Goal: Task Accomplishment & Management: Manage account settings

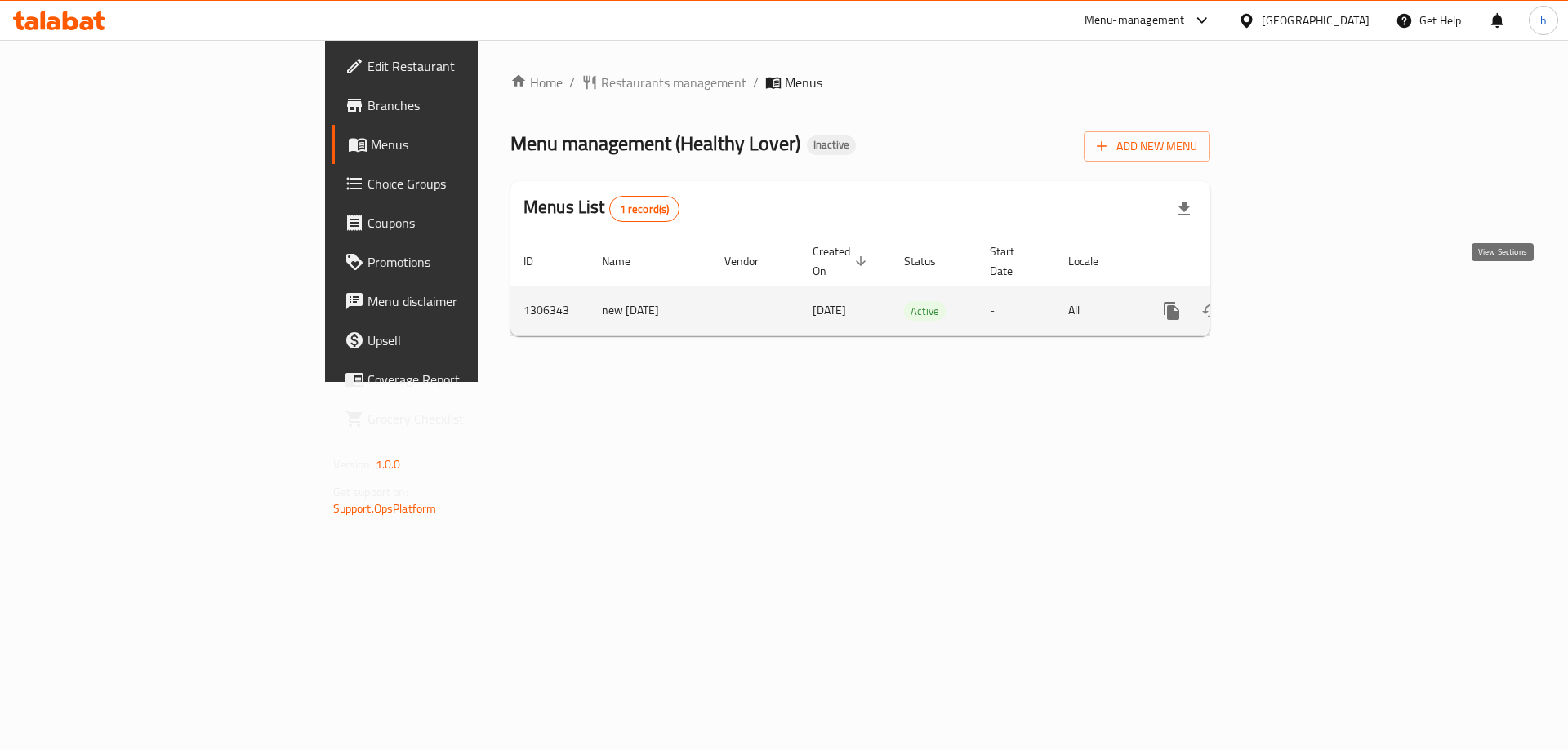
click at [1299, 302] on icon "enhanced table" at bounding box center [1290, 311] width 19 height 19
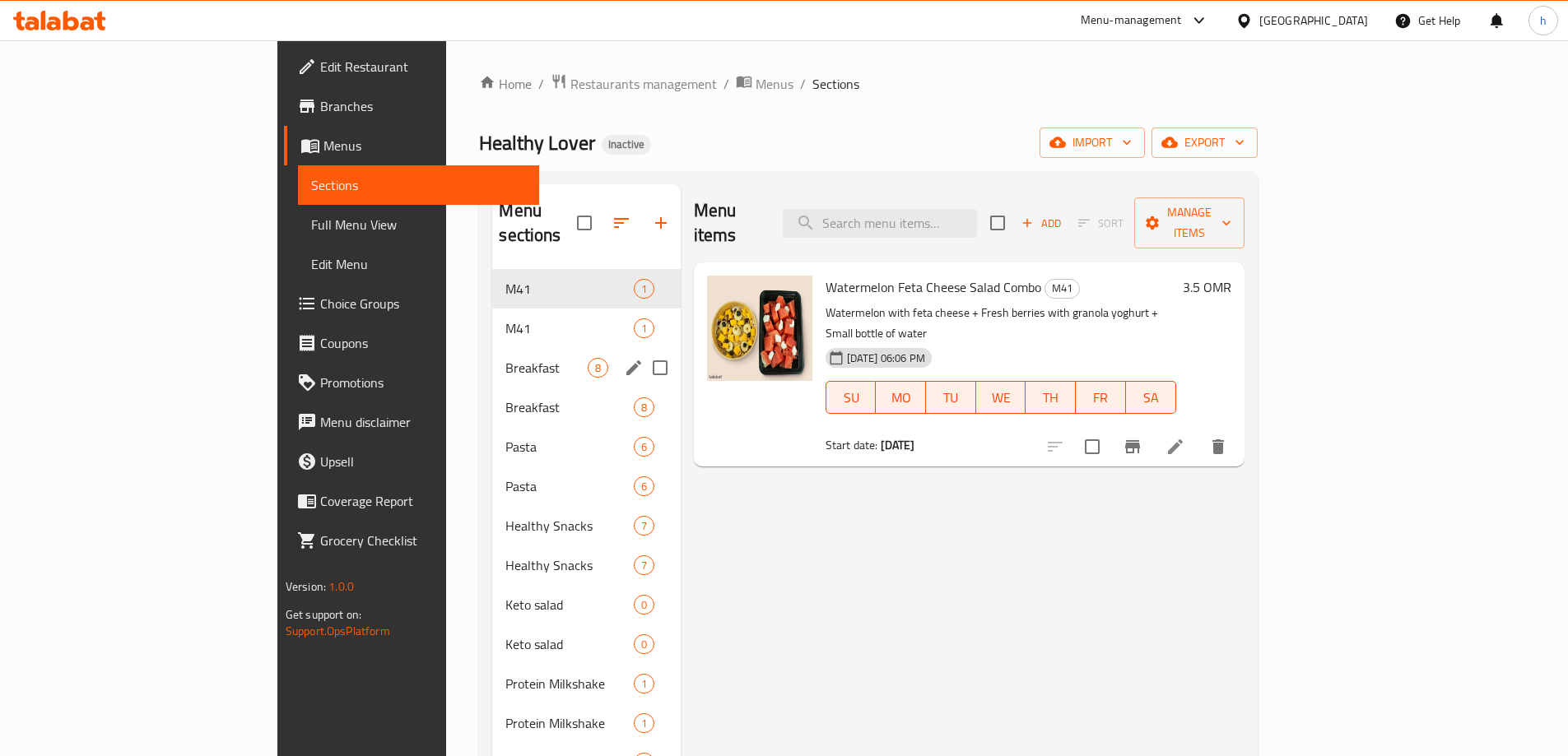
click at [492, 348] on div "Breakfast 8" at bounding box center [586, 367] width 188 height 40
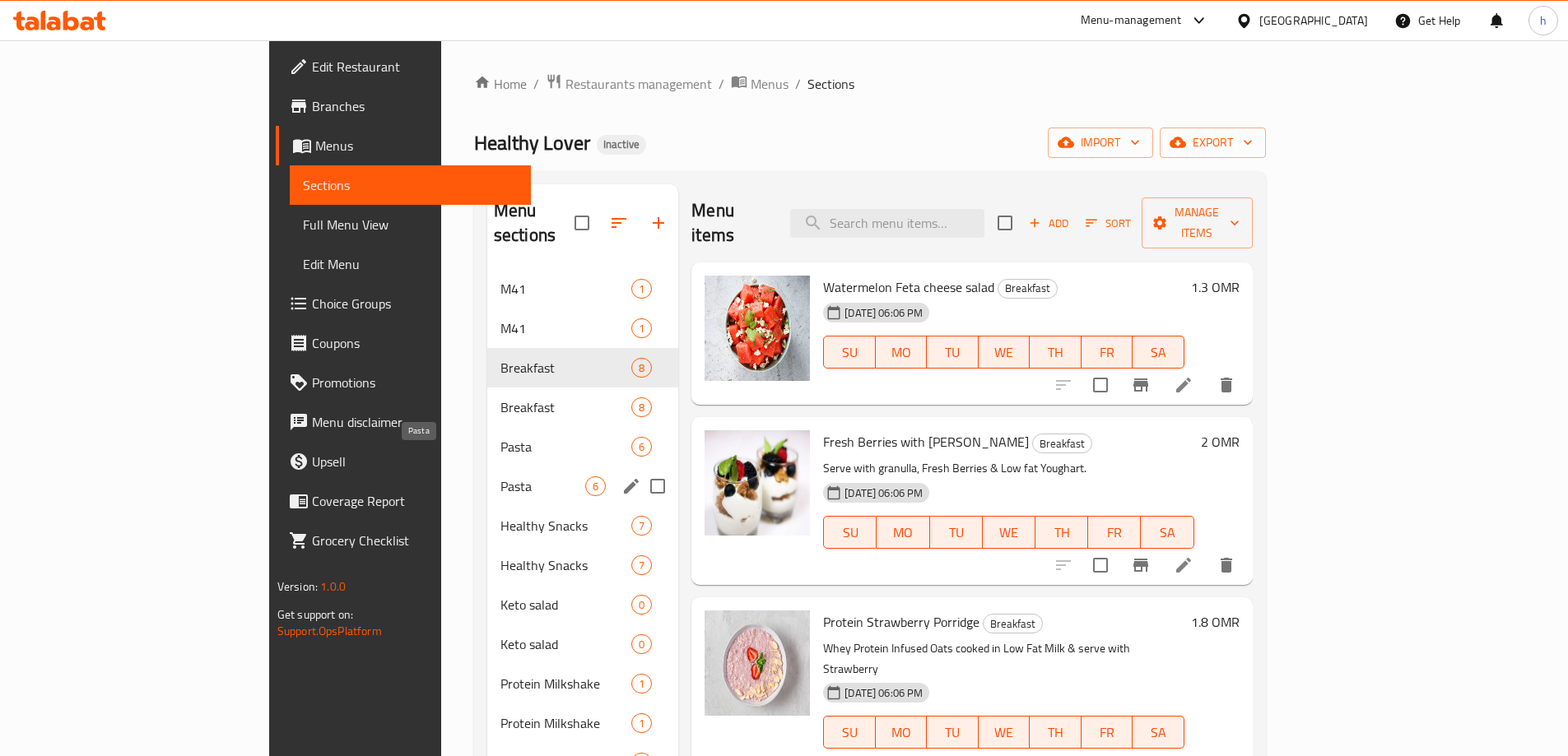
click at [501, 476] on span "Pasta" at bounding box center [543, 486] width 85 height 19
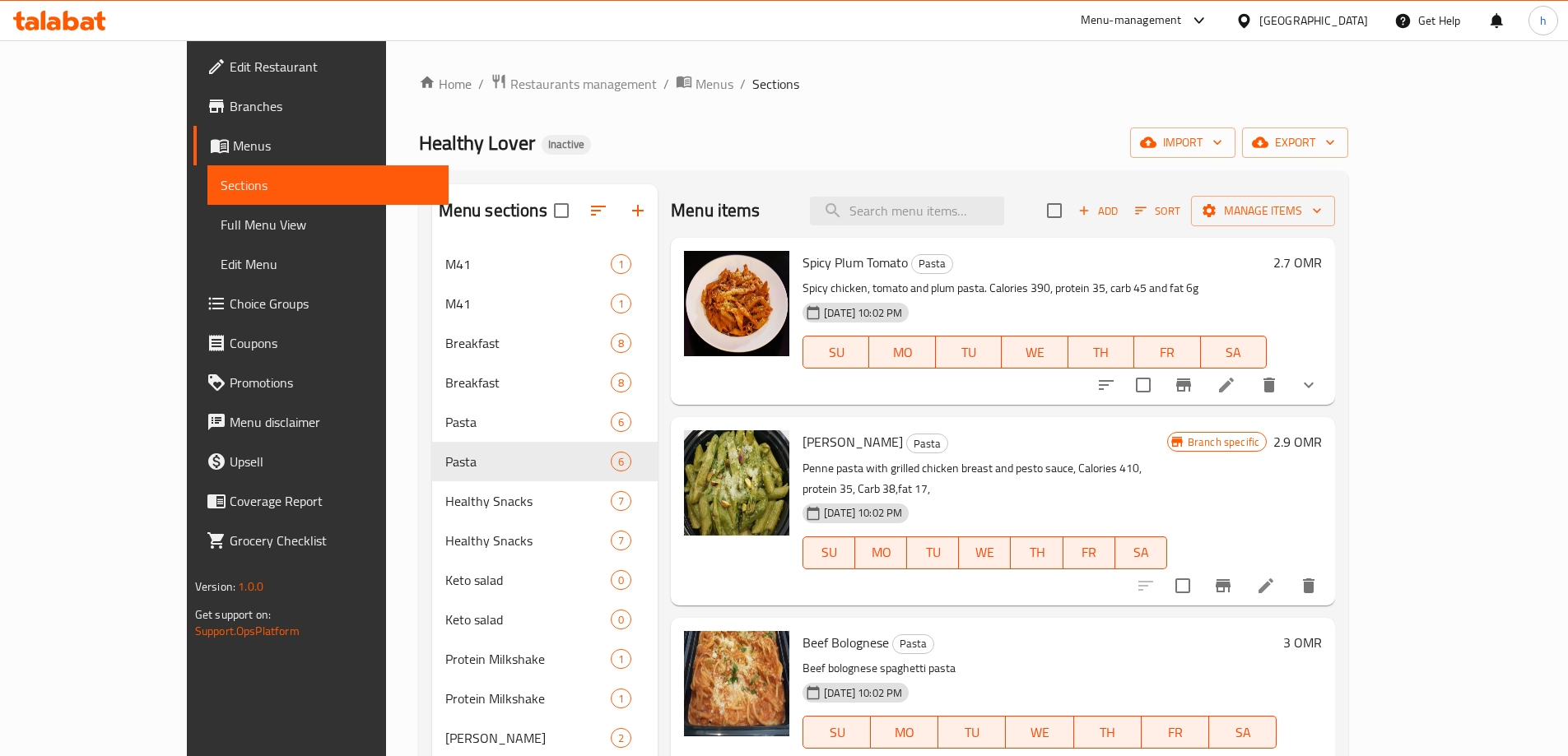
click at [230, 110] on span "Branches" at bounding box center [332, 106] width 206 height 19
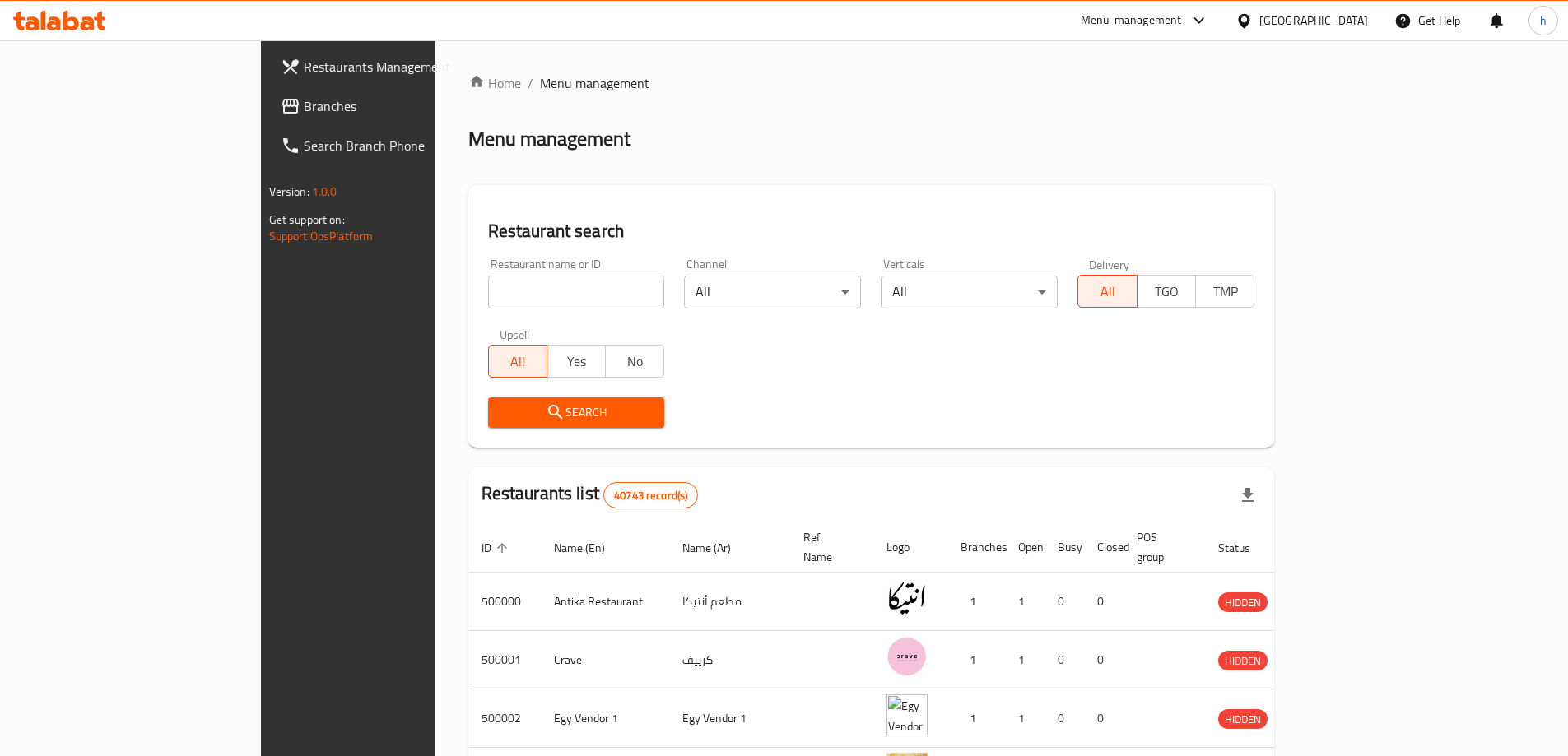
click at [1349, 20] on div "Egypt" at bounding box center [1313, 20] width 108 height 19
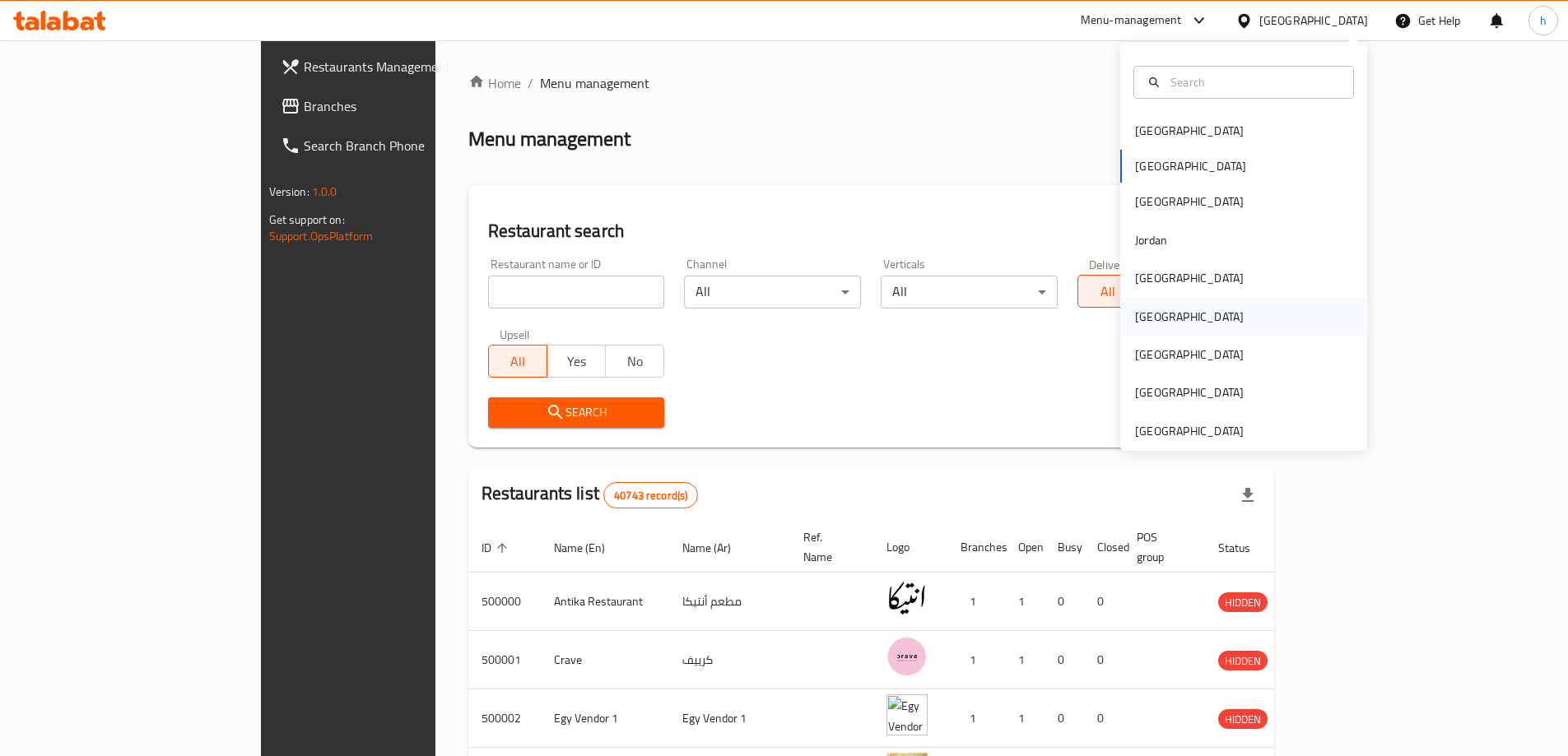
click at [1202, 318] on div "[GEOGRAPHIC_DATA]" at bounding box center [1243, 317] width 247 height 38
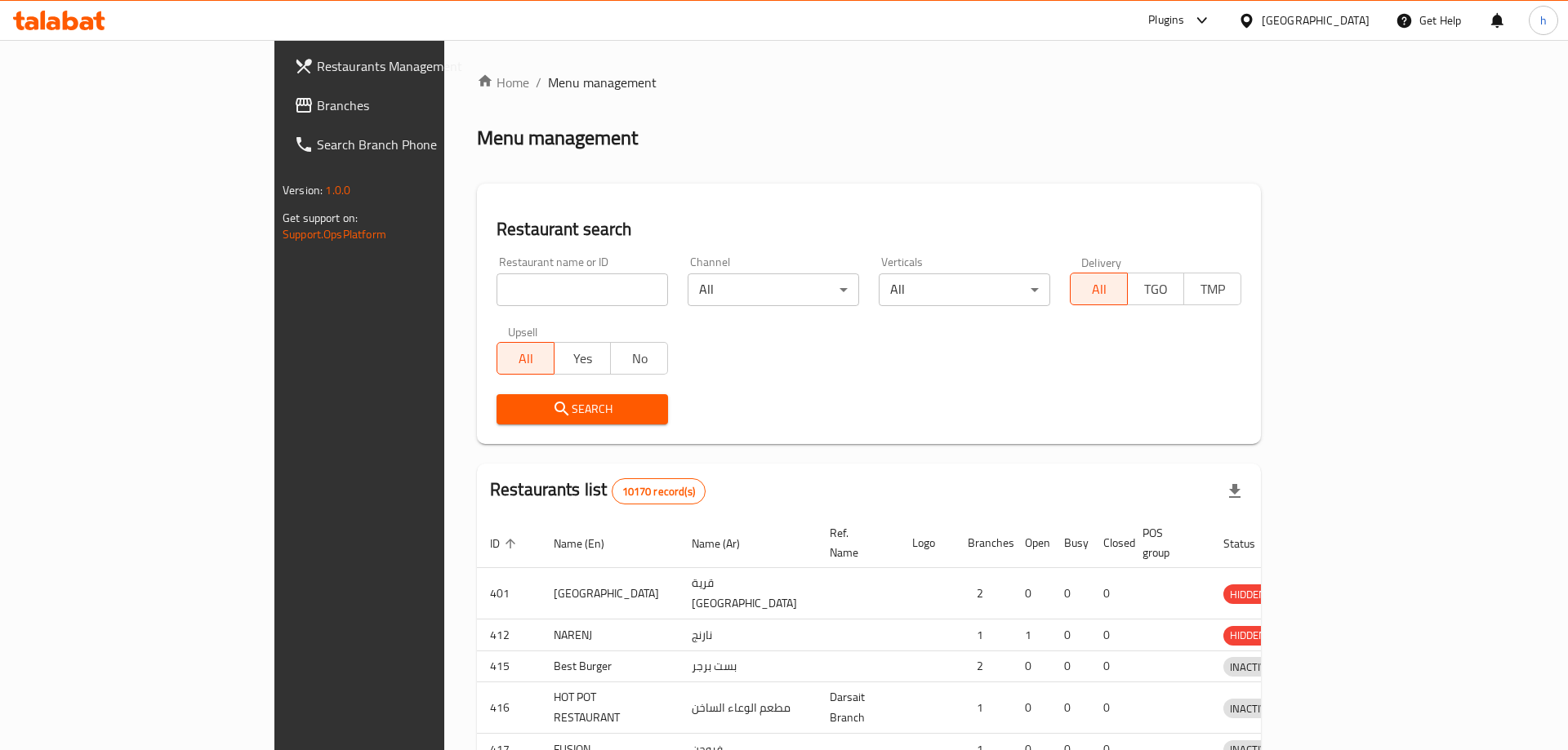
click at [917, 162] on div at bounding box center [784, 375] width 1568 height 750
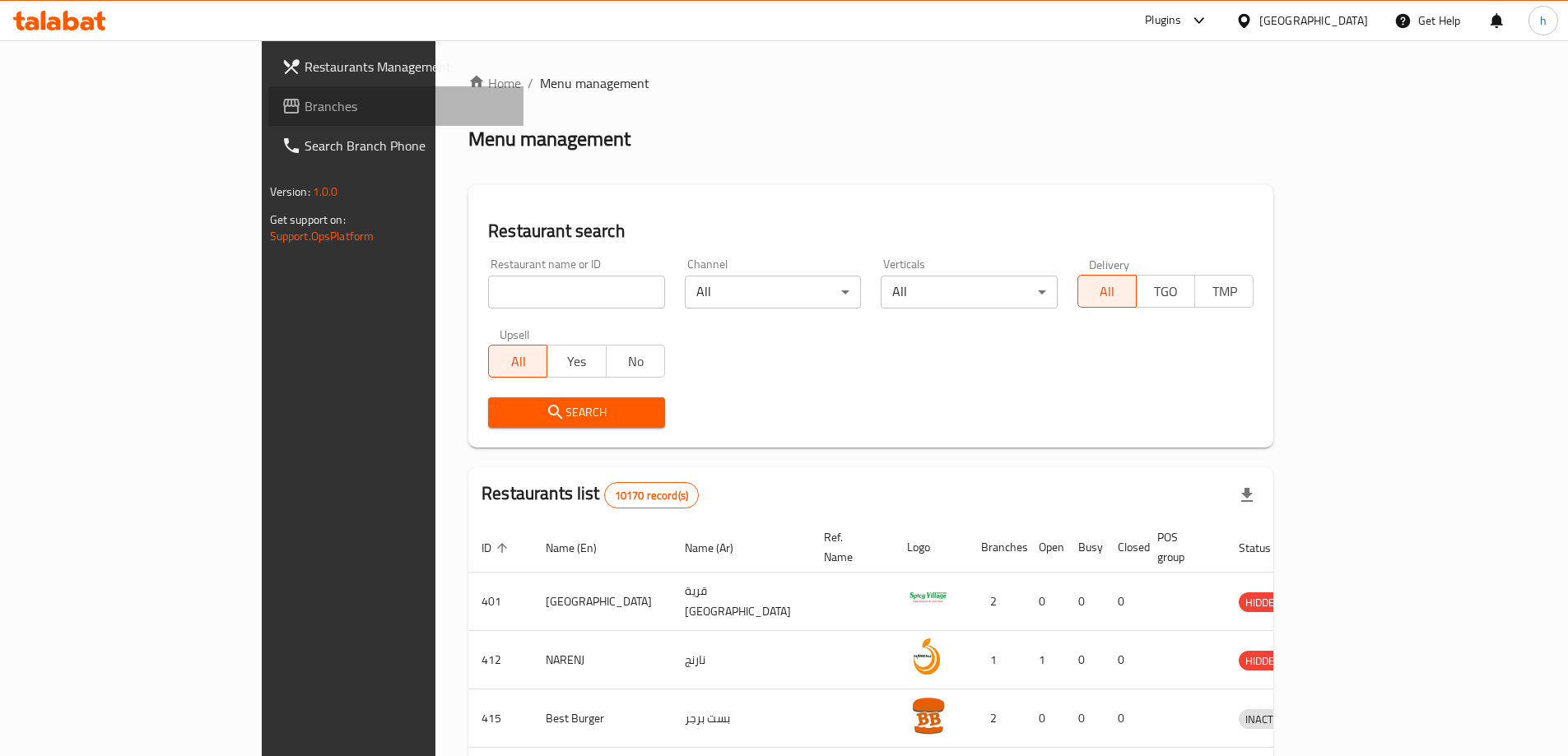
click at [305, 102] on span "Branches" at bounding box center [407, 106] width 206 height 19
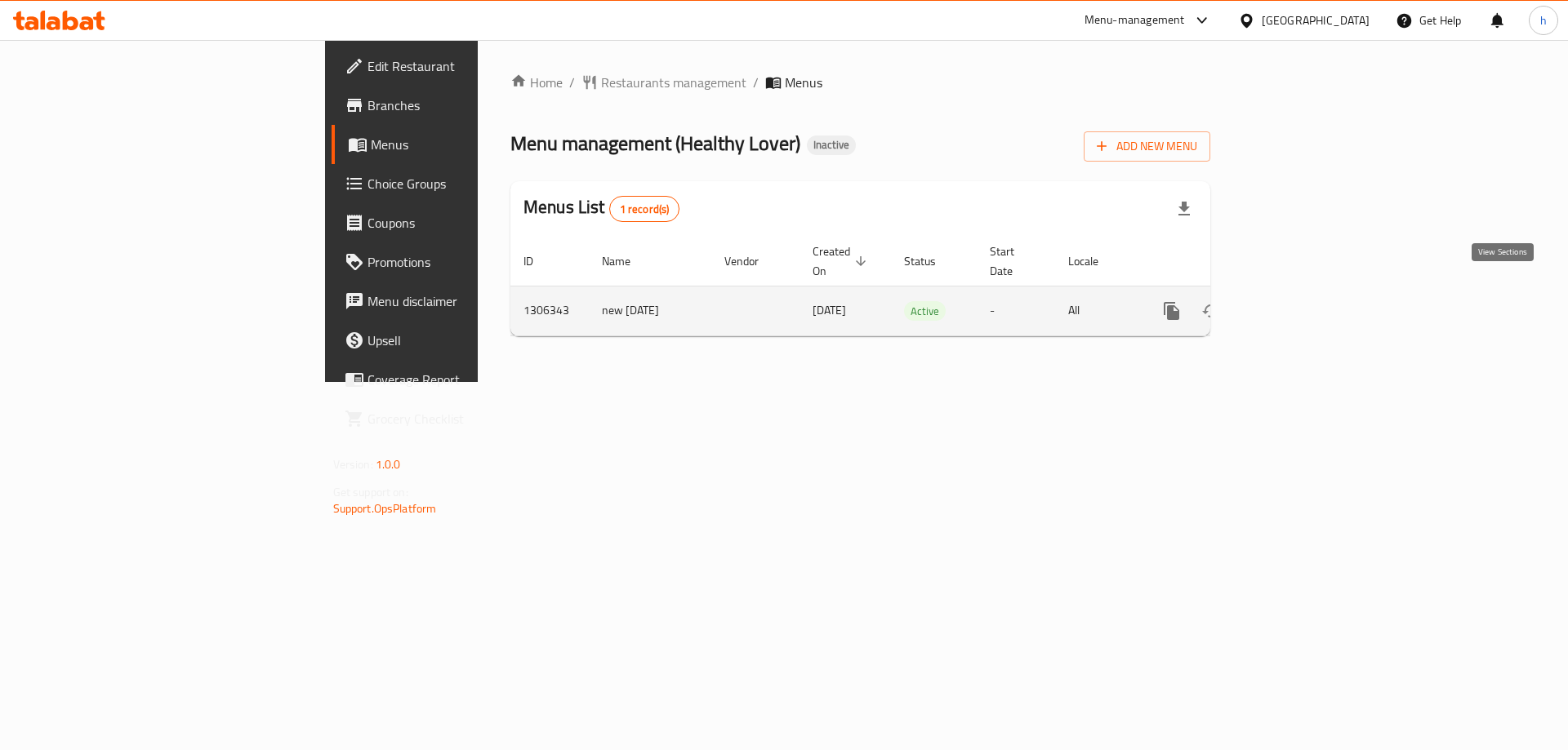
click at [1299, 302] on icon "enhanced table" at bounding box center [1290, 311] width 19 height 19
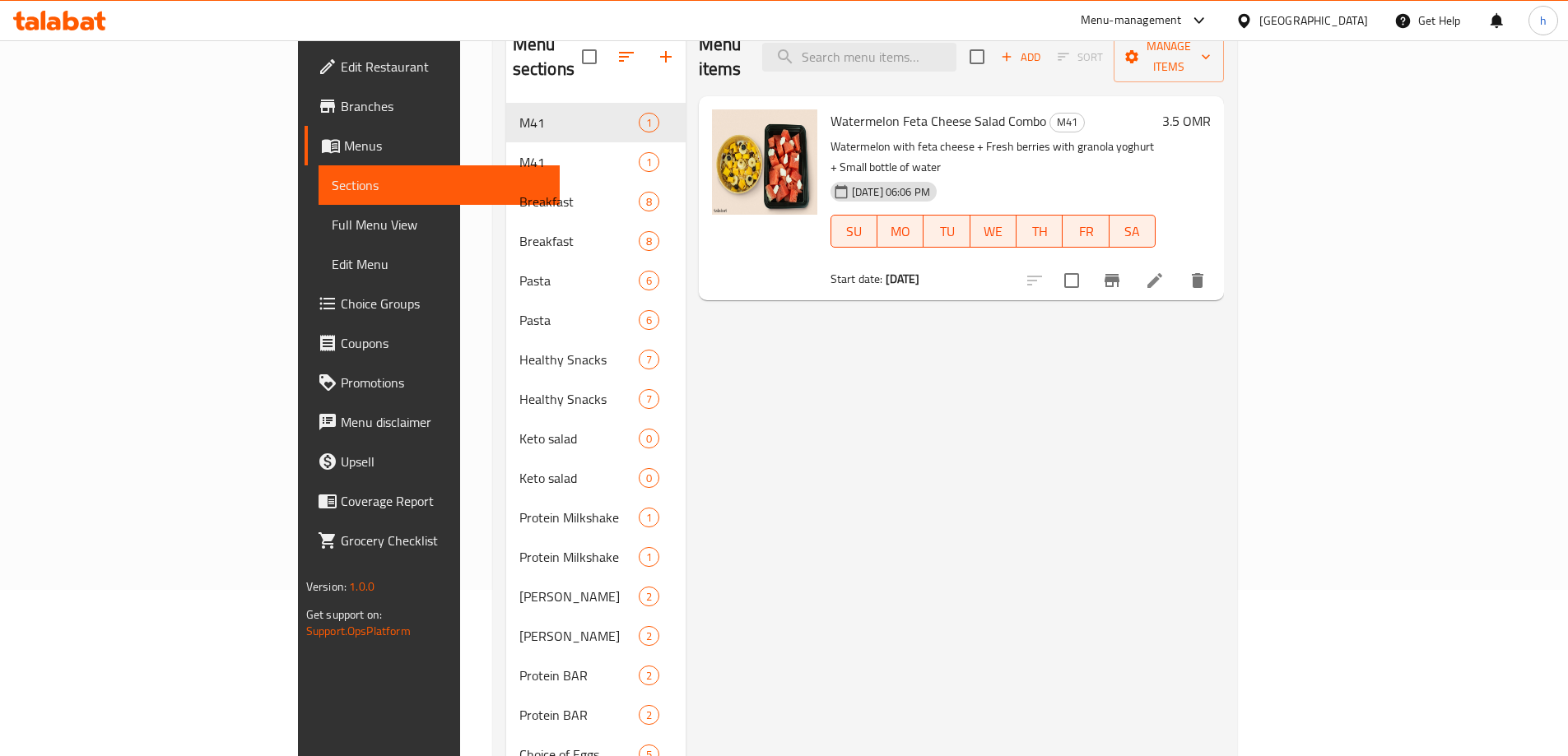
scroll to position [24, 0]
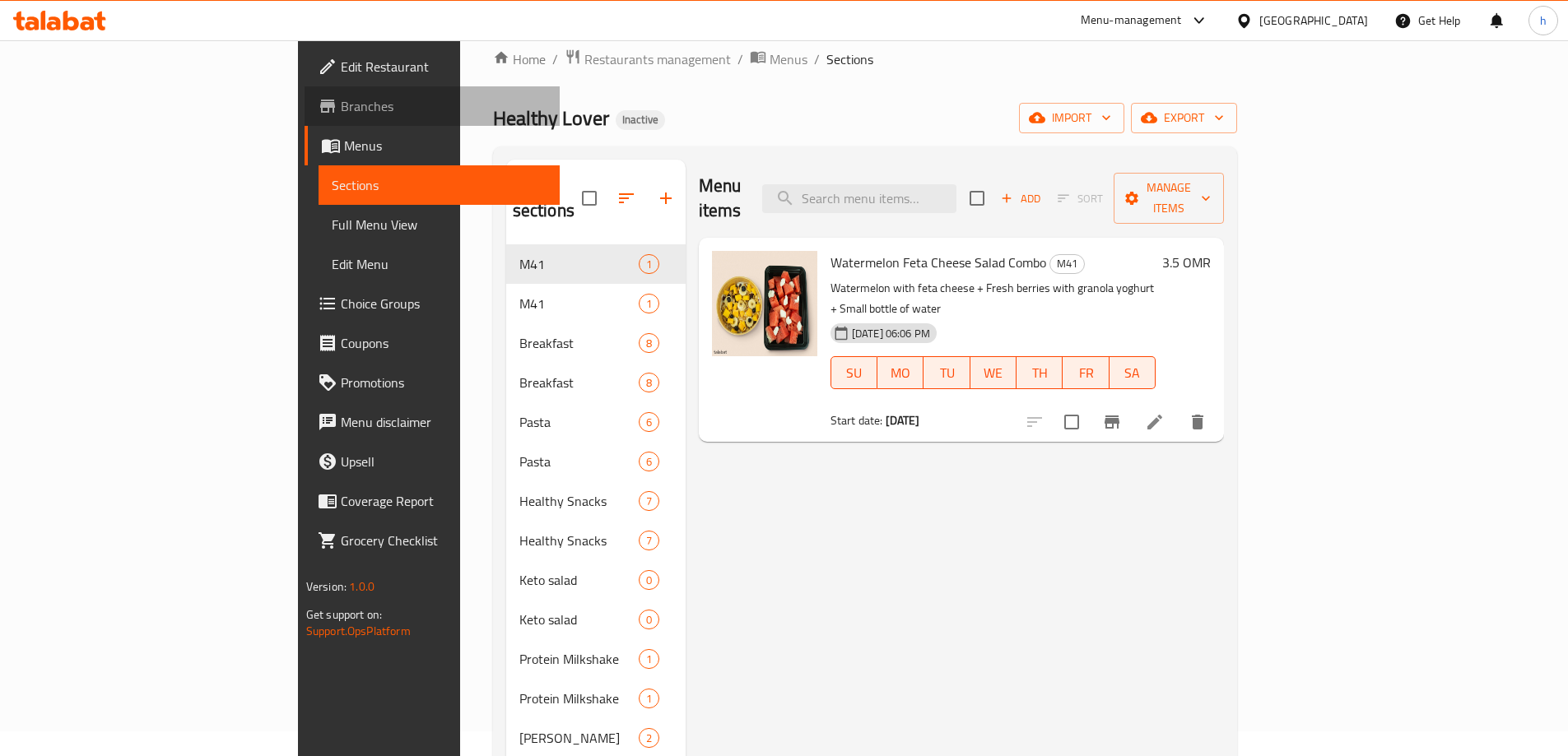
click at [341, 114] on span "Branches" at bounding box center [443, 106] width 206 height 19
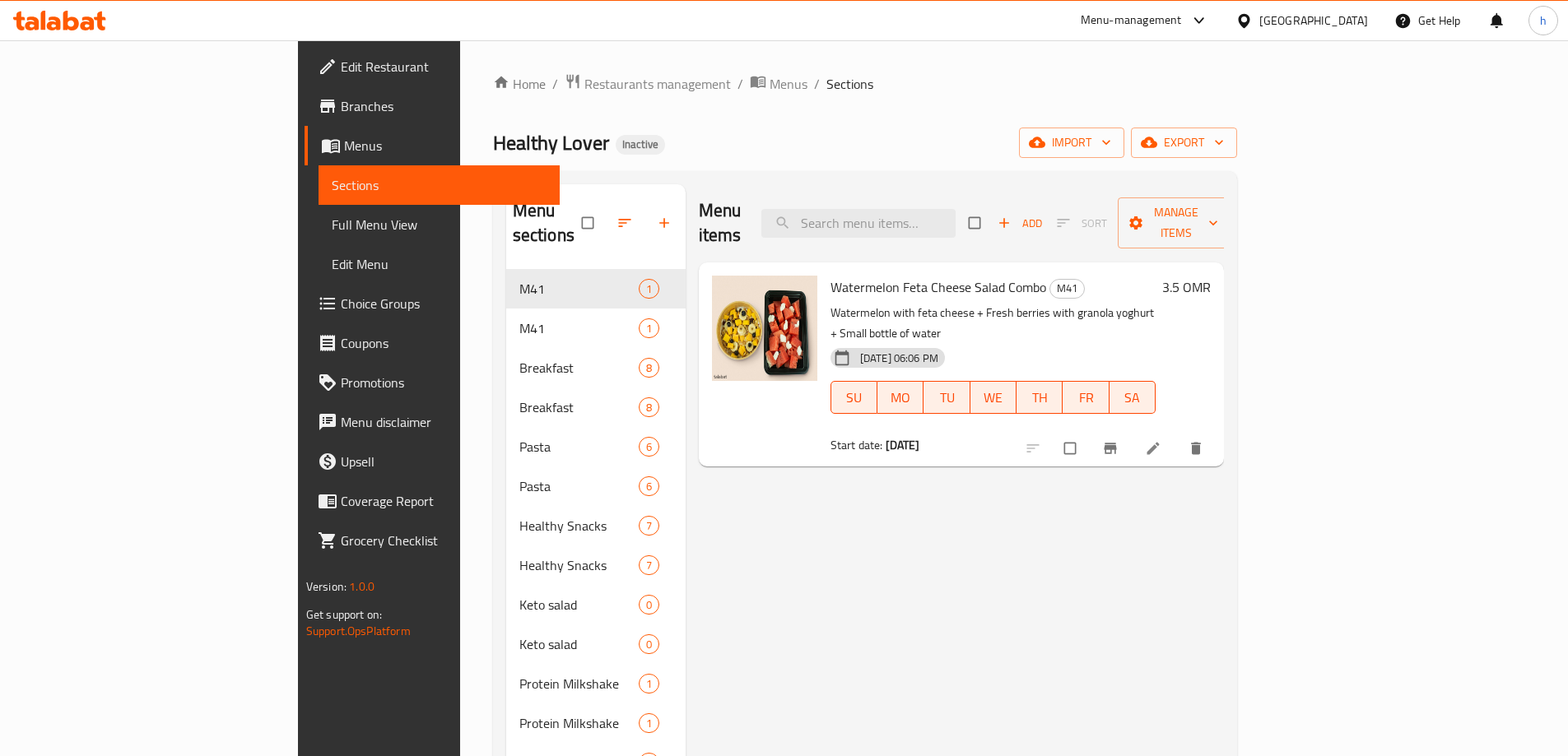
click at [341, 103] on span "Branches" at bounding box center [443, 106] width 206 height 19
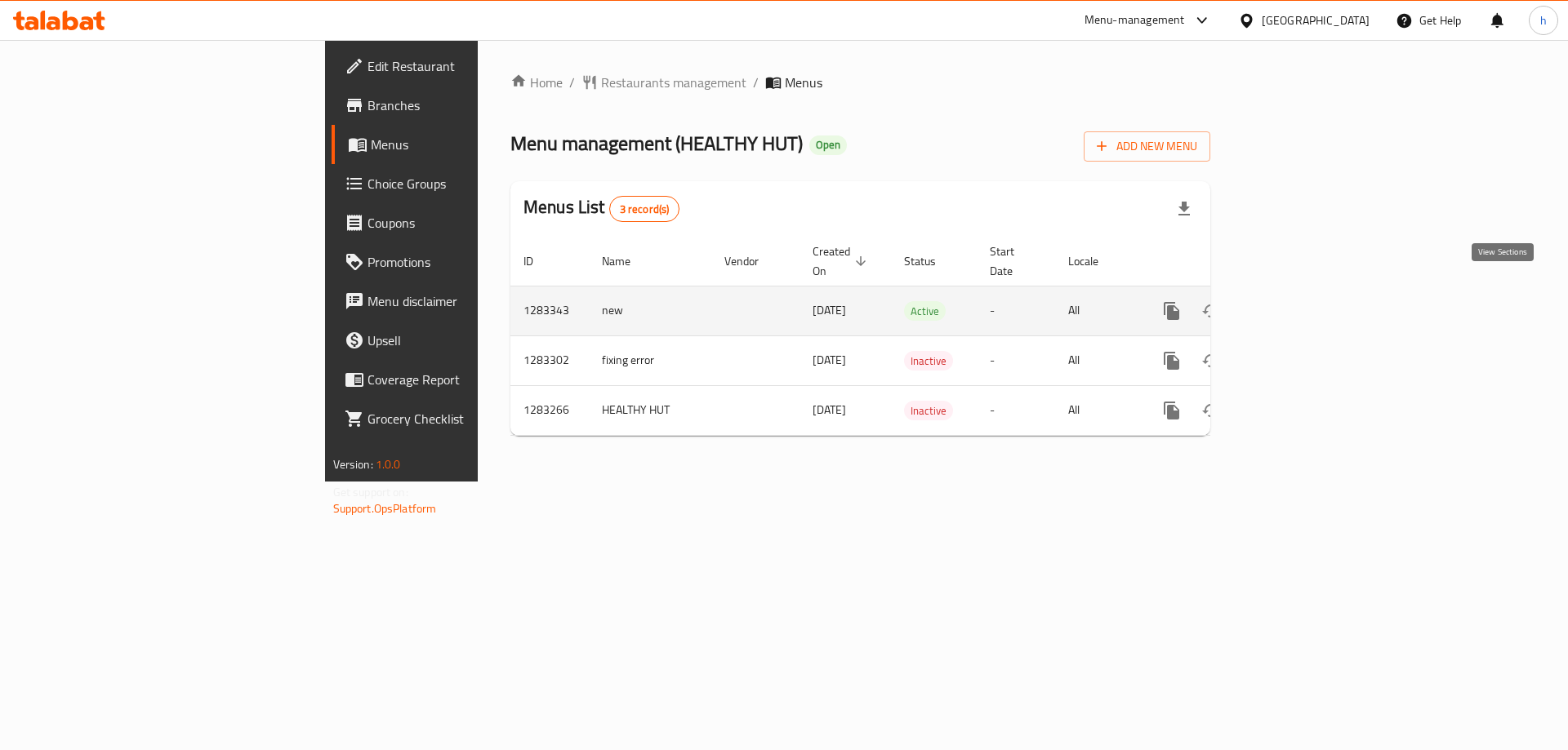
click at [1296, 303] on icon "enhanced table" at bounding box center [1289, 310] width 15 height 14
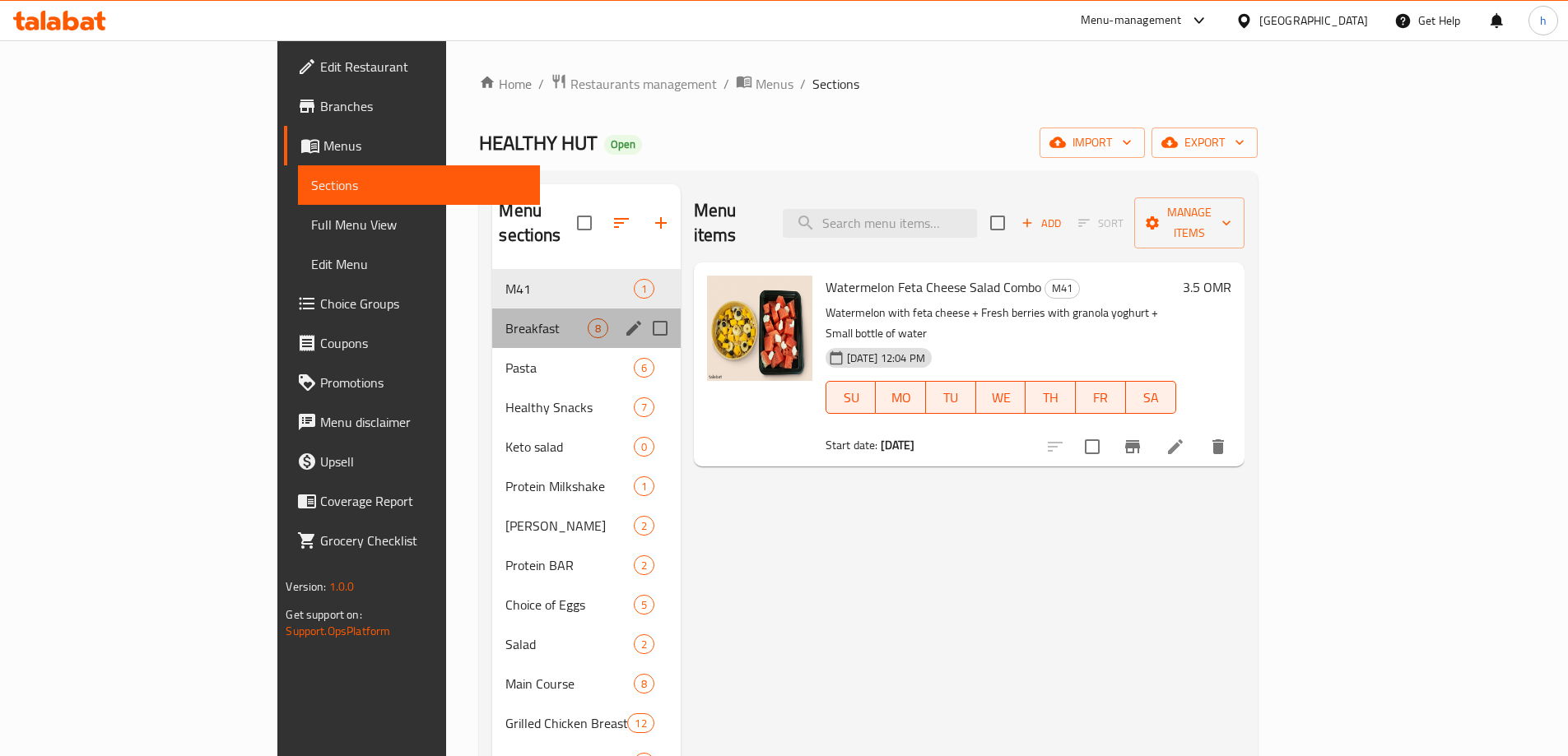
click at [501, 309] on div "Breakfast 8" at bounding box center [586, 328] width 188 height 40
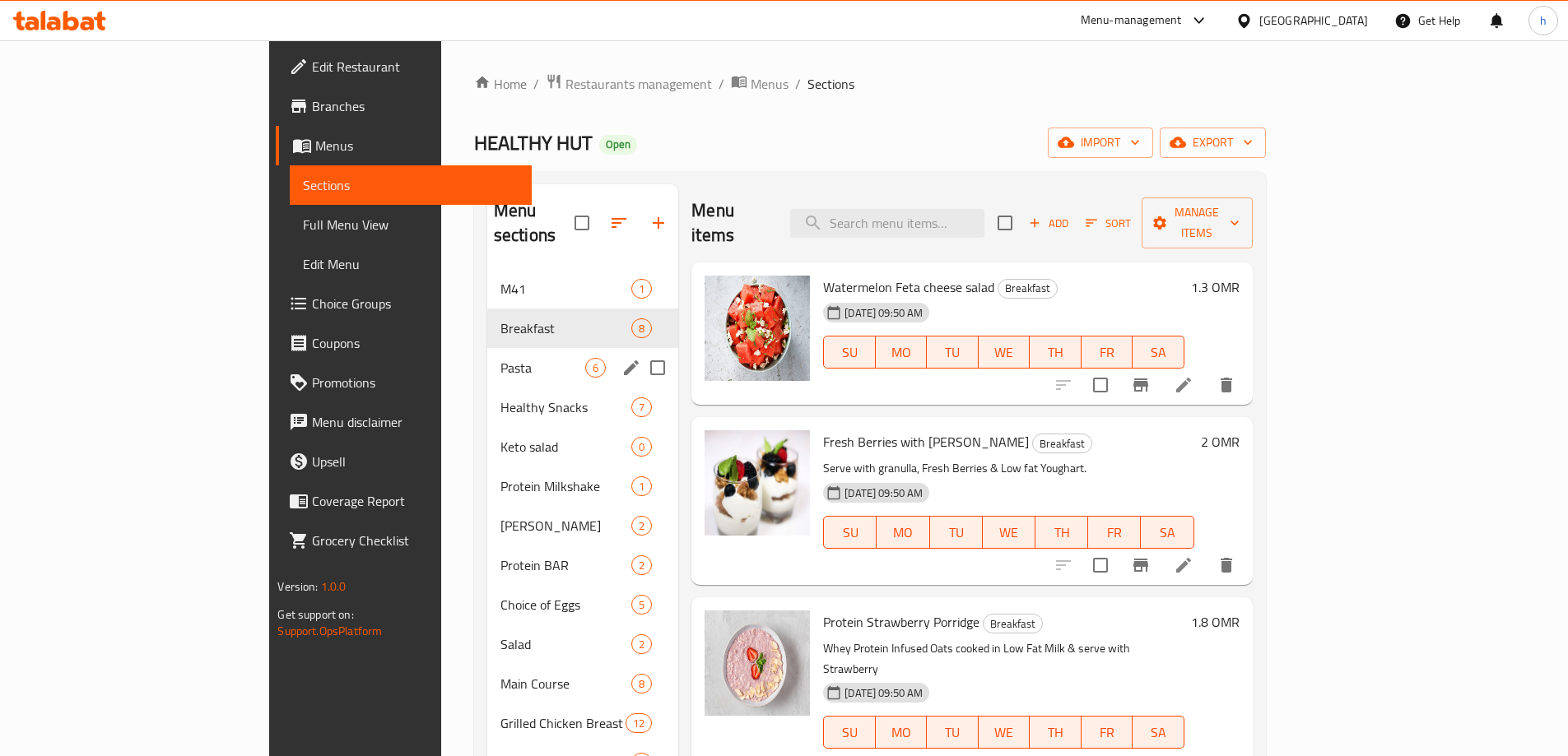
click at [491, 348] on div "Pasta 6" at bounding box center [583, 367] width 191 height 40
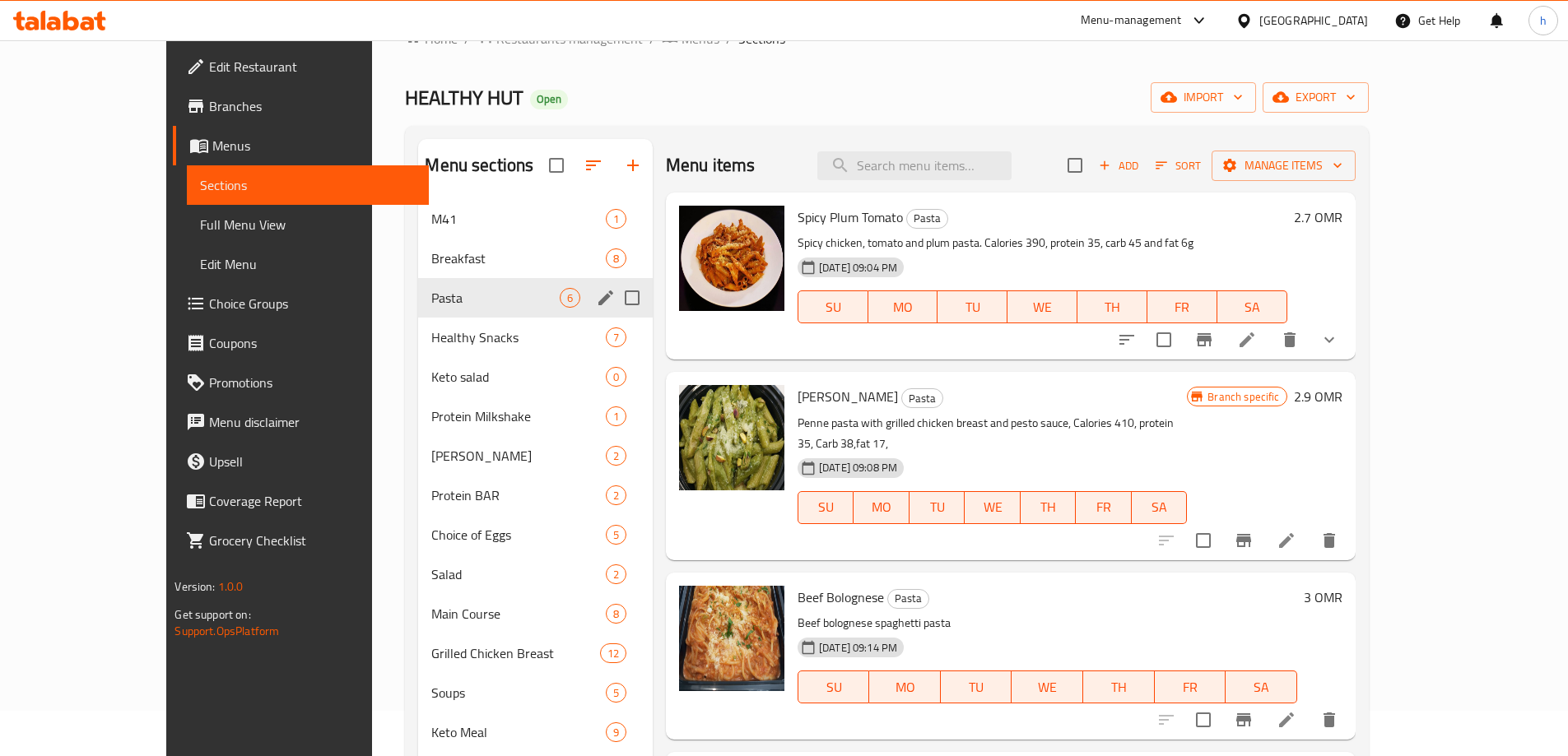
scroll to position [82, 0]
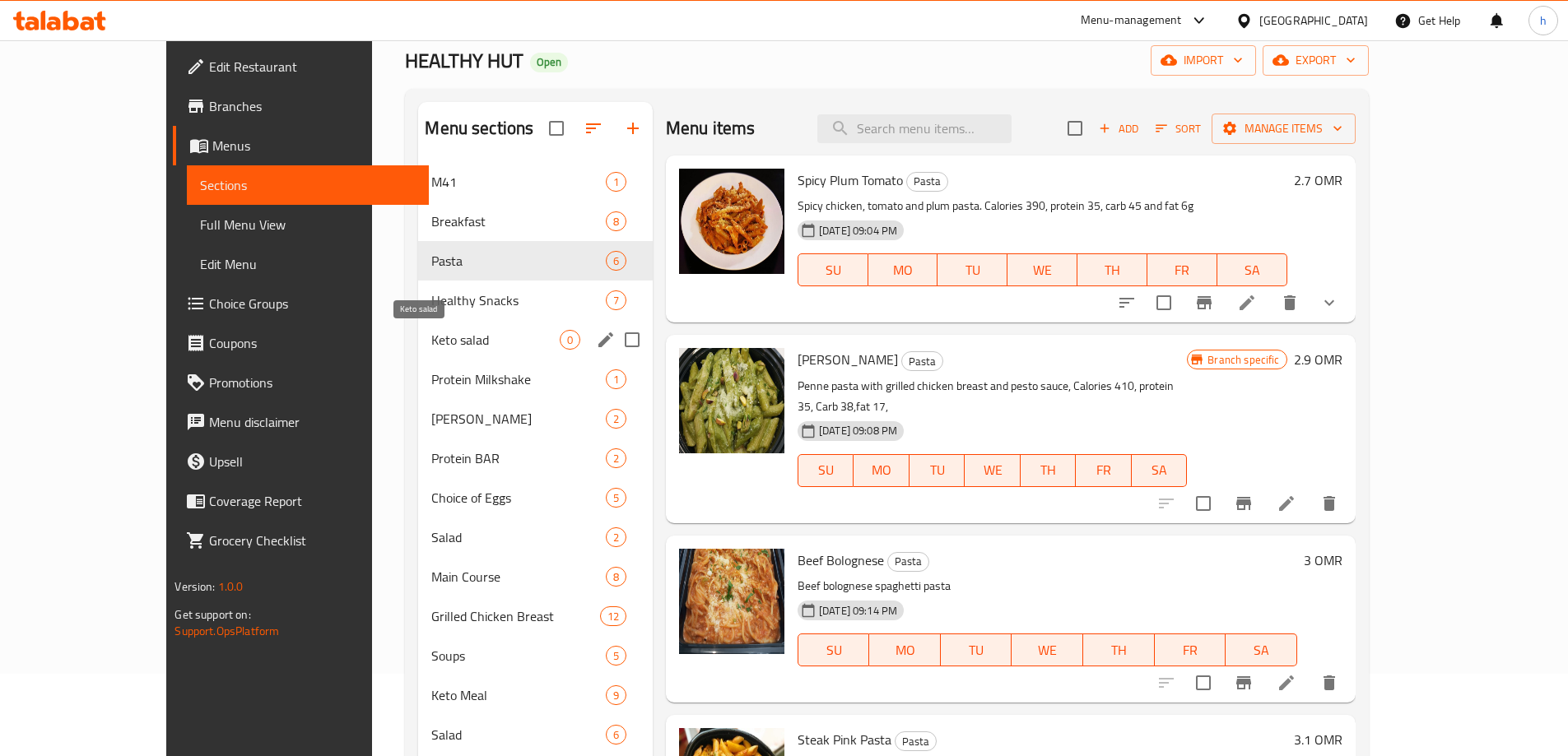
click at [490, 338] on span "Keto salad" at bounding box center [495, 340] width 128 height 19
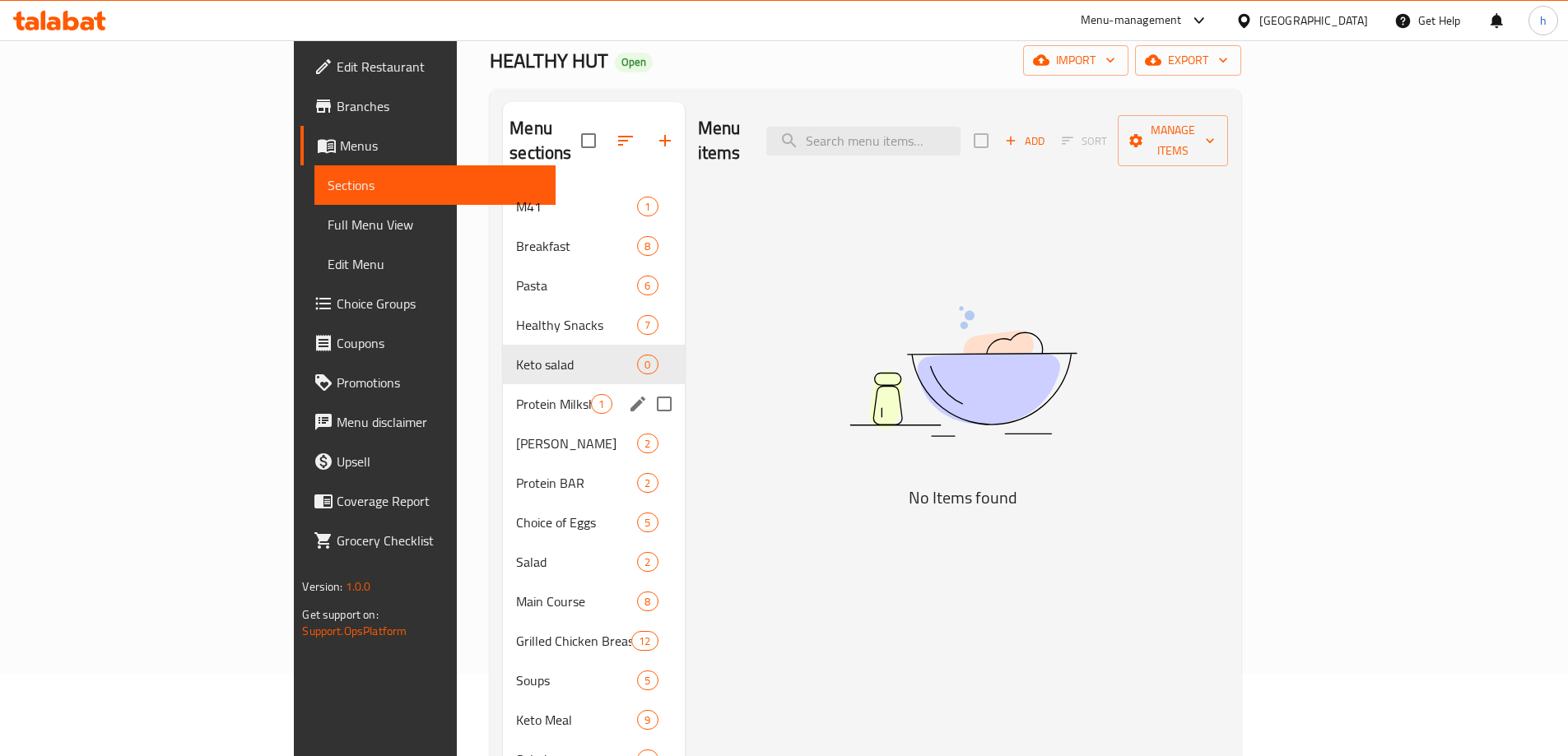
scroll to position [165, 0]
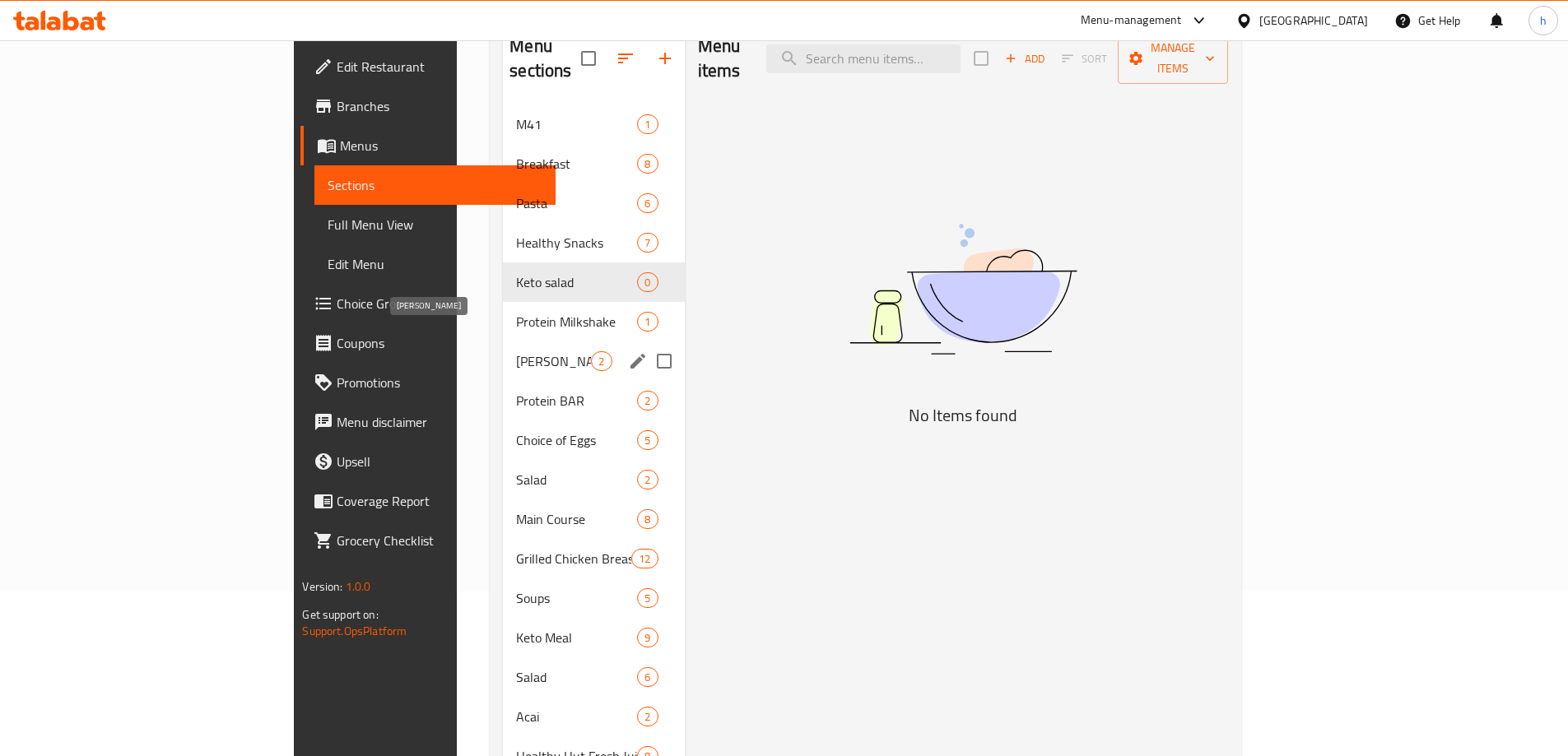
click at [516, 352] on span "[PERSON_NAME]" at bounding box center [554, 361] width 75 height 19
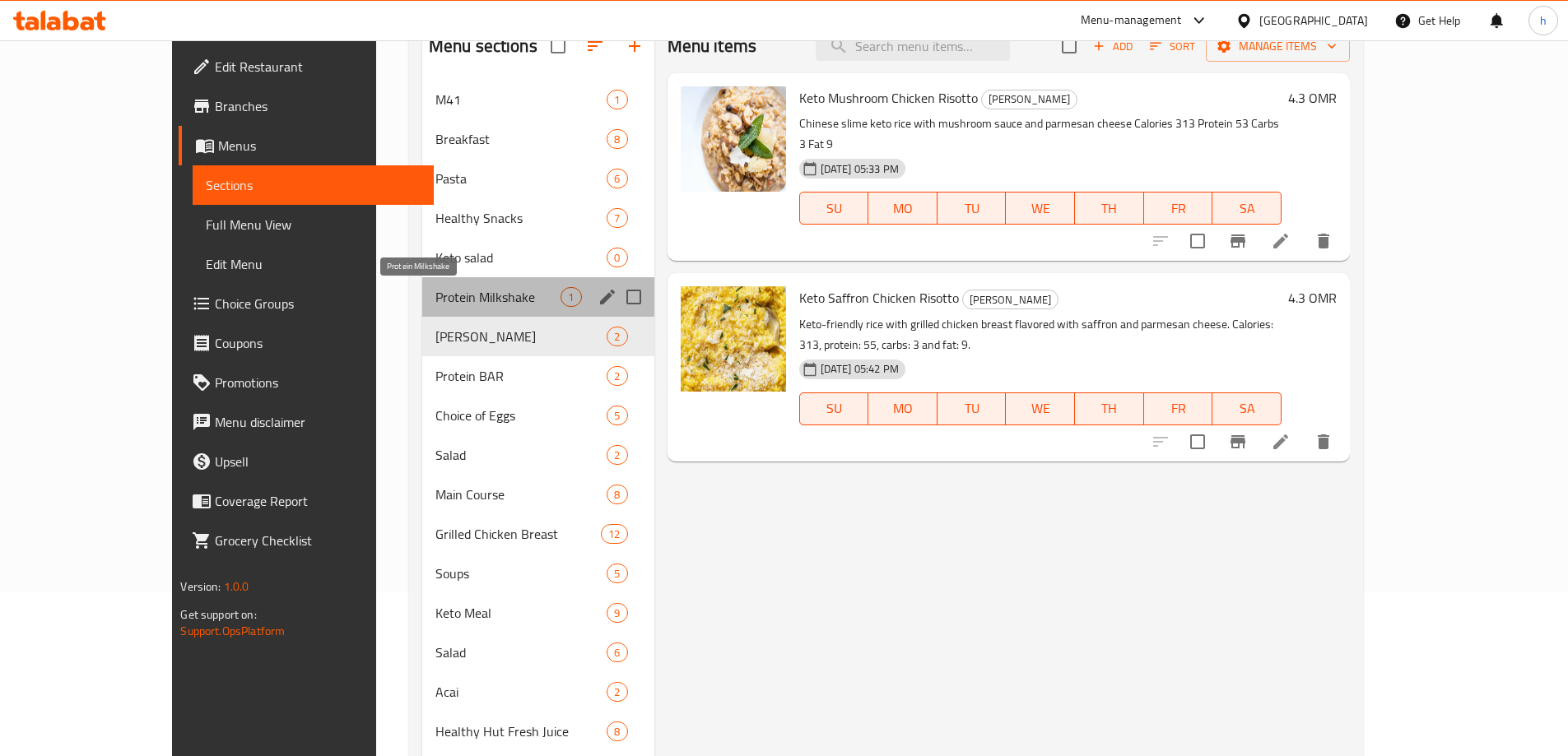
click at [489, 294] on span "Protein Milkshake" at bounding box center [498, 297] width 126 height 19
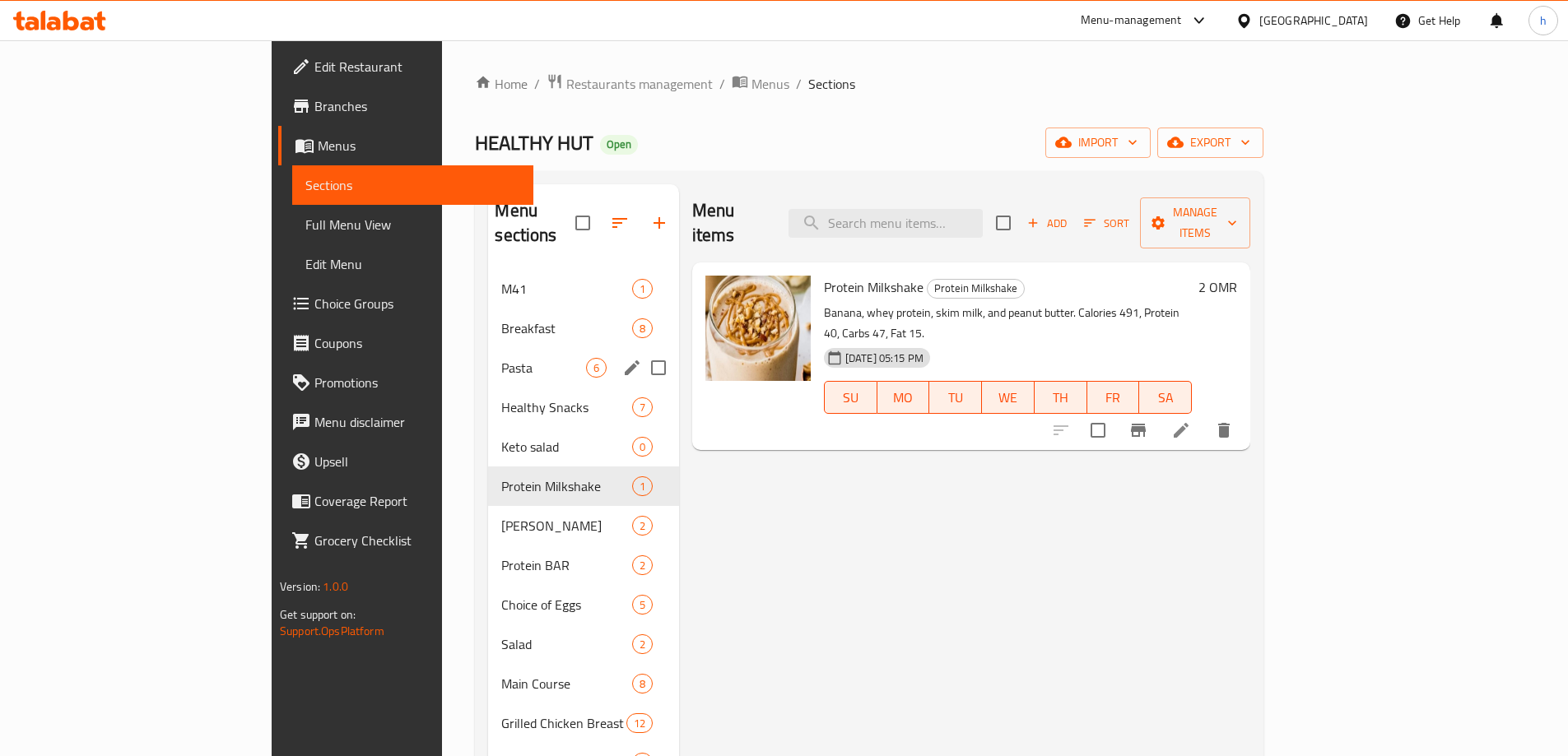
scroll to position [165, 0]
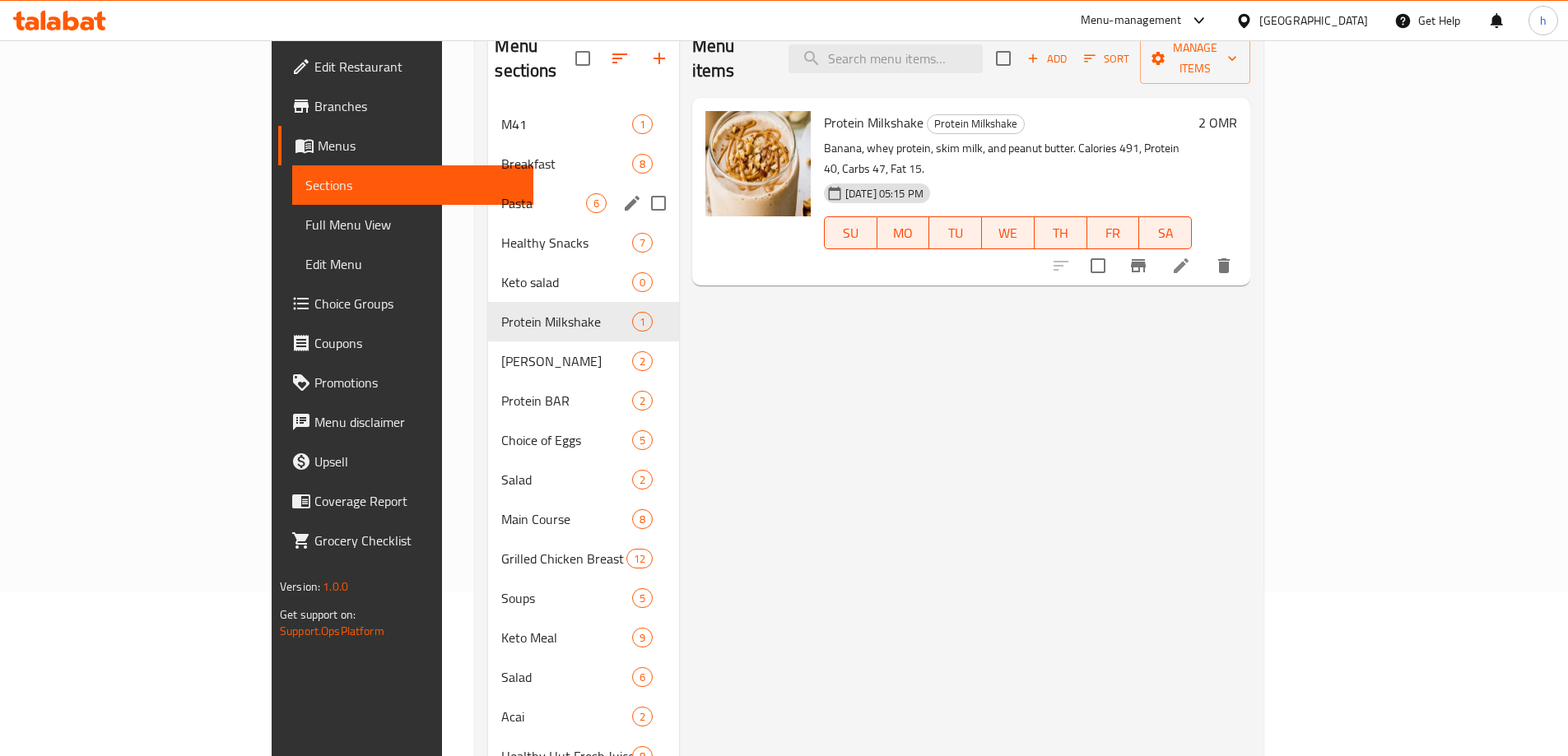
click at [501, 352] on span "Keto Risotto" at bounding box center [565, 361] width 130 height 19
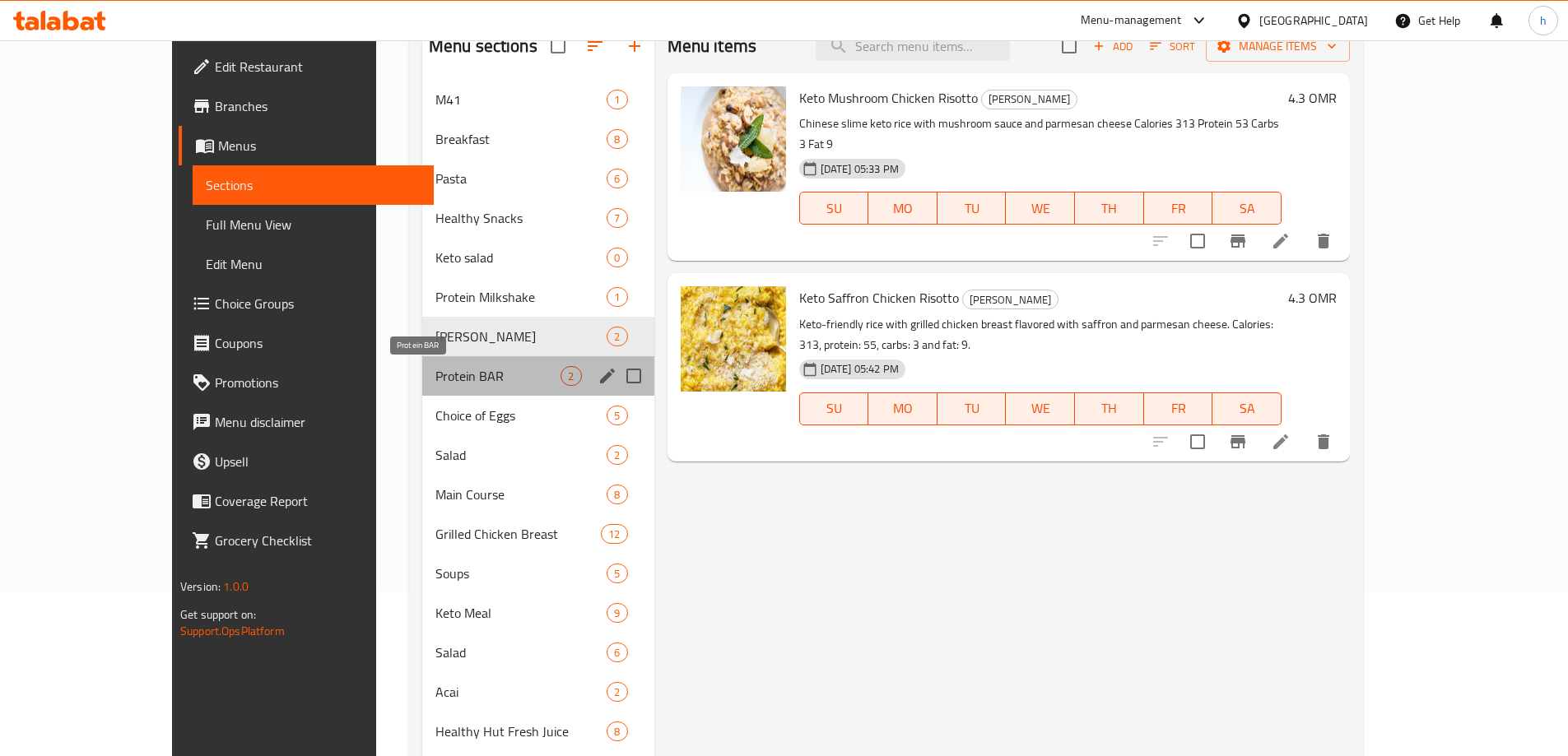
click at [504, 380] on span "Protein BAR" at bounding box center [498, 376] width 126 height 19
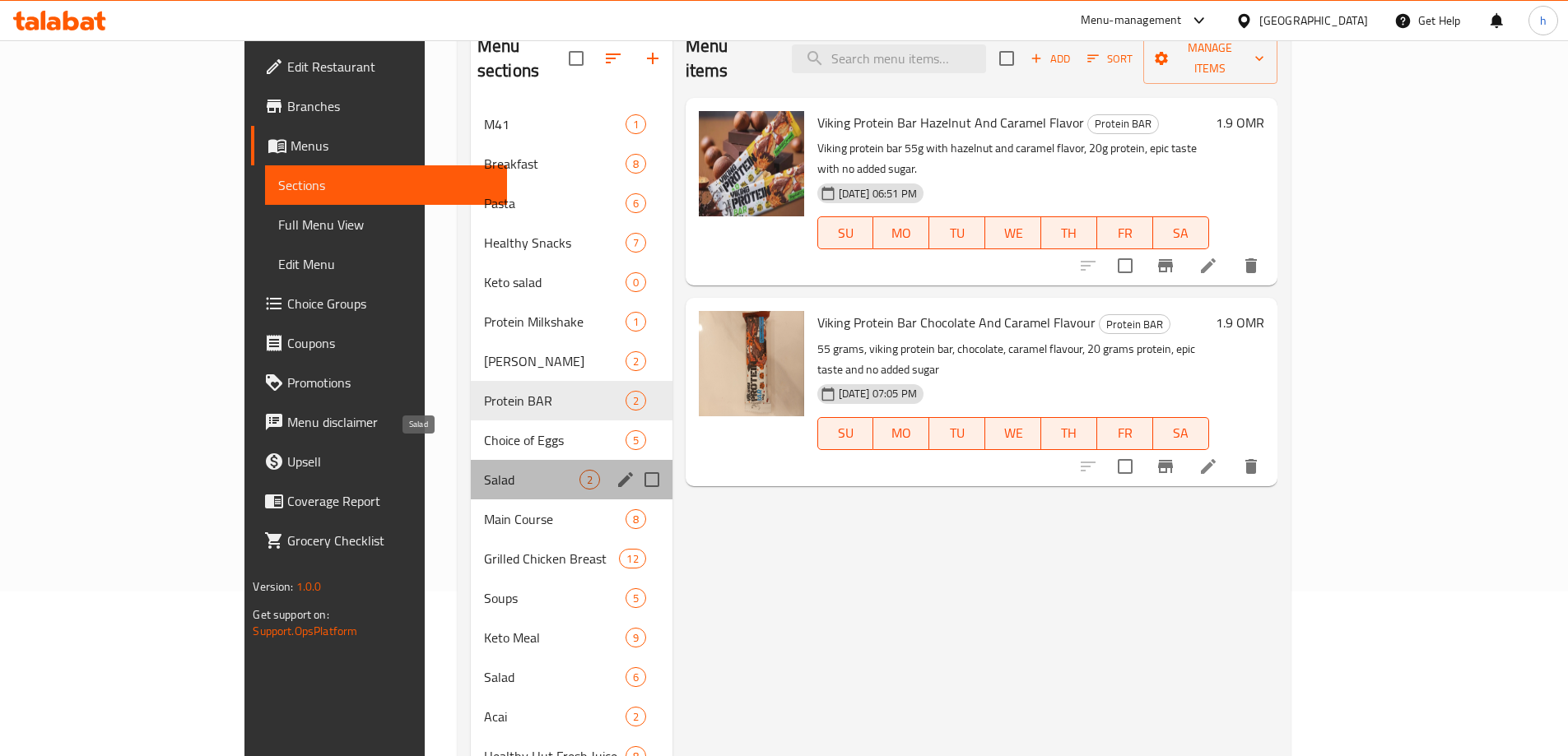
click at [488, 470] on span "Salad" at bounding box center [532, 479] width 96 height 19
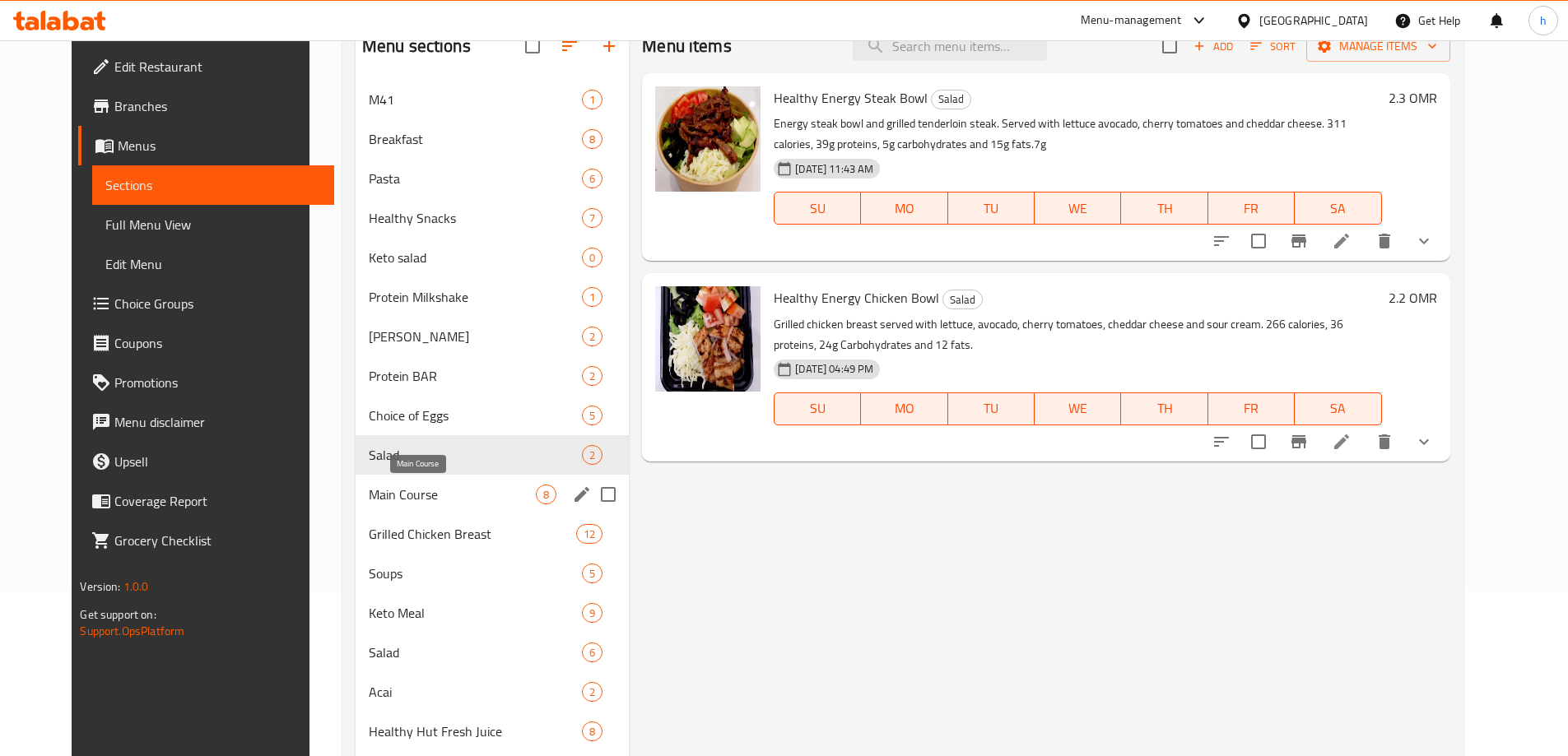
scroll to position [246, 0]
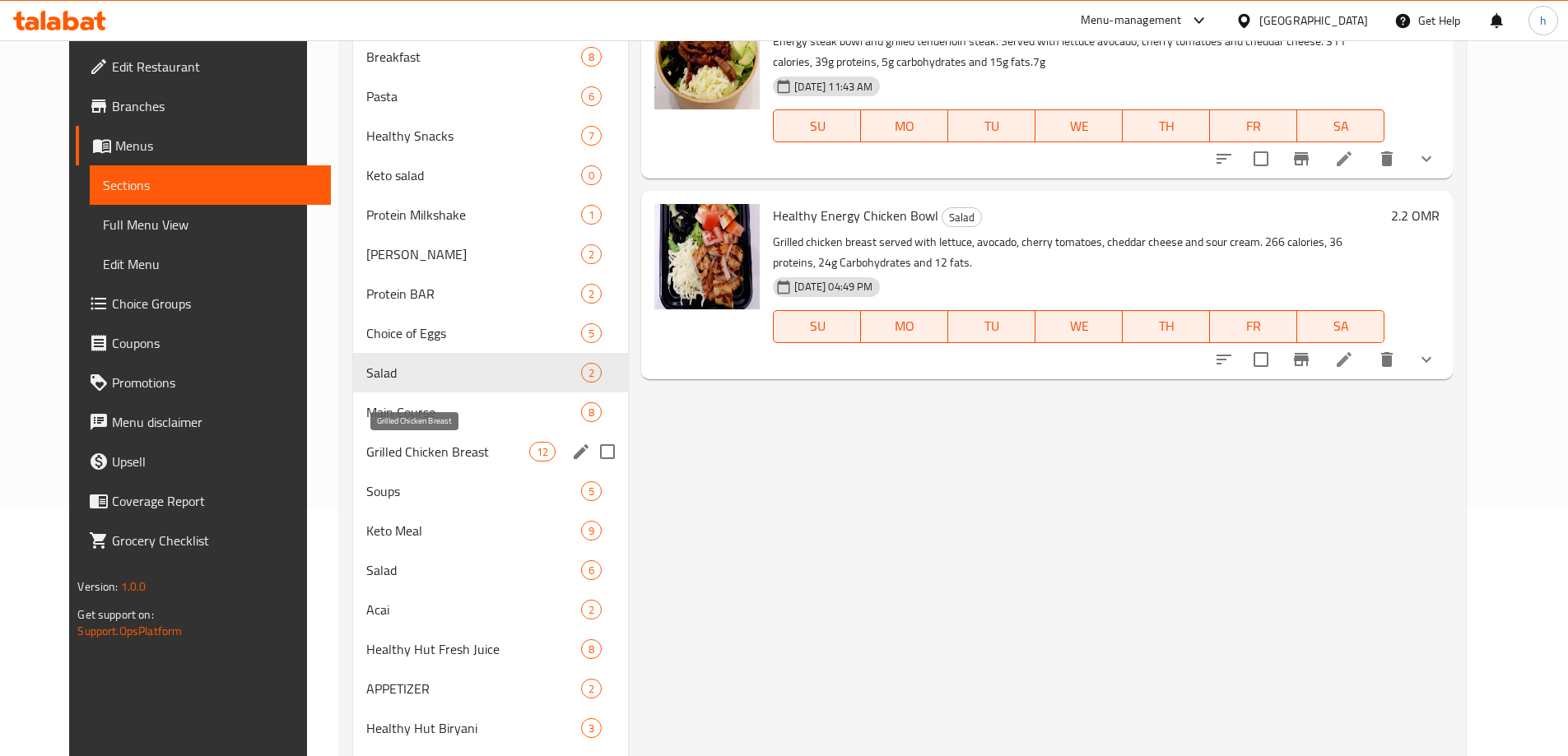
click at [481, 461] on span "Grilled Chicken Breast" at bounding box center [447, 452] width 163 height 19
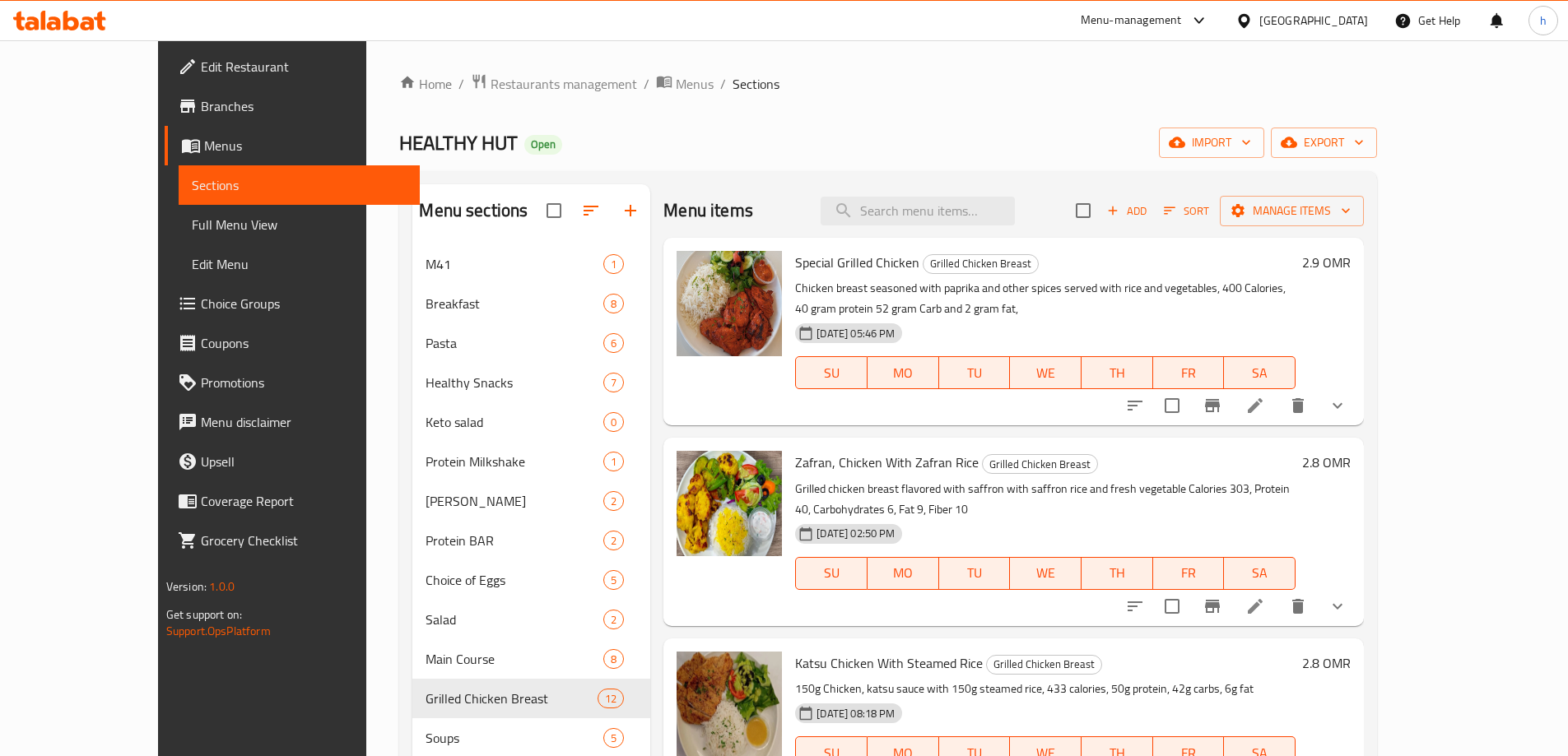
click at [192, 223] on span "Full Menu View" at bounding box center [299, 224] width 214 height 19
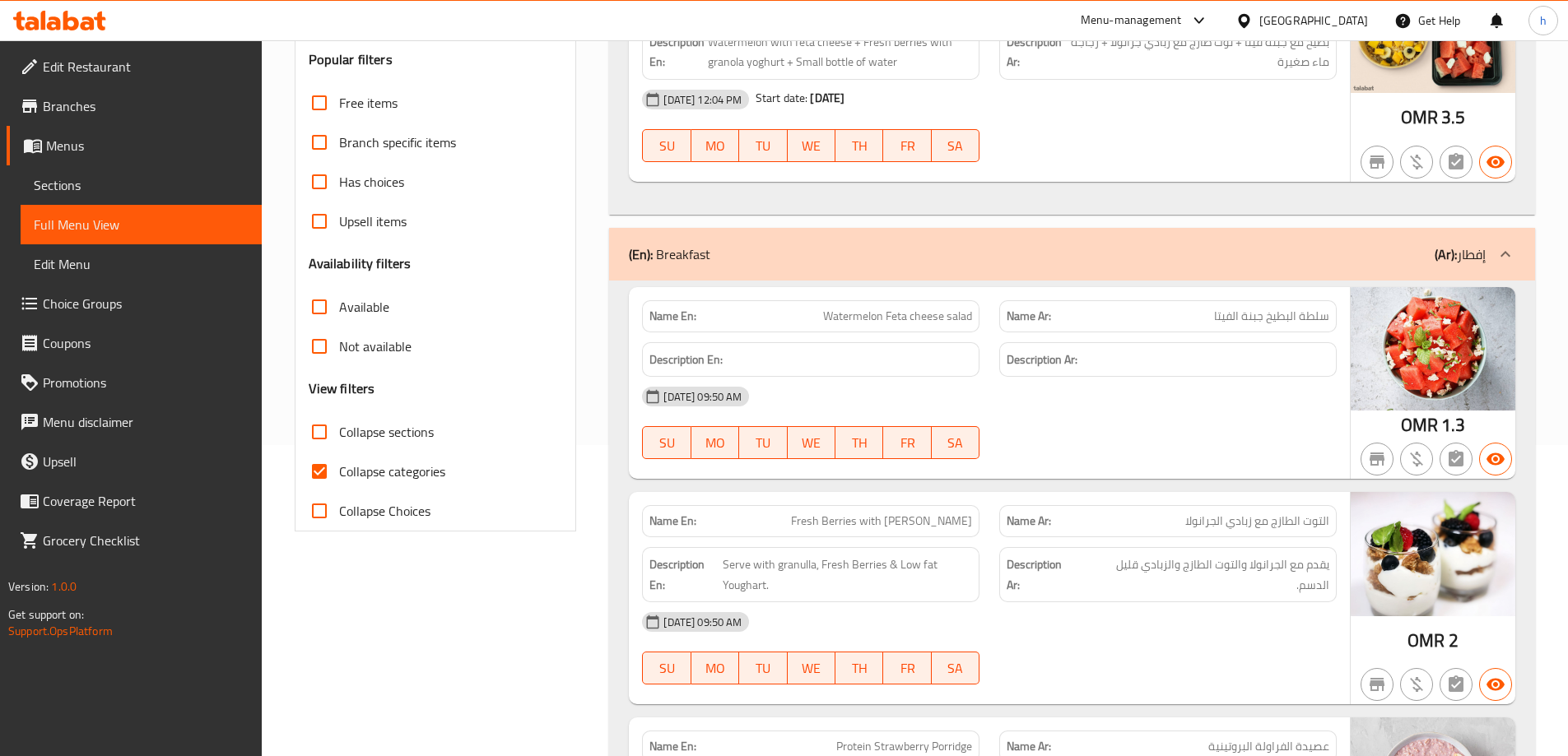
scroll to position [411, 0]
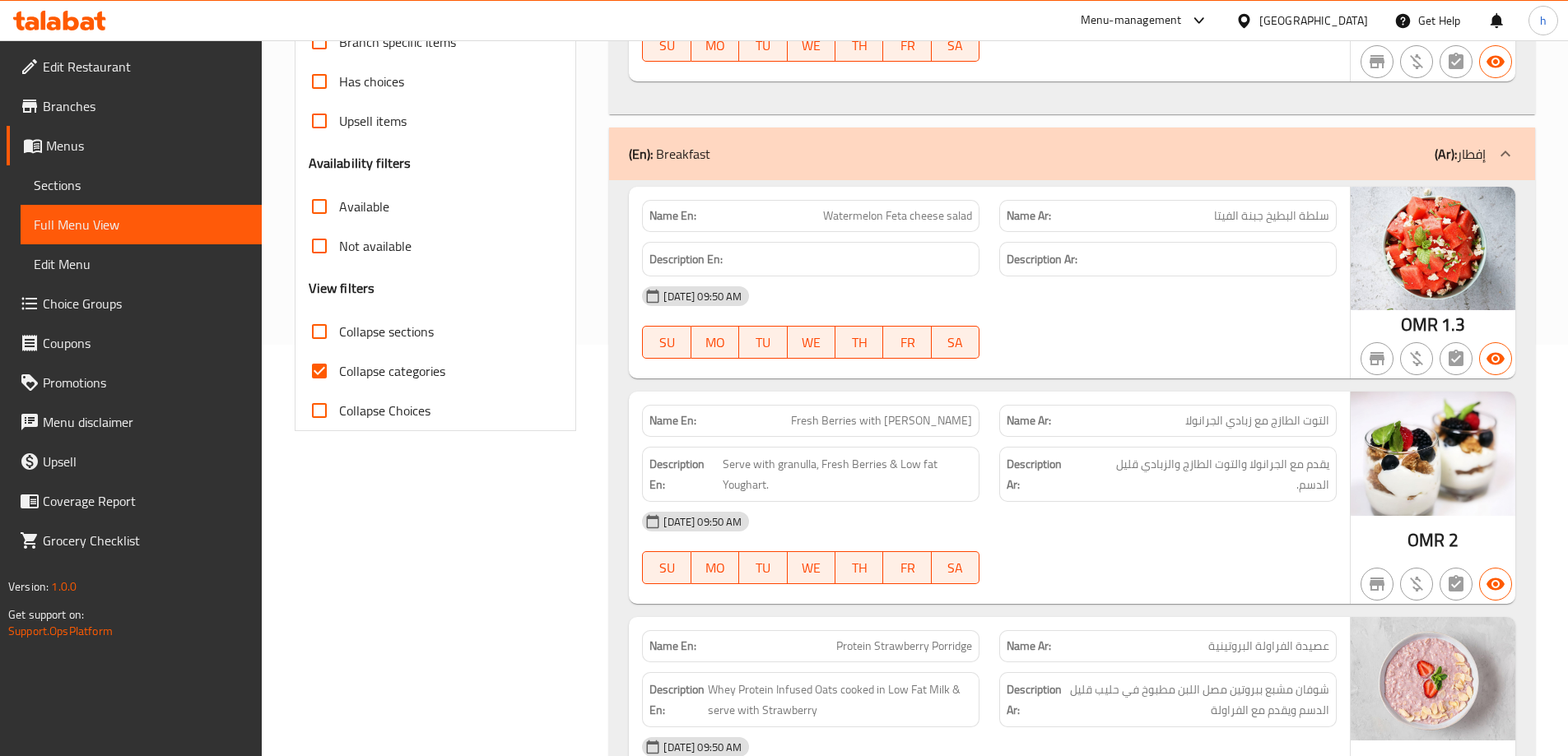
click at [329, 368] on input "Collapse categories" at bounding box center [319, 371] width 40 height 40
checkbox input "false"
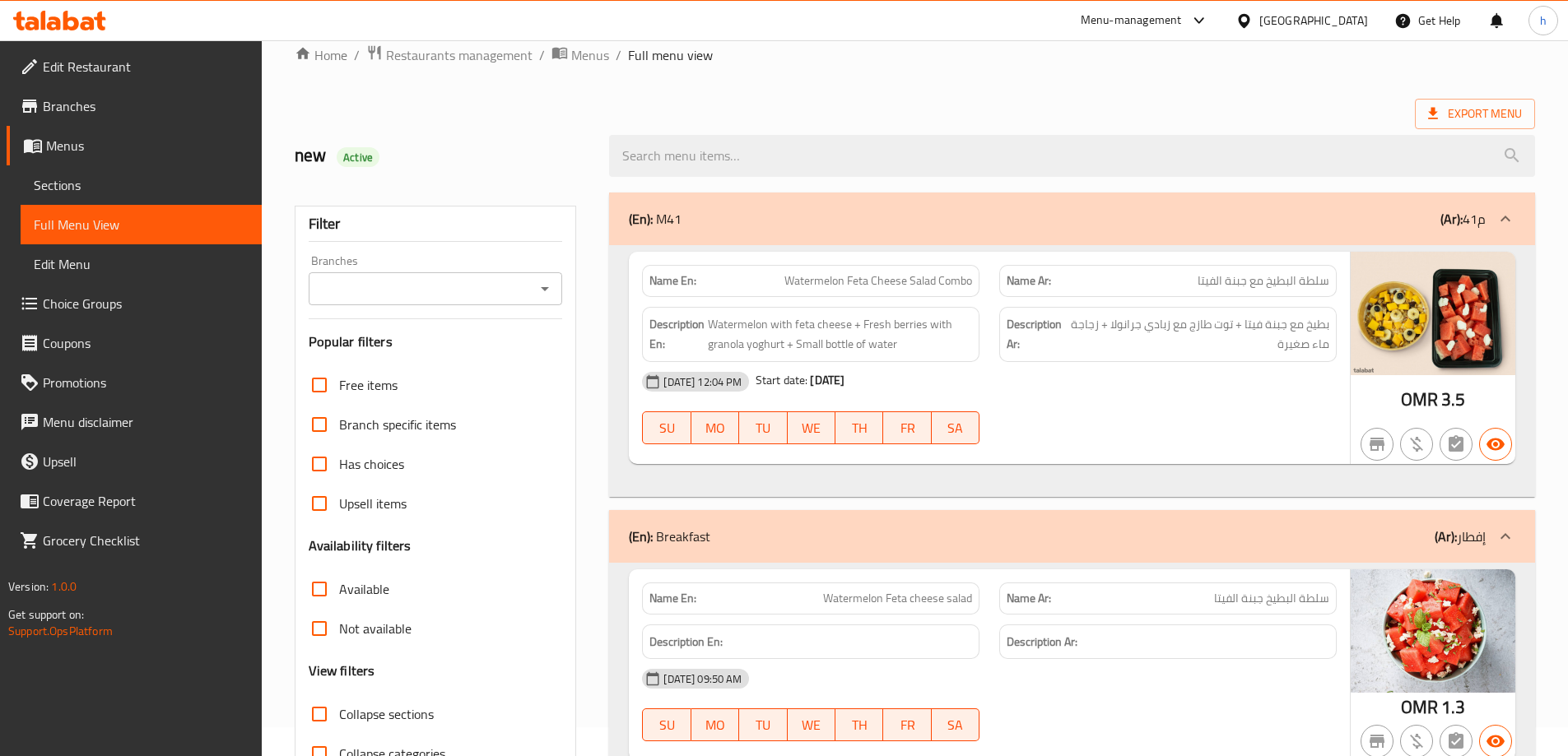
scroll to position [0, 0]
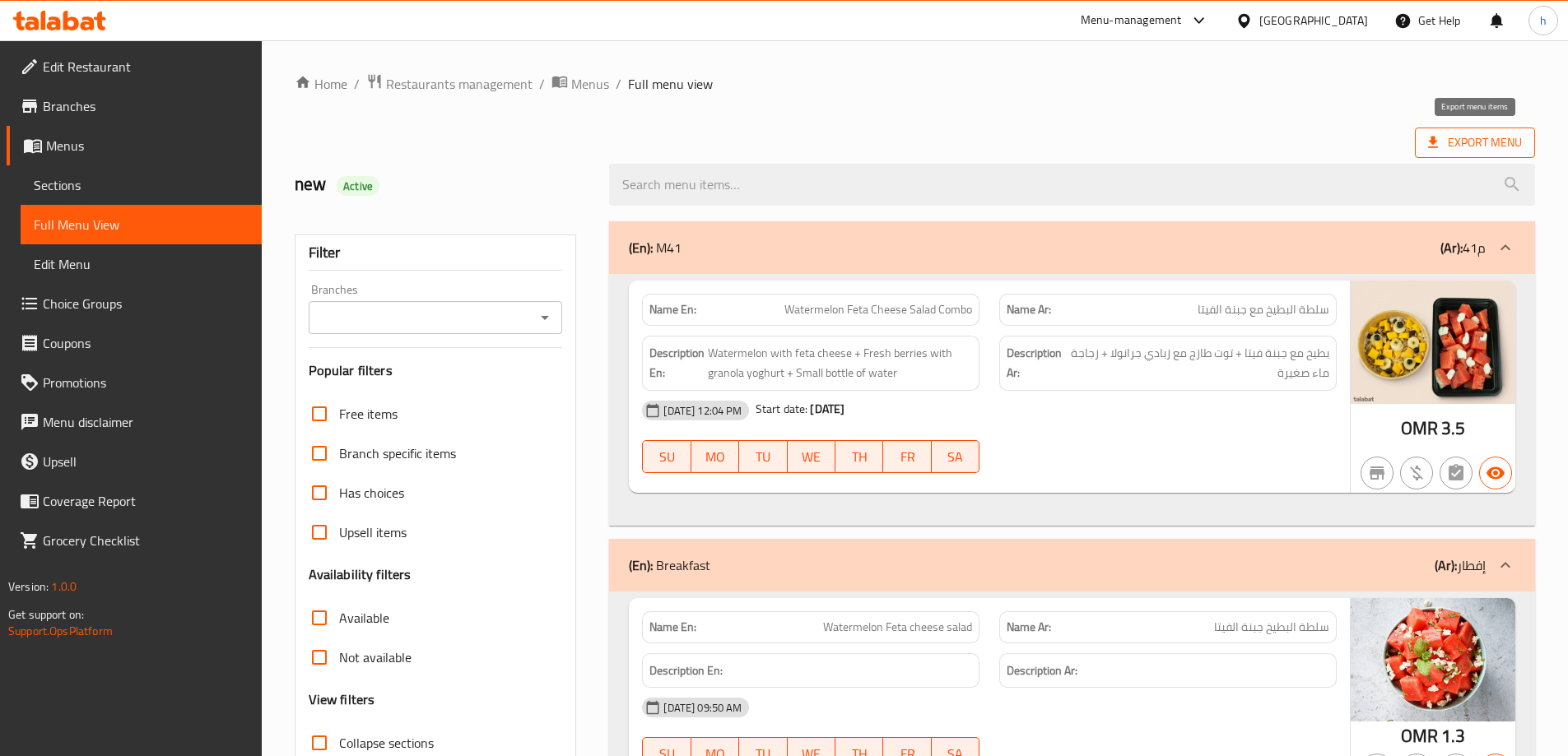
click at [1481, 146] on span "Export Menu" at bounding box center [1475, 142] width 94 height 20
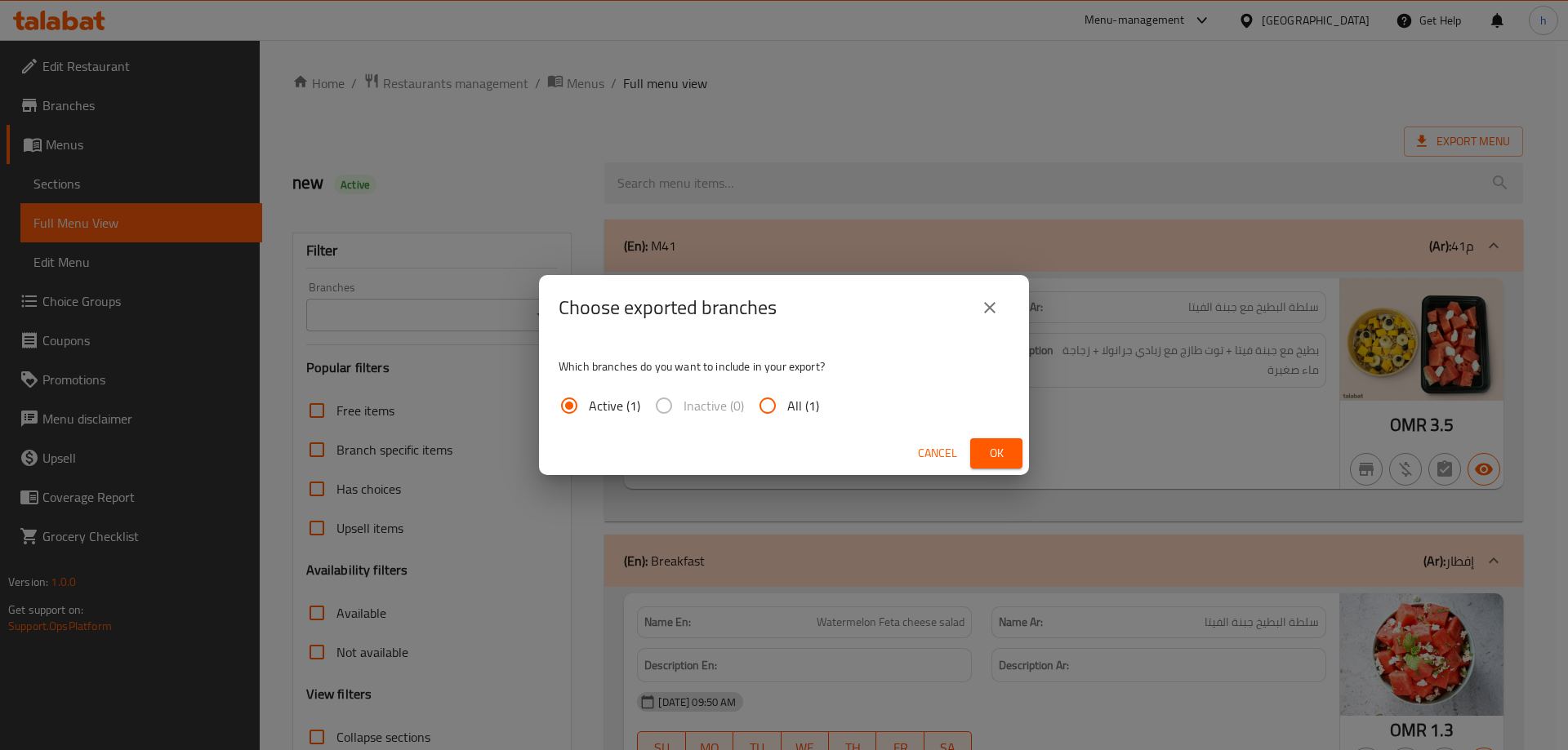
click at [770, 405] on input "All (1)" at bounding box center [768, 406] width 40 height 40
radio input "true"
click at [994, 451] on span "Ok" at bounding box center [996, 453] width 26 height 20
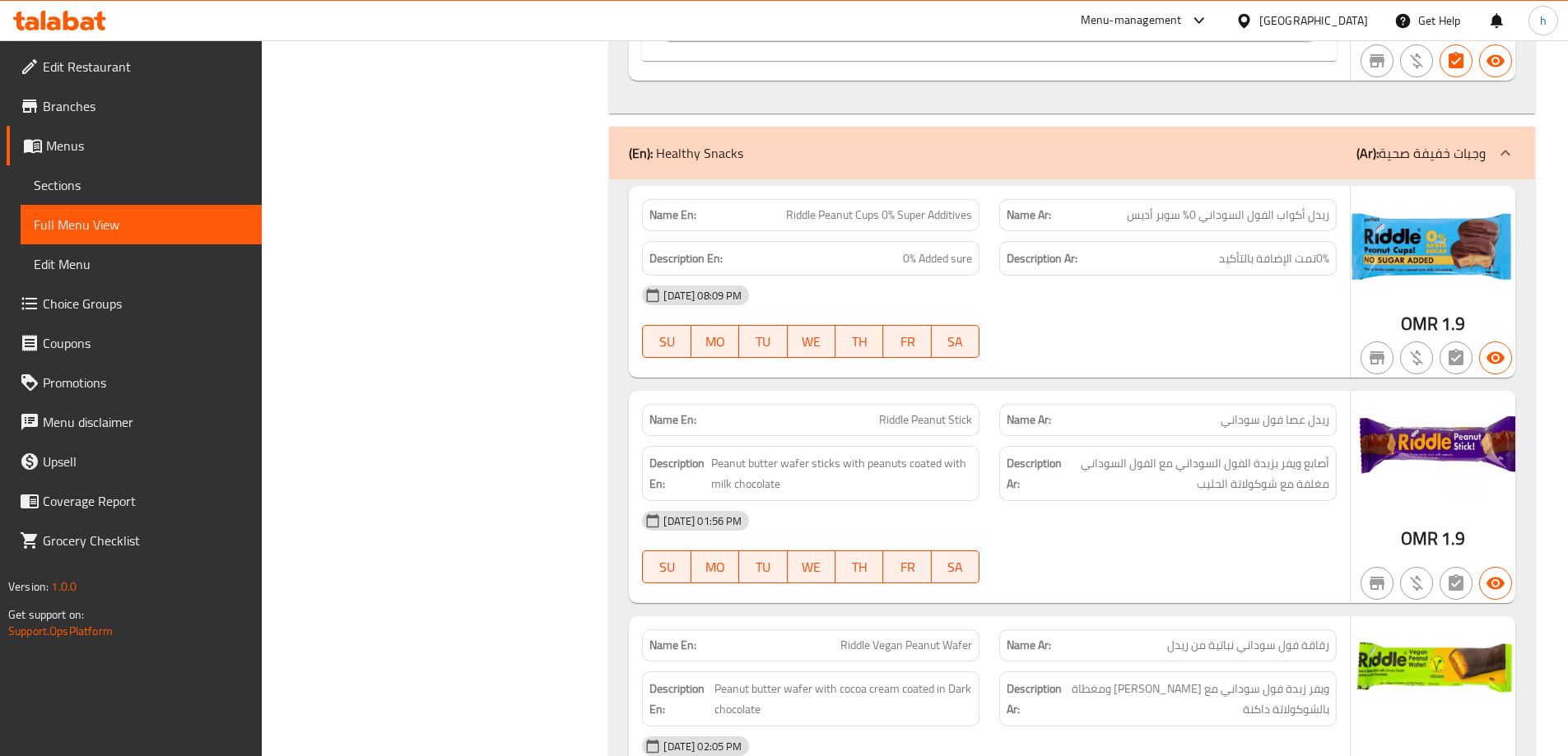
scroll to position [5431, 0]
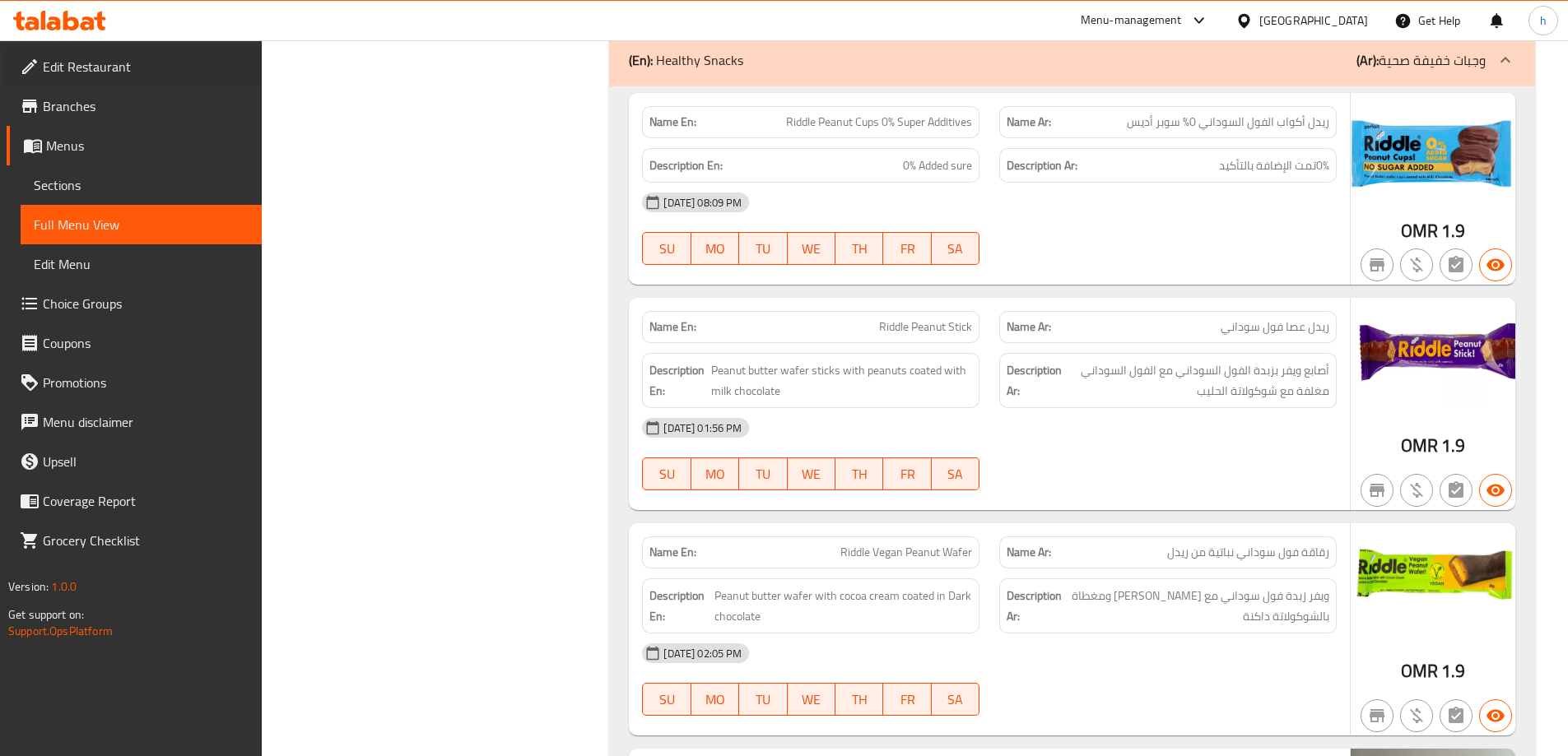
click at [3, 73] on div "Edit Restaurant" at bounding box center [124, 66] width 274 height 40
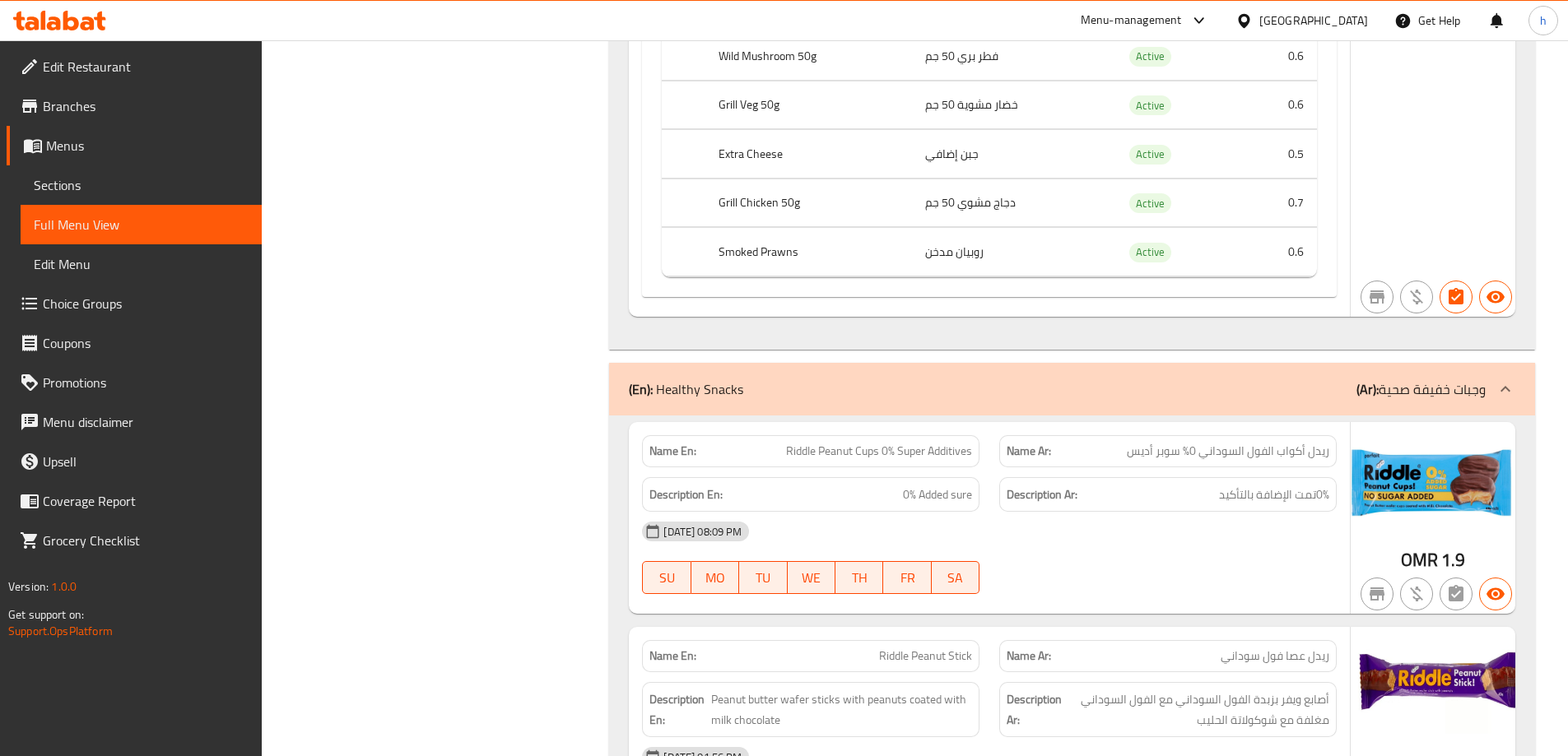
scroll to position [4691, 0]
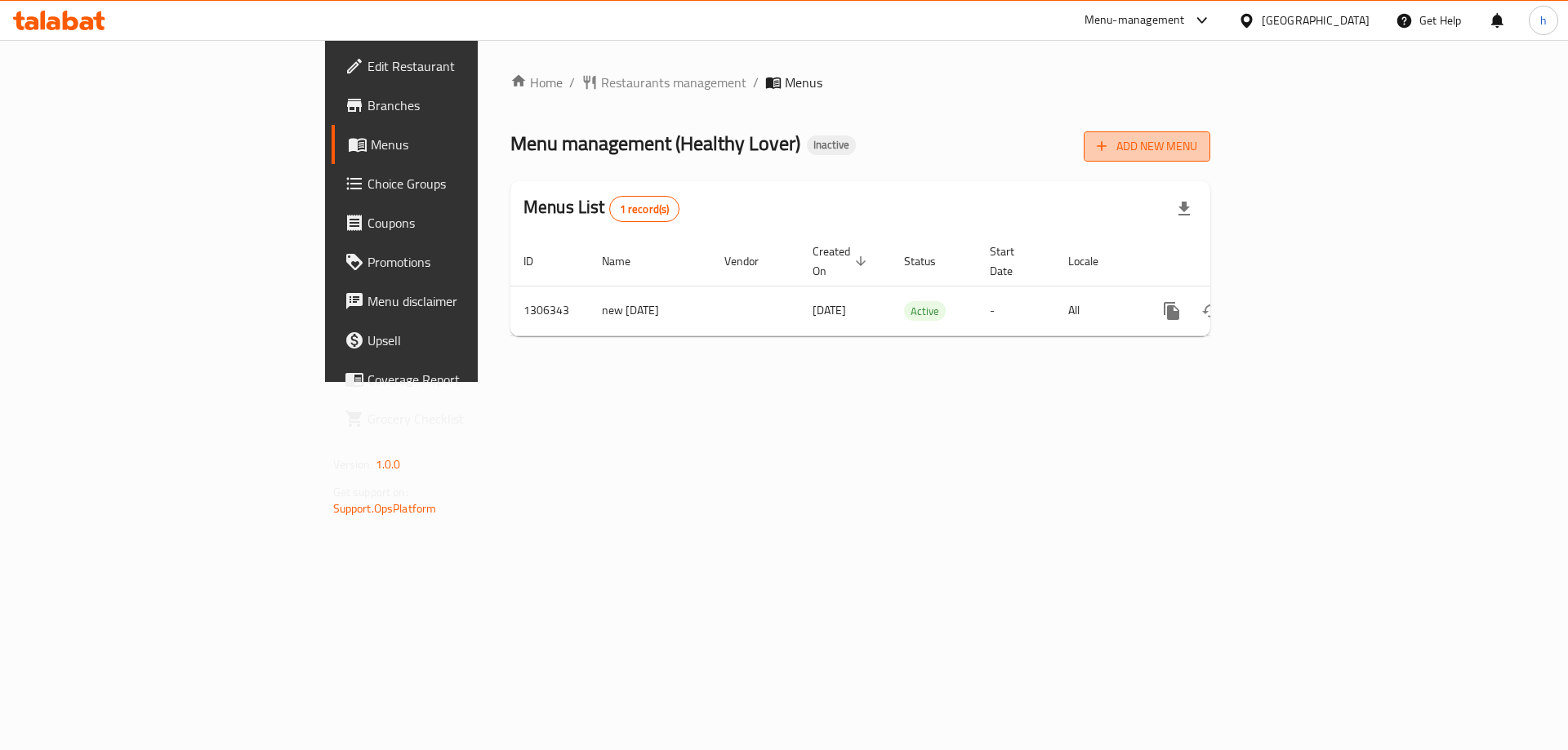
click at [1197, 150] on span "Add New Menu" at bounding box center [1147, 146] width 101 height 20
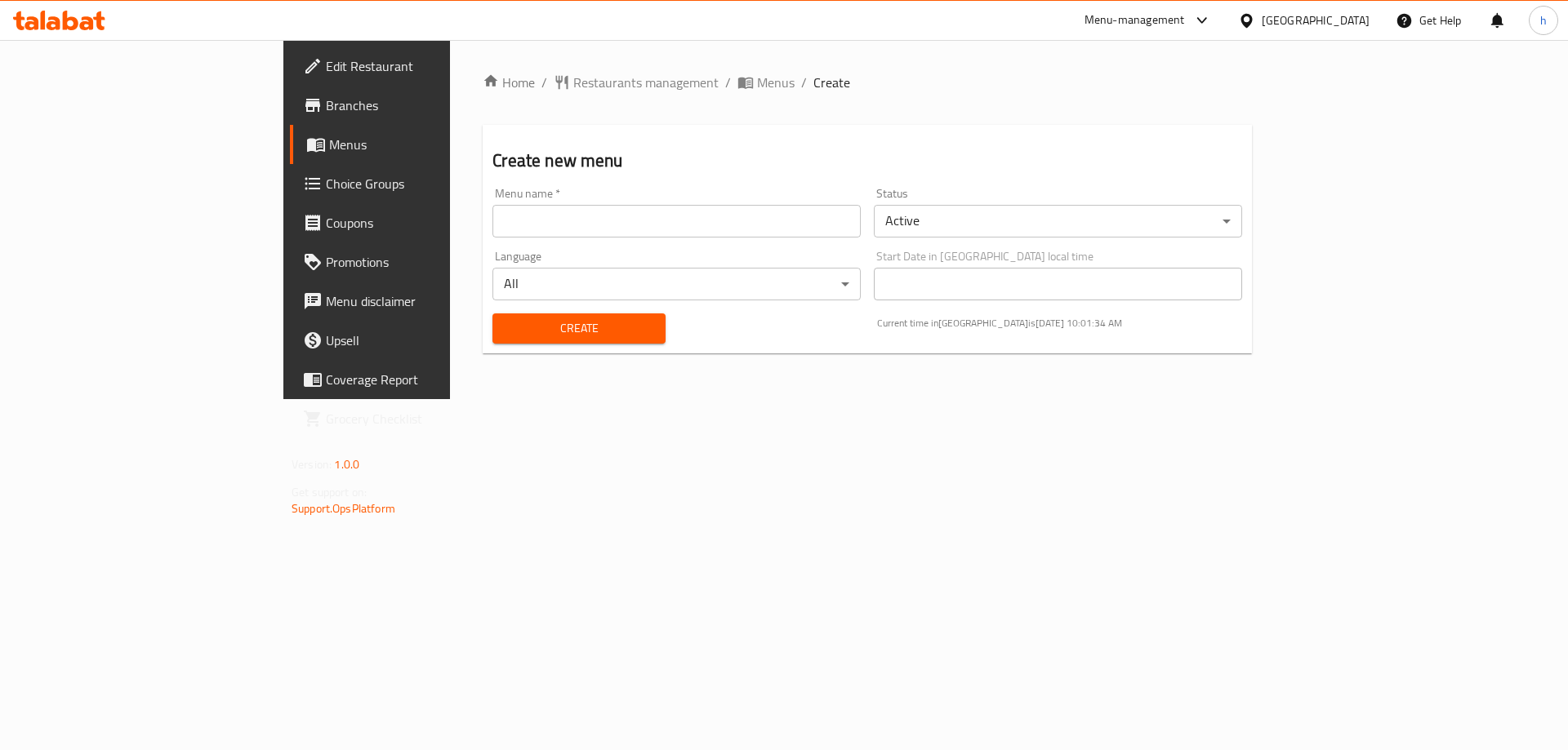
click at [585, 232] on input "text" at bounding box center [676, 221] width 368 height 33
type input "heba 19/8"
click at [506, 333] on span "Create" at bounding box center [578, 328] width 146 height 20
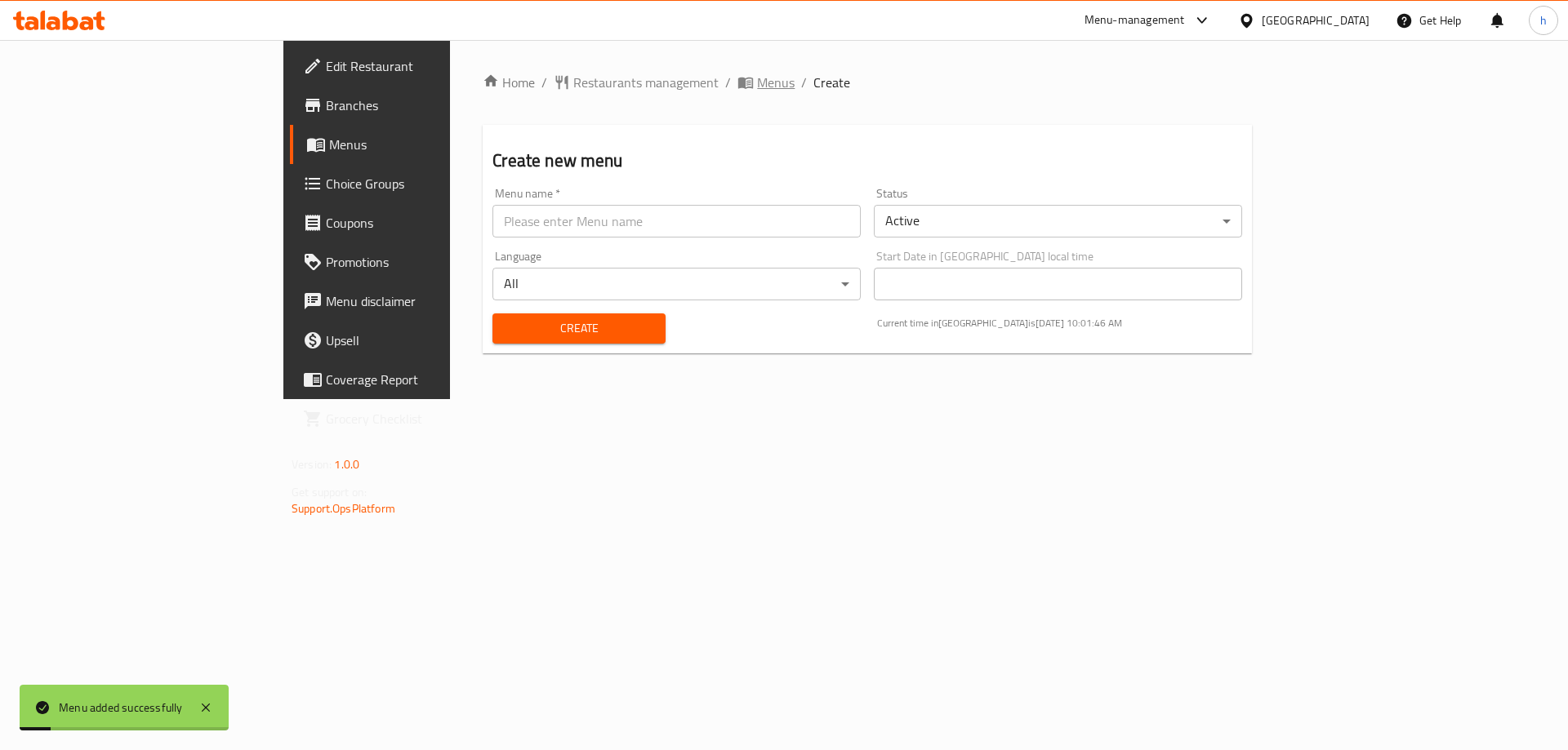
click at [757, 72] on span "Menus" at bounding box center [775, 82] width 38 height 19
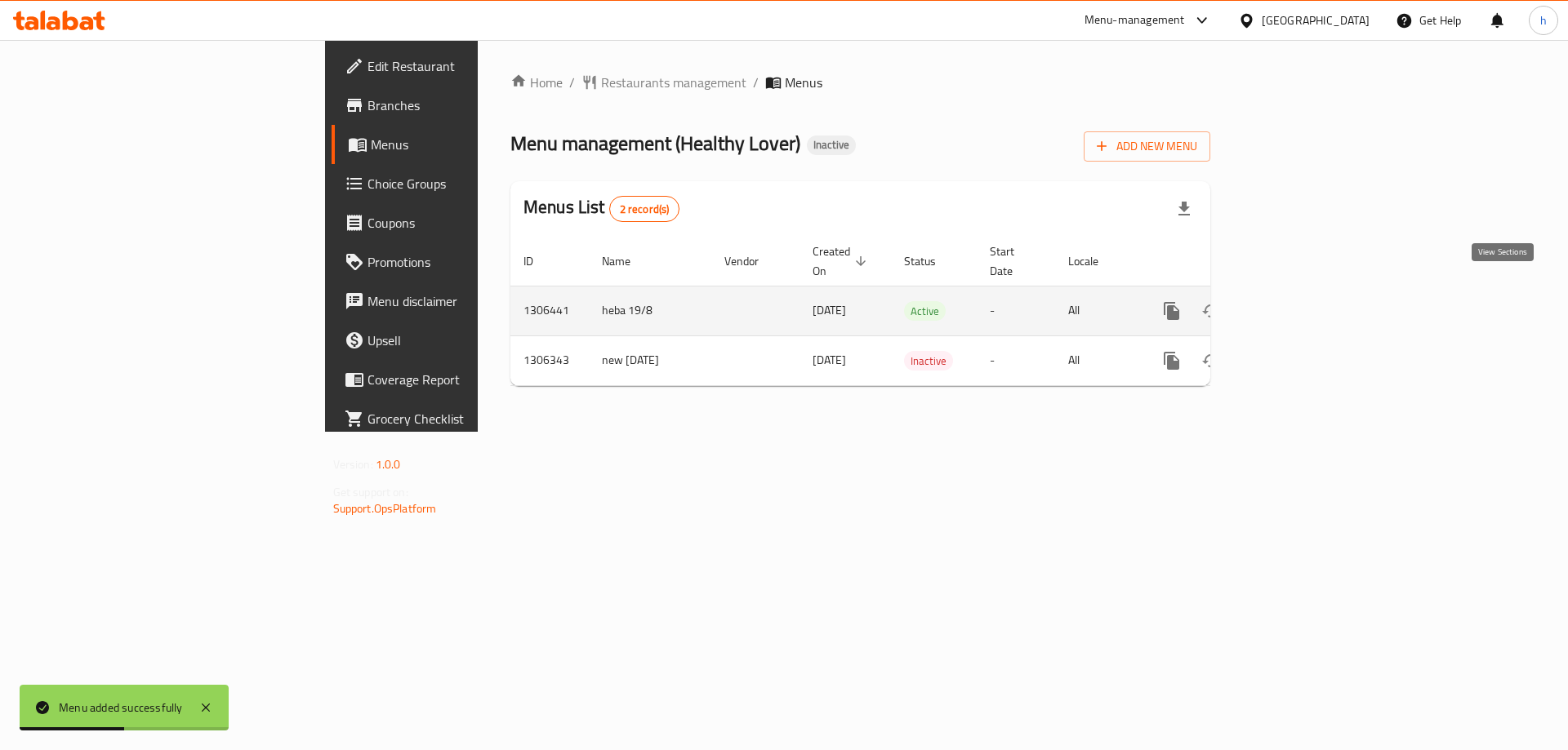
click at [1309, 292] on link "enhanced table" at bounding box center [1290, 311] width 40 height 40
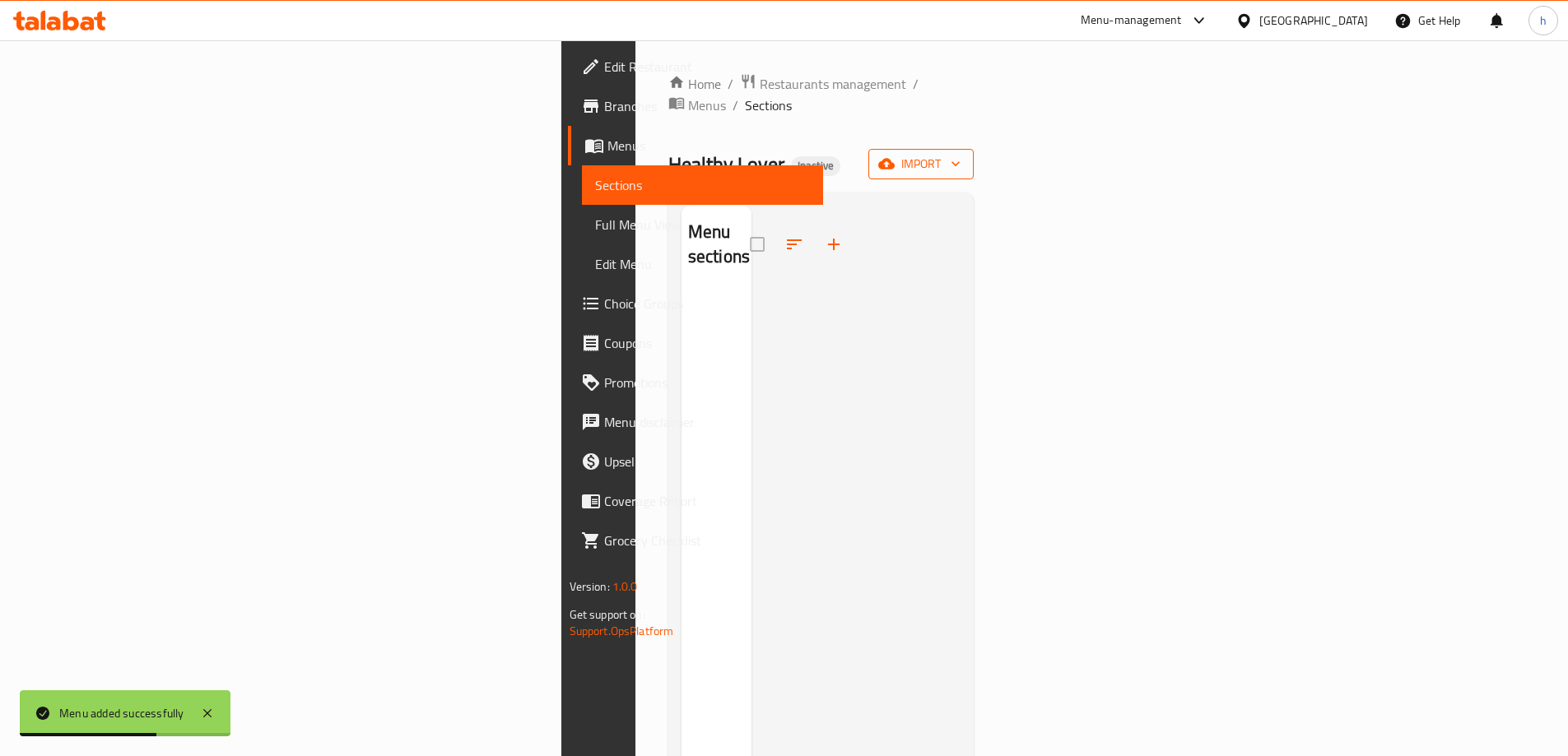
click at [961, 154] on span "import" at bounding box center [921, 164] width 79 height 20
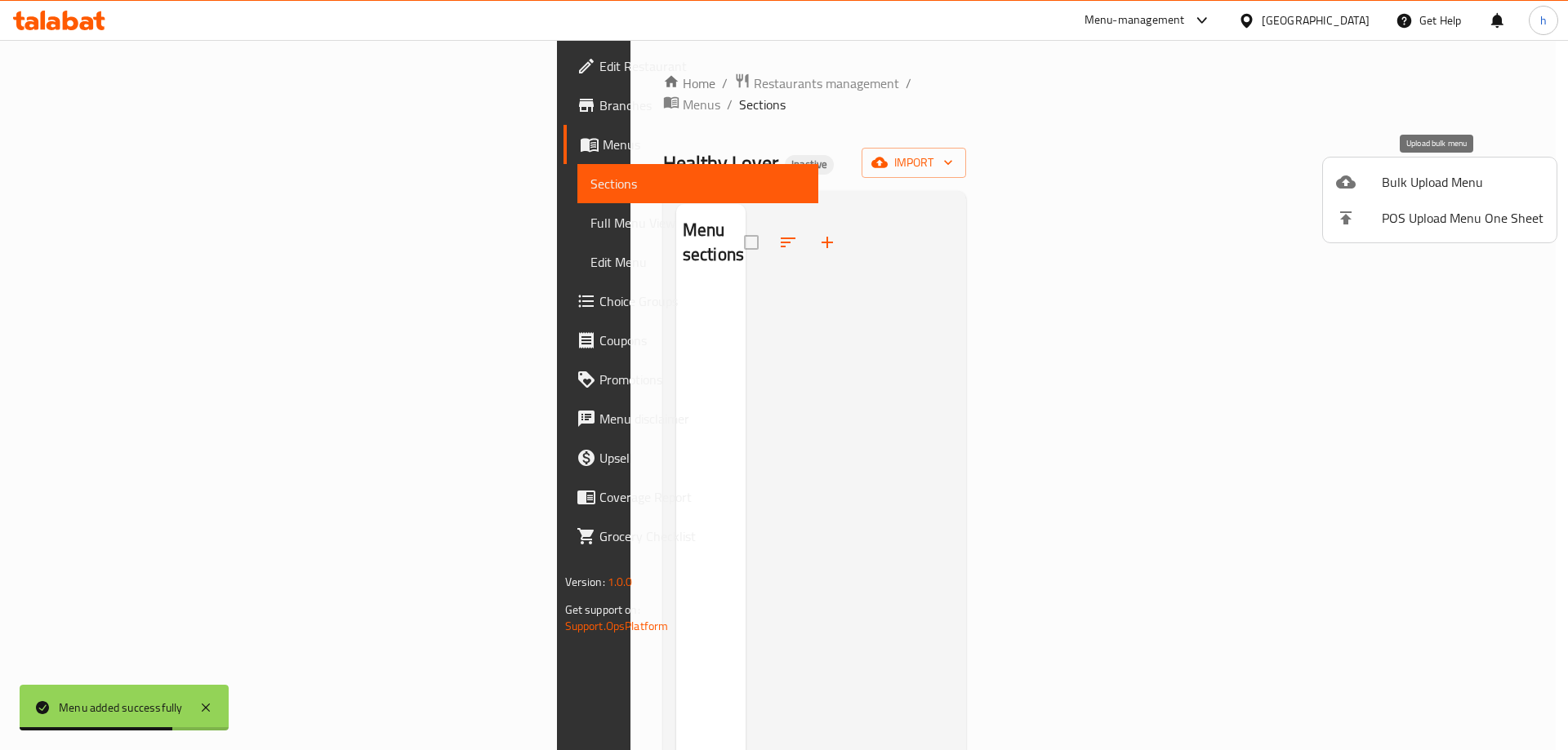
click at [1465, 172] on span "Bulk Upload Menu" at bounding box center [1462, 182] width 161 height 19
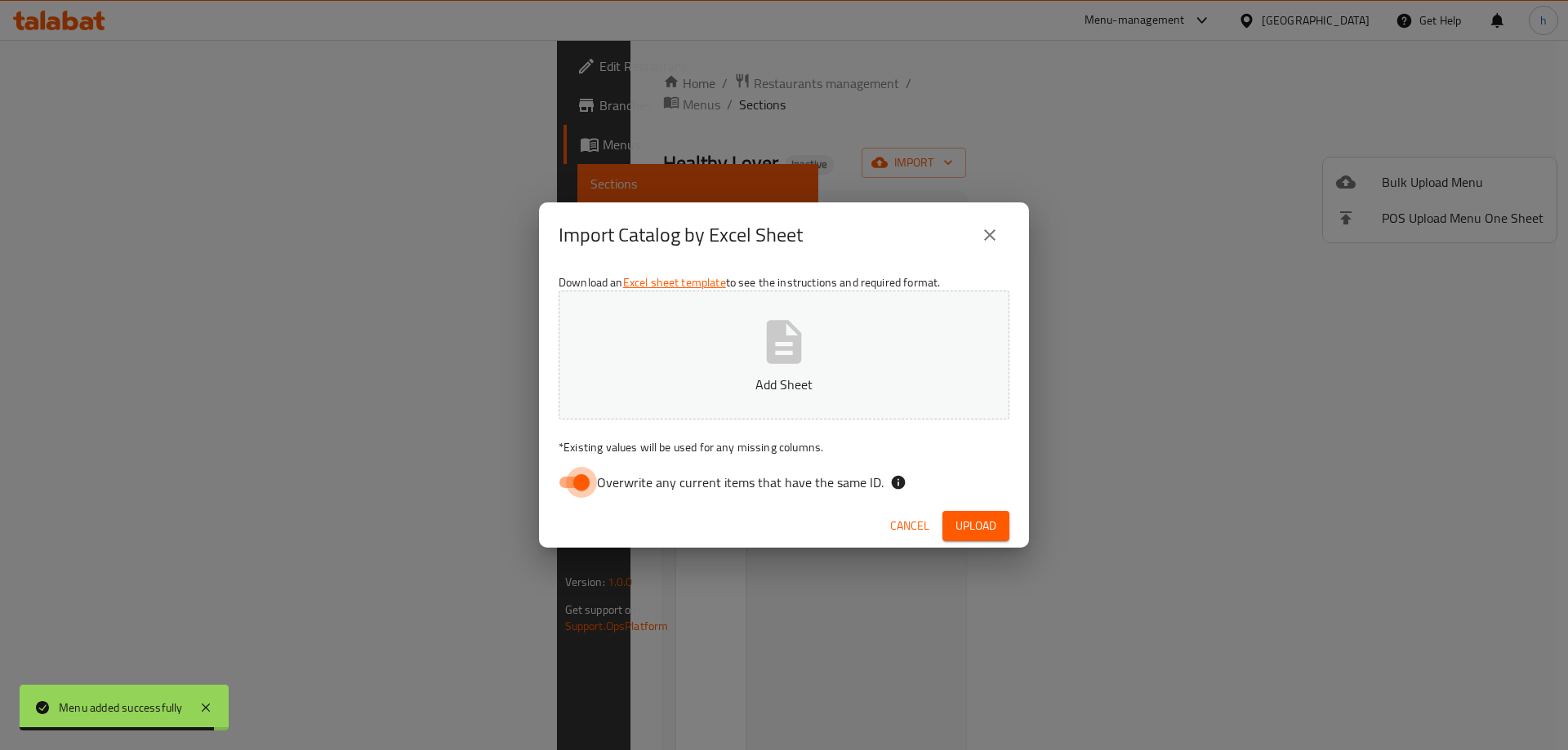
click at [566, 477] on input "Overwrite any current items that have the same ID." at bounding box center [581, 482] width 93 height 31
checkbox input "false"
click at [786, 377] on p "Add Sheet" at bounding box center [784, 385] width 400 height 19
click at [979, 529] on span "Upload" at bounding box center [975, 526] width 41 height 20
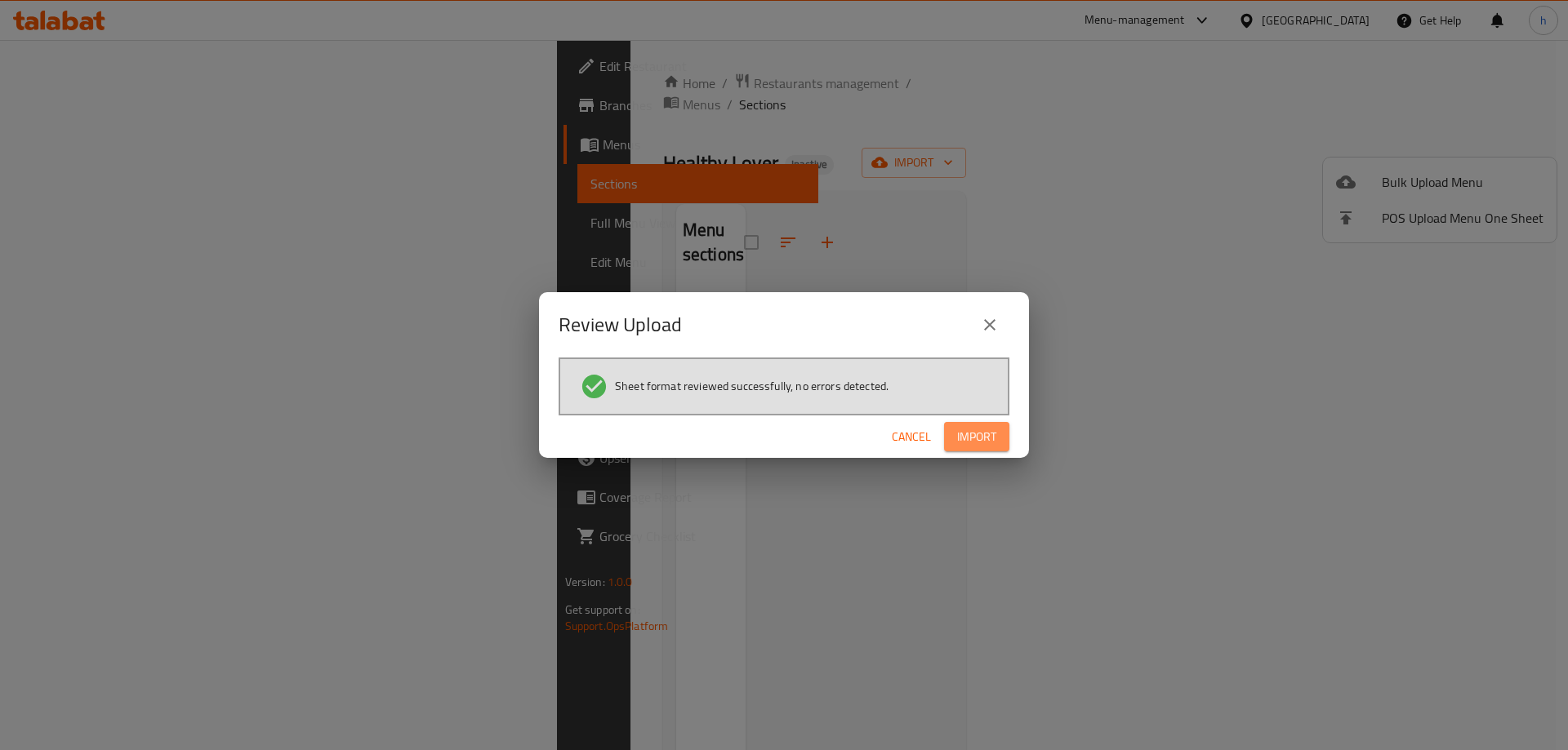
click at [994, 443] on span "Import" at bounding box center [976, 437] width 40 height 20
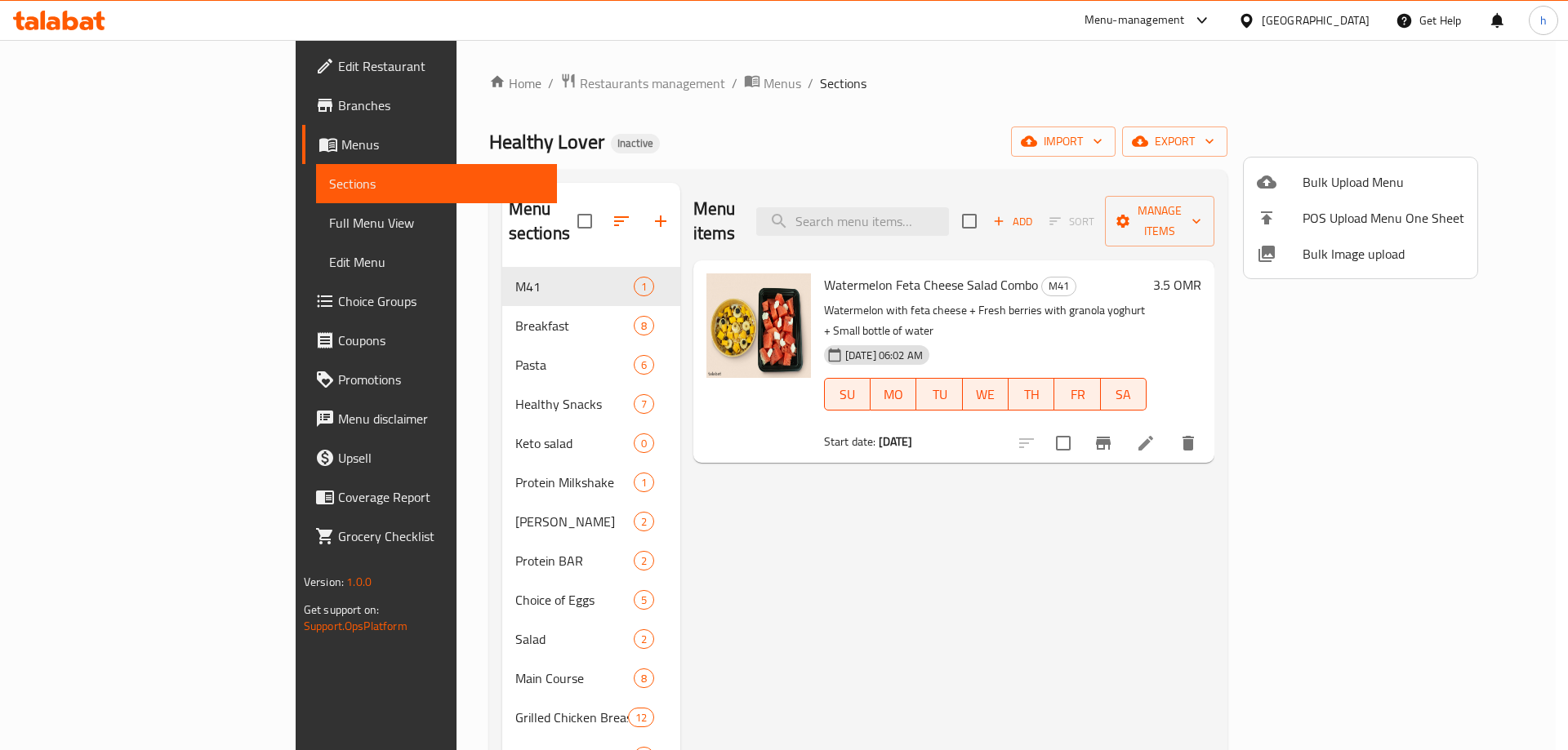
click at [473, 288] on div at bounding box center [784, 375] width 1568 height 750
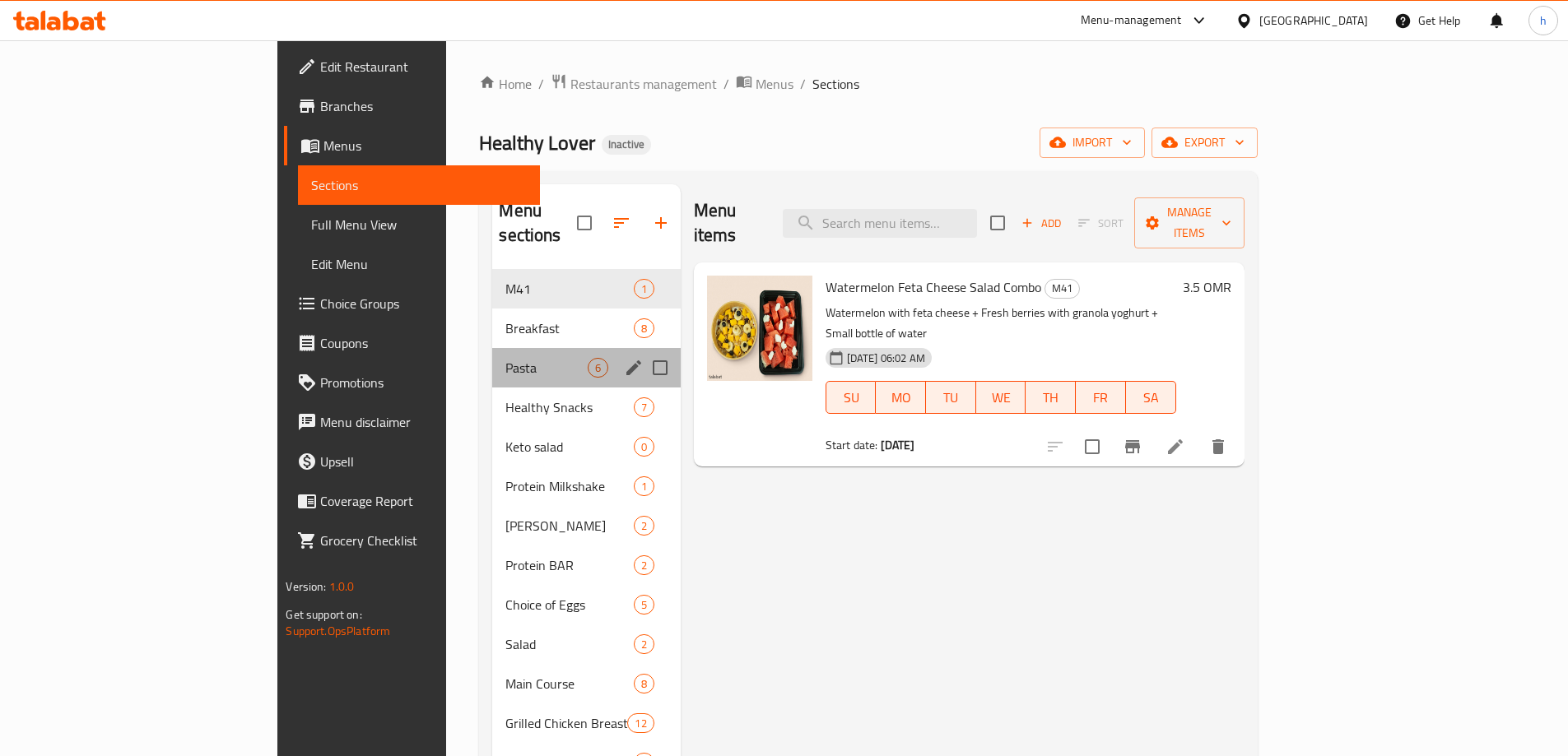
click at [492, 348] on div "Pasta 6" at bounding box center [586, 367] width 188 height 40
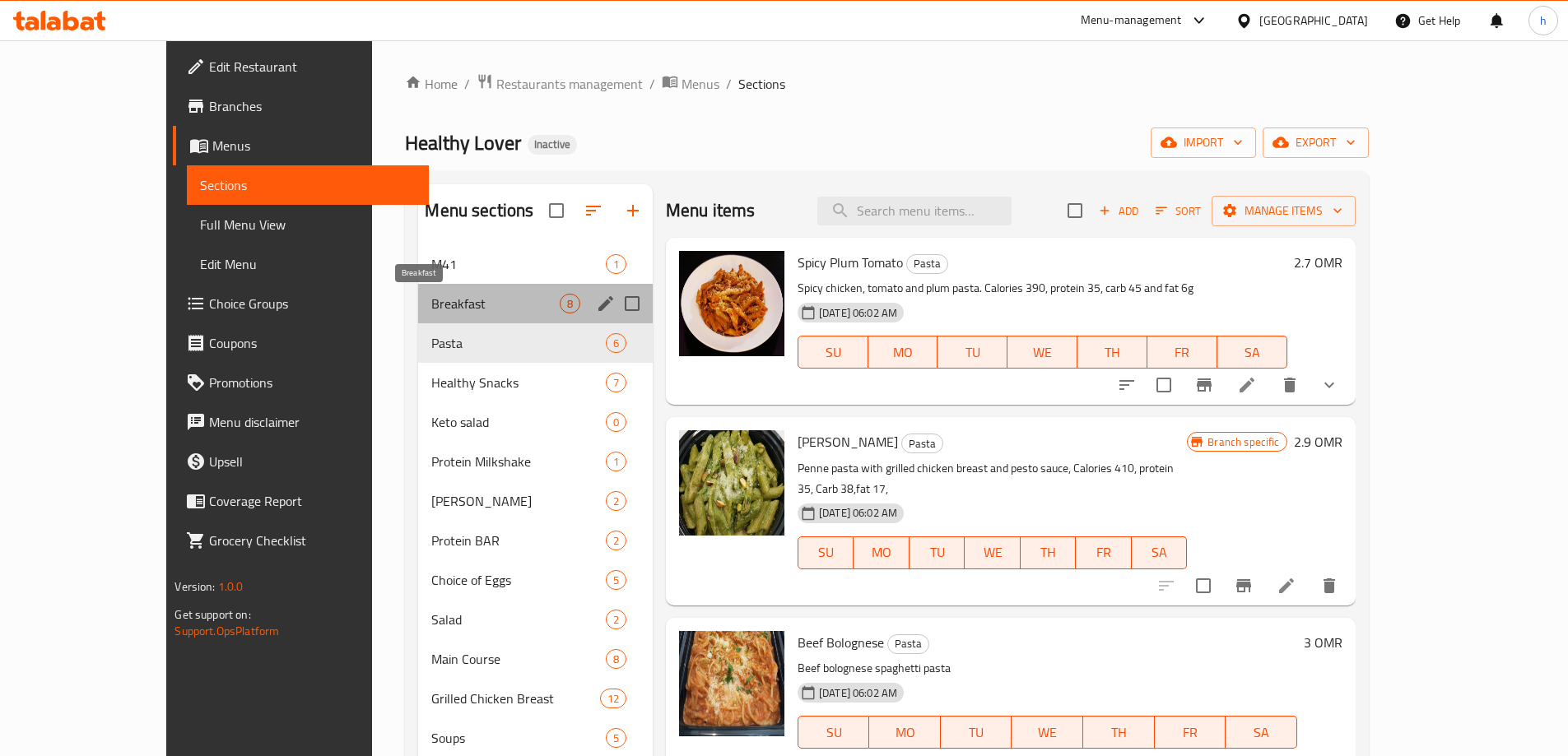
click at [469, 299] on span "Breakfast" at bounding box center [495, 304] width 128 height 19
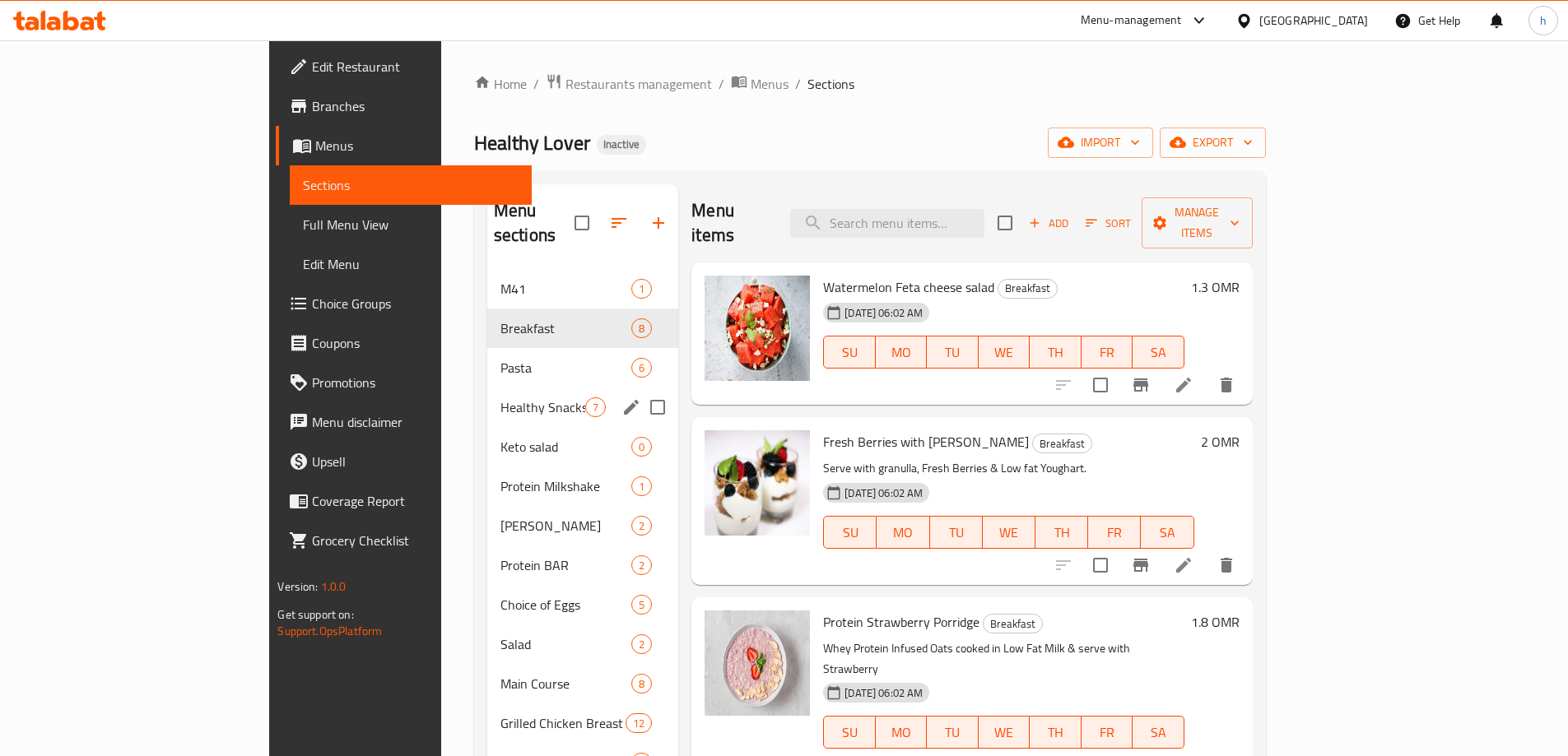
click at [487, 388] on div "Healthy Snacks 7" at bounding box center [583, 407] width 191 height 40
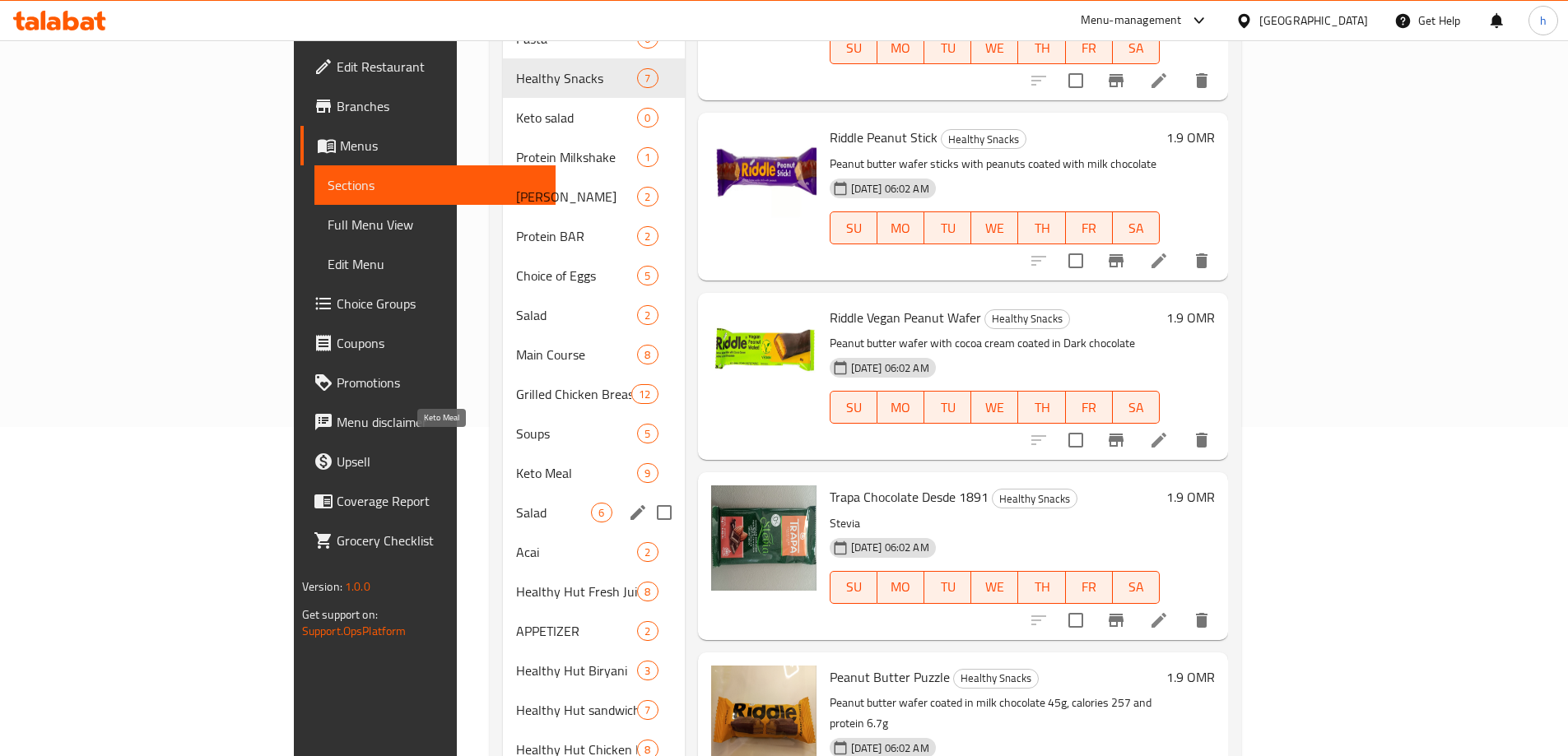
scroll to position [647, 0]
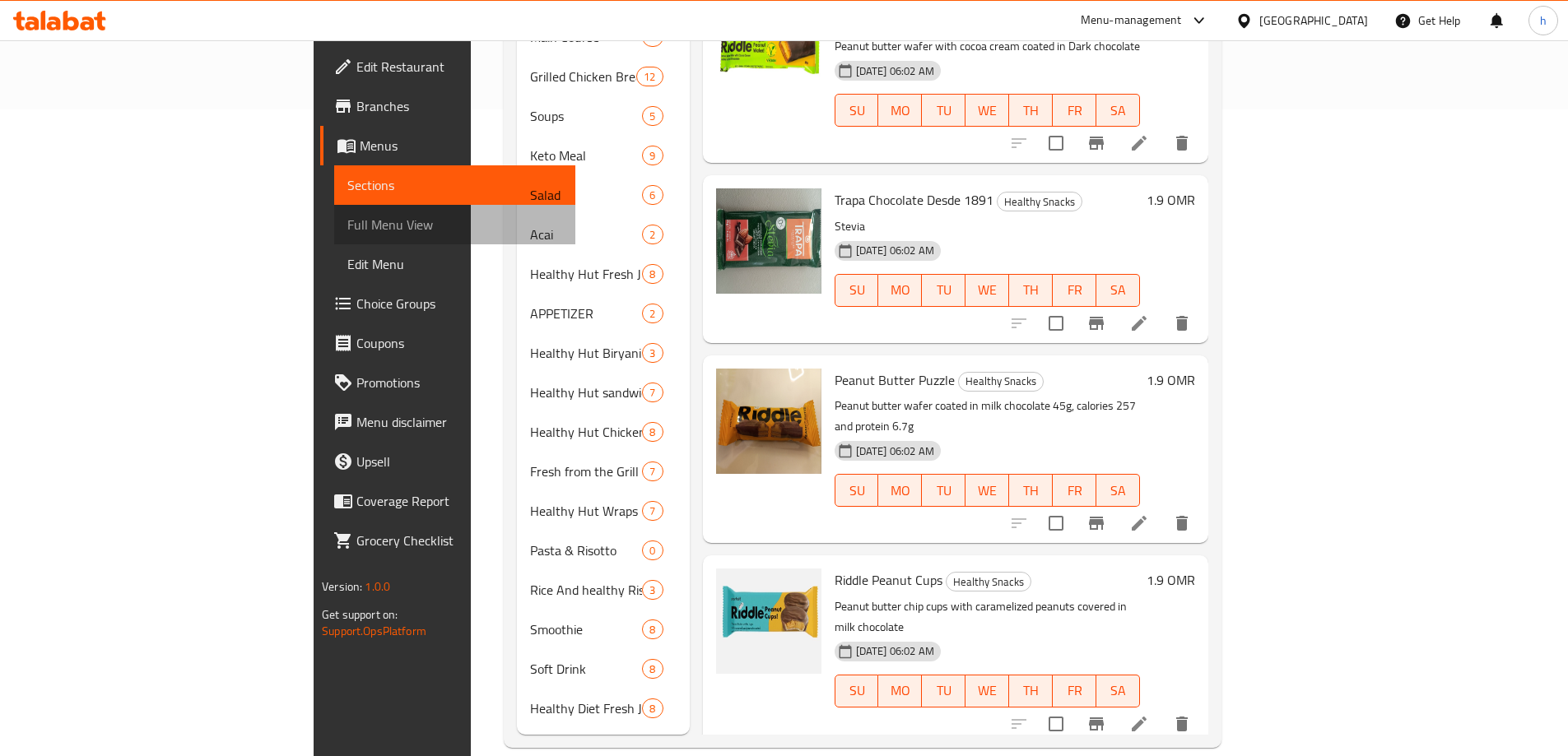
click at [347, 230] on span "Full Menu View" at bounding box center [454, 224] width 214 height 19
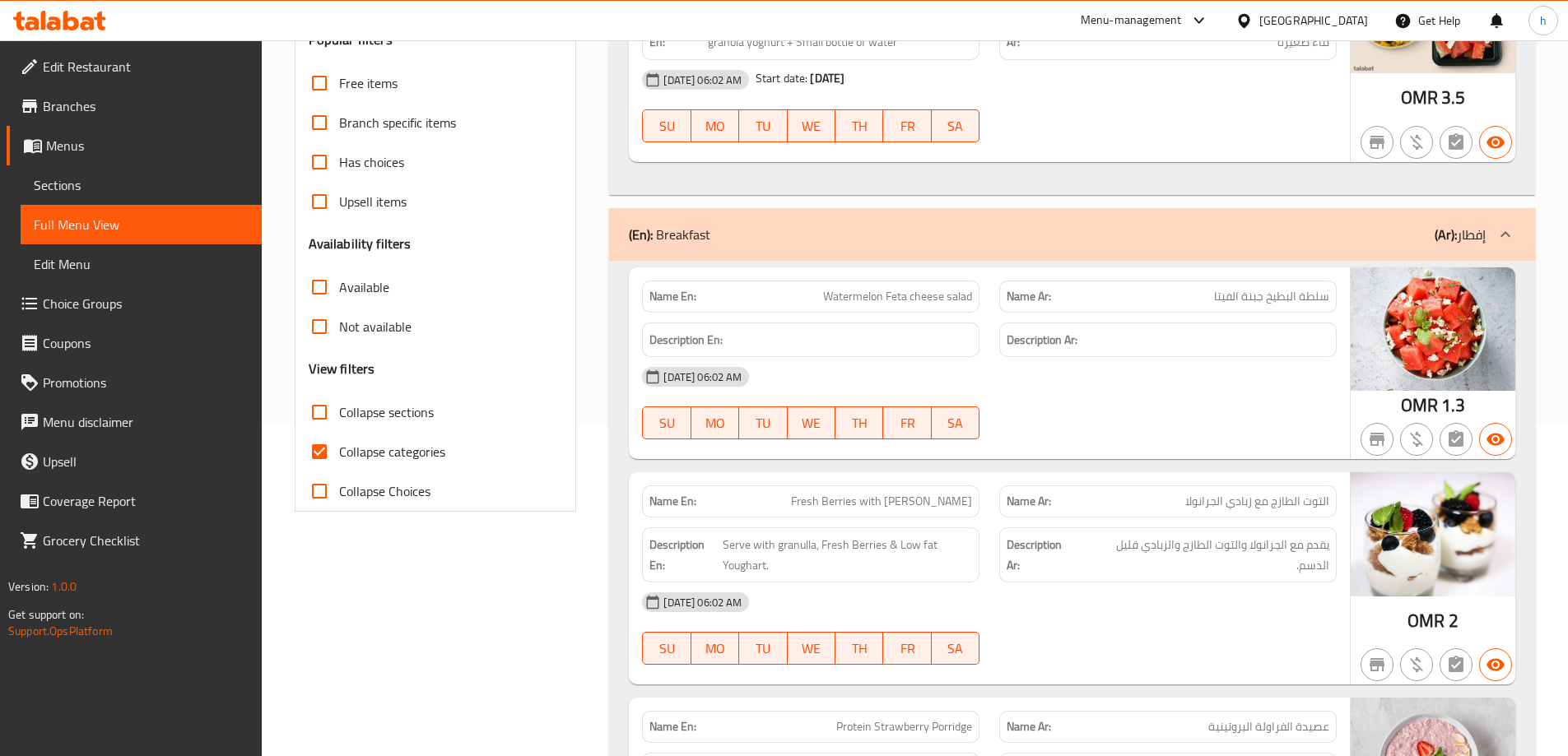
scroll to position [329, 0]
click at [325, 459] on input "Collapse categories" at bounding box center [319, 453] width 40 height 40
checkbox input "false"
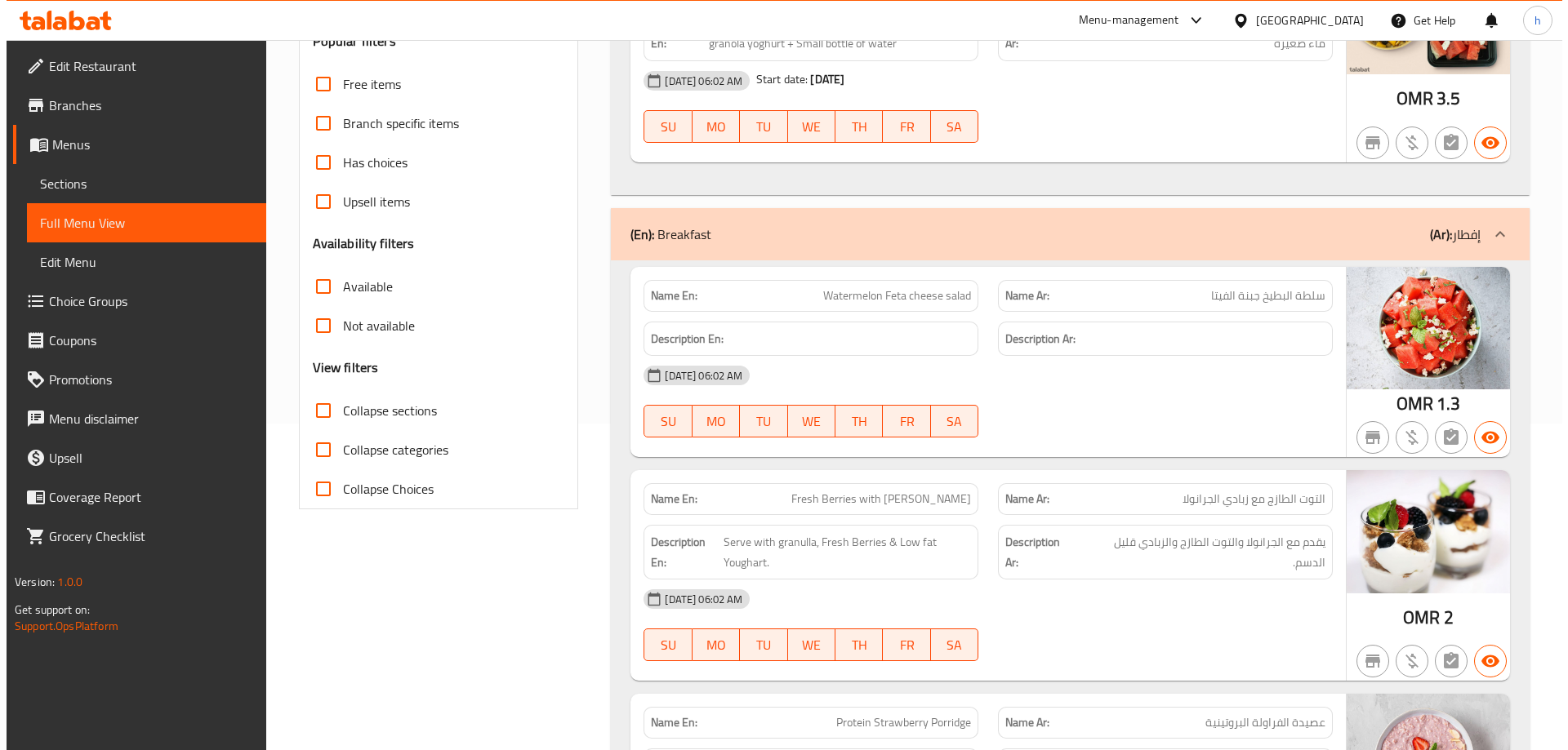
scroll to position [0, 0]
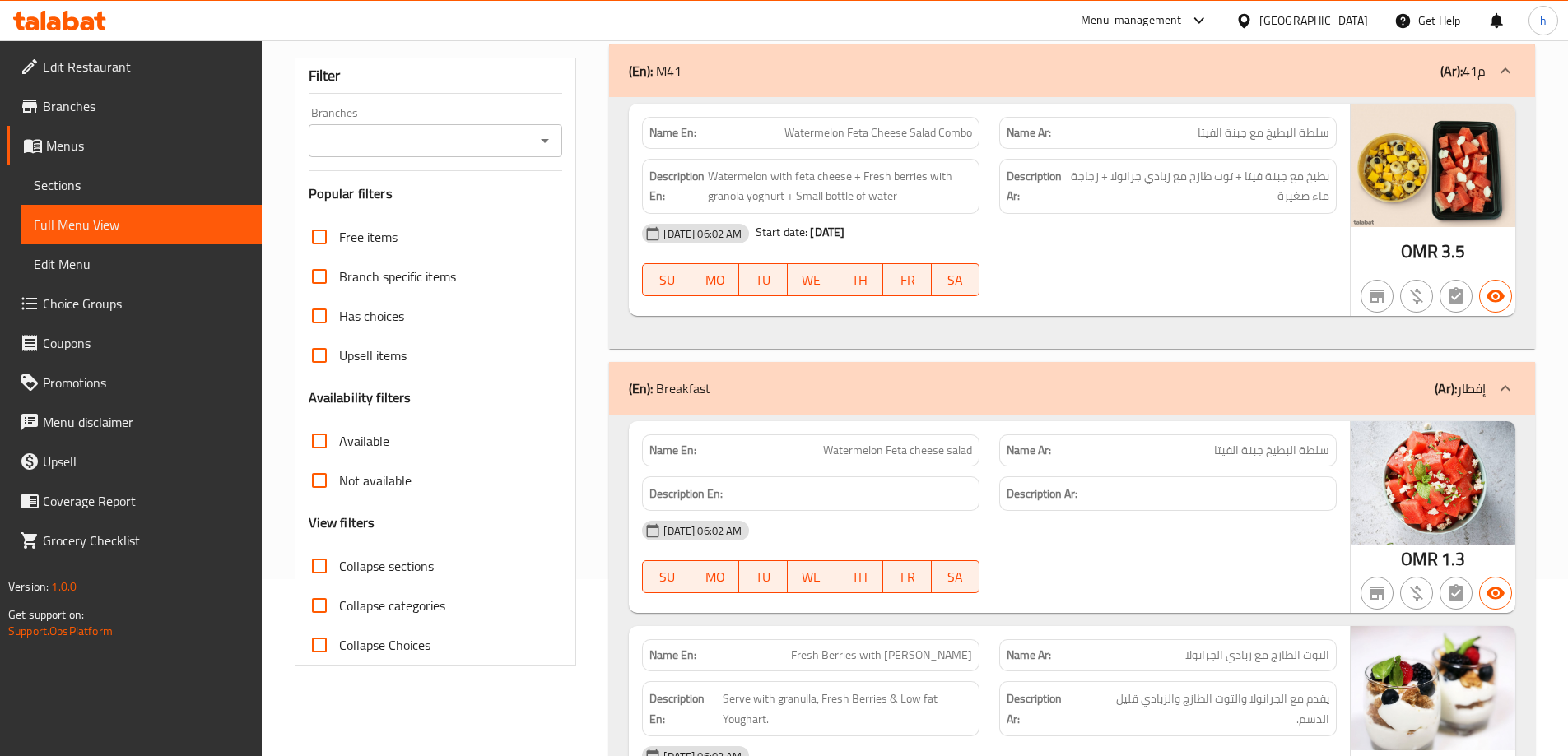
scroll to position [5, 0]
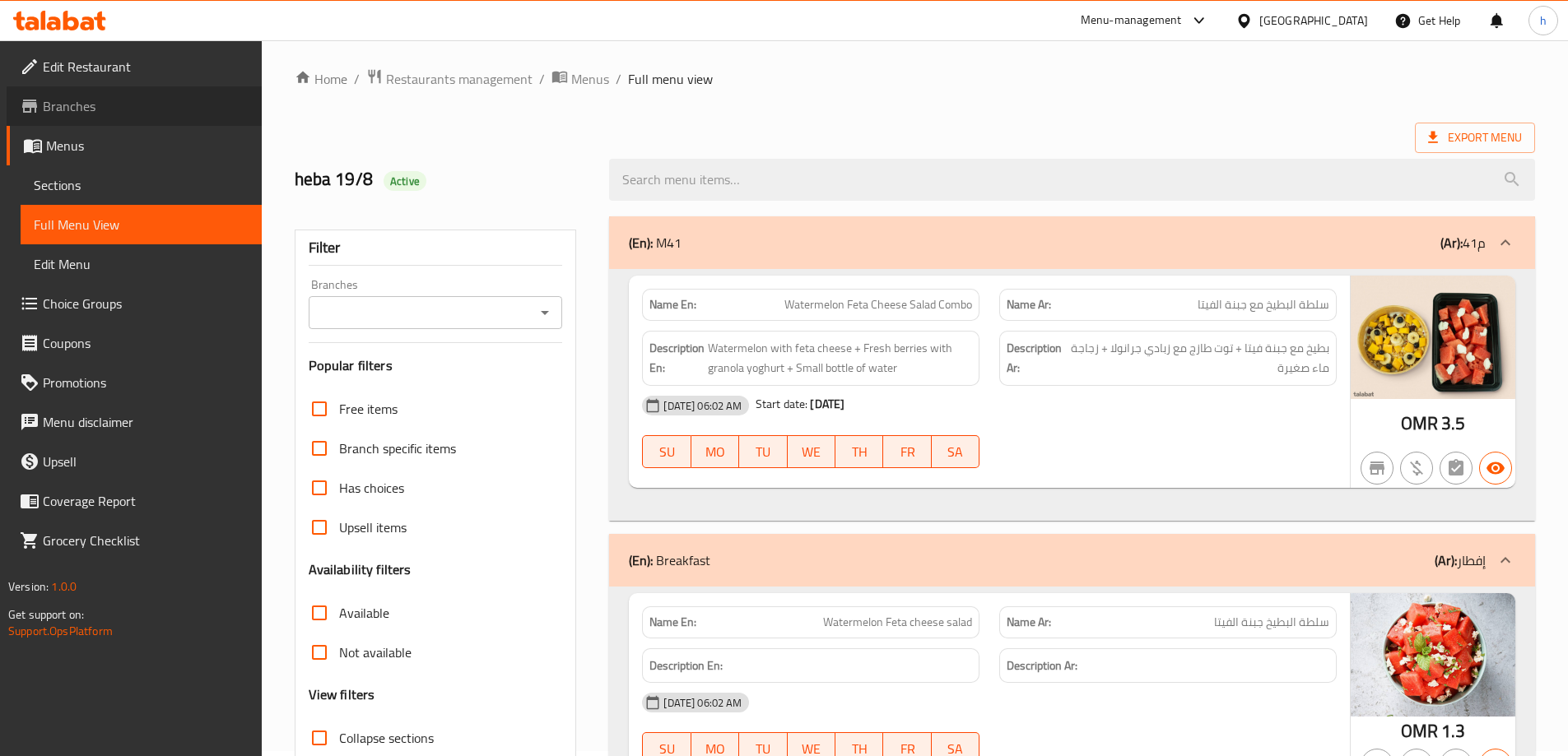
click at [112, 92] on link "Branches" at bounding box center [134, 106] width 255 height 40
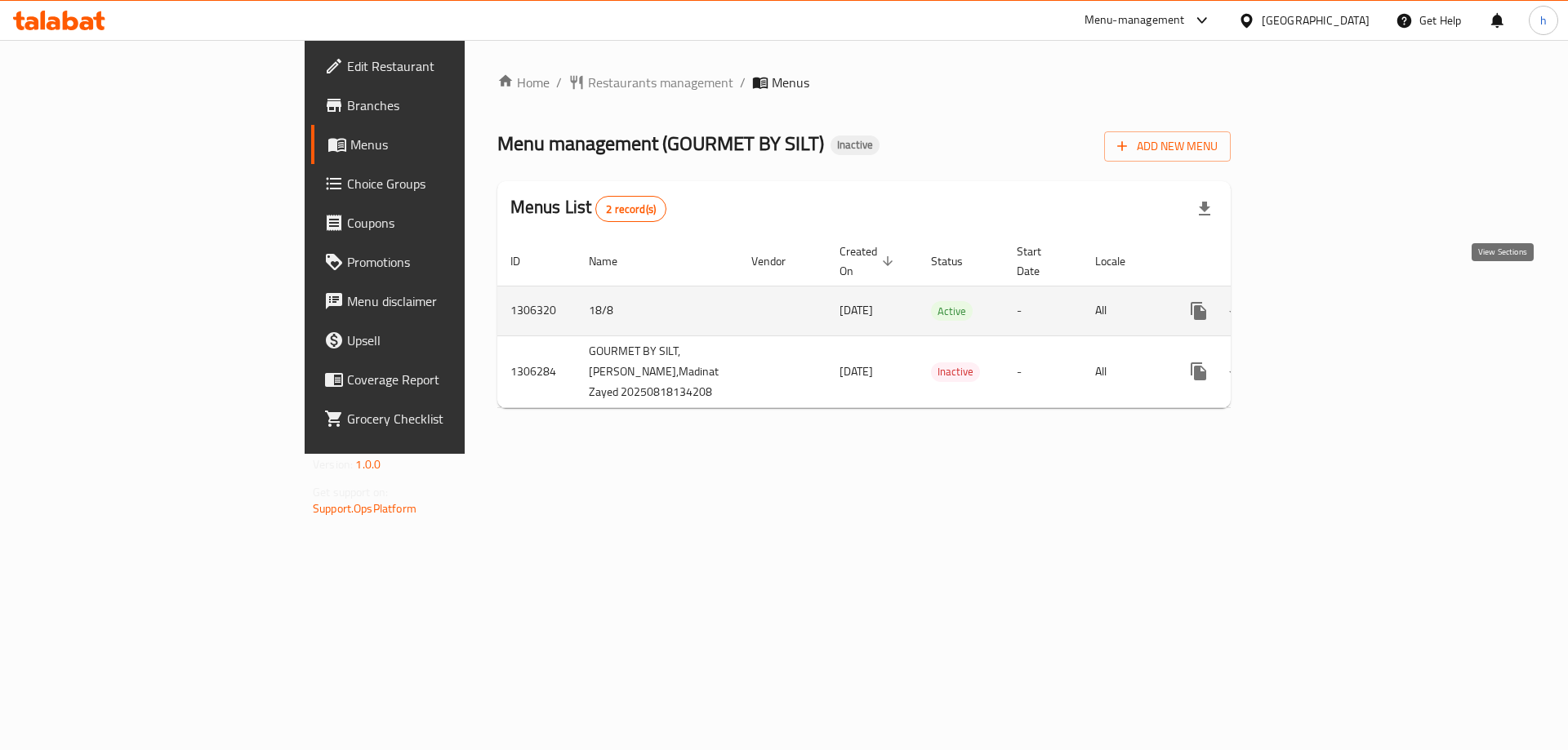
click at [1326, 302] on icon "enhanced table" at bounding box center [1317, 311] width 19 height 19
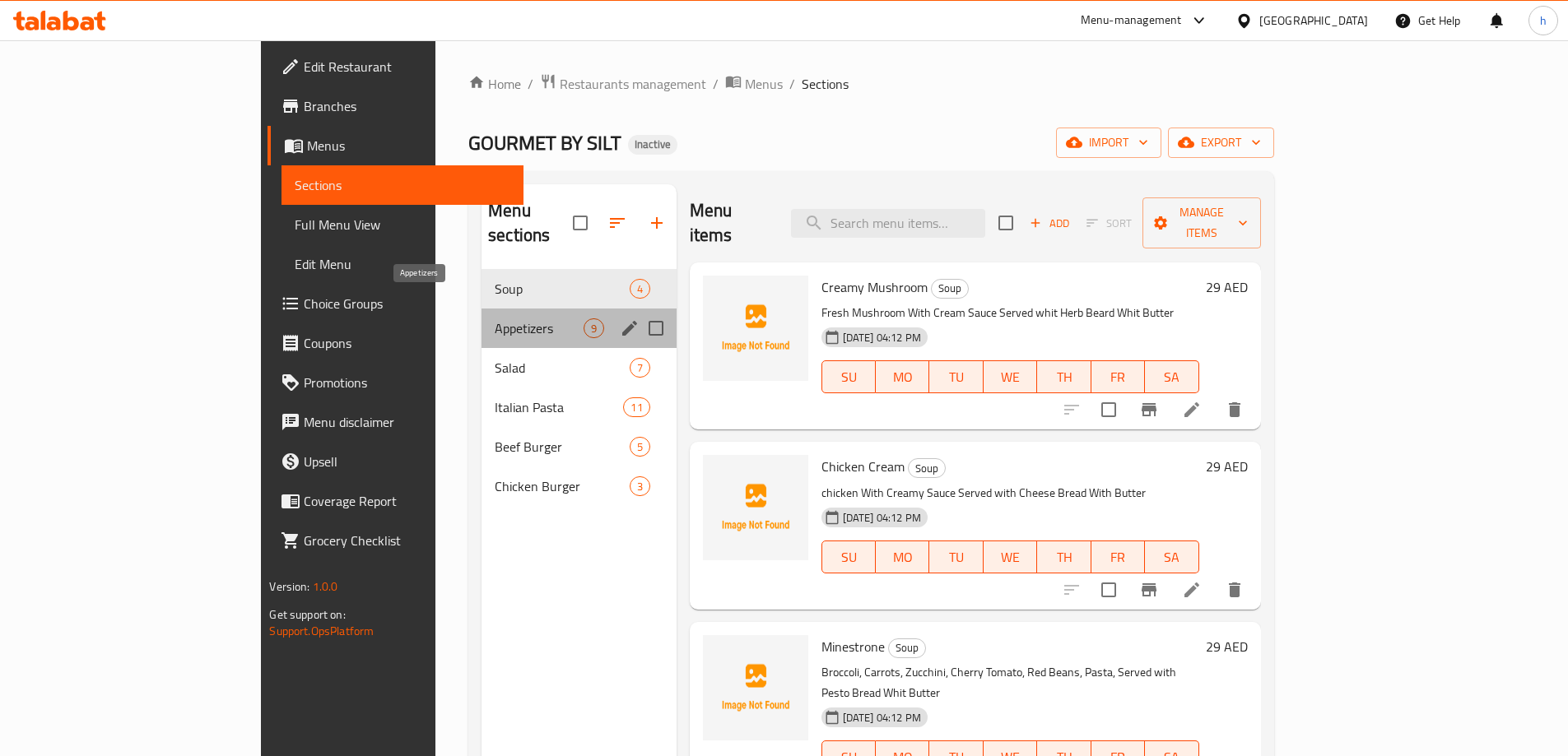
click at [495, 319] on span "Appetizers" at bounding box center [539, 328] width 88 height 19
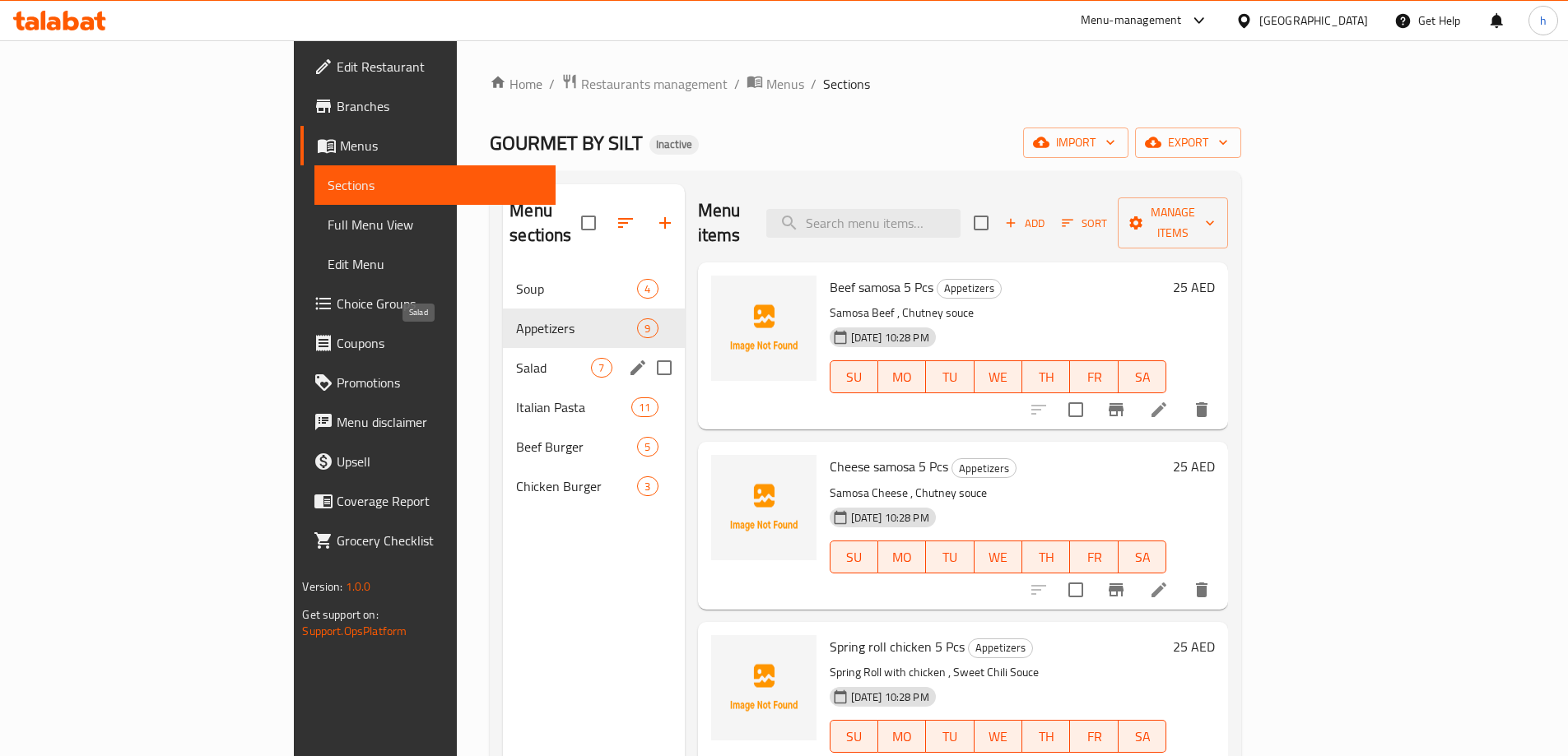
click at [516, 358] on span "Salad" at bounding box center [554, 367] width 75 height 19
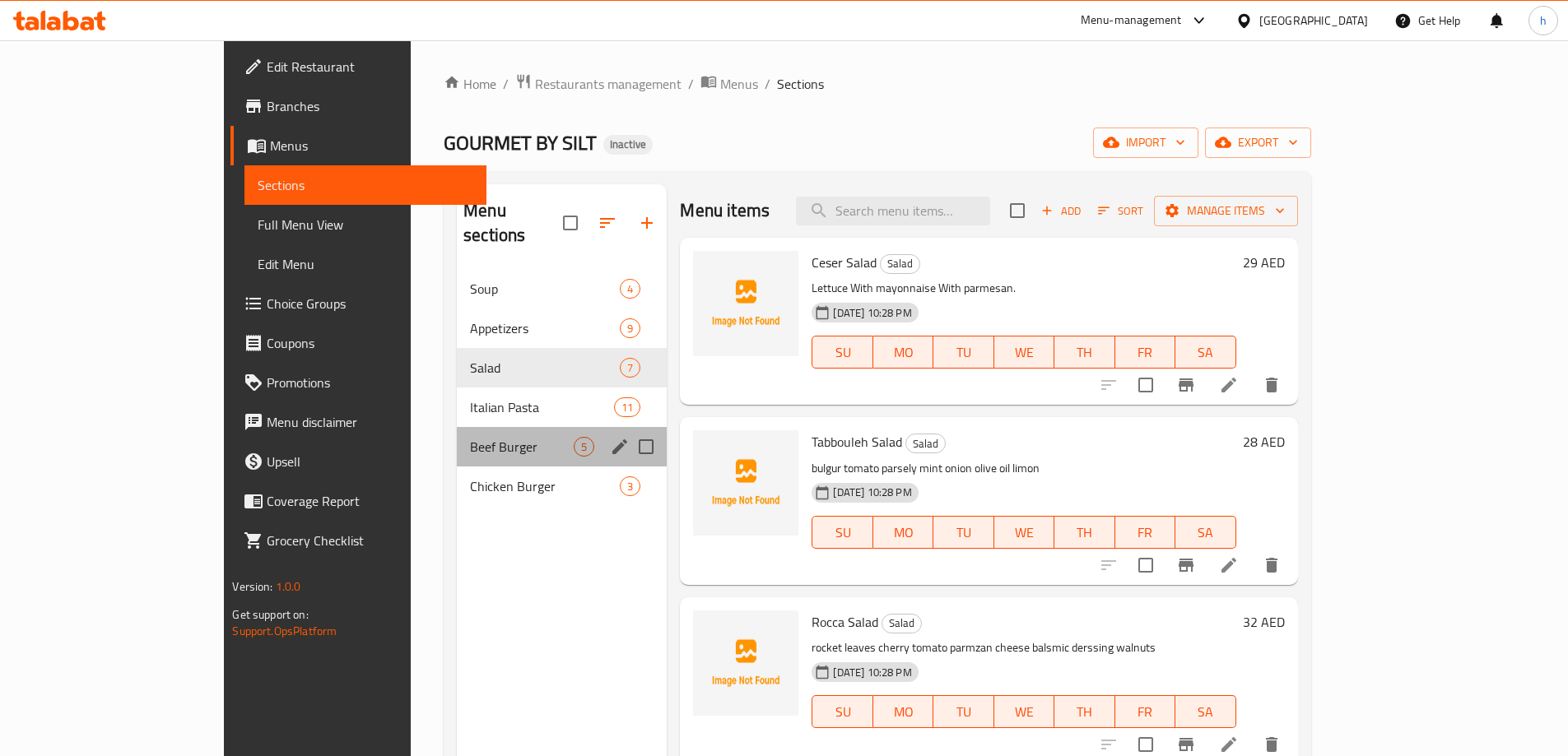
click at [489, 427] on div "Beef Burger 5" at bounding box center [561, 446] width 210 height 40
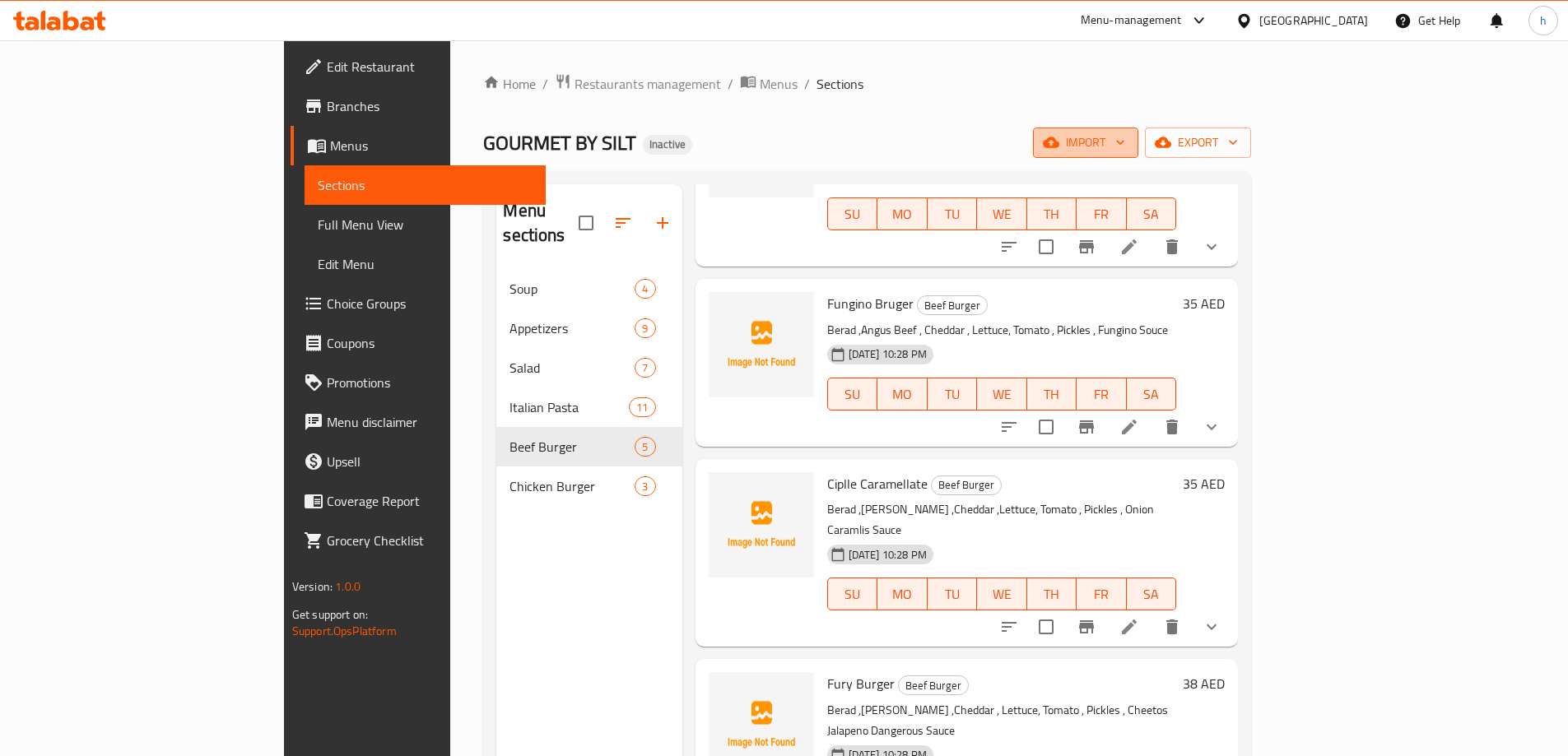
click at [1126, 144] on span "import" at bounding box center [1086, 142] width 79 height 20
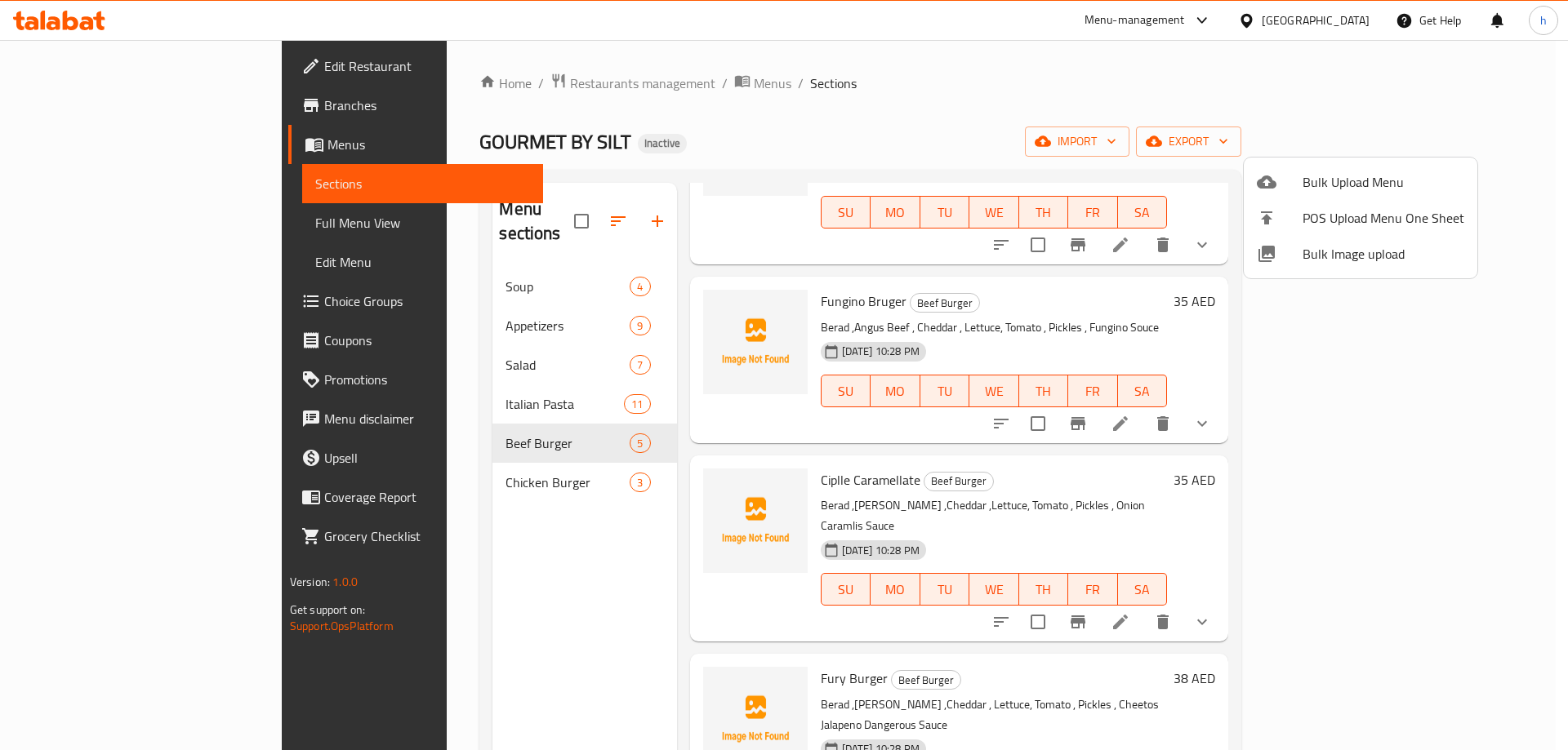
click at [1322, 174] on span "Bulk Upload Menu" at bounding box center [1382, 182] width 161 height 19
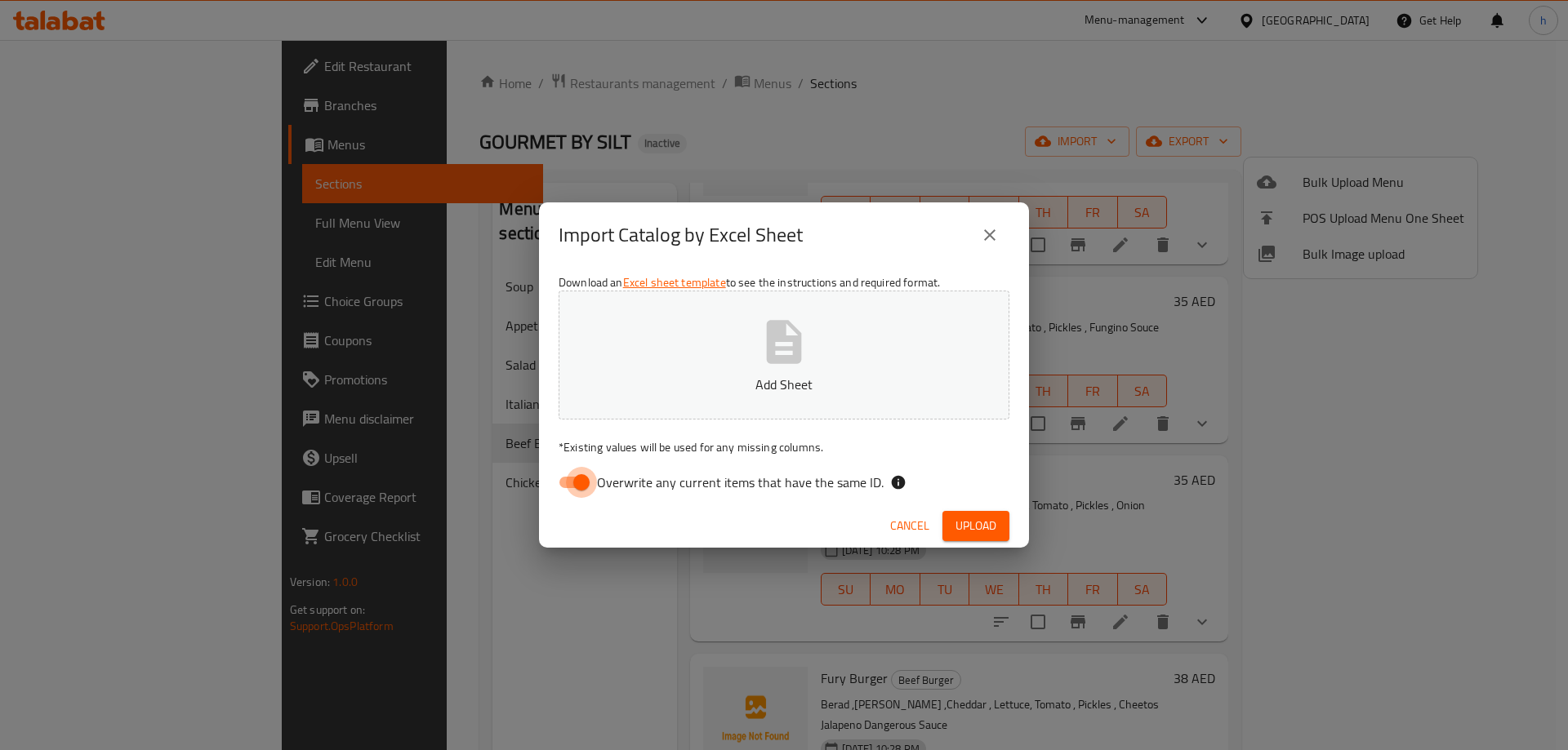
click at [592, 479] on input "Overwrite any current items that have the same ID." at bounding box center [581, 482] width 93 height 31
checkbox input "false"
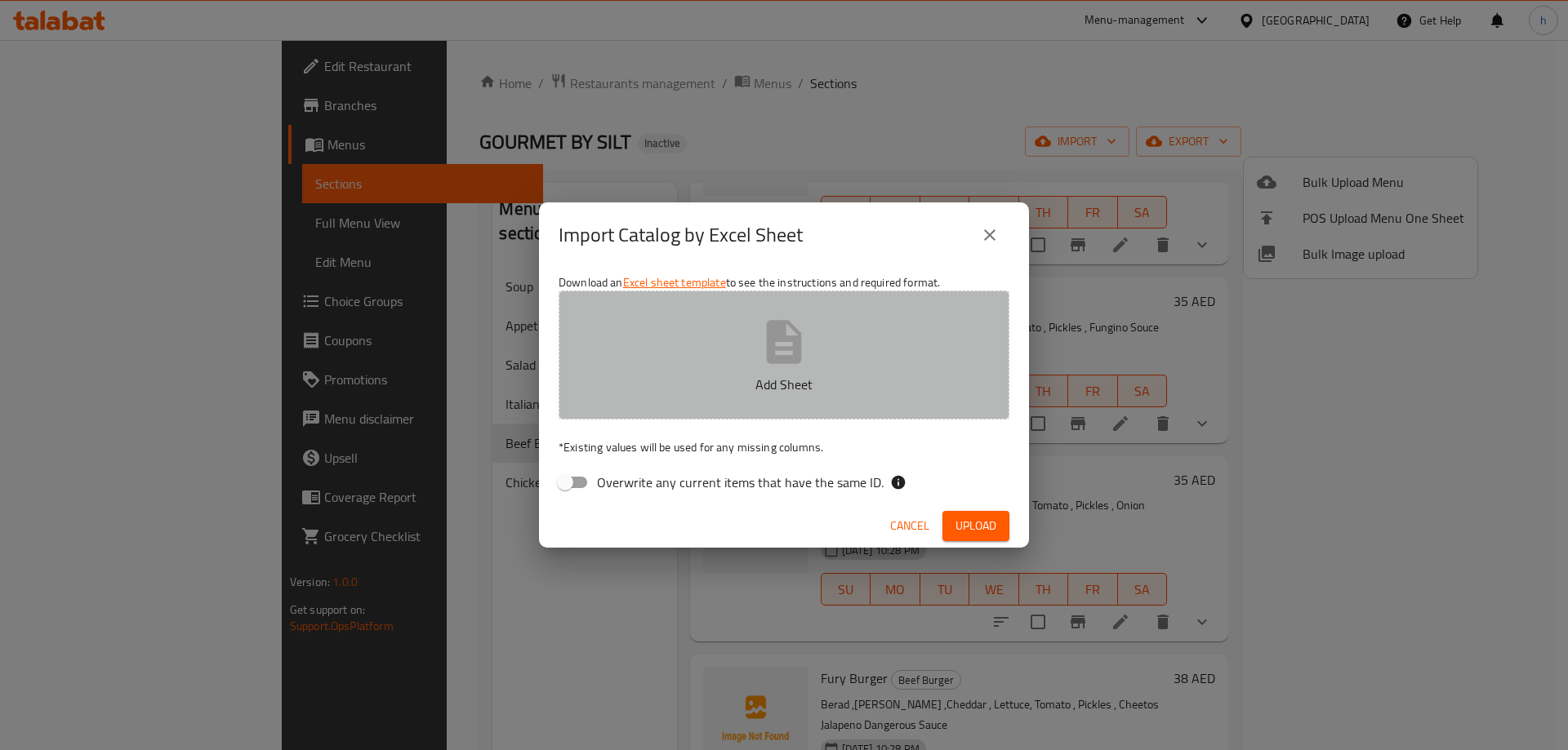
click at [784, 387] on p "Add Sheet" at bounding box center [784, 385] width 400 height 19
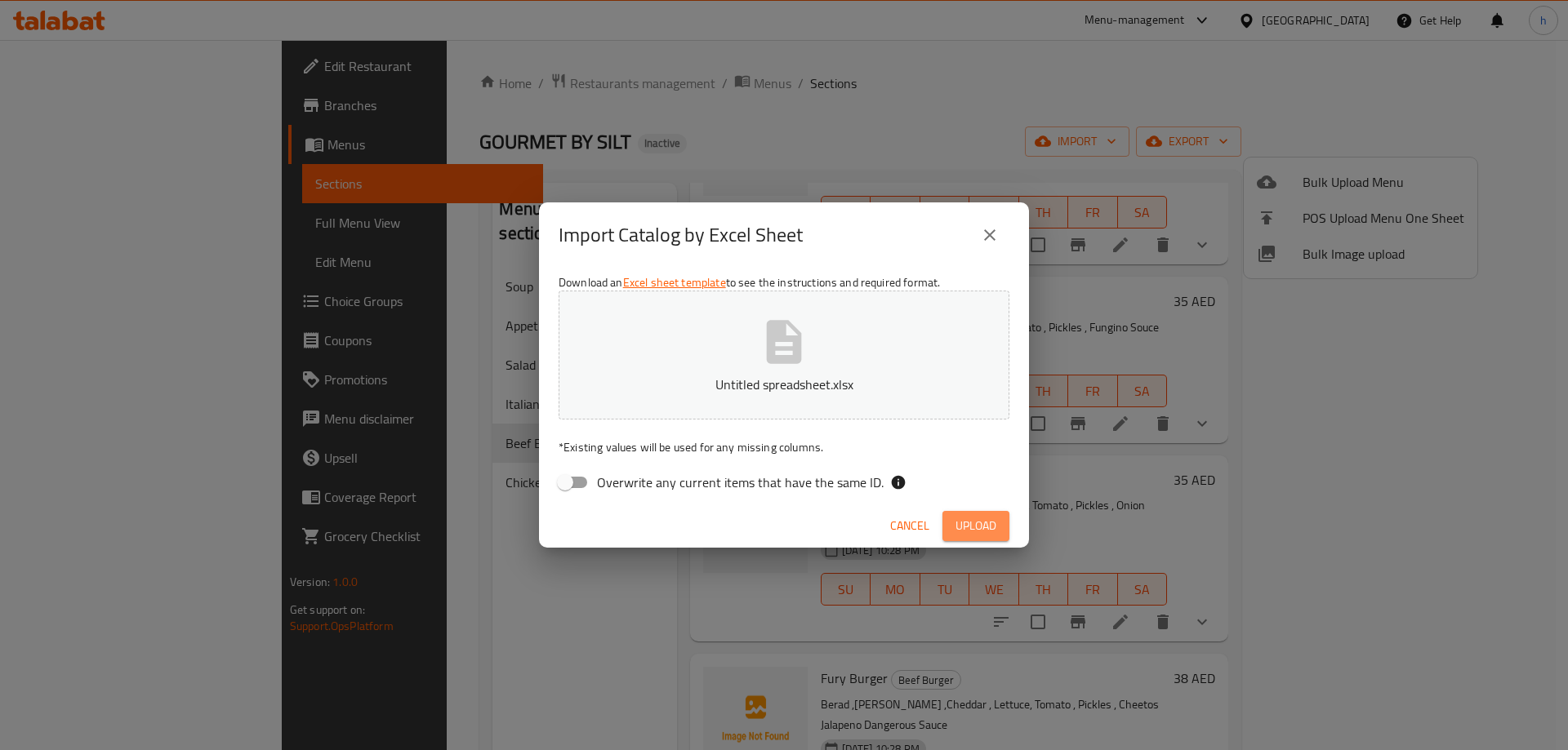
click at [985, 524] on span "Upload" at bounding box center [975, 526] width 41 height 20
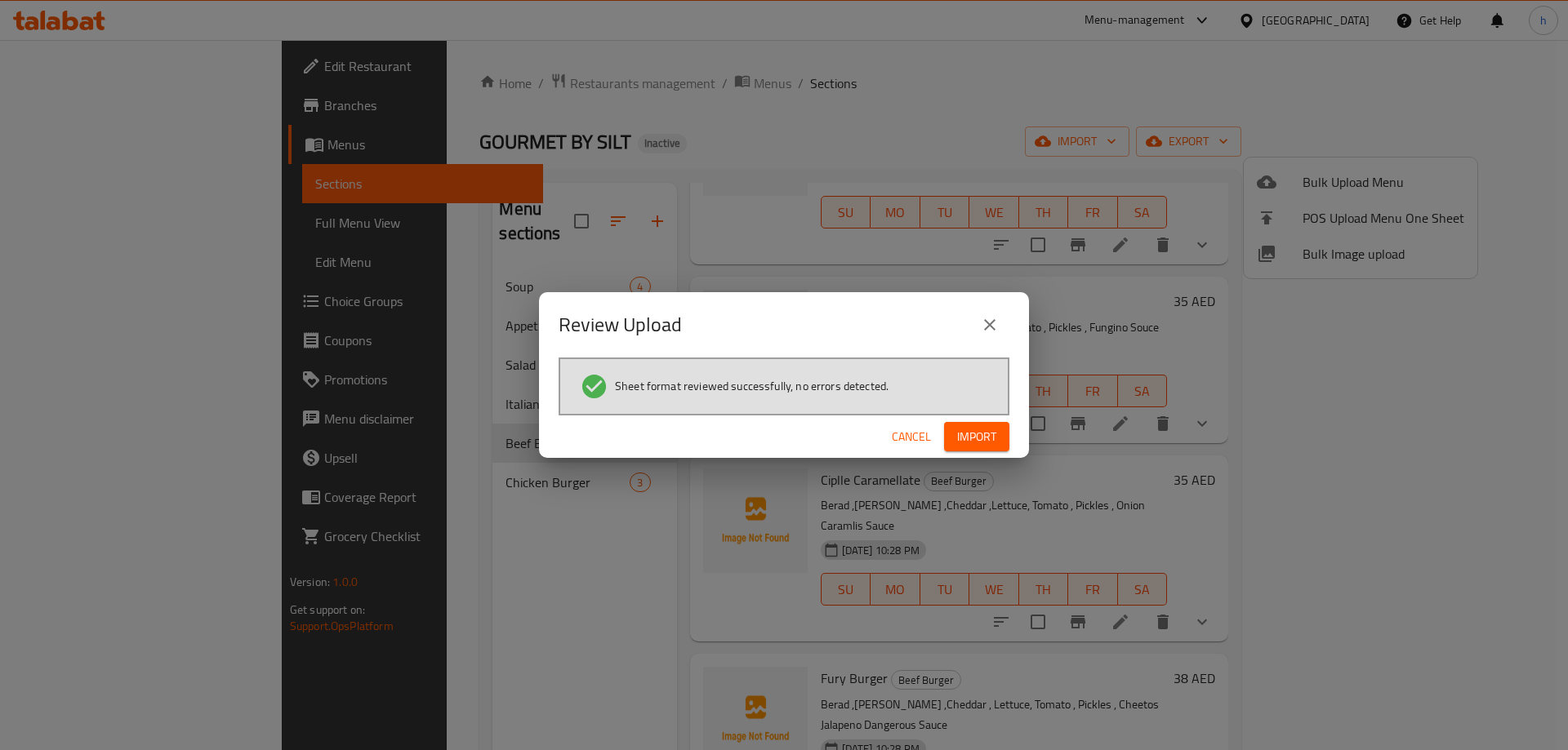
click at [991, 434] on span "Import" at bounding box center [976, 437] width 40 height 20
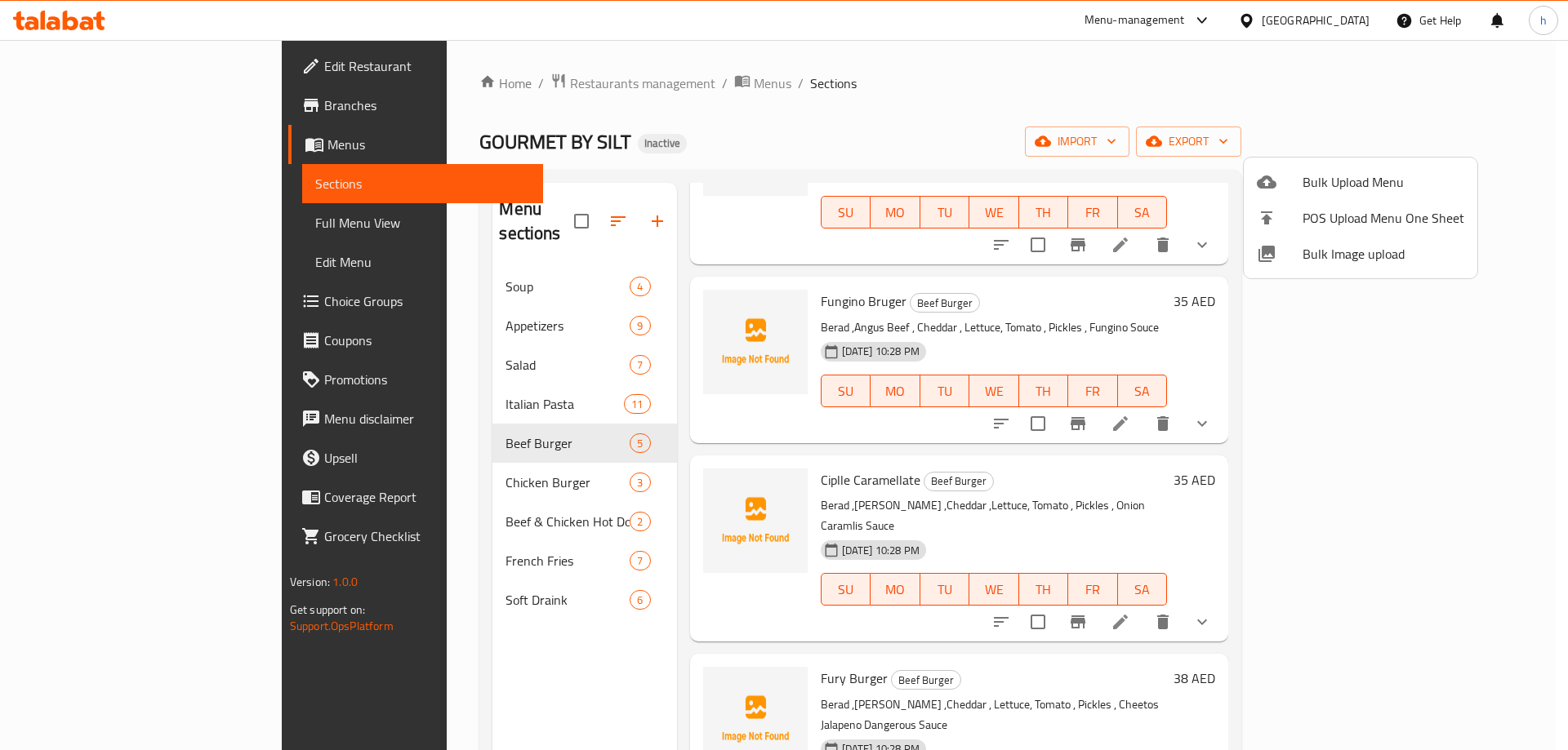
click at [494, 476] on div at bounding box center [784, 375] width 1568 height 750
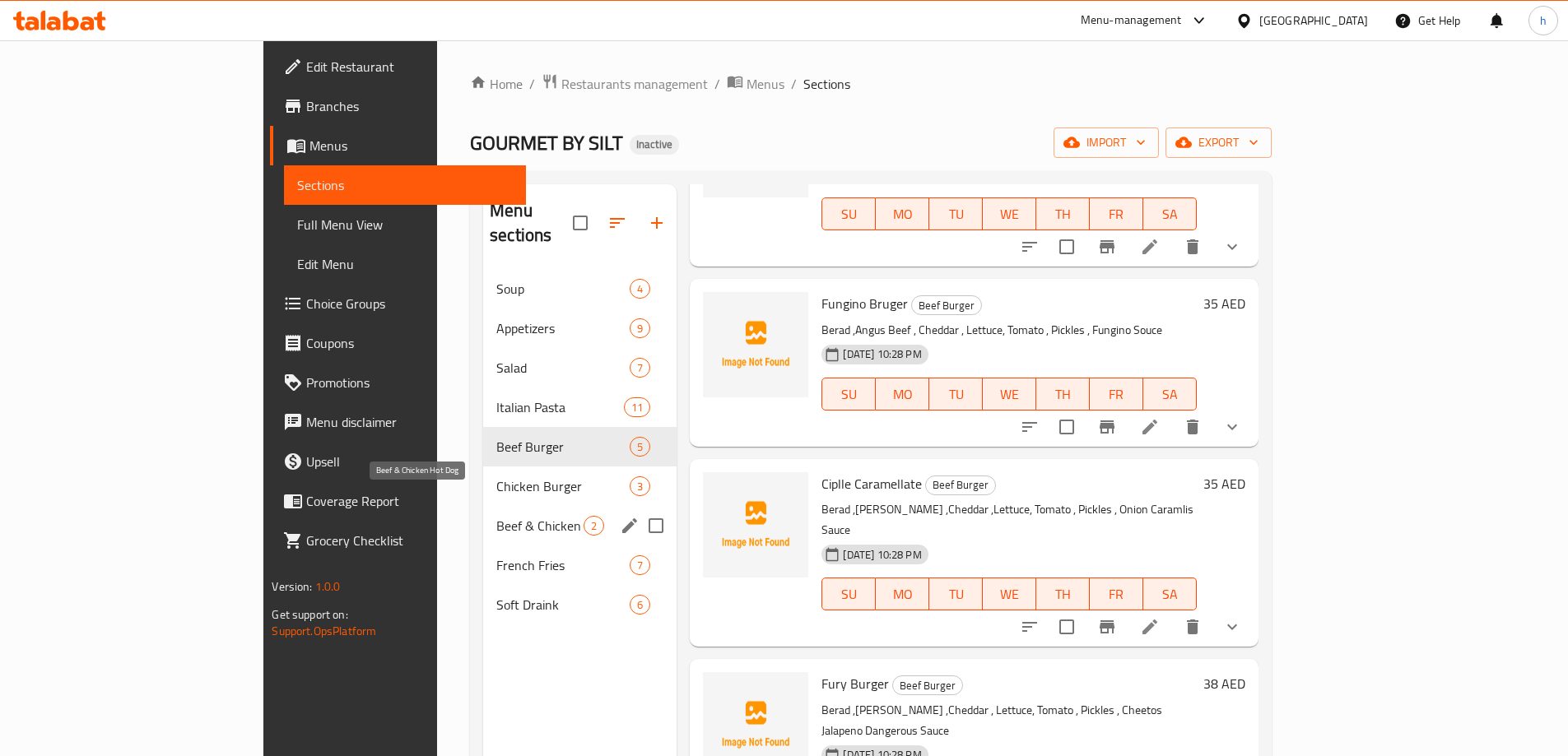
click at [496, 516] on span "Beef & Chicken Hot Dog" at bounding box center [540, 526] width 88 height 19
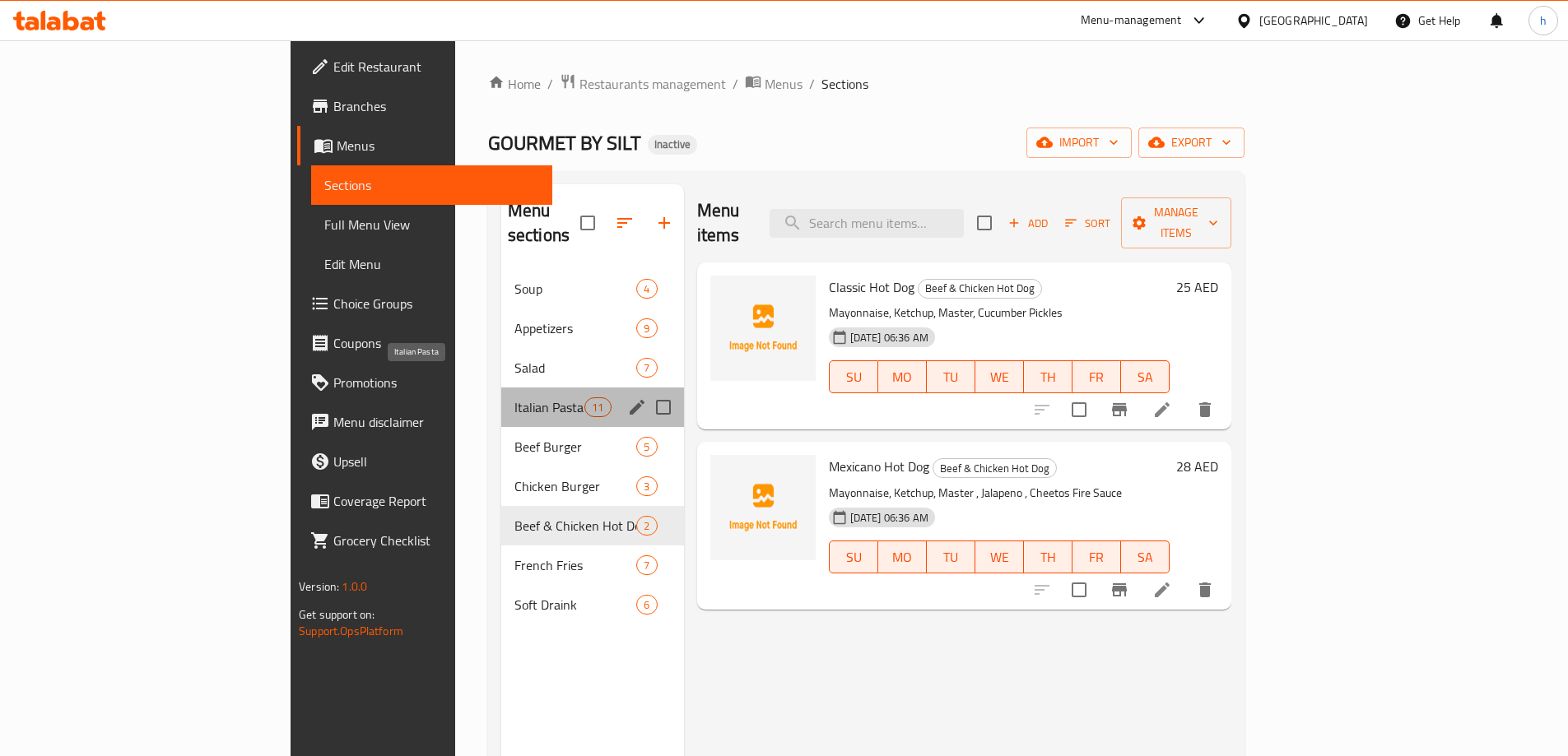
click at [515, 397] on span "Italian Pasta" at bounding box center [550, 407] width 70 height 19
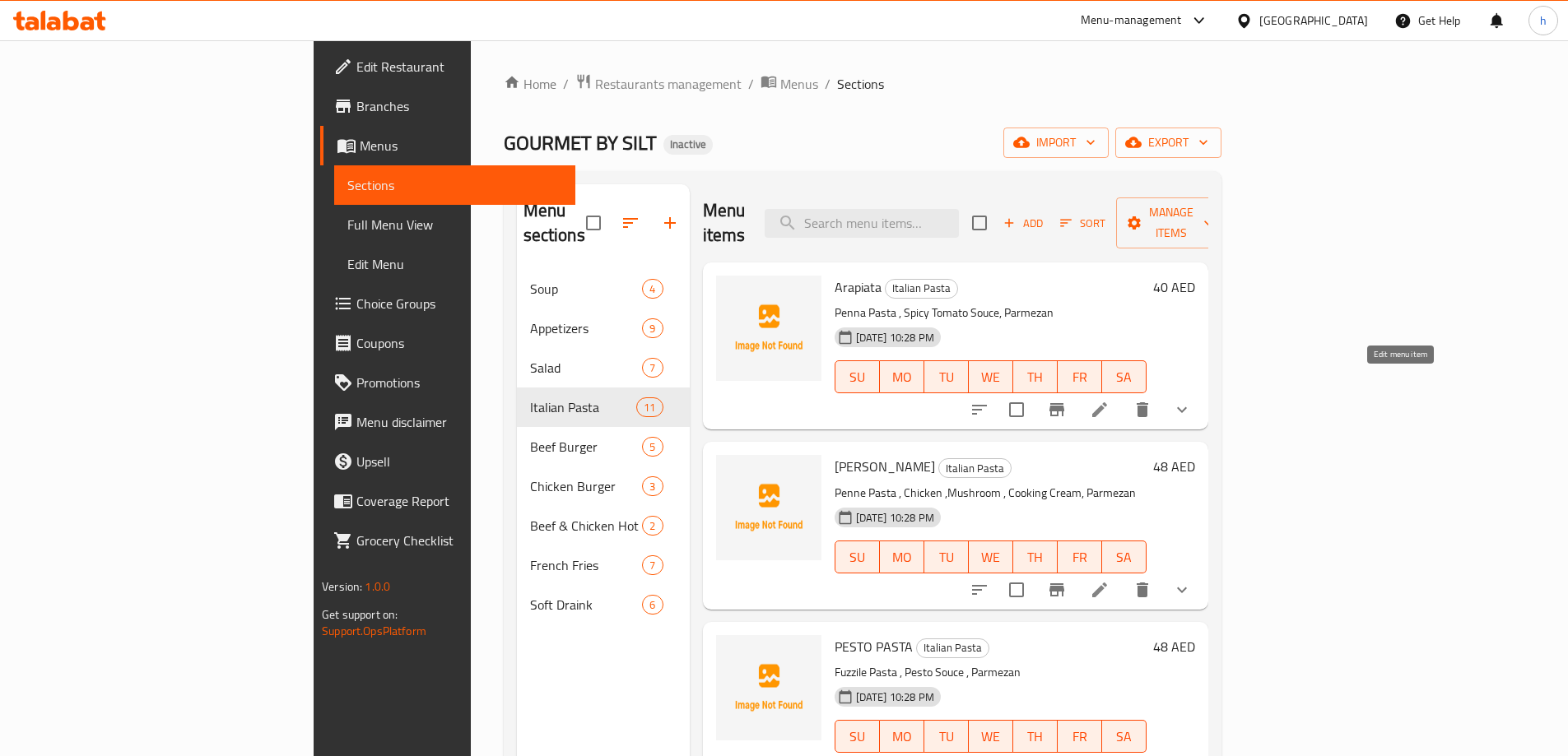
click at [1110, 400] on icon at bounding box center [1099, 410] width 19 height 19
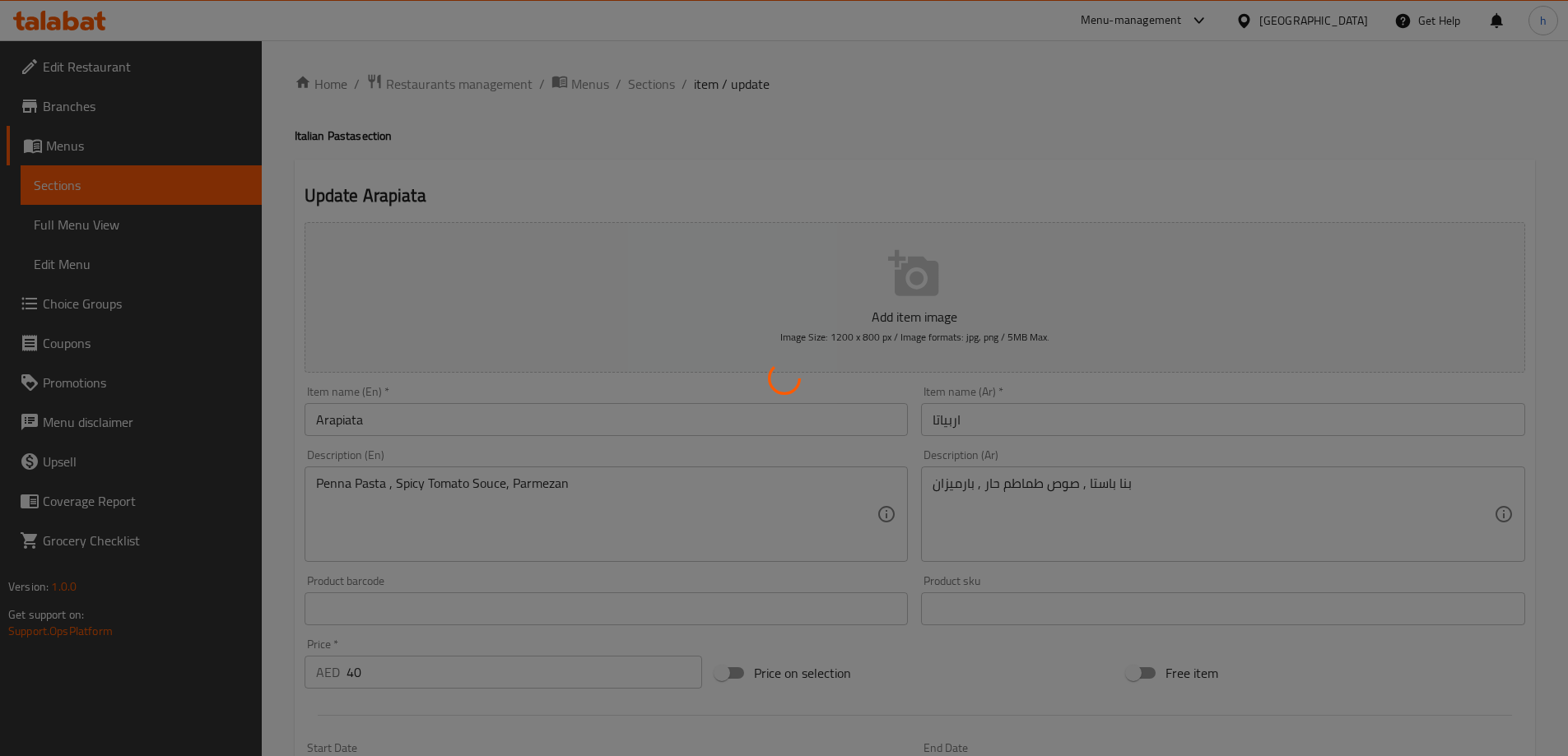
type input "الاضافات"
type input "0"
type input "3"
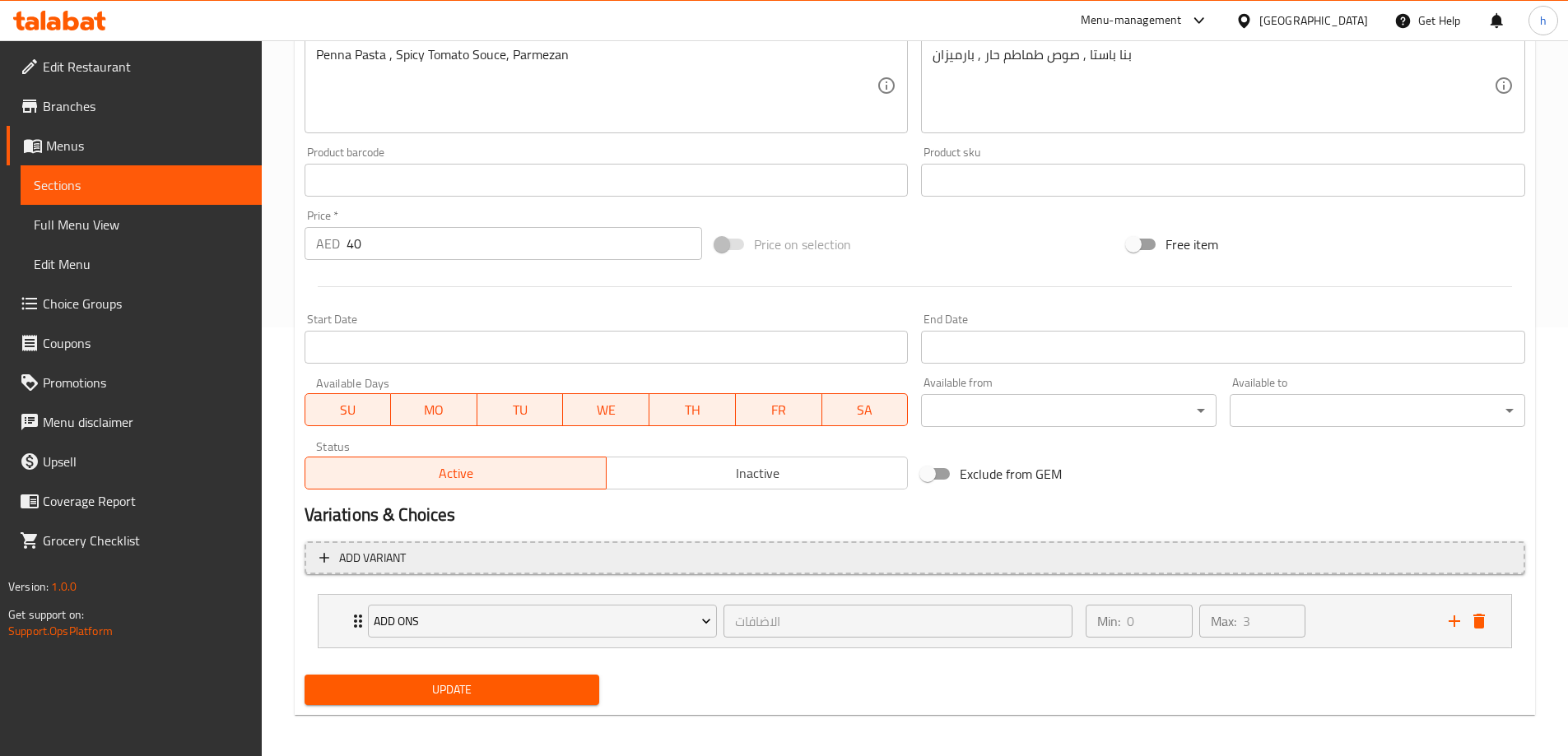
scroll to position [434, 0]
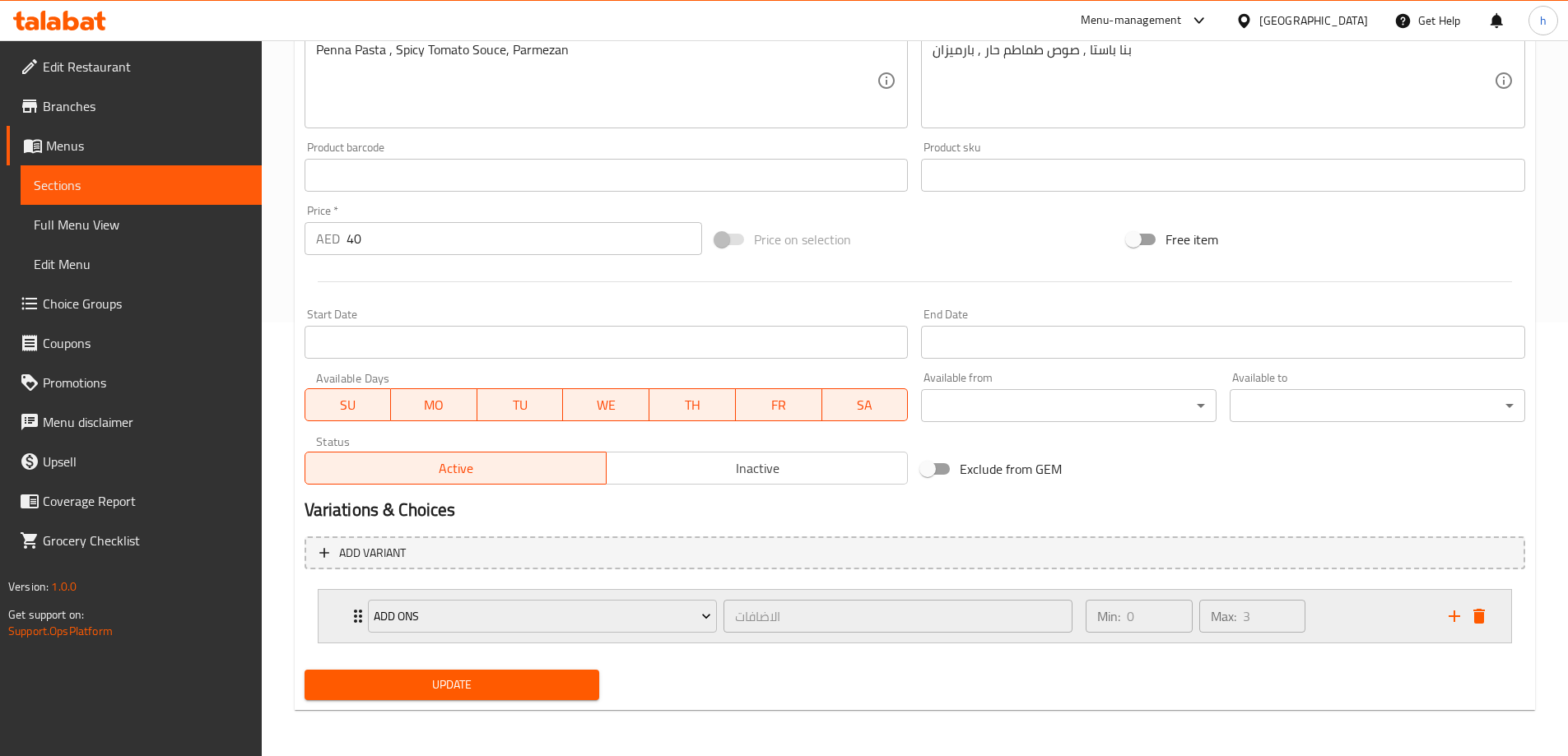
click at [344, 612] on div "Add Ons الاضافات ​ Min: 0 ​ Max: 3 ​" at bounding box center [915, 617] width 1193 height 53
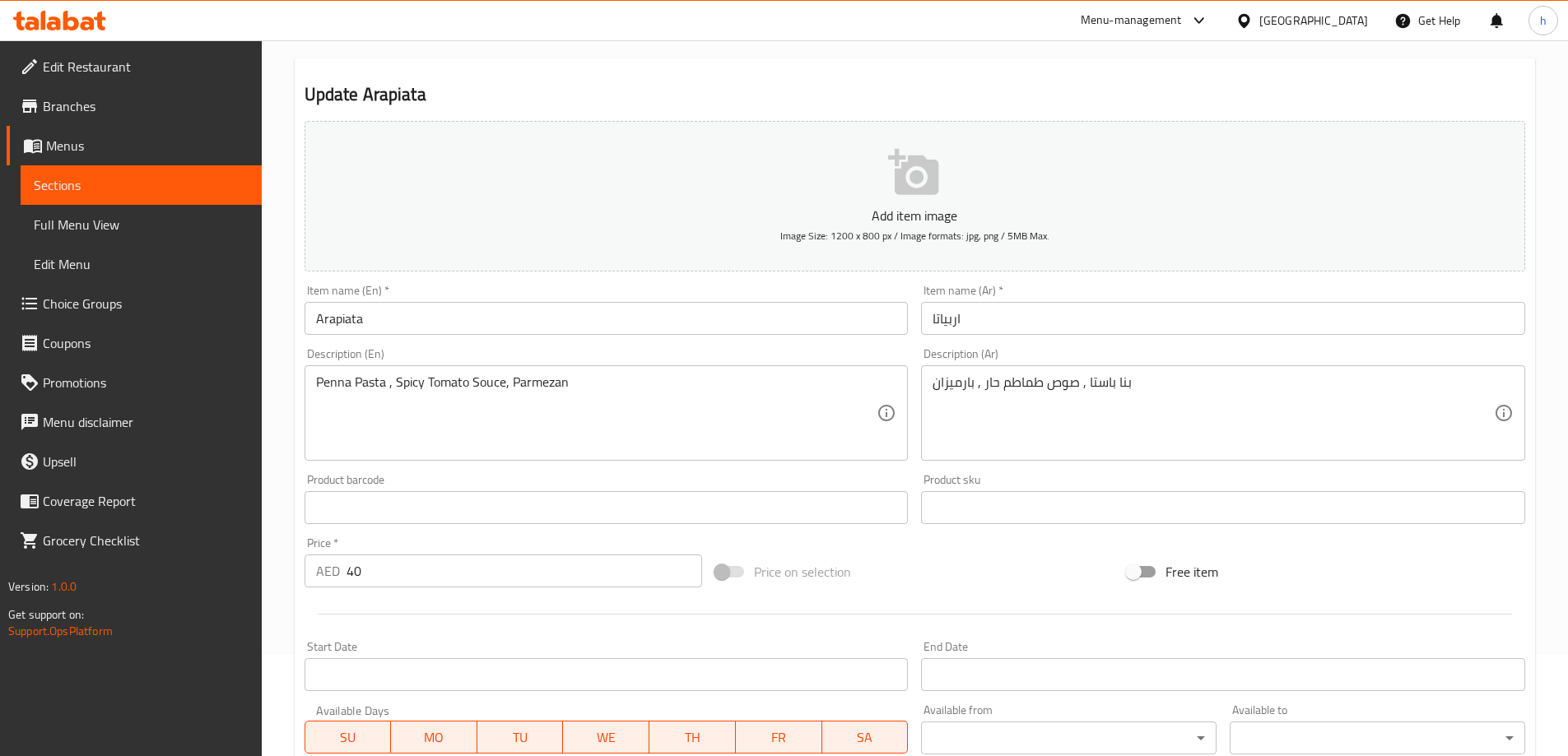
scroll to position [0, 0]
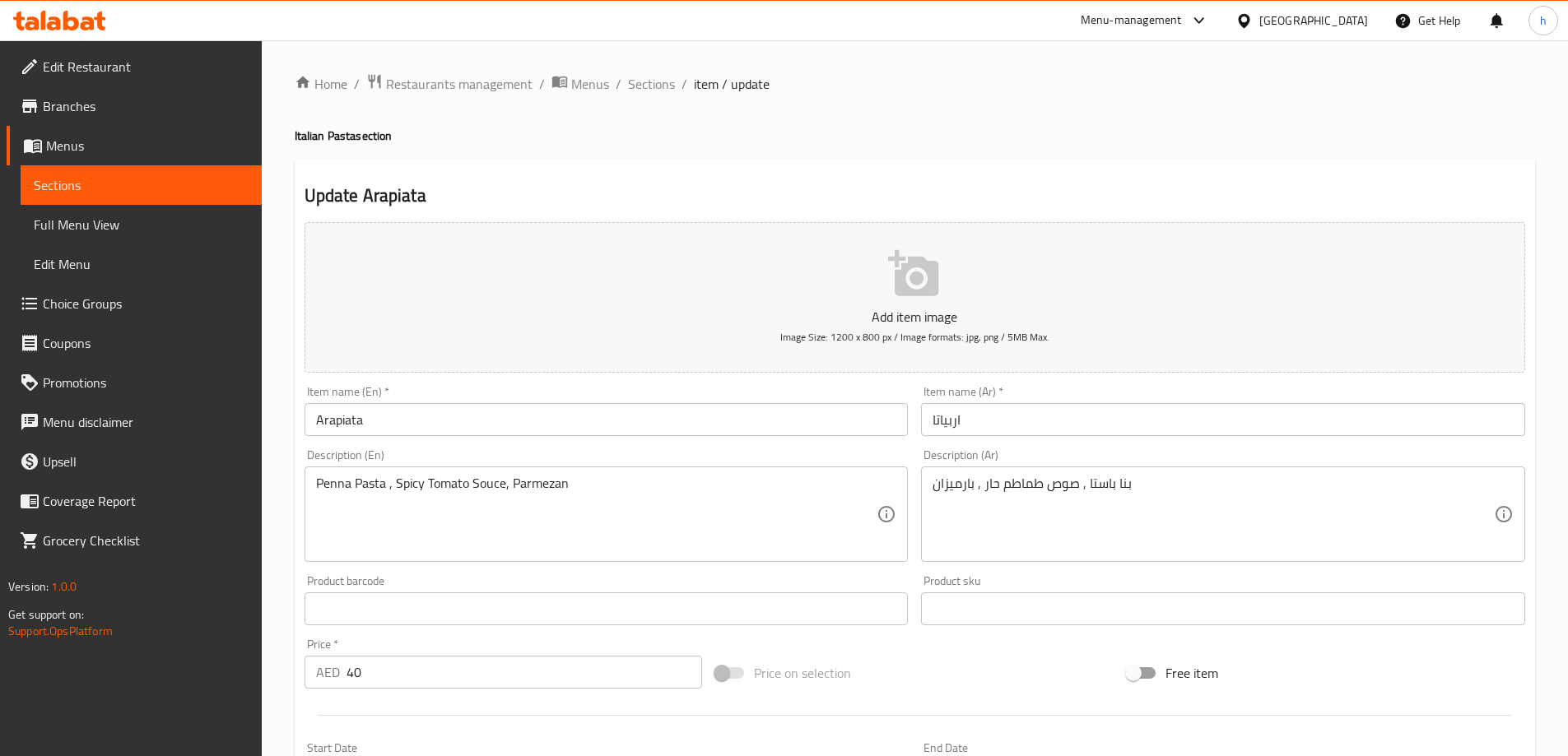
click at [651, 77] on span "Sections" at bounding box center [652, 84] width 47 height 19
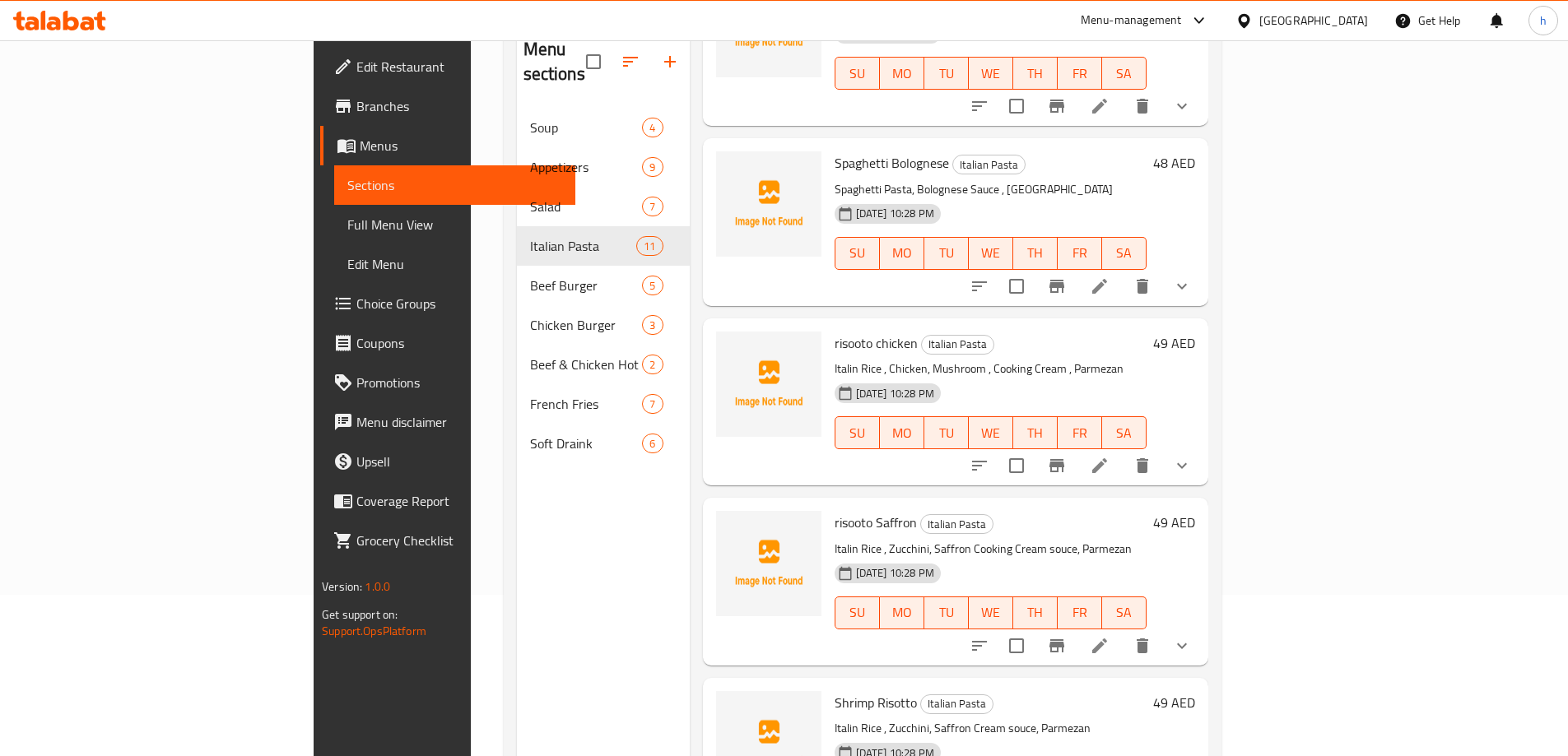
scroll to position [231, 0]
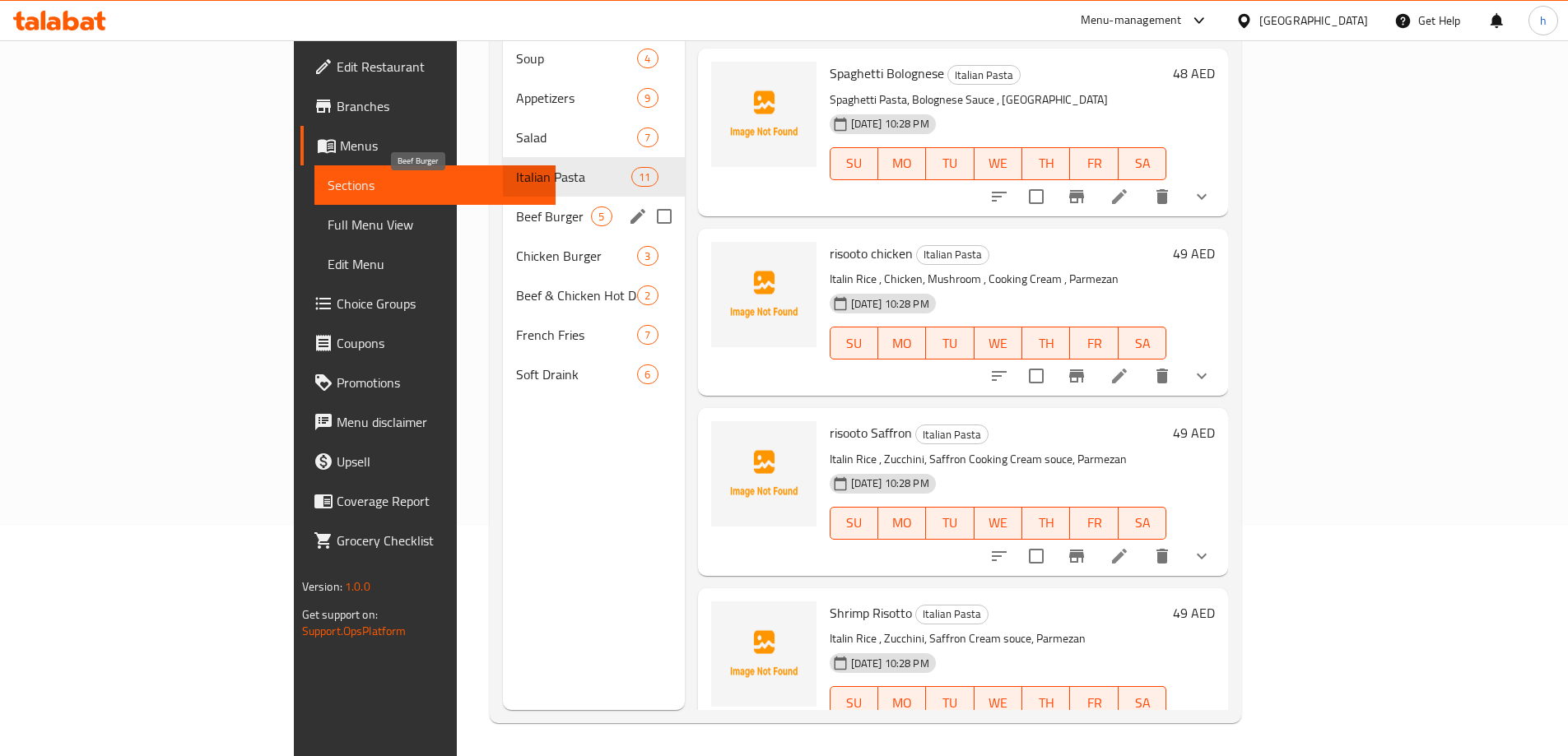
click at [516, 207] on span "Beef Burger" at bounding box center [554, 216] width 75 height 19
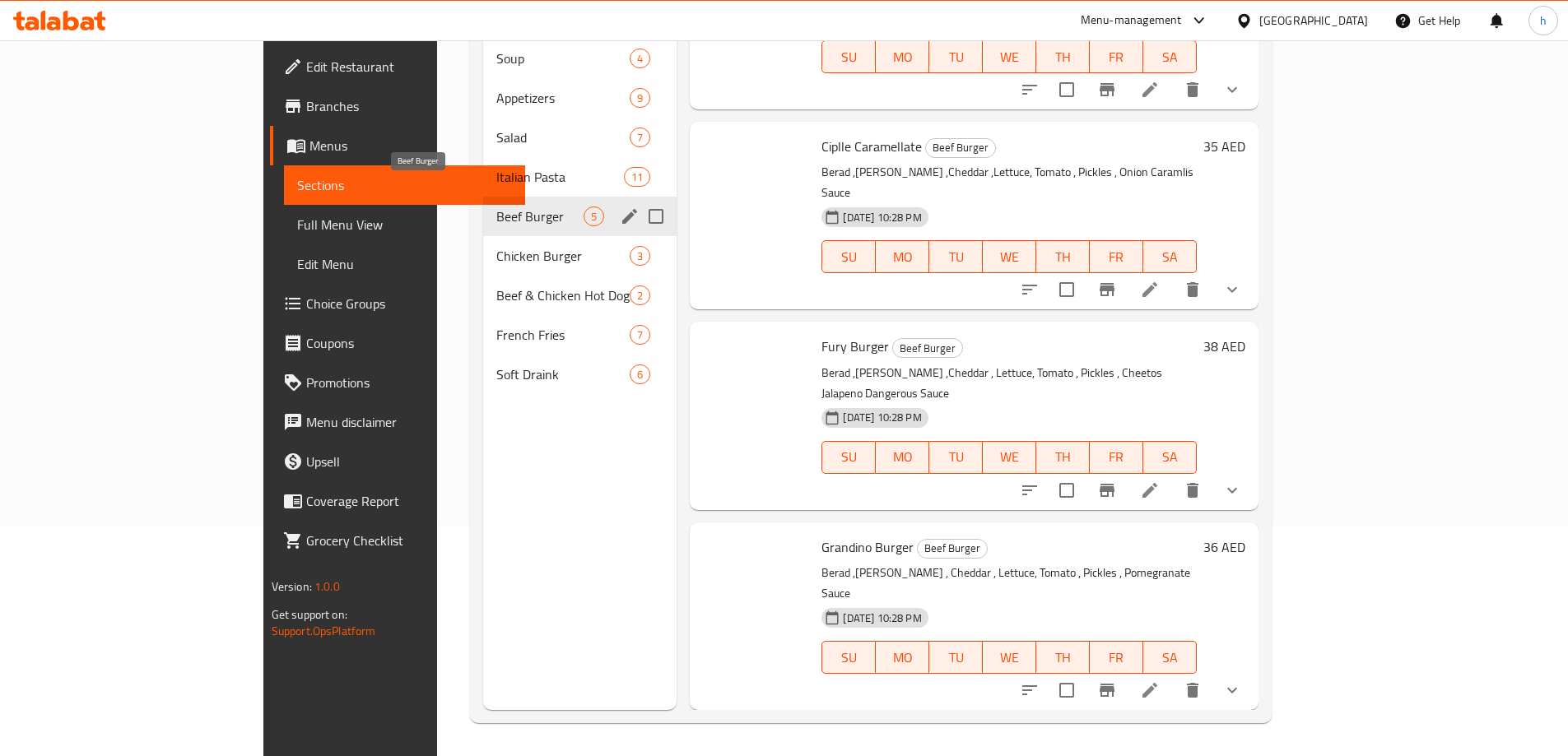
scroll to position [183, 0]
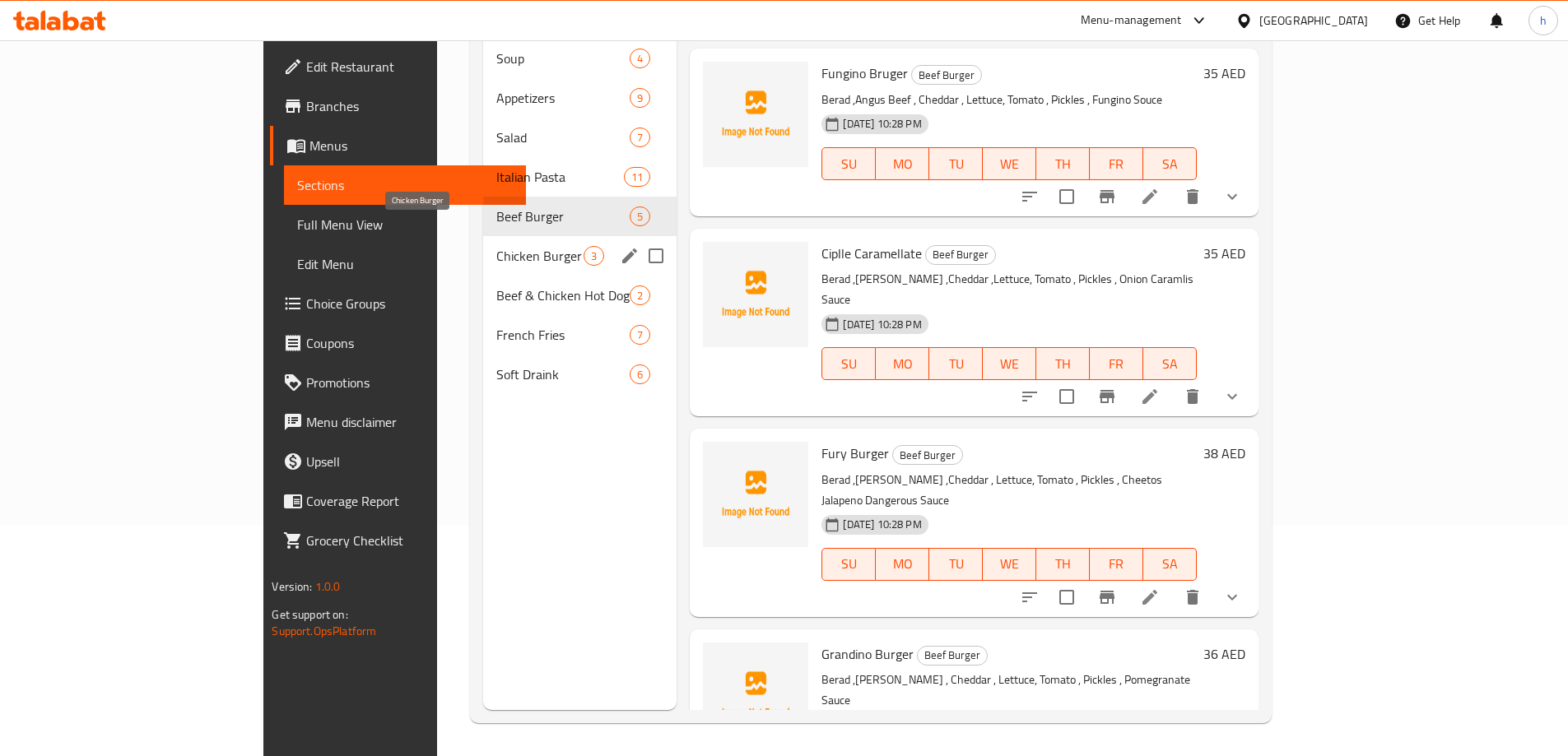
click at [496, 246] on span "Chicken Burger" at bounding box center [540, 256] width 88 height 19
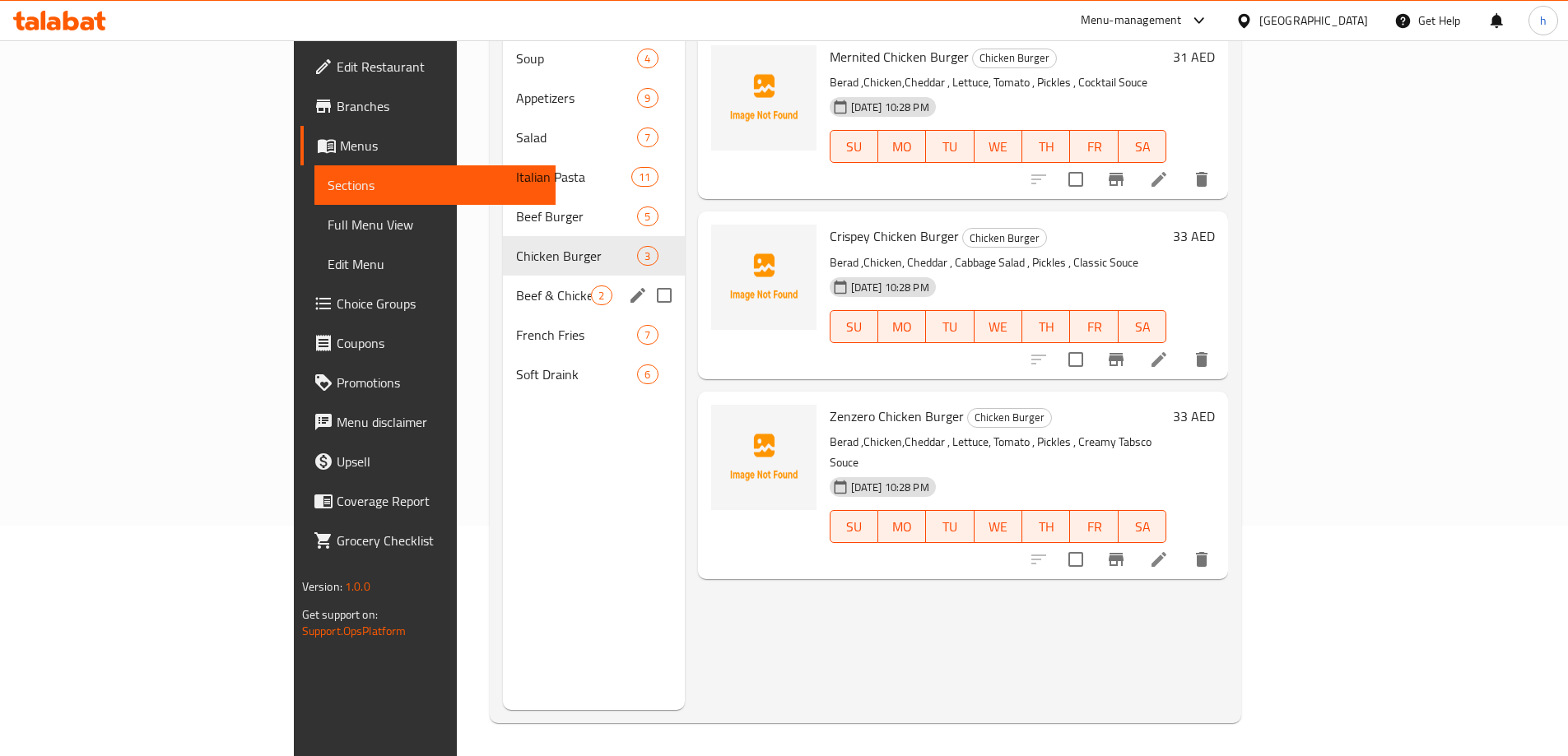
click at [503, 276] on div "Beef & Chicken Hot Dog 2" at bounding box center [593, 295] width 181 height 40
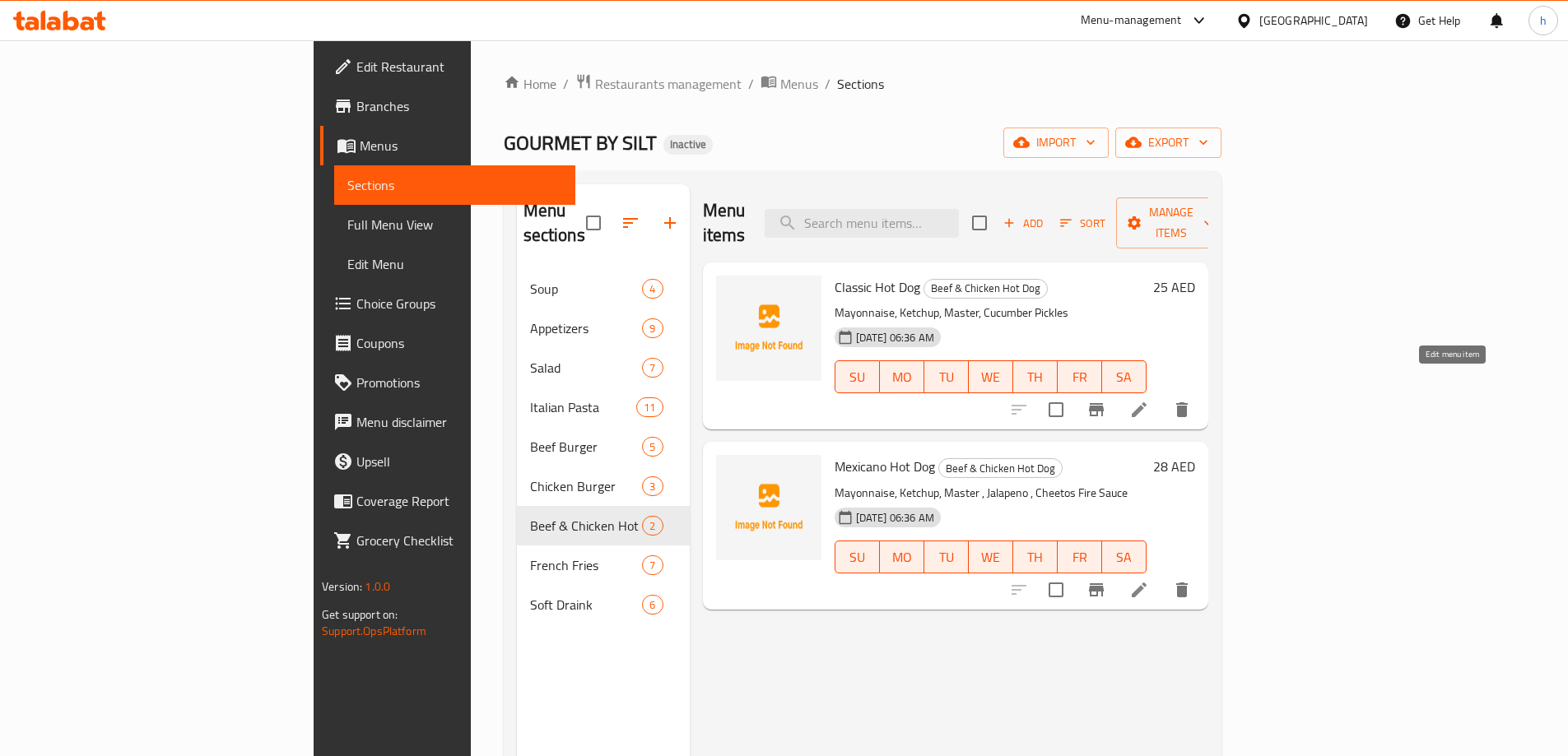
click at [1147, 402] on icon at bounding box center [1138, 409] width 15 height 15
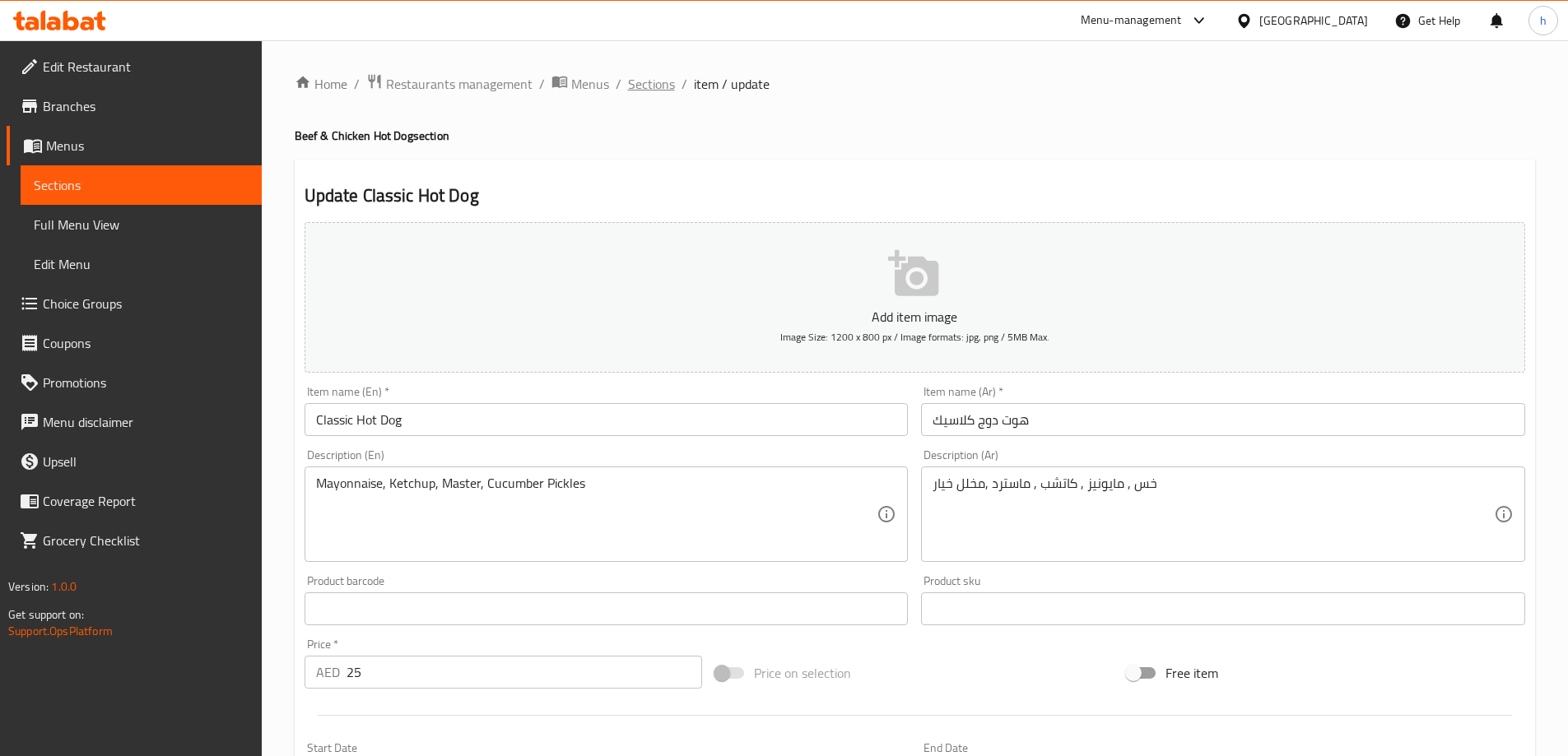
click at [668, 82] on span "Sections" at bounding box center [652, 84] width 47 height 19
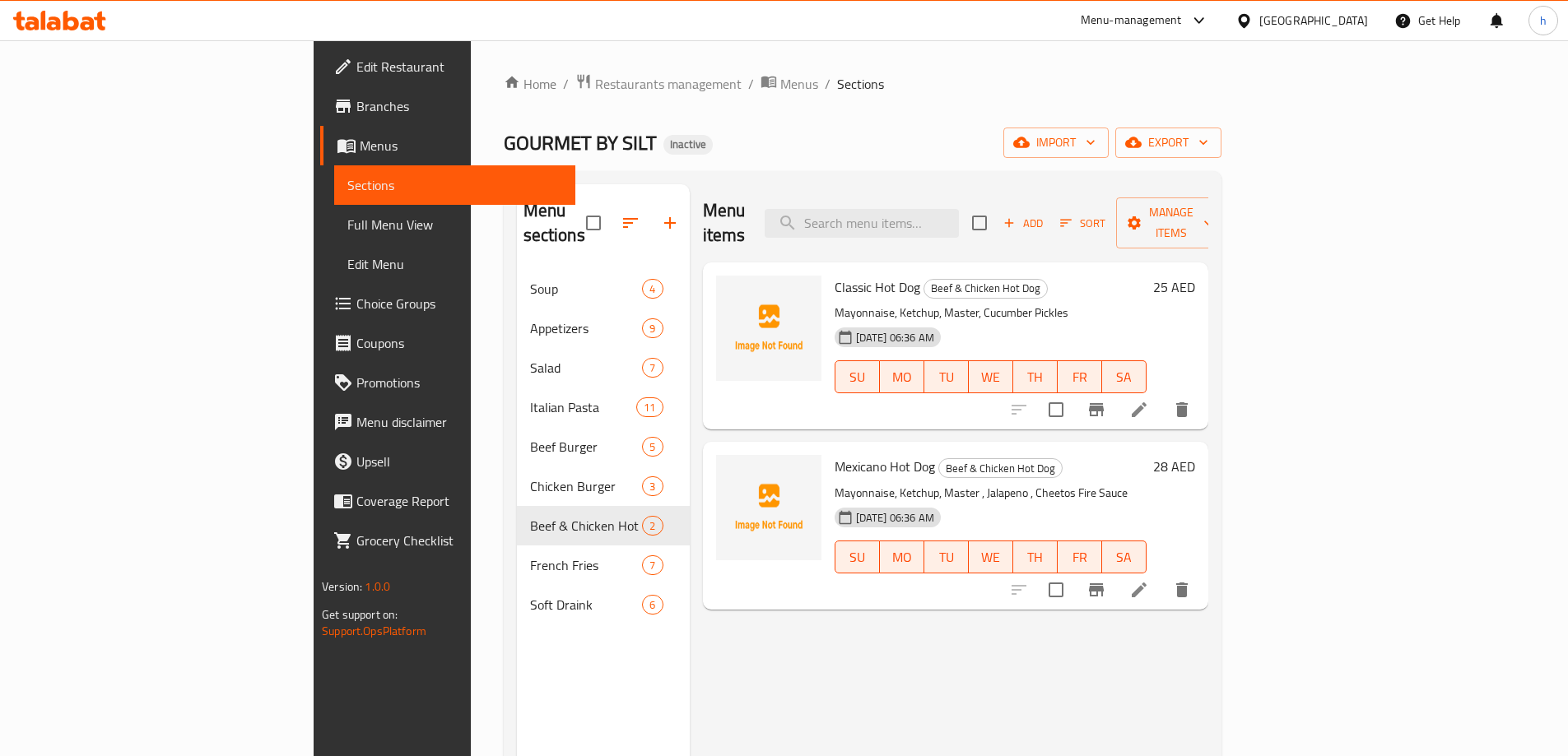
click at [1149, 581] on icon at bounding box center [1139, 590] width 19 height 19
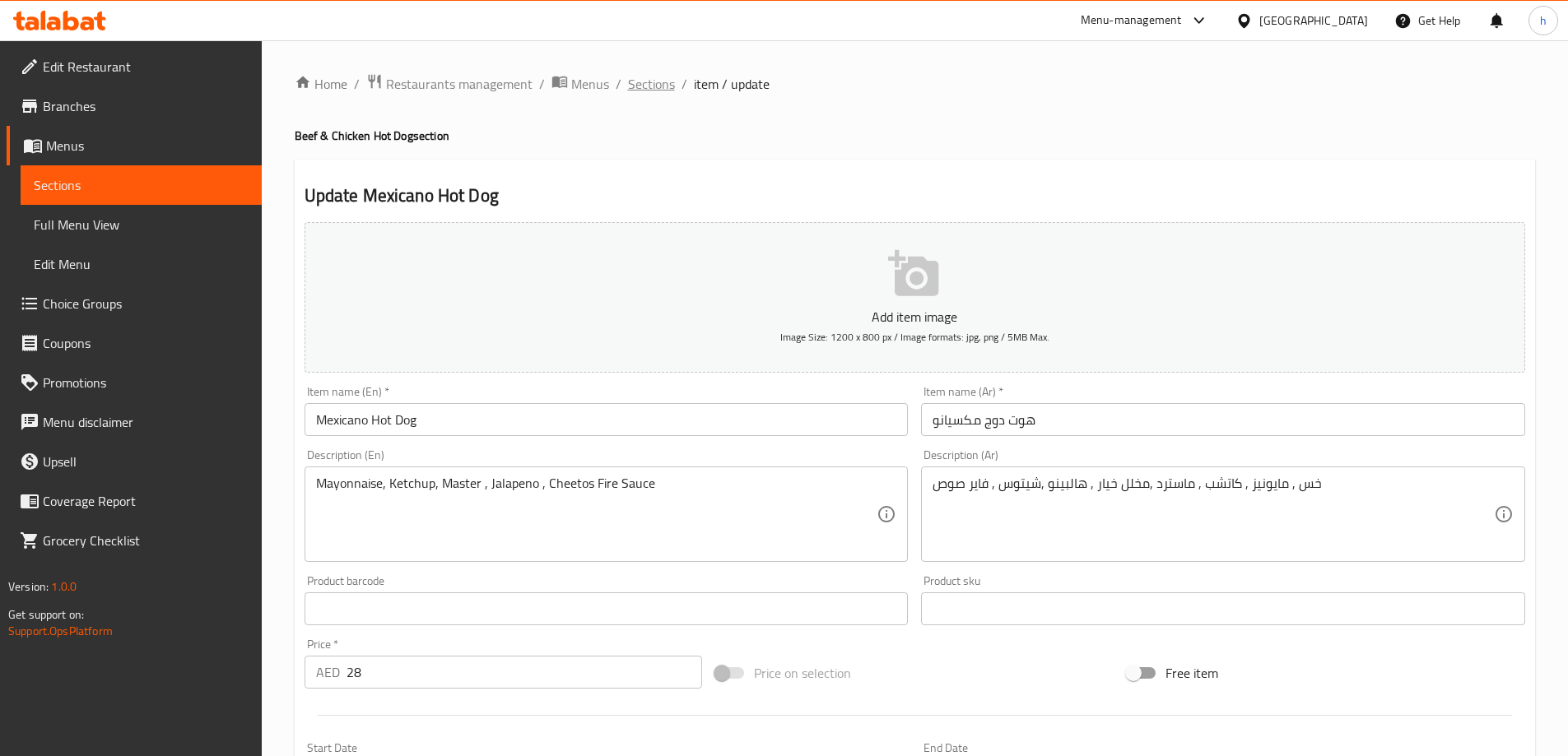
click at [633, 85] on span "Sections" at bounding box center [652, 84] width 47 height 19
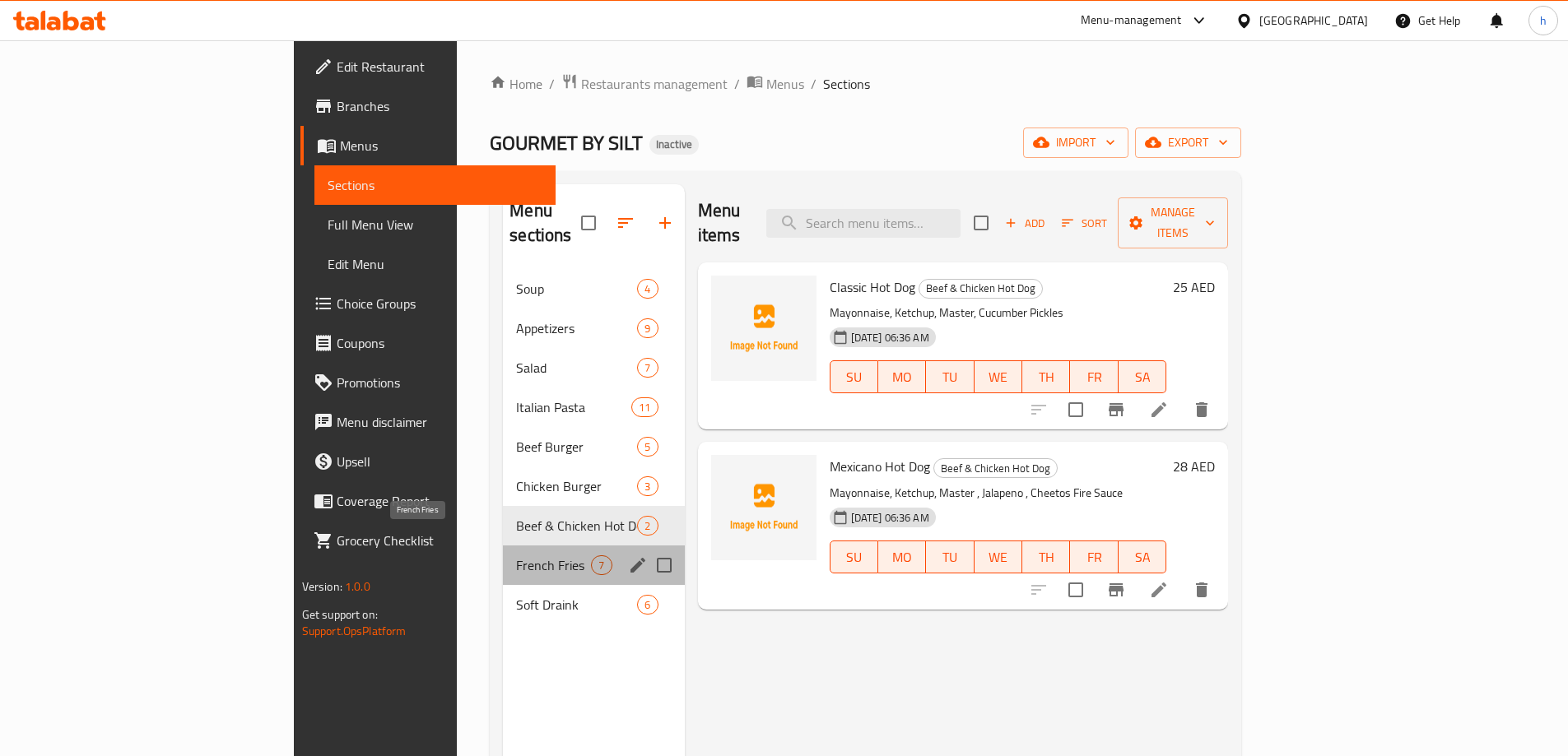
click at [516, 555] on span "French Fries" at bounding box center [554, 565] width 75 height 19
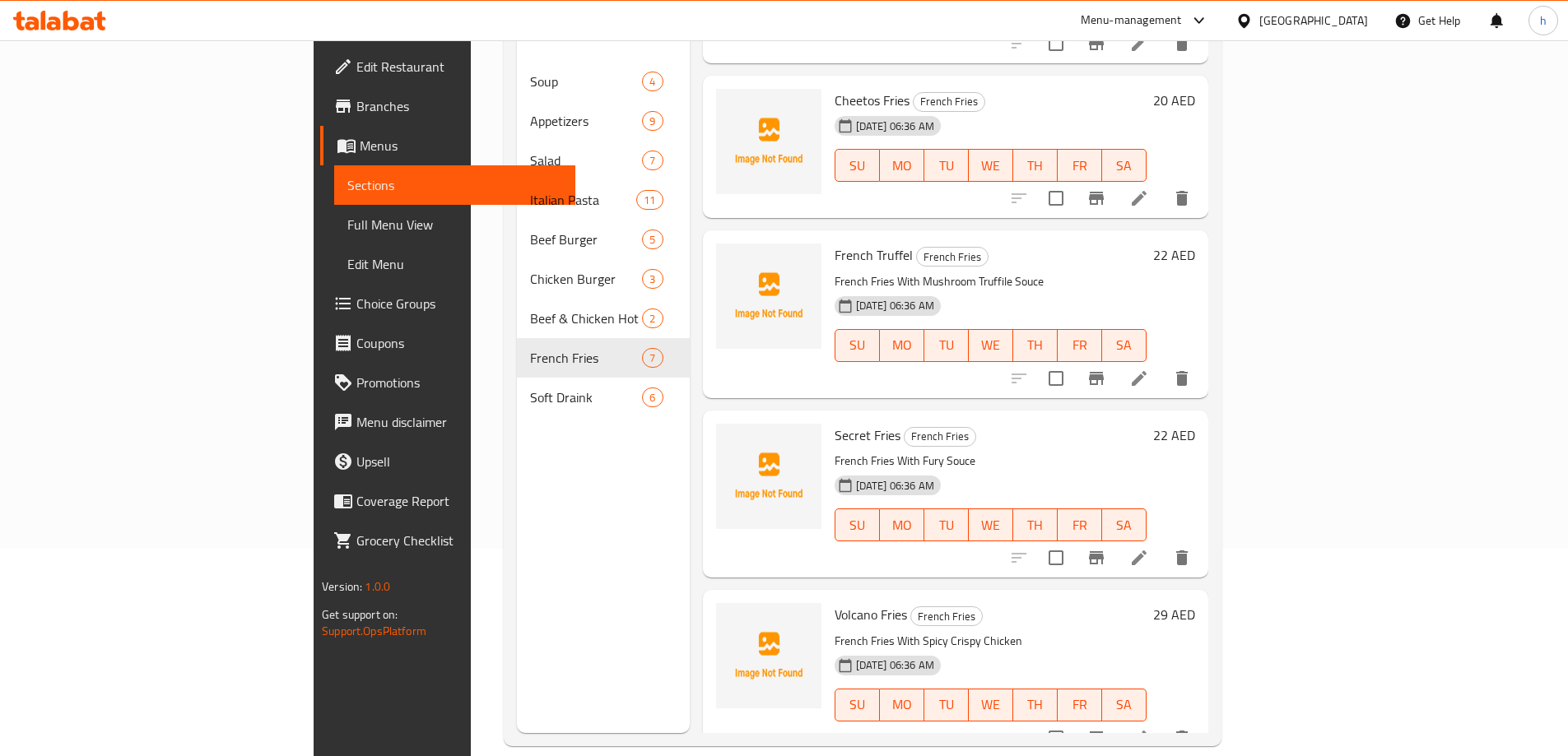
scroll to position [231, 0]
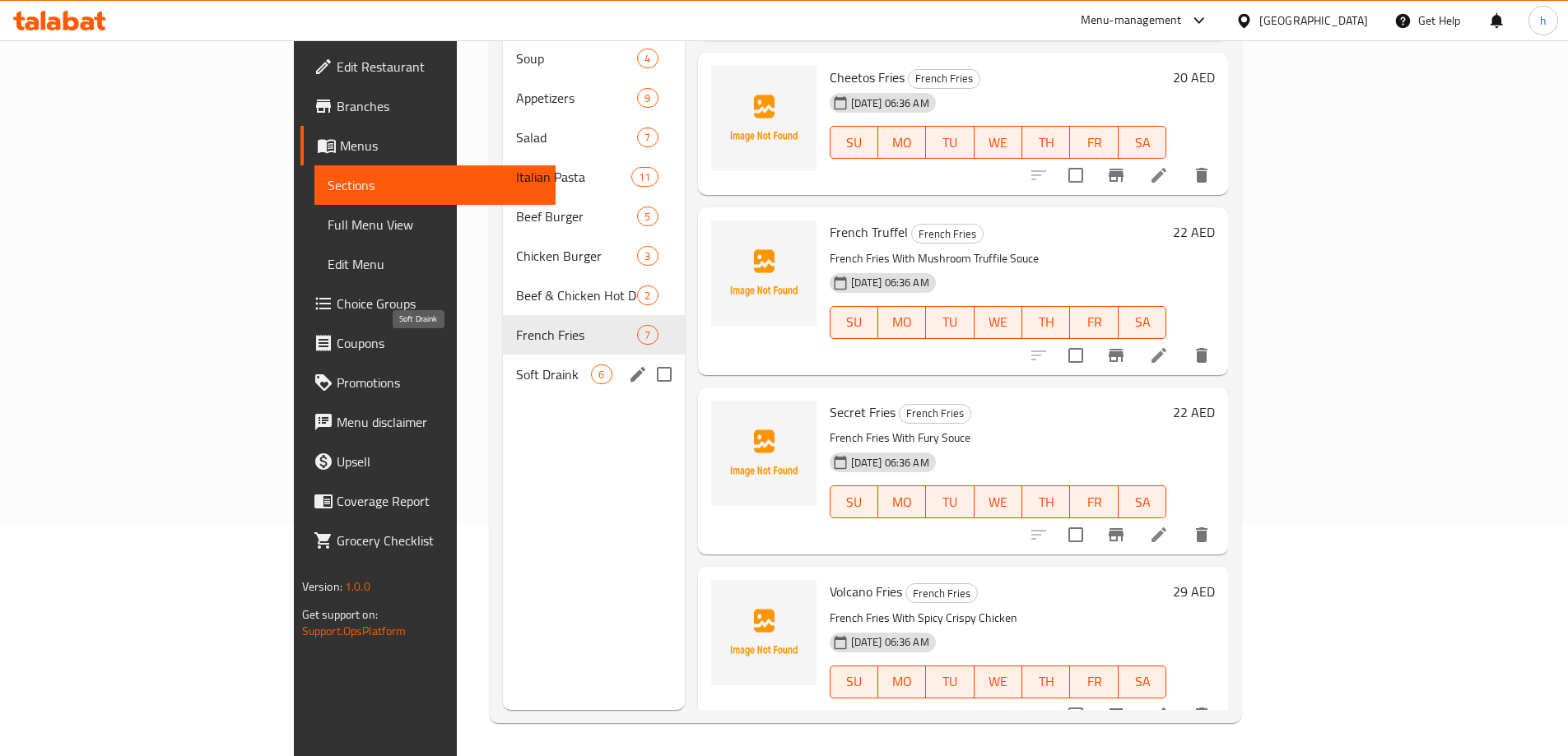
click at [516, 364] on span "Soft Draink" at bounding box center [554, 374] width 75 height 19
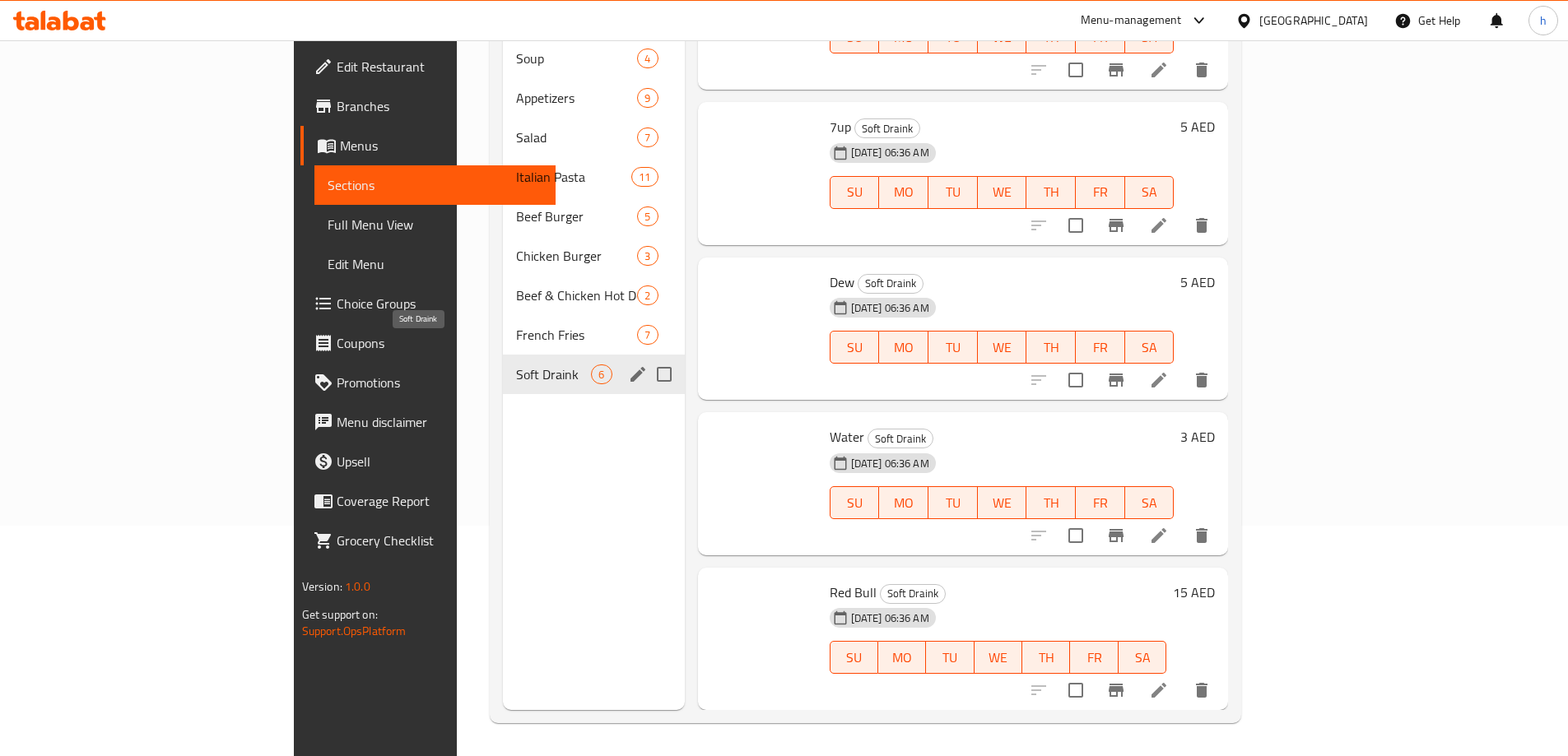
scroll to position [215, 0]
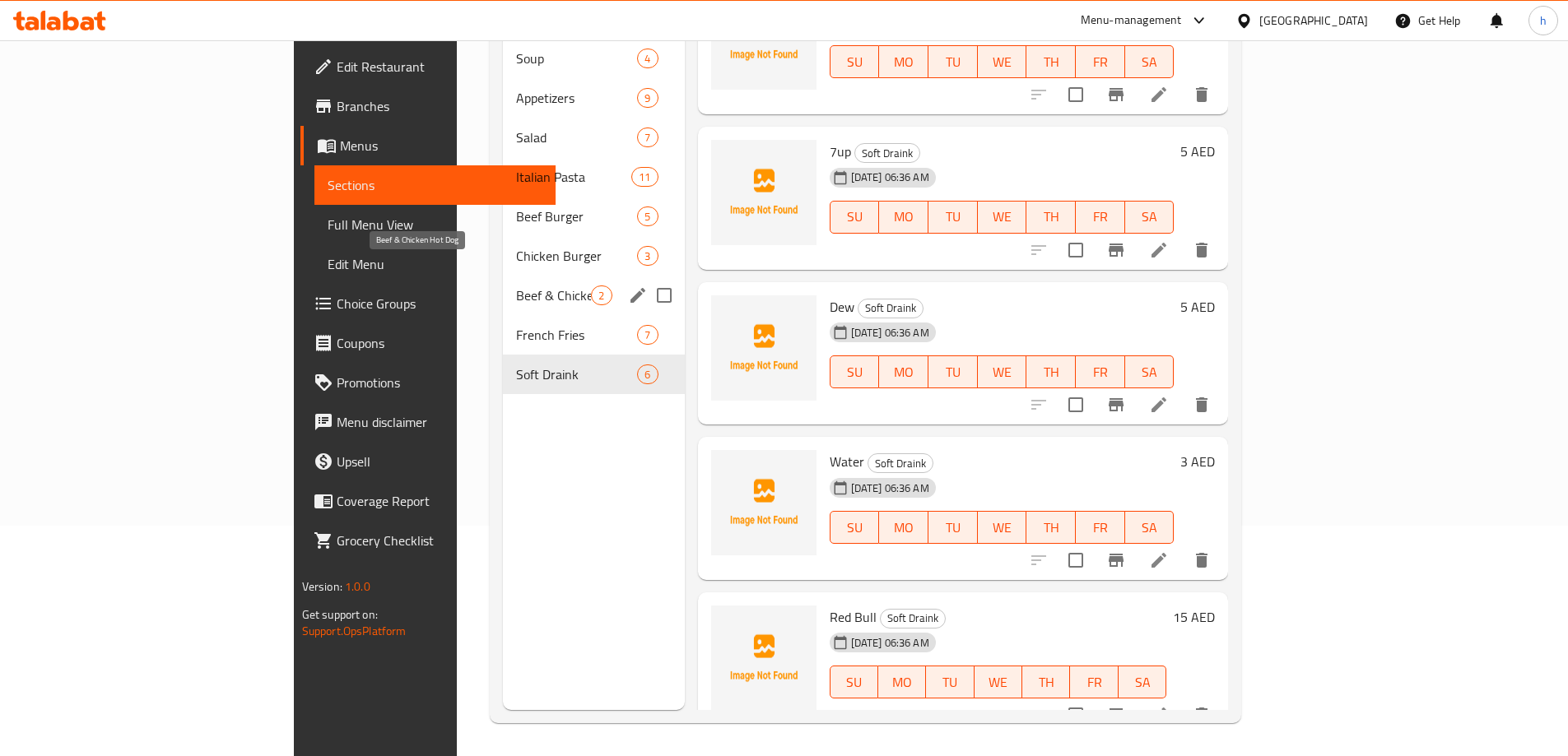
click at [516, 285] on span "Beef & Chicken Hot Dog" at bounding box center [554, 295] width 75 height 19
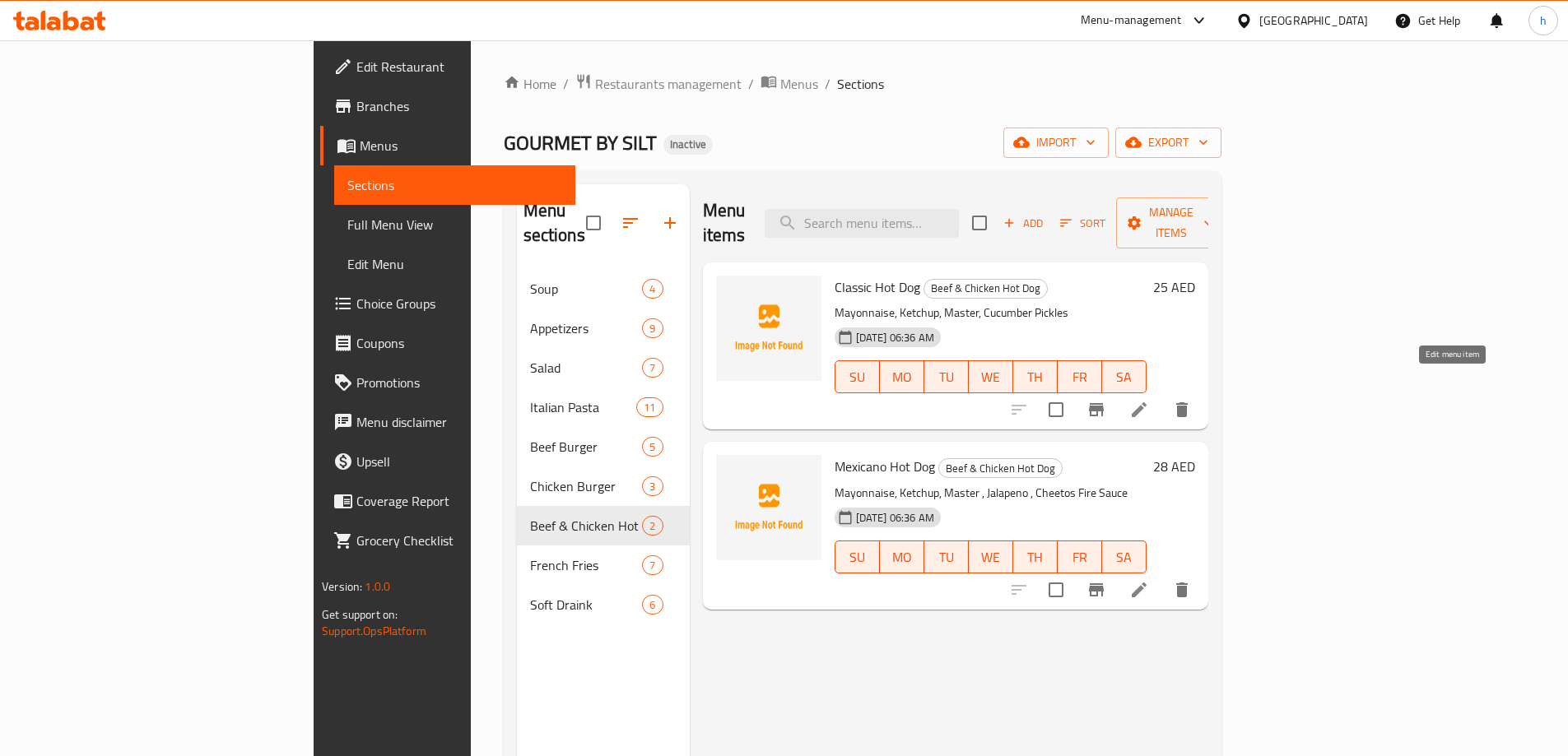
click at [1149, 400] on icon at bounding box center [1139, 410] width 19 height 19
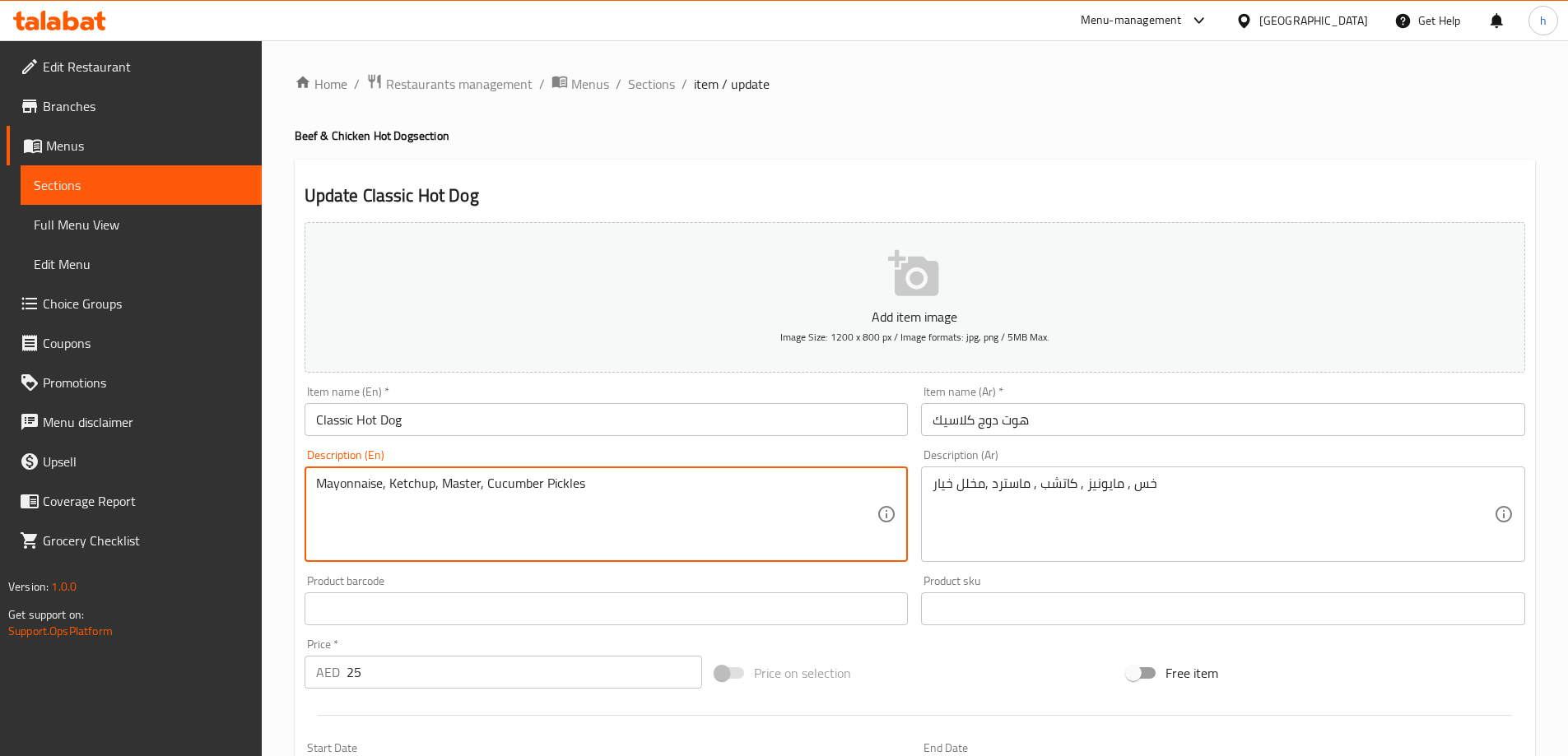
click at [363, 483] on textarea "Mayonnaise, Ketchup, Master, Cucumber Pickles" at bounding box center [596, 514] width 561 height 78
click at [405, 484] on textarea "Mayonnaise, Ketchup, Master, Cucumber Pickles" at bounding box center [596, 514] width 561 height 78
click at [453, 480] on textarea "Mayonnaise, Ketchup, Master, Cucumber Pickles" at bounding box center [596, 514] width 561 height 78
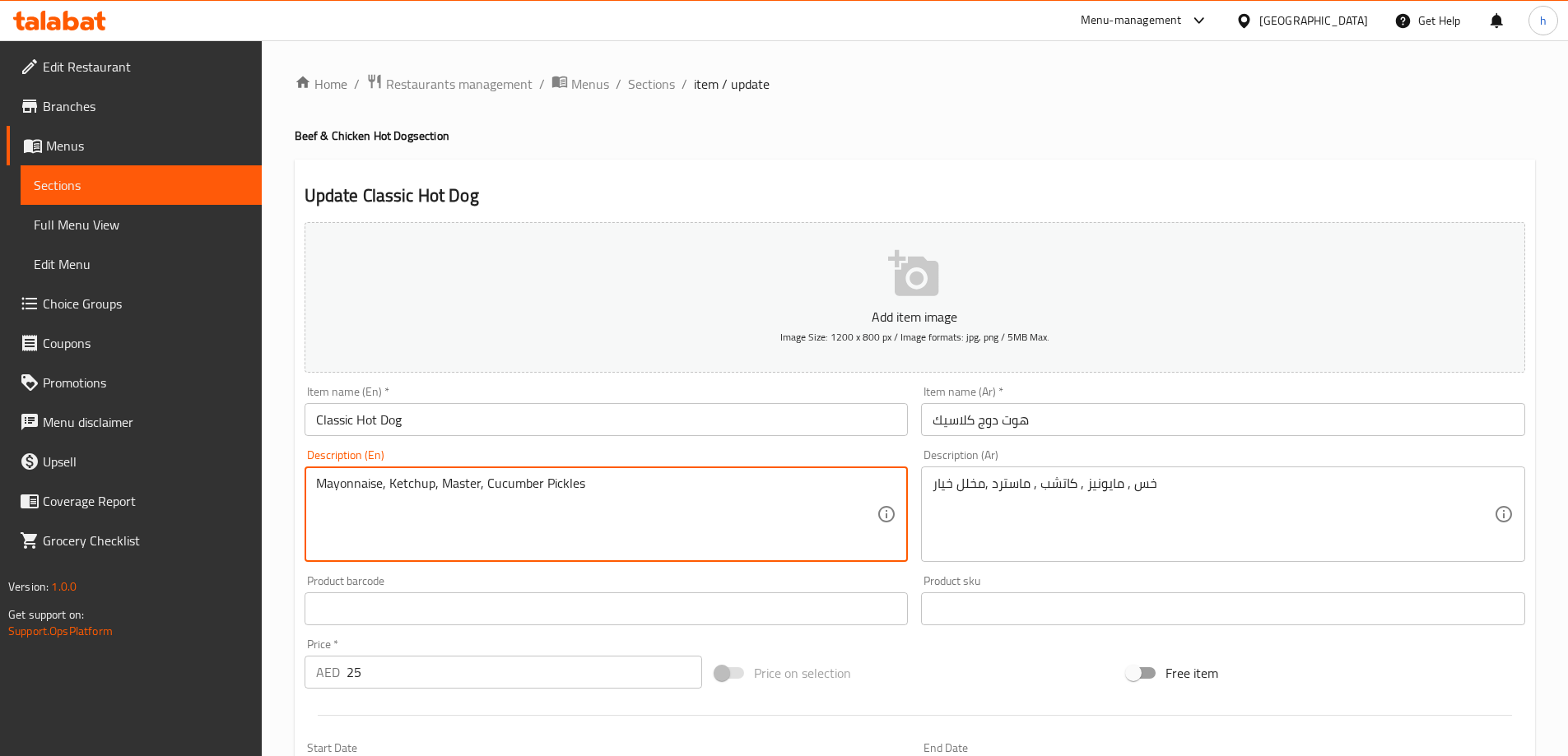
click at [495, 479] on textarea "Mayonnaise, Ketchup, Master, Cucumber Pickles" at bounding box center [596, 514] width 561 height 78
click at [541, 480] on textarea "Mayonnaise, Ketchup, Master, Cucumber Pickles" at bounding box center [596, 514] width 561 height 78
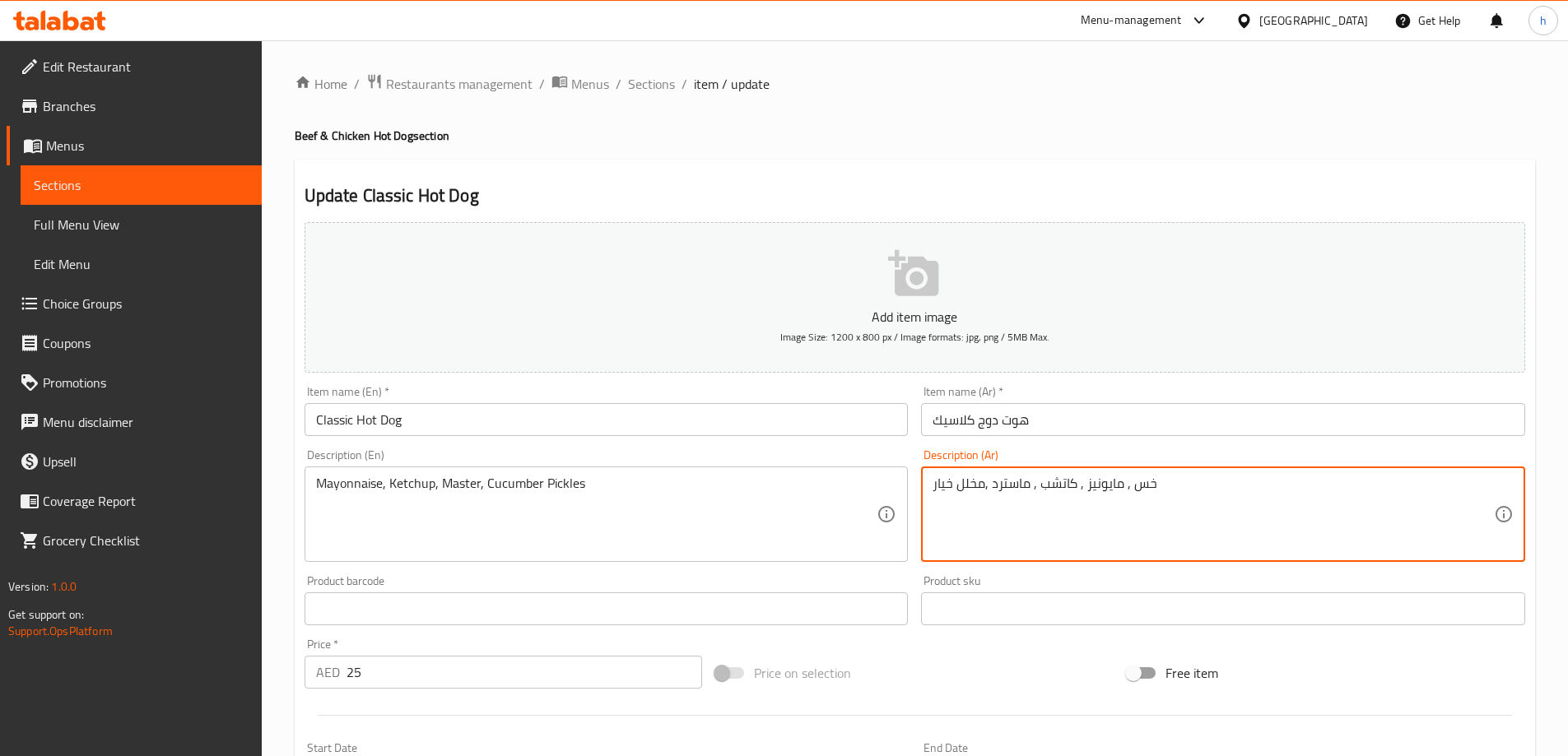
click at [1148, 483] on textarea "خس , مايونيز , كاتشب , ماسترد ,مخلل خيار" at bounding box center [1213, 514] width 561 height 78
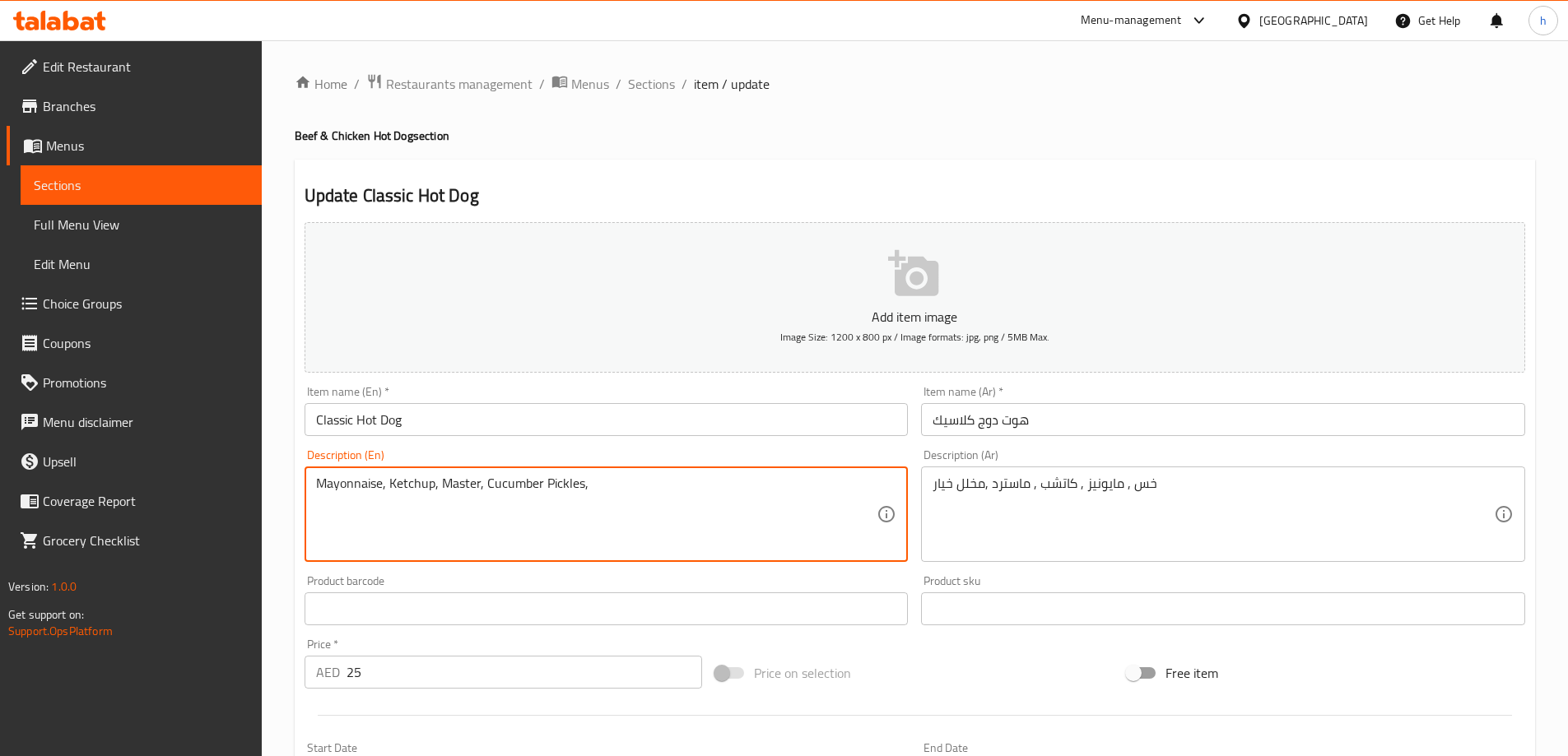
paste textarea "Lettuce"
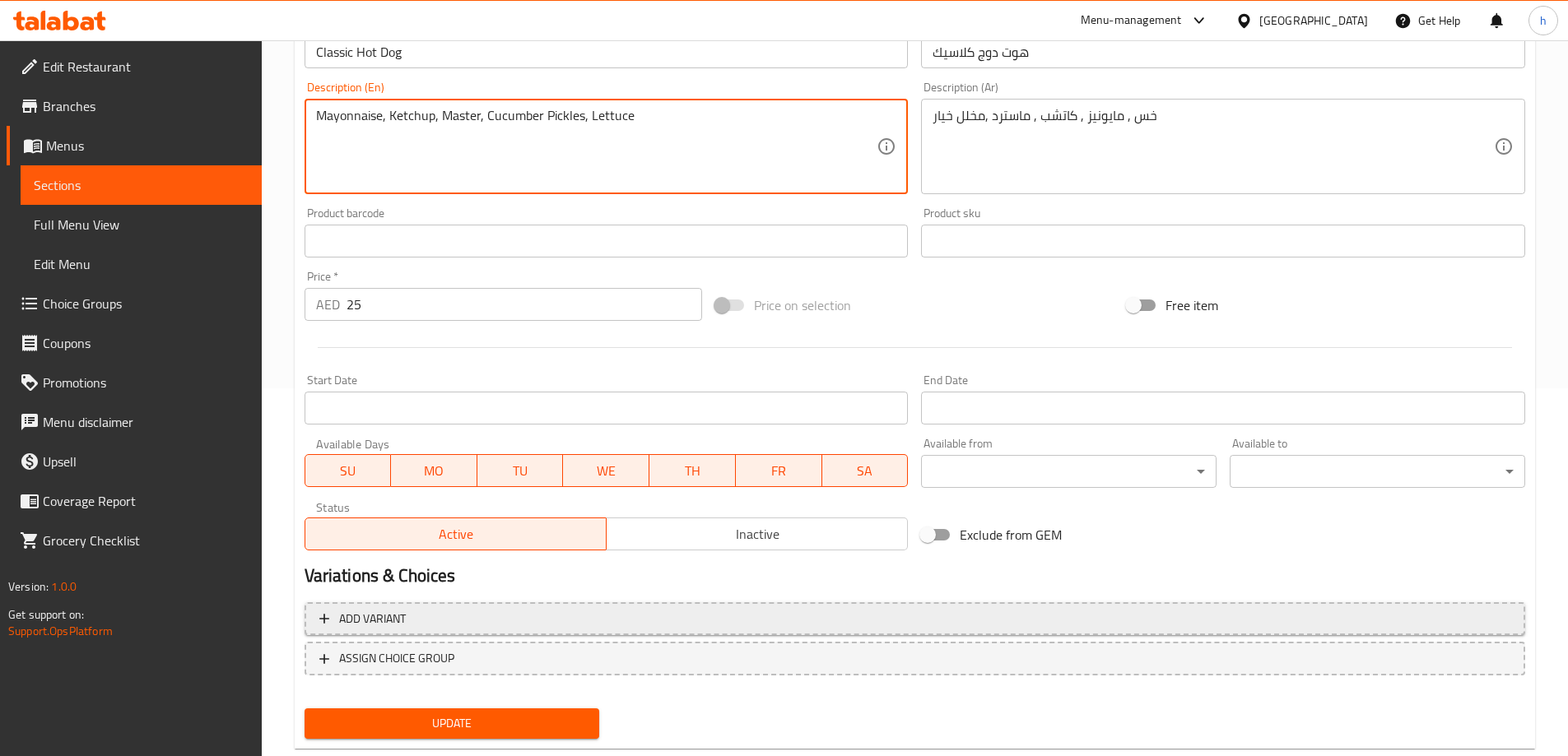
scroll to position [406, 0]
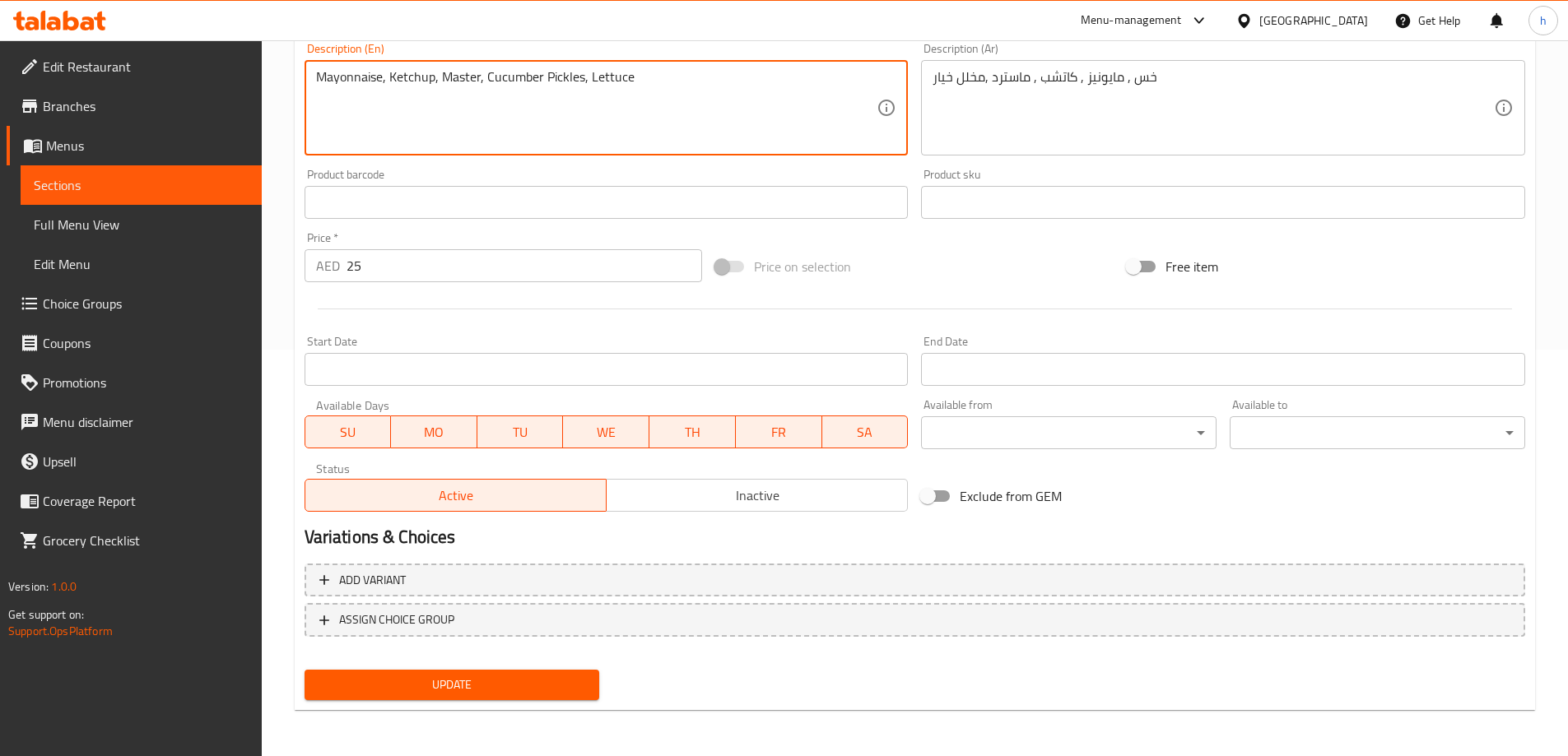
type textarea "Mayonnaise, Ketchup, Master, Cucumber Pickles, Lettuce"
click at [553, 684] on span "Update" at bounding box center [452, 685] width 269 height 20
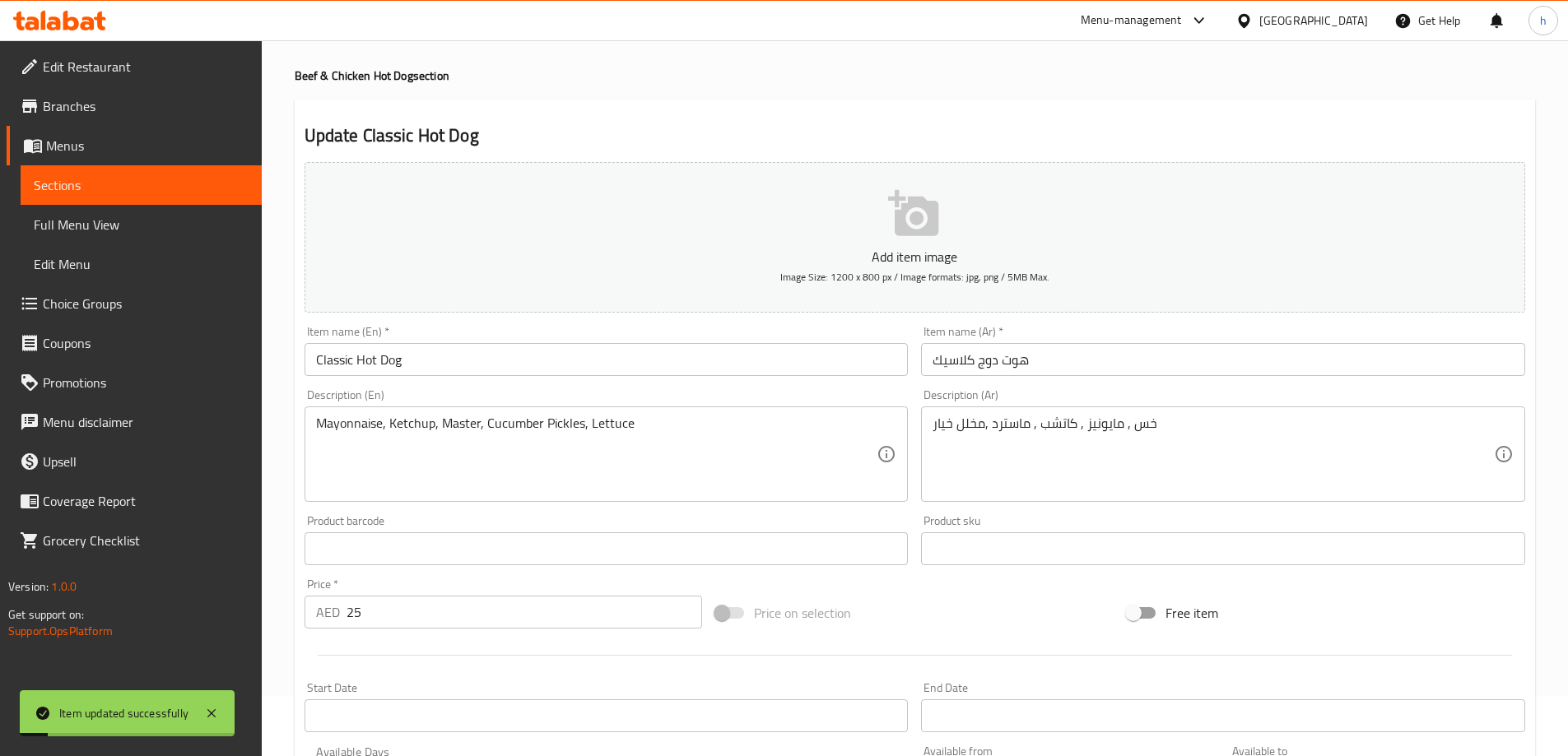
scroll to position [0, 0]
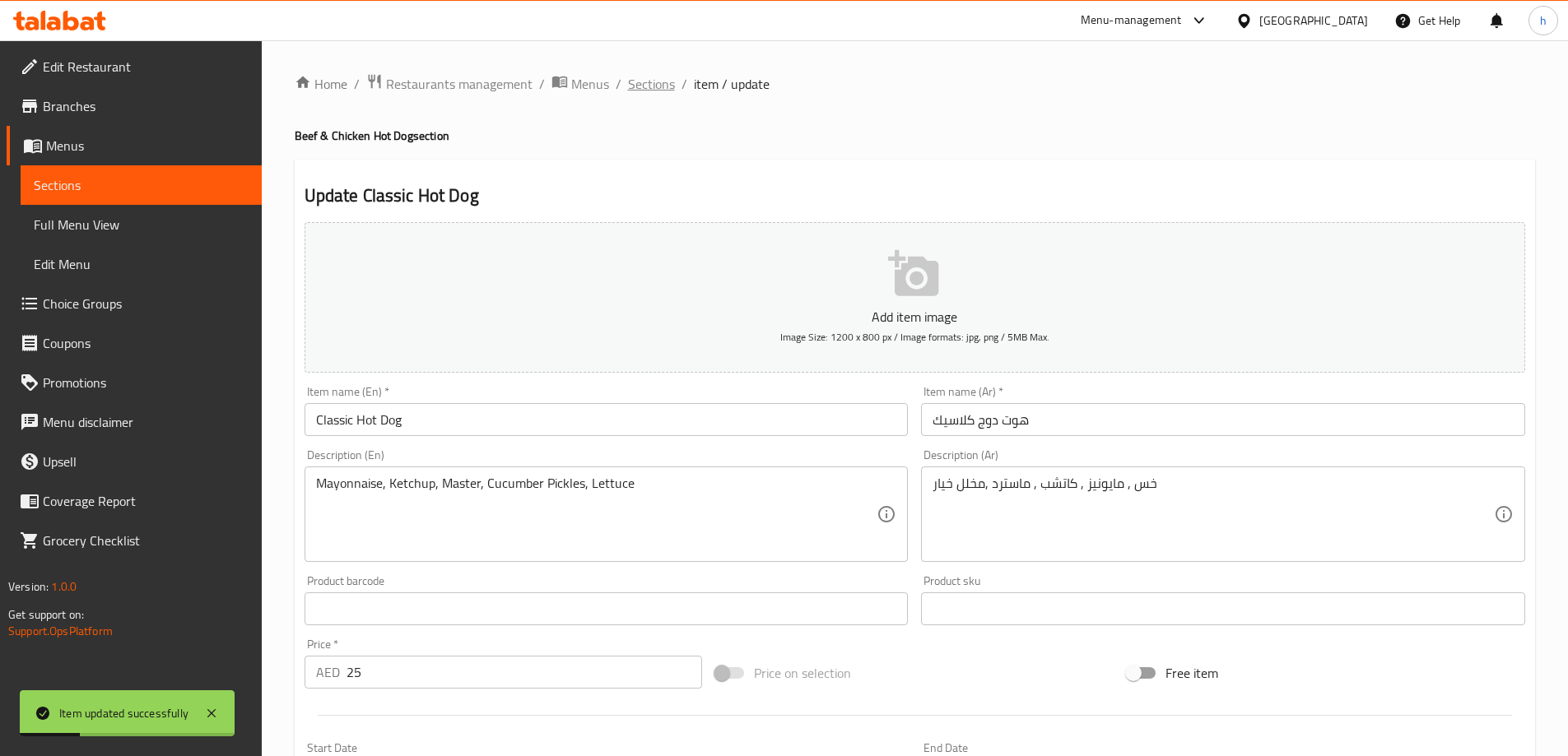
click at [669, 87] on span "Sections" at bounding box center [652, 84] width 47 height 19
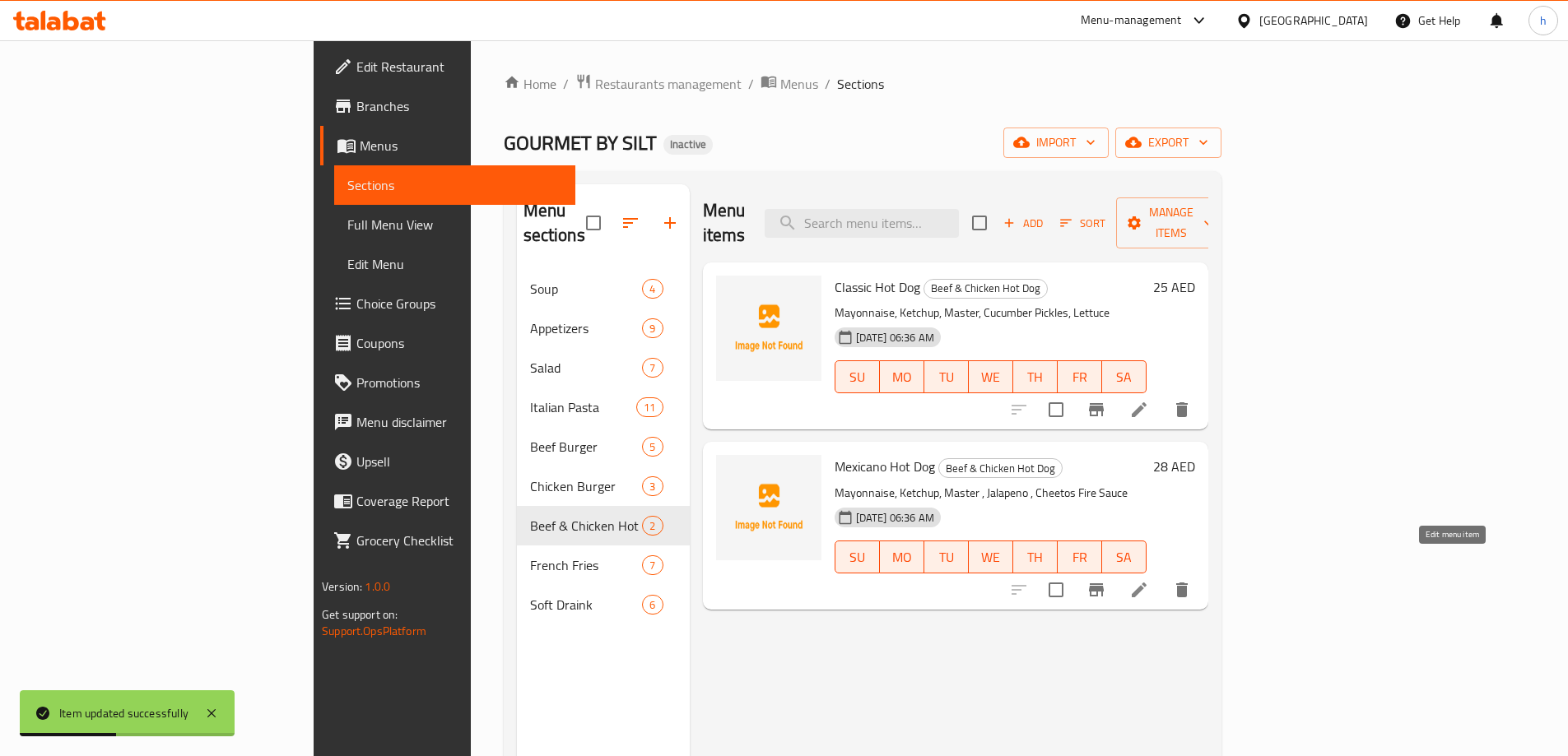
click at [1149, 581] on icon at bounding box center [1139, 590] width 19 height 19
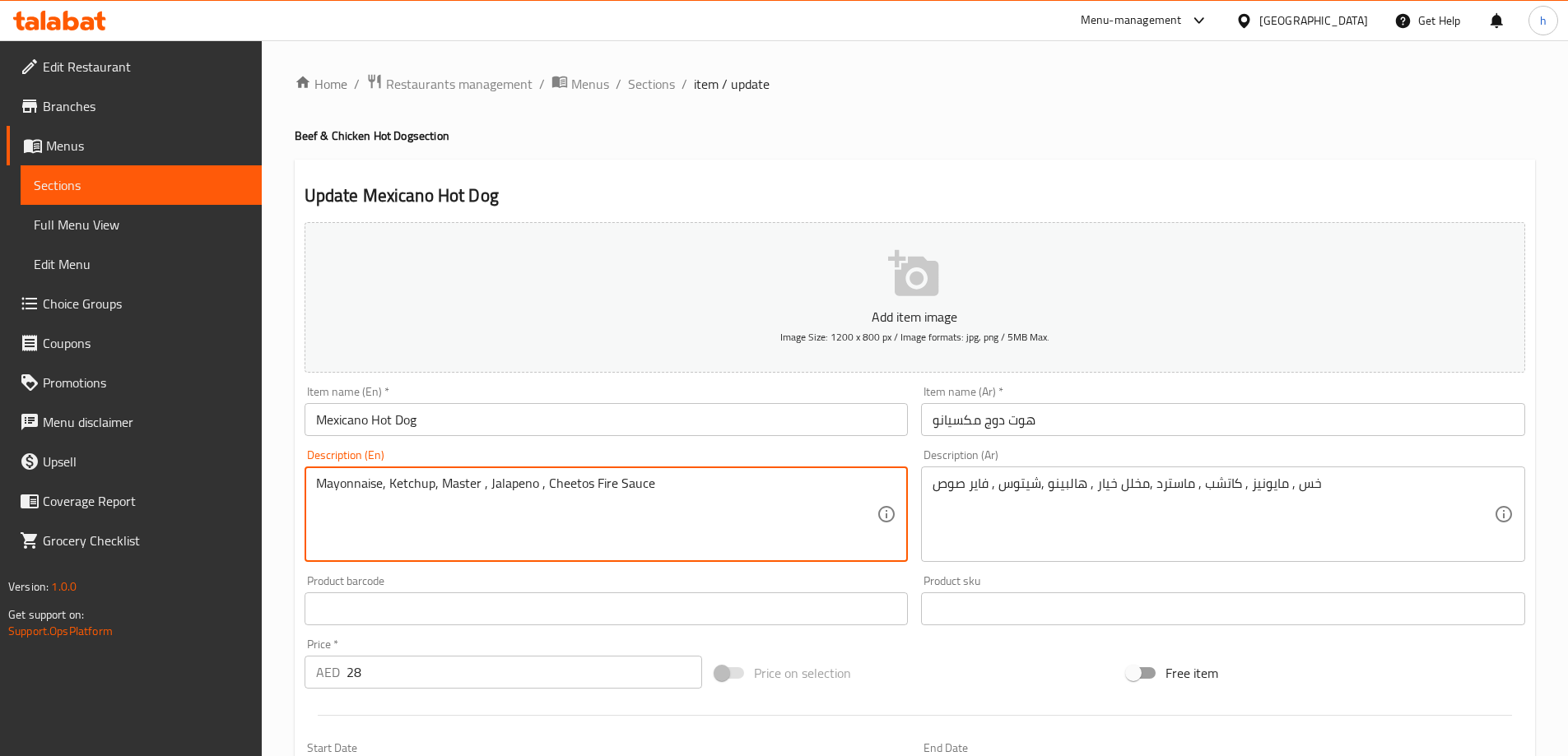
click at [354, 496] on textarea "Mayonnaise, Ketchup, Master , Jalapeno , Cheetos Fire Sauce" at bounding box center [596, 514] width 561 height 78
click at [423, 480] on textarea "Mayonnaise, Ketchup, Master , Jalapeno , Cheetos Fire Sauce" at bounding box center [596, 514] width 561 height 78
click at [449, 485] on textarea "Mayonnaise, Ketchup, Master , Jalapeno , Cheetos Fire Sauce" at bounding box center [596, 514] width 561 height 78
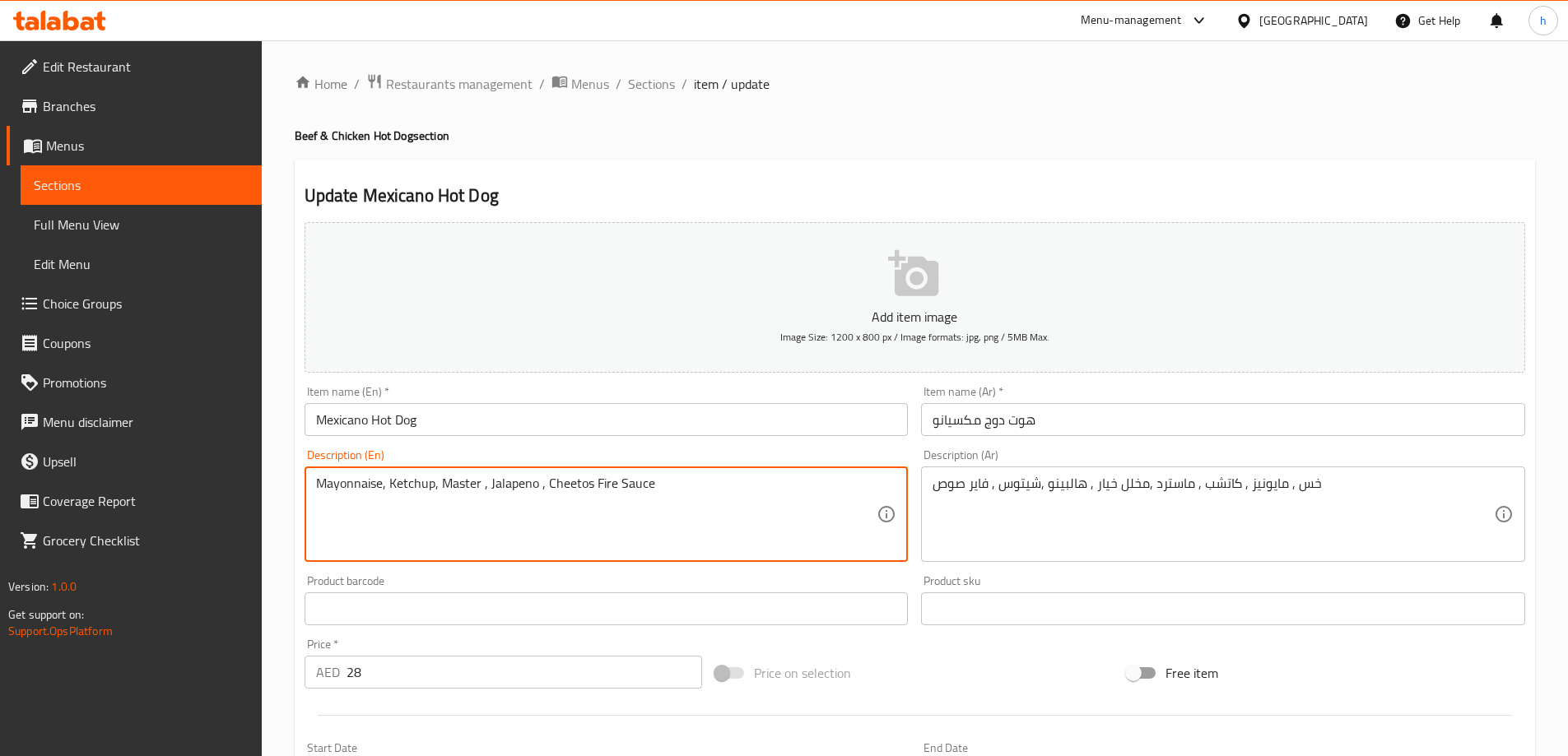
click at [510, 485] on textarea "Mayonnaise, Ketchup, Master , Jalapeno , Cheetos Fire Sauce" at bounding box center [596, 514] width 561 height 78
click at [557, 483] on textarea "Mayonnaise, Ketchup, Master , Jalapeno , Cheetos Fire Sauce" at bounding box center [596, 514] width 561 height 78
click at [629, 480] on textarea "Mayonnaise, Ketchup, Master , Jalapeno , Cheetos Fire Sauce" at bounding box center [596, 514] width 561 height 78
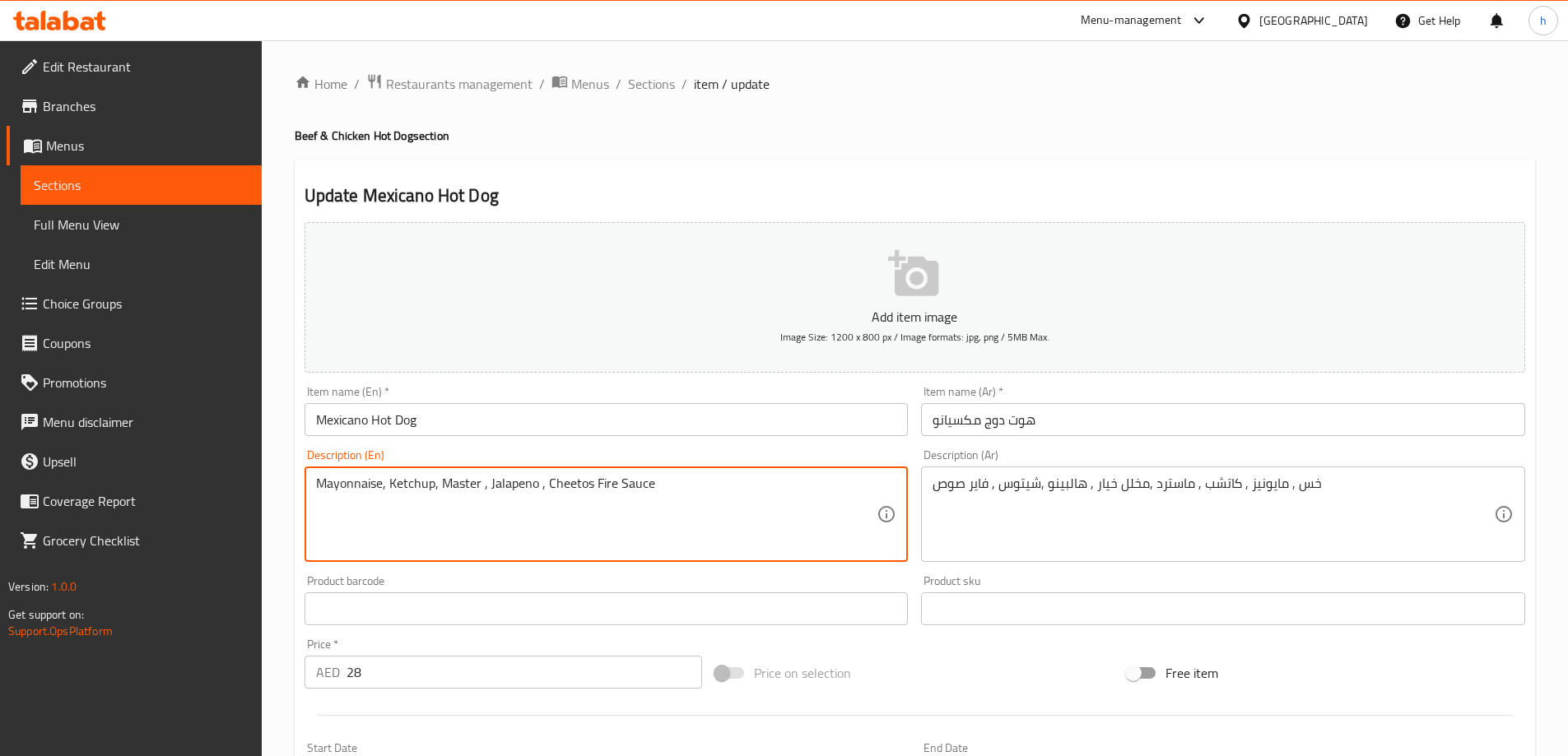
click at [629, 480] on textarea "Mayonnaise, Ketchup, Master , Jalapeno , Cheetos Fire Sauce" at bounding box center [596, 514] width 561 height 78
click at [750, 497] on textarea "Mayonnaise, Ketchup, Master , Jalapeno , Cheetos Fire Sauce" at bounding box center [596, 514] width 561 height 78
paste textarea "Lettuce"
click at [700, 514] on textarea "Mayonnaise, Ketchup, Master , Jalapeno , Cheetos Fire Sauce,Lettuce" at bounding box center [596, 514] width 561 height 78
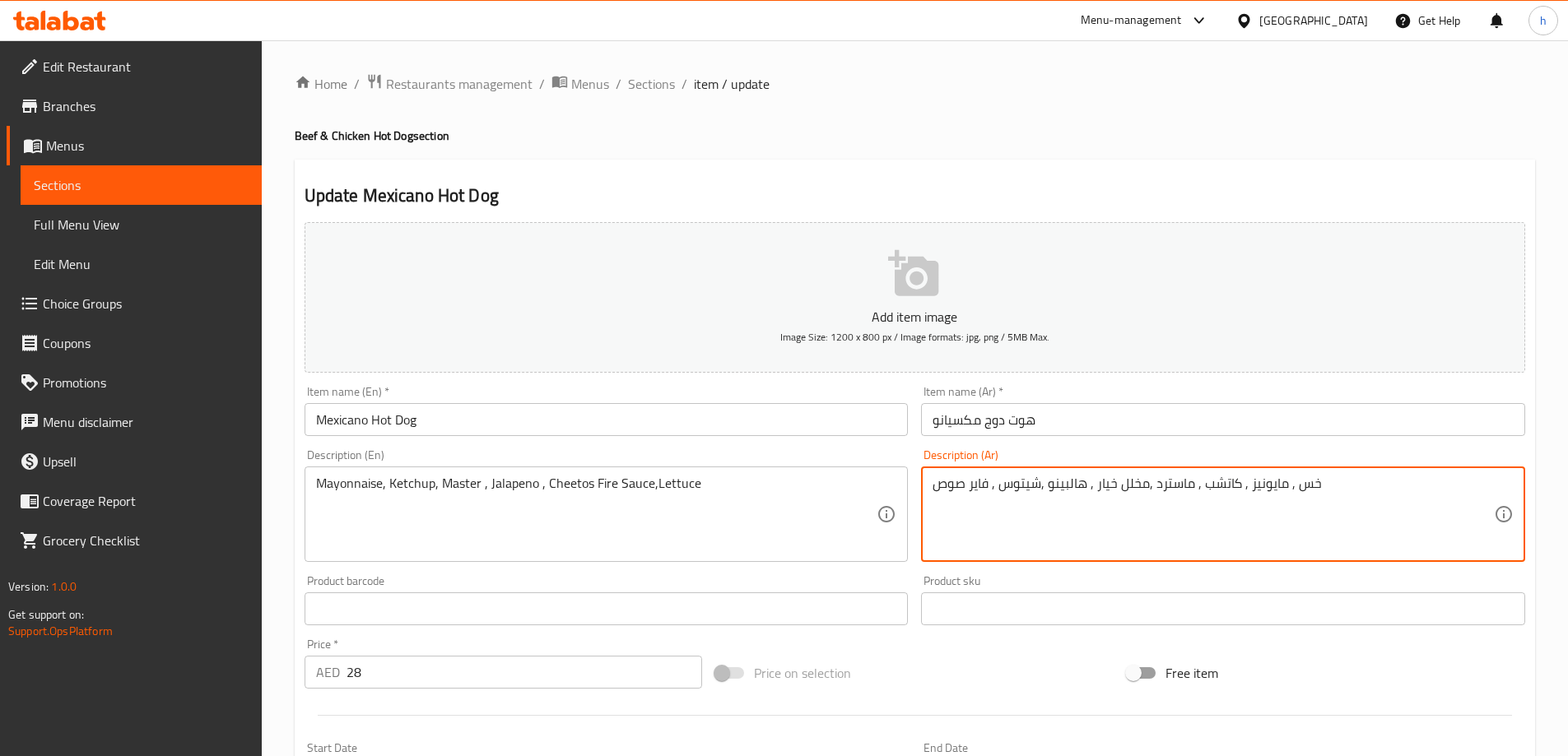
click at [1132, 491] on textarea "خس , مايونيز , كاتشب , ماسترد ,مخلل خيار , هالبينو ,شيتوس , فاير صوص" at bounding box center [1213, 514] width 561 height 78
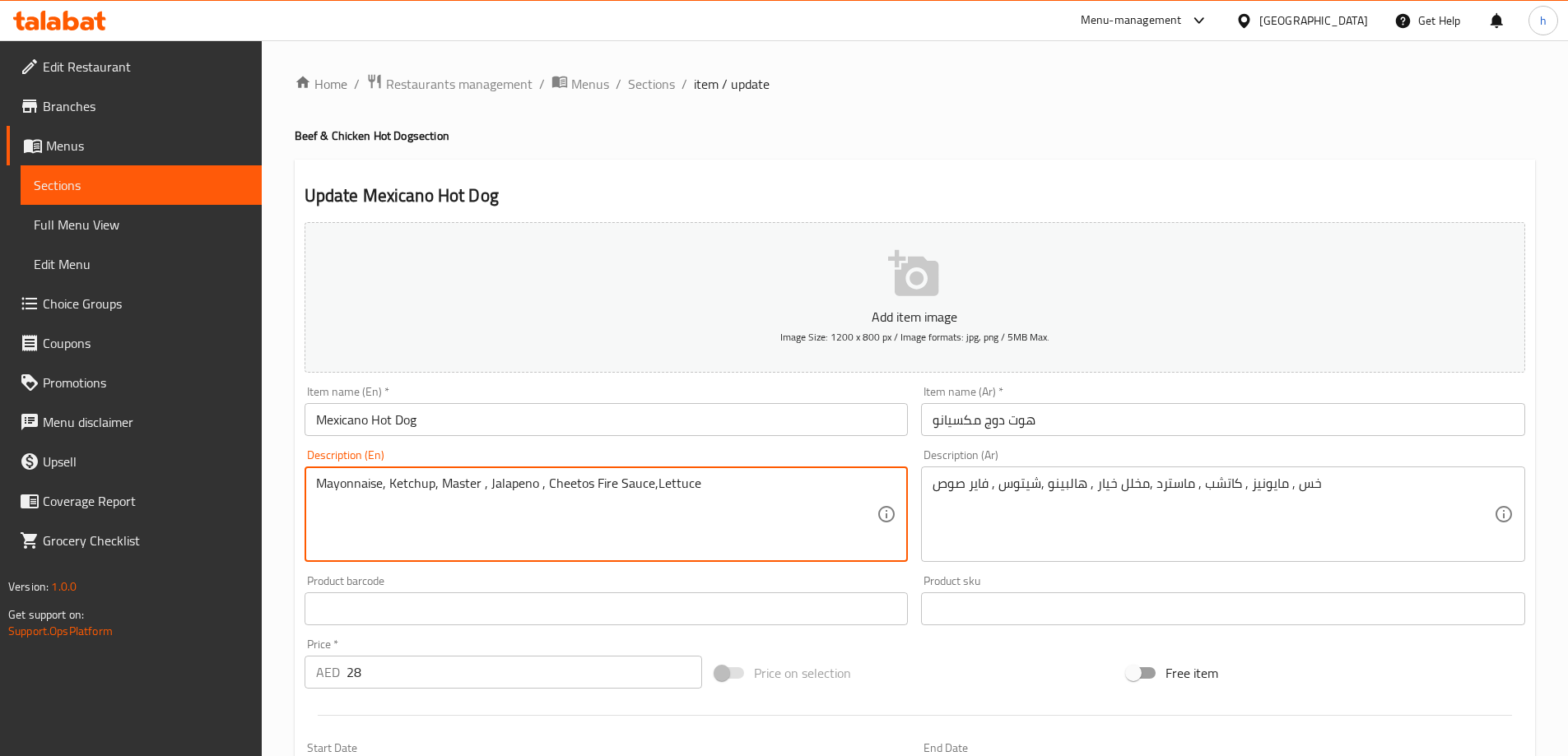
click at [722, 502] on textarea "Mayonnaise, Ketchup, Master , Jalapeno , Cheetos Fire Sauce,Lettuce" at bounding box center [596, 514] width 561 height 78
paste textarea "Lettuce, mayonnaise, ketchup, mustard, pickles, jalapenos, Cheetos, fire sa"
click at [339, 490] on textarea "Lettuce, mayonnaise, ketchup, mustard, pickles, jalapenos, Cheetos, fire sauce" at bounding box center [596, 514] width 561 height 78
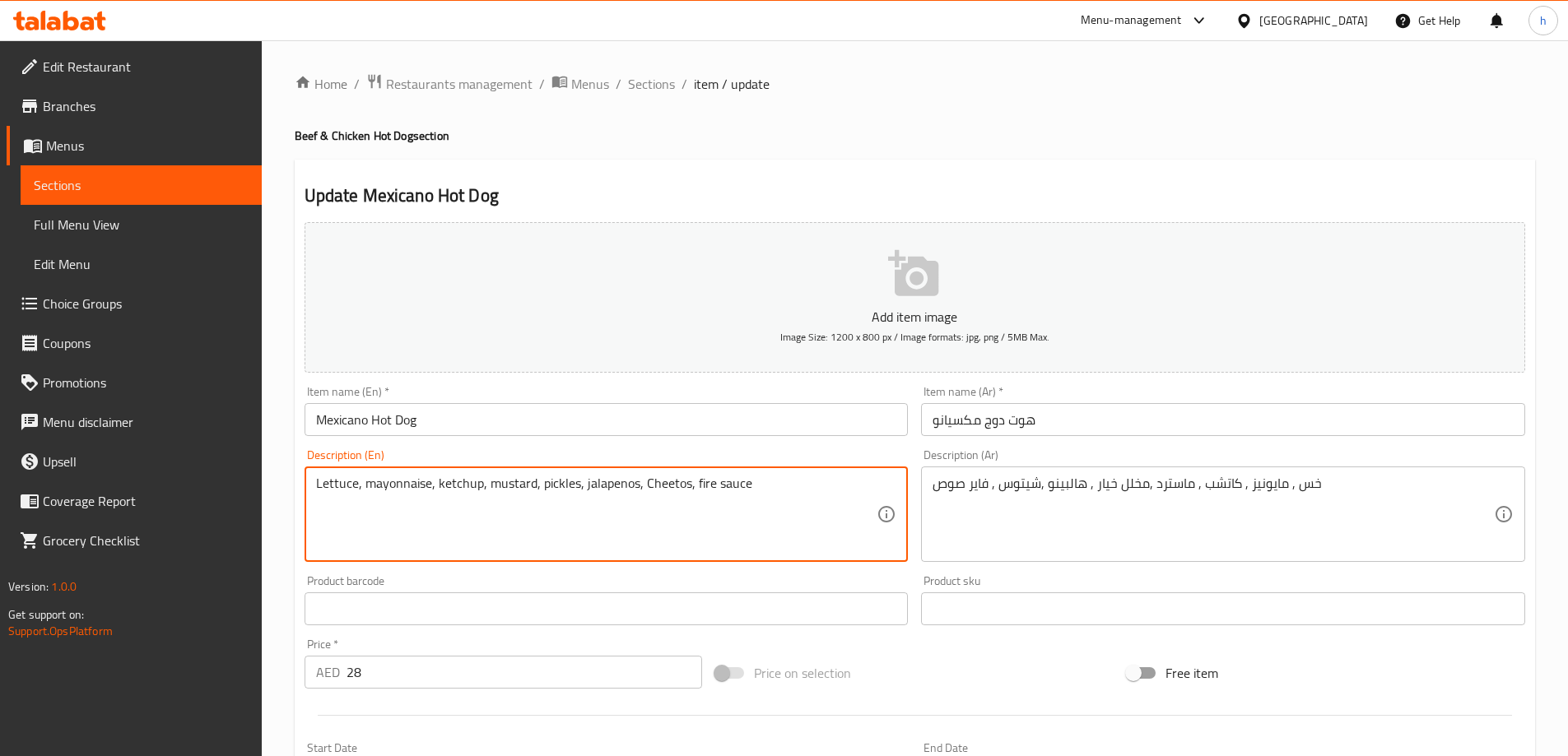
click at [415, 486] on textarea "Lettuce, mayonnaise, ketchup, mustard, pickles, jalapenos, Cheetos, fire sauce" at bounding box center [596, 514] width 561 height 78
click at [457, 485] on textarea "Lettuce, mayonnaise, ketchup, mustard, pickles, jalapenos, Cheetos, fire sauce" at bounding box center [596, 514] width 561 height 78
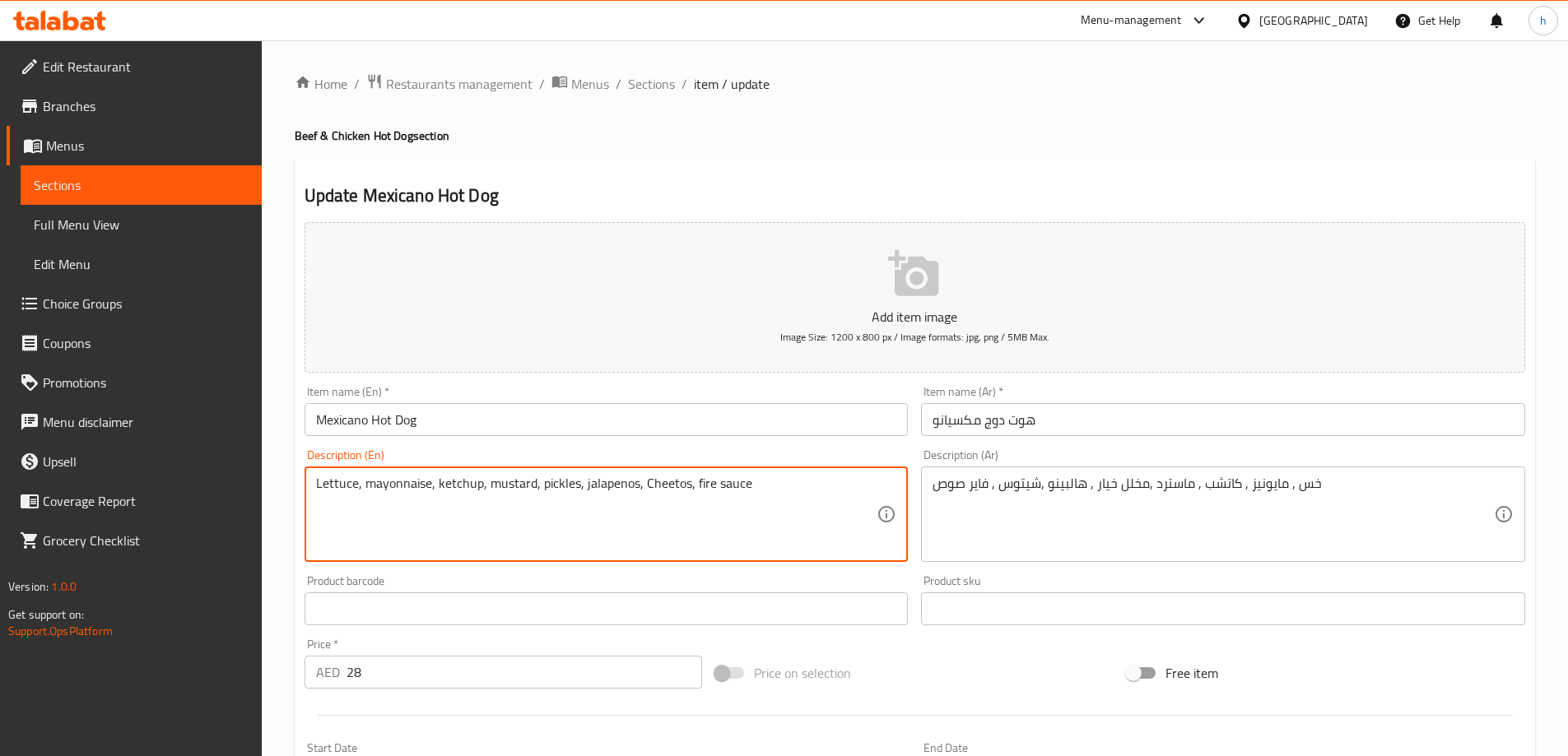
click at [457, 485] on textarea "Lettuce, mayonnaise, ketchup, mustard, pickles, jalapenos, Cheetos, fire sauce" at bounding box center [596, 514] width 561 height 78
click at [500, 483] on textarea "Lettuce, mayonnaise, ketchup, mustard, pickles, jalapenos, Cheetos, fire sauce" at bounding box center [596, 514] width 561 height 78
click at [549, 482] on textarea "Lettuce, mayonnaise, ketchup, mustard, pickles, jalapenos, Cheetos, fire sauce" at bounding box center [596, 514] width 561 height 78
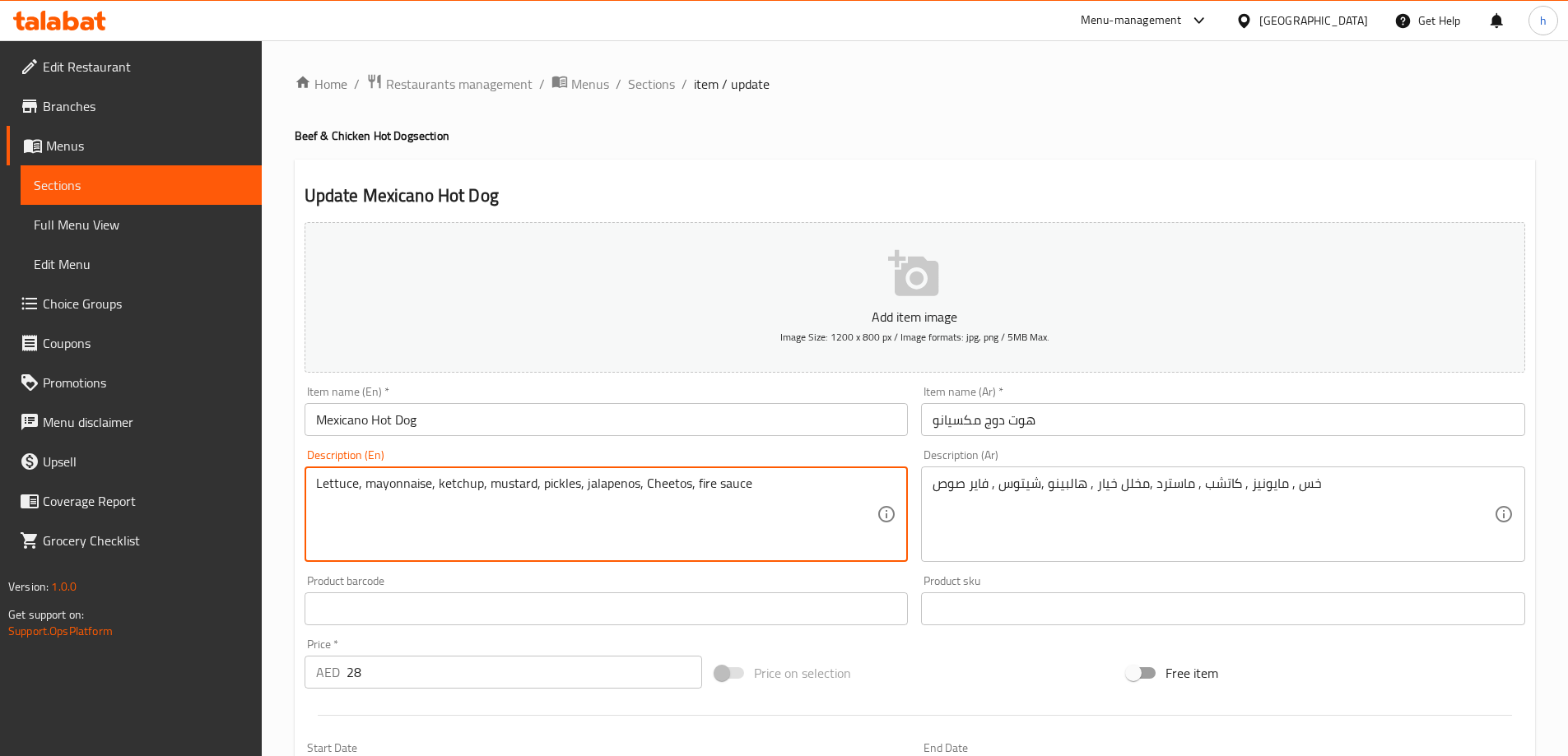
click at [603, 482] on textarea "Lettuce, mayonnaise, ketchup, mustard, pickles, jalapenos, Cheetos, fire sauce" at bounding box center [596, 514] width 561 height 78
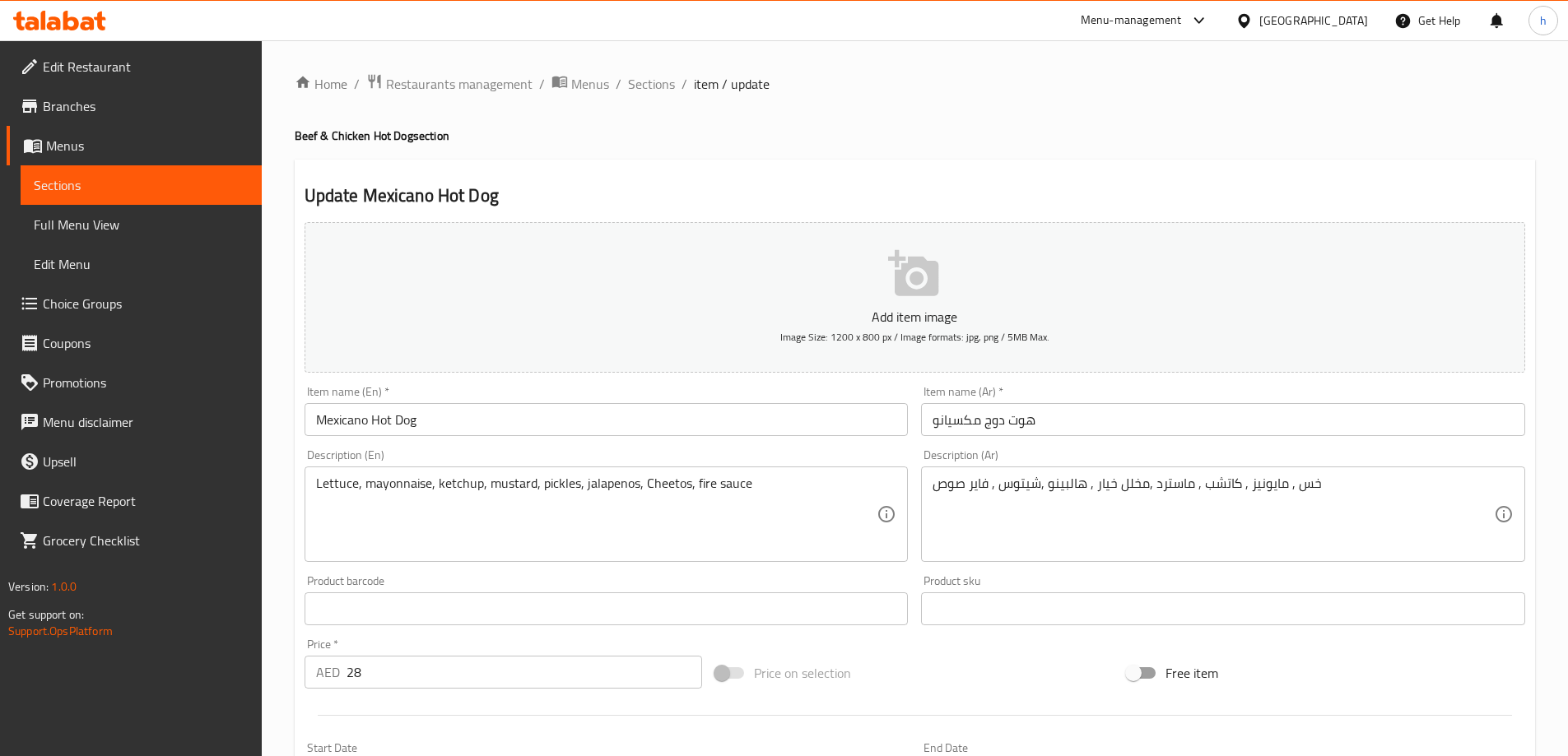
click at [554, 484] on textarea "Lettuce, mayonnaise, ketchup, mustard, pickles, jalapenos, Cheetos, fire sauce" at bounding box center [596, 514] width 561 height 78
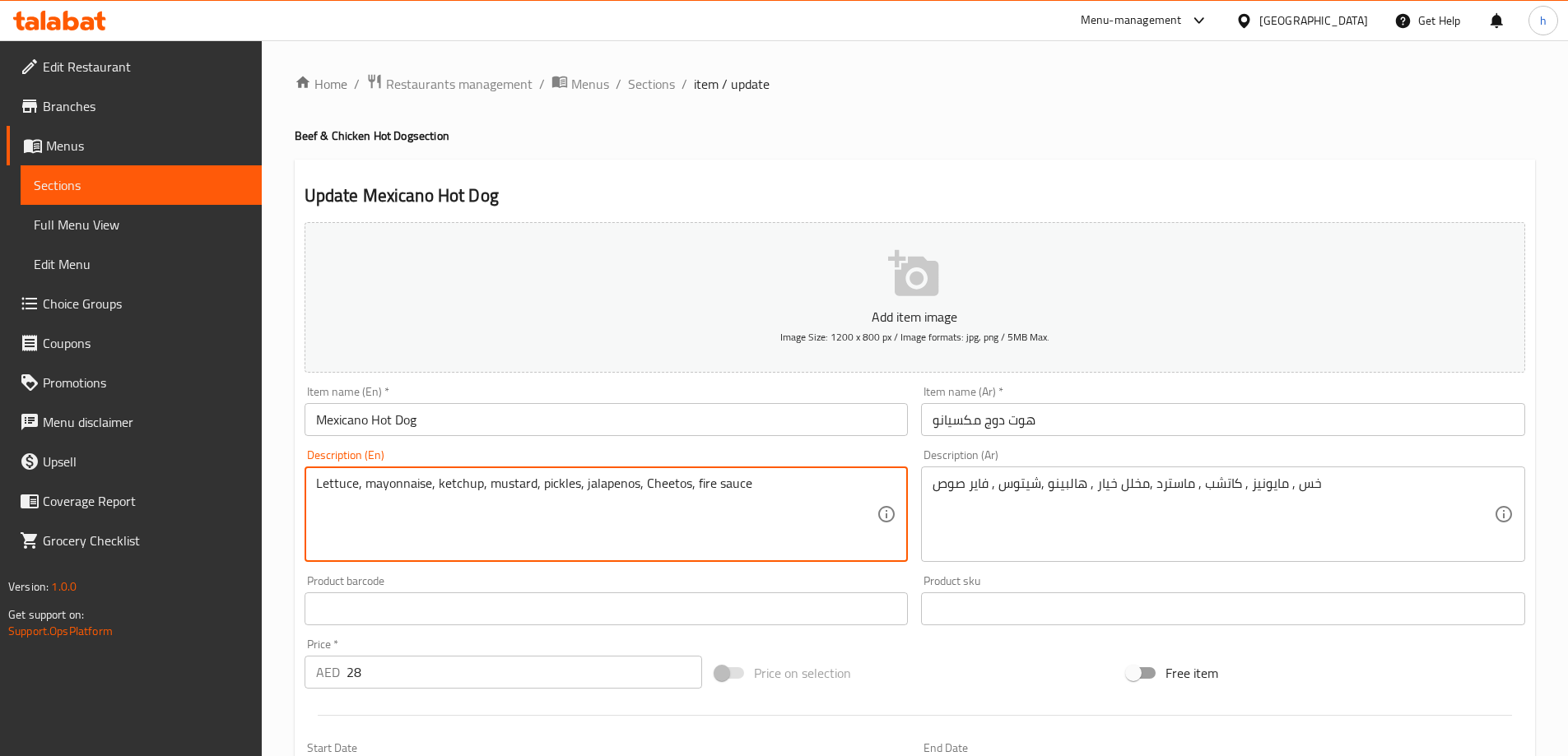
click at [554, 484] on textarea "Lettuce, mayonnaise, ketchup, mustard, pickles, jalapenos, Cheetos, fire sauce" at bounding box center [596, 514] width 561 height 78
paste textarea "Cucumber P"
click at [669, 487] on textarea "Lettuce, mayonnaise, ketchup, mustard, Cucumber Pickles, jalapenos, Cheetos, fi…" at bounding box center [596, 514] width 561 height 78
click at [713, 479] on textarea "Lettuce, mayonnaise, ketchup, mustard, Cucumber Pickles, jalapenos, Cheetos, fi…" at bounding box center [596, 514] width 561 height 78
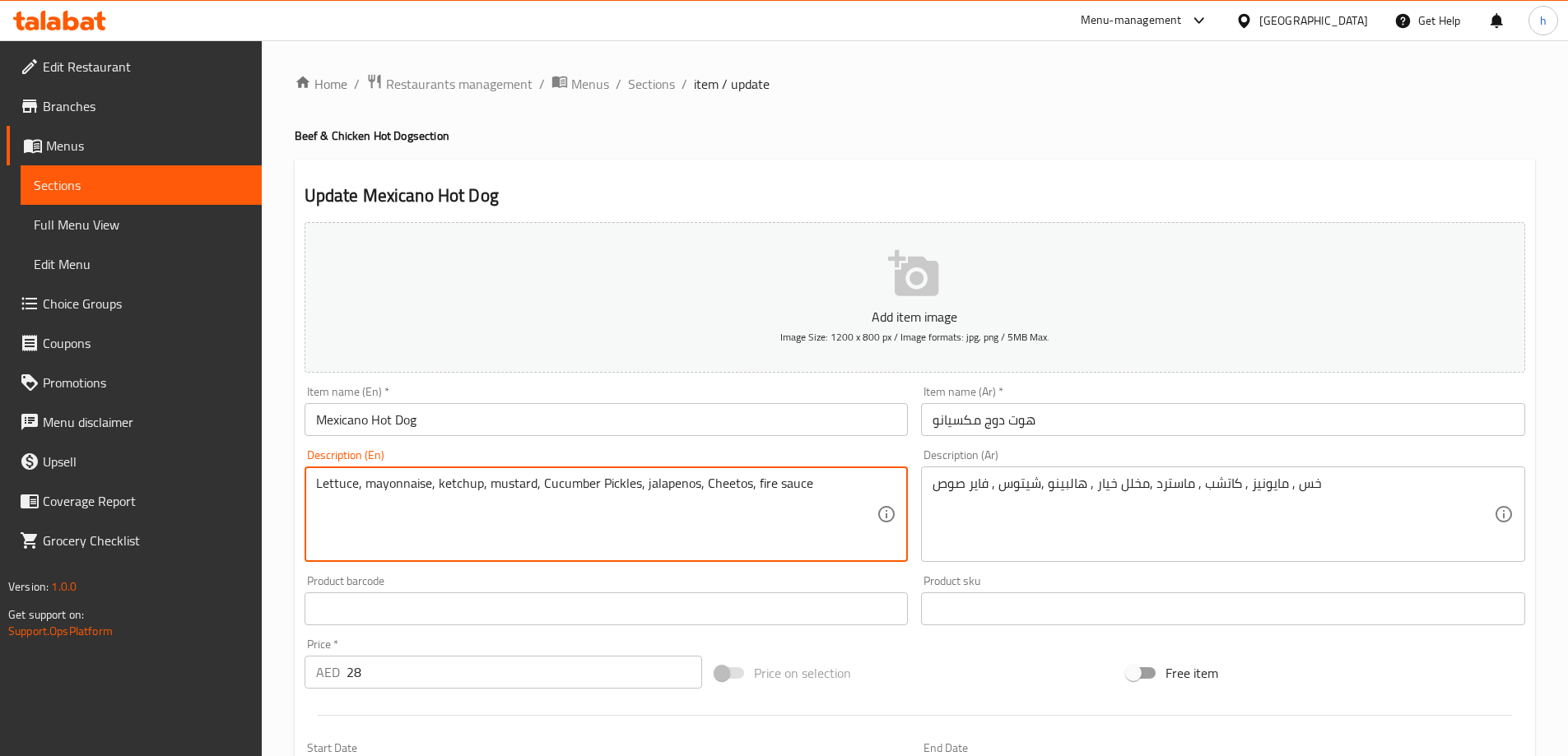
click at [713, 479] on textarea "Lettuce, mayonnaise, ketchup, mustard, Cucumber Pickles, jalapenos, Cheetos, fi…" at bounding box center [596, 514] width 561 height 78
click at [780, 481] on textarea "Lettuce, mayonnaise, ketchup, mustard, Cucumber Pickles, jalapenos, Cheetos, fi…" at bounding box center [596, 514] width 561 height 78
click at [817, 498] on textarea "Lettuce, mayonnaise, ketchup, mustard, Cucumber Pickles, jalapenos, Cheetos, fi…" at bounding box center [596, 514] width 561 height 78
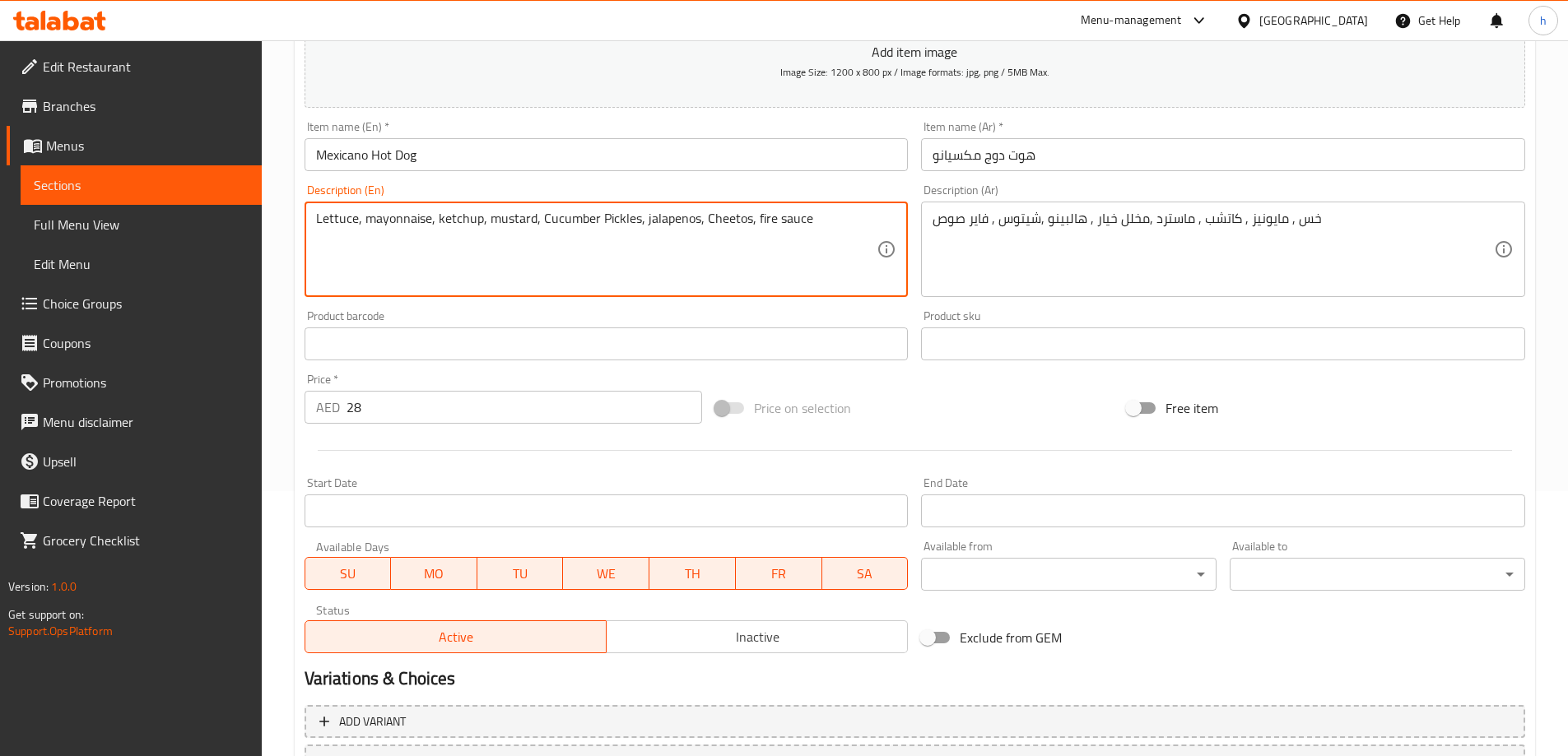
scroll to position [406, 0]
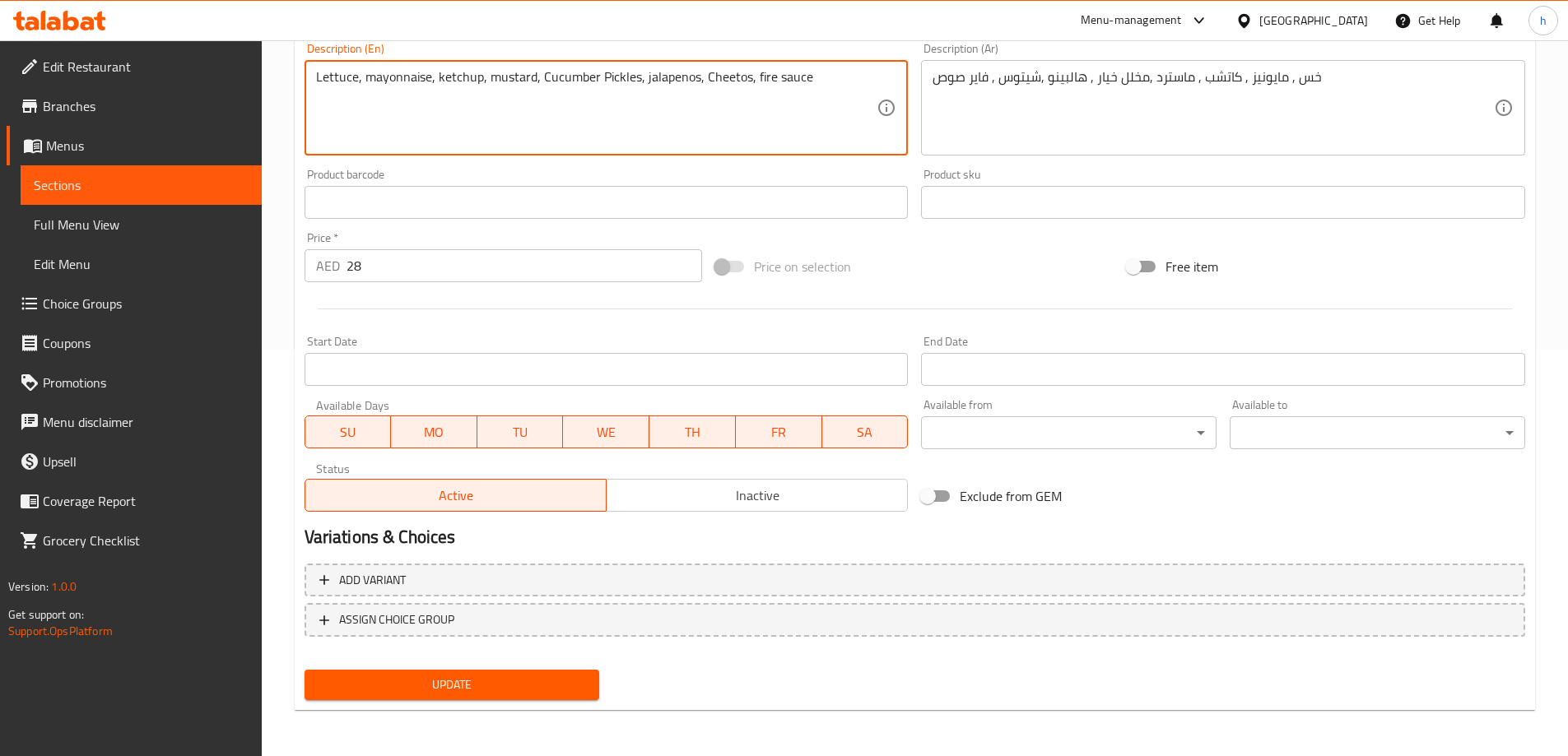
type textarea "Lettuce, mayonnaise, ketchup, mustard, Cucumber Pickles, jalapenos, Cheetos, fi…"
click at [555, 692] on span "Update" at bounding box center [452, 685] width 269 height 20
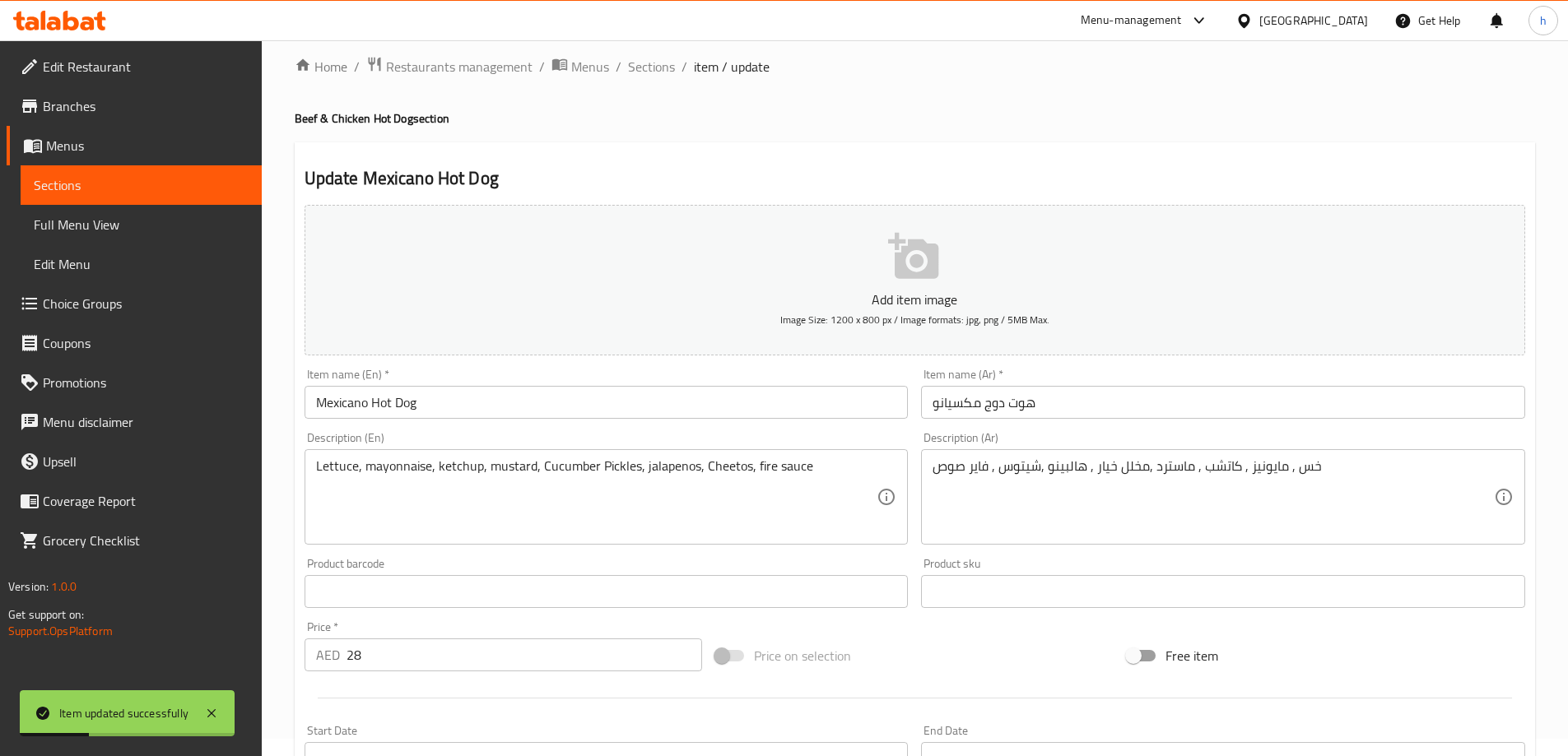
scroll to position [0, 0]
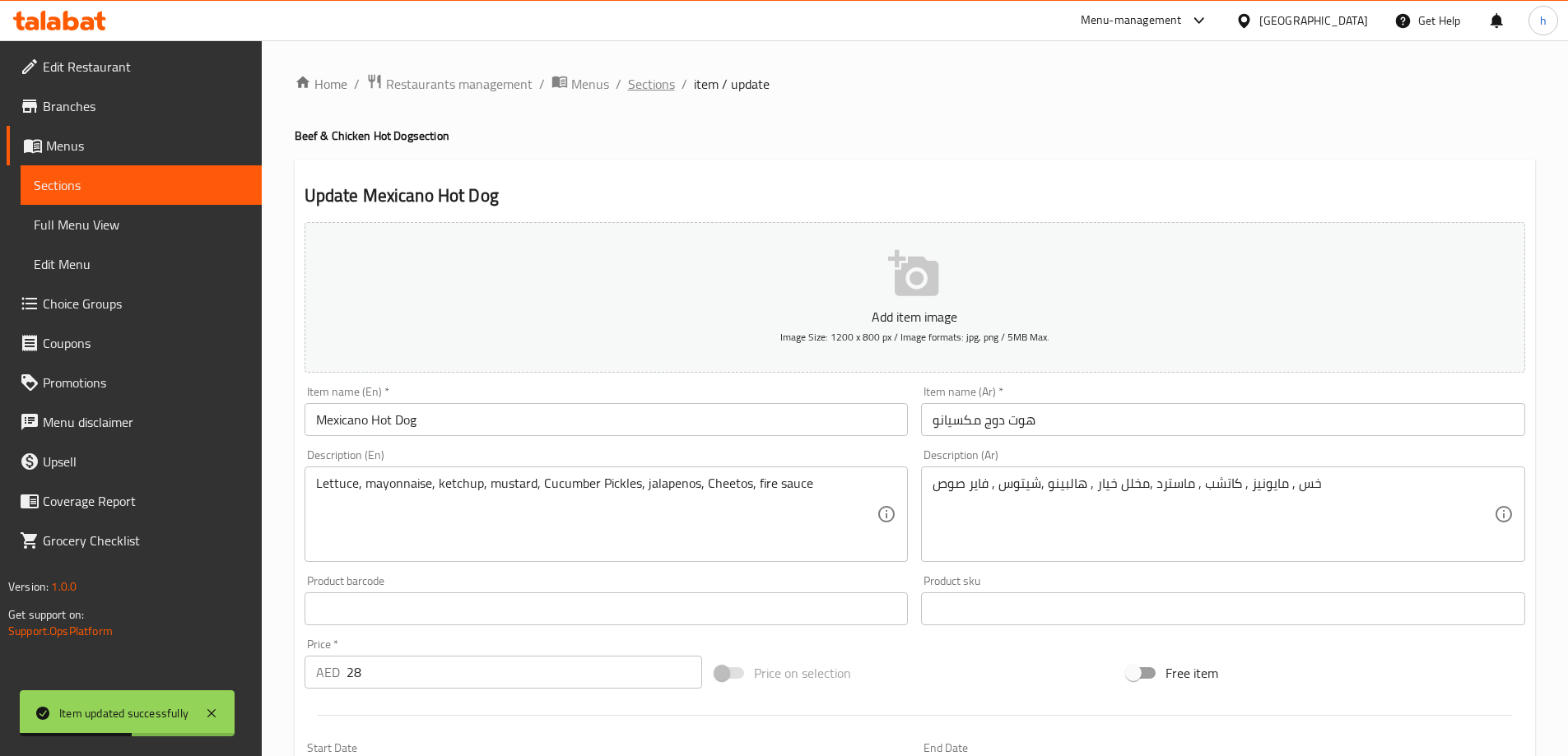
click at [657, 79] on span "Sections" at bounding box center [652, 84] width 47 height 19
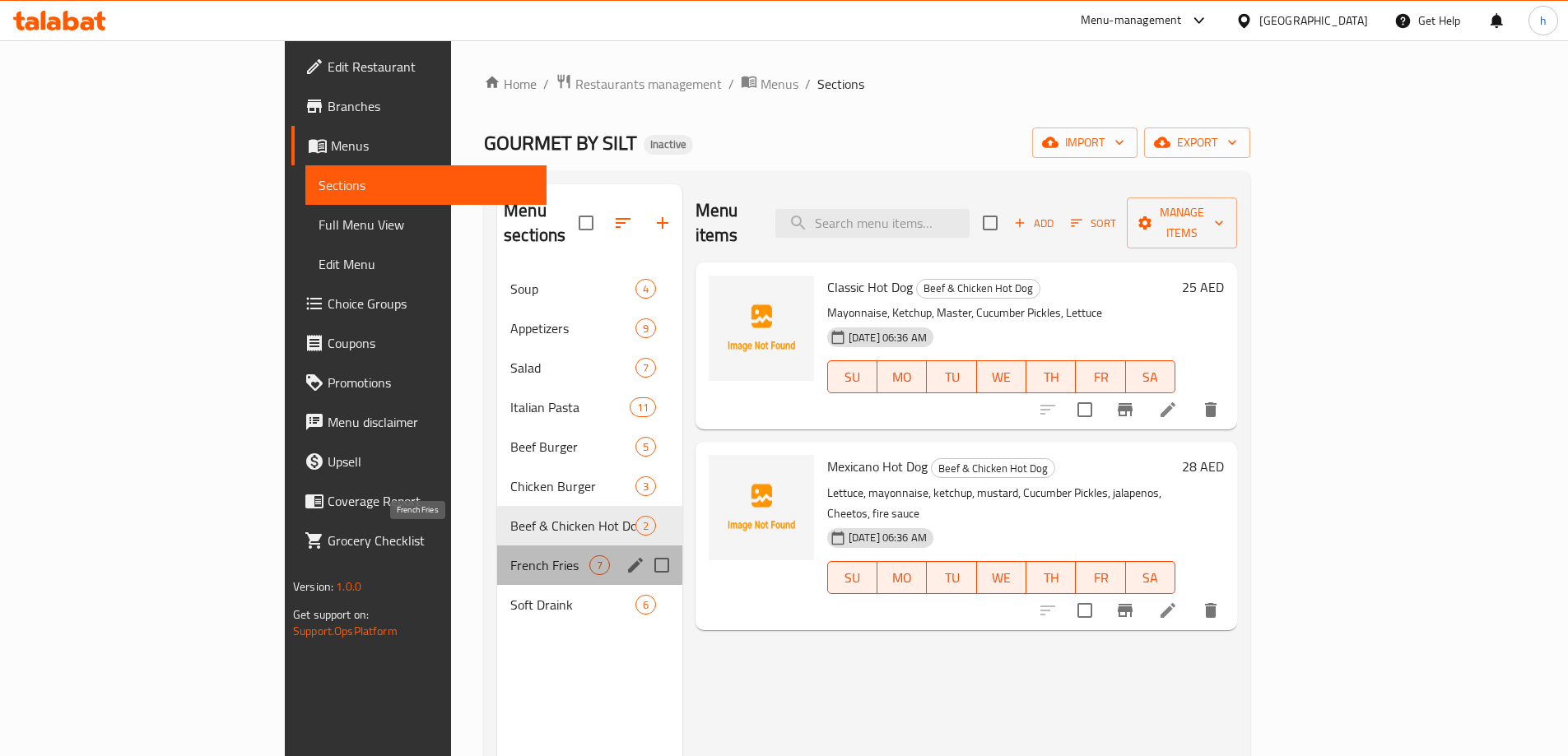
click at [511, 555] on span "French Fries" at bounding box center [550, 565] width 79 height 19
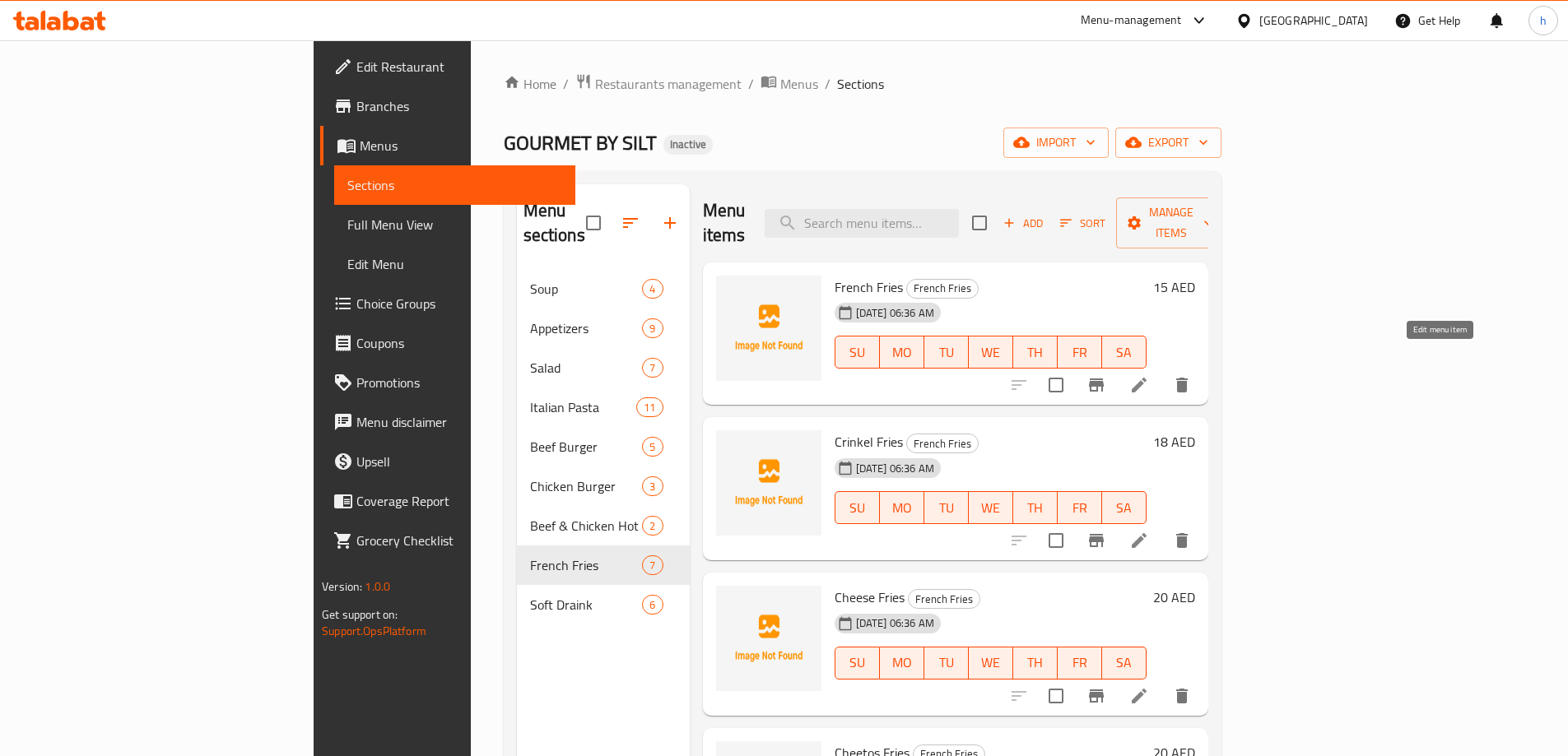
click at [1149, 375] on icon at bounding box center [1139, 385] width 19 height 19
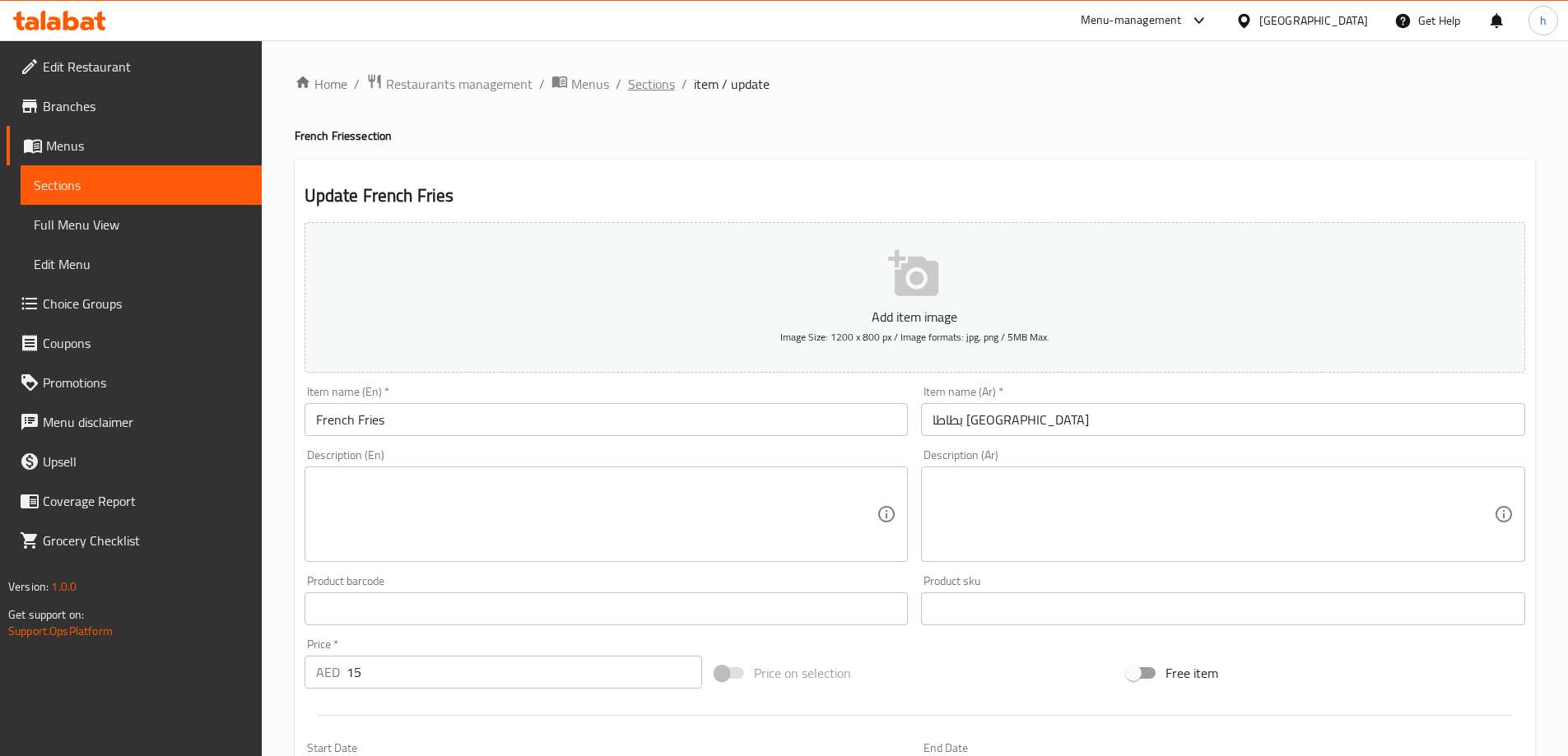
click at [661, 88] on span "Sections" at bounding box center [652, 84] width 47 height 19
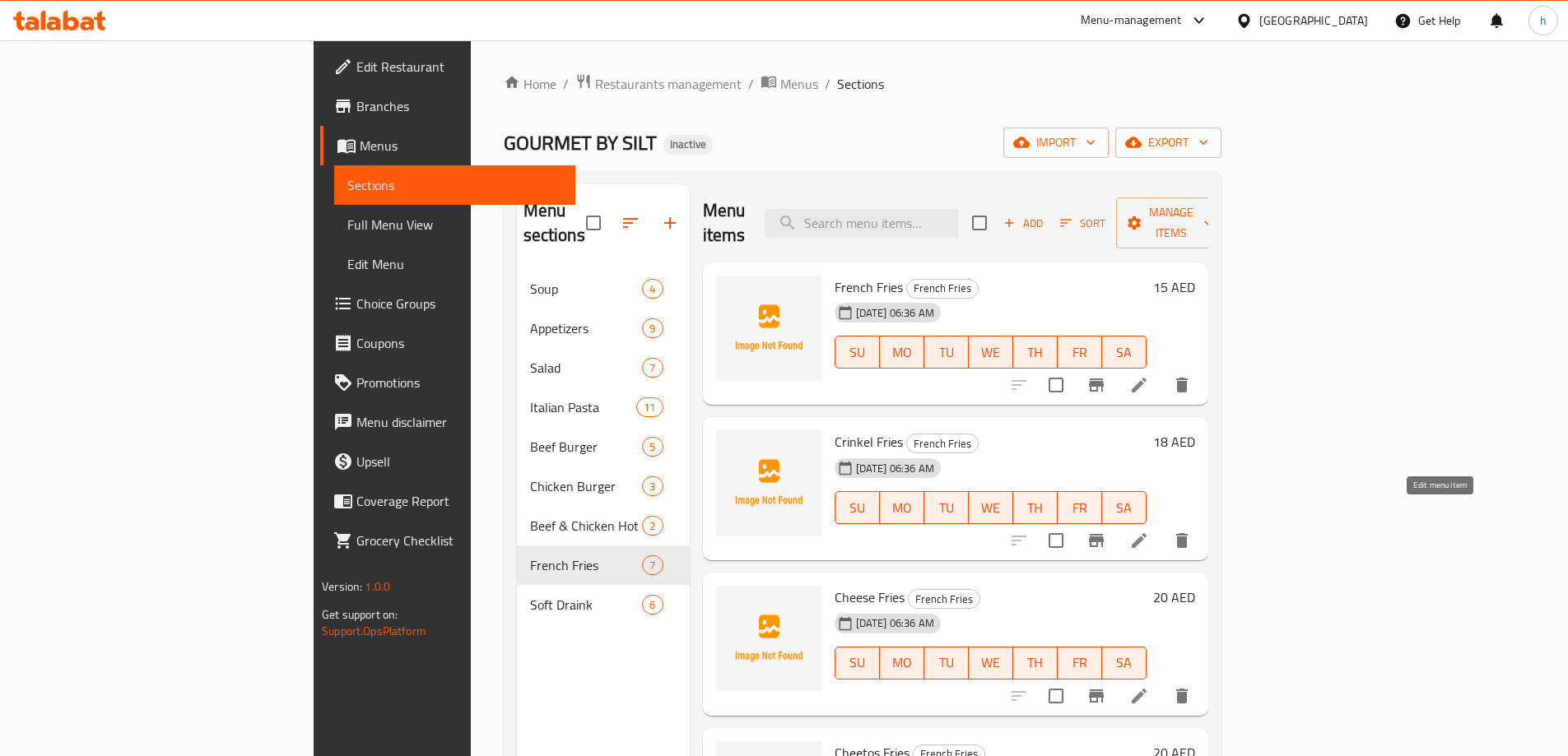
click at [1149, 531] on icon at bounding box center [1139, 541] width 19 height 19
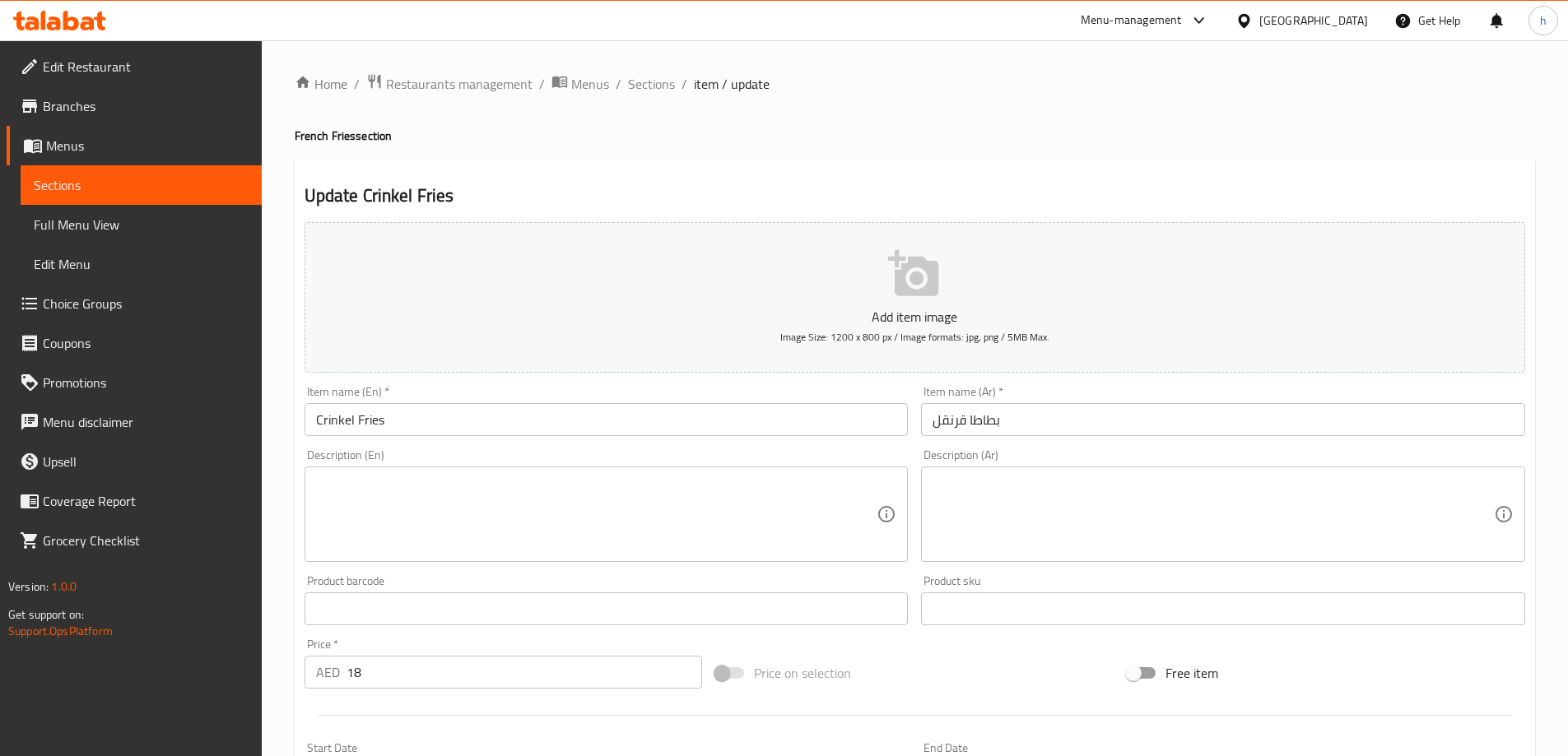
click at [315, 422] on input "Crinkel Fries" at bounding box center [607, 420] width 604 height 33
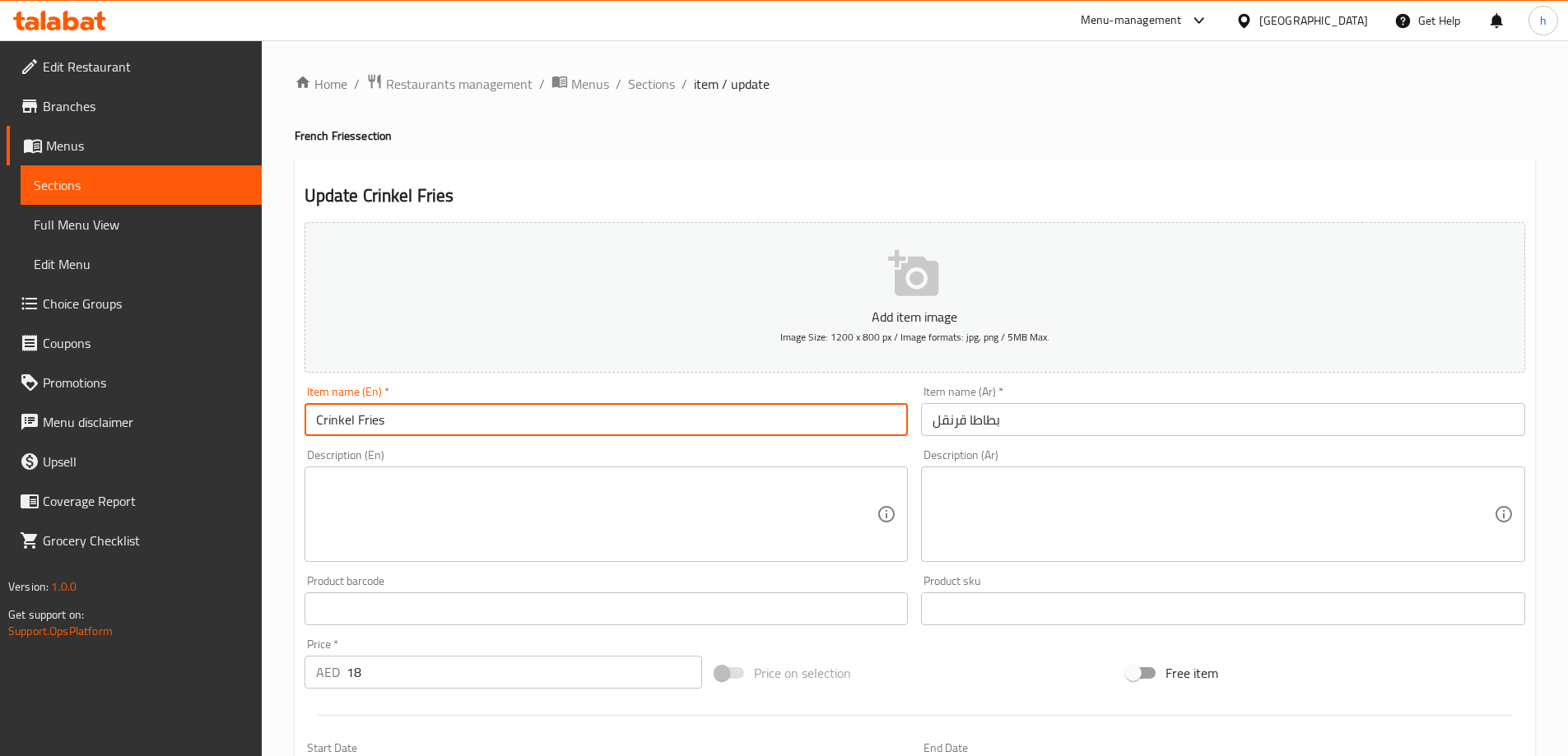
click at [315, 422] on input "Crinkel Fries" at bounding box center [607, 420] width 604 height 33
click at [975, 419] on input "بطاطا قرنقل" at bounding box center [1223, 420] width 604 height 33
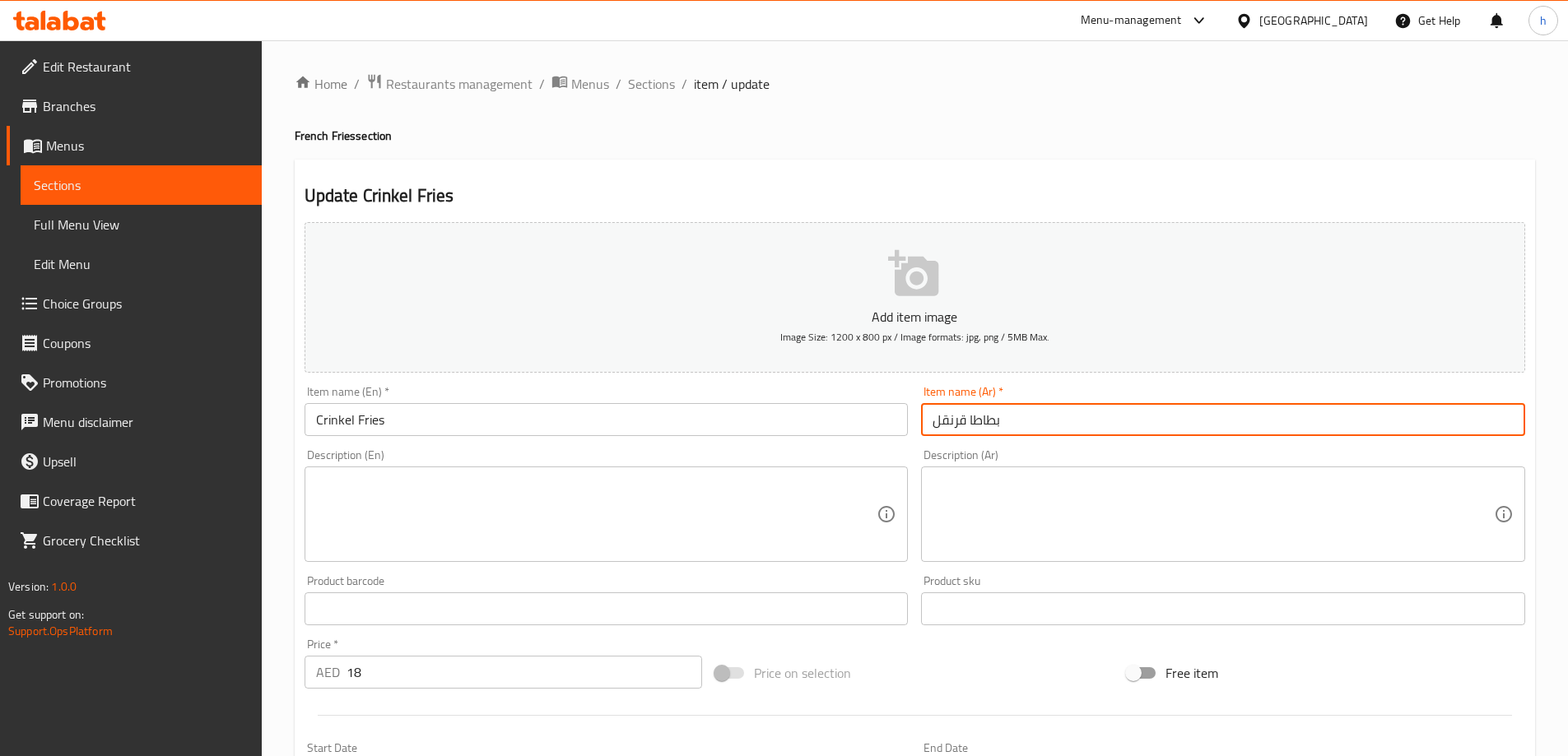
click at [975, 419] on input "بطاطا قرنقل" at bounding box center [1223, 420] width 604 height 33
paste input "كرينك"
click at [982, 417] on input "بطاطس كرينكل" at bounding box center [1223, 420] width 604 height 33
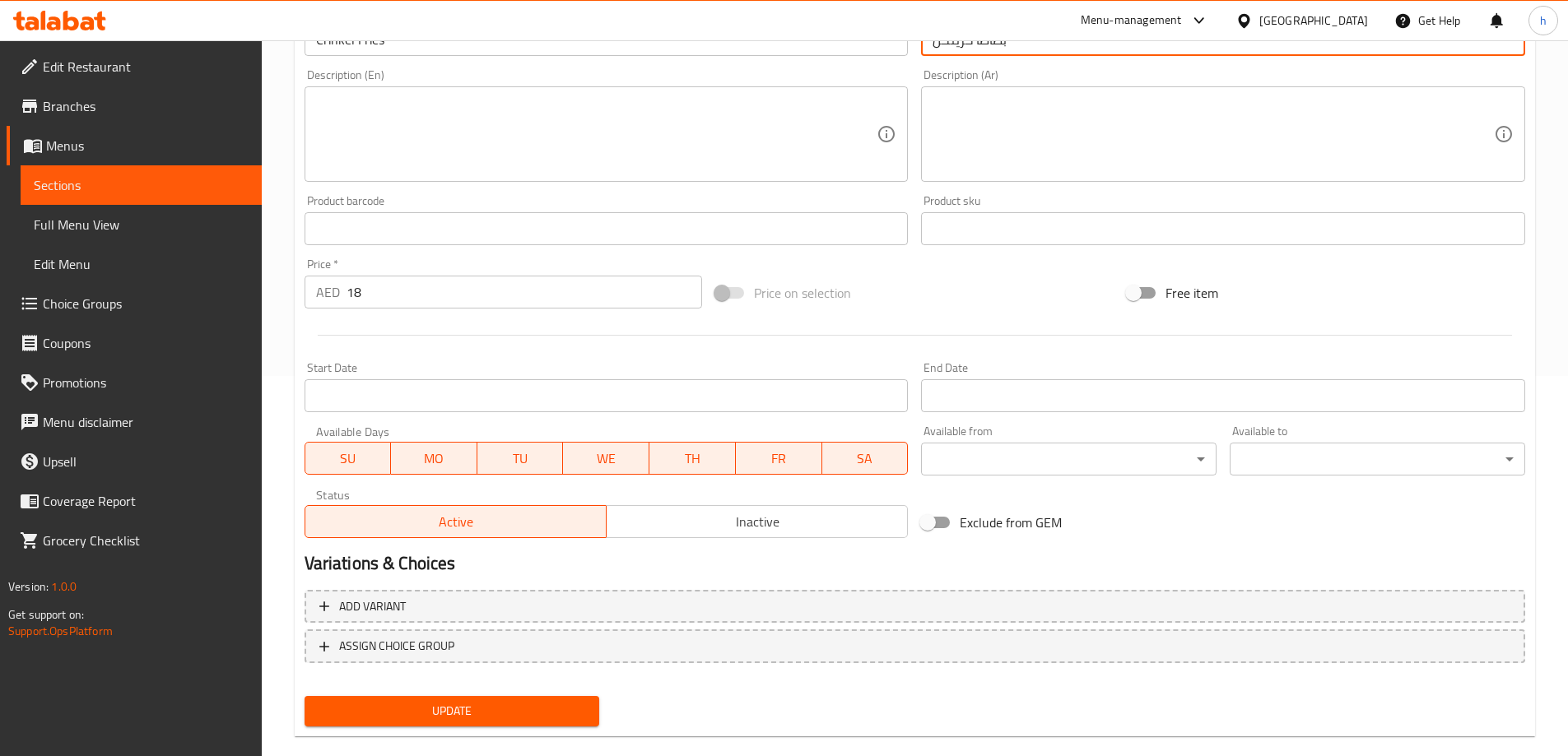
scroll to position [406, 0]
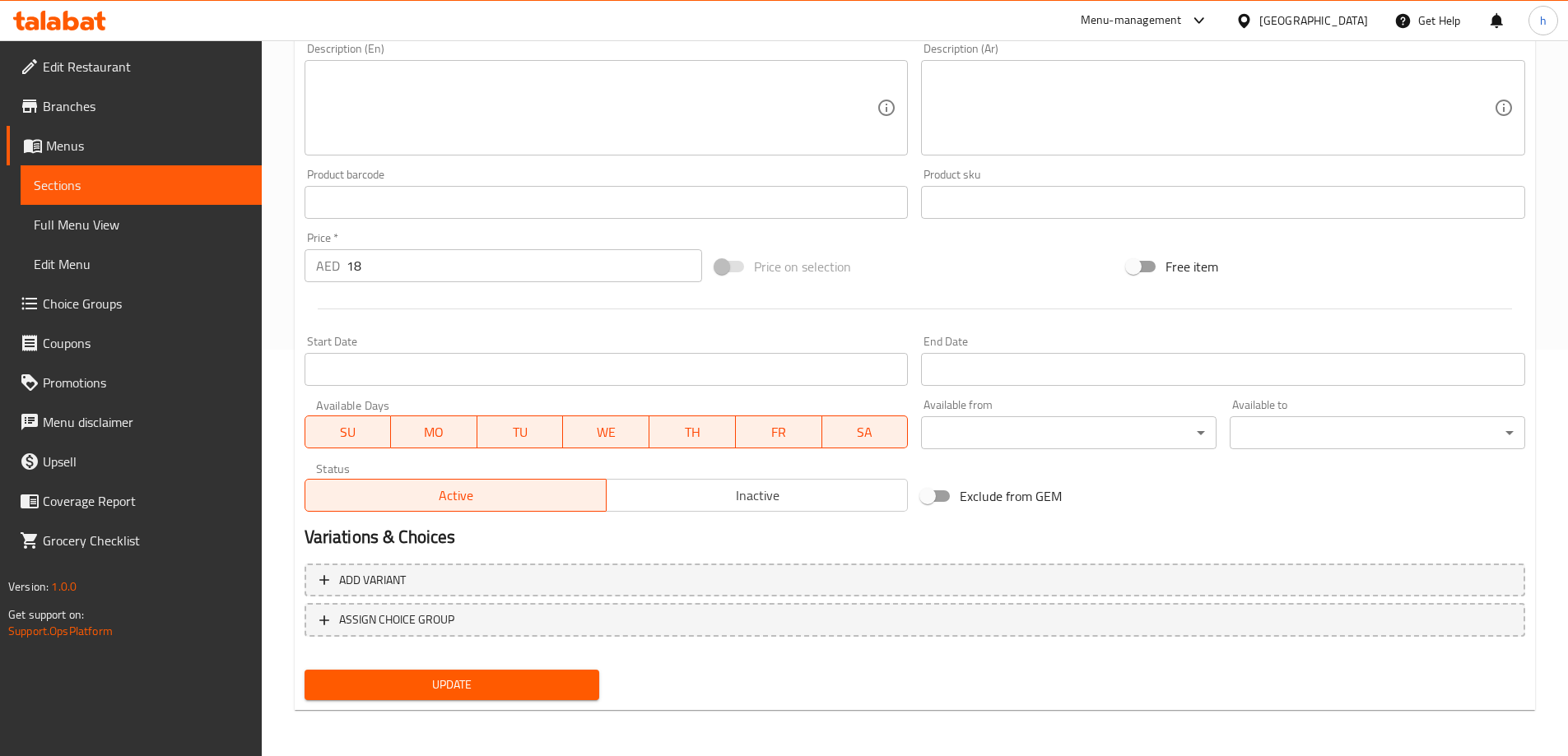
type input "بطاطا كرينكل"
click at [555, 679] on span "Update" at bounding box center [452, 685] width 269 height 20
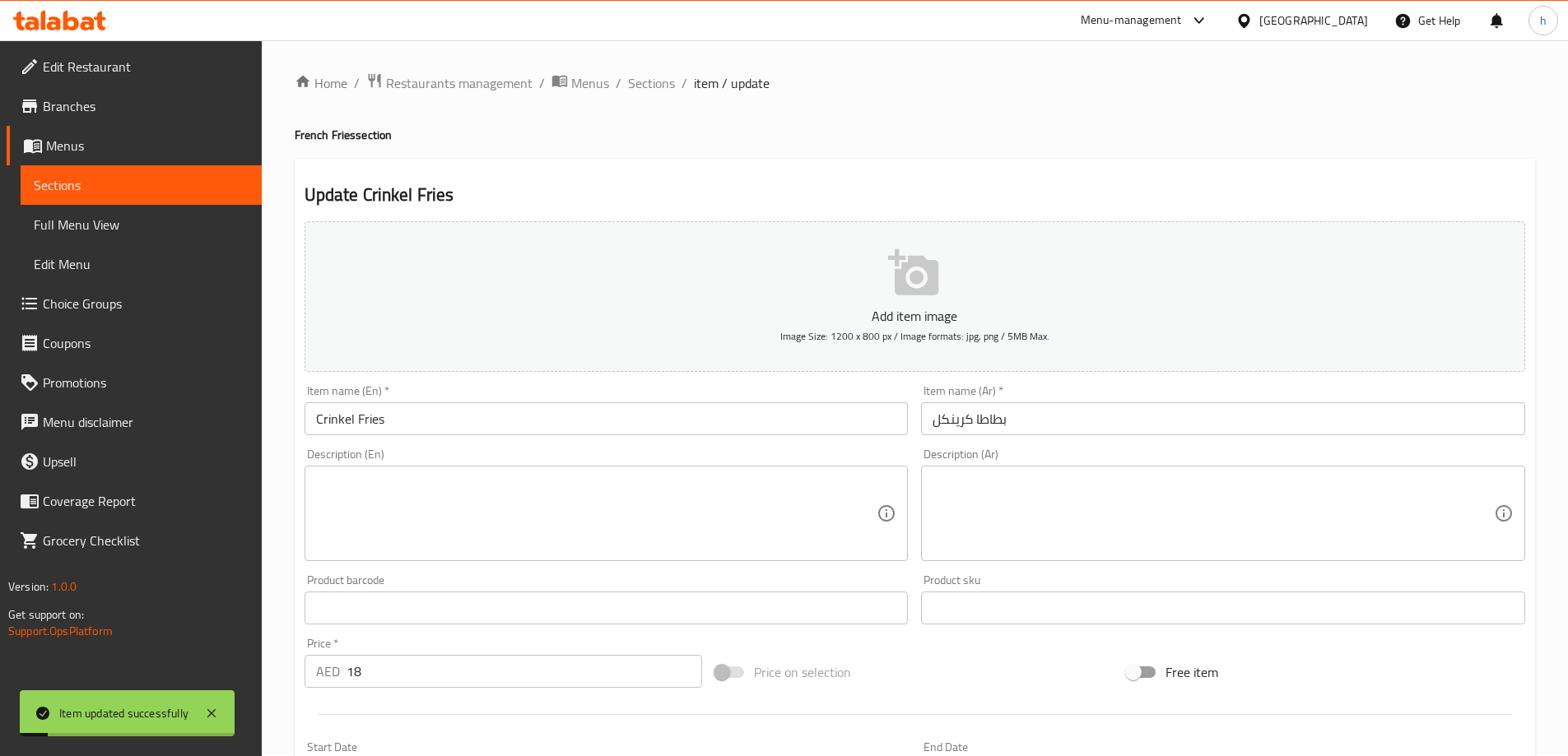
scroll to position [0, 0]
click at [663, 89] on span "Sections" at bounding box center [652, 84] width 47 height 19
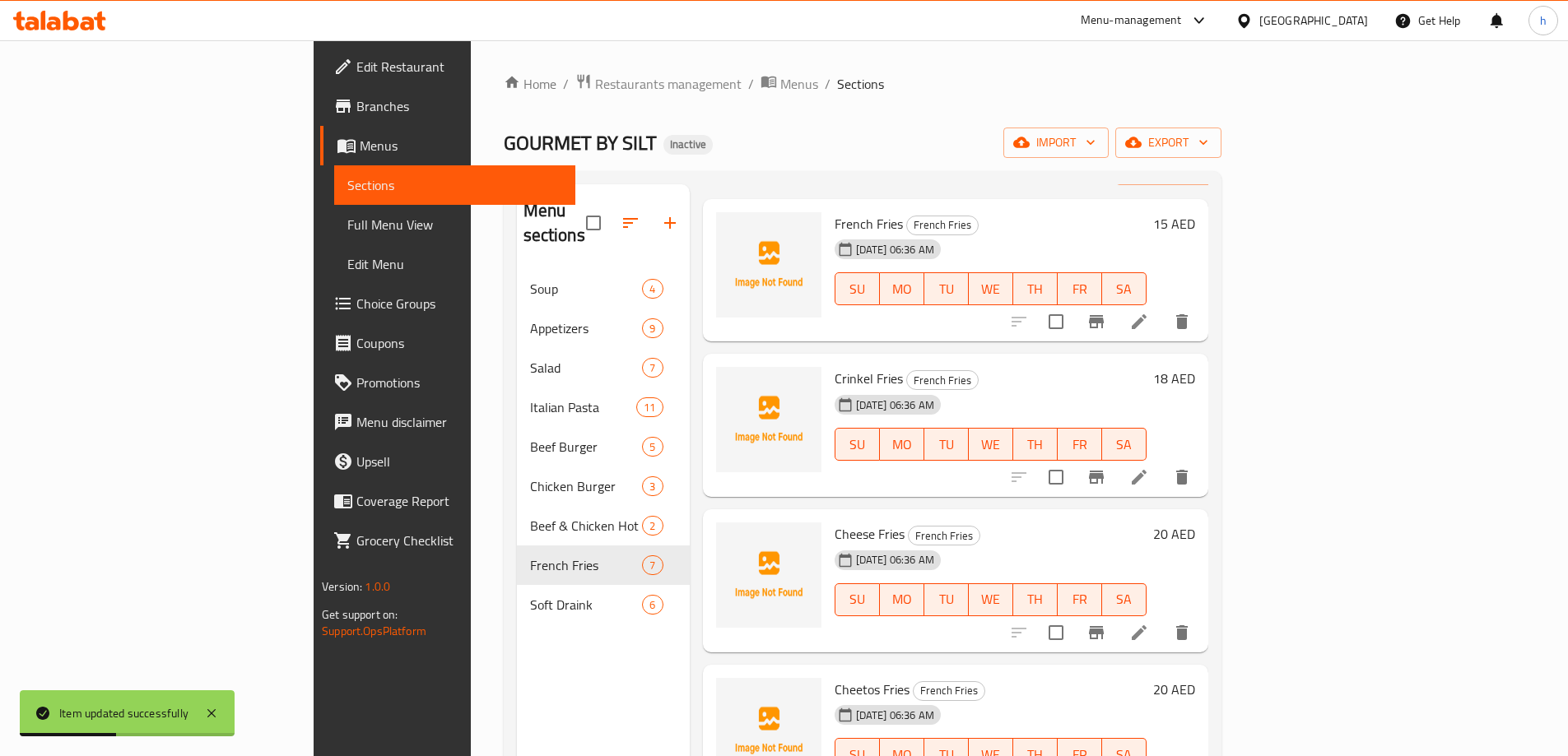
scroll to position [82, 0]
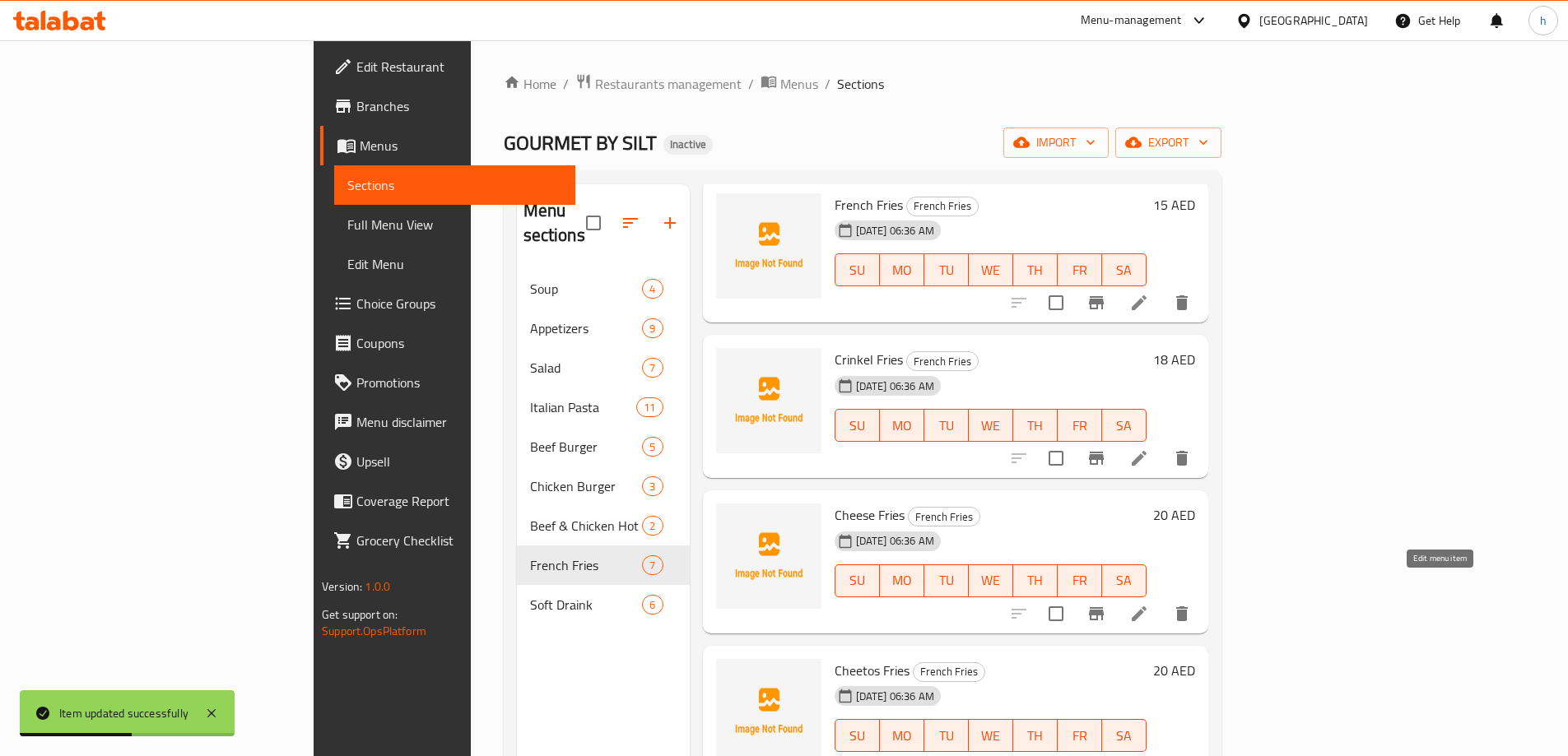
click at [1149, 604] on icon at bounding box center [1139, 614] width 19 height 19
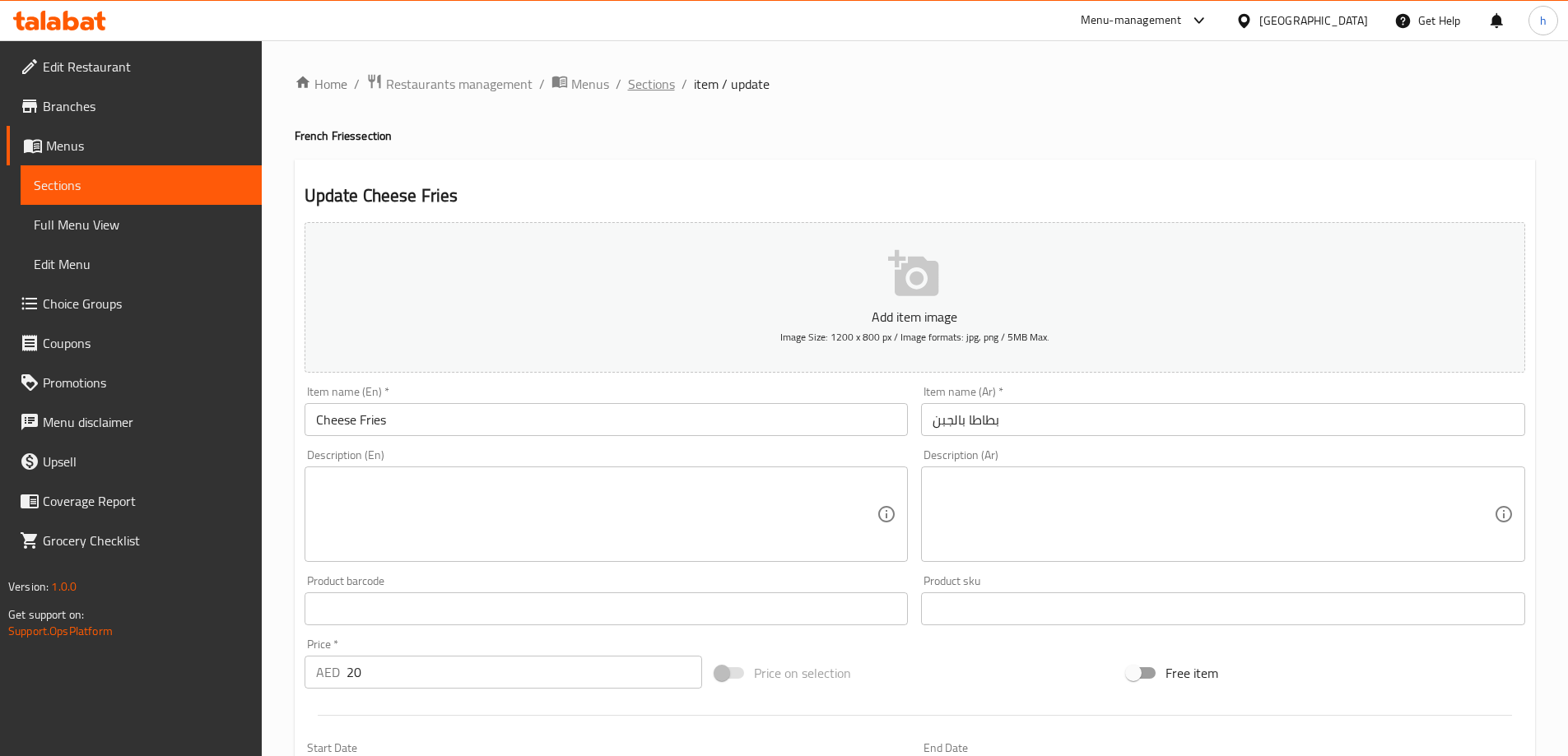
click at [666, 93] on span "Sections" at bounding box center [652, 84] width 47 height 19
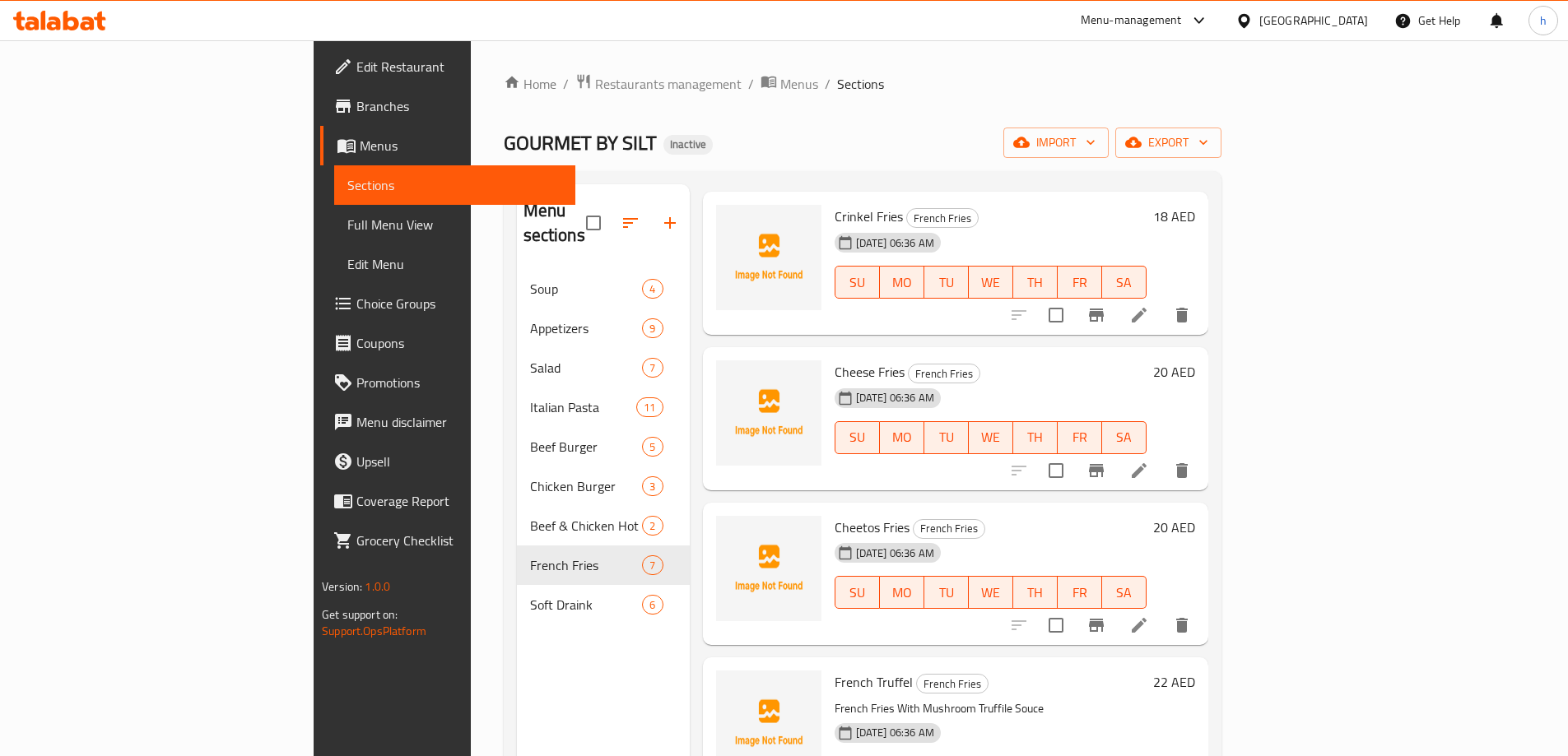
scroll to position [246, 0]
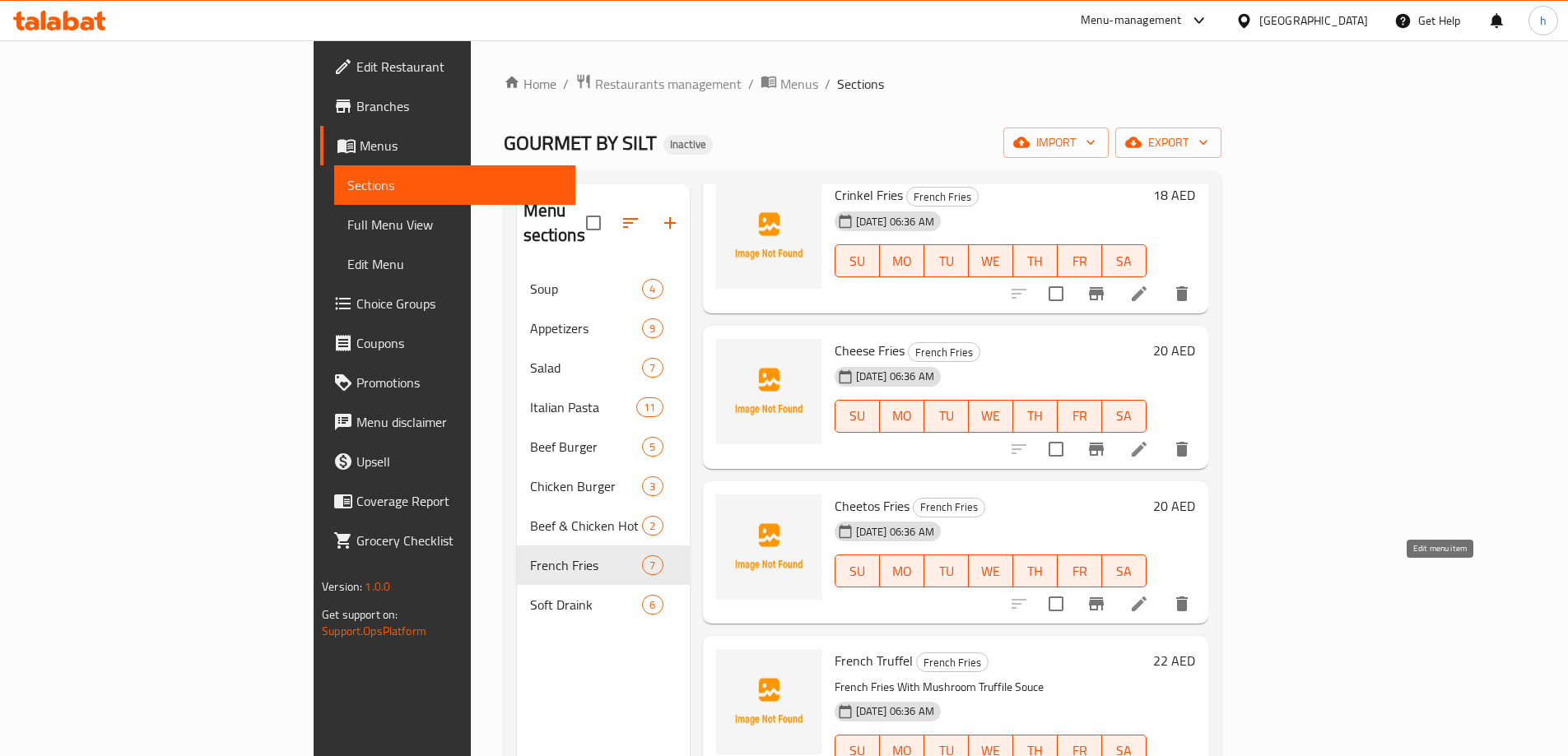
click at [1147, 596] on icon at bounding box center [1138, 603] width 15 height 15
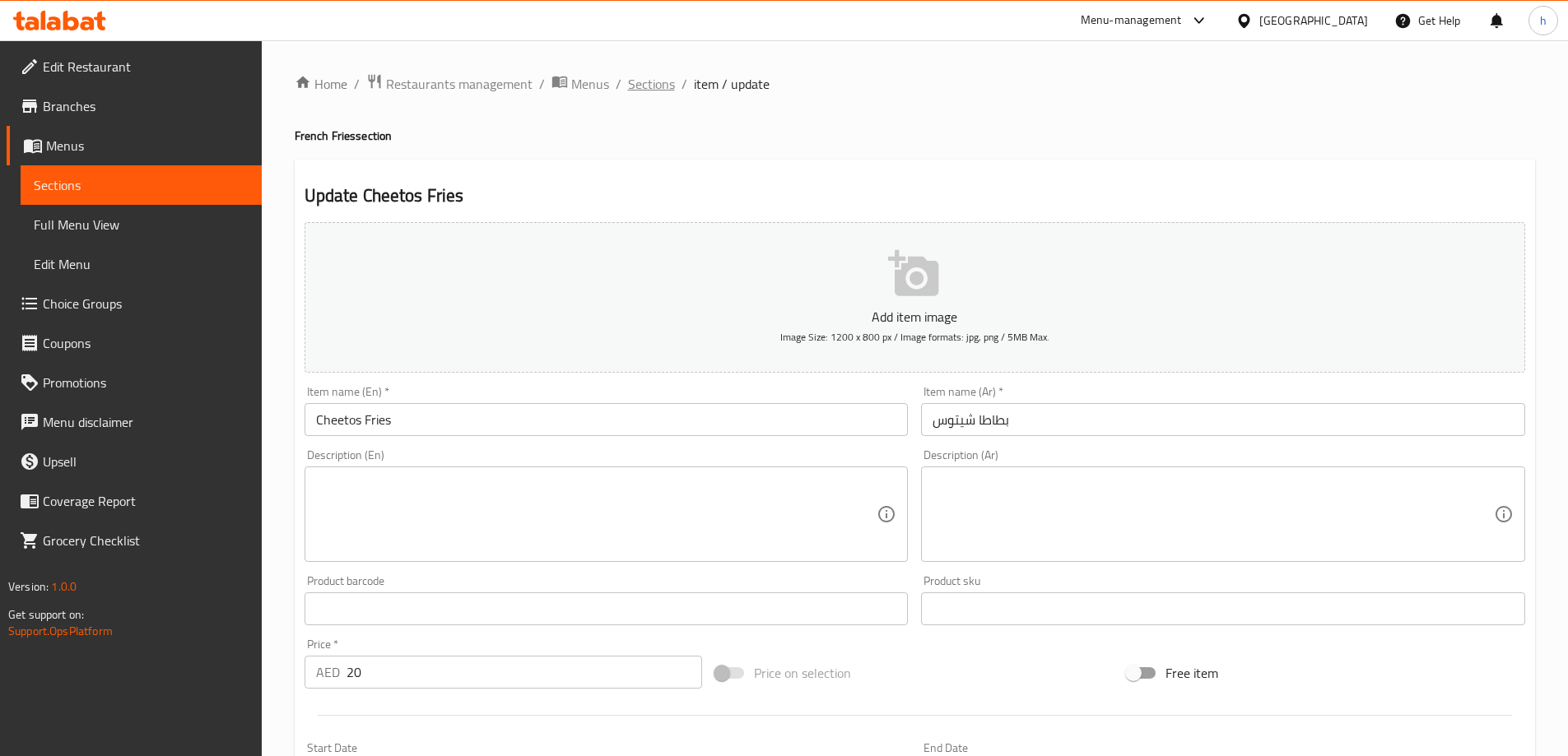
click at [656, 88] on span "Sections" at bounding box center [652, 84] width 47 height 19
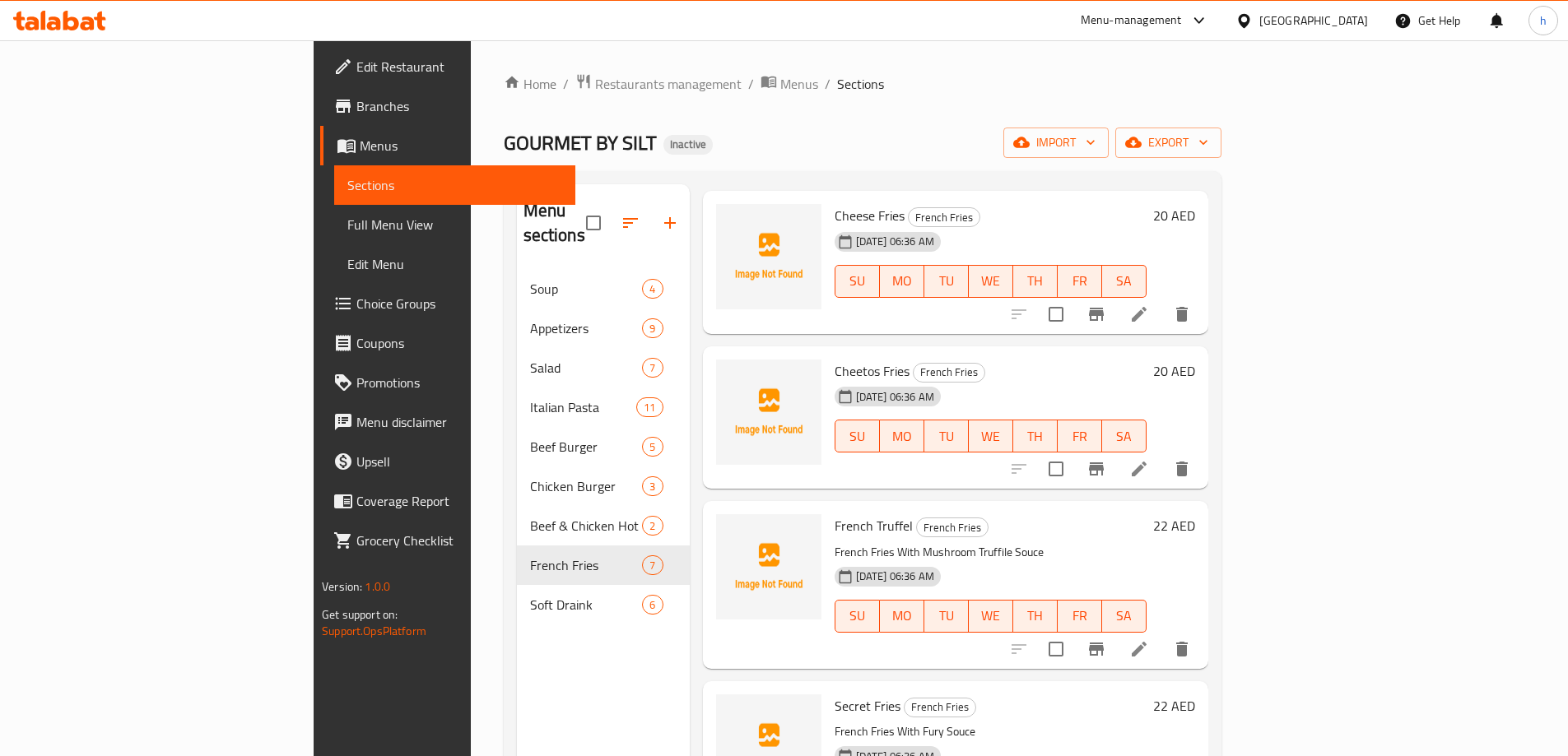
scroll to position [411, 0]
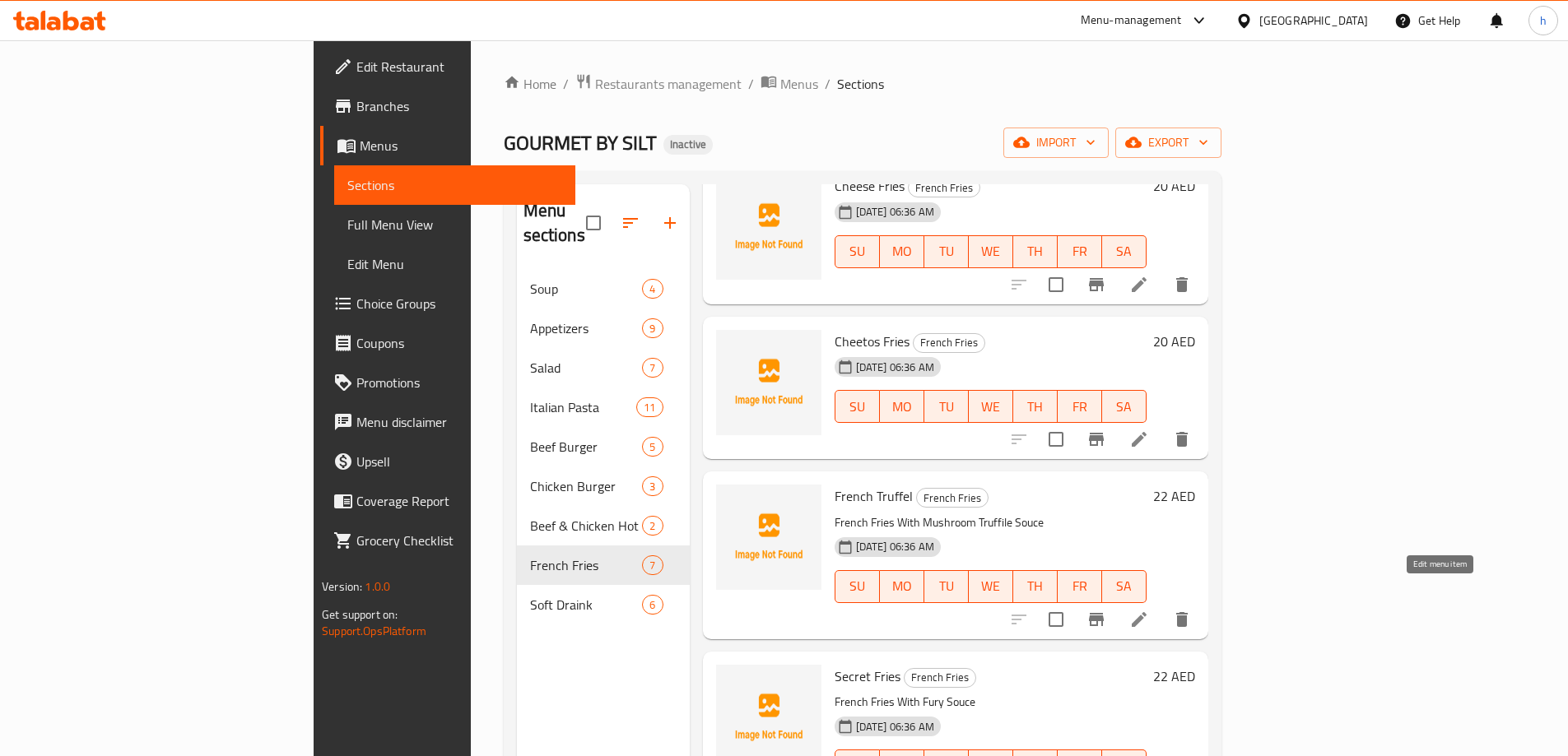
click at [1147, 612] on icon at bounding box center [1138, 619] width 15 height 15
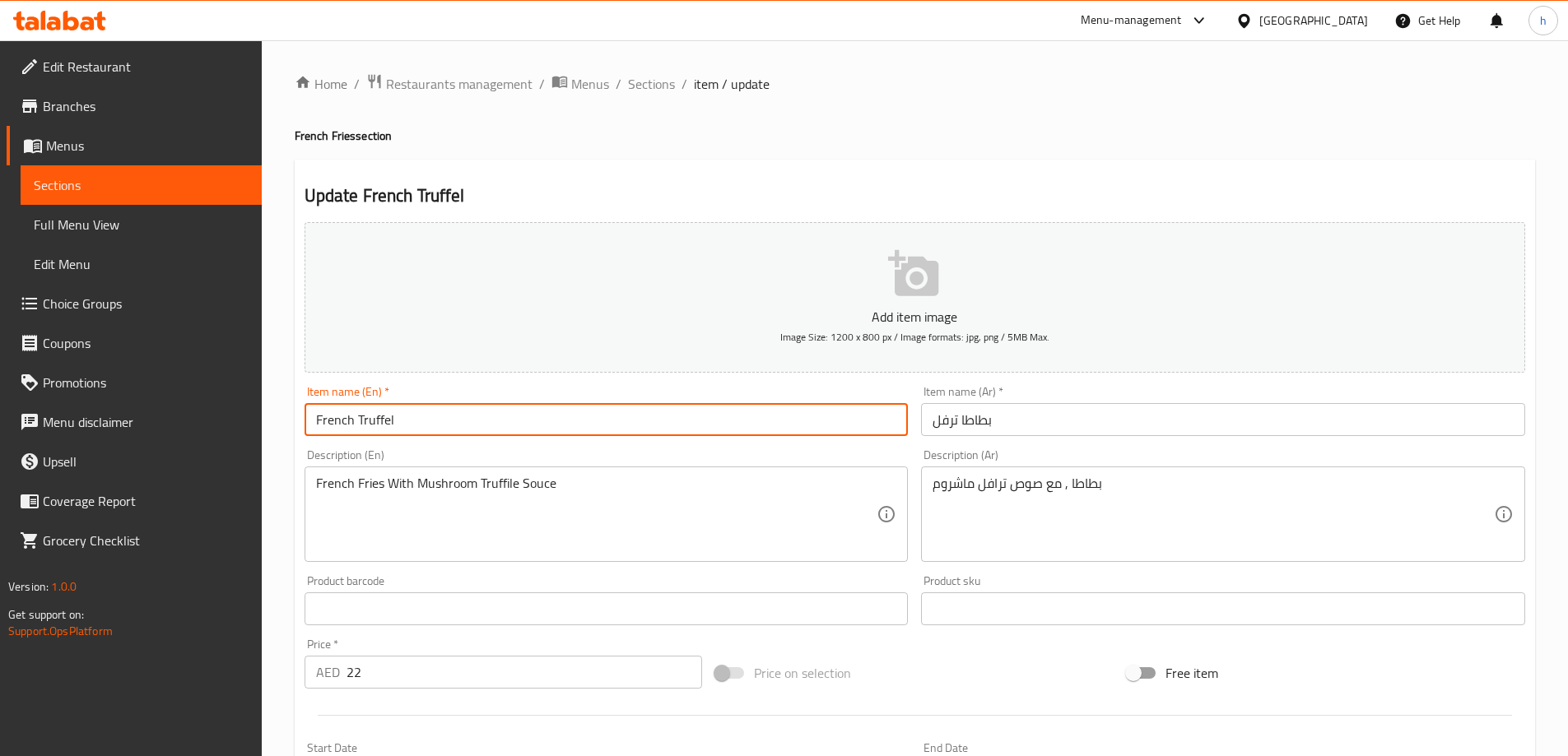
drag, startPoint x: 357, startPoint y: 422, endPoint x: 400, endPoint y: 422, distance: 43.0
click at [400, 422] on input "French Truffel" at bounding box center [607, 420] width 604 height 33
click at [468, 421] on input "French Truffel" at bounding box center [607, 420] width 604 height 33
click at [325, 421] on input "French Truffel" at bounding box center [607, 420] width 604 height 33
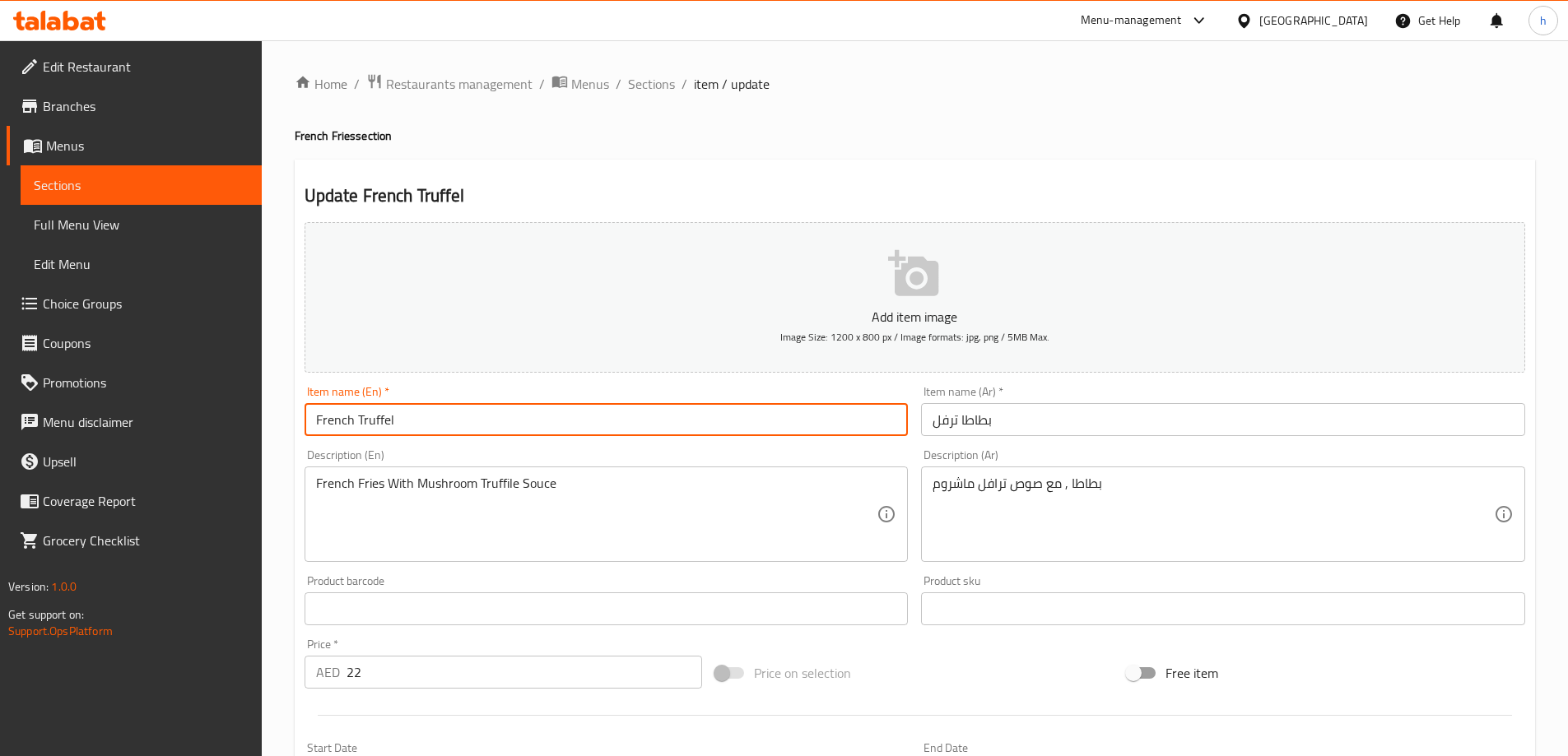
click at [325, 421] on input "French Truffel" at bounding box center [607, 420] width 604 height 33
click at [990, 421] on input "بطاطا ترفل" at bounding box center [1223, 420] width 604 height 33
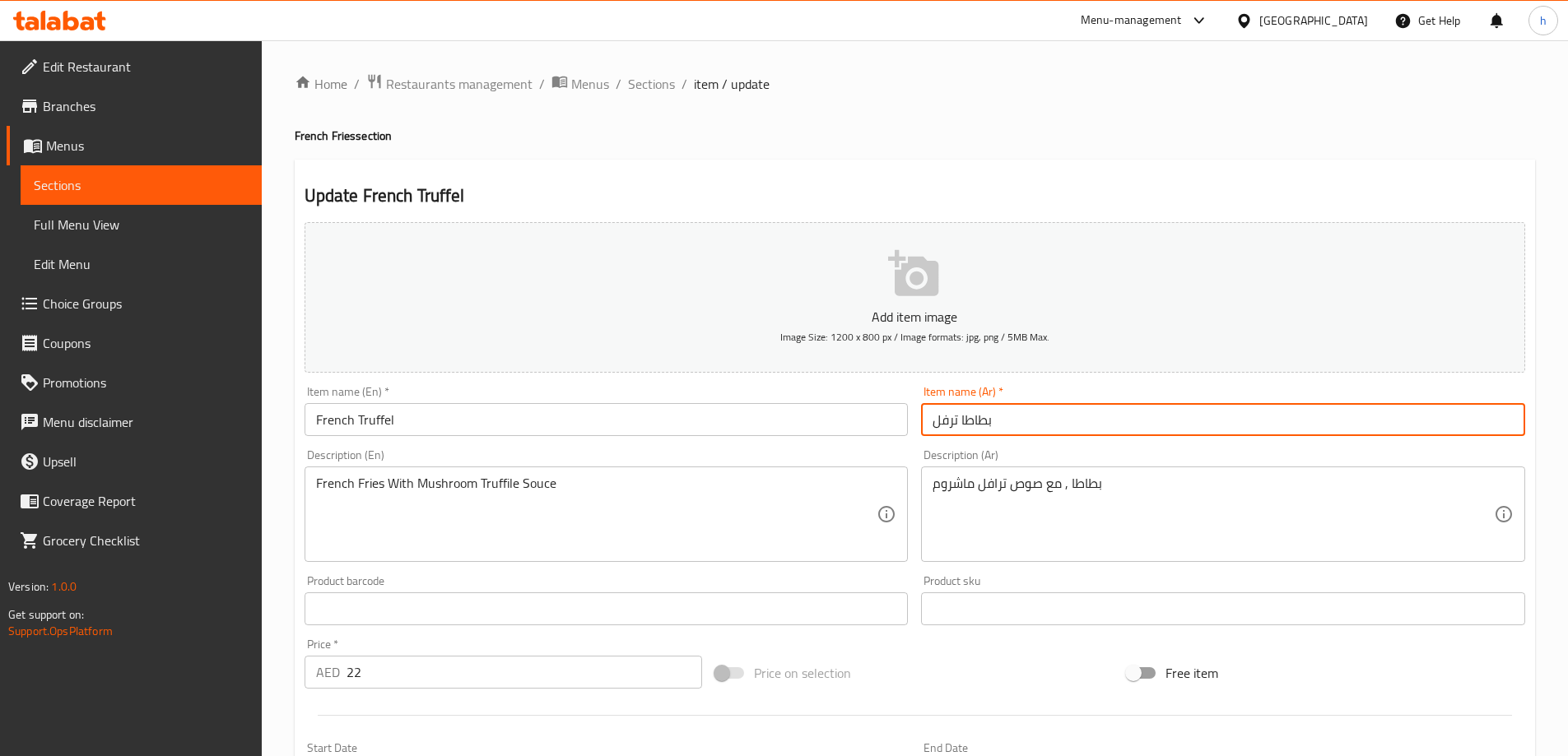
click at [990, 421] on input "بطاطا ترفل" at bounding box center [1223, 420] width 604 height 33
type input "فرنش ترفل"
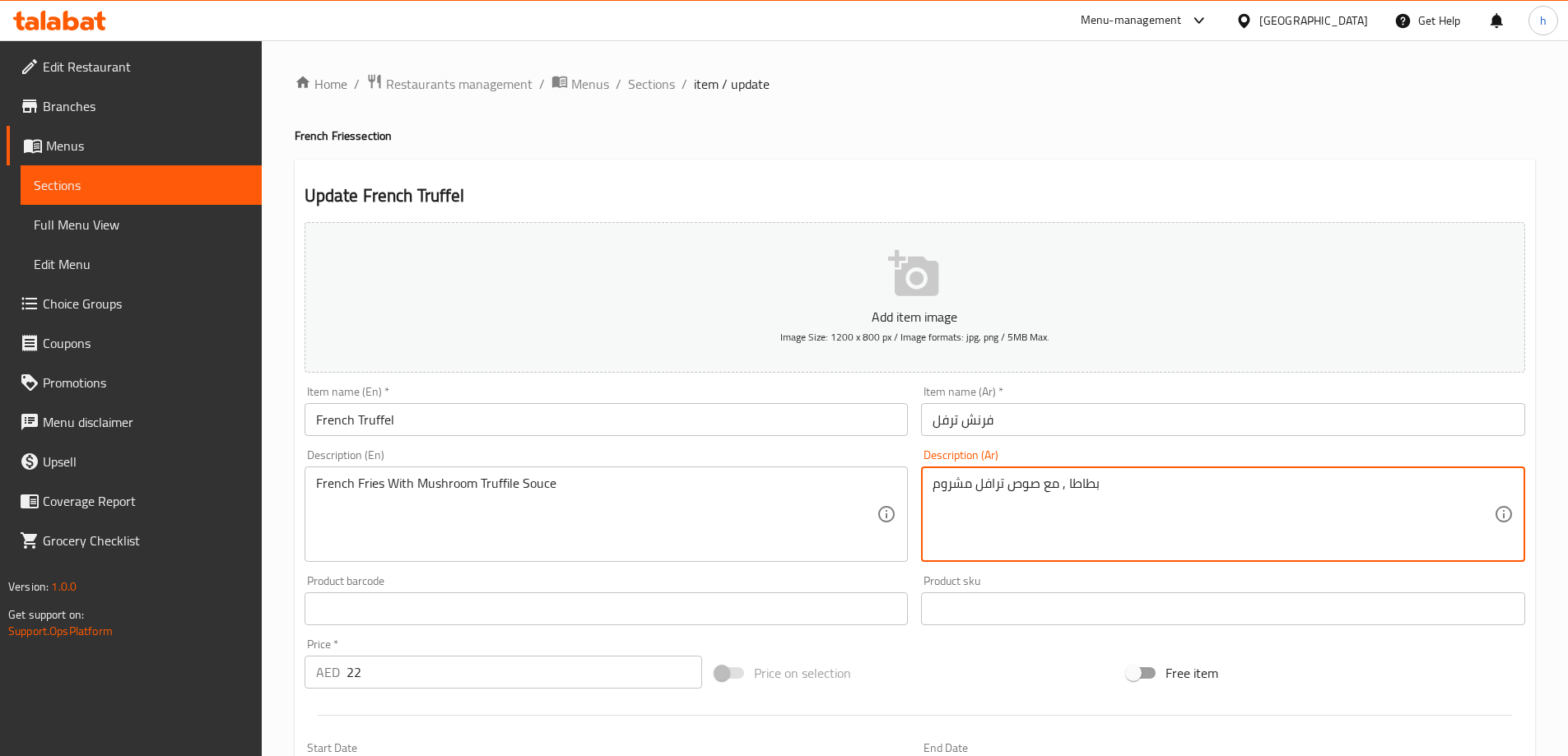
click at [1071, 480] on textarea "بطاطا , مع صوص ترافل مشروم" at bounding box center [1213, 514] width 561 height 78
click at [1068, 475] on textarea "بطاطا , مع صوص ترافل مشروم" at bounding box center [1213, 514] width 561 height 78
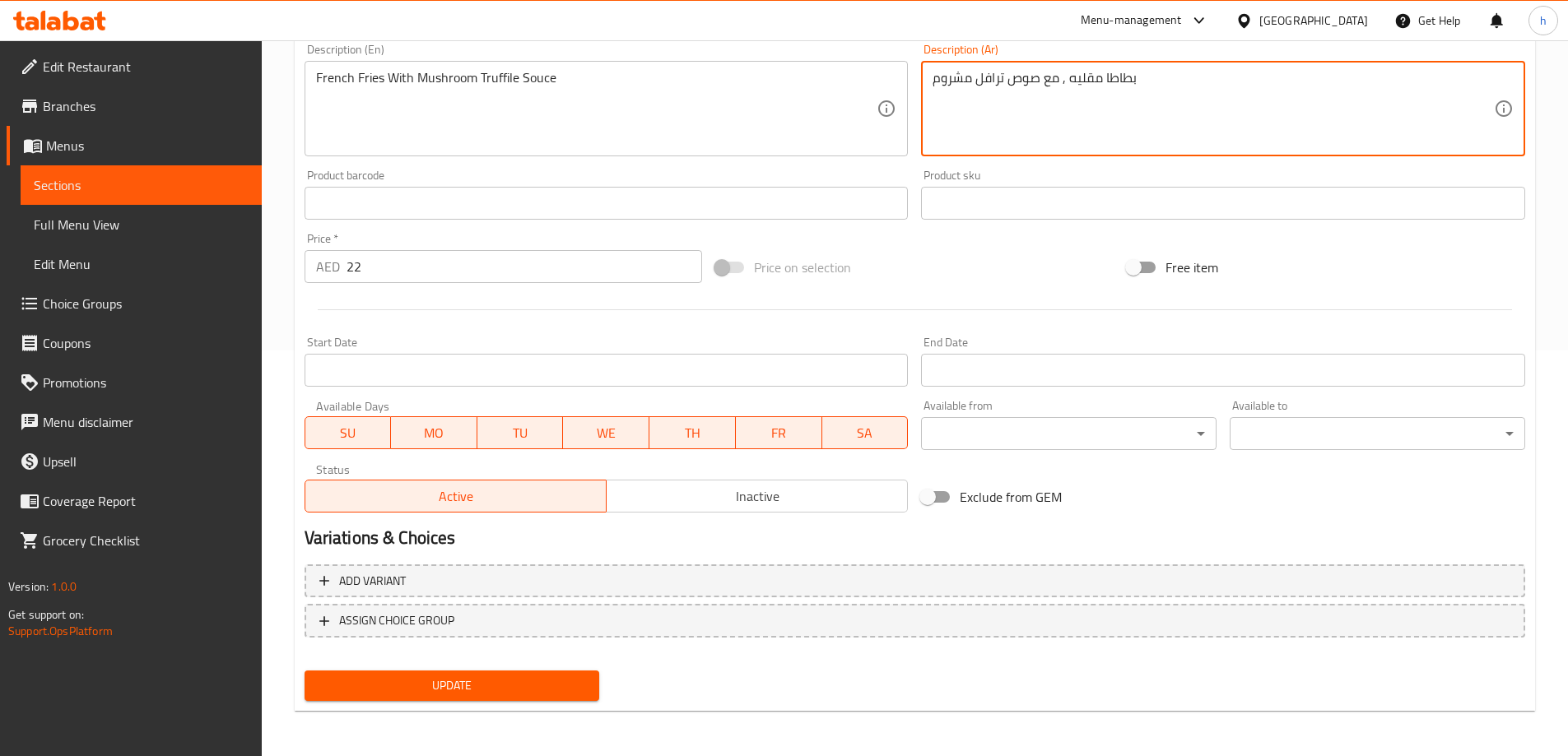
scroll to position [406, 0]
type textarea "بطاطا مقليه , مع صوص ترافل مشروم"
click at [543, 696] on span "Update" at bounding box center [452, 685] width 269 height 20
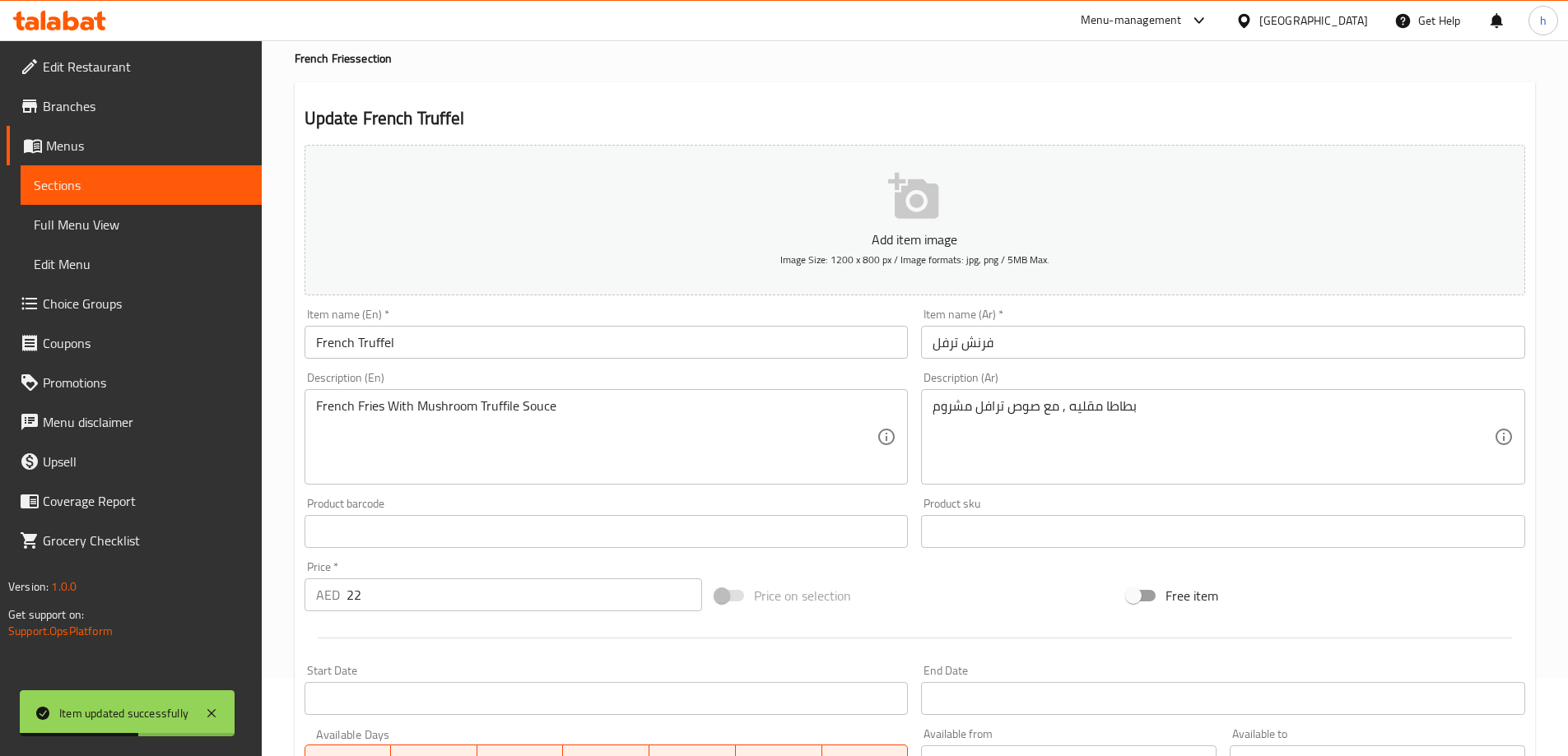
scroll to position [0, 0]
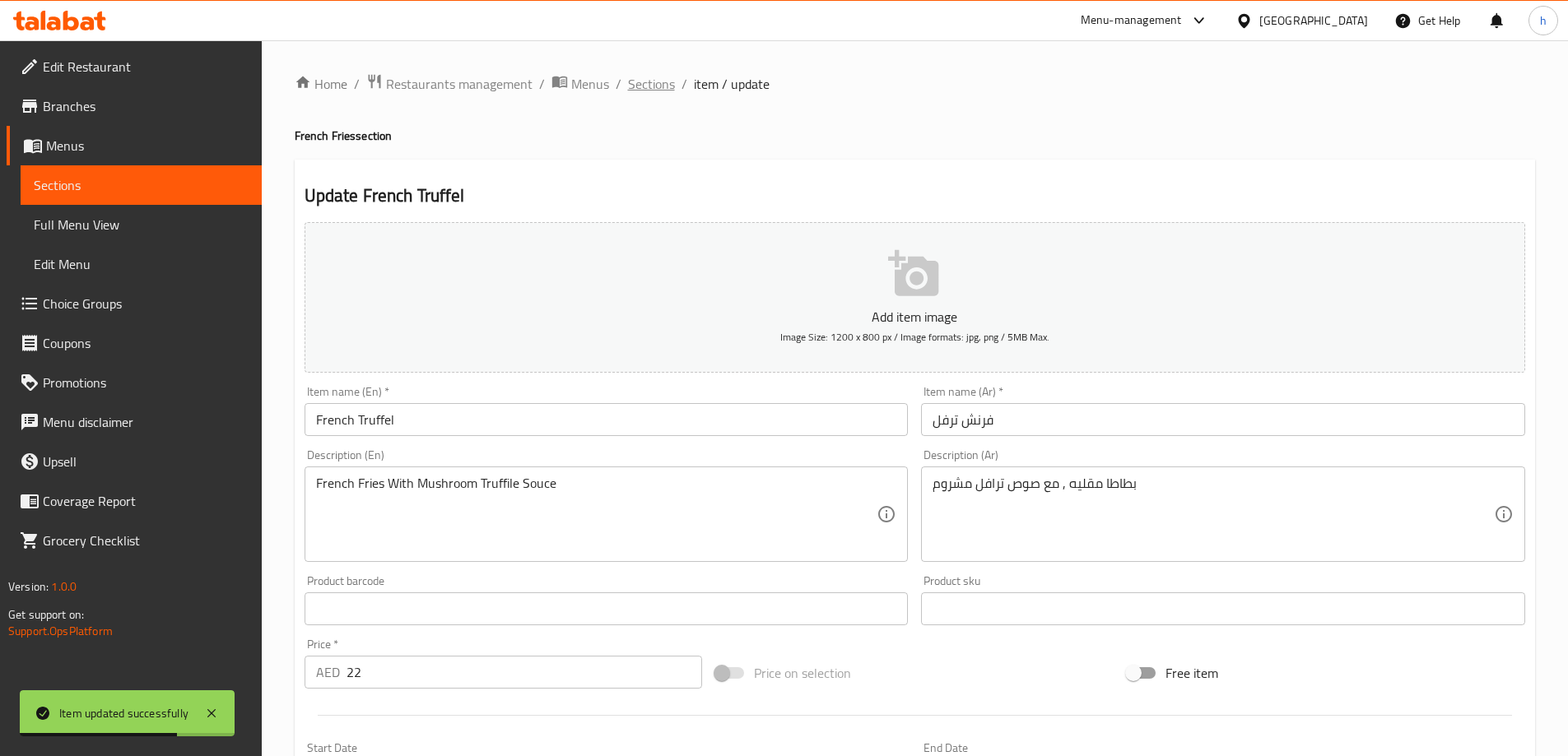
click at [662, 84] on span "Sections" at bounding box center [652, 84] width 47 height 19
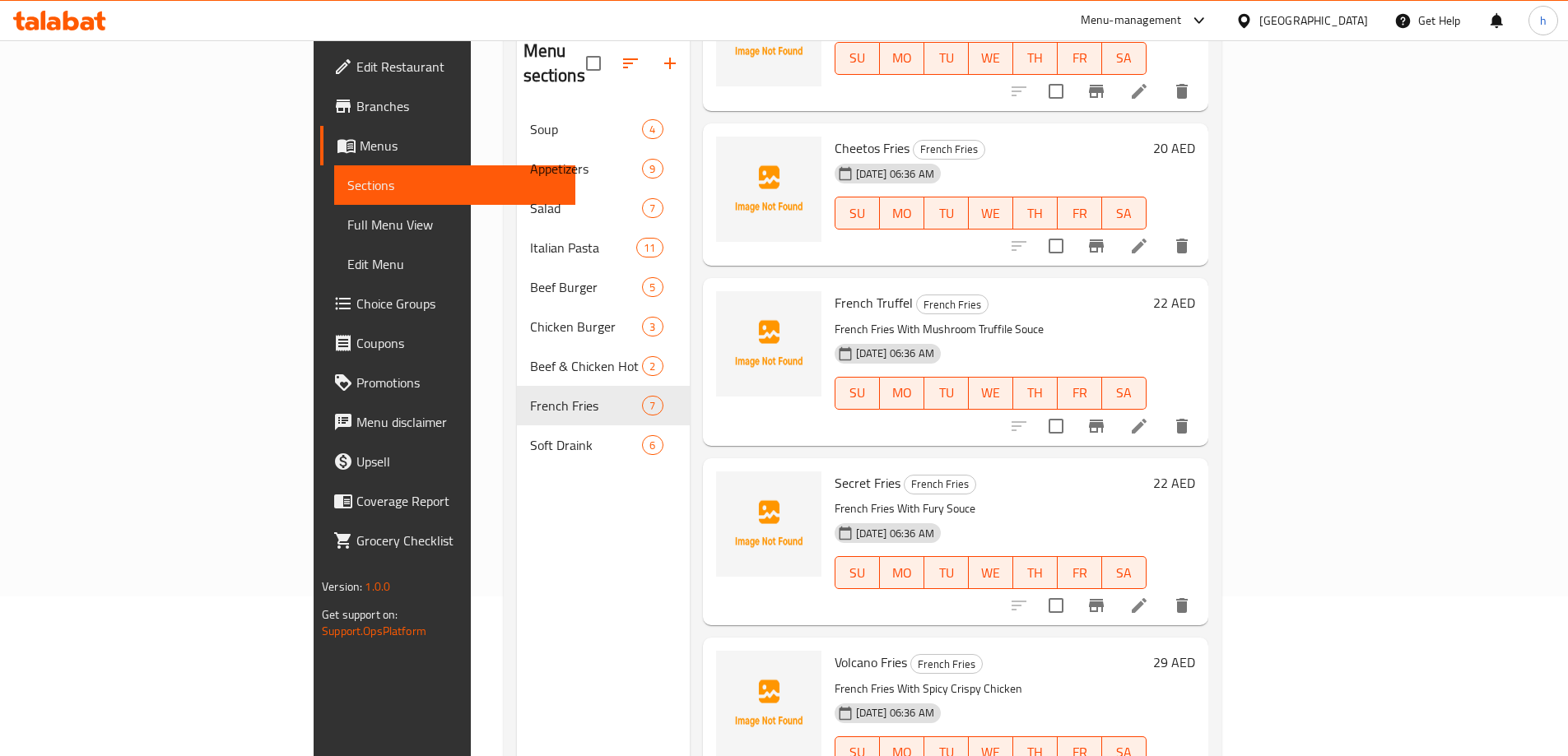
scroll to position [231, 0]
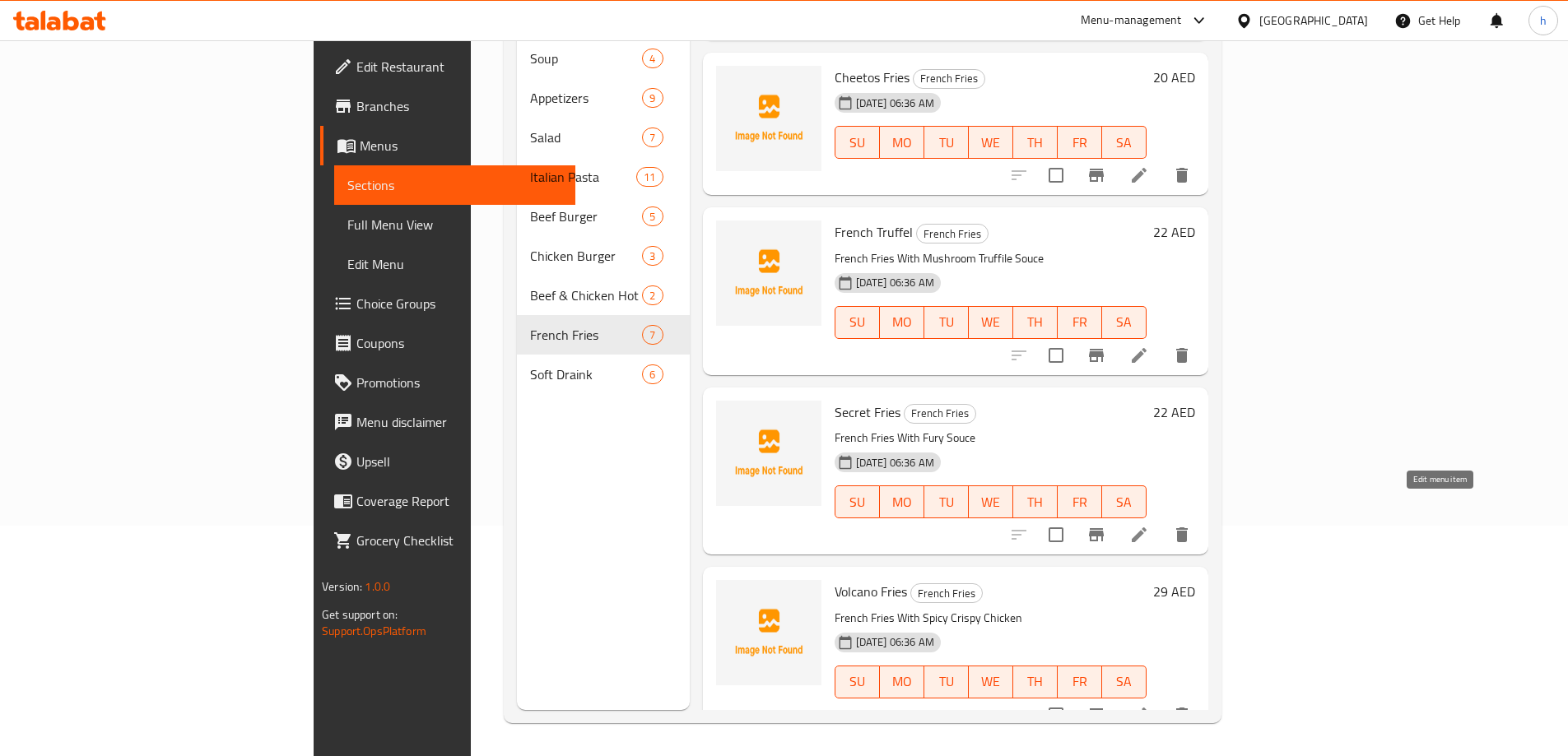
click at [1147, 527] on icon at bounding box center [1138, 534] width 15 height 15
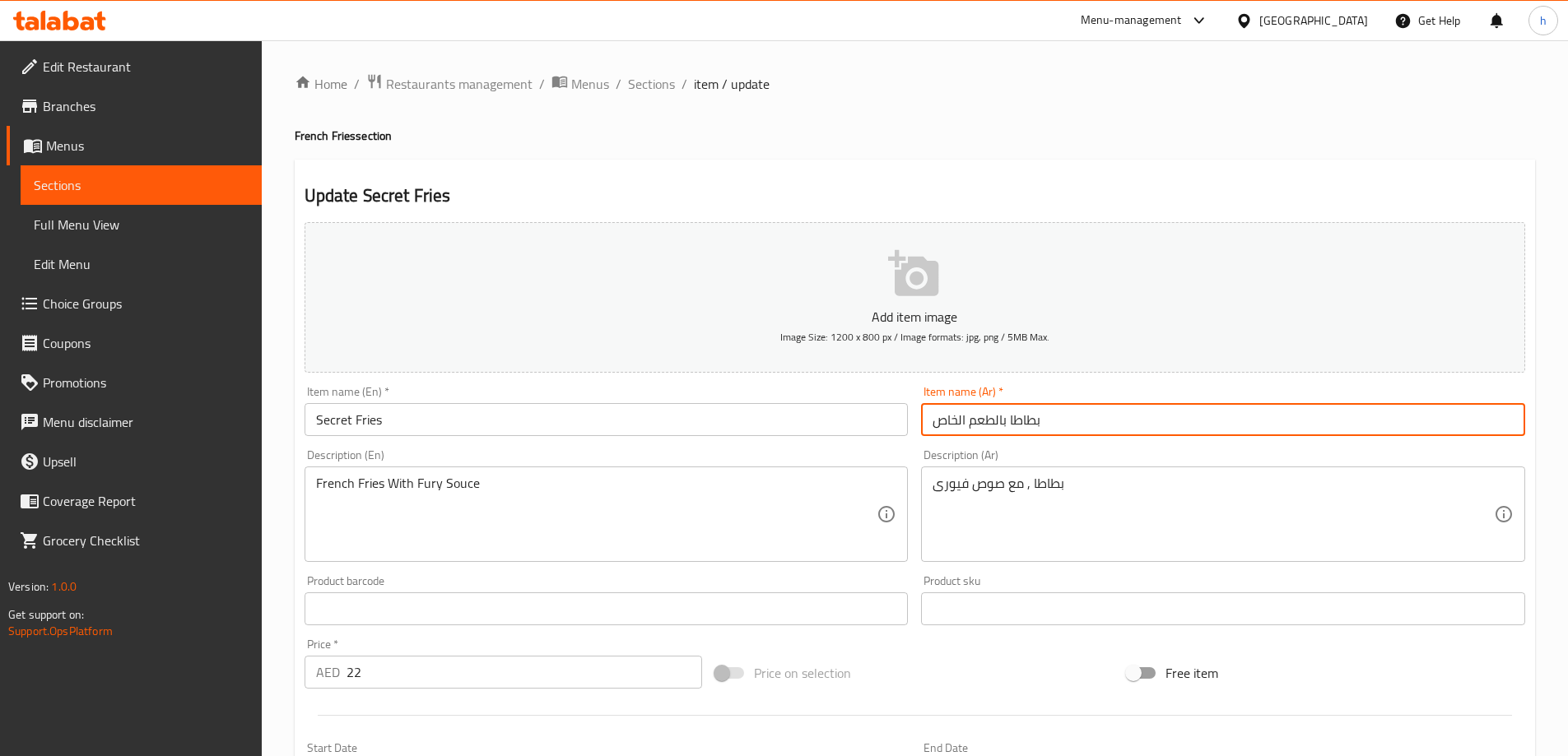
drag, startPoint x: 1006, startPoint y: 423, endPoint x: 912, endPoint y: 427, distance: 94.1
click at [912, 427] on div "Add item image Image Size: 1200 x 800 px / Image formats: jpg, png / 5MB Max. I…" at bounding box center [915, 570] width 1234 height 709
type input "بطاطا مقليه سيكريت"
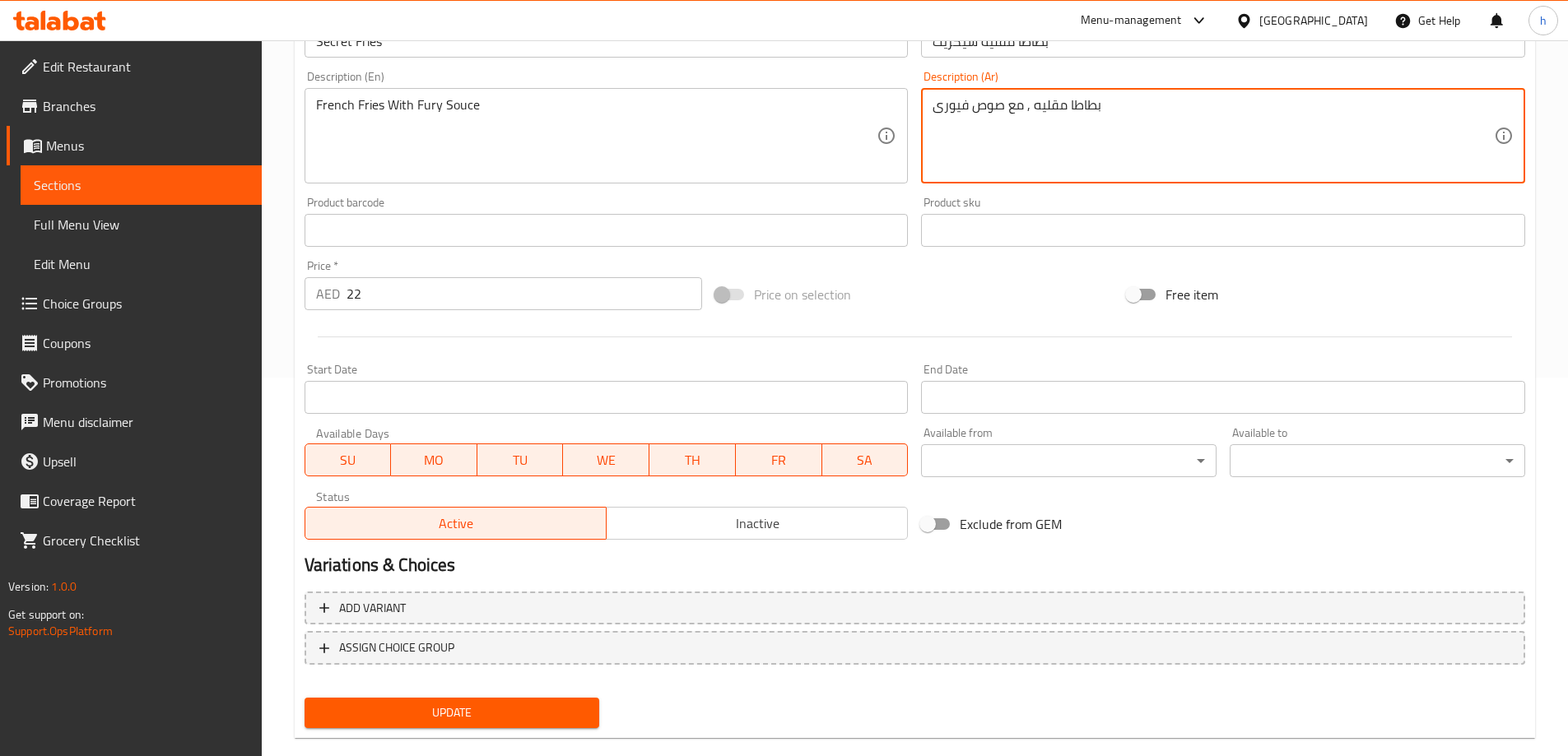
scroll to position [406, 0]
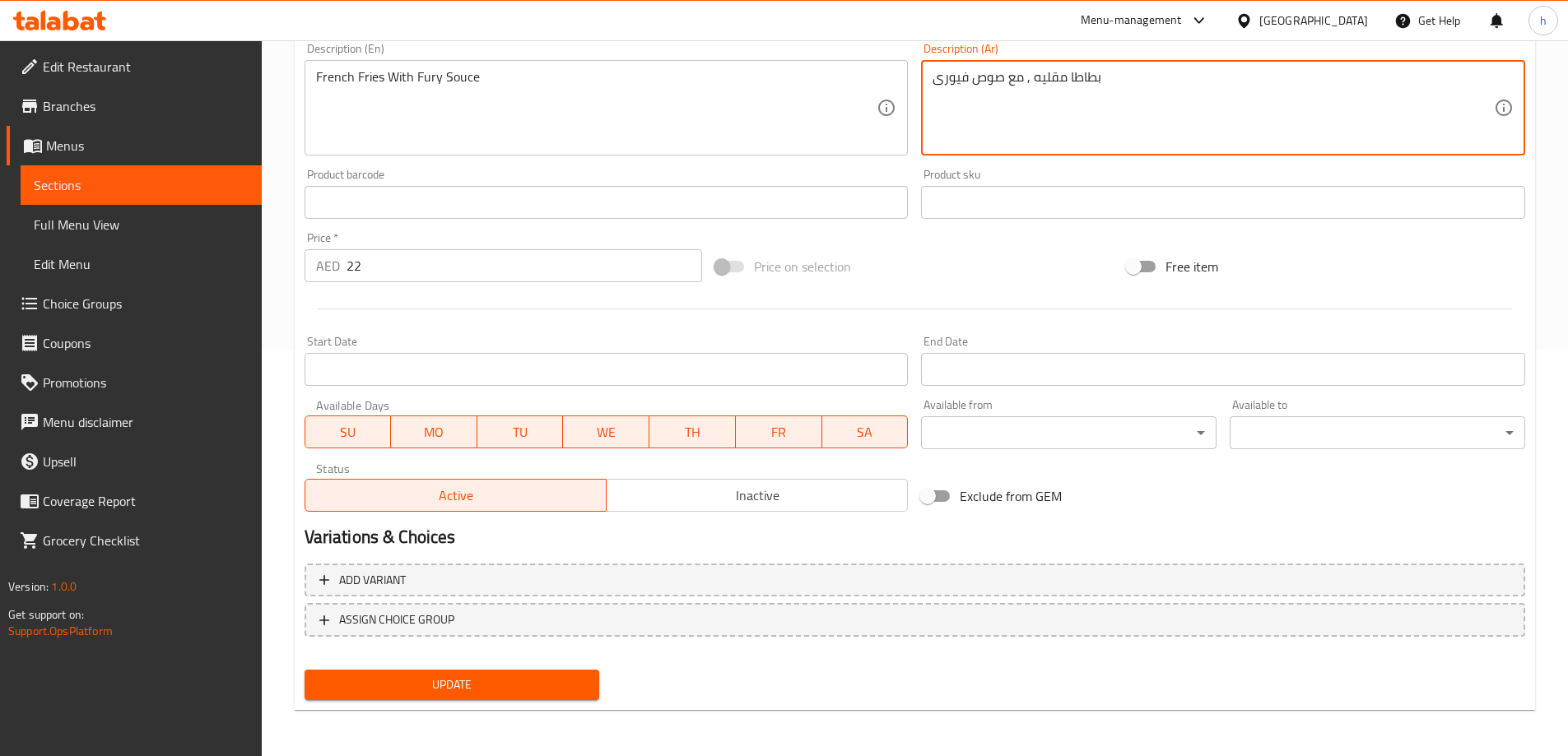
type textarea "بطاطا مقليه , مع صوص فيورى"
click at [559, 683] on span "Update" at bounding box center [452, 685] width 269 height 20
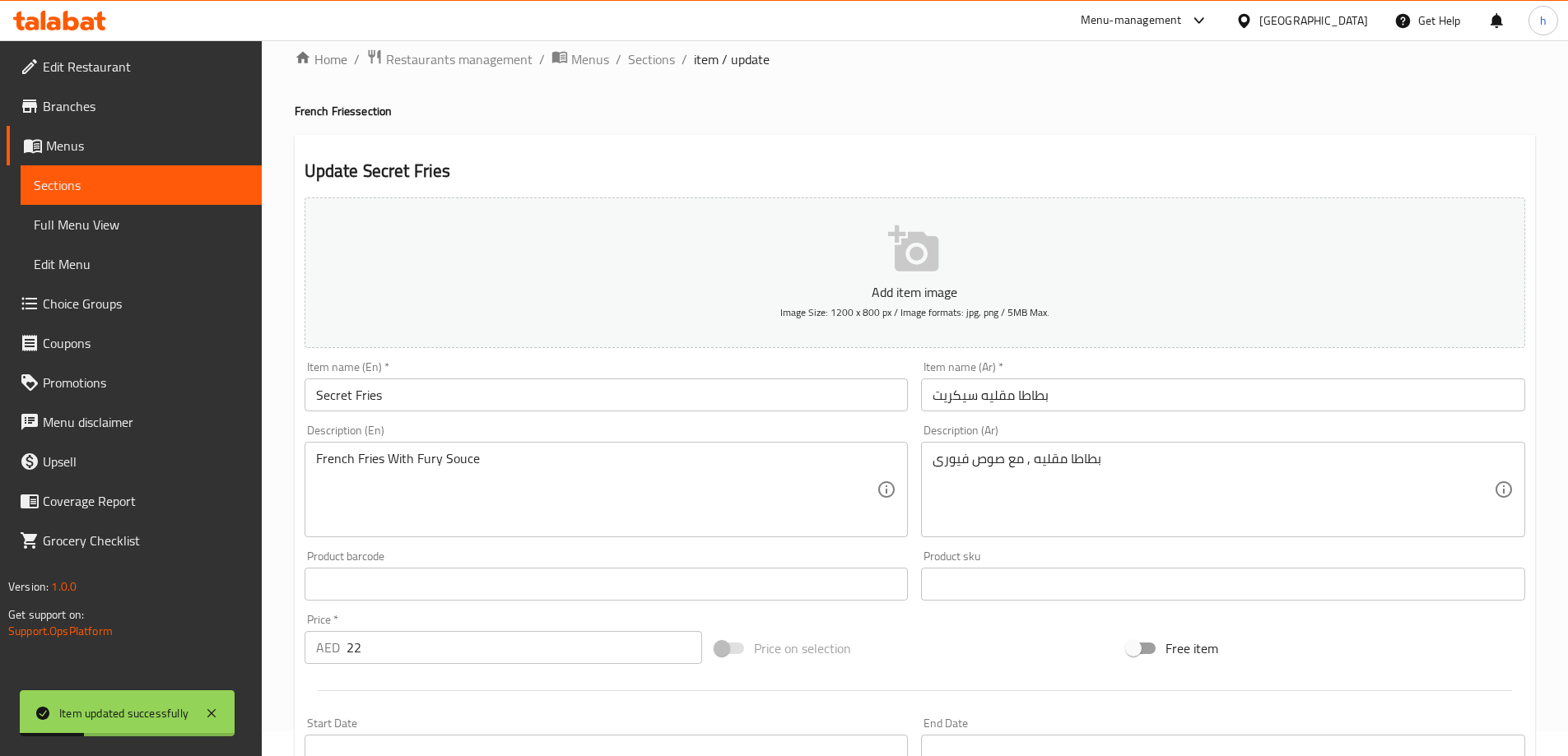
scroll to position [0, 0]
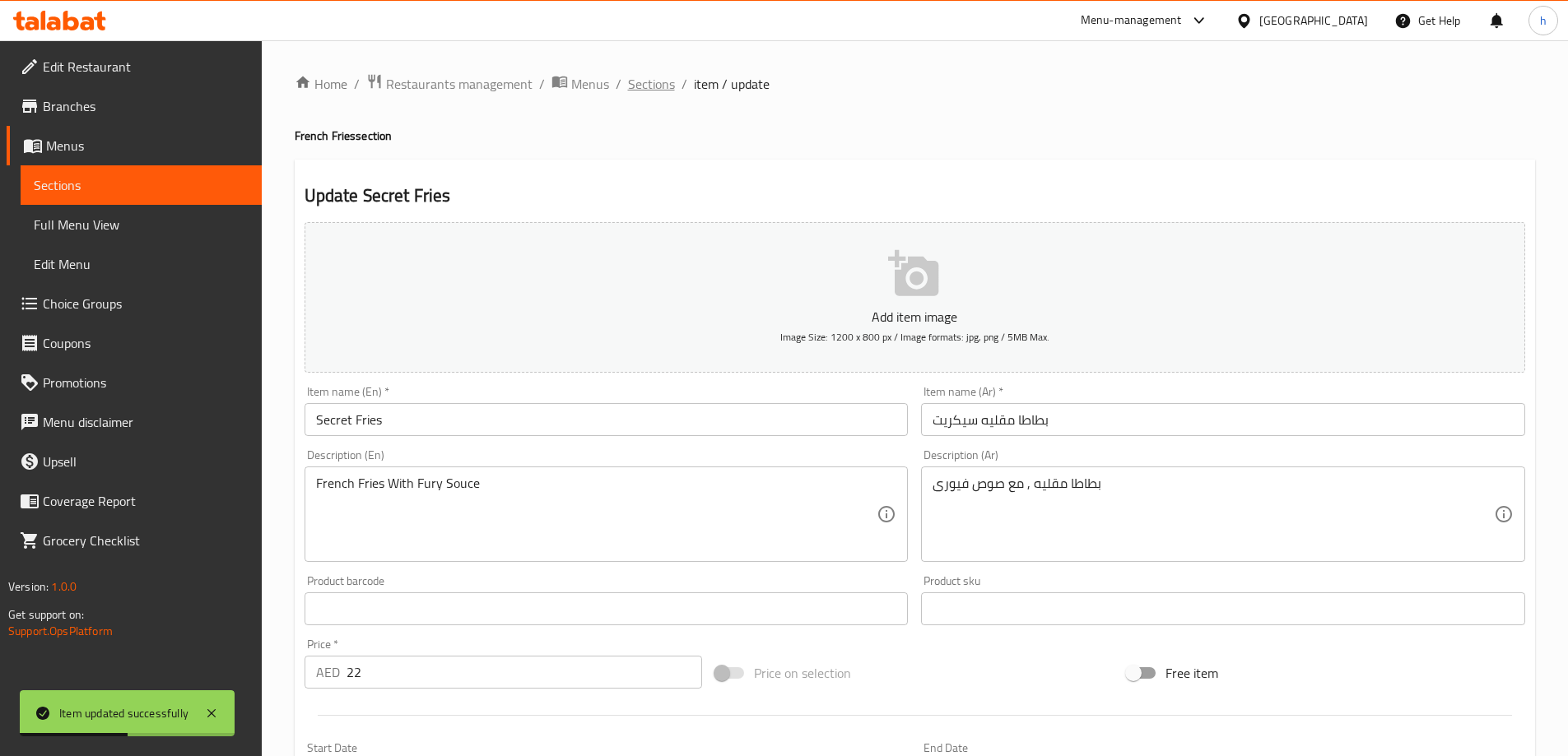
click at [657, 76] on span "Sections" at bounding box center [652, 84] width 47 height 19
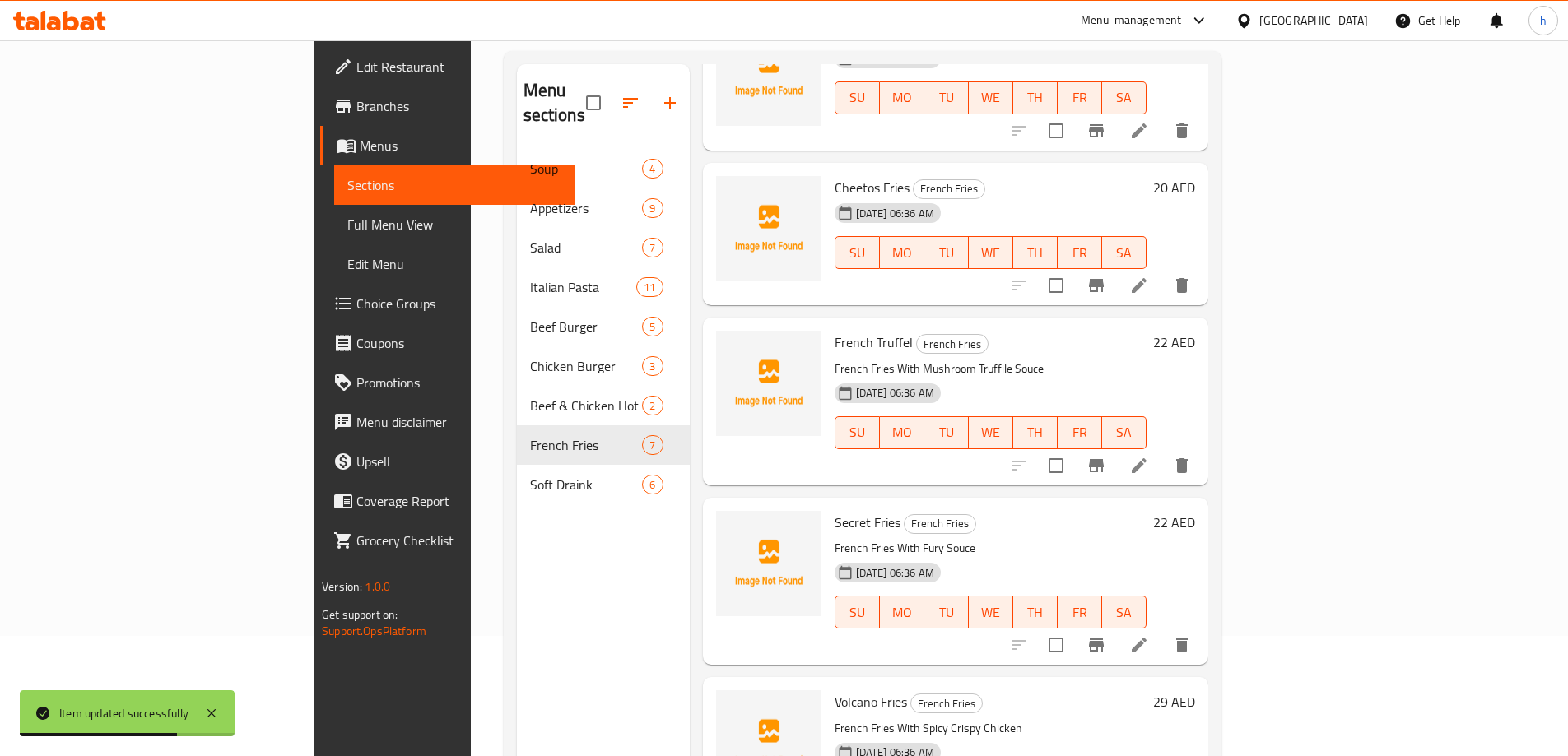
scroll to position [231, 0]
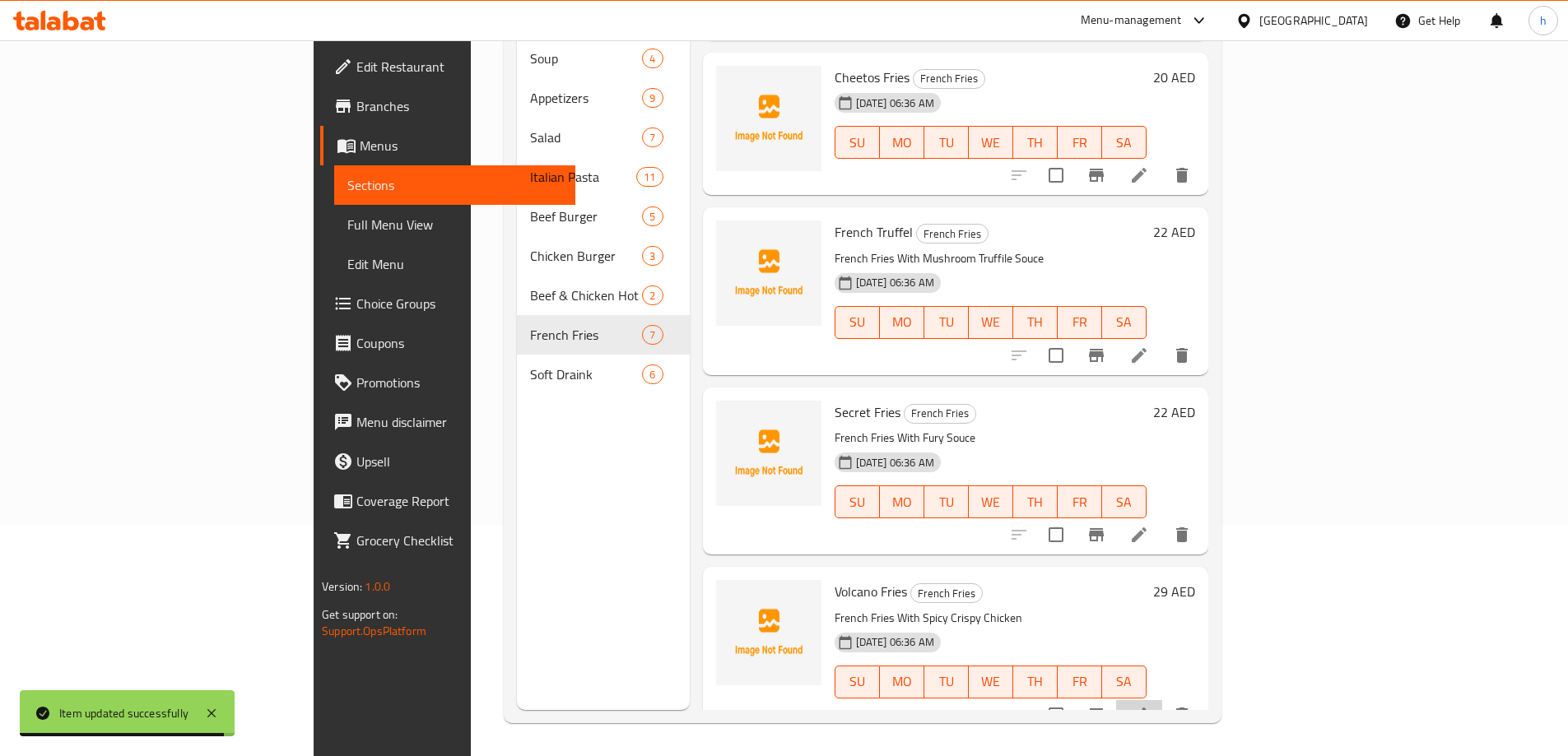
click at [1163, 700] on li at bounding box center [1138, 715] width 46 height 29
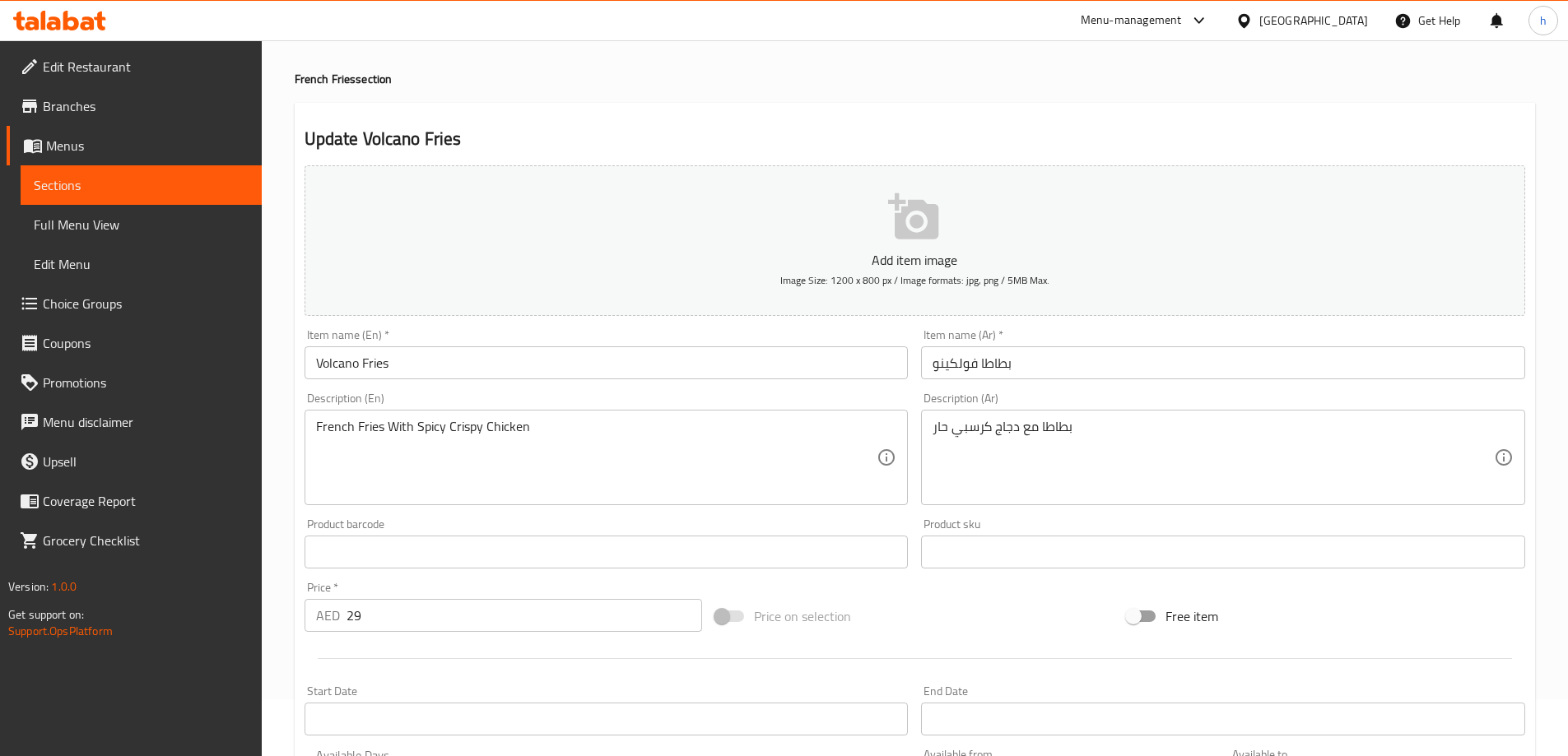
scroll to position [165, 0]
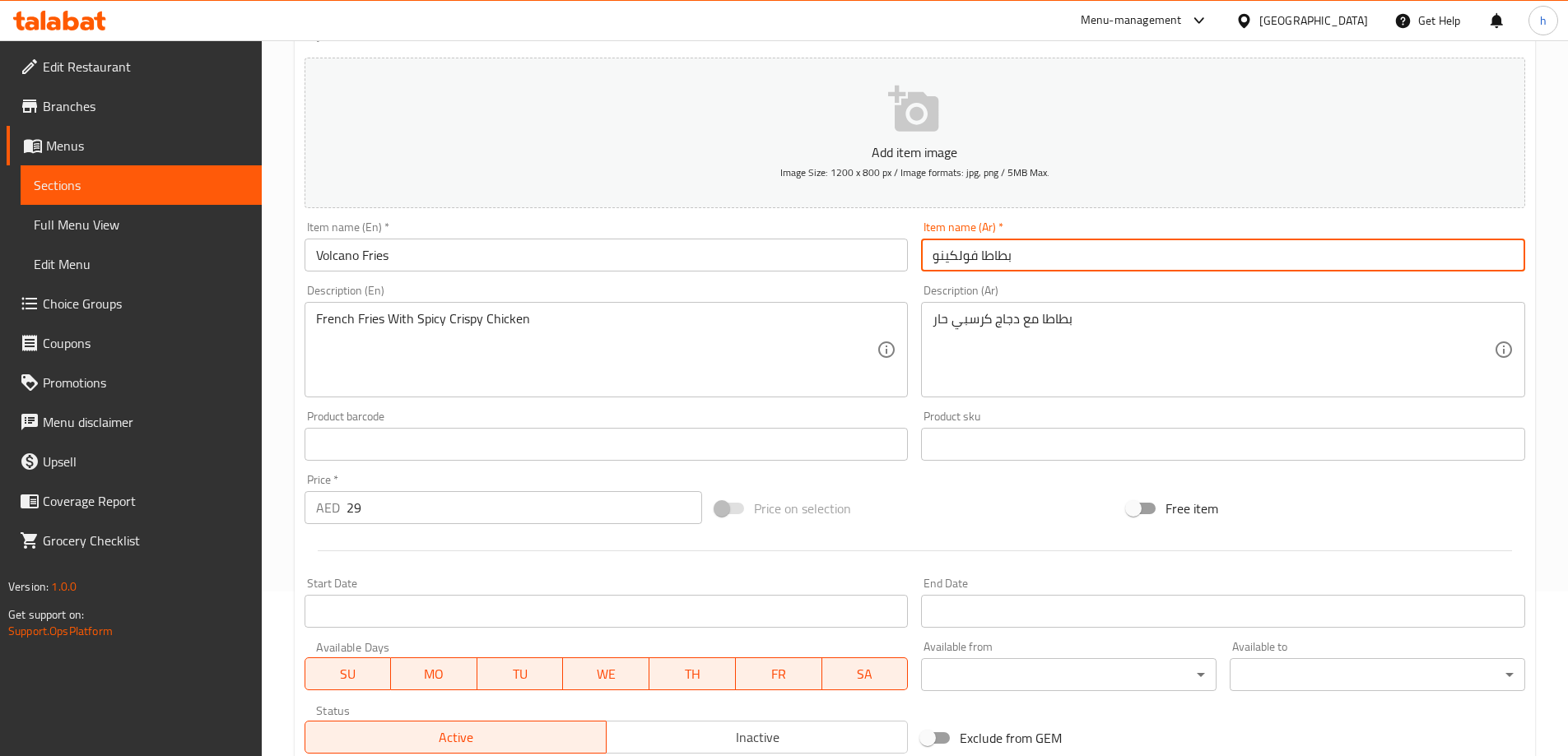
click at [980, 253] on input "بطاطا فولكينو" at bounding box center [1223, 255] width 604 height 33
type input "بطاطا مقليه فولكينو"
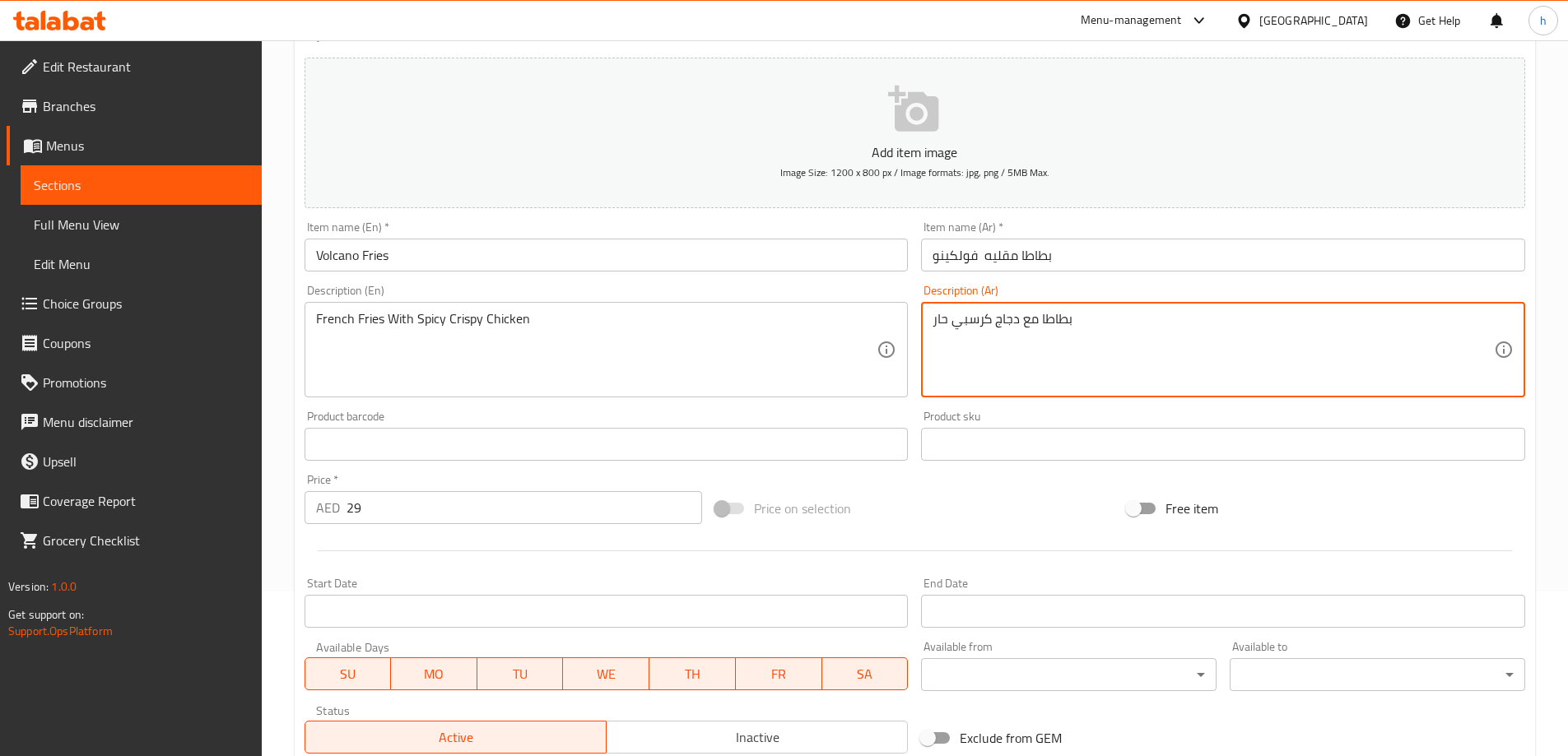
click at [1041, 313] on textarea "بطاطا مع دجاج كرسبي حار" at bounding box center [1213, 350] width 561 height 78
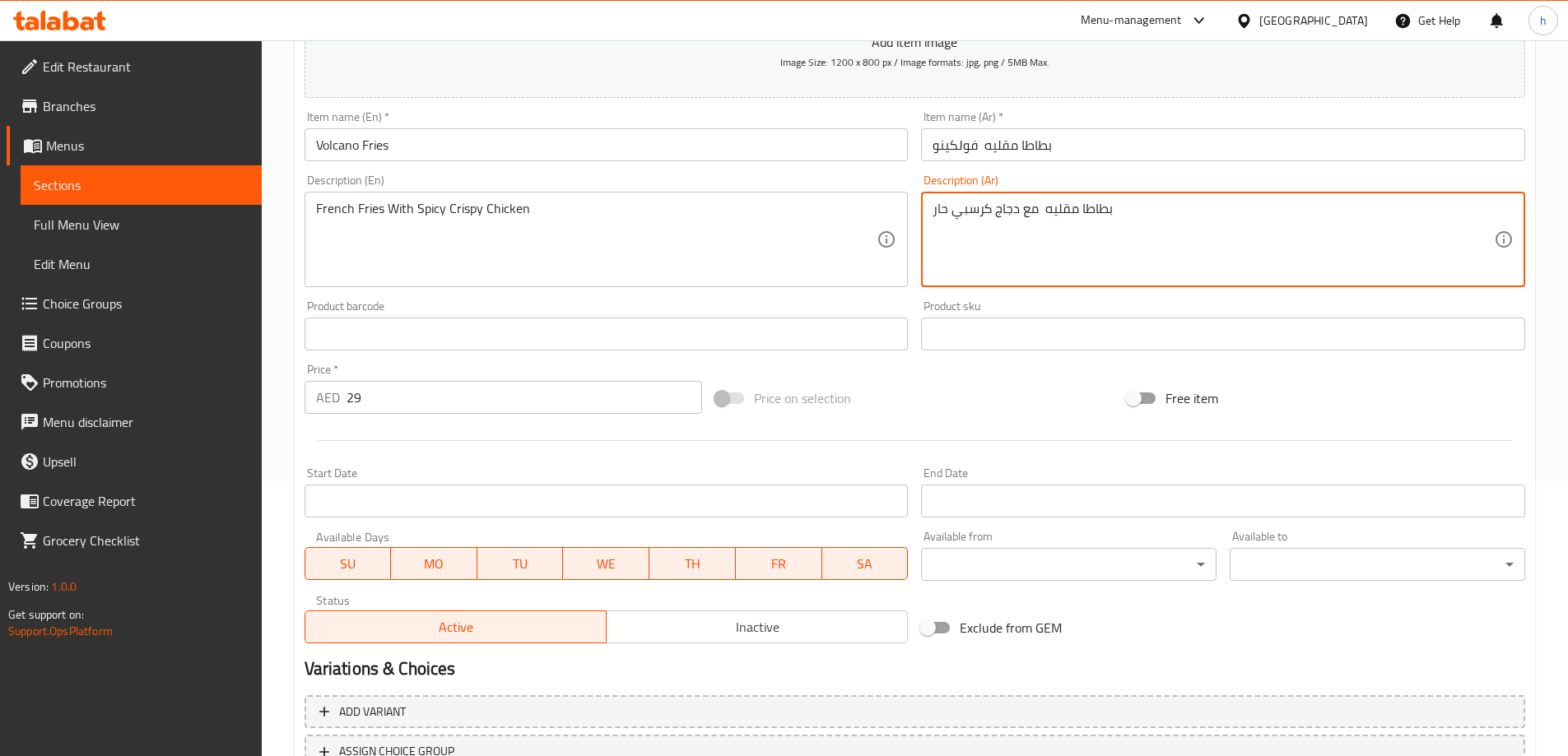
scroll to position [406, 0]
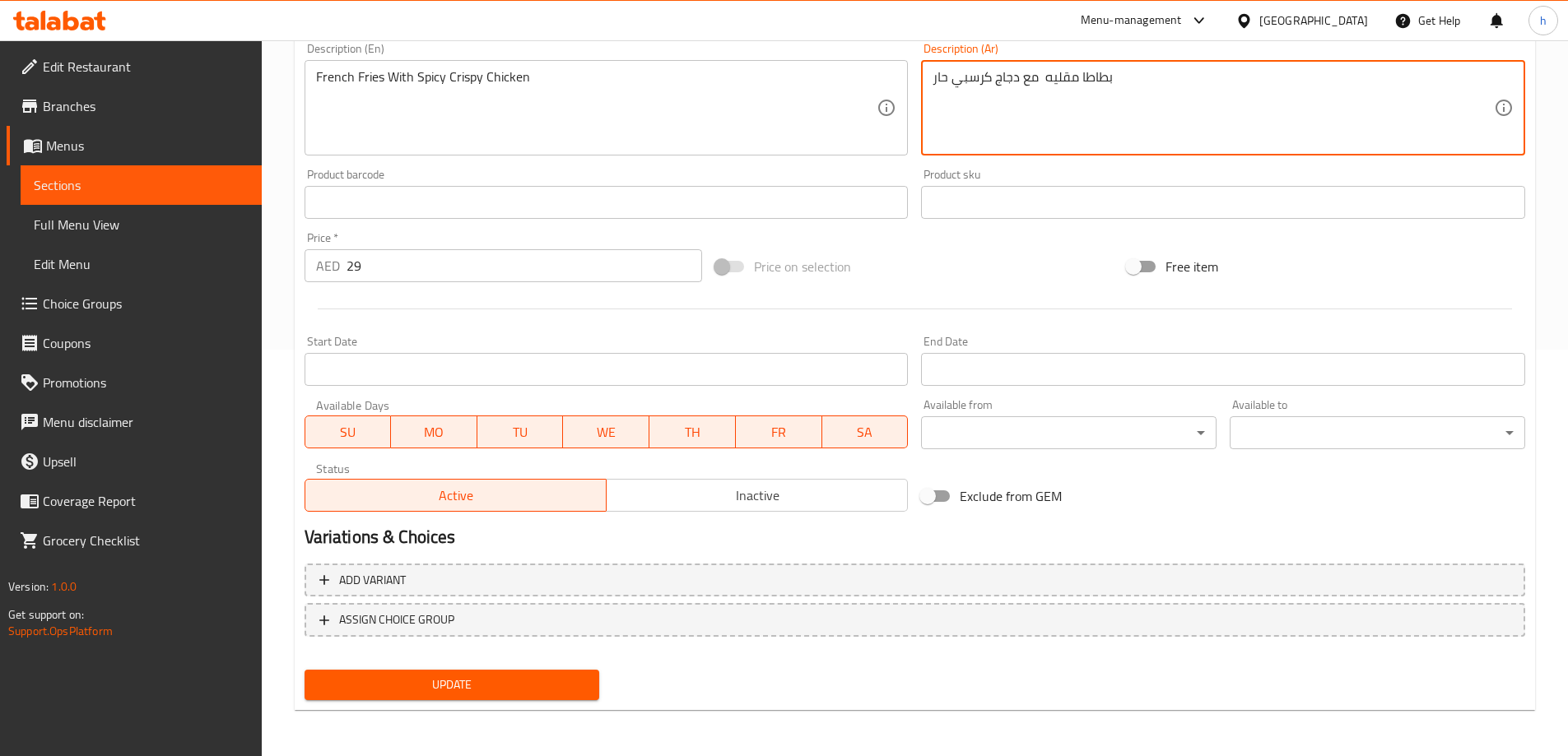
type textarea "بطاطا مقليه مع دجاج كرسبي حار"
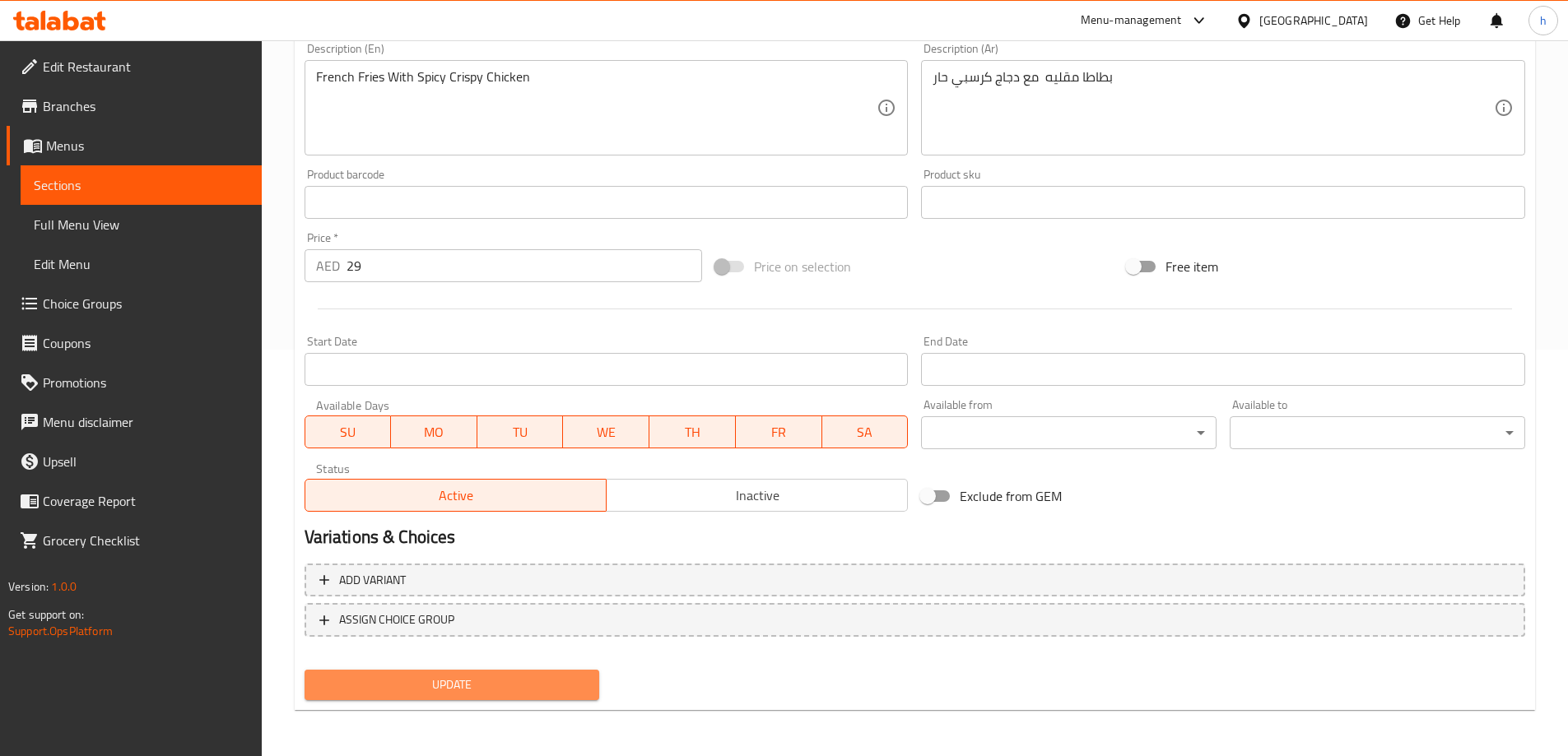
click at [378, 675] on span "Update" at bounding box center [452, 685] width 269 height 20
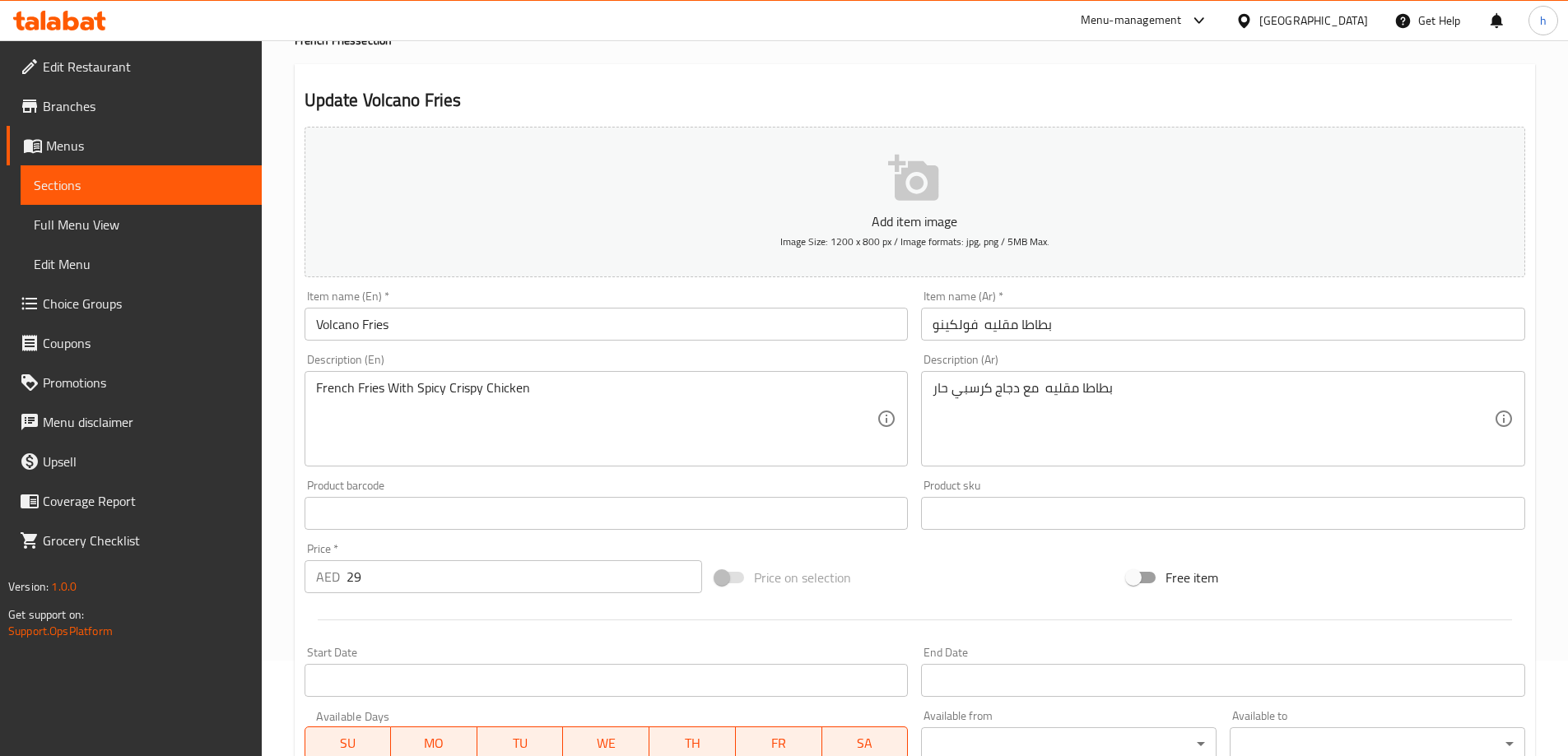
scroll to position [0, 0]
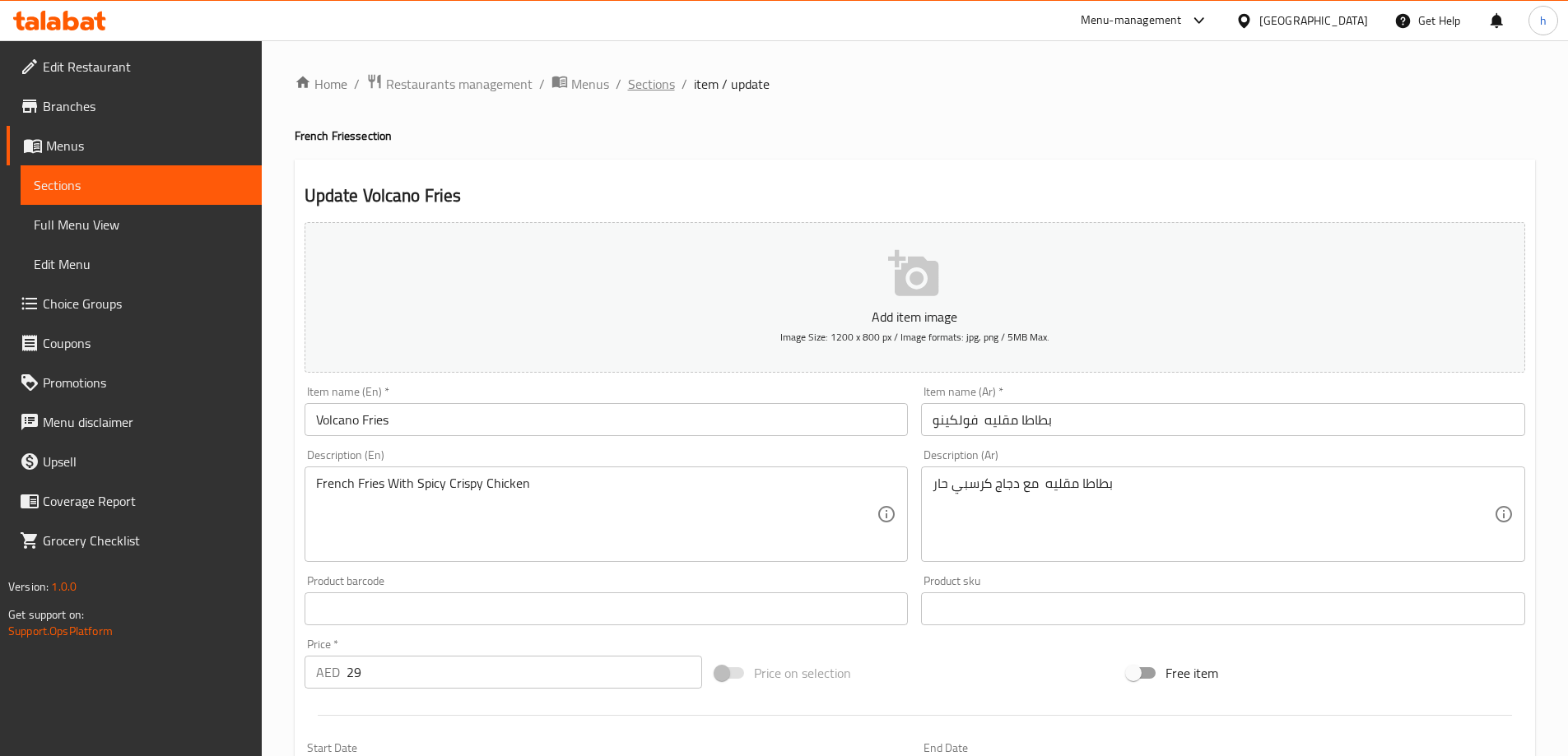
click at [667, 80] on span "Sections" at bounding box center [652, 84] width 47 height 19
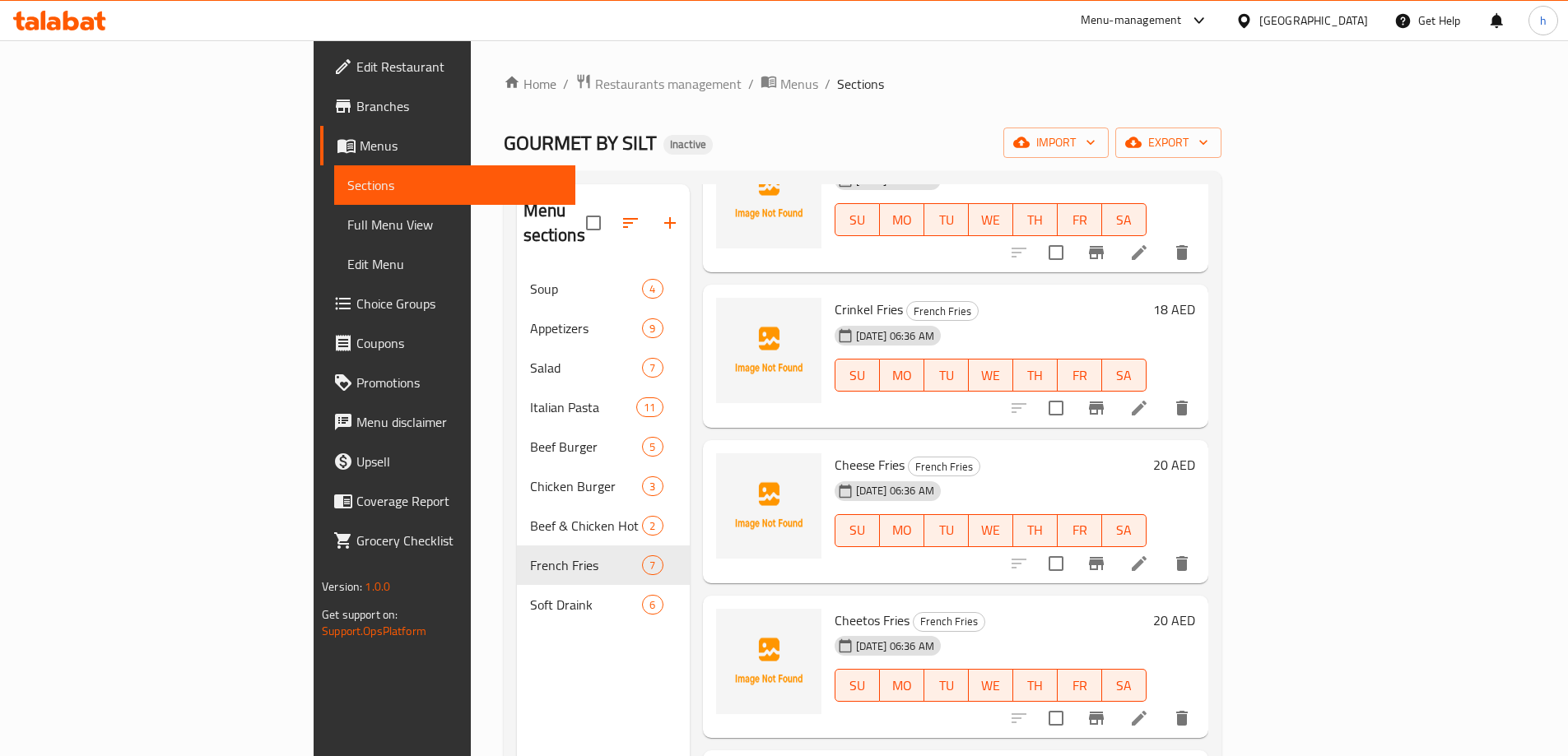
scroll to position [165, 0]
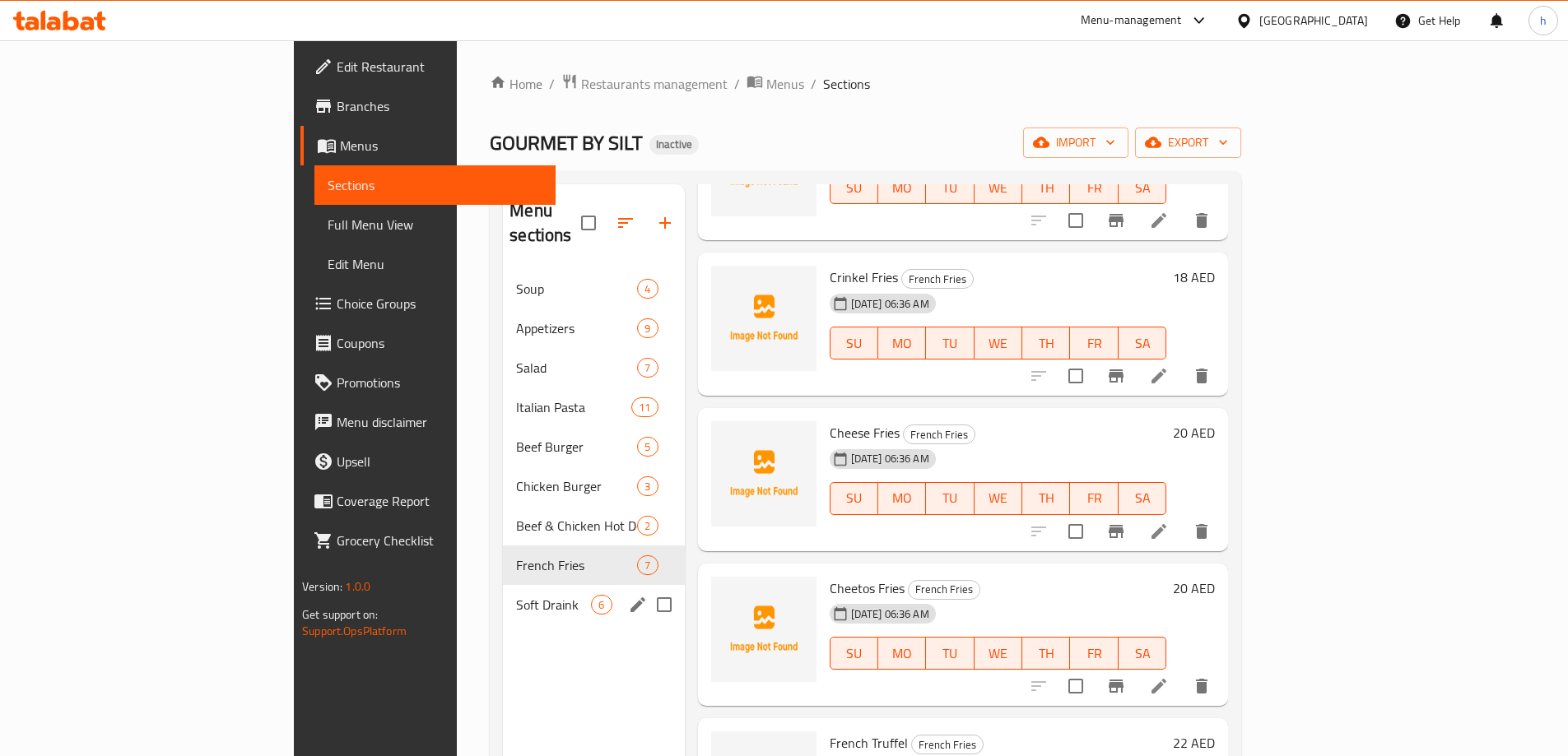
click at [592, 597] on span "6" at bounding box center [600, 605] width 19 height 16
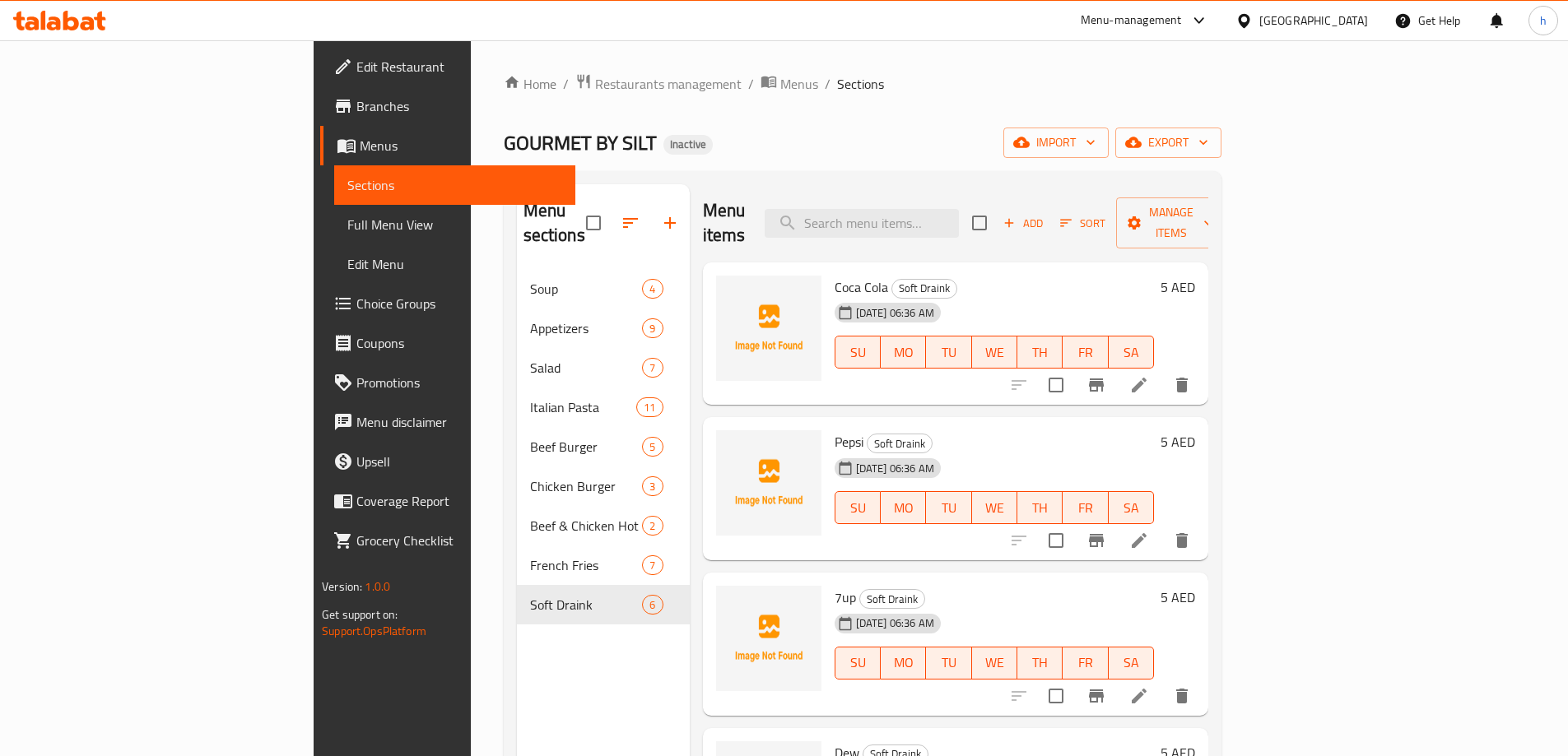
click at [1163, 370] on li at bounding box center [1138, 385] width 46 height 29
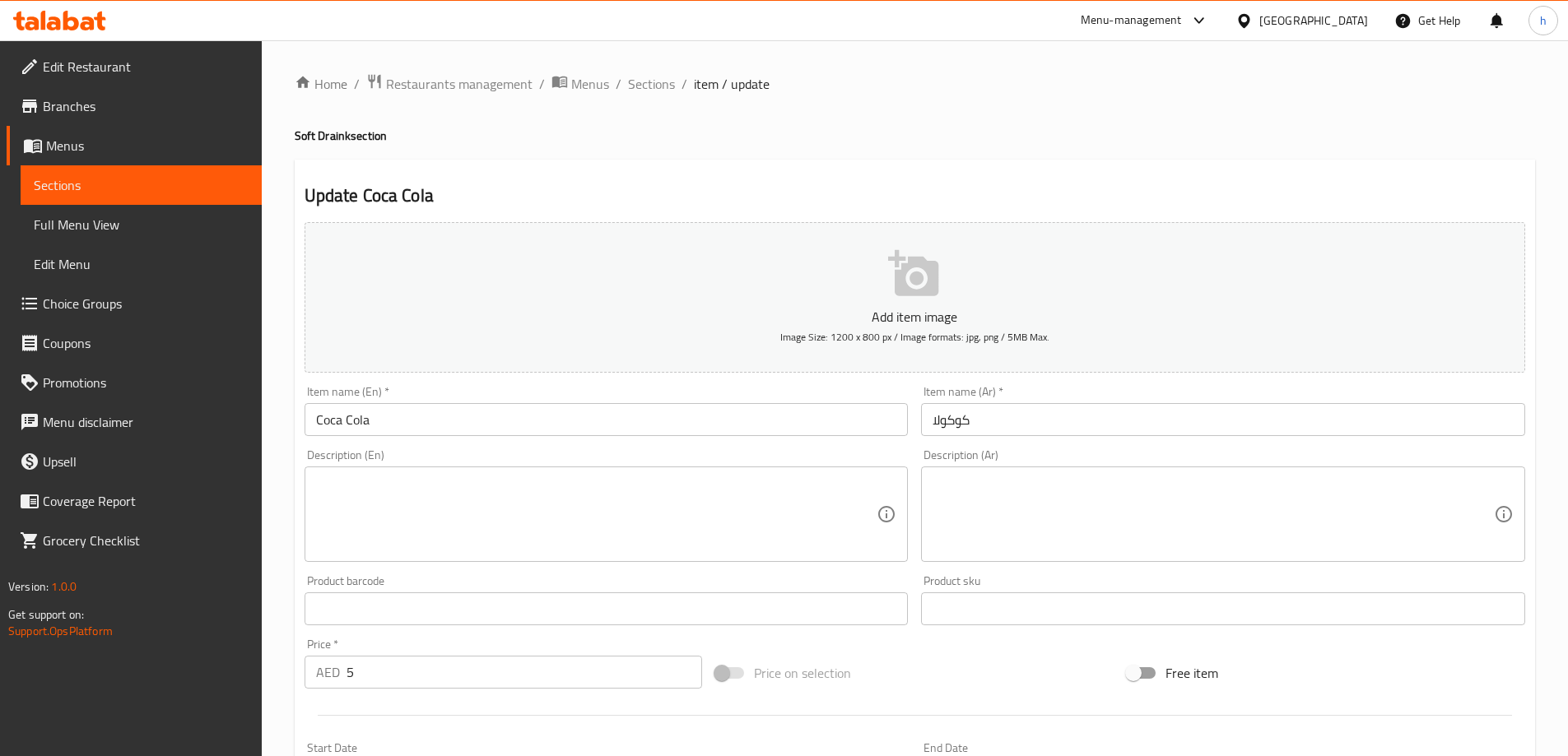
click at [953, 423] on input "كوكولا" at bounding box center [1223, 420] width 604 height 33
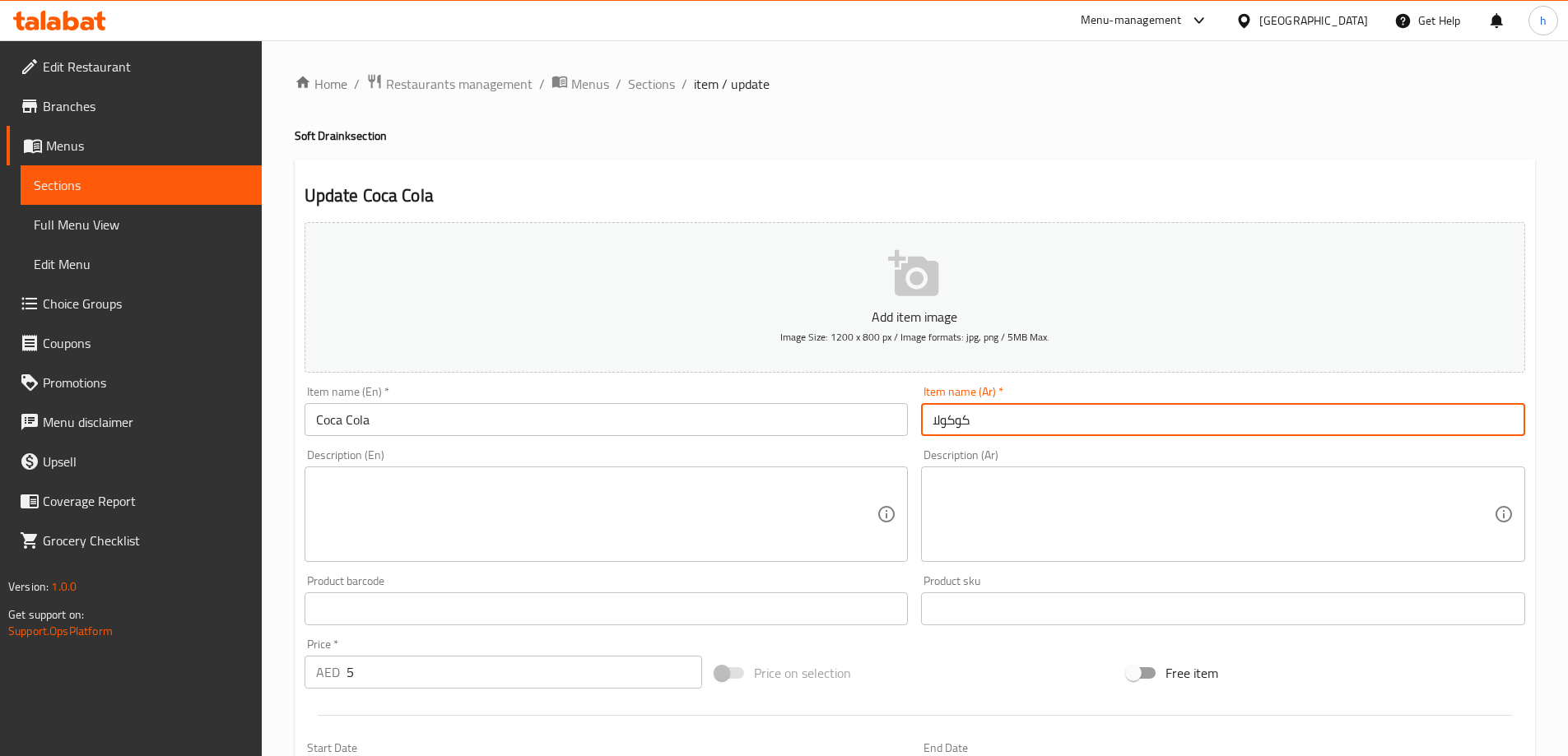
click at [944, 420] on input "كوكولا" at bounding box center [1223, 420] width 604 height 33
click at [445, 407] on input "Coca Cola" at bounding box center [607, 420] width 604 height 33
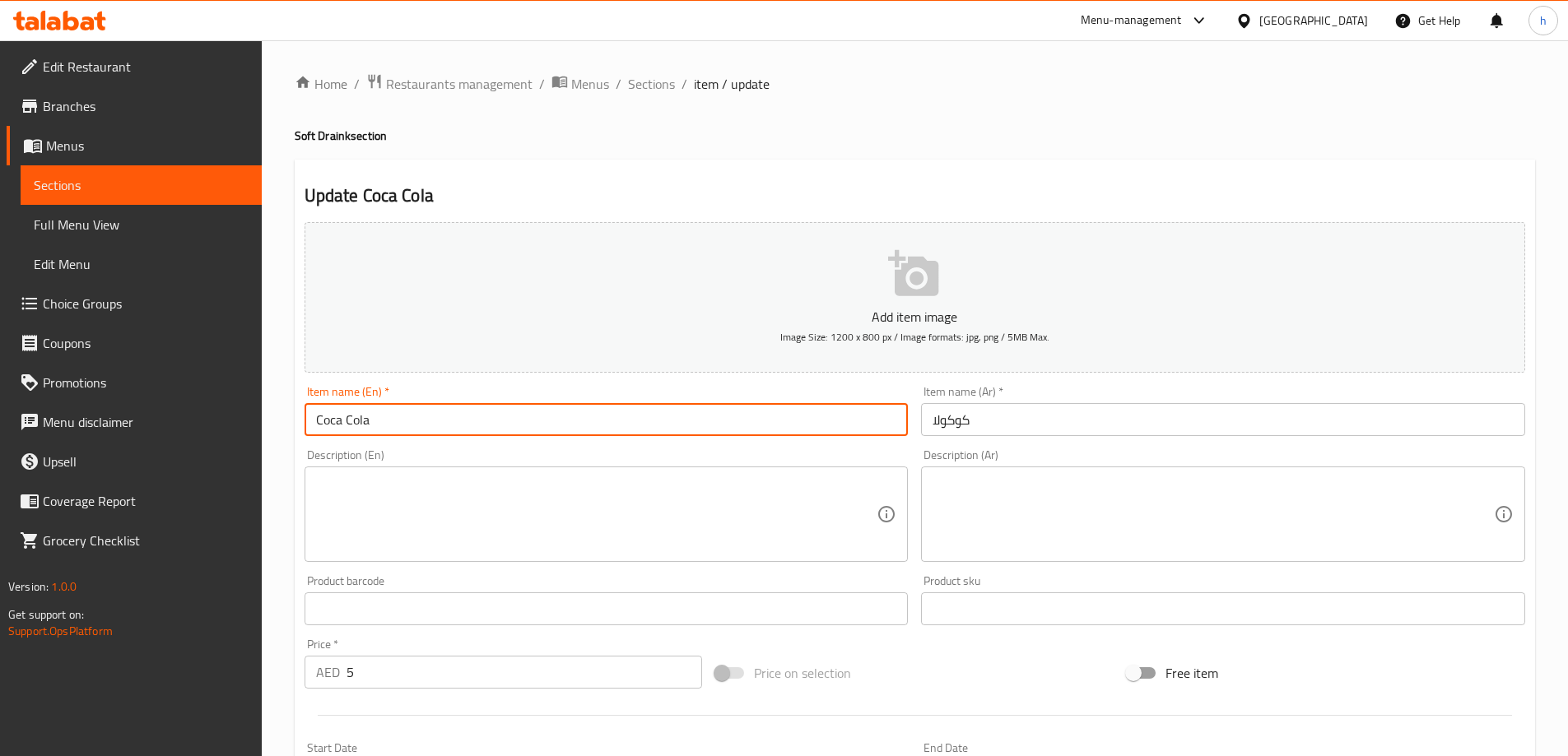
click at [453, 405] on input "Coca Cola" at bounding box center [607, 420] width 604 height 33
click at [456, 405] on input "Coca Cola" at bounding box center [607, 420] width 604 height 33
click at [455, 405] on input "Coca Cola" at bounding box center [607, 420] width 604 height 33
click at [457, 405] on input "Coca Cola" at bounding box center [607, 420] width 604 height 33
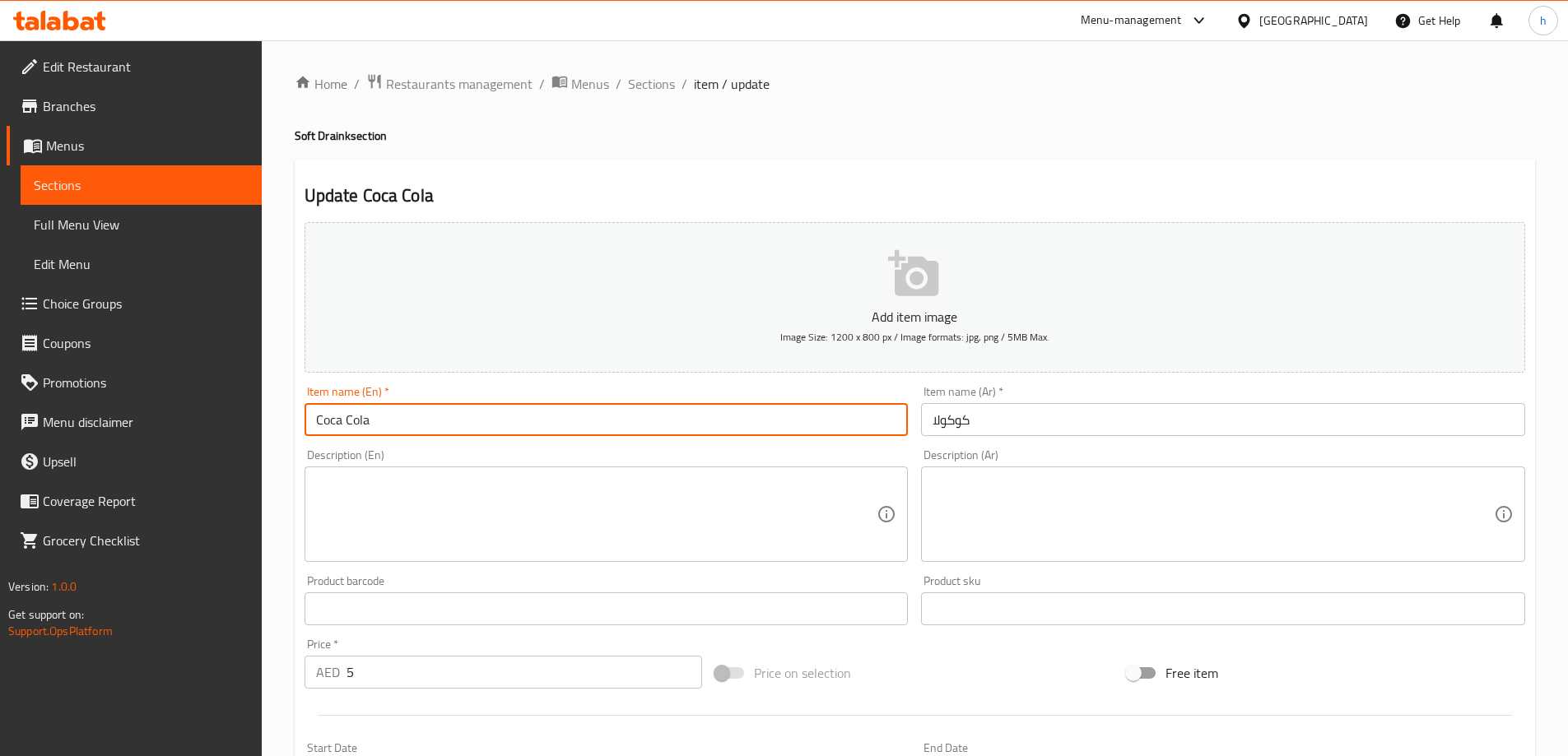
click at [464, 403] on input "Coca Cola" at bounding box center [607, 420] width 604 height 33
click at [1113, 427] on input "كوكولا" at bounding box center [1223, 420] width 604 height 33
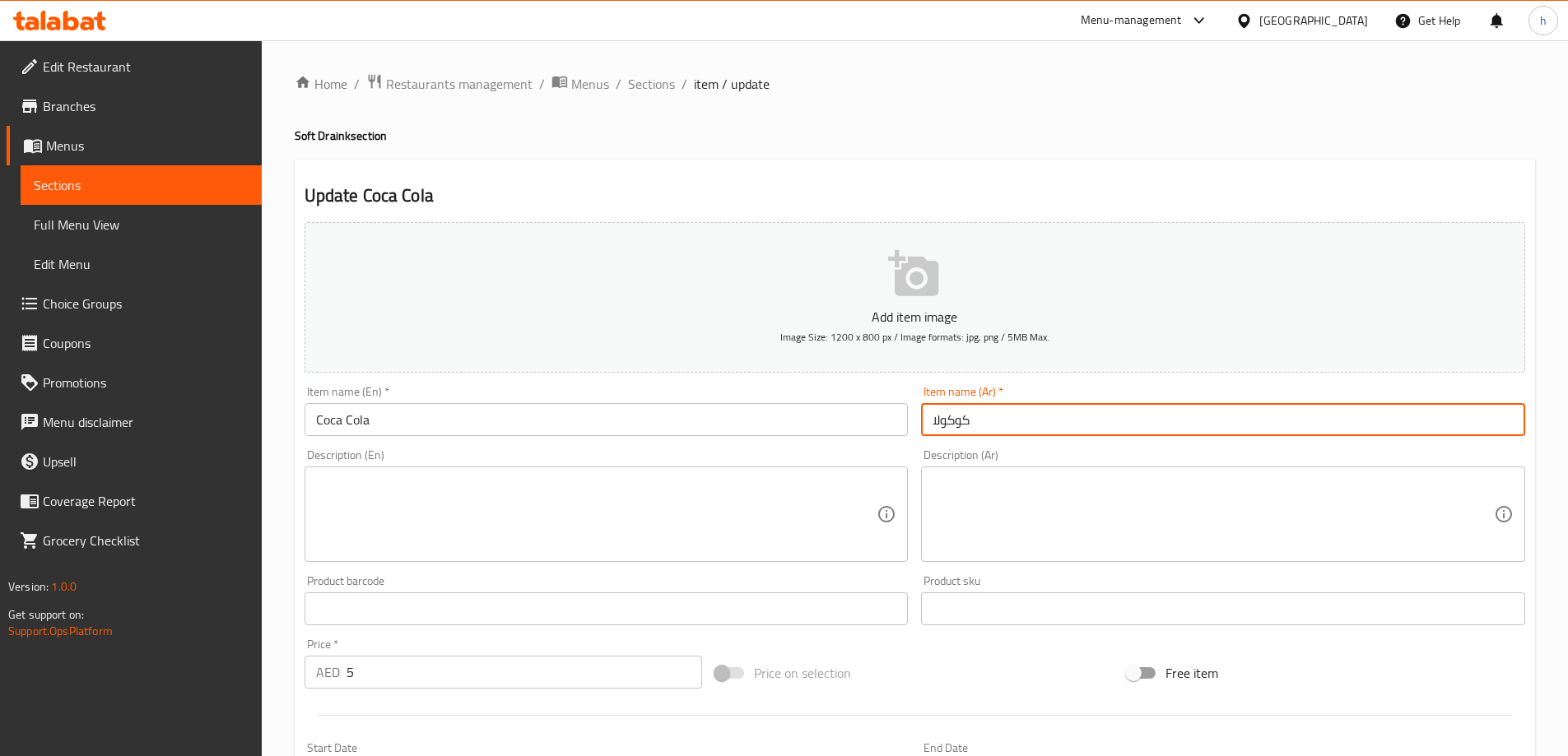
click at [1113, 427] on input "كوكولا" at bounding box center [1223, 420] width 604 height 33
paste input "اك"
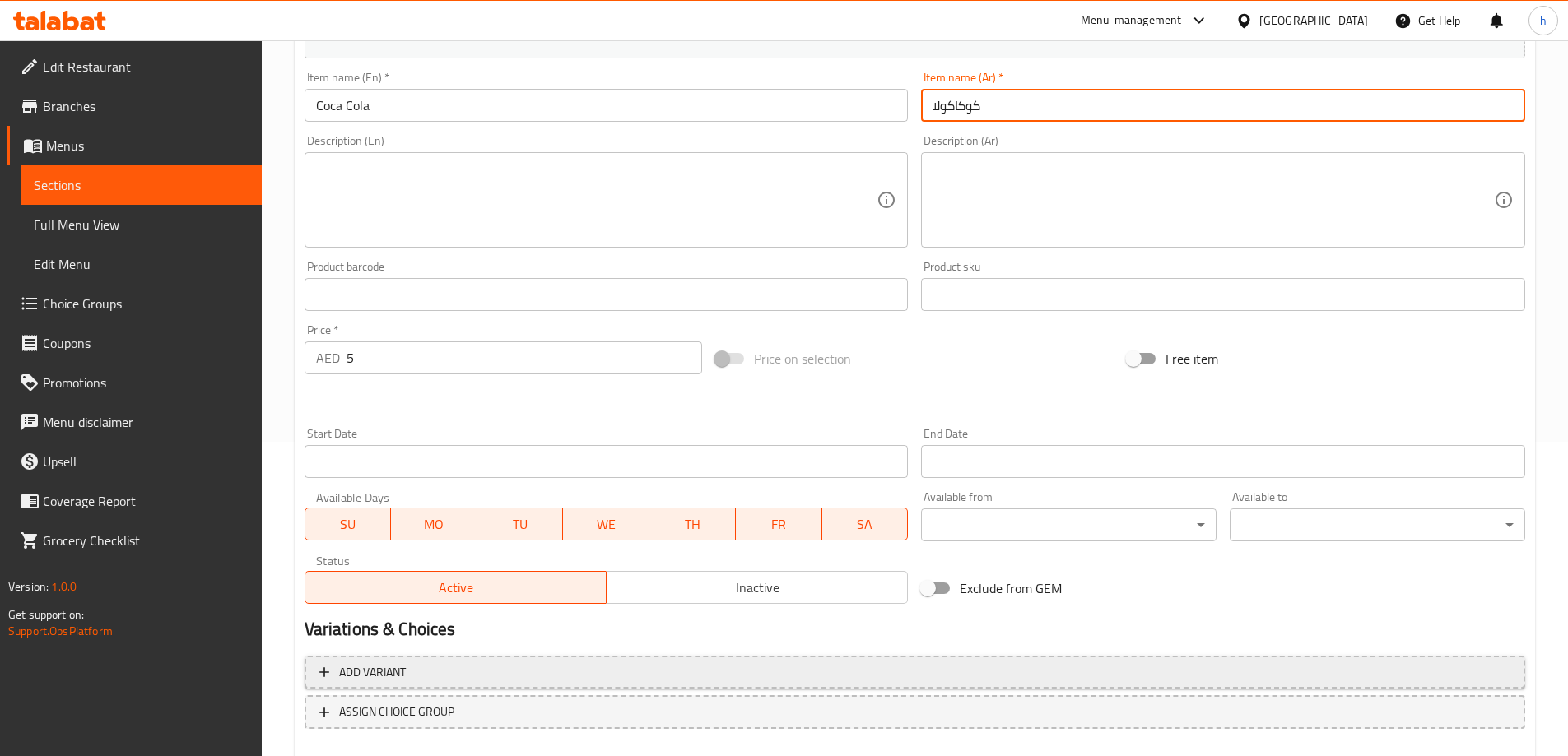
scroll to position [406, 0]
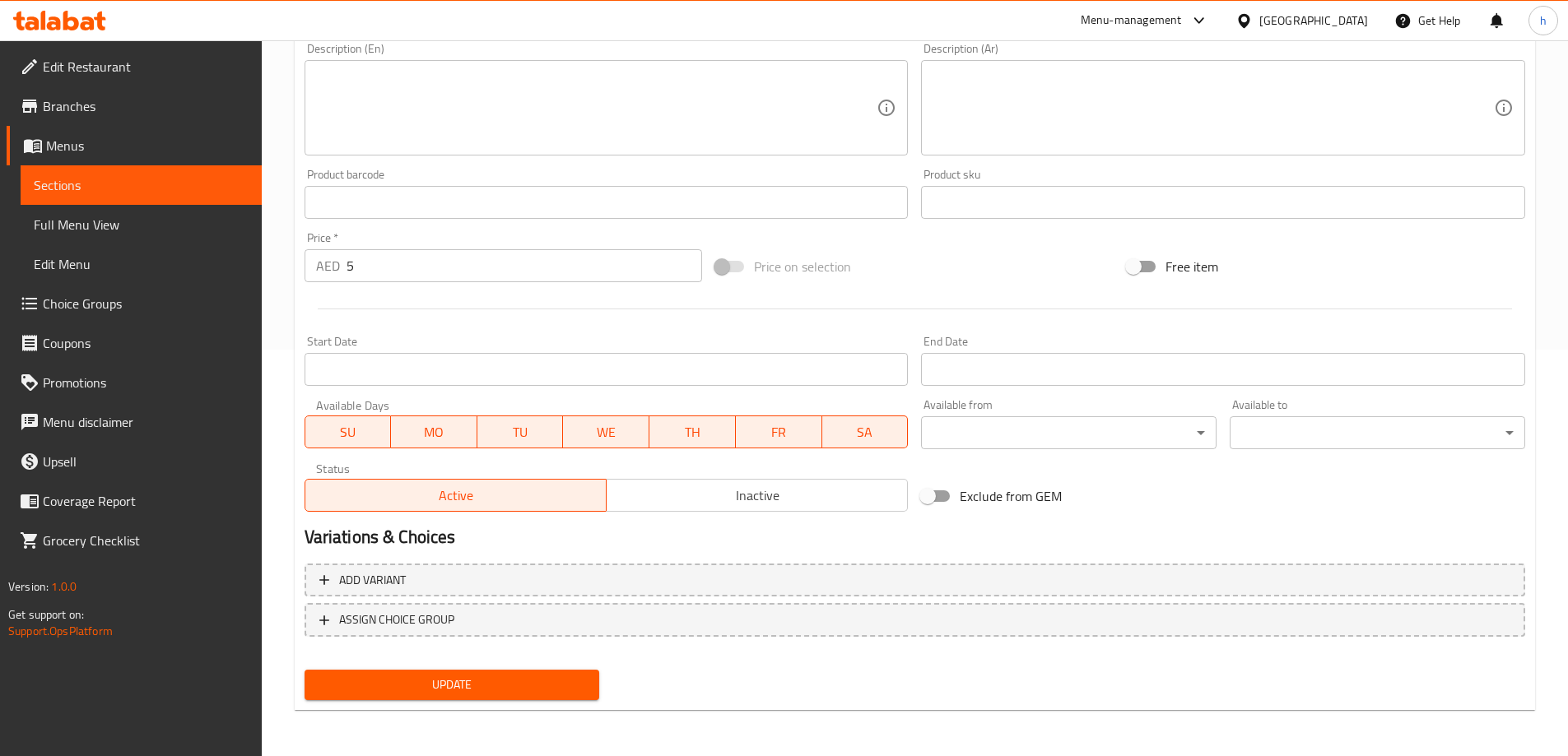
type input "كوكاكولا"
click at [579, 678] on span "Update" at bounding box center [452, 685] width 269 height 20
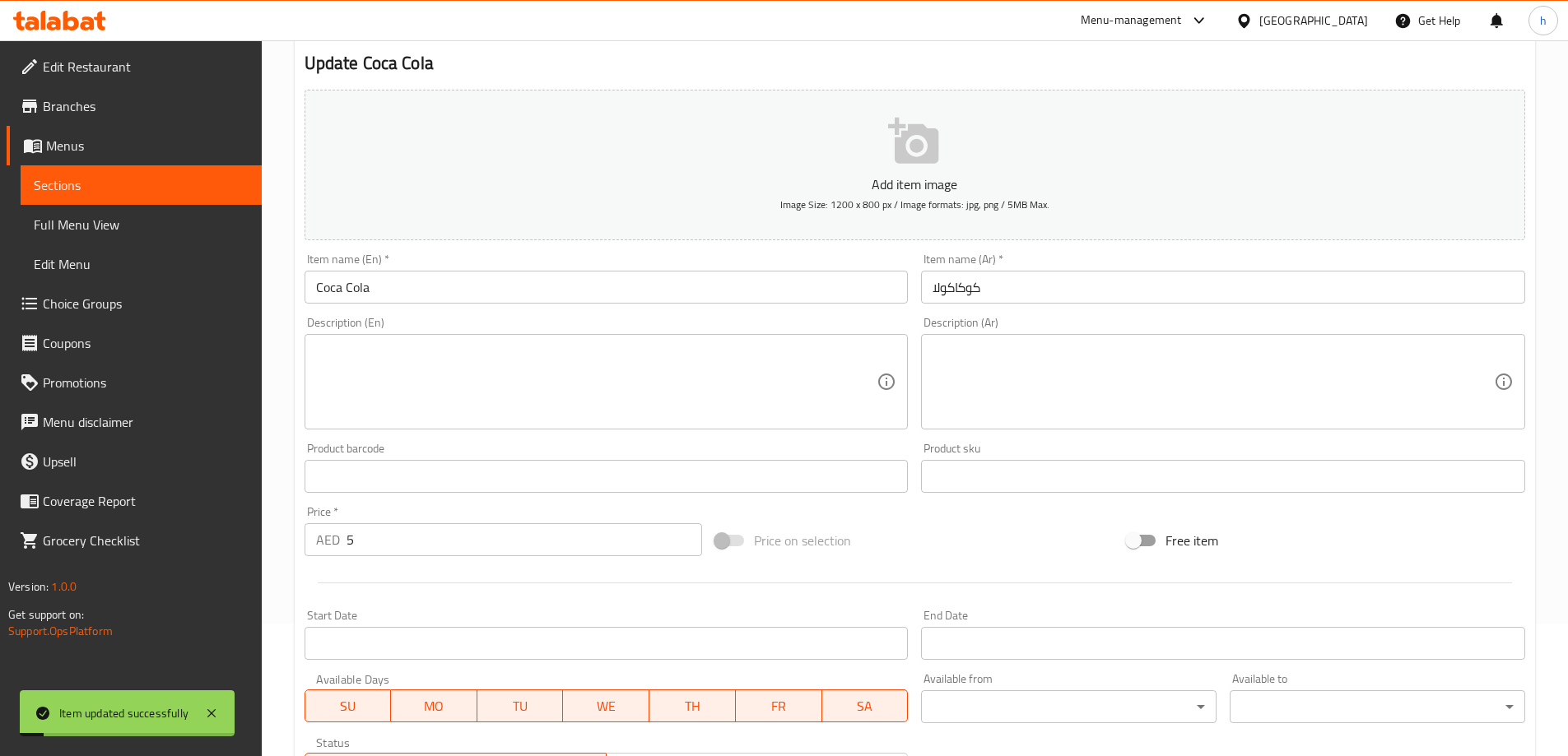
scroll to position [0, 0]
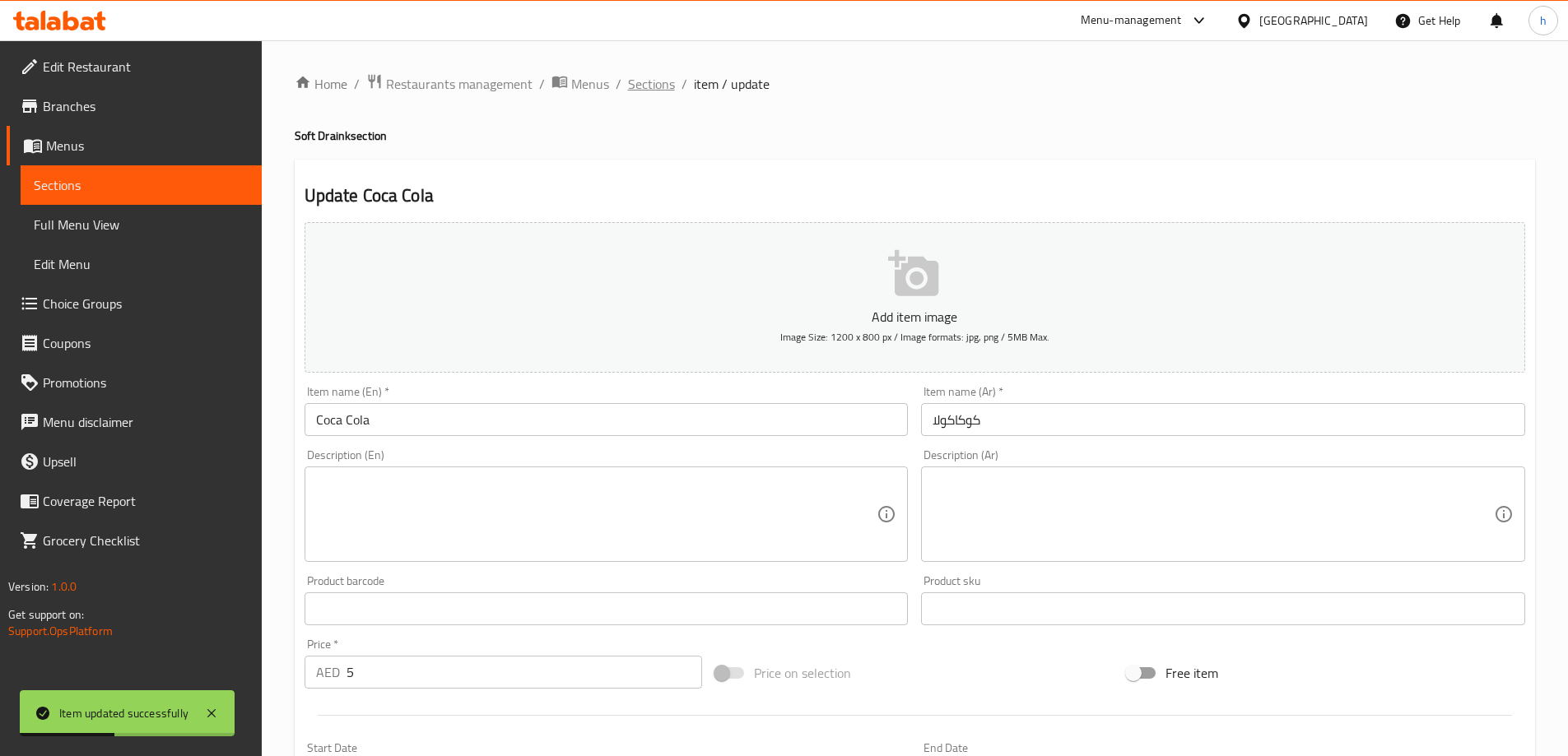
click at [666, 87] on span "Sections" at bounding box center [652, 84] width 47 height 19
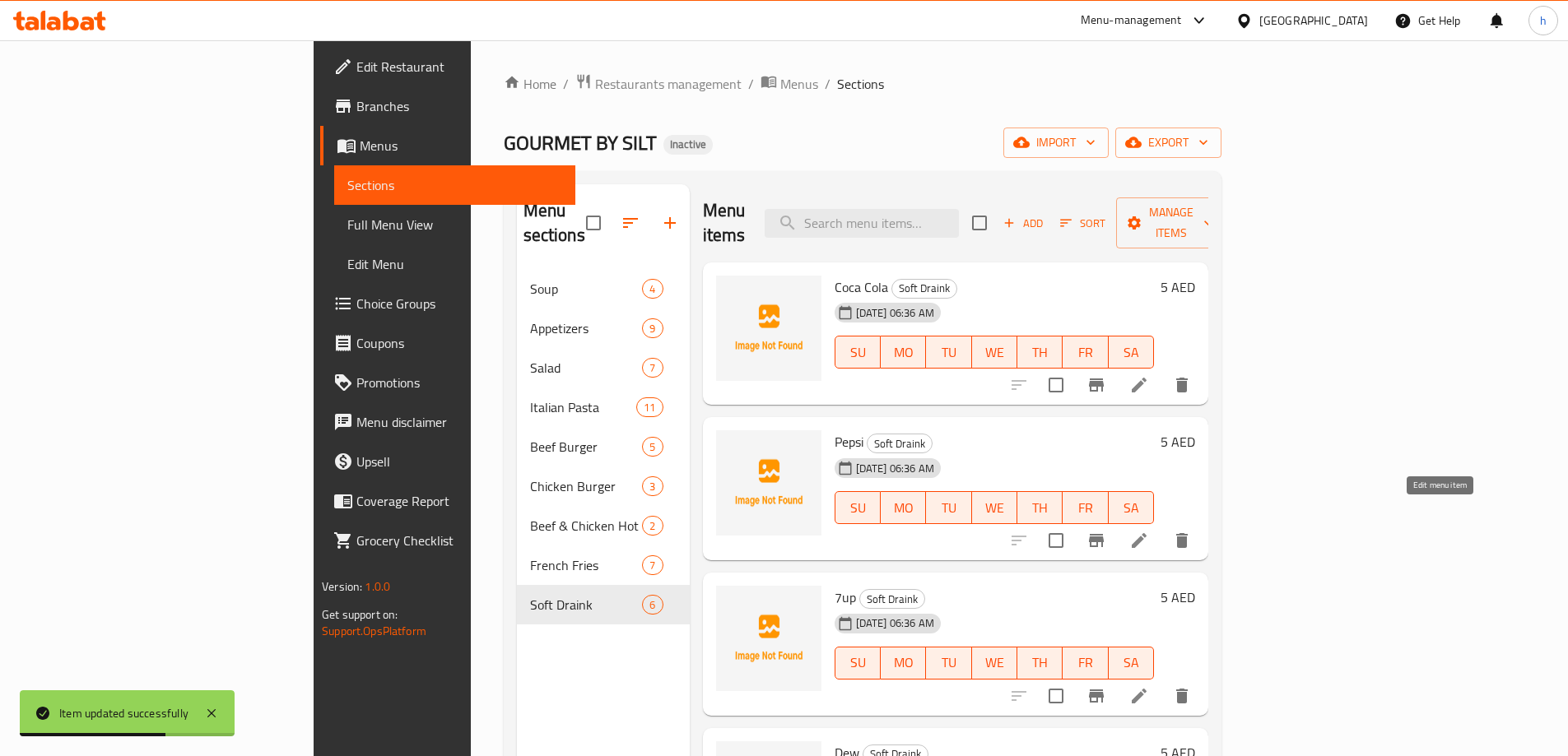
click at [1149, 531] on icon at bounding box center [1139, 541] width 19 height 19
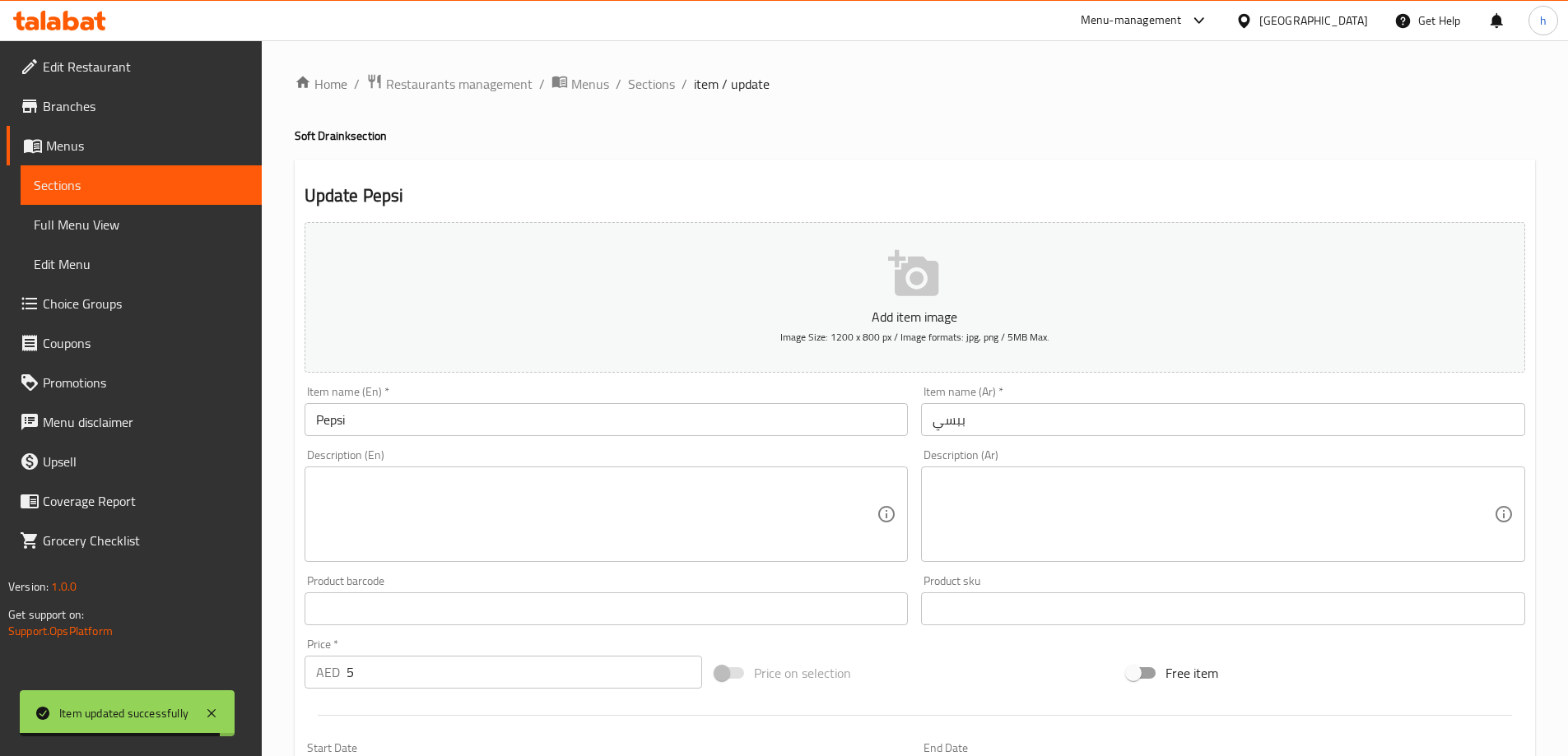
click at [952, 421] on input "ببسي" at bounding box center [1223, 420] width 604 height 33
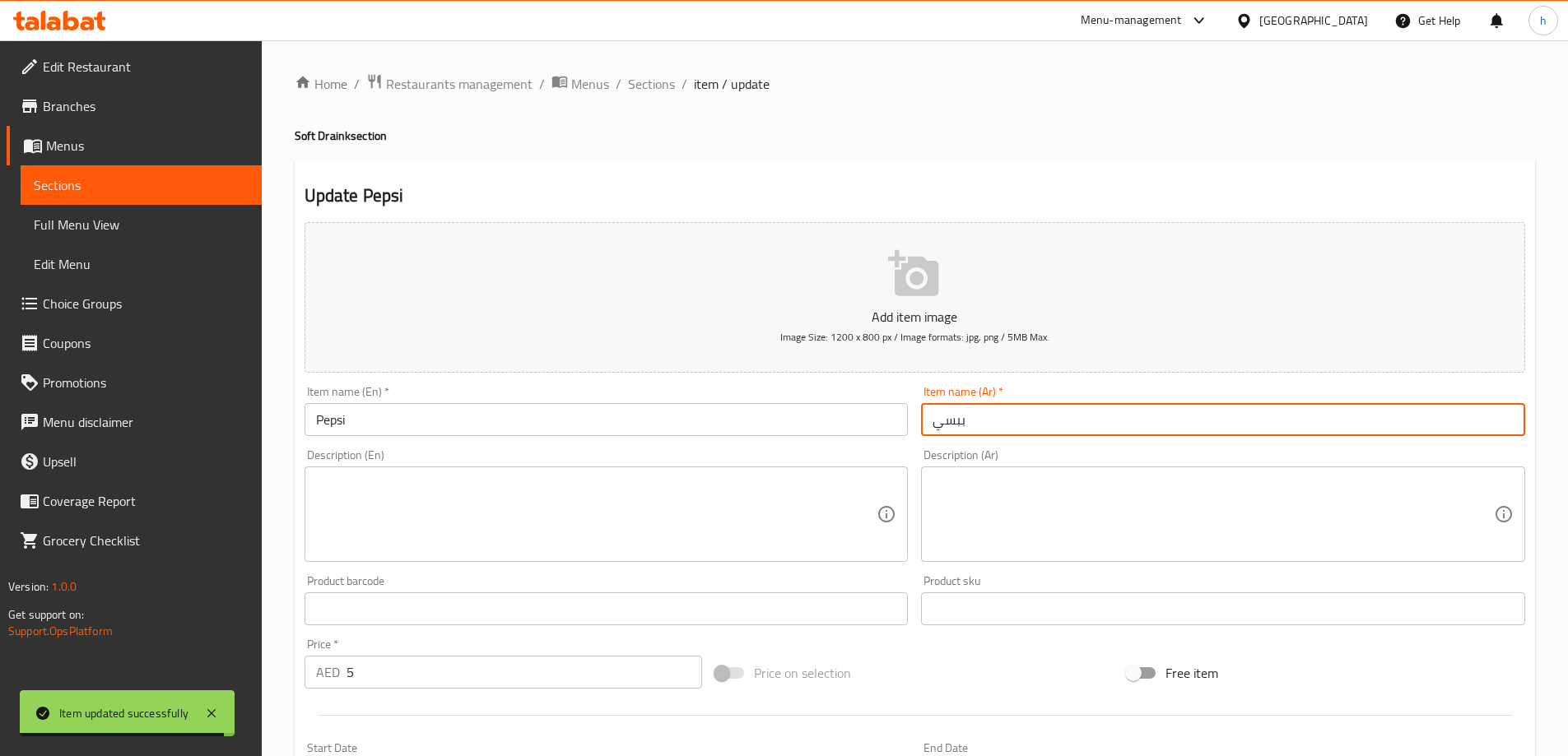
click at [952, 421] on input "ببسي" at bounding box center [1223, 420] width 604 height 33
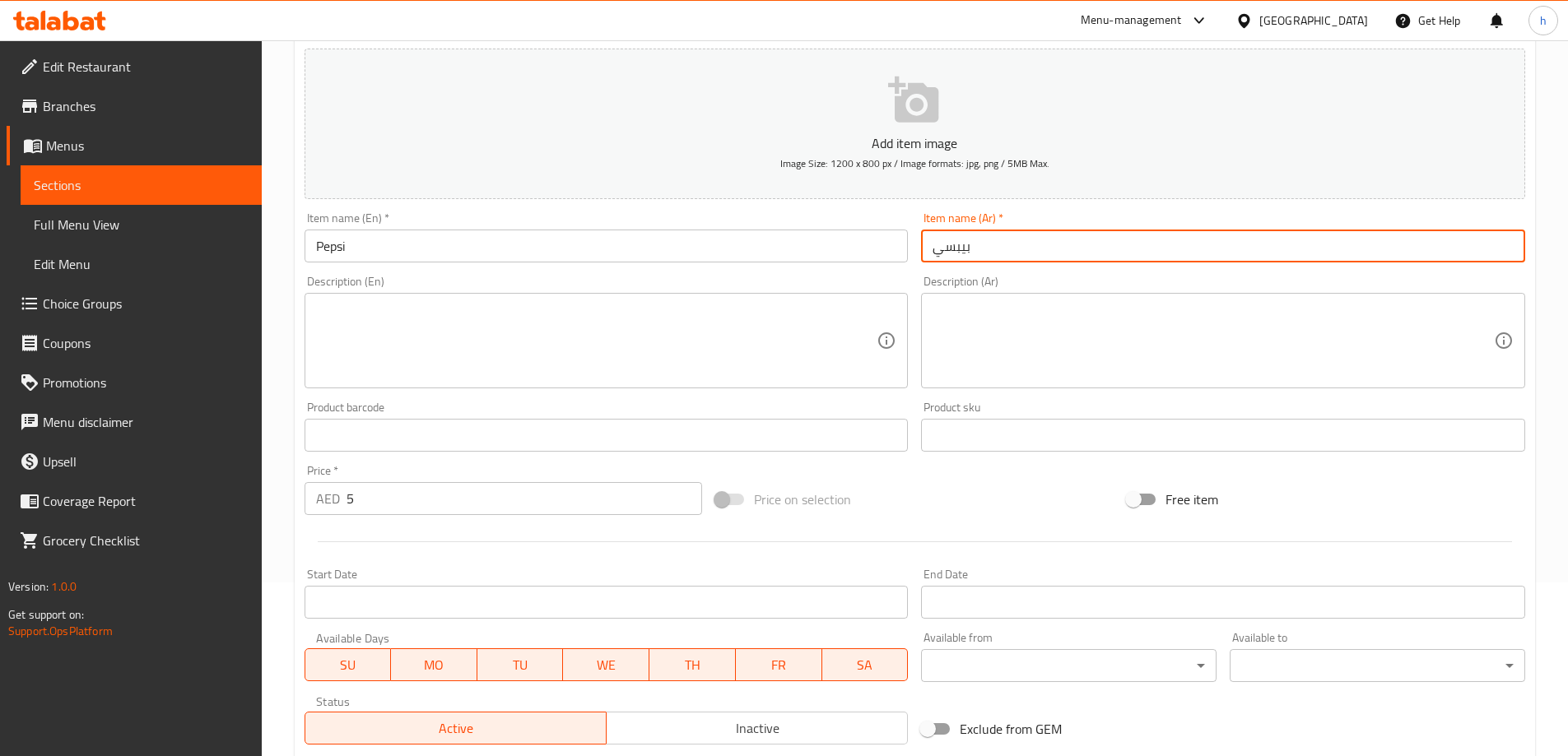
scroll to position [406, 0]
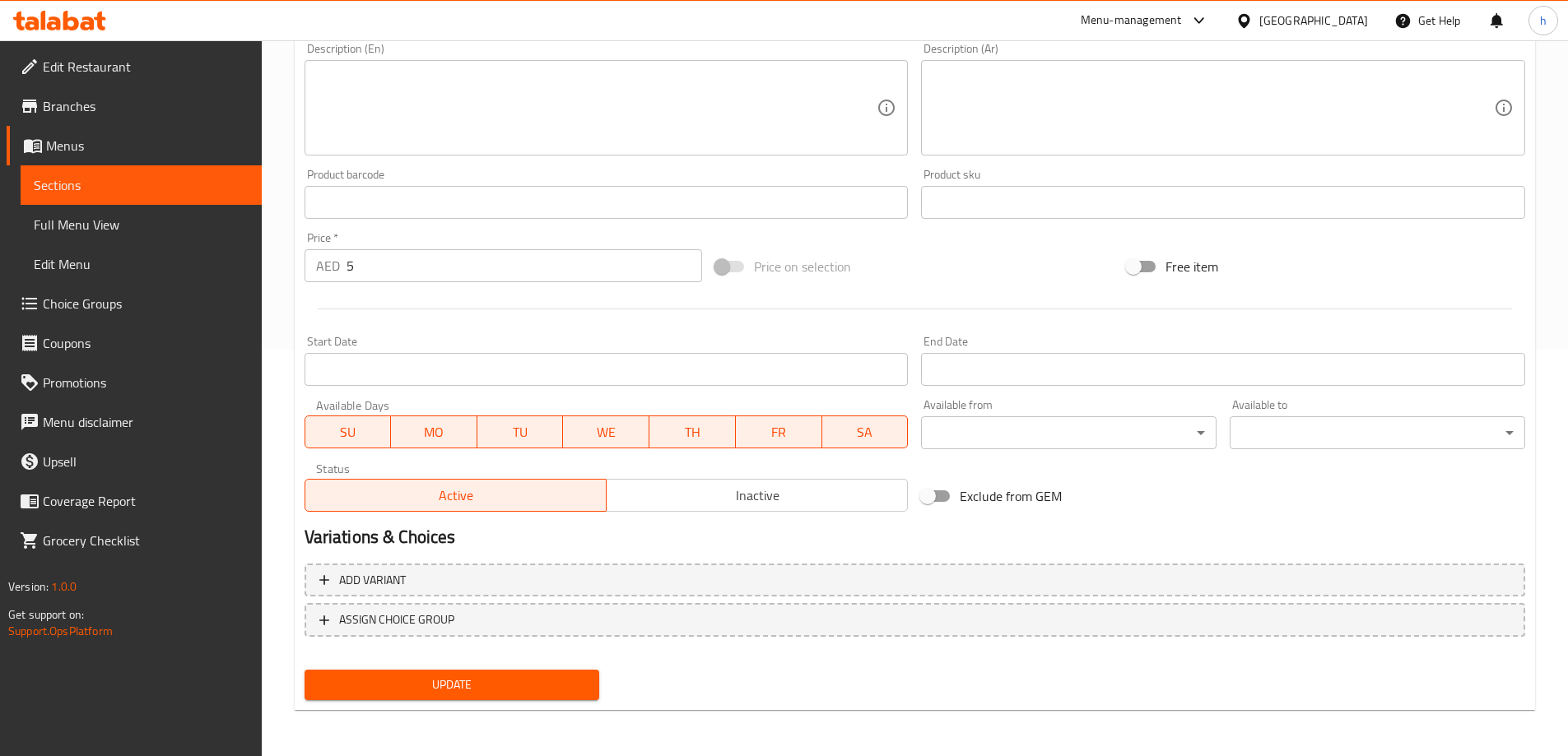
type input "بيبسي"
click at [555, 682] on span "Update" at bounding box center [452, 685] width 269 height 20
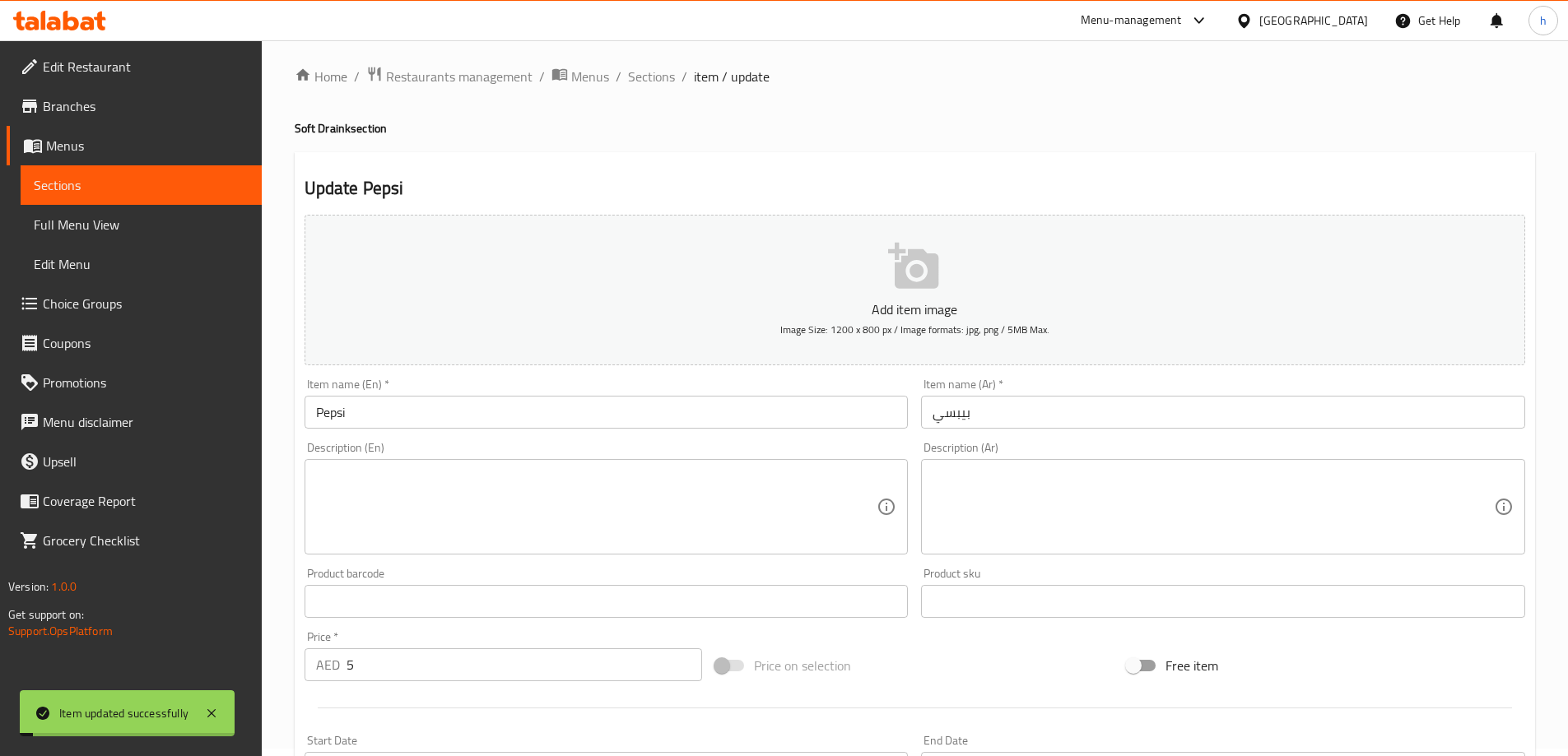
scroll to position [0, 0]
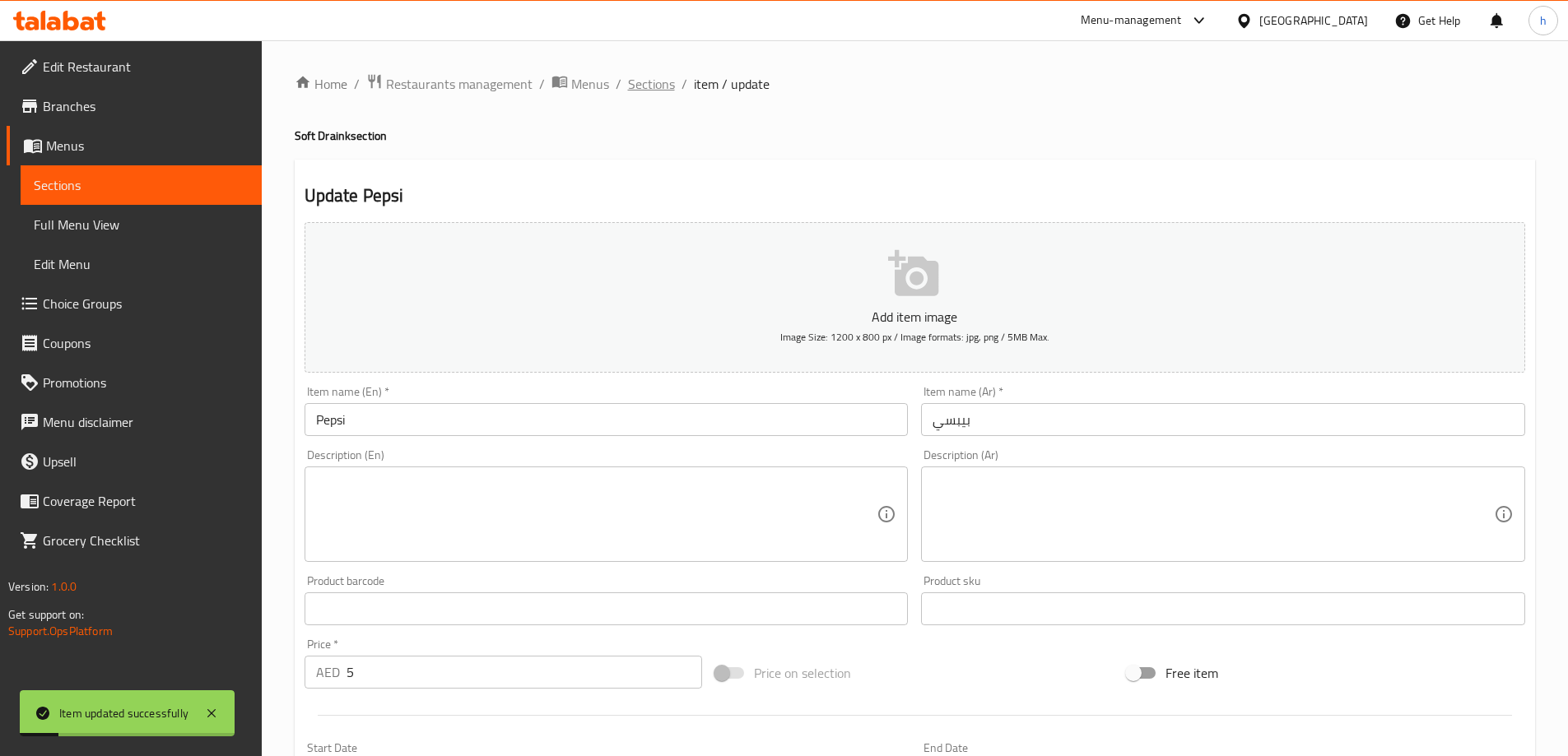
click at [652, 86] on span "Sections" at bounding box center [652, 84] width 47 height 19
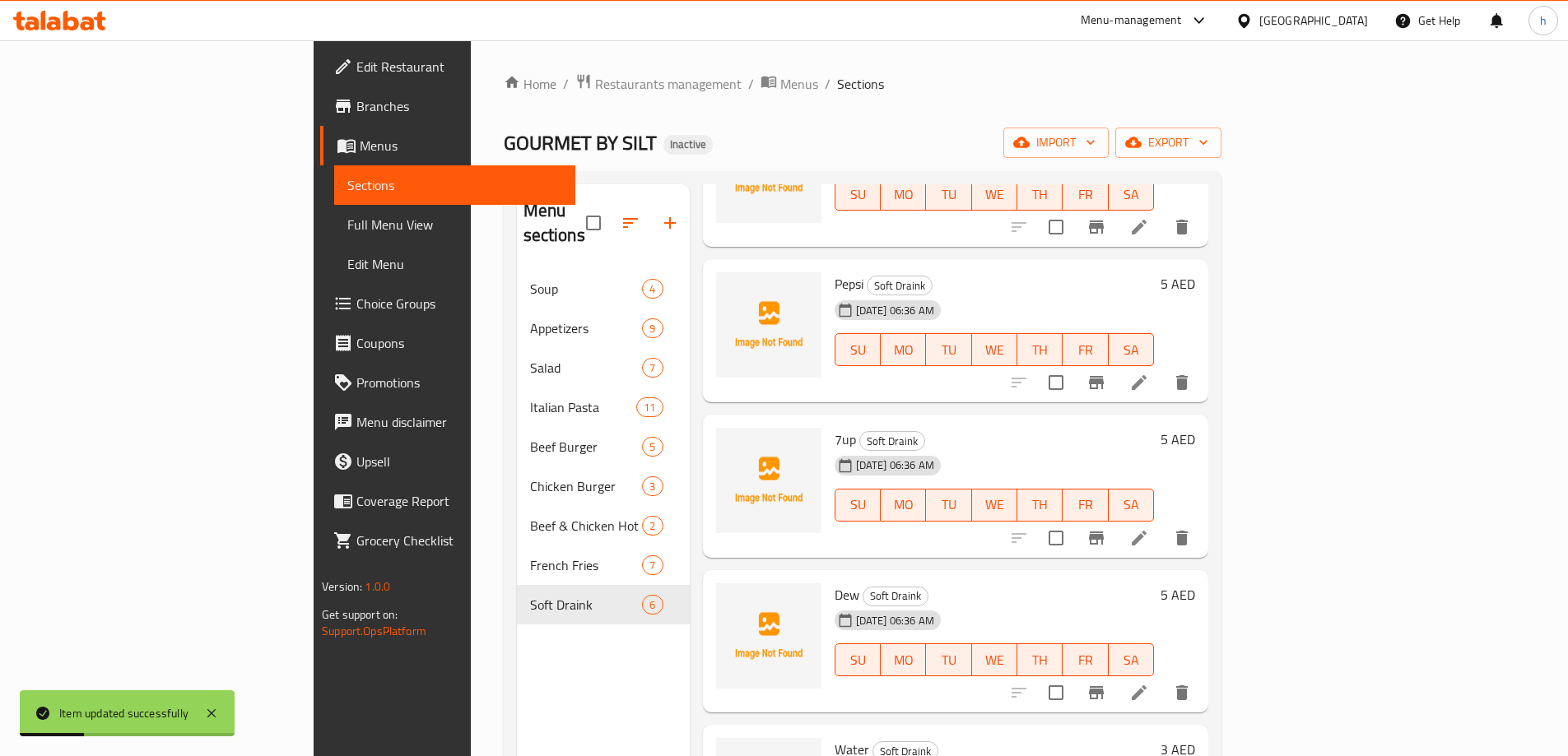
scroll to position [165, 0]
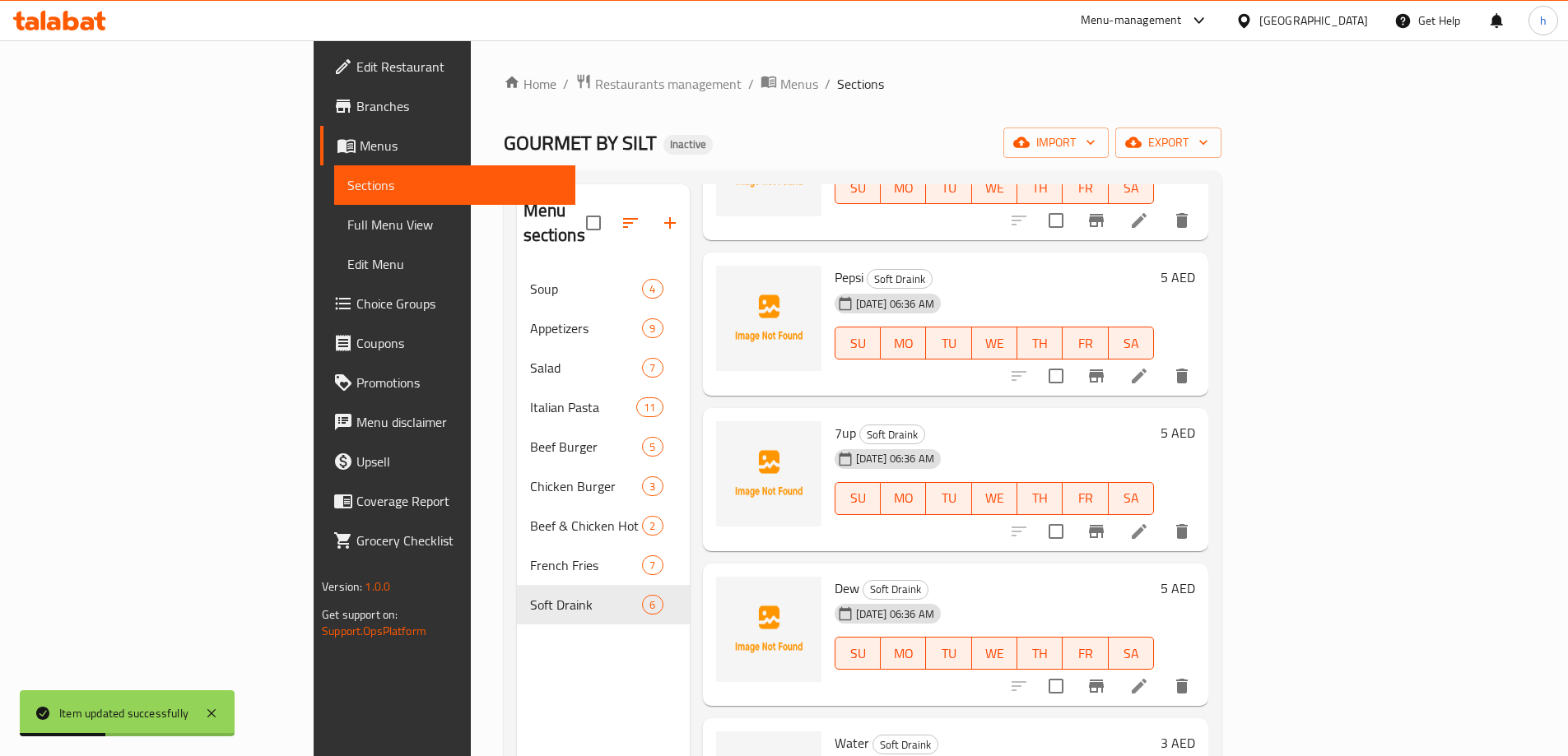
click at [1163, 516] on li at bounding box center [1138, 531] width 46 height 29
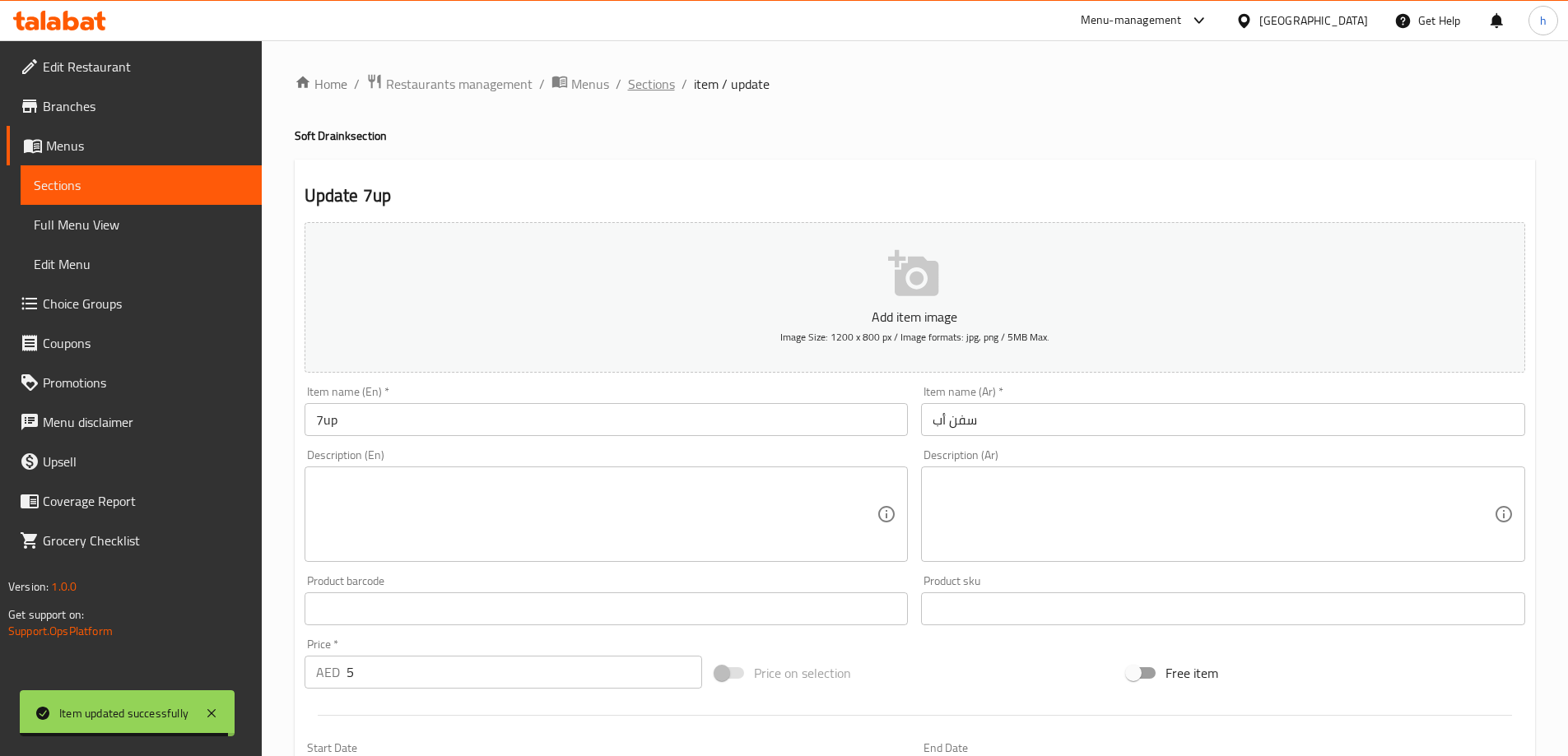
click at [655, 83] on span "Sections" at bounding box center [652, 84] width 47 height 19
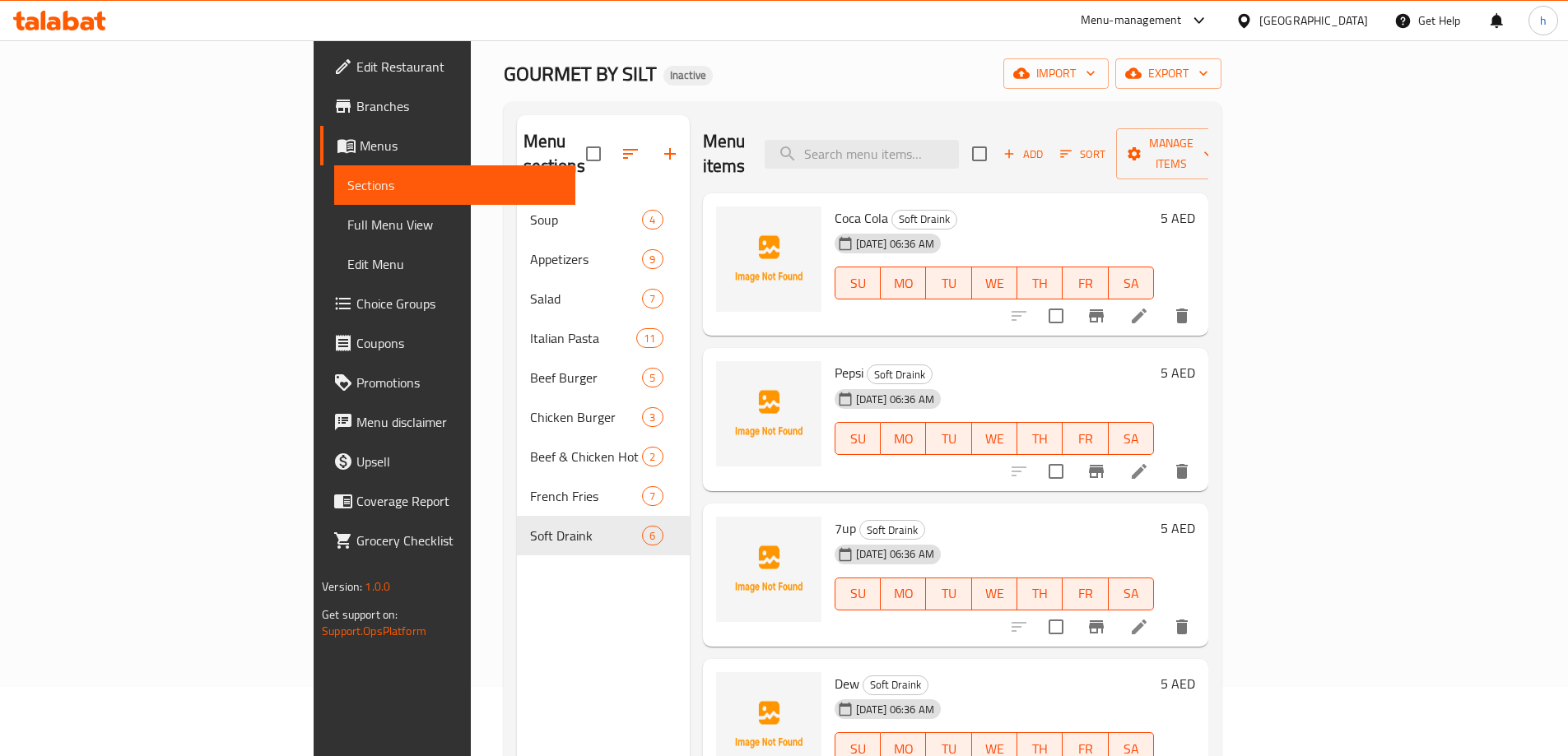
scroll to position [165, 0]
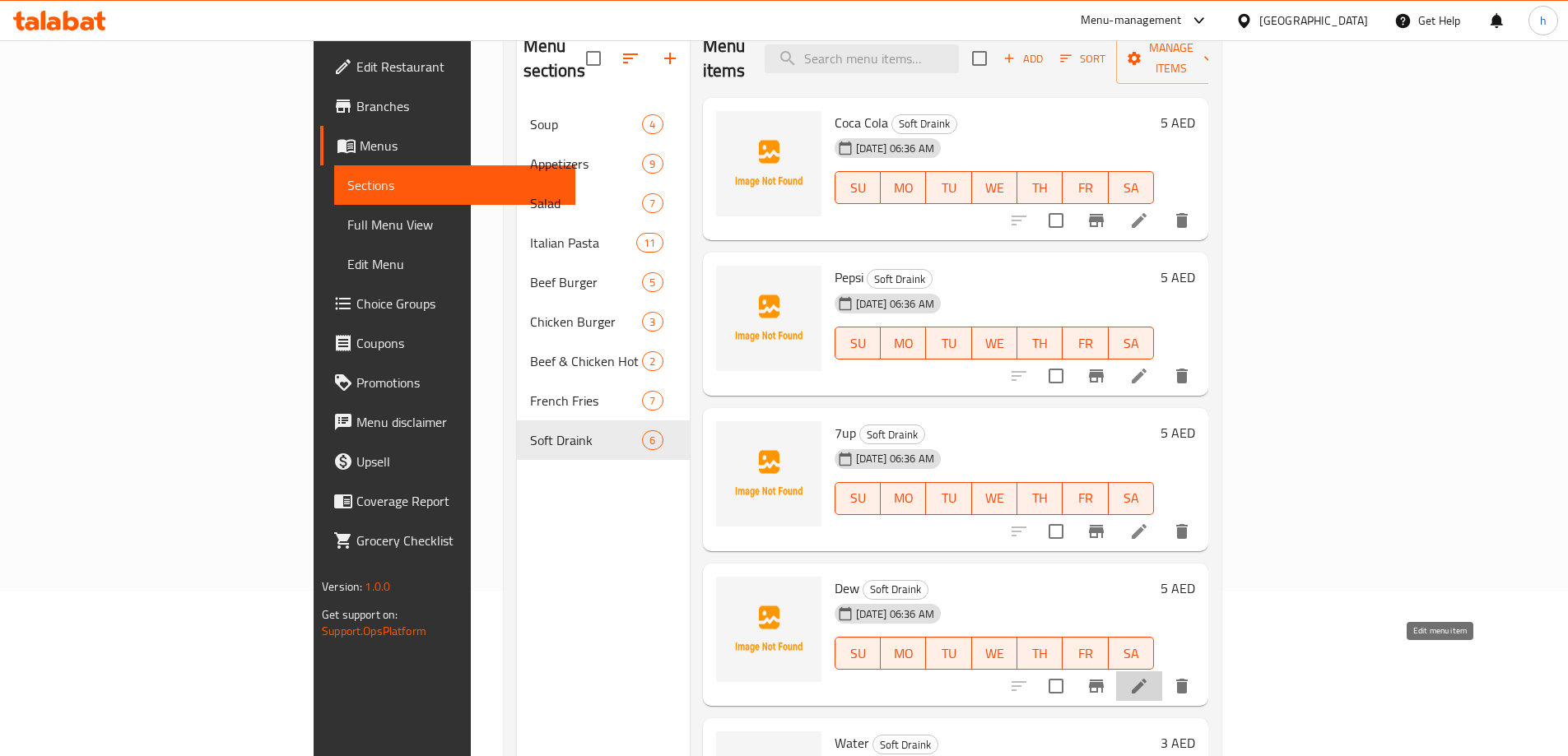
click at [1147, 679] on icon at bounding box center [1138, 686] width 15 height 15
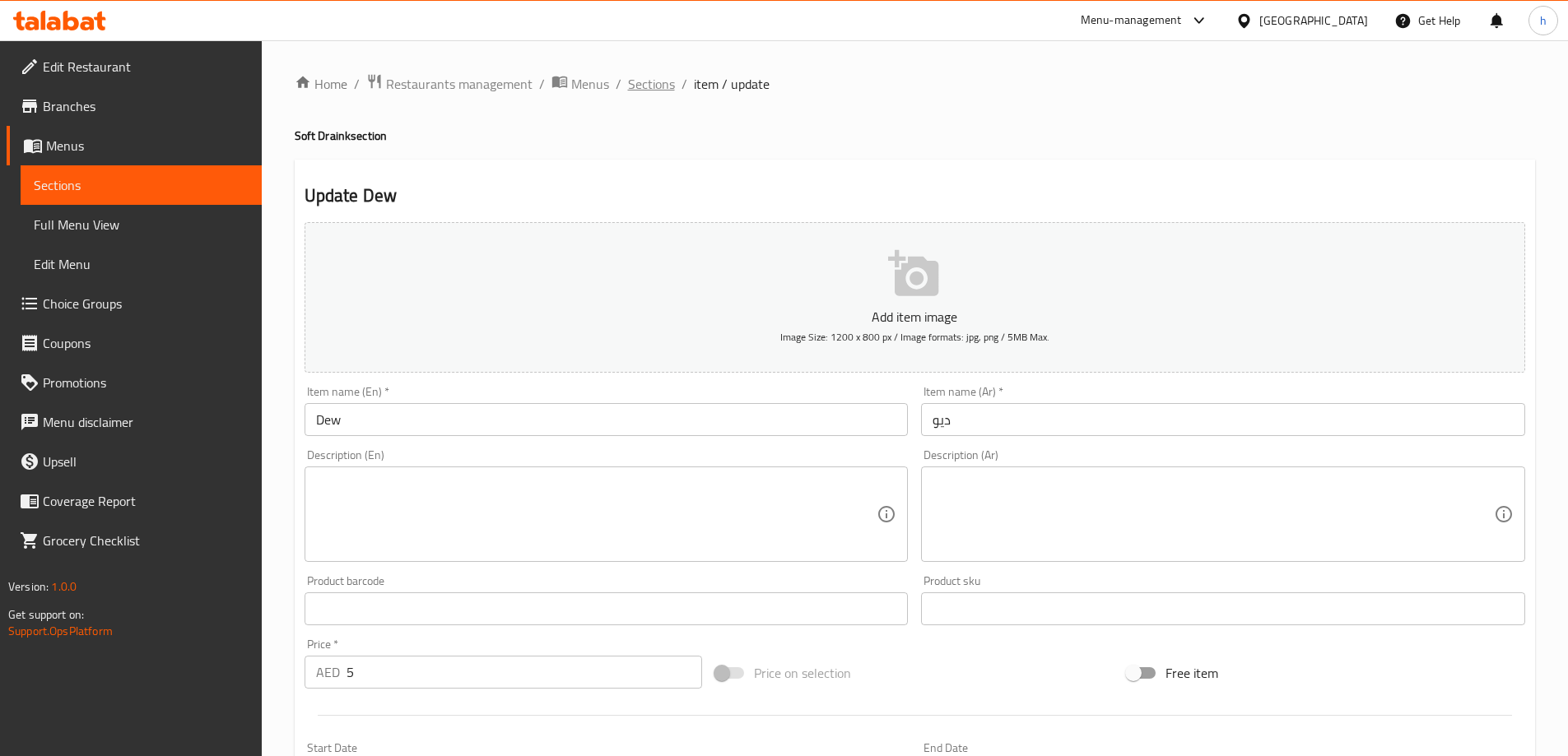
click at [644, 86] on span "Sections" at bounding box center [652, 84] width 47 height 19
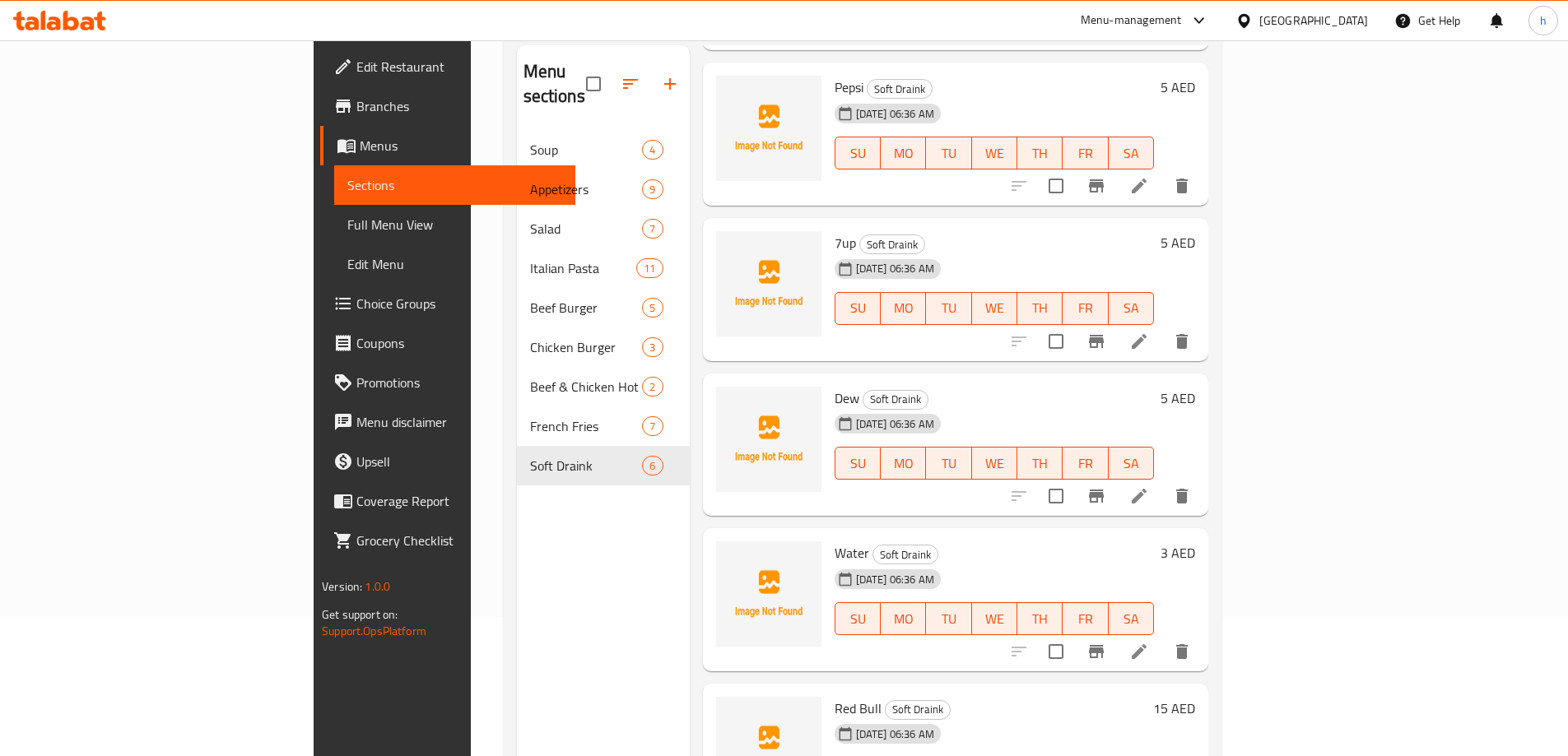
scroll to position [231, 0]
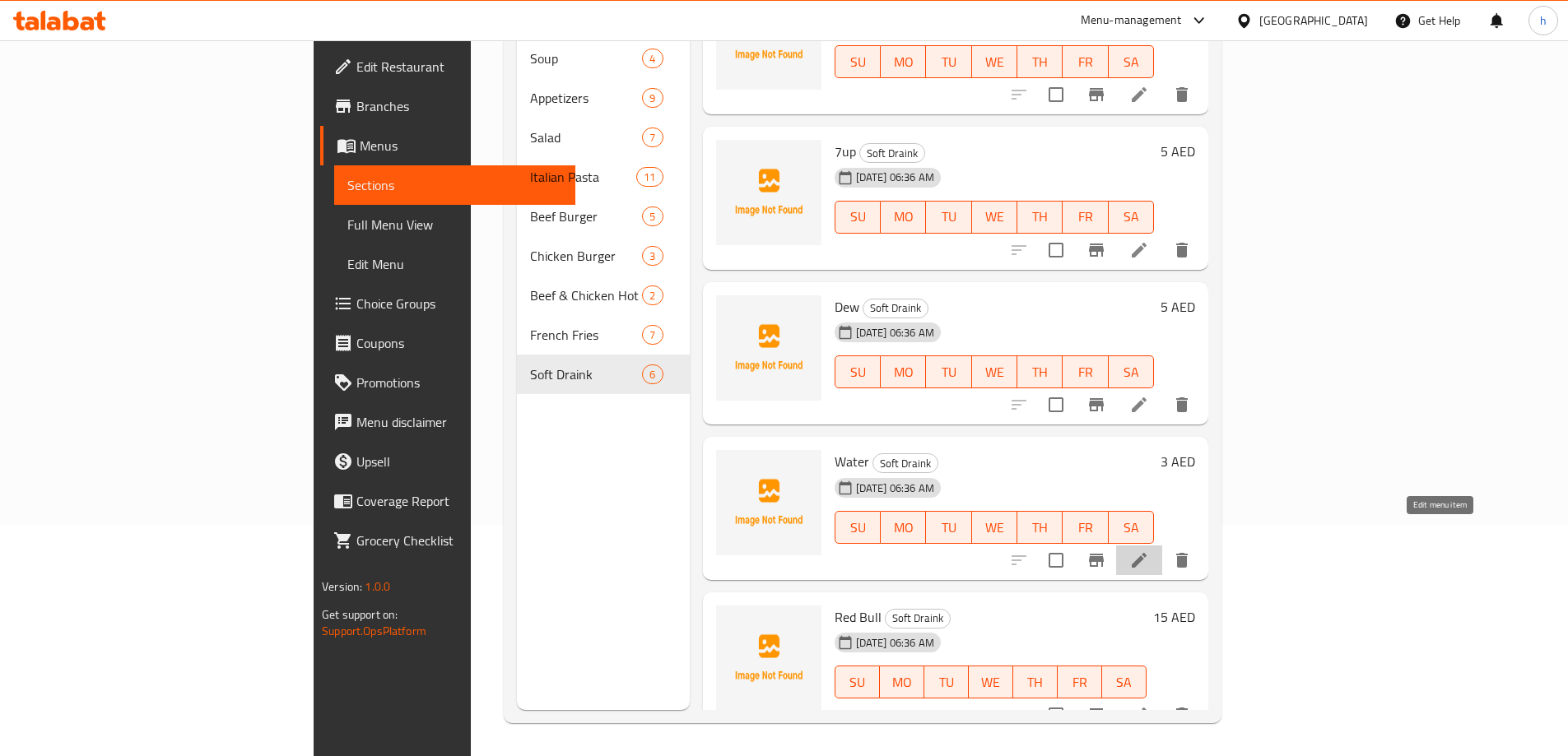
click at [1149, 550] on icon at bounding box center [1139, 560] width 19 height 19
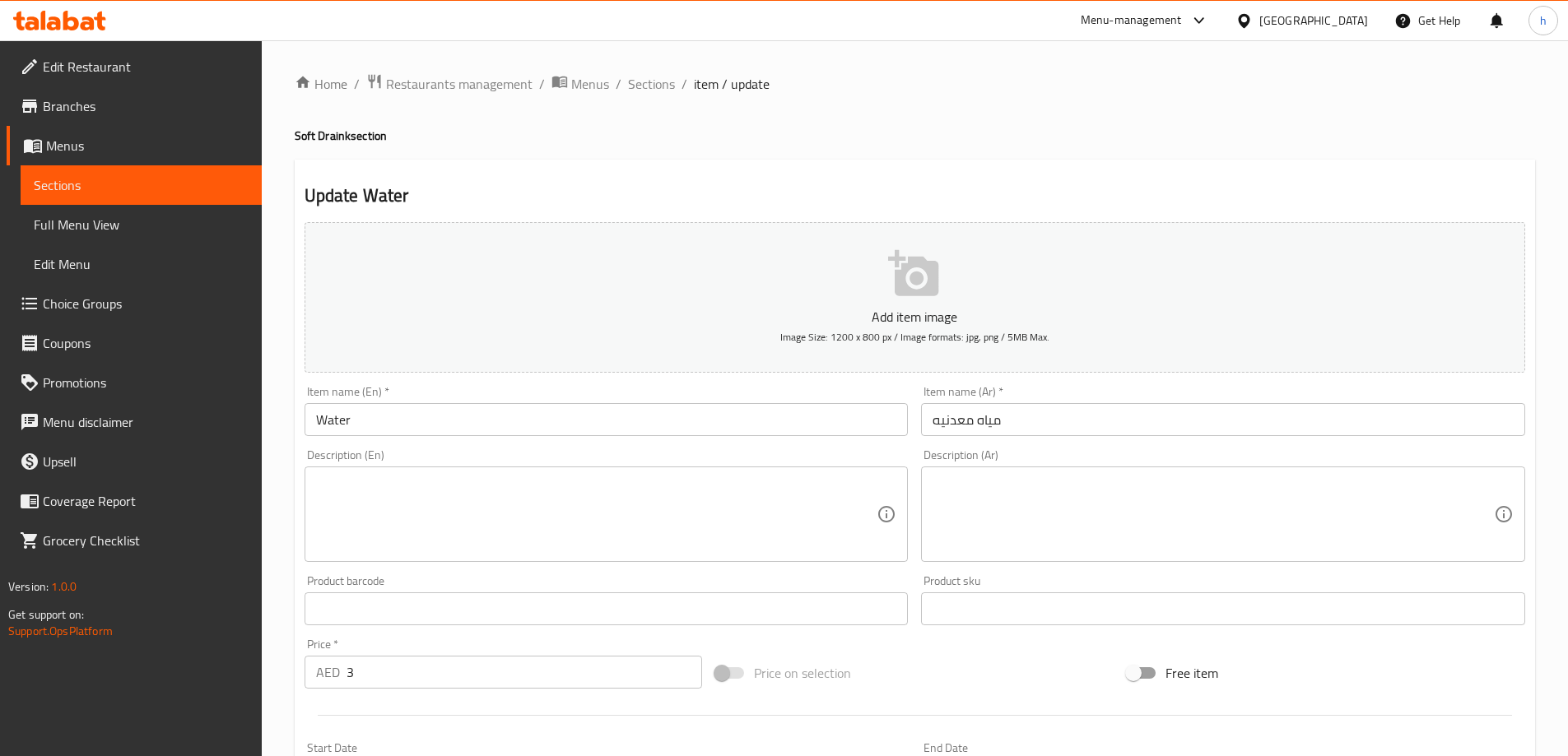
click at [1082, 416] on input "مياه معدنيه" at bounding box center [1223, 420] width 604 height 33
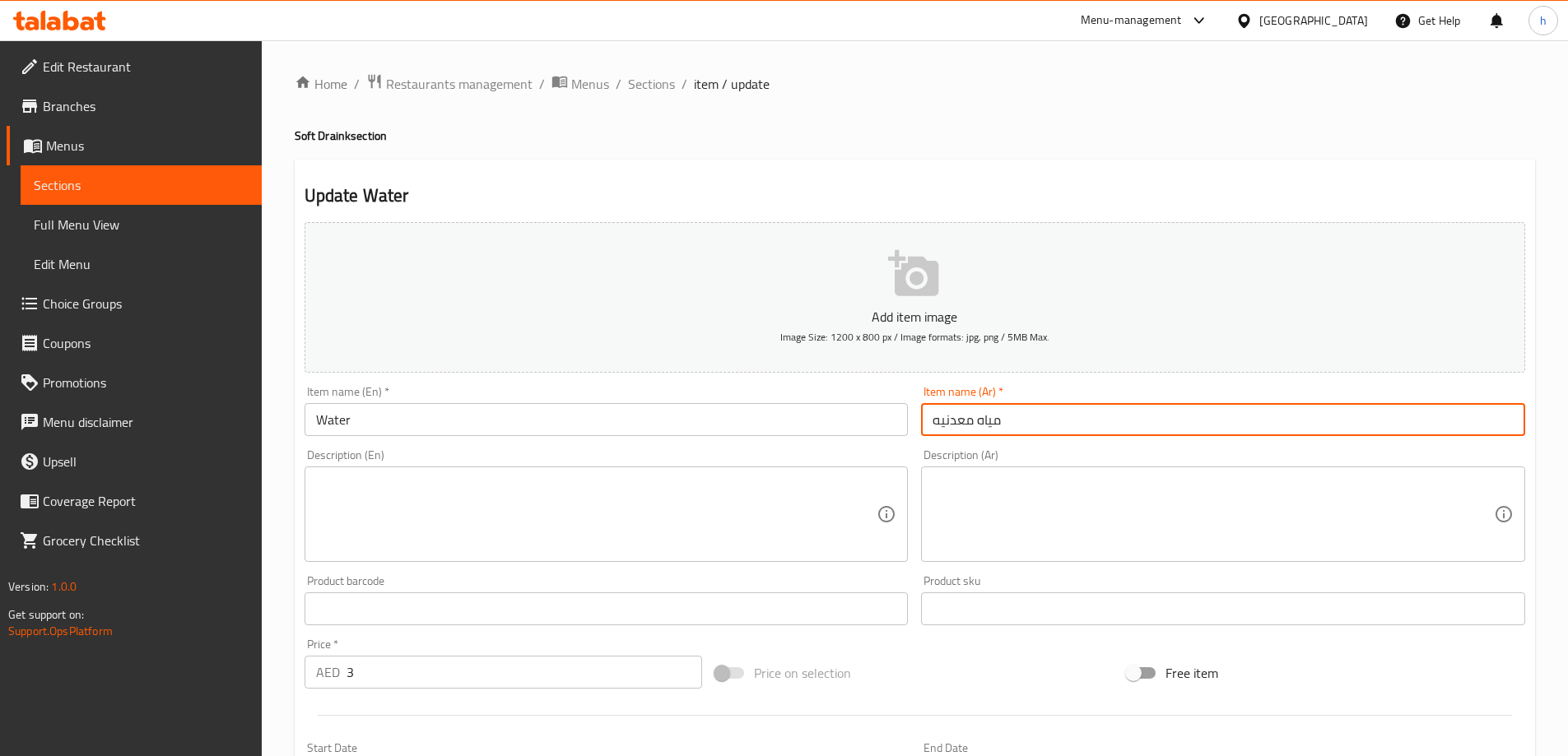
click at [1082, 416] on input "مياه معدنيه" at bounding box center [1223, 420] width 604 height 33
click at [500, 421] on input "Water" at bounding box center [607, 420] width 604 height 33
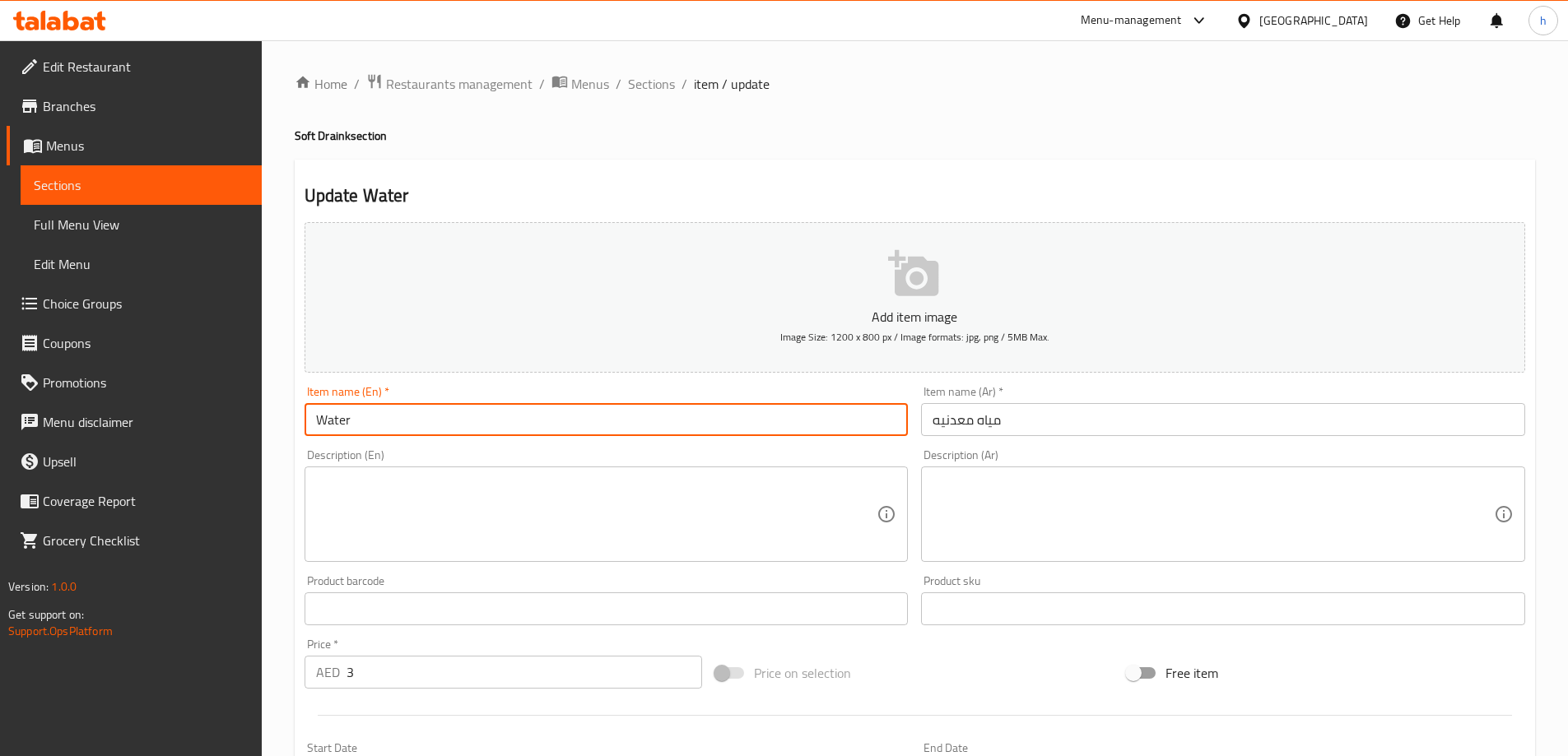
click at [500, 421] on input "Water" at bounding box center [607, 420] width 604 height 33
paste input "Mineral"
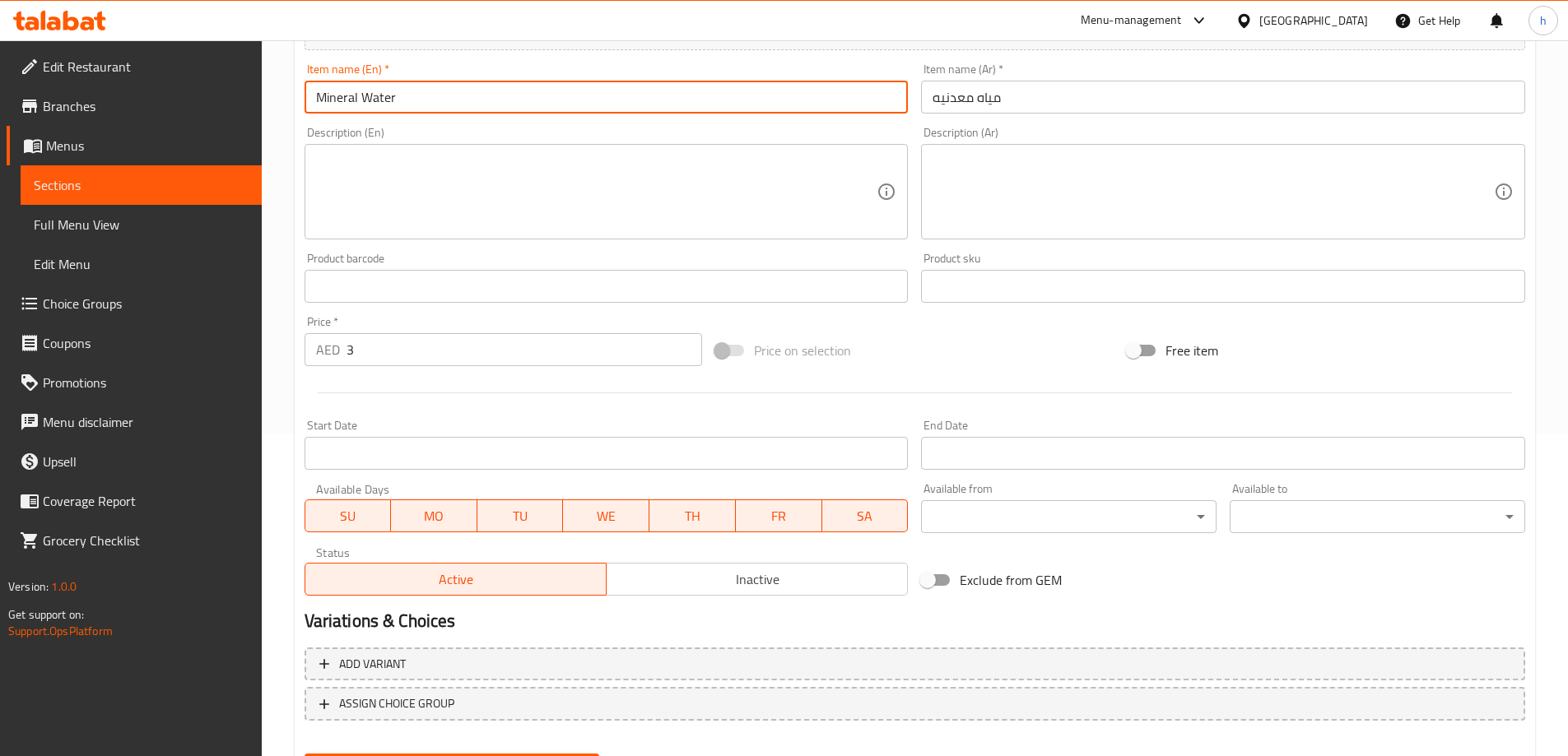
scroll to position [406, 0]
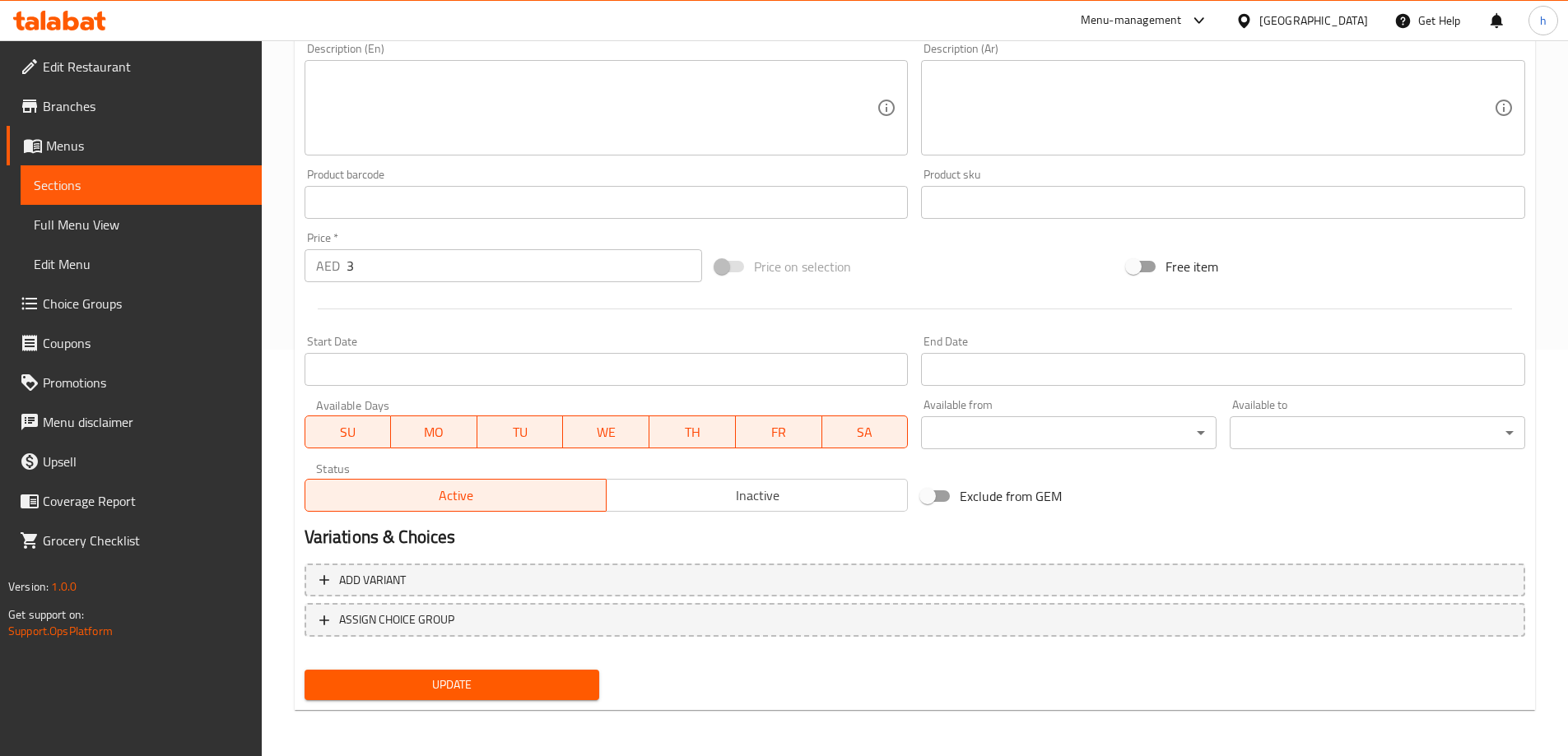
type input "Mineral Water"
click at [567, 691] on span "Update" at bounding box center [452, 685] width 269 height 20
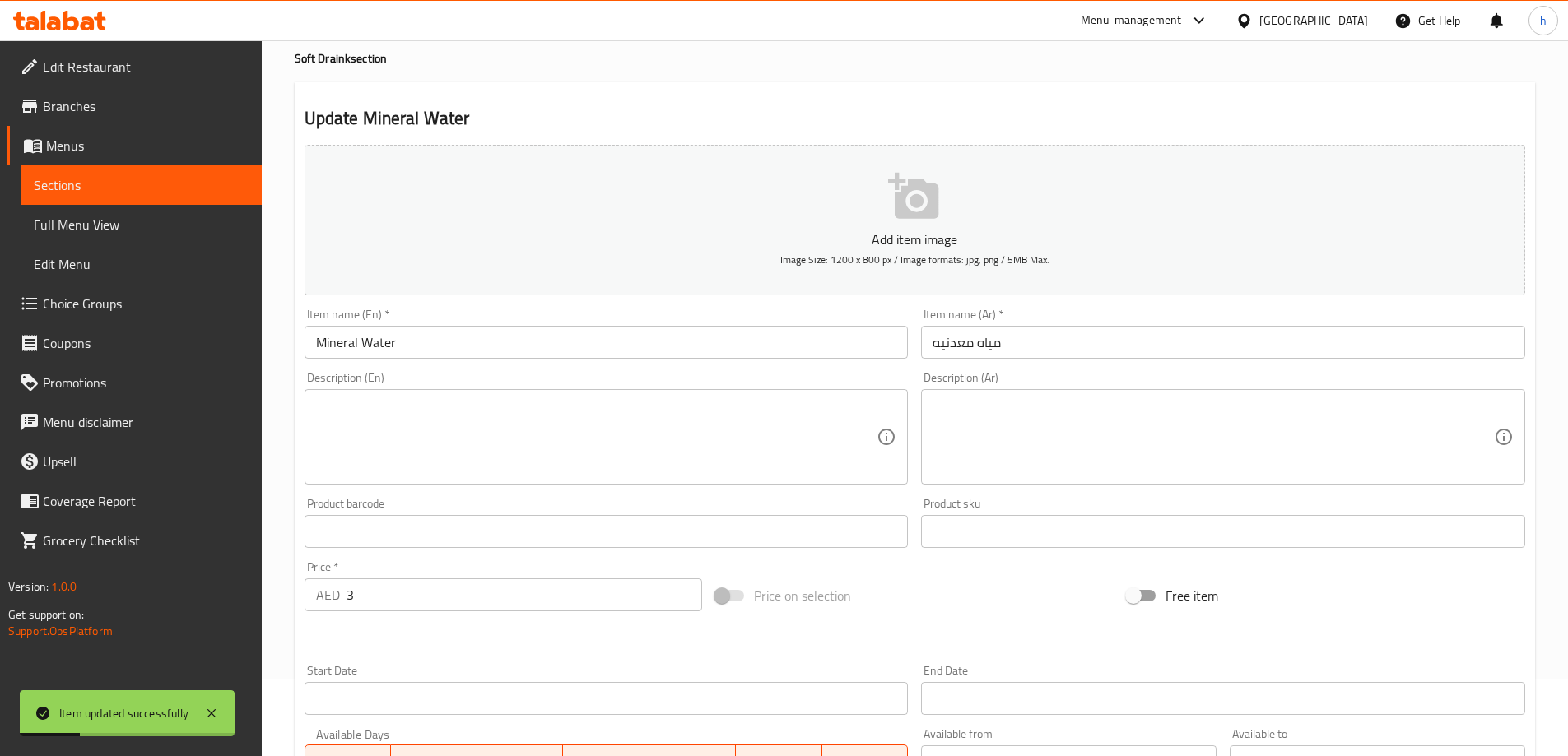
scroll to position [0, 0]
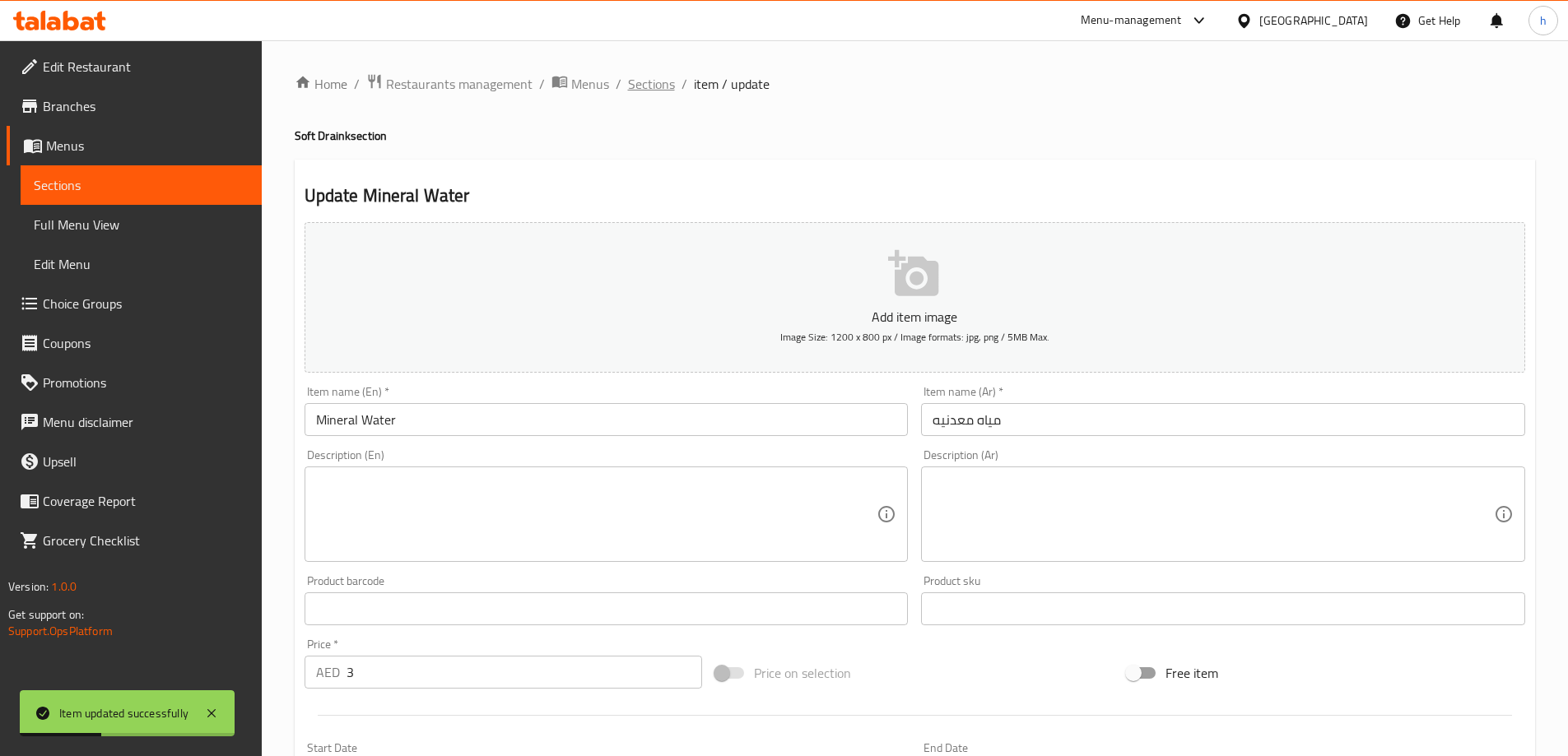
click at [656, 88] on span "Sections" at bounding box center [652, 84] width 47 height 19
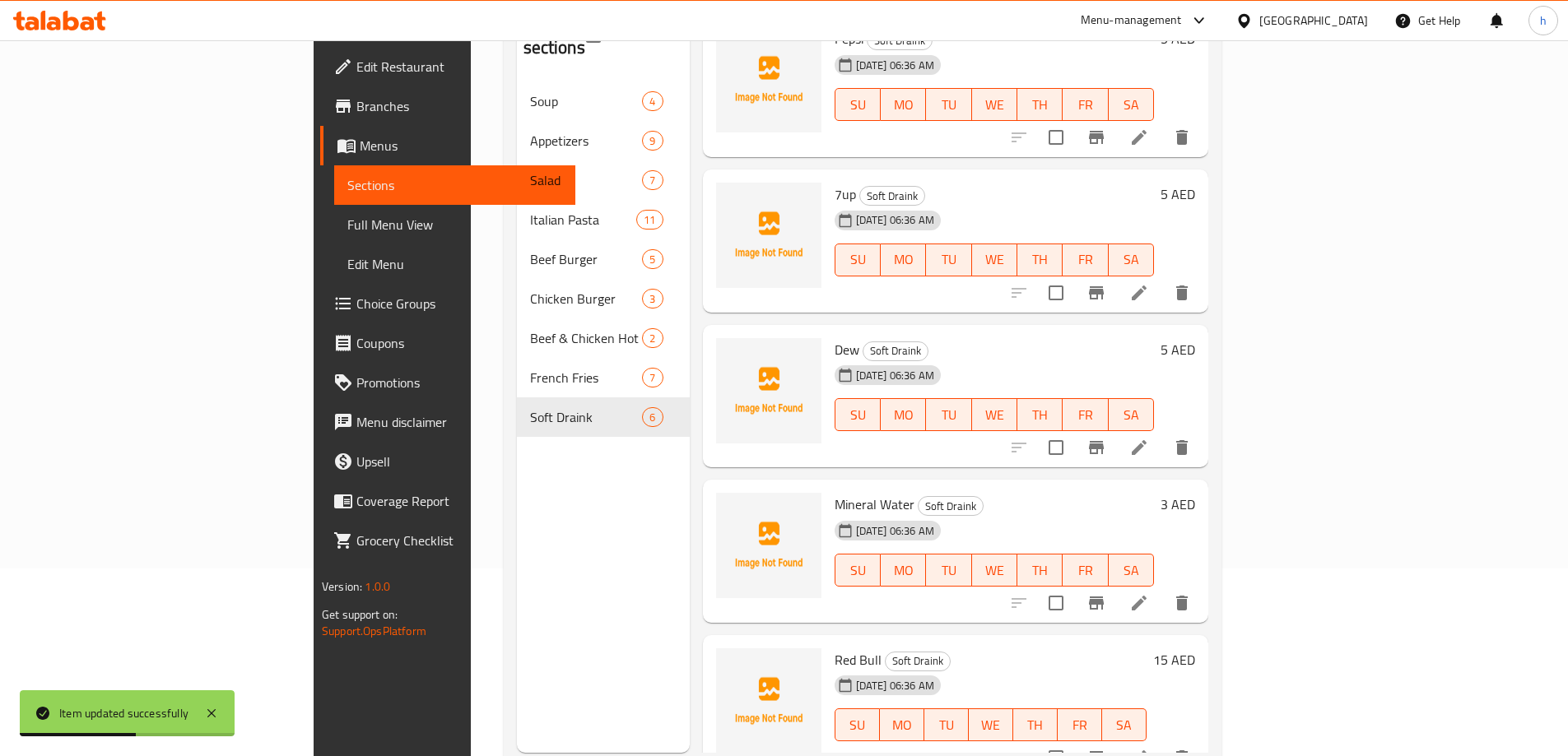
scroll to position [231, 0]
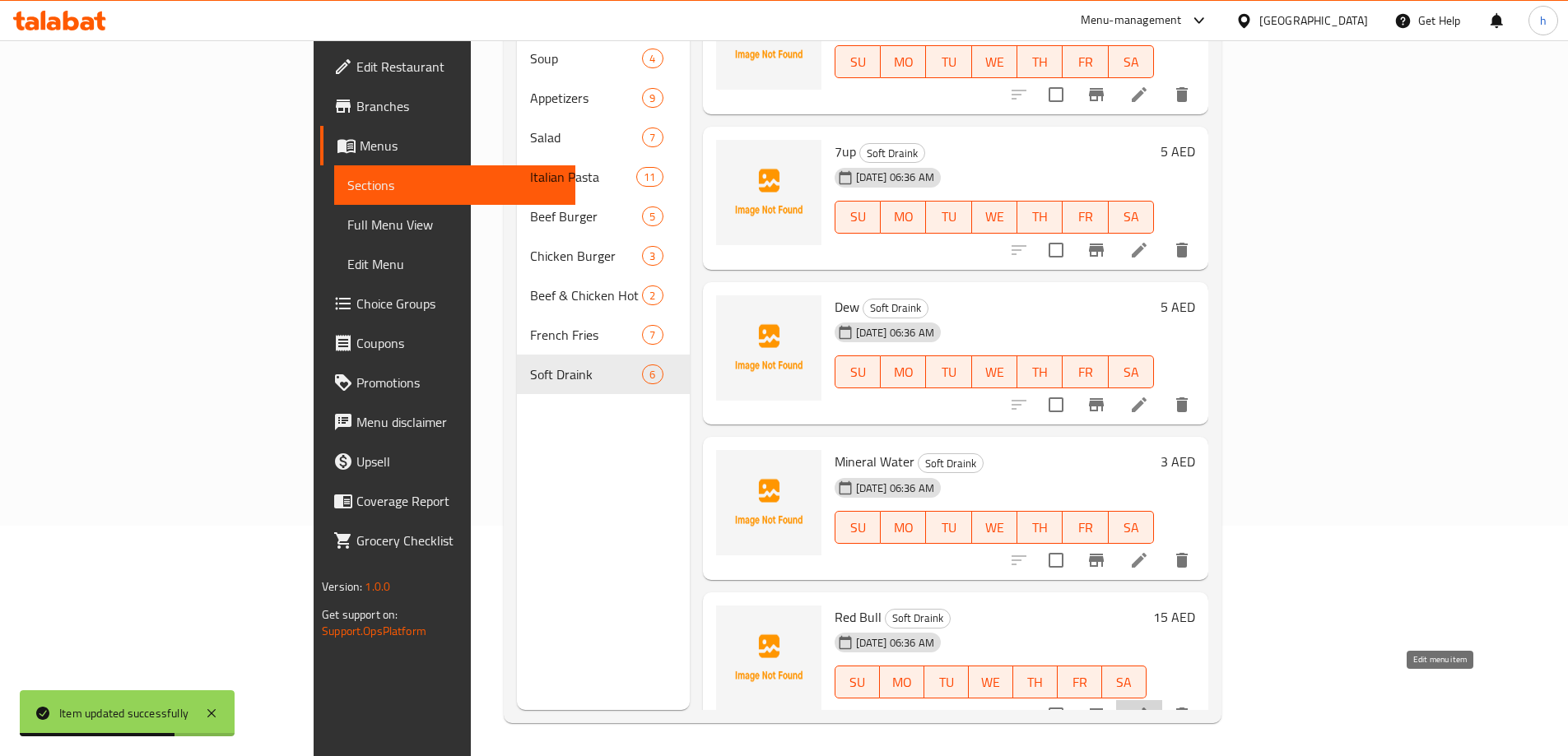
click at [1149, 705] on icon at bounding box center [1139, 715] width 19 height 19
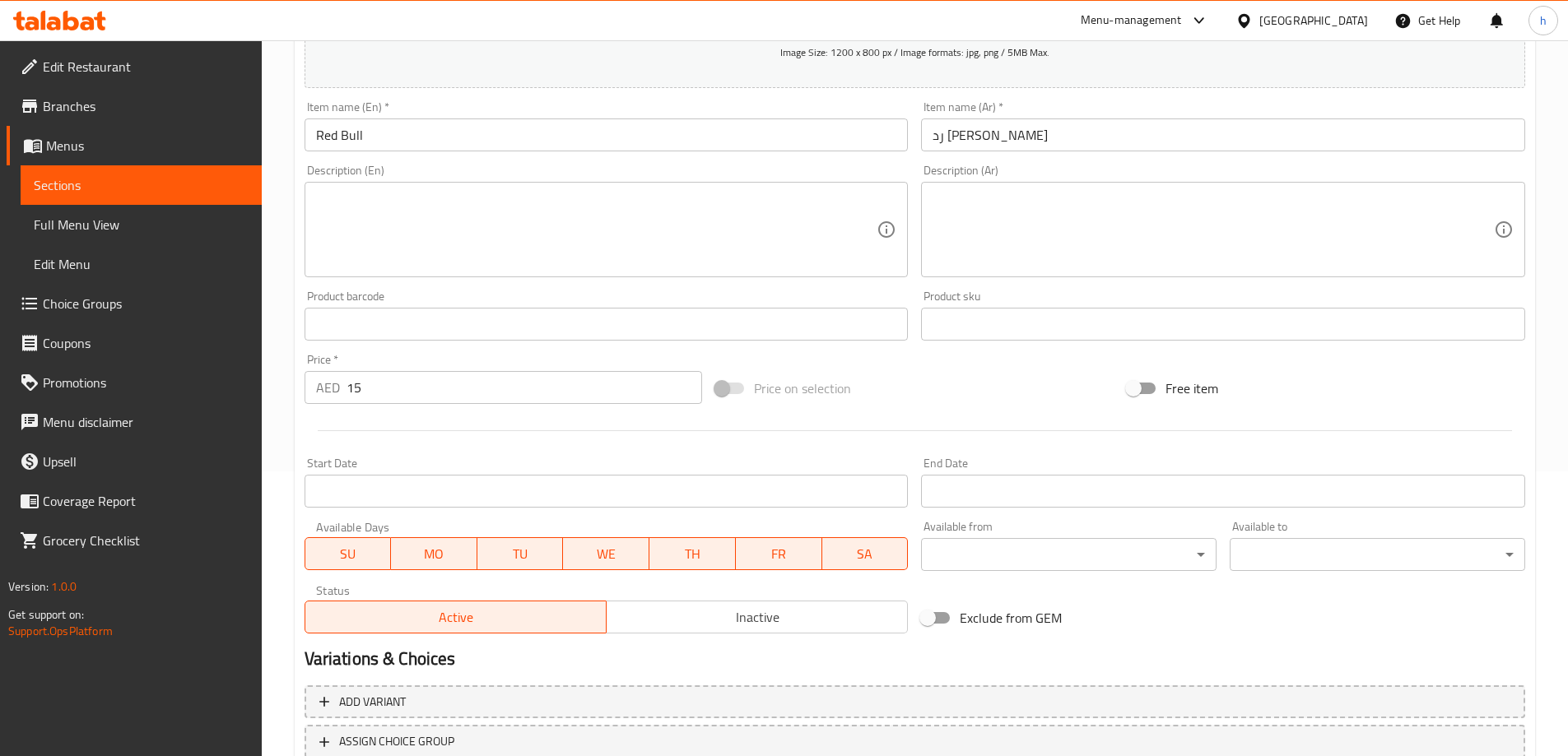
scroll to position [77, 0]
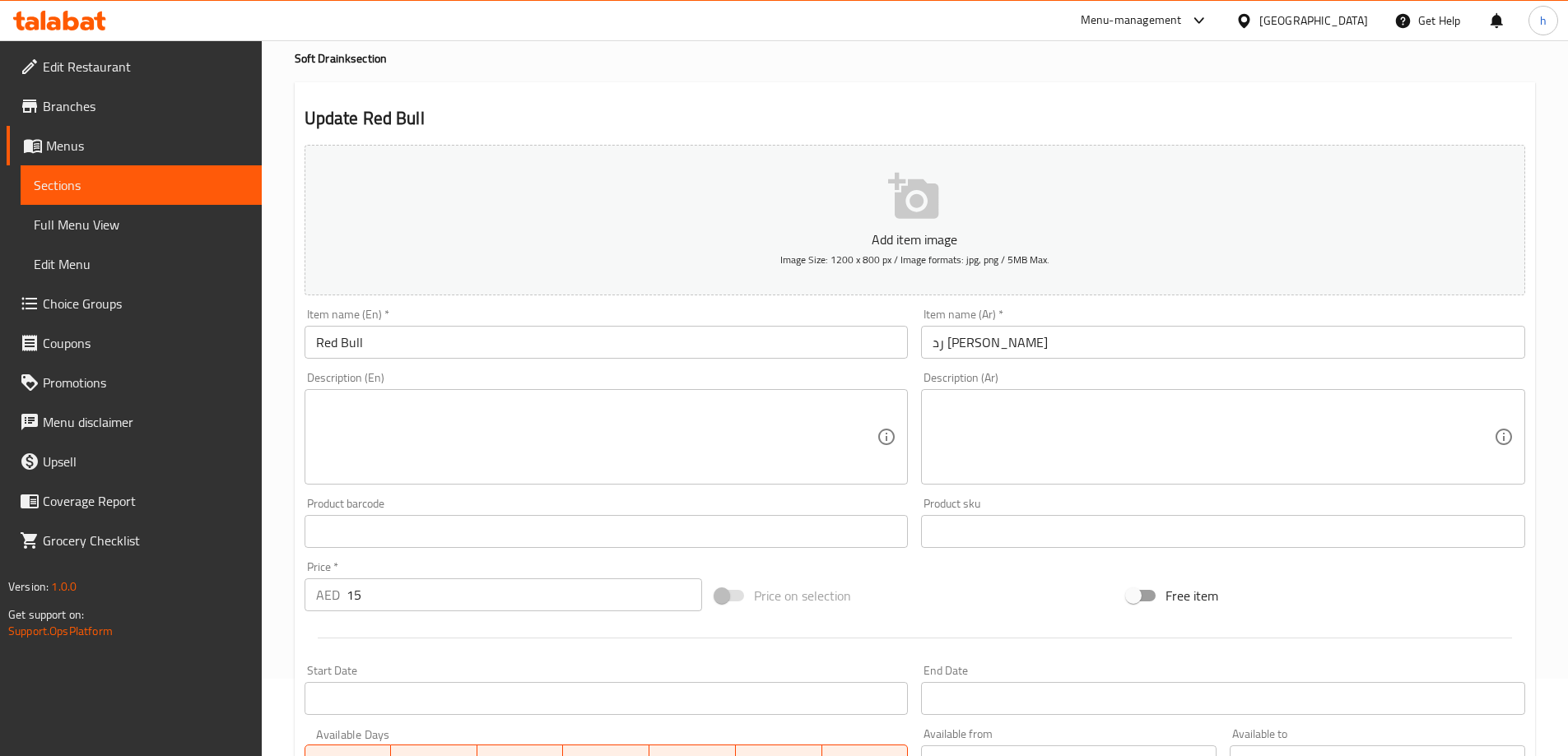
click at [466, 340] on input "Red Bull" at bounding box center [607, 342] width 604 height 33
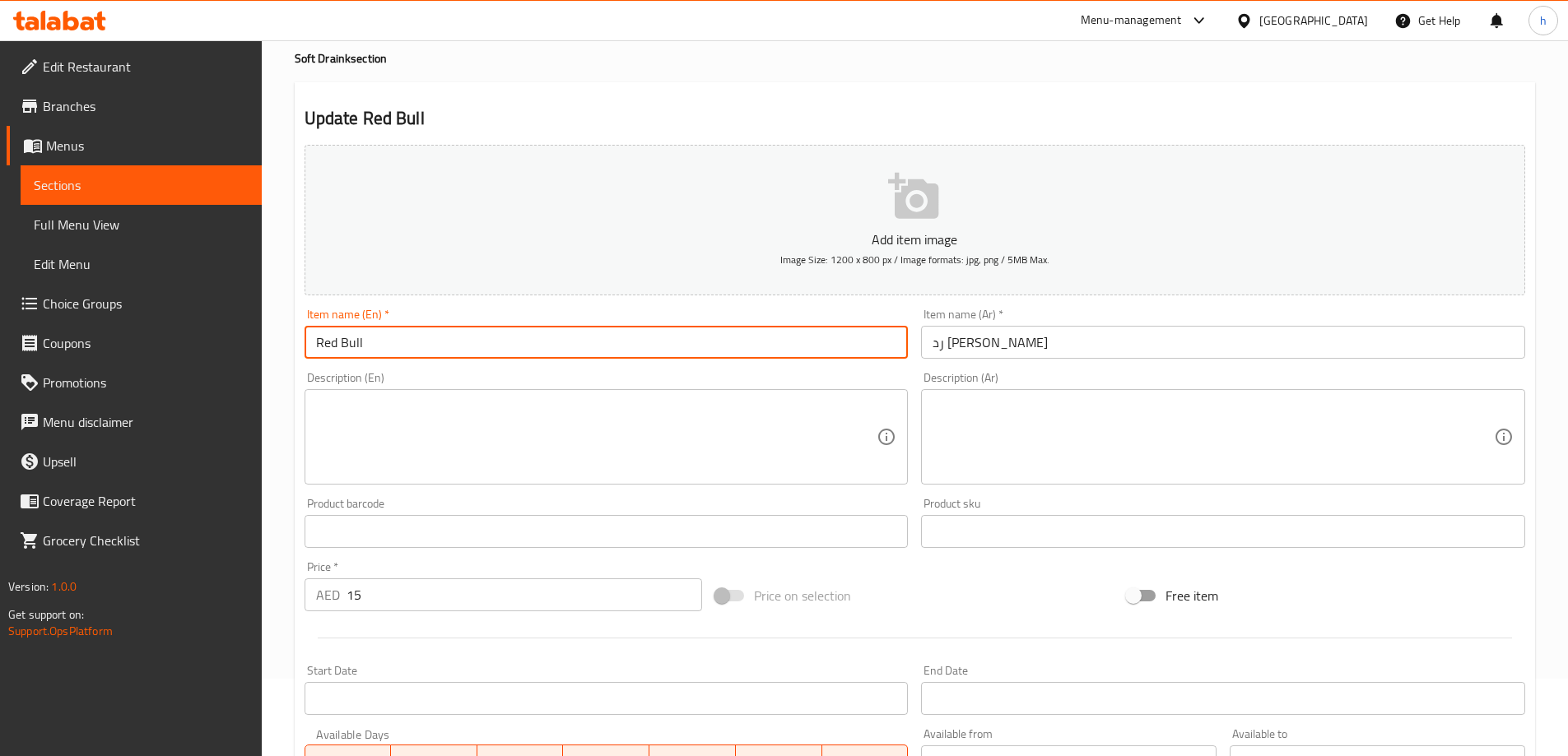
click at [466, 340] on input "Red Bull" at bounding box center [607, 342] width 604 height 33
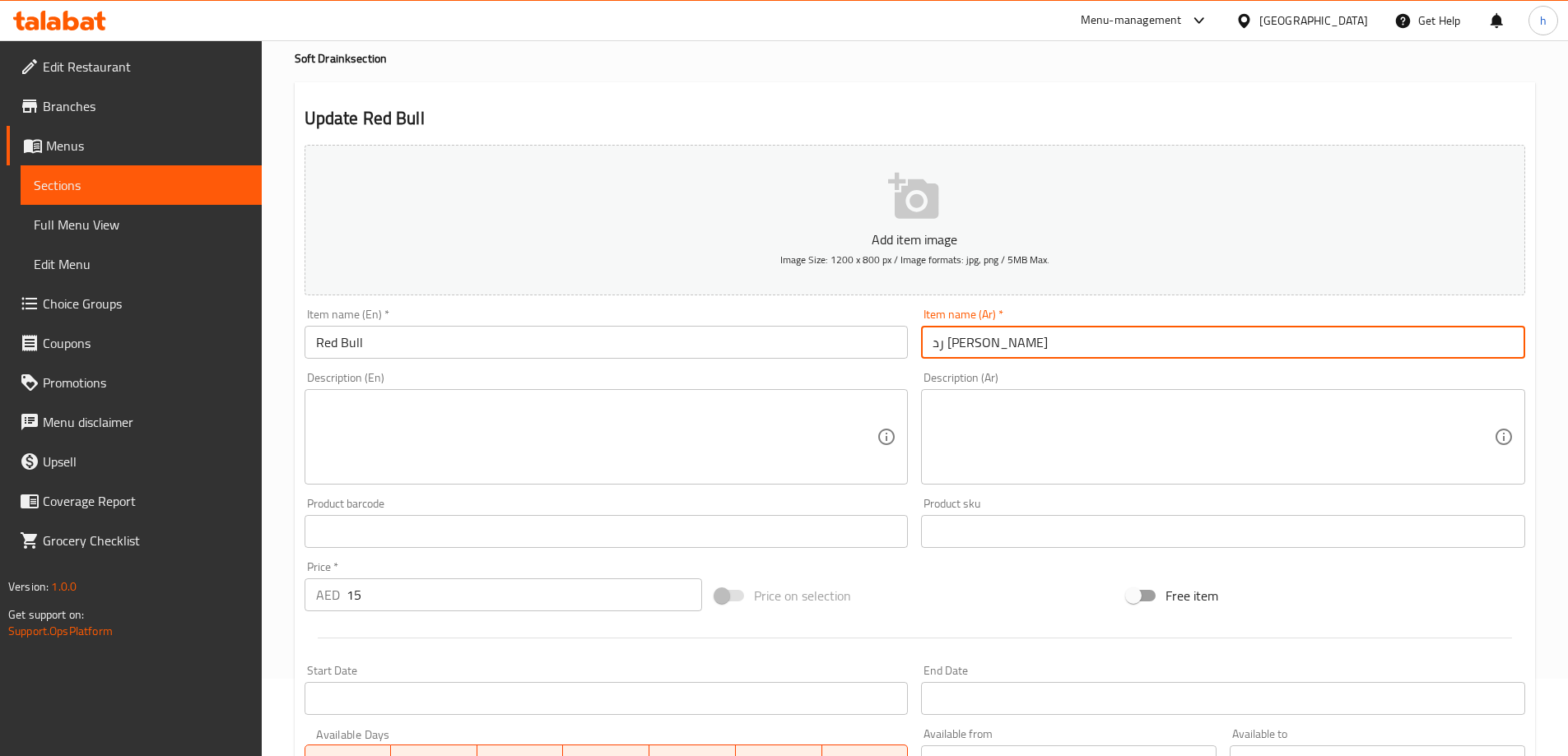
click at [1052, 346] on input "رد بول" at bounding box center [1223, 342] width 604 height 33
paste input "ي"
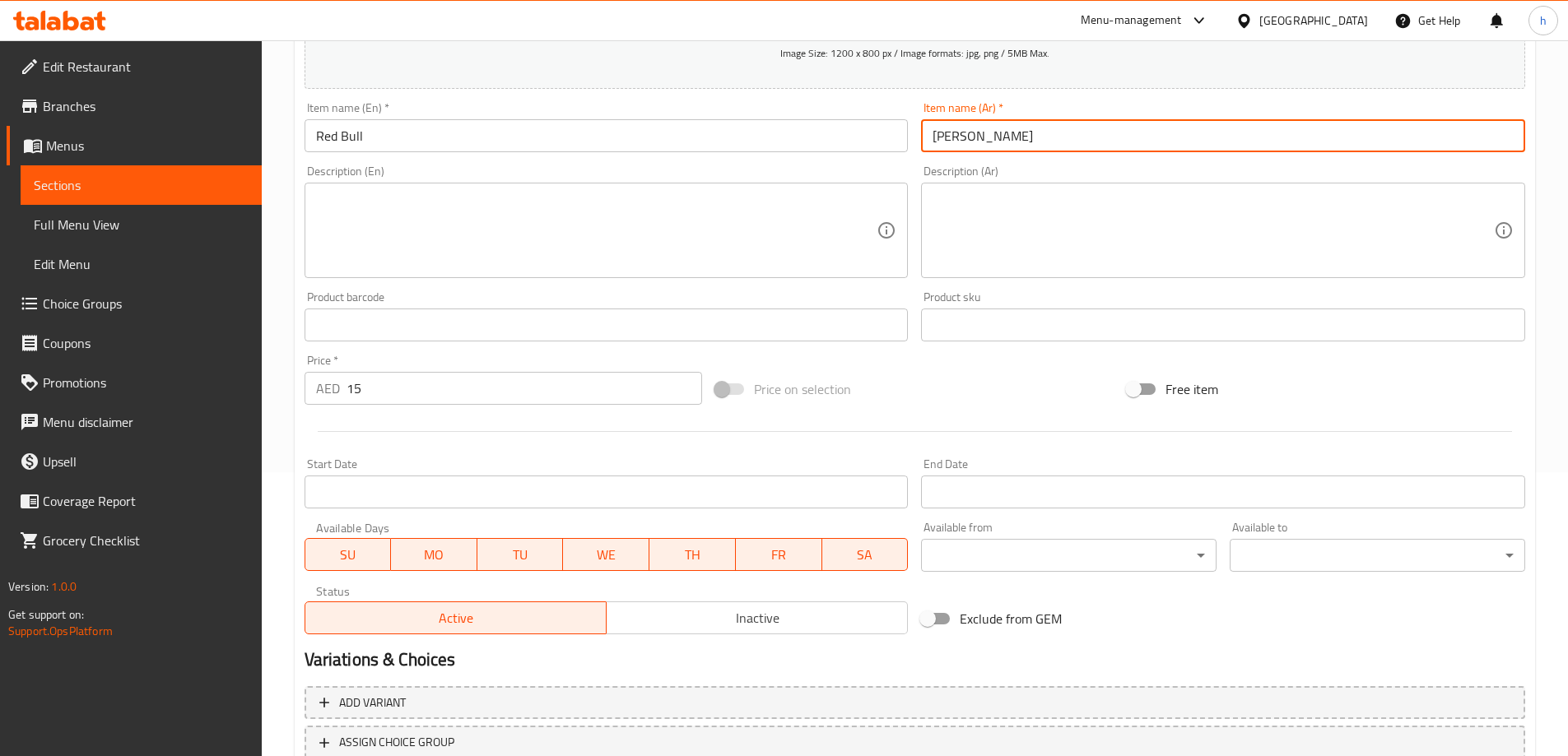
scroll to position [406, 0]
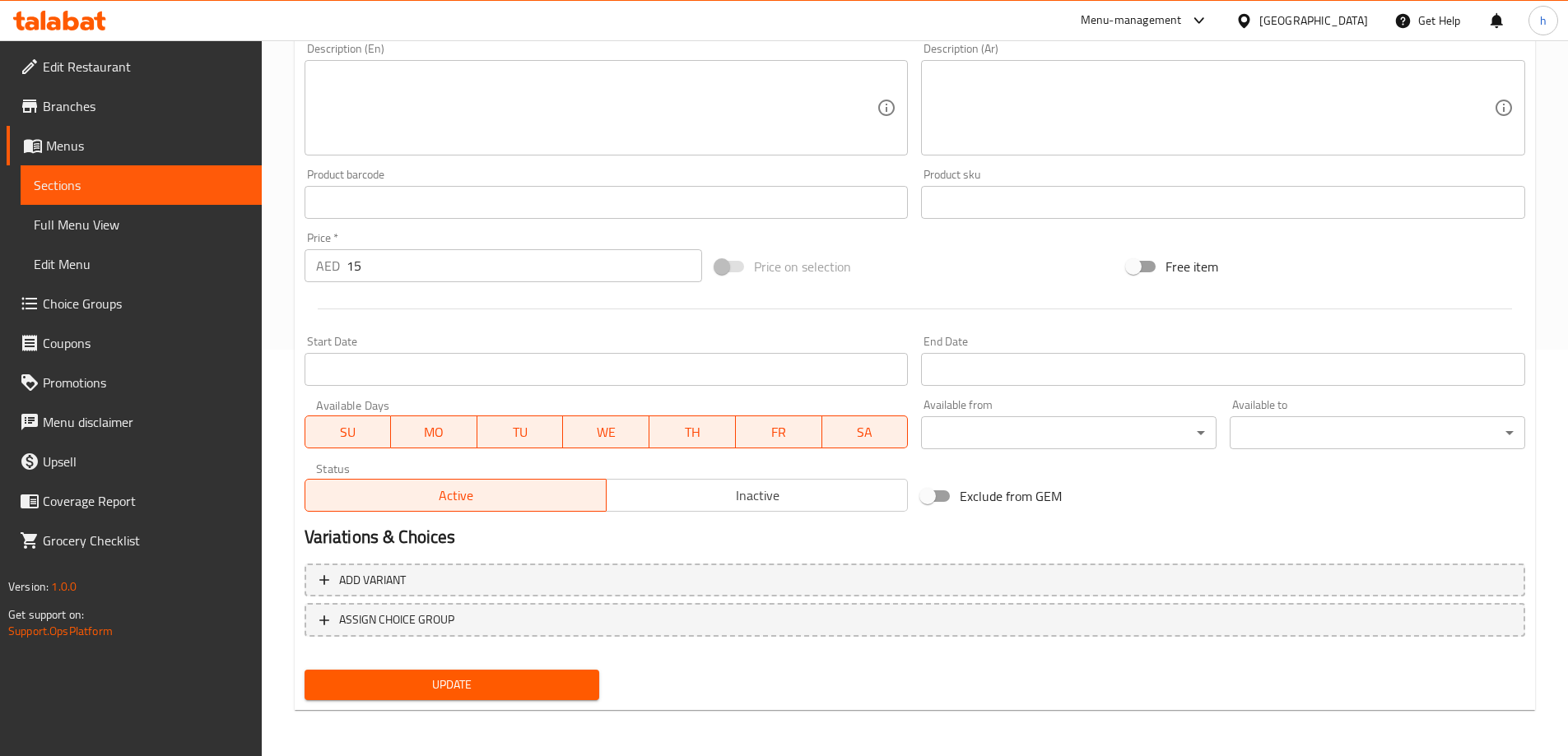
type input "ريد بول"
click at [546, 693] on span "Update" at bounding box center [452, 685] width 269 height 20
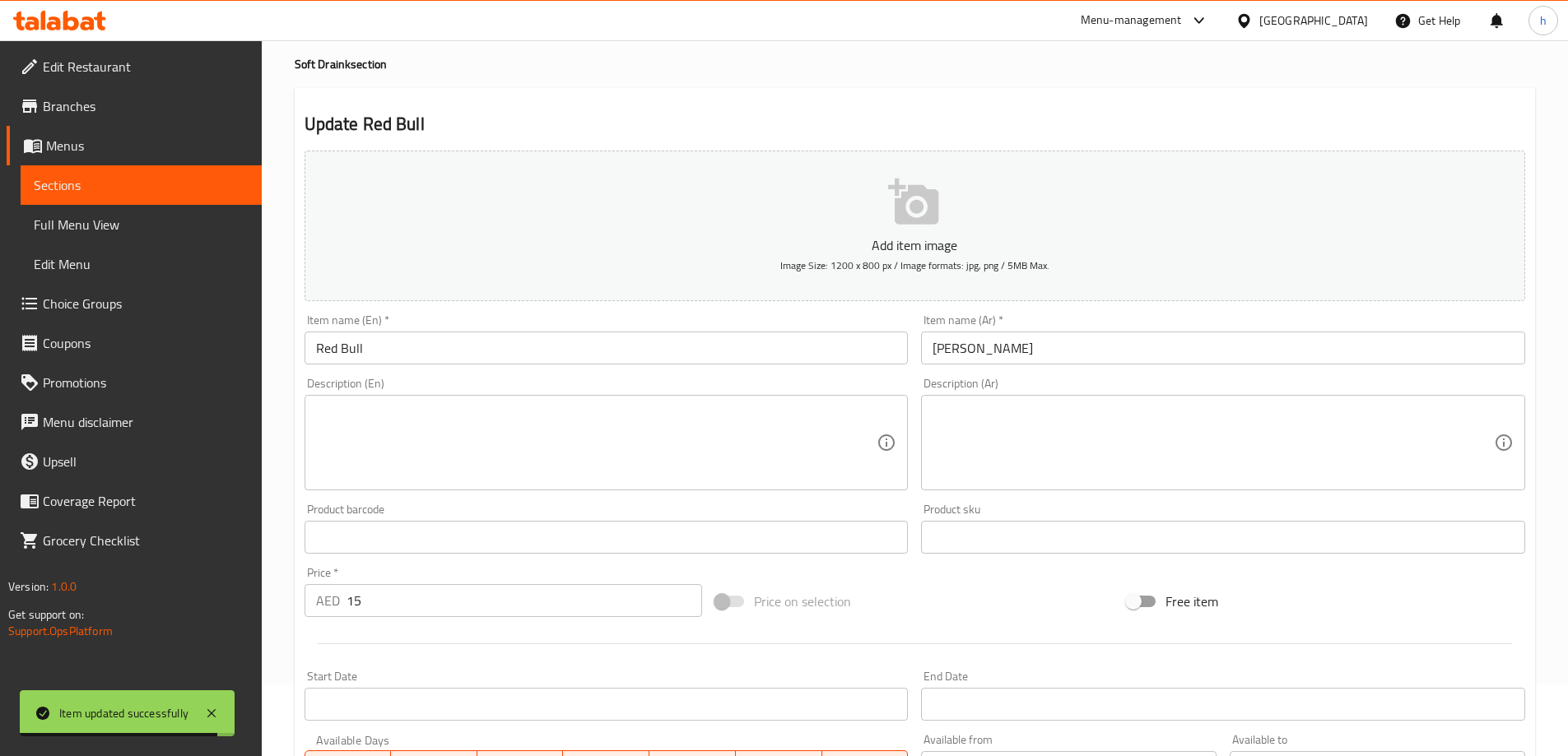
scroll to position [0, 0]
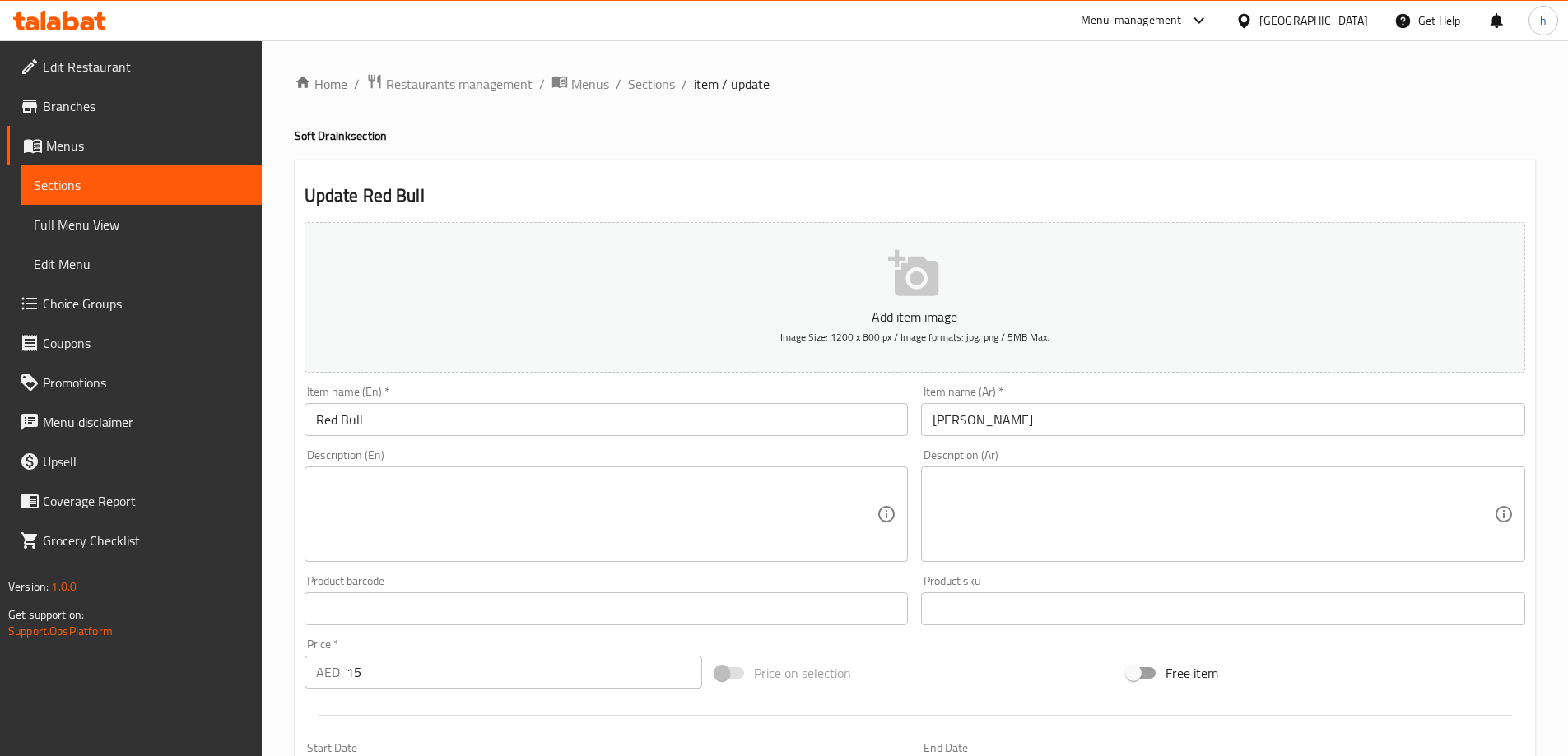
click at [656, 90] on span "Sections" at bounding box center [652, 84] width 47 height 19
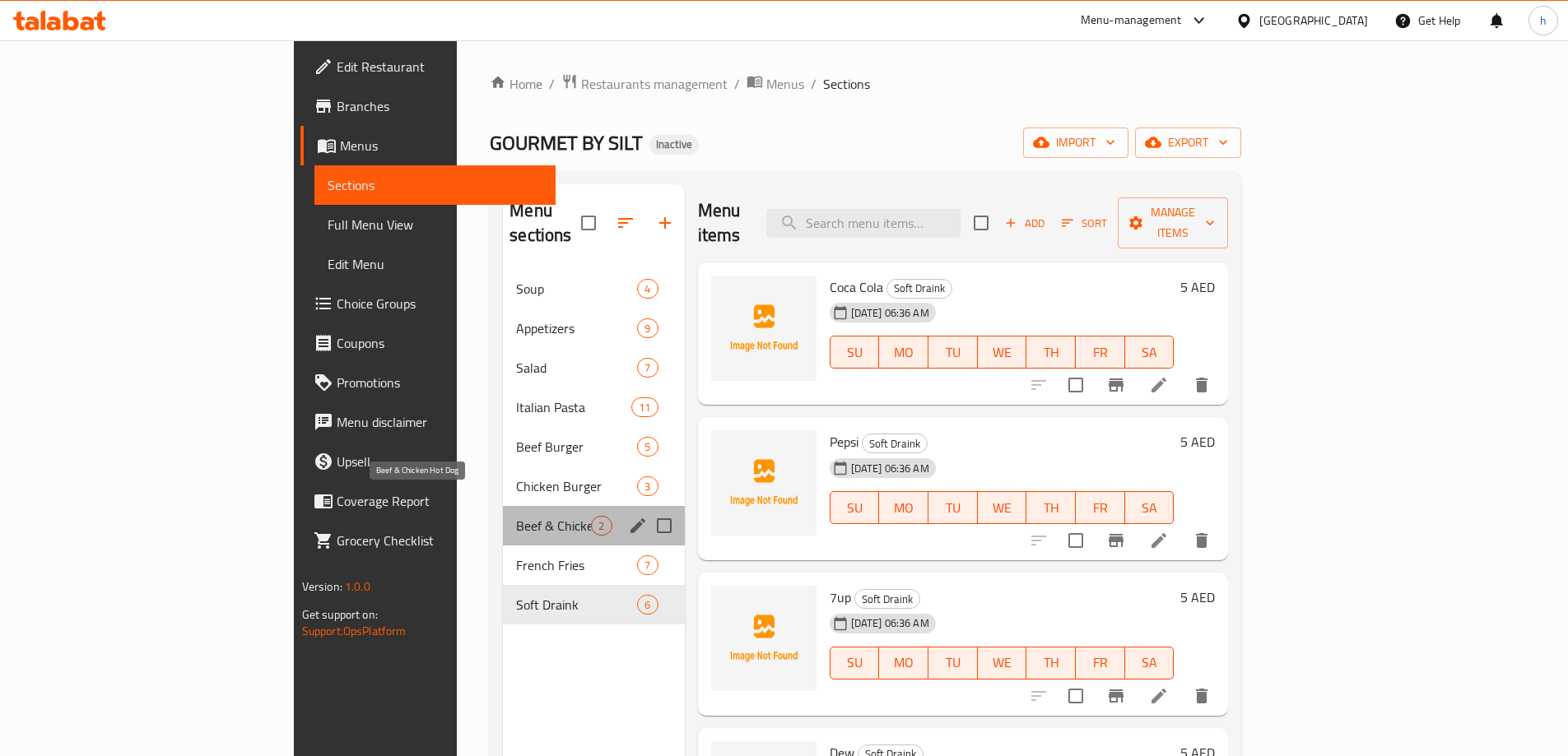
click at [516, 516] on span "Beef & Chicken Hot Dog" at bounding box center [554, 526] width 75 height 19
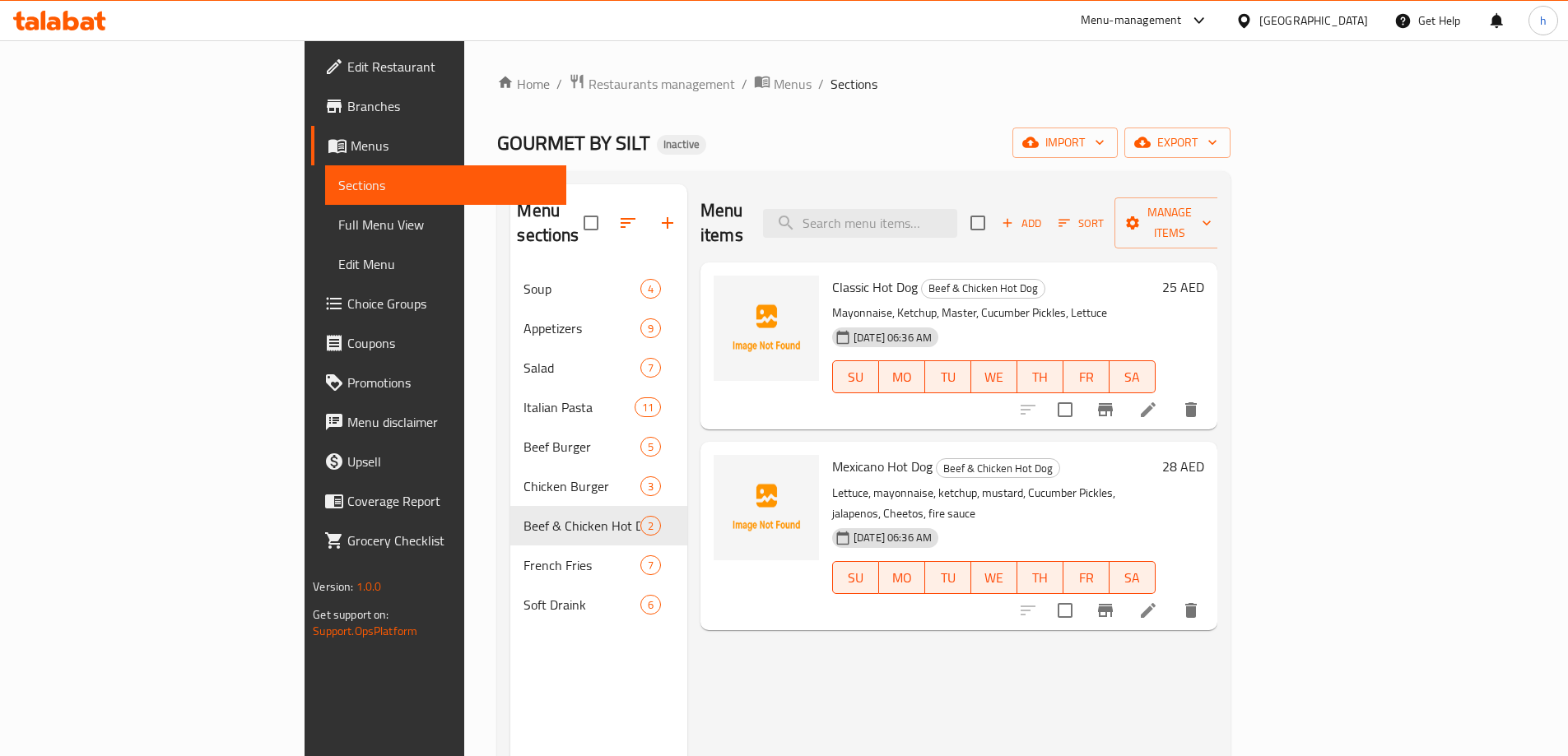
click at [325, 212] on link "Full Menu View" at bounding box center [445, 224] width 241 height 40
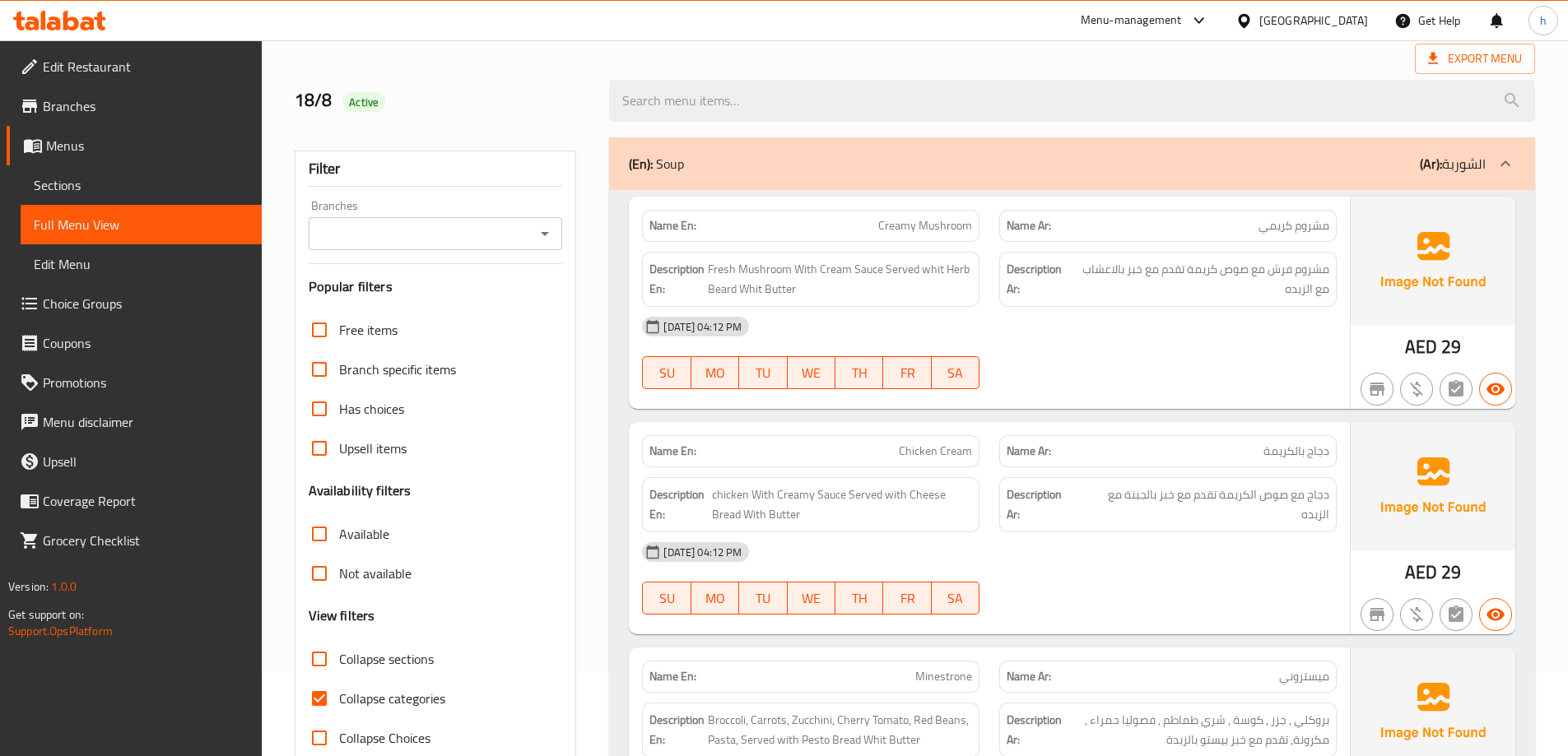
scroll to position [165, 0]
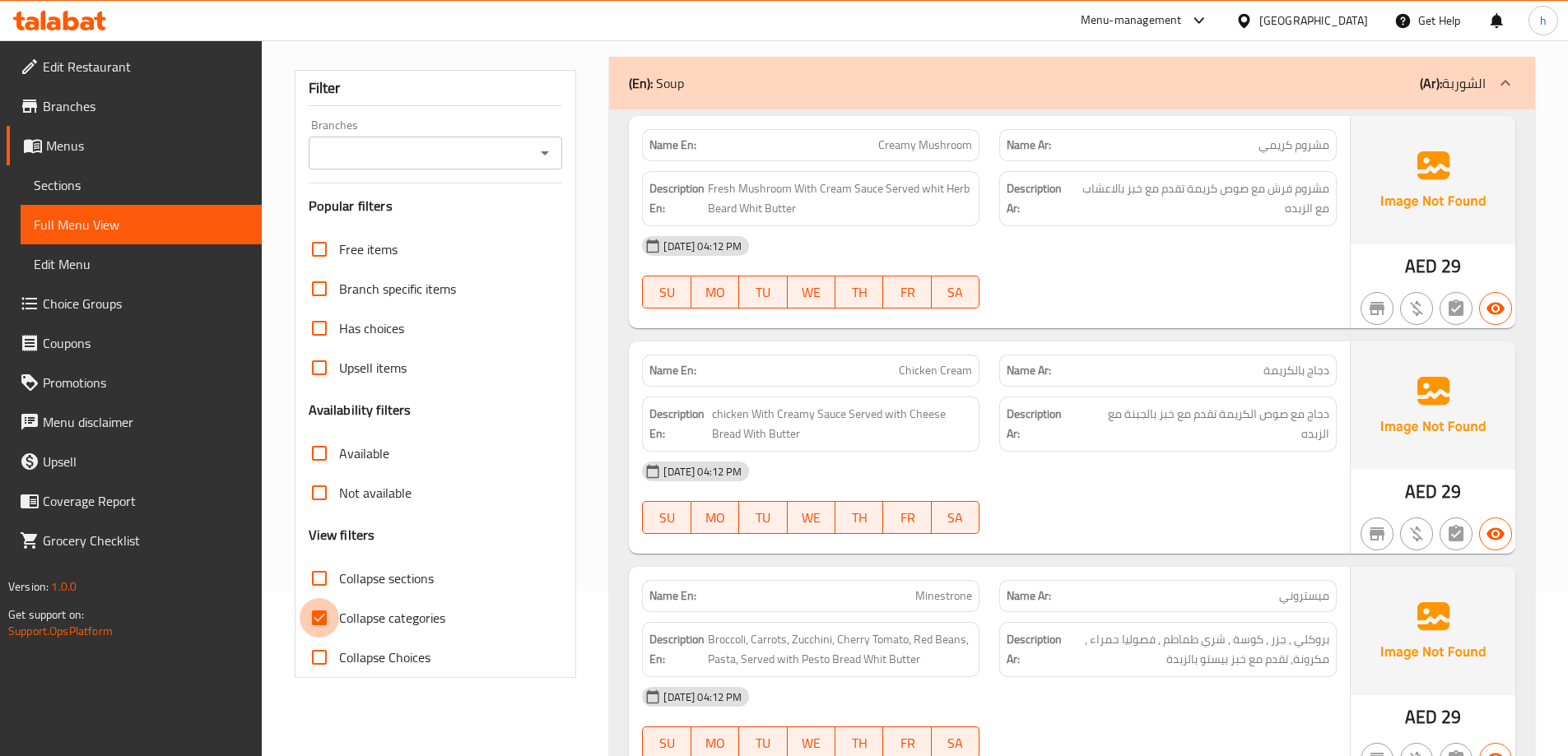
click at [328, 623] on input "Collapse categories" at bounding box center [319, 618] width 40 height 40
checkbox input "false"
click at [323, 578] on input "Collapse sections" at bounding box center [319, 579] width 40 height 40
checkbox input "true"
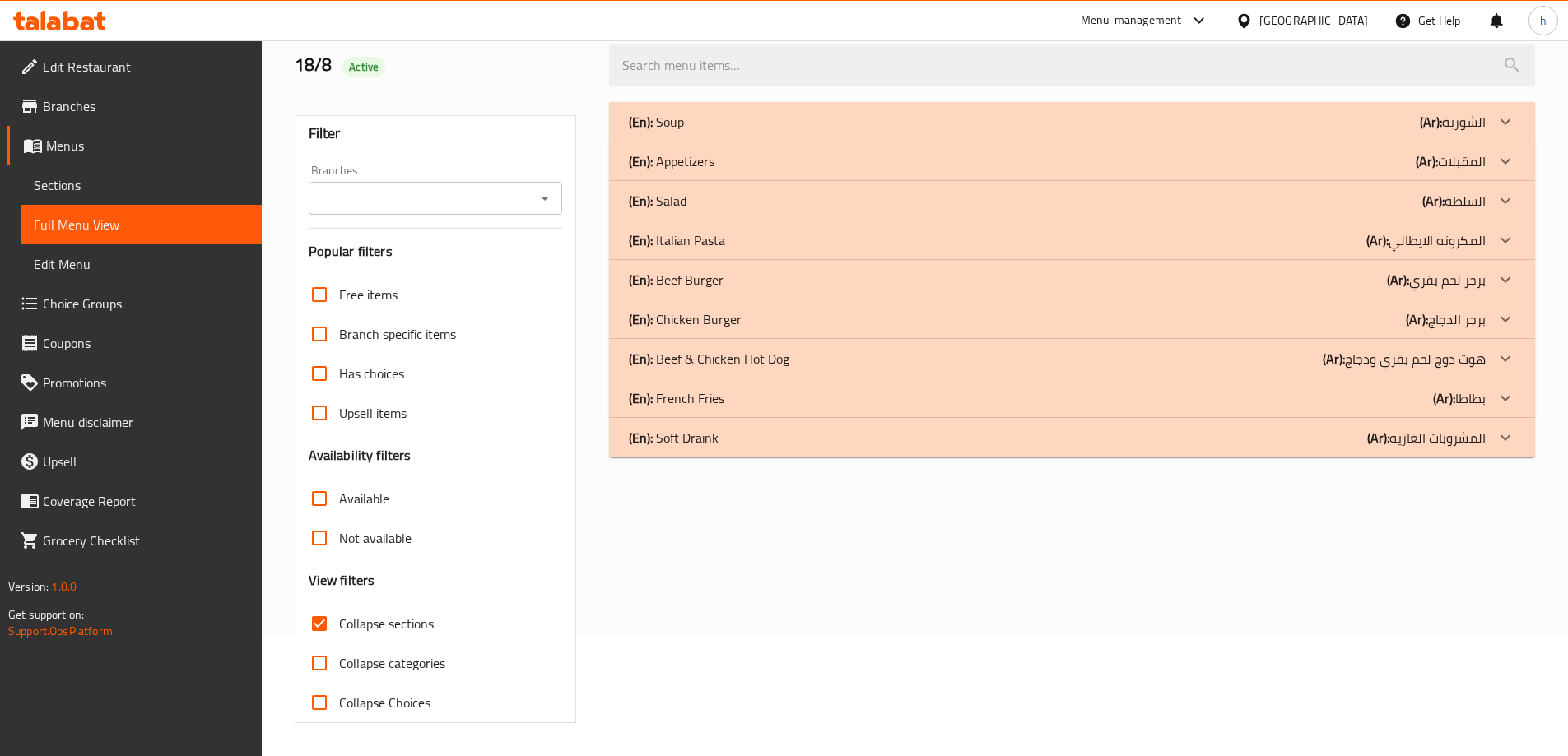
scroll to position [119, 0]
click at [1301, 132] on div "(En): Soft Draink (Ar): المشروبات الغازيه" at bounding box center [1056, 122] width 857 height 19
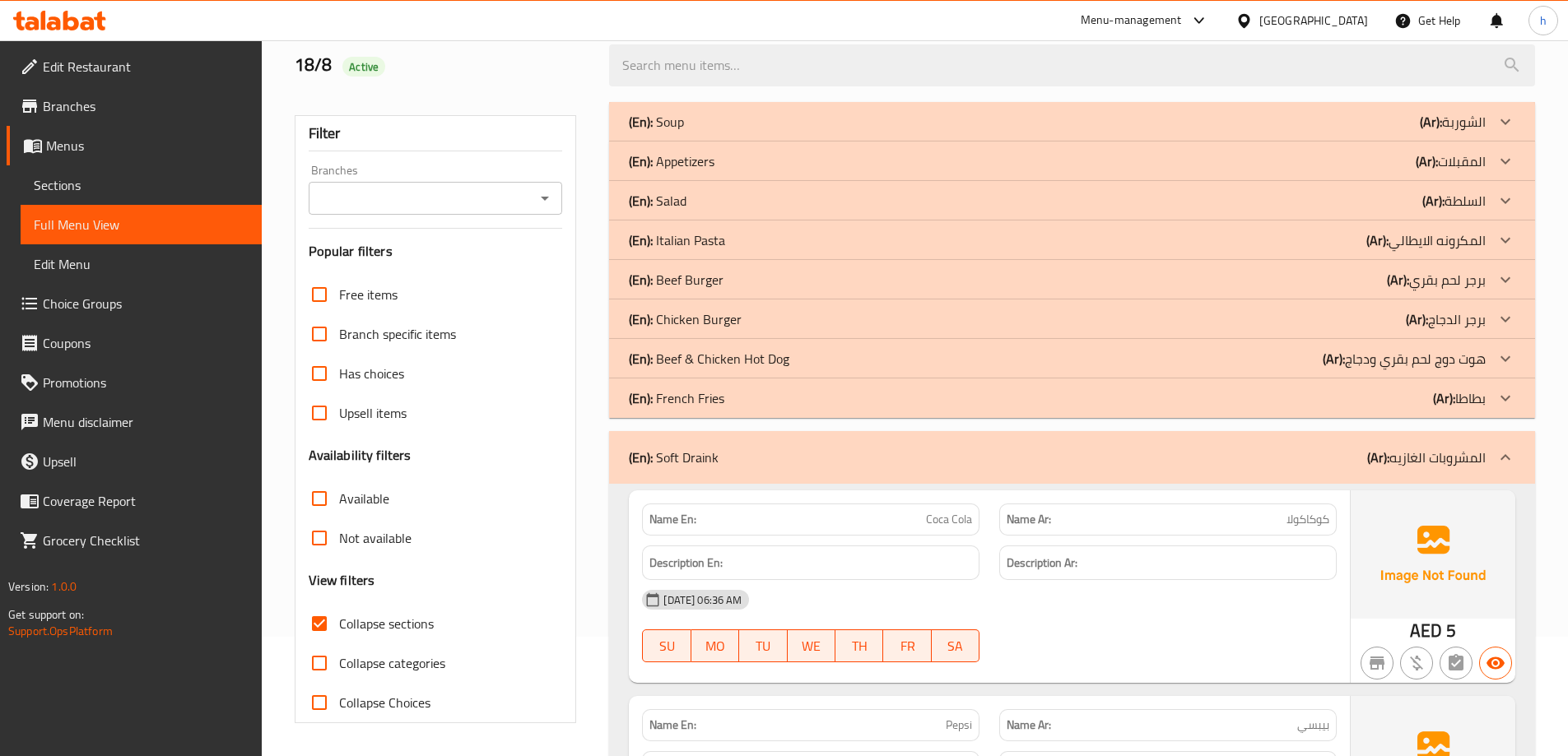
click at [1319, 141] on div "(En): French Fries (Ar): بطاطا" at bounding box center [1072, 122] width 926 height 40
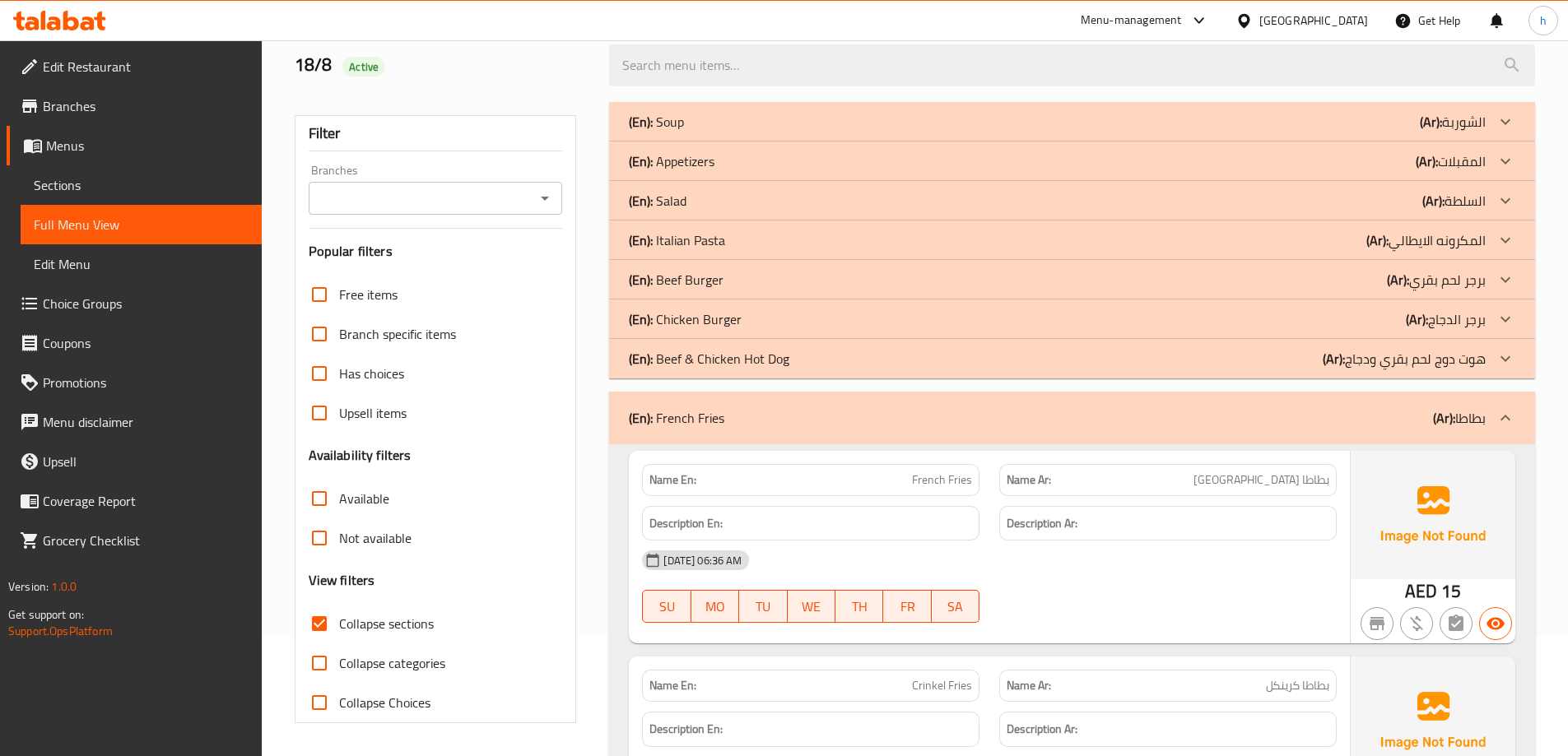
click at [1322, 141] on div "(En): Beef & Chicken Hot Dog (Ar): هوت دوج لحم بقري ودجاج" at bounding box center [1072, 122] width 926 height 40
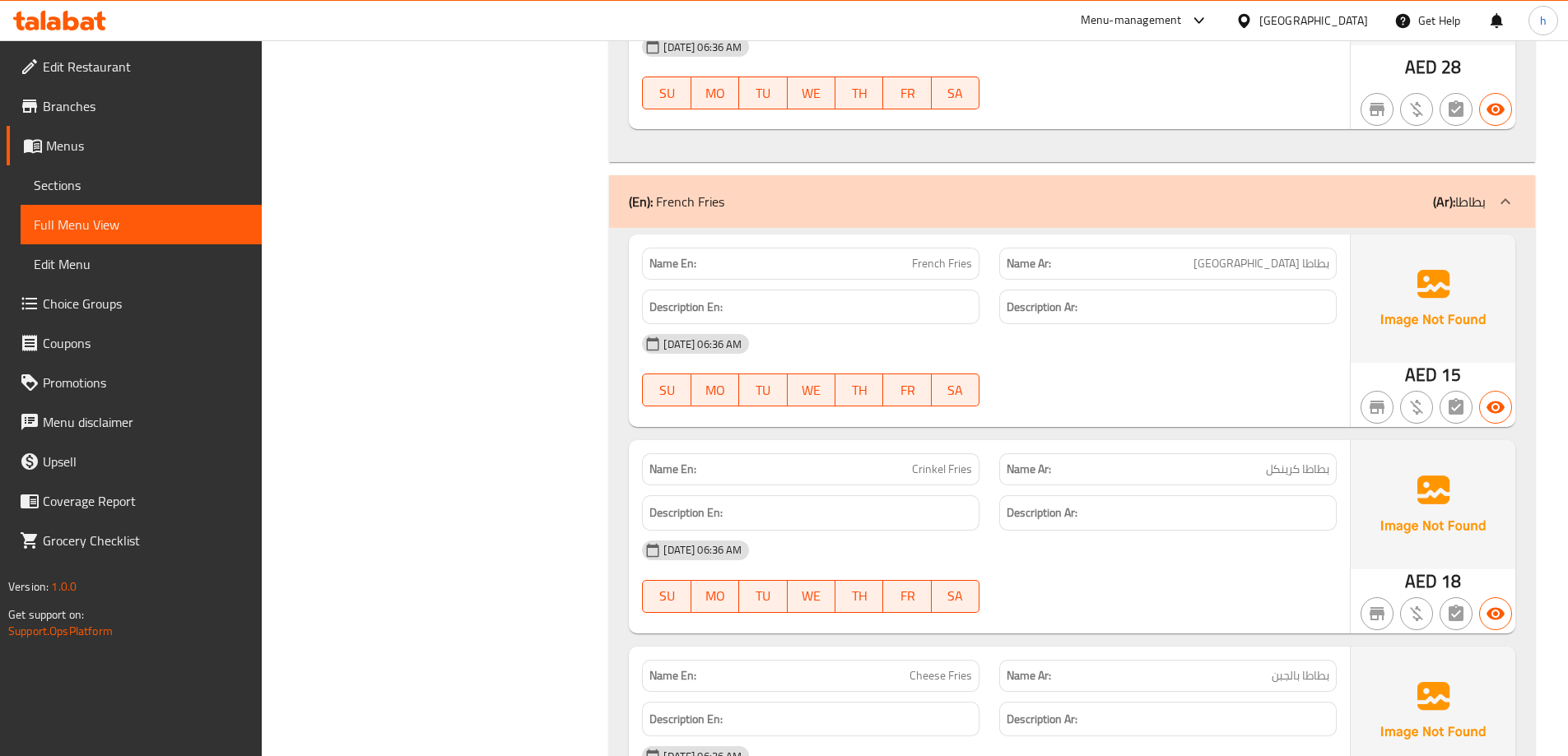
scroll to position [836, 0]
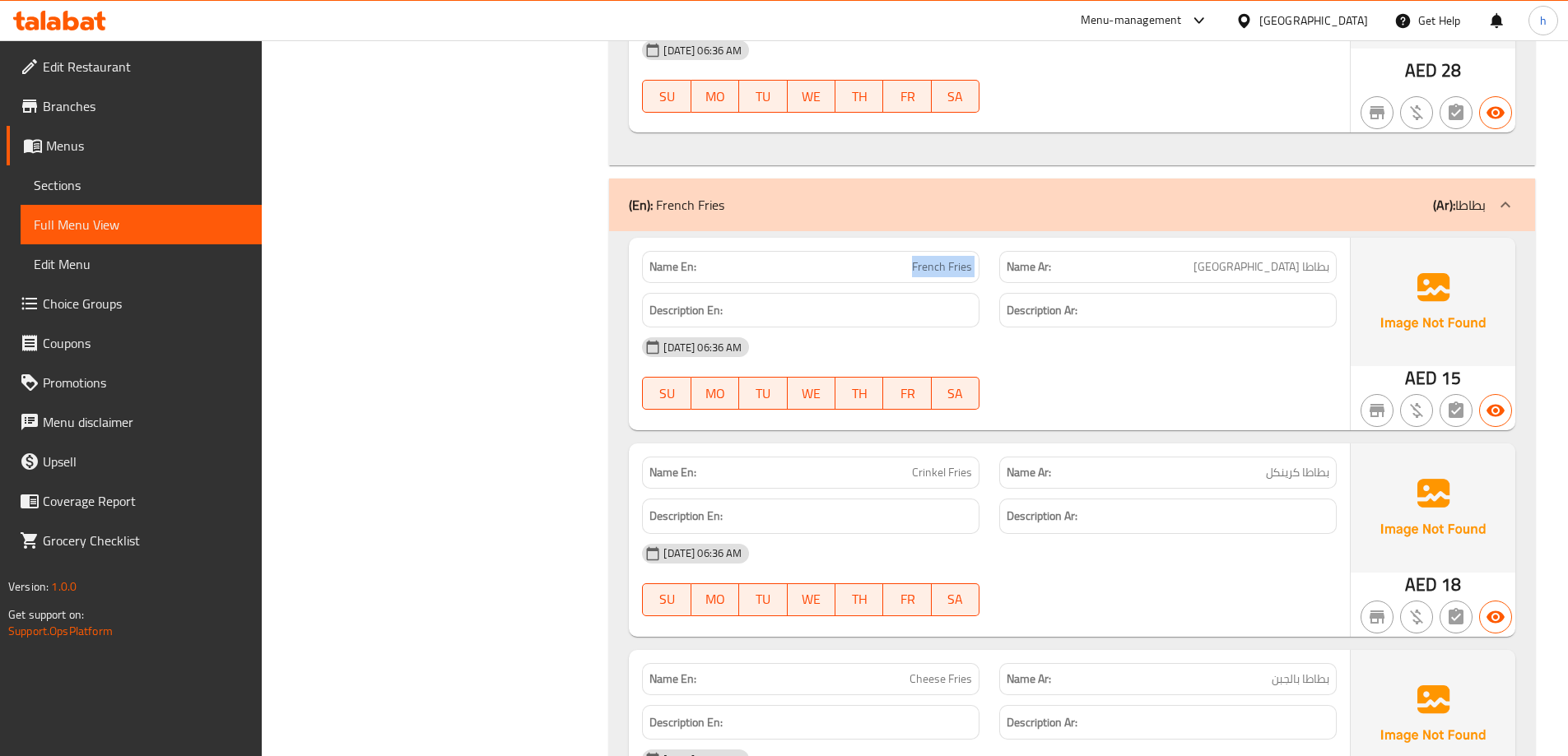
copy span "French Fries"
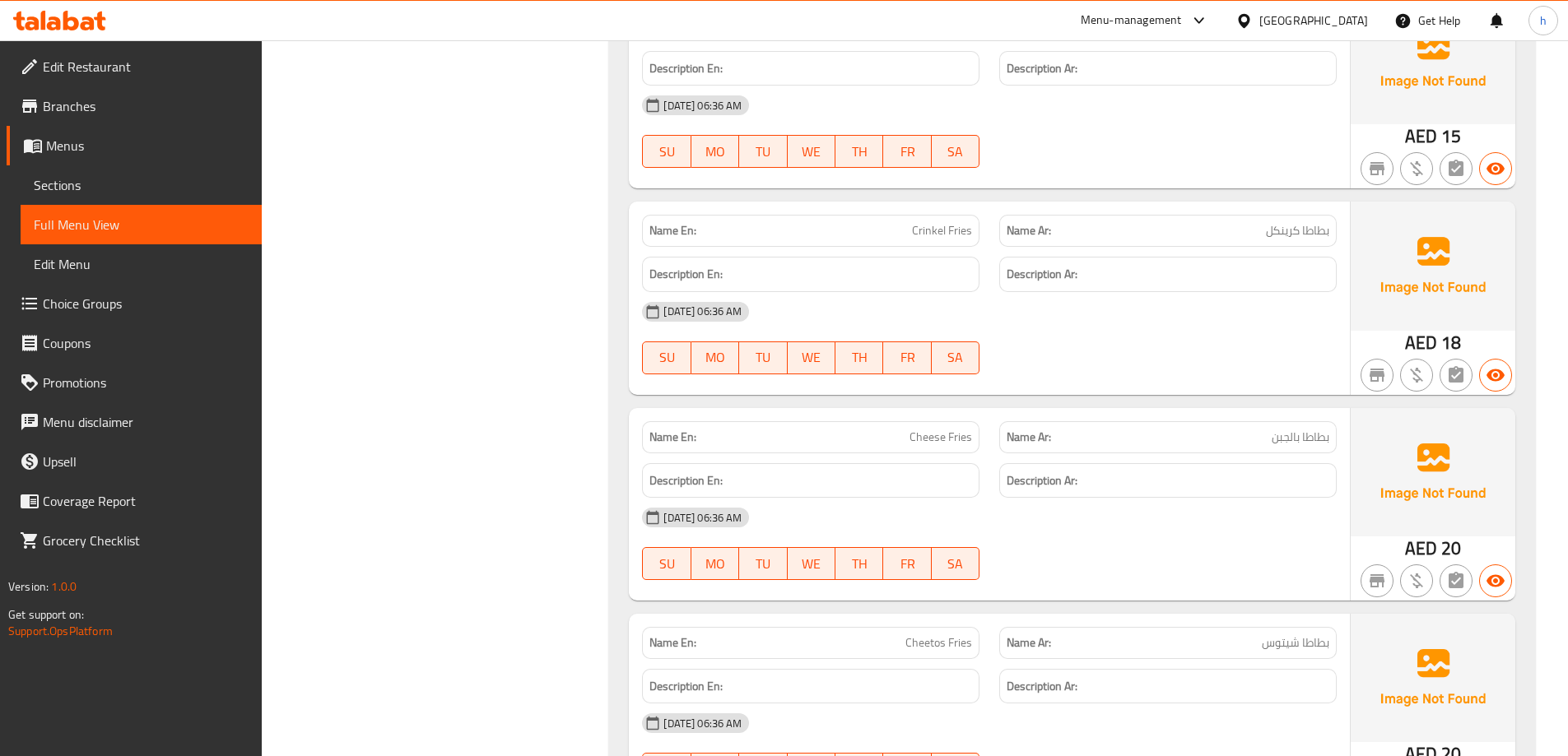
scroll to position [919, 0]
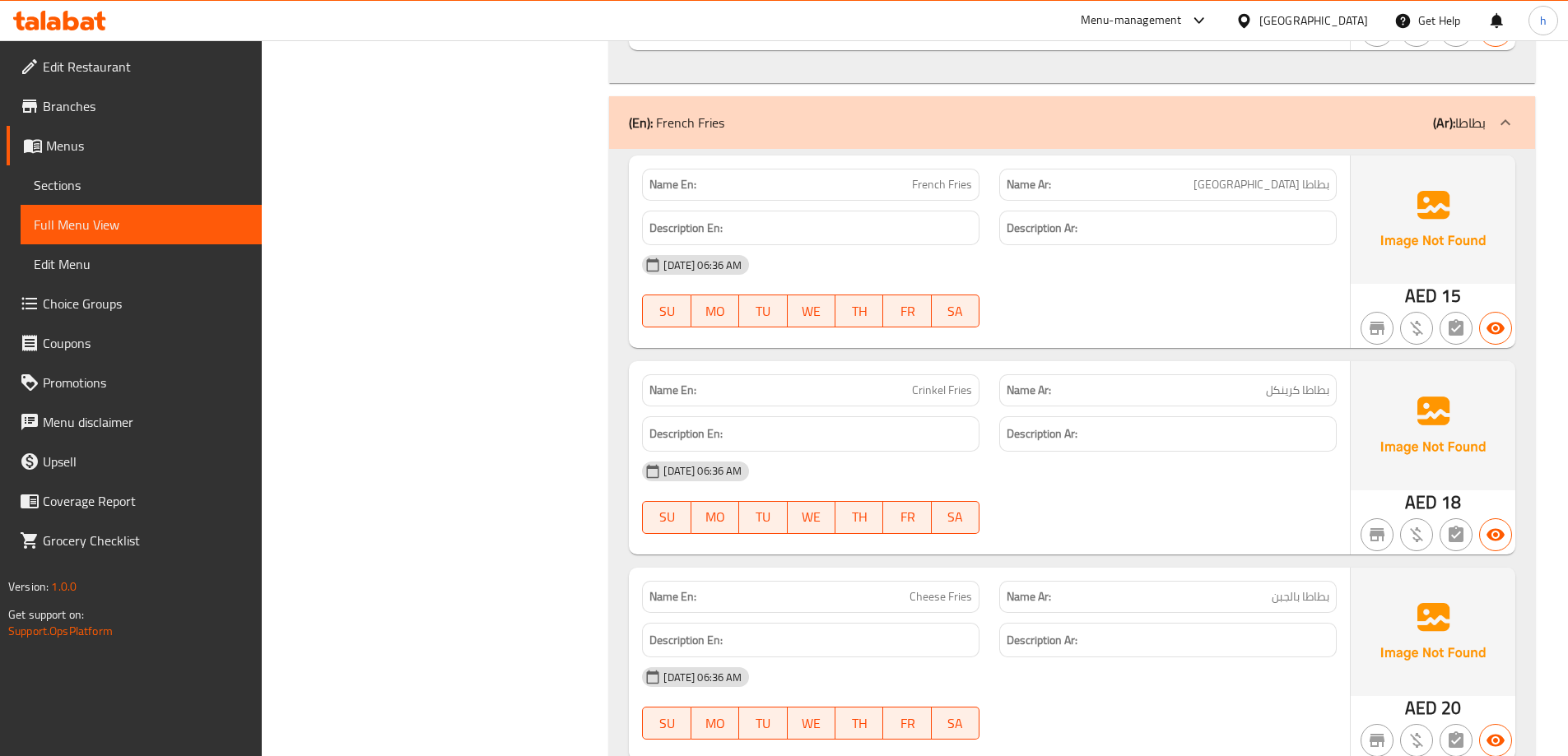
copy span "Crinkel Fries"
click at [955, 591] on span "Cheese Fries" at bounding box center [940, 597] width 62 height 18
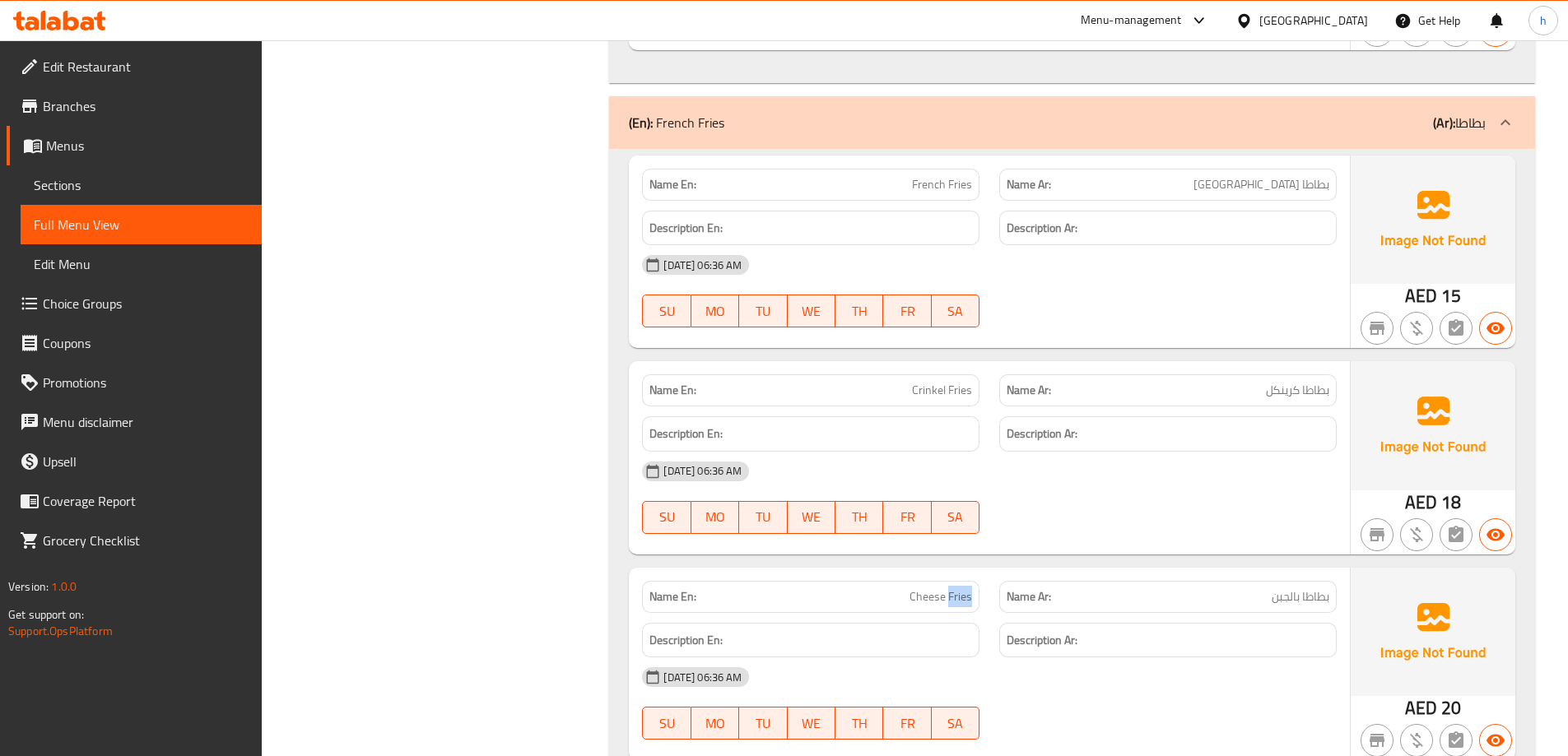
click at [955, 591] on span "Cheese Fries" at bounding box center [940, 597] width 62 height 18
copy span "Cheese Fries"
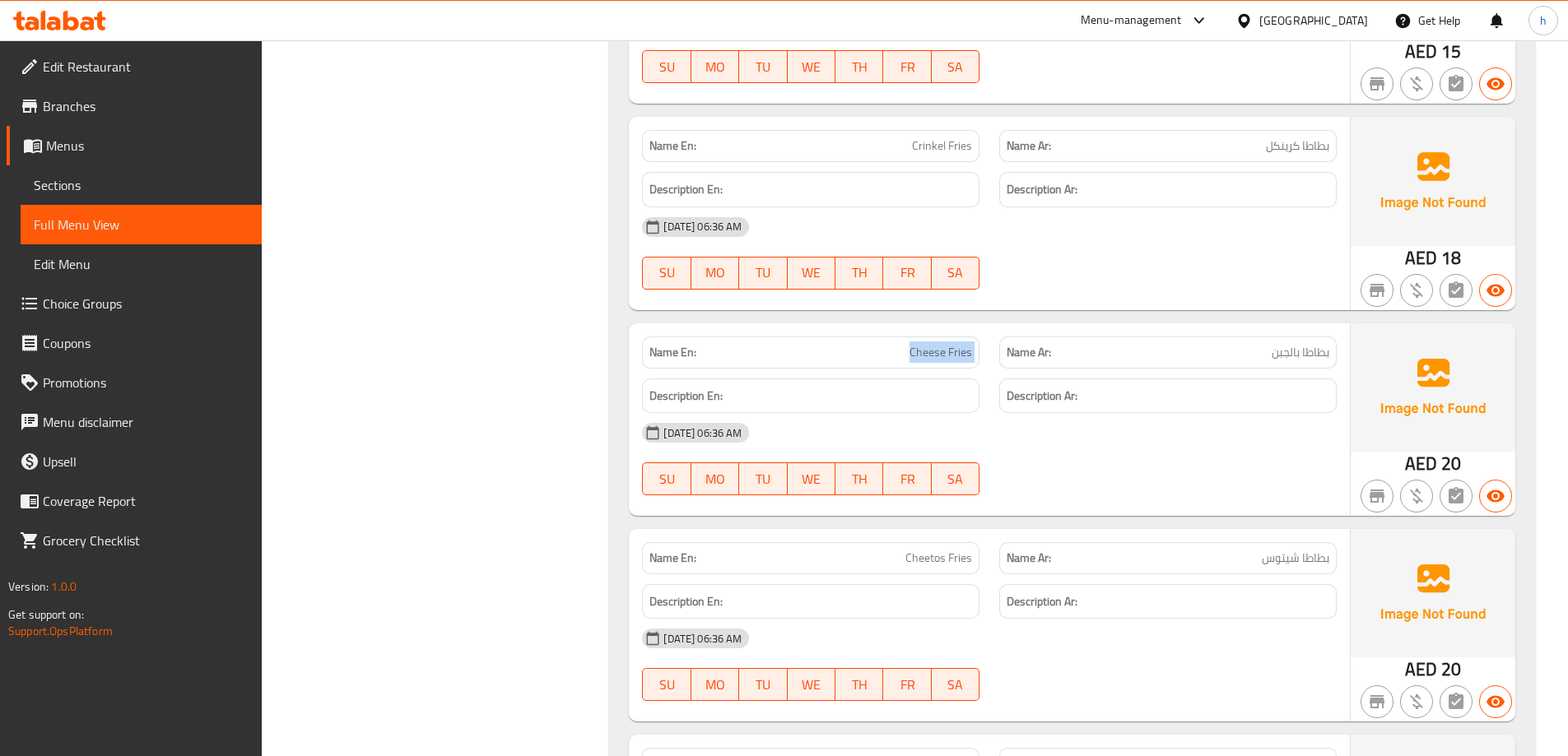
scroll to position [1165, 0]
click at [967, 553] on span "Cheetos Fries" at bounding box center [938, 556] width 66 height 18
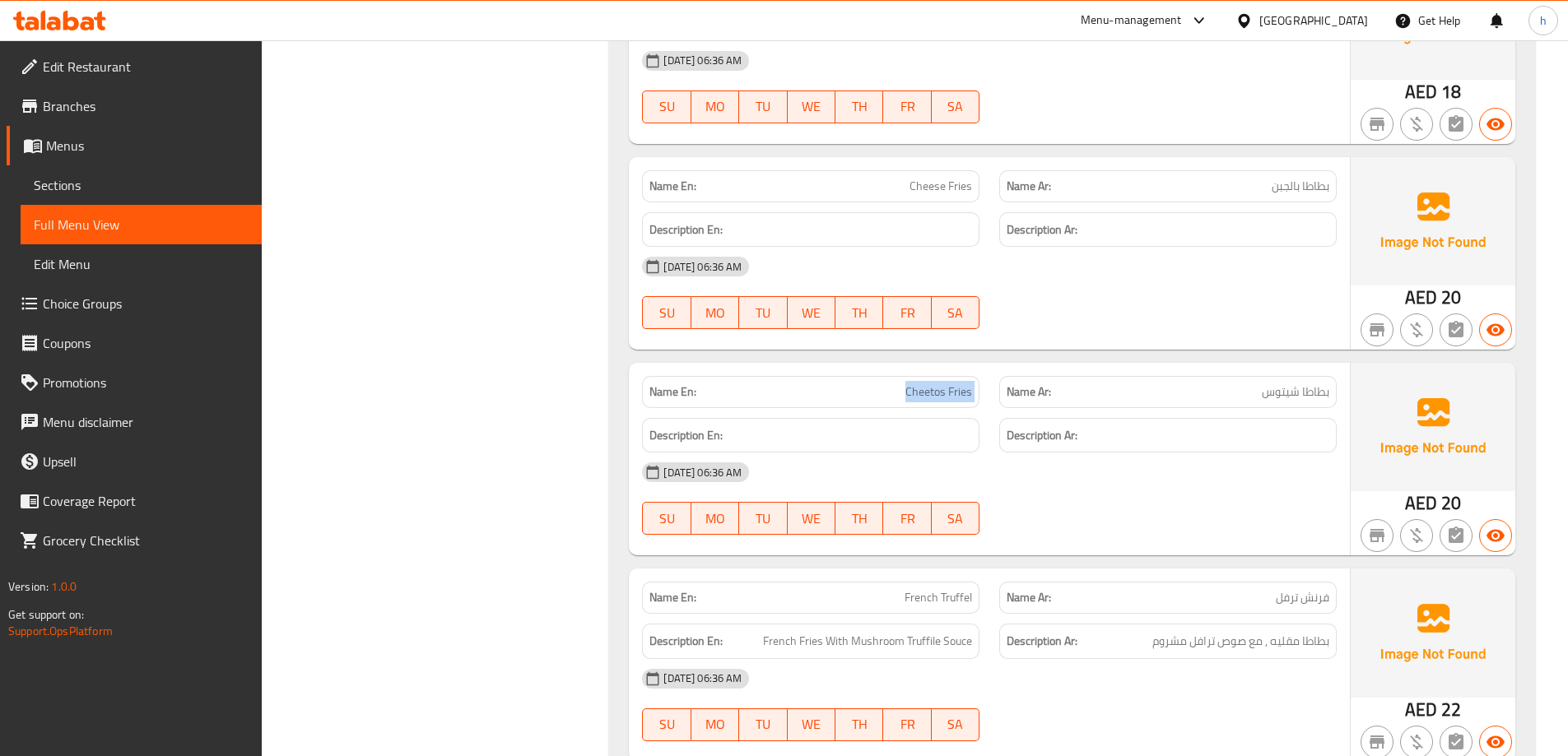
scroll to position [1330, 0]
click at [965, 600] on span "French Truffel" at bounding box center [937, 597] width 67 height 18
copy span "French Truffel"
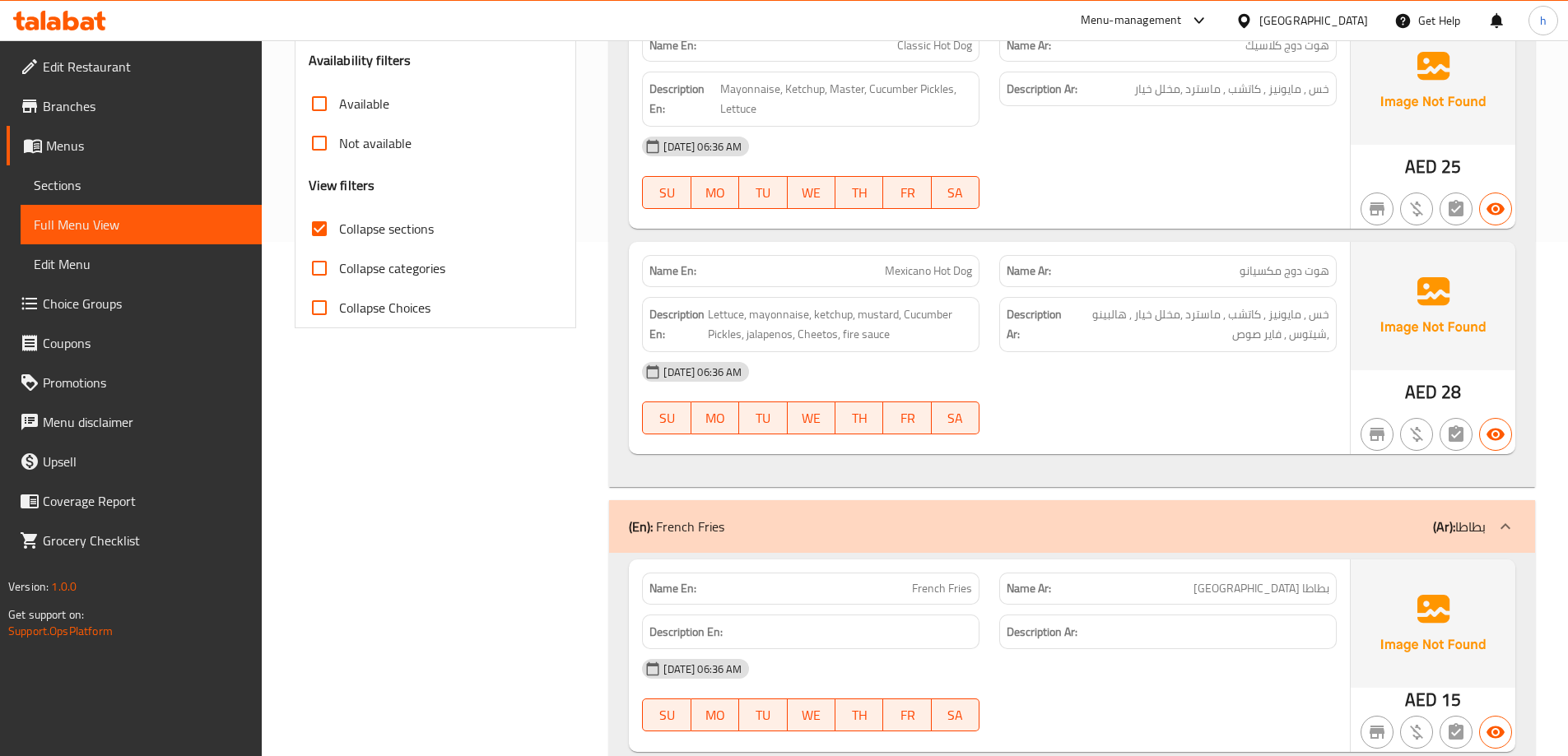
scroll to position [507, 0]
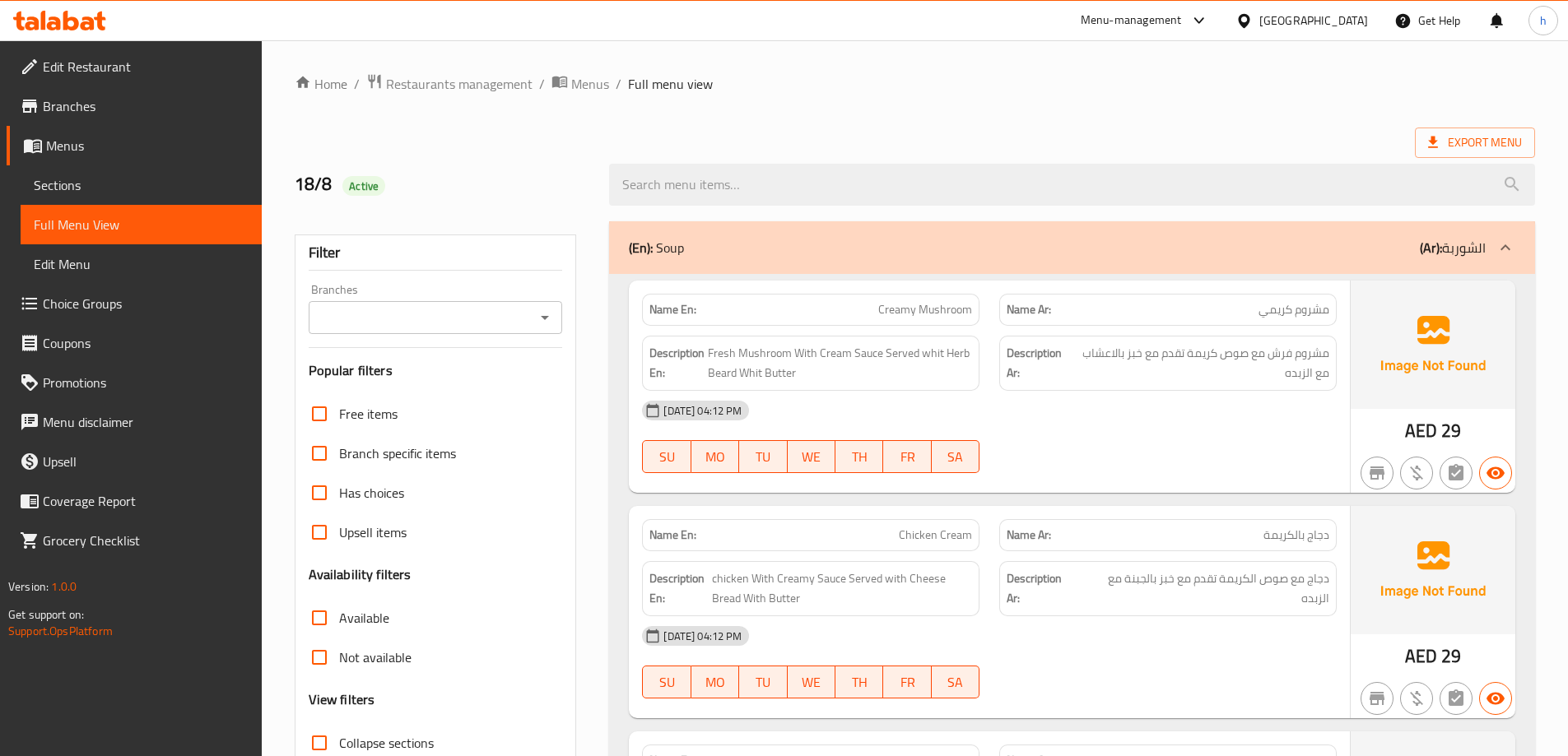
scroll to position [202, 0]
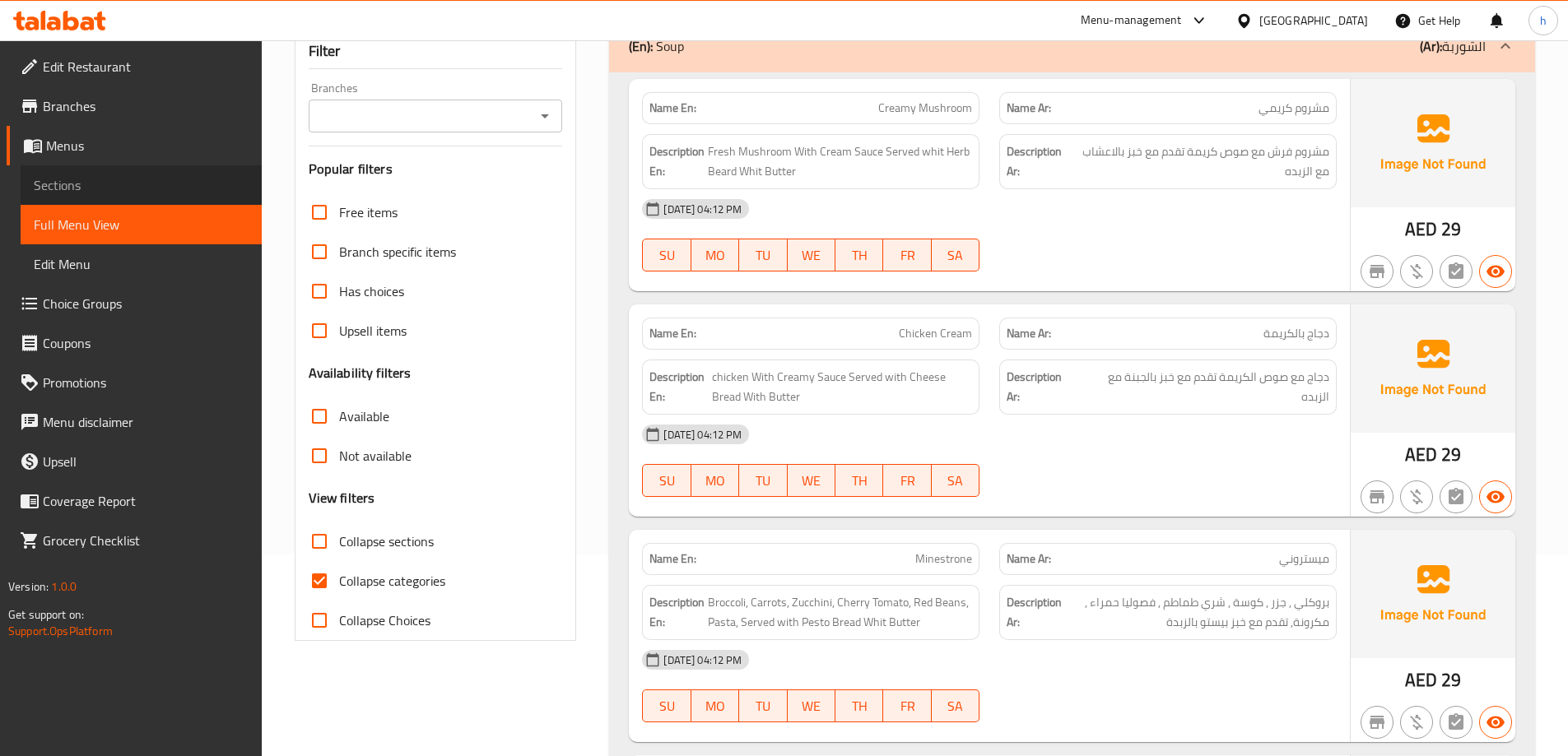
click at [99, 188] on span "Sections" at bounding box center [141, 185] width 214 height 19
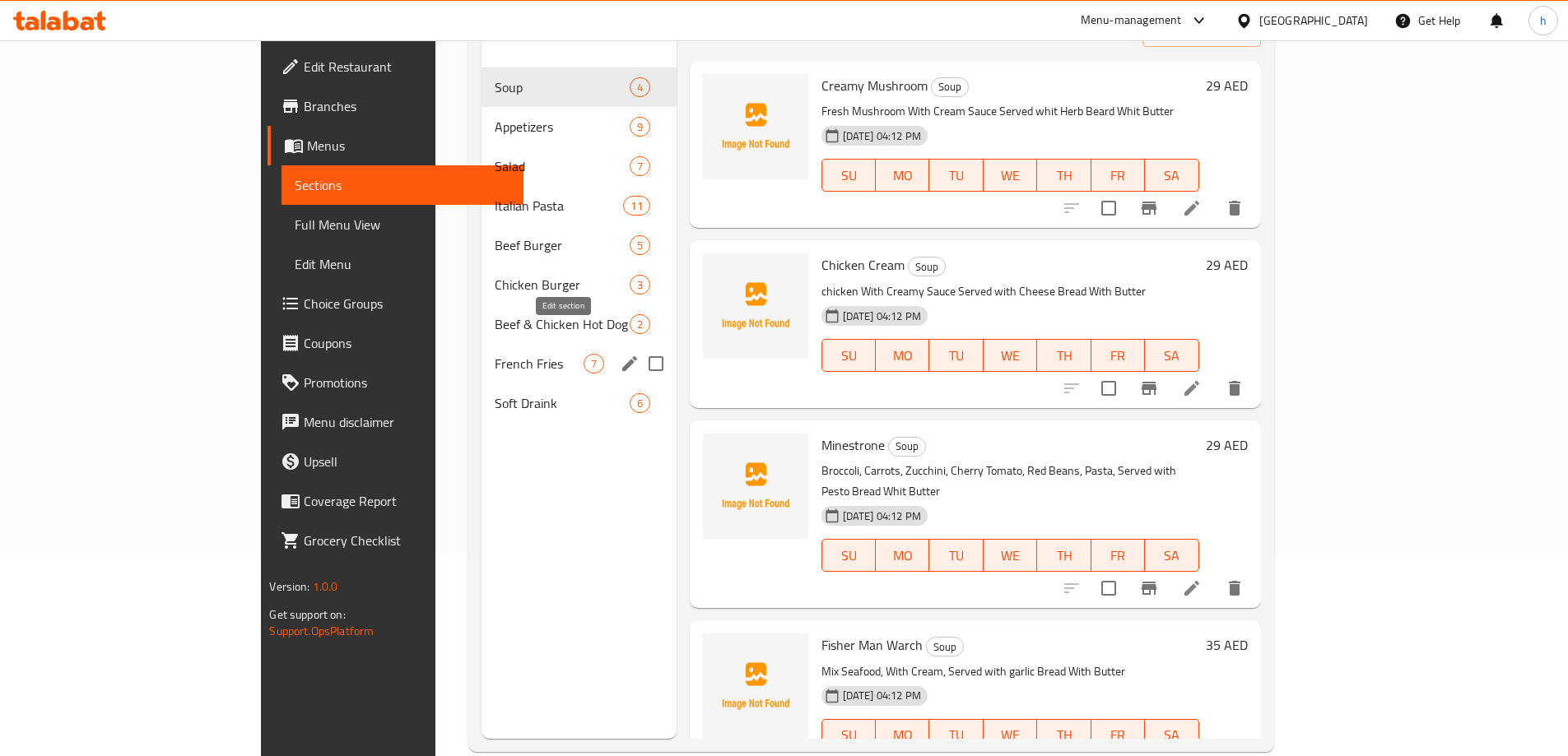
click at [620, 354] on icon "edit" at bounding box center [630, 363] width 19 height 19
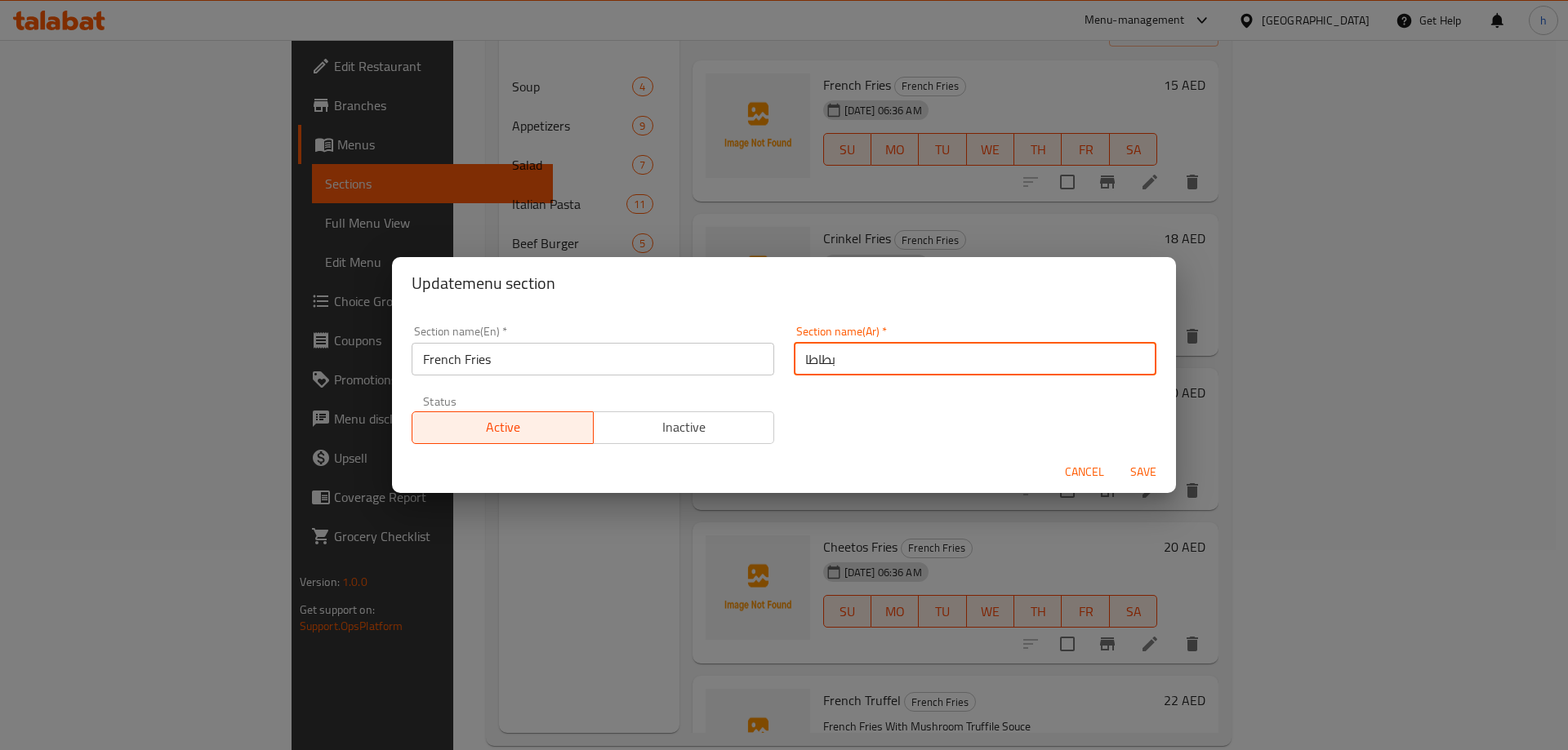
click at [925, 365] on input "بطاطا" at bounding box center [974, 360] width 363 height 33
type input "بطاطا مقليه"
click at [1144, 476] on span "Save" at bounding box center [1143, 472] width 40 height 20
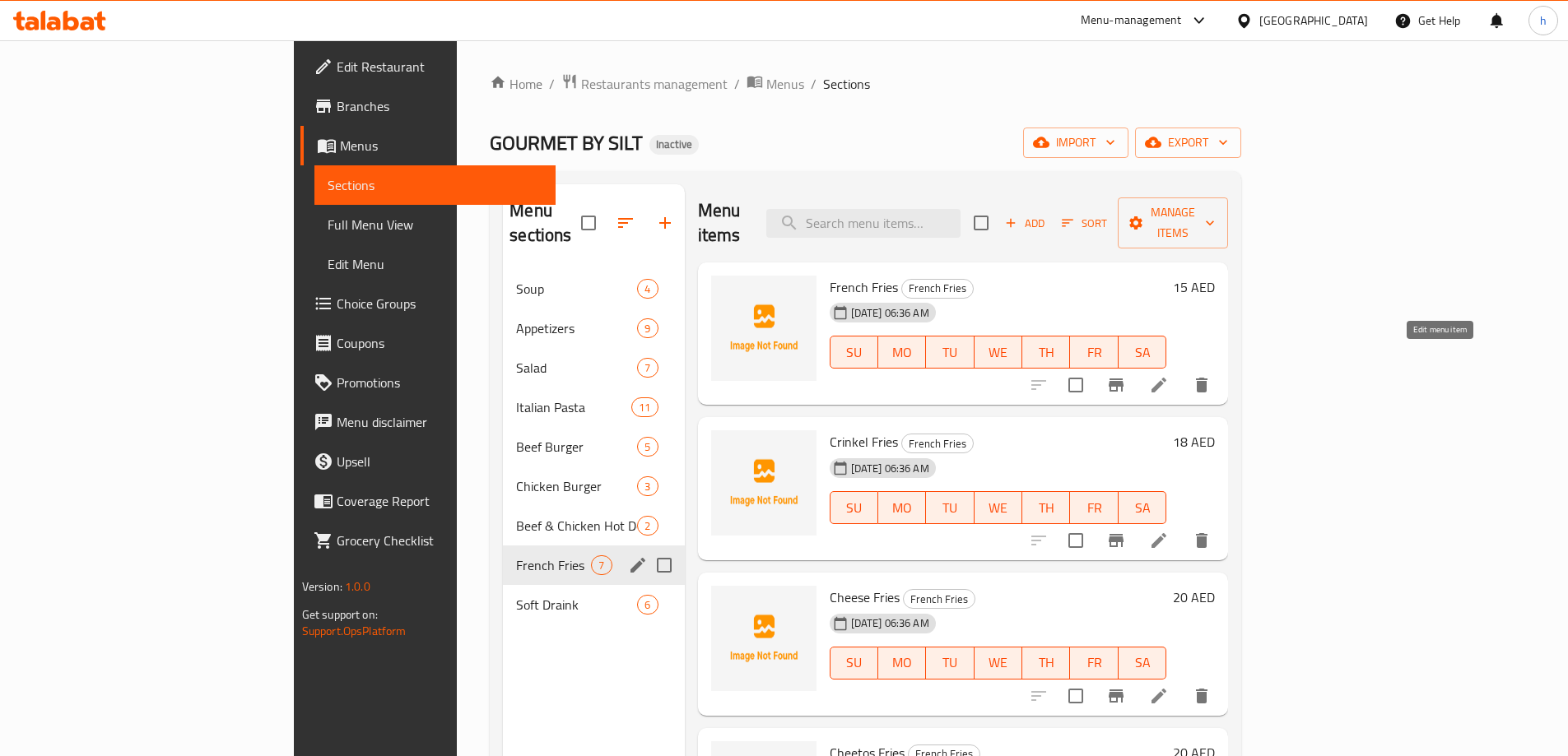
click at [1168, 375] on icon at bounding box center [1159, 385] width 19 height 19
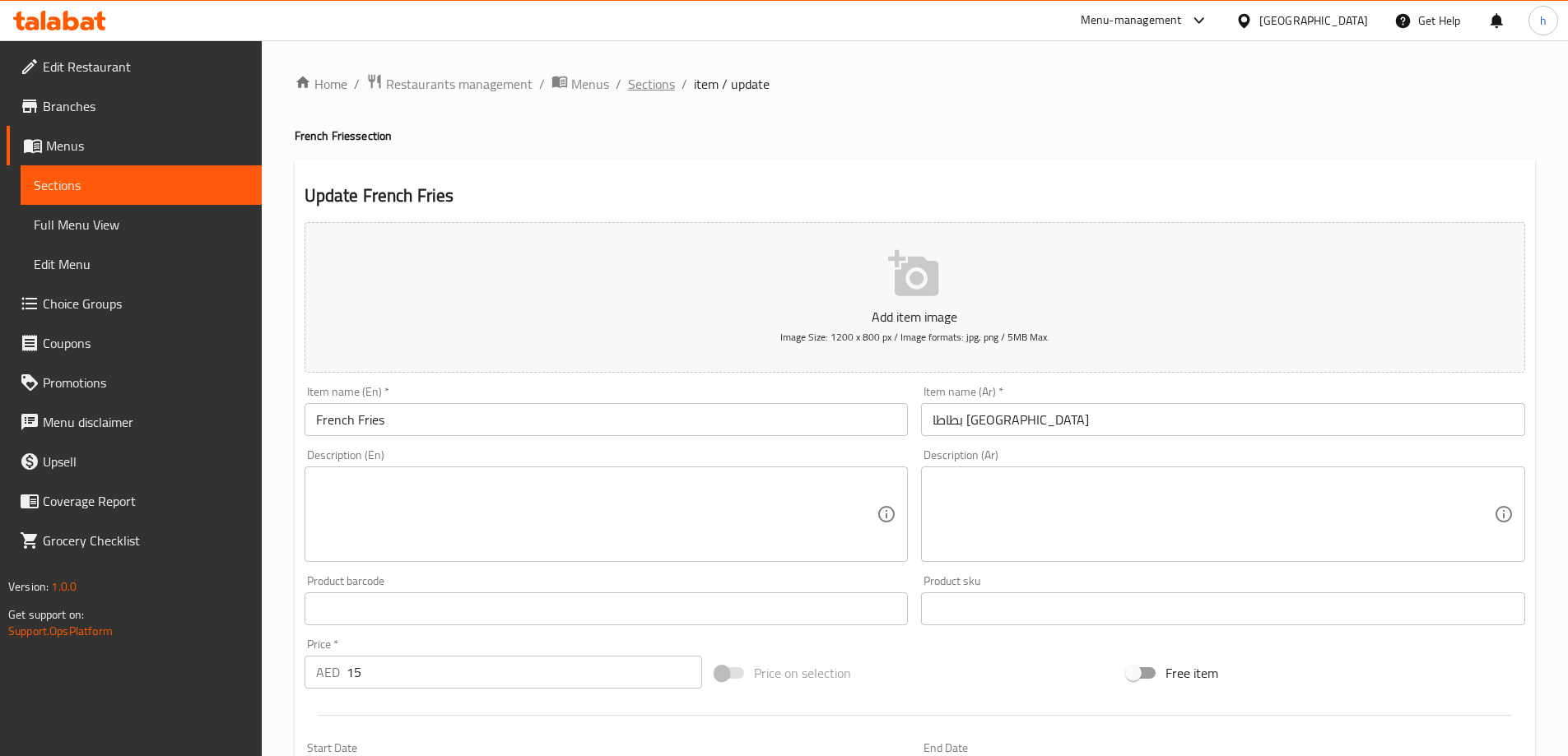
click at [663, 81] on span "Sections" at bounding box center [652, 84] width 47 height 19
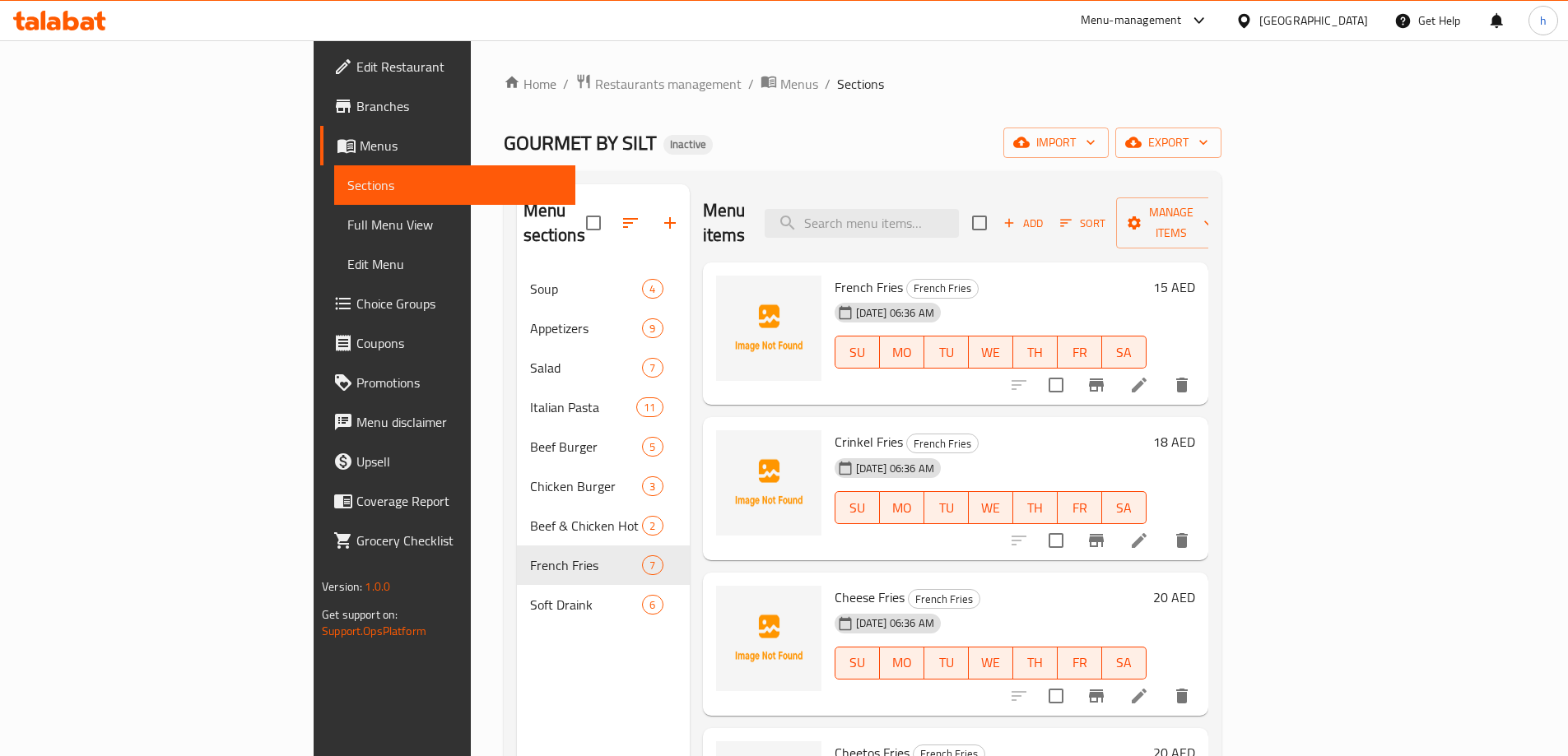
click at [1147, 533] on icon at bounding box center [1138, 540] width 15 height 15
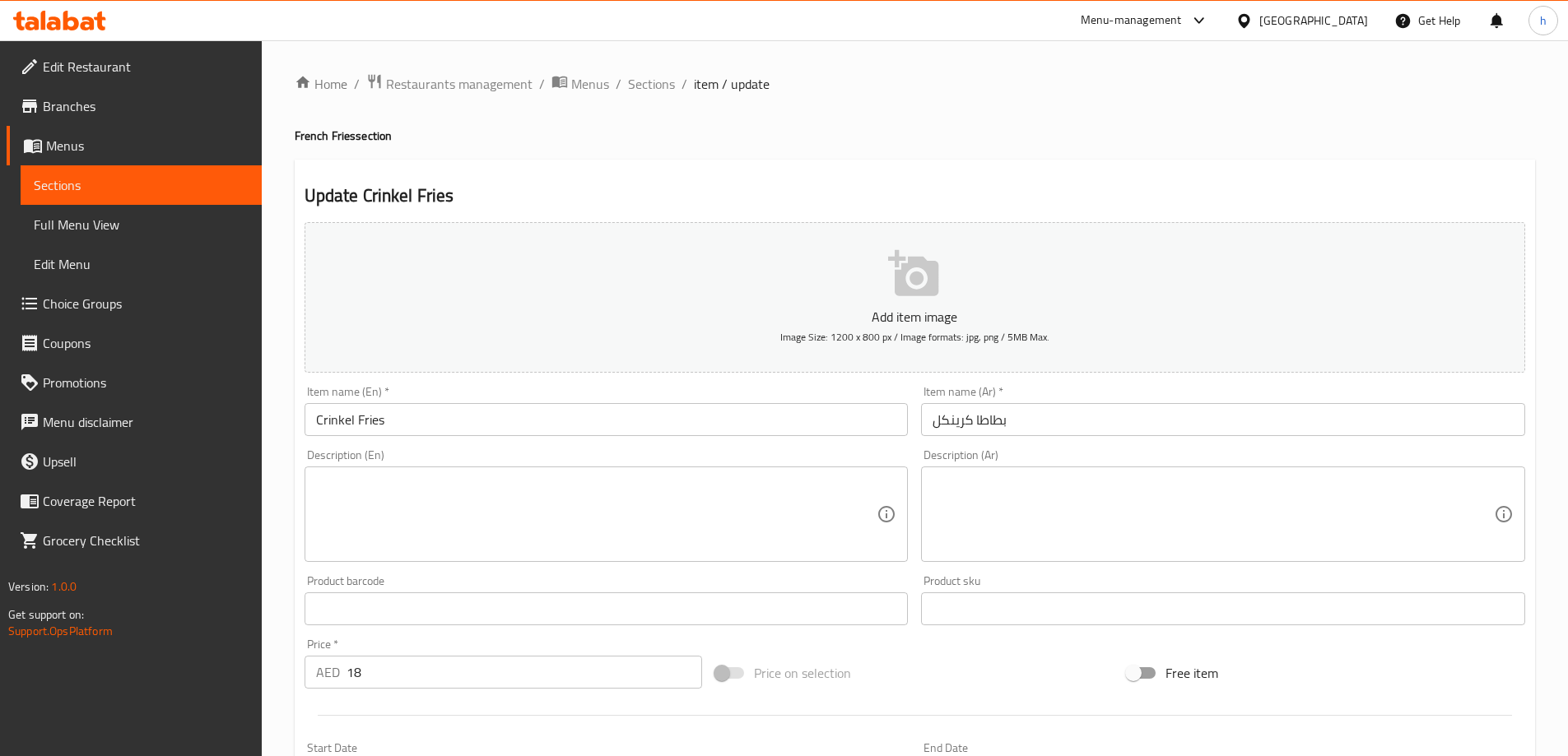
click at [975, 421] on input "بطاطا كرينكل" at bounding box center [1223, 420] width 604 height 33
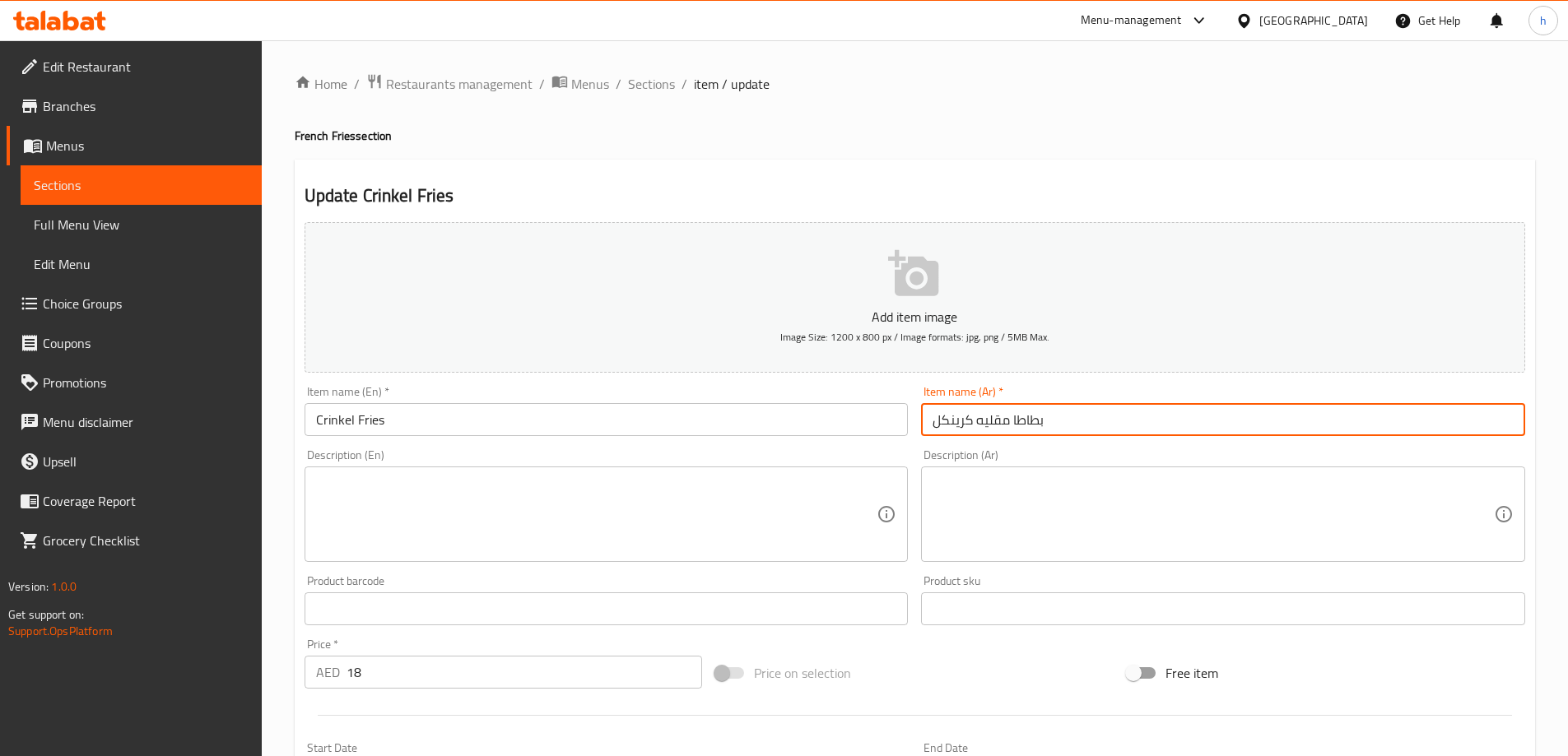
click at [1032, 420] on input "بطاطا مقليه كرينكل" at bounding box center [1223, 420] width 604 height 33
click at [1005, 420] on input "بطاطا مقليه كرينكل" at bounding box center [1223, 420] width 604 height 33
drag, startPoint x: 977, startPoint y: 418, endPoint x: 1258, endPoint y: 458, distance: 283.8
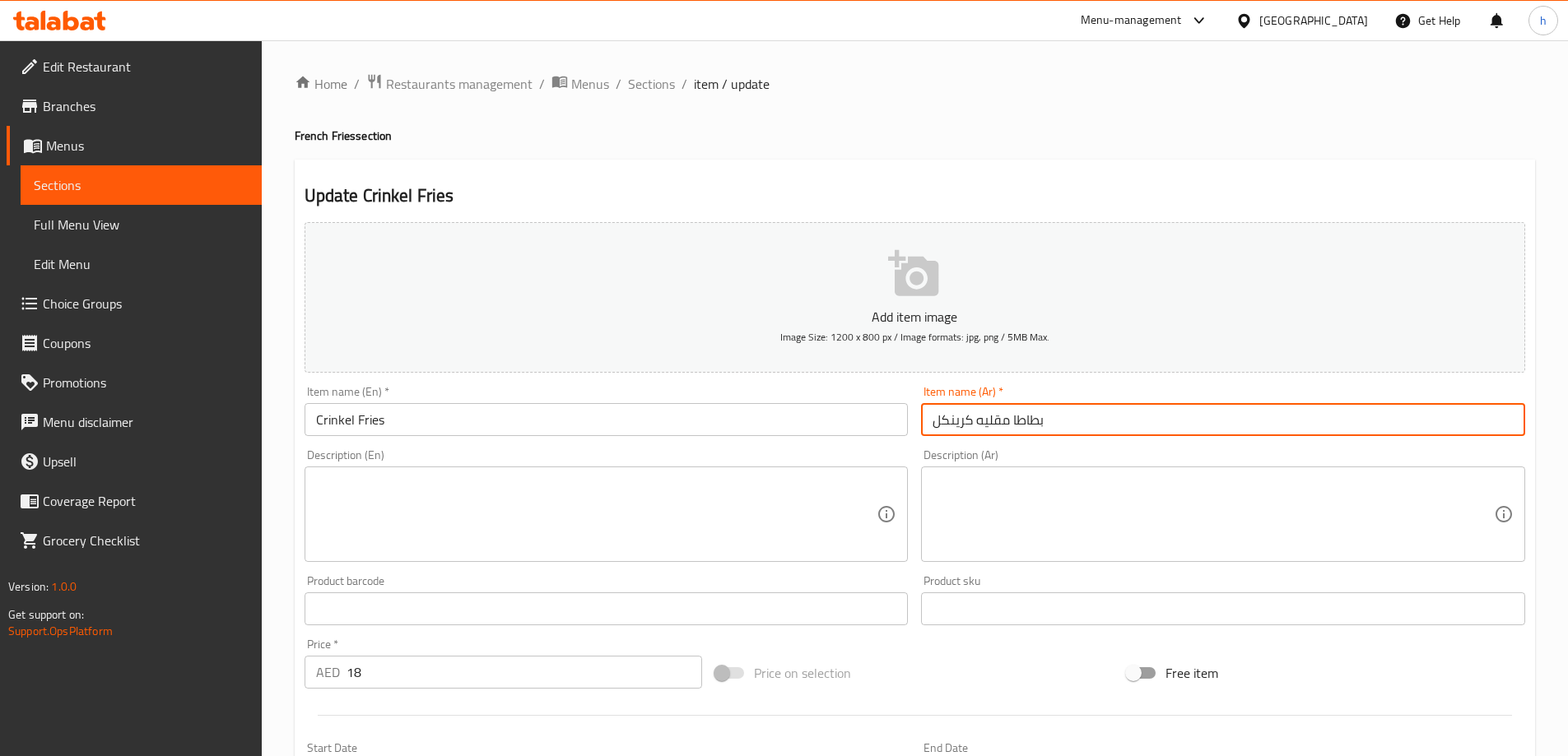
click at [1258, 458] on div "Add item image Image Size: 1200 x 800 px / Image formats: jpg, png / 5MB Max. I…" at bounding box center [915, 570] width 1234 height 709
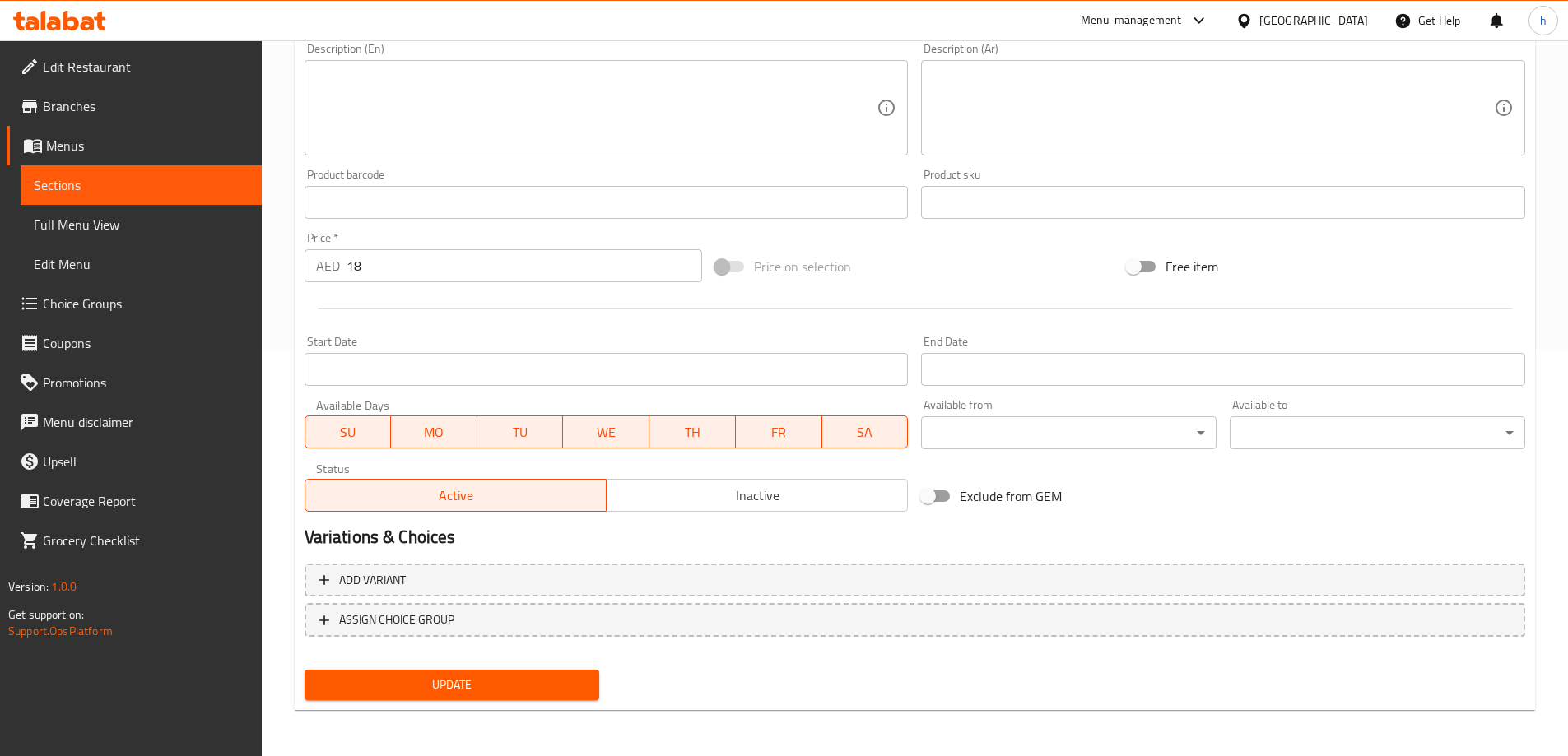
type input "بطاطا مقليه كرينكل"
click at [512, 676] on span "Update" at bounding box center [452, 685] width 269 height 20
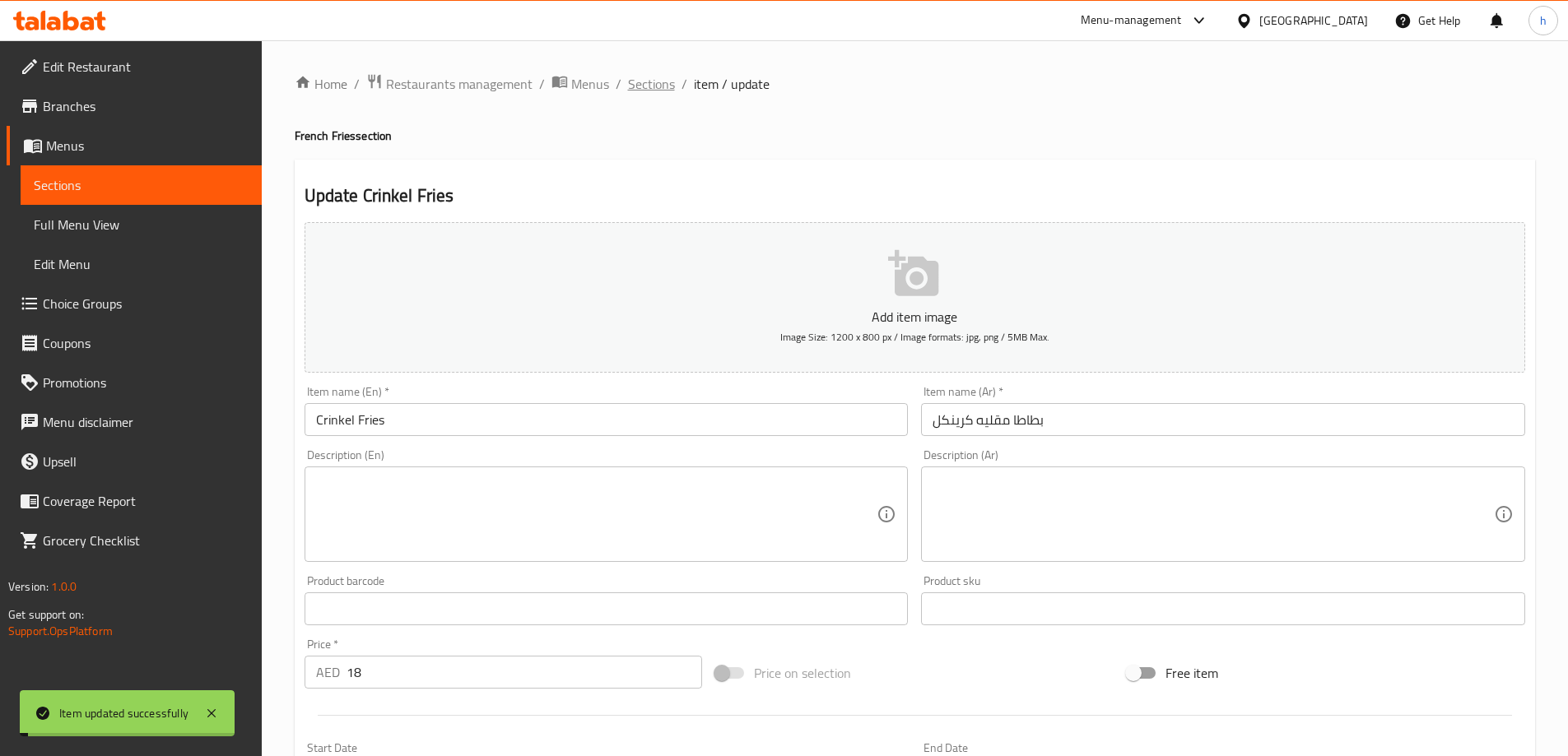
click at [661, 80] on span "Sections" at bounding box center [652, 84] width 47 height 19
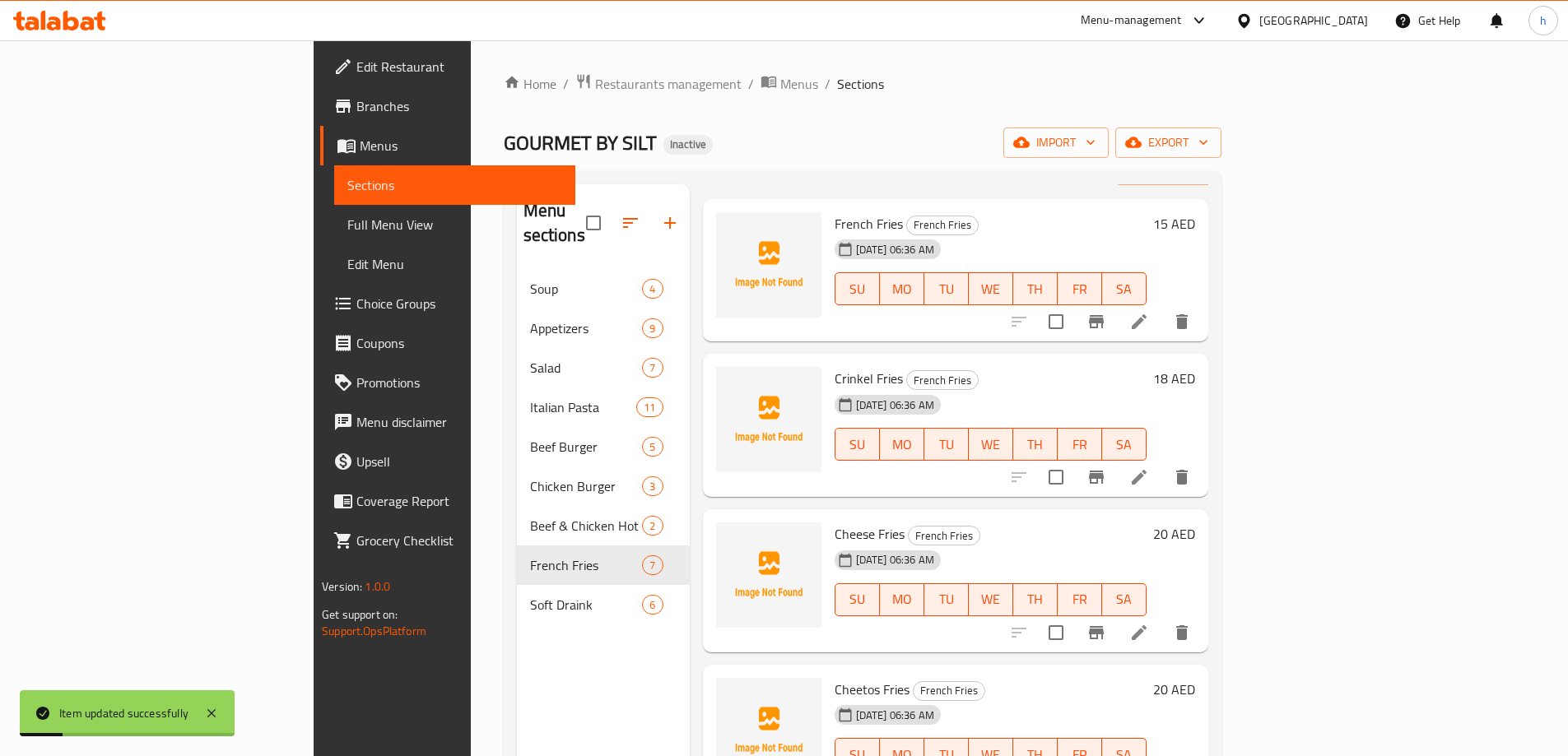
scroll to position [82, 0]
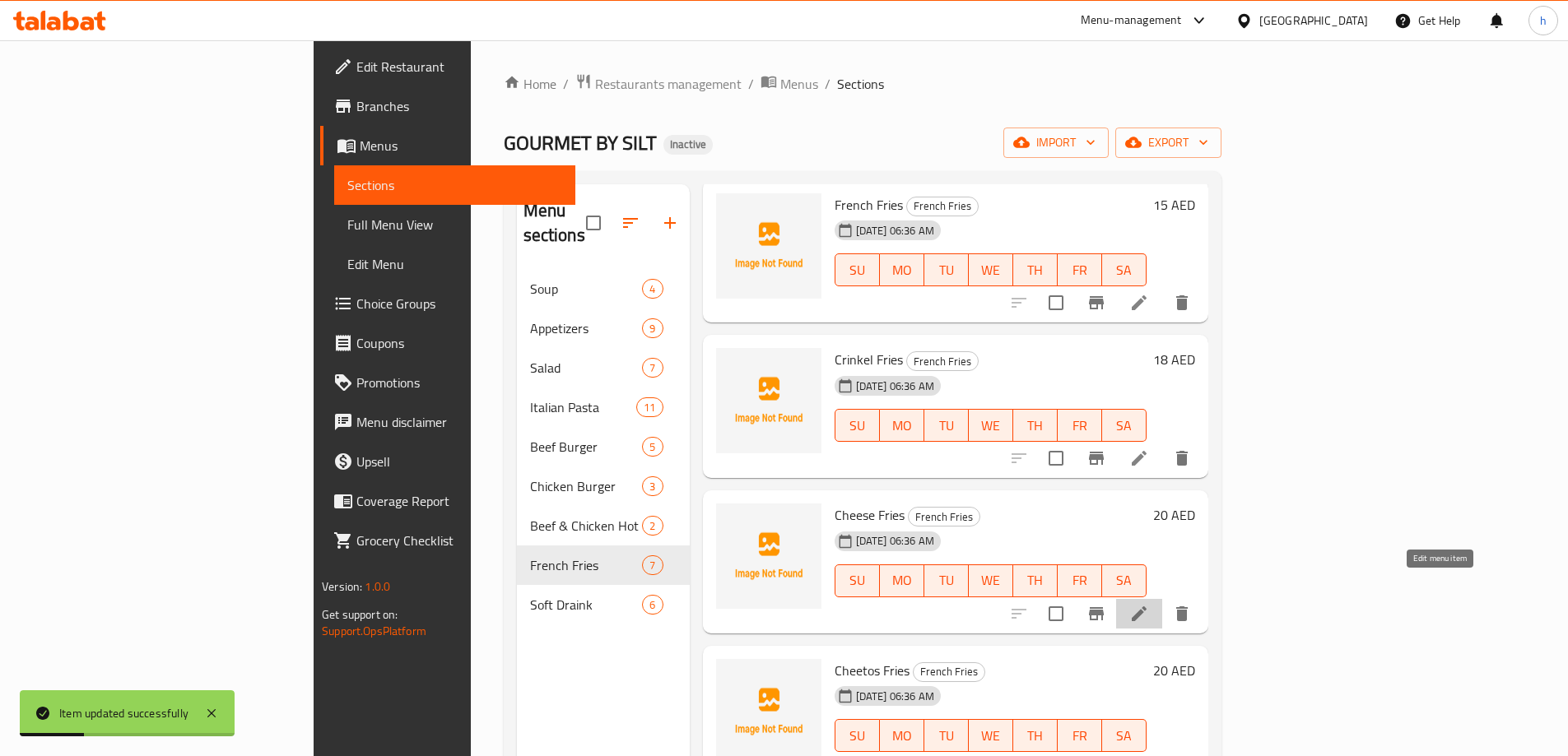
click at [1149, 604] on icon at bounding box center [1139, 614] width 19 height 19
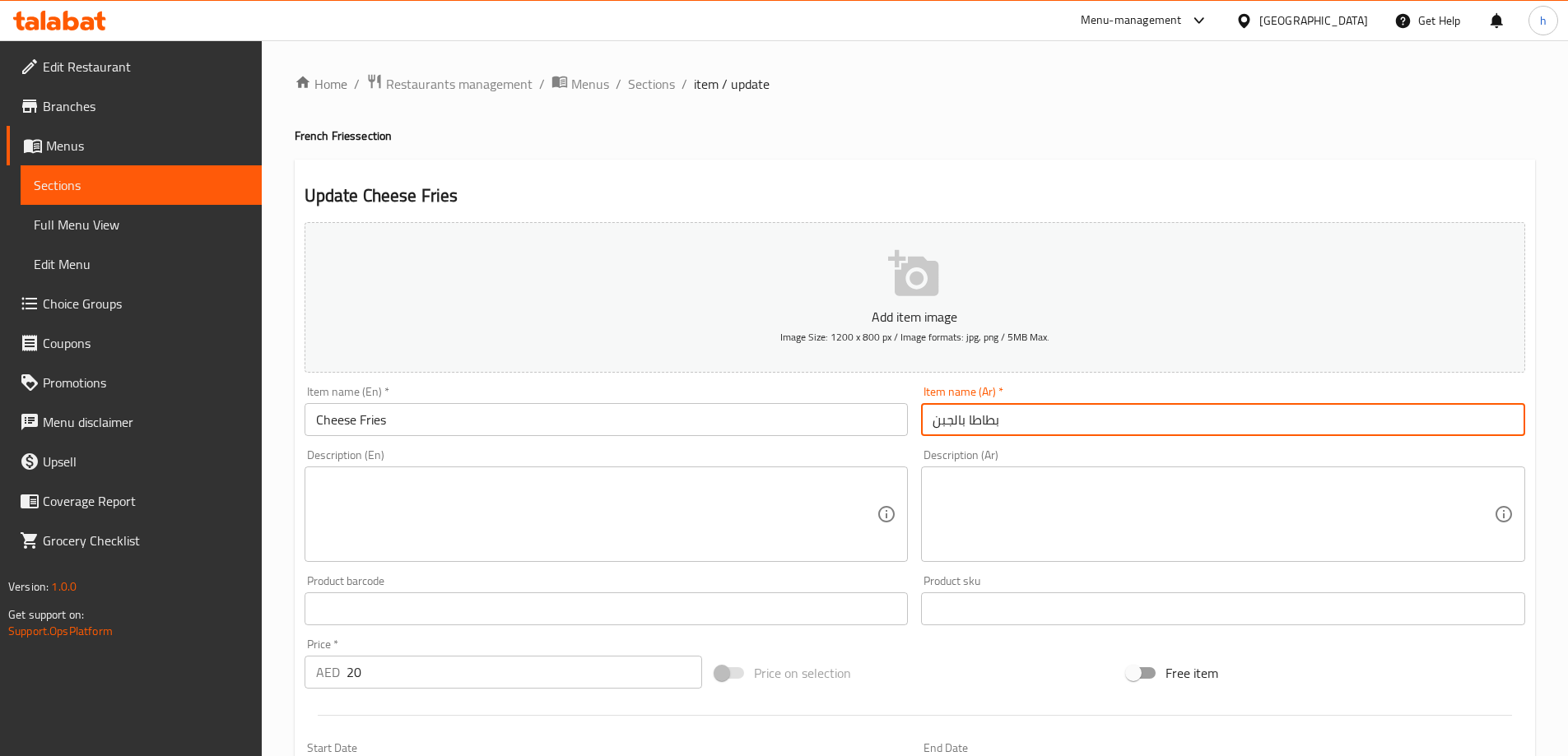
drag, startPoint x: 968, startPoint y: 418, endPoint x: 1142, endPoint y: 438, distance: 175.1
click at [1142, 438] on div "Item name (Ar)   * بطاطا بالجبن Item name (Ar) *" at bounding box center [1223, 410] width 618 height 63
paste input "مقليه"
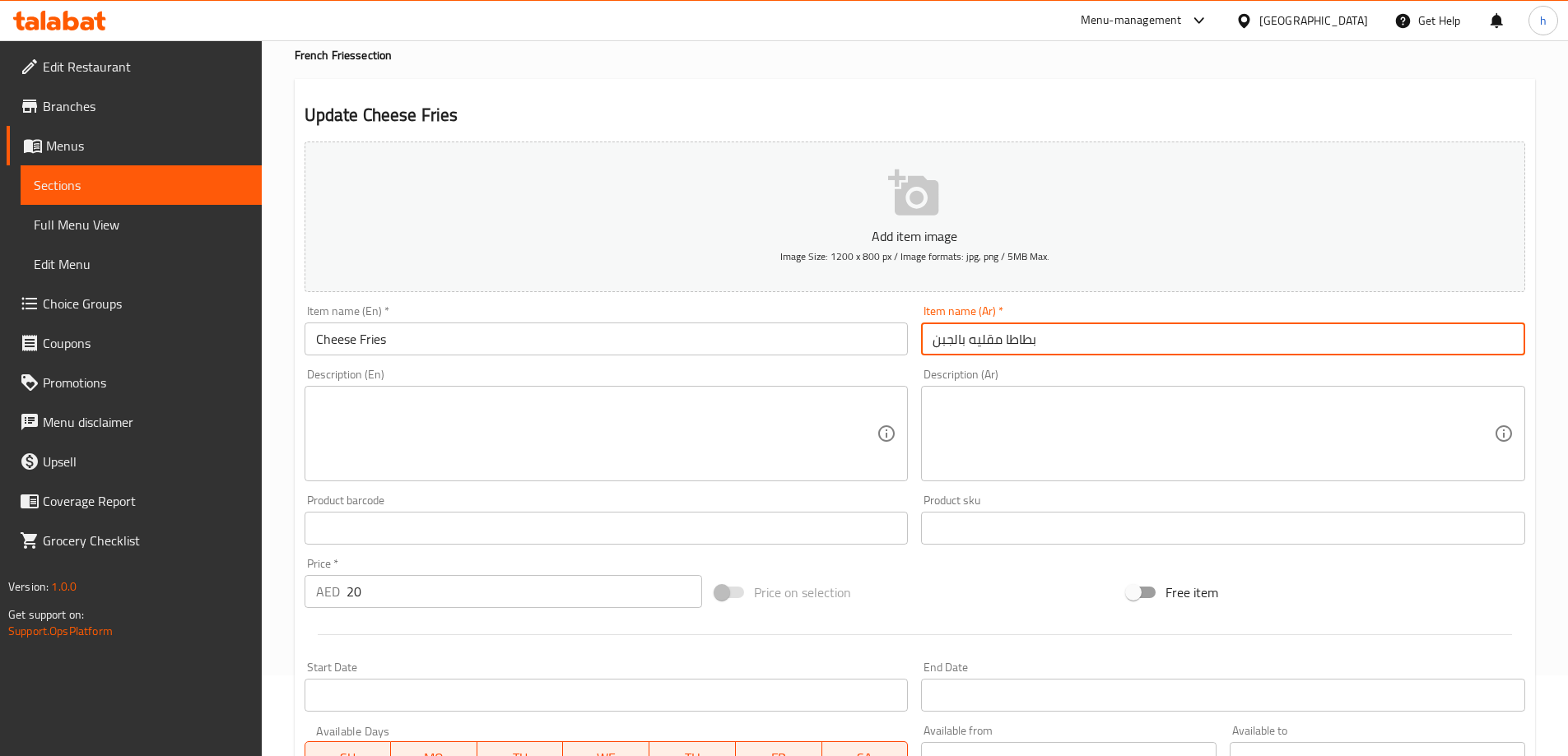
scroll to position [406, 0]
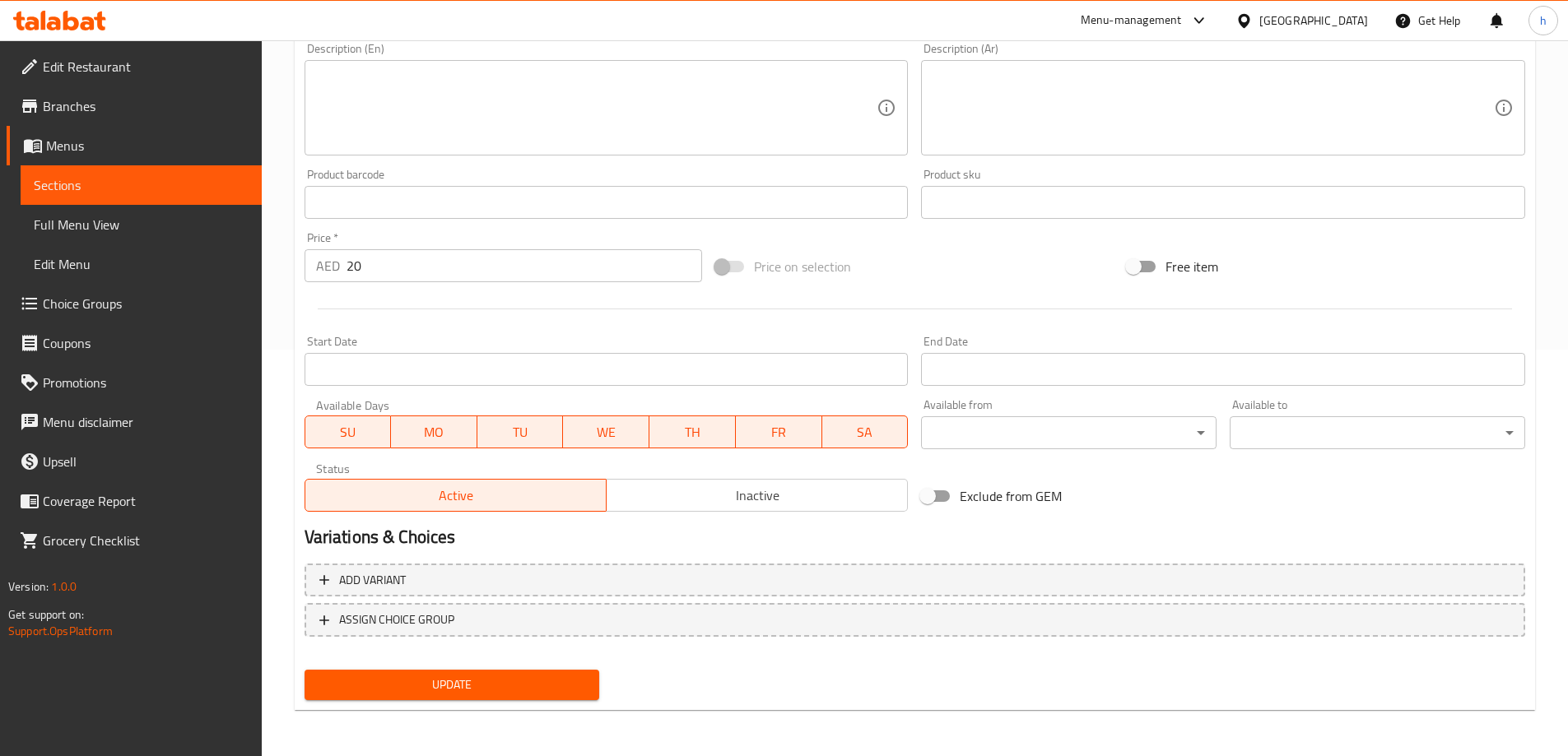
type input "بطاطا مقليه بالجبن"
click at [492, 685] on span "Update" at bounding box center [452, 685] width 269 height 20
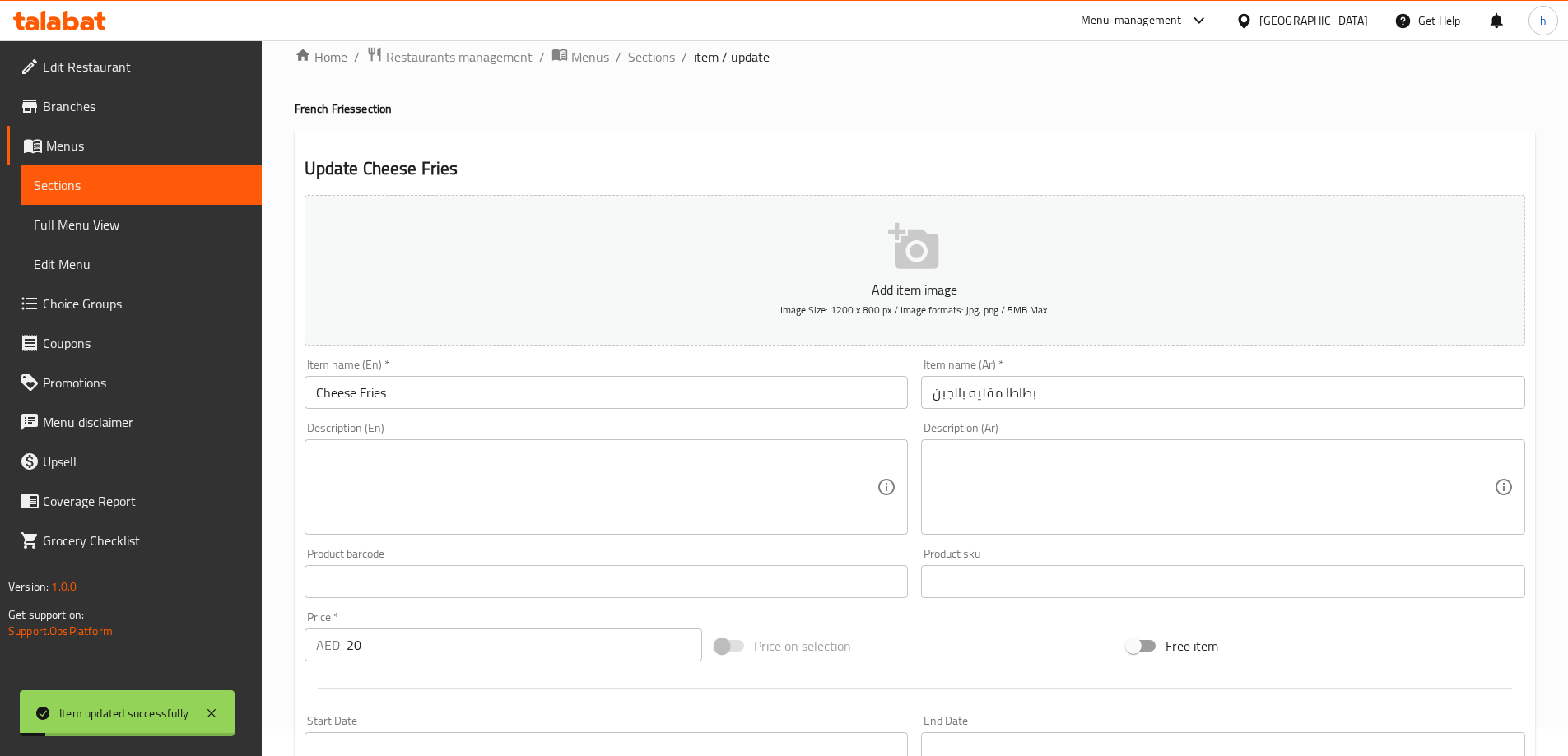
scroll to position [0, 0]
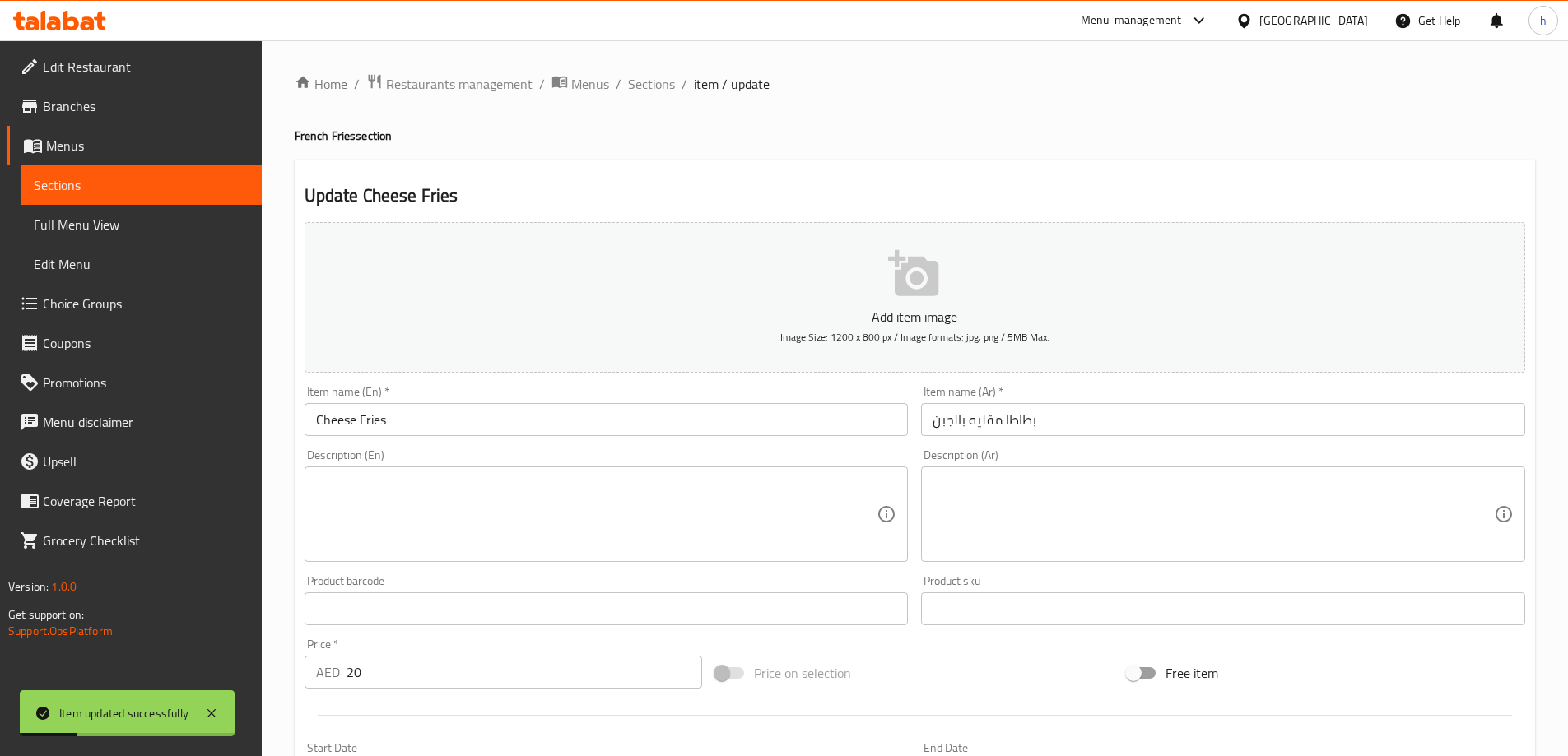
click at [666, 86] on span "Sections" at bounding box center [652, 84] width 47 height 19
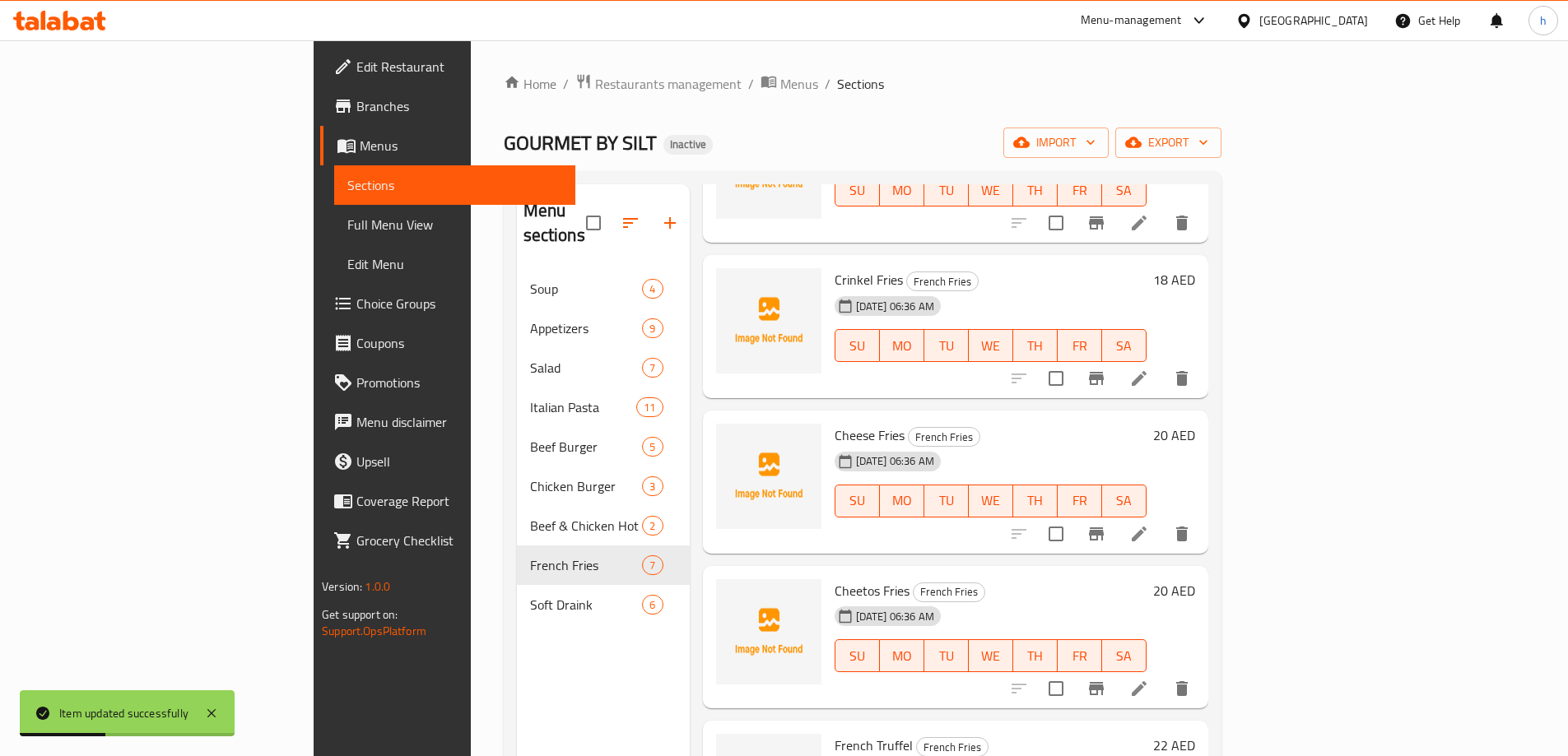
scroll to position [329, 0]
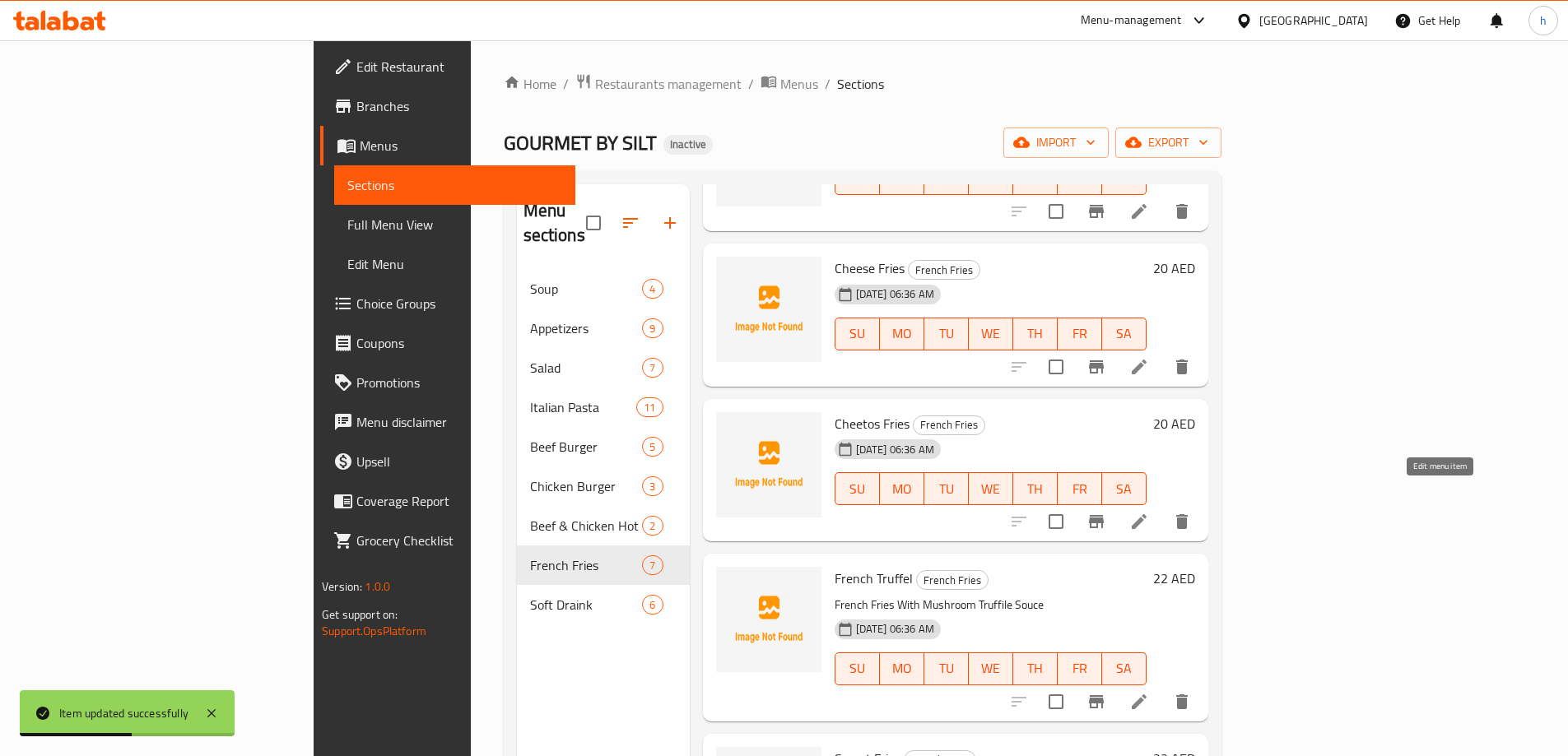
click at [1149, 511] on icon at bounding box center [1139, 521] width 19 height 19
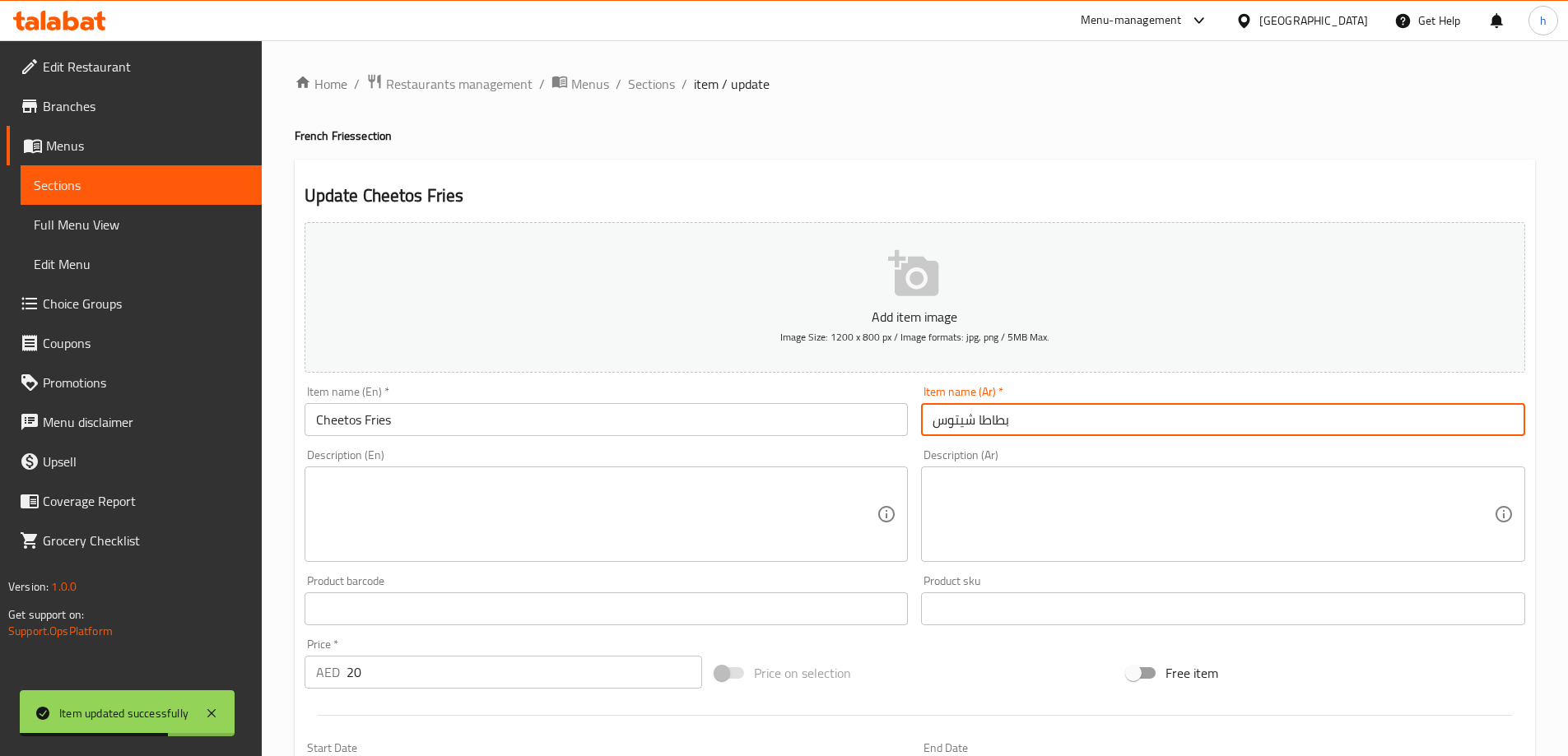
drag, startPoint x: 979, startPoint y: 421, endPoint x: 1139, endPoint y: 434, distance: 160.5
click at [1139, 434] on input "بطاطا شيتوس" at bounding box center [1223, 420] width 604 height 33
paste input "مقليه"
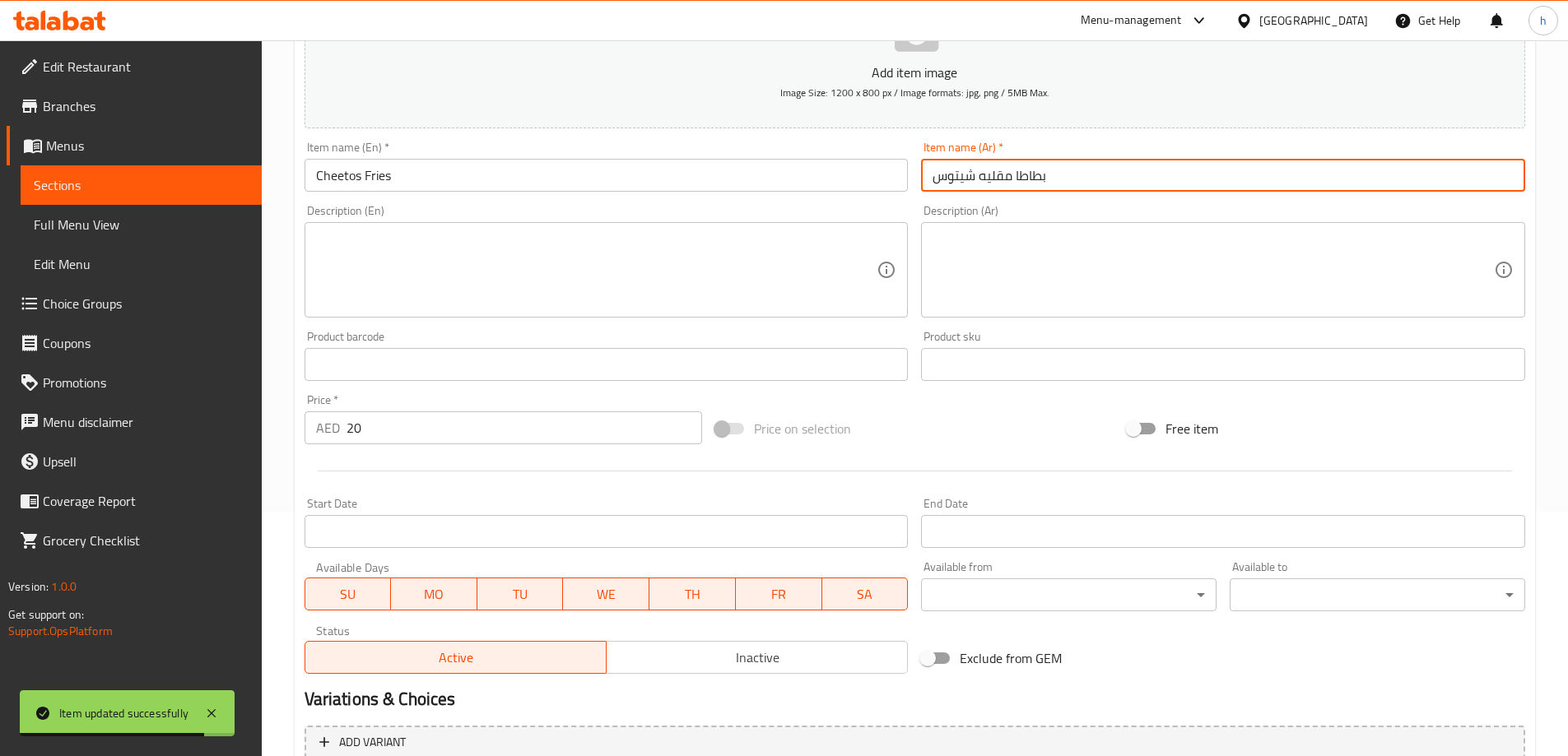
scroll to position [406, 0]
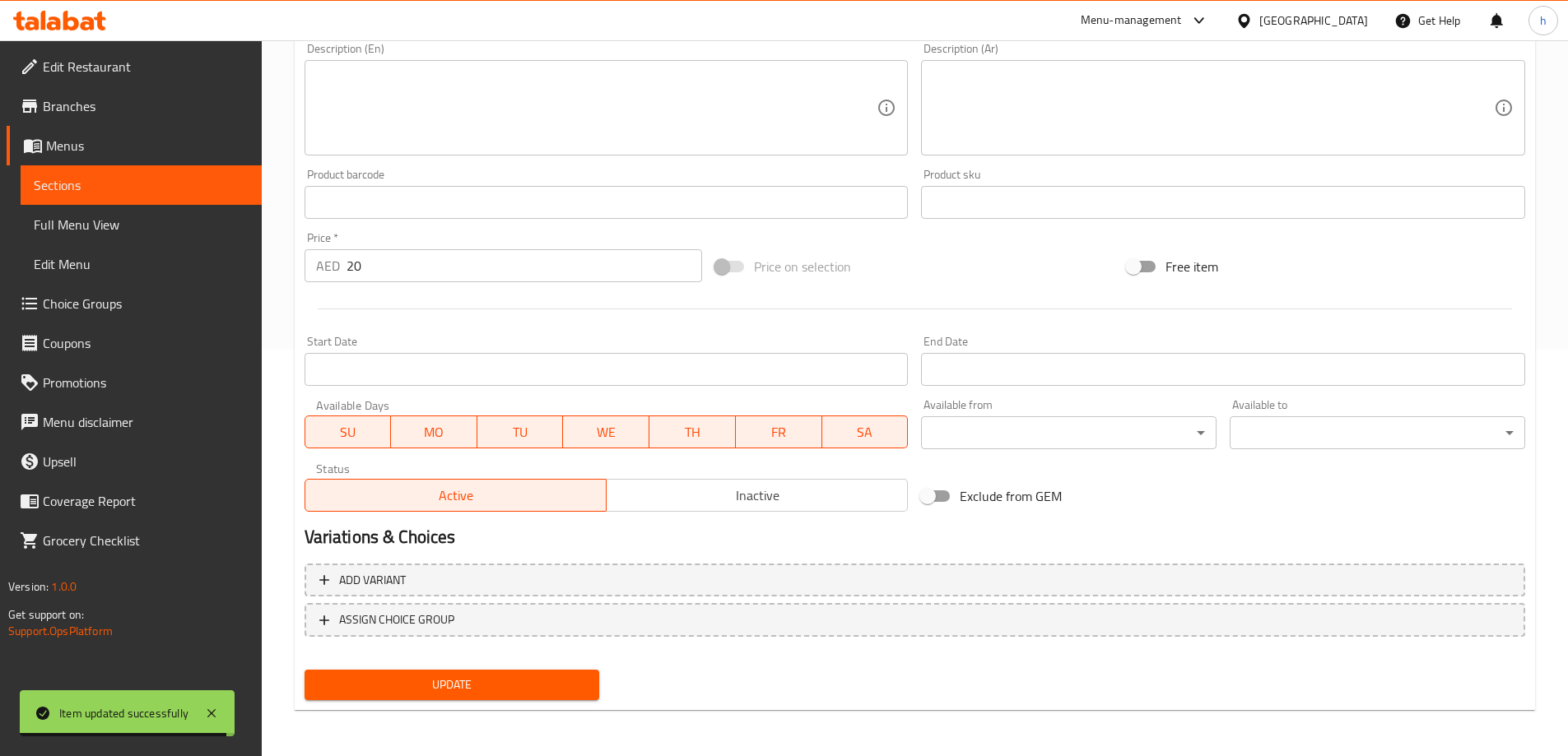
type input "بطاطا مقليه شيتوس"
click at [577, 675] on span "Update" at bounding box center [452, 685] width 269 height 20
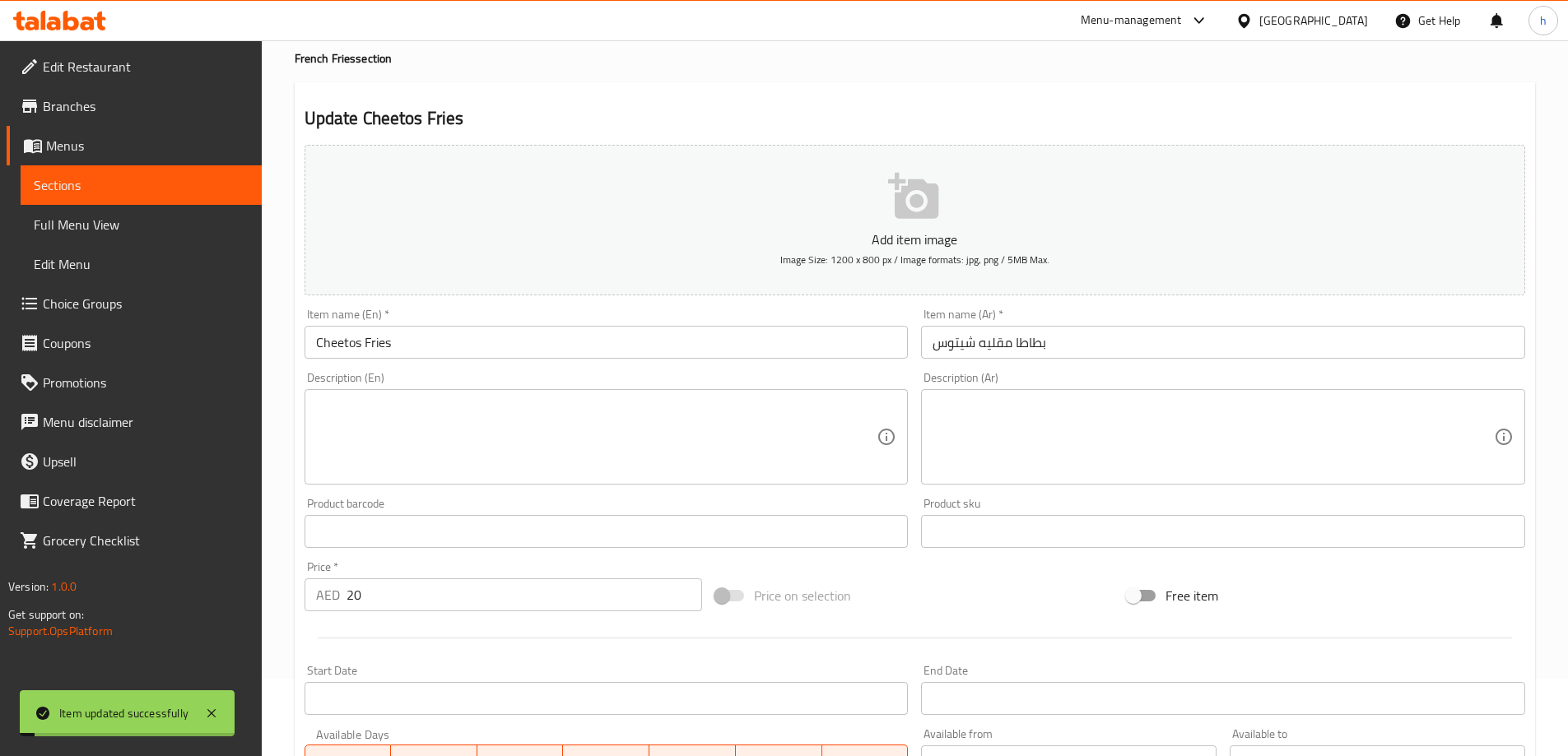
scroll to position [0, 0]
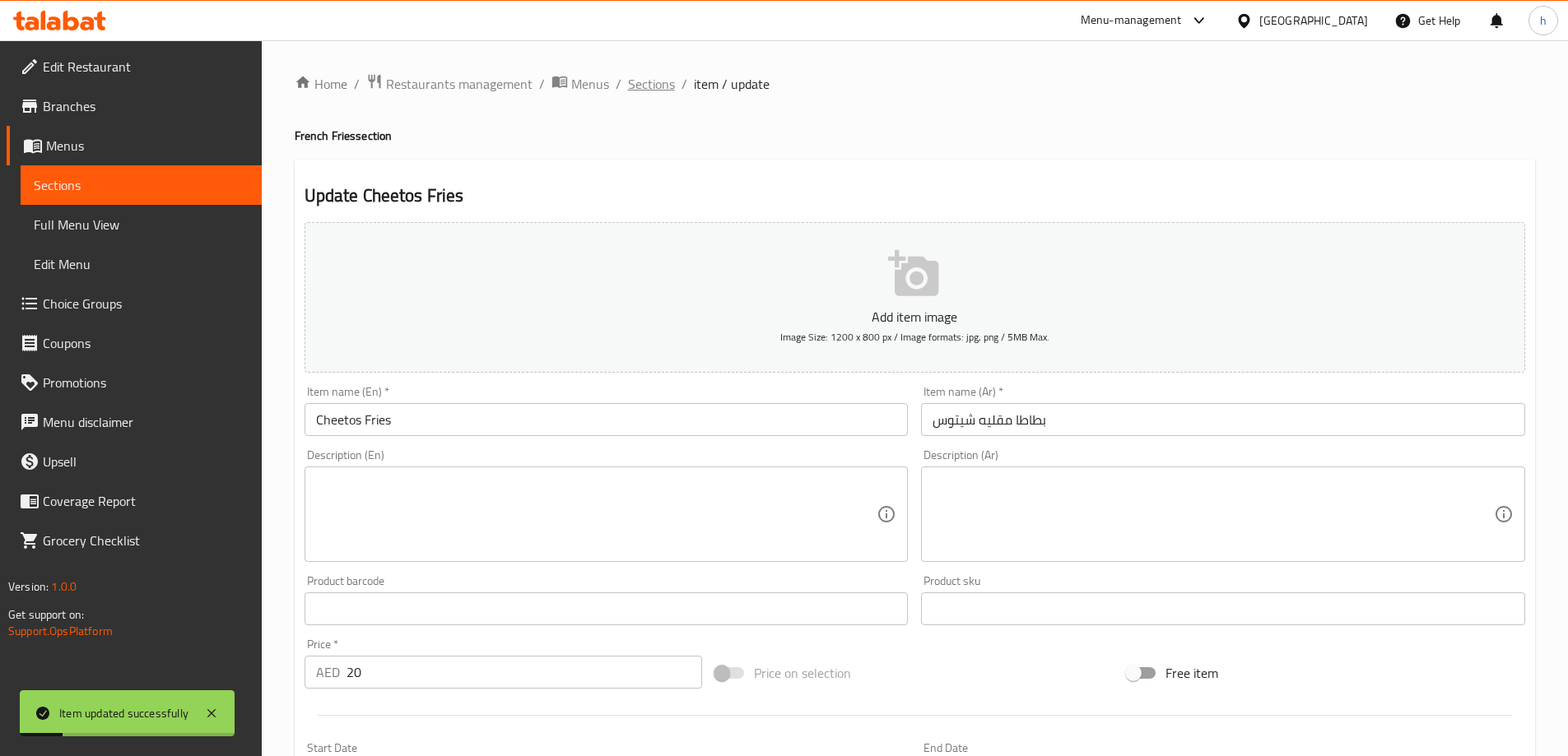
click at [661, 90] on span "Sections" at bounding box center [652, 84] width 47 height 19
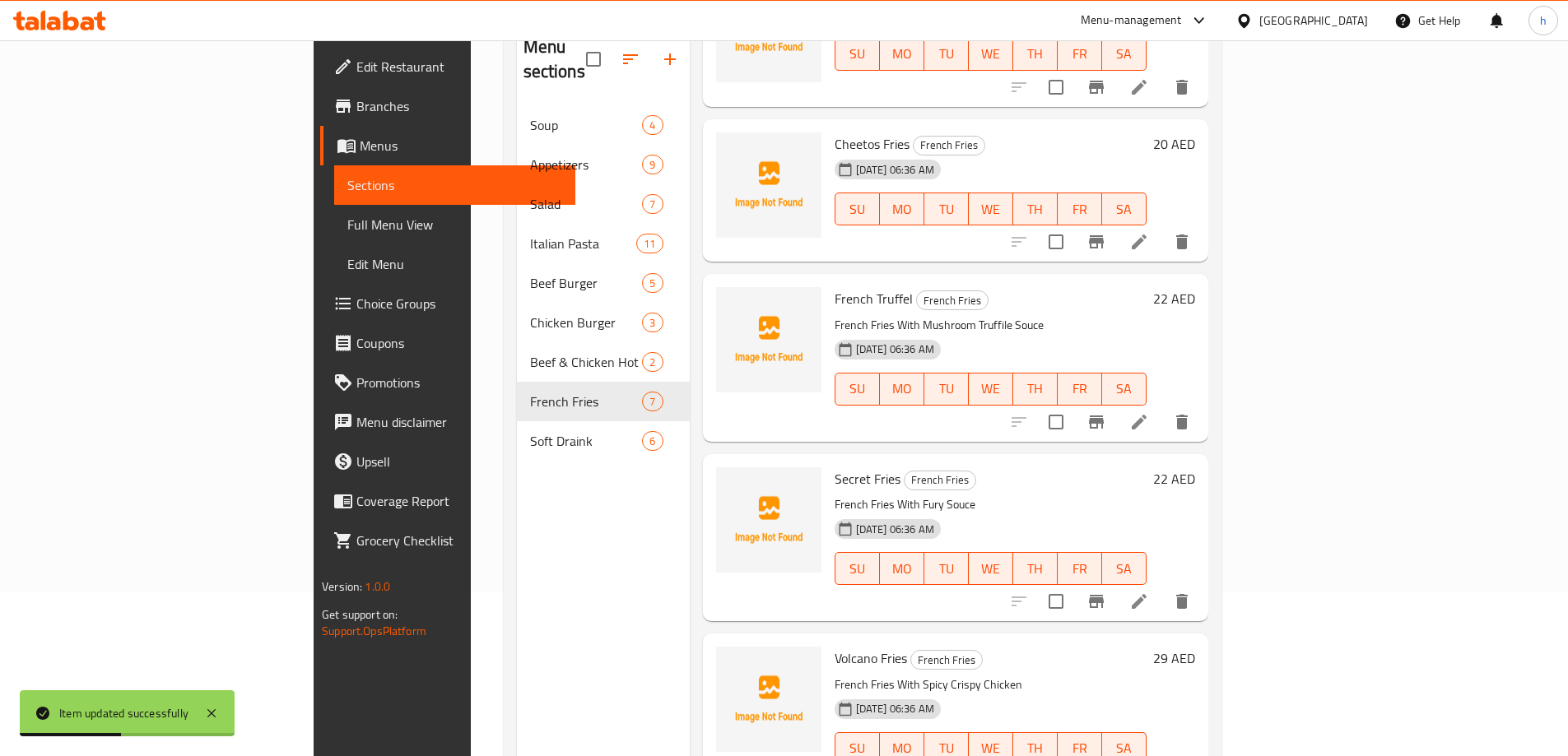
scroll to position [165, 0]
click at [1149, 411] on icon at bounding box center [1139, 421] width 19 height 19
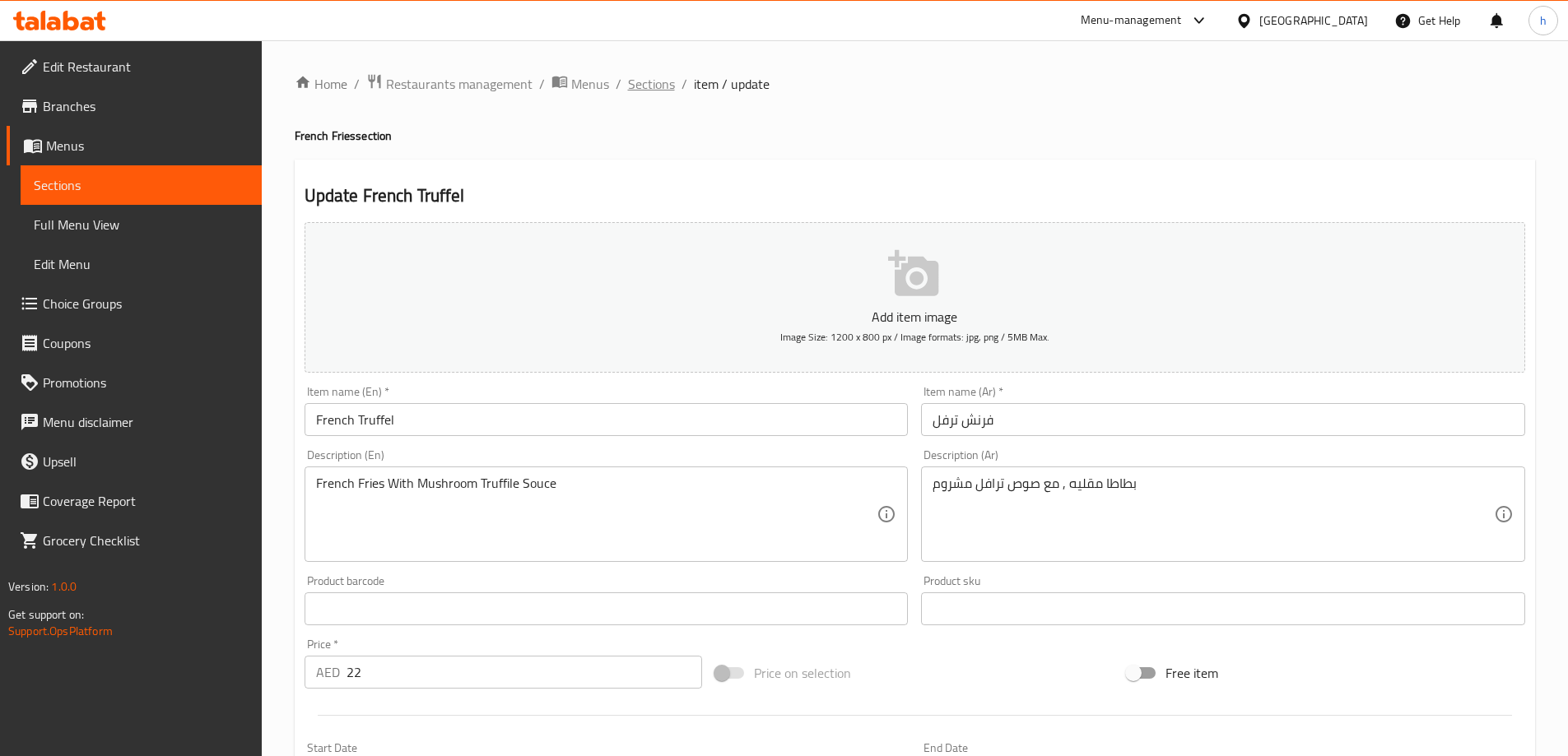
click at [662, 83] on span "Sections" at bounding box center [652, 84] width 47 height 19
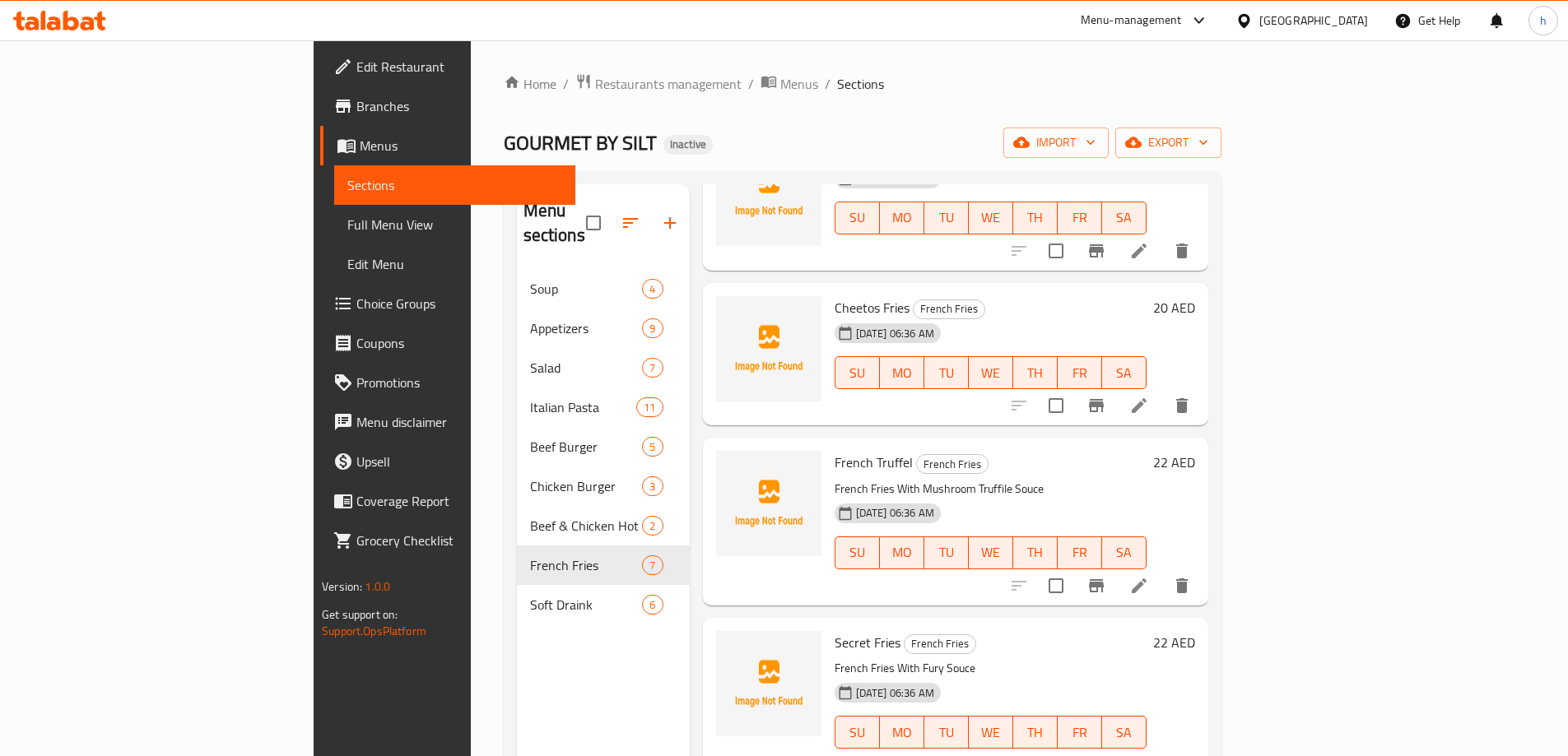
scroll to position [231, 0]
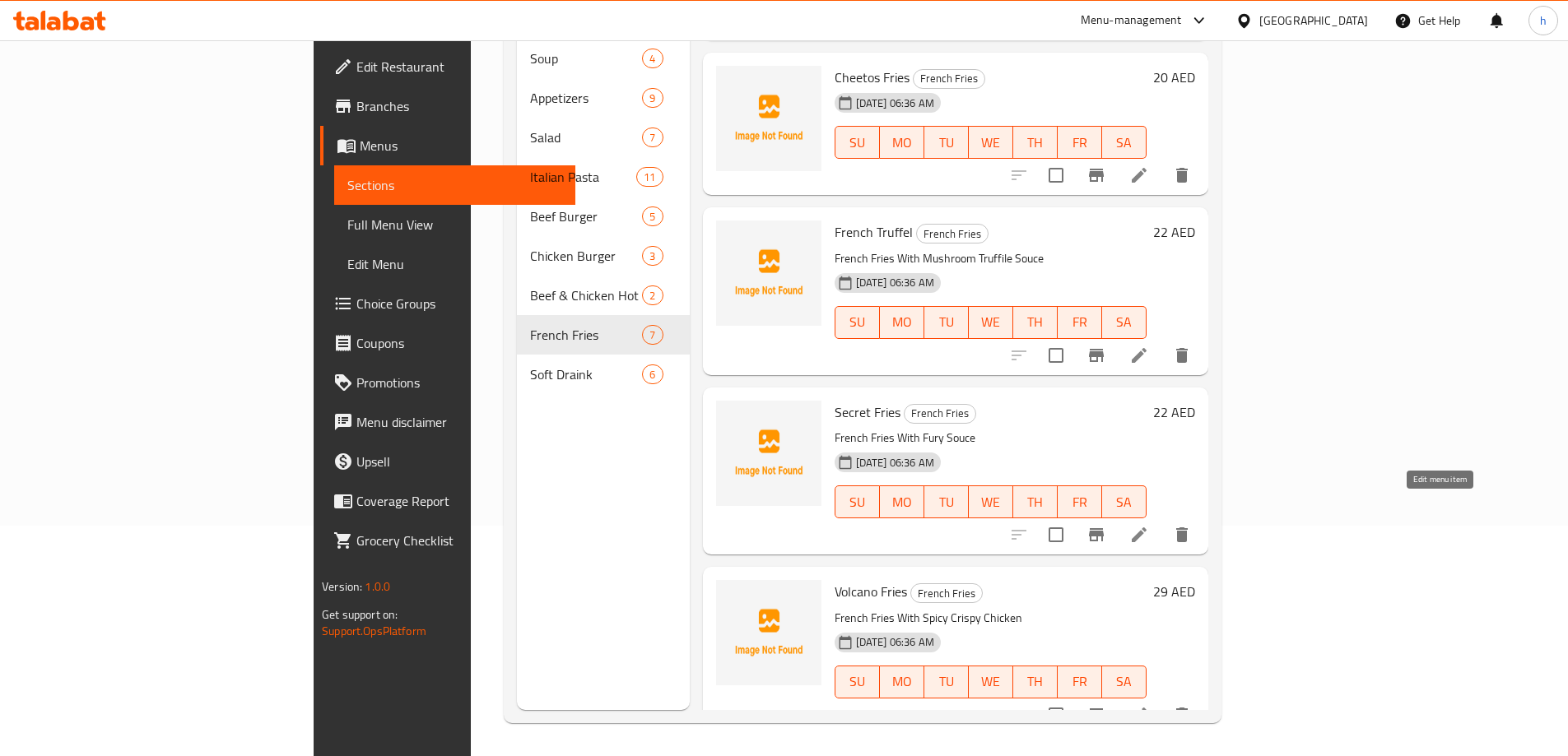
click at [1149, 525] on icon at bounding box center [1139, 535] width 19 height 19
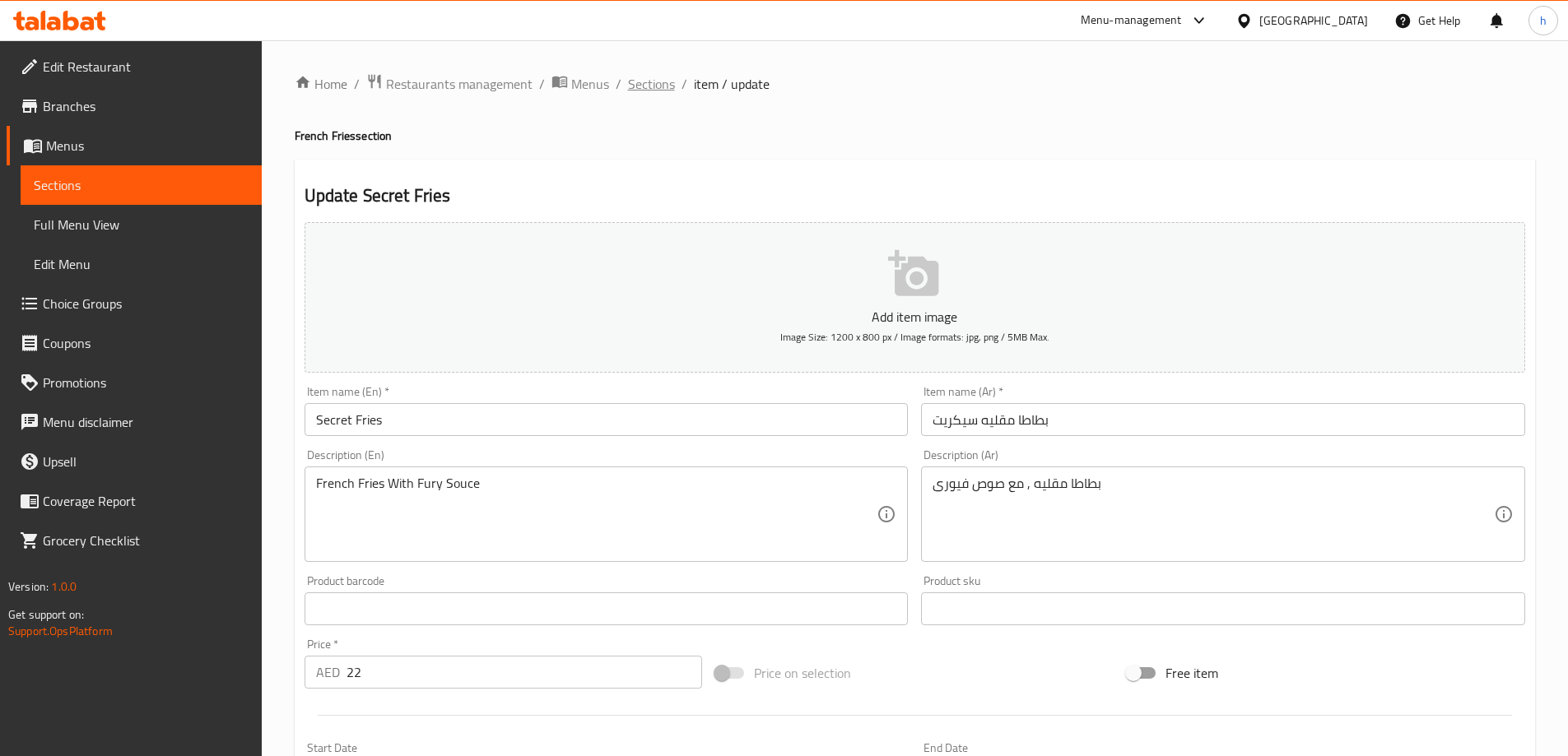
click at [655, 77] on span "Sections" at bounding box center [652, 84] width 47 height 19
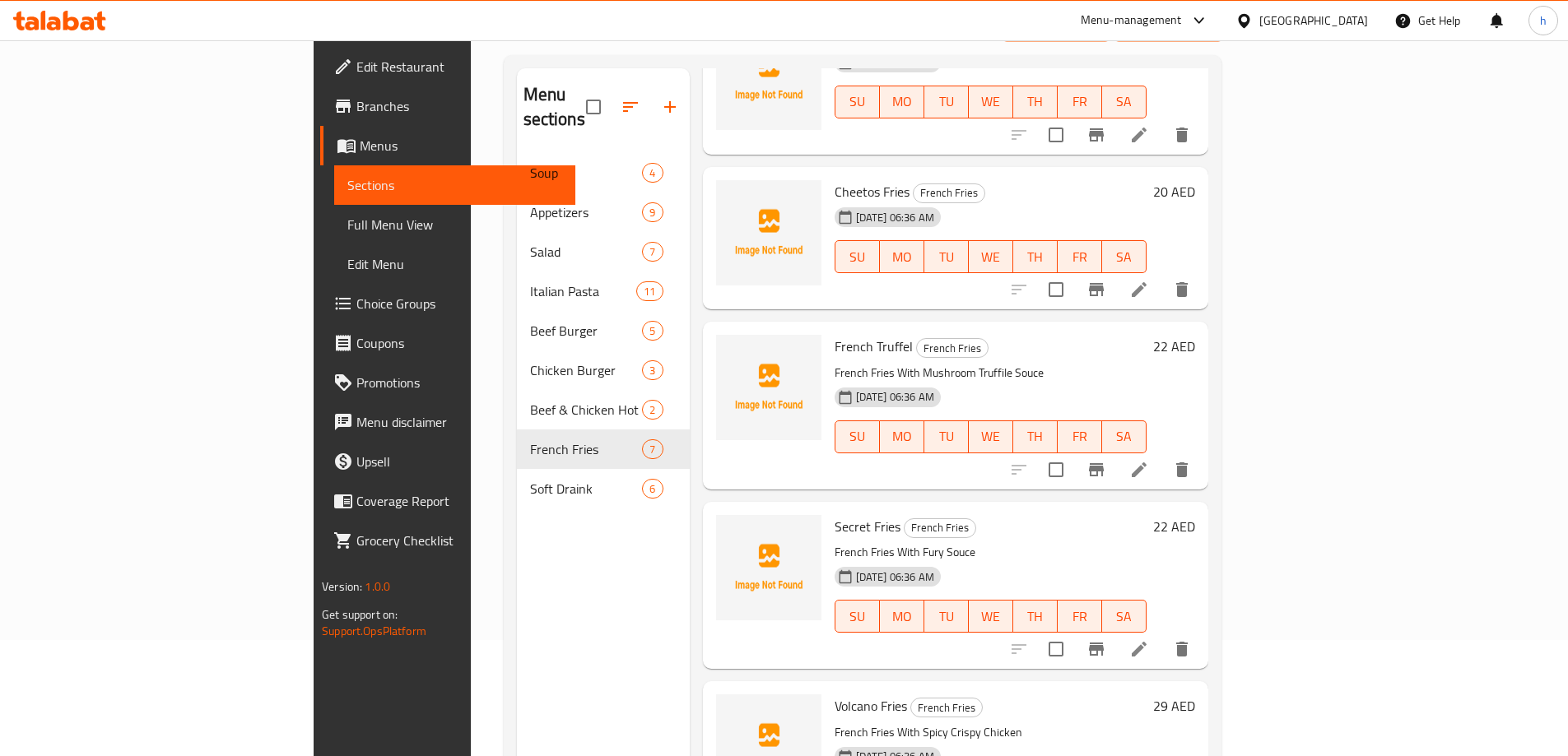
scroll to position [231, 0]
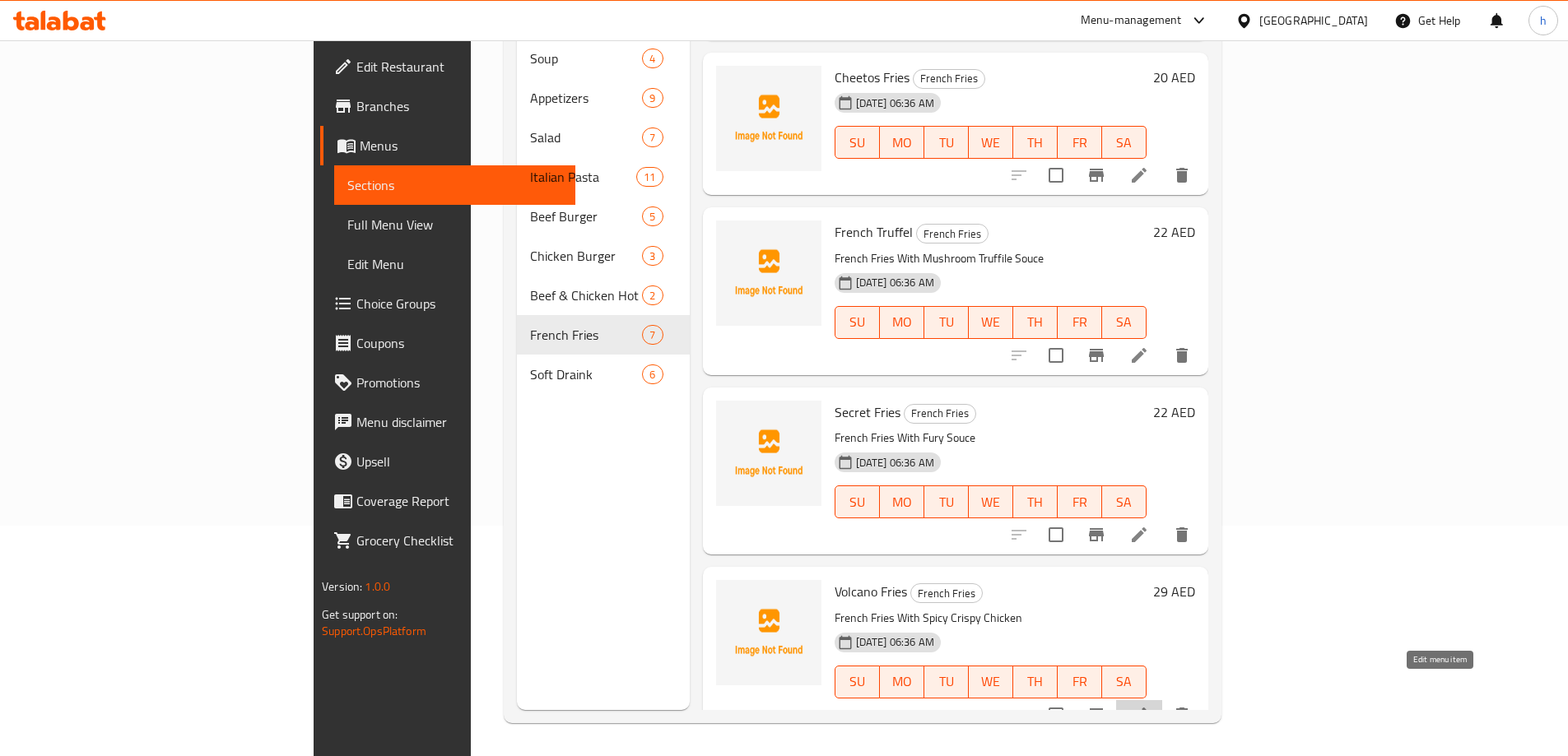
click at [1149, 705] on icon at bounding box center [1139, 715] width 19 height 19
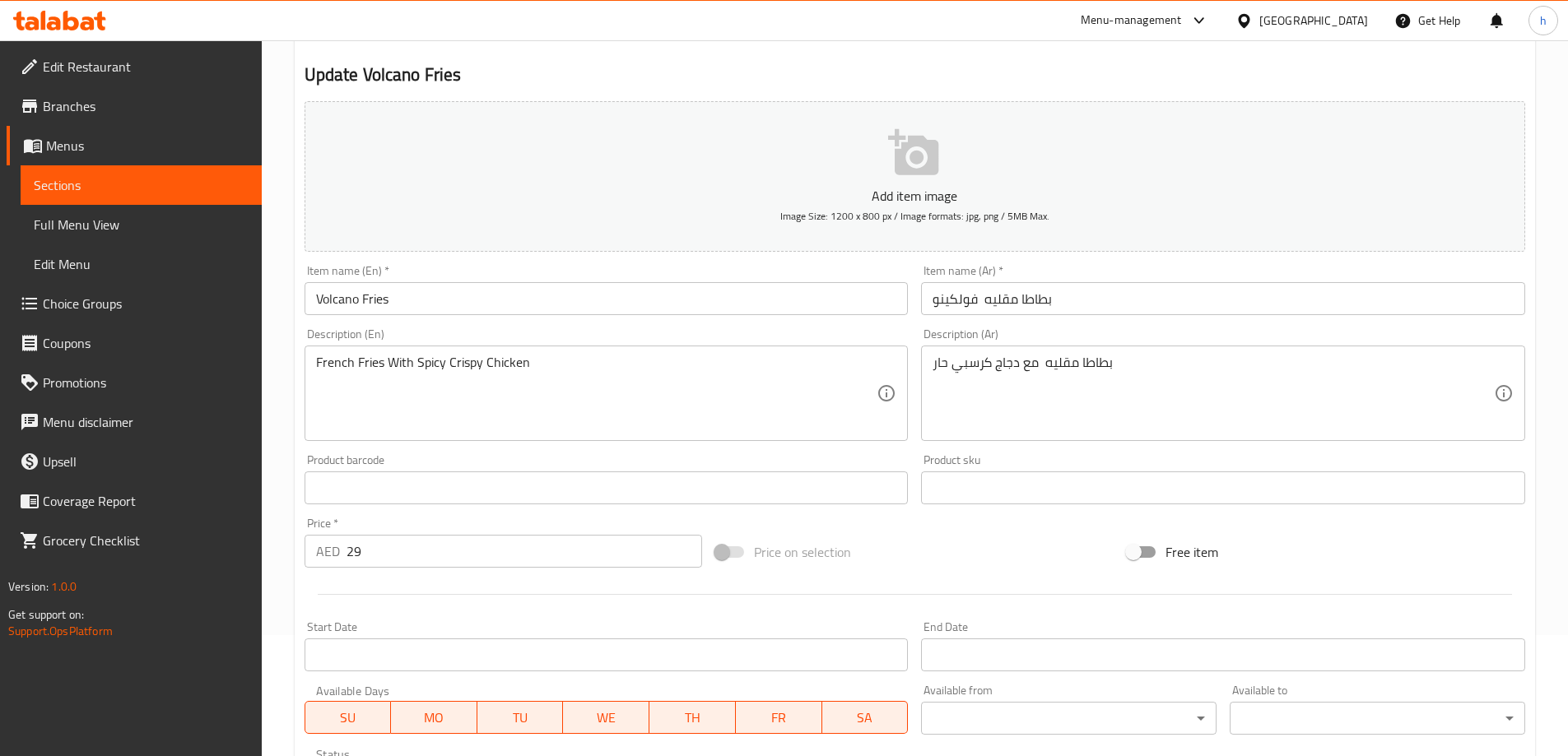
scroll to position [406, 0]
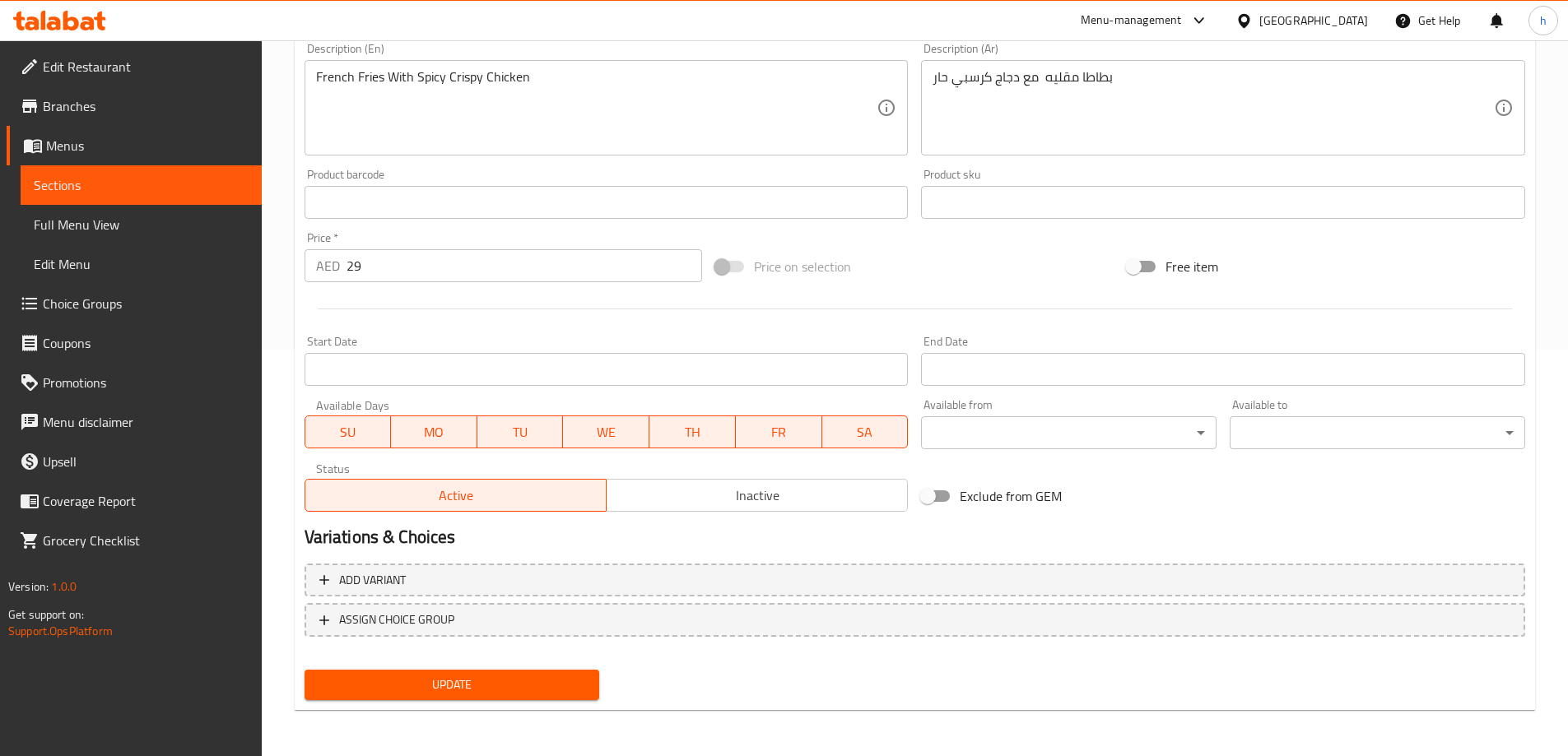
click at [532, 687] on span "Update" at bounding box center [452, 685] width 269 height 20
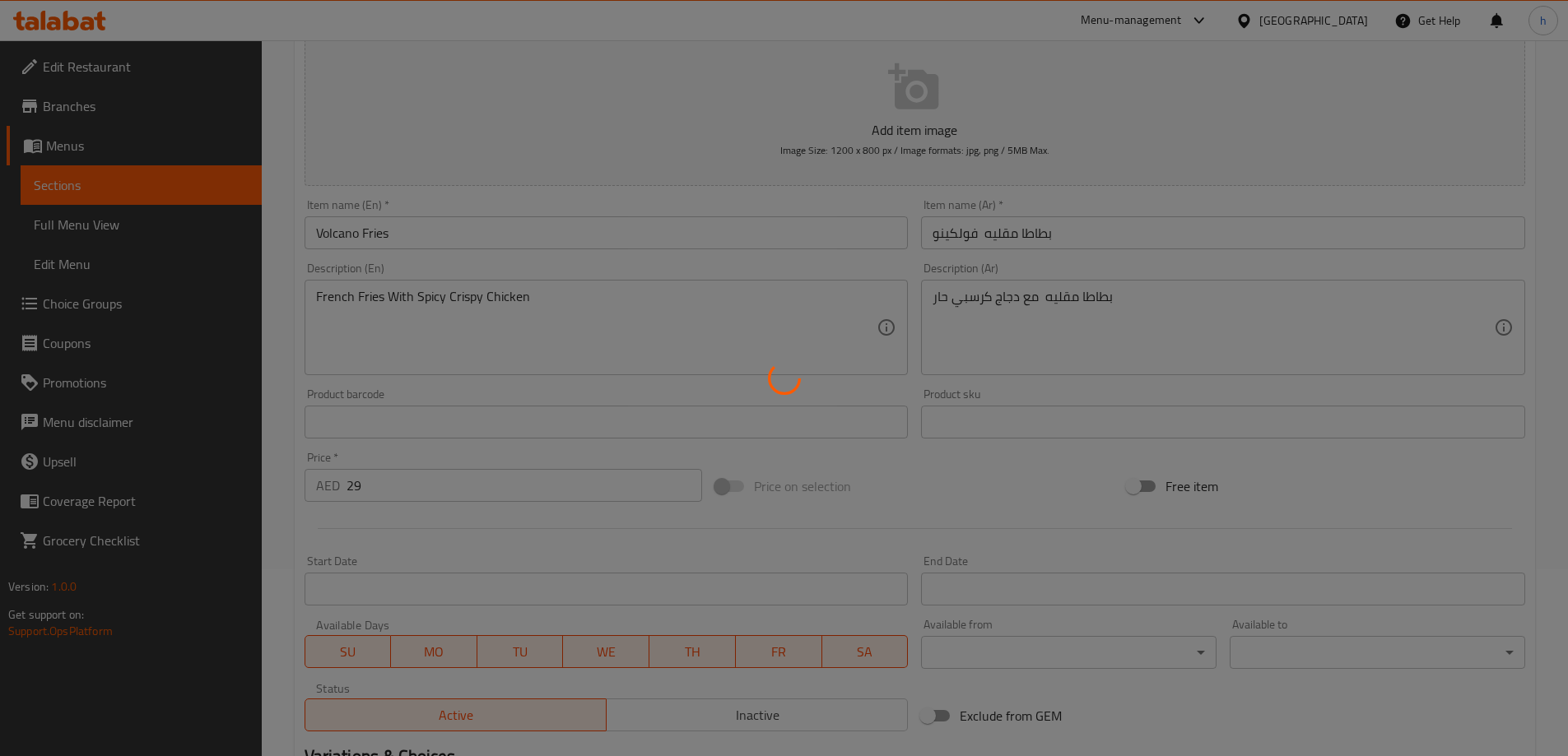
scroll to position [0, 0]
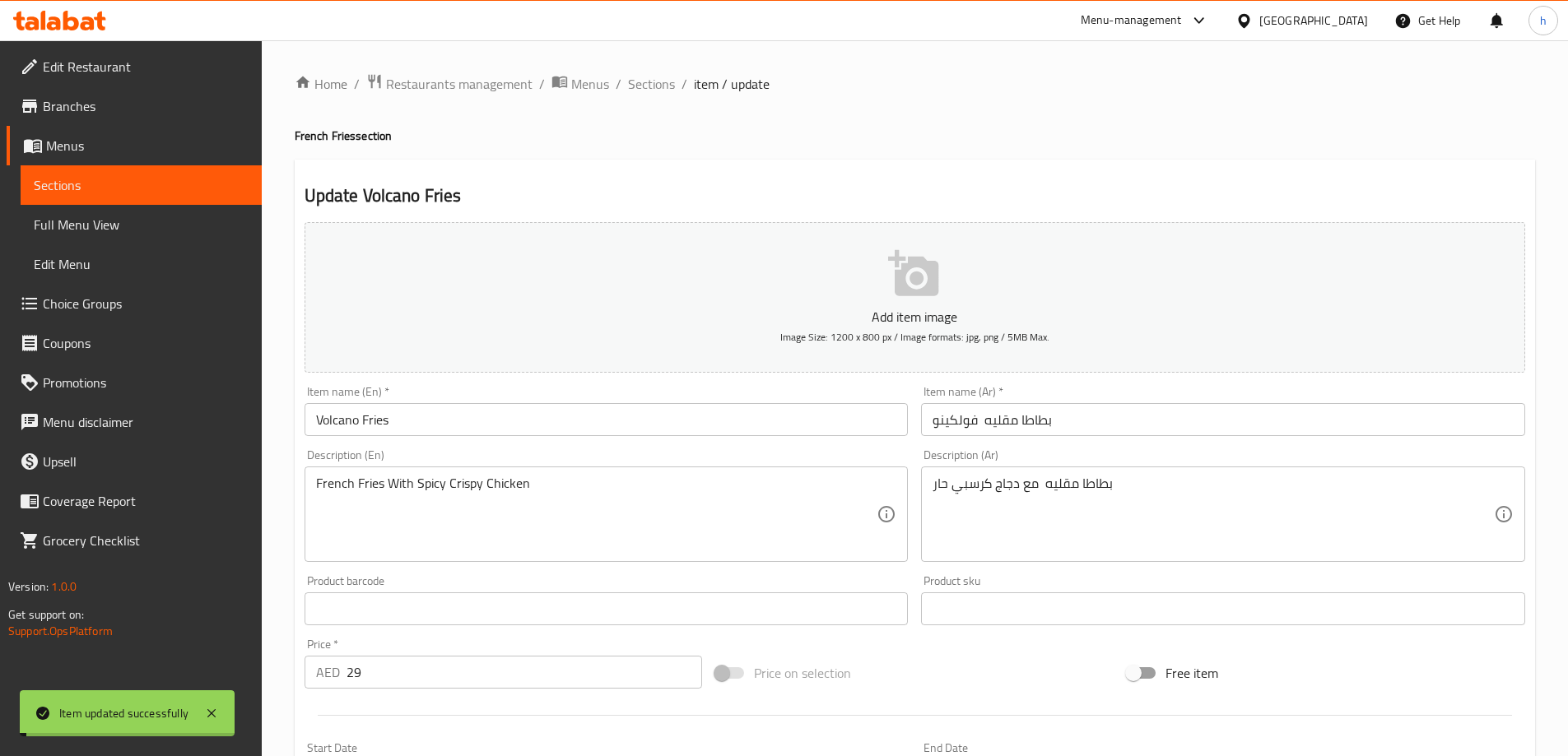
click at [657, 71] on div "Home / Restaurants management / Menus / Sections / item / update French Fries s…" at bounding box center [915, 601] width 1307 height 1122
click at [659, 87] on span "Sections" at bounding box center [652, 84] width 47 height 19
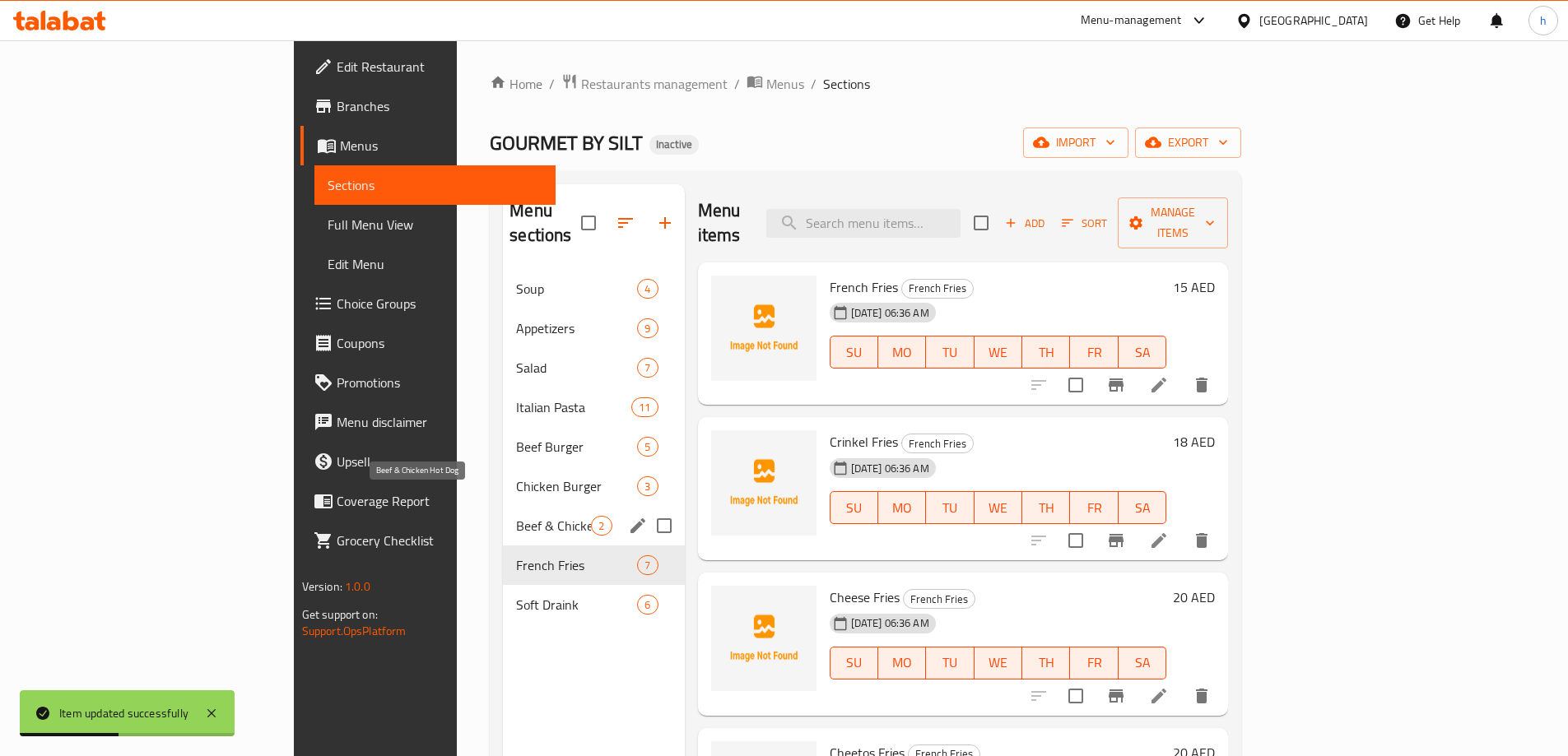
click at [516, 516] on span "Beef & Chicken Hot Dog" at bounding box center [554, 526] width 75 height 19
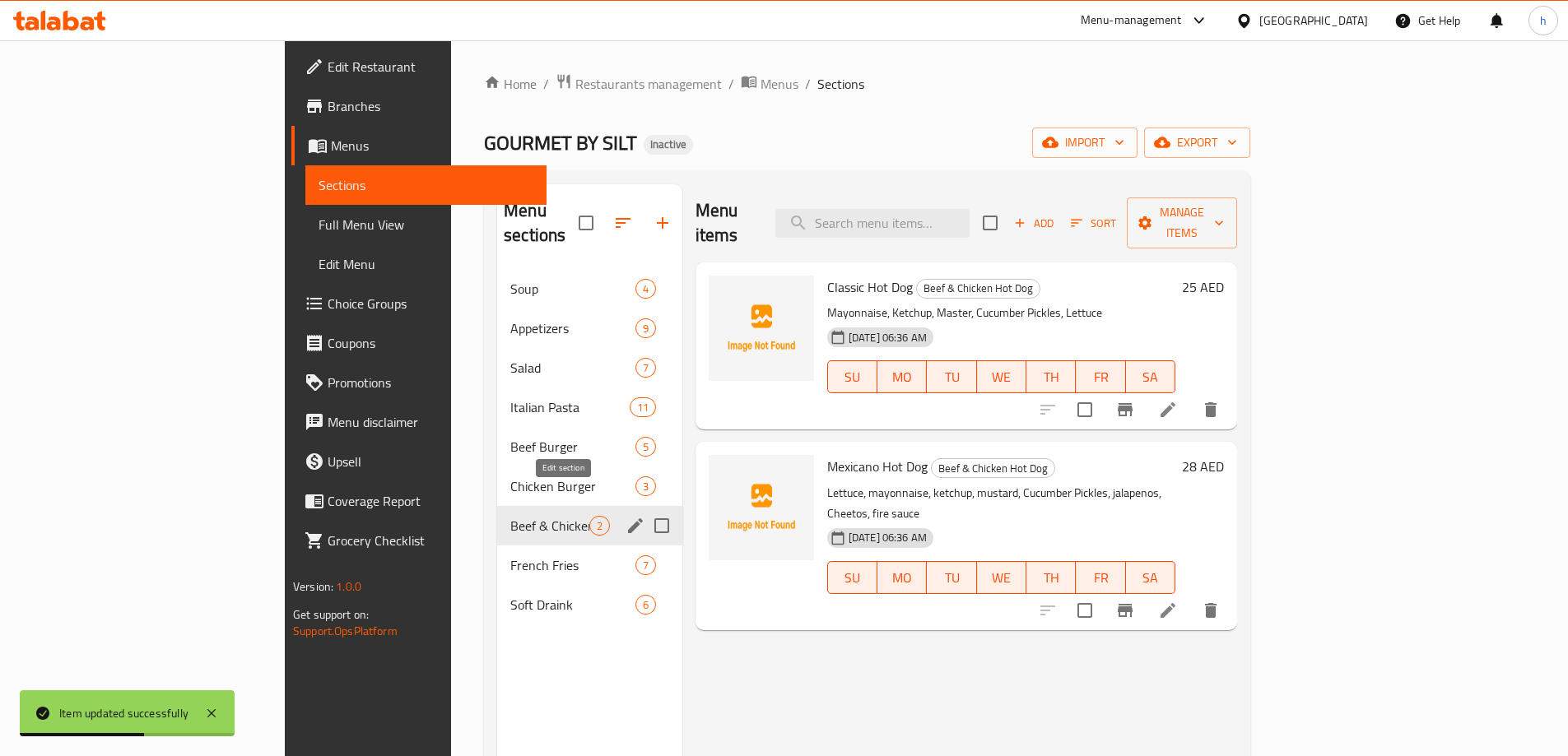
click at [626, 516] on icon "edit" at bounding box center [635, 526] width 19 height 19
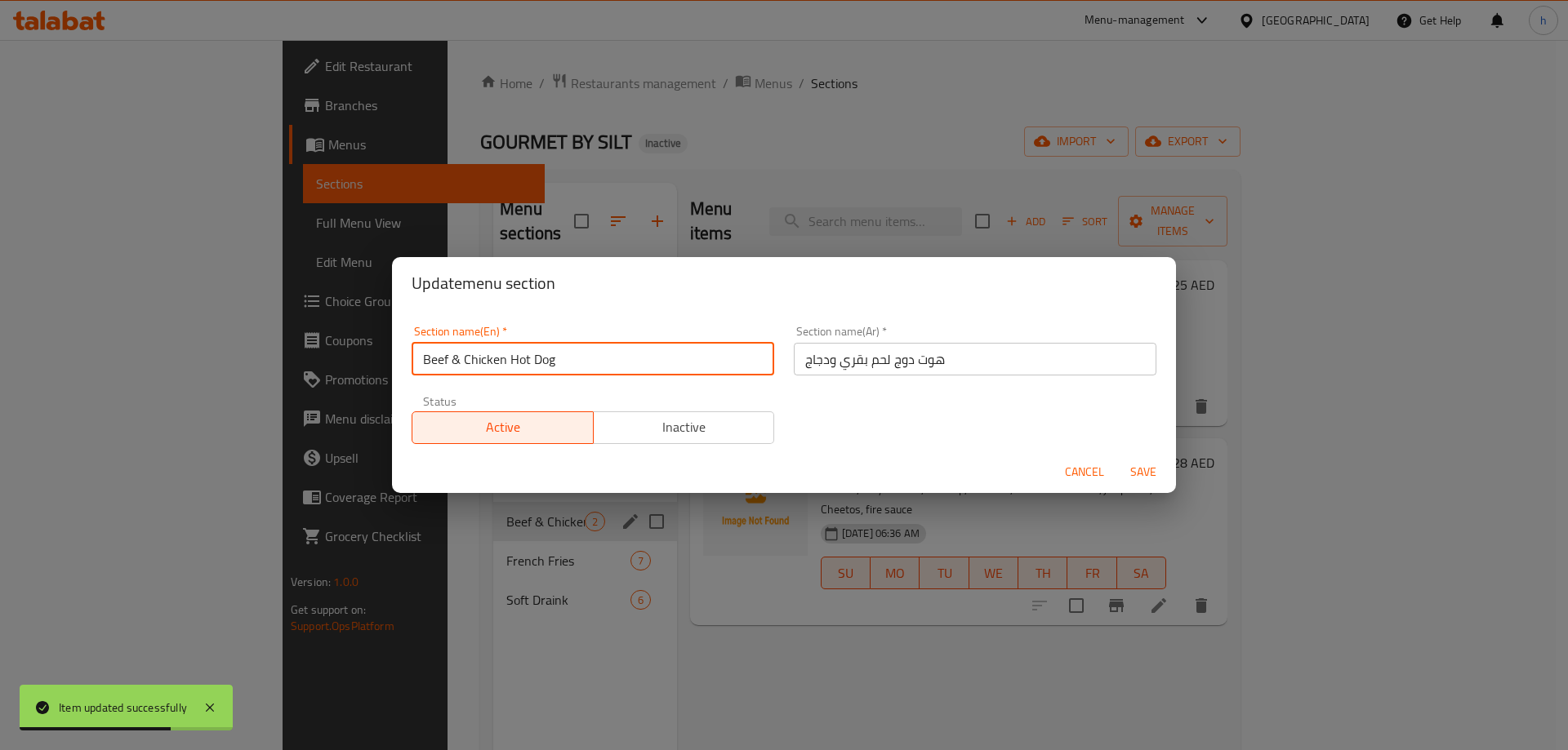
click at [582, 371] on input "Beef & Chicken Hot Dog" at bounding box center [593, 360] width 363 height 33
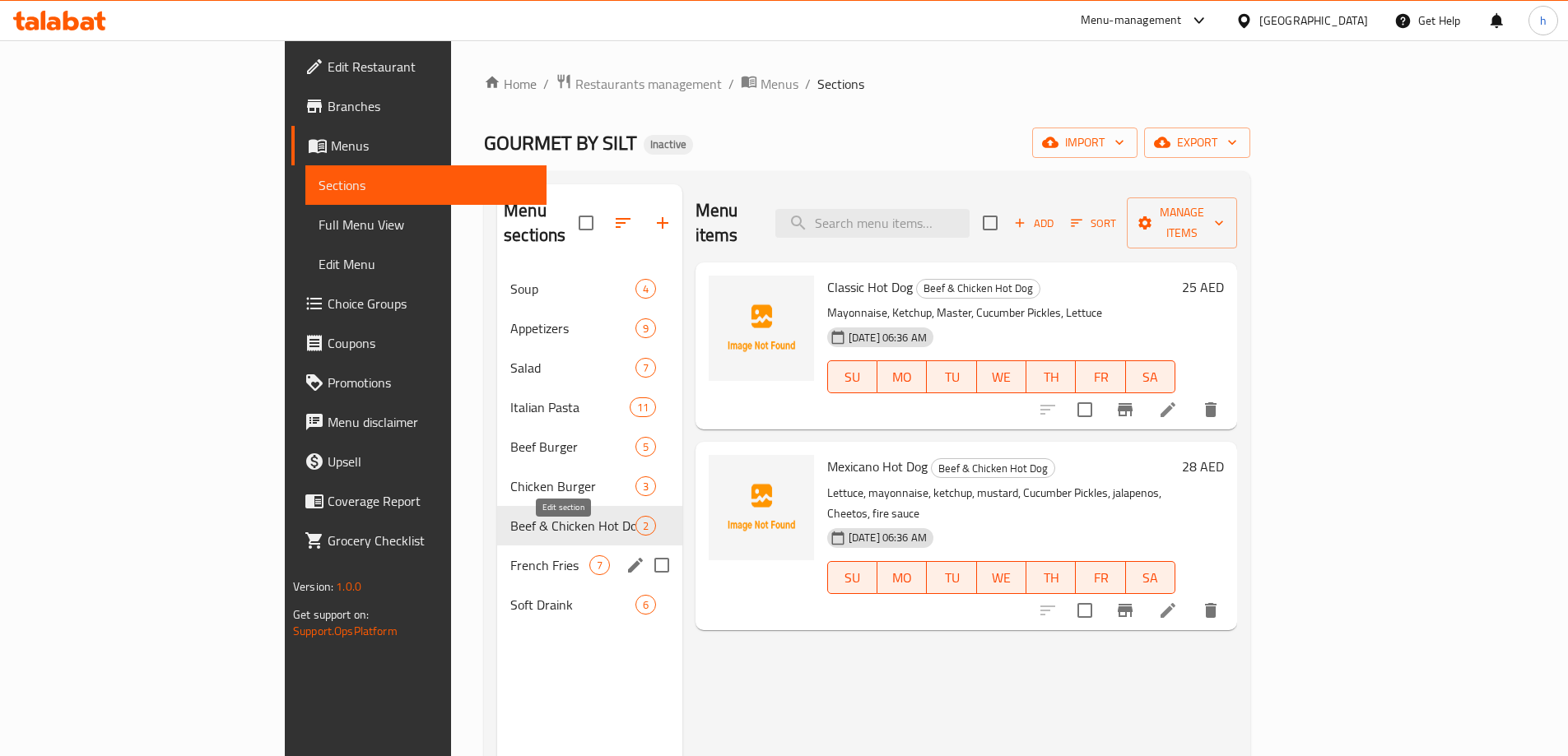
click at [626, 555] on icon "edit" at bounding box center [635, 565] width 19 height 19
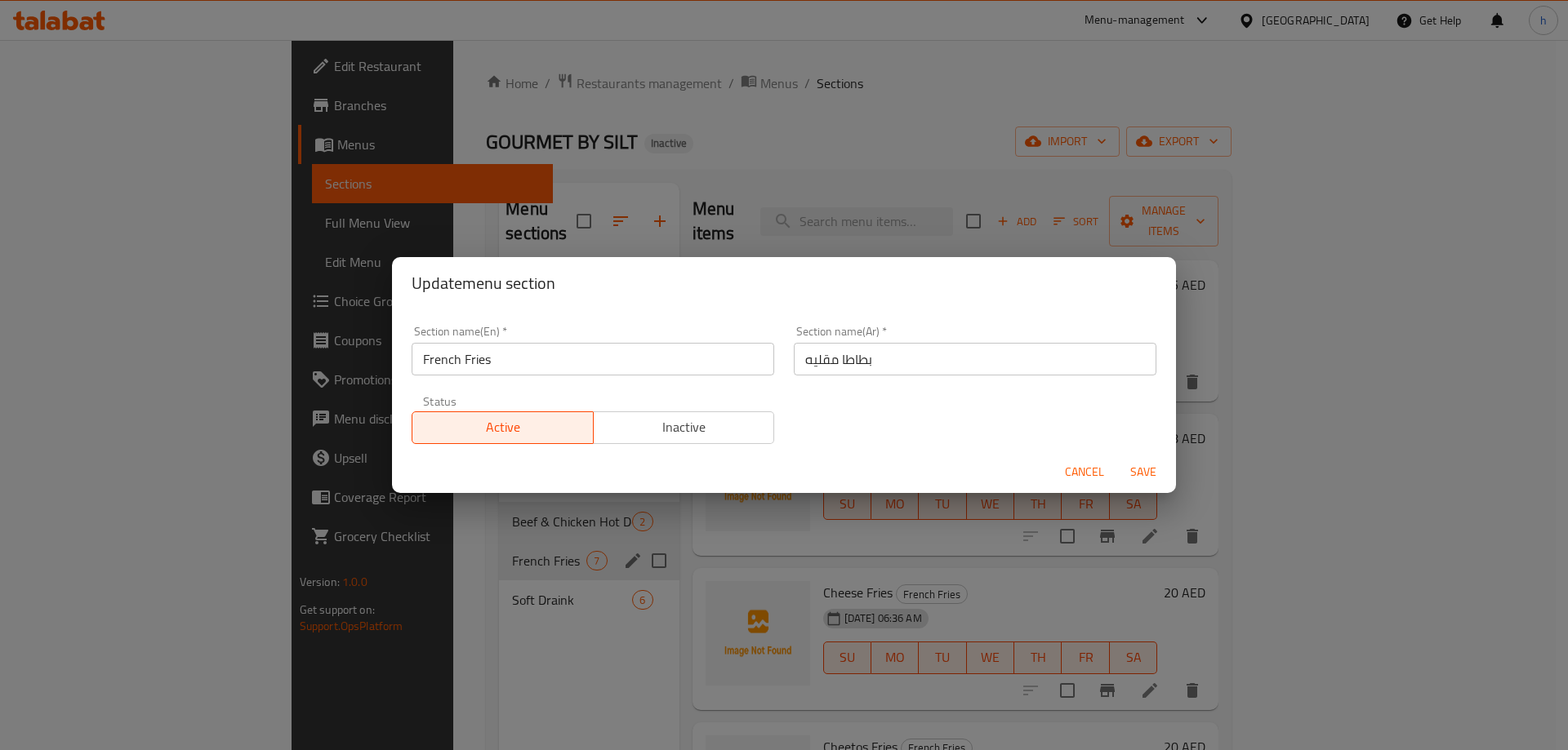
click at [617, 370] on input "French Fries" at bounding box center [593, 360] width 363 height 33
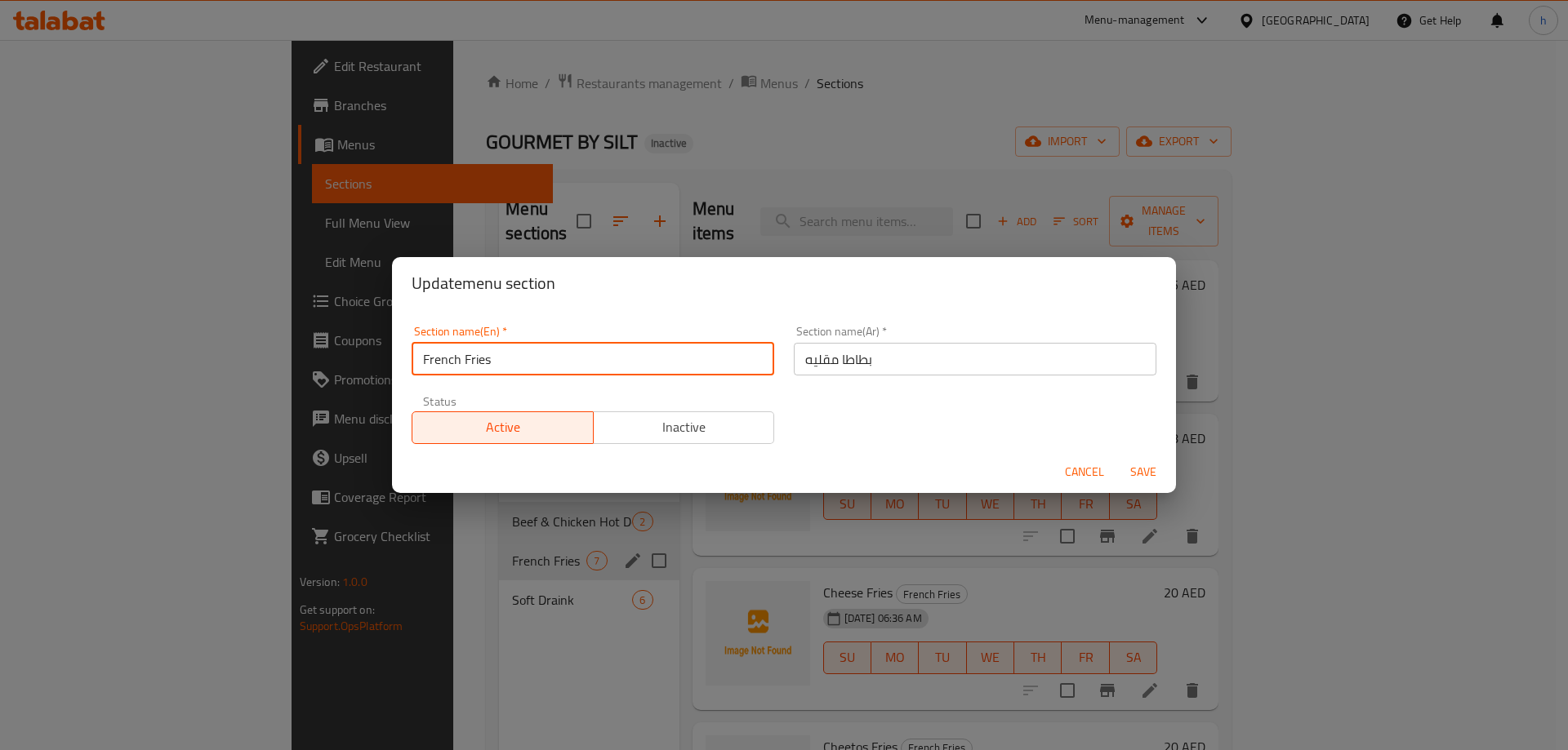
click at [617, 370] on input "French Fries" at bounding box center [593, 360] width 363 height 33
click at [421, 628] on div "Update menu section Section name(En)   * French Fries Section name(En) * Sectio…" at bounding box center [784, 375] width 1568 height 750
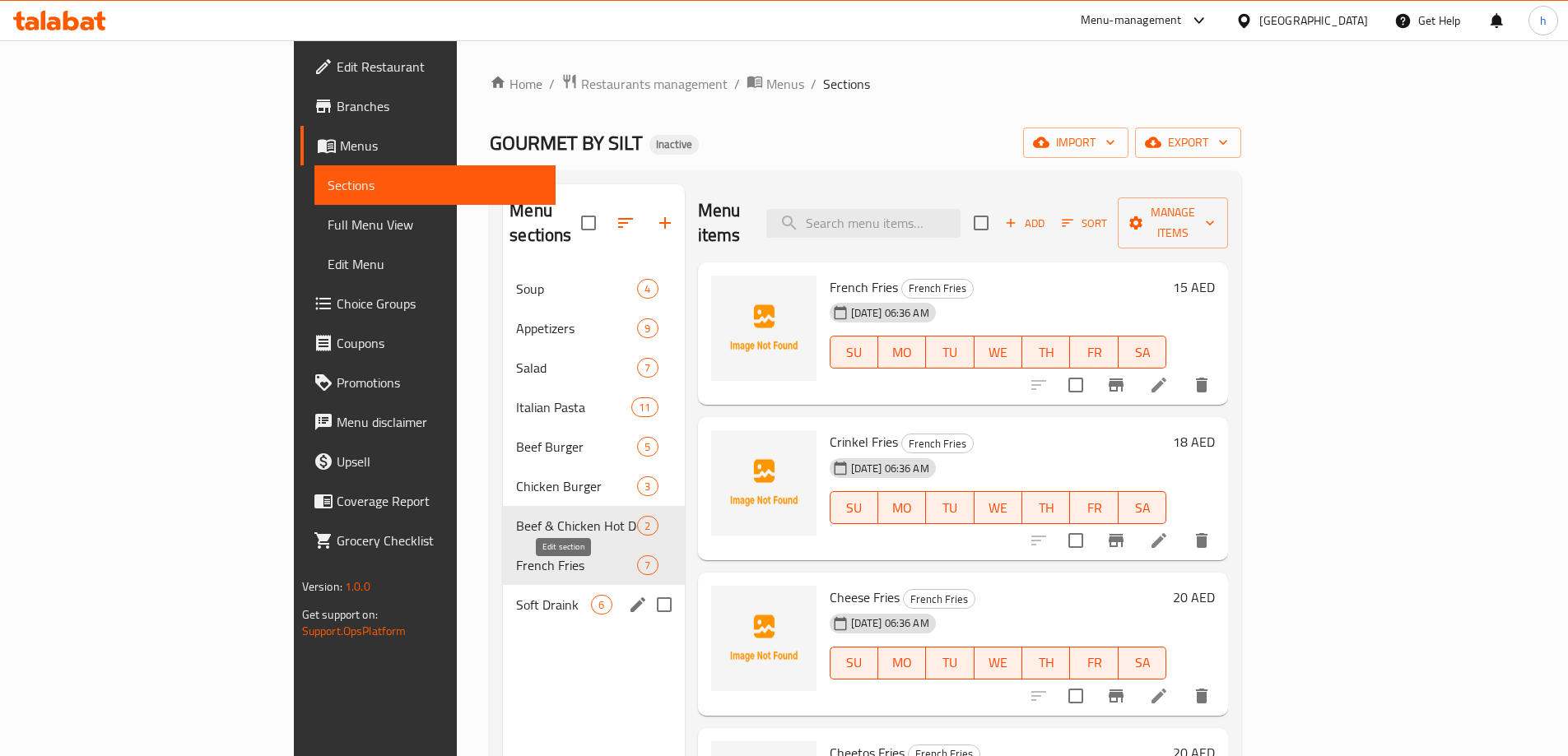
click at [629, 595] on icon "edit" at bounding box center [638, 605] width 19 height 19
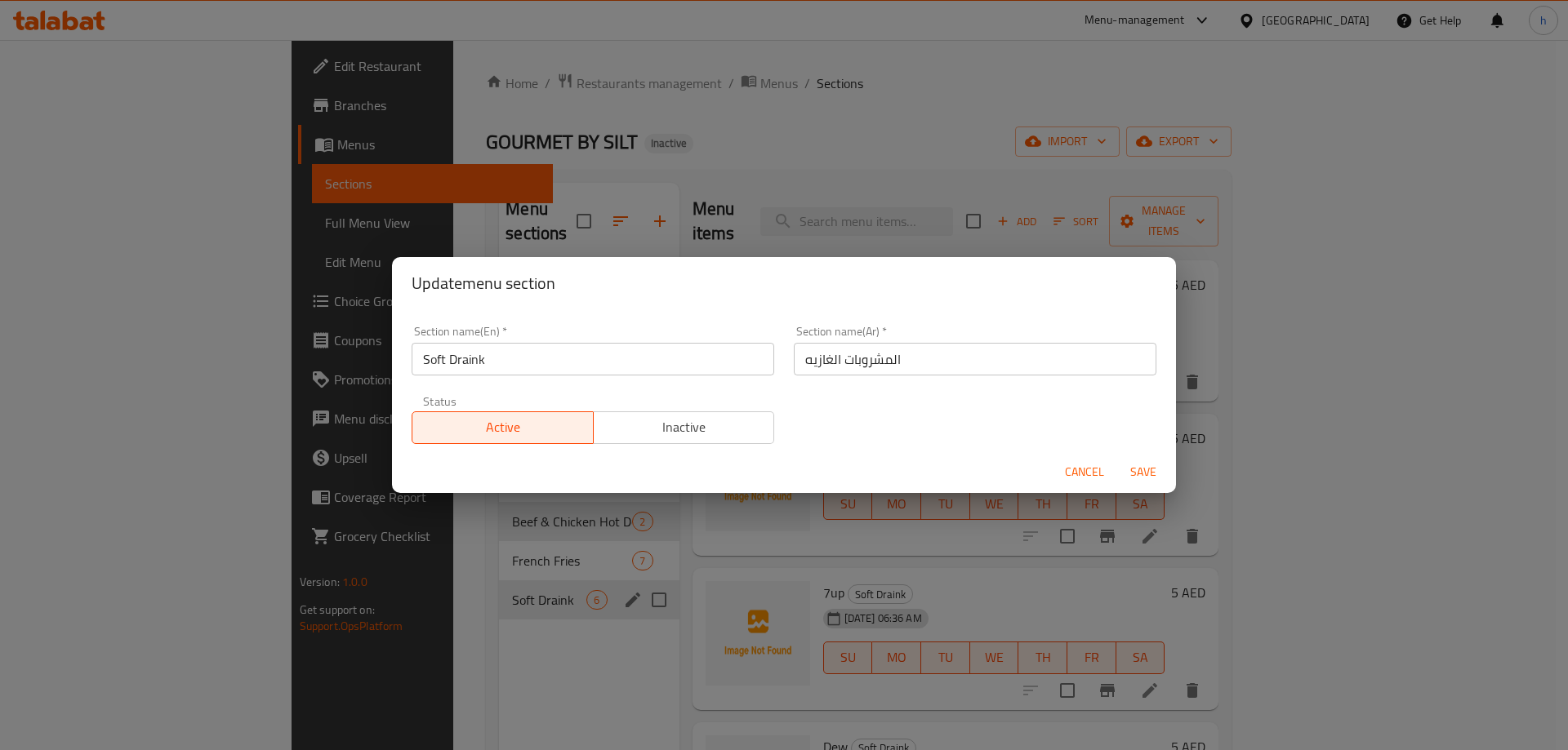
click at [595, 365] on input "Soft Draink" at bounding box center [593, 360] width 363 height 33
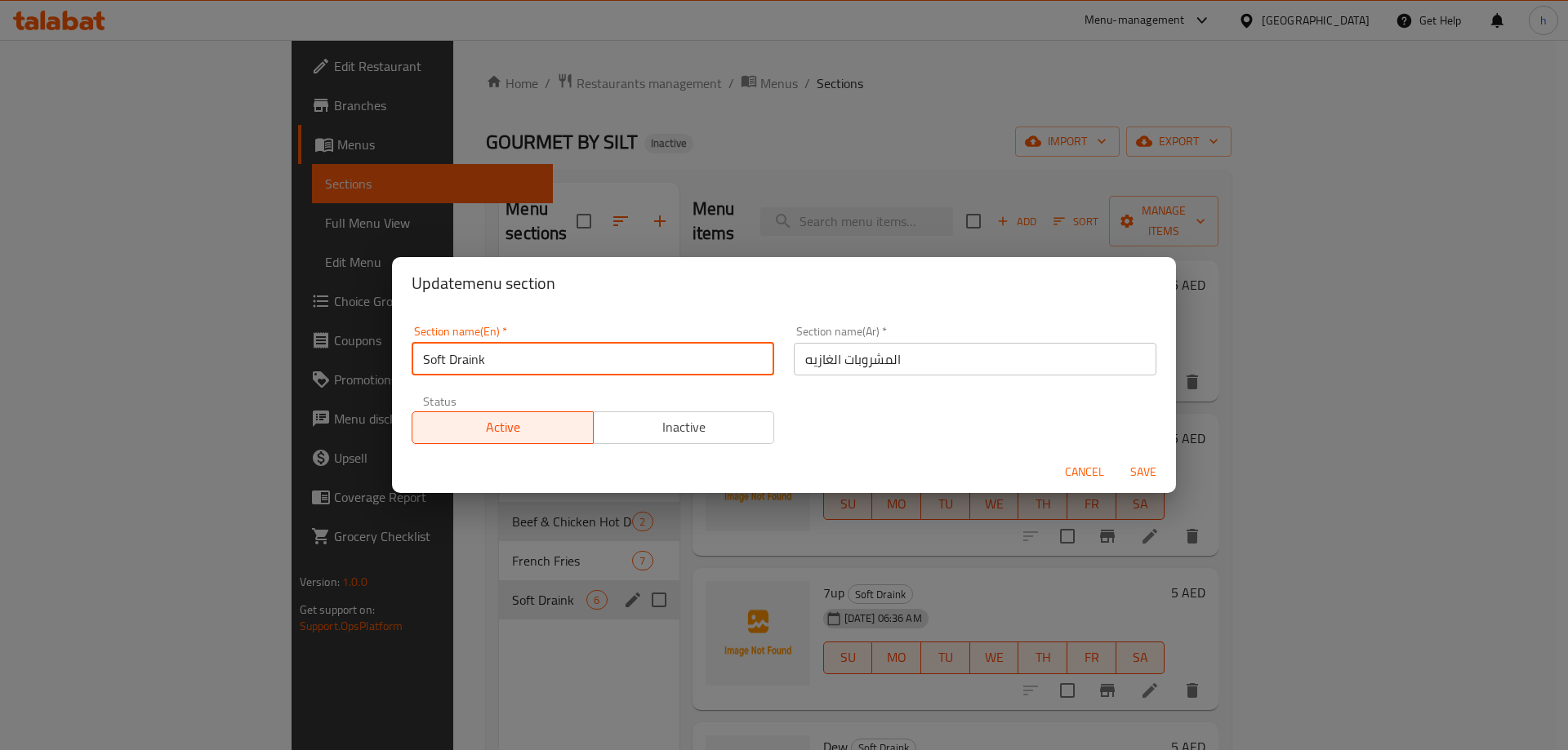
click at [595, 365] on input "Soft Draink" at bounding box center [593, 360] width 363 height 33
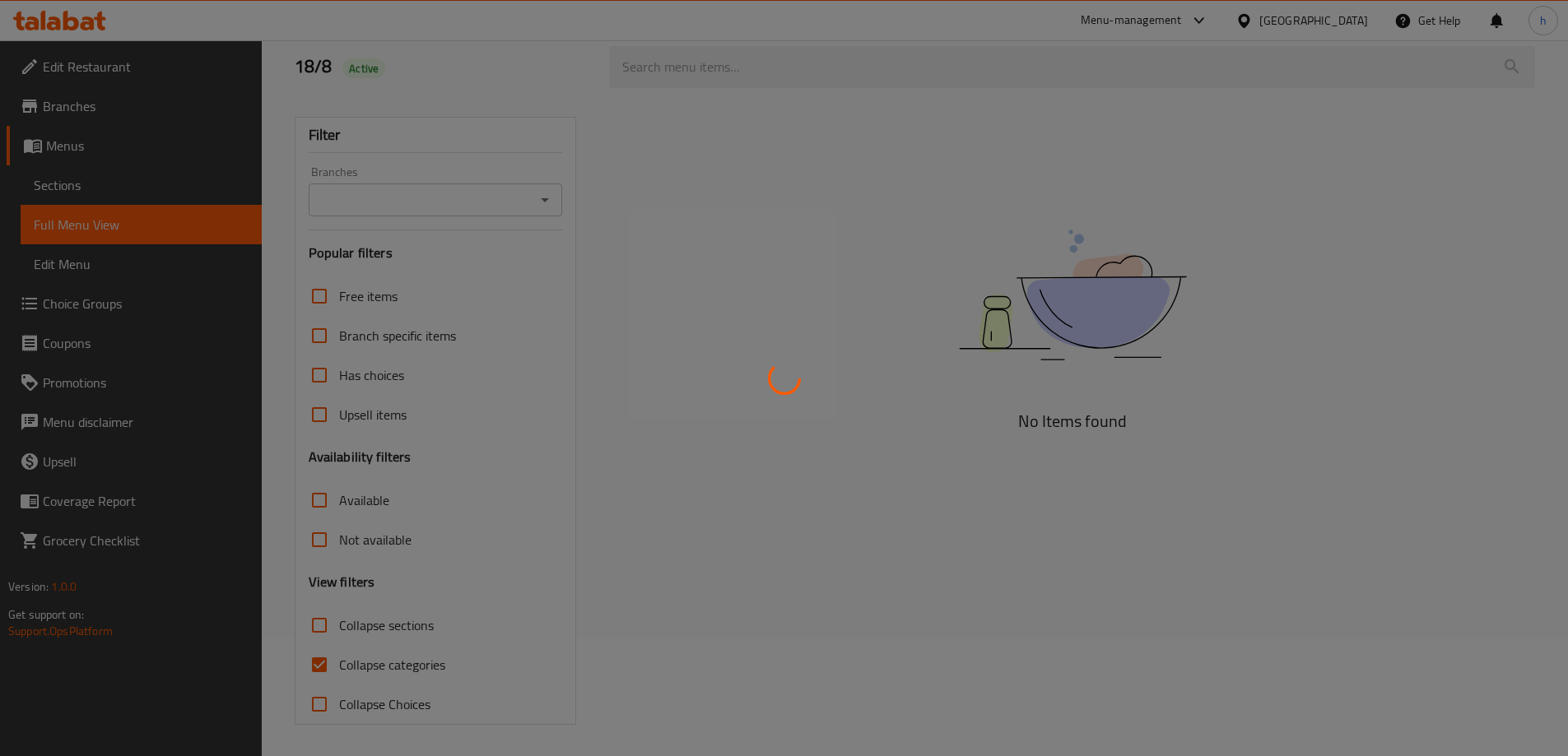
scroll to position [119, 0]
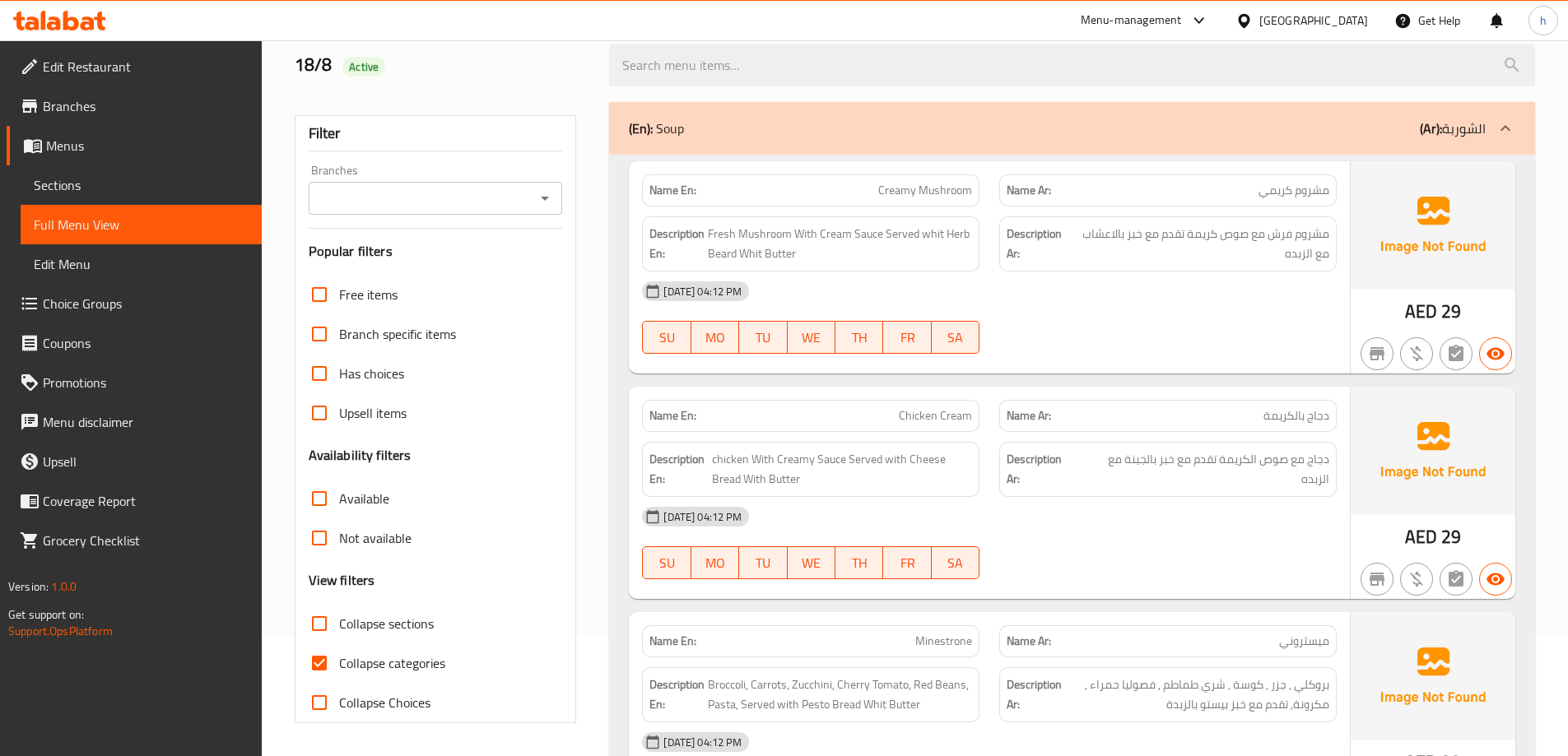
click at [325, 662] on input "Collapse categories" at bounding box center [319, 663] width 40 height 40
checkbox input "false"
click at [329, 617] on input "Collapse sections" at bounding box center [319, 624] width 40 height 40
checkbox input "true"
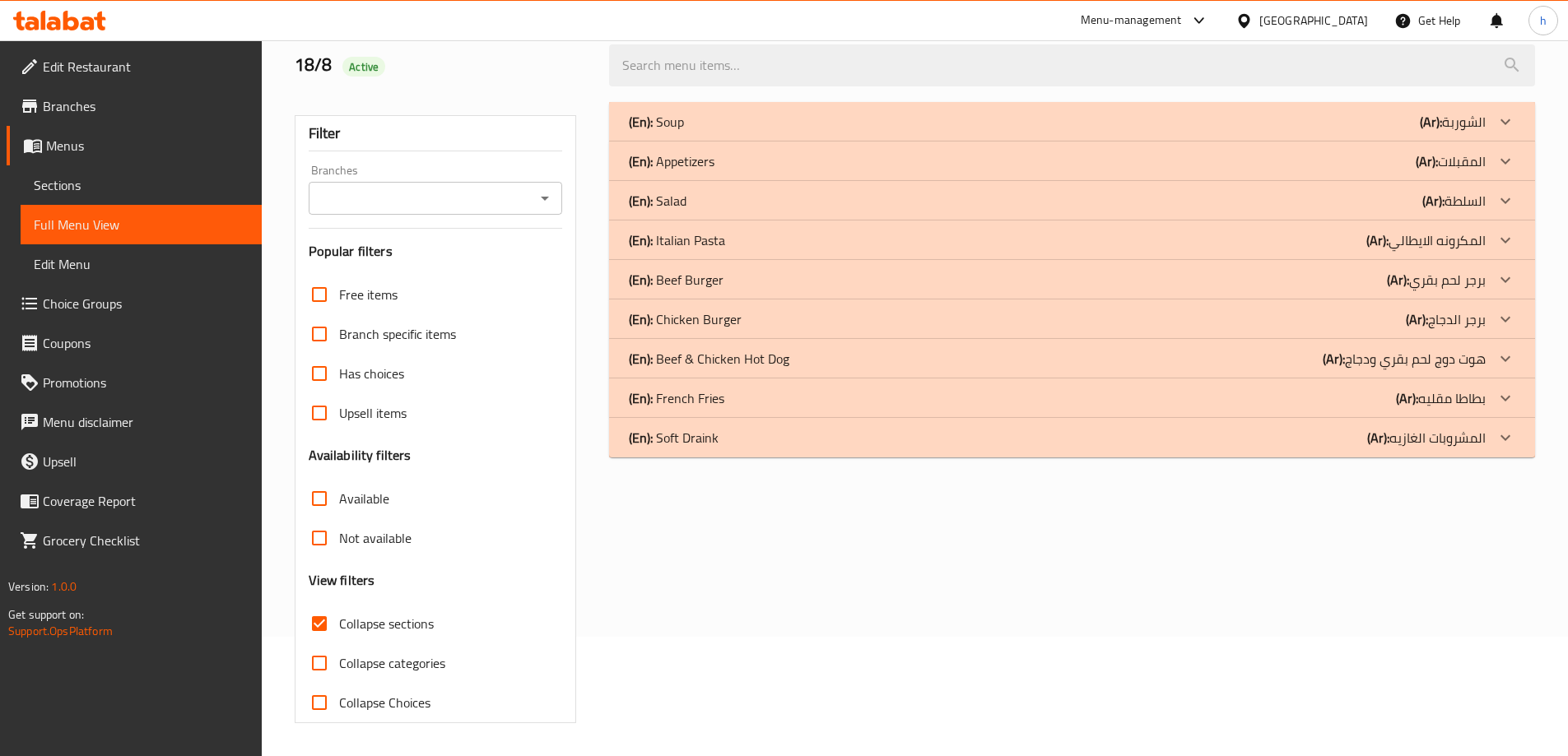
click at [1301, 141] on div "(En): Soft Draink (Ar): المشروبات الغازيه" at bounding box center [1072, 122] width 926 height 40
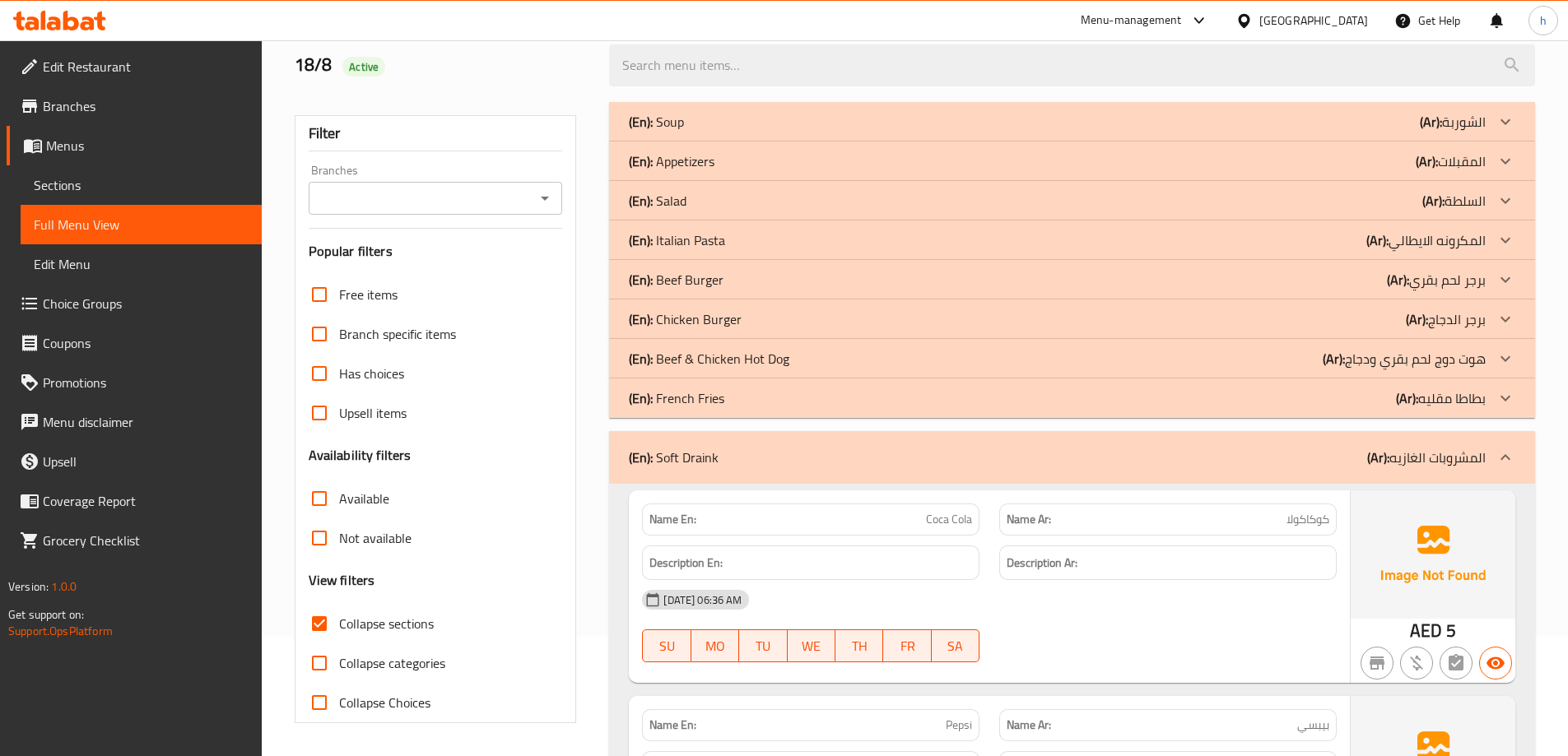
click at [1322, 132] on div "(En): French Fries (Ar): بطاطا مقليه" at bounding box center [1056, 122] width 857 height 19
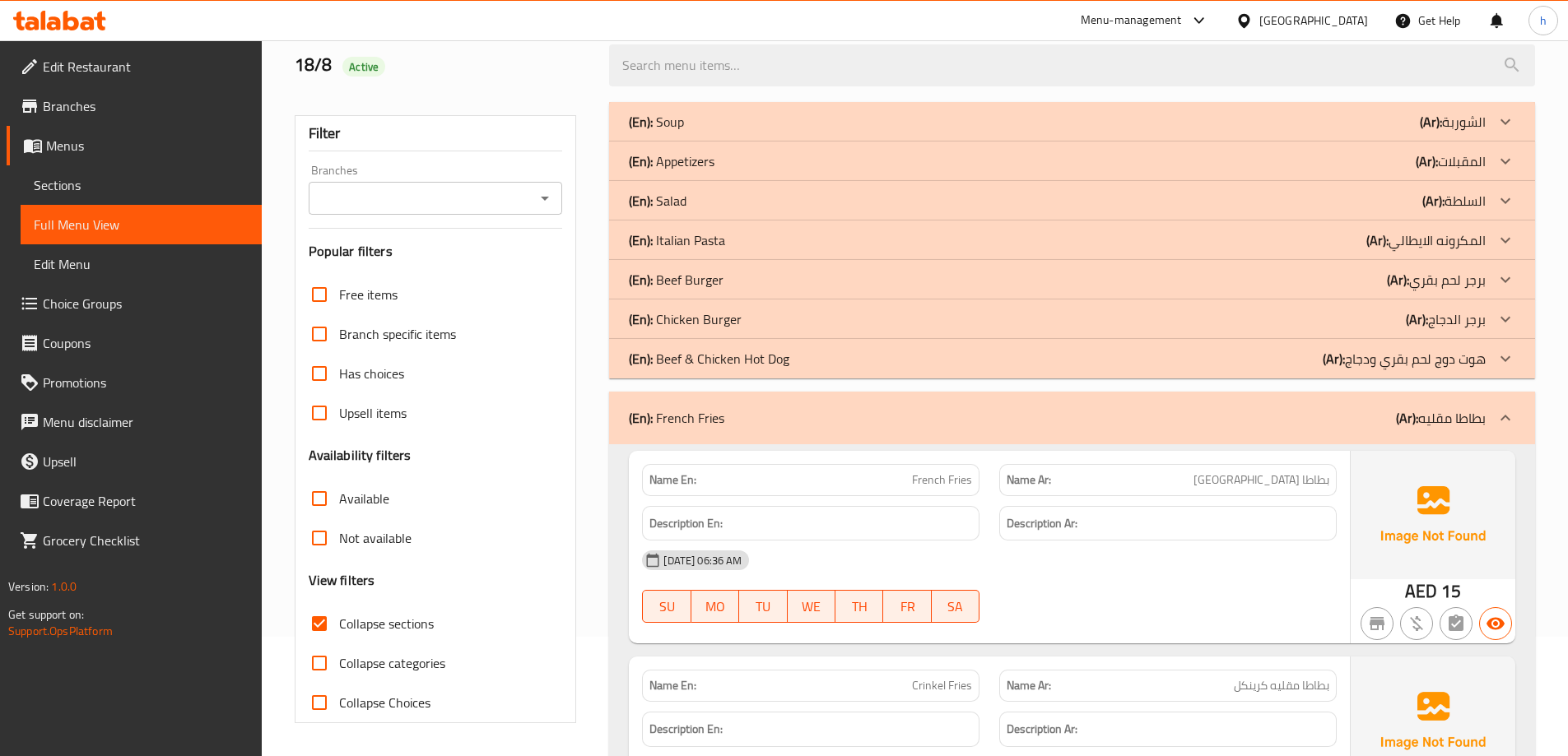
click at [1333, 141] on div "(En): Beef & Chicken Hot Dog (Ar): هوت دوج لحم بقري ودجاج" at bounding box center [1072, 122] width 926 height 40
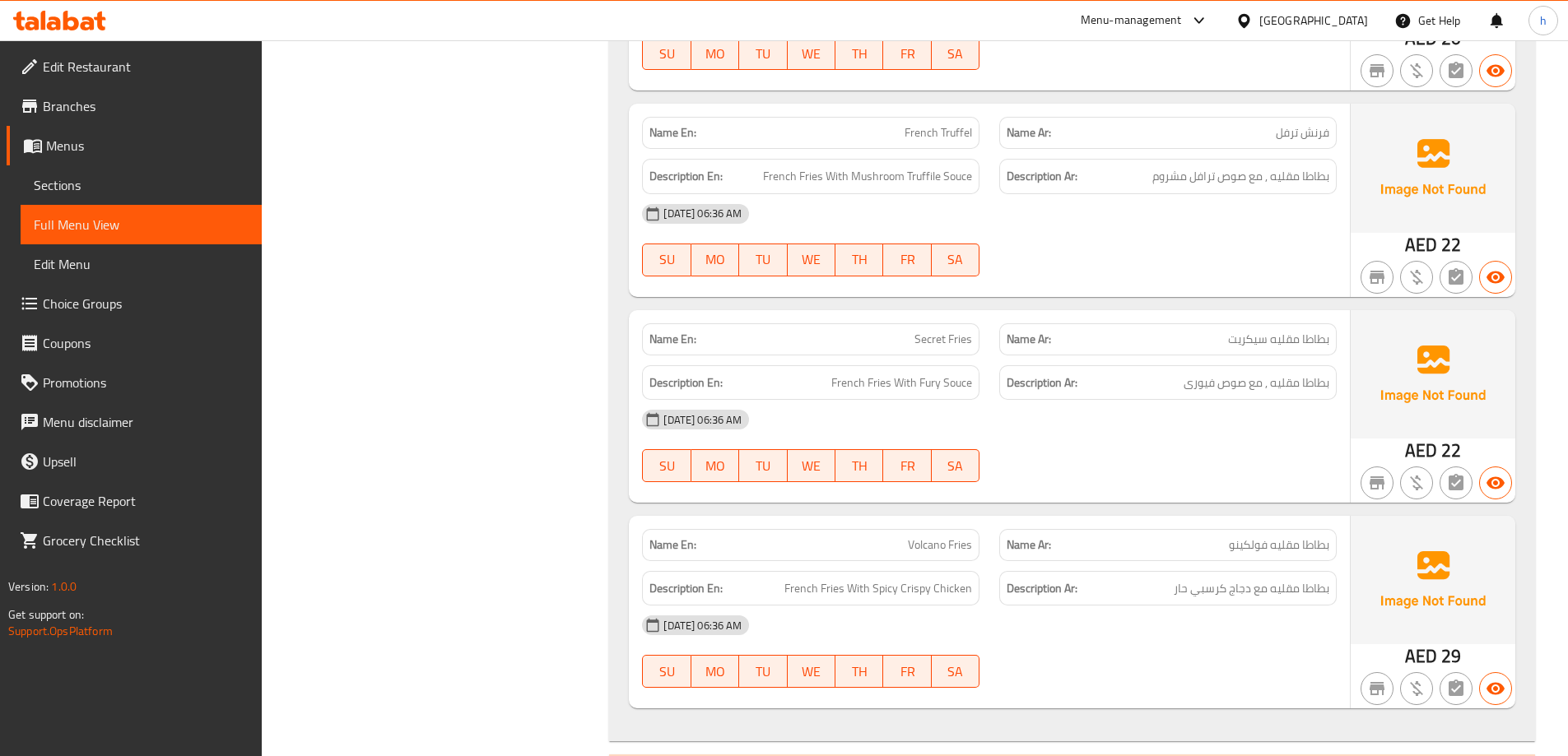
scroll to position [1824, 0]
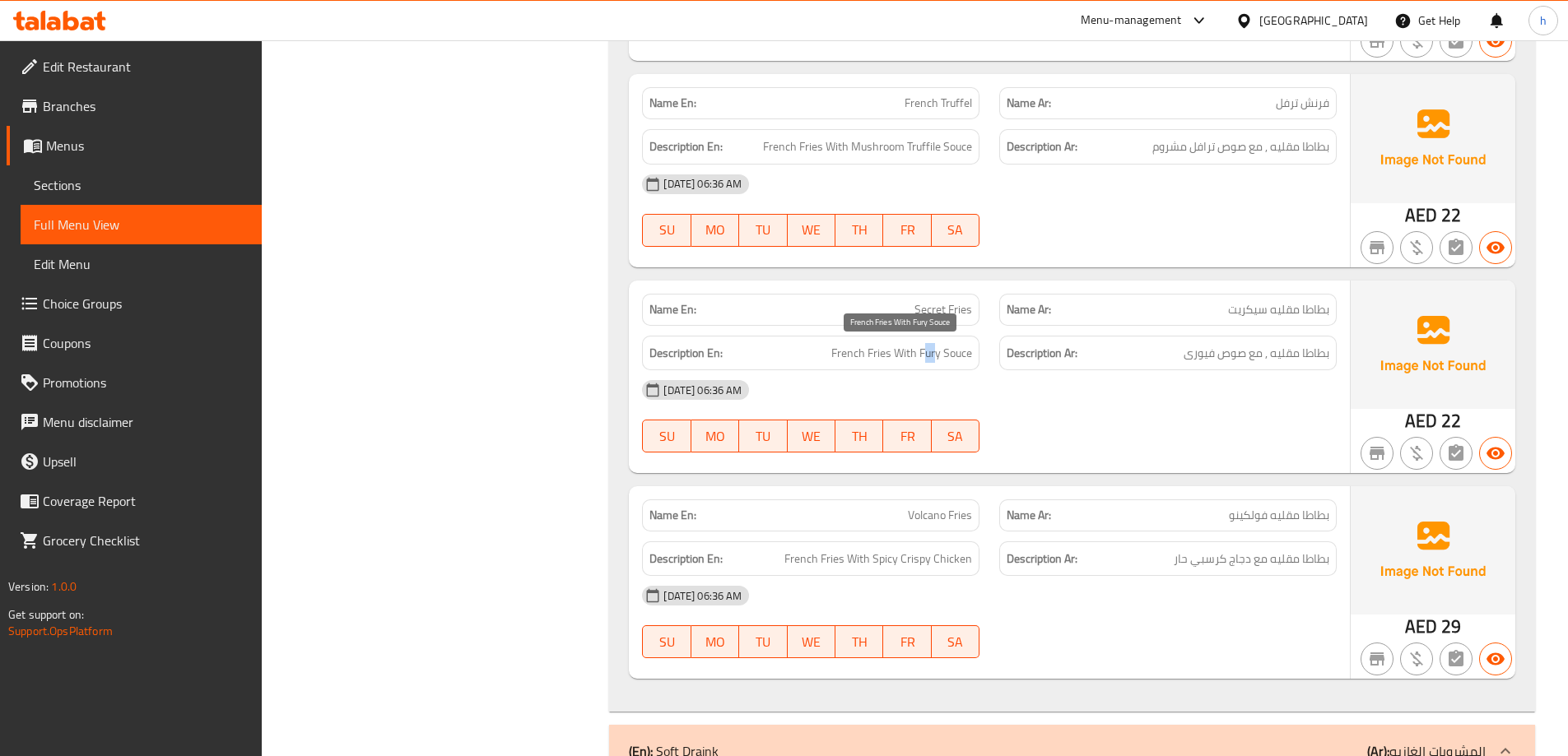
drag, startPoint x: 923, startPoint y: 355, endPoint x: 936, endPoint y: 353, distance: 13.2
click at [936, 353] on span "French Fries With Fury Souce" at bounding box center [901, 353] width 140 height 20
drag, startPoint x: 860, startPoint y: 353, endPoint x: 995, endPoint y: 358, distance: 135.1
click at [995, 358] on div "Description En: French Fries With Fury Souce Description Ar: بطاطا مقليه , مع ص…" at bounding box center [989, 353] width 714 height 56
drag, startPoint x: 845, startPoint y: 353, endPoint x: 994, endPoint y: 359, distance: 149.1
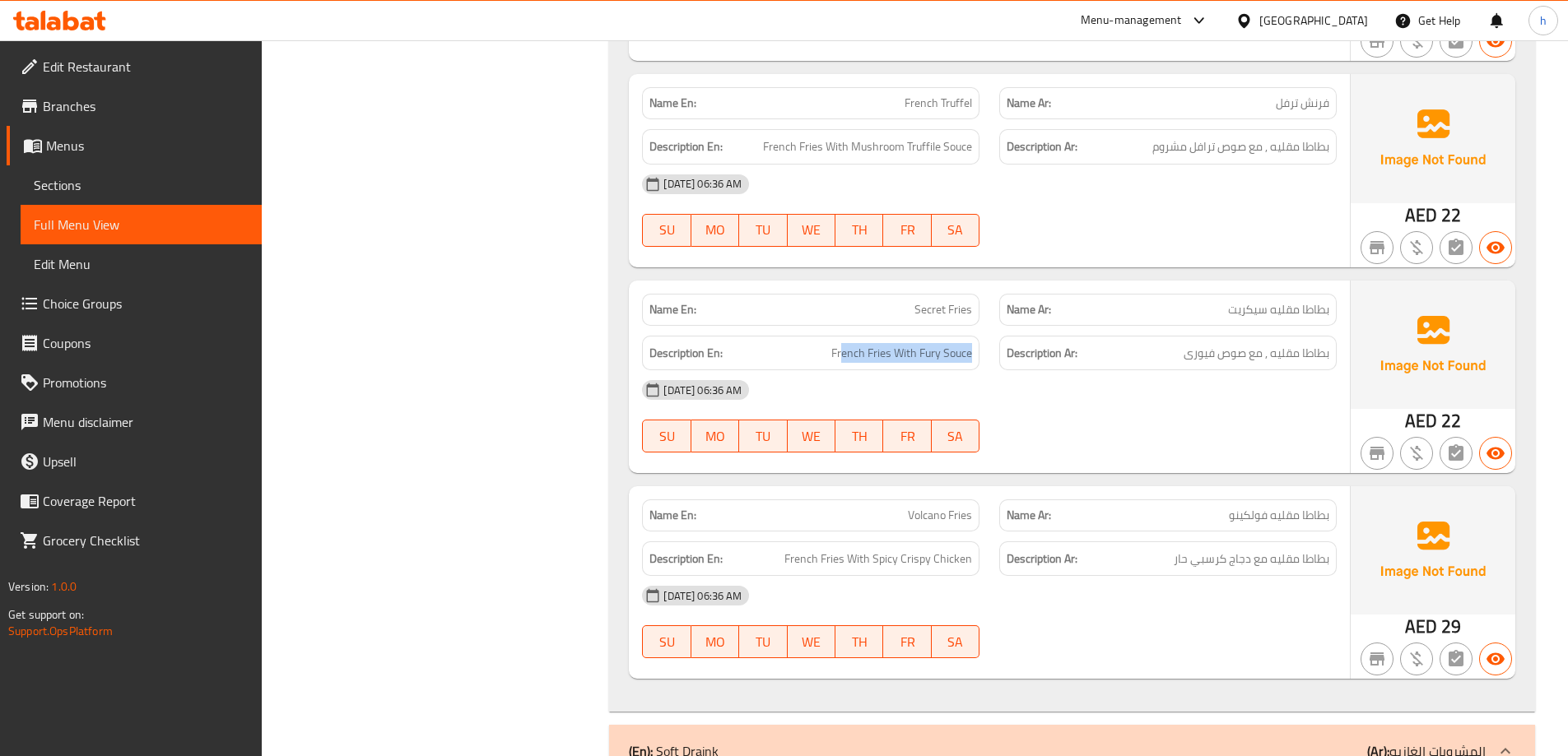
click at [994, 359] on div "Description En: French Fries With Fury Souce Description Ar: بطاطا مقليه , مع ص…" at bounding box center [989, 353] width 714 height 56
click at [844, 355] on span "French Fries With Fury Souce" at bounding box center [901, 353] width 140 height 20
drag, startPoint x: 888, startPoint y: 350, endPoint x: 826, endPoint y: 350, distance: 62.0
click at [826, 350] on h6 "Description En: French Fries With Fury Souce" at bounding box center [810, 353] width 323 height 20
click at [973, 349] on div "Description En: French Fries With Fury Souce" at bounding box center [811, 354] width 337 height 35
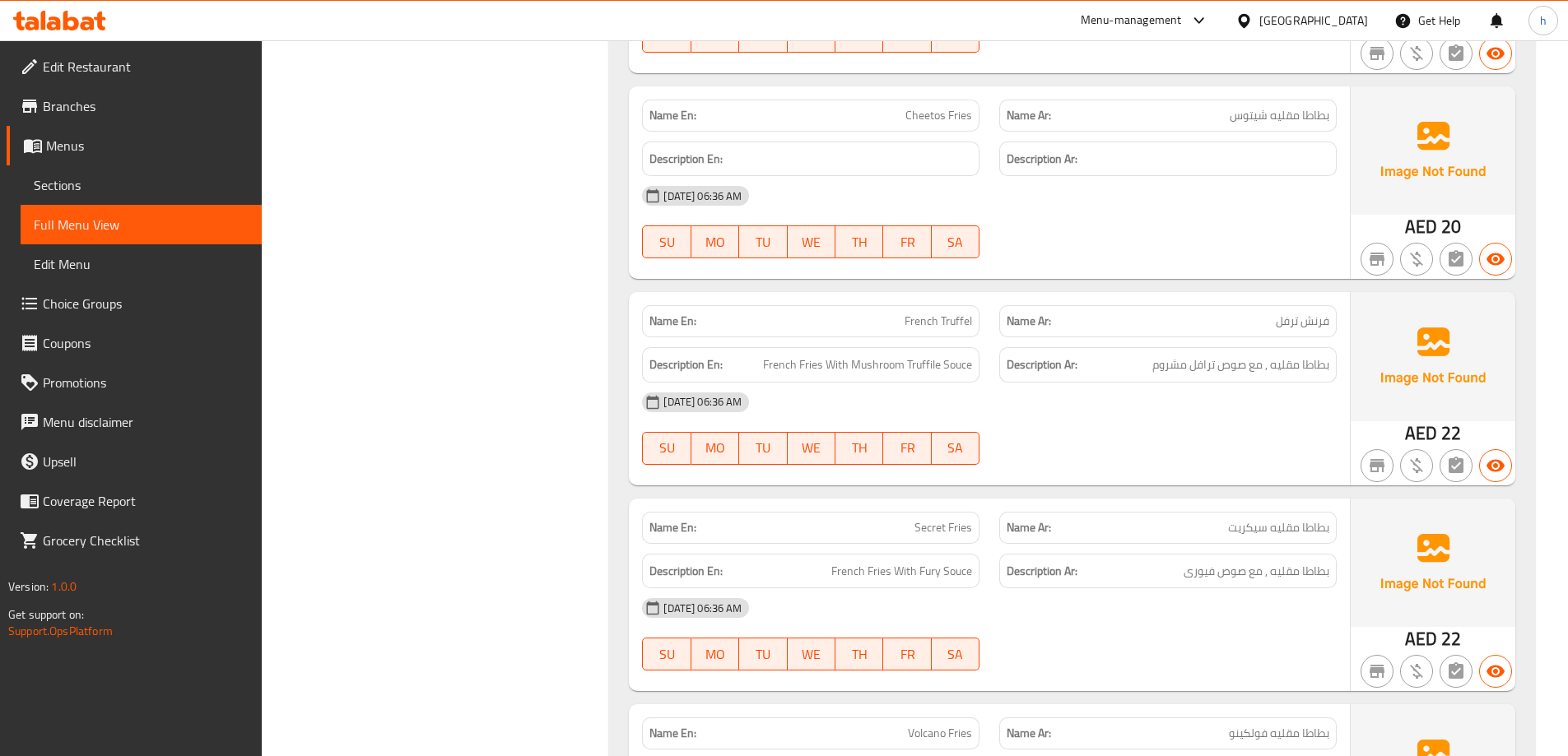
scroll to position [1576, 0]
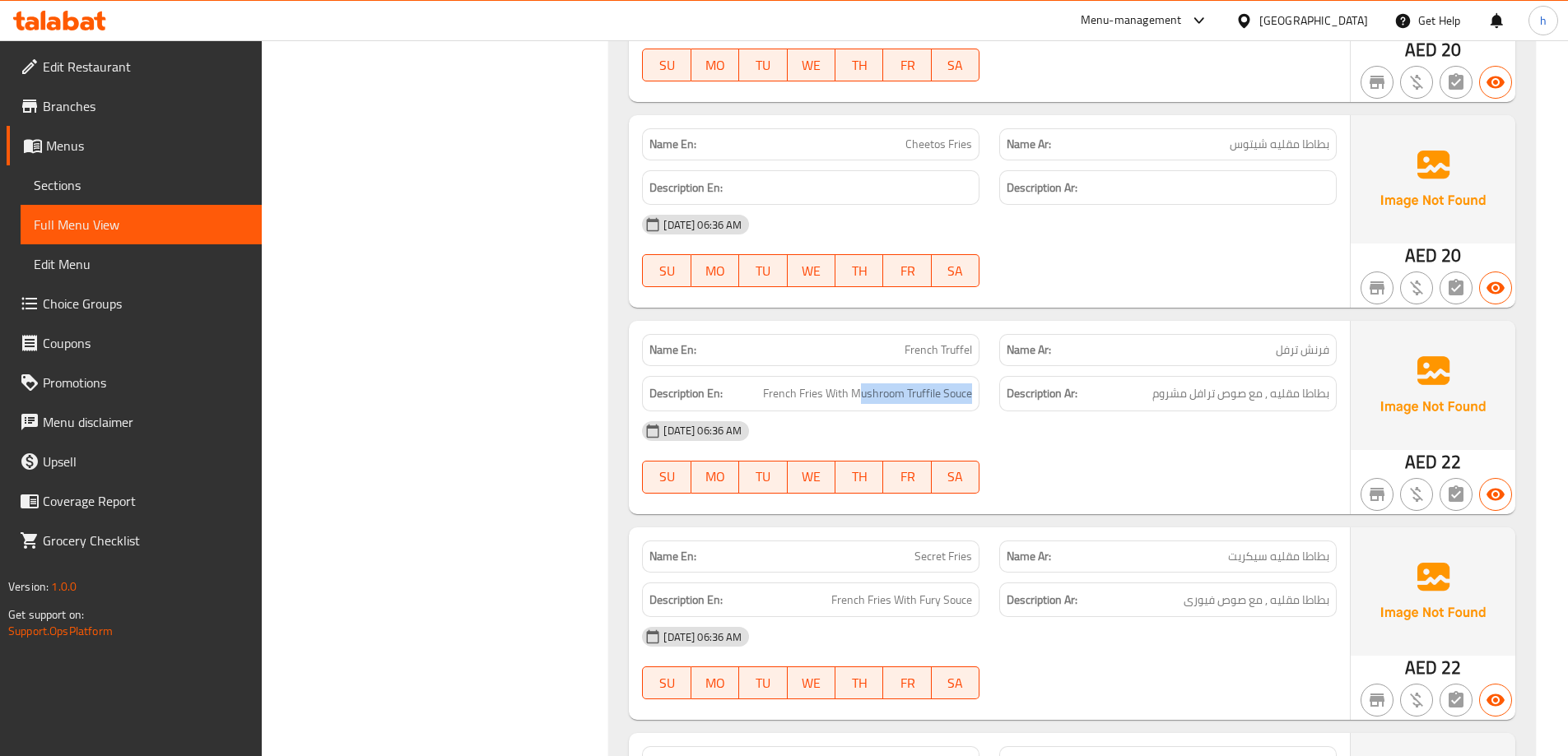
drag, startPoint x: 859, startPoint y: 393, endPoint x: 1000, endPoint y: 397, distance: 141.1
click at [1000, 397] on div "Description En: French Fries With Mushroom Truffile Souce Description Ar: بطاطا…" at bounding box center [989, 394] width 714 height 56
click at [1000, 397] on div "Description Ar: بطاطا مقليه , مع صوص ترافل مشروم" at bounding box center [1167, 394] width 337 height 35
drag, startPoint x: 1243, startPoint y: 400, endPoint x: 1112, endPoint y: 395, distance: 131.1
click at [1112, 395] on h6 "Description Ar: بطاطا مقليه , مع صوص ترافل مشروم" at bounding box center [1167, 394] width 323 height 20
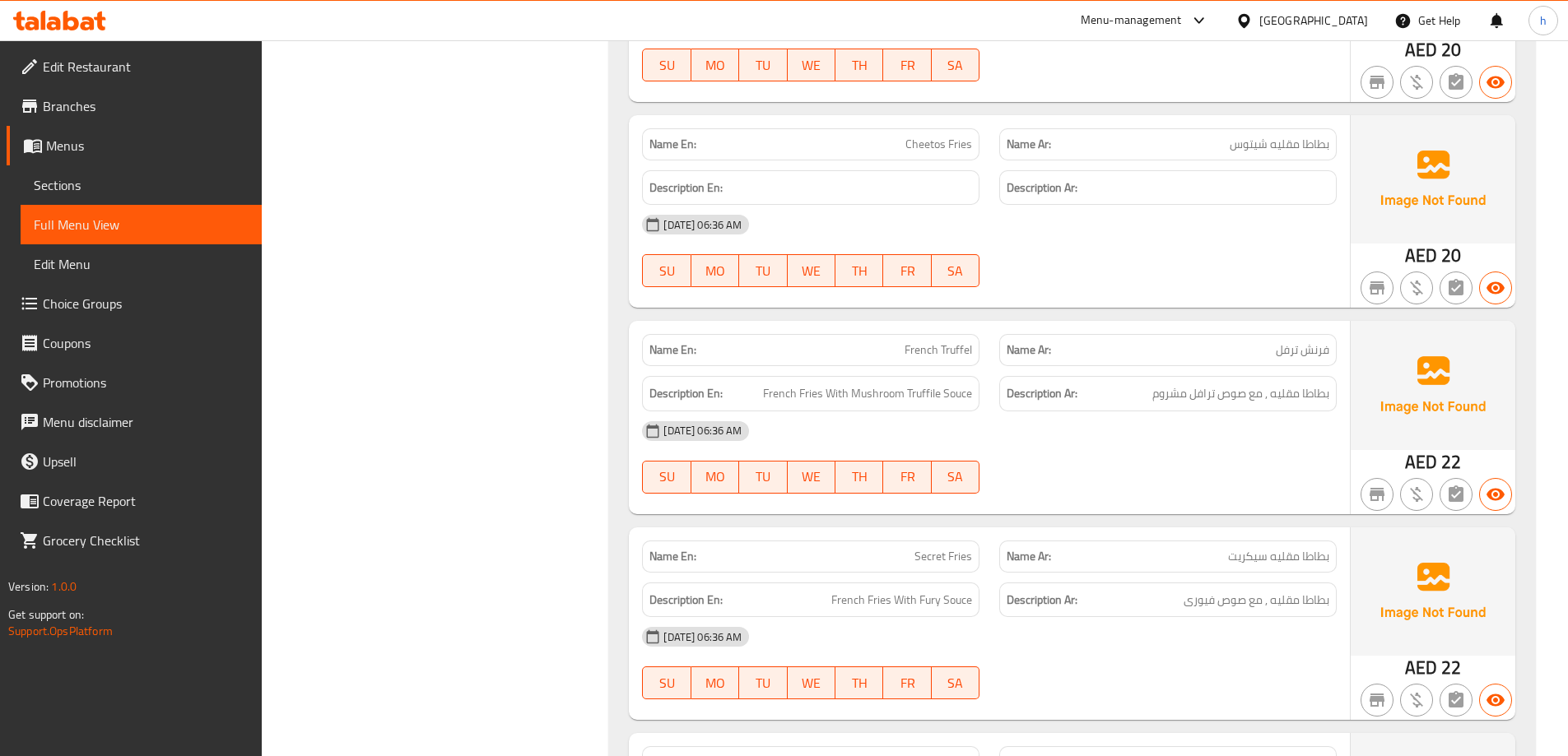
click at [1120, 431] on div "19-08-2025 06:36 AM" at bounding box center [989, 431] width 714 height 40
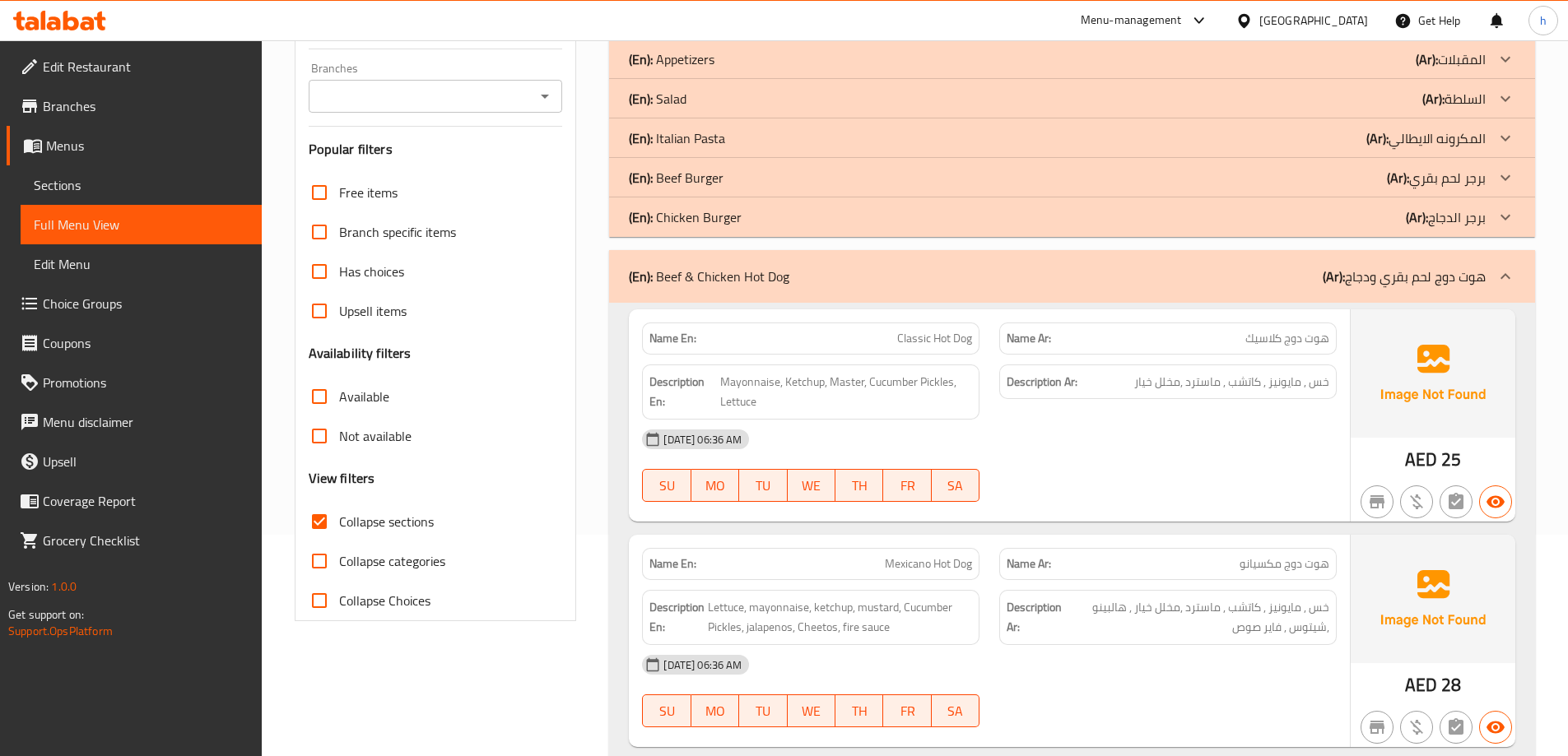
scroll to position [260, 0]
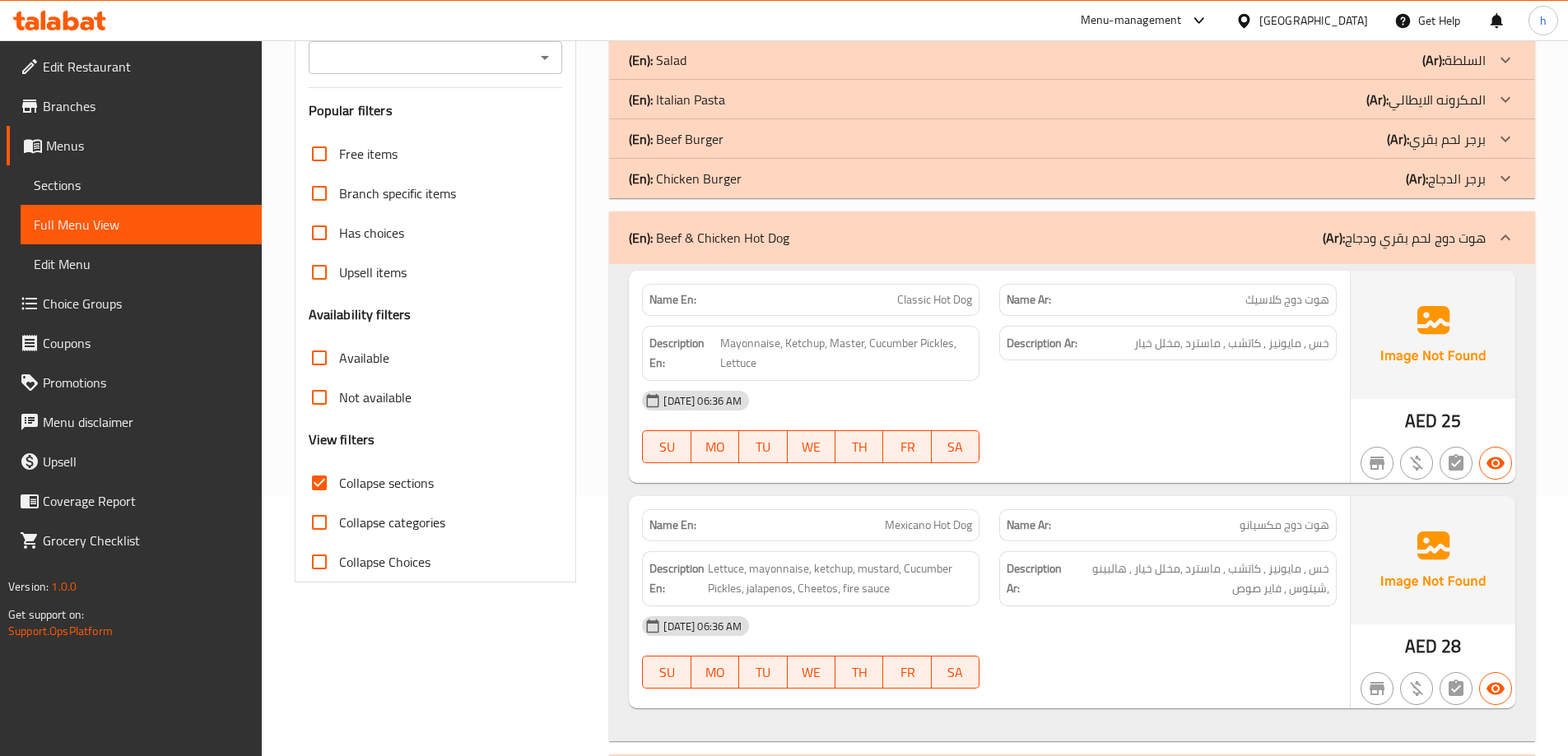
click at [784, 232] on p "(En): Beef & Chicken Hot Dog" at bounding box center [708, 238] width 161 height 19
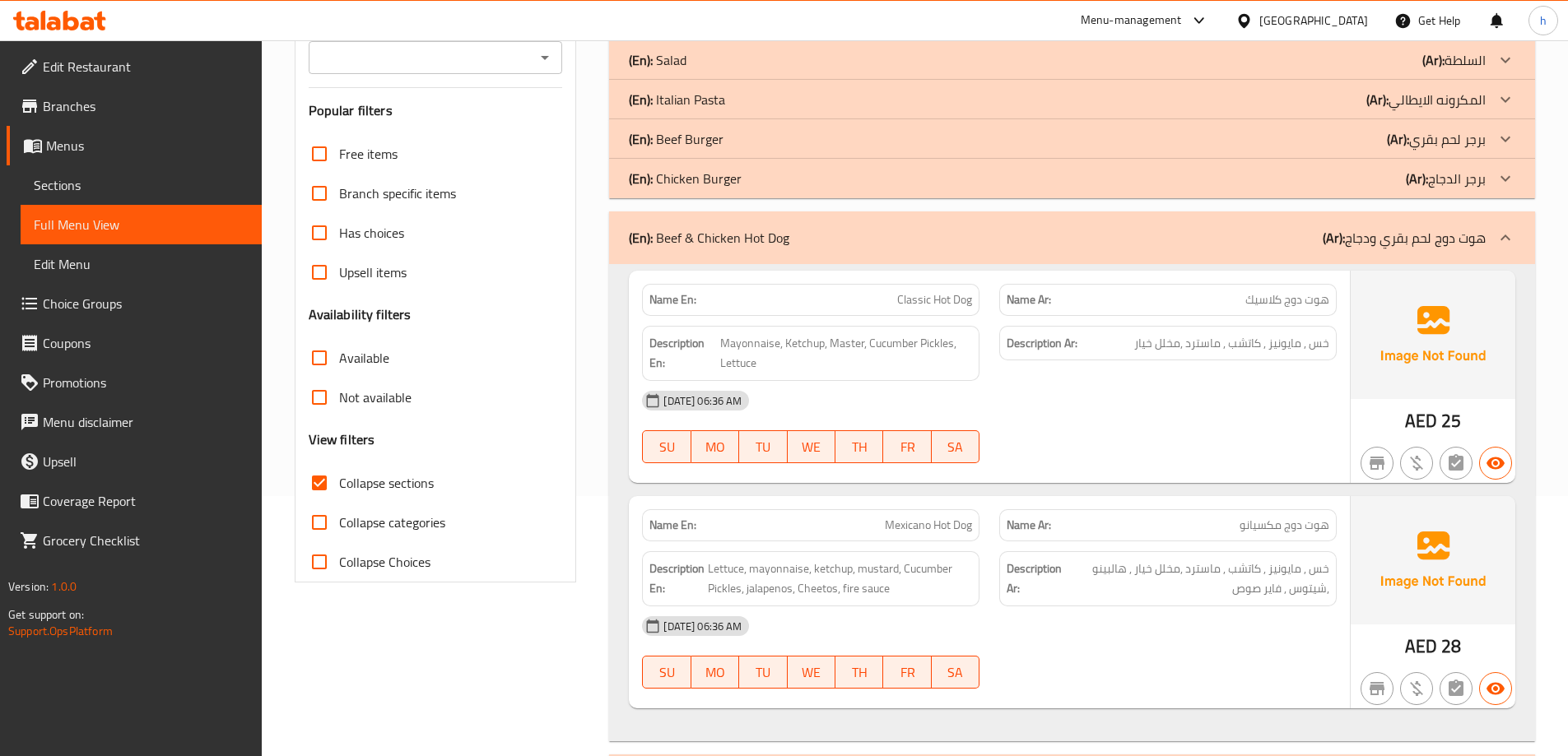
click at [1321, 297] on span "هوت دوج كلاسيك" at bounding box center [1287, 300] width 84 height 18
click at [955, 294] on span "Classic Hot Dog" at bounding box center [935, 300] width 75 height 18
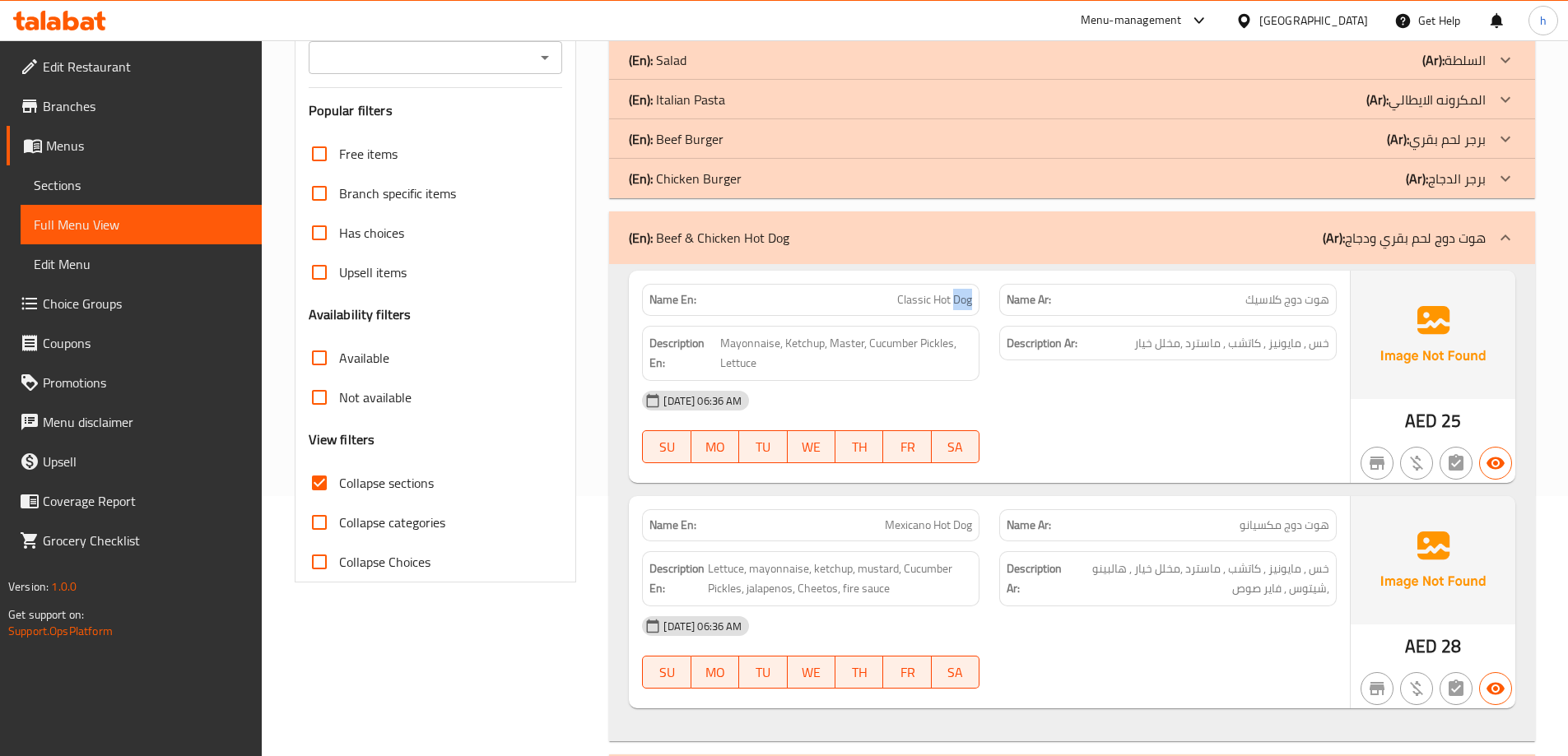
click at [955, 294] on span "Classic Hot Dog" at bounding box center [935, 300] width 75 height 18
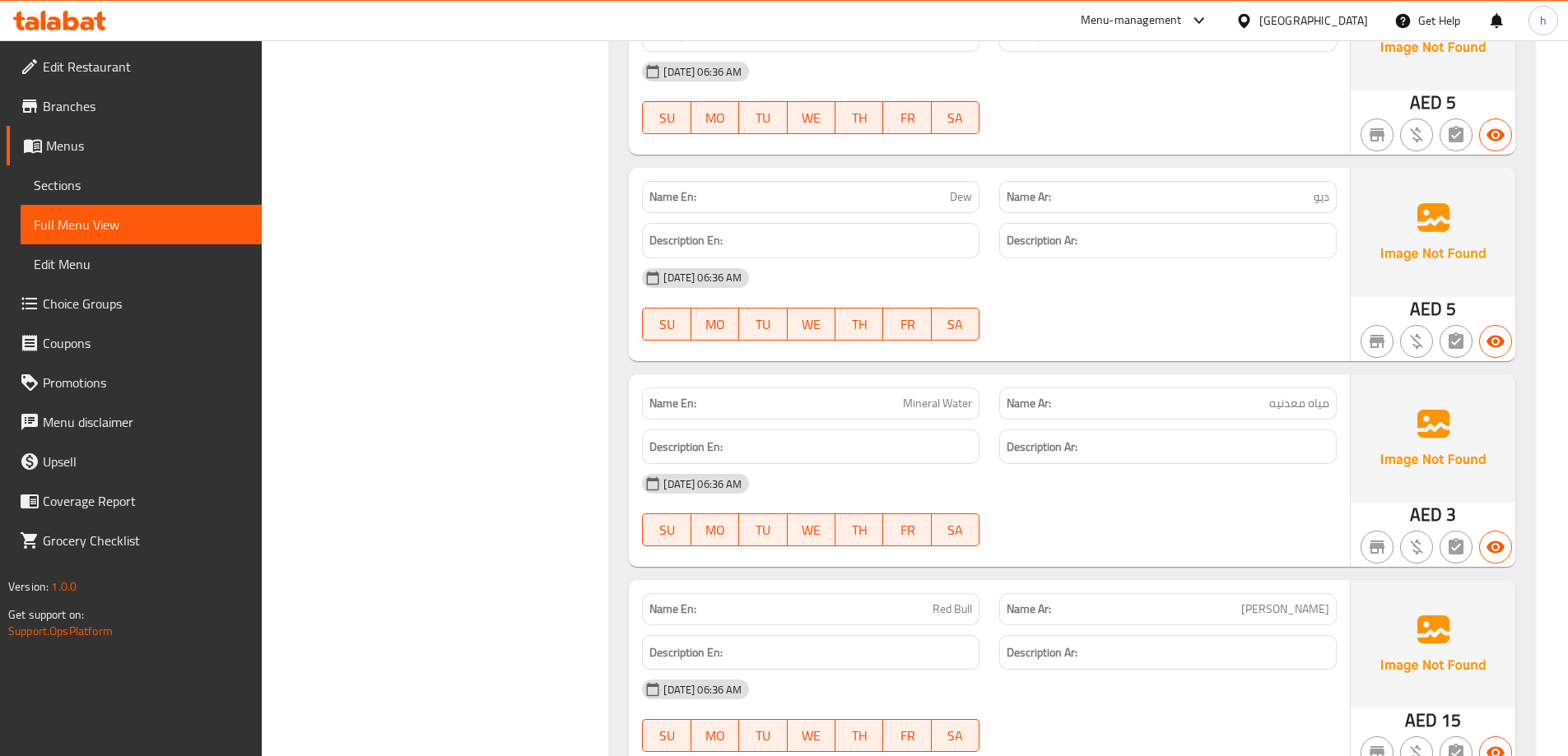
scroll to position [3140, 0]
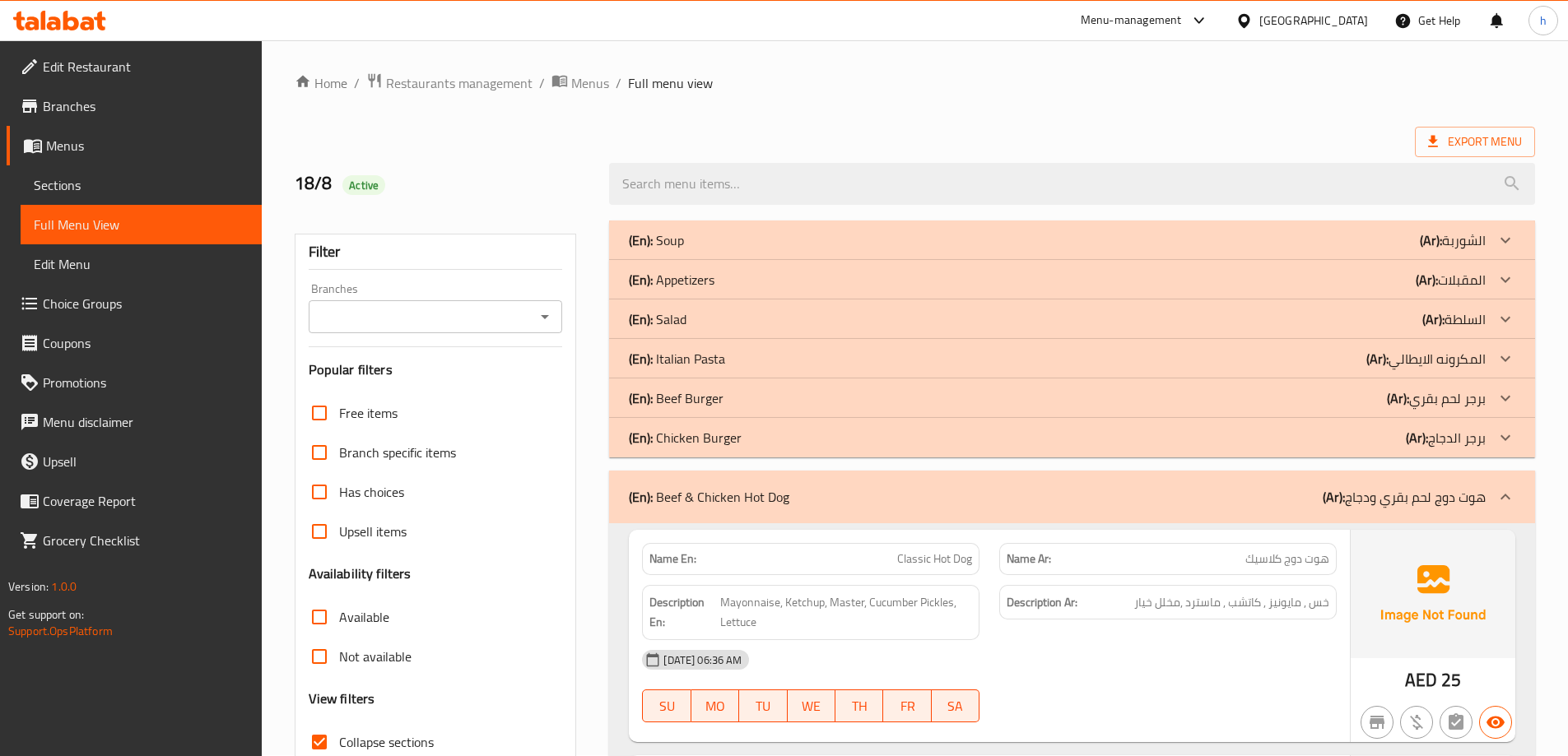
scroll to position [0, 0]
click at [1514, 147] on span "Export Menu" at bounding box center [1475, 142] width 94 height 20
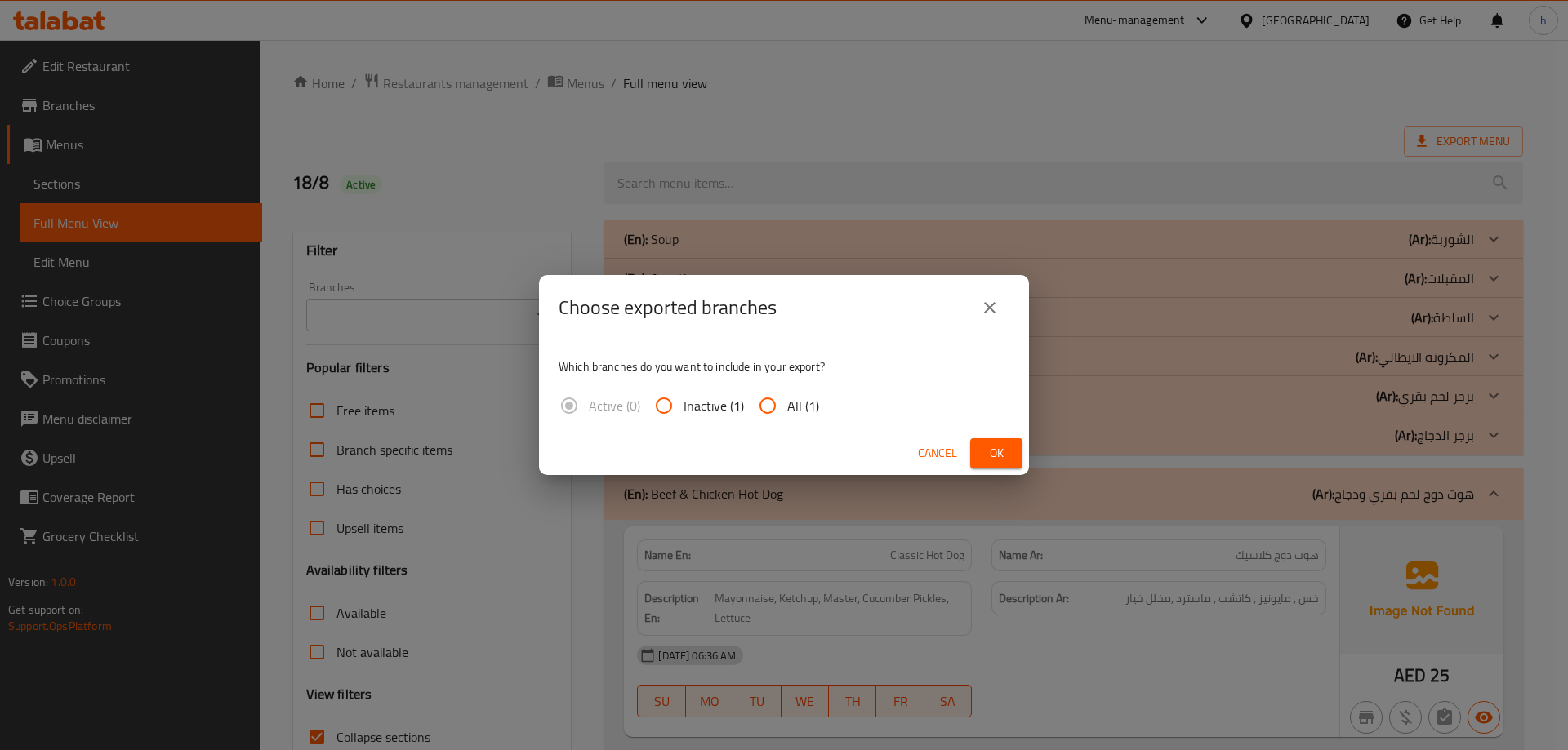
click at [767, 408] on input "All (1)" at bounding box center [768, 406] width 40 height 40
radio input "true"
click at [990, 449] on span "Ok" at bounding box center [996, 453] width 26 height 20
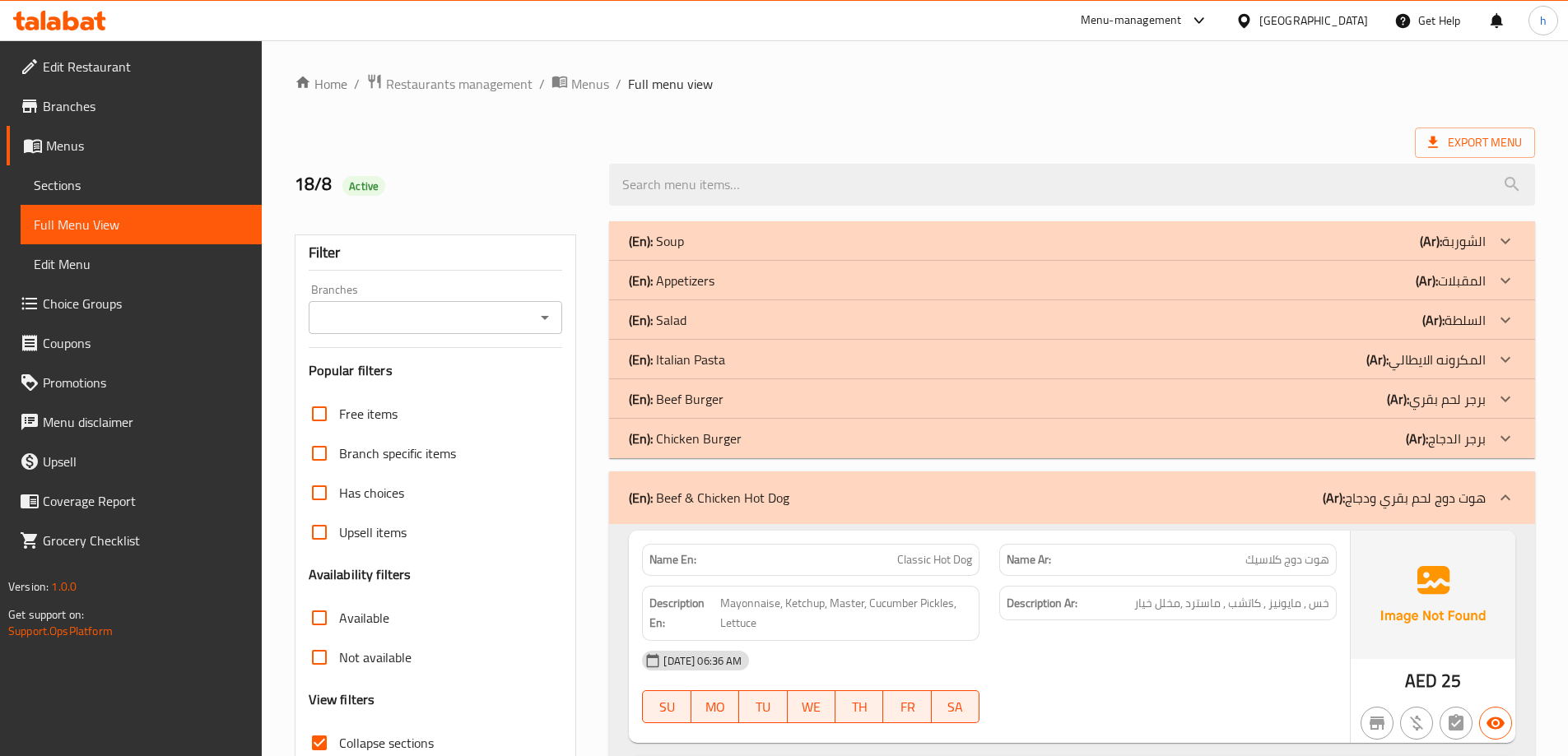
click at [1027, 133] on div "Export Menu" at bounding box center [914, 142] width 1241 height 30
click at [480, 81] on span "Restaurants management" at bounding box center [459, 84] width 146 height 19
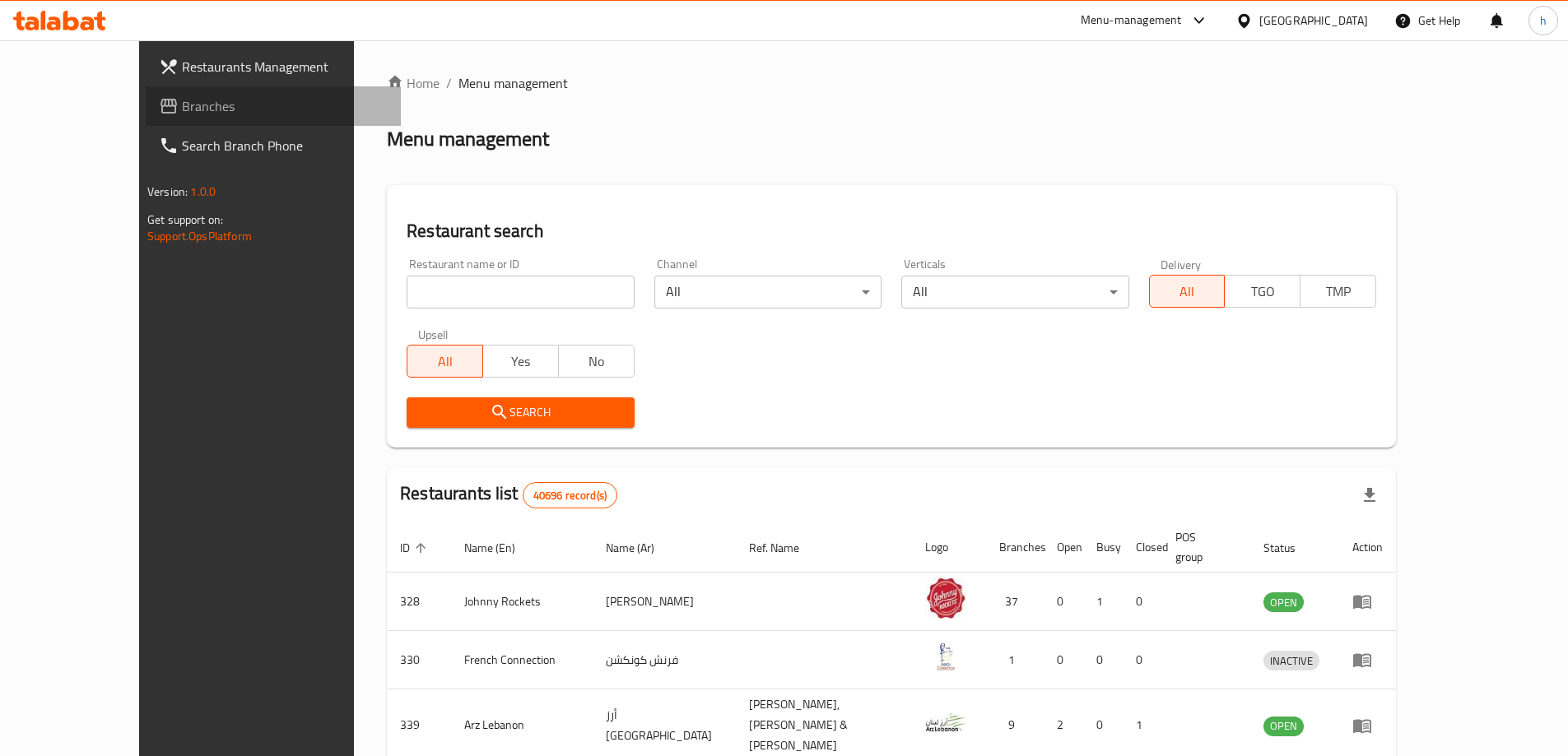
click at [182, 108] on span "Branches" at bounding box center [285, 106] width 206 height 19
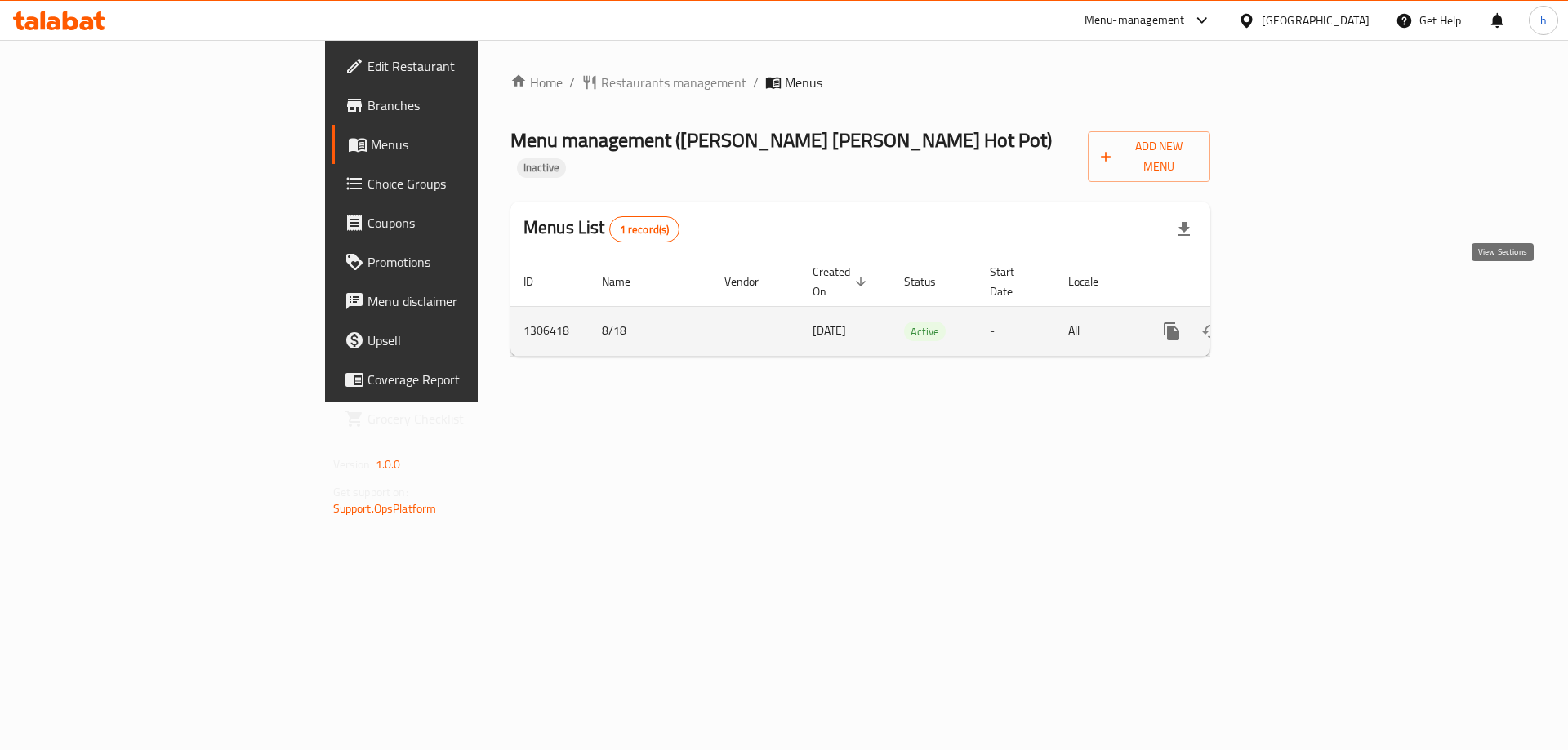
click at [1296, 324] on icon "enhanced table" at bounding box center [1289, 331] width 15 height 14
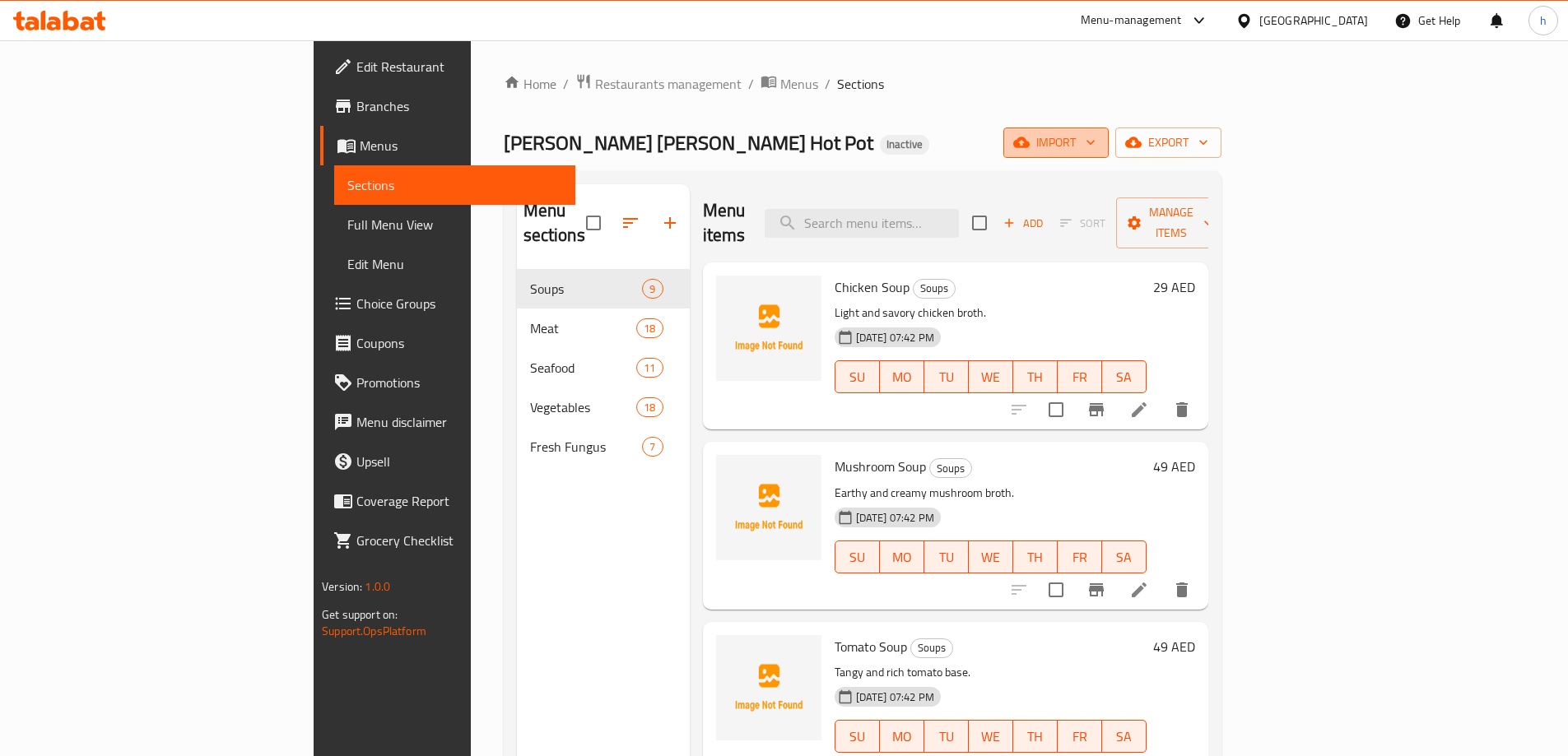
click at [1109, 130] on button "import" at bounding box center [1056, 142] width 105 height 30
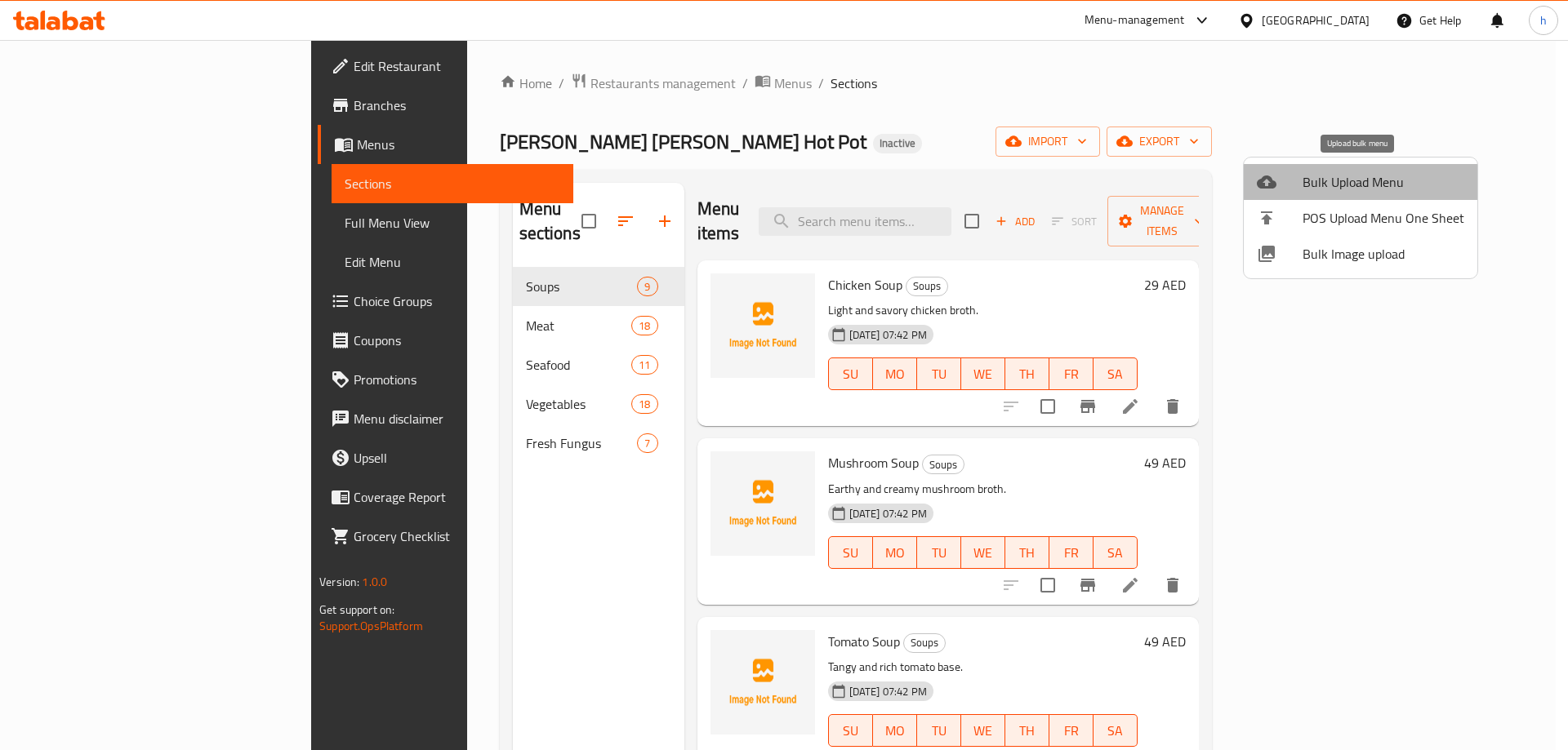
click at [1360, 177] on span "Bulk Upload Menu" at bounding box center [1382, 182] width 161 height 19
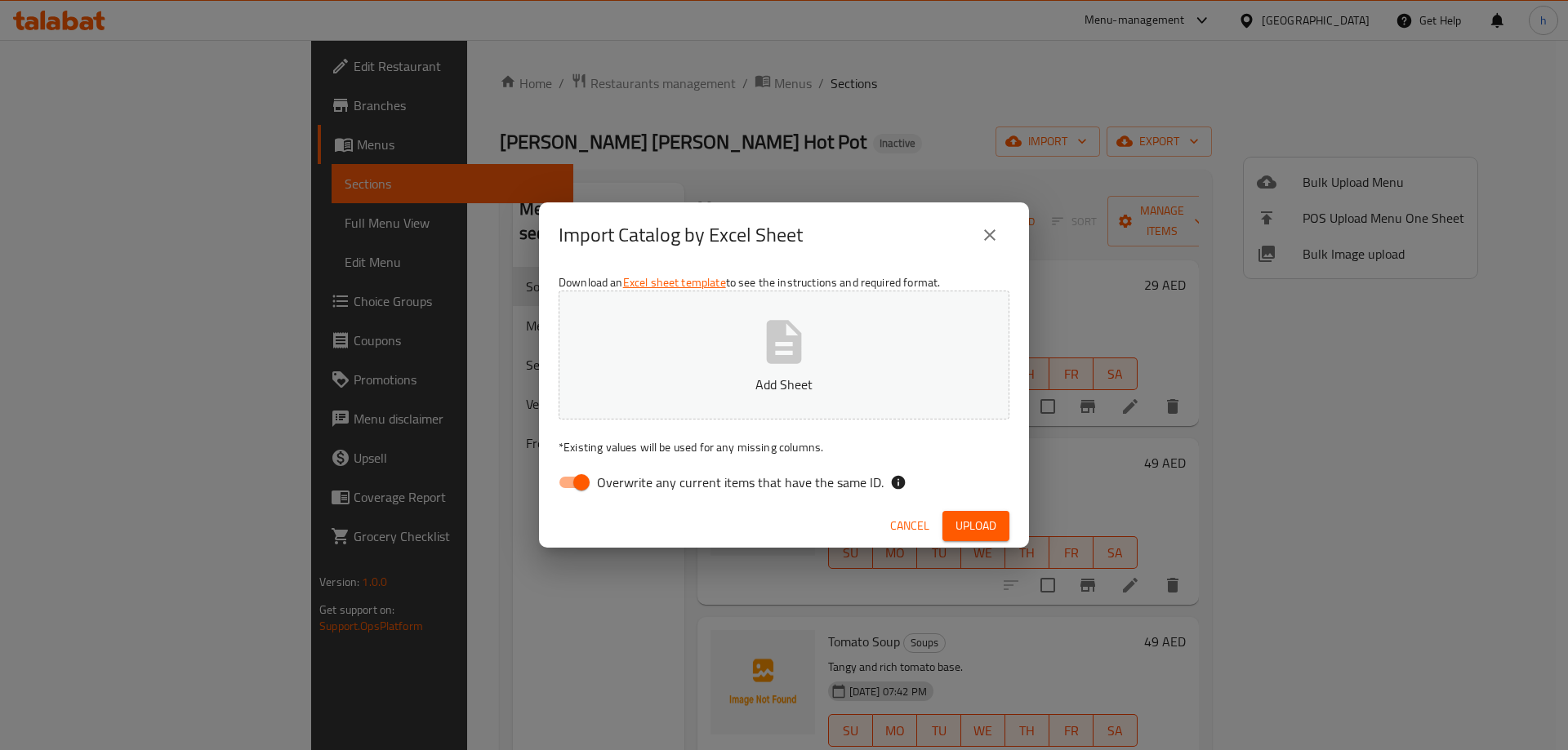
click at [572, 476] on input "Overwrite any current items that have the same ID." at bounding box center [581, 482] width 93 height 31
checkbox input "false"
click at [842, 392] on p "Add Sheet" at bounding box center [784, 385] width 400 height 19
click at [998, 520] on button "Upload" at bounding box center [975, 526] width 67 height 30
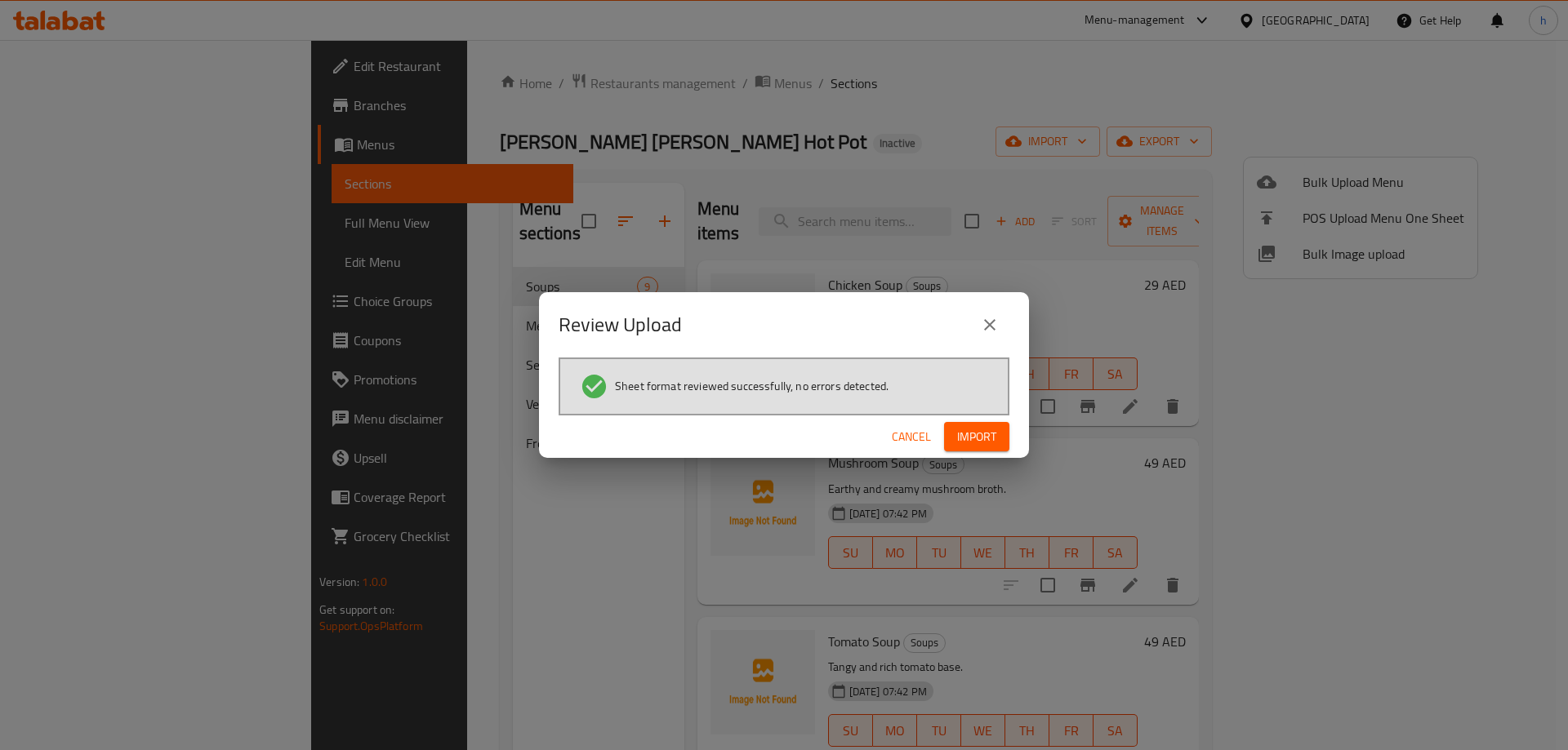
click at [1002, 445] on button "Import" at bounding box center [976, 437] width 66 height 30
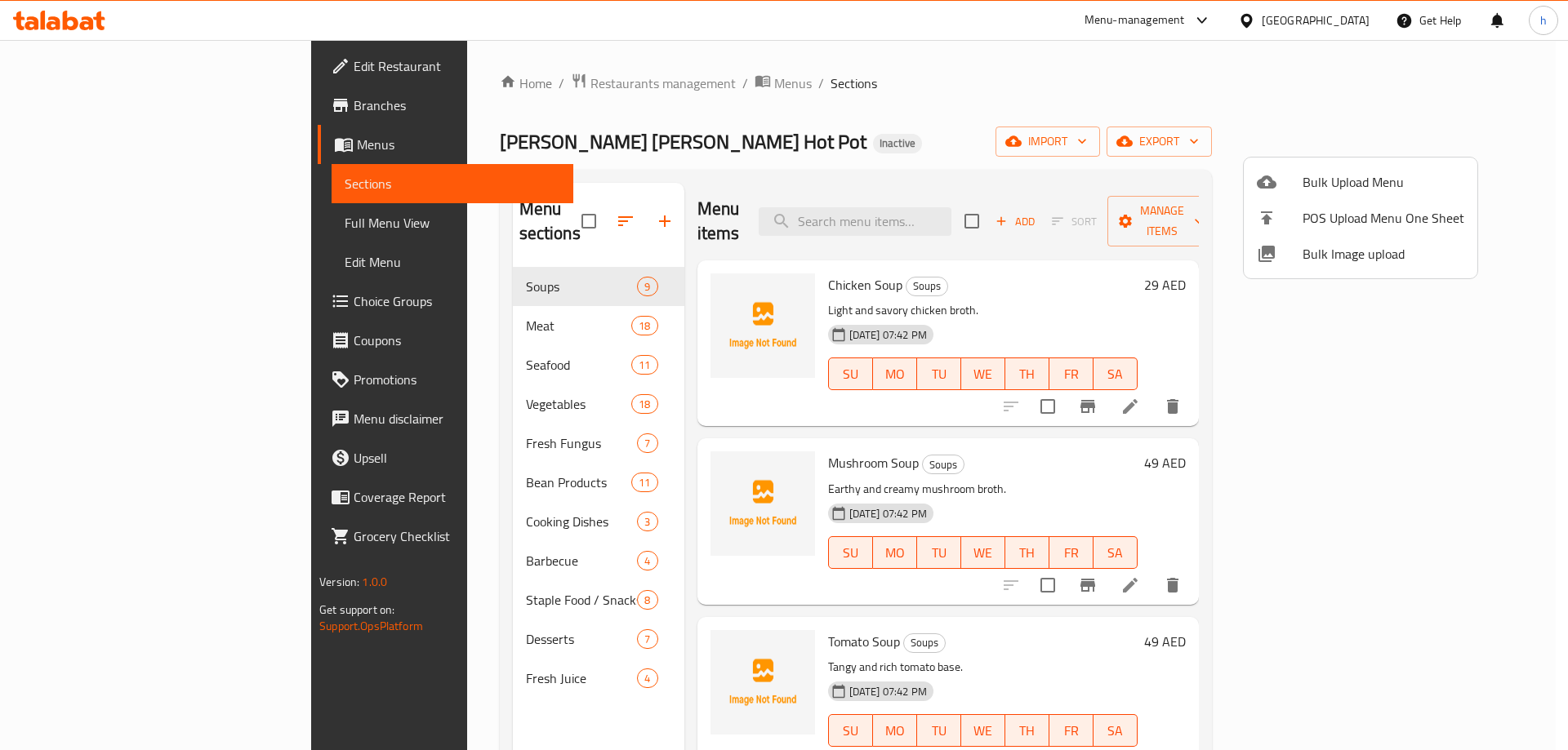
click at [389, 458] on div at bounding box center [784, 375] width 1568 height 750
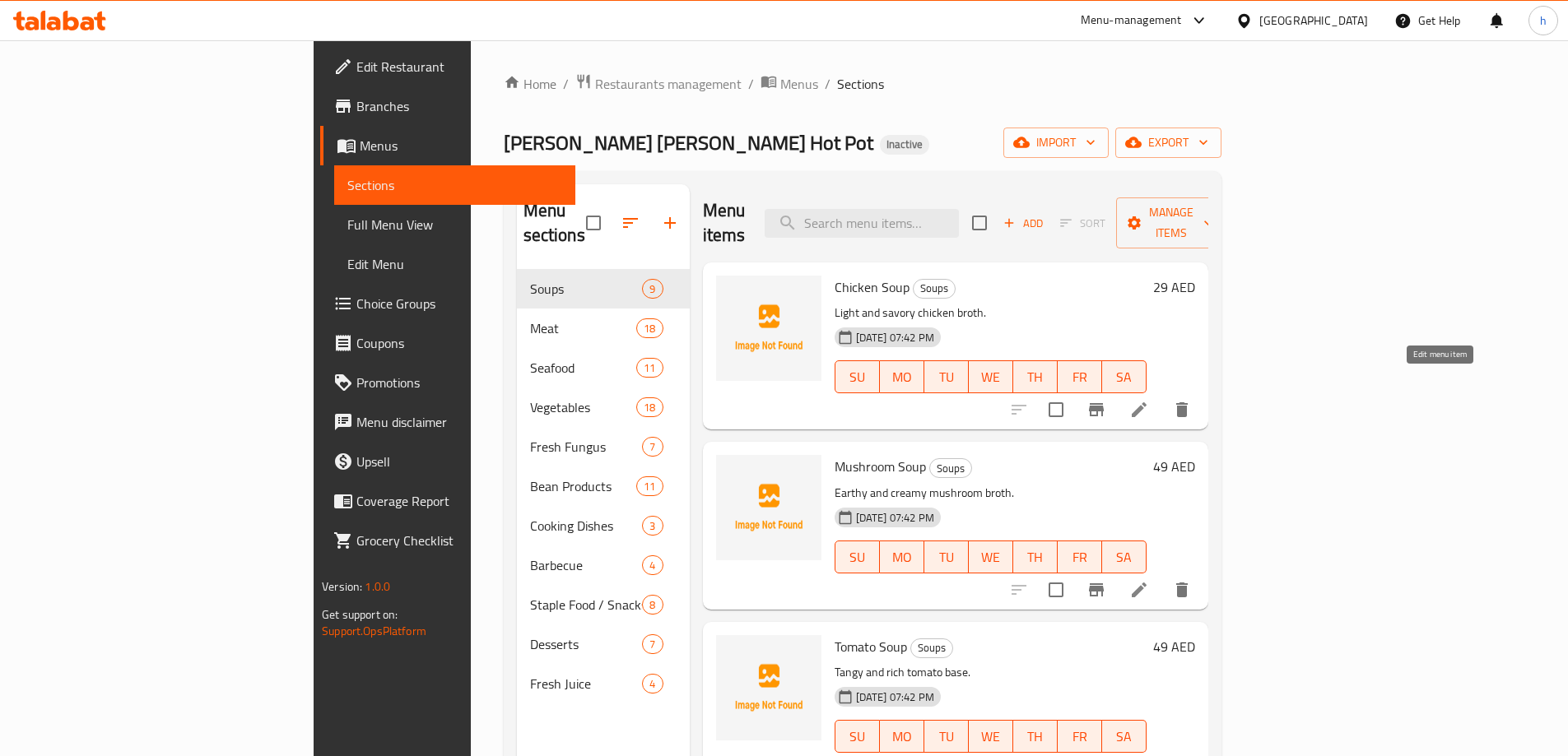
click at [1149, 400] on icon at bounding box center [1139, 410] width 19 height 19
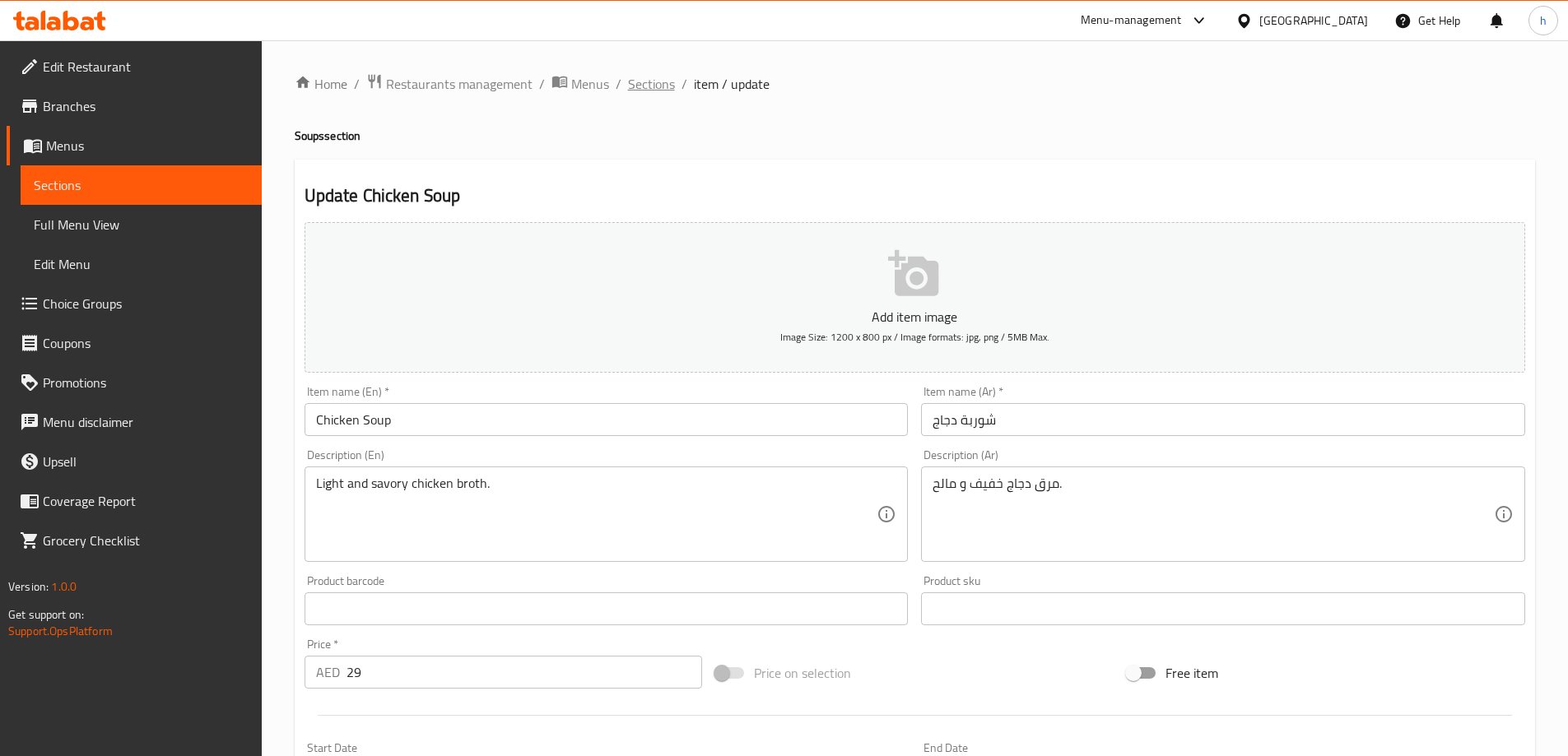
click at [654, 78] on span "Sections" at bounding box center [652, 84] width 47 height 19
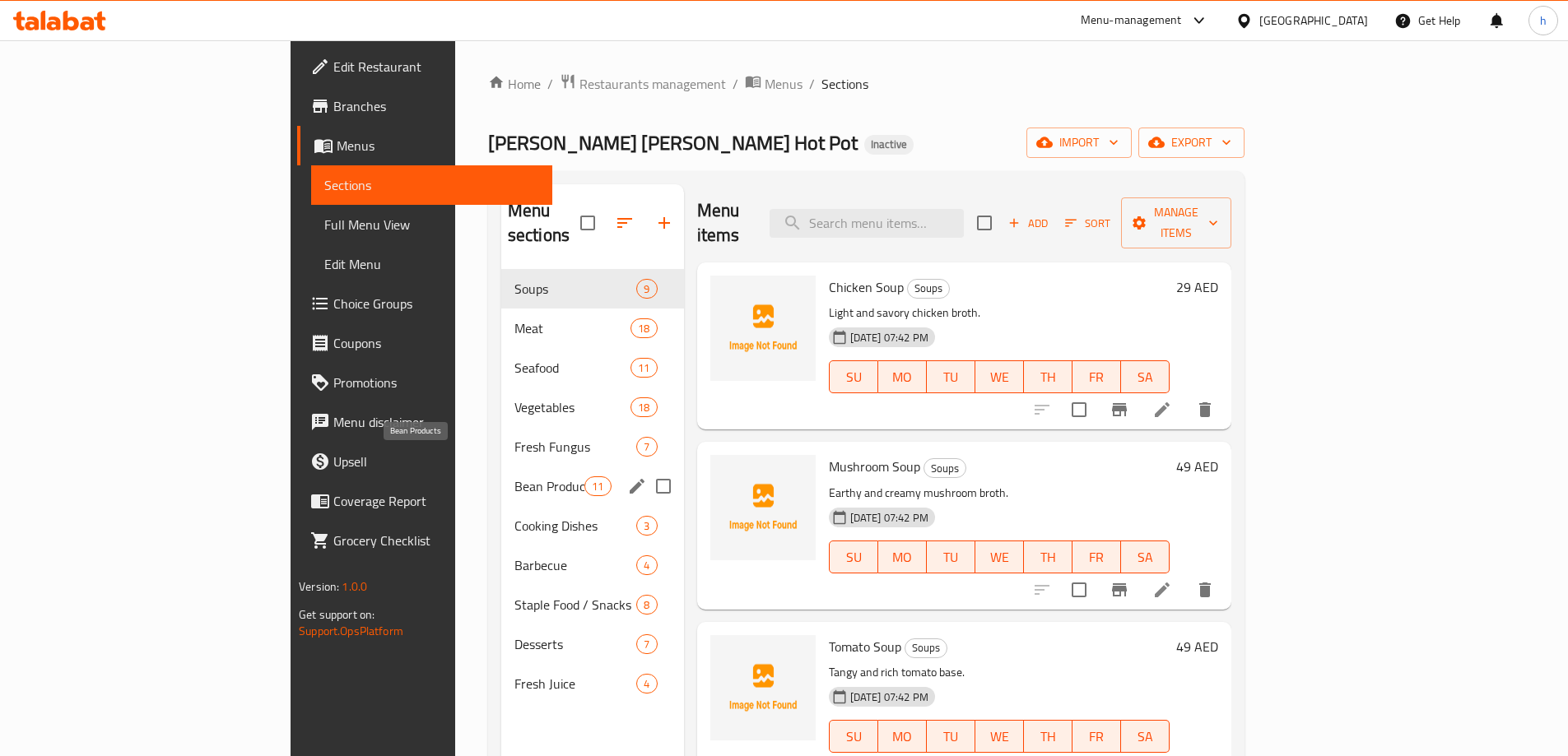
click at [515, 476] on span "Bean Products" at bounding box center [550, 486] width 70 height 19
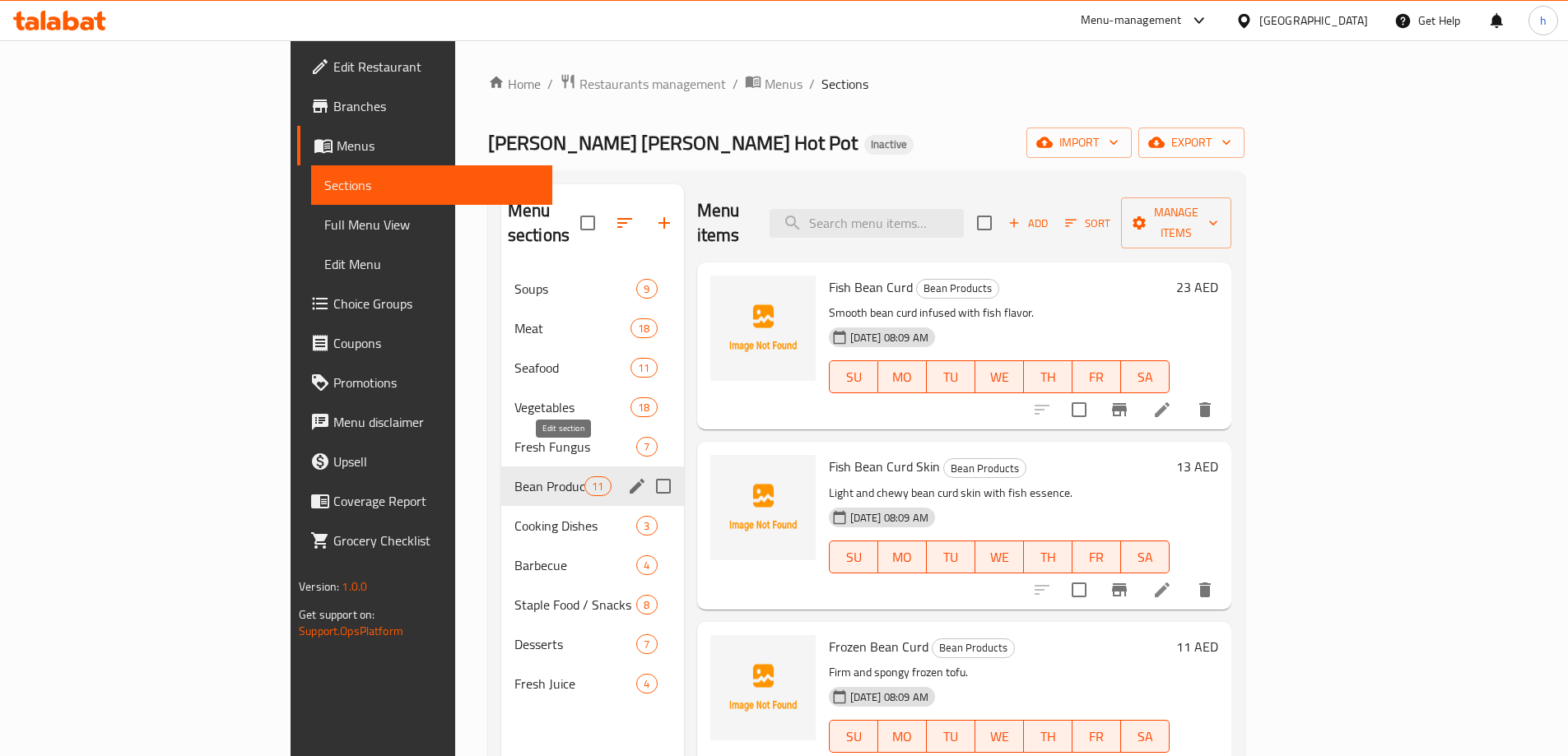
click at [628, 476] on icon "edit" at bounding box center [637, 486] width 19 height 19
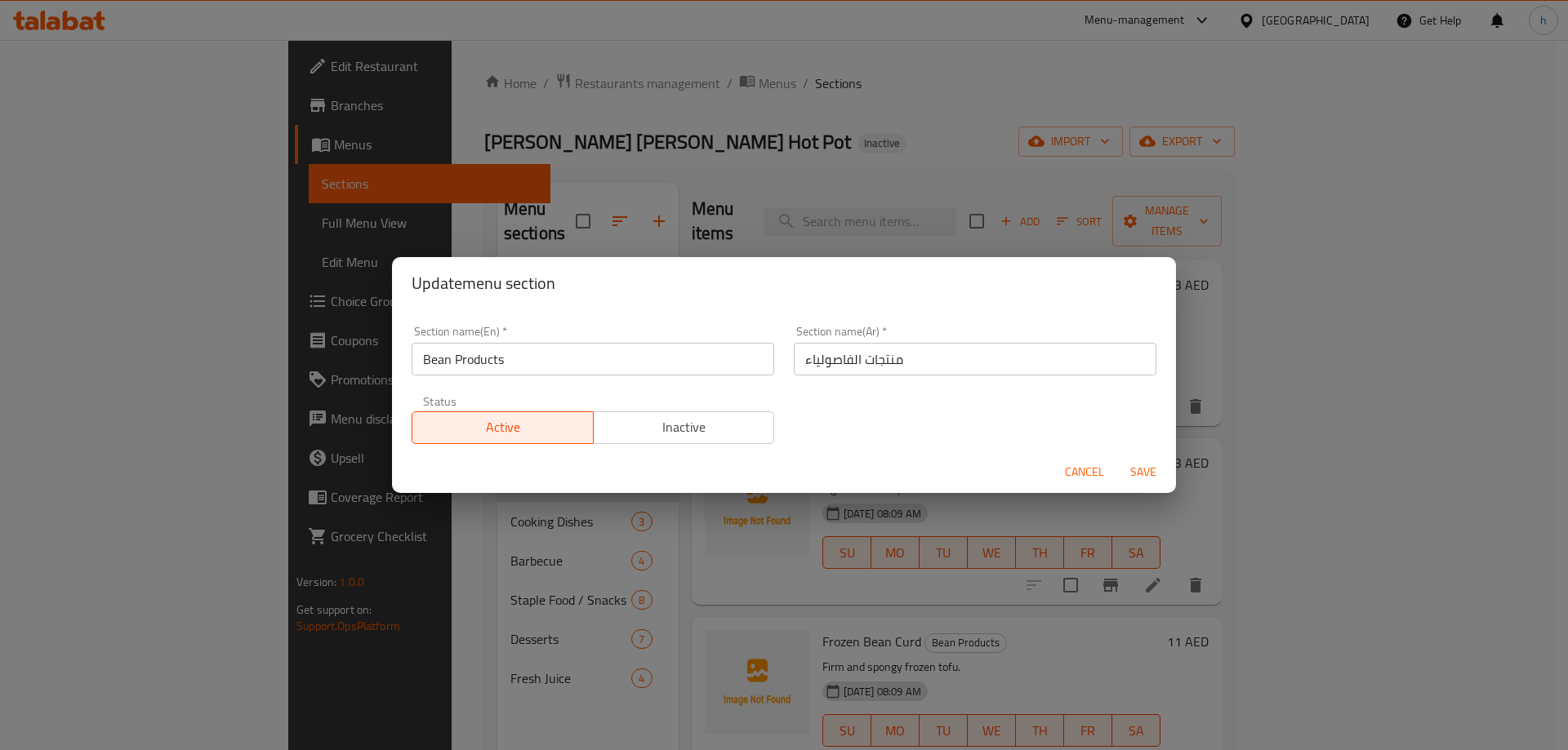
click at [1076, 467] on span "Cancel" at bounding box center [1084, 472] width 40 height 20
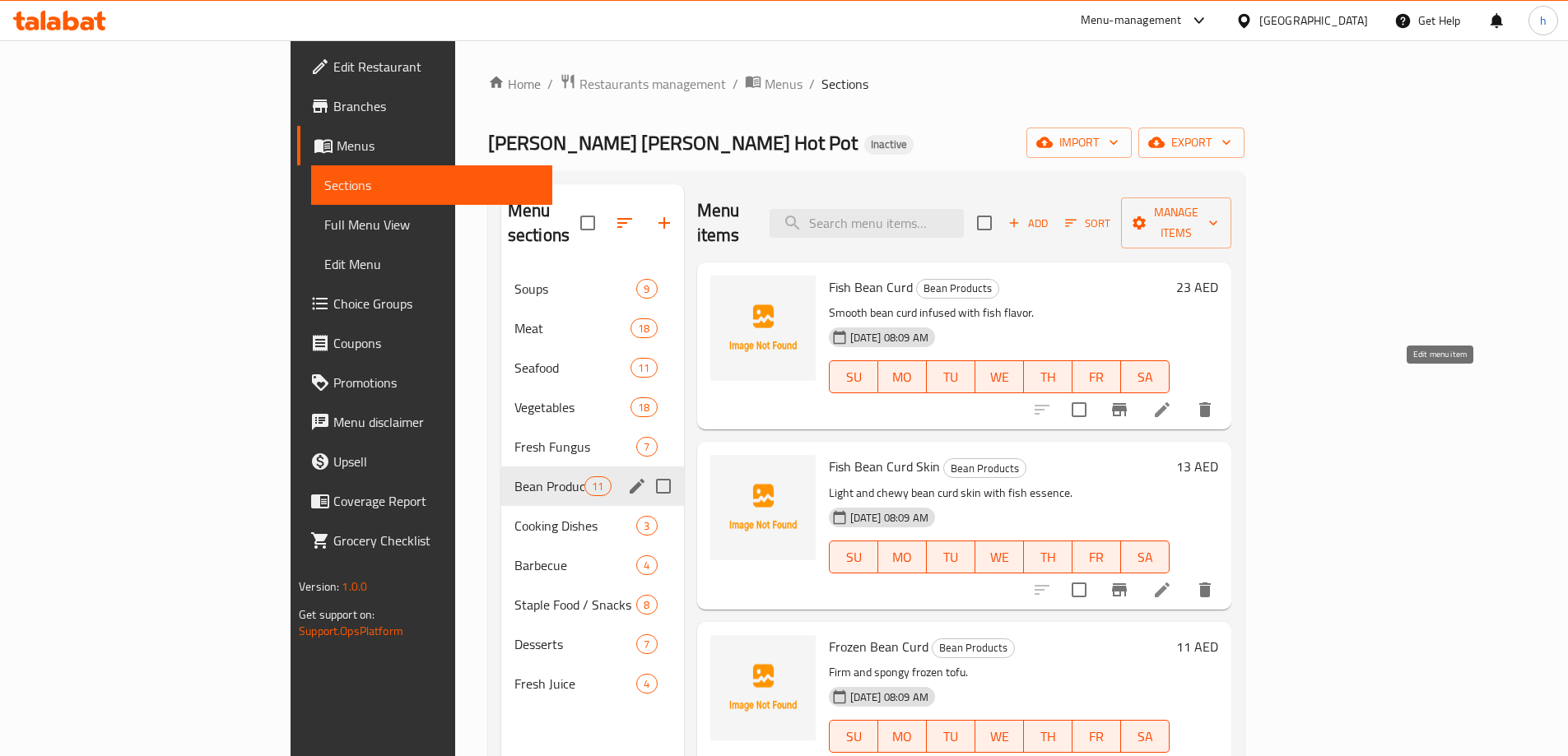
click at [1172, 400] on icon at bounding box center [1163, 410] width 19 height 19
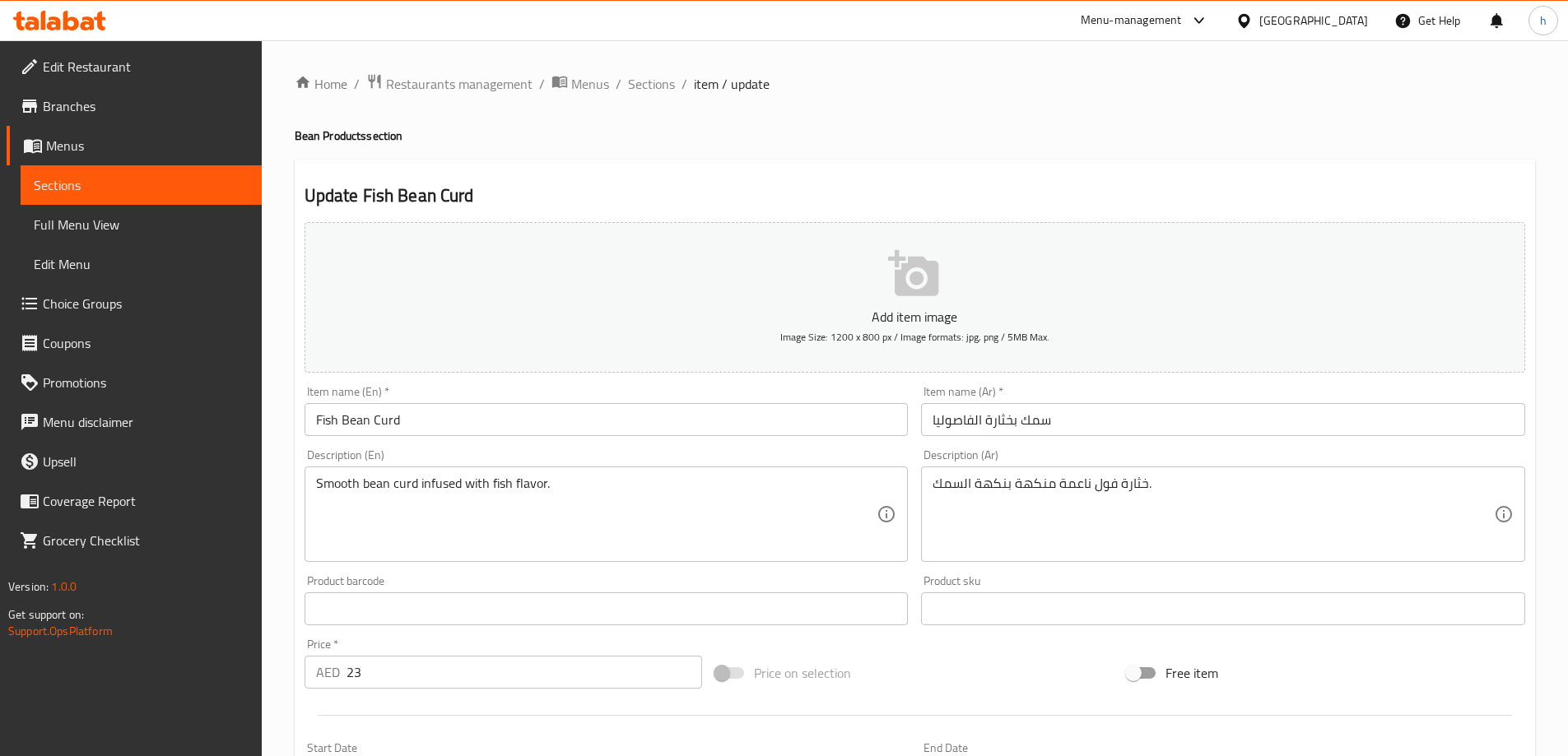
click at [401, 425] on input "Fish Bean Curd" at bounding box center [607, 420] width 604 height 33
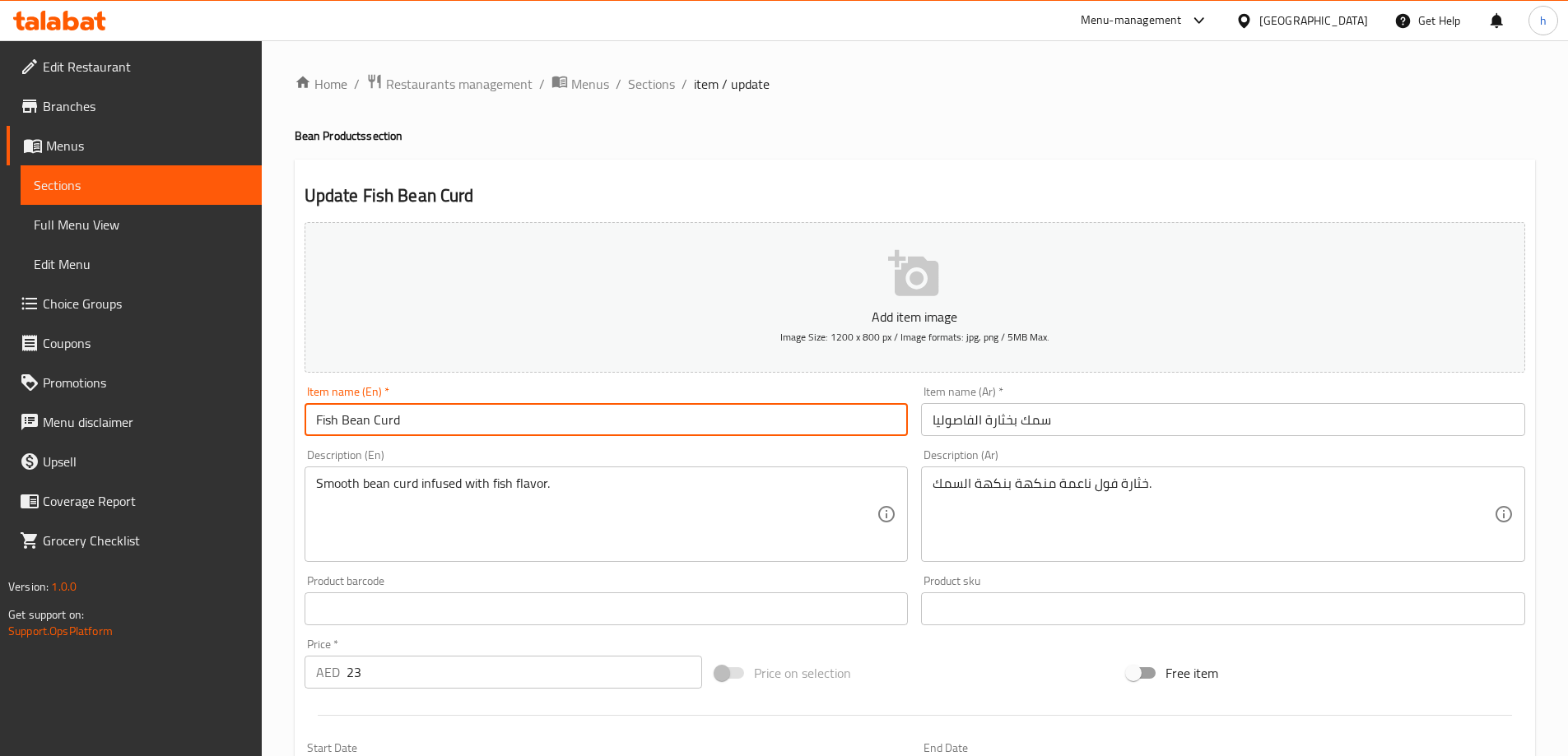
click at [401, 425] on input "Fish Bean Curd" at bounding box center [607, 420] width 604 height 33
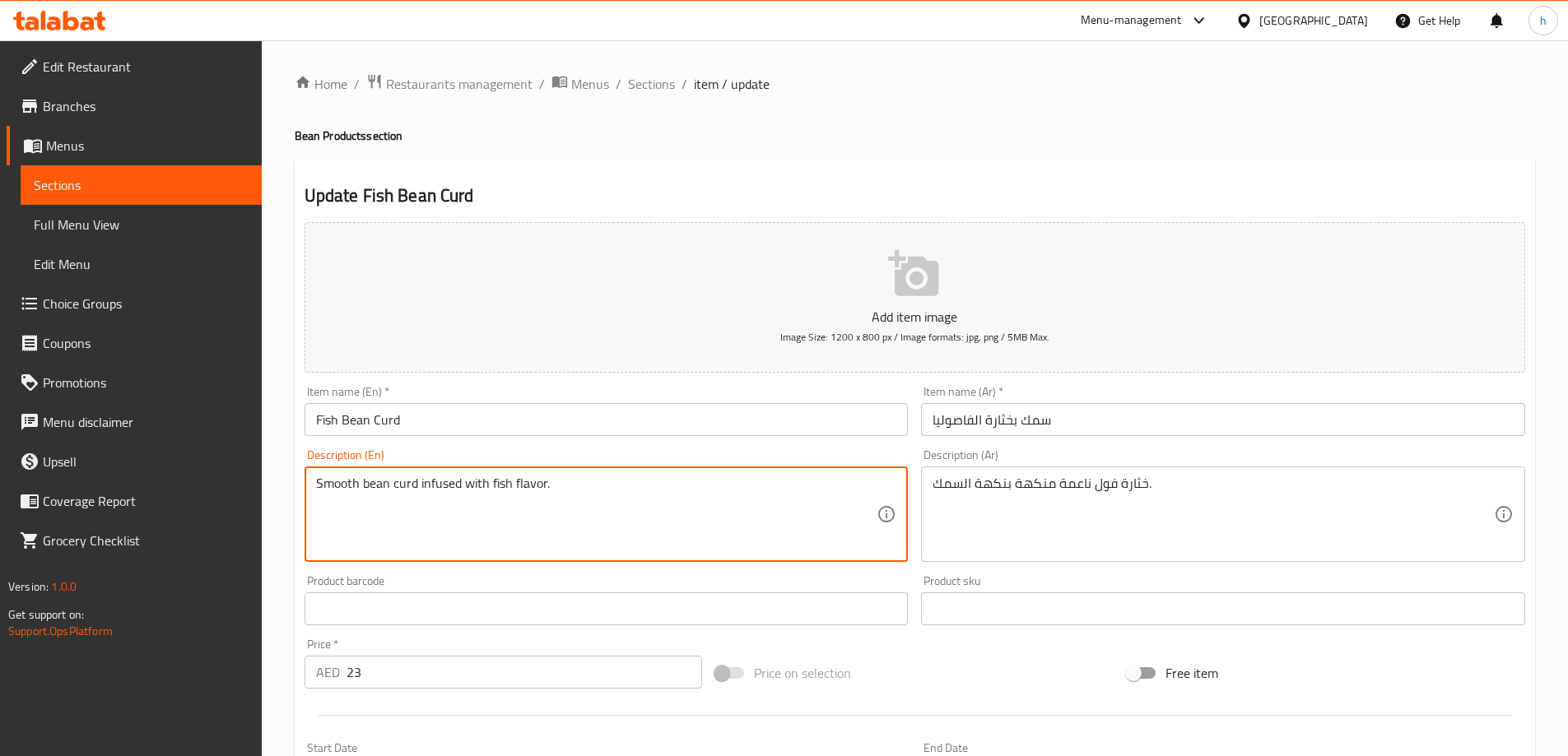
click at [335, 486] on textarea "Smooth bean curd infused with fish flavor." at bounding box center [596, 514] width 561 height 78
click at [398, 488] on textarea "Smooth bean curd infused with fish flavor." at bounding box center [596, 514] width 561 height 78
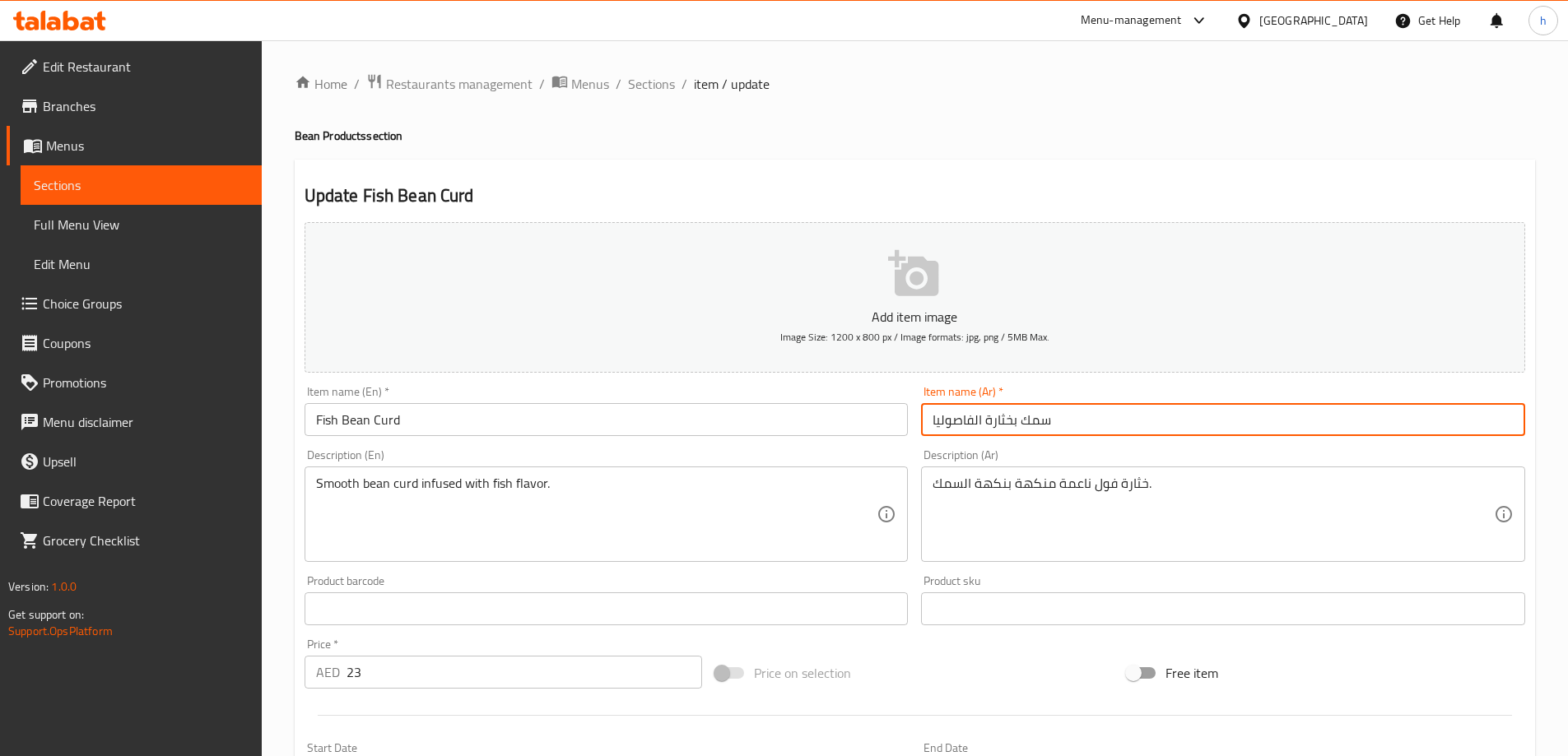
click at [963, 421] on input "سمك بخثارة الفاصوليا" at bounding box center [1223, 420] width 604 height 33
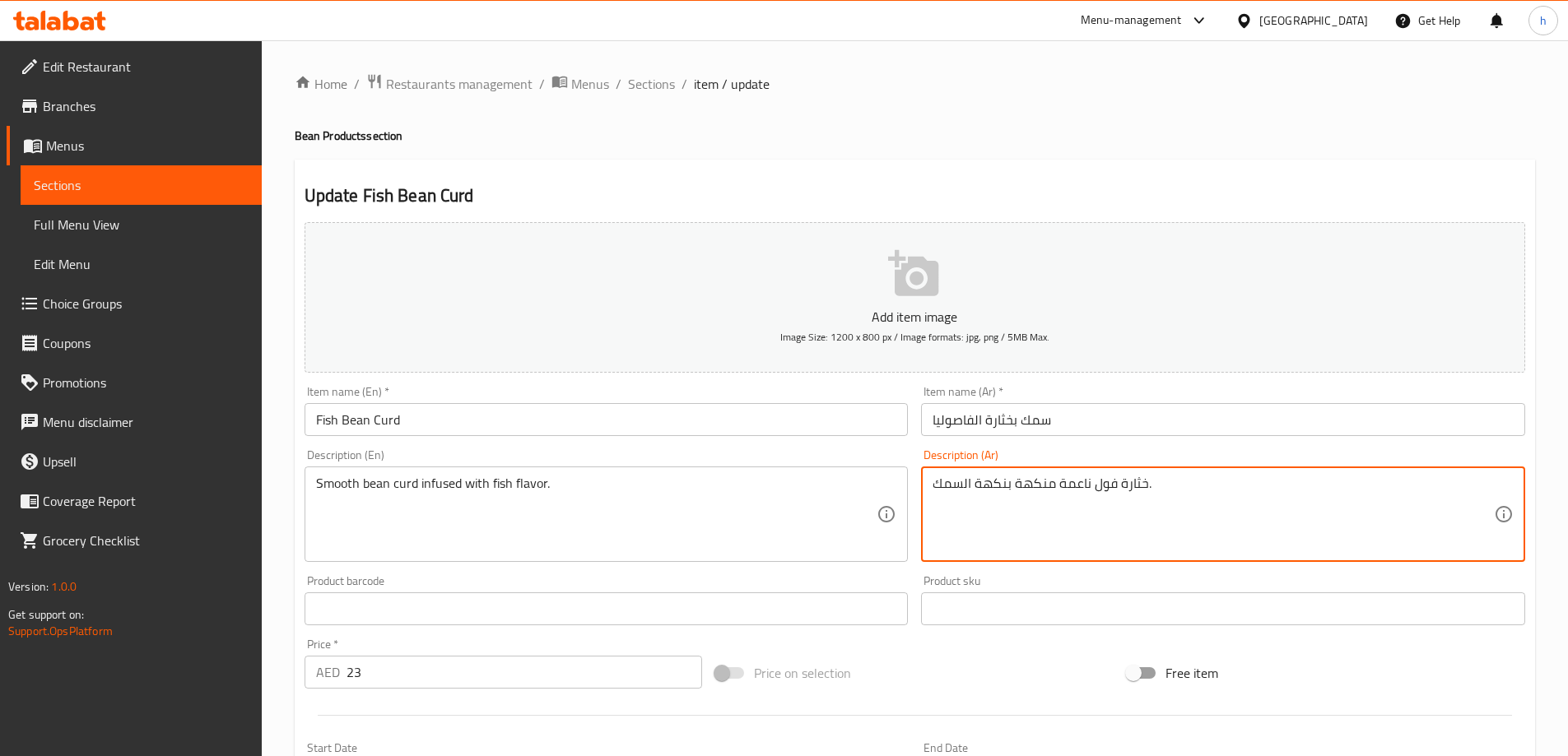
click at [1104, 489] on textarea "خثارة فول ناعمة منكهة بنكهة السمك." at bounding box center [1213, 514] width 561 height 78
paste textarea "الفاصوليا"
click at [1063, 490] on textarea "خثارة الفاصوليا ناعمة منكهة بنكهة السمك." at bounding box center [1213, 514] width 561 height 78
type textarea "خثارة الفاصوليا ناعمة منكهة بنكهة السمك."
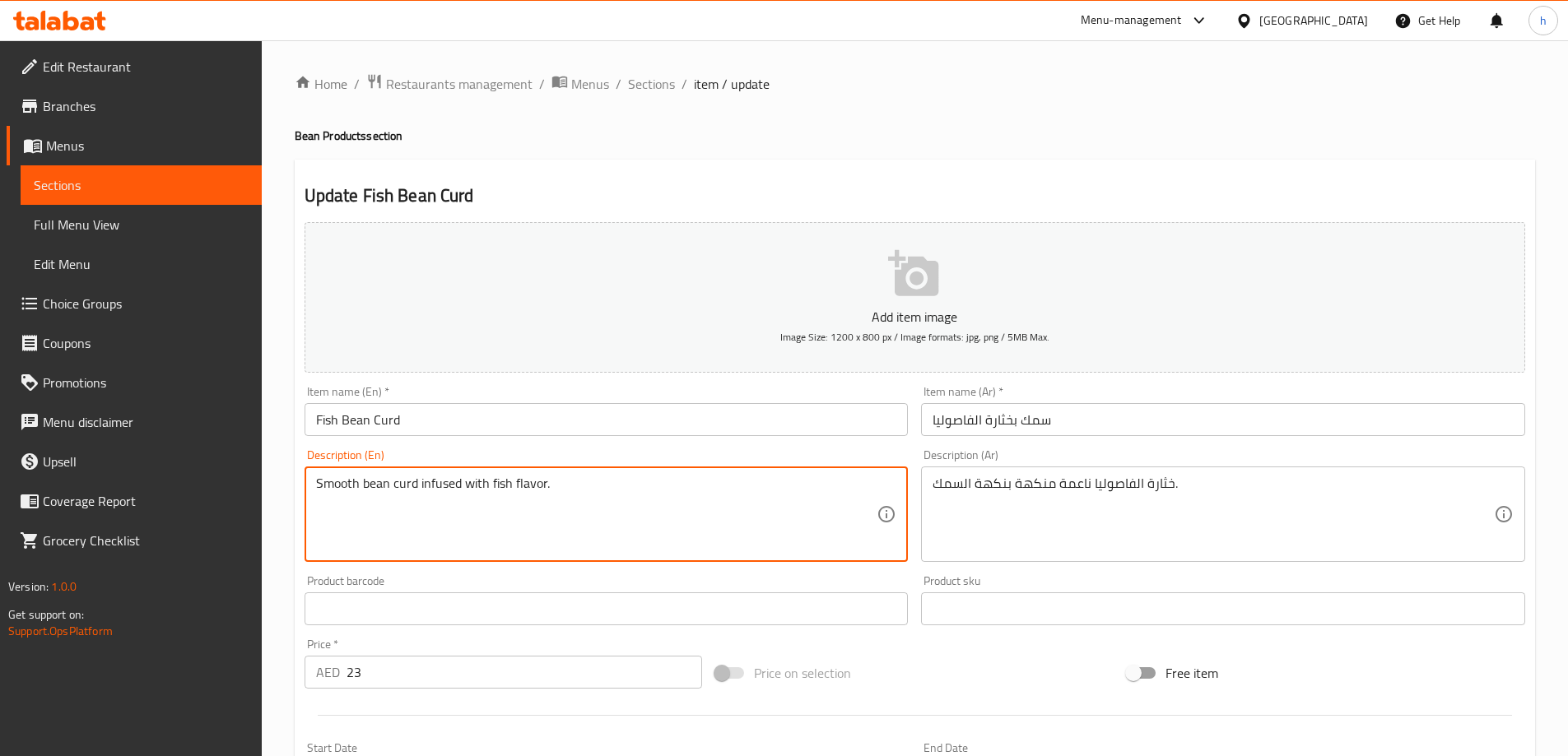
click at [430, 482] on textarea "Smooth bean curd infused with fish flavor." at bounding box center [596, 514] width 561 height 78
click at [496, 487] on textarea "Smooth bean curd infused with fish flavor." at bounding box center [596, 514] width 561 height 78
click at [562, 490] on textarea "Smooth bean curd infused with fish flavor." at bounding box center [596, 514] width 561 height 78
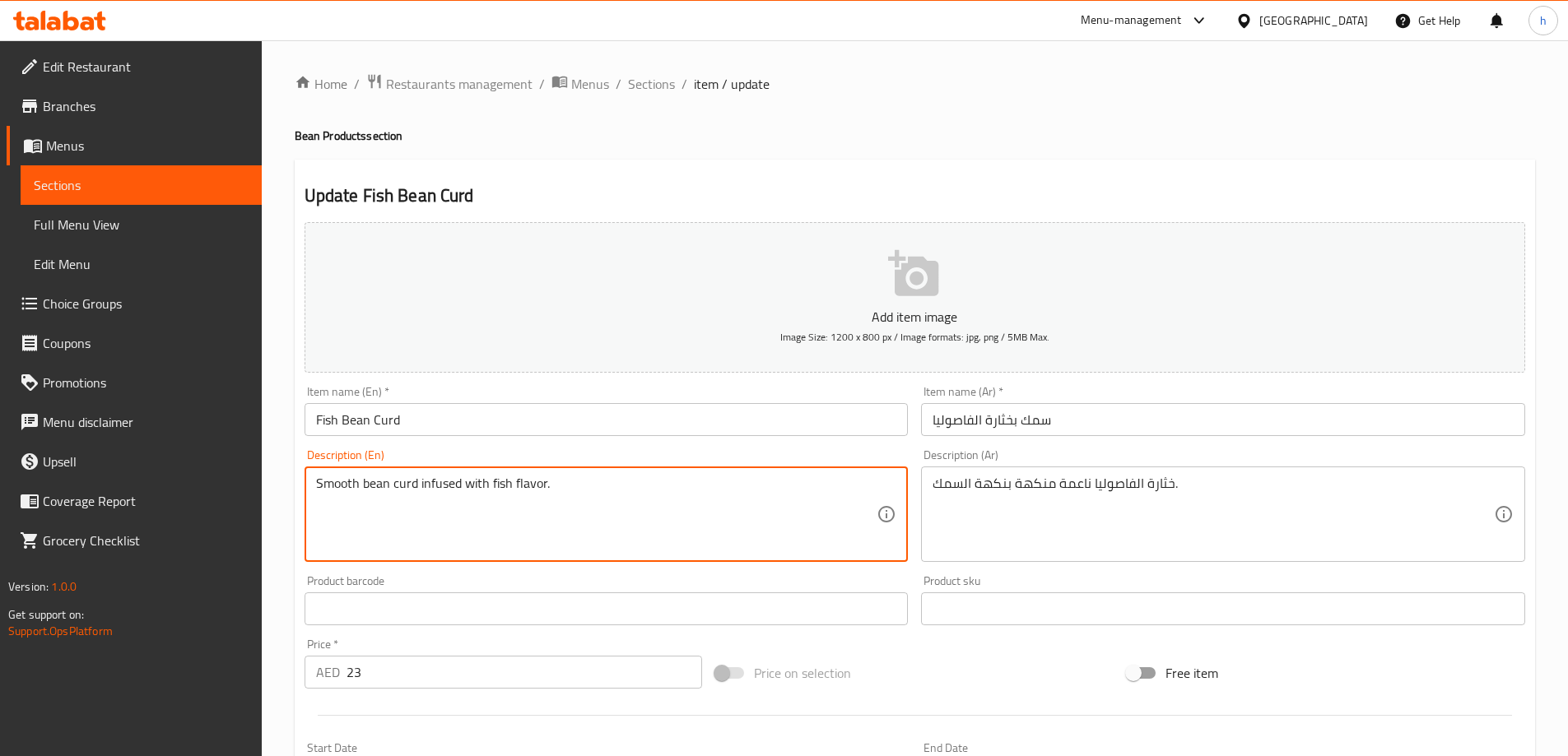
click at [568, 494] on textarea "Smooth bean curd infused with fish flavor." at bounding box center [596, 514] width 561 height 78
click at [399, 488] on textarea "Smooth bean curd infused with fish flavor." at bounding box center [596, 514] width 561 height 78
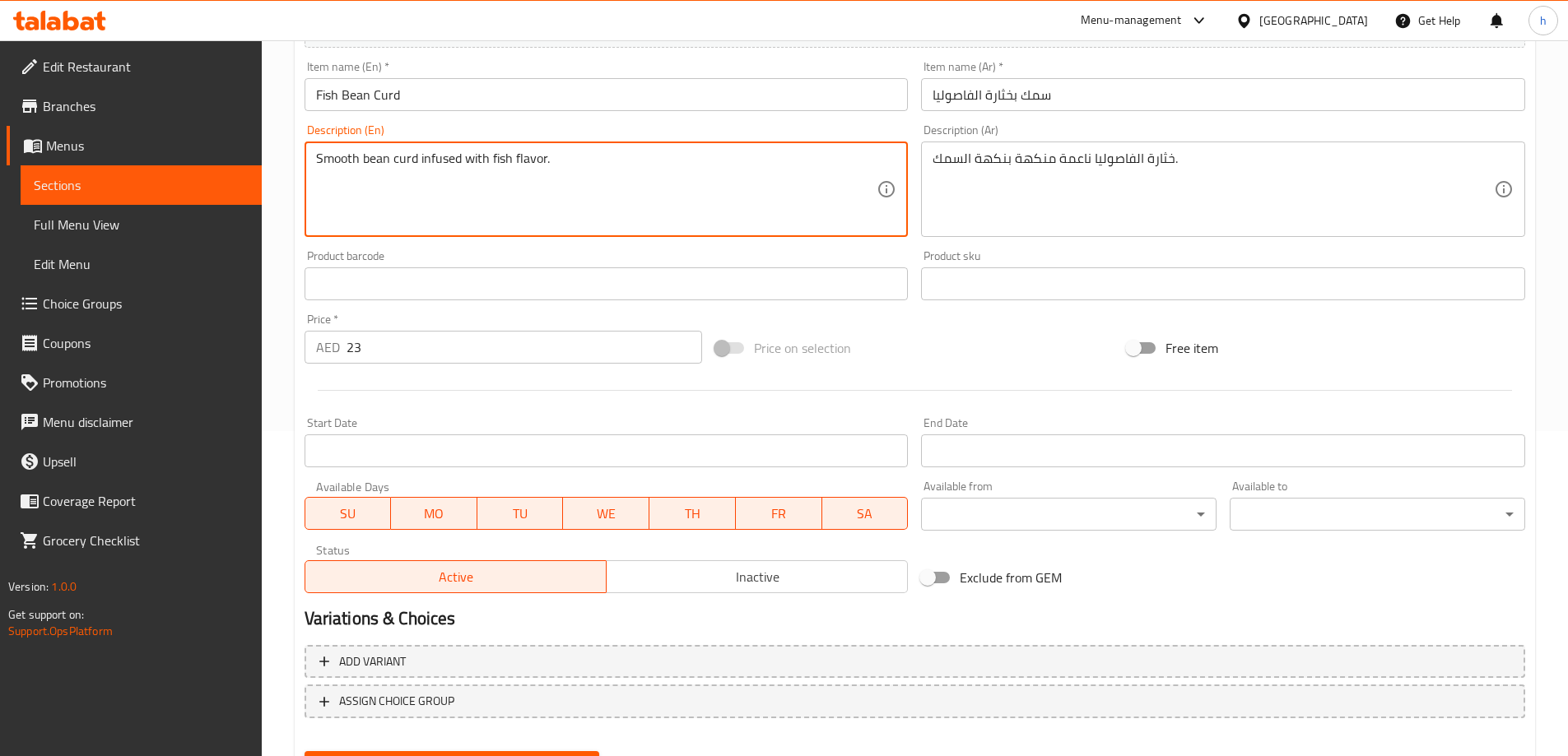
scroll to position [406, 0]
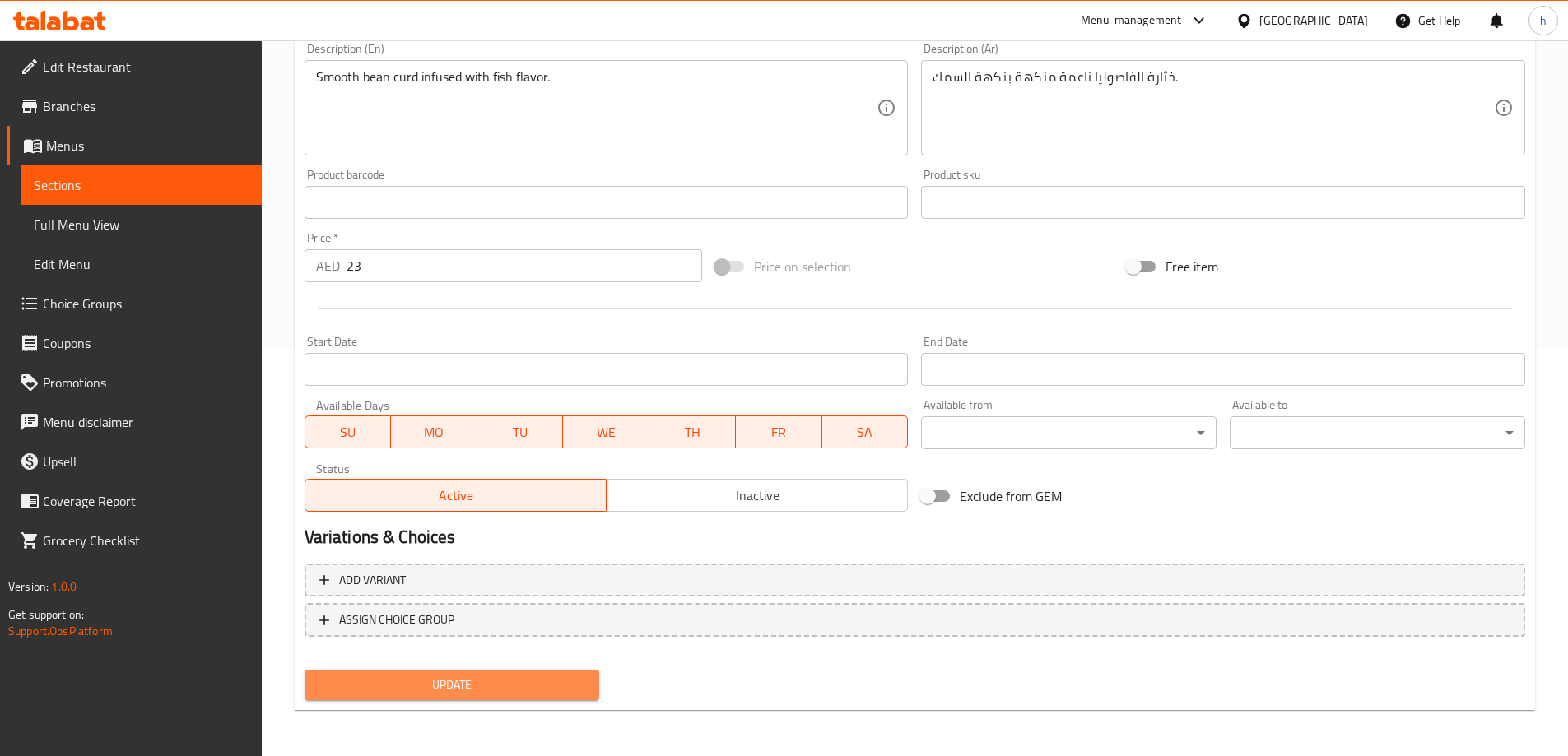
click at [547, 675] on span "Update" at bounding box center [452, 685] width 269 height 20
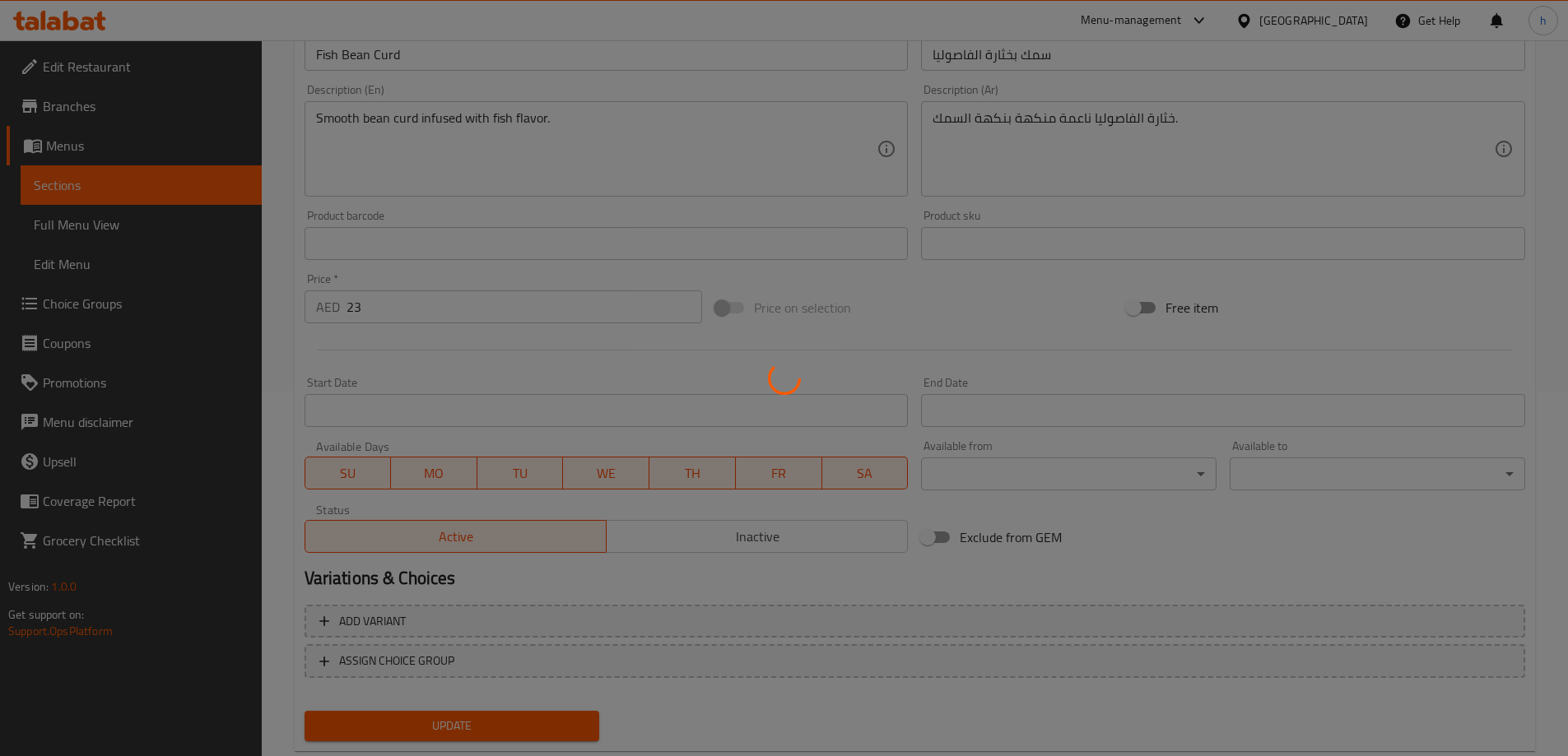
scroll to position [0, 0]
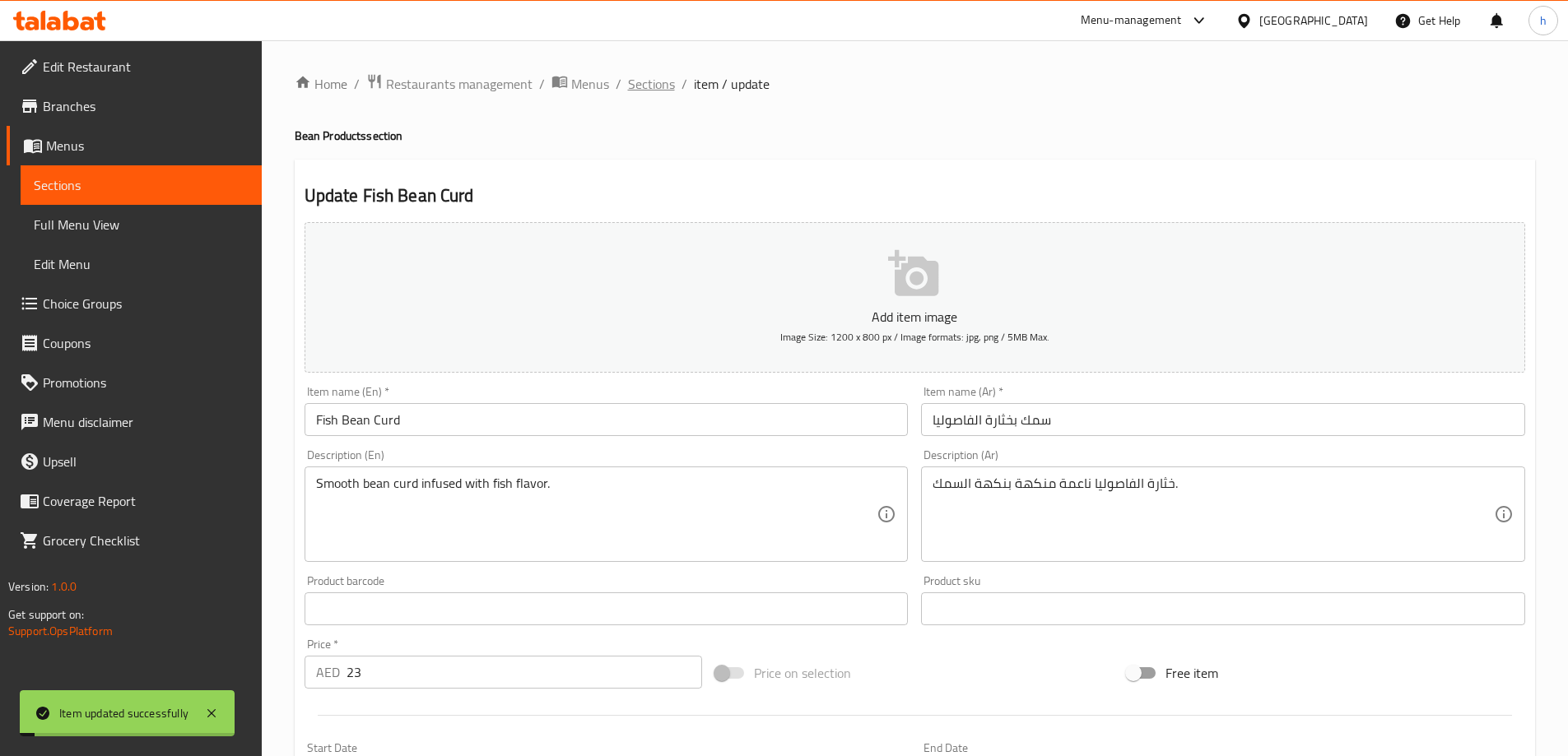
click at [656, 85] on span "Sections" at bounding box center [652, 84] width 47 height 19
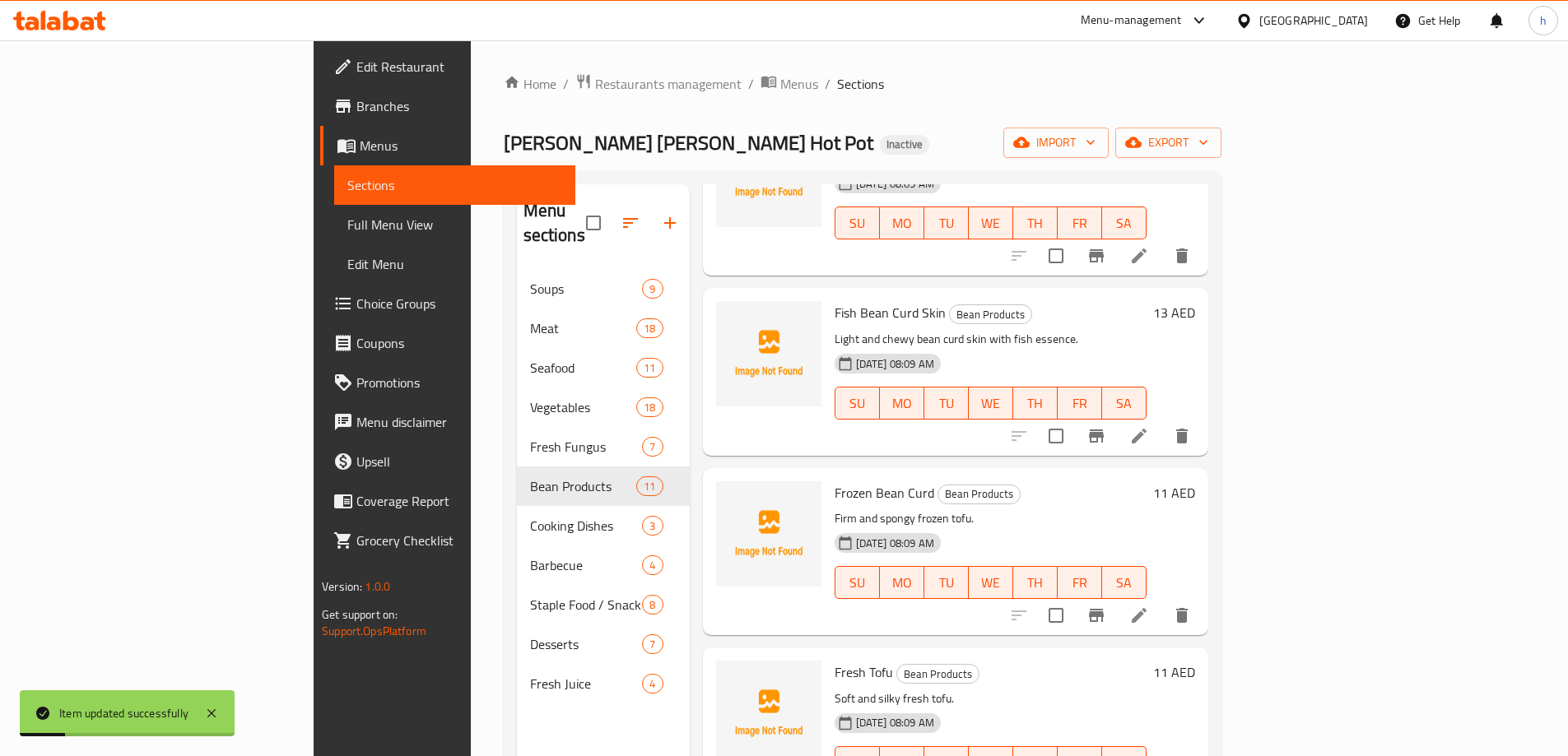
scroll to position [165, 0]
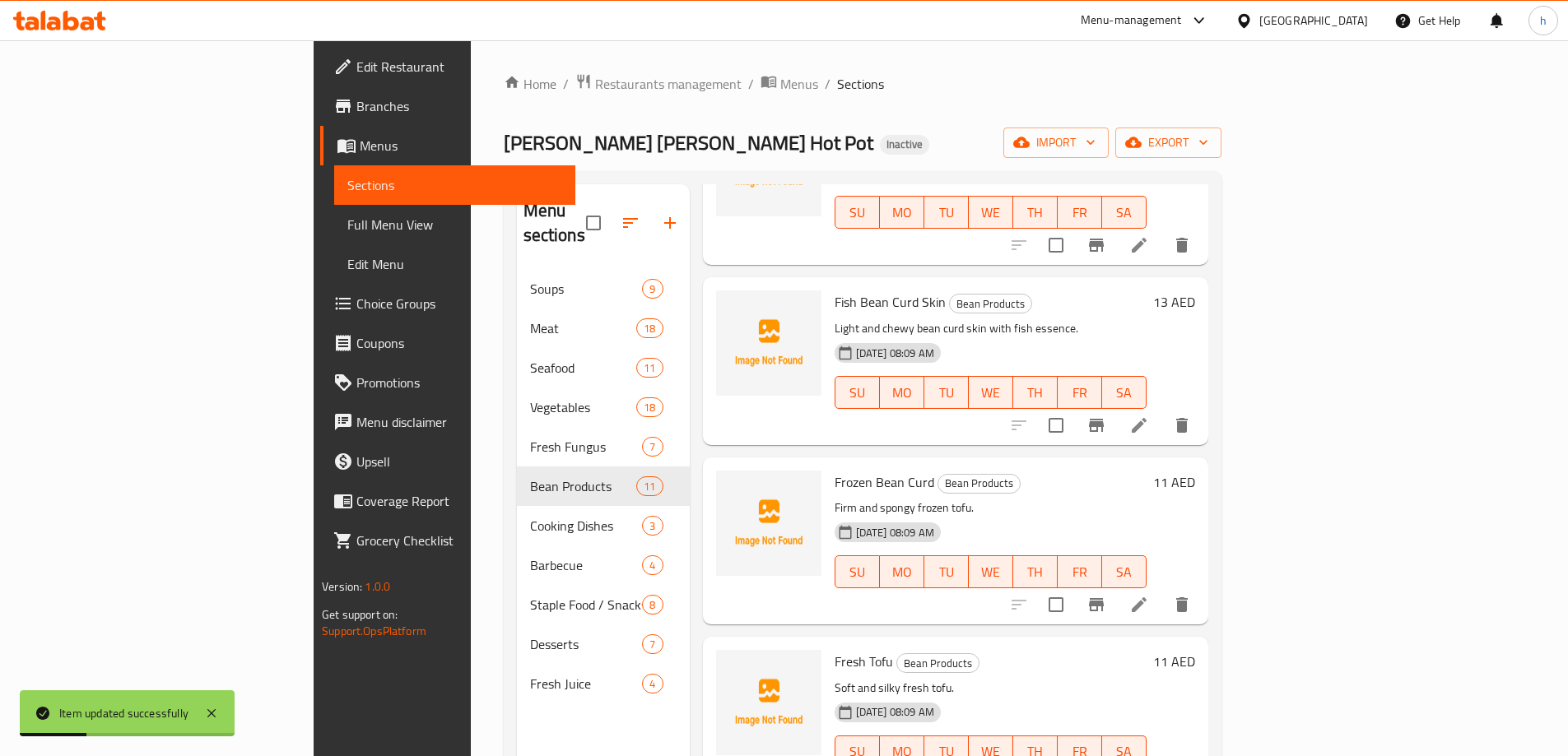
click at [1147, 418] on icon at bounding box center [1138, 425] width 15 height 15
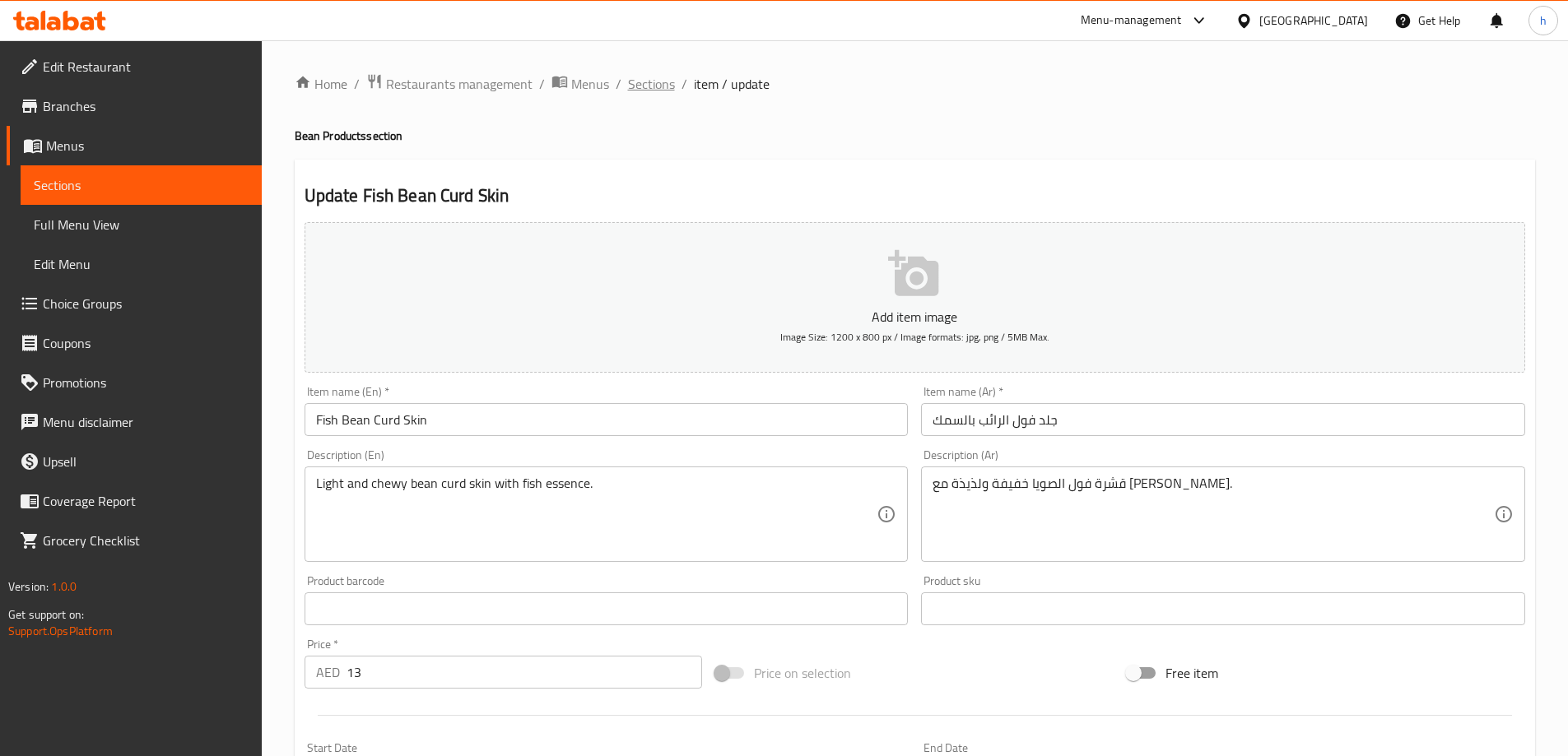
click at [656, 89] on span "Sections" at bounding box center [652, 84] width 47 height 19
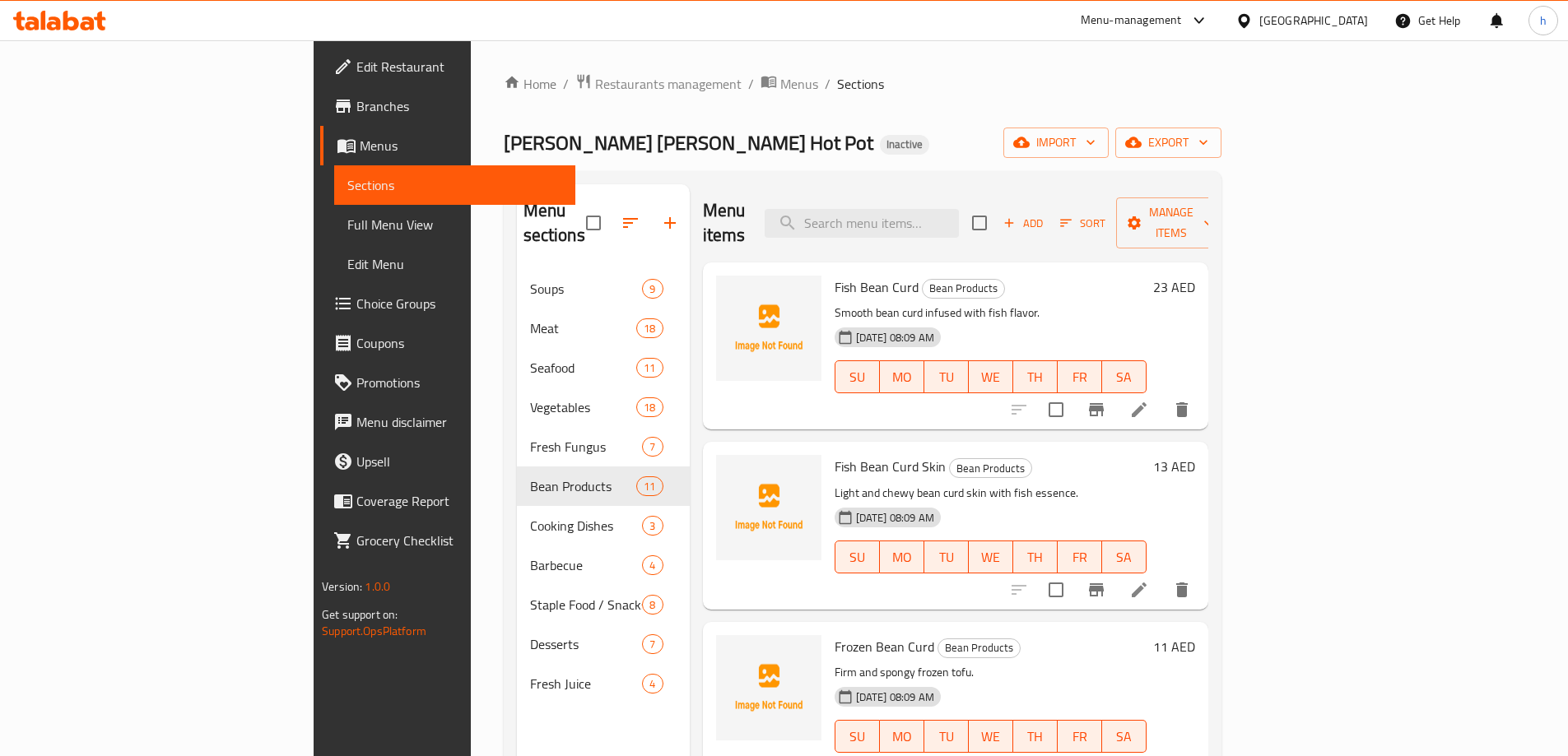
click at [1163, 395] on li at bounding box center [1138, 409] width 46 height 29
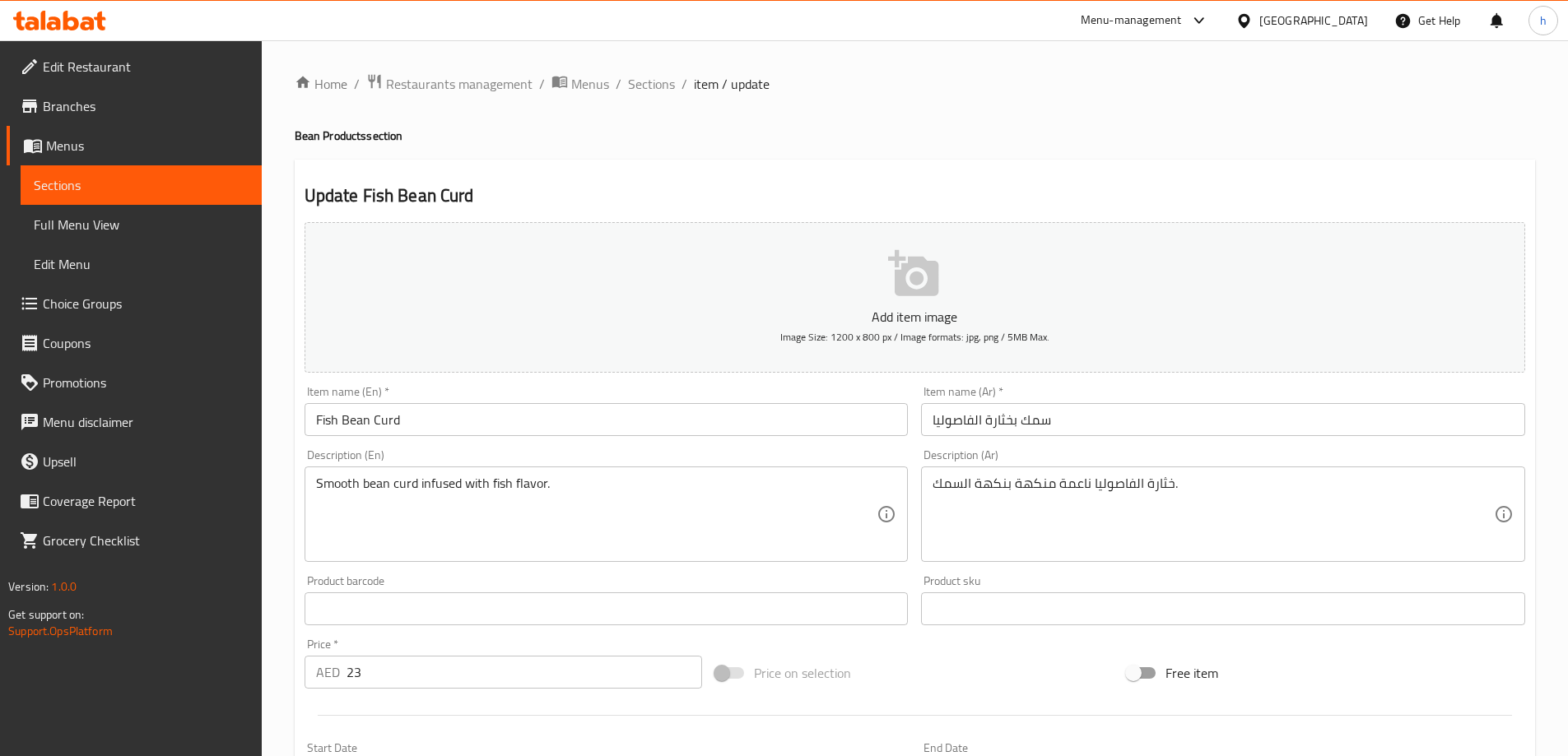
click at [1047, 423] on input "سمك بخثارة الفاصوليا" at bounding box center [1223, 420] width 604 height 33
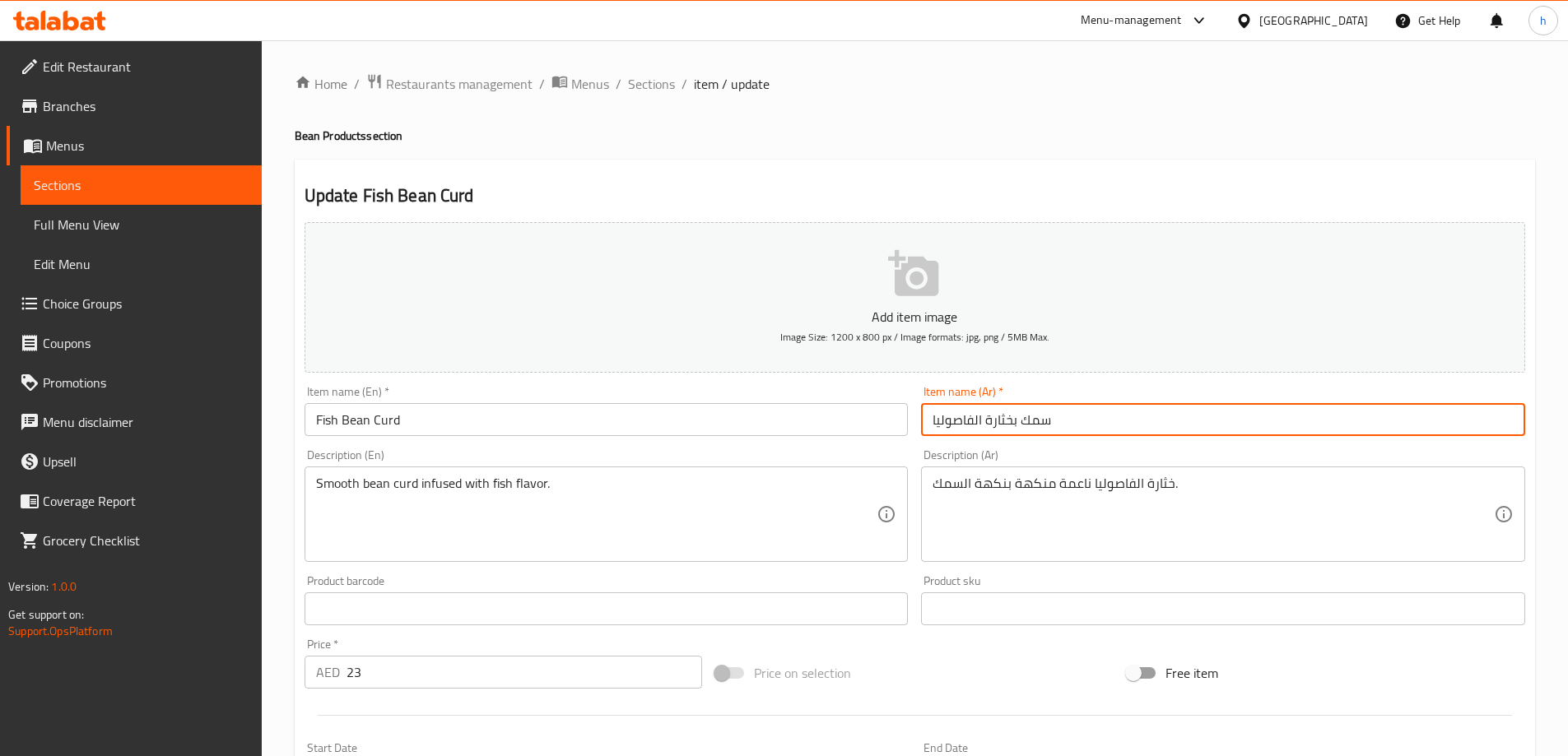
click at [1047, 423] on input "سمك بخثارة الفاصوليا" at bounding box center [1223, 420] width 604 height 33
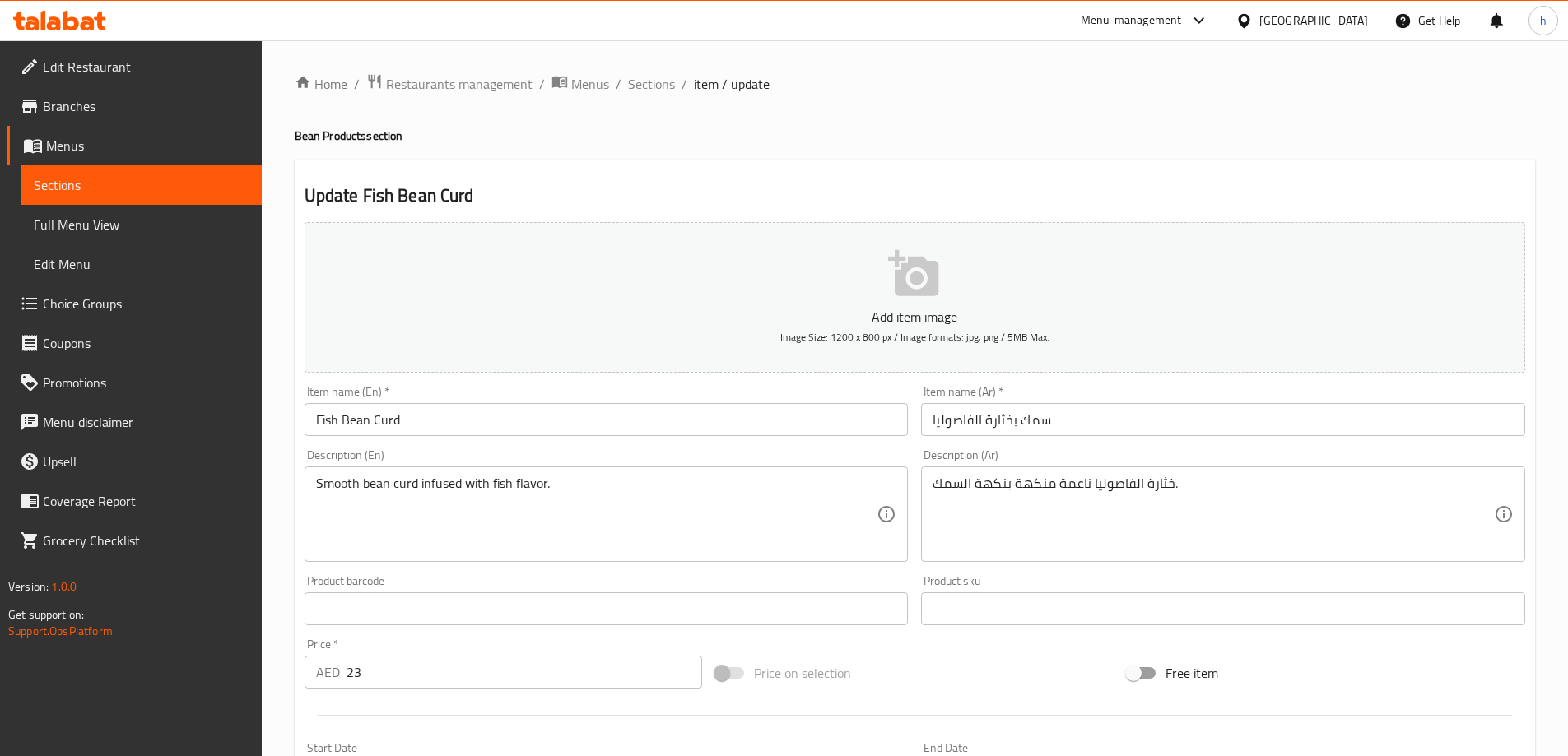
click at [655, 90] on span "Sections" at bounding box center [652, 84] width 47 height 19
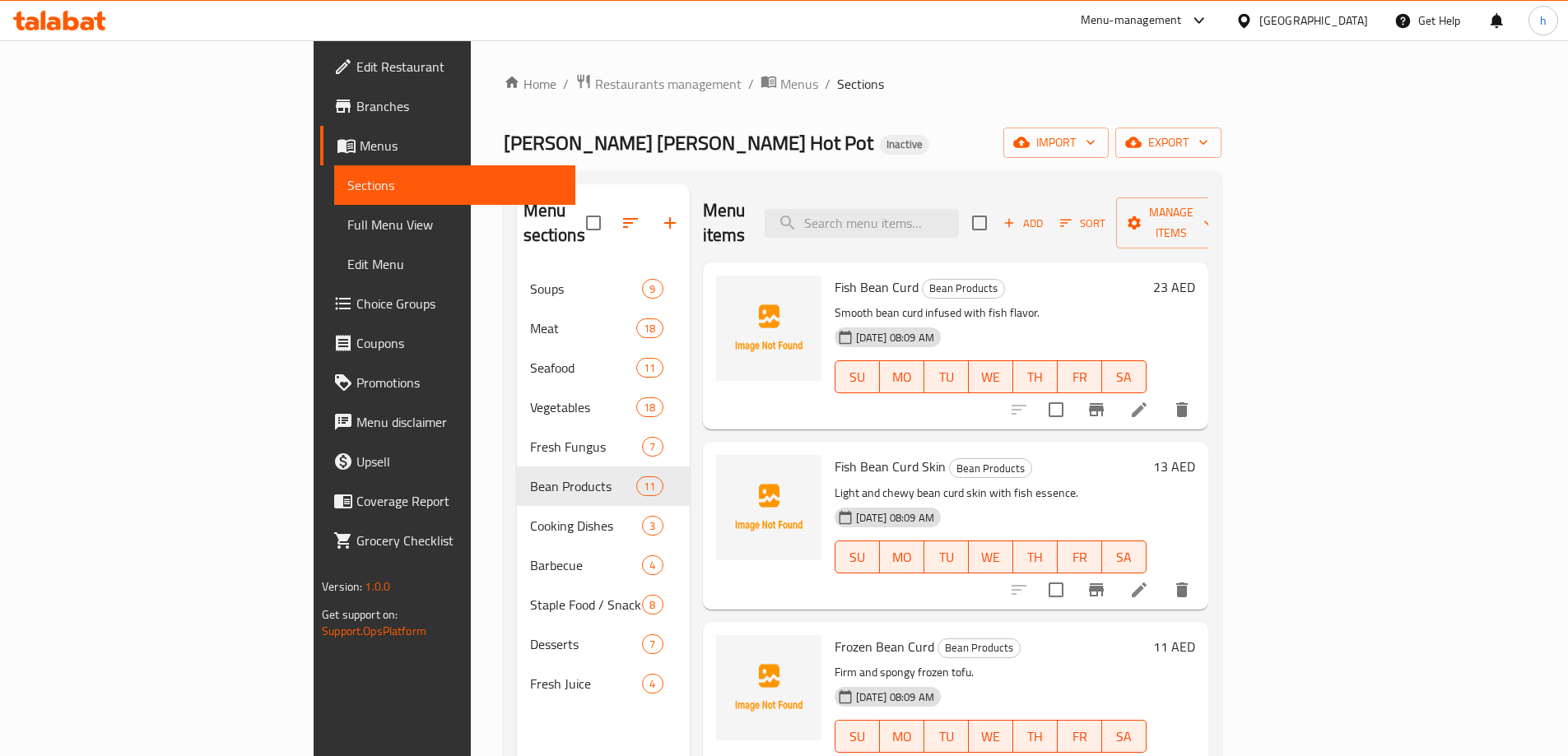
click at [1149, 581] on icon at bounding box center [1139, 590] width 19 height 19
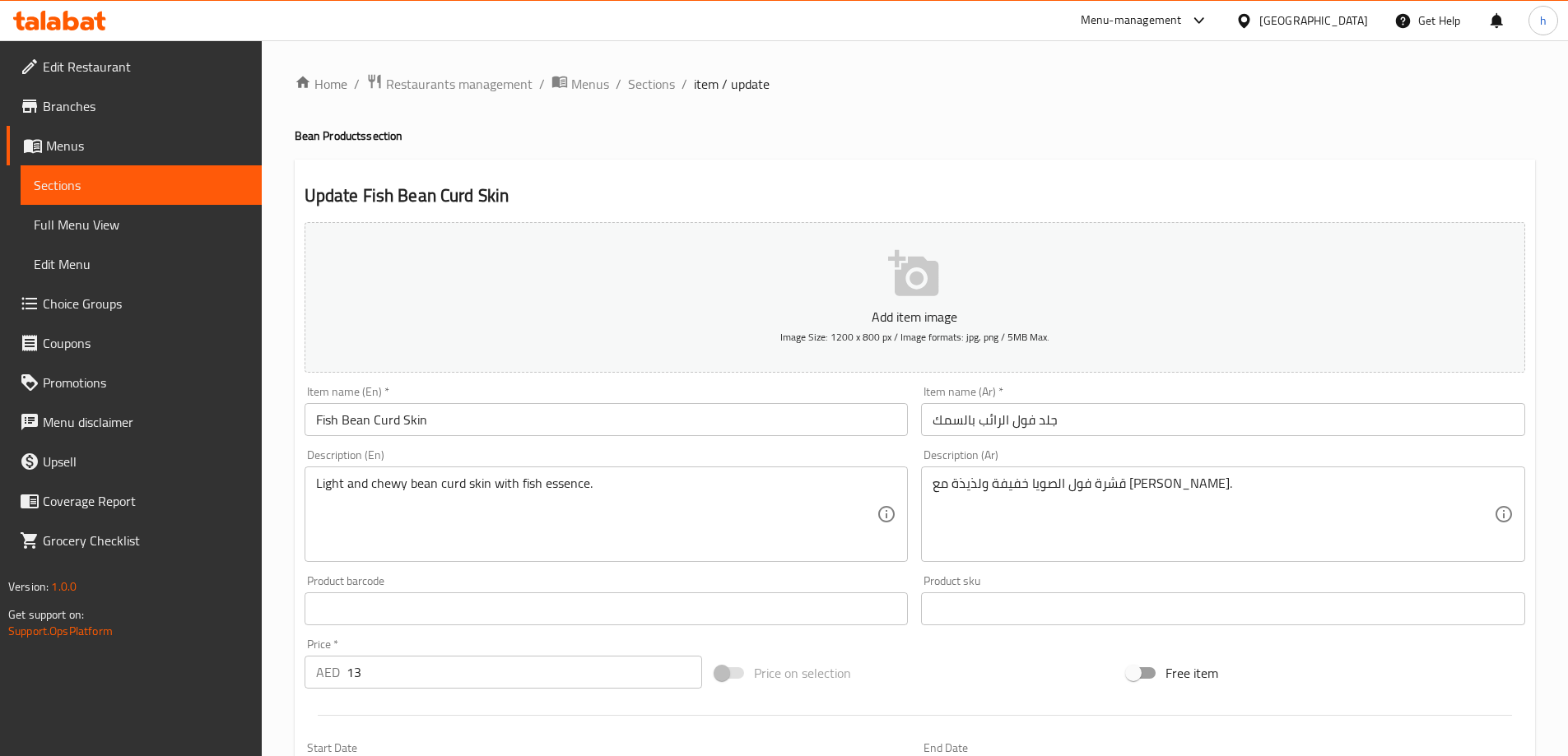
click at [1070, 427] on input "جلد فول الرائب بالسمك" at bounding box center [1223, 420] width 604 height 33
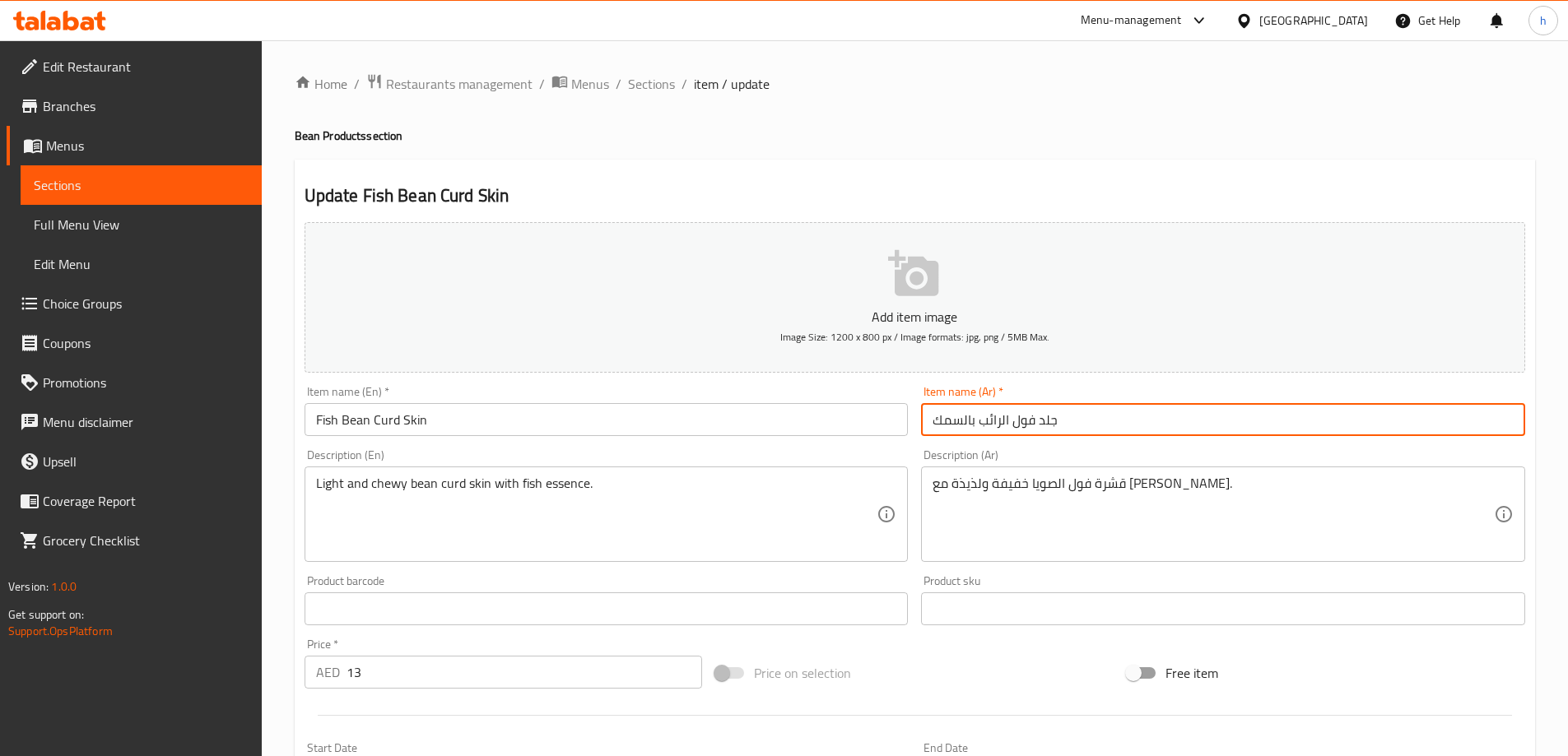
click at [1070, 427] on input "جلد فول الرائب بالسمك" at bounding box center [1223, 420] width 604 height 33
paste input "مك بخثارة الفاصوليا"
type input "سمك بخثارة الفاصوليا سكين"
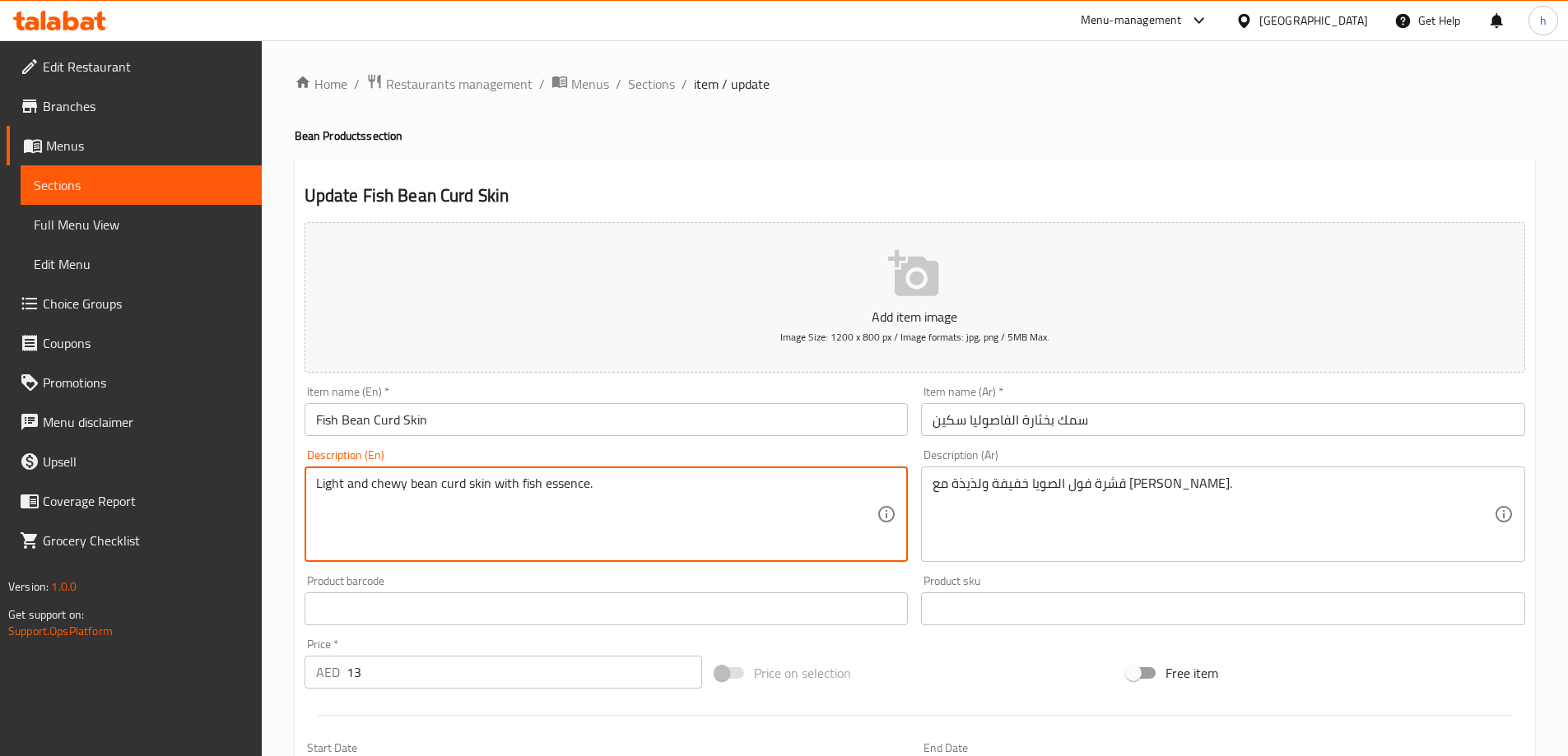
click at [995, 414] on input "سمك بخثارة الفاصوليا سكين" at bounding box center [1223, 420] width 604 height 33
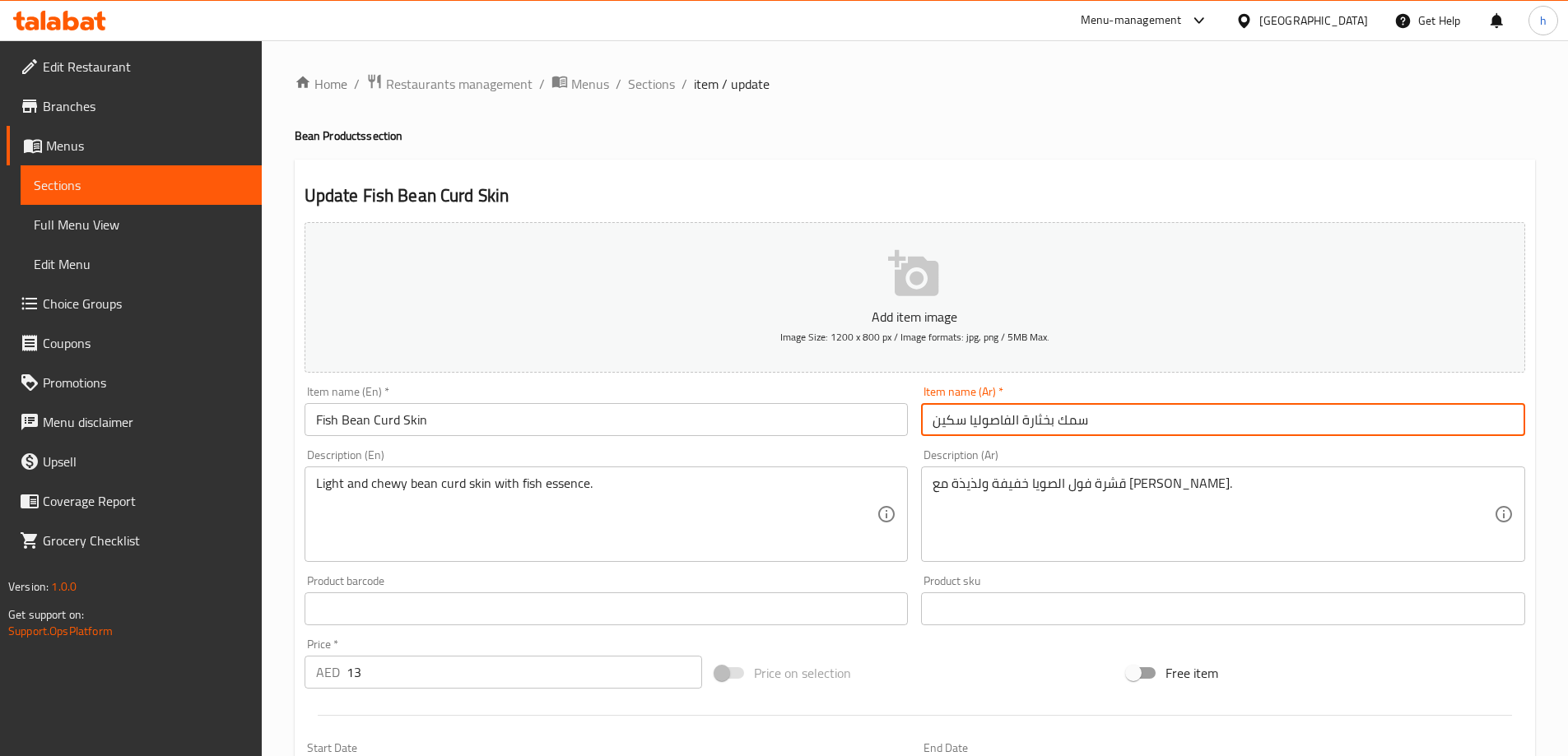
click at [995, 414] on input "سمك بخثارة الفاصوليا سكين" at bounding box center [1223, 420] width 604 height 33
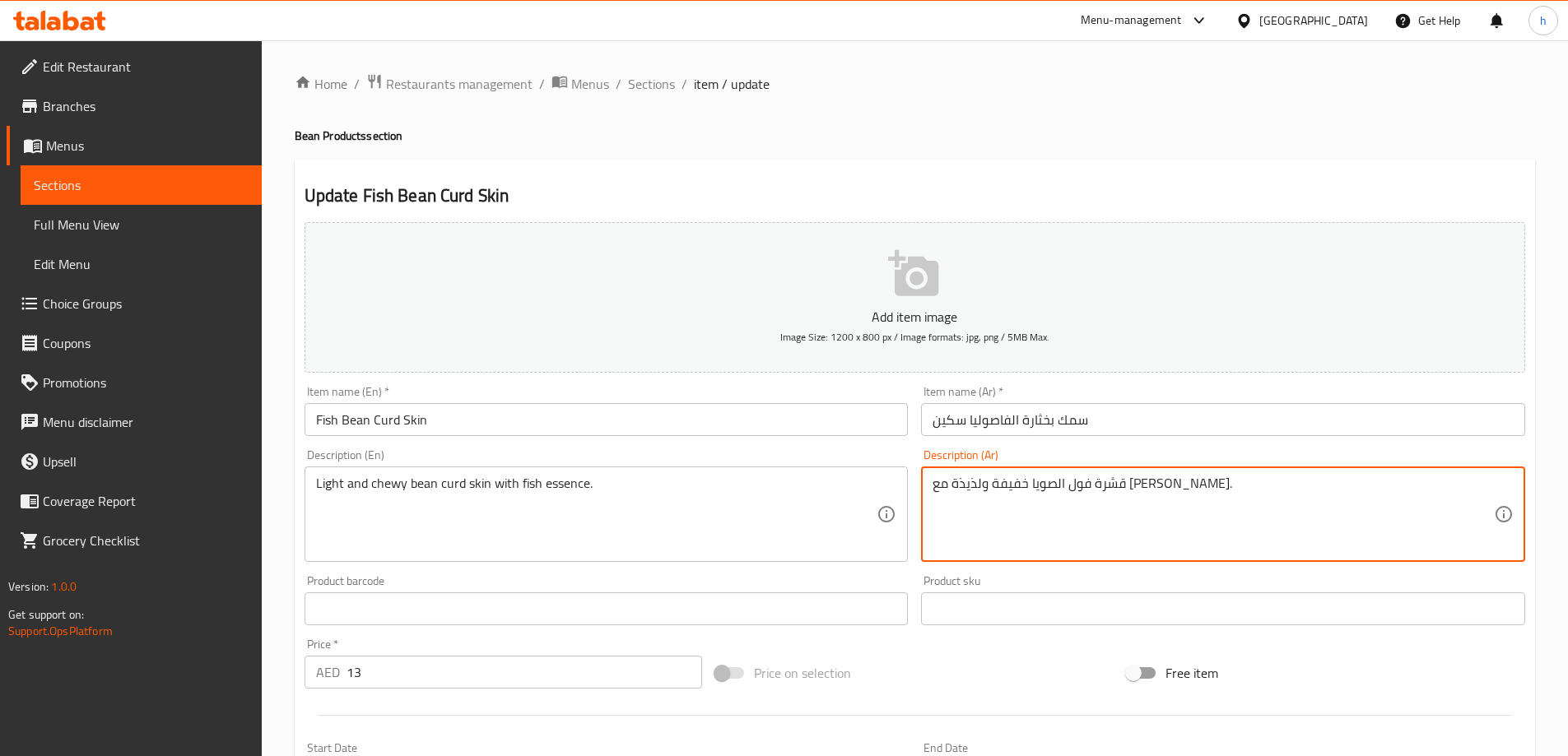
click at [1155, 480] on textarea "قشرة فول الصويا خفيفة ولذيذة مع جوهر السمك." at bounding box center [1213, 514] width 561 height 78
paste textarea "الفاصوليا"
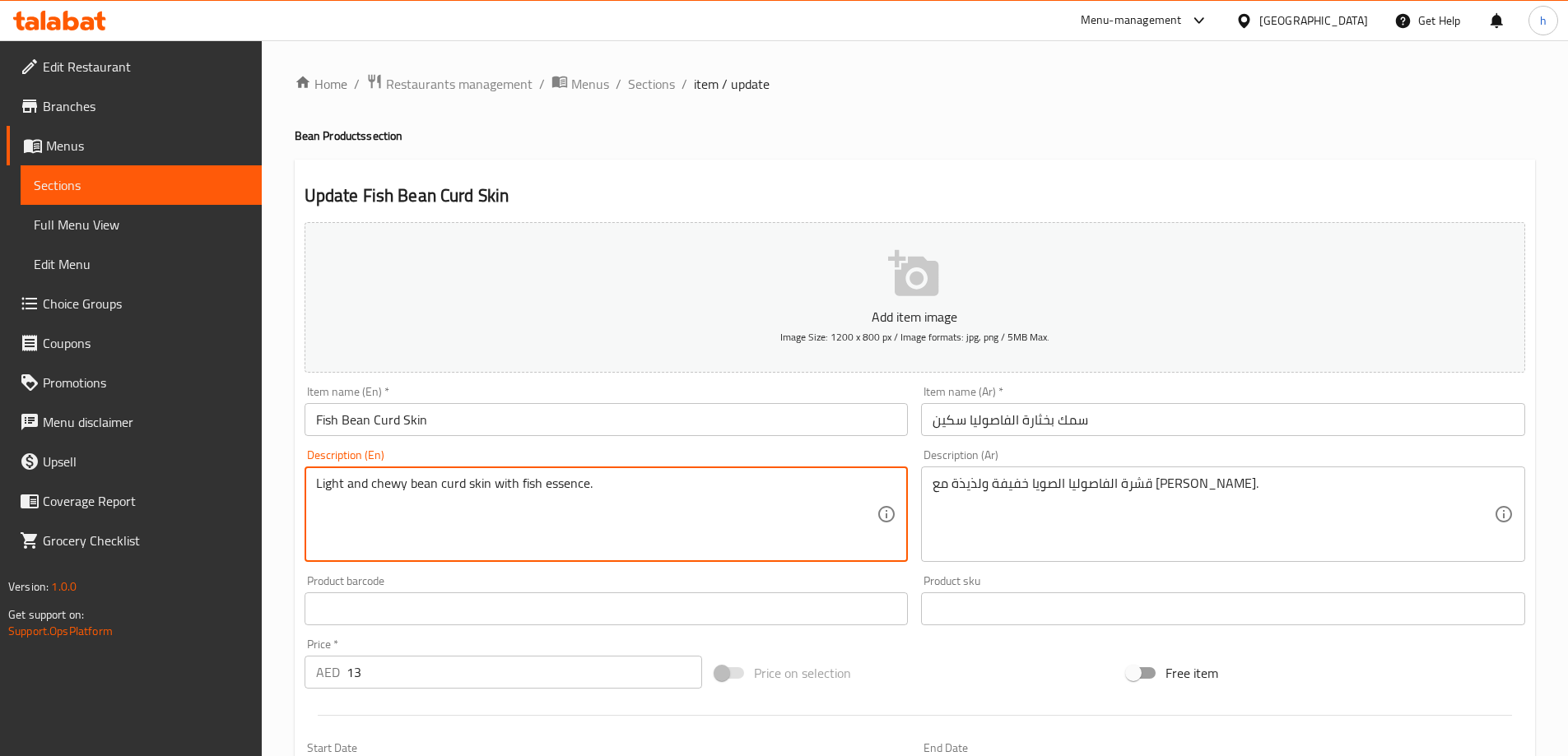
click at [540, 495] on textarea "Light and chewy bean curd skin with fish essence." at bounding box center [596, 514] width 561 height 78
click at [484, 506] on textarea "Light and chewy bean curd skin with fish essence." at bounding box center [596, 514] width 561 height 78
click at [1036, 419] on input "سمك بخثارة الفاصوليا سكين" at bounding box center [1223, 420] width 604 height 33
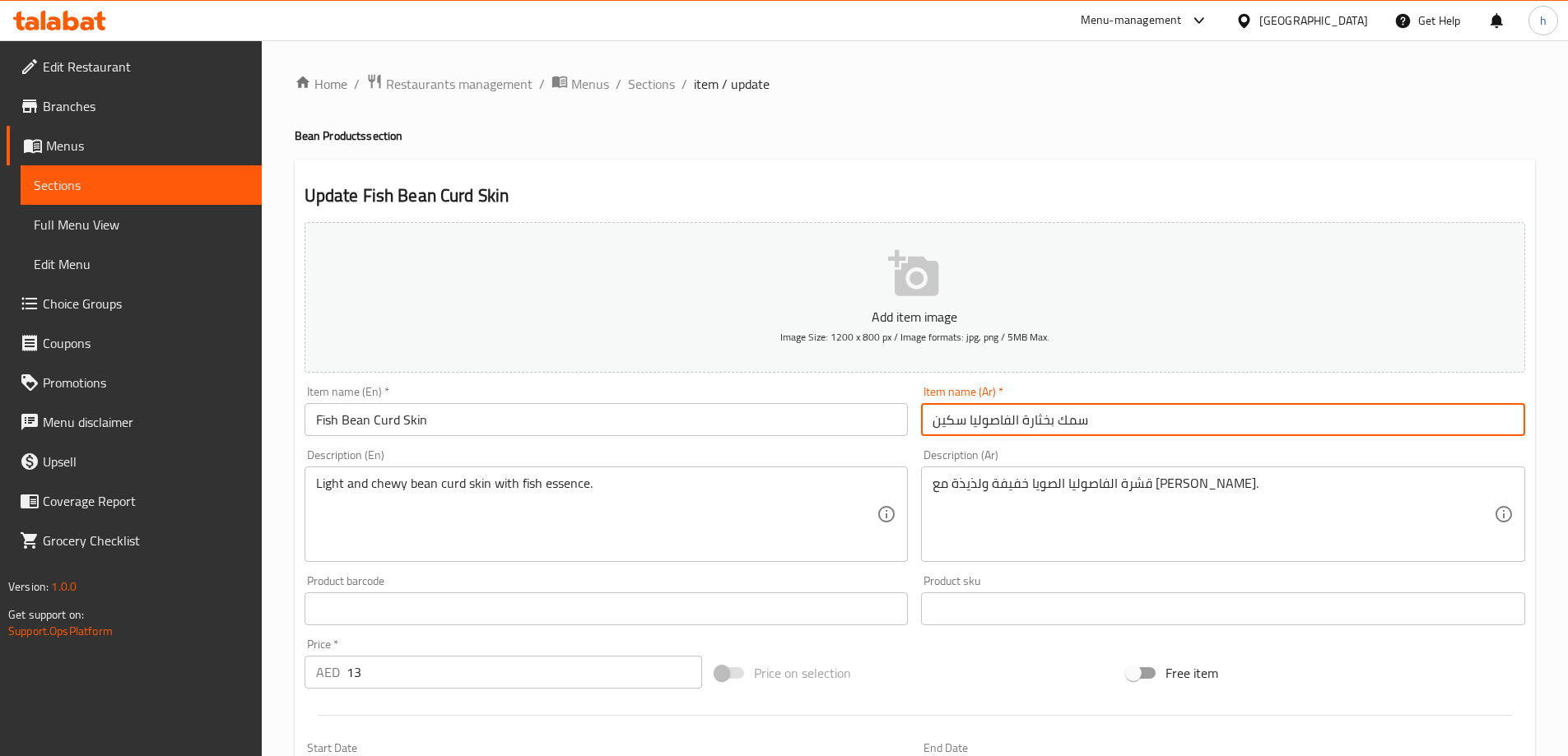
click at [1036, 419] on input "سمك بخثارة الفاصوليا سكين" at bounding box center [1223, 420] width 604 height 33
click at [1049, 438] on div "Item name (Ar)   * سمك بخثارة الفاصوليا سكين Item name (Ar) *" at bounding box center [1223, 410] width 618 height 63
drag, startPoint x: 1047, startPoint y: 421, endPoint x: 1024, endPoint y: 418, distance: 23.2
click at [1024, 418] on input "سمك بخثارة الفاصوليا سكين" at bounding box center [1223, 420] width 604 height 33
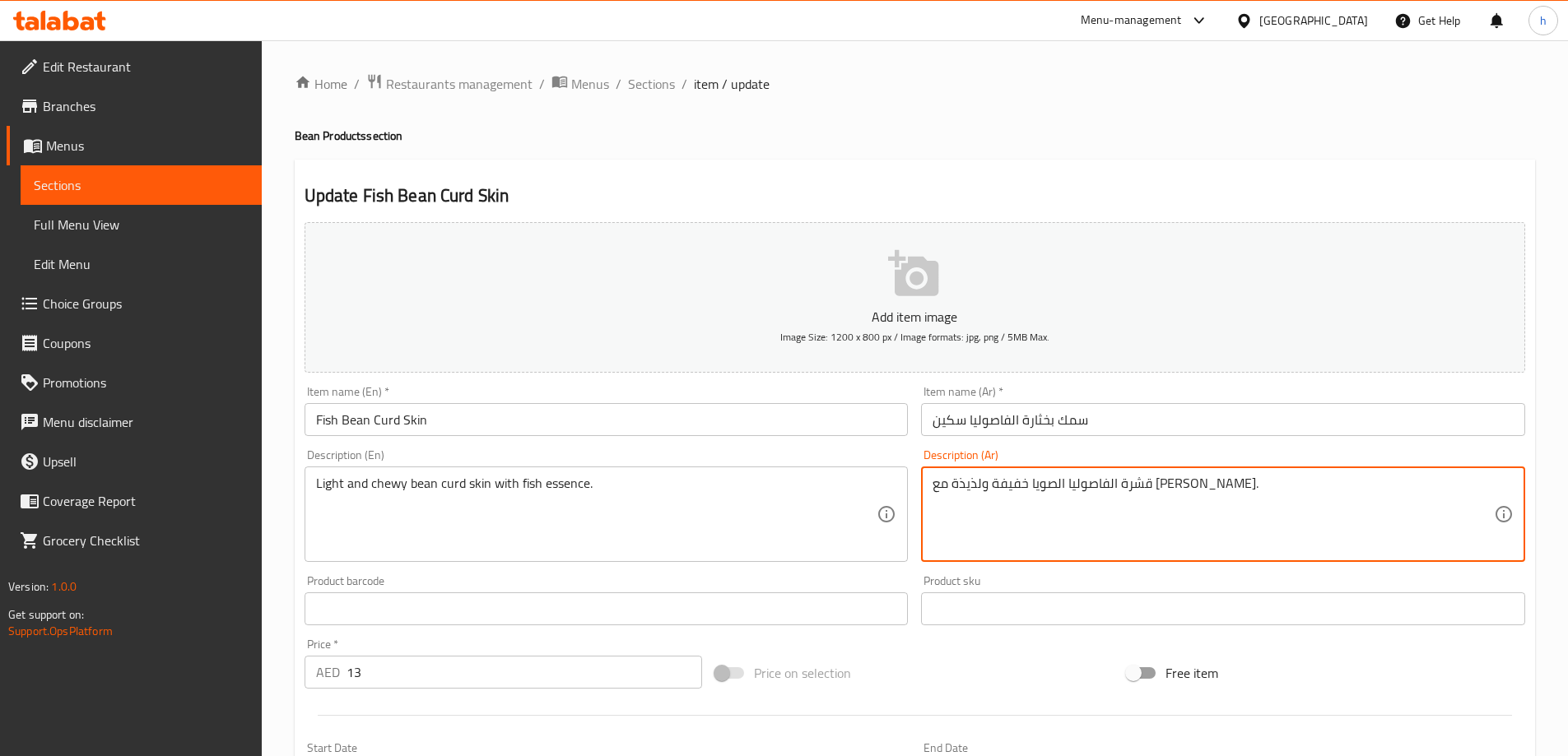
click at [1126, 489] on textarea "قشرة الفاصوليا الصويا خفيفة ولذيذة مع جوهر السمك." at bounding box center [1213, 514] width 561 height 78
paste textarea "ثارة"
click at [1206, 490] on textarea "قشرة الفاصوليا خثارة خفيفة ولذيذة مع جوهر السمك." at bounding box center [1213, 514] width 561 height 78
drag, startPoint x: 1063, startPoint y: 485, endPoint x: 1026, endPoint y: 479, distance: 37.5
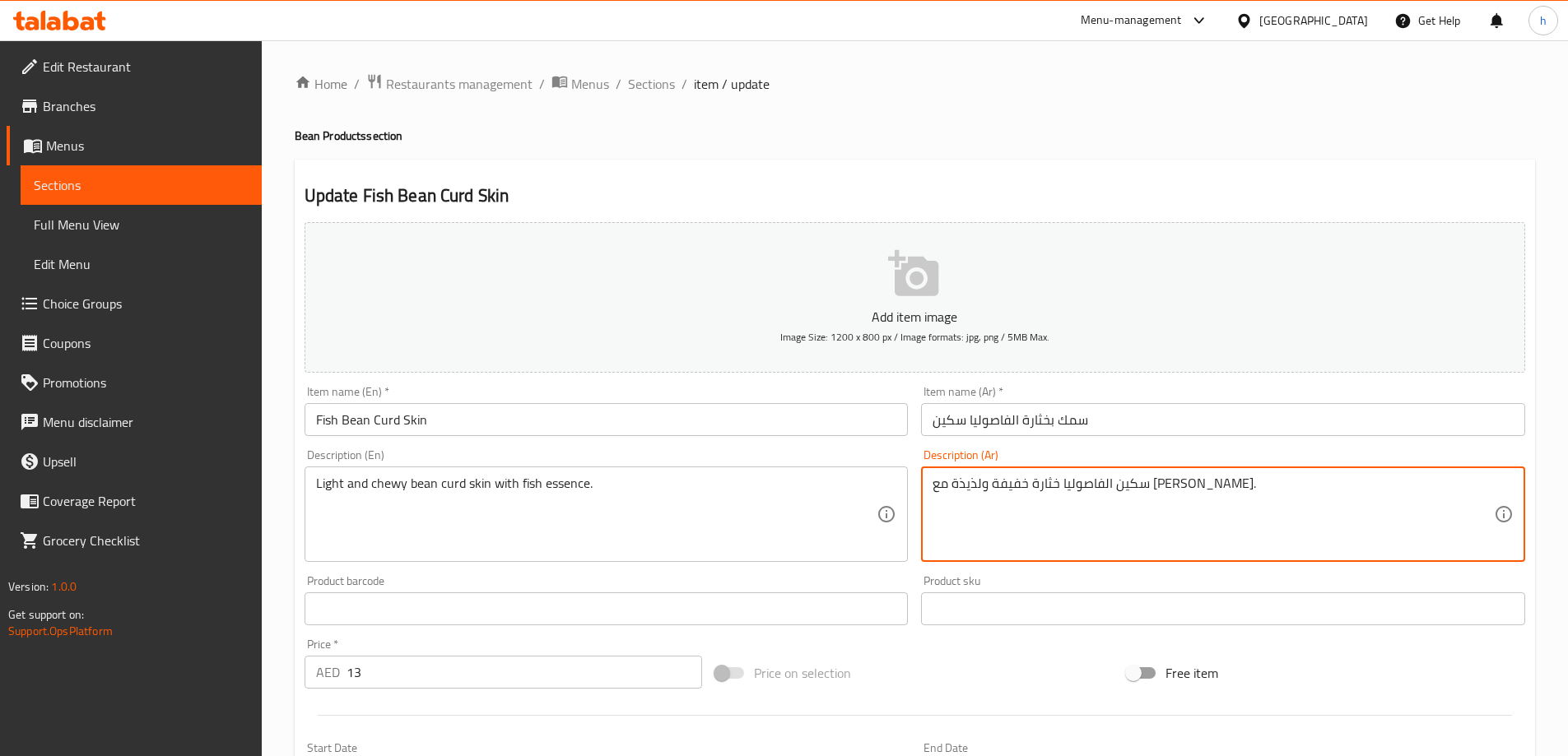
click at [1026, 479] on textarea "سكين الفاصوليا خثارة خفيفة ولذيذة مع جوهر السمك." at bounding box center [1213, 514] width 561 height 78
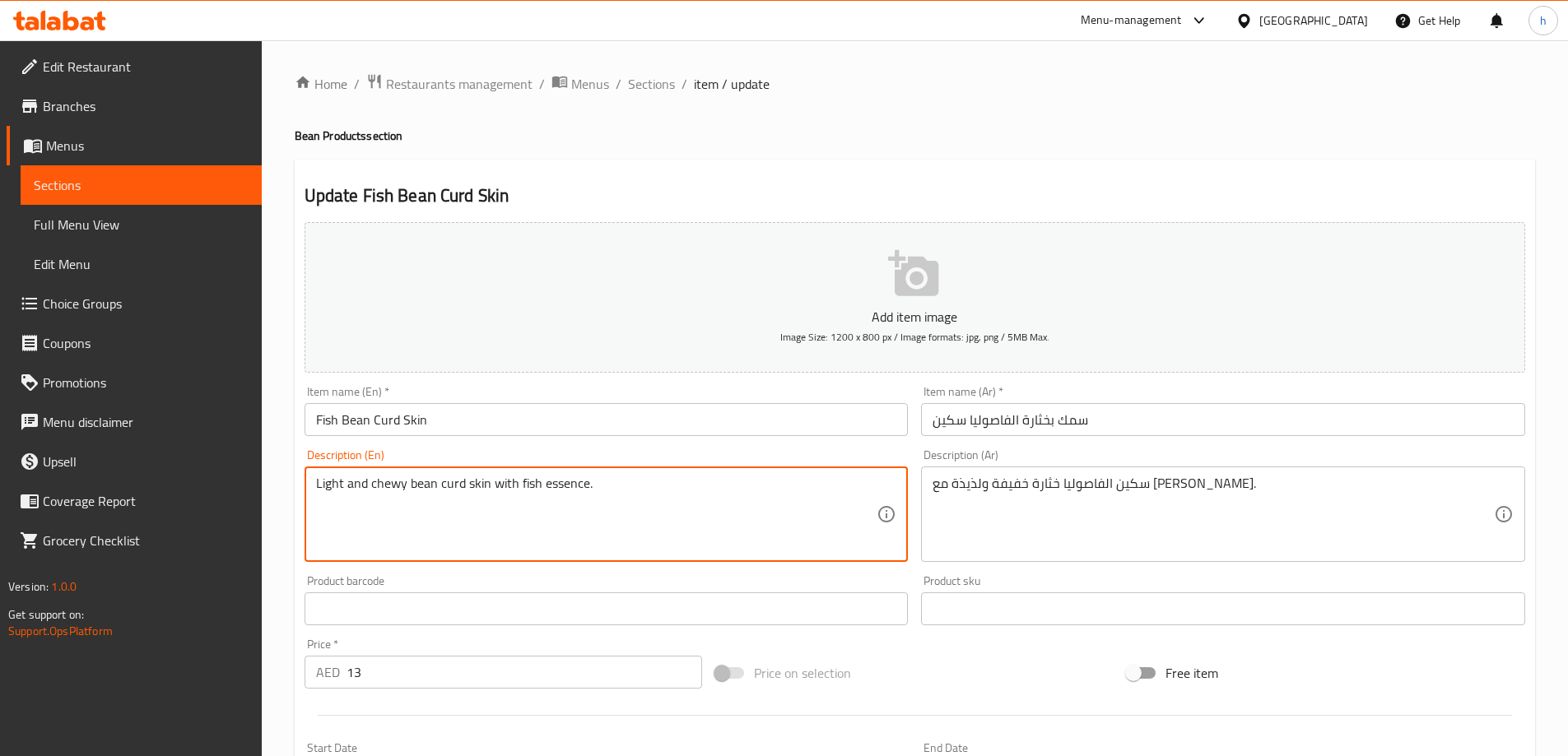
click at [391, 484] on textarea "Light and chewy bean curd skin with fish essence." at bounding box center [596, 514] width 561 height 78
click at [396, 479] on textarea "Light and chewy bean curd skin with fish essence." at bounding box center [596, 514] width 561 height 78
click at [395, 480] on textarea "Light and chewy bean curd skin with fish essence." at bounding box center [596, 514] width 561 height 78
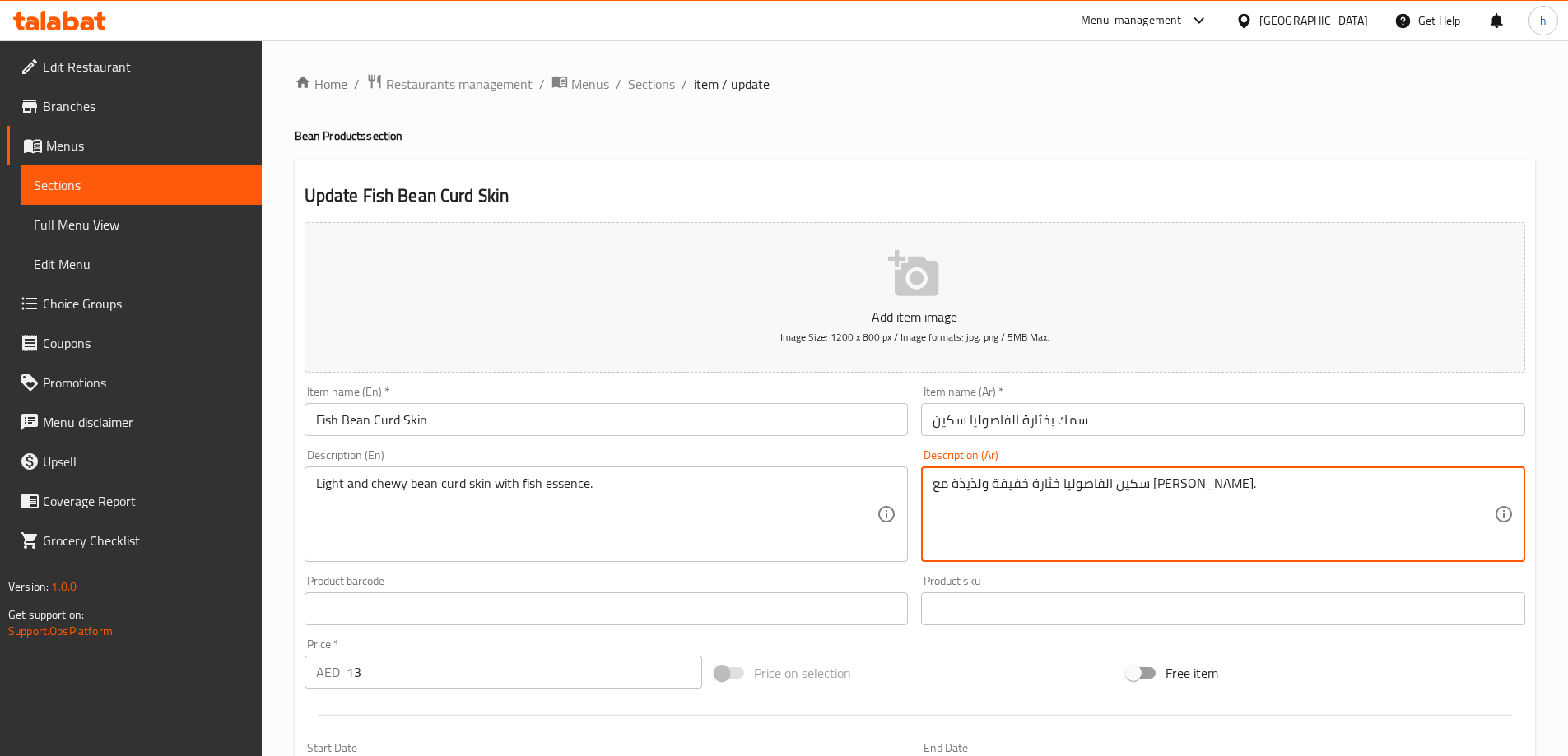
click at [1053, 480] on textarea "سكين الفاصوليا خثارة خفيفة ولذيذة مع جوهر السمك." at bounding box center [1213, 514] width 561 height 78
click at [1052, 481] on textarea "سكين الفاصوليا خثارة خفيفة ولذيذة مع جوهر السمك." at bounding box center [1213, 514] width 561 height 78
drag, startPoint x: 1057, startPoint y: 478, endPoint x: 1028, endPoint y: 473, distance: 29.4
click at [1028, 473] on div "سكين الفاصوليا خثارة خفيفة ولذيذة مع جوهر السمك. Description (Ar)" at bounding box center [1223, 514] width 604 height 95
type textarea "سكين الفاصوليا خثارة خفيفة وشيوي مع جوهر السمك."
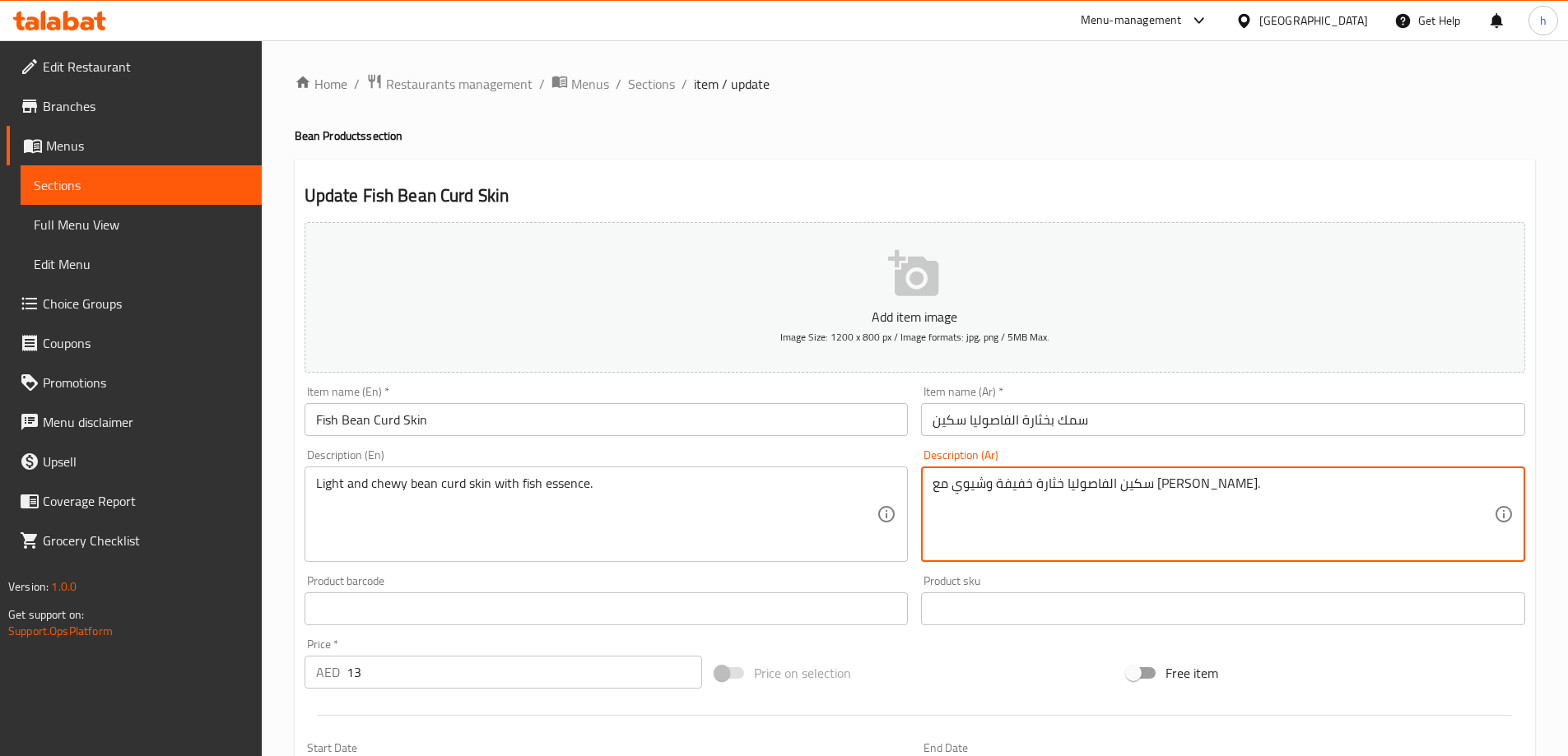
click at [570, 470] on div "Light and chewy bean curd skin with fish essence. Description (En)" at bounding box center [607, 514] width 604 height 95
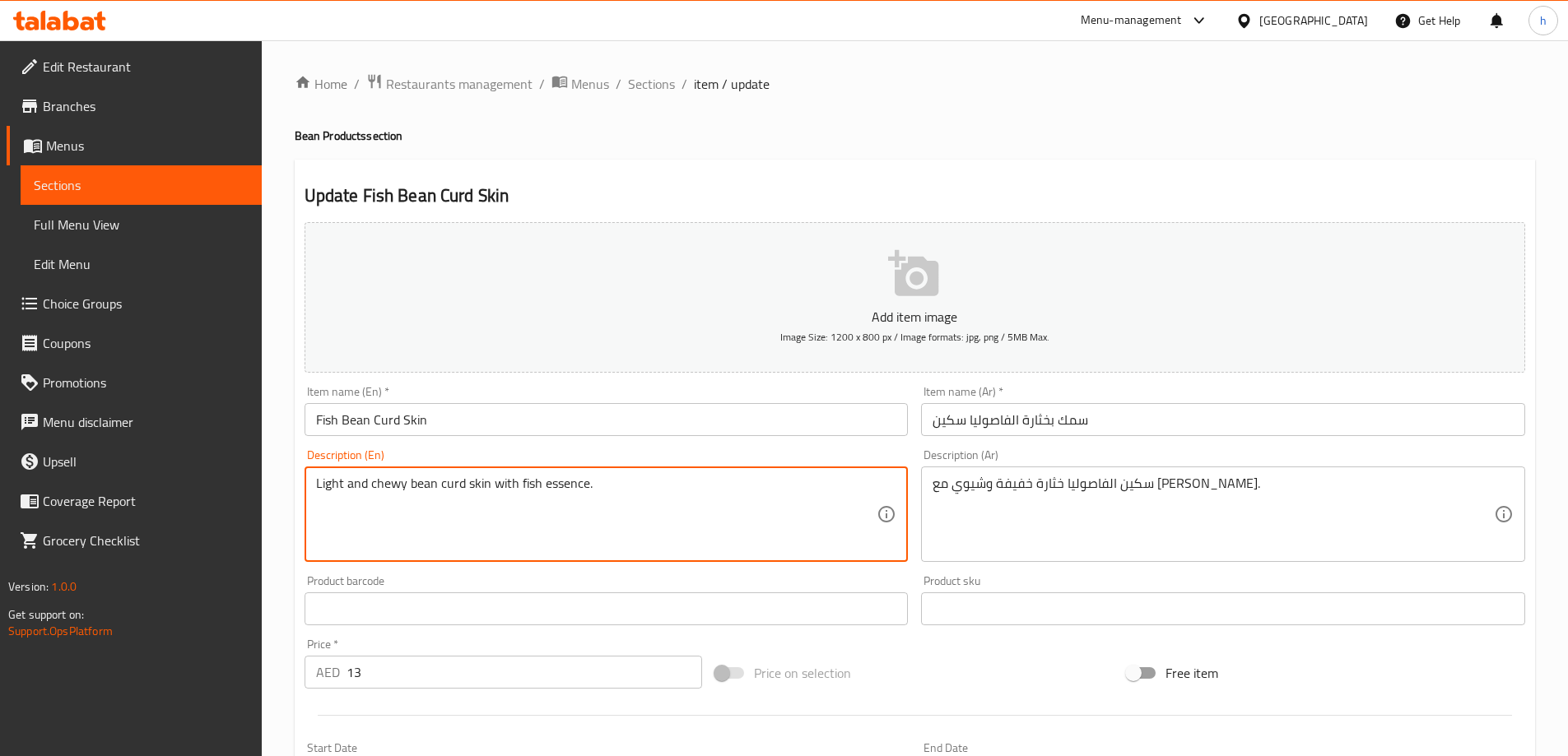
click at [570, 470] on div "Light and chewy bean curd skin with fish essence. Description (En)" at bounding box center [607, 514] width 604 height 95
click at [569, 479] on textarea "Light and chewy bean curd skin with fish essence." at bounding box center [596, 514] width 561 height 78
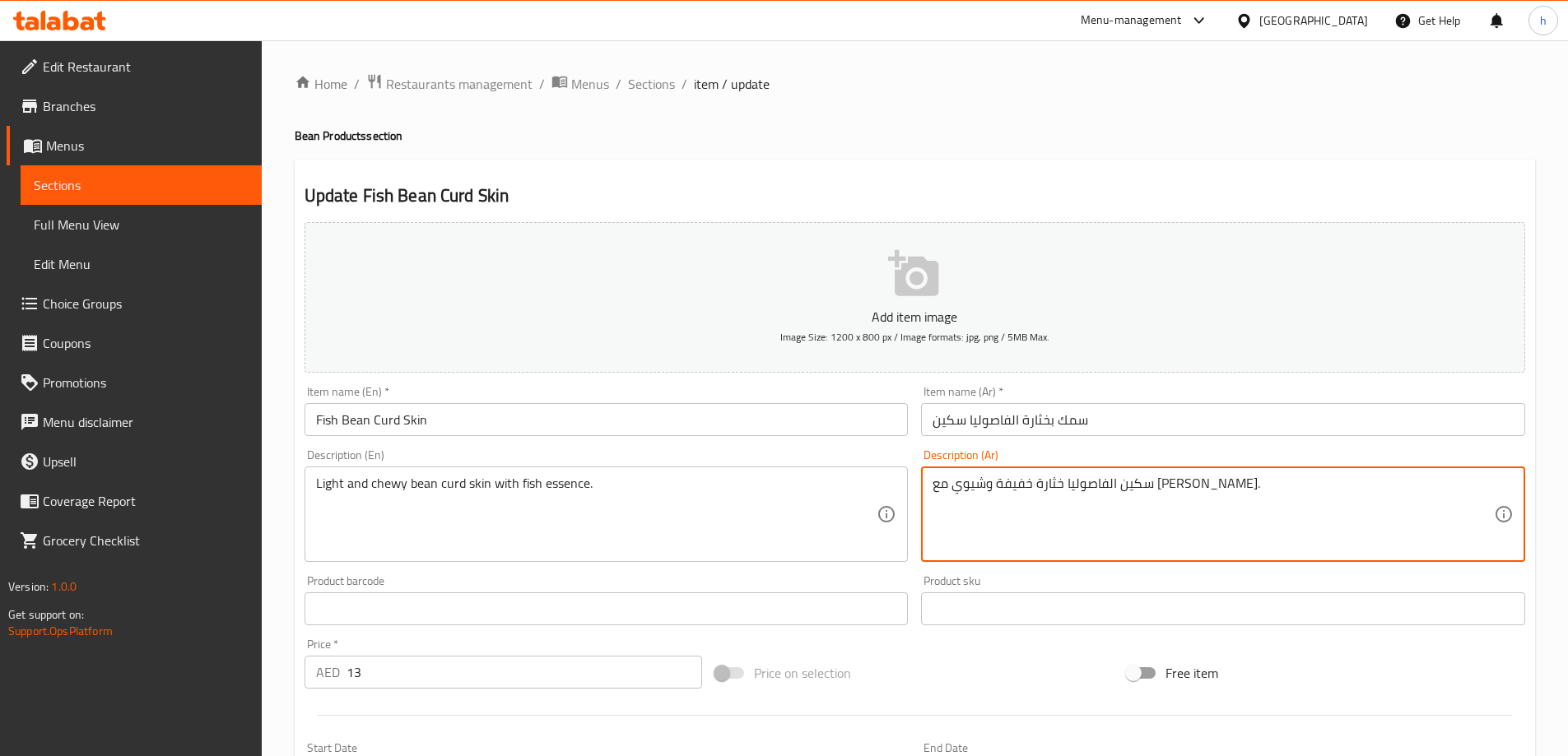
click at [1216, 496] on textarea "سكين الفاصوليا خثارة خفيفة وشيوي مع جوهر السمك." at bounding box center [1213, 514] width 561 height 78
click at [1121, 496] on textarea "سكين الفاصوليا خثارة خفيفة وشيوي مع جوهر السمك." at bounding box center [1213, 514] width 561 height 78
click at [1090, 492] on textarea "سكين الفاصوليا خثارة خفيفة وشيوي مع جوهر السمك." at bounding box center [1213, 514] width 561 height 78
click at [1046, 485] on textarea "سكين الفاصوليا خثارة خفيفة وشيوي مع جوهر السمك." at bounding box center [1213, 514] width 561 height 78
click at [1010, 485] on textarea "سكين الفاصوليا خثارة خفيفة وشيوي مع جوهر السمك." at bounding box center [1213, 514] width 561 height 78
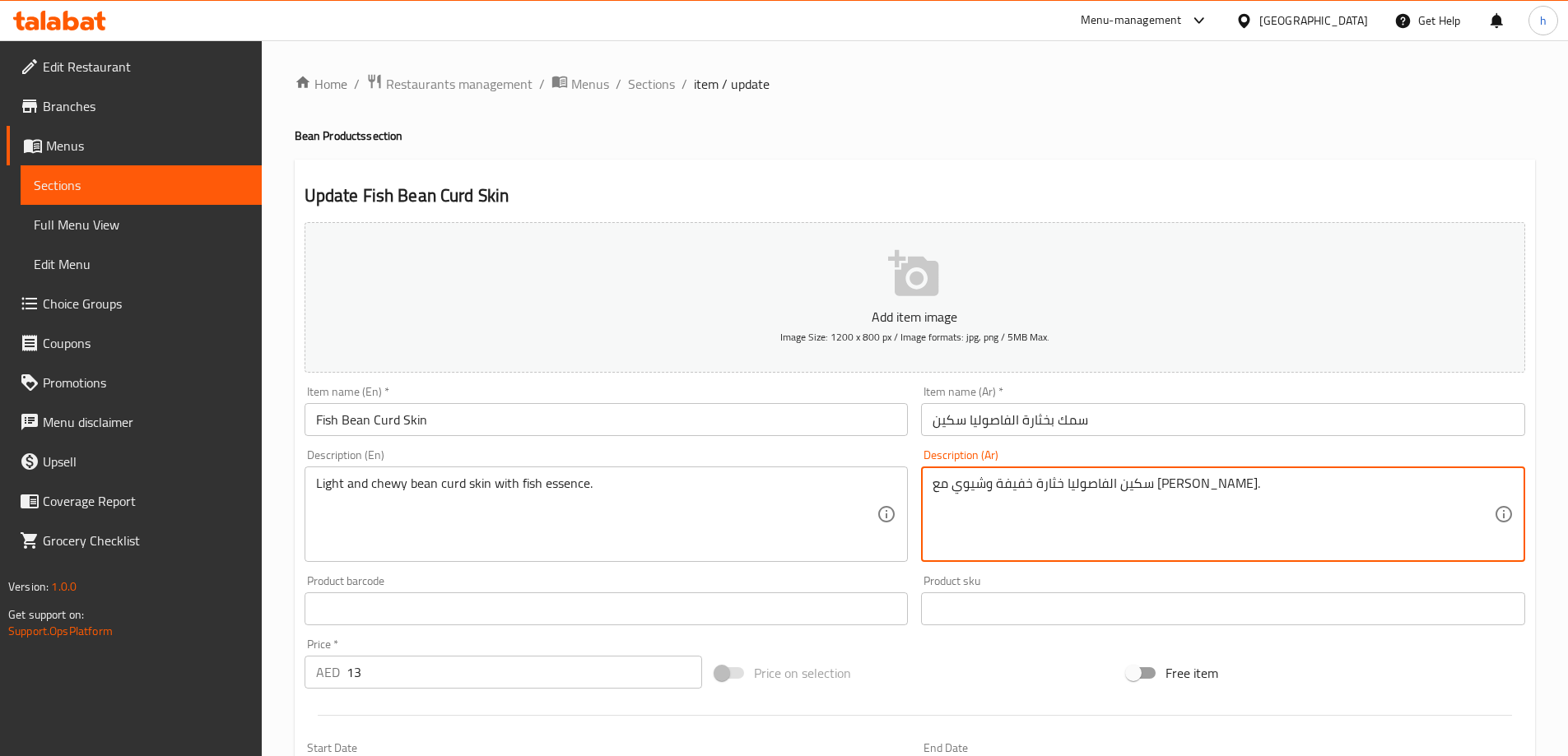
click at [979, 485] on textarea "سكين الفاصوليا خثارة خفيفة وشيوي مع جوهر السمك." at bounding box center [1213, 514] width 561 height 78
click at [959, 485] on textarea "سكين الفاصوليا خثارة خفيفة وشيوي مع جوهر السمك." at bounding box center [1213, 514] width 561 height 78
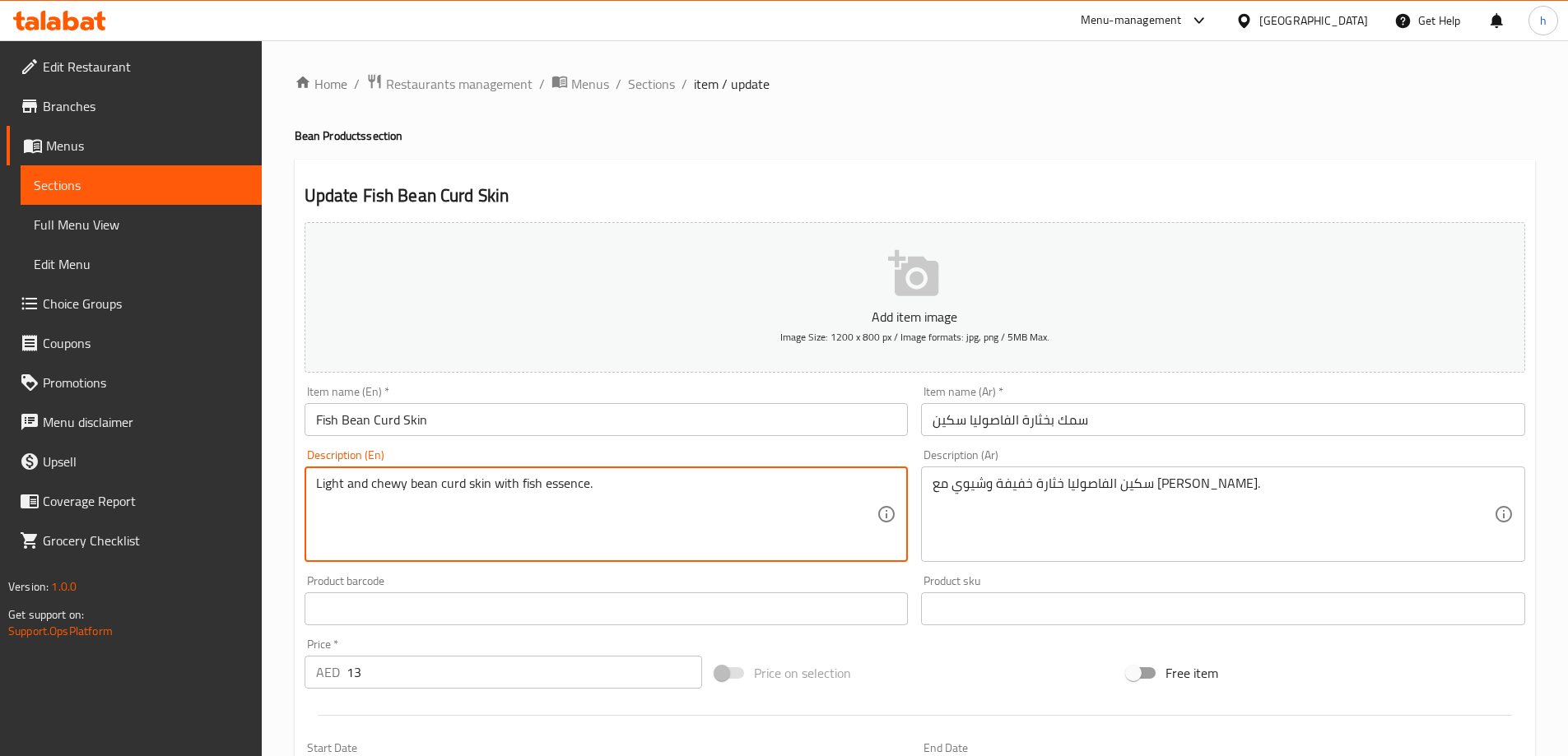
drag, startPoint x: 519, startPoint y: 483, endPoint x: 588, endPoint y: 485, distance: 69.0
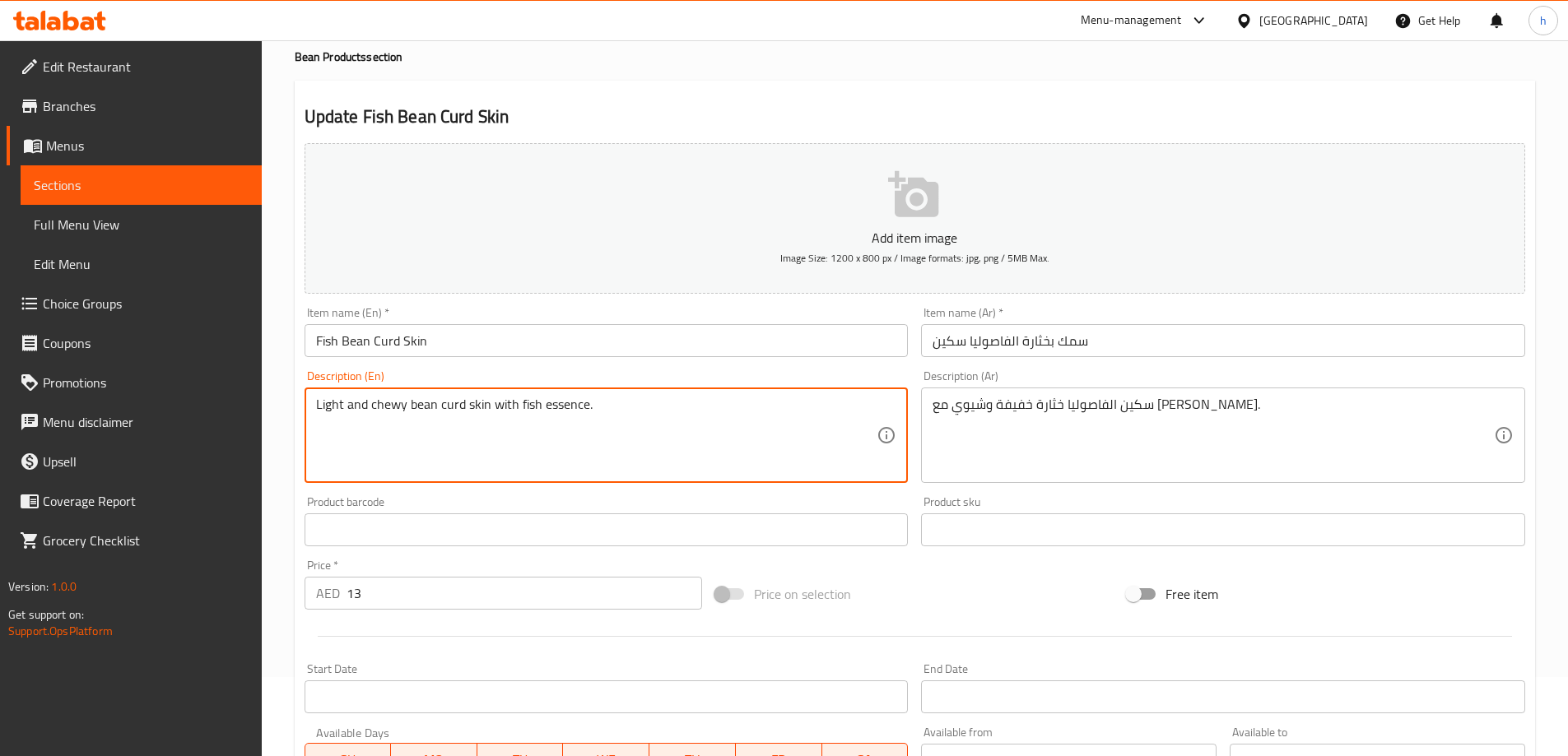
scroll to position [406, 0]
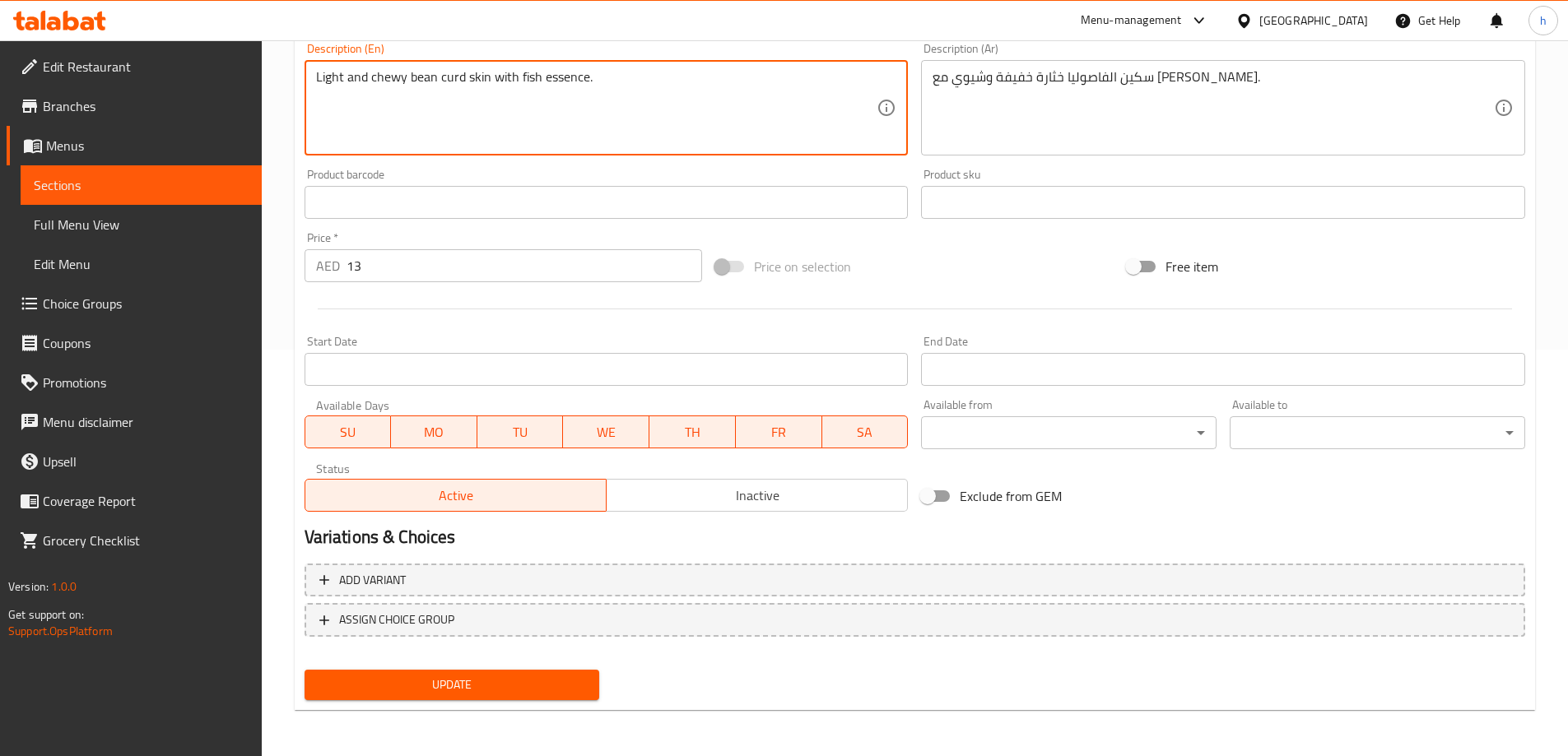
click at [494, 672] on button "Update" at bounding box center [452, 685] width 295 height 30
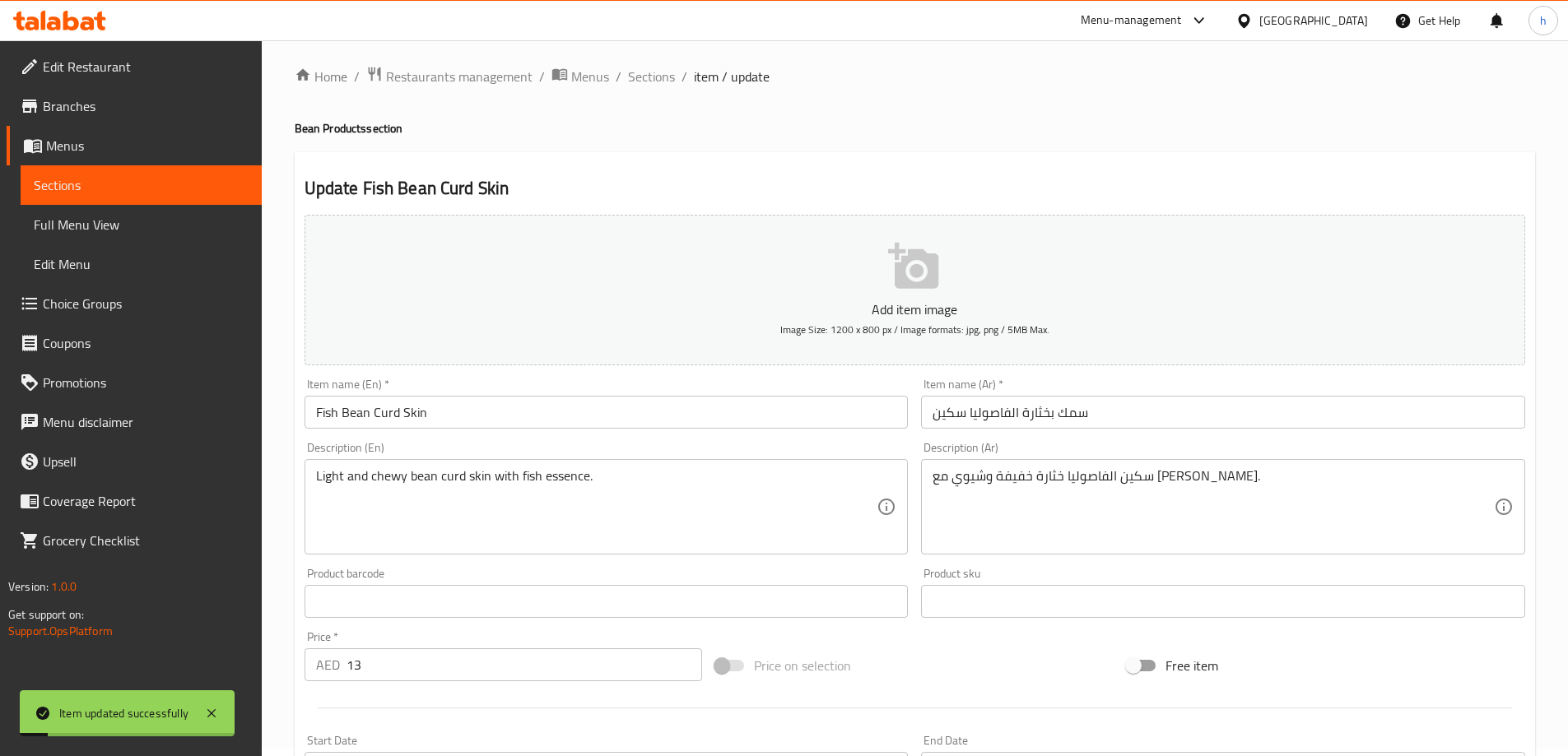
scroll to position [0, 0]
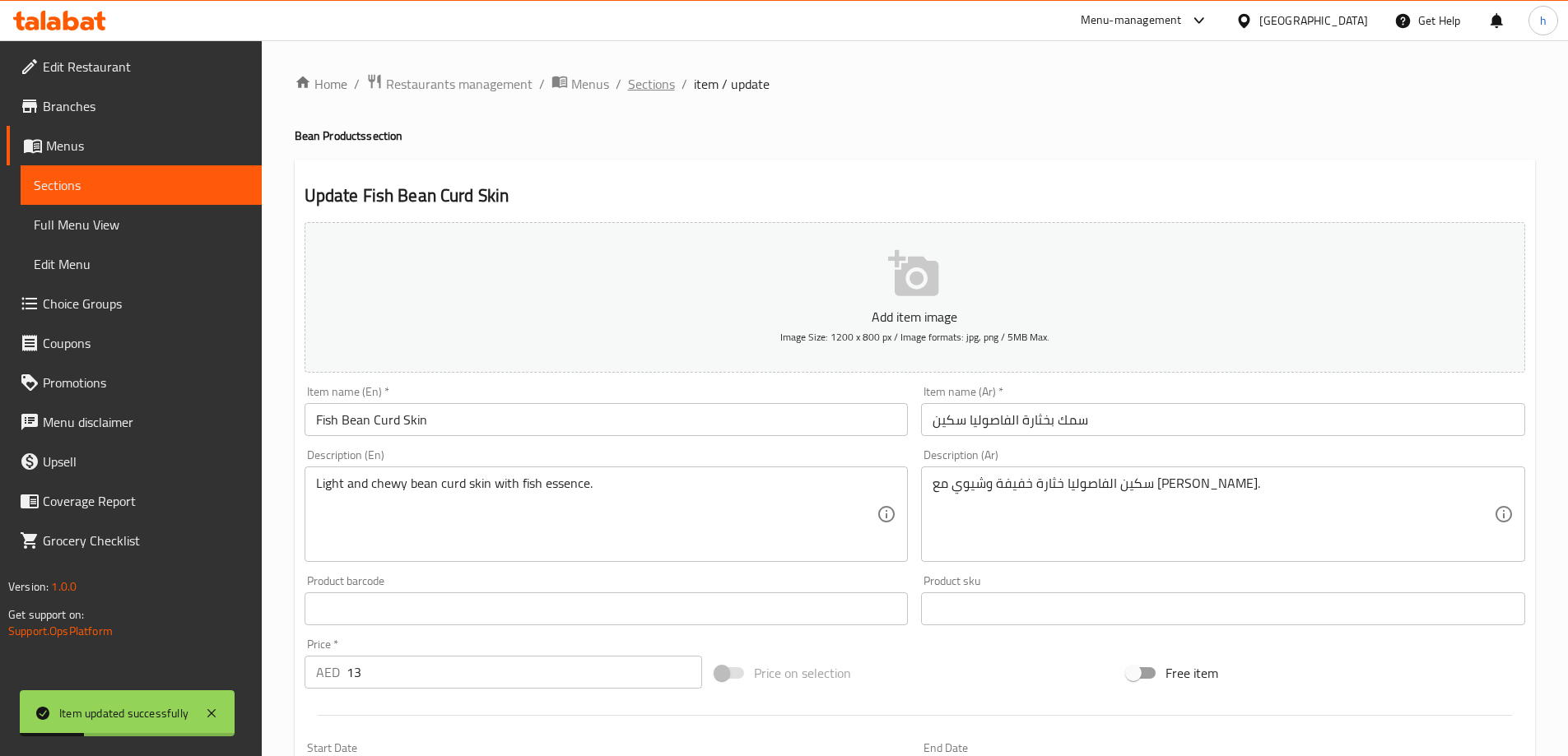
click at [658, 75] on span "Sections" at bounding box center [652, 84] width 47 height 19
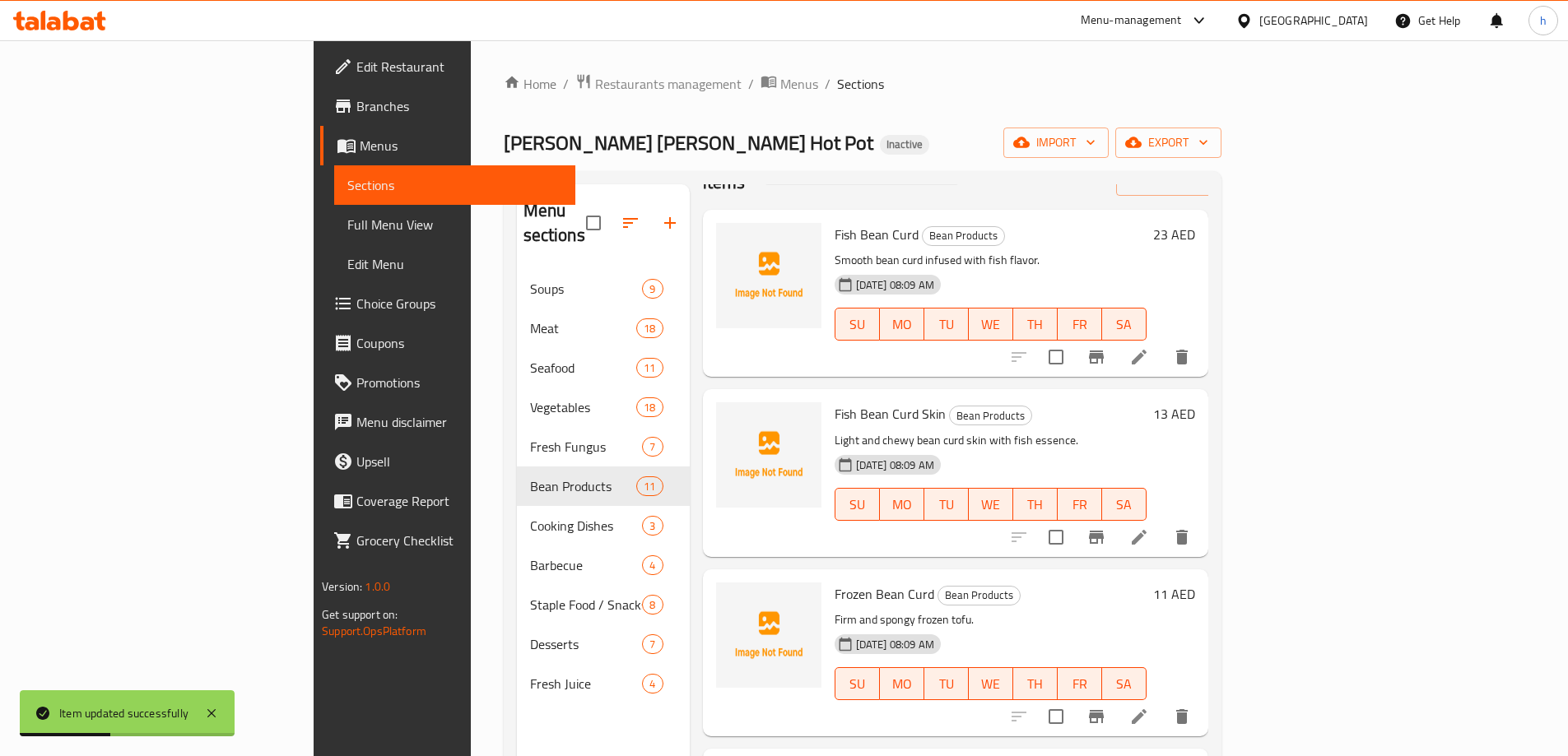
scroll to position [82, 0]
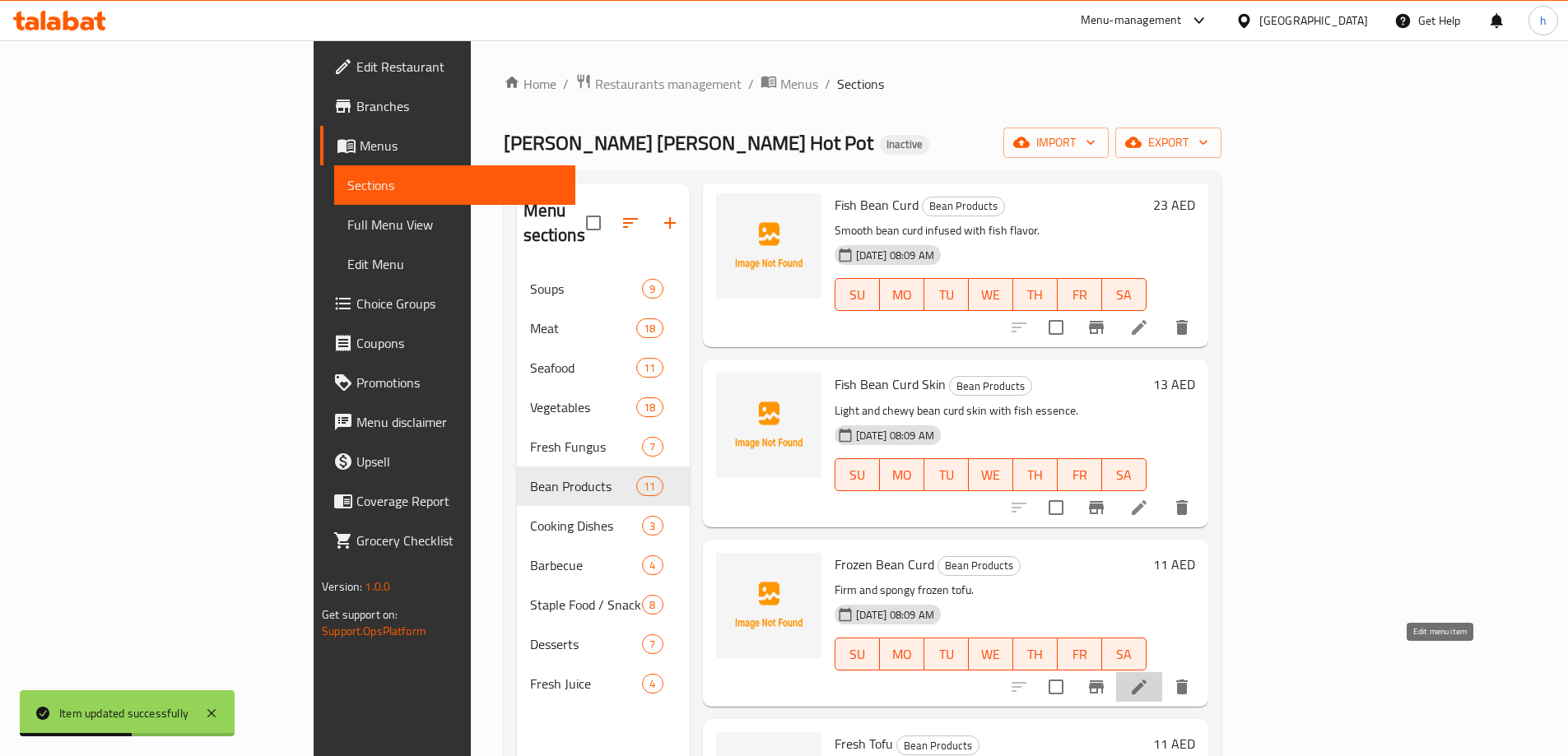
click at [1147, 680] on icon at bounding box center [1138, 687] width 15 height 15
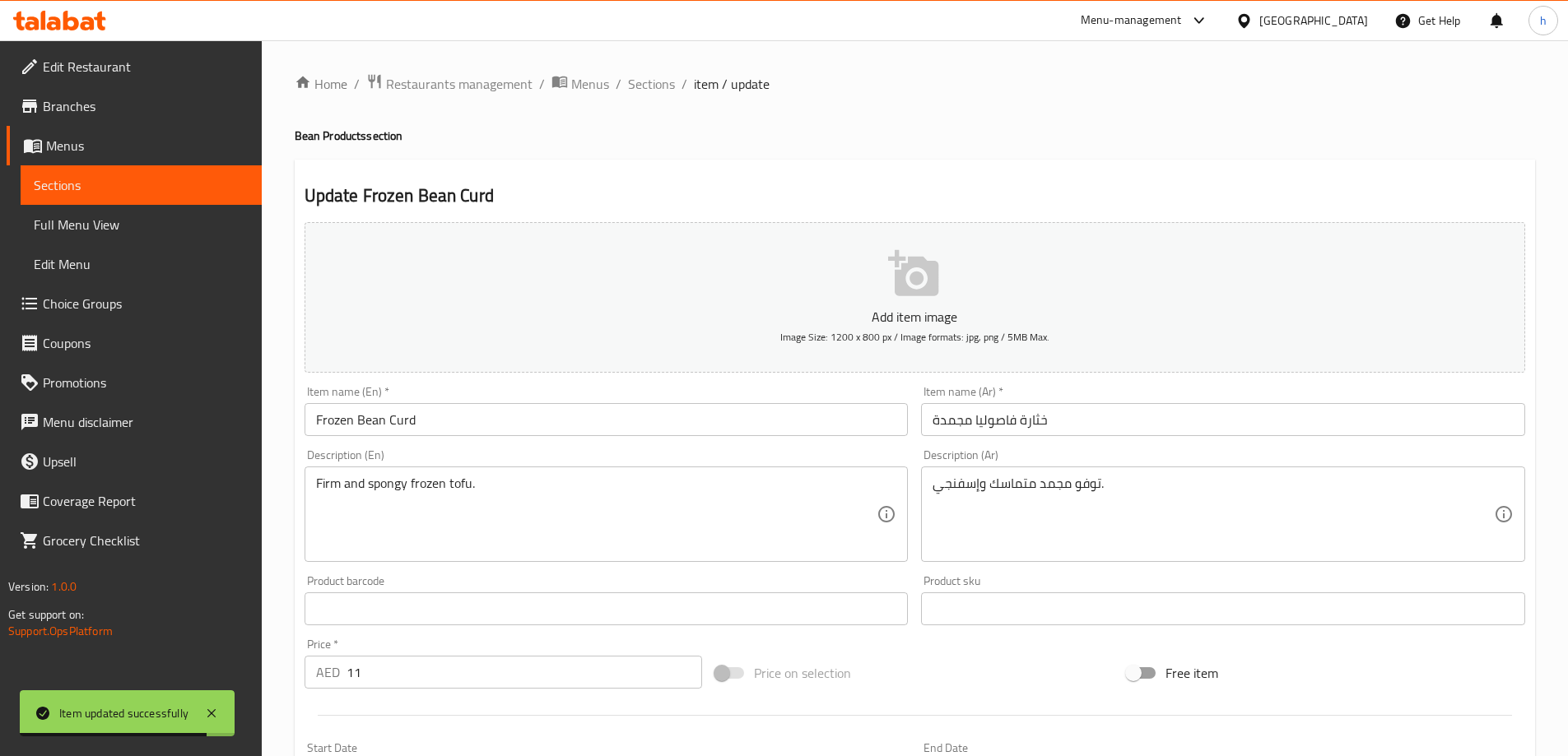
click at [524, 427] on input "Frozen Bean Curd" at bounding box center [607, 420] width 604 height 33
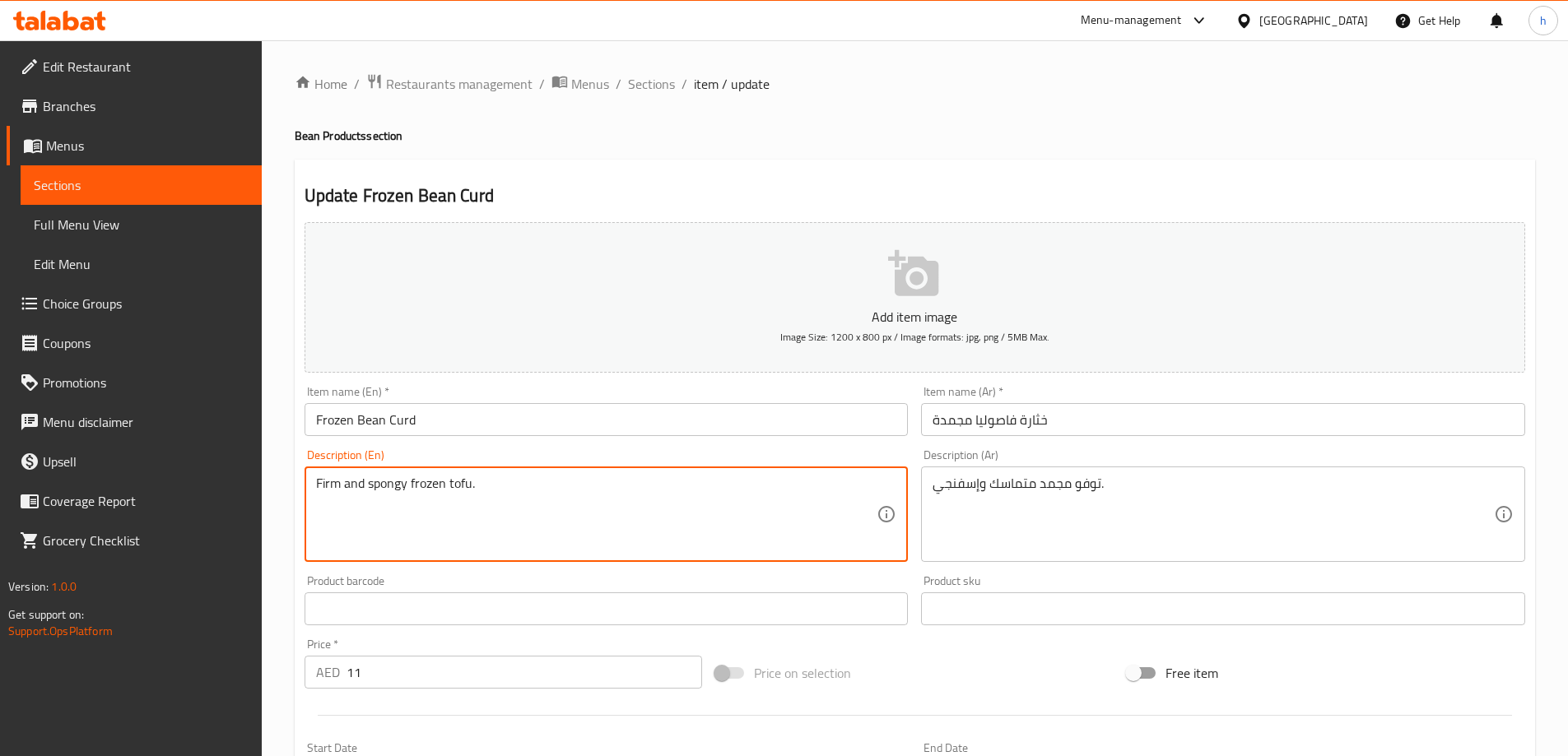
click at [460, 486] on textarea "Firm and spongy frozen tofu." at bounding box center [596, 514] width 561 height 78
click at [430, 481] on textarea "Firm and spongy frozen tofu." at bounding box center [596, 514] width 561 height 78
click at [385, 481] on textarea "Firm and spongy frozen tofu." at bounding box center [596, 514] width 561 height 78
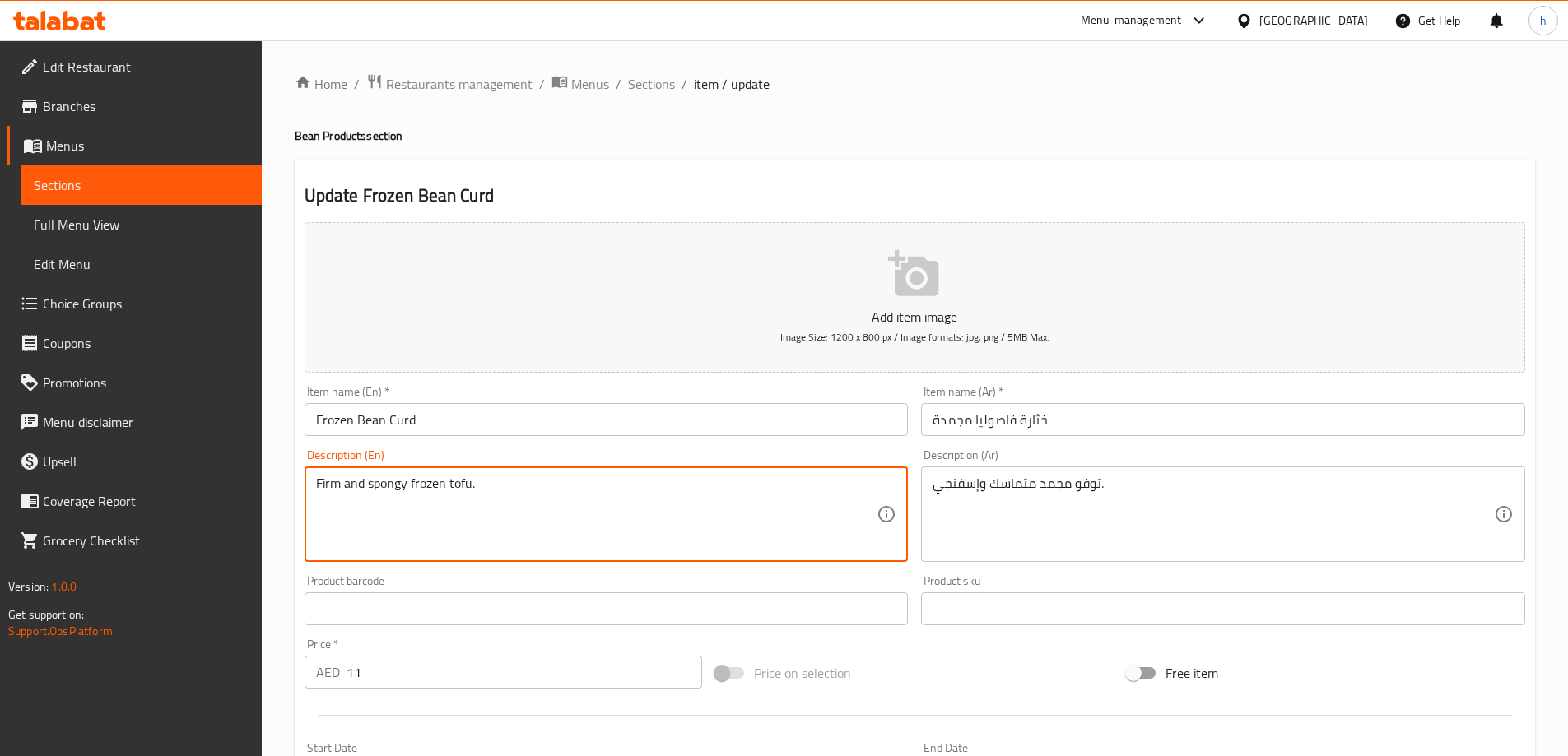
click at [328, 491] on textarea "Firm and spongy frozen tofu." at bounding box center [596, 514] width 561 height 78
click at [389, 492] on textarea "Firm and spongy frozen tofu." at bounding box center [596, 514] width 561 height 78
click at [754, 506] on textarea "Firm and spongy frozen tofu." at bounding box center [596, 514] width 561 height 78
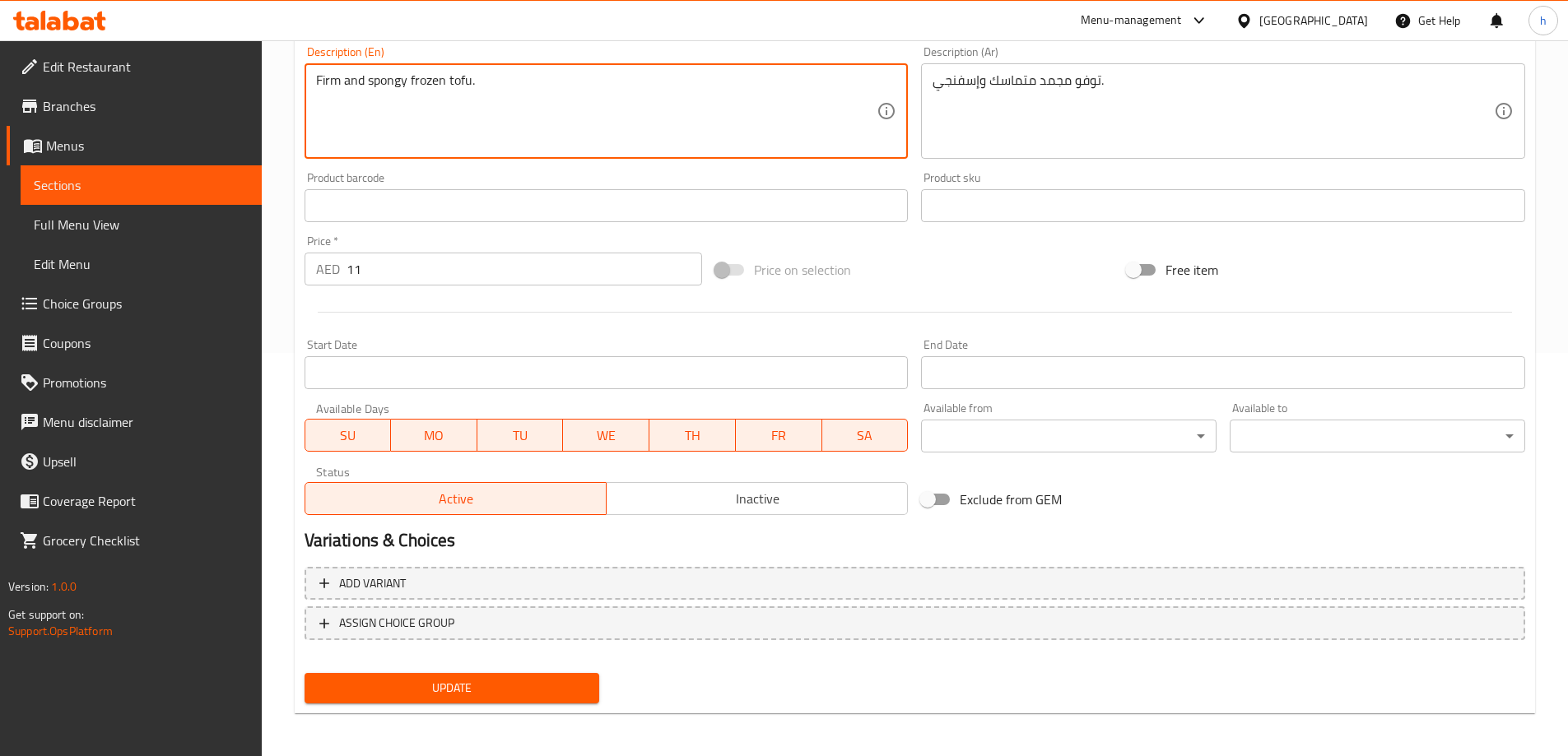
scroll to position [406, 0]
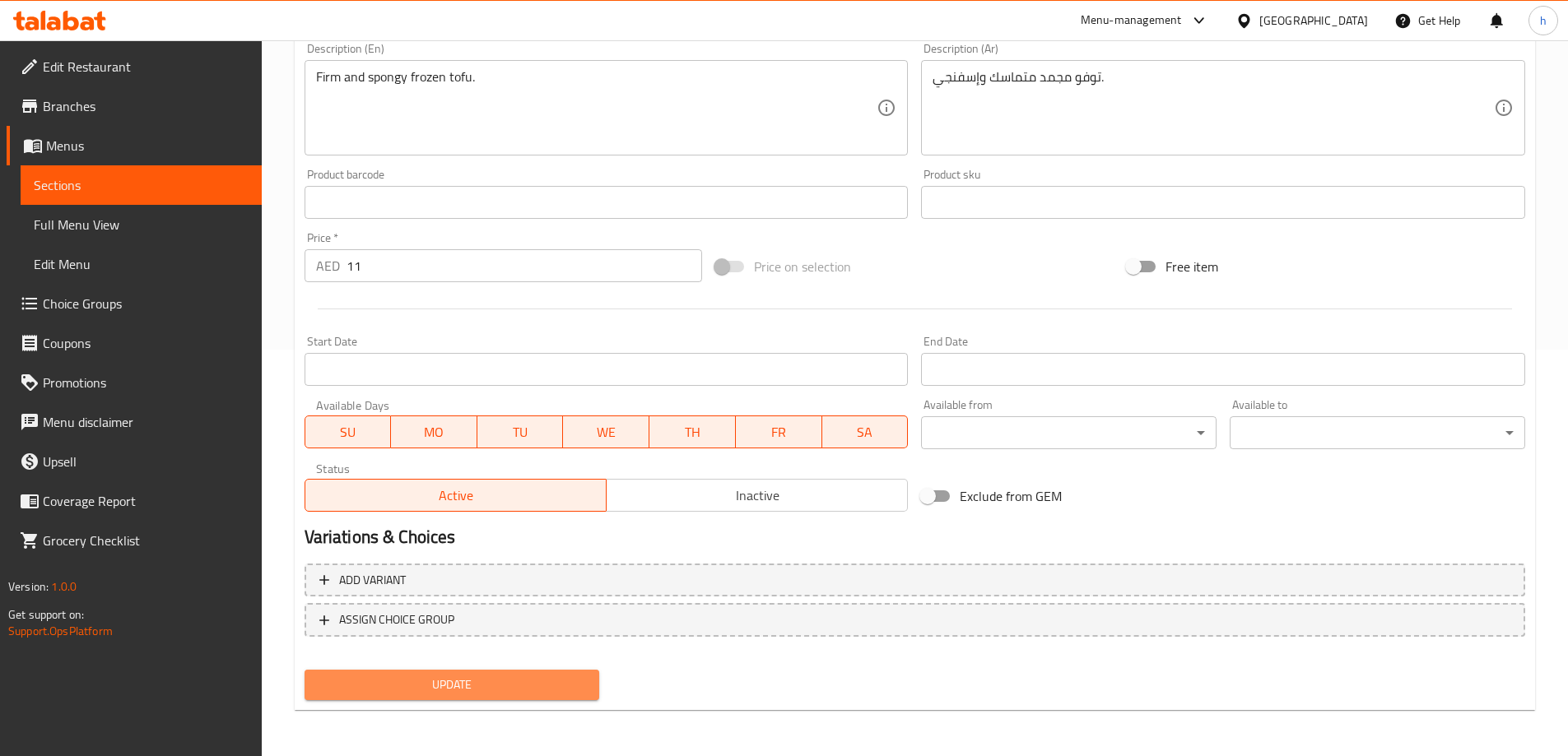
click at [561, 680] on span "Update" at bounding box center [452, 685] width 269 height 20
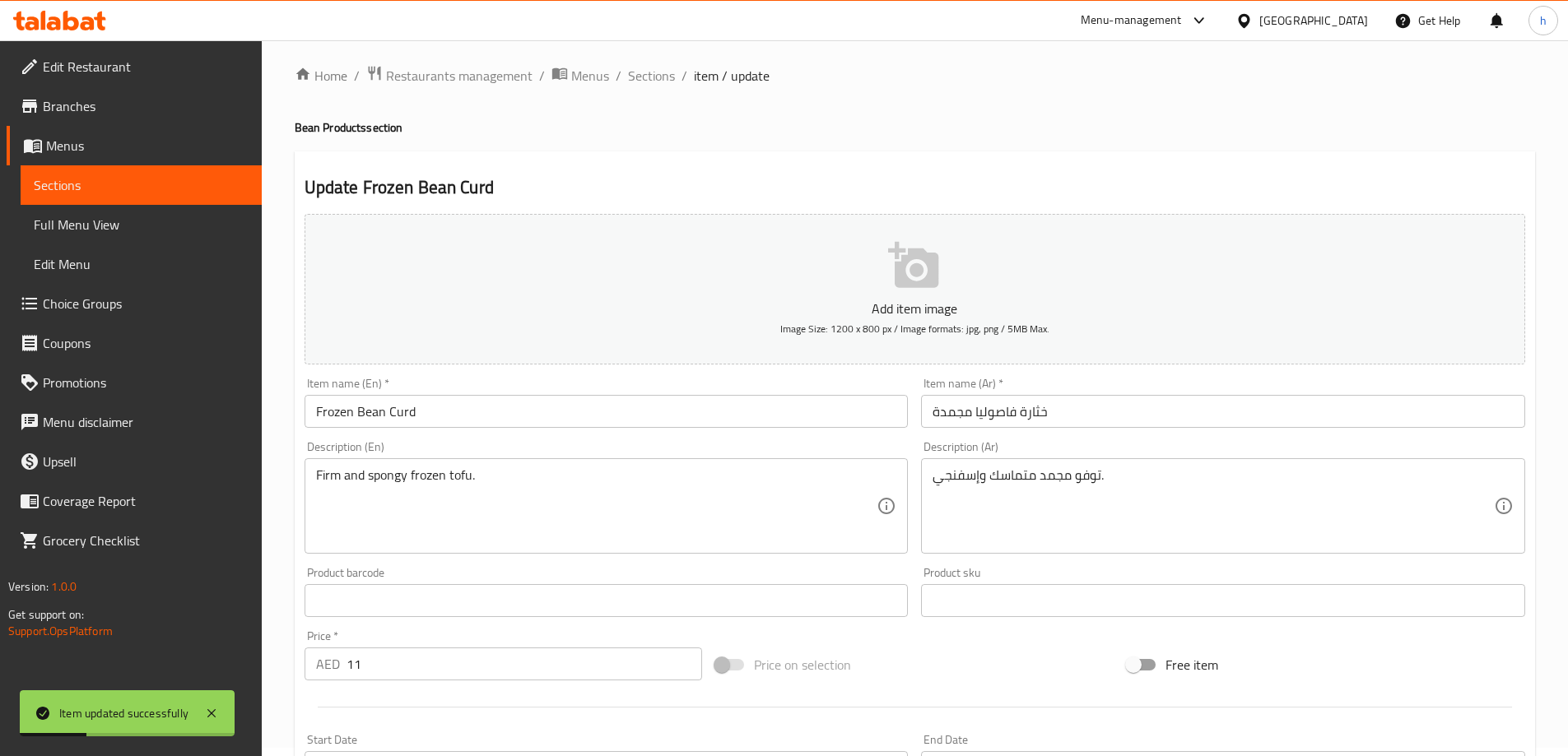
scroll to position [0, 0]
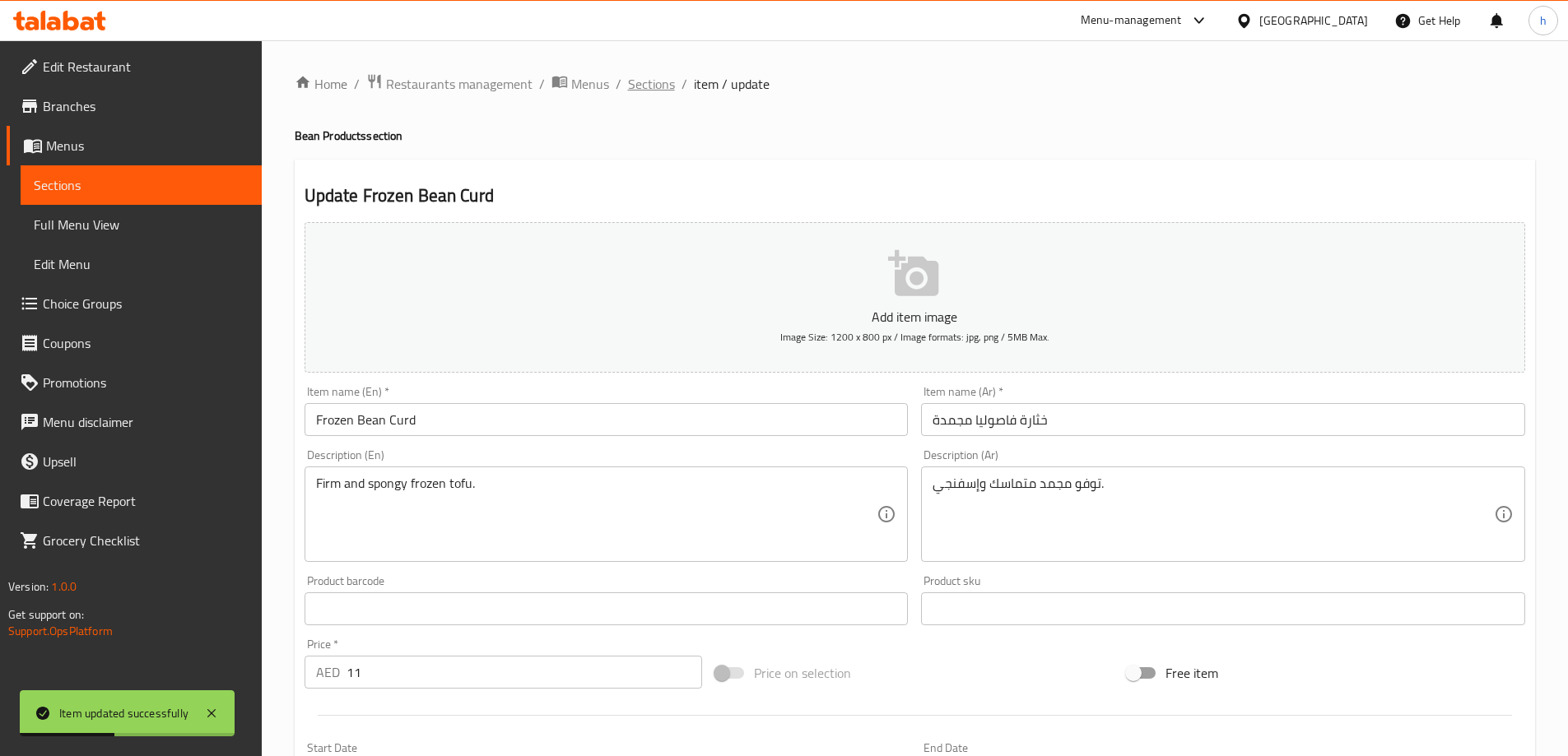
click at [648, 78] on span "Sections" at bounding box center [652, 84] width 47 height 19
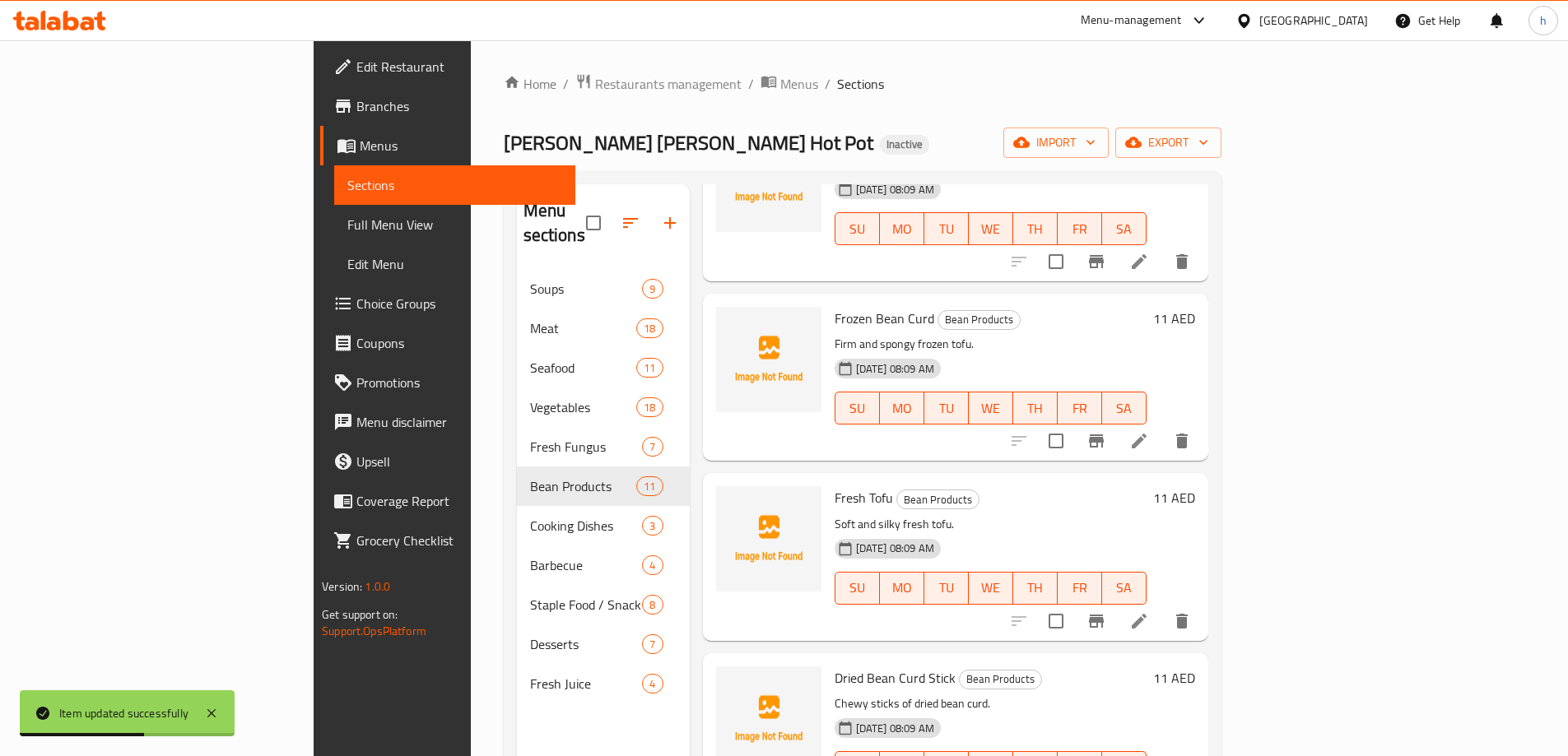
scroll to position [329, 0]
click at [1149, 611] on icon at bounding box center [1139, 621] width 19 height 19
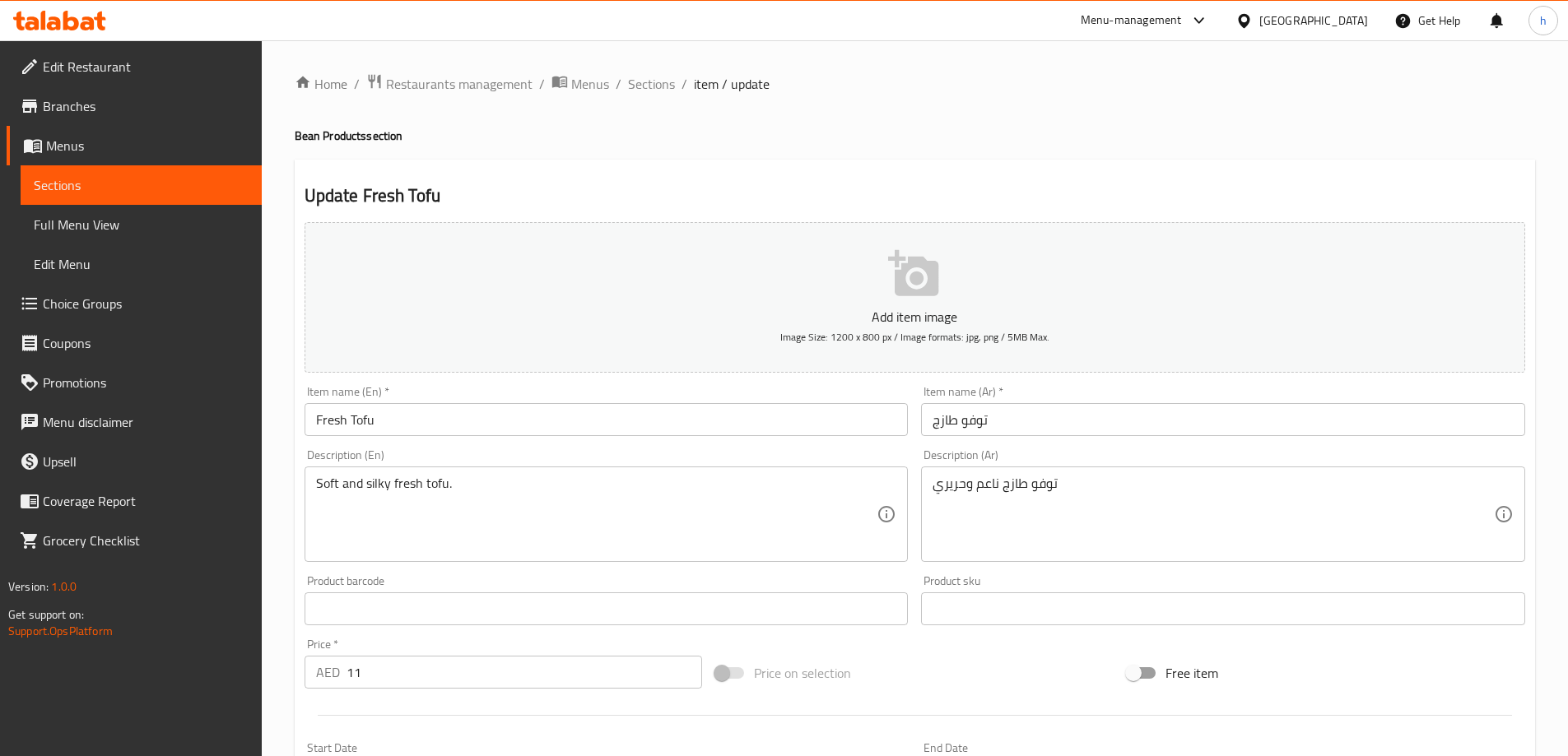
click at [382, 485] on textarea "Soft and silky fresh tofu." at bounding box center [596, 514] width 561 height 78
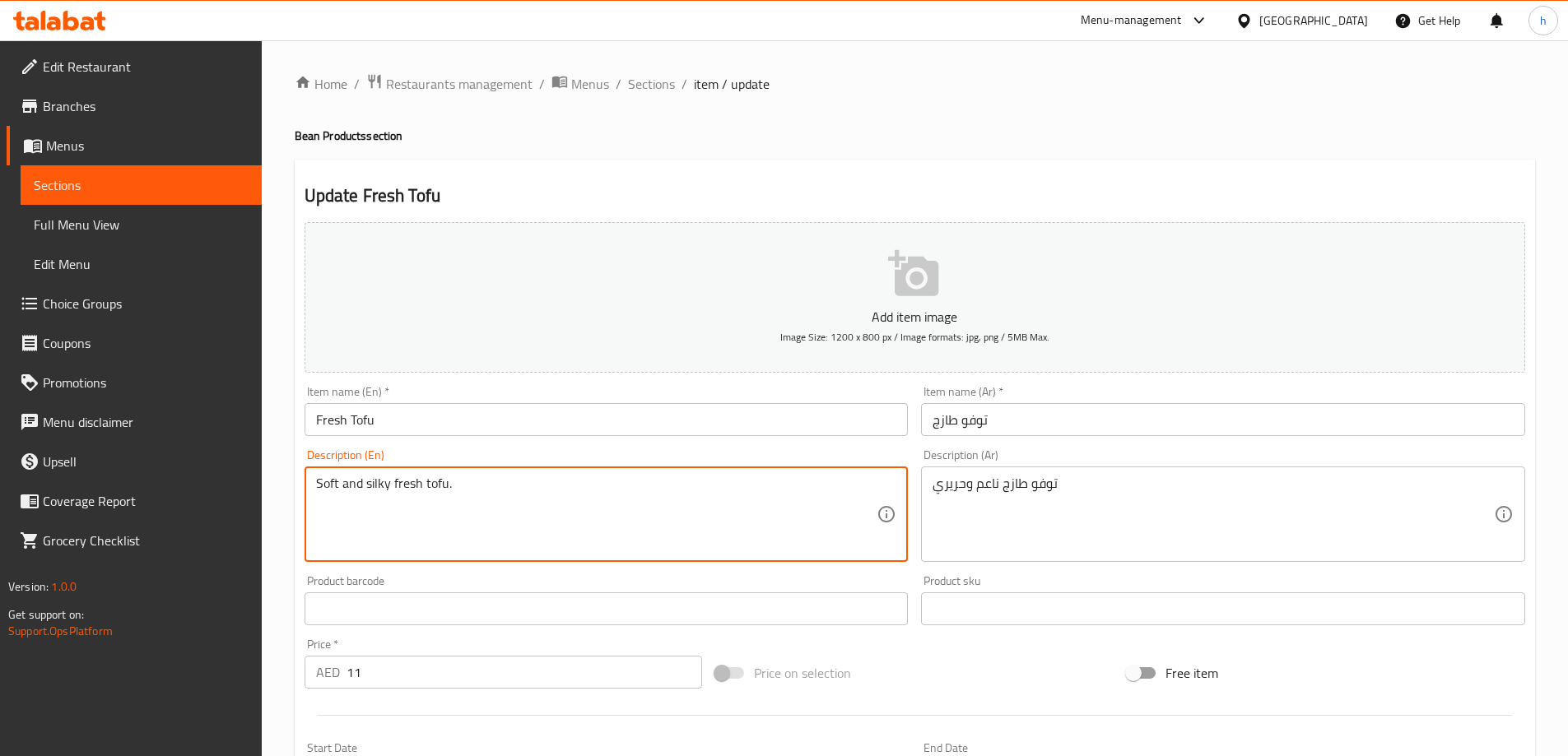
click at [410, 480] on textarea "Soft and silky fresh tofu." at bounding box center [596, 514] width 561 height 78
click at [431, 479] on textarea "Soft and silky fresh tofu." at bounding box center [596, 514] width 561 height 78
click at [409, 479] on textarea "Soft and silky fresh tofu." at bounding box center [596, 514] width 561 height 78
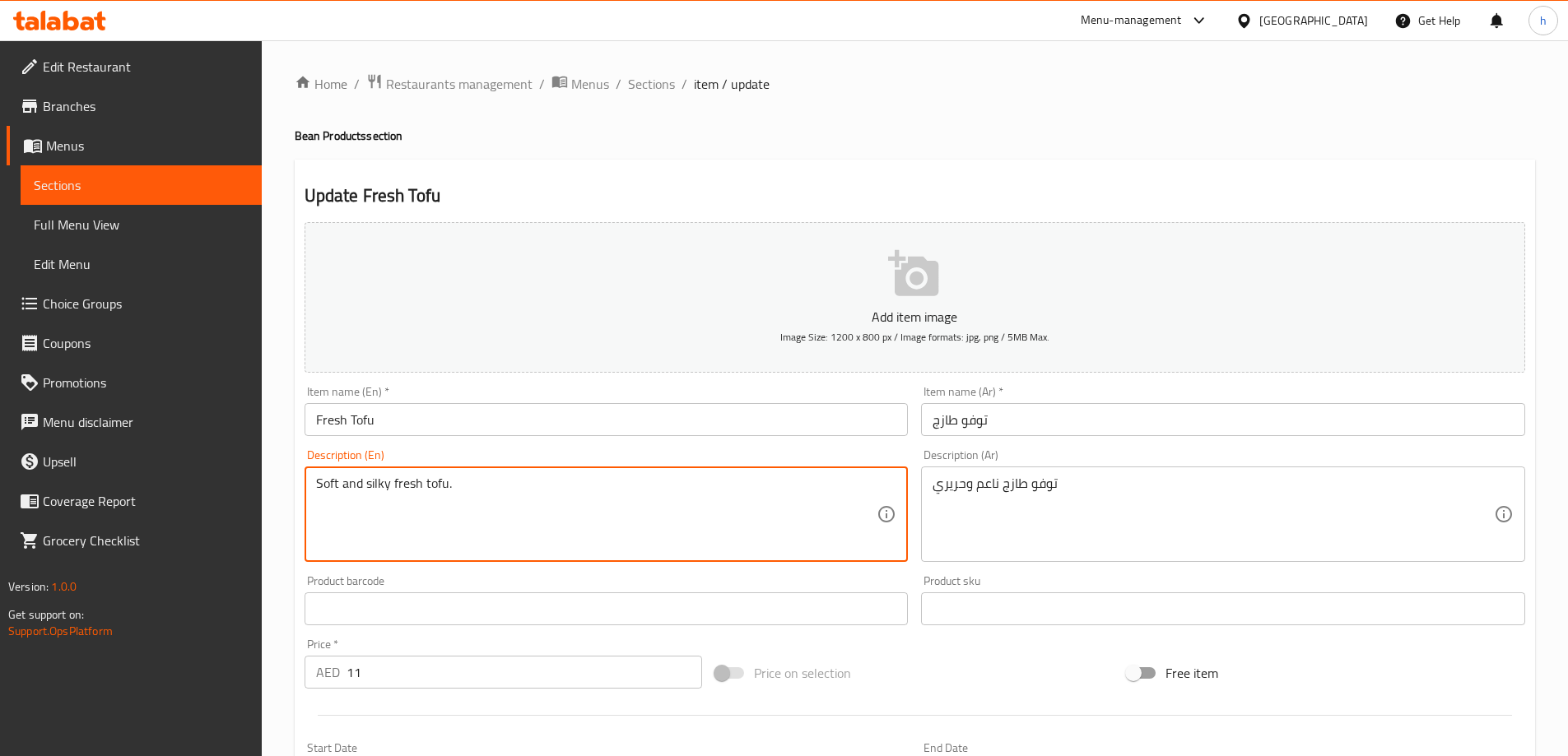
click at [409, 479] on textarea "Soft and silky fresh tofu." at bounding box center [596, 514] width 561 height 78
click at [370, 489] on textarea "Soft and silky fresh tofu." at bounding box center [596, 514] width 561 height 78
click at [343, 485] on textarea "Soft and silky fresh tofu." at bounding box center [596, 514] width 561 height 78
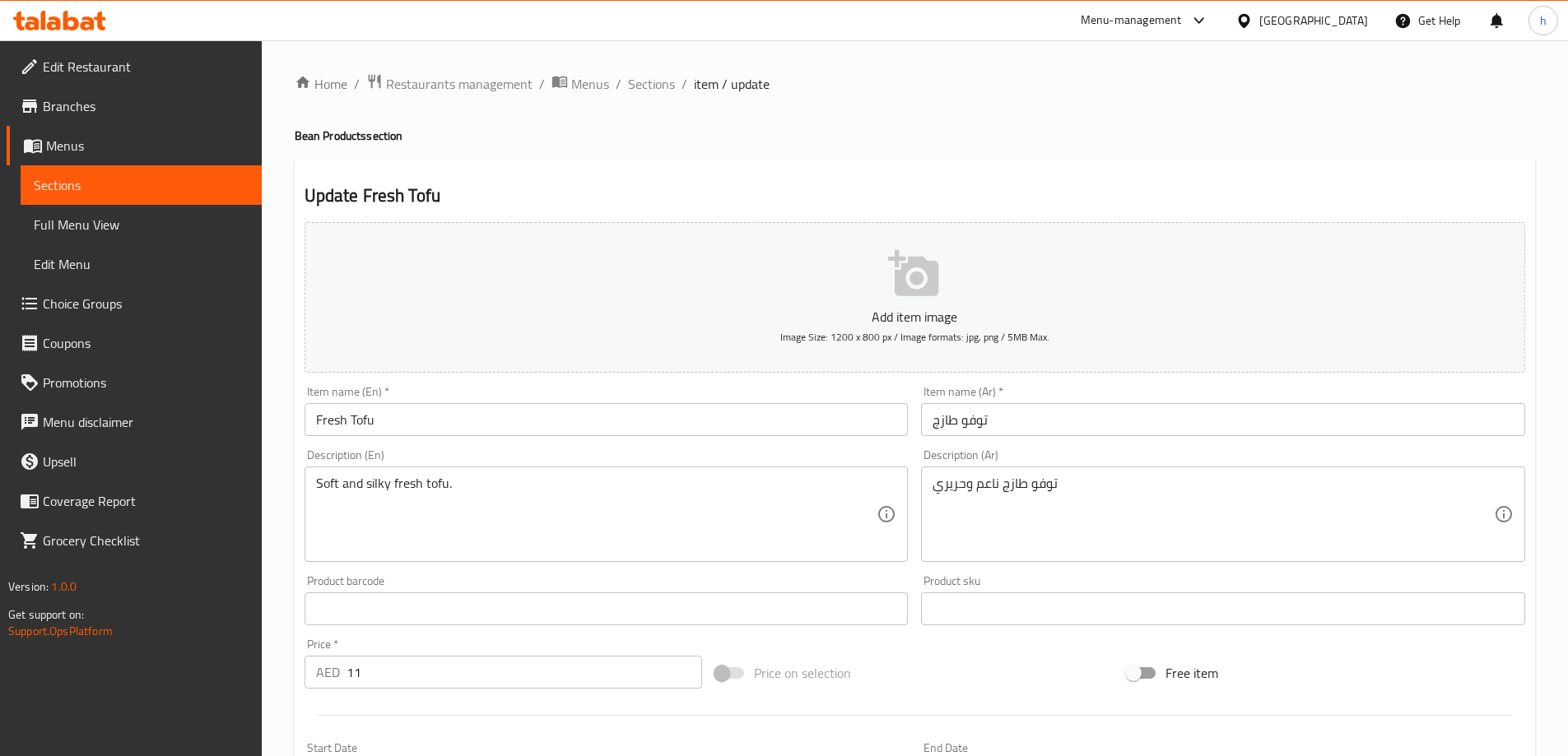
drag, startPoint x: 309, startPoint y: 483, endPoint x: 357, endPoint y: 484, distance: 48.0
click at [357, 484] on div "Soft and silky fresh tofu. Description (En)" at bounding box center [607, 514] width 604 height 95
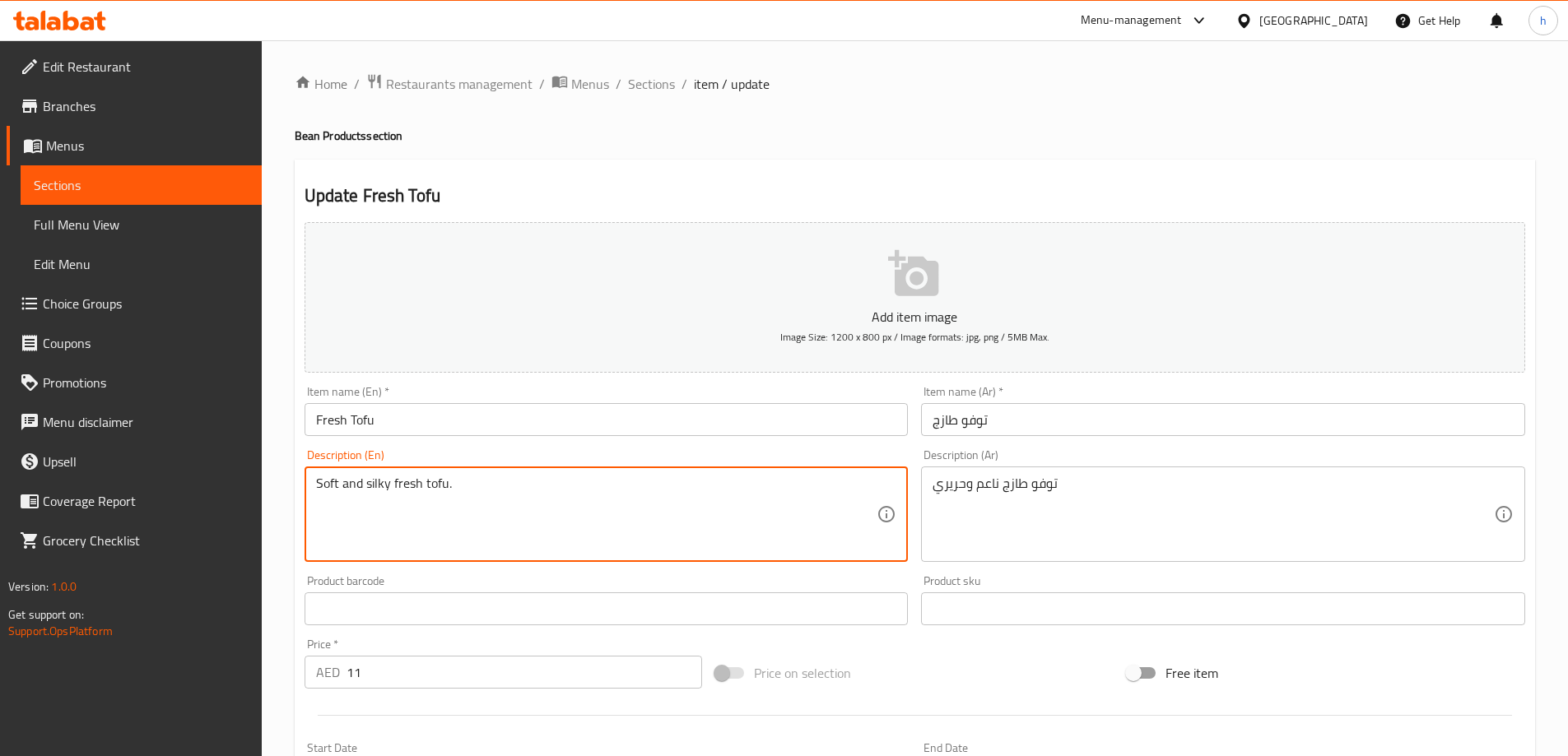
drag, startPoint x: 386, startPoint y: 485, endPoint x: 314, endPoint y: 485, distance: 72.0
click at [314, 485] on div "Soft and silky fresh tofu. Description (En)" at bounding box center [607, 514] width 604 height 95
click at [322, 483] on textarea "Soft and silky fresh tofu." at bounding box center [596, 514] width 561 height 78
drag, startPoint x: 318, startPoint y: 482, endPoint x: 388, endPoint y: 488, distance: 70.3
click at [388, 488] on textarea "Soft and silky fresh tofu." at bounding box center [596, 514] width 561 height 78
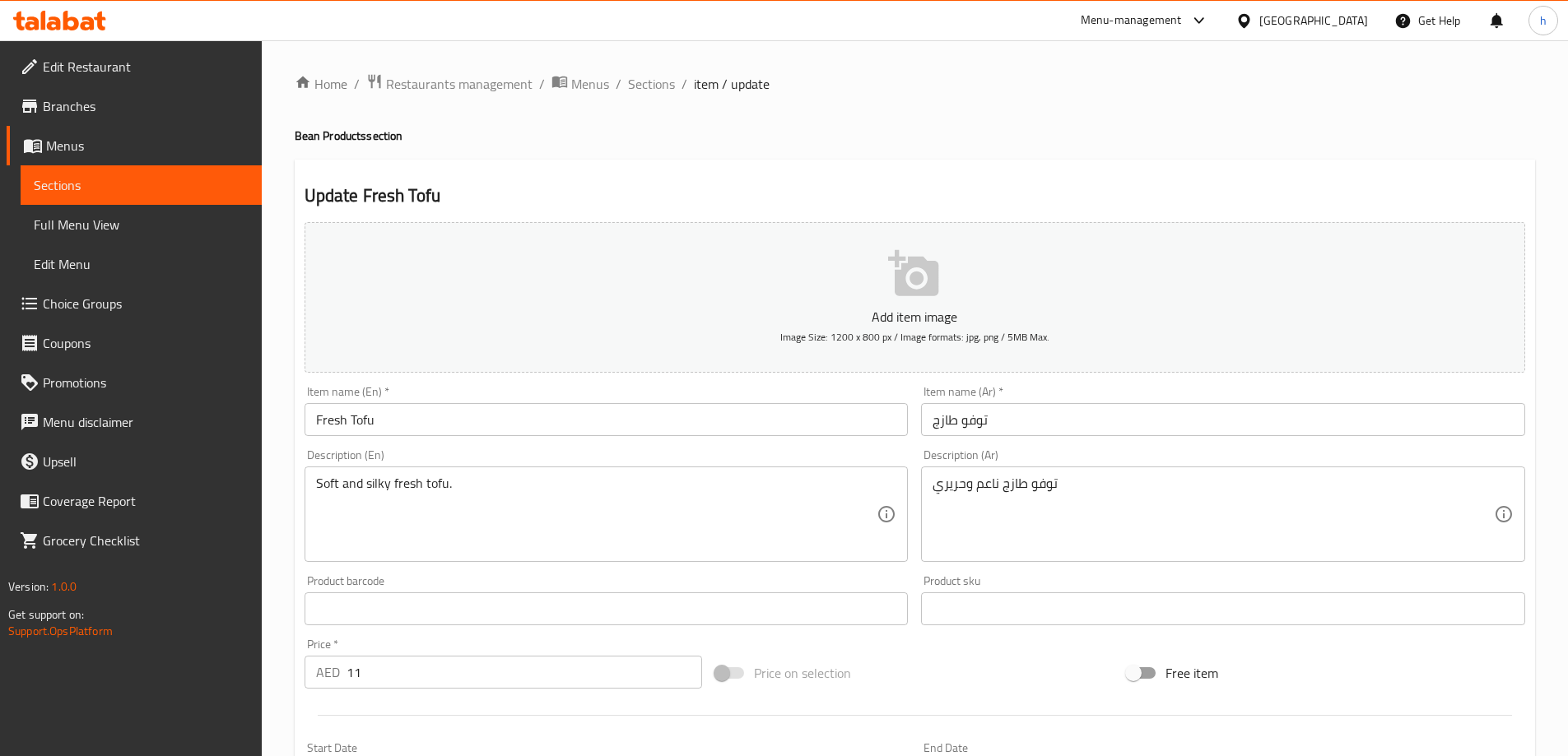
click at [913, 504] on div "Description (En) Soft and silky fresh tofu. Description (En)" at bounding box center [607, 505] width 618 height 126
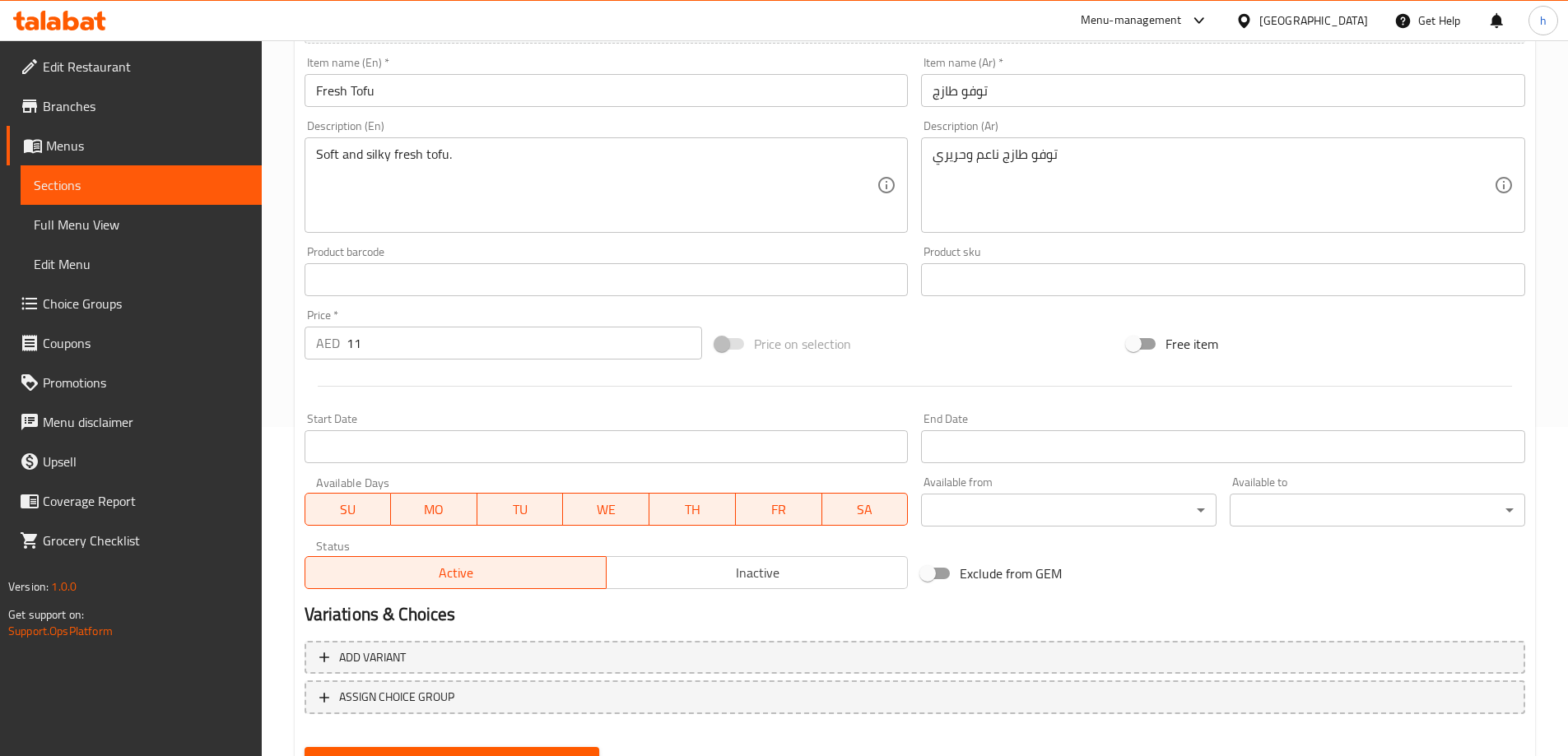
scroll to position [406, 0]
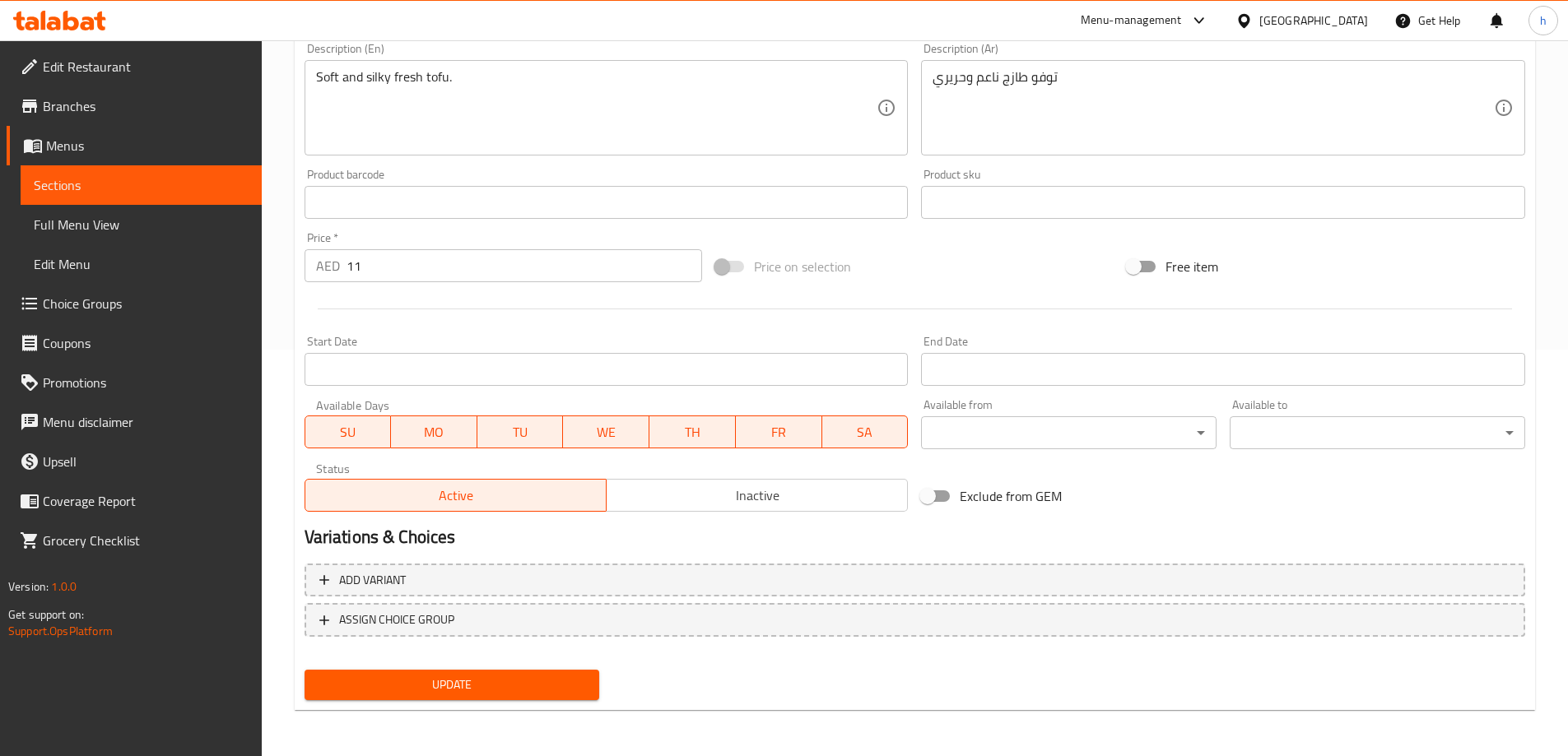
click at [564, 676] on span "Update" at bounding box center [452, 685] width 269 height 20
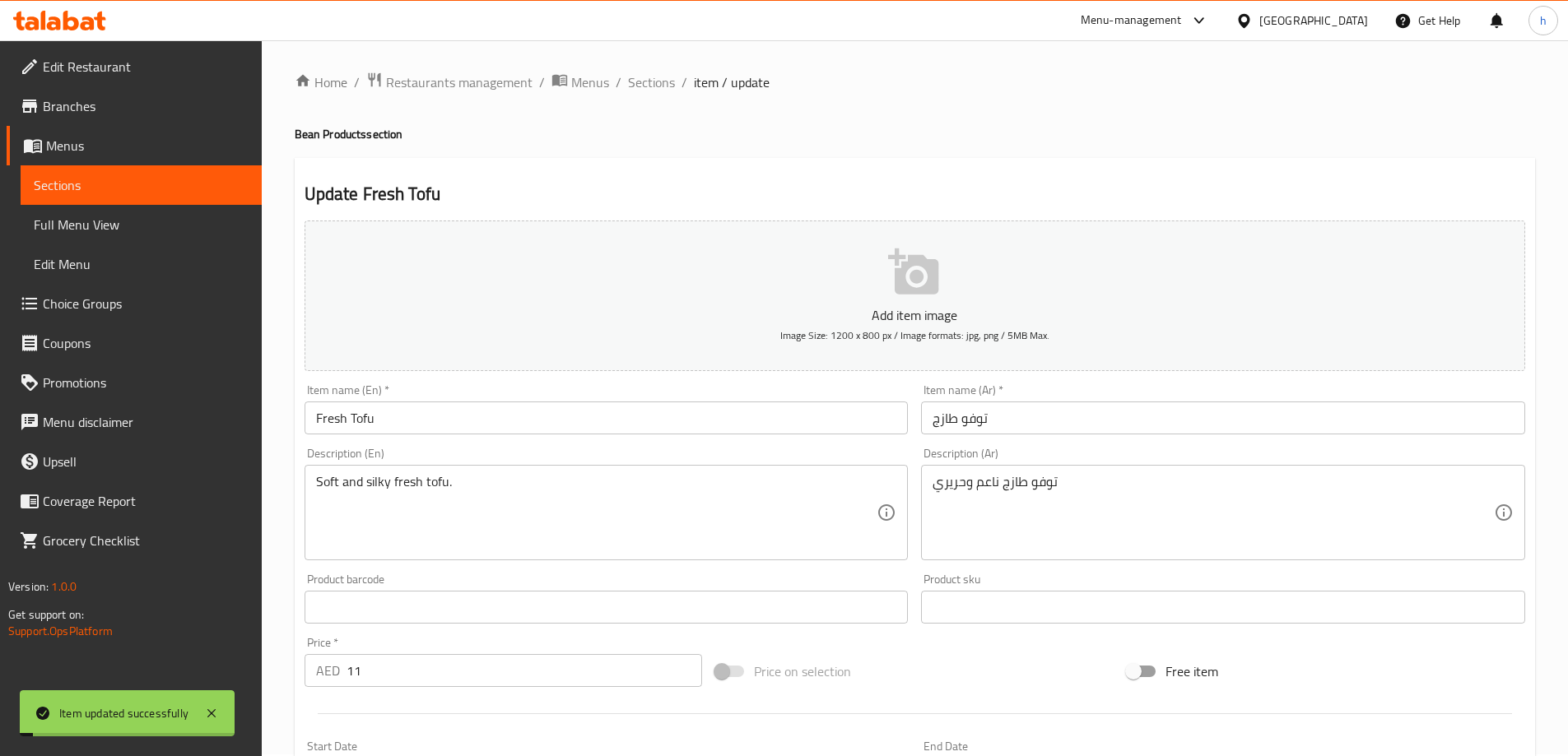
scroll to position [0, 0]
drag, startPoint x: 637, startPoint y: 87, endPoint x: 649, endPoint y: 101, distance: 18.4
click at [637, 87] on span "Sections" at bounding box center [652, 84] width 47 height 19
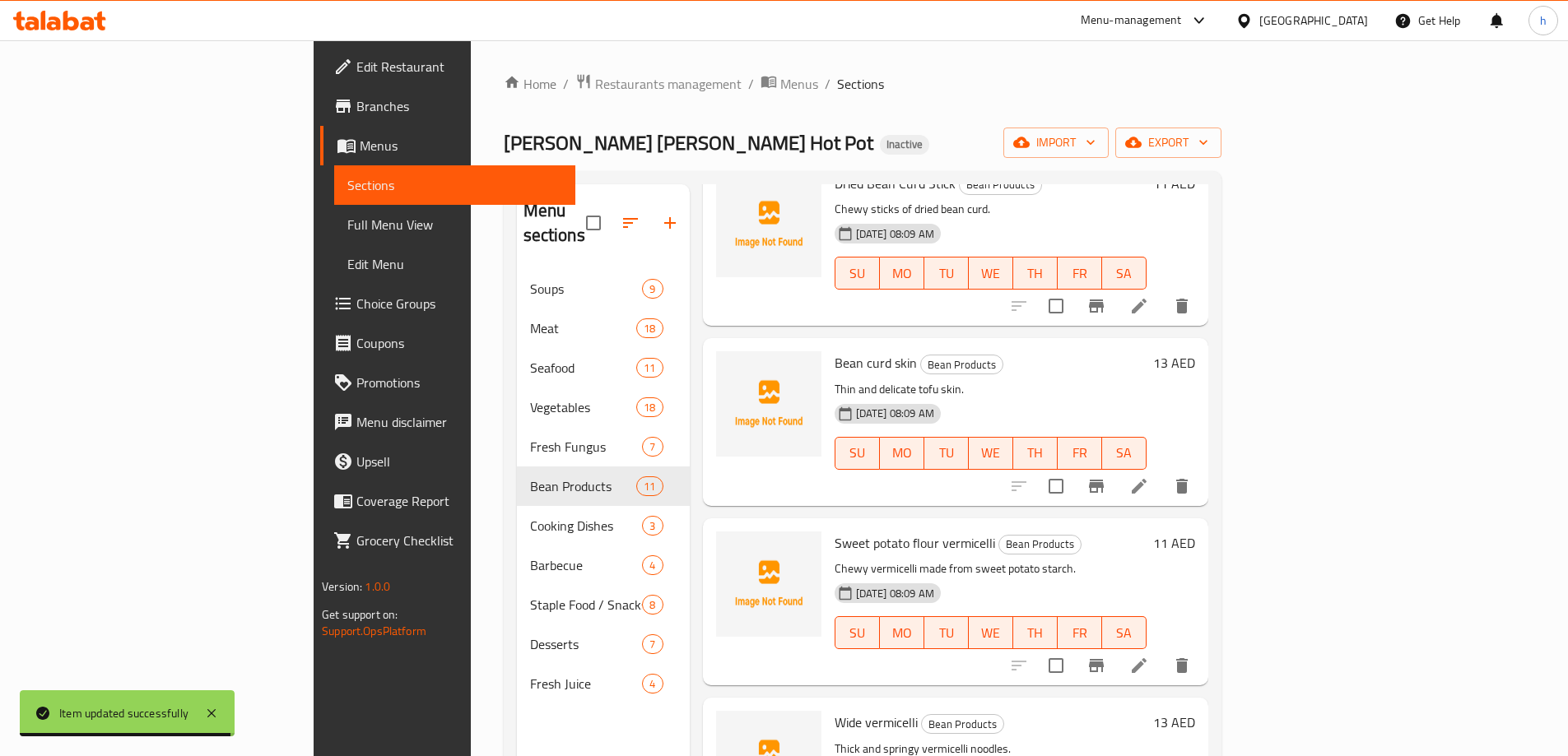
scroll to position [740, 0]
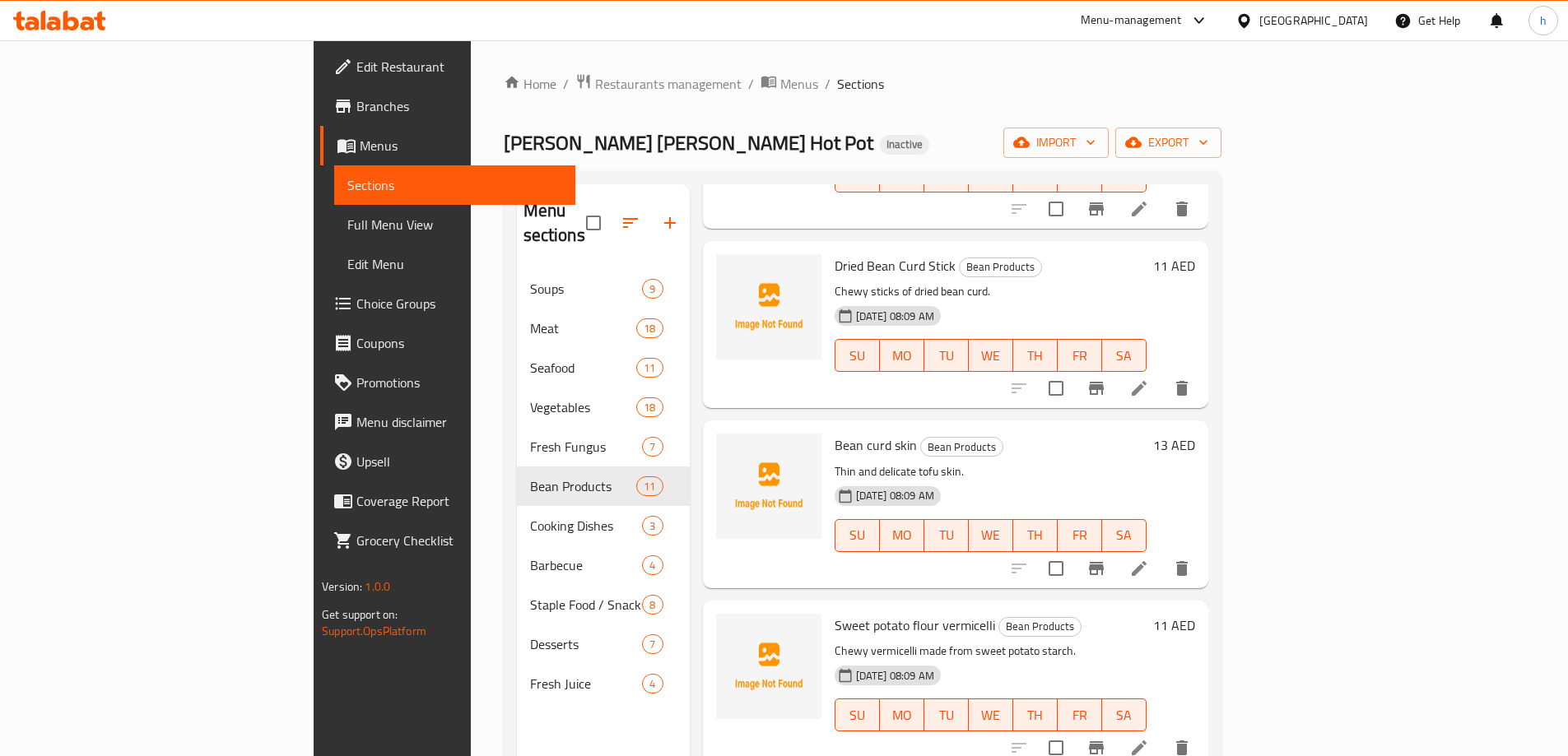
click at [1163, 373] on li at bounding box center [1138, 388] width 46 height 29
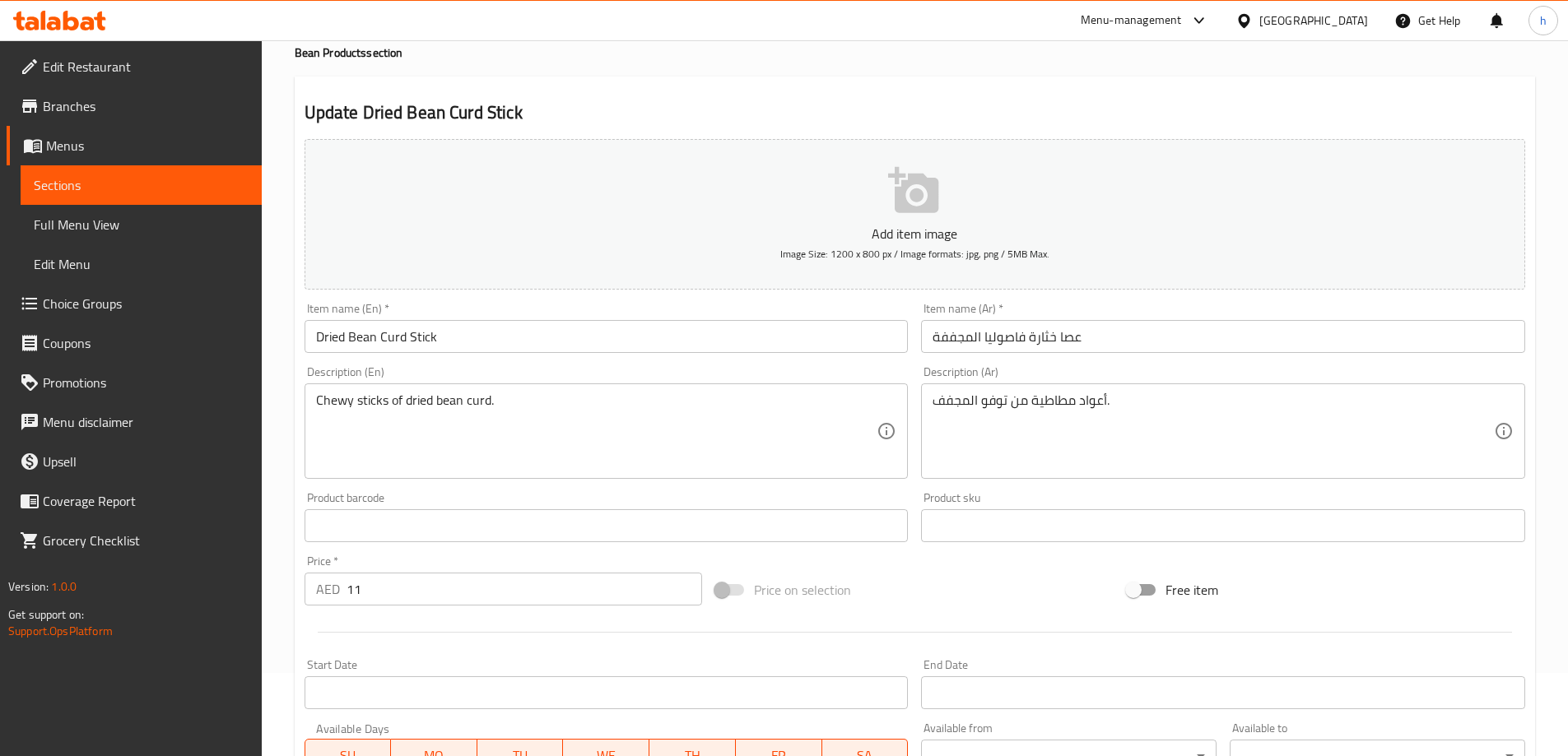
scroll to position [82, 0]
click at [1082, 337] on input "عصا خثارة فاصوليا المجففة" at bounding box center [1223, 337] width 604 height 33
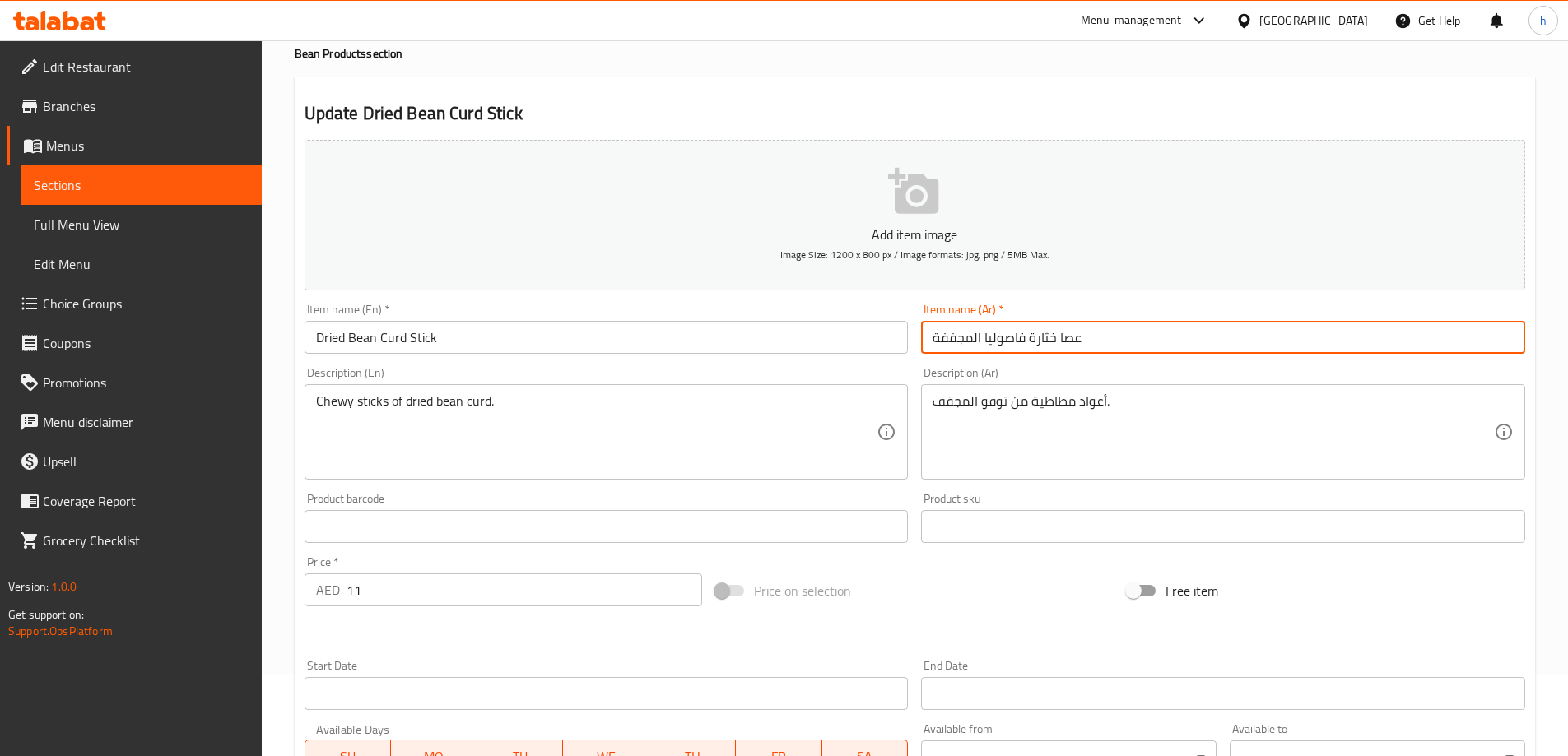
click at [1082, 337] on input "عصا خثارة فاصوليا المجففة" at bounding box center [1223, 337] width 604 height 33
click at [1068, 337] on input "عصا خثارة فاصوليا المجففة" at bounding box center [1223, 337] width 604 height 33
type input "ستيك خثارة فاصوليا المجففة"
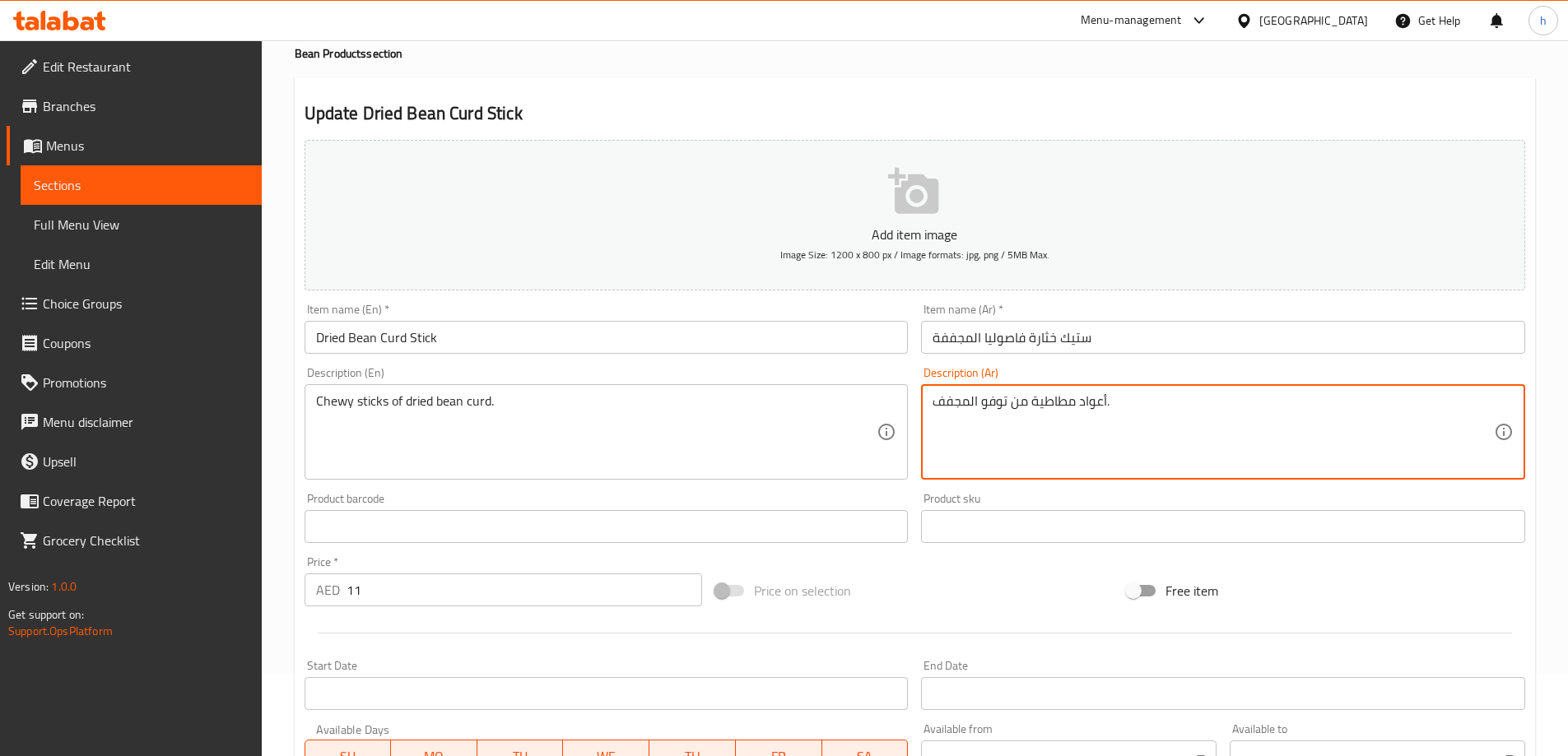
click at [1101, 398] on textarea "أعواد مطاطية من توفو المجفف." at bounding box center [1213, 433] width 561 height 78
click at [1051, 395] on textarea "ستيكس مطاطية من توفو المجفف." at bounding box center [1213, 433] width 561 height 78
drag, startPoint x: 1007, startPoint y: 401, endPoint x: 929, endPoint y: 399, distance: 78.0
click at [929, 399] on div "ستيكس شيوي من توفو المجفف. Description (Ar)" at bounding box center [1223, 432] width 604 height 95
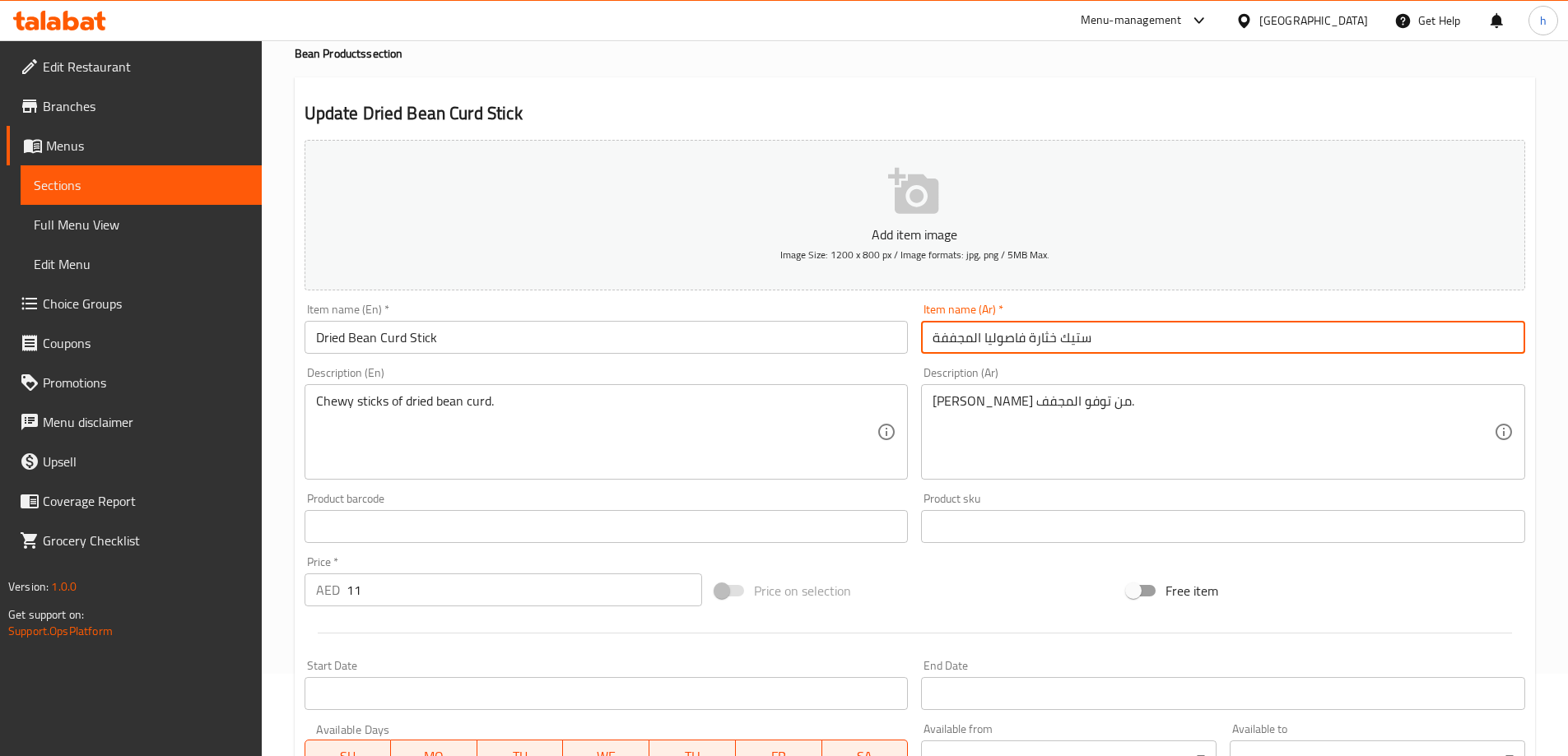
drag, startPoint x: 1054, startPoint y: 336, endPoint x: 930, endPoint y: 337, distance: 124.0
click at [930, 337] on input "ستيك خثارة فاصوليا المجففة" at bounding box center [1223, 337] width 604 height 33
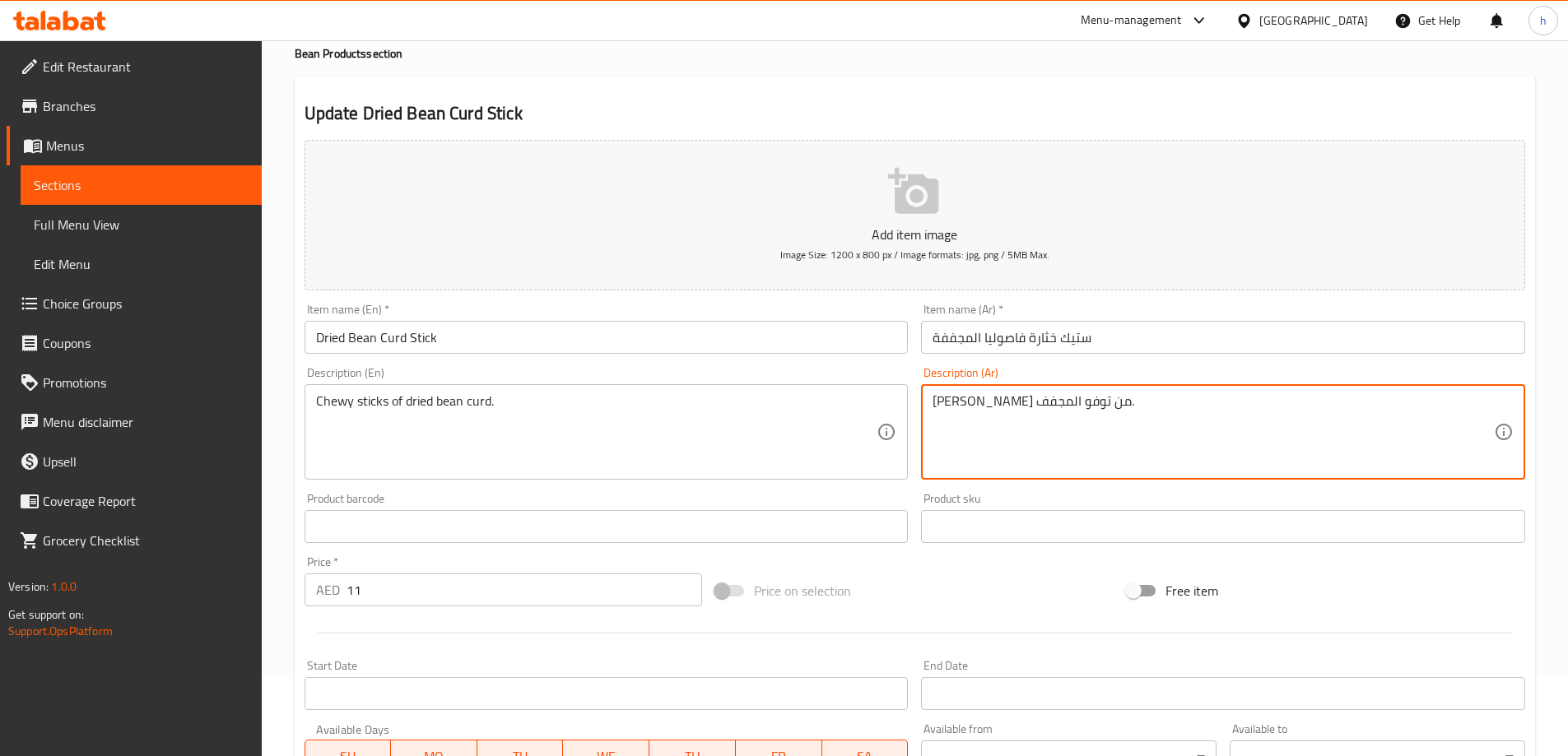
drag, startPoint x: 1010, startPoint y: 399, endPoint x: 928, endPoint y: 401, distance: 82.0
paste textarea "خثارة فاصوليا المجففة"
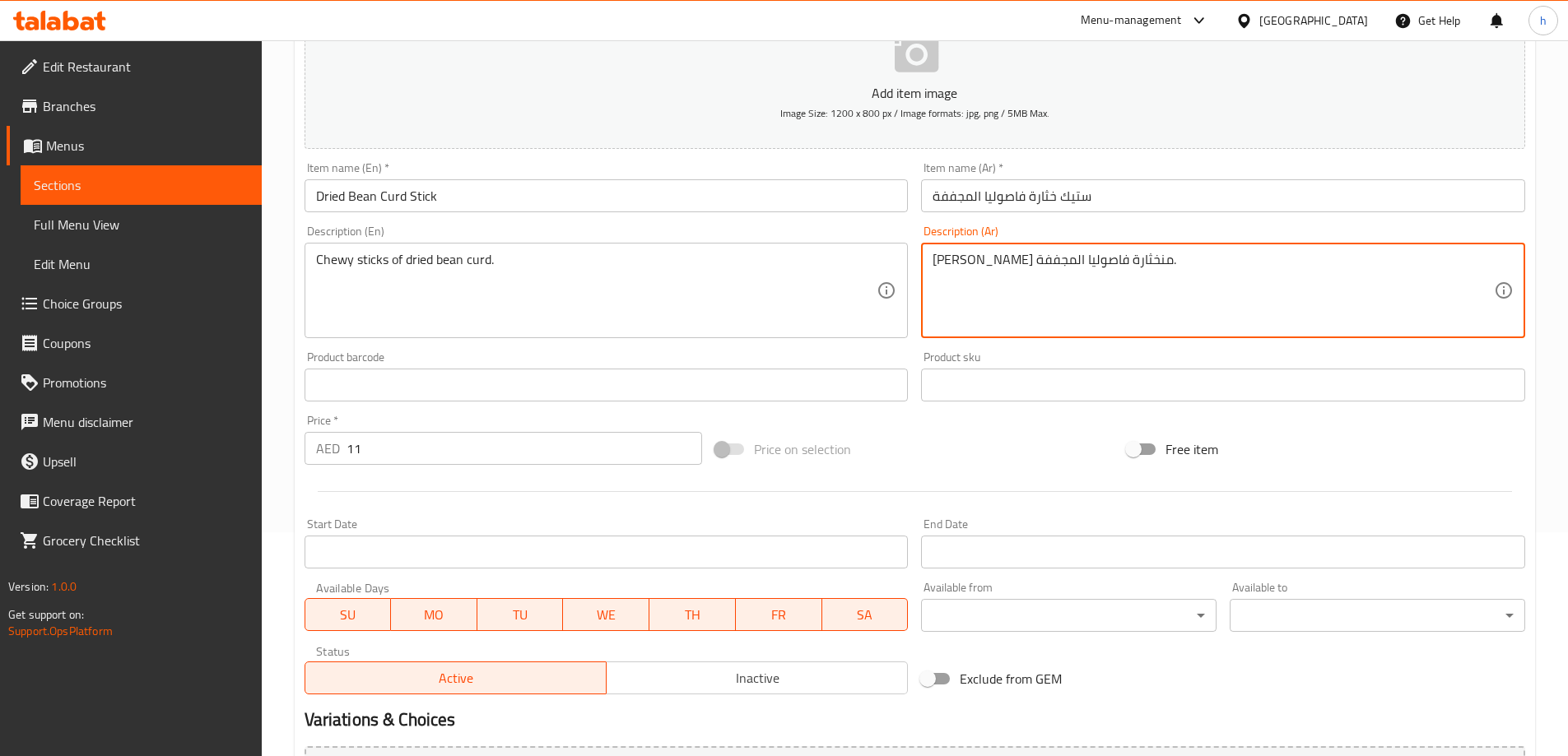
scroll to position [406, 0]
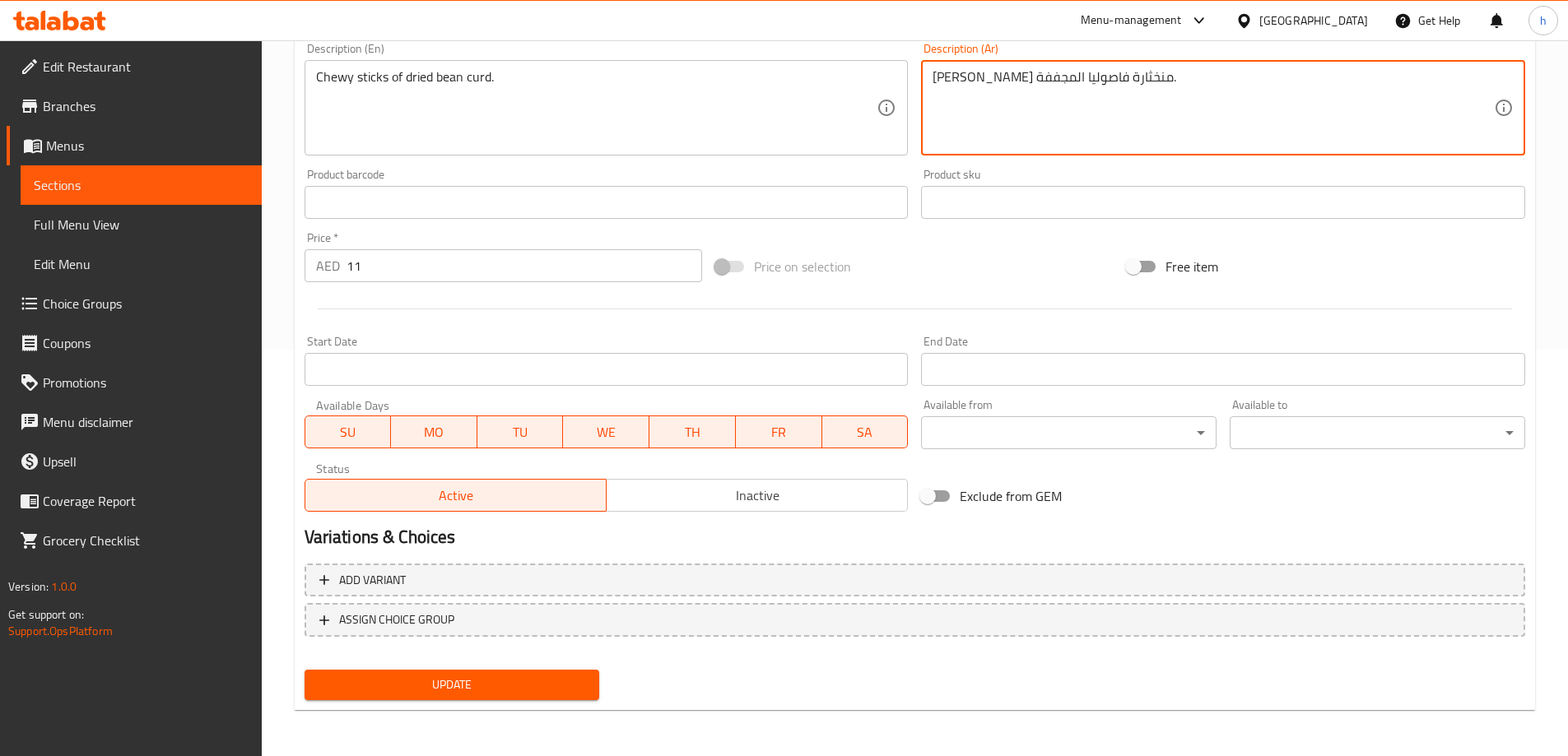
click at [554, 692] on span "Update" at bounding box center [452, 685] width 269 height 20
type textarea "ستيكس شيوي من خثارة فاصوليا المجففة."
click at [533, 686] on span "Update" at bounding box center [452, 685] width 269 height 20
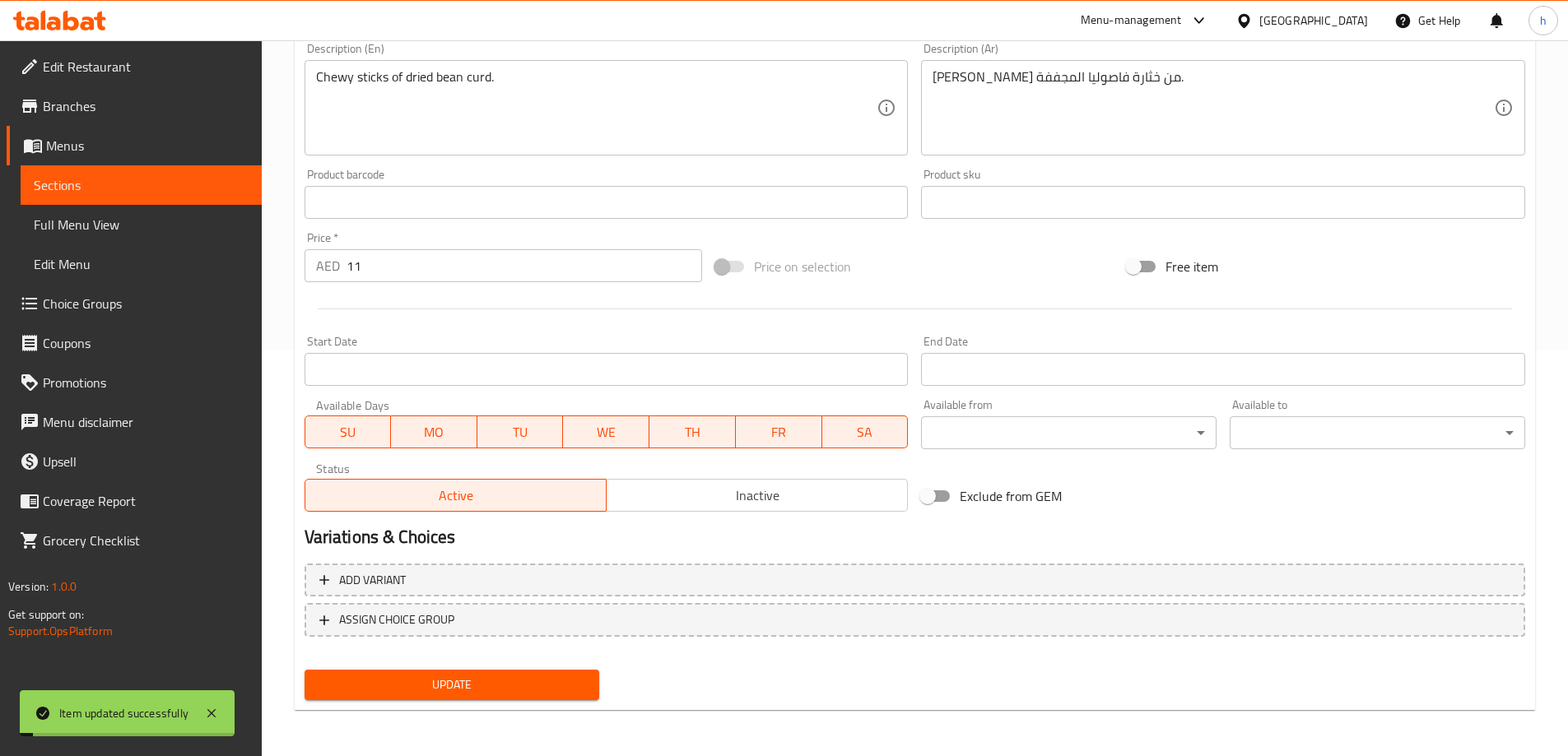
scroll to position [0, 0]
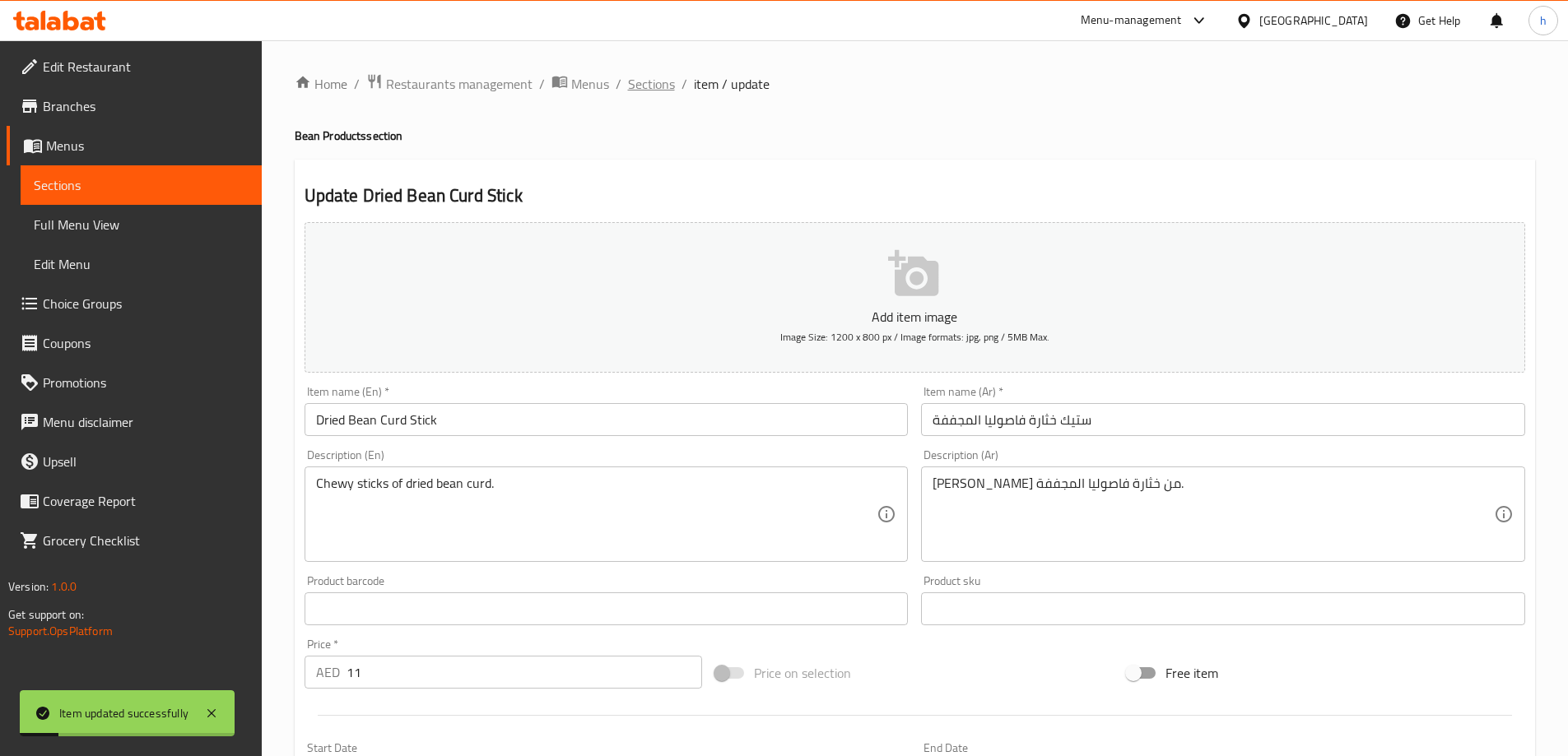
click at [661, 87] on span "Sections" at bounding box center [652, 84] width 47 height 19
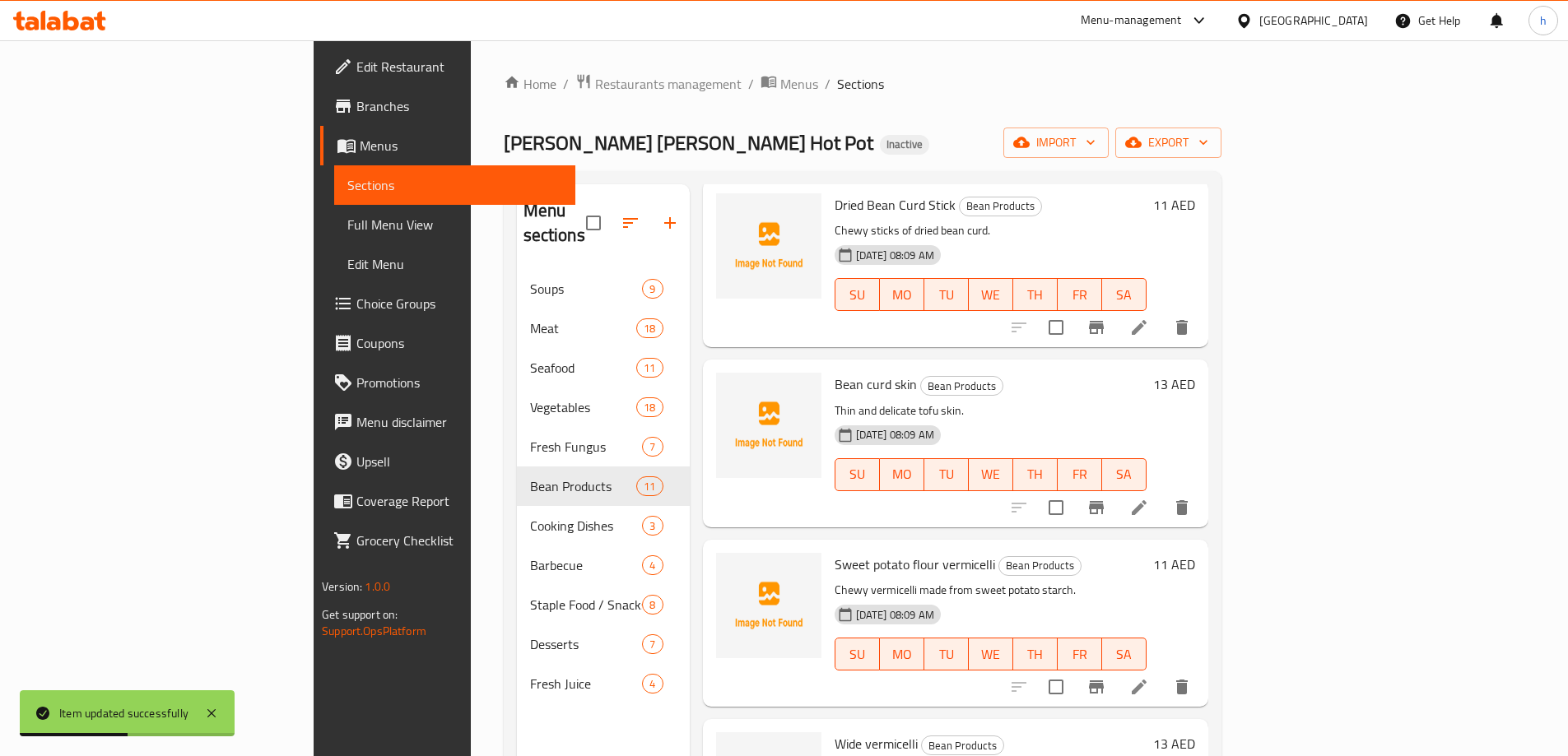
scroll to position [823, 0]
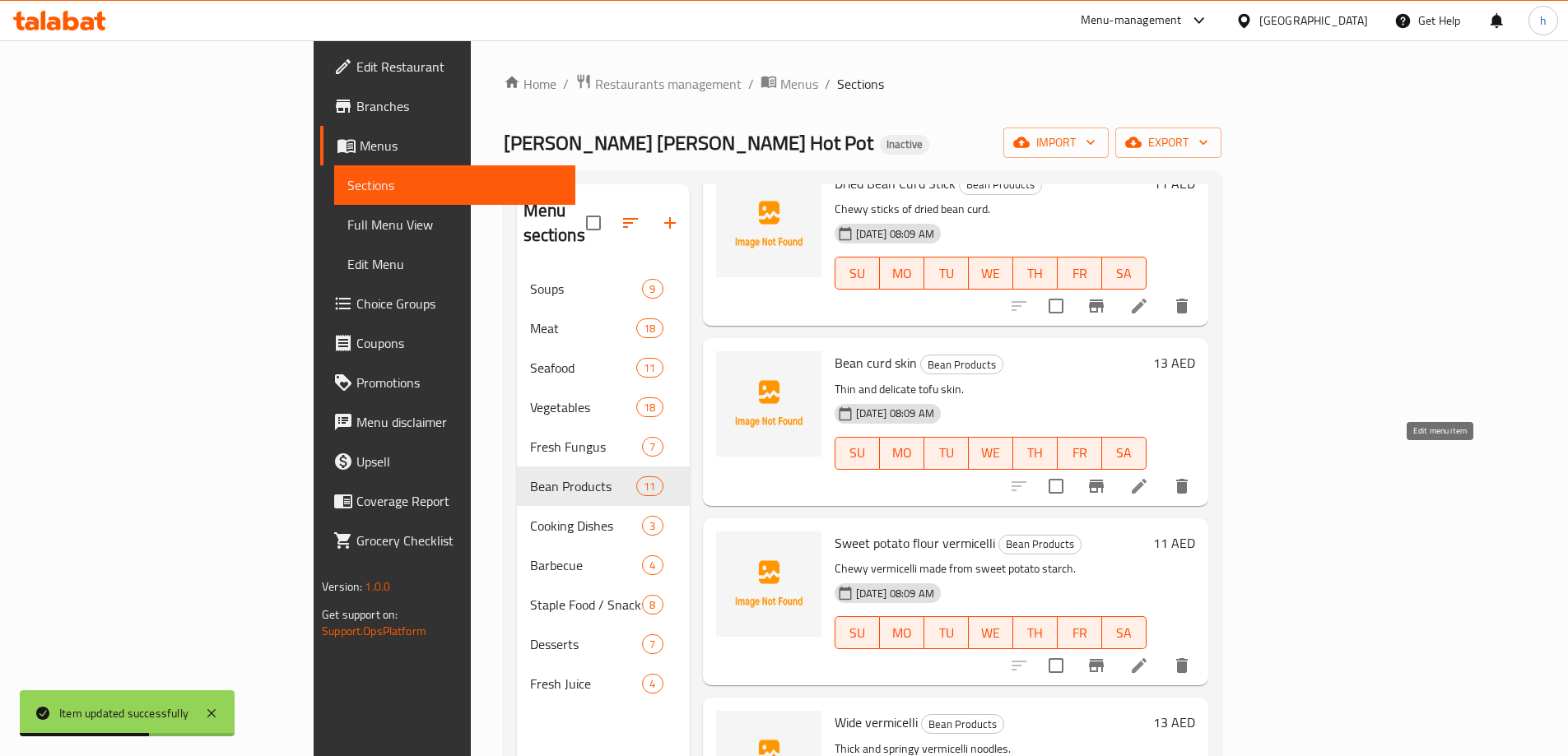
click at [1149, 476] on icon at bounding box center [1139, 486] width 19 height 19
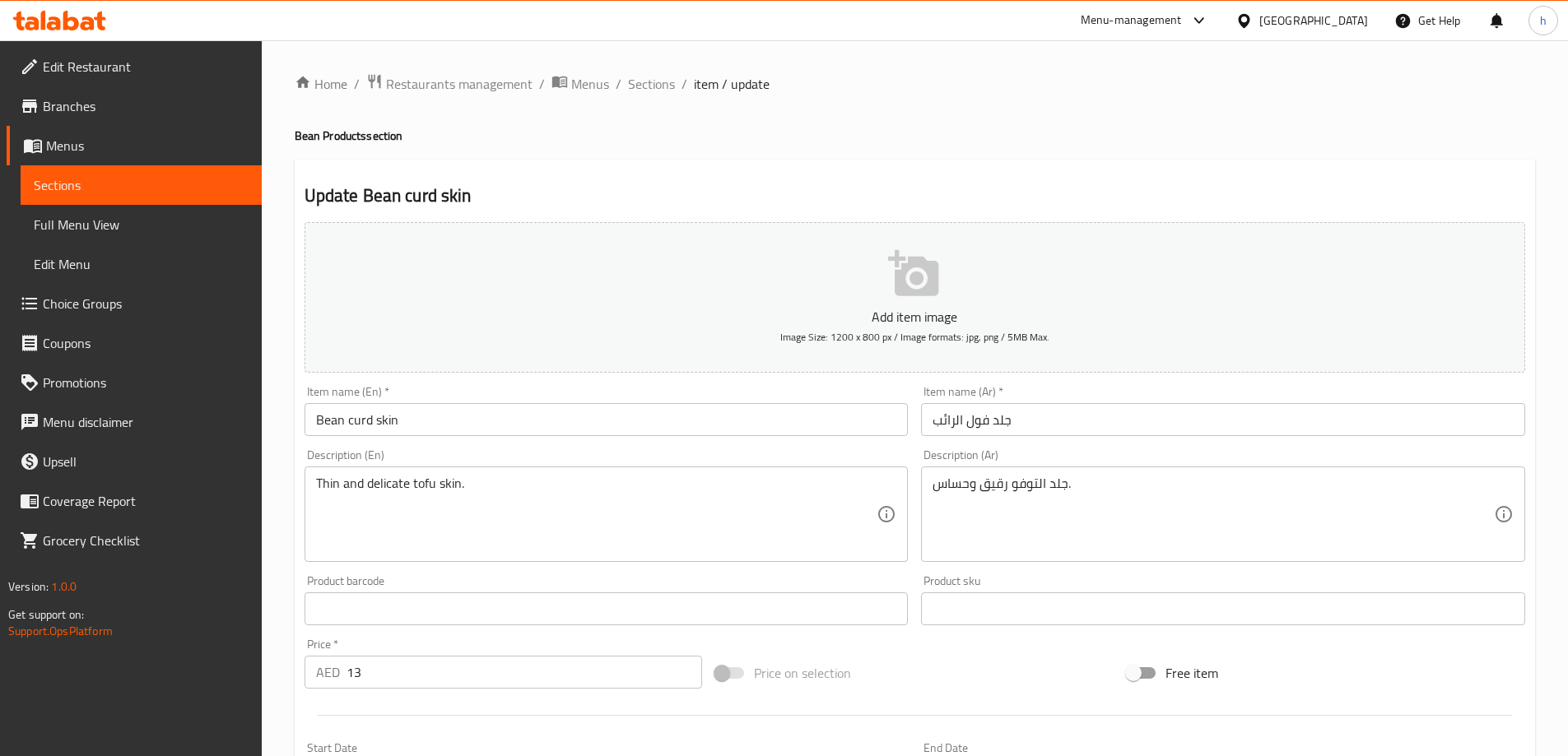
click at [998, 421] on input "جلد فول الرائب" at bounding box center [1223, 420] width 604 height 33
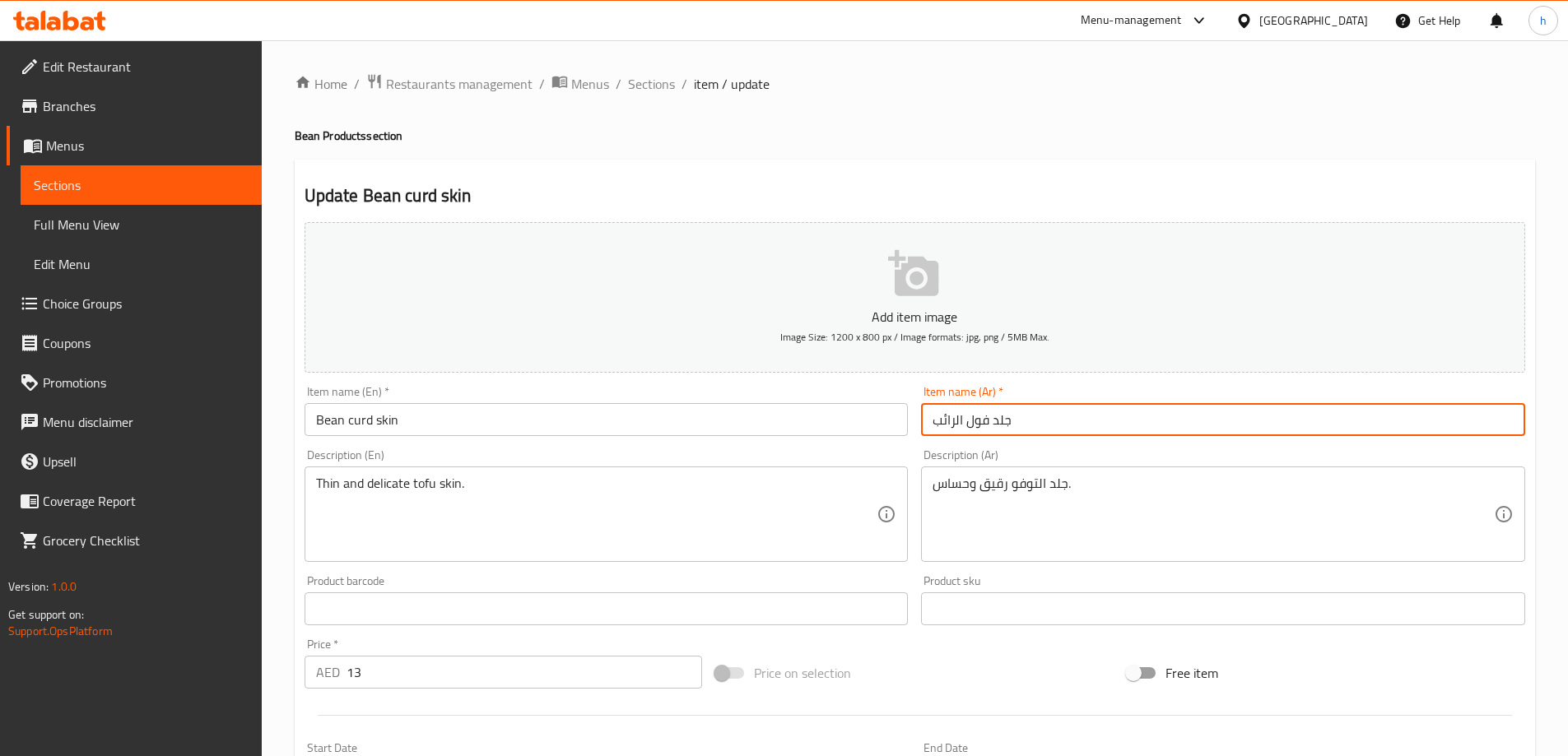
click at [1005, 419] on input "جلد فول الرائب" at bounding box center [1223, 420] width 604 height 33
click at [1029, 427] on input "جلد فول الرائب" at bounding box center [1223, 420] width 604 height 33
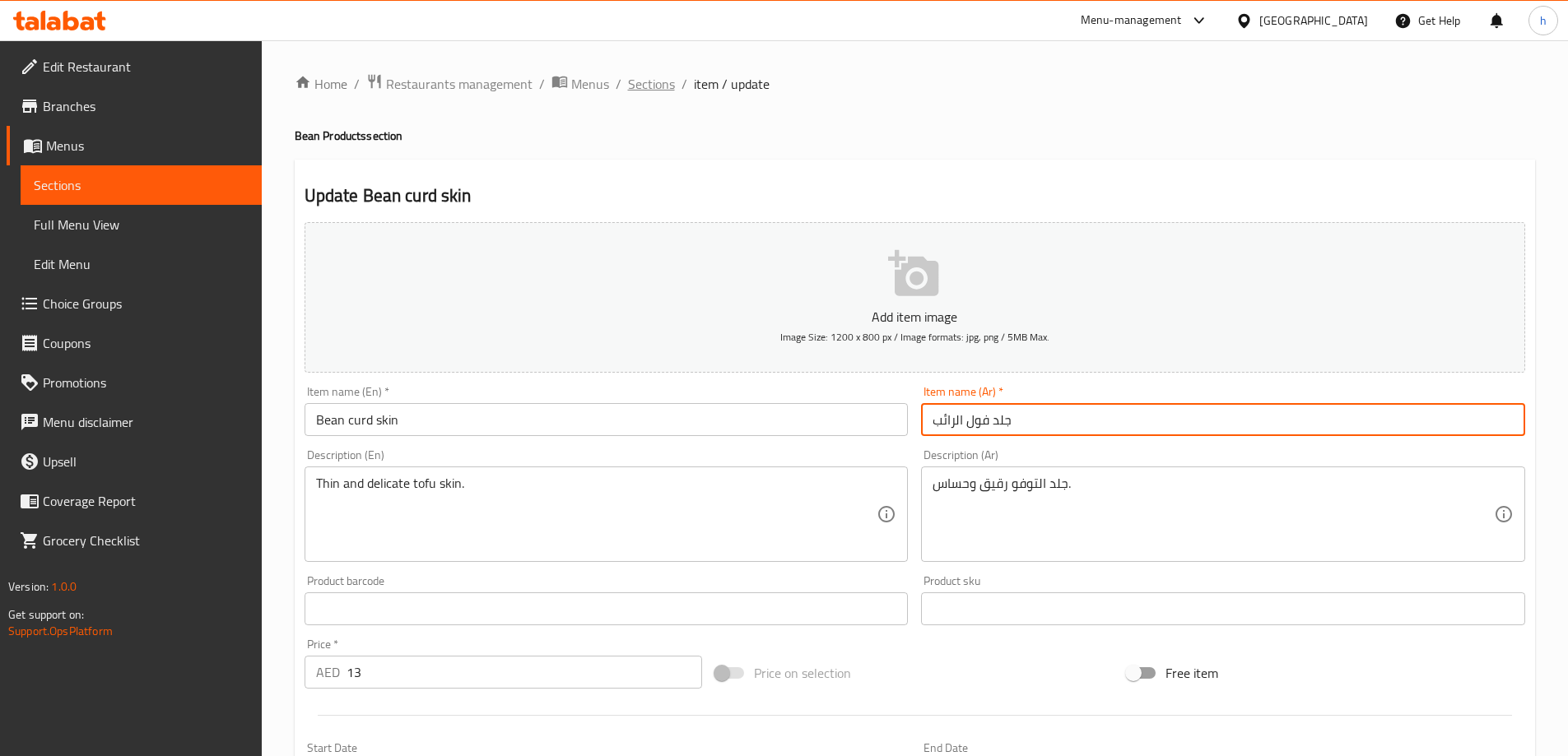
click at [663, 84] on span "Sections" at bounding box center [652, 84] width 47 height 19
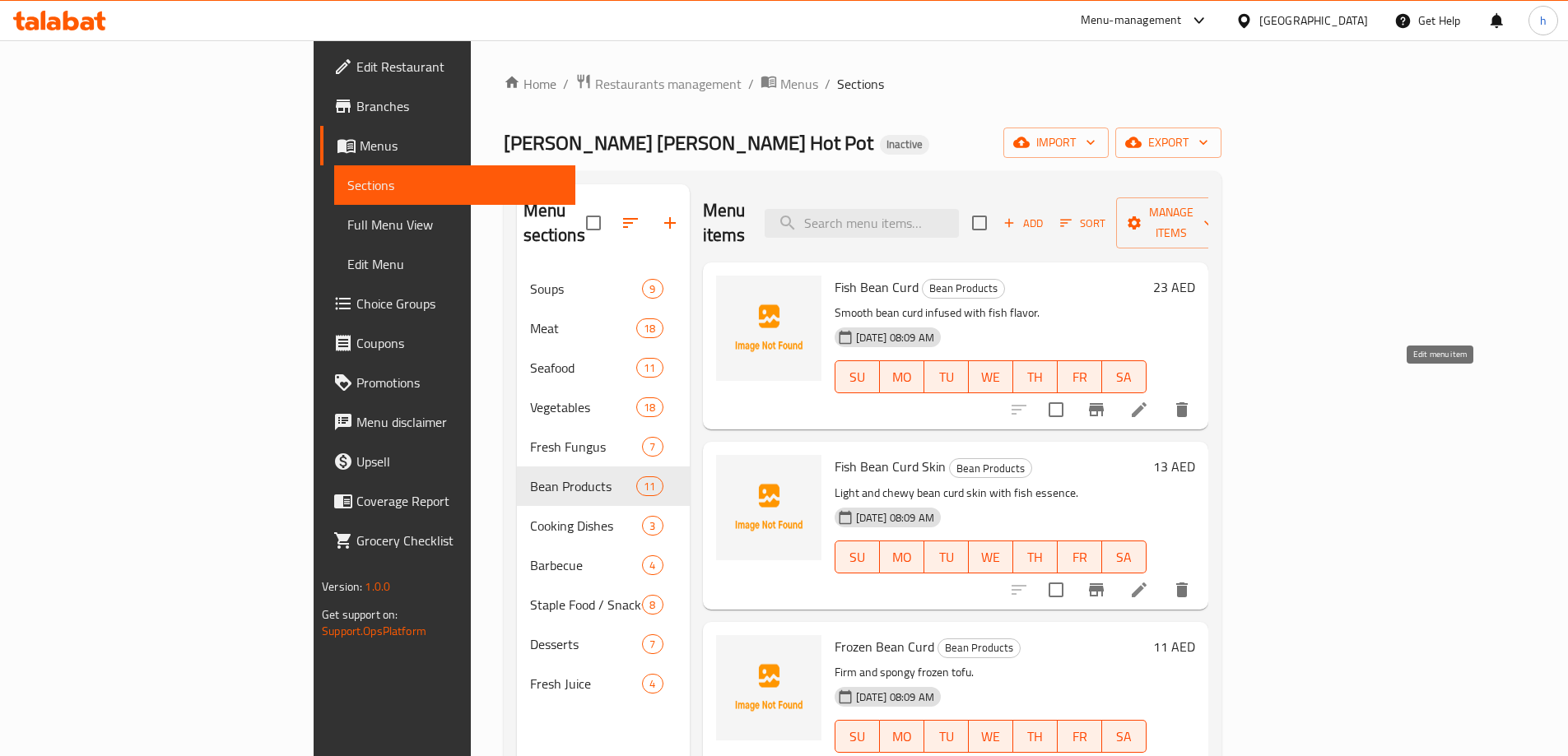
click at [1149, 400] on icon at bounding box center [1139, 410] width 19 height 19
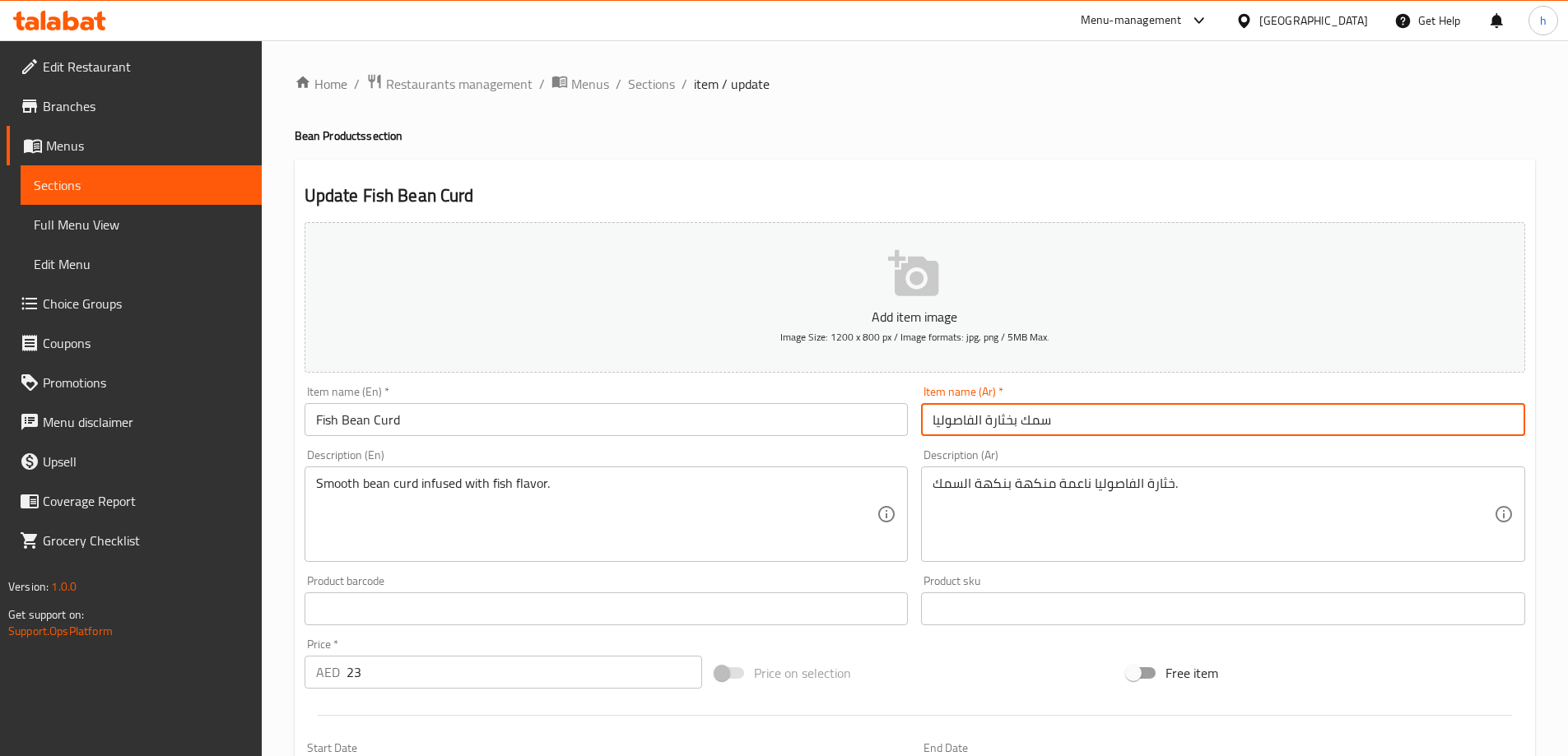
drag, startPoint x: 1020, startPoint y: 419, endPoint x: 915, endPoint y: 416, distance: 105.0
click at [915, 416] on div "Item name (Ar)   * سمك بخثارة الفاصوليا Item name (Ar) *" at bounding box center [1223, 410] width 618 height 63
click at [638, 93] on span "Sections" at bounding box center [652, 84] width 47 height 19
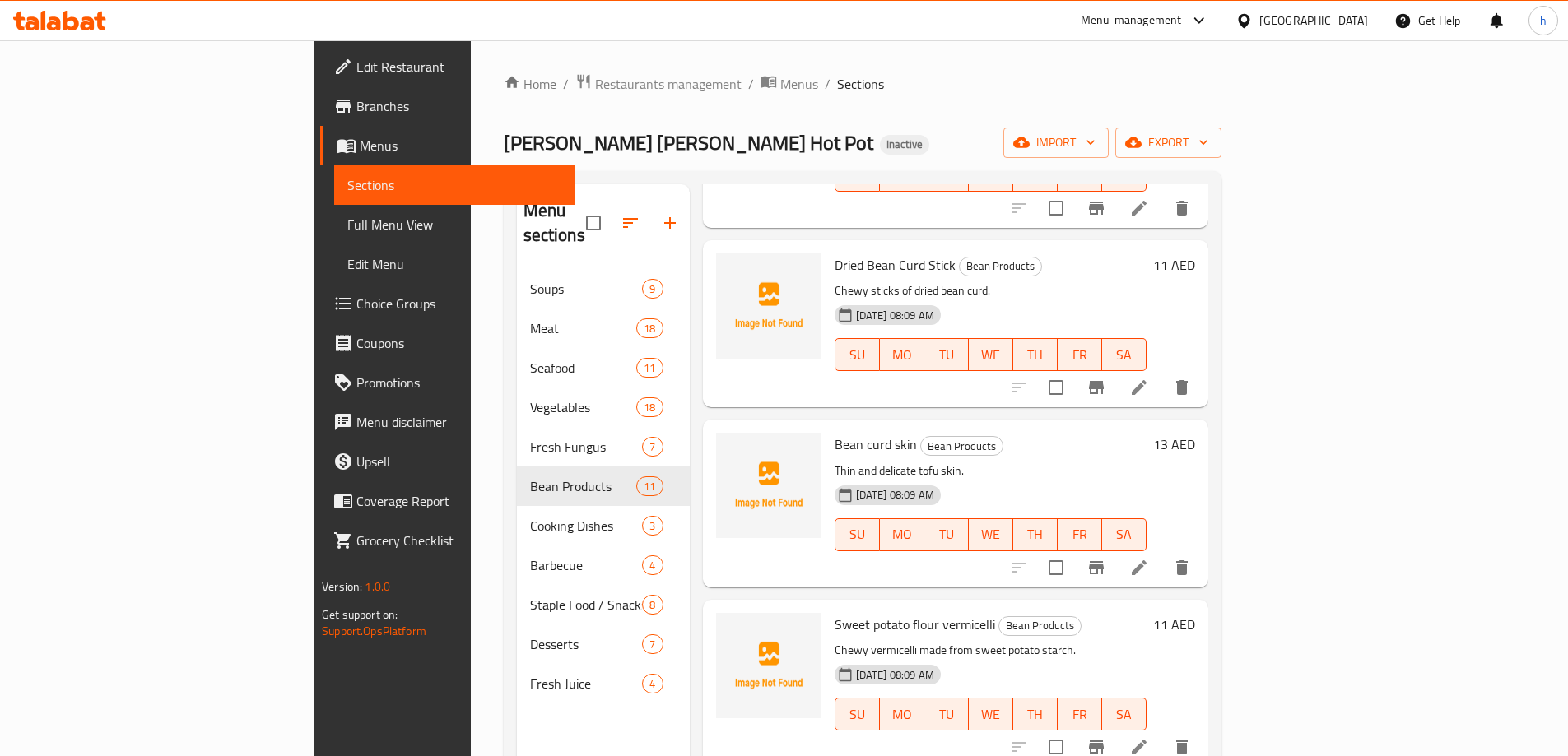
scroll to position [740, 0]
click at [1149, 559] on icon at bounding box center [1139, 569] width 19 height 19
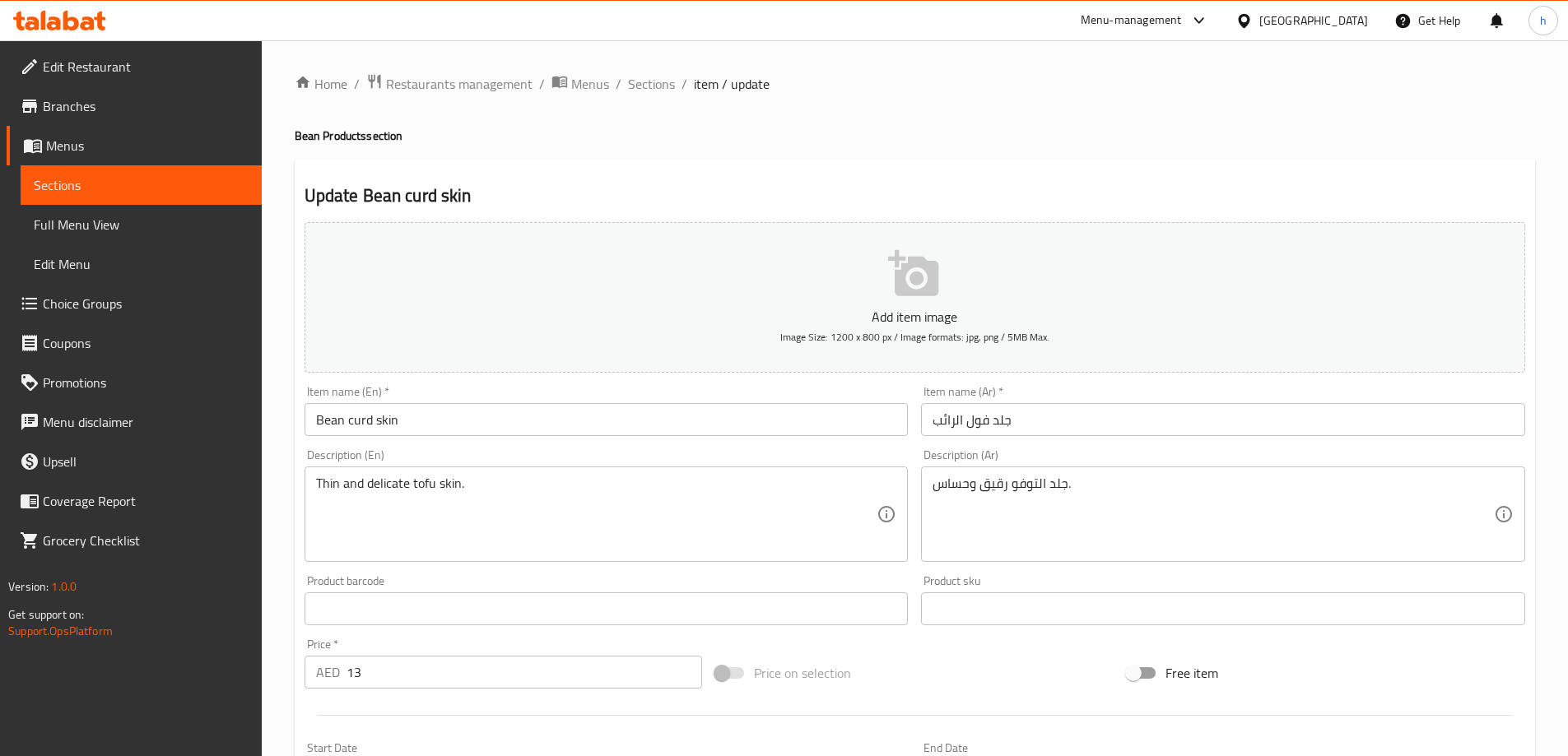
click at [1065, 417] on input "جلد فول الرائب" at bounding box center [1223, 420] width 604 height 33
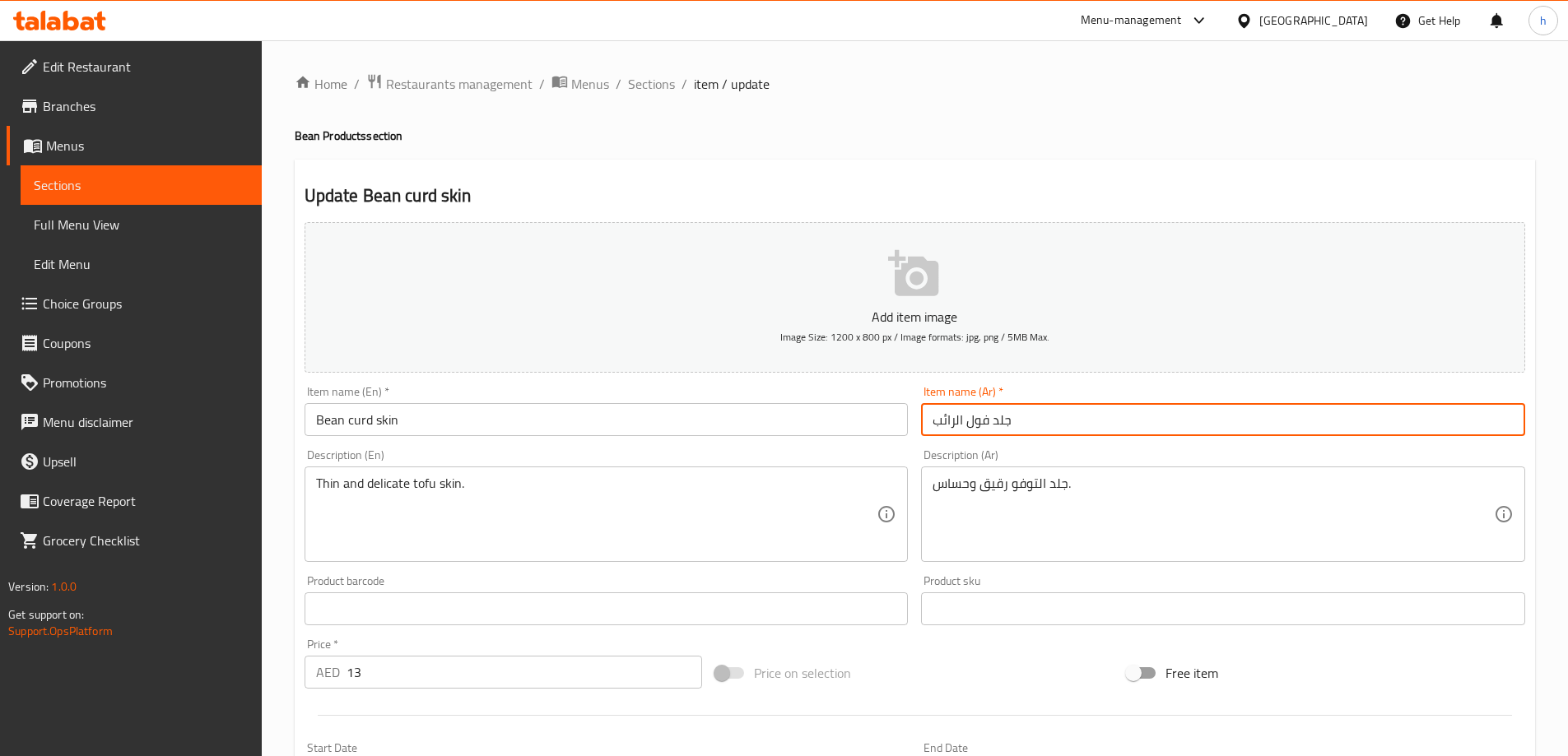
click at [1065, 417] on input "جلد فول الرائب" at bounding box center [1223, 420] width 604 height 33
paste input "بخثارة الفاصوليا"
drag, startPoint x: 1015, startPoint y: 424, endPoint x: 1041, endPoint y: 425, distance: 26.0
click at [1041, 425] on input "بخثارة الفاصوليا" at bounding box center [1223, 420] width 604 height 33
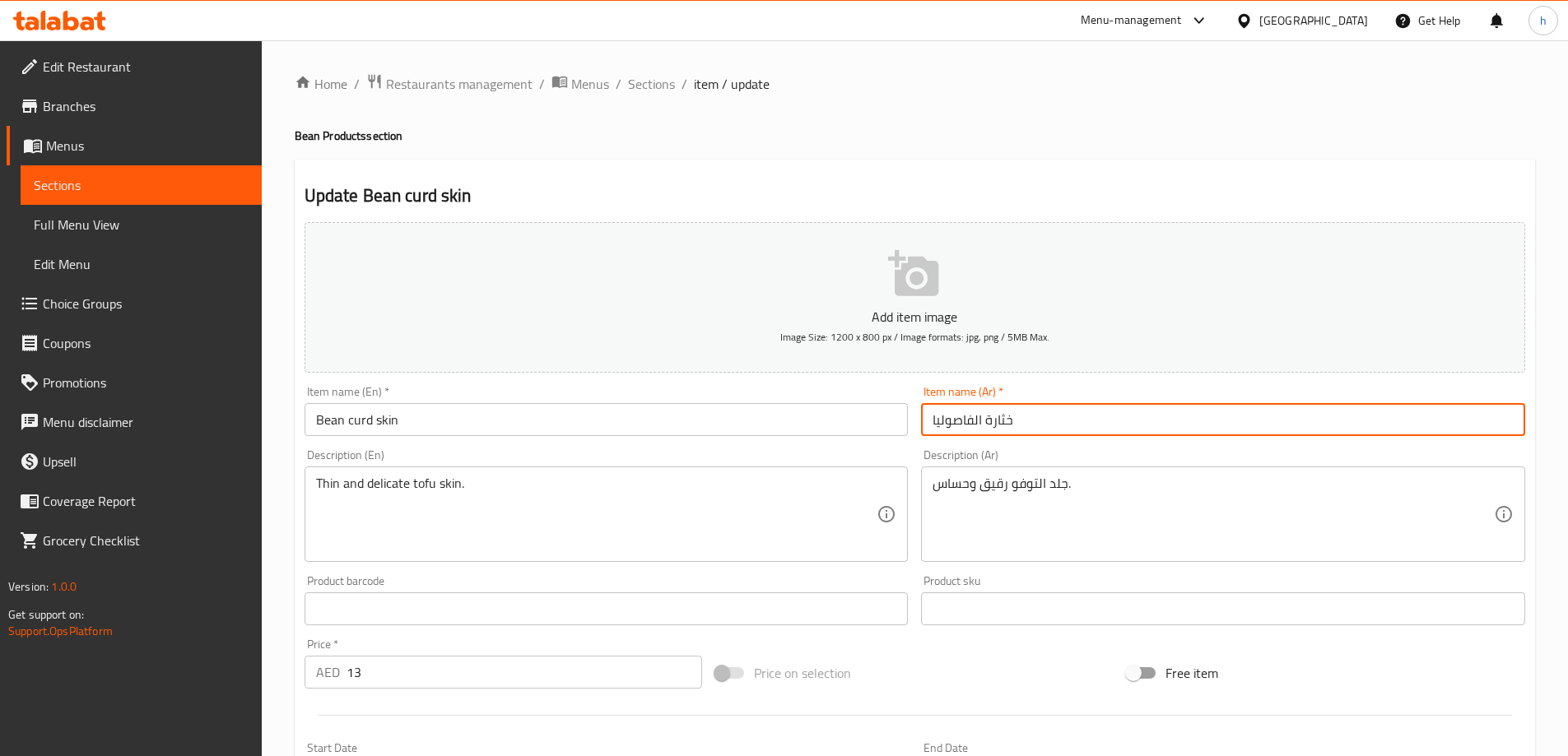
click at [1041, 425] on input "خثارة الفاصوليا" at bounding box center [1223, 420] width 604 height 33
type input "خثارة الفاصوليا سكين"
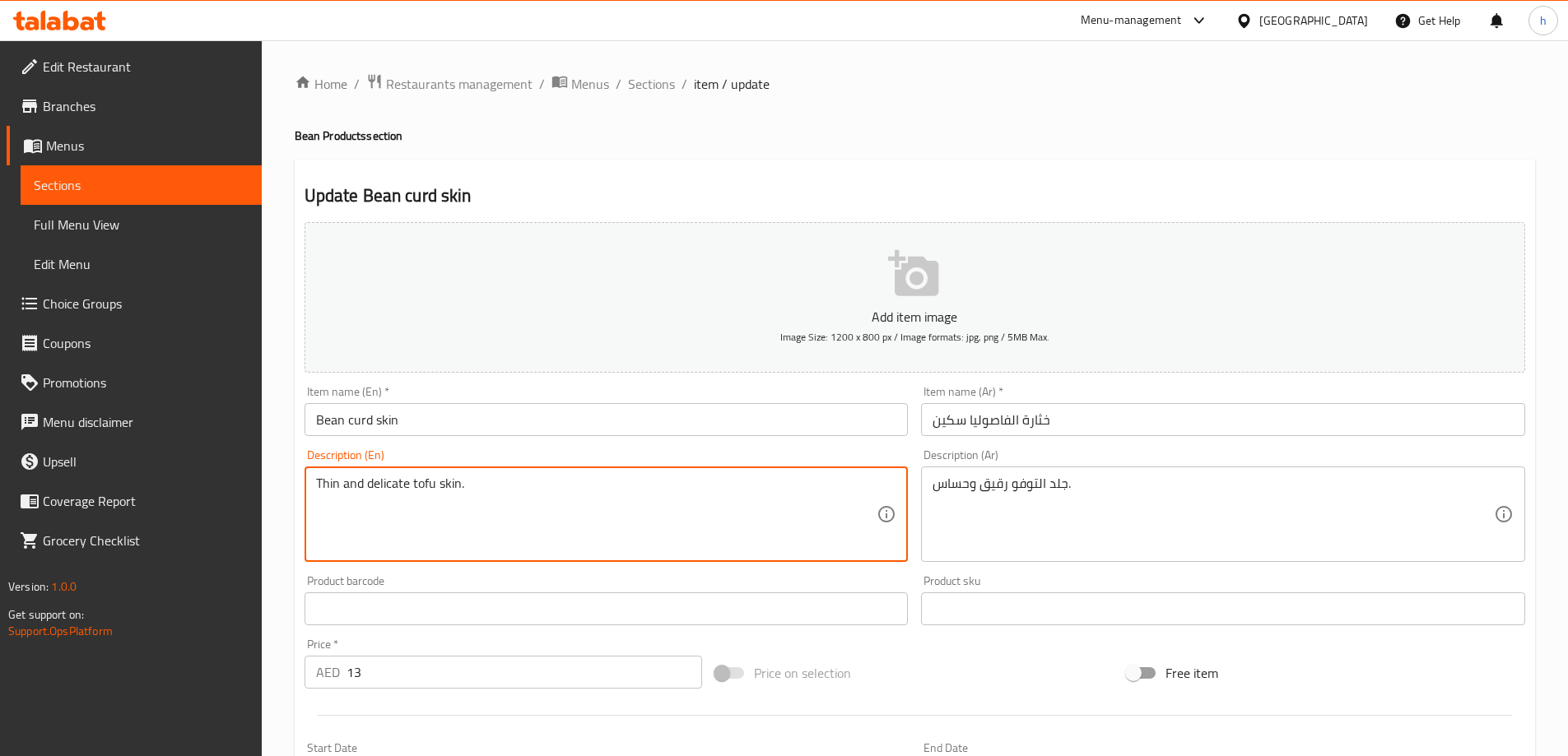
click at [385, 482] on textarea "Thin and delicate tofu skin." at bounding box center [596, 514] width 561 height 78
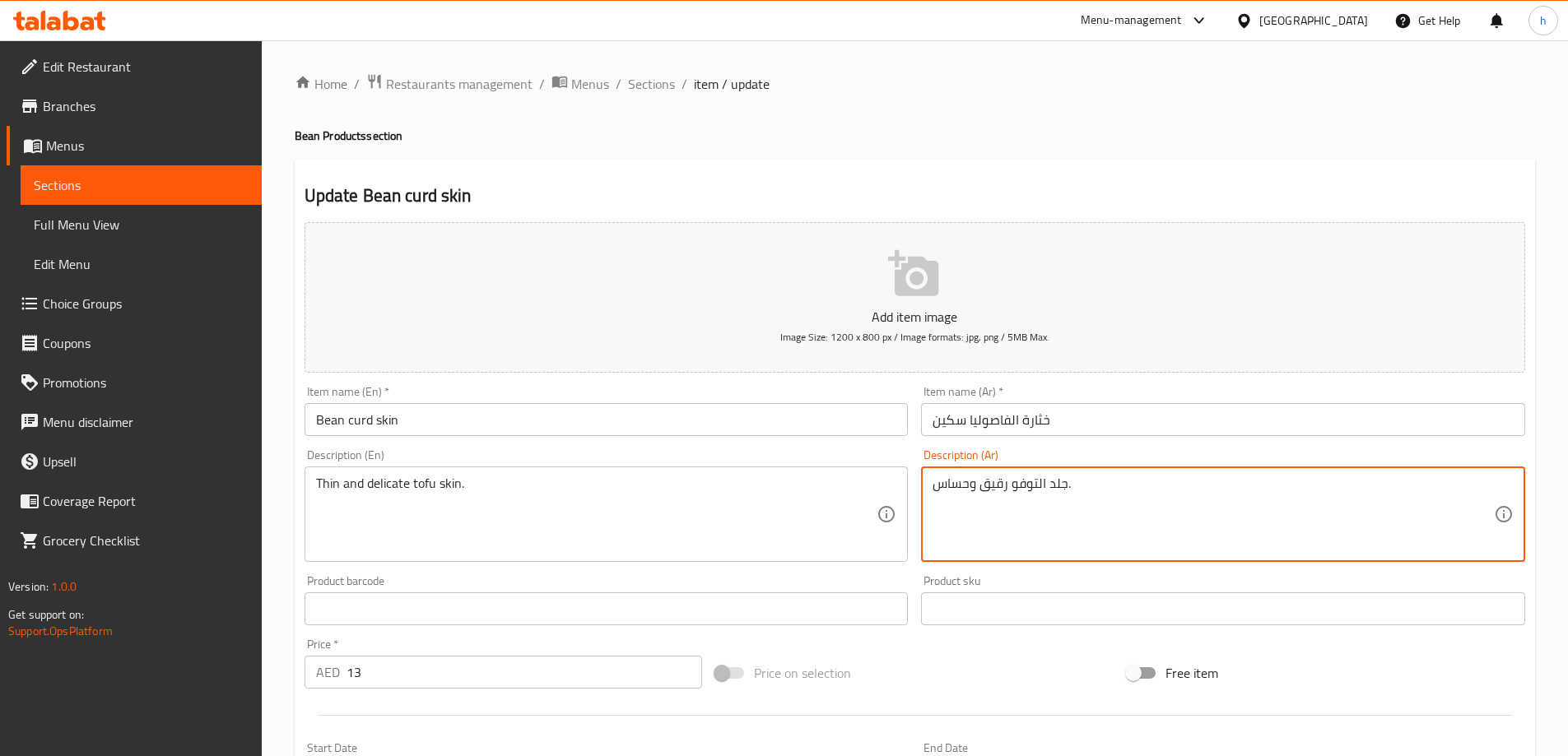
click at [1035, 493] on textarea "جلد التوفو رقيق وحساس." at bounding box center [1213, 514] width 561 height 78
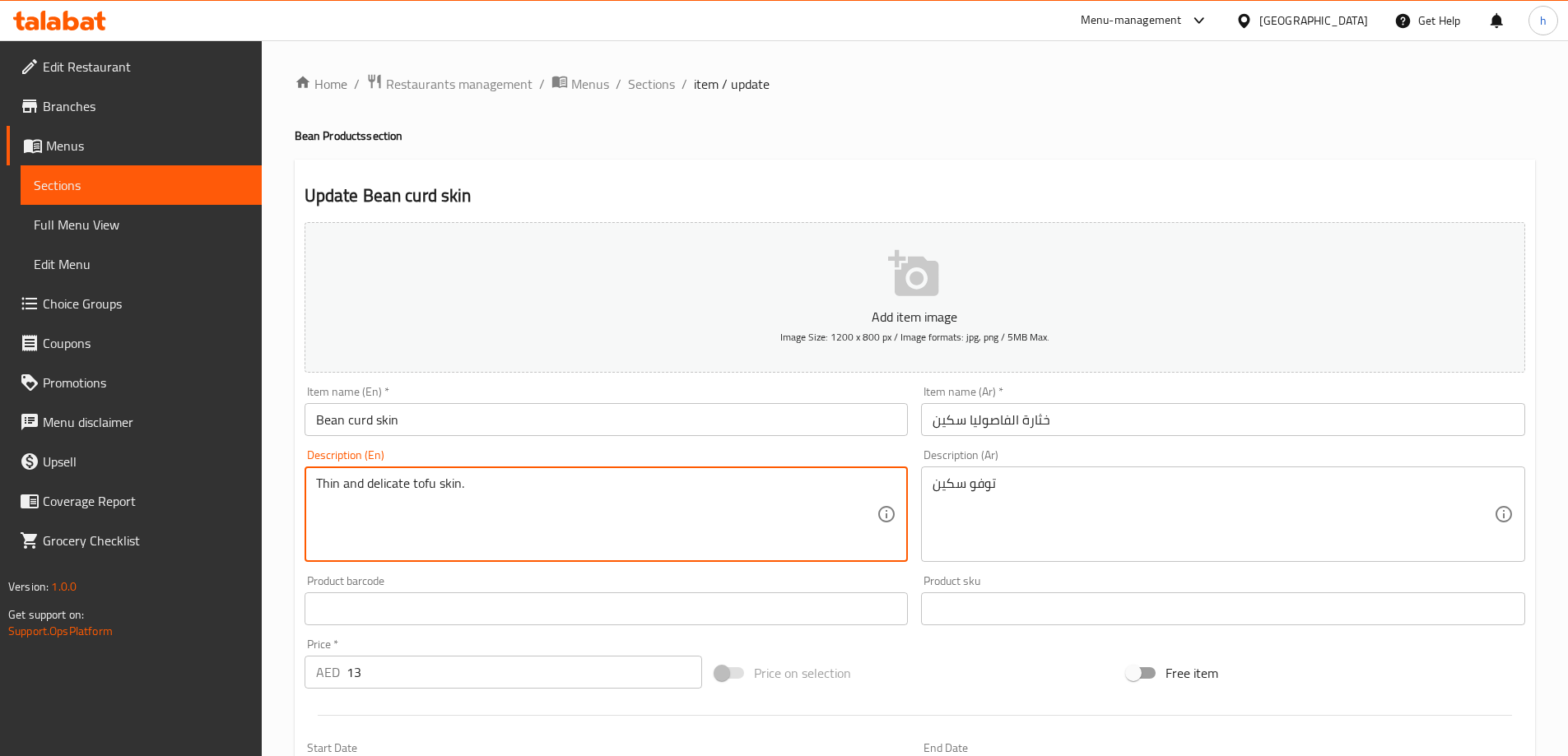
click at [392, 489] on textarea "Thin and delicate tofu skin." at bounding box center [596, 514] width 561 height 78
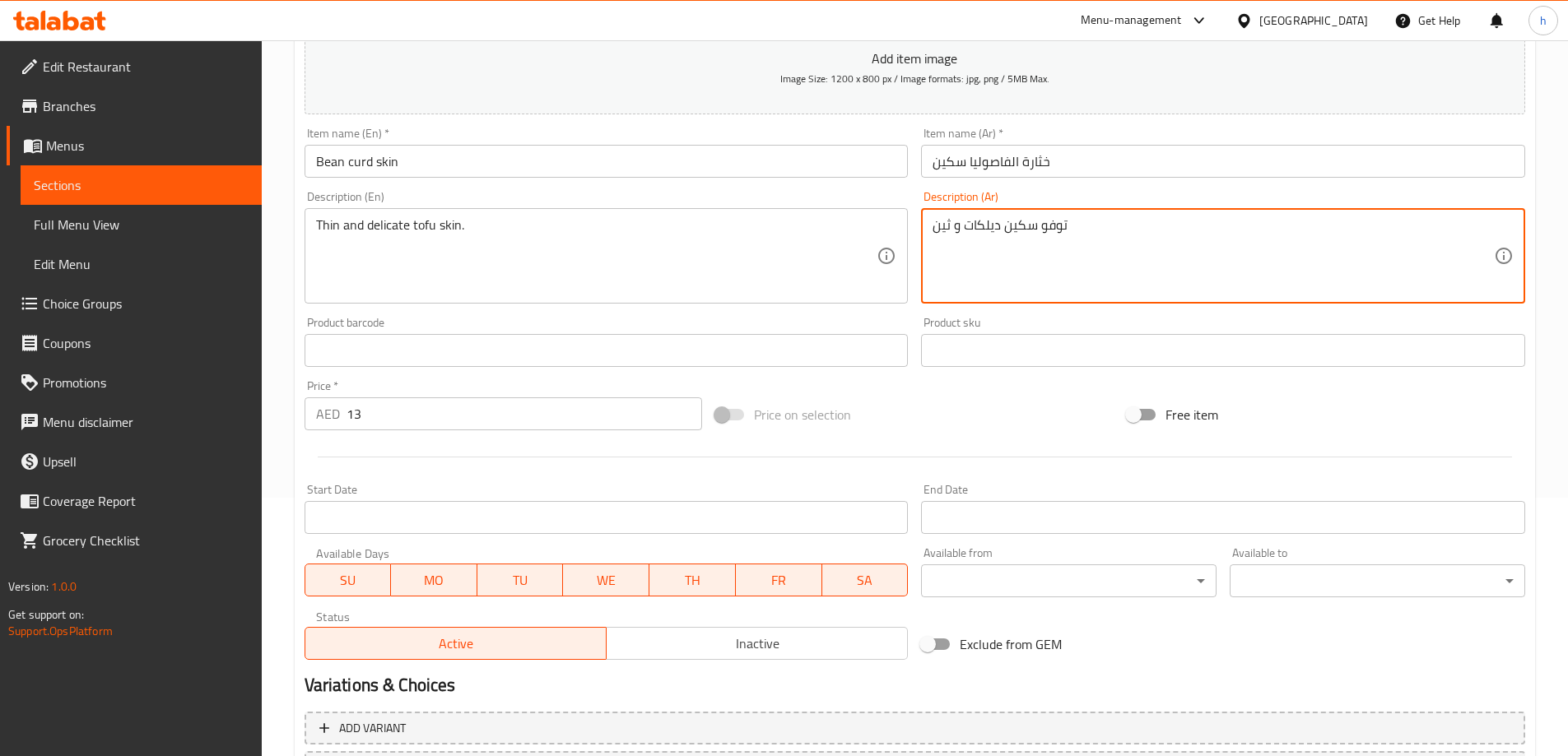
scroll to position [406, 0]
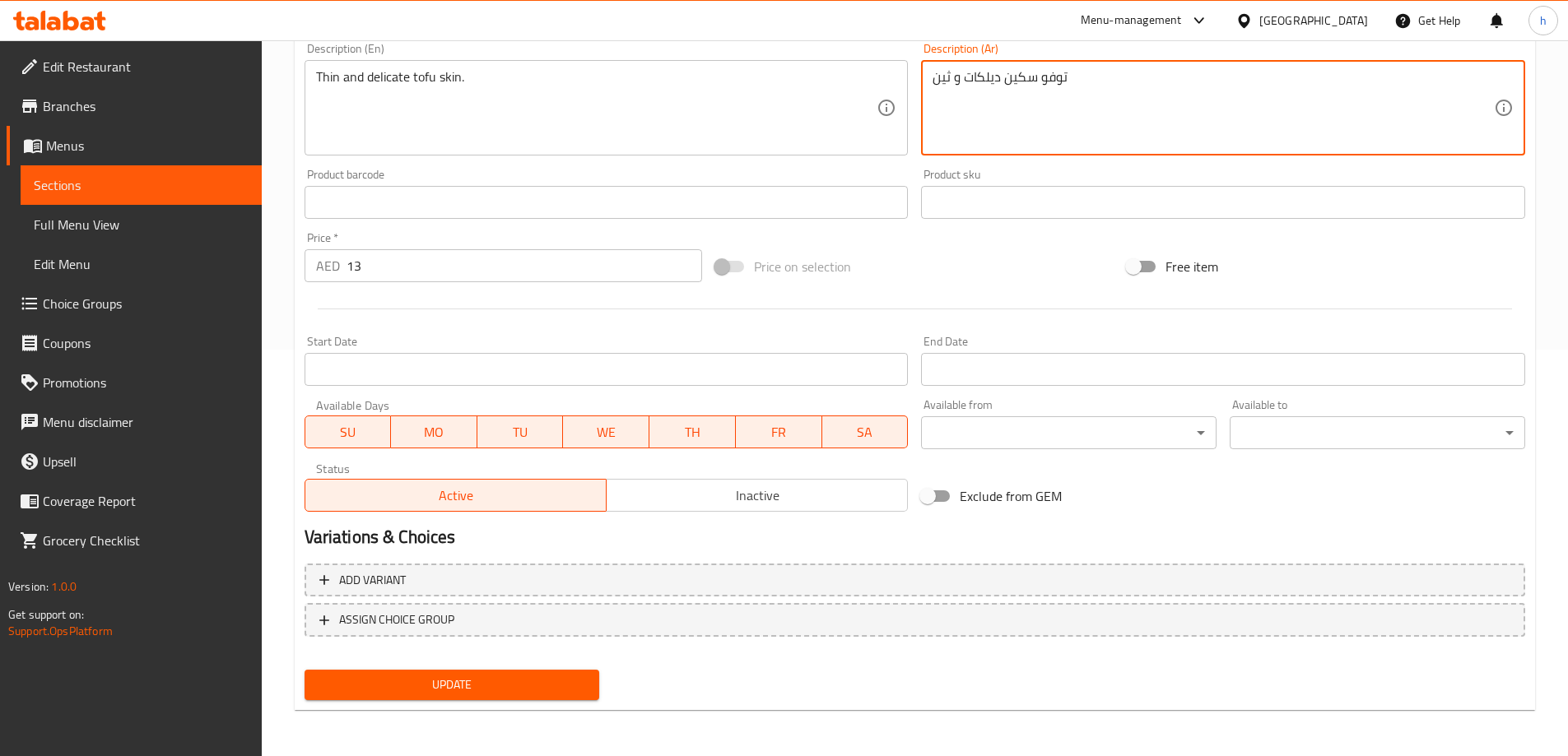
type textarea "توفو سكين ديلكات و ثين"
click at [549, 691] on span "Update" at bounding box center [452, 685] width 269 height 20
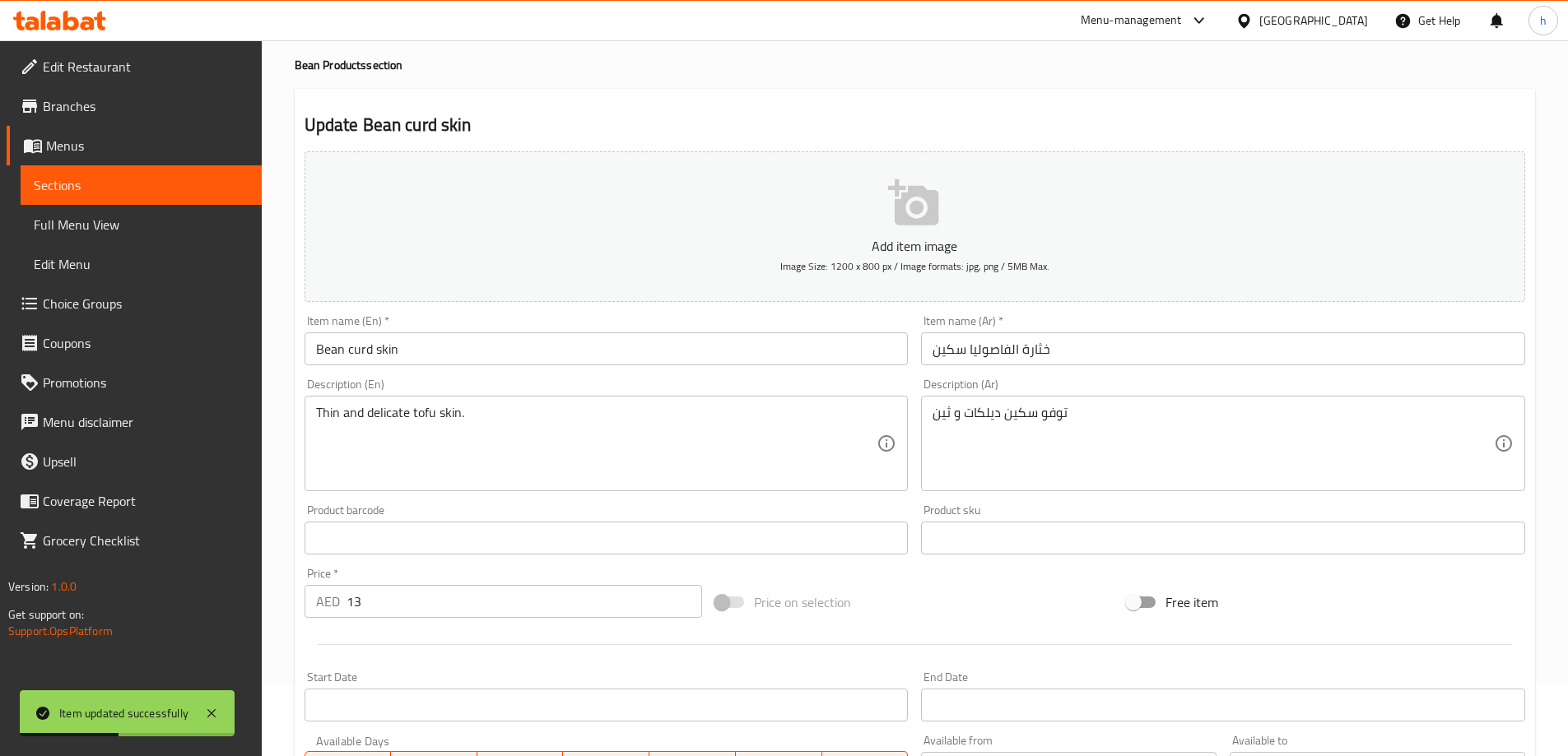
scroll to position [0, 0]
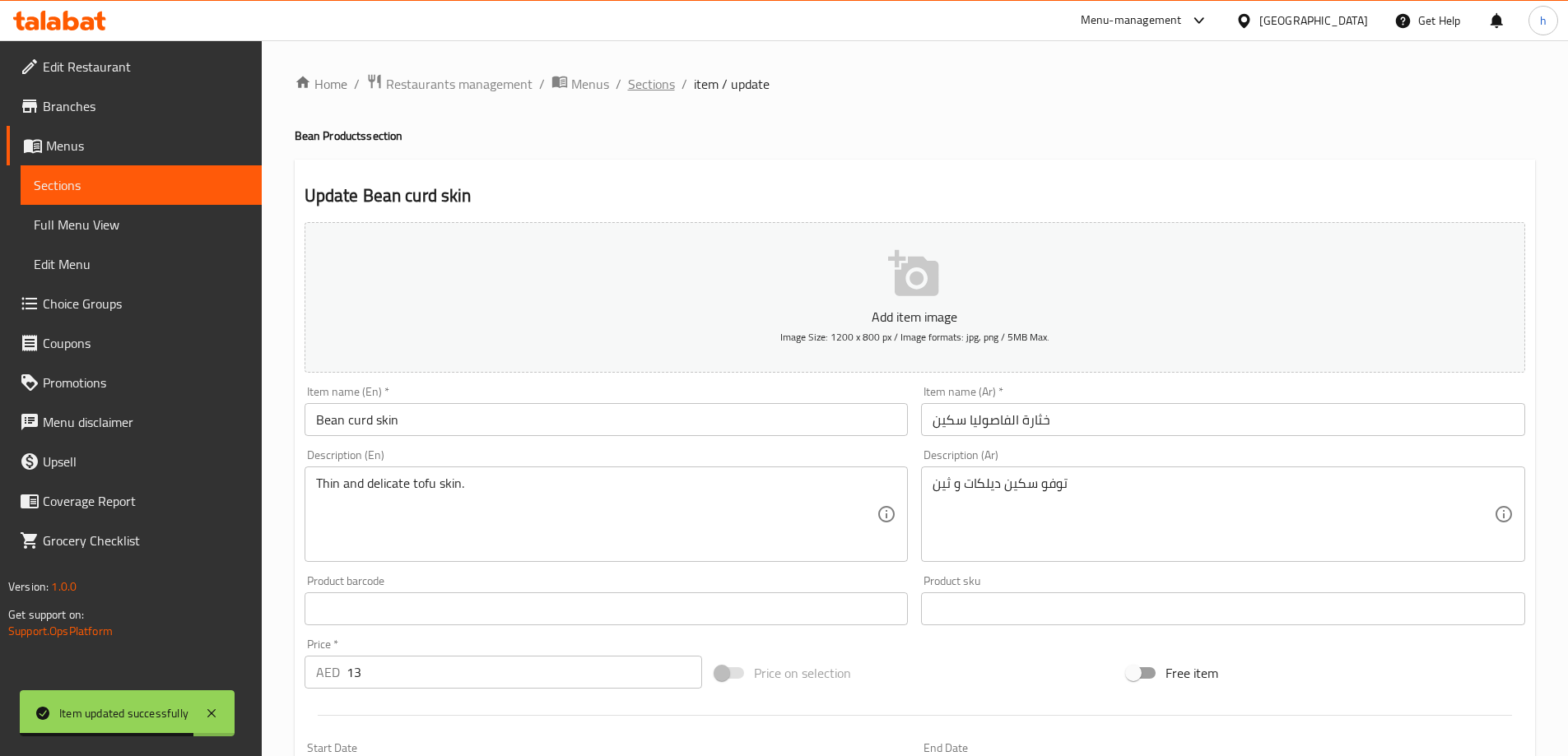
click at [667, 90] on span "Sections" at bounding box center [652, 84] width 47 height 19
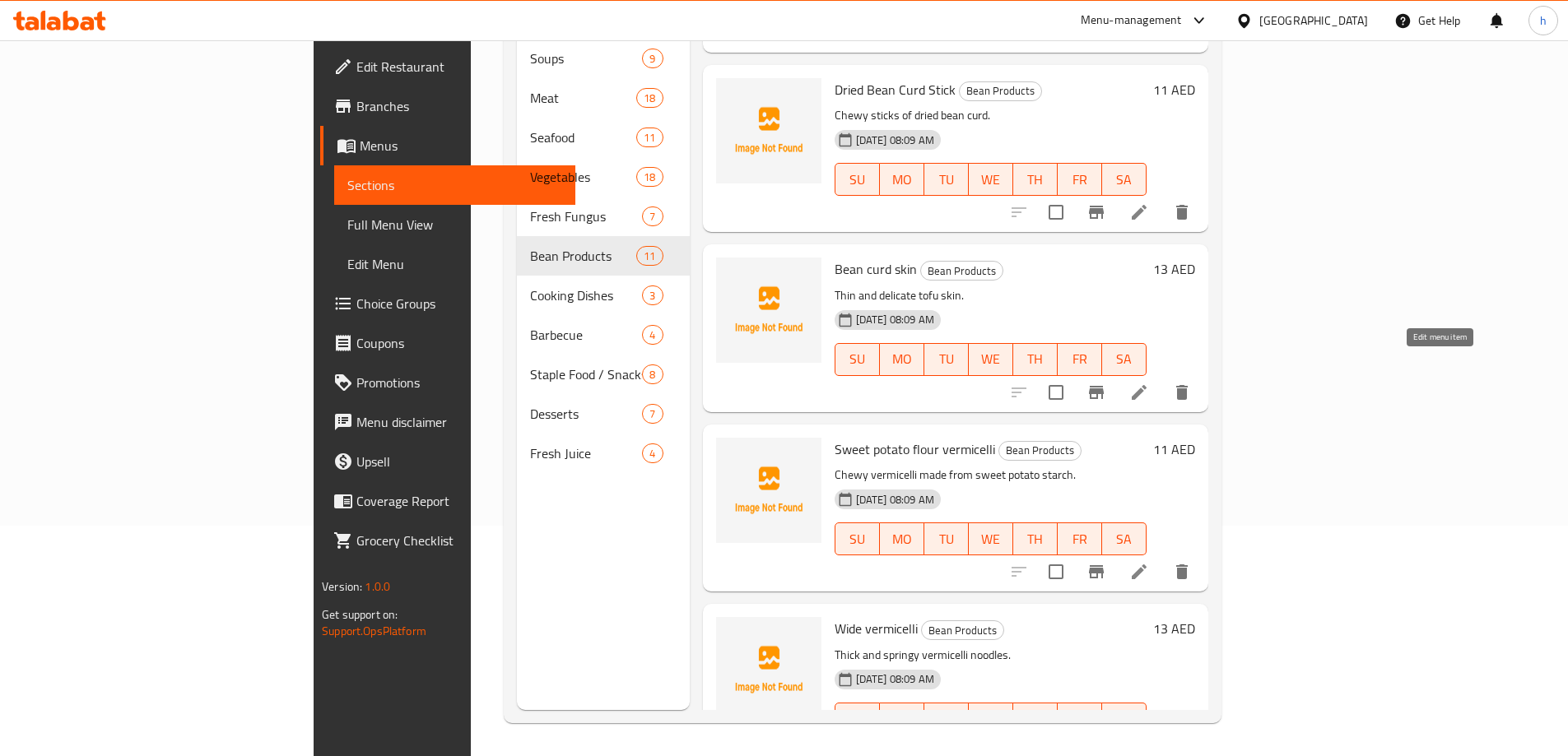
scroll to position [769, 0]
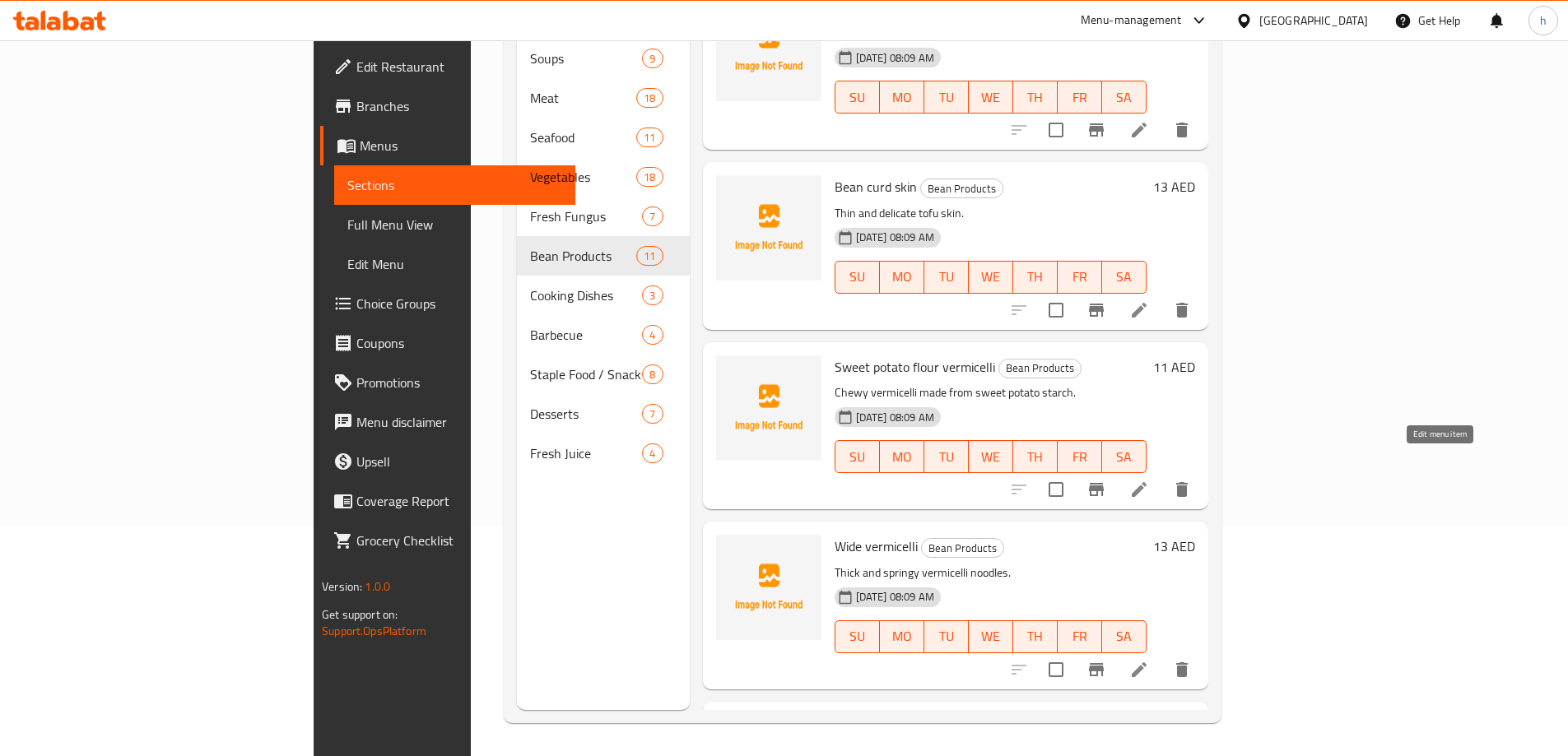
click at [1149, 479] on icon at bounding box center [1139, 489] width 19 height 19
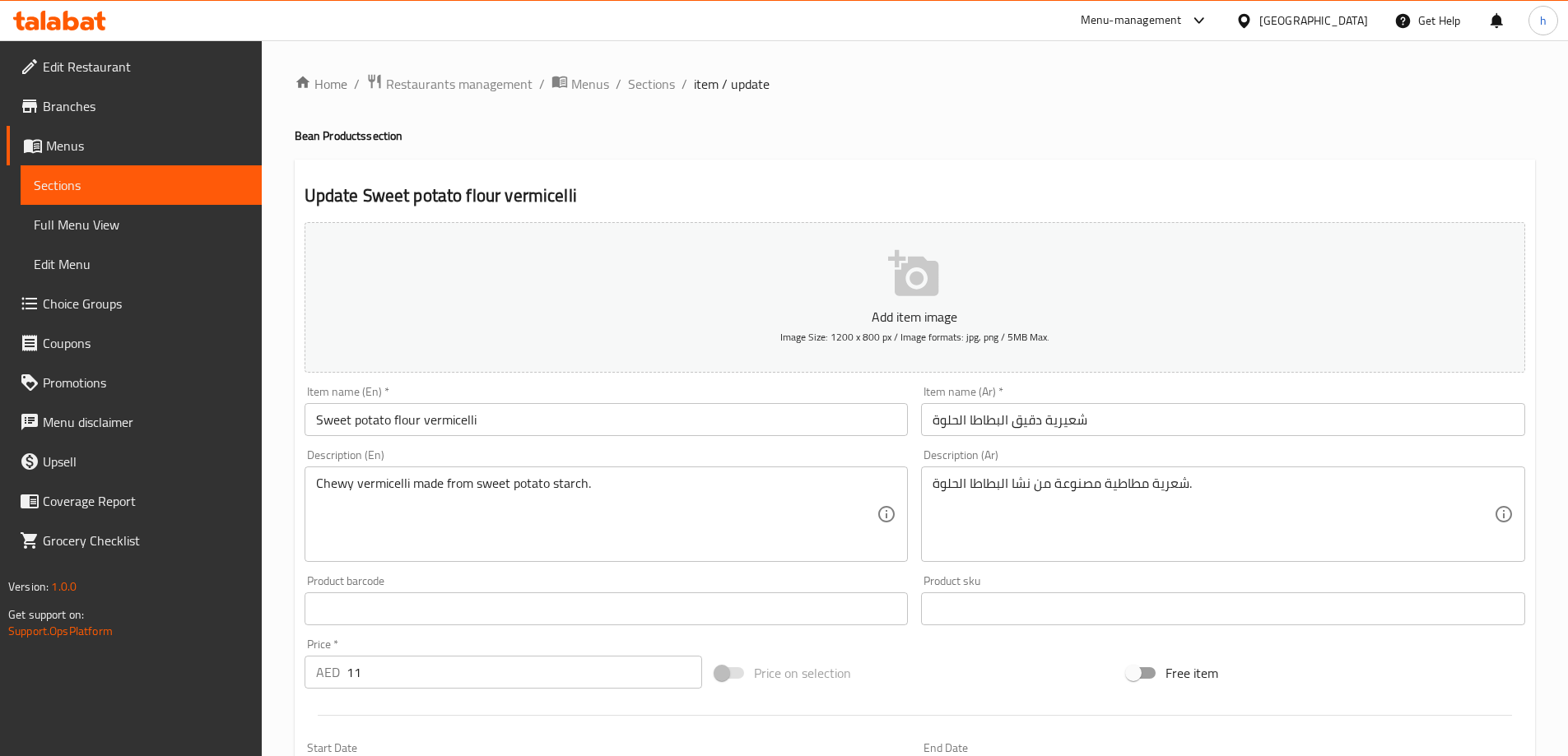
click at [460, 426] on input "Sweet potato flour vermicelli" at bounding box center [607, 420] width 604 height 33
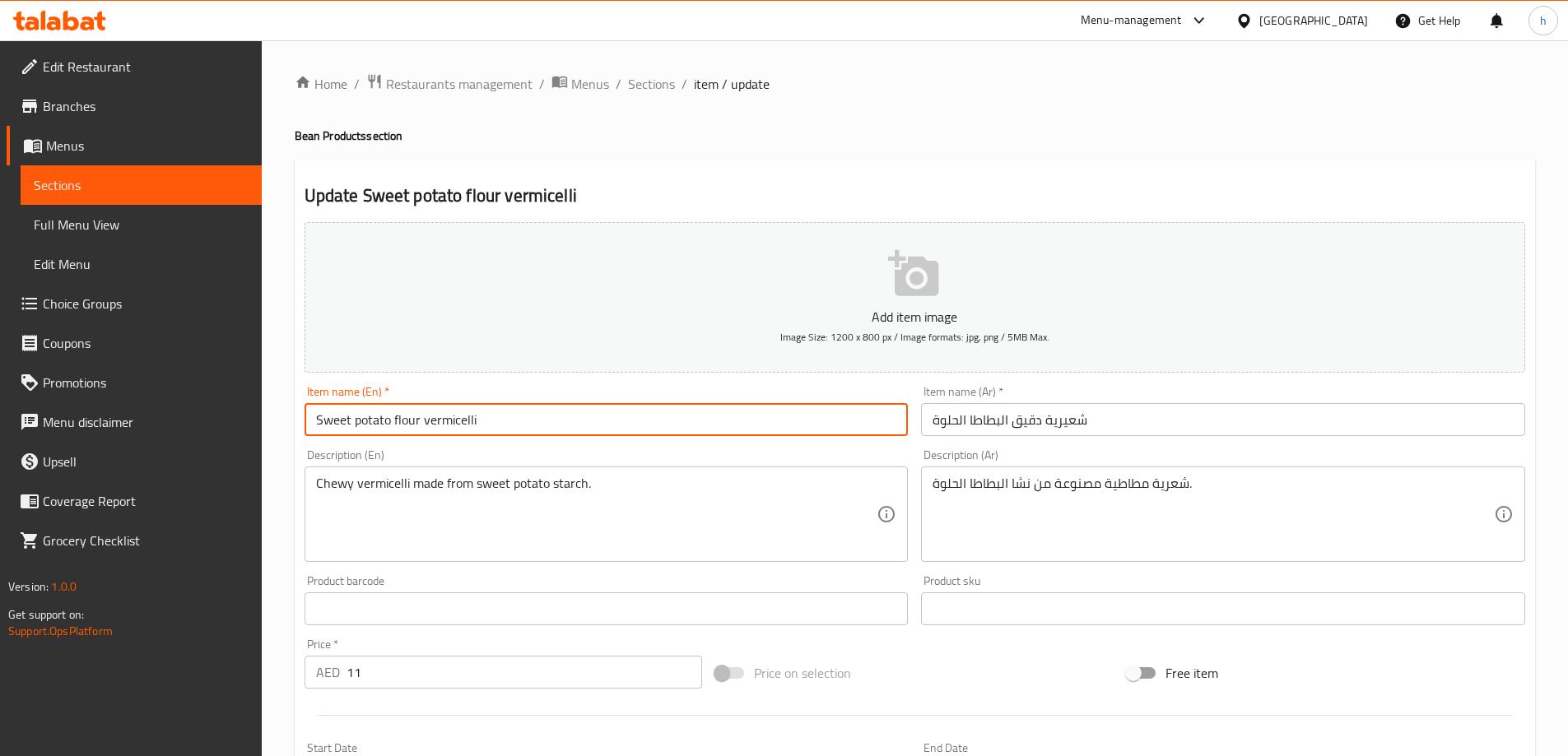
click at [460, 426] on input "Sweet potato flour vermicelli" at bounding box center [607, 420] width 604 height 33
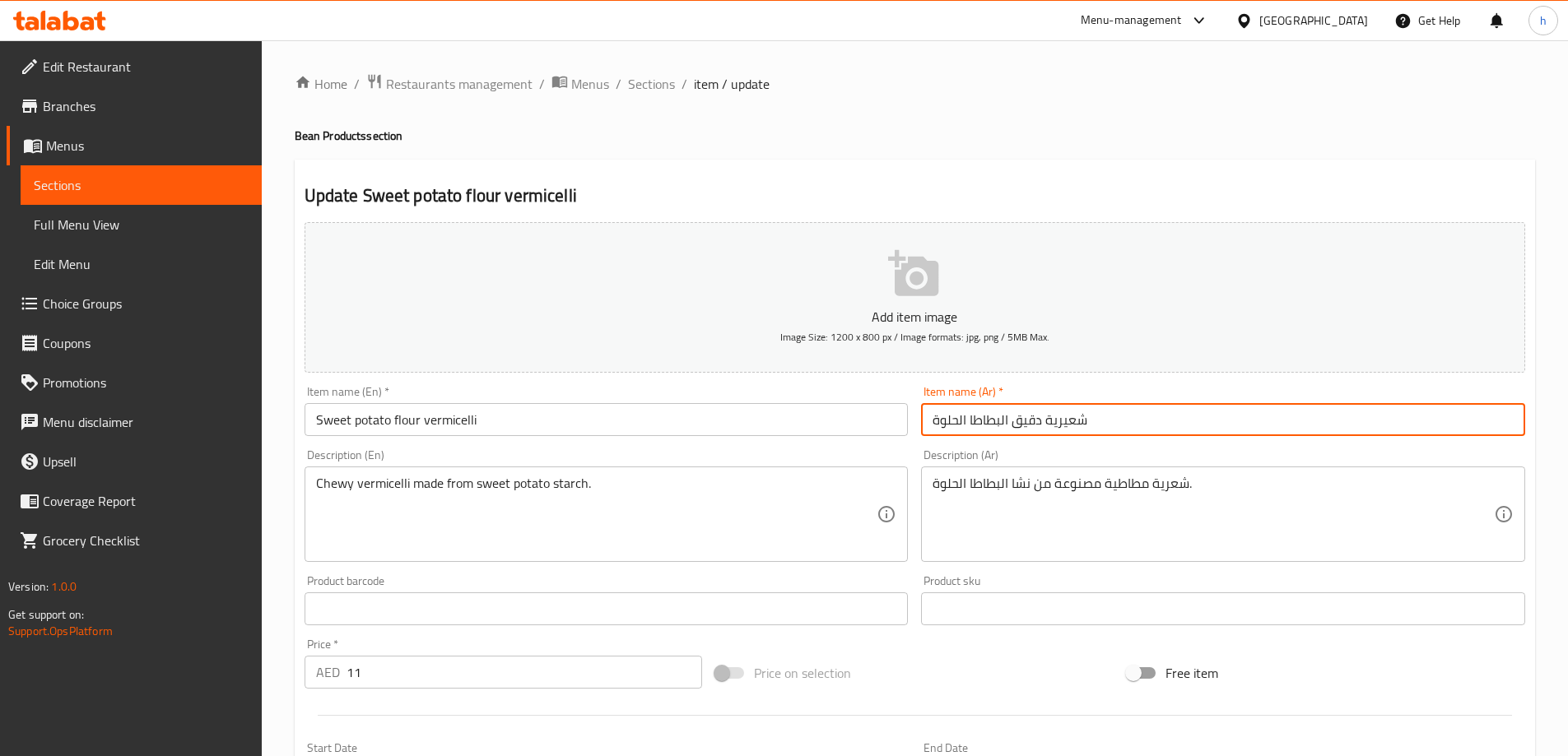
click at [1066, 422] on input "شعيرية دقيق البطاطا الحلوة" at bounding box center [1223, 420] width 604 height 33
click at [1014, 421] on input "شعيرية دقيق البطاطا الحلوة" at bounding box center [1223, 420] width 604 height 33
click at [984, 427] on input "شعيرية دقيق البطاطا الحلوة" at bounding box center [1223, 420] width 604 height 33
click at [948, 427] on input "شعيرية دقيق البطاطا الحلوة" at bounding box center [1223, 420] width 604 height 33
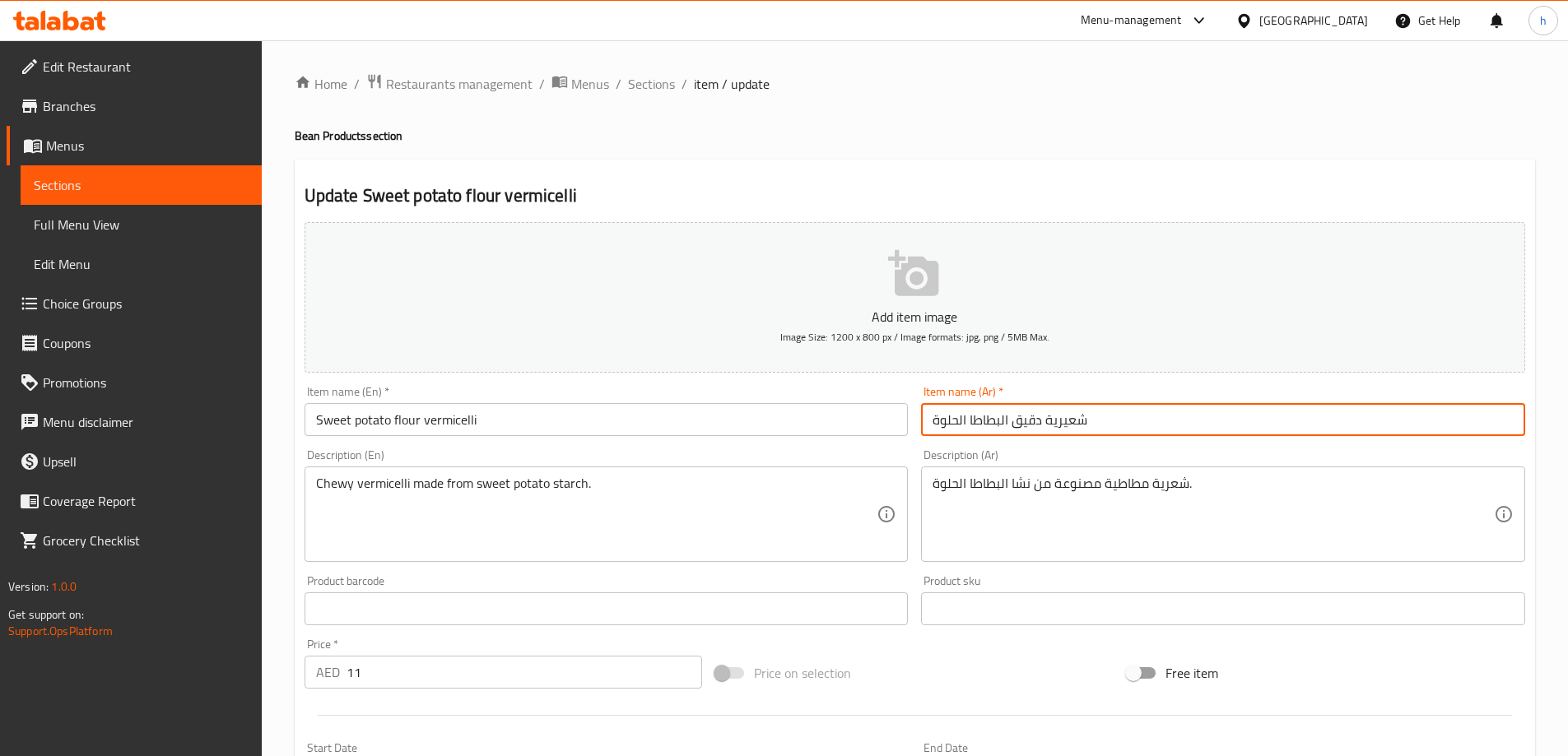
click at [948, 427] on input "شعيرية دقيق البطاطا الحلوة" at bounding box center [1223, 420] width 604 height 33
click at [325, 494] on textarea "Chewy vermicelli made from sweet potato starch." at bounding box center [596, 514] width 561 height 78
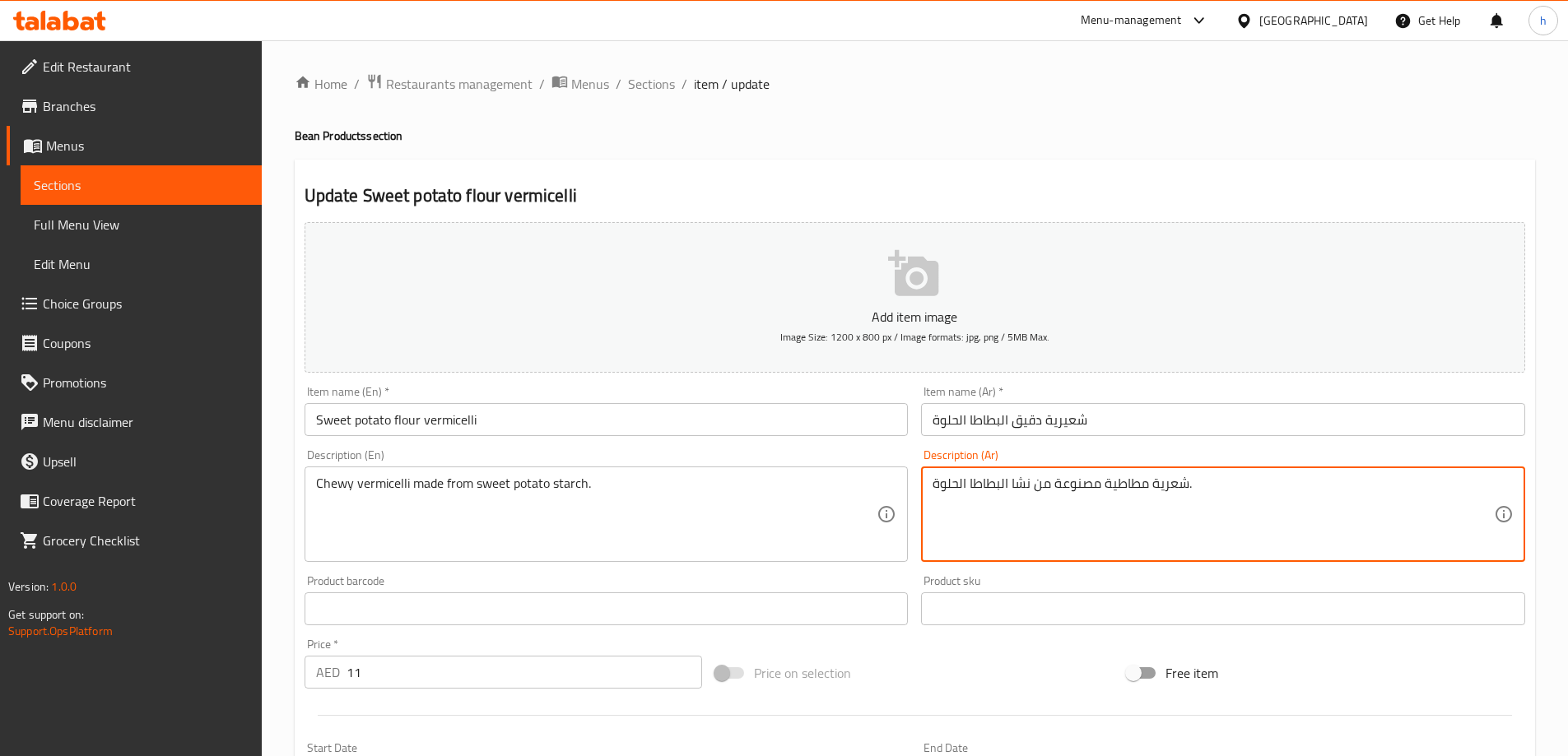
click at [1139, 486] on textarea "شعرية مطاطية مصنوعة من نشا البطاطا الحلوة." at bounding box center [1213, 514] width 561 height 78
type textarea "شعرية شيوي مصنوعة من نشا البطاطا الحلوة."
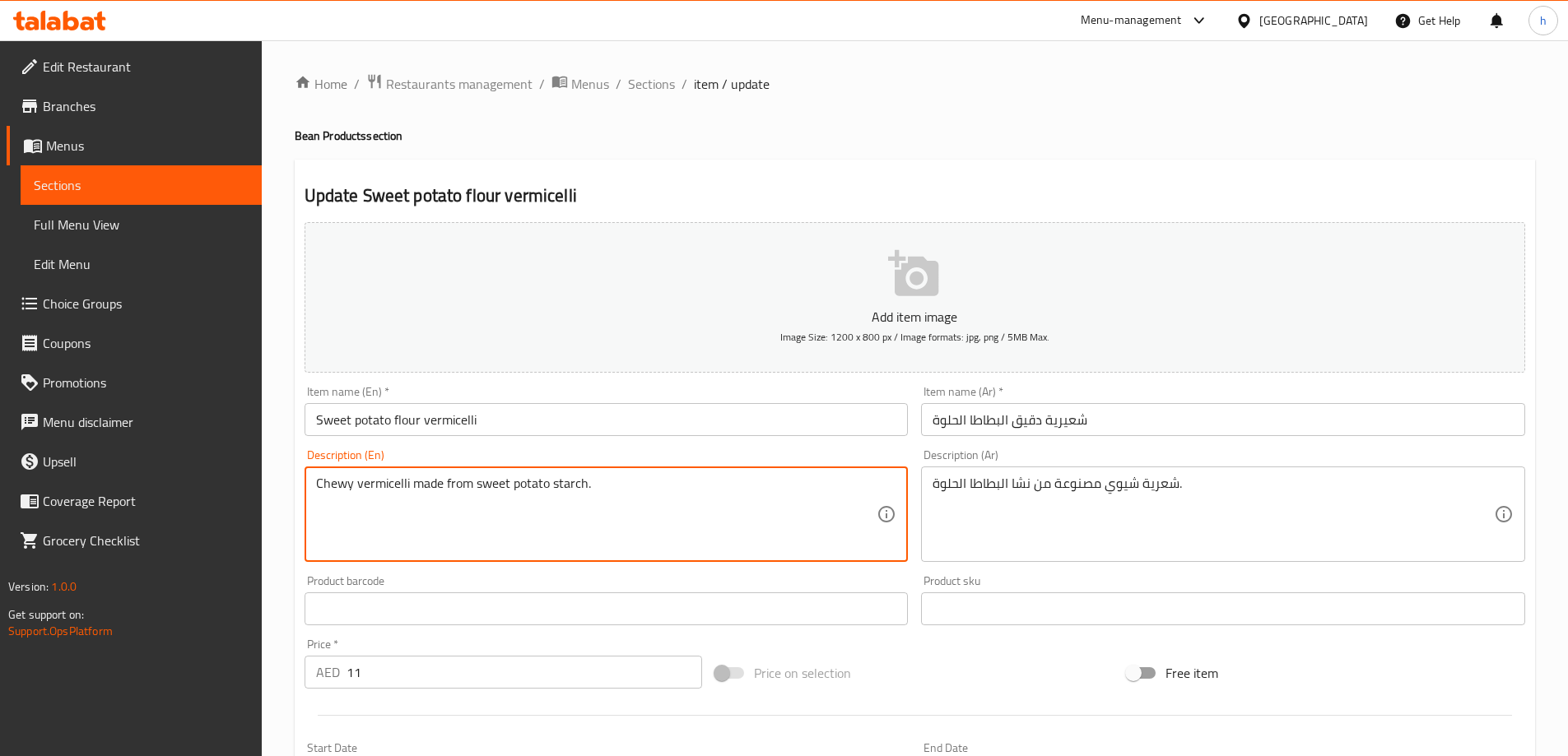
drag, startPoint x: 475, startPoint y: 485, endPoint x: 589, endPoint y: 494, distance: 114.4
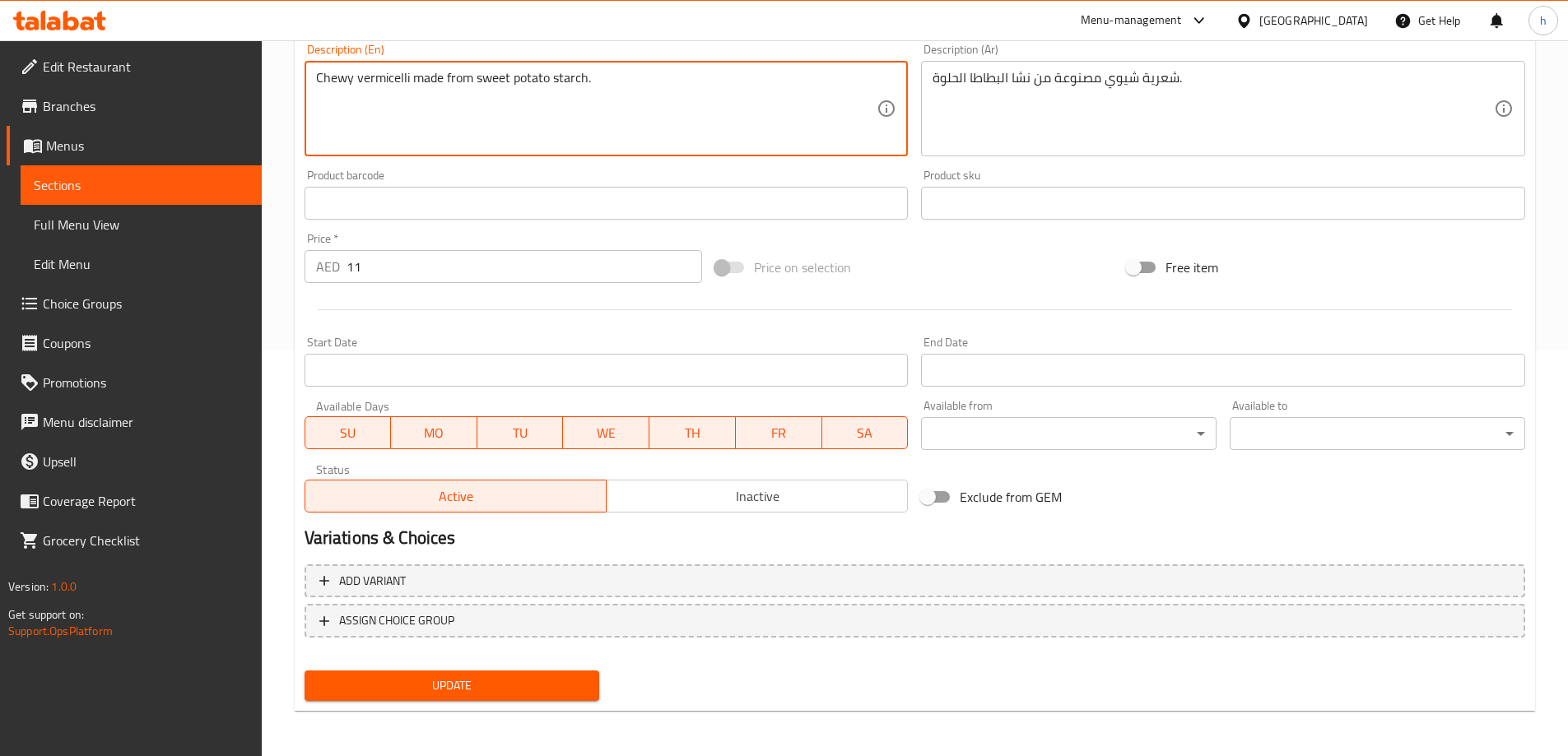
scroll to position [406, 0]
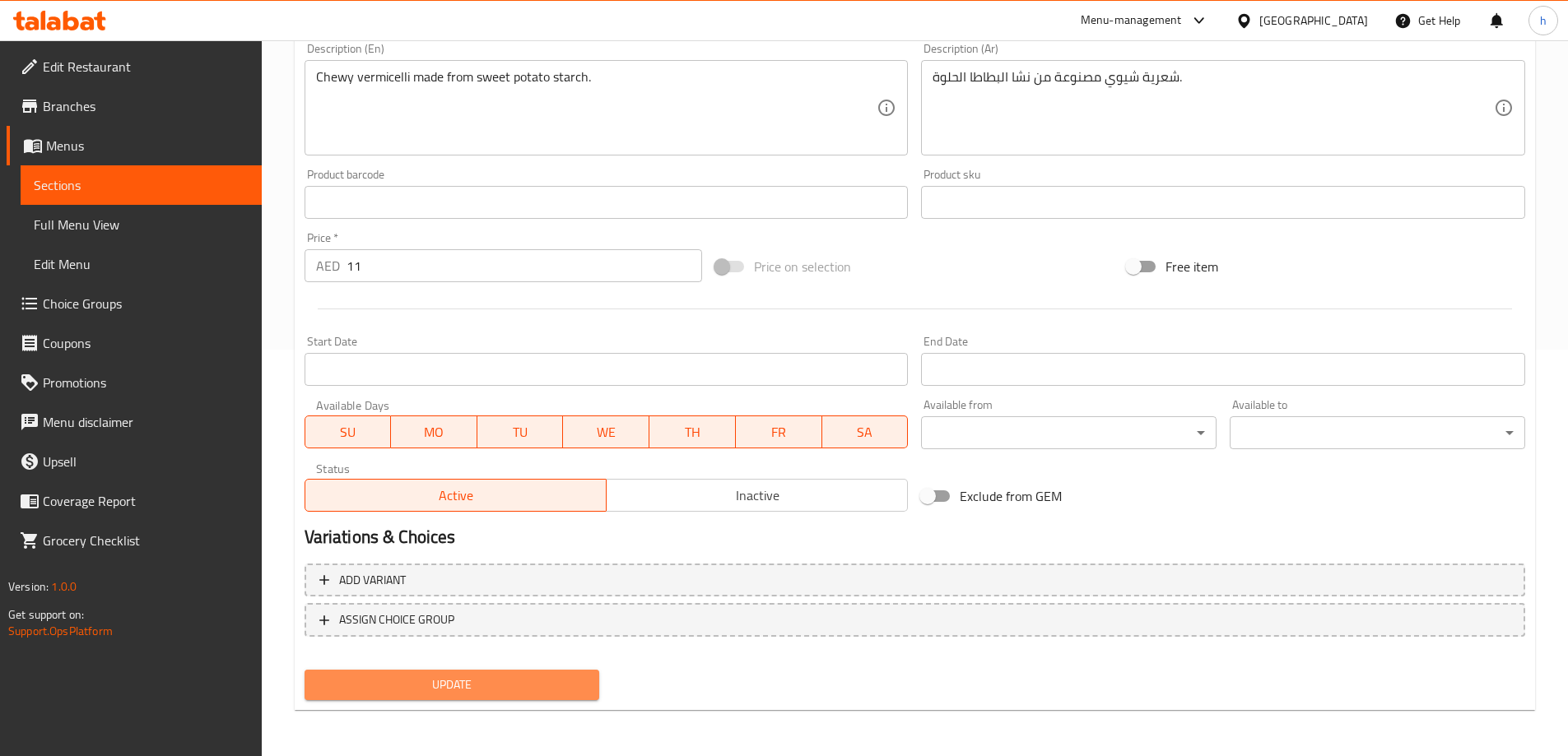
click at [573, 696] on span "Update" at bounding box center [452, 685] width 269 height 20
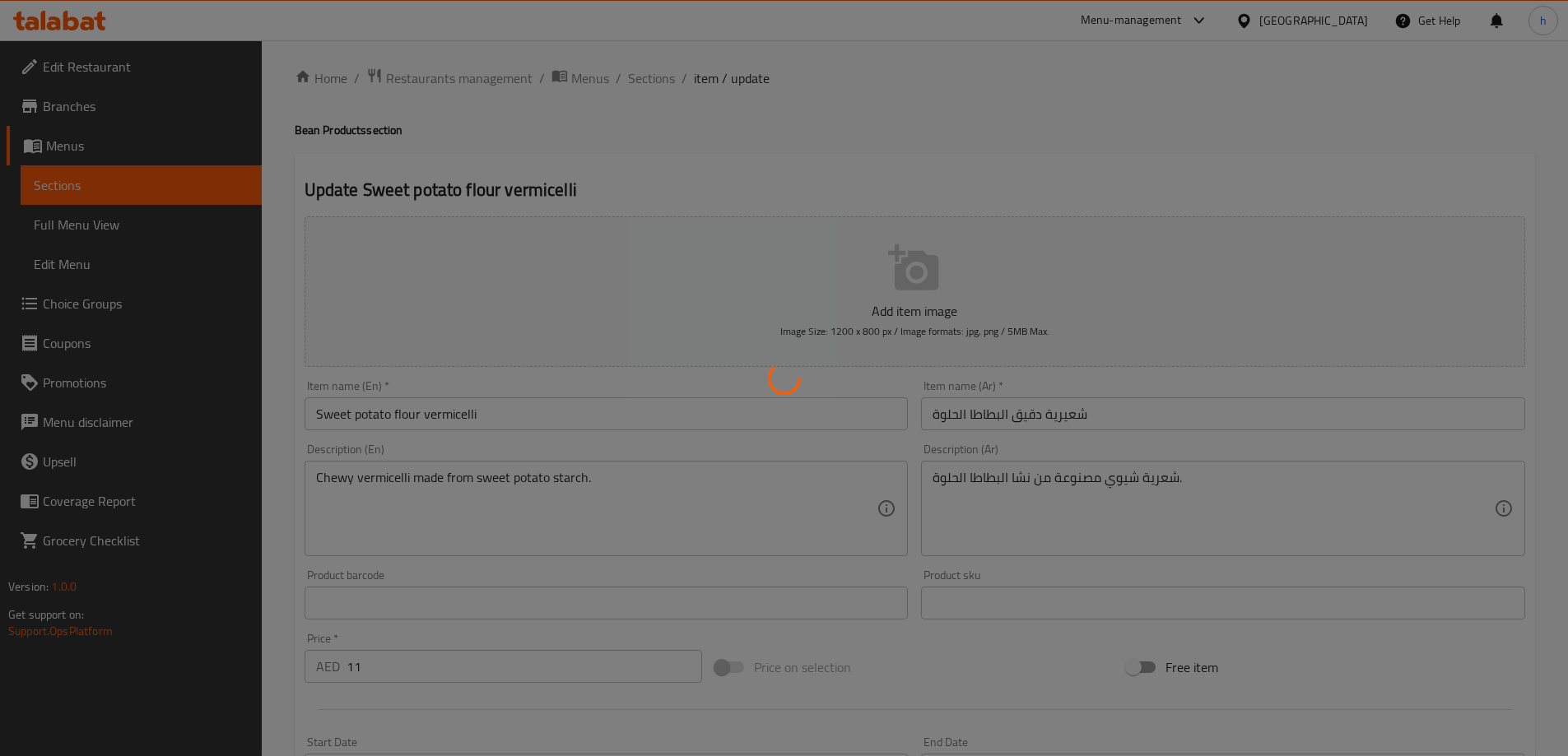
scroll to position [0, 0]
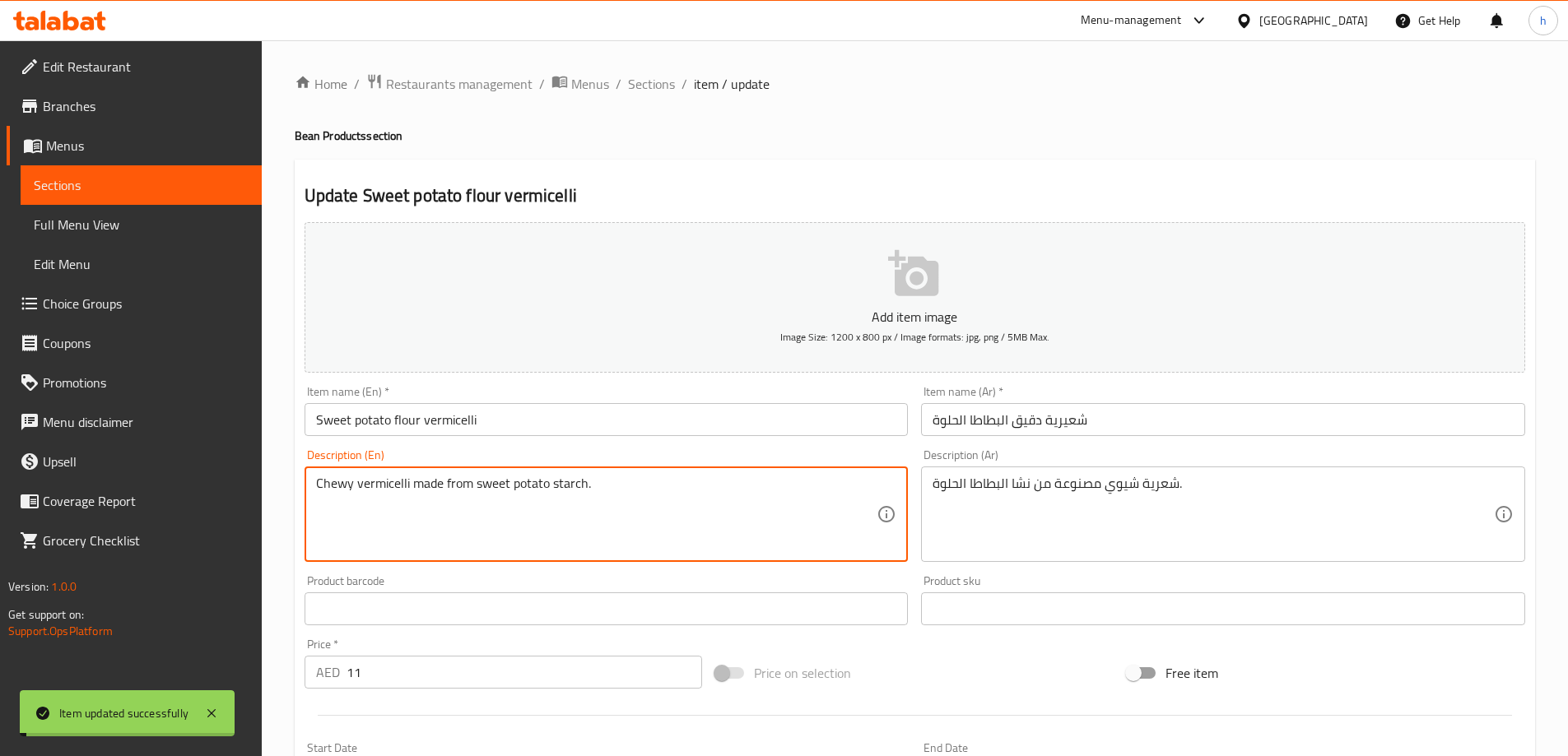
click at [577, 484] on textarea "Chewy vermicelli made from sweet potato starch." at bounding box center [596, 514] width 561 height 78
click at [667, 88] on span "Sections" at bounding box center [652, 84] width 47 height 19
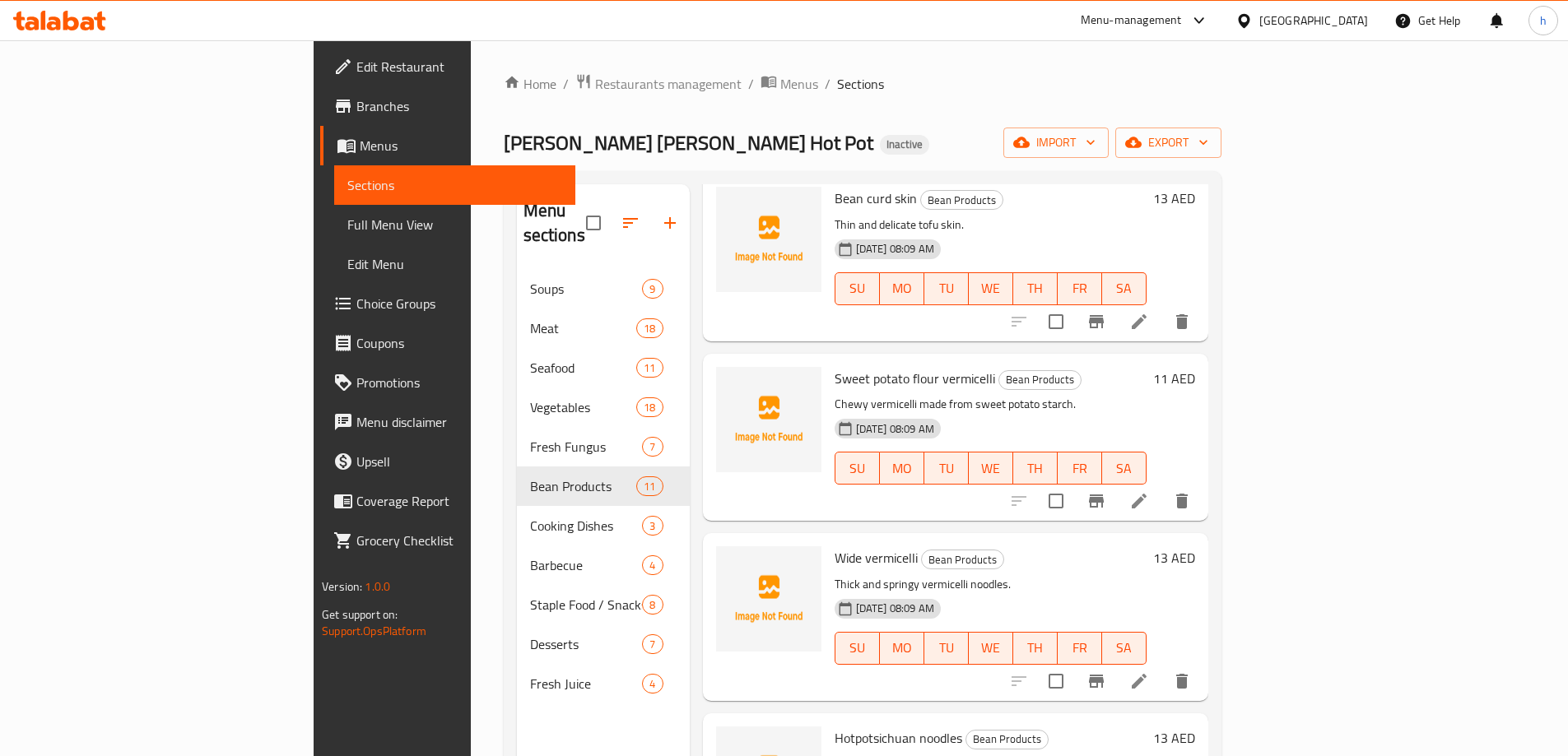
scroll to position [1153, 0]
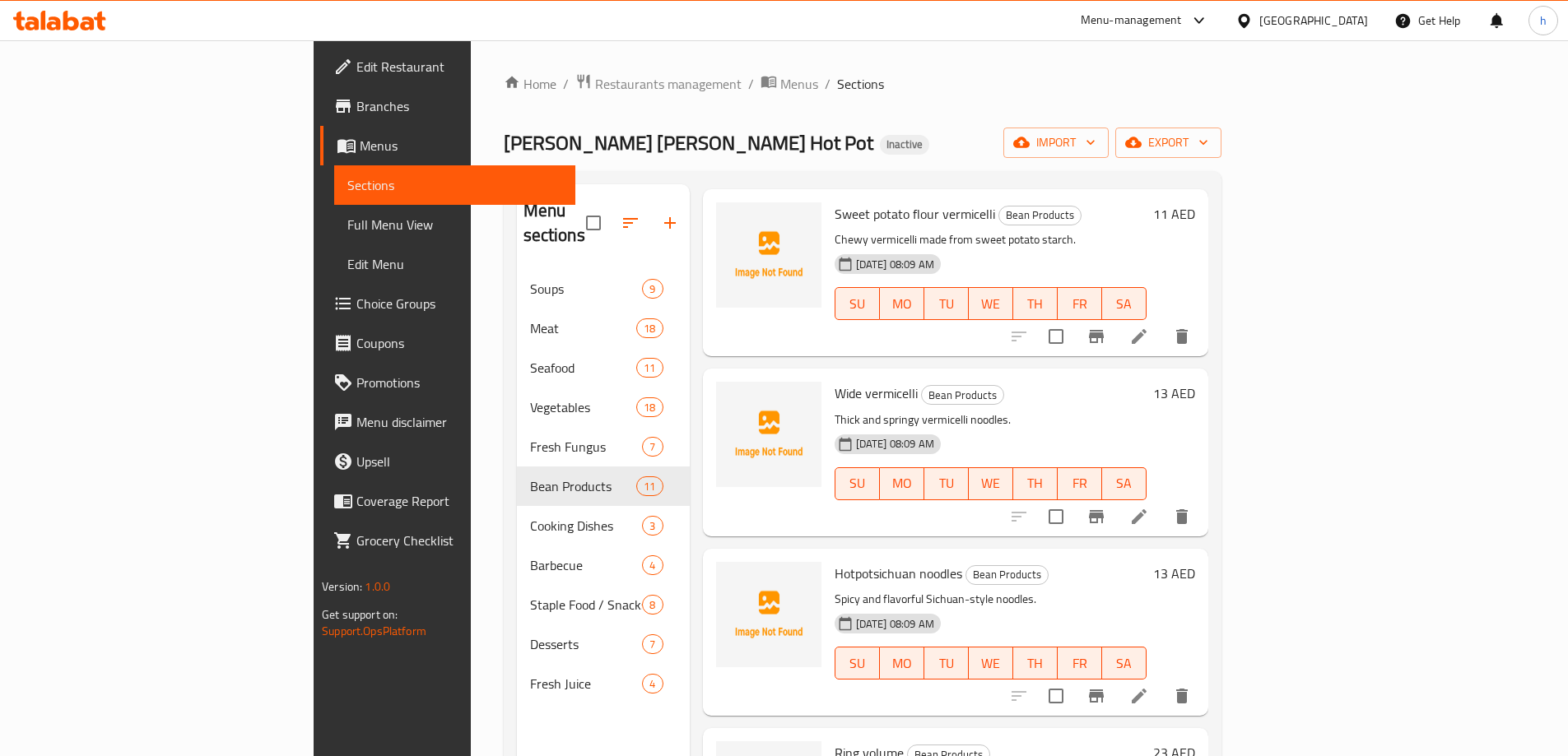
click at [1163, 502] on li at bounding box center [1138, 516] width 46 height 29
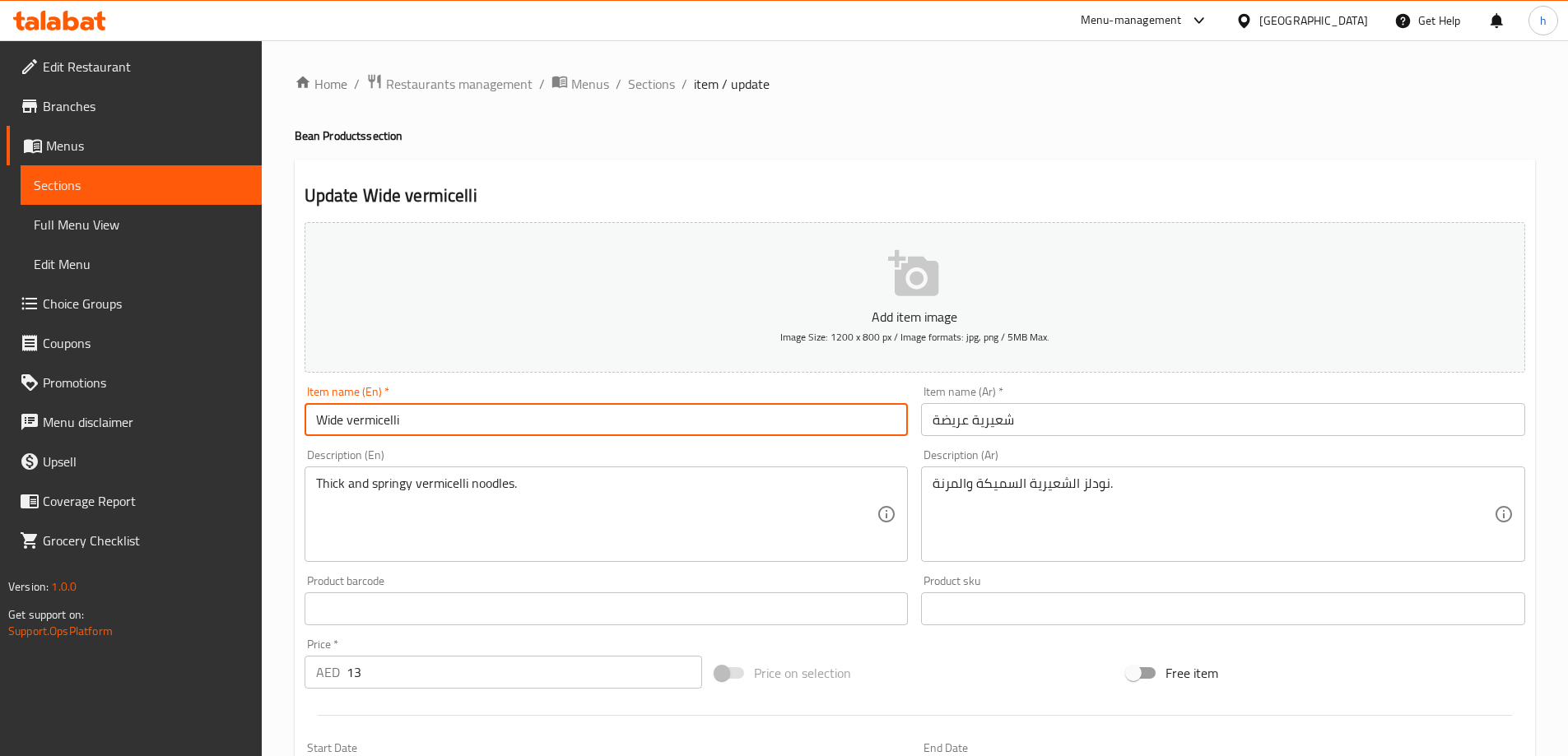
click at [626, 433] on input "Wide vermicelli" at bounding box center [607, 420] width 604 height 33
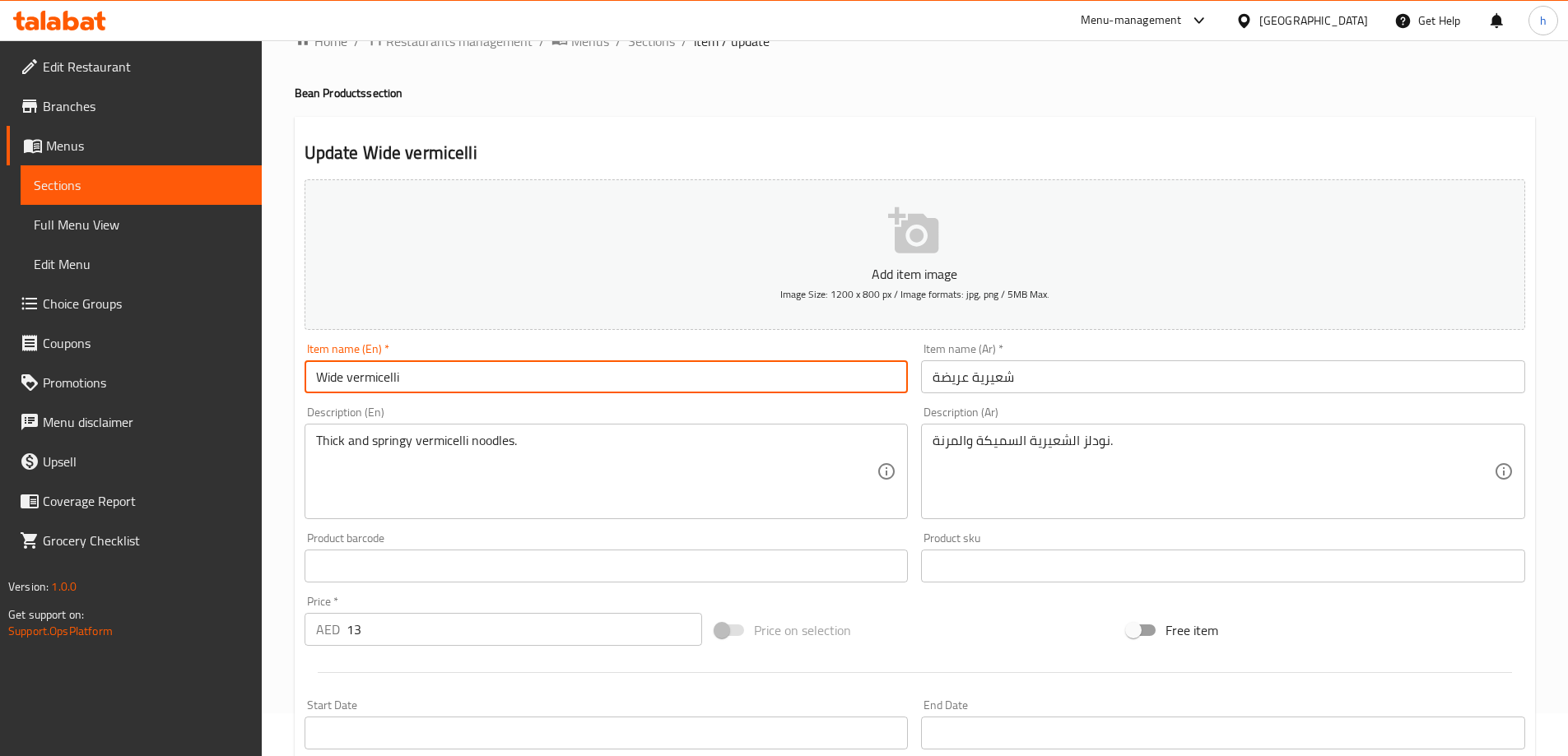
scroll to position [82, 0]
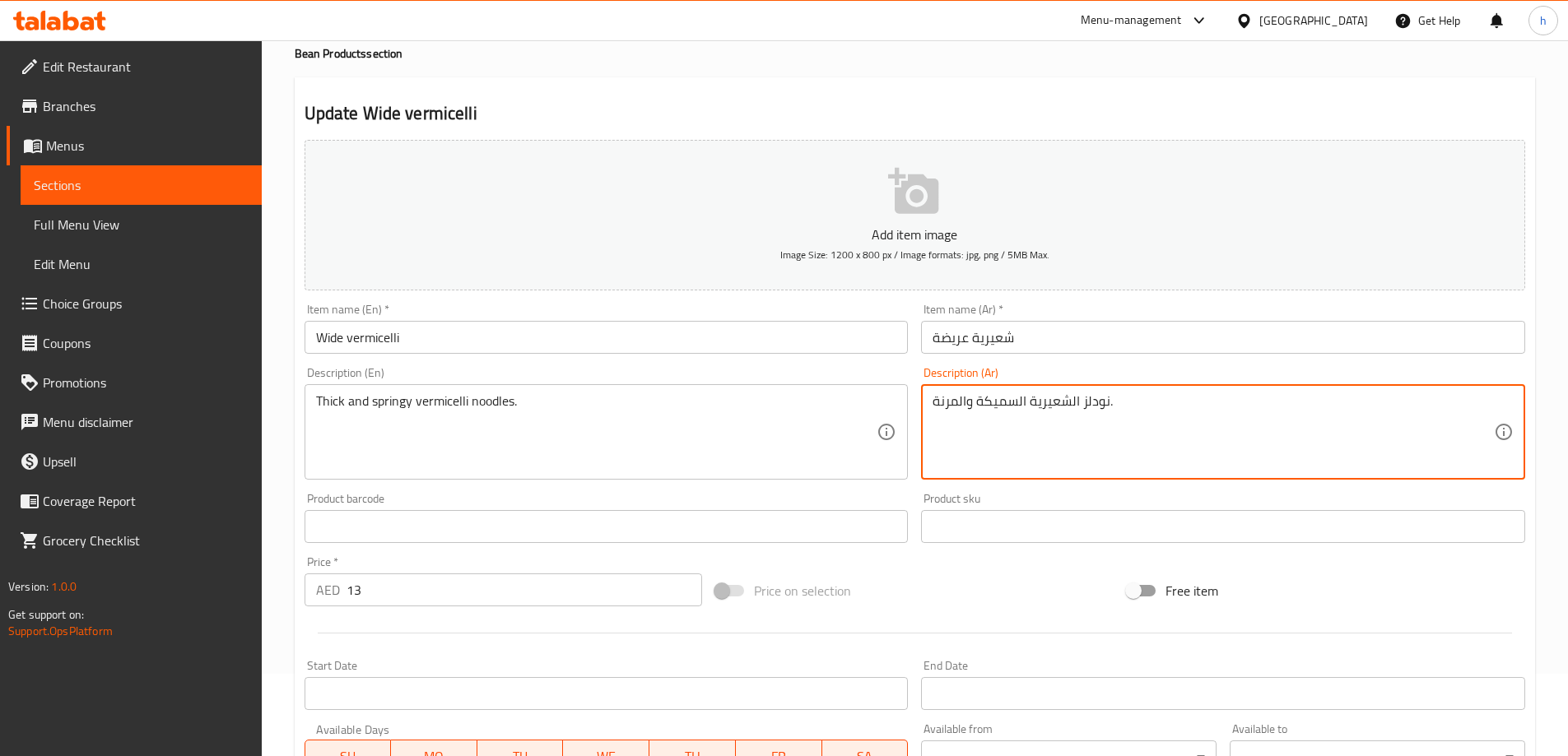
drag, startPoint x: 1025, startPoint y: 398, endPoint x: 895, endPoint y: 400, distance: 130.0
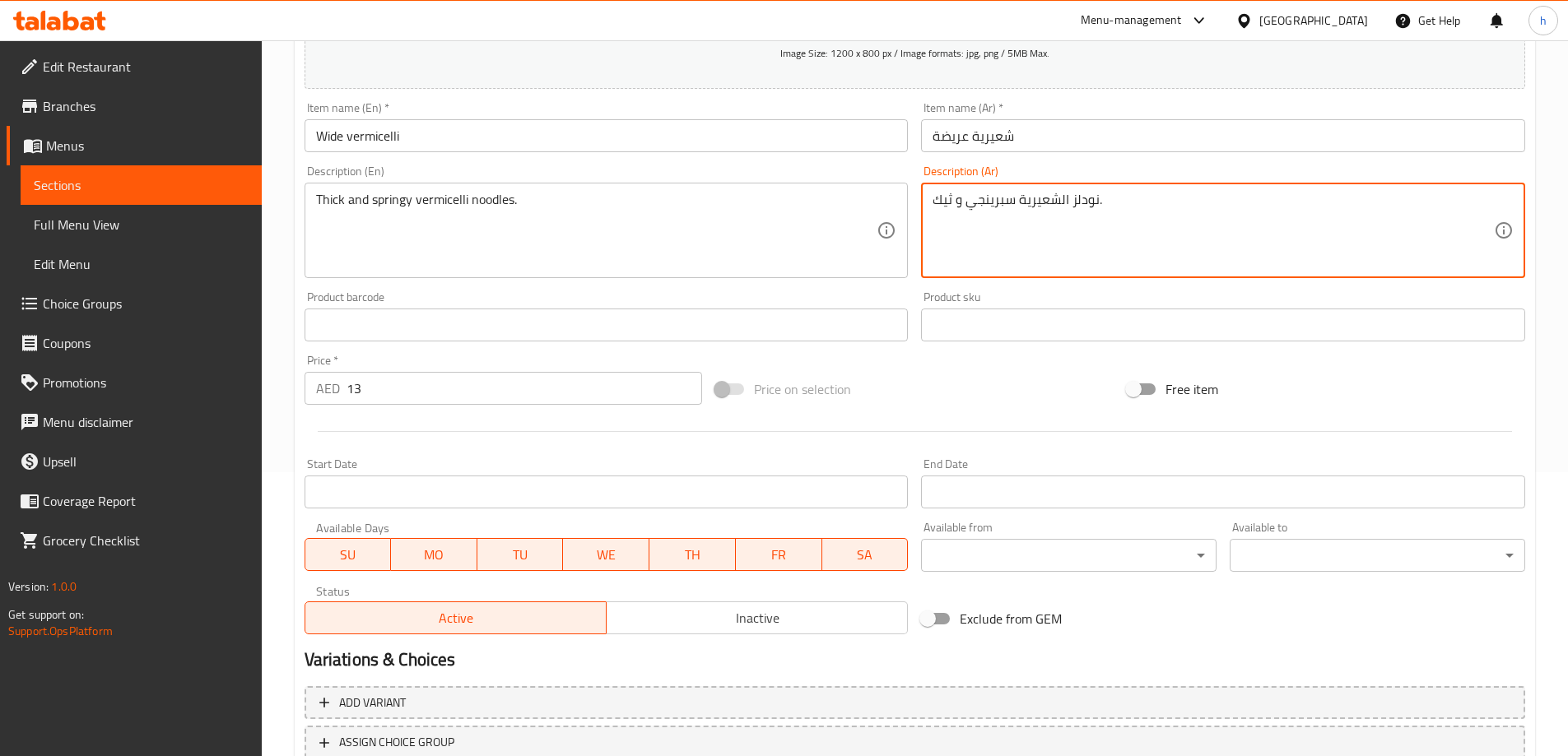
scroll to position [406, 0]
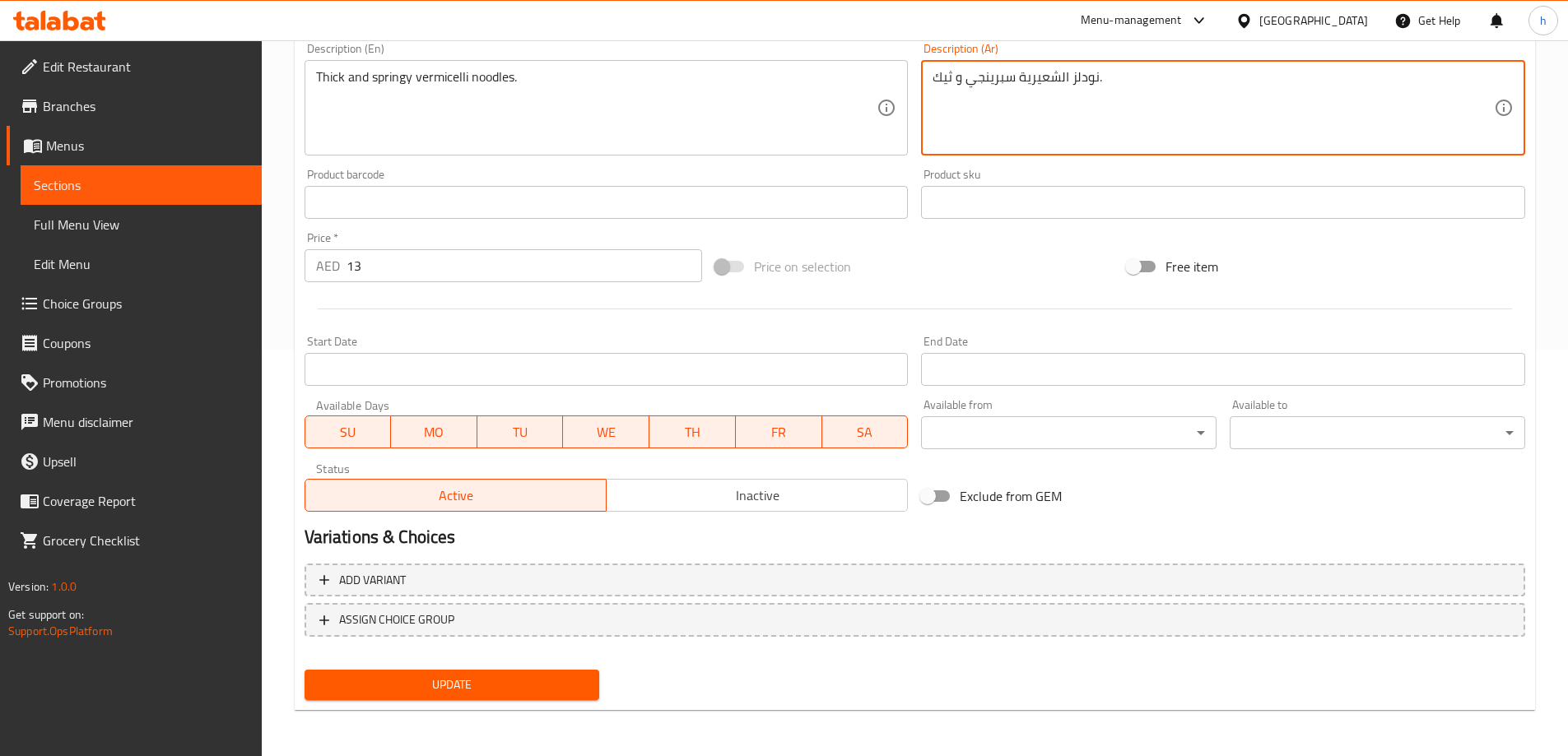
type textarea "نودلز الشعيرية سبرينجي و ثيك."
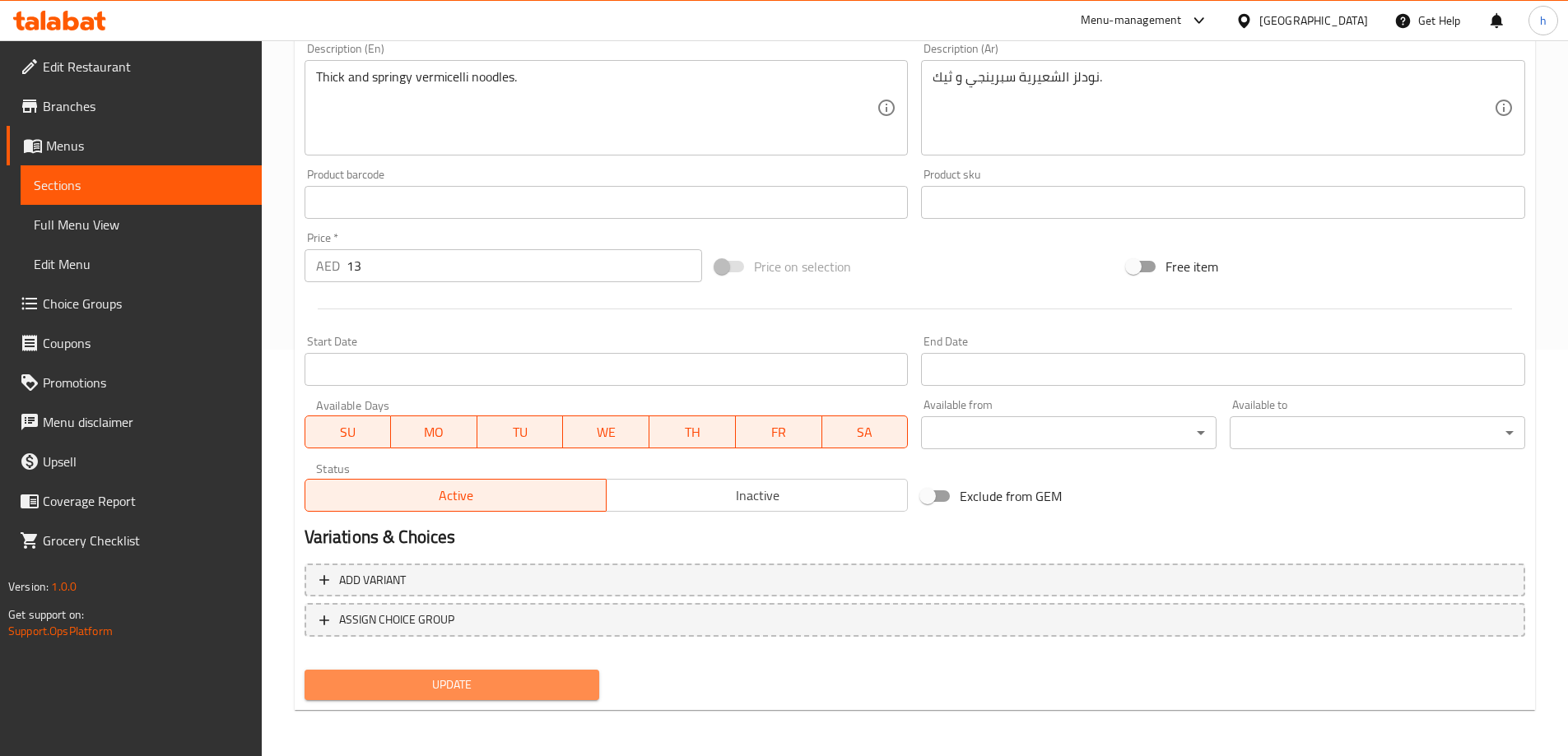
click at [581, 672] on button "Update" at bounding box center [452, 685] width 295 height 30
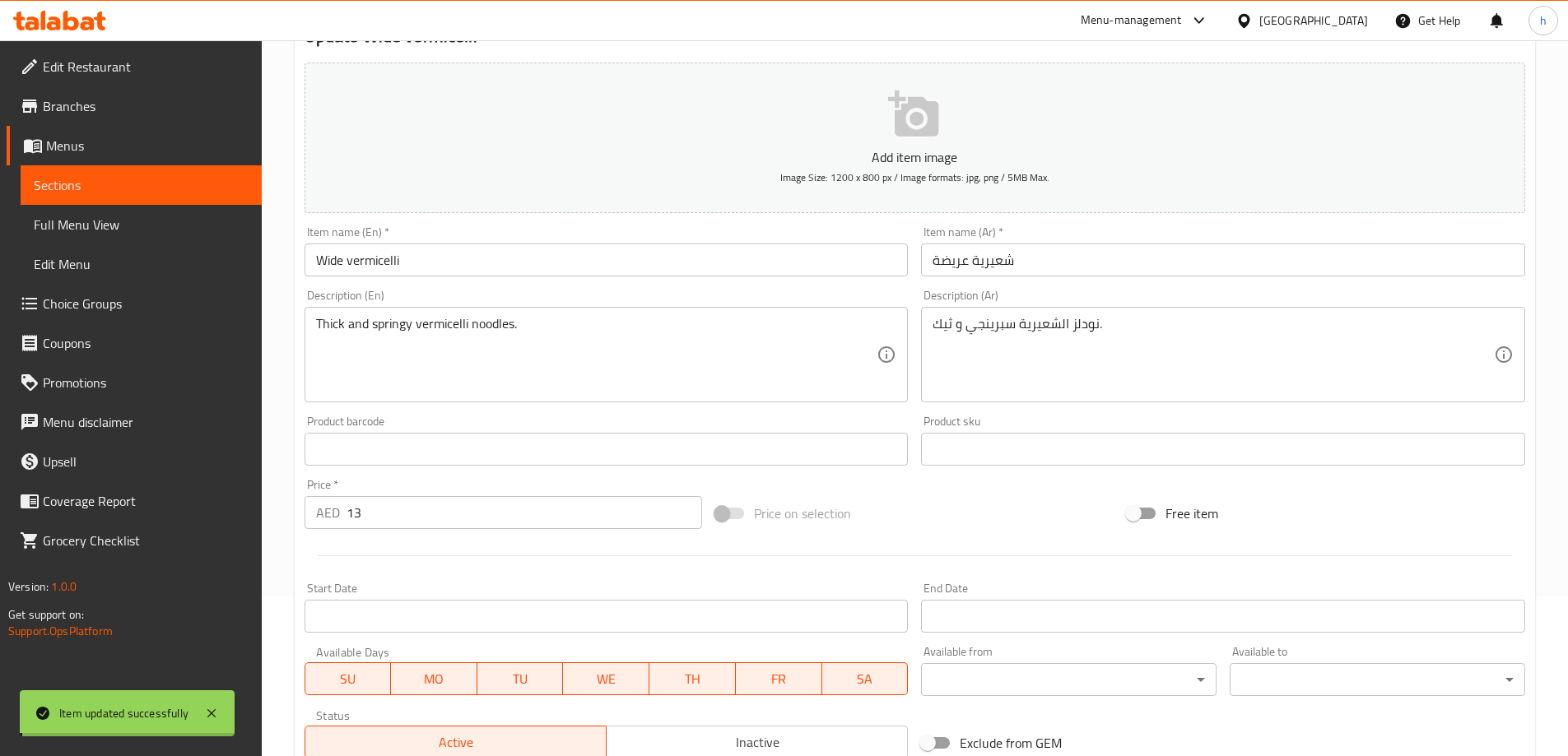
scroll to position [0, 0]
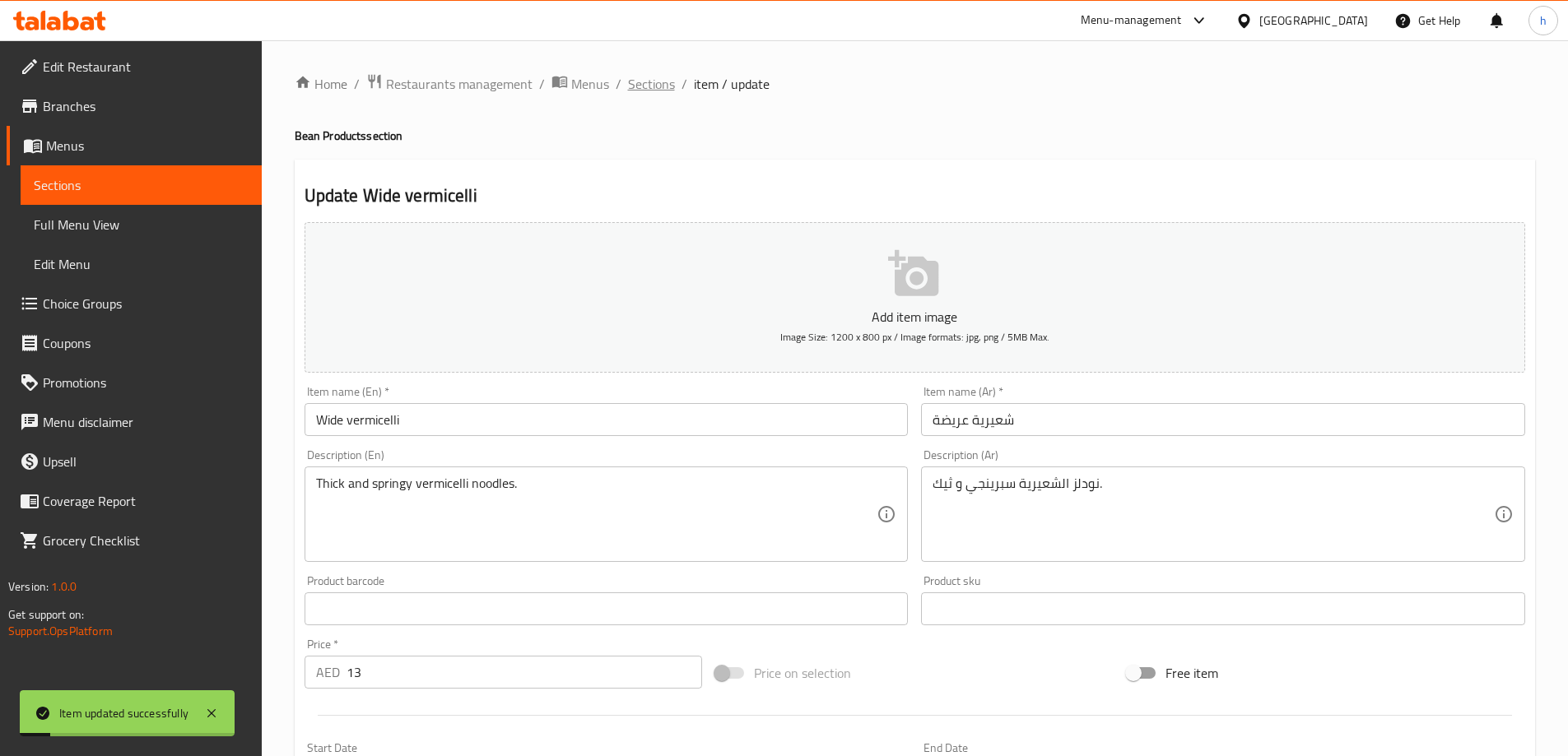
click at [661, 86] on span "Sections" at bounding box center [652, 84] width 47 height 19
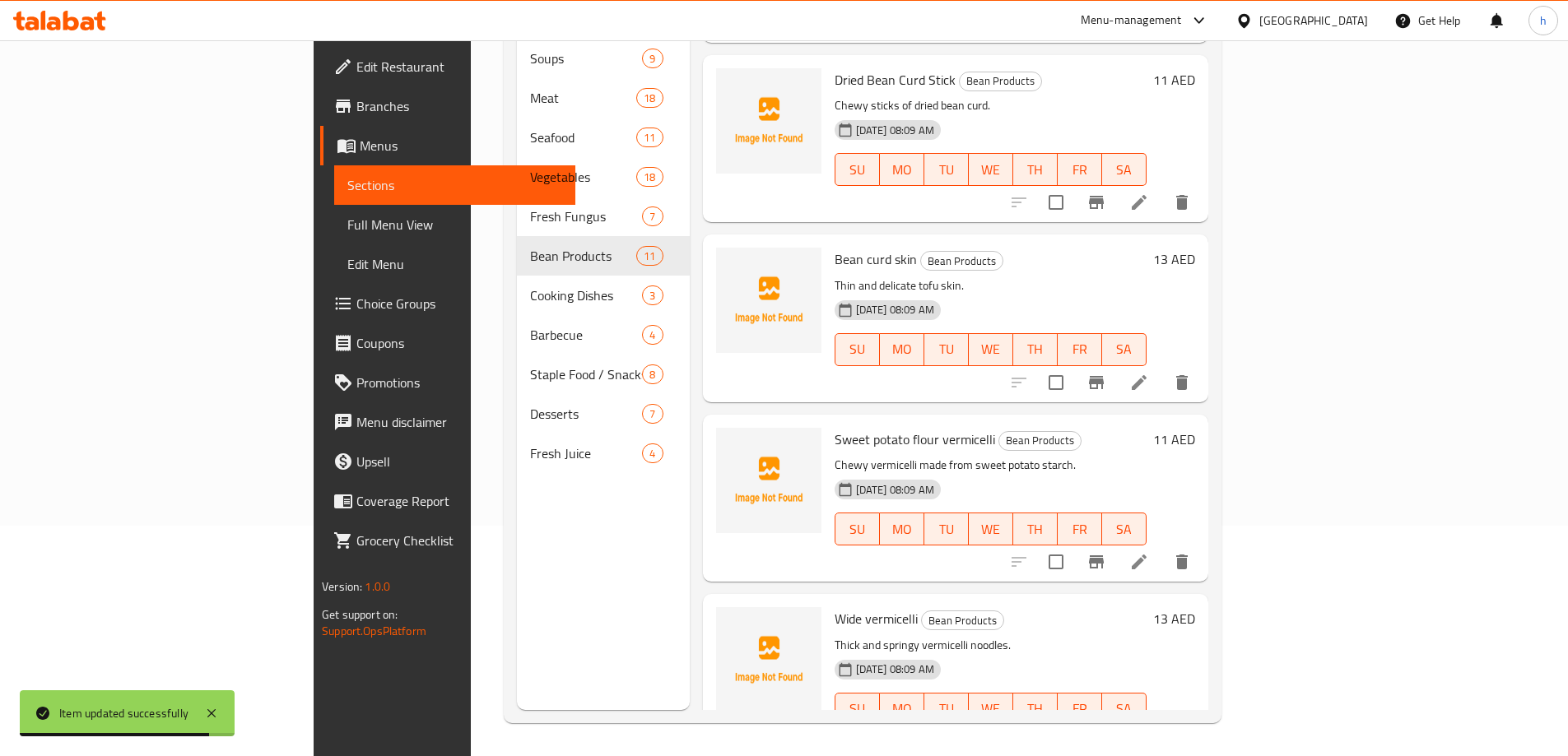
scroll to position [686, 0]
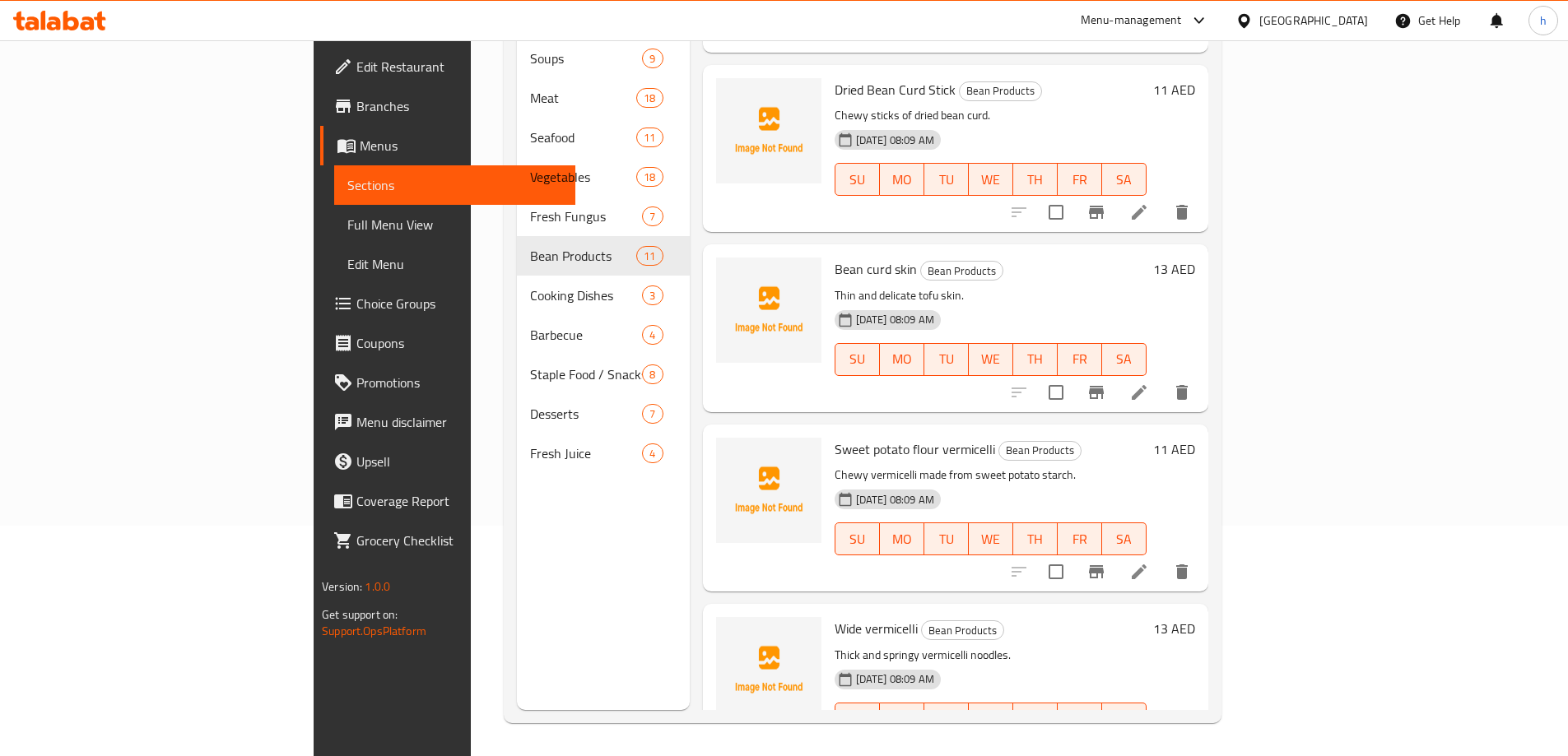
click at [1147, 385] on icon at bounding box center [1138, 392] width 15 height 15
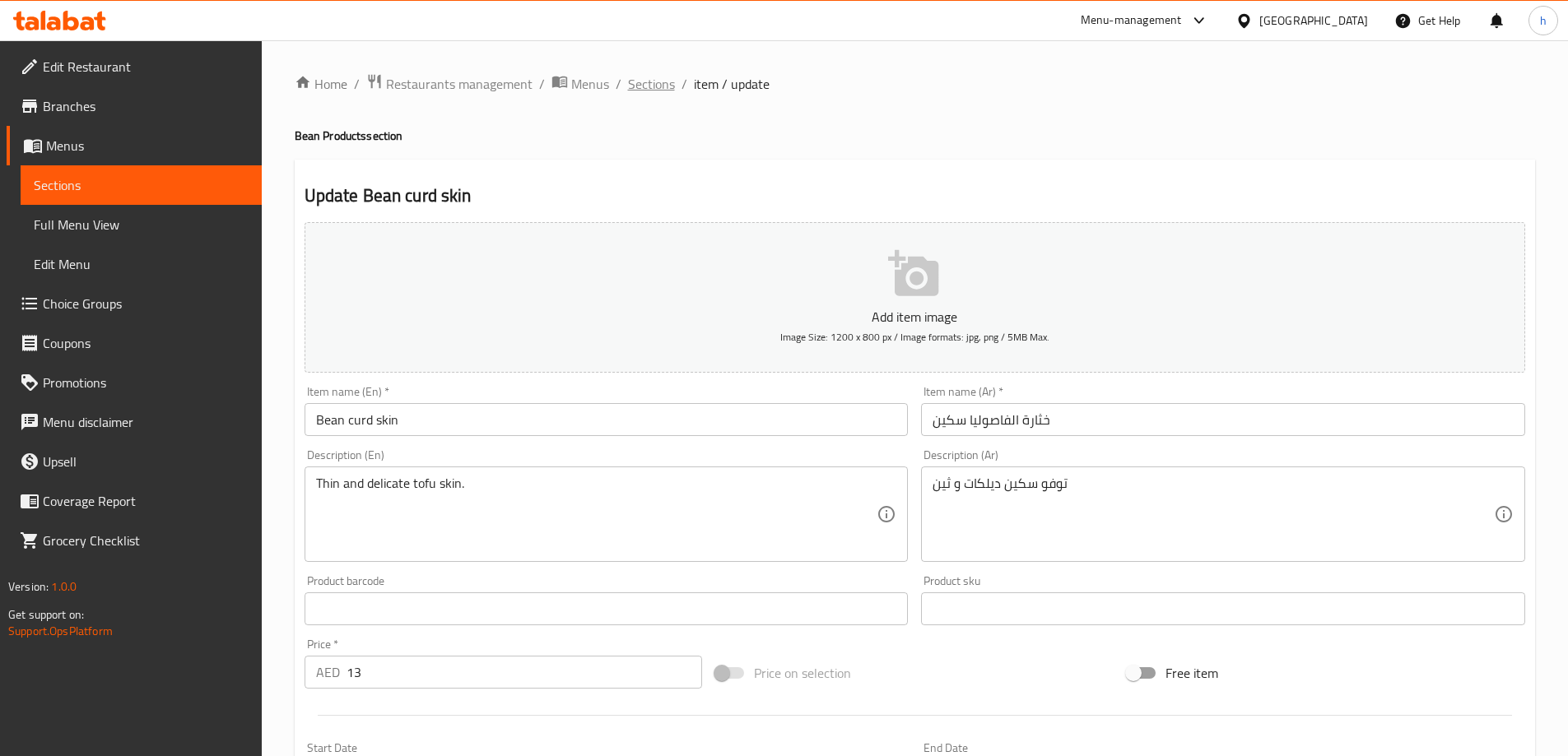
click at [671, 92] on span "Sections" at bounding box center [652, 84] width 47 height 19
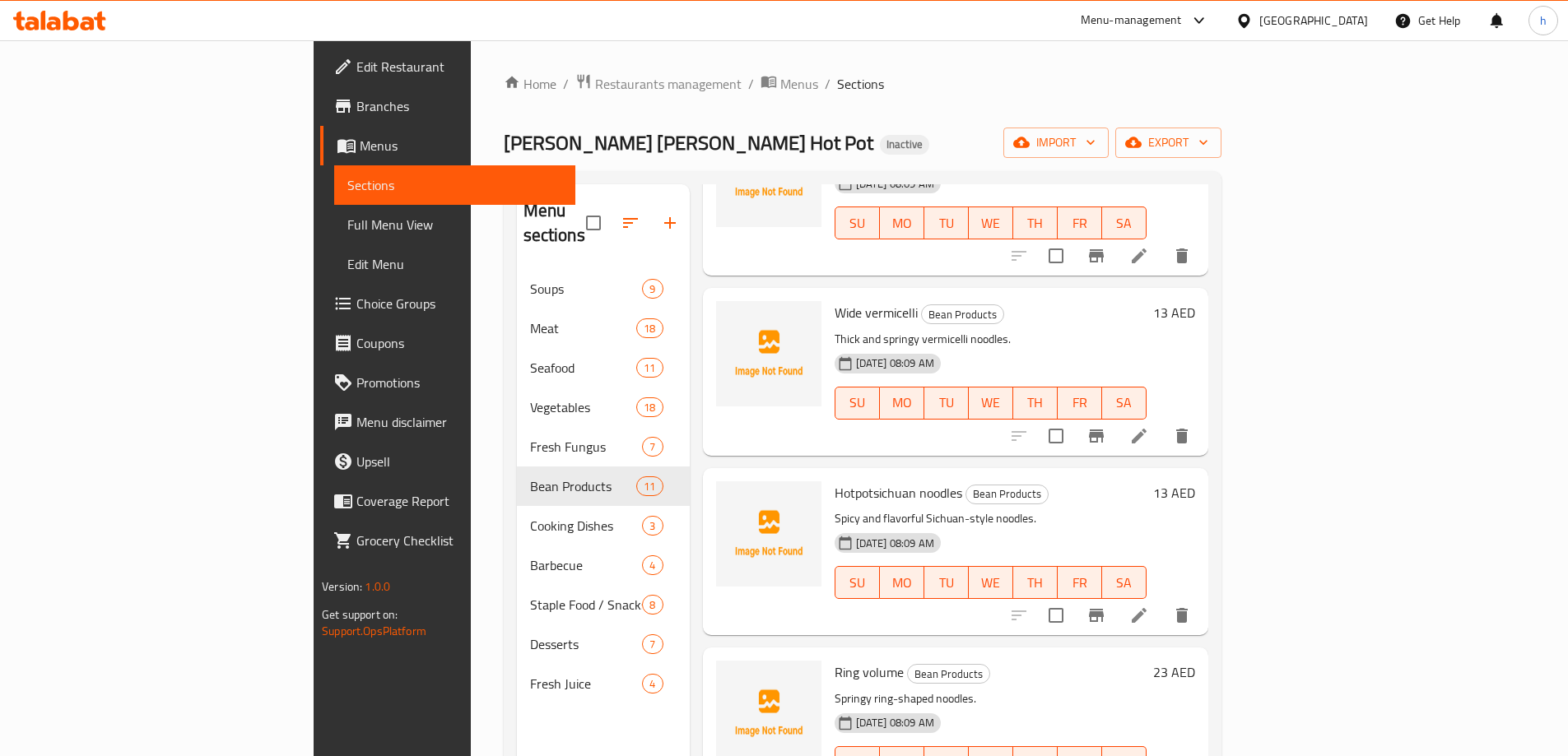
scroll to position [1234, 0]
click at [1163, 599] on li at bounding box center [1138, 614] width 46 height 29
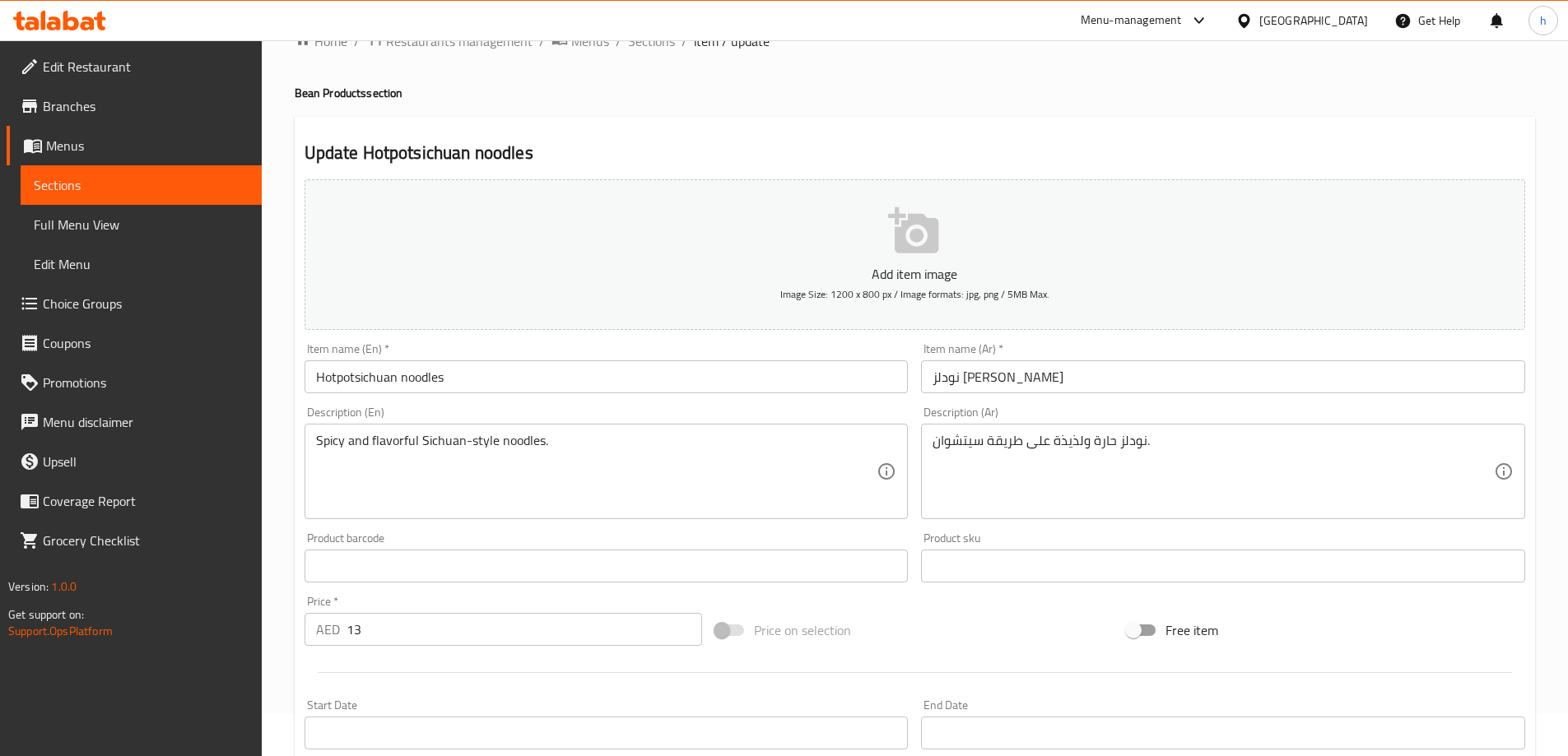
scroll to position [82, 0]
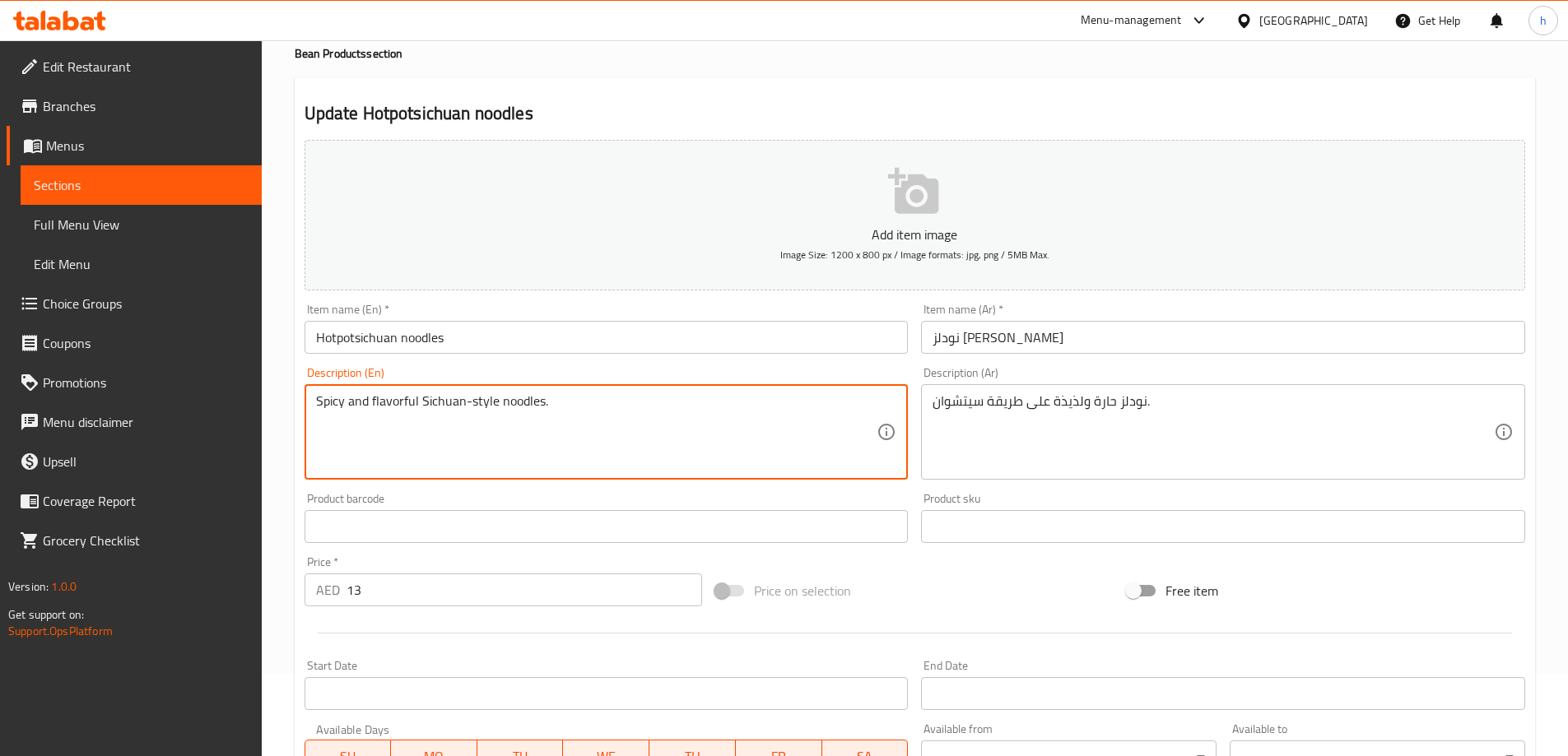
click at [503, 397] on textarea "Spicy and flavorful Sichuan-style noodles." at bounding box center [596, 433] width 561 height 78
click at [498, 406] on textarea "Spicy and flavorful Sichuan-style noodles." at bounding box center [596, 433] width 561 height 78
click at [325, 396] on textarea "Spicy and flavorful Sichuan-style noodles." at bounding box center [596, 433] width 561 height 78
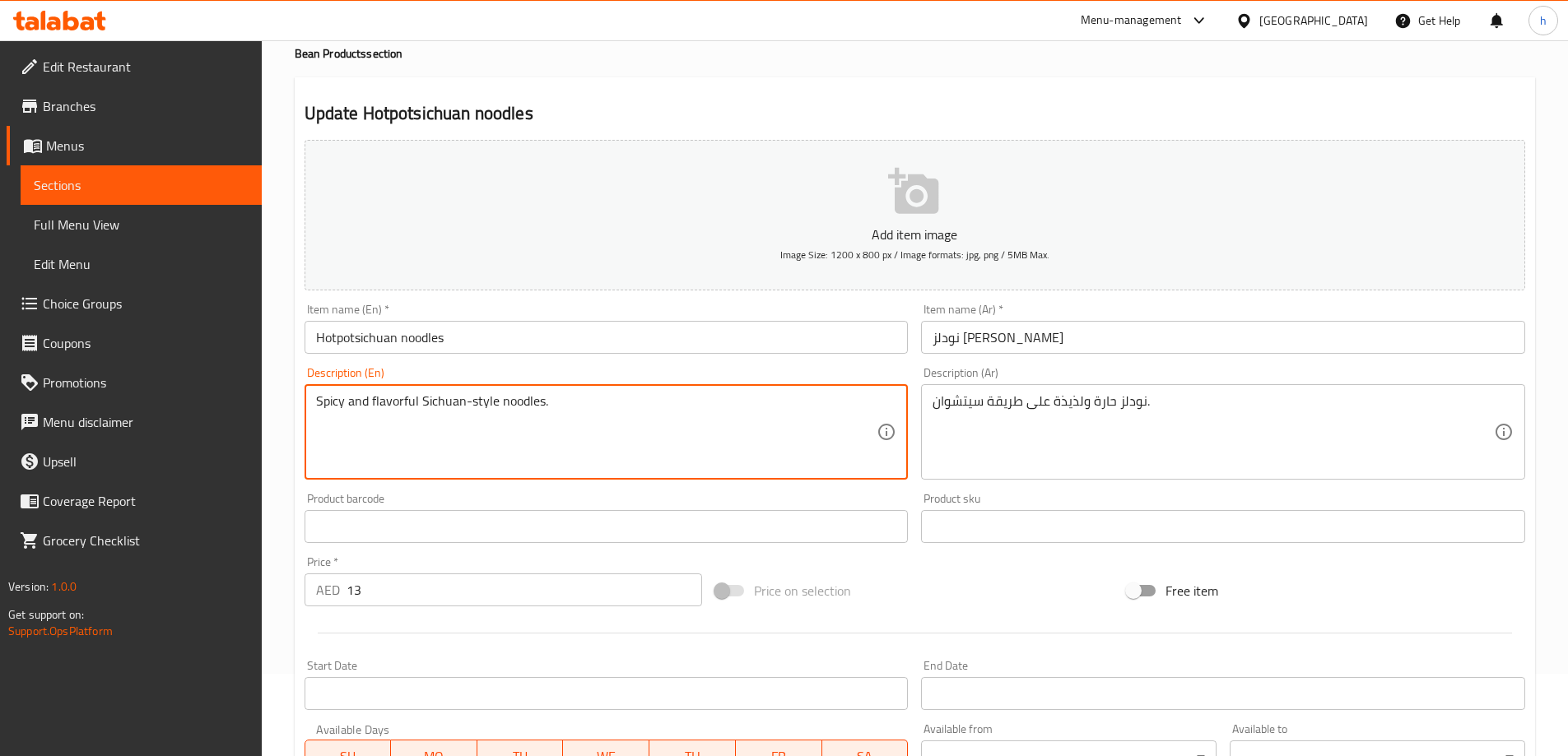
click at [427, 403] on textarea "Spicy and flavorful Sichuan-style noodles." at bounding box center [596, 433] width 561 height 78
click at [398, 398] on textarea "Spicy and flavorful Sichuan-style noodles." at bounding box center [596, 433] width 561 height 78
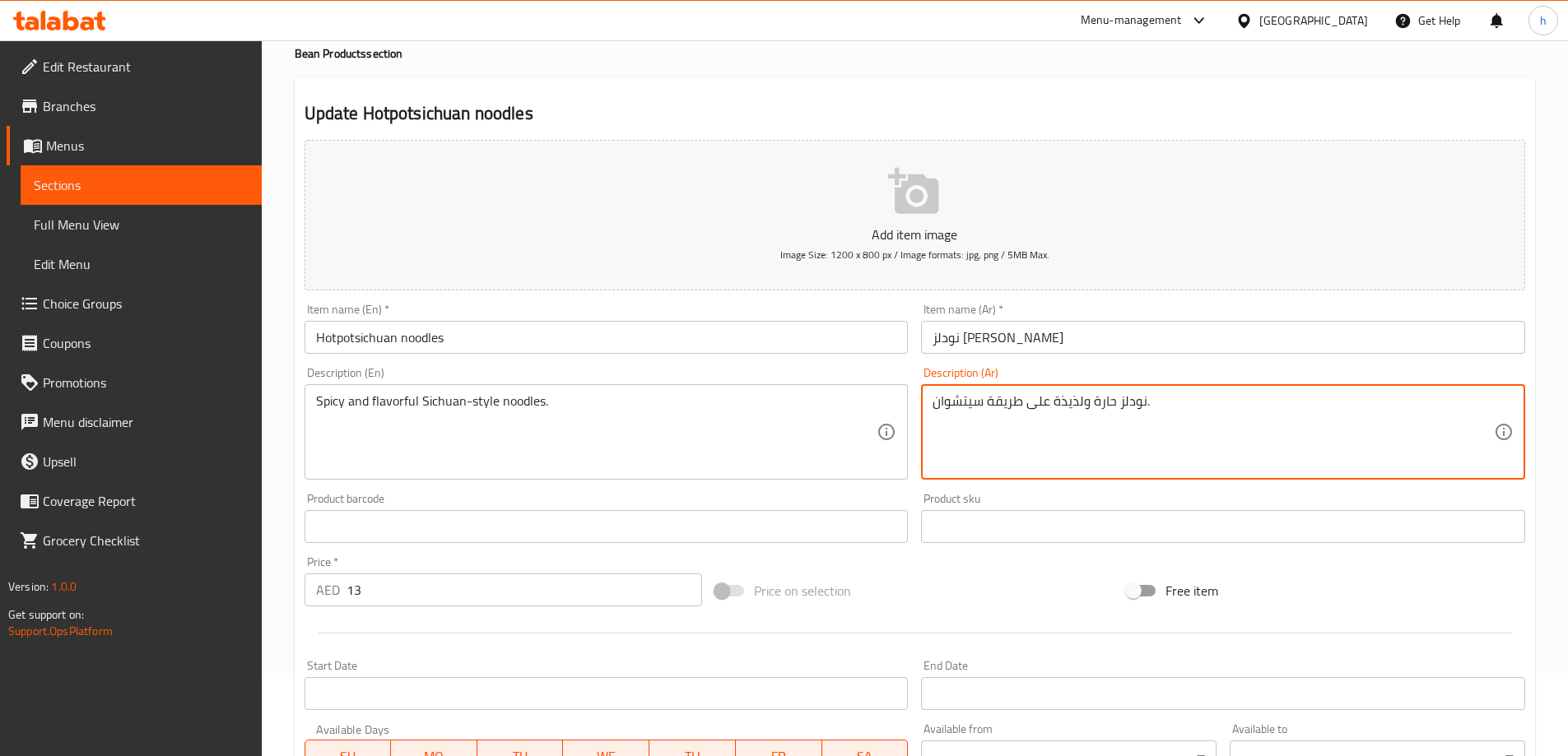
click at [1066, 402] on textarea "نودلز حارة ولذيذة على طريقة سيتشوان." at bounding box center [1213, 433] width 561 height 78
click at [1075, 424] on textarea "نودلز حارة ولذيذة على طريقة سيتشوان." at bounding box center [1213, 433] width 561 height 78
drag, startPoint x: 1081, startPoint y: 399, endPoint x: 1055, endPoint y: 398, distance: 26.0
click at [1055, 398] on textarea "نودلز حارة ولذيذة على طريقة سيتشوان." at bounding box center [1213, 433] width 561 height 78
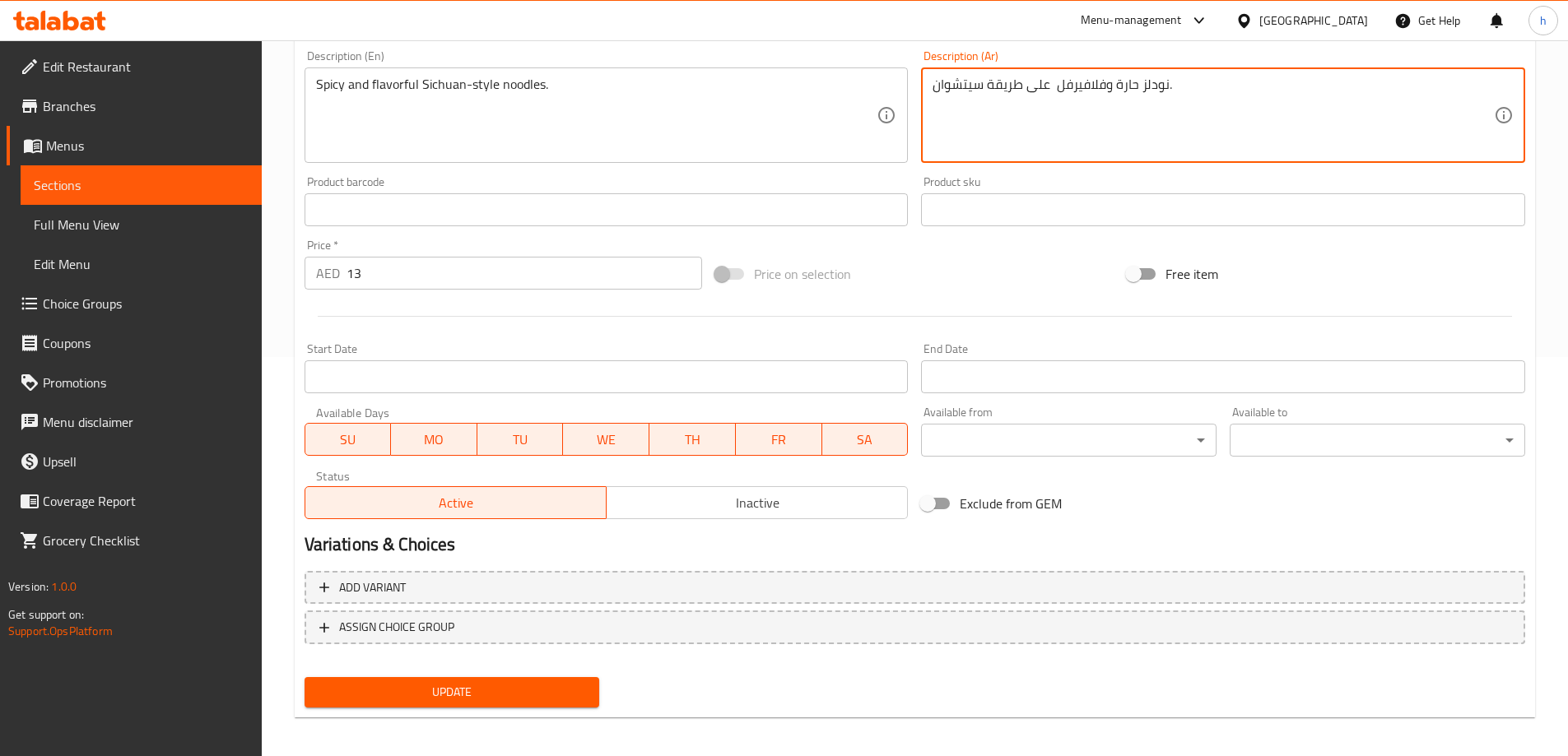
scroll to position [406, 0]
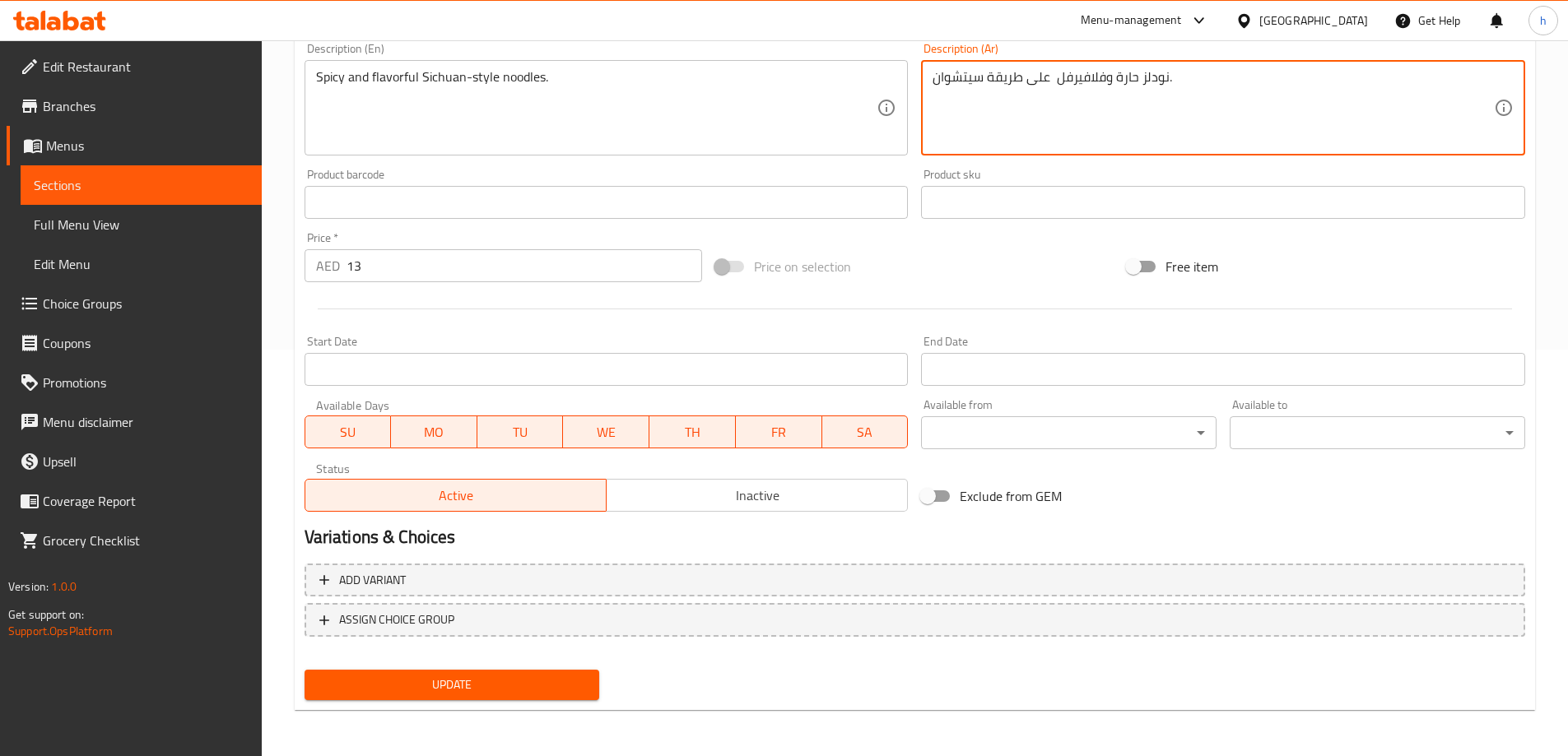
type textarea "نودلز حارة وفلافيرفل على طريقة سيتشوان."
click at [542, 688] on span "Update" at bounding box center [452, 685] width 269 height 20
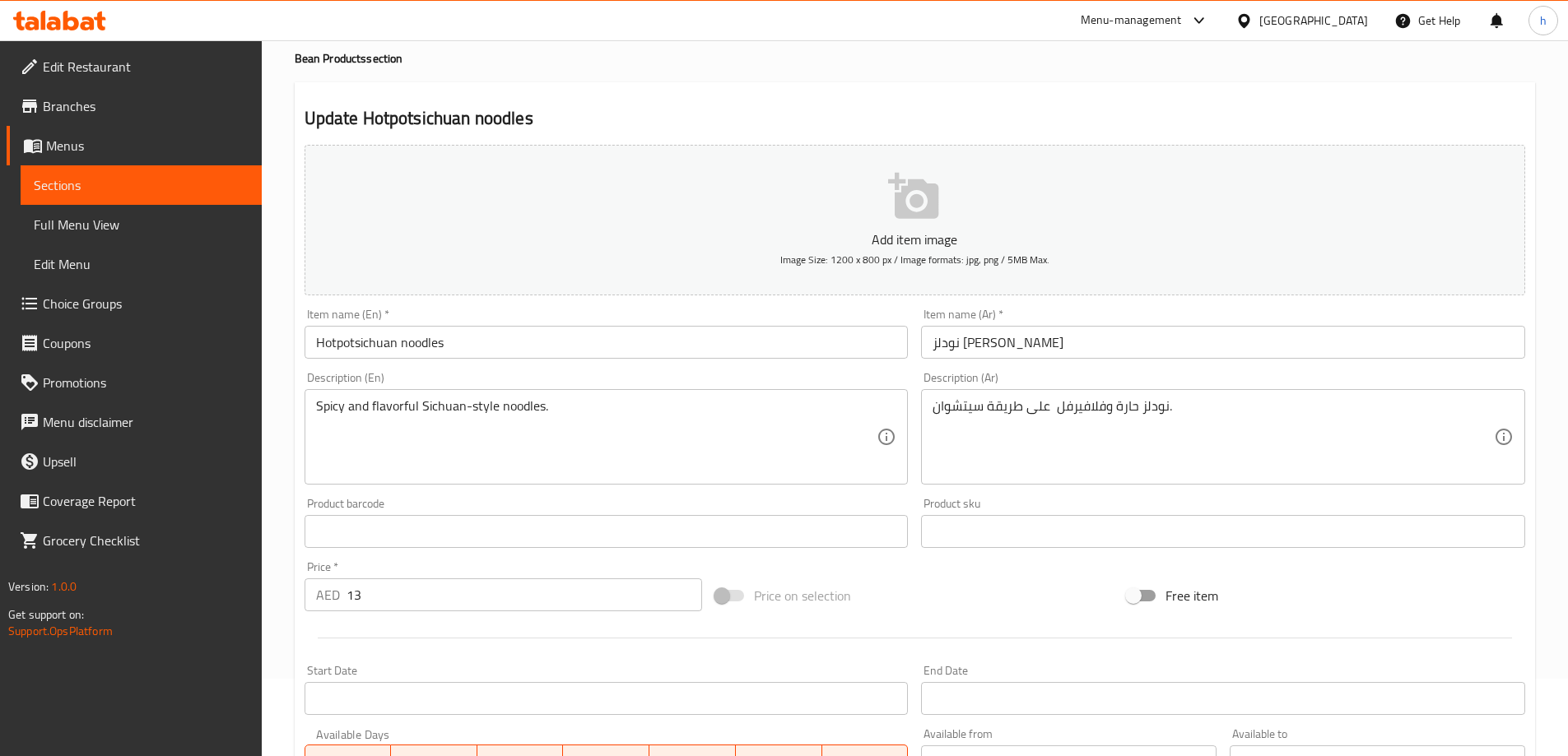
scroll to position [0, 0]
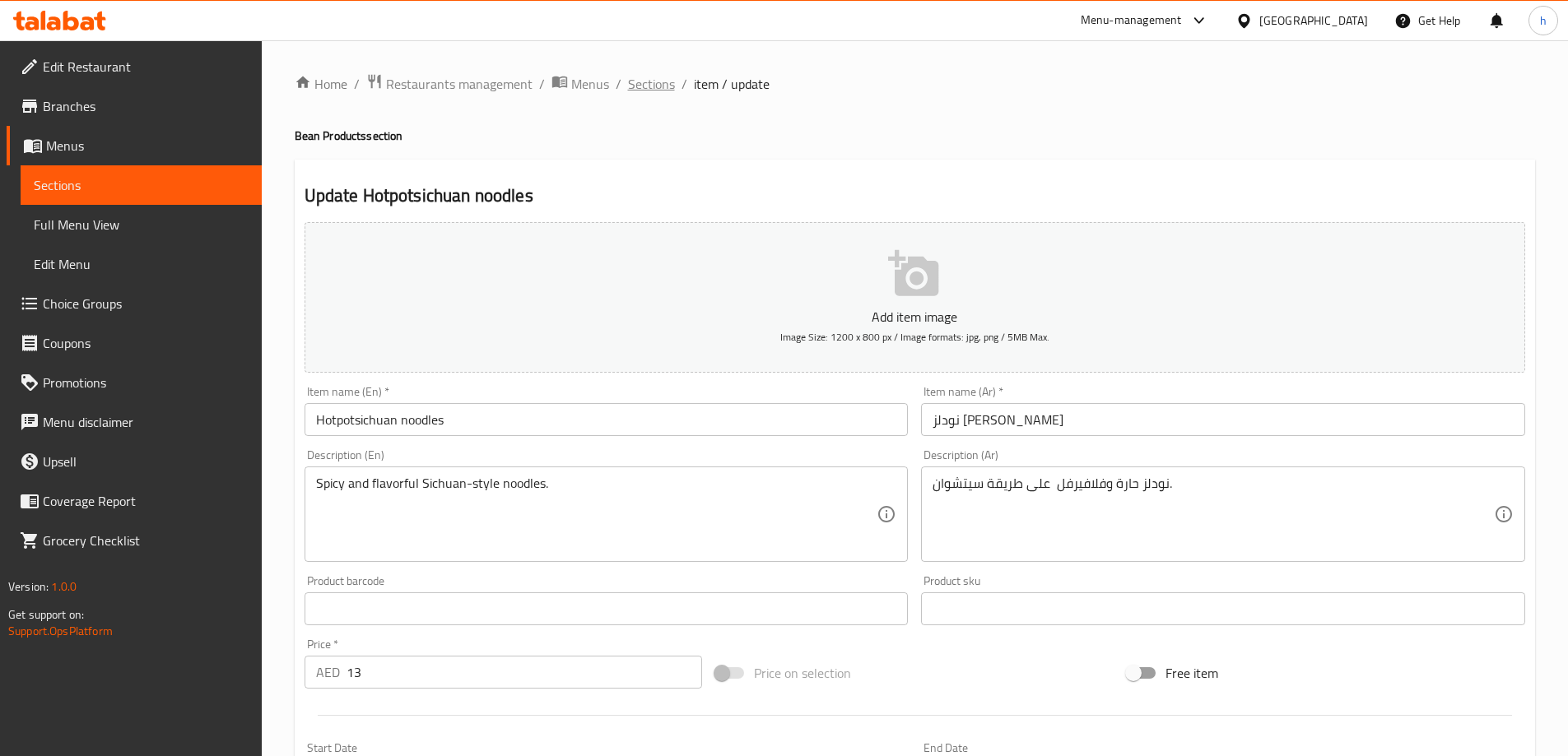
click at [655, 76] on span "Sections" at bounding box center [652, 84] width 47 height 19
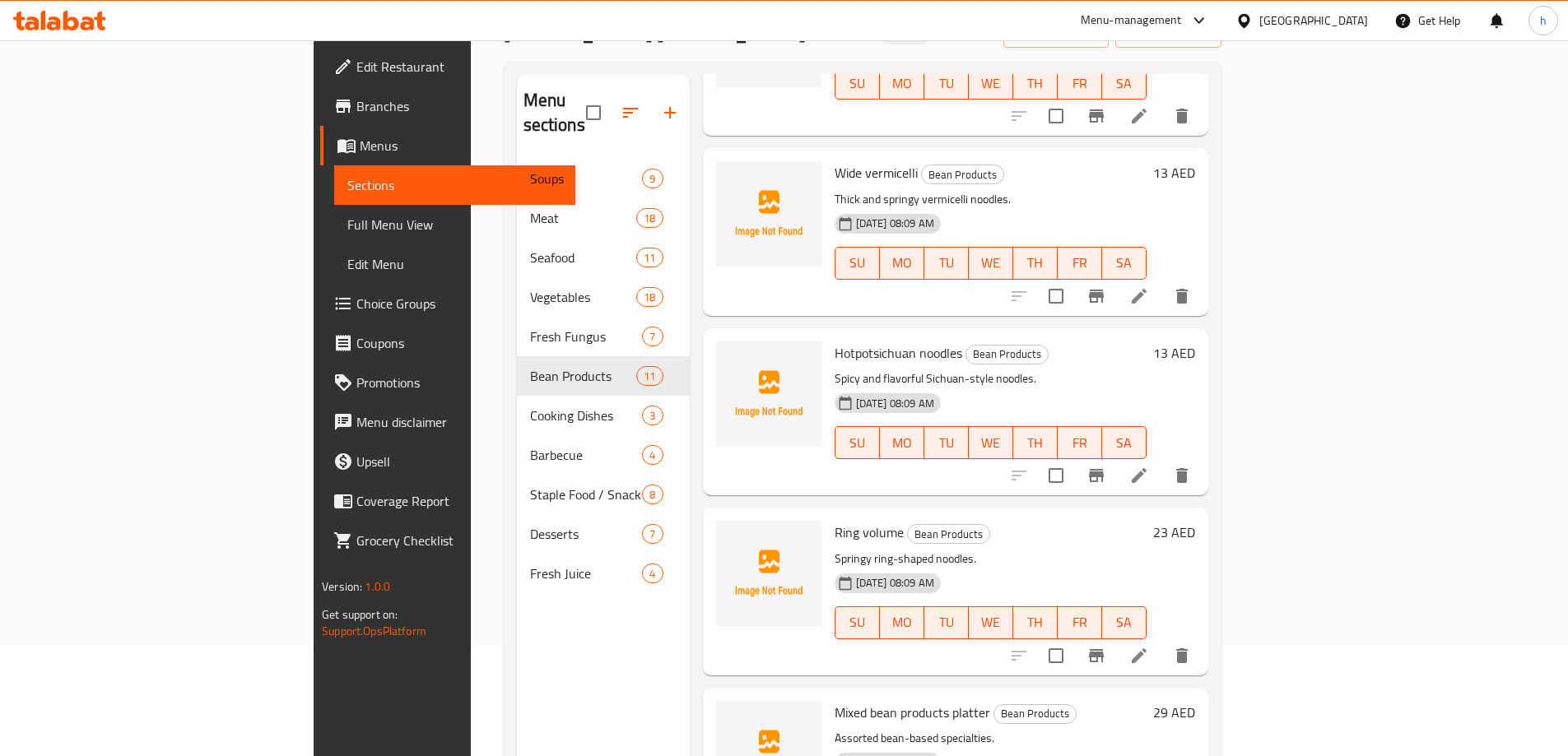
scroll to position [231, 0]
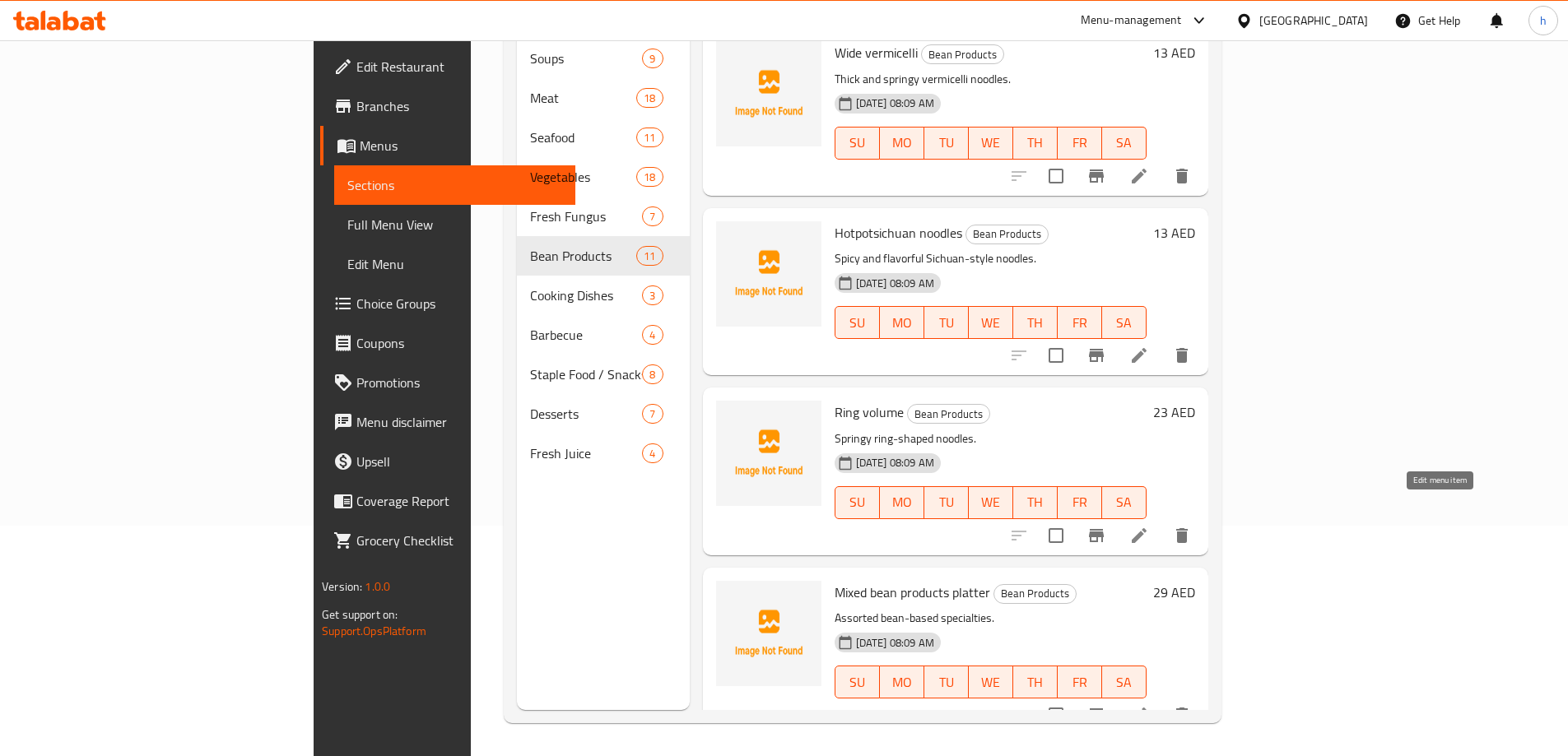
click at [1149, 526] on icon at bounding box center [1139, 536] width 19 height 19
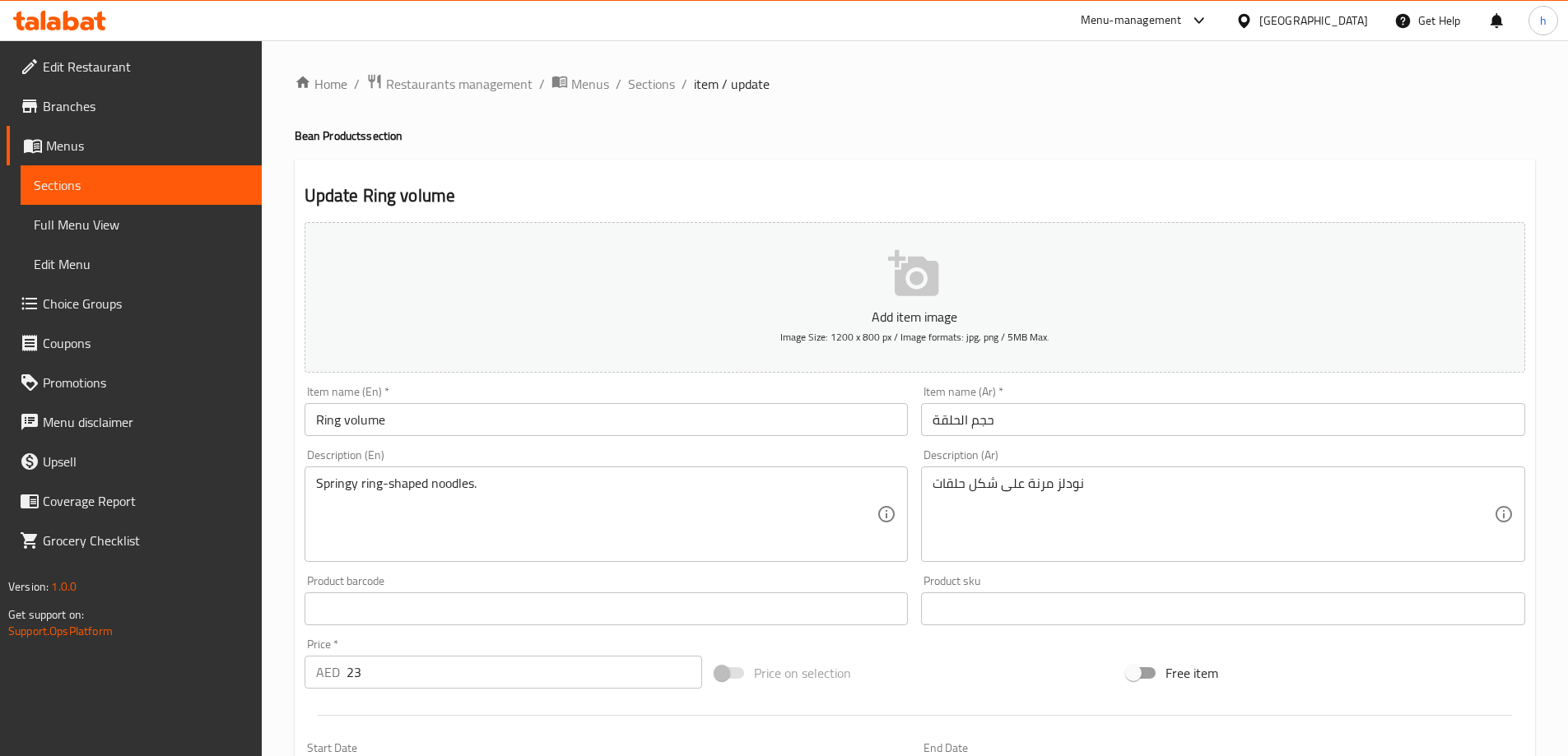
click at [974, 427] on input "حجم الحلقة" at bounding box center [1223, 420] width 604 height 33
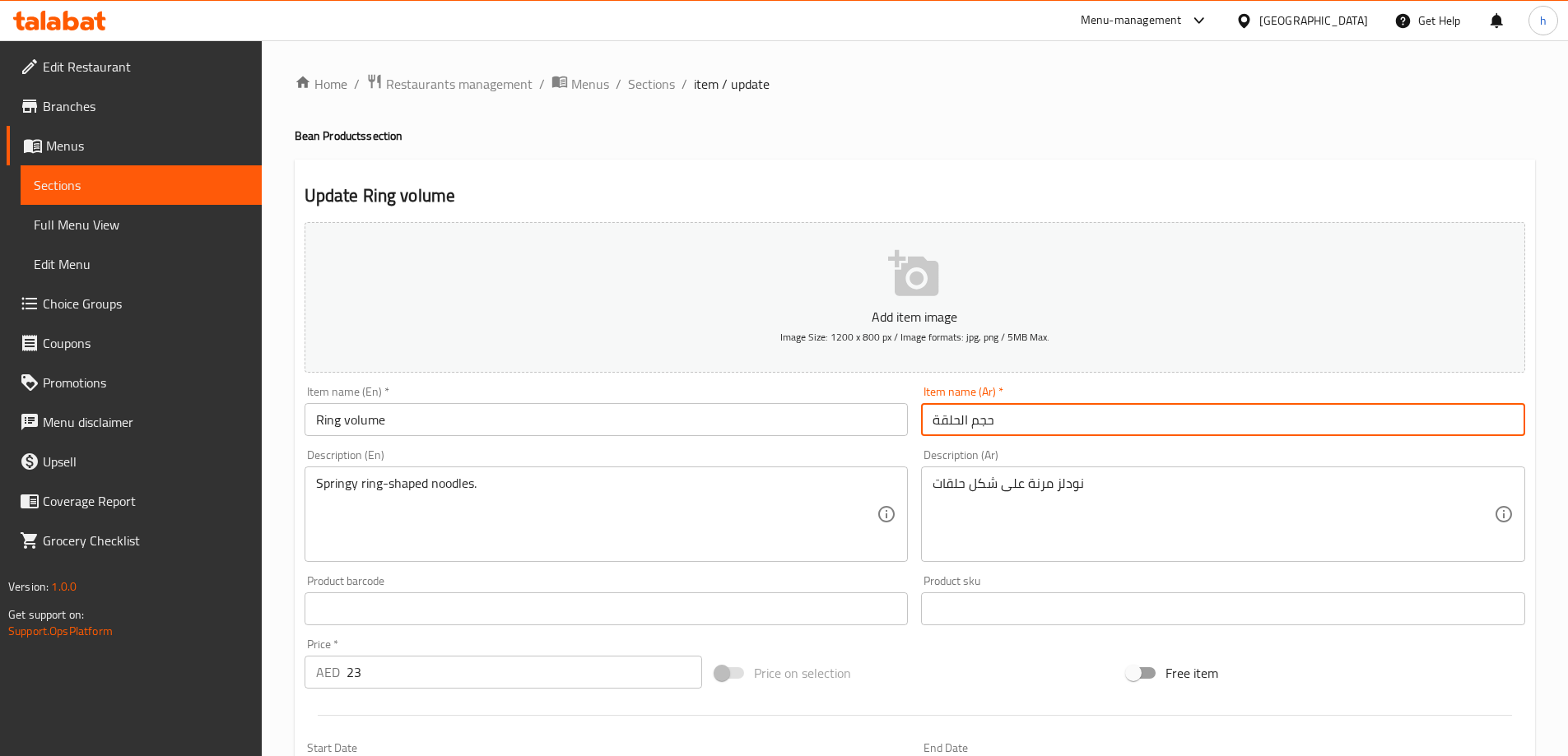
click at [974, 427] on input "حجم الحلقة" at bounding box center [1223, 420] width 604 height 33
type input "رينج فوليم"
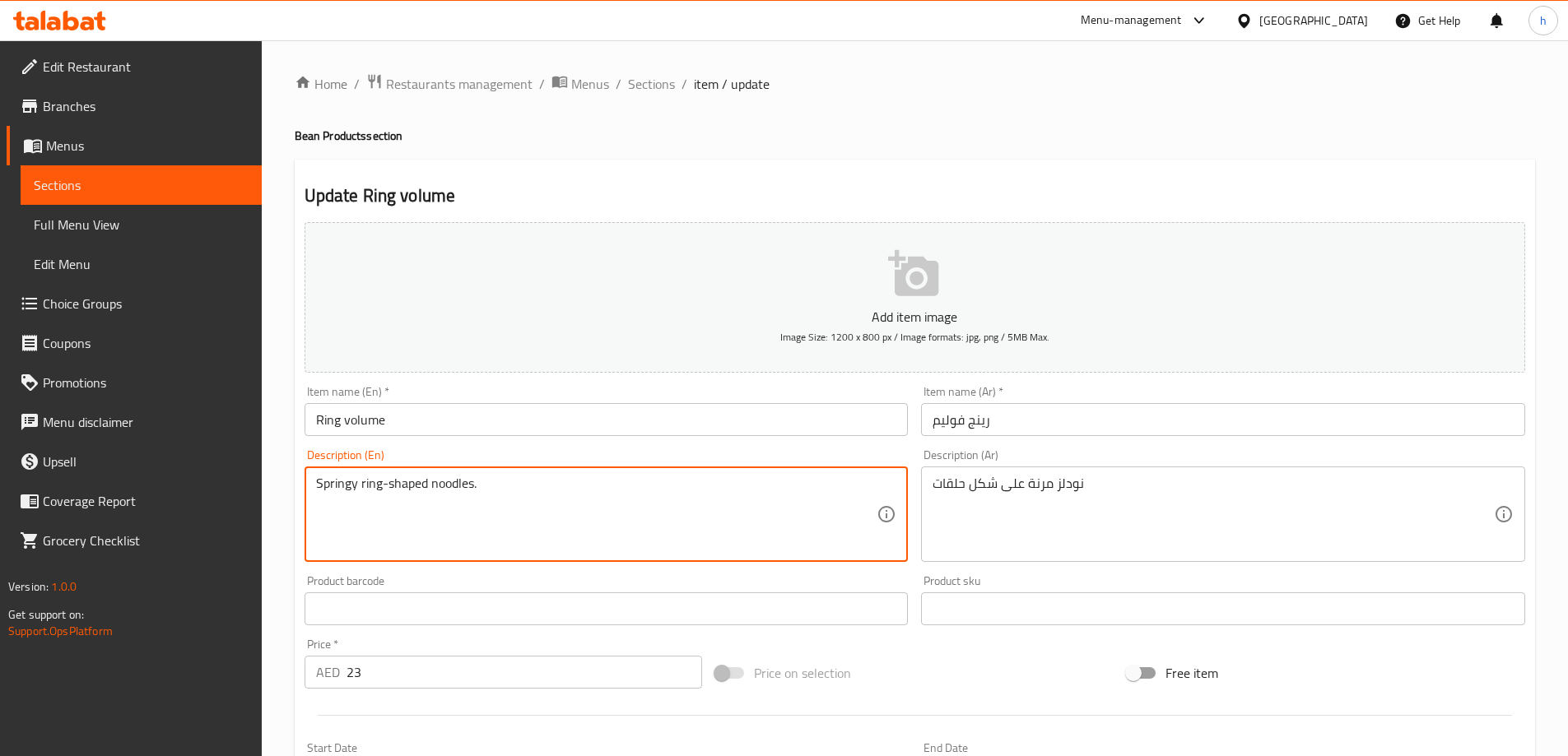
click at [469, 485] on textarea "Springy ring-shaped noodles." at bounding box center [596, 514] width 561 height 78
click at [405, 483] on textarea "Springy ring-shaped noodles." at bounding box center [596, 514] width 561 height 78
click at [368, 480] on textarea "Springy ring-shaped noodles." at bounding box center [596, 514] width 561 height 78
click at [334, 480] on textarea "Springy ring-shaped noodles." at bounding box center [596, 514] width 561 height 78
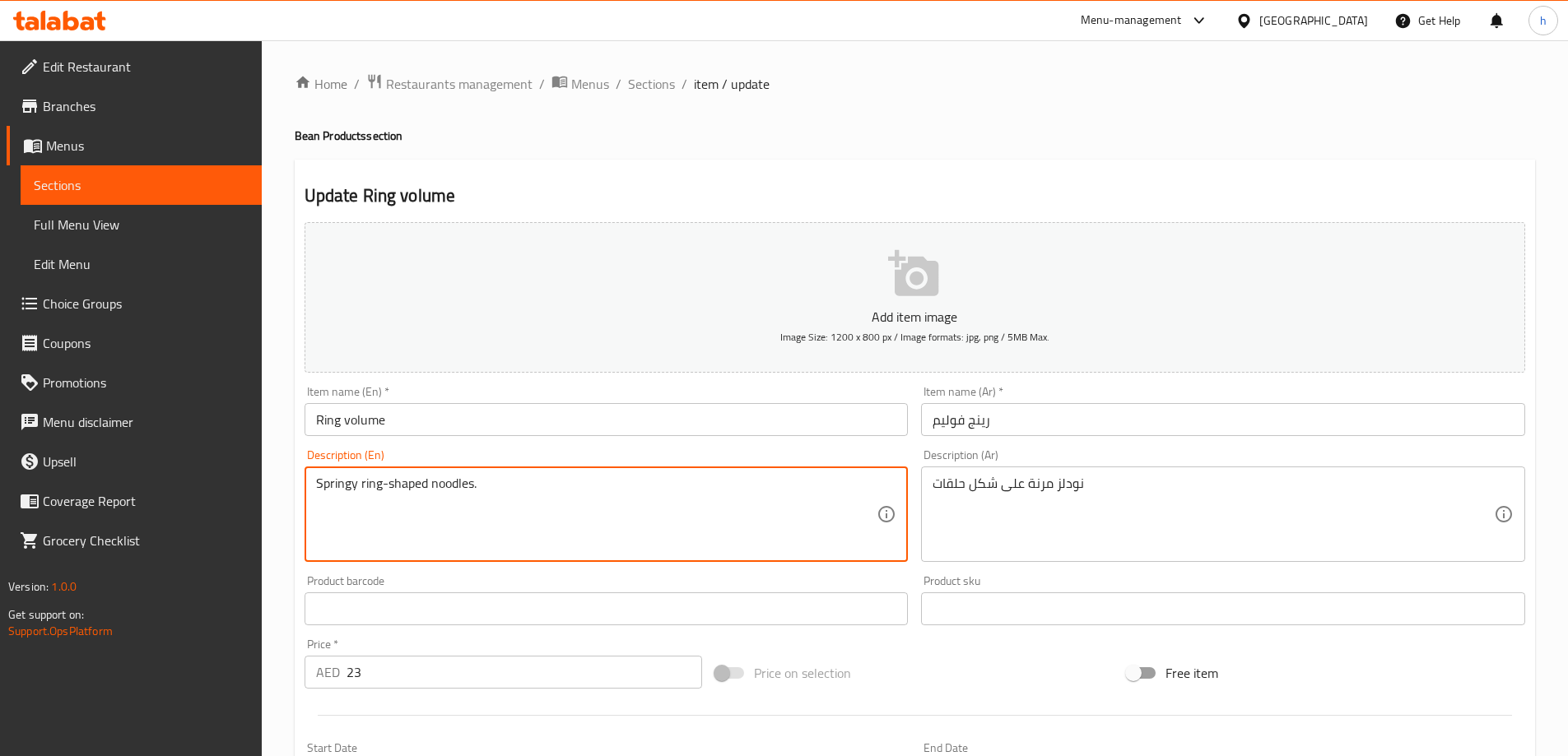
click at [334, 480] on textarea "Springy ring-shaped noodles." at bounding box center [596, 514] width 561 height 78
click at [1030, 484] on textarea "نودلز مرنة على شكل حلقات" at bounding box center [1213, 514] width 561 height 78
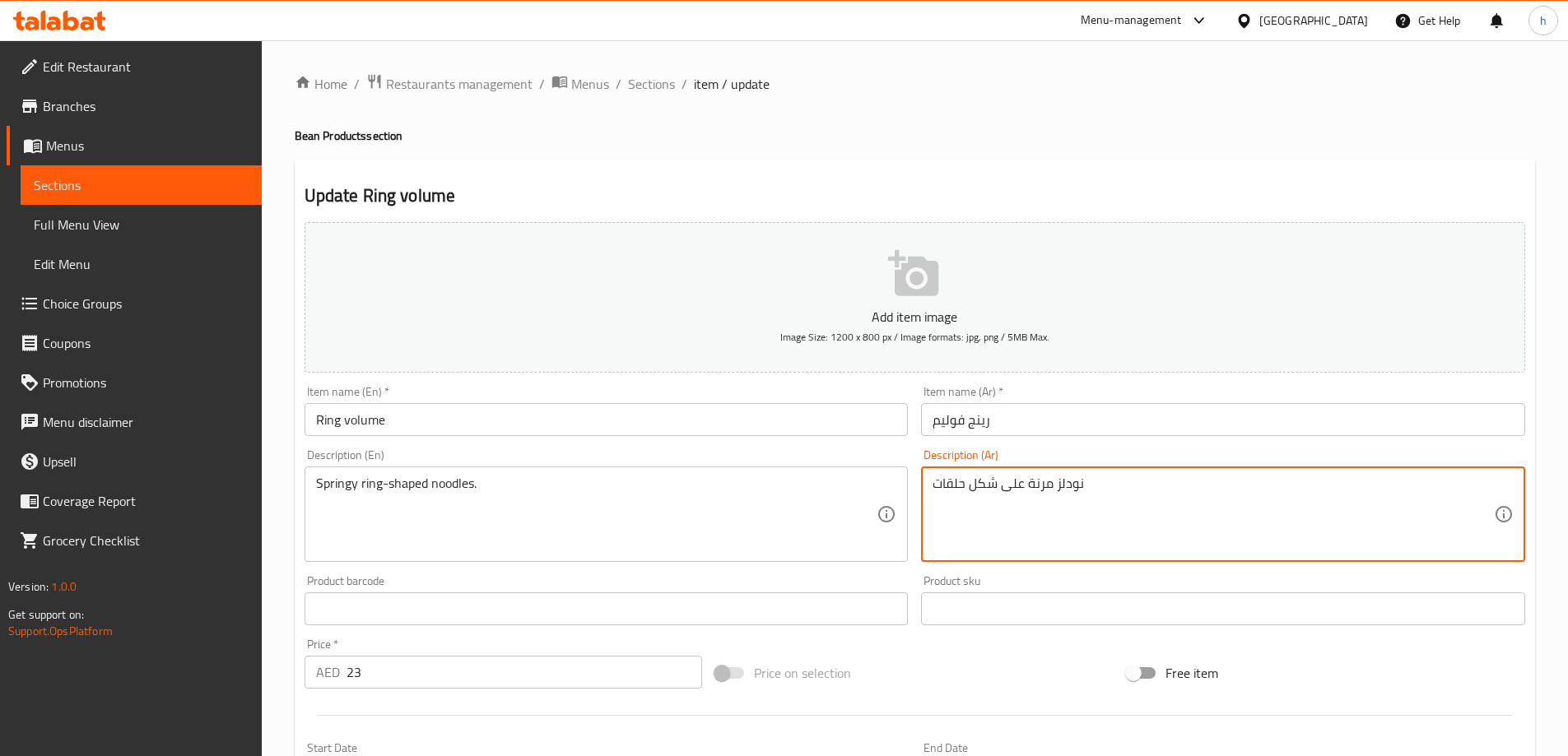
click at [1041, 485] on textarea "نودلز مرنة على شكل حلقات" at bounding box center [1213, 514] width 561 height 78
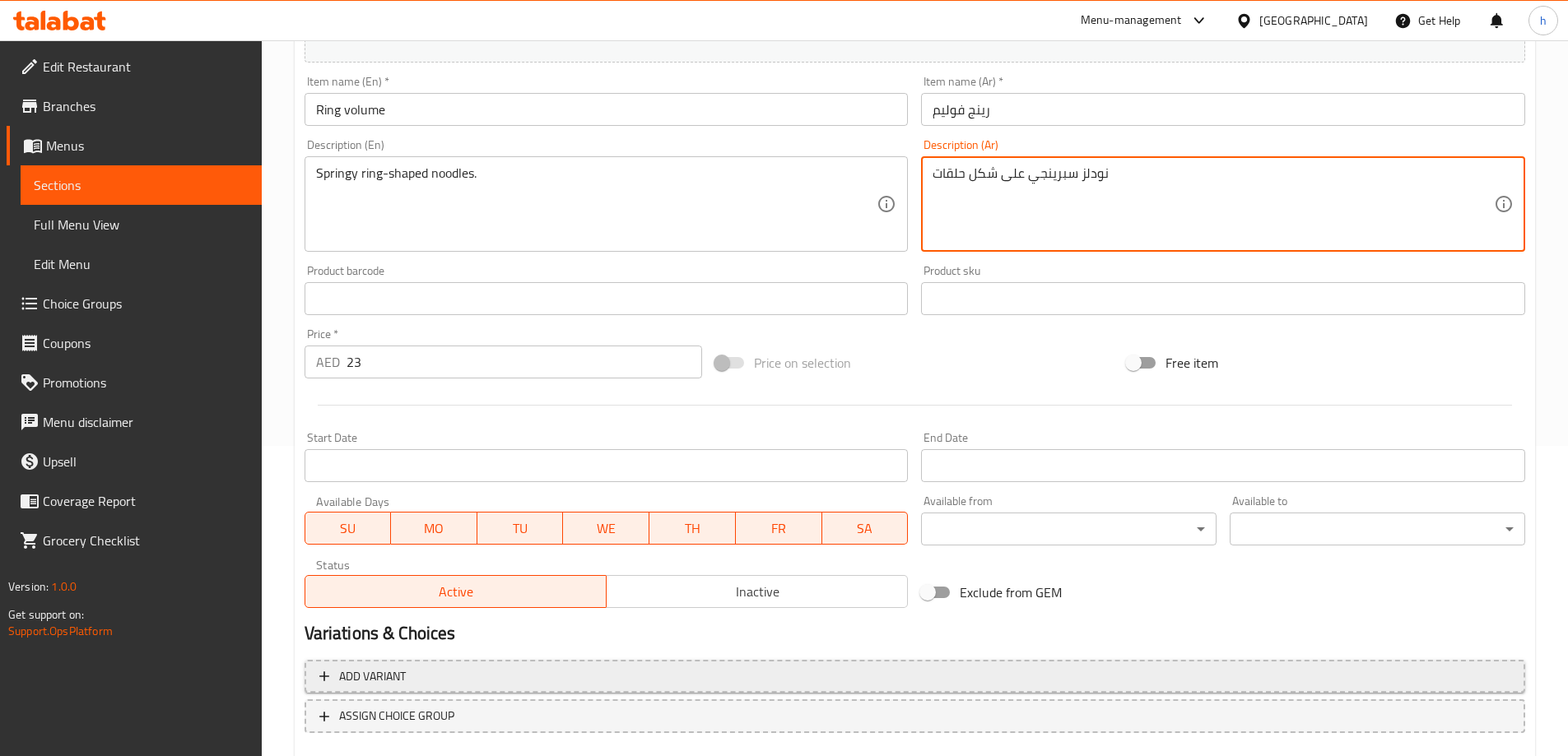
scroll to position [406, 0]
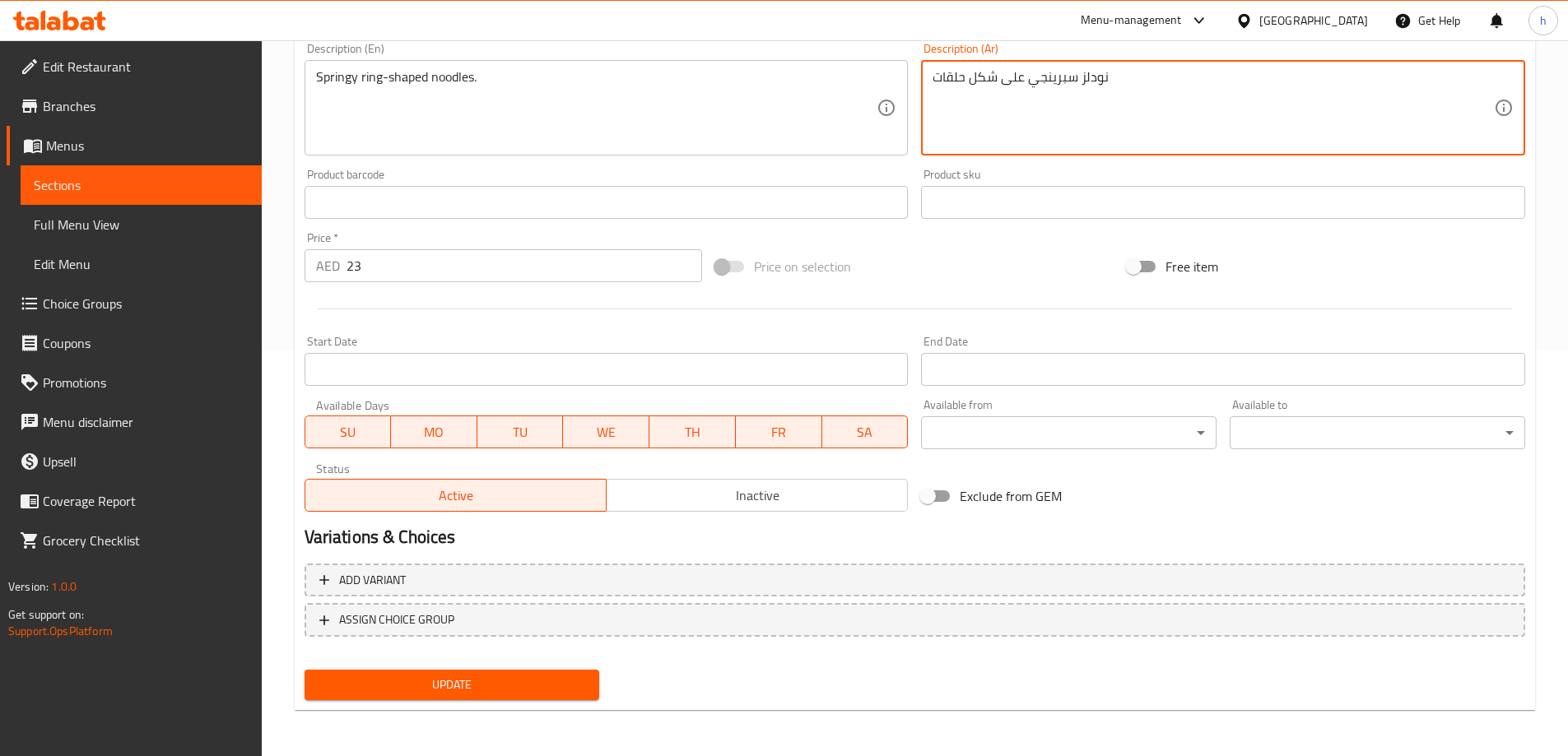
type textarea "نودلز سبرينجي على شكل حلقات"
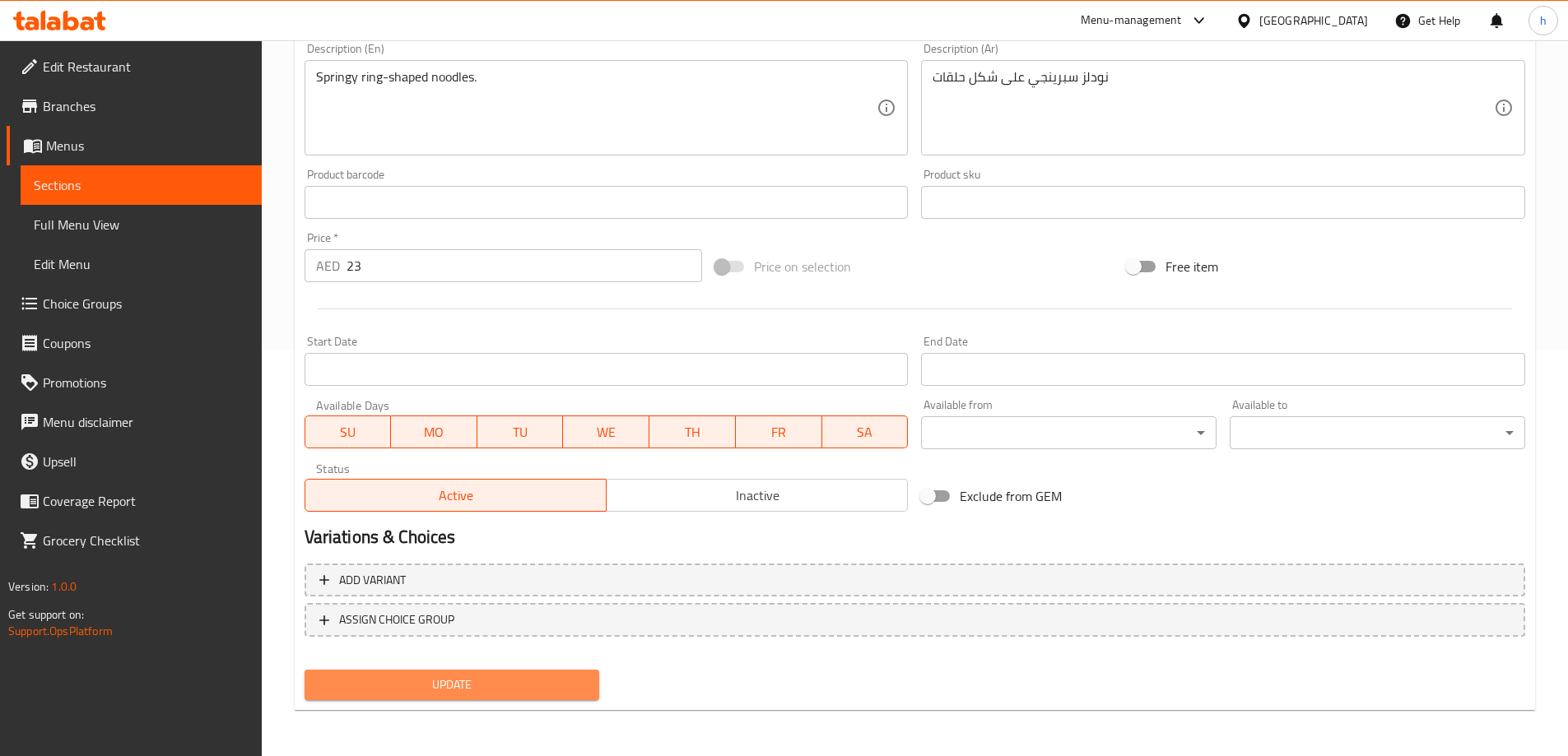
click at [585, 671] on button "Update" at bounding box center [452, 685] width 295 height 30
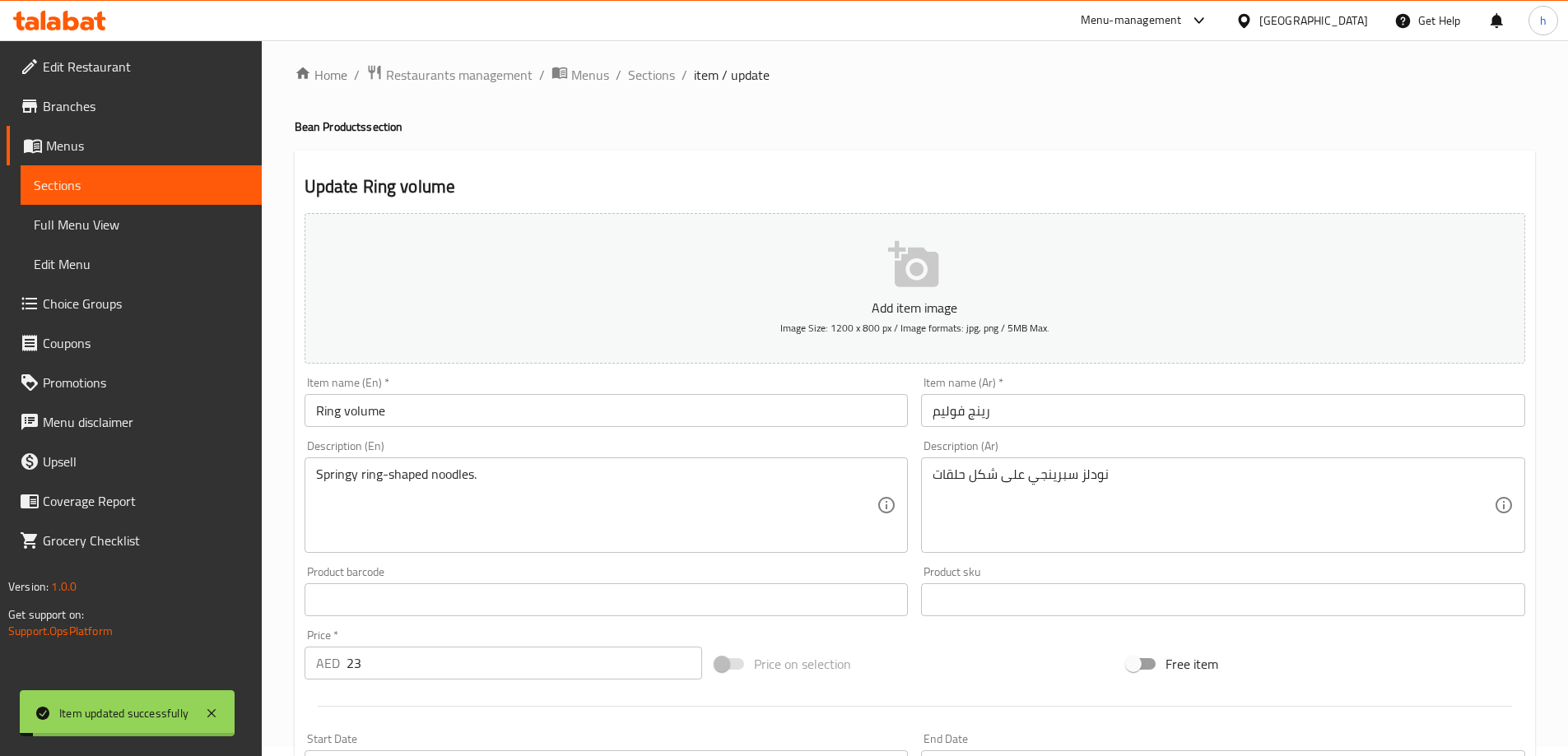
scroll to position [0, 0]
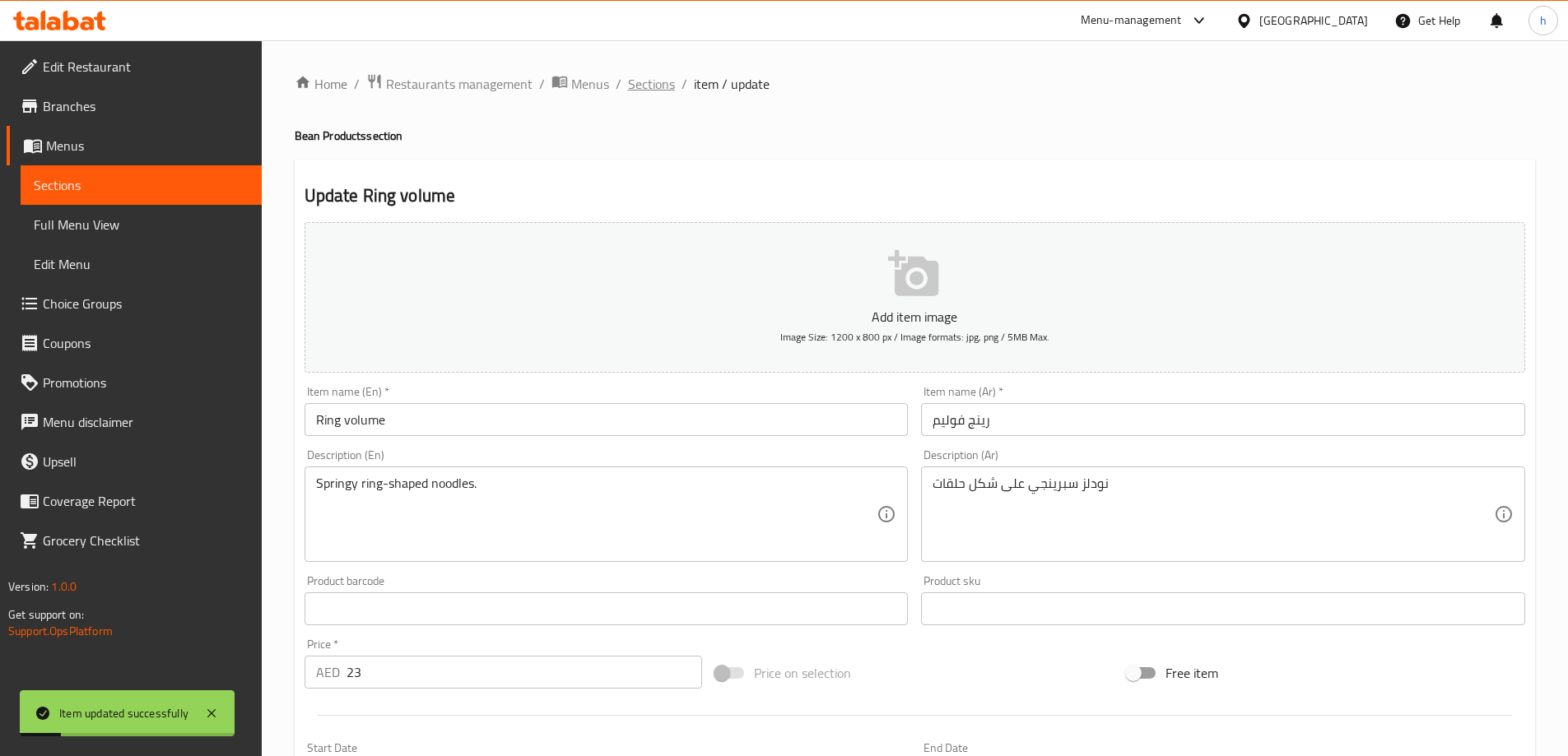
click at [644, 88] on span "Sections" at bounding box center [652, 84] width 47 height 19
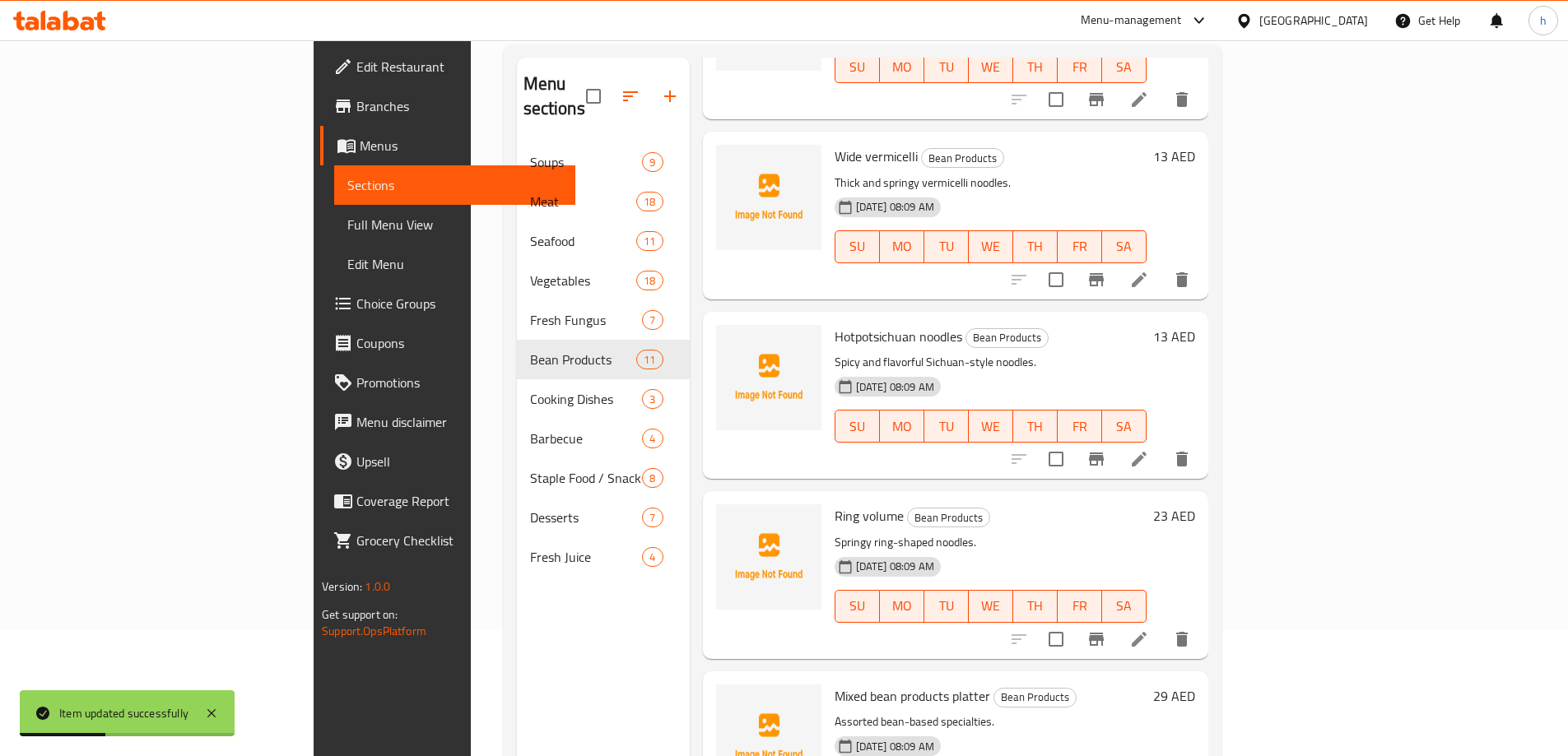
scroll to position [231, 0]
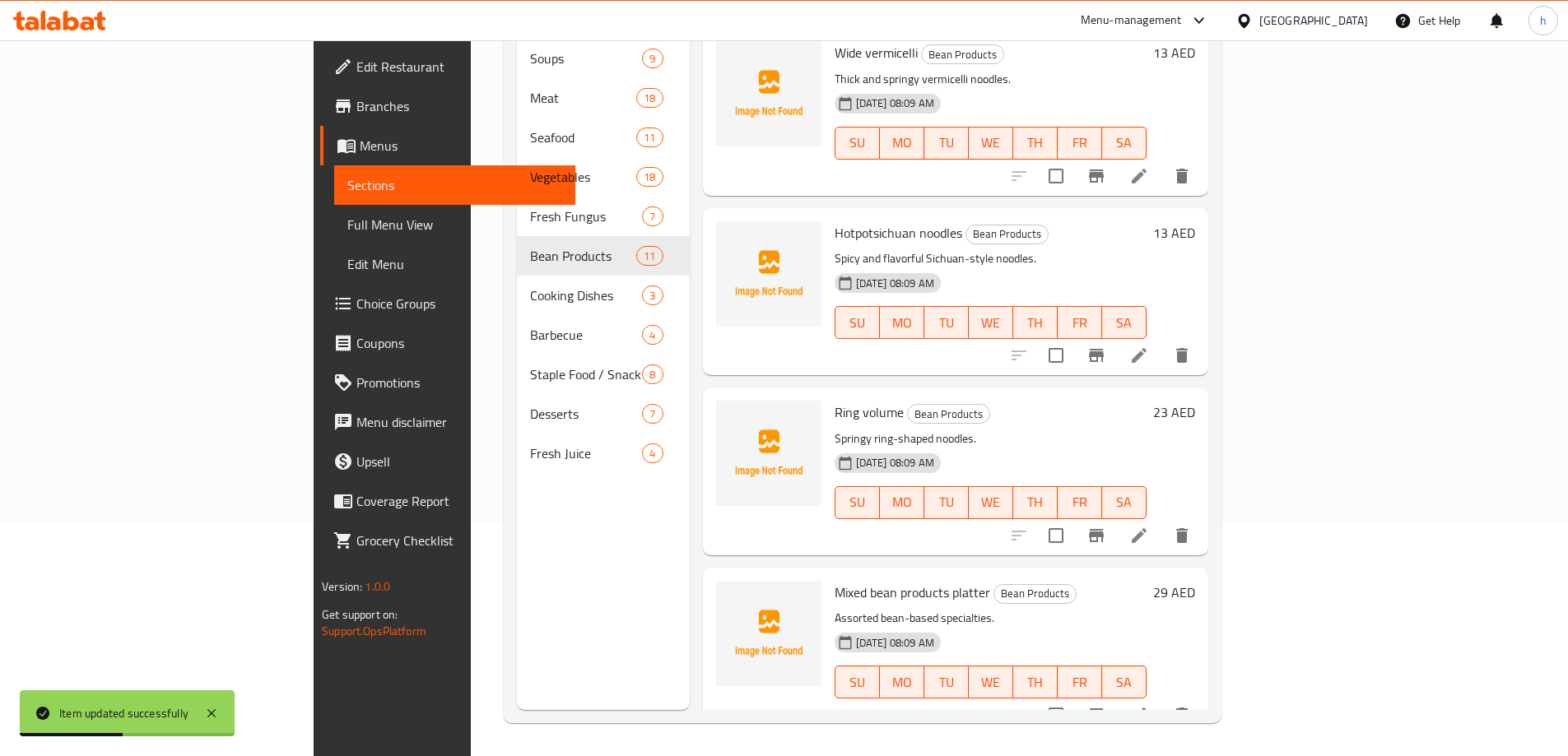
click at [1163, 700] on li at bounding box center [1138, 715] width 46 height 29
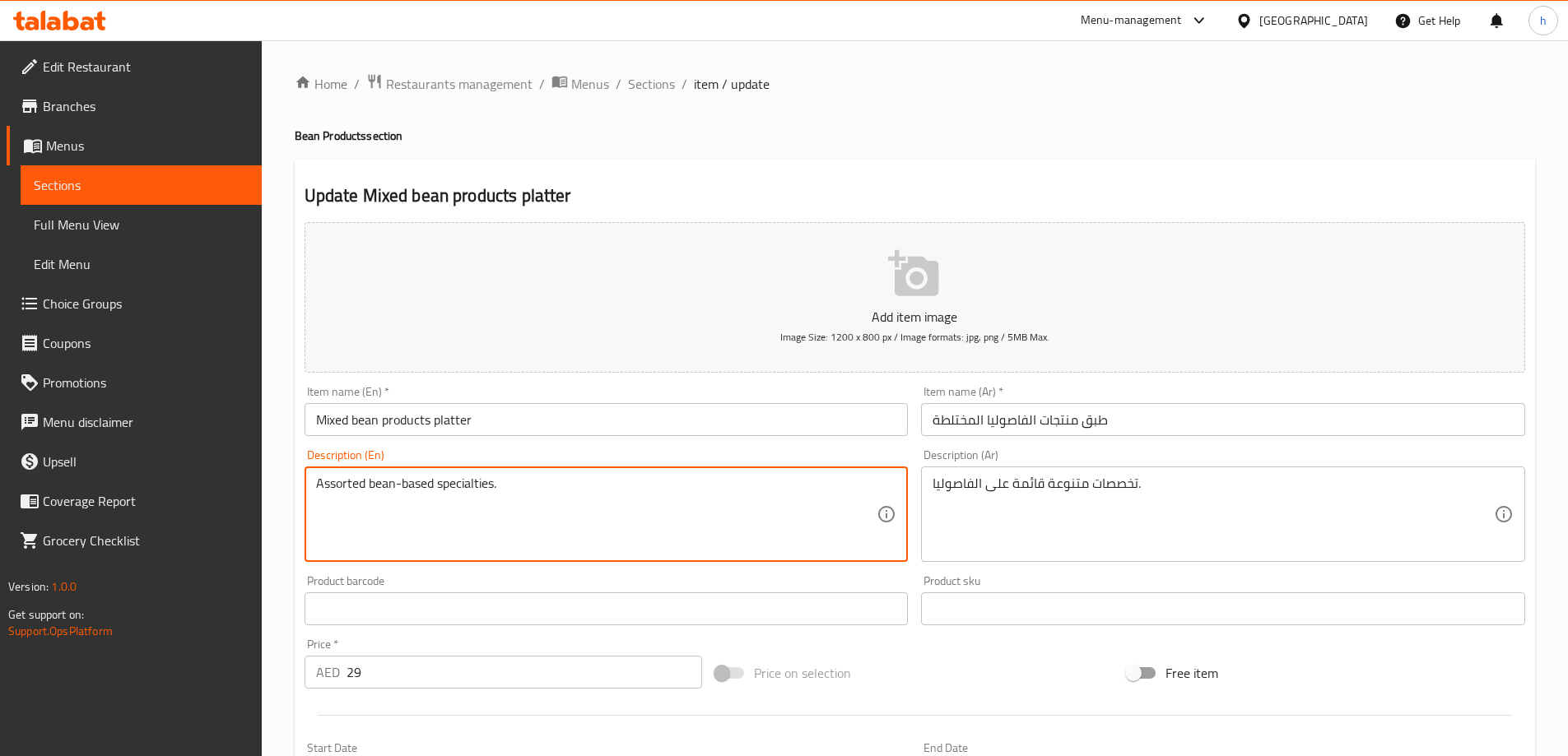
click at [458, 496] on textarea "Assorted bean-based specialties." at bounding box center [596, 514] width 561 height 78
click at [405, 492] on textarea "Assorted bean-based specialties." at bounding box center [596, 514] width 561 height 78
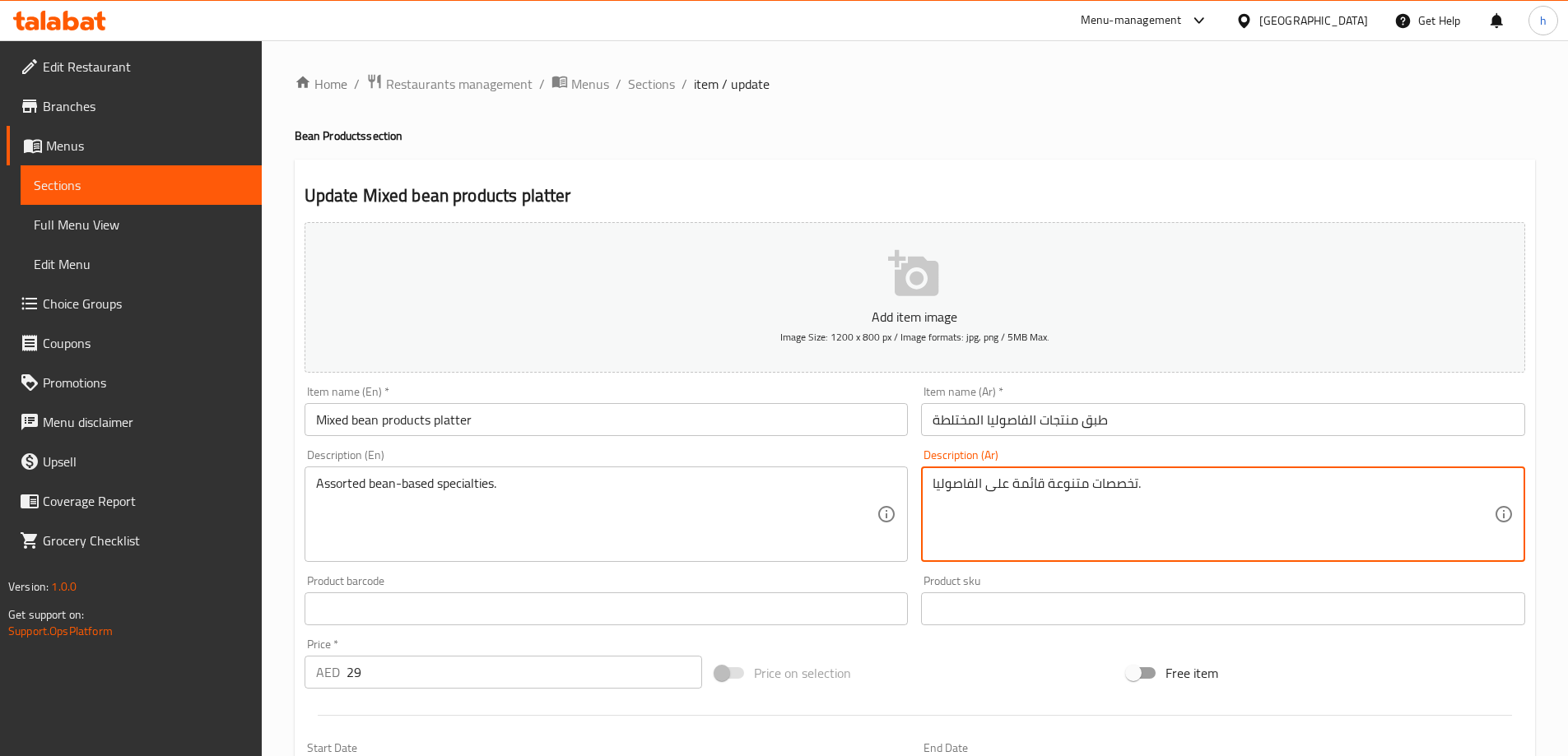
click at [1090, 496] on textarea "تخصصات متنوعة قائمة على الفاصوليا." at bounding box center [1213, 514] width 561 height 78
paste textarea "مجموعة متنوعة من التخصصات المعتمد"
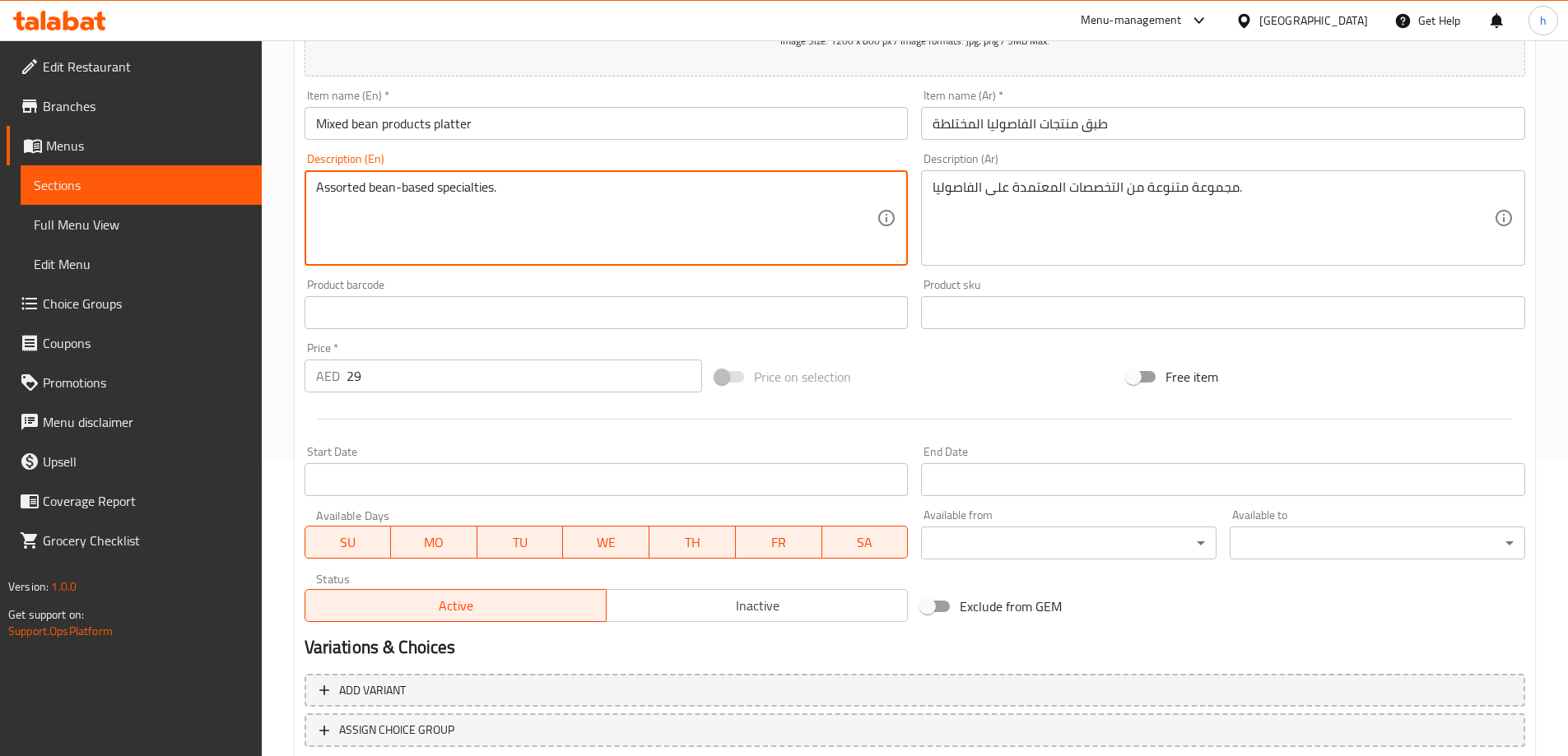
scroll to position [242, 0]
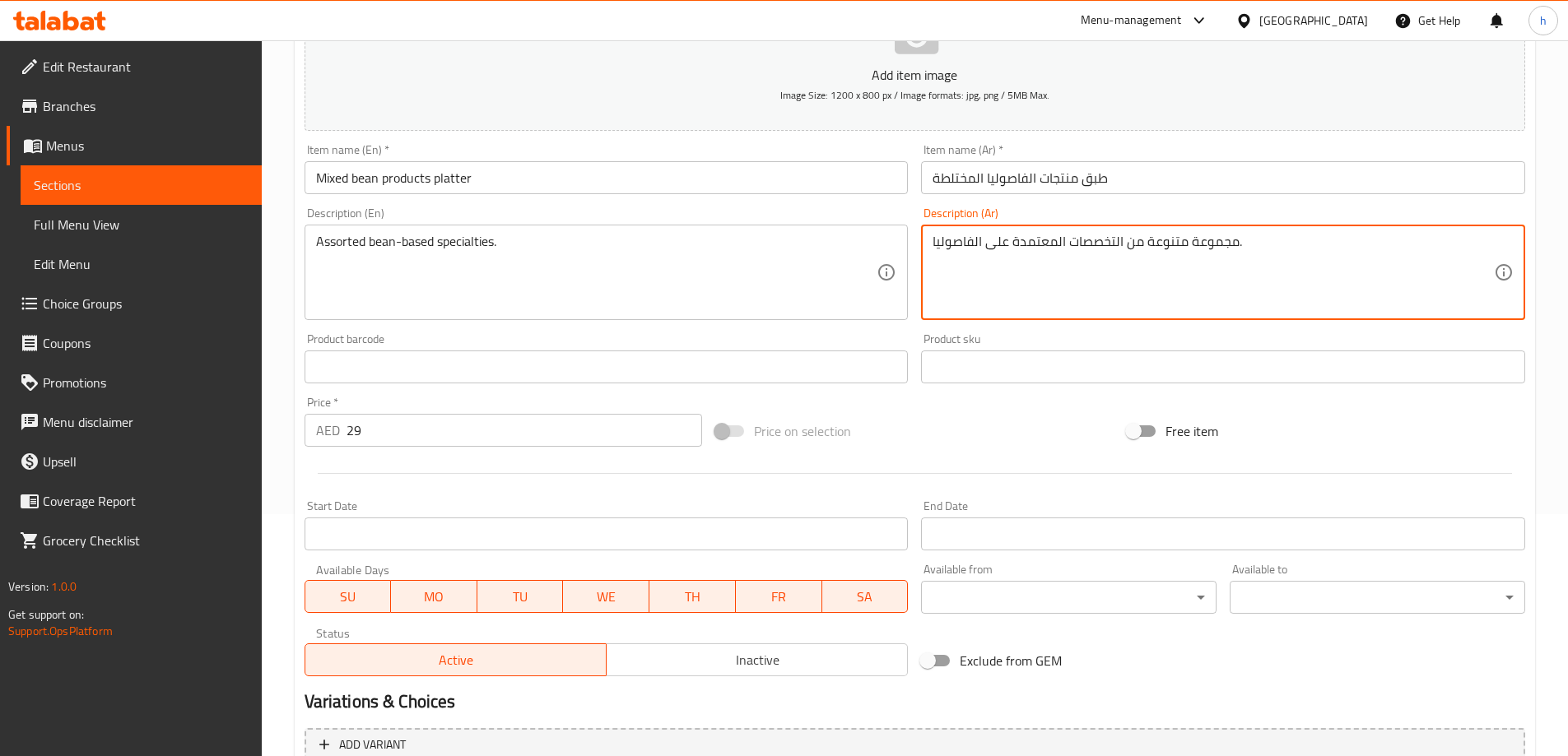
drag, startPoint x: 1127, startPoint y: 241, endPoint x: 935, endPoint y: 243, distance: 192.0
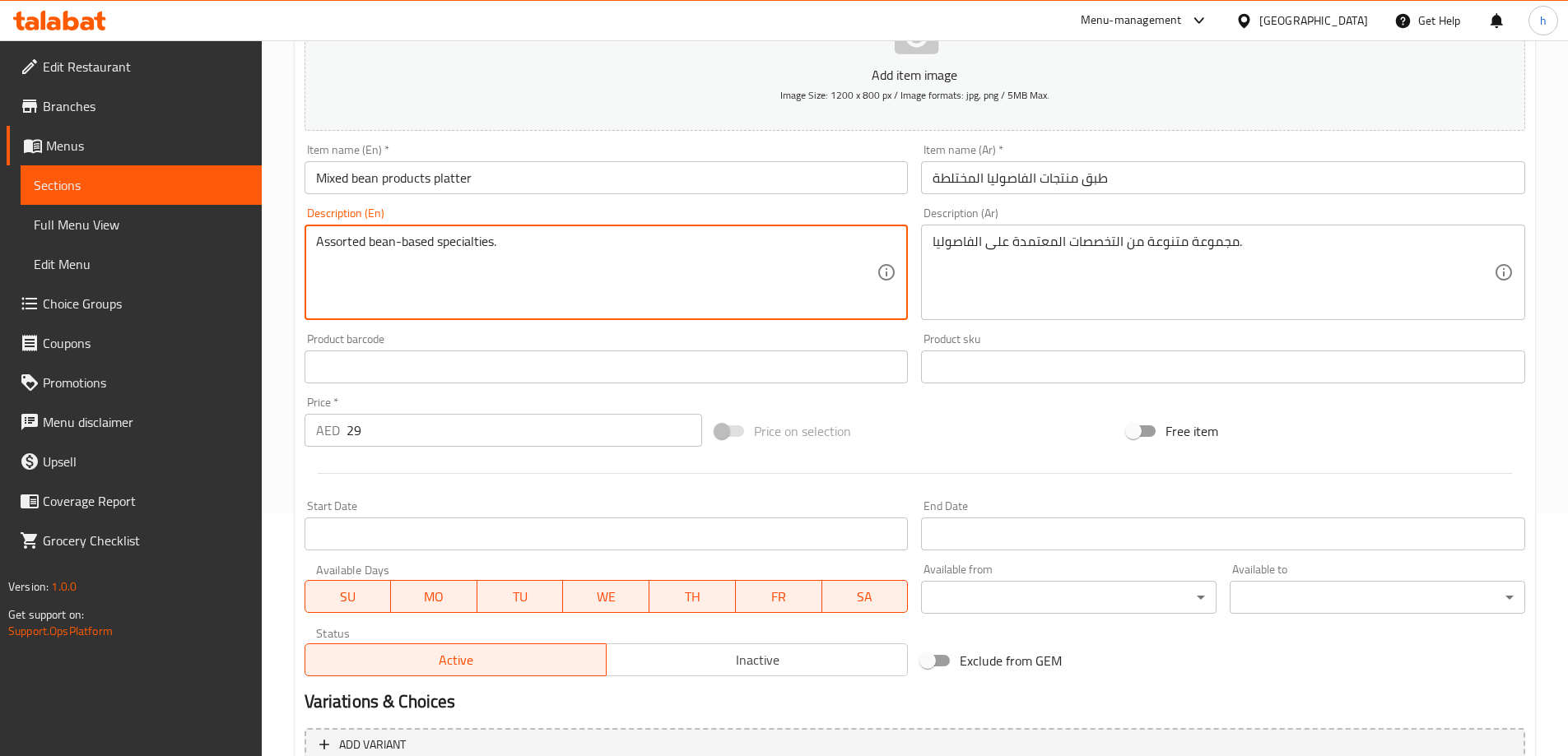
click at [356, 242] on textarea "Assorted bean-based specialties." at bounding box center [596, 273] width 561 height 78
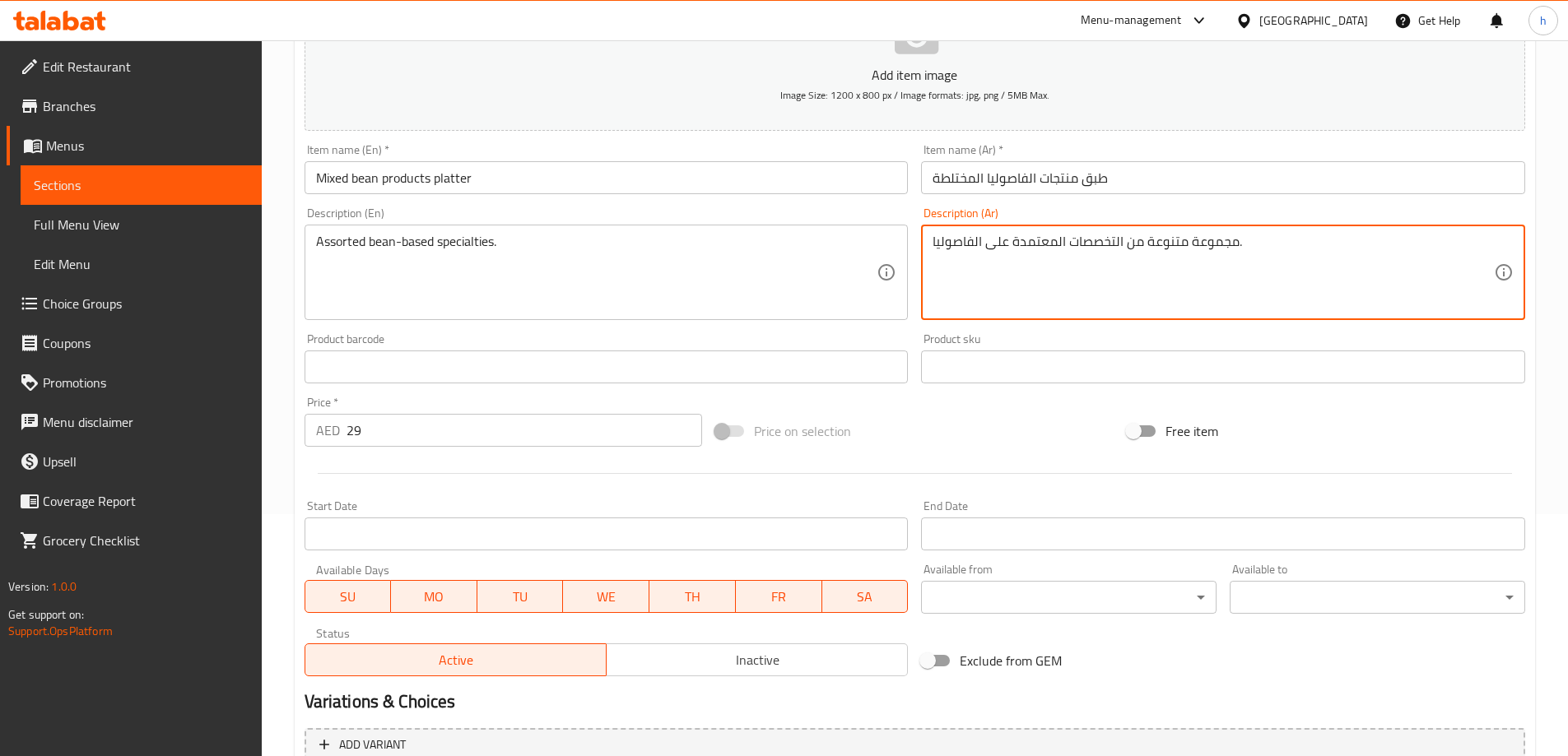
drag, startPoint x: 1236, startPoint y: 241, endPoint x: 1148, endPoint y: 237, distance: 88.1
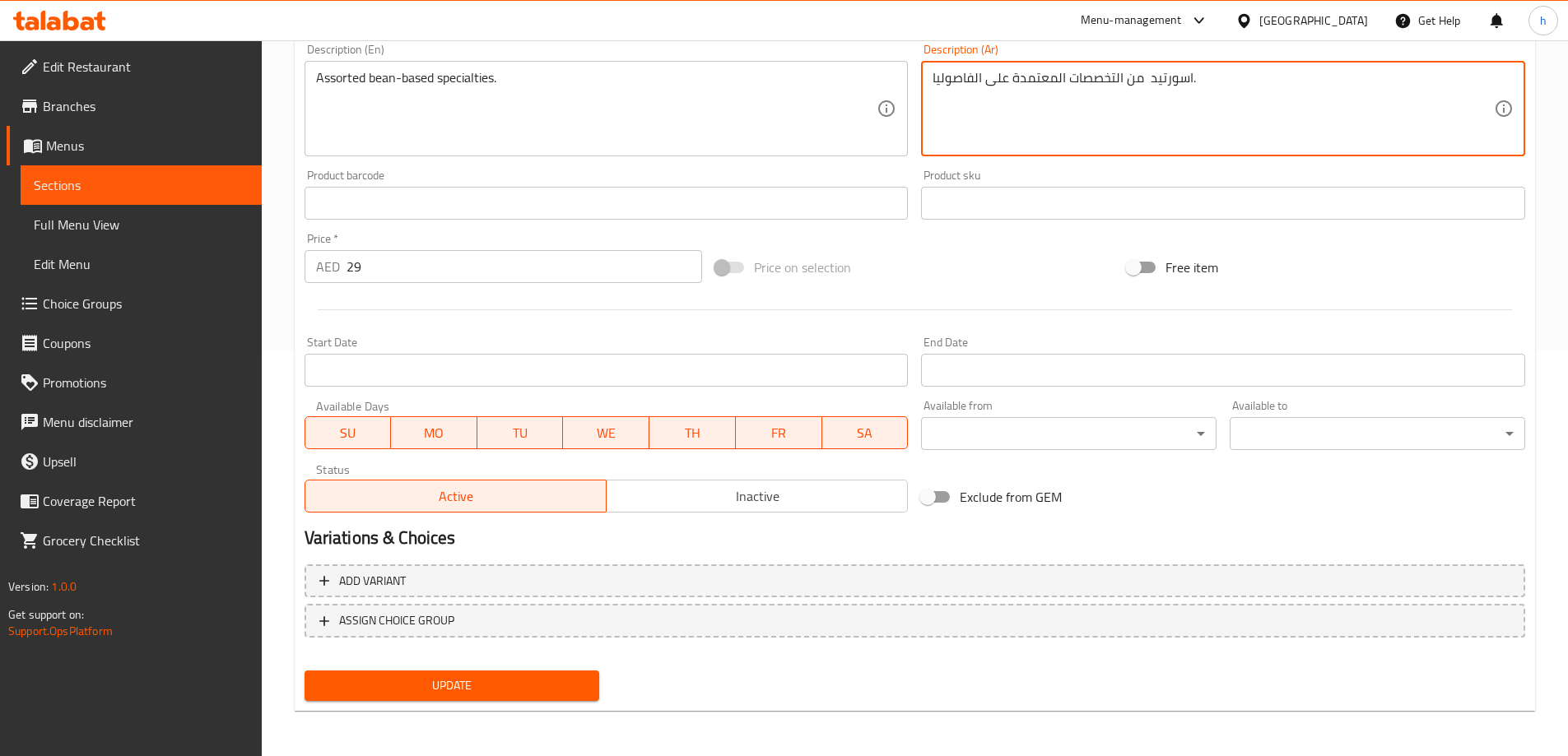
scroll to position [406, 0]
type textarea "اسورتيد من التخصصات المعتمدة على الفاصوليا."
click at [567, 670] on button "Update" at bounding box center [452, 685] width 295 height 30
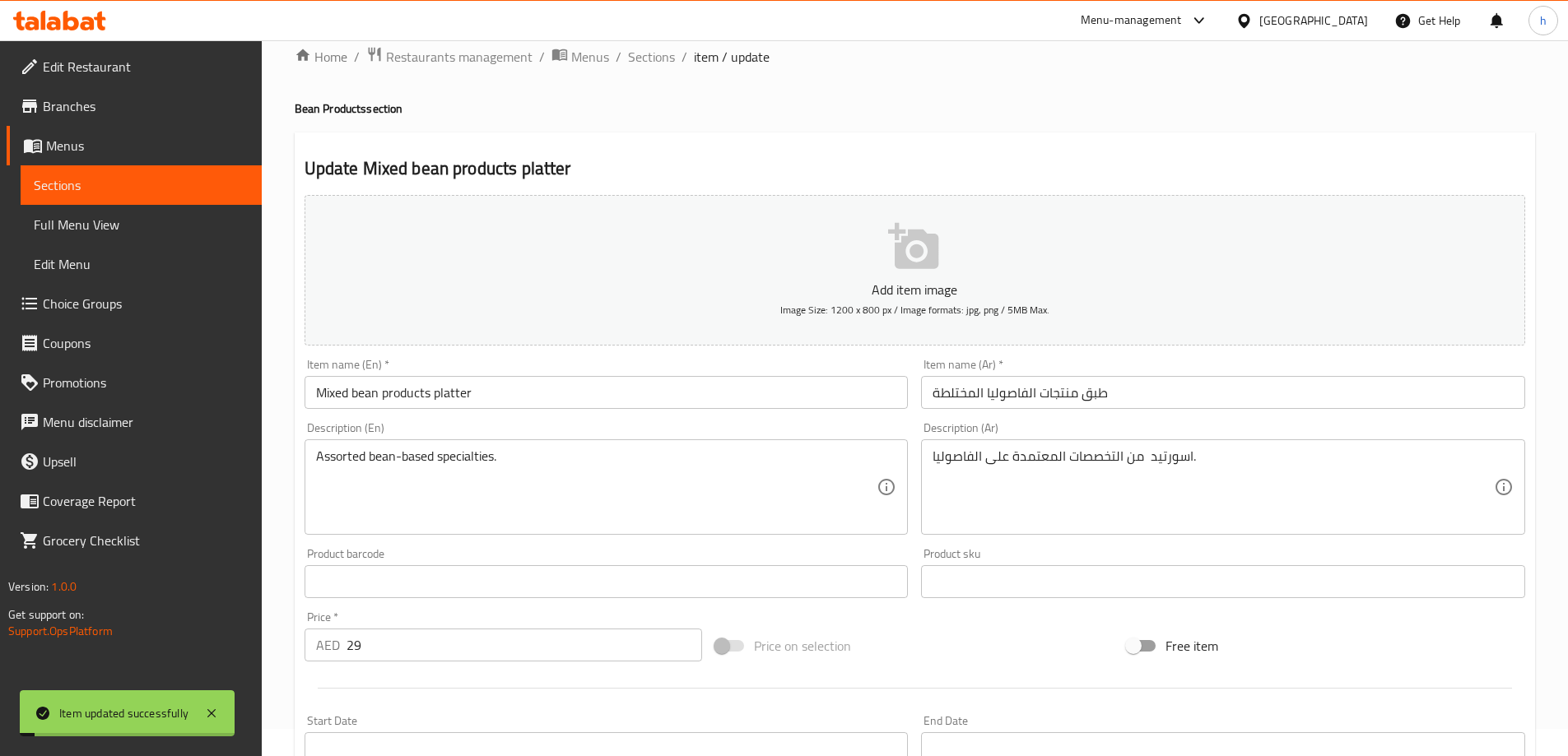
scroll to position [0, 0]
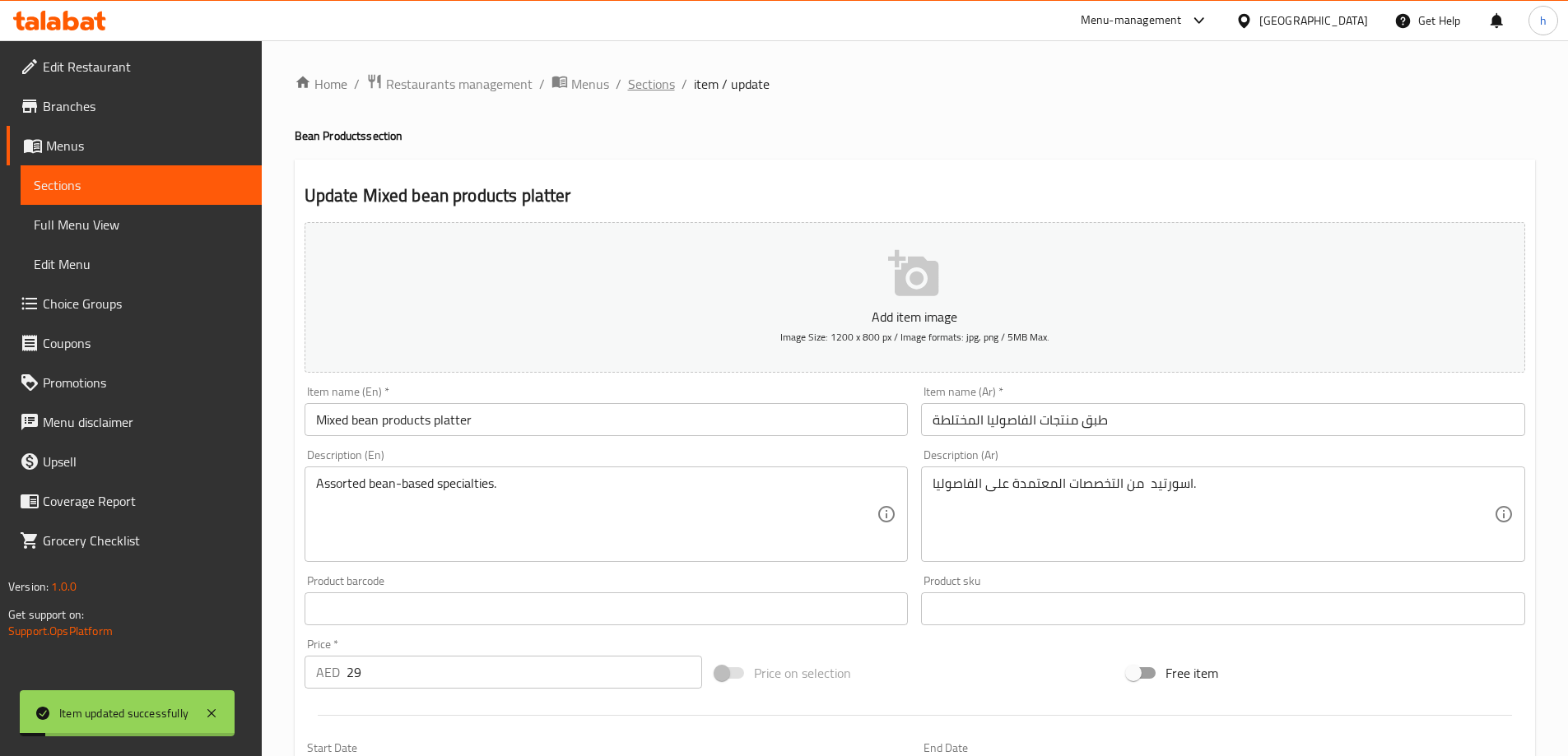
click at [669, 74] on span "Sections" at bounding box center [652, 84] width 47 height 19
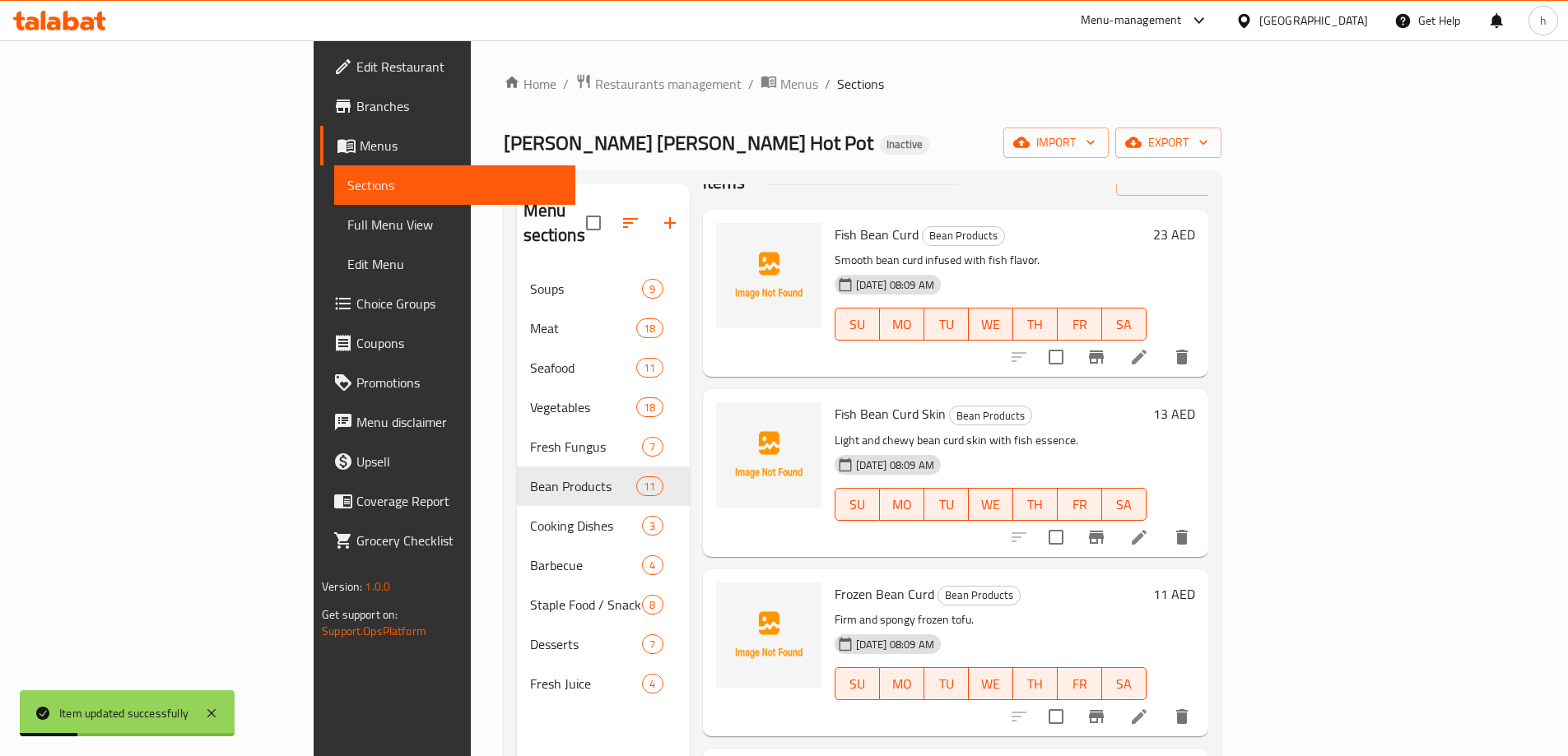
scroll to position [82, 0]
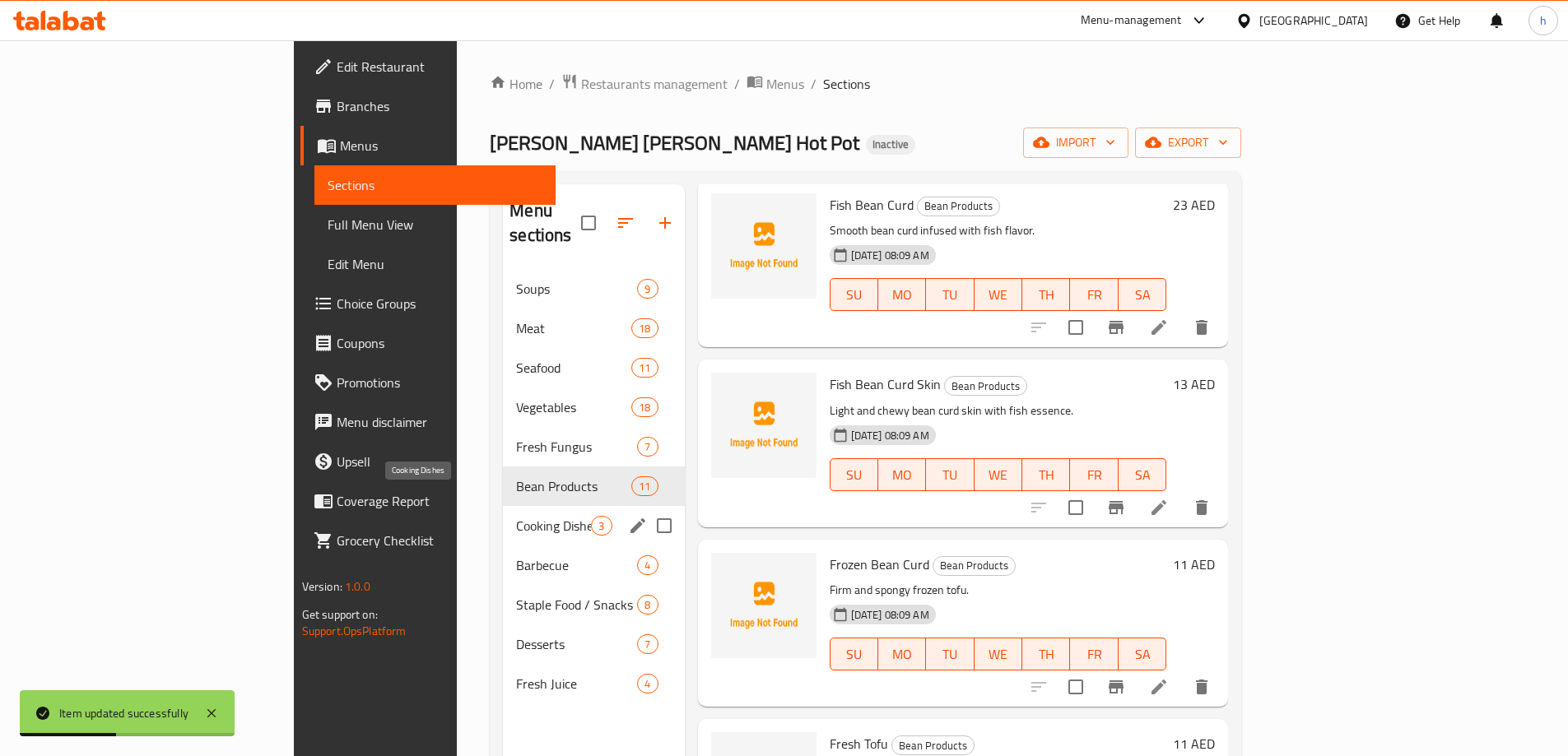
click at [516, 516] on span "Cooking Dishes" at bounding box center [554, 526] width 75 height 19
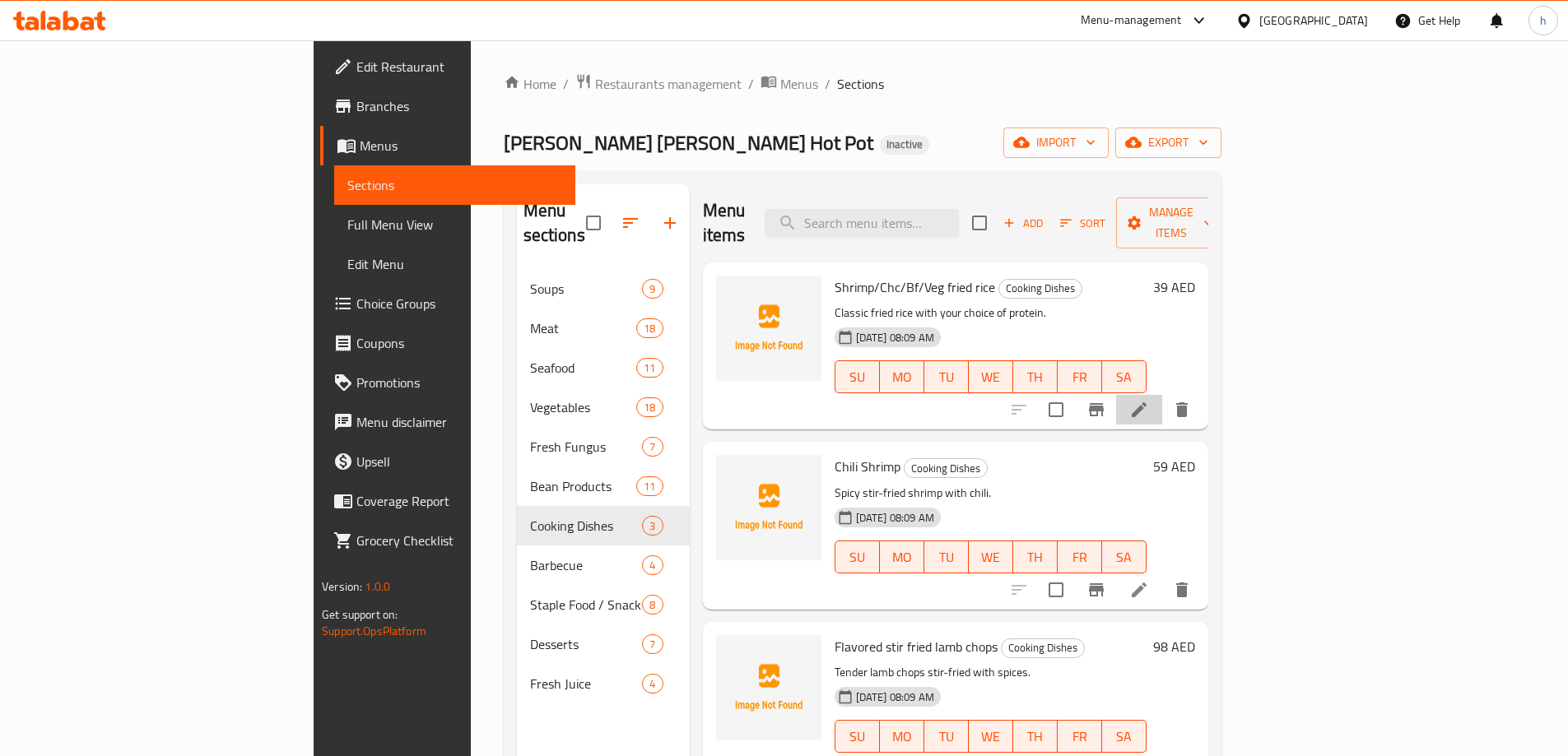
click at [1163, 397] on li at bounding box center [1138, 409] width 46 height 29
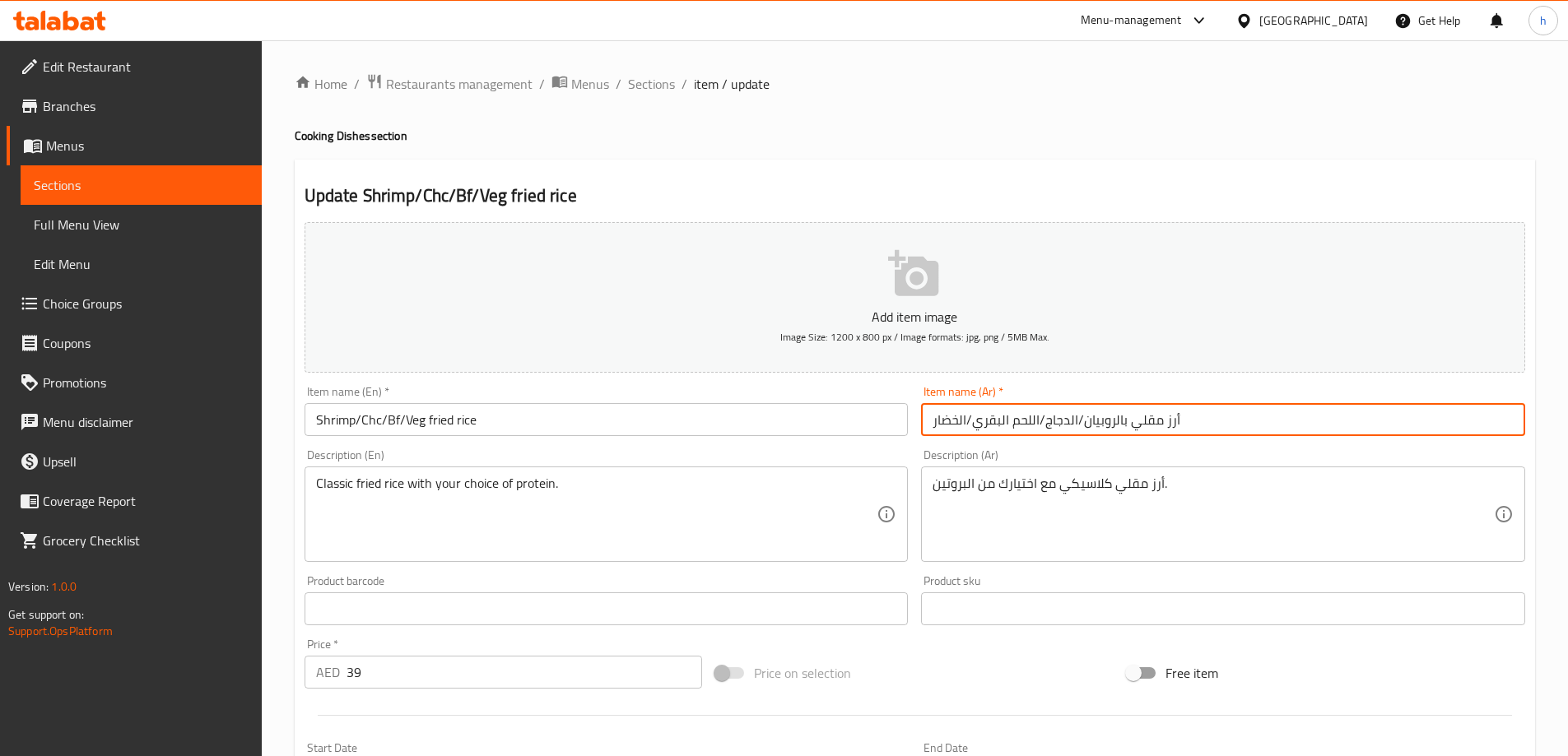
click at [943, 423] on input "أرز مقلي بالروبيان/الدجاج/اللحم البقري/الخضار" at bounding box center [1223, 420] width 604 height 33
drag, startPoint x: 1121, startPoint y: 421, endPoint x: 1084, endPoint y: 421, distance: 37.0
click at [1084, 421] on input "أرز مقلي بالروبيان/الدجاج/اللحم البقري/الخضار" at bounding box center [1223, 420] width 604 height 33
click at [1121, 424] on input "أرز مقلي بالروبيان/الدجاج/اللحم البقري/الخضار" at bounding box center [1223, 420] width 604 height 33
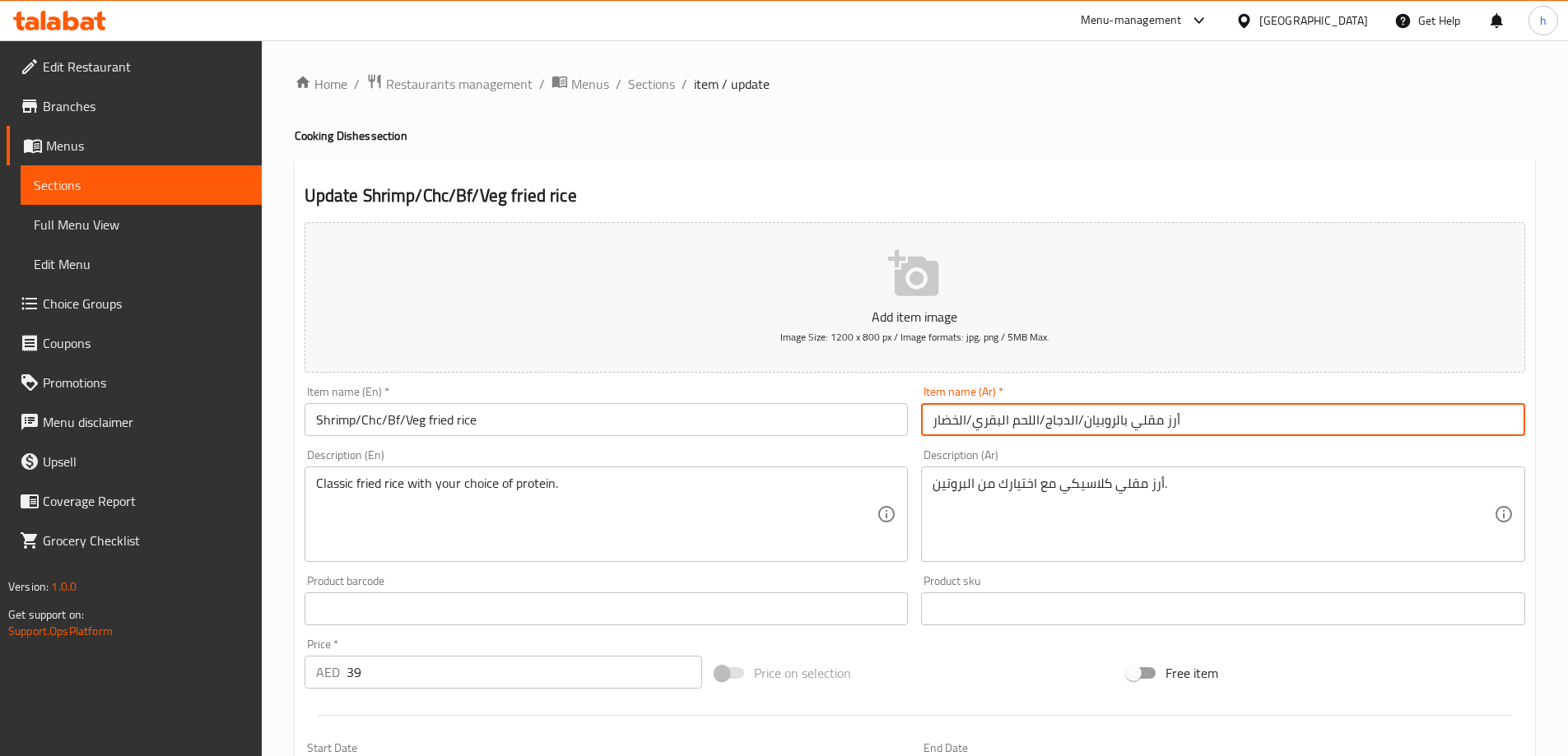
drag, startPoint x: 1123, startPoint y: 419, endPoint x: 1082, endPoint y: 423, distance: 41.2
click at [1082, 423] on input "أرز مقلي بالروبيان/الدجاج/اللحم البقري/الخضار" at bounding box center [1223, 420] width 604 height 33
click at [940, 416] on input "أرز مقلي بالروبيان/الدجاج/اللحم البقري/الخضار" at bounding box center [1223, 420] width 604 height 33
paste input "وبيان"
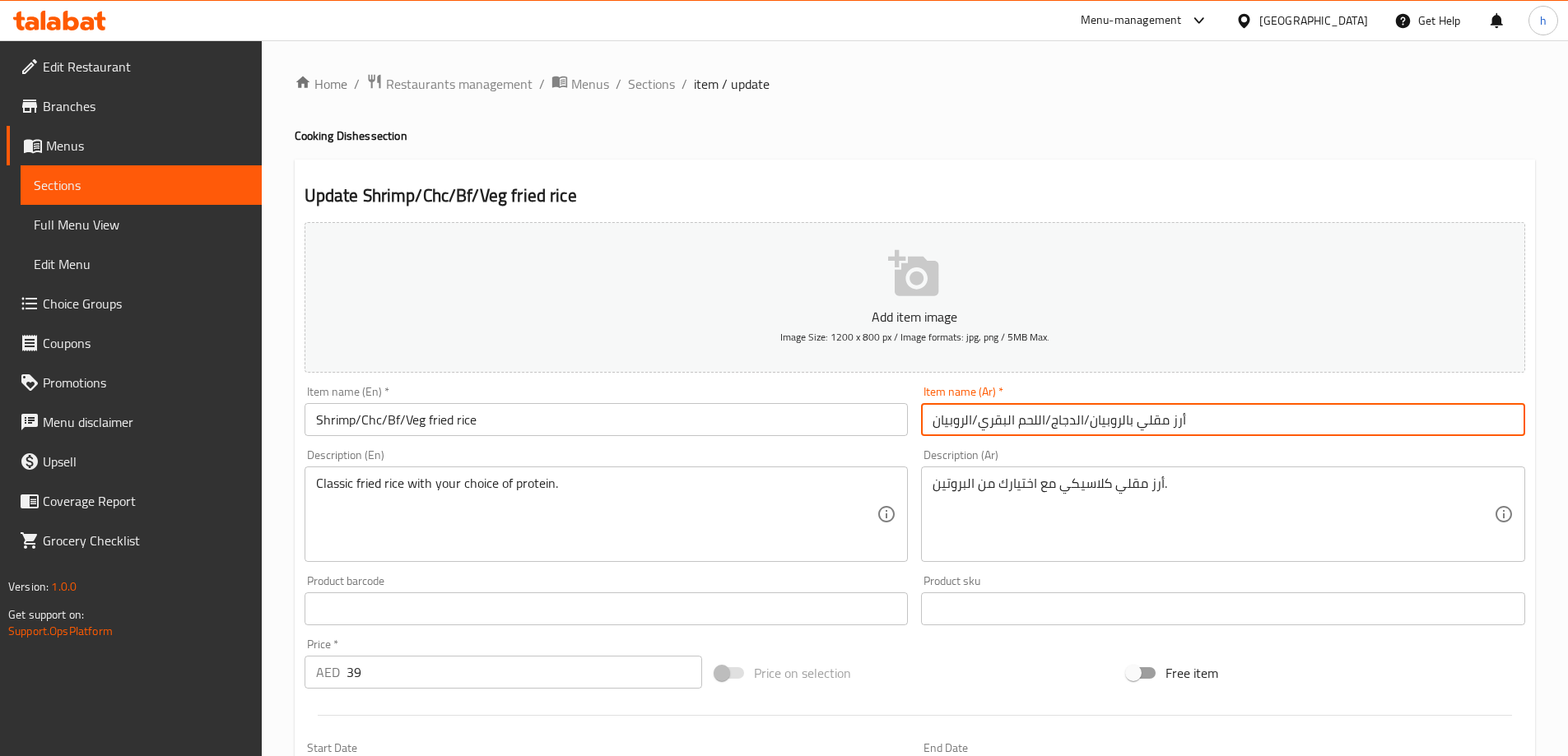
drag, startPoint x: 1131, startPoint y: 416, endPoint x: 1091, endPoint y: 416, distance: 40.0
click at [1091, 416] on input "أرز مقلي بالروبيان/الدجاج/اللحم البقري/الروبيان" at bounding box center [1223, 420] width 604 height 33
click at [369, 423] on input "Shrimp/Chc/Bf/Veg fried rice" at bounding box center [607, 420] width 604 height 33
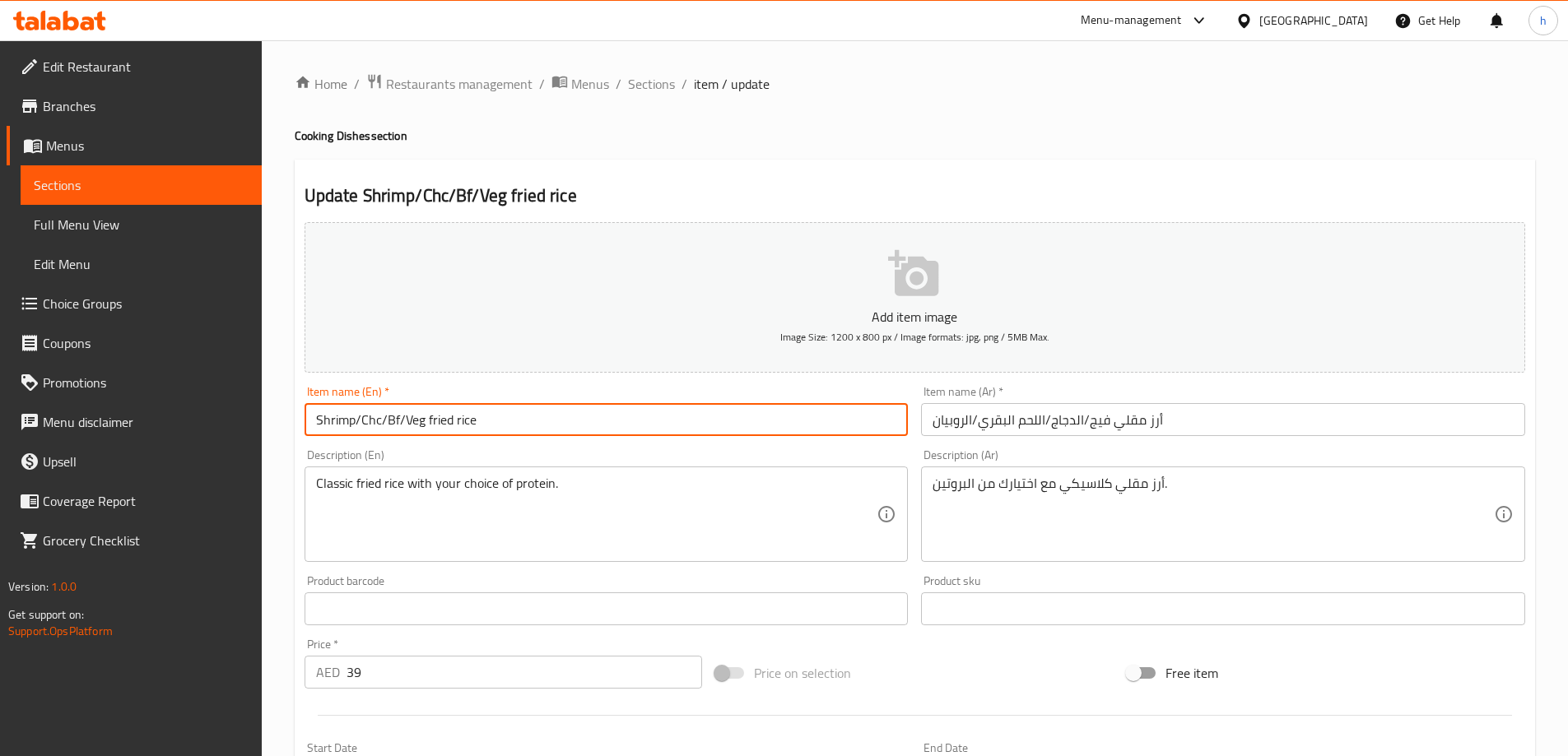
click at [369, 423] on input "Shrimp/Chc/Bf/Veg fried rice" at bounding box center [607, 420] width 604 height 33
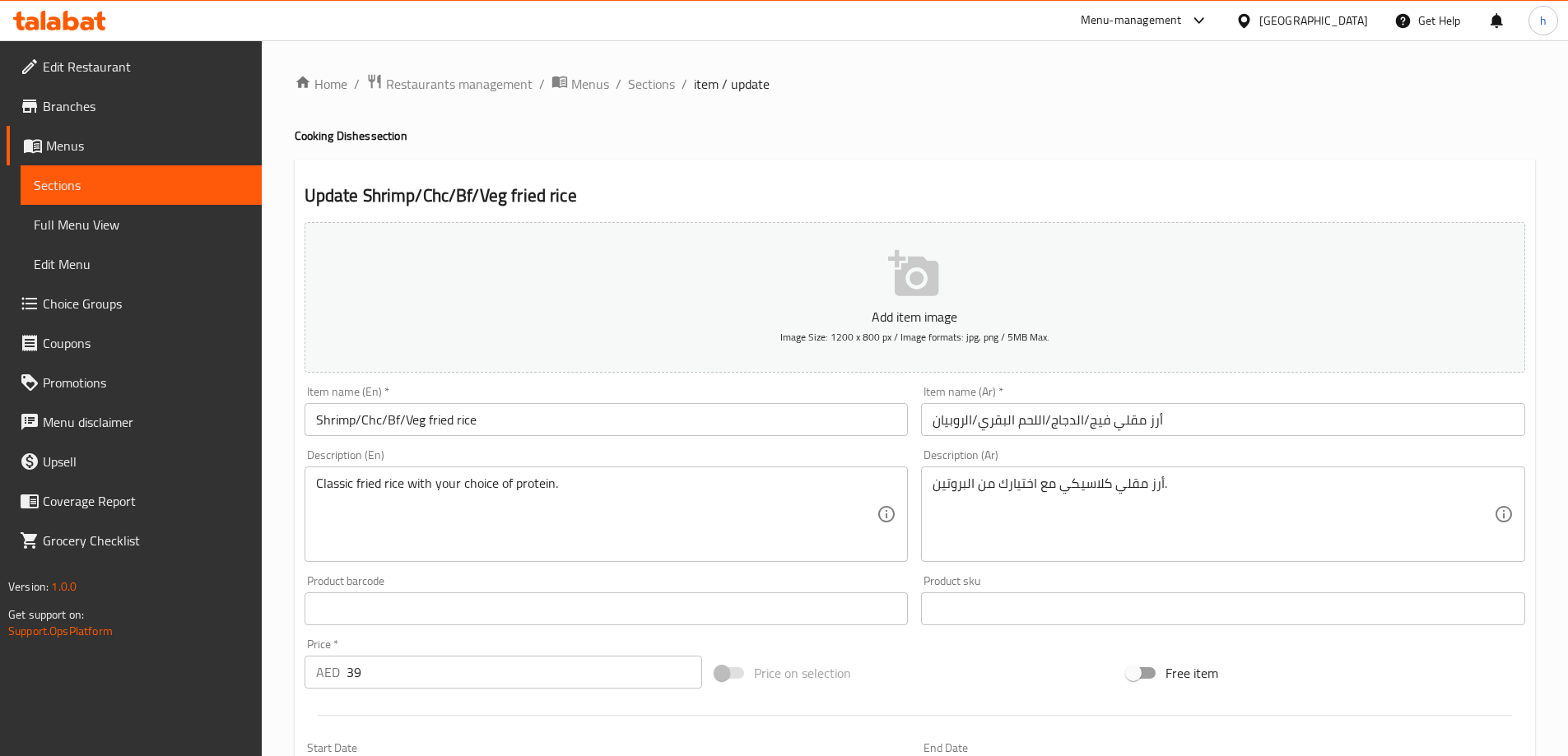
click at [1063, 421] on input "أرز مقلي فيج/الدجاج/اللحم البقري/الروبيان" at bounding box center [1223, 420] width 604 height 33
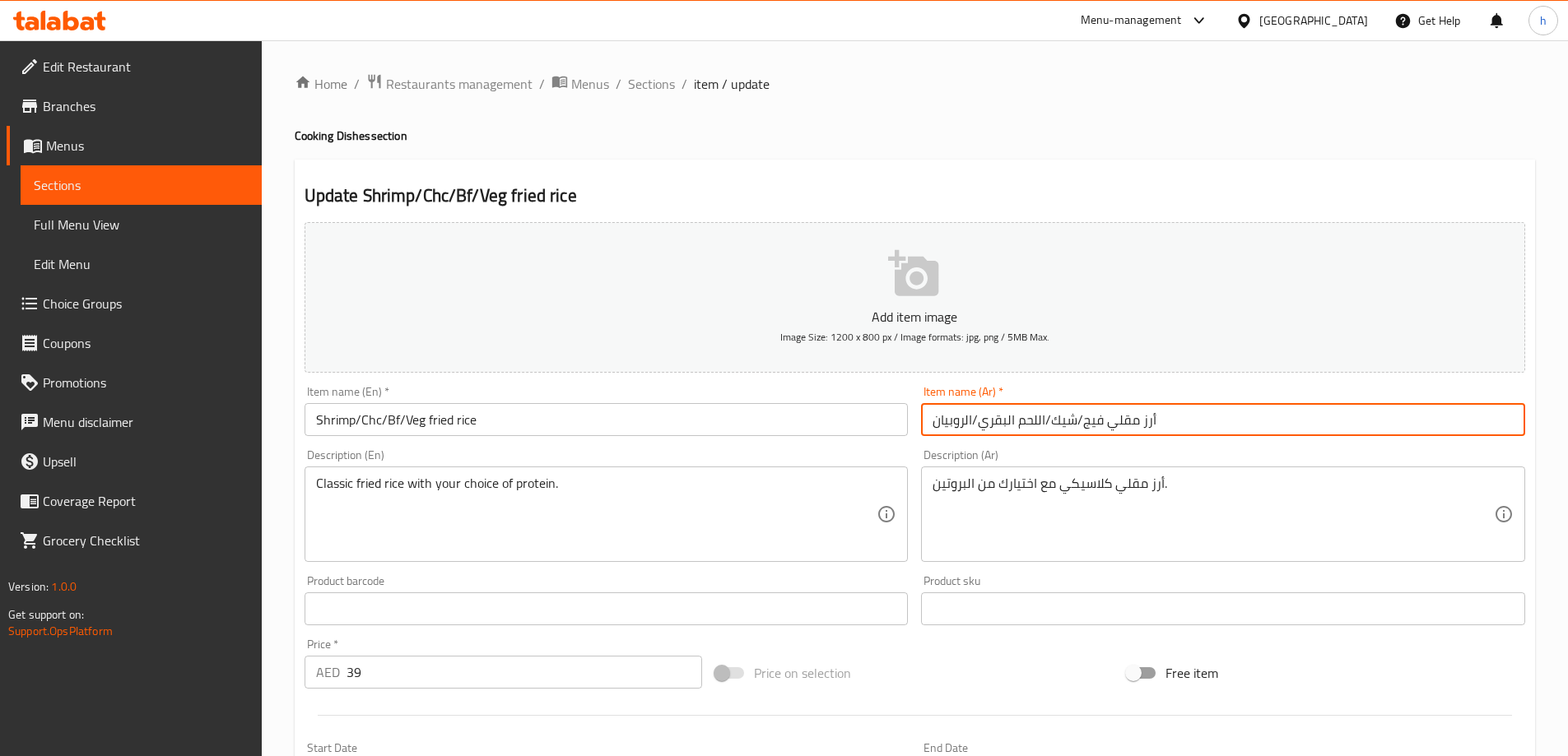
drag, startPoint x: 1045, startPoint y: 417, endPoint x: 982, endPoint y: 421, distance: 63.1
click at [982, 421] on input "أرز مقلي فيج/شيك/اللحم البقري/الروبيان" at bounding box center [1223, 420] width 604 height 33
type input "أرز مقلي فيج/شيك/بي اف/الروبيان"
click at [836, 458] on div "Description (En) Classic fried rice with your choice of protein. Description (E…" at bounding box center [607, 506] width 604 height 113
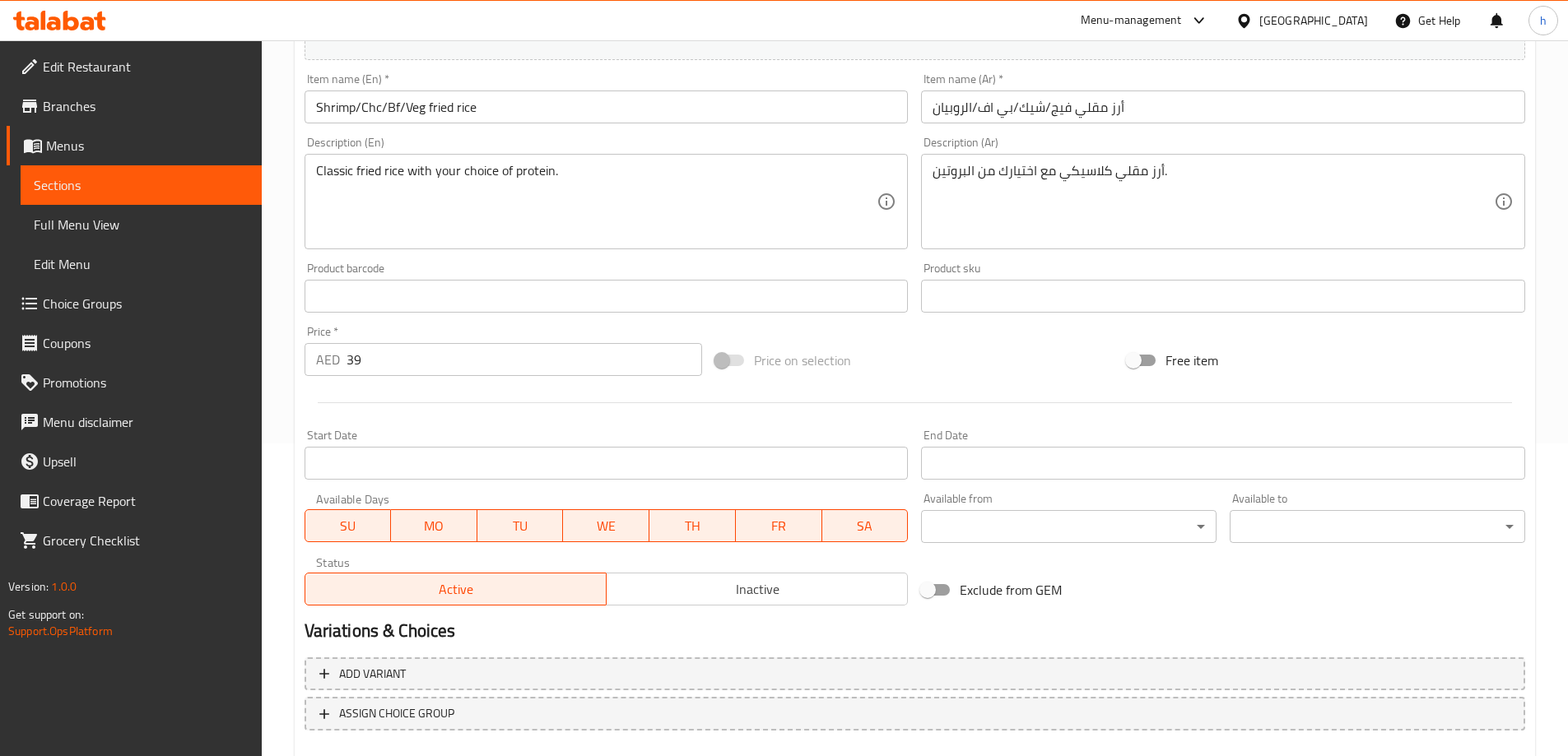
scroll to position [242, 0]
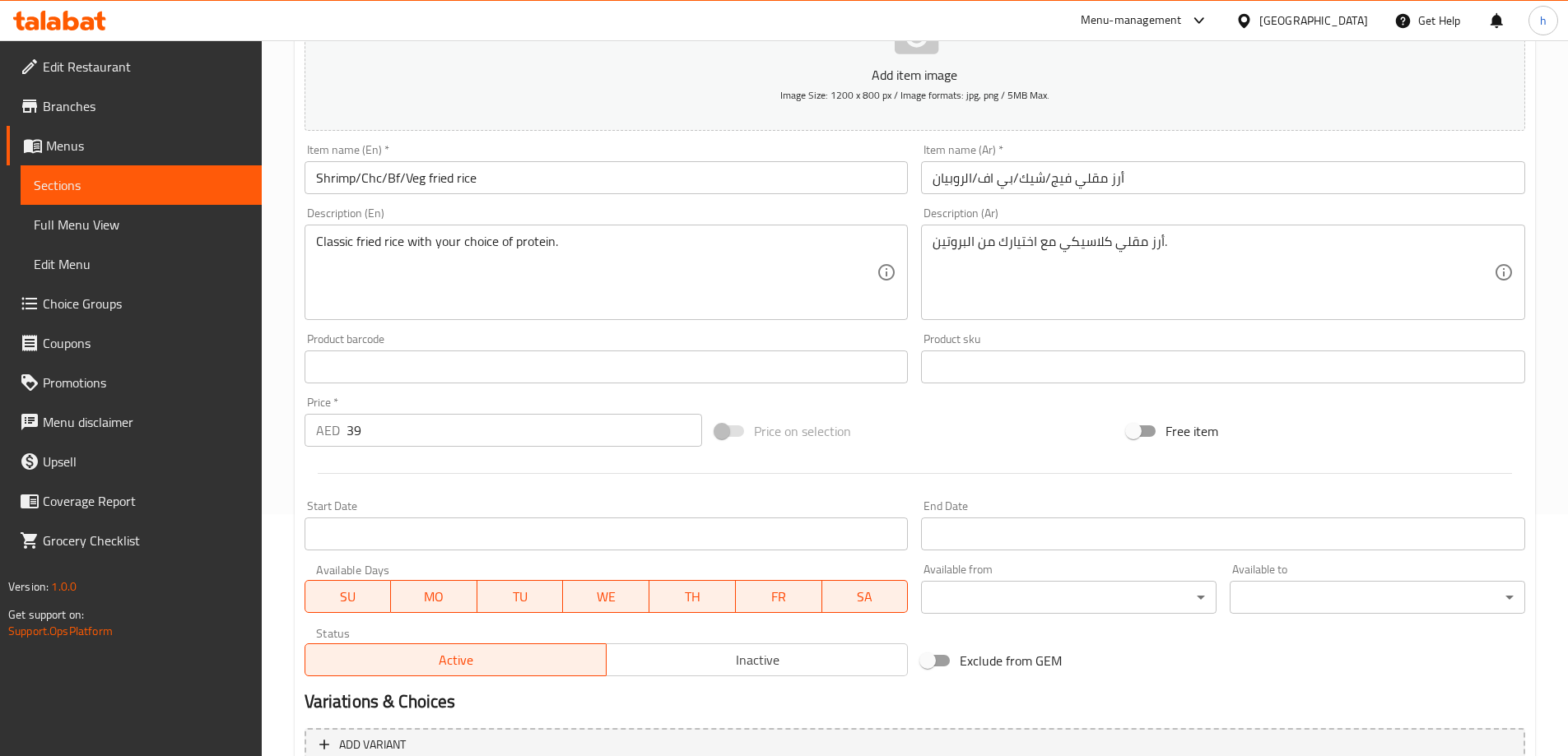
click at [708, 184] on input "Shrimp/Chc/Bf/Veg fried rice" at bounding box center [607, 178] width 604 height 33
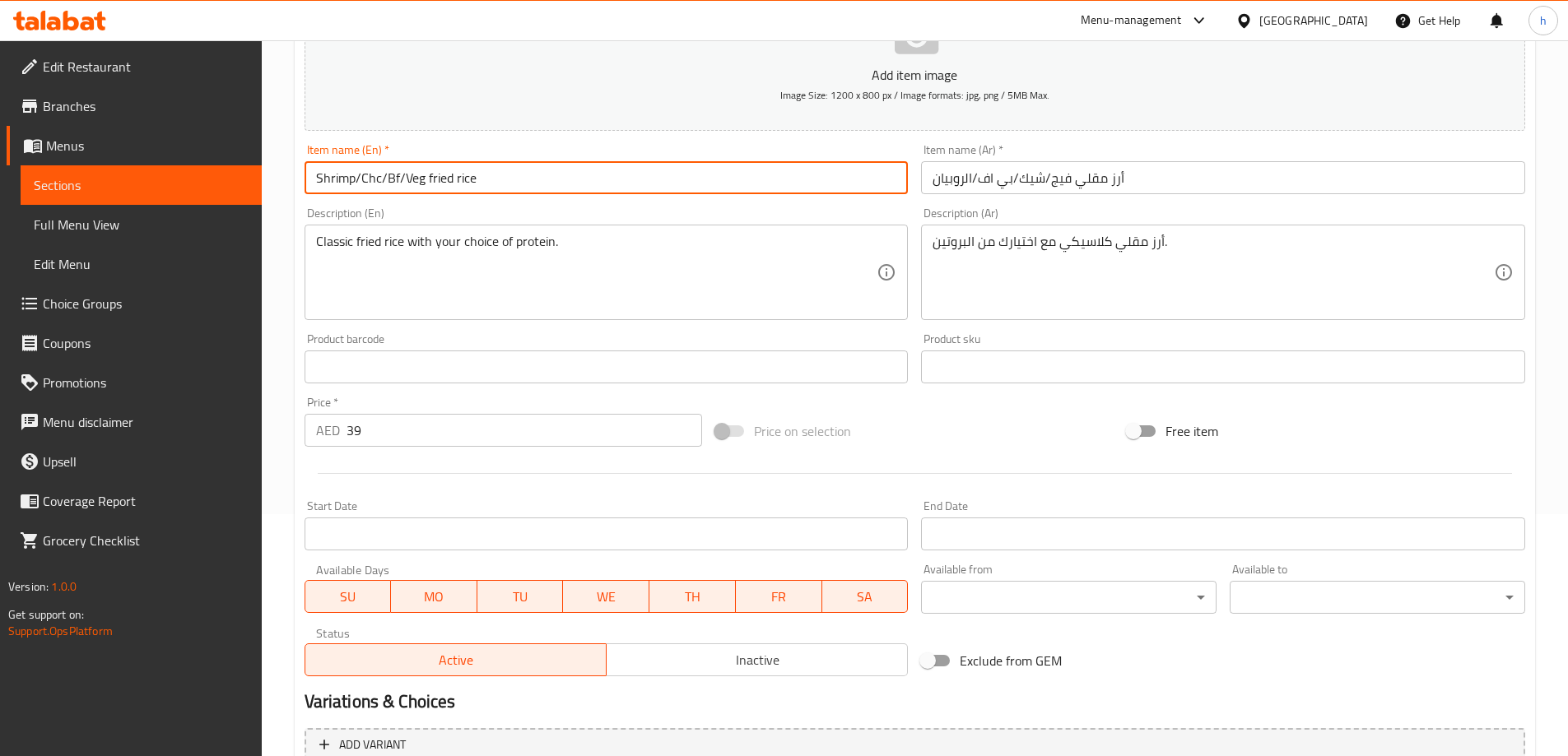
click at [1041, 180] on input "أرز مقلي فيج/شيك/بي اف/الروبيان" at bounding box center [1223, 178] width 604 height 33
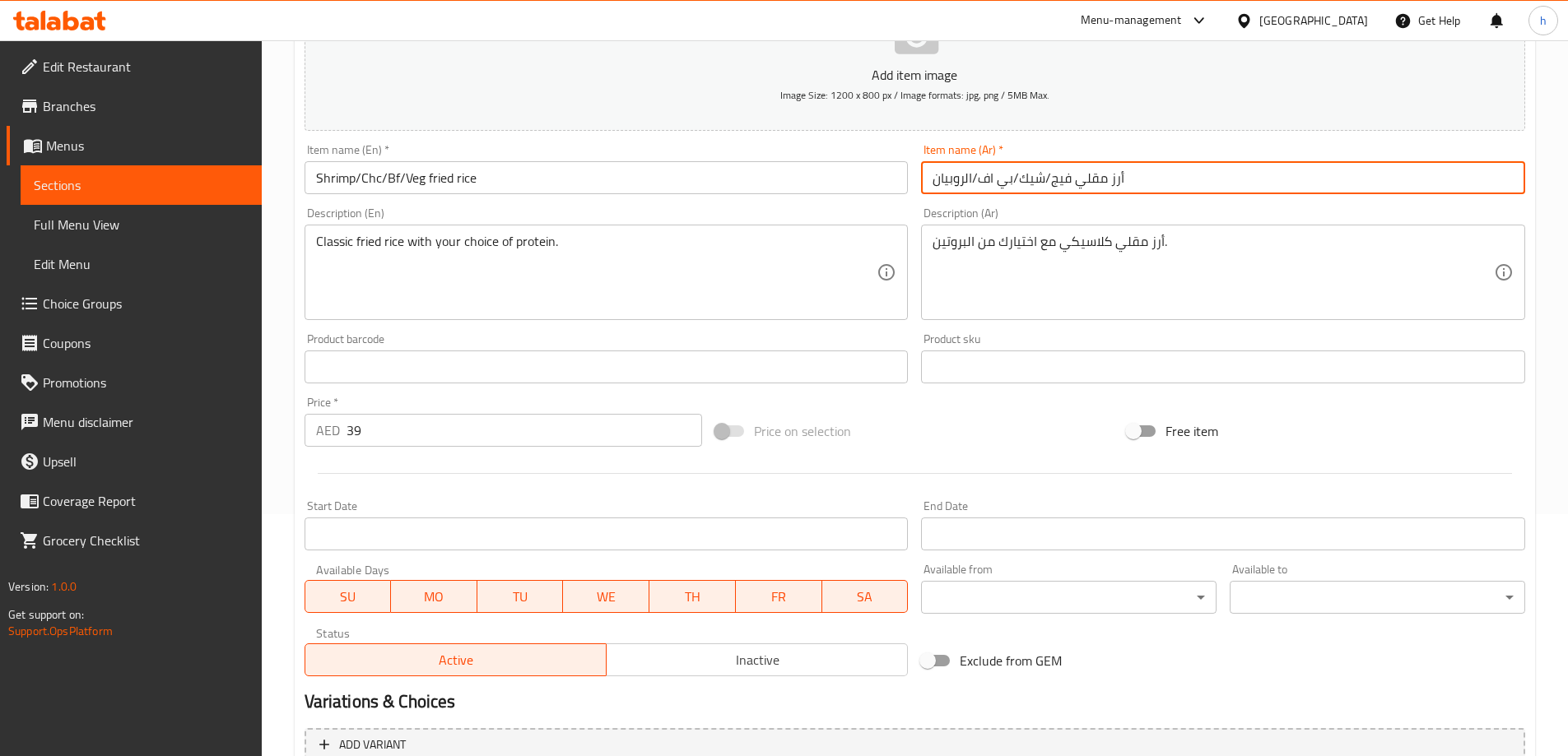
click at [563, 205] on div "Description (En) Classic fried rice with your choice of protein. Description (E…" at bounding box center [607, 263] width 618 height 126
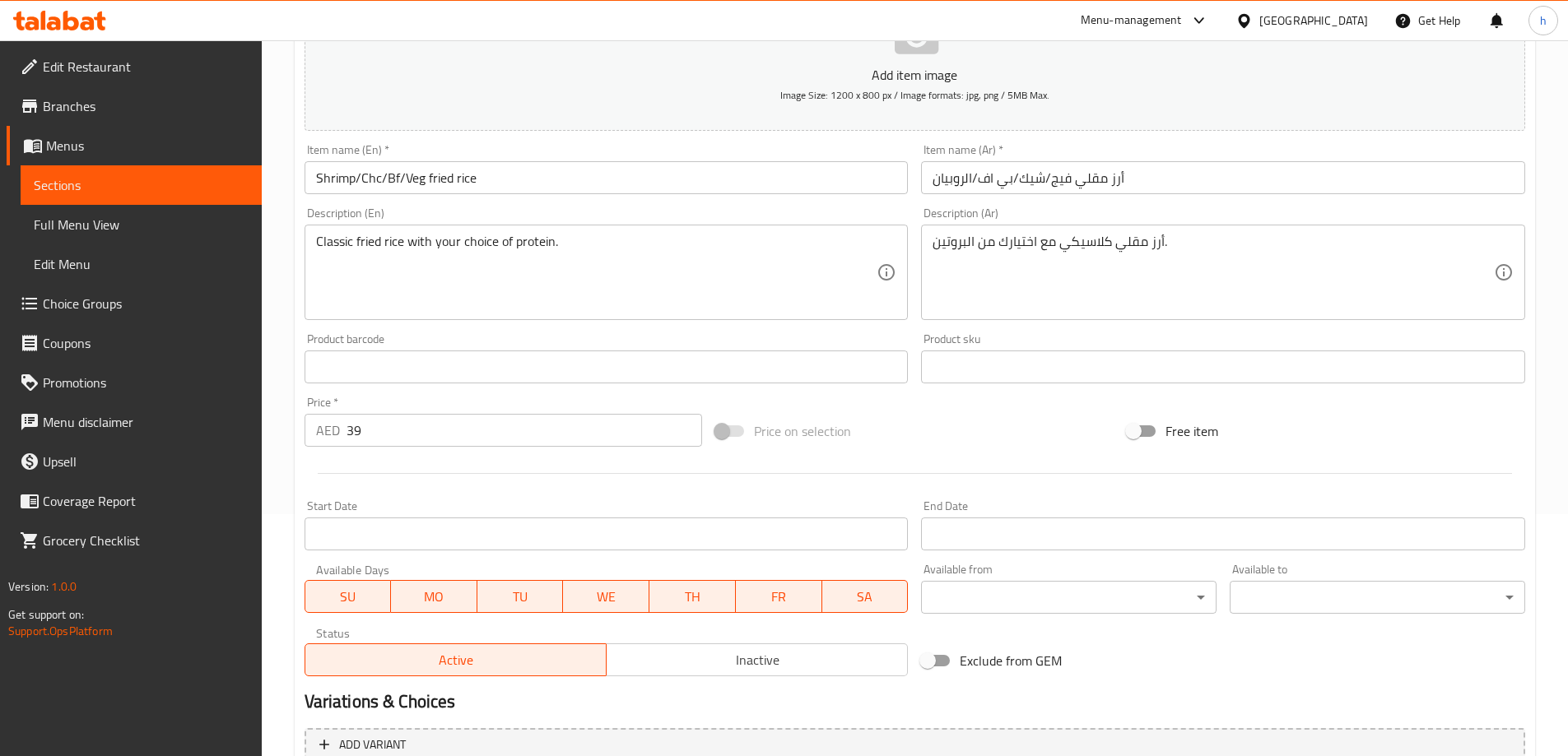
click at [339, 177] on input "Shrimp/Chc/Bf/Veg fried rice" at bounding box center [607, 178] width 604 height 33
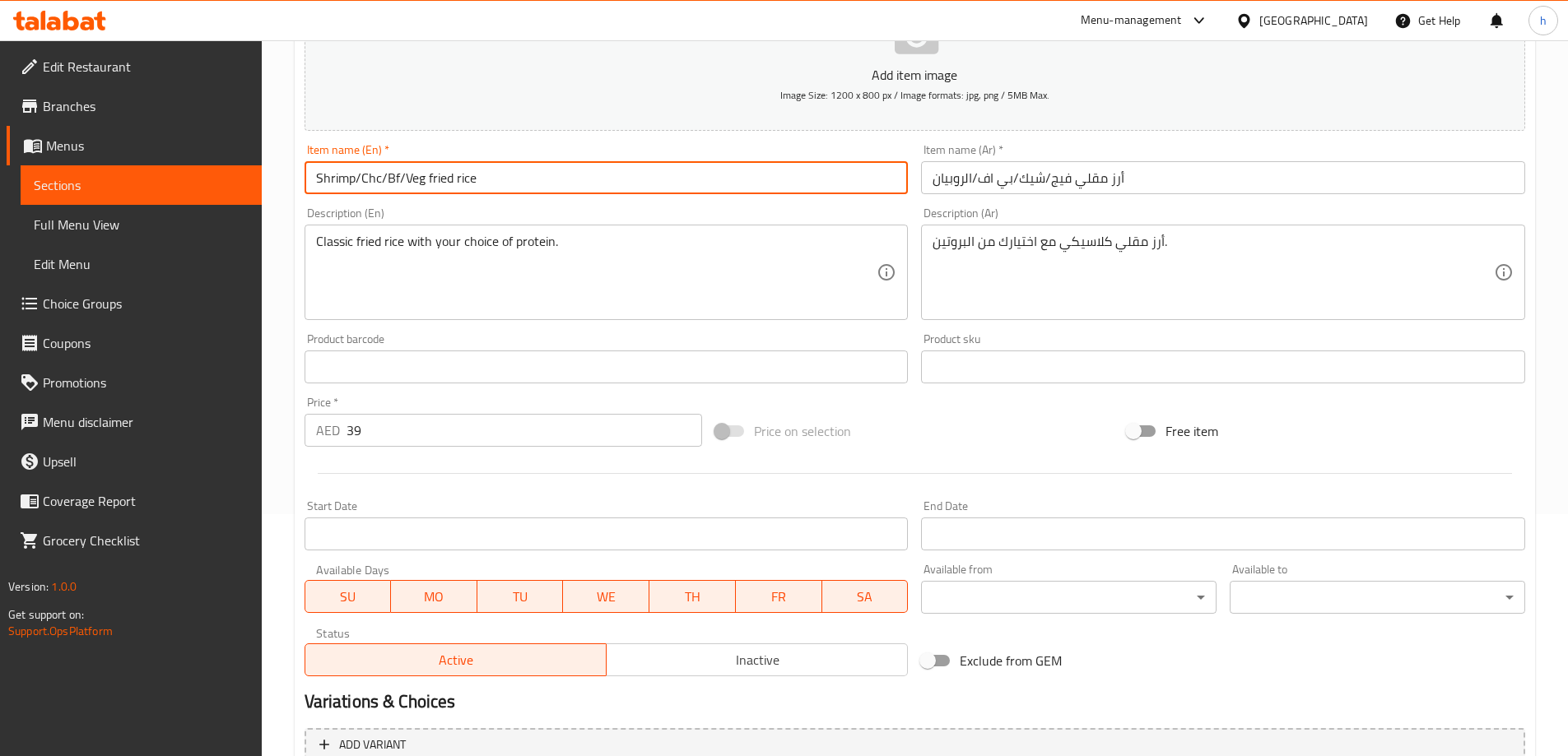
click at [365, 176] on input "Shrimp/Chc/Bf/Veg fried rice" at bounding box center [607, 178] width 604 height 33
click at [399, 172] on input "Shrimp/Chc/Bf/Veg fried rice" at bounding box center [607, 178] width 604 height 33
click at [393, 177] on input "Shrimp/Chc/Bf/Veg fried rice" at bounding box center [607, 178] width 604 height 33
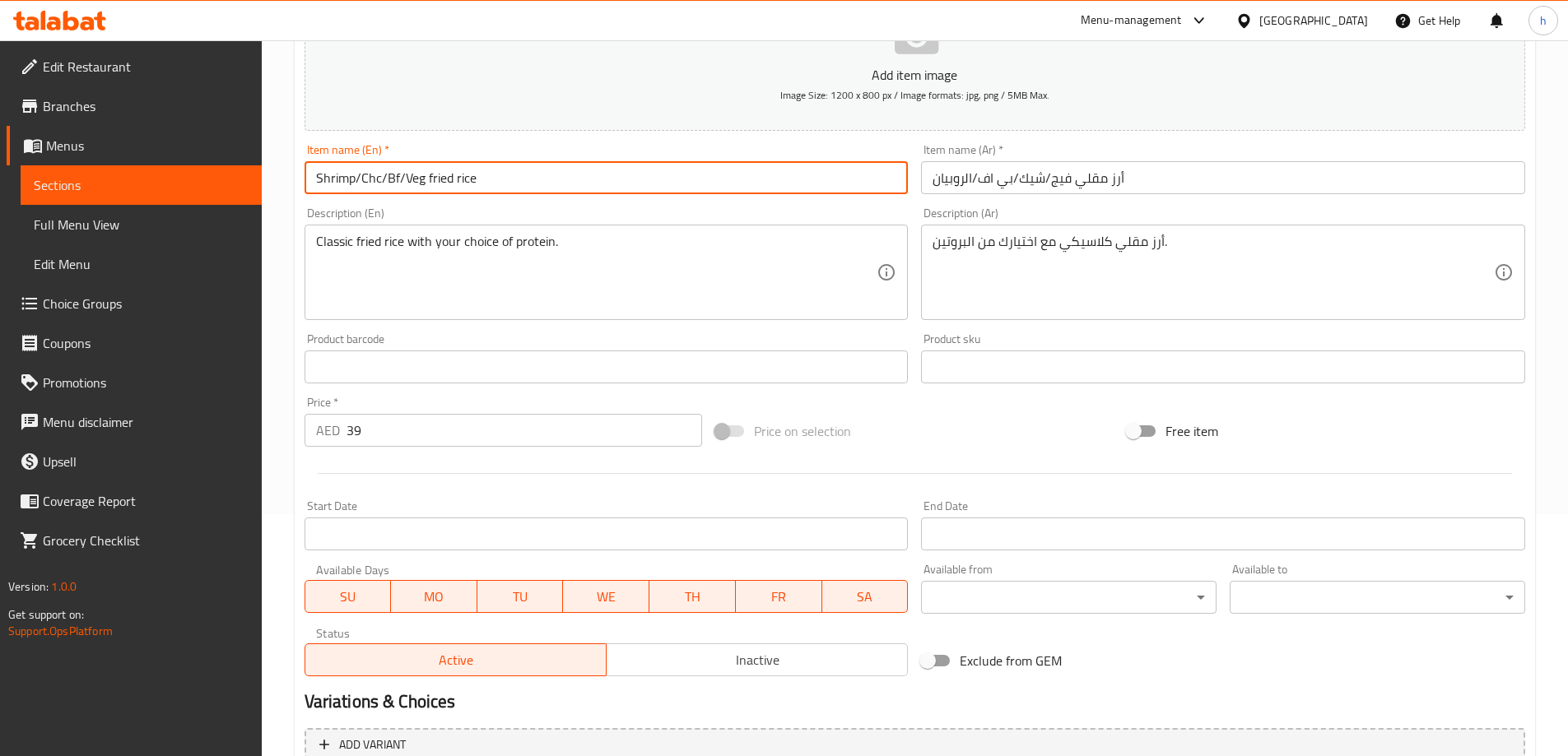
click at [393, 177] on input "Shrimp/Chc/Bf/Veg fried rice" at bounding box center [607, 178] width 604 height 33
click at [654, 183] on input "Shrimp/Chc/Bf/Veg fried rice" at bounding box center [607, 178] width 604 height 33
click at [675, 213] on div "Description (En) Classic fried rice with your choice of protein. Description (E…" at bounding box center [607, 264] width 604 height 113
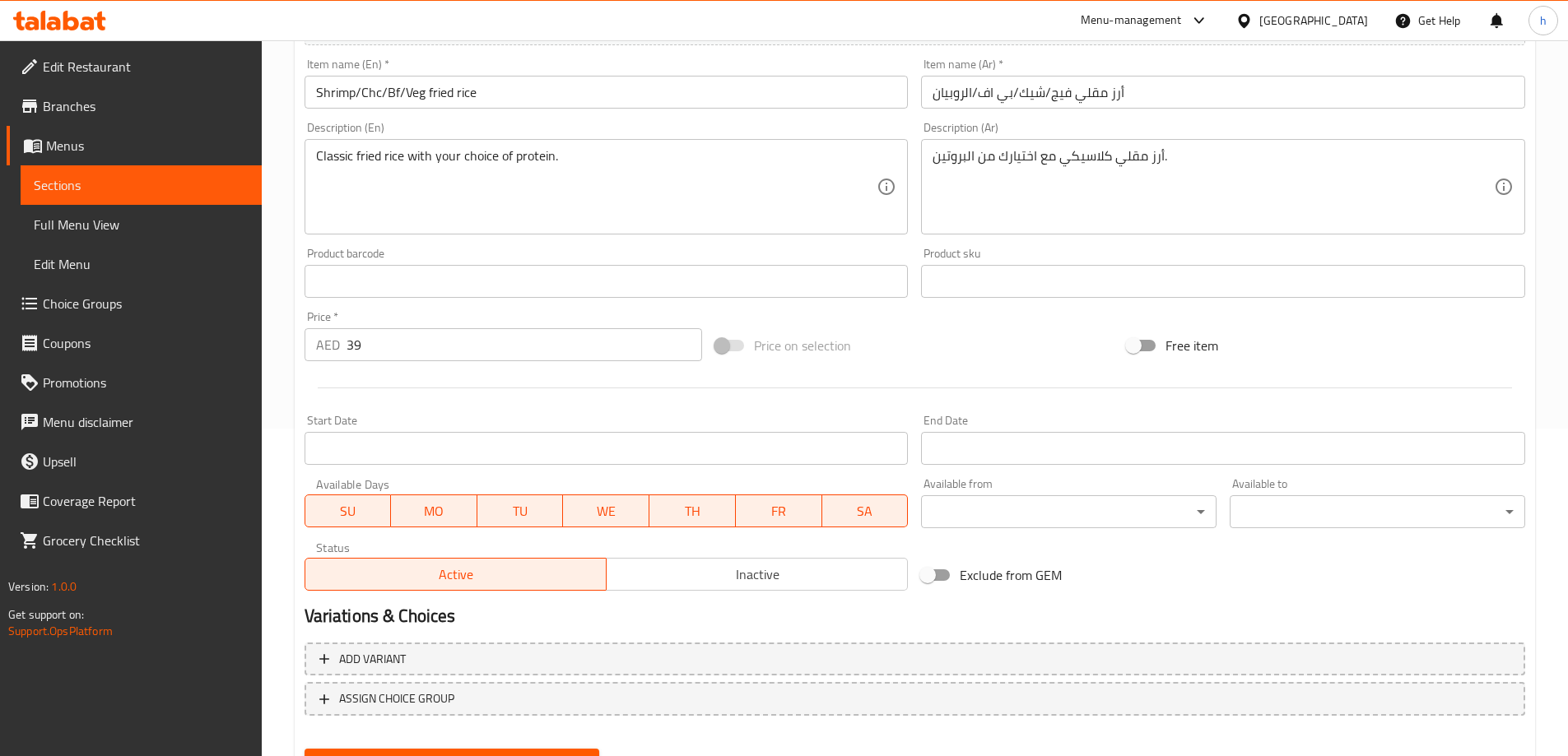
scroll to position [406, 0]
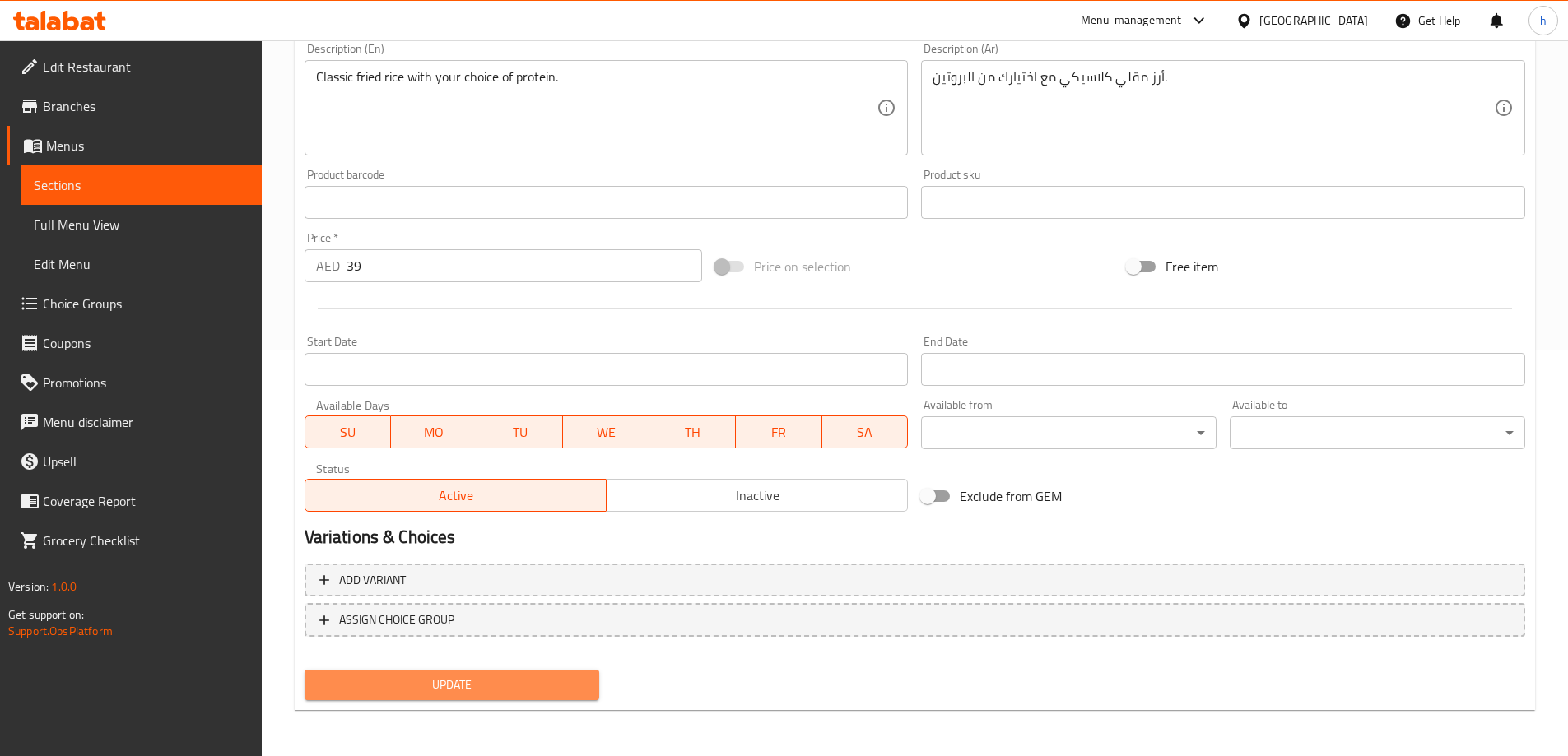
click at [529, 682] on span "Update" at bounding box center [452, 685] width 269 height 20
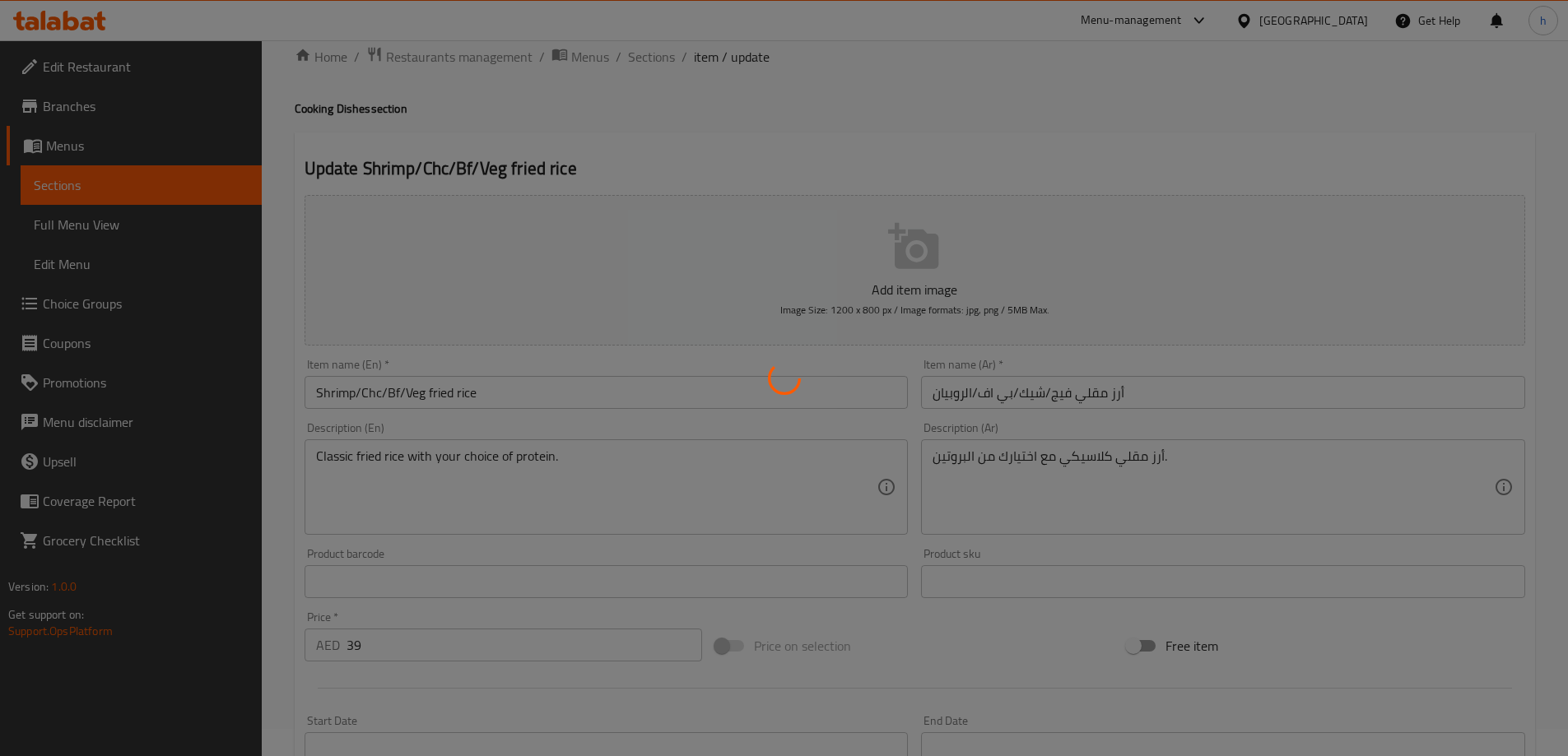
scroll to position [0, 0]
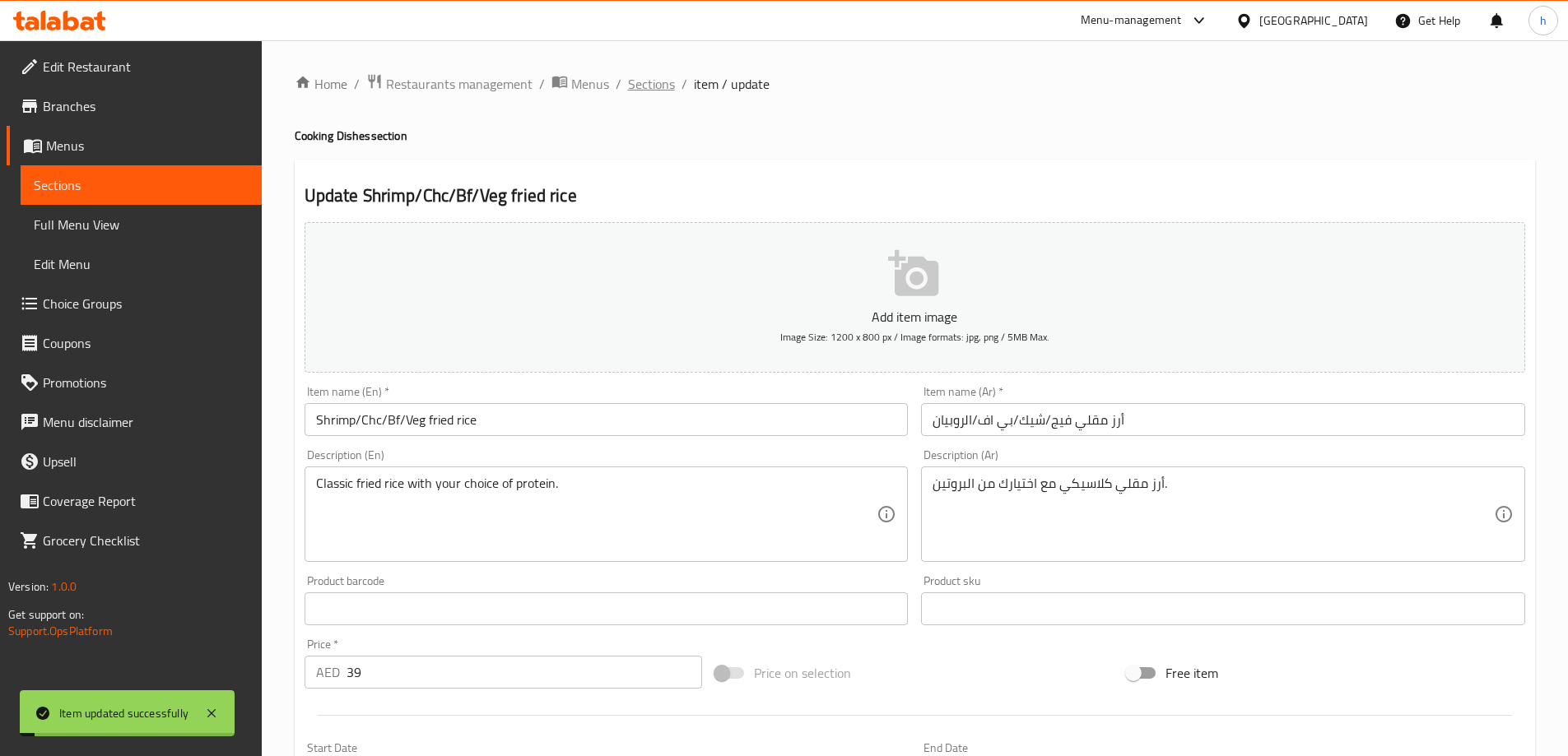
click at [664, 87] on span "Sections" at bounding box center [652, 84] width 47 height 19
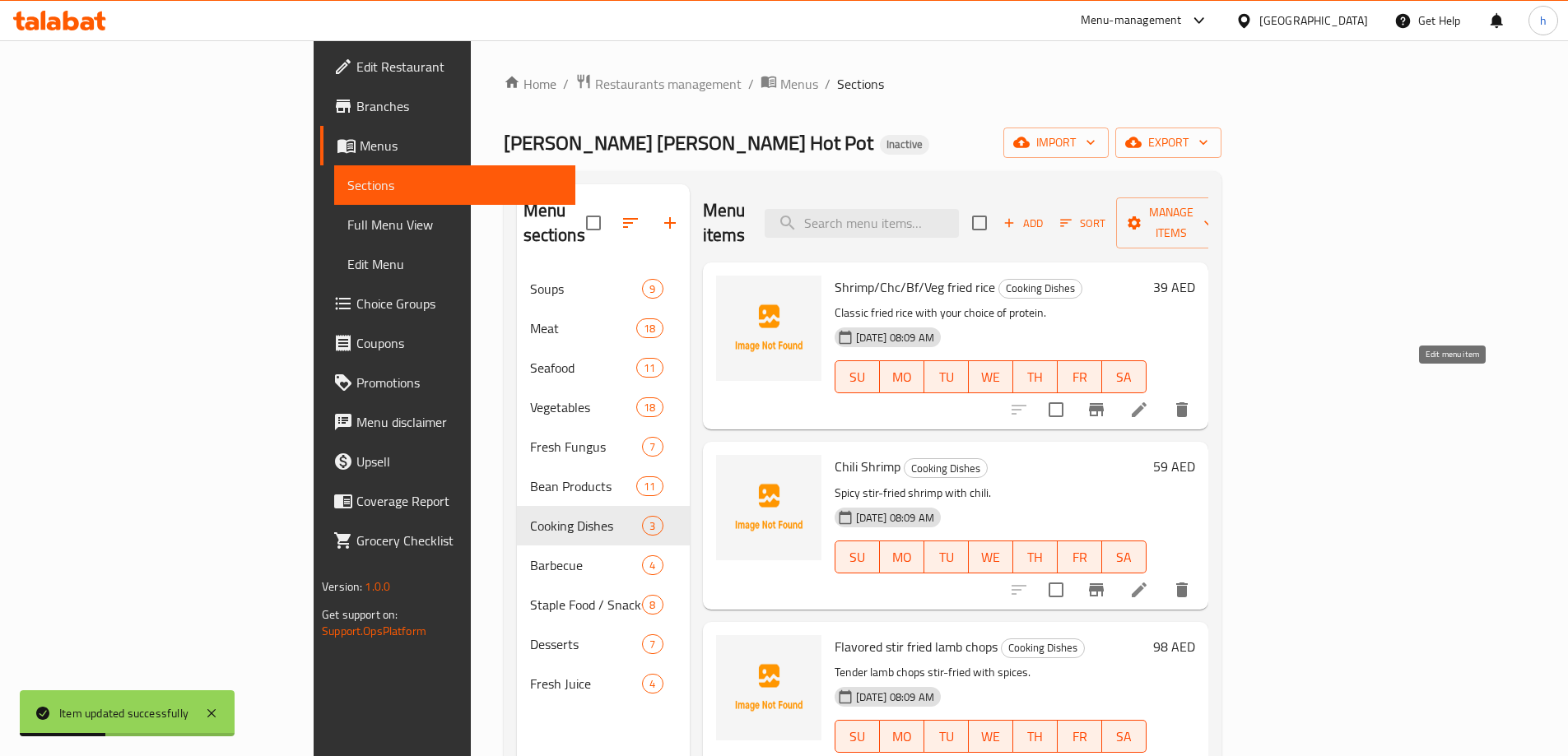
click at [1149, 400] on icon at bounding box center [1139, 410] width 19 height 19
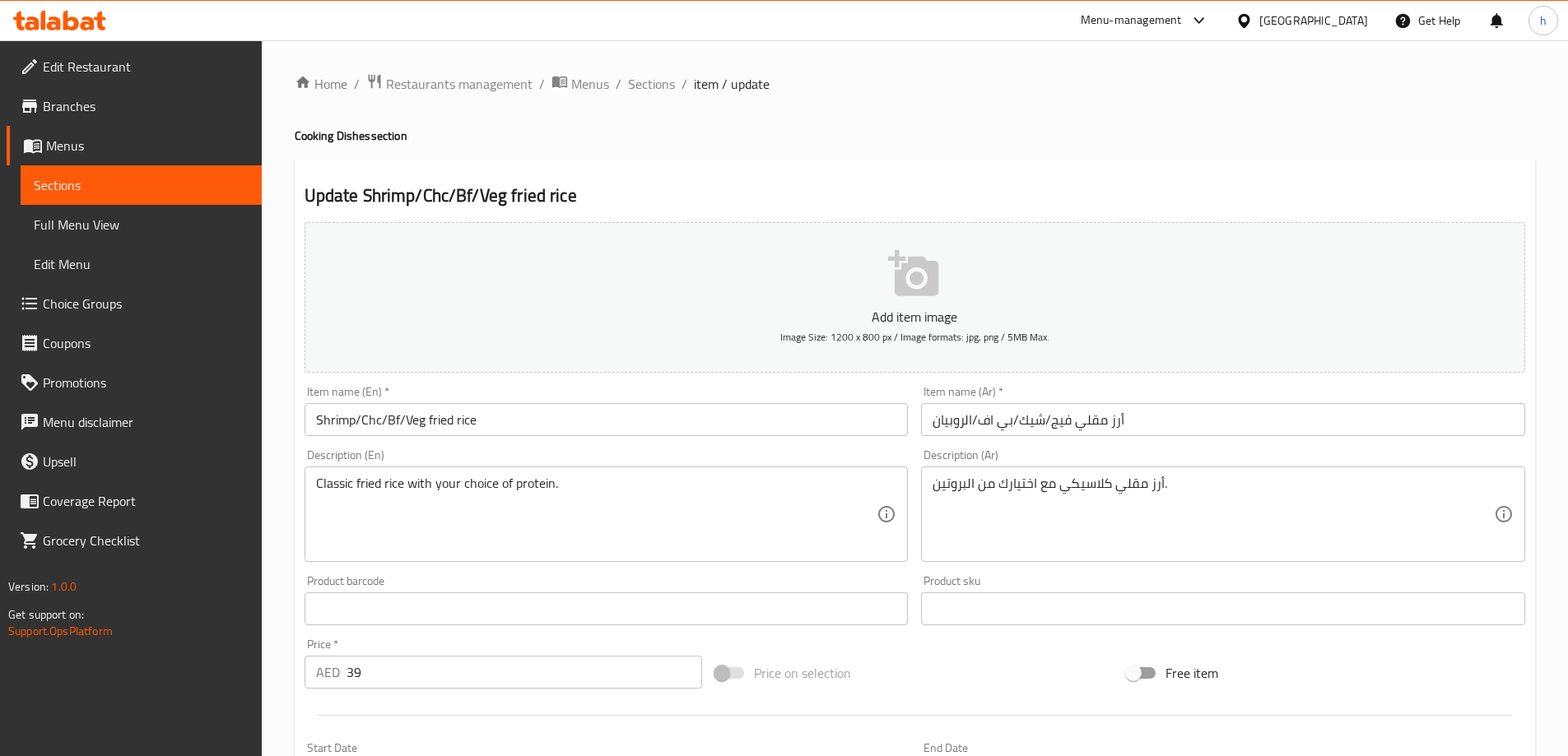
click at [325, 421] on input "Shrimp/Chc/Bf/Veg fried rice" at bounding box center [607, 420] width 604 height 33
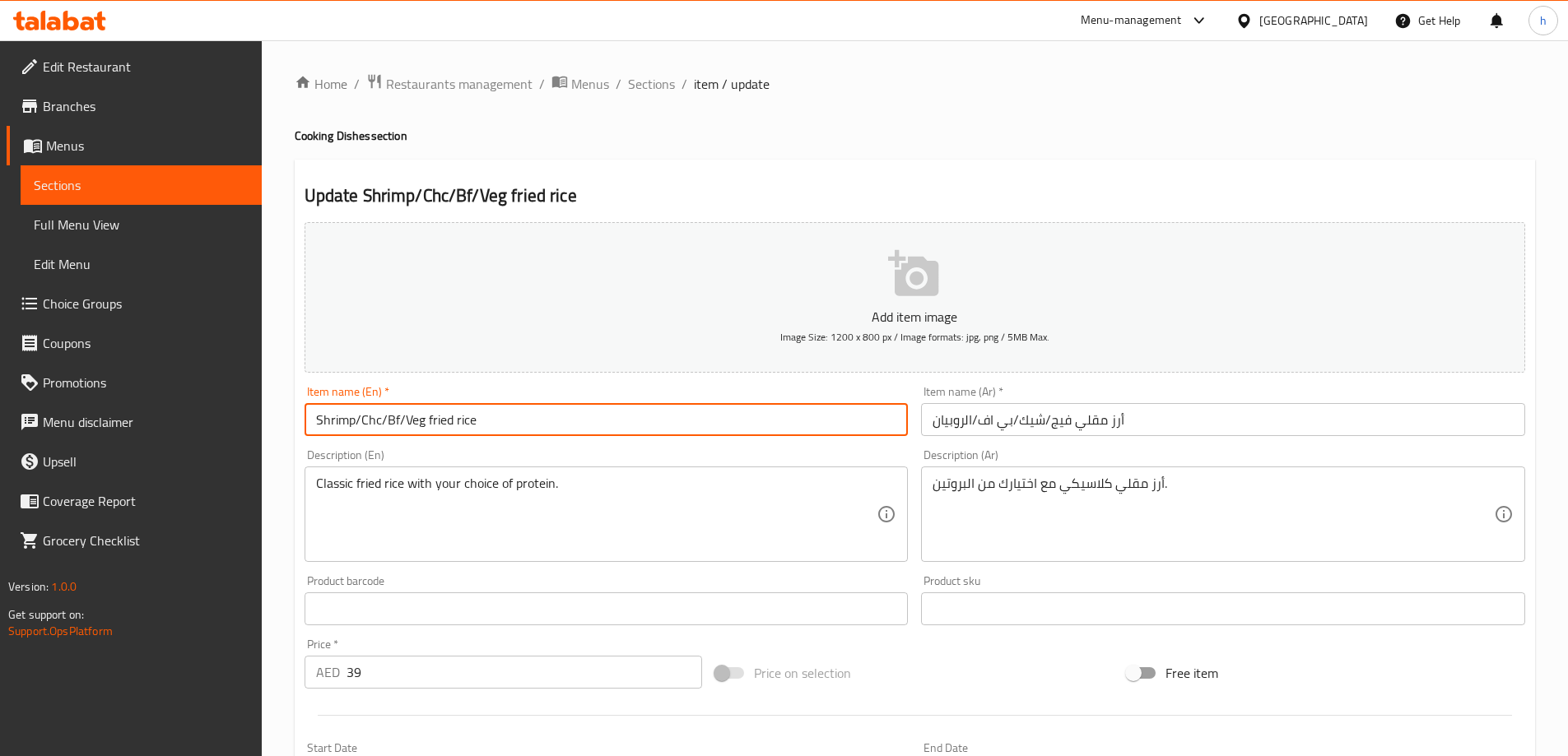
click at [325, 421] on input "Shrimp/Chc/Bf/Veg fried rice" at bounding box center [607, 420] width 604 height 33
click at [958, 422] on input "أرز مقلي فيج/شيك/بي اف/الروبيان" at bounding box center [1223, 420] width 604 height 33
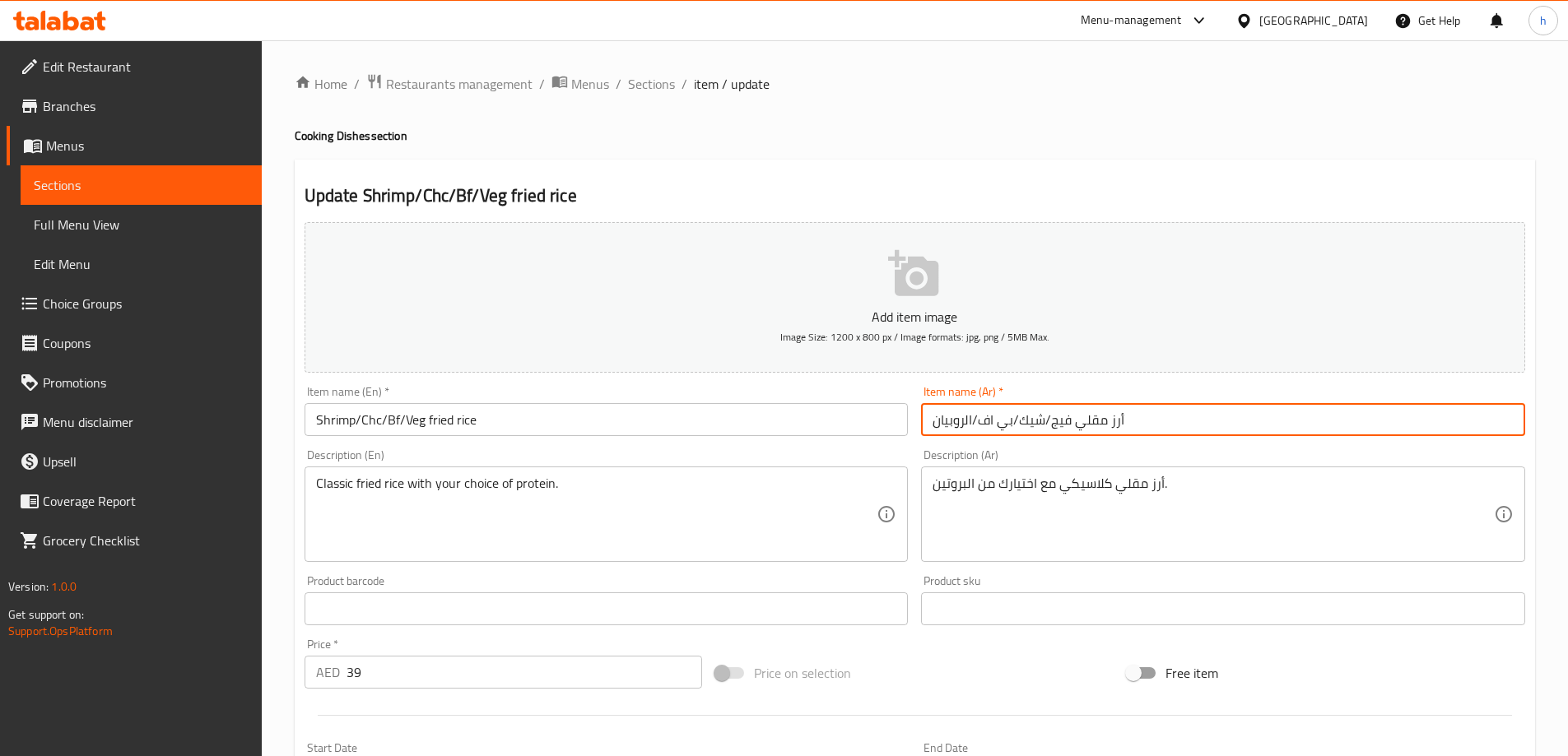
click at [958, 422] on input "أرز مقلي فيج/شيك/بي اف/الروبيان" at bounding box center [1223, 420] width 604 height 33
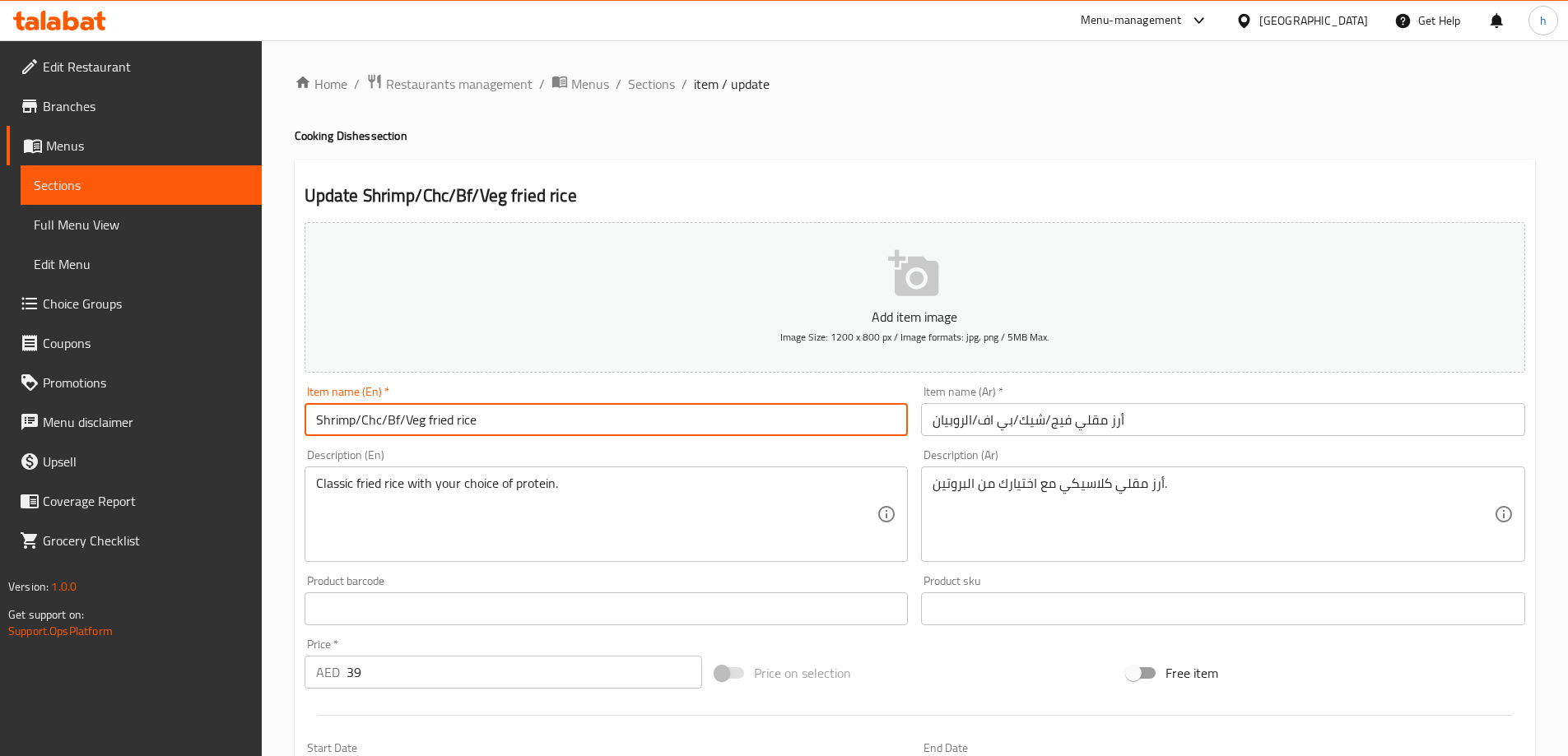
click at [369, 429] on input "Shrimp/Chc/Bf/Veg fried rice" at bounding box center [607, 420] width 604 height 33
click at [1037, 417] on input "أرز مقلي فيج/شيك/بي اف/الروبيان" at bounding box center [1223, 420] width 604 height 33
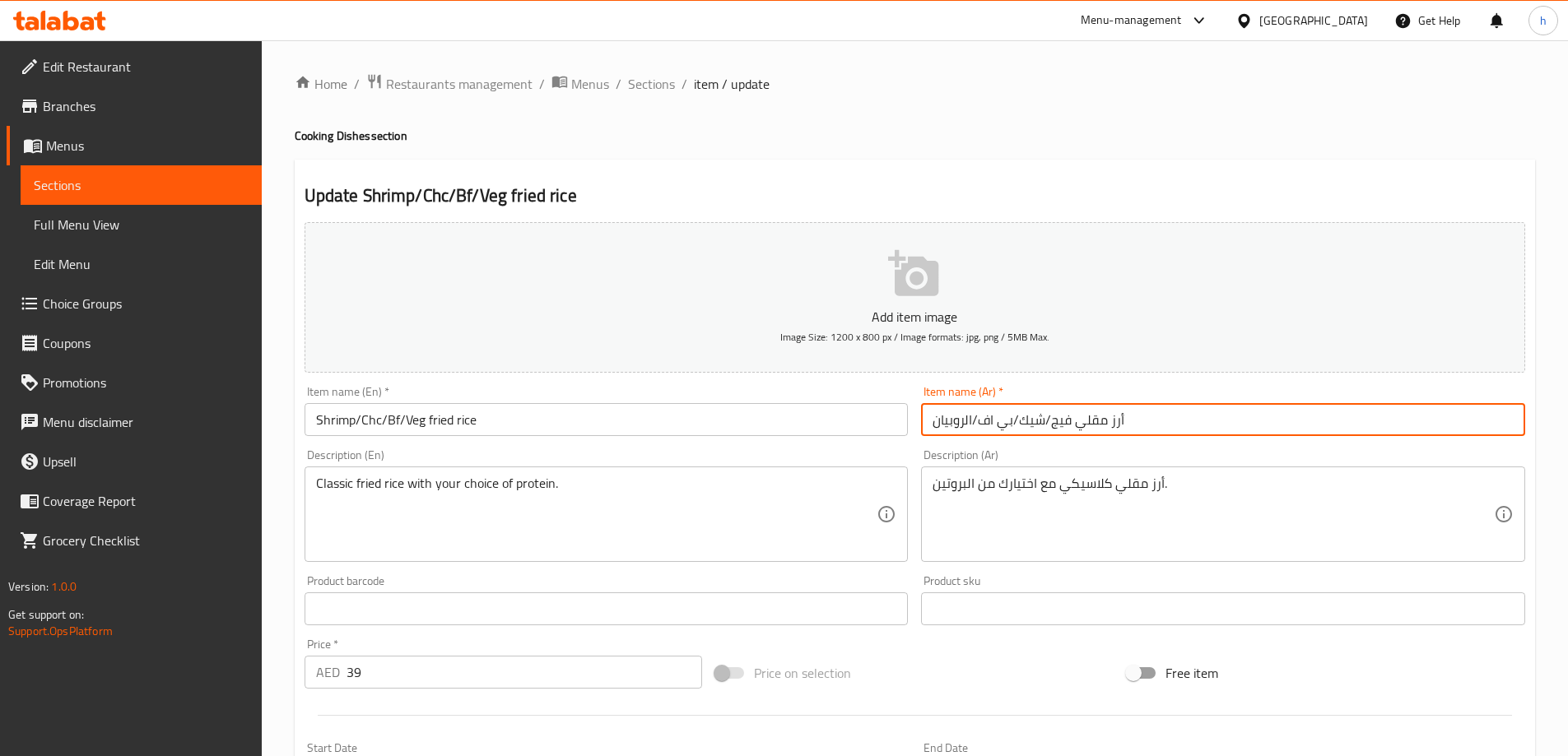
click at [1037, 417] on input "أرز مقلي فيج/شيك/بي اف/الروبيان" at bounding box center [1223, 420] width 604 height 33
click at [390, 422] on input "Shrimp/Chc/Bf/Veg fried rice" at bounding box center [607, 420] width 604 height 33
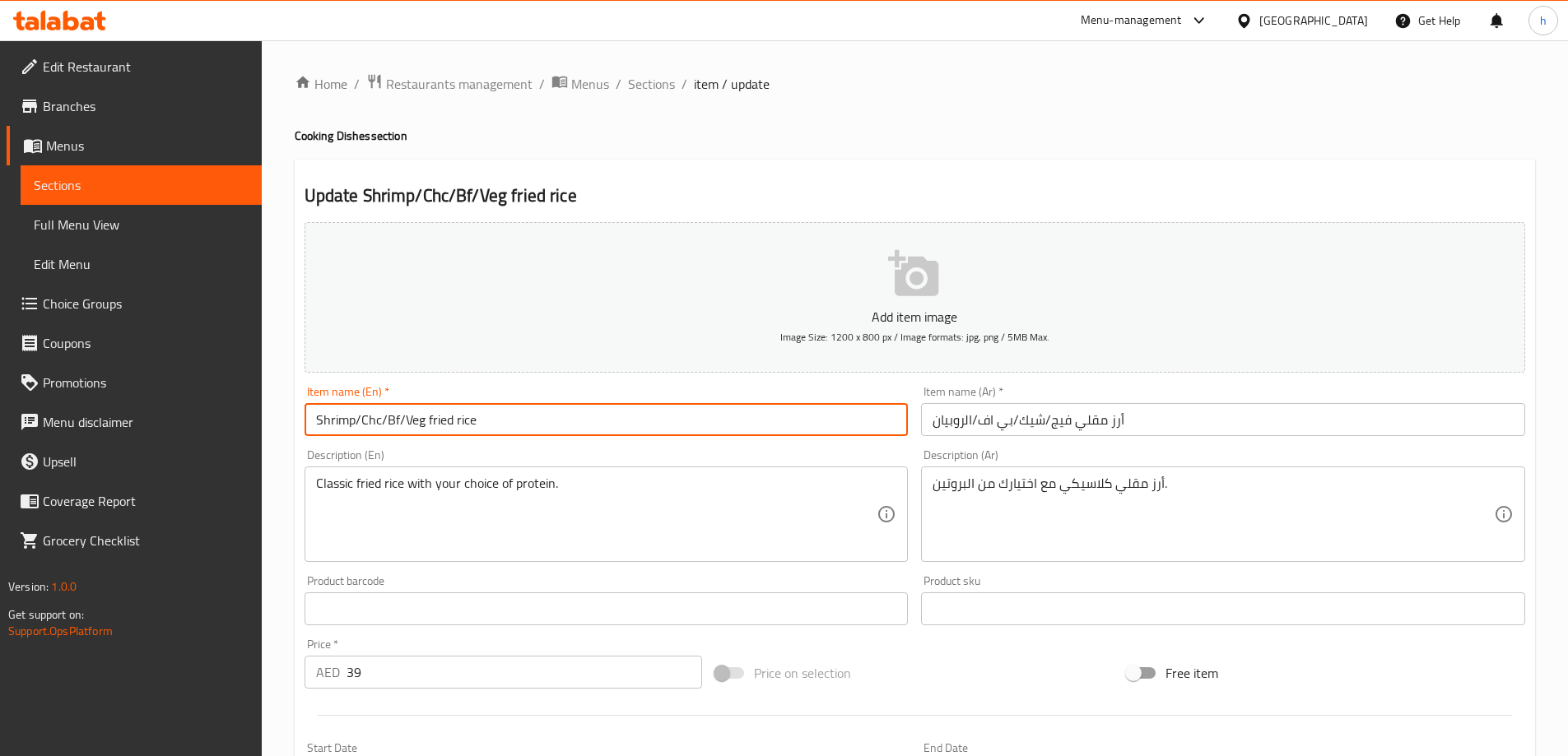
click at [390, 422] on input "Shrimp/Chc/Bf/Veg fried rice" at bounding box center [607, 420] width 604 height 33
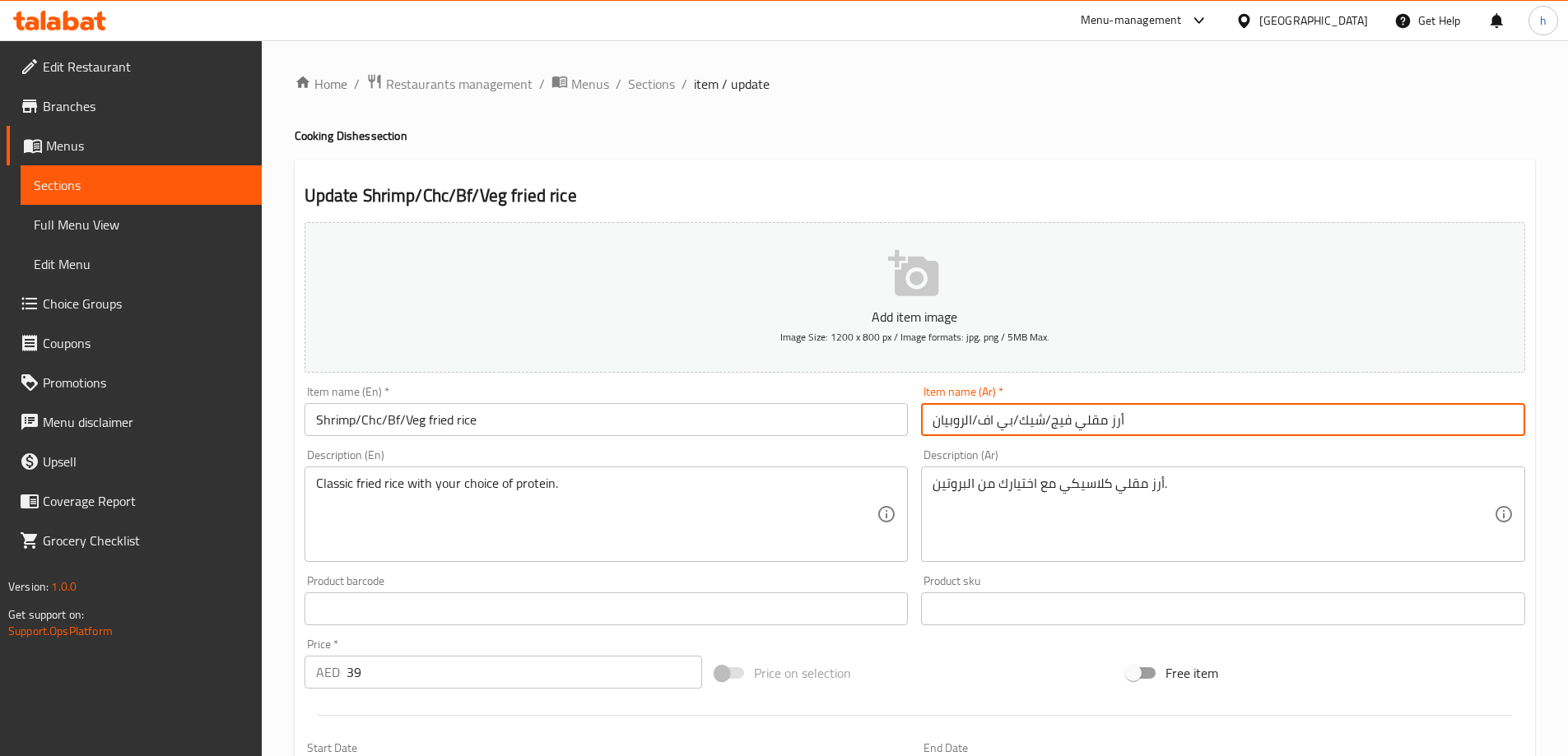
drag, startPoint x: 1010, startPoint y: 417, endPoint x: 995, endPoint y: 419, distance: 15.1
click at [995, 419] on input "أرز مقلي فيج/شيك/بي اف/الروبيان" at bounding box center [1223, 420] width 604 height 33
drag, startPoint x: 1013, startPoint y: 420, endPoint x: 977, endPoint y: 418, distance: 36.1
click at [977, 418] on input "أرز مقلي فيج/شيك/بي اف/الروبيان" at bounding box center [1223, 420] width 604 height 33
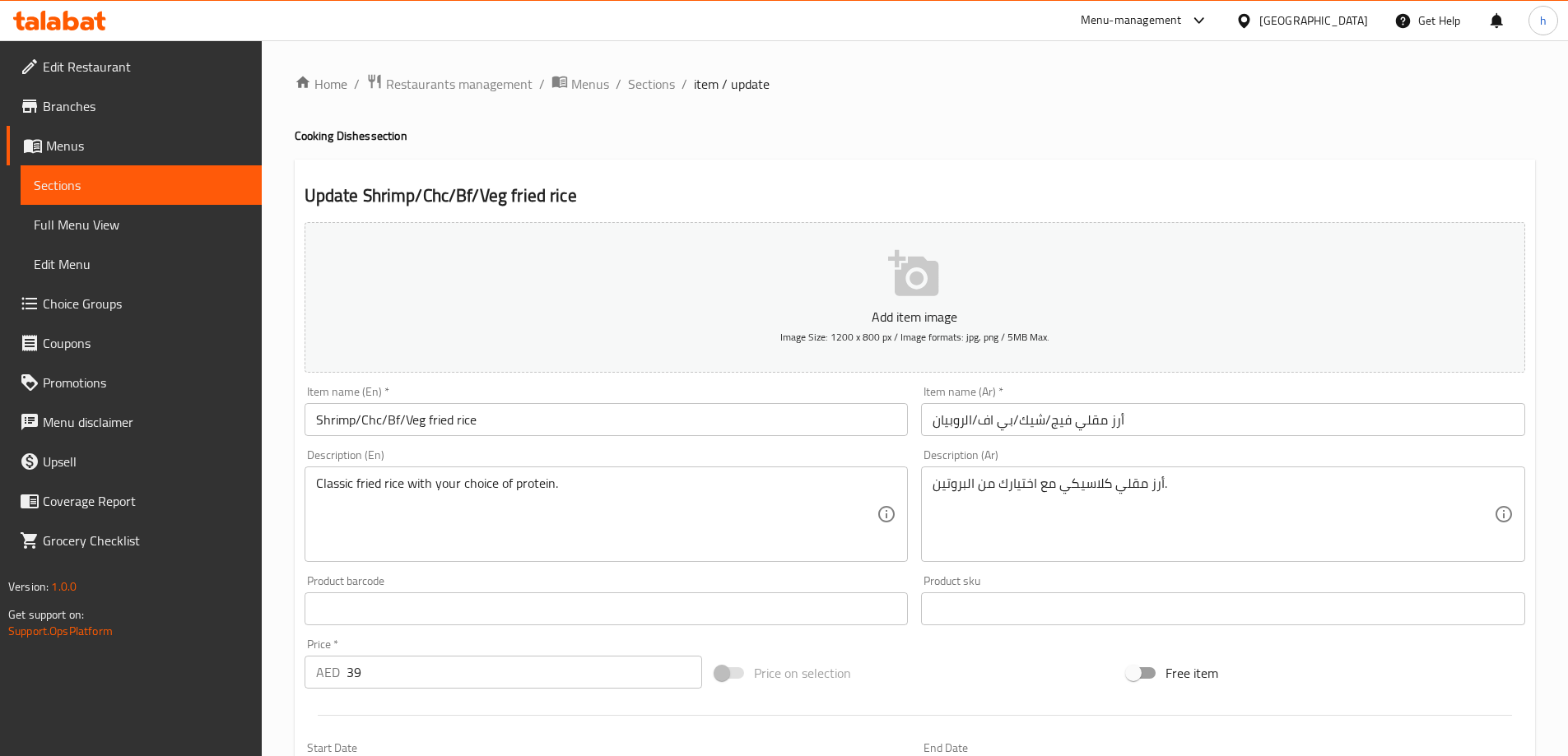
click at [899, 660] on div "Price on selection" at bounding box center [914, 673] width 411 height 45
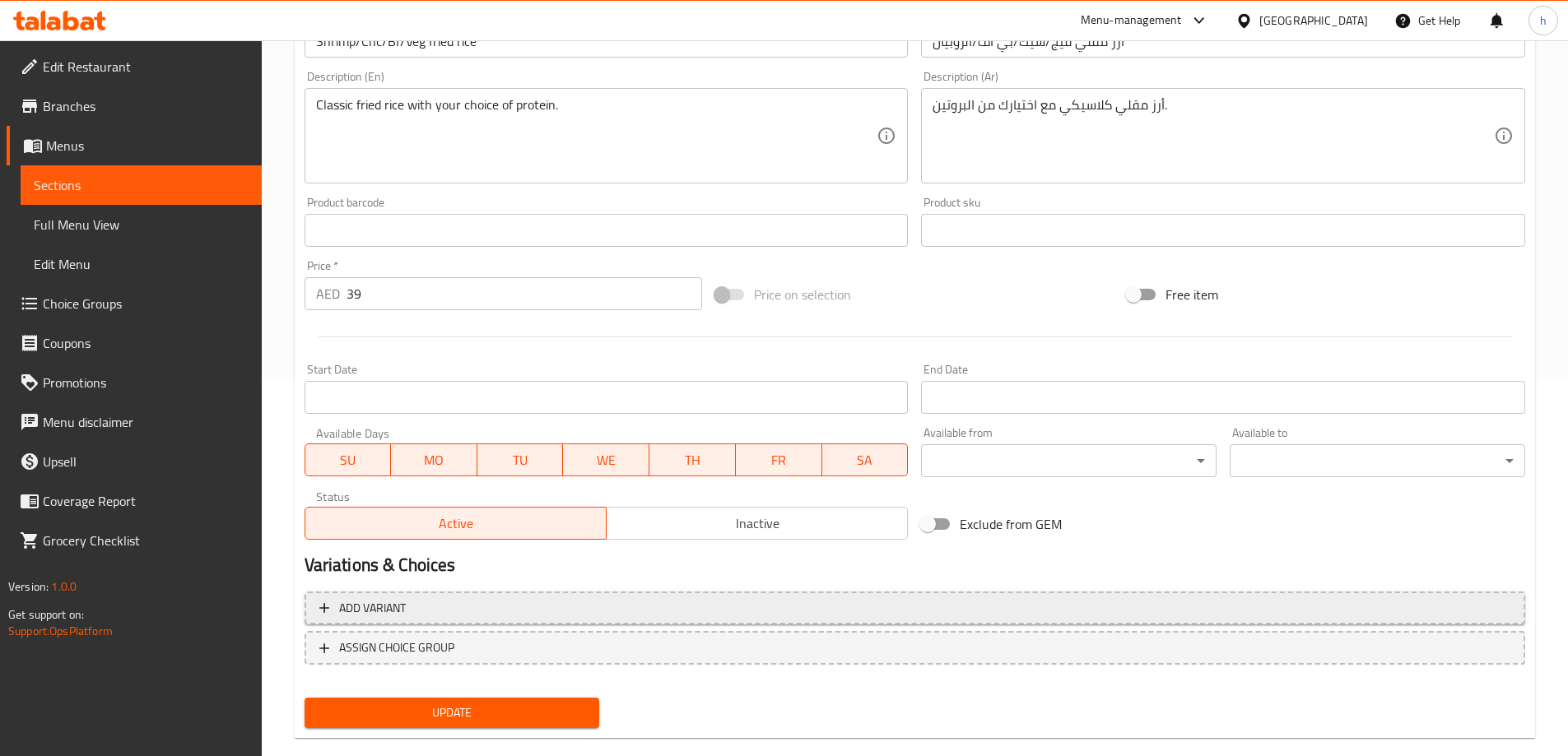
scroll to position [406, 0]
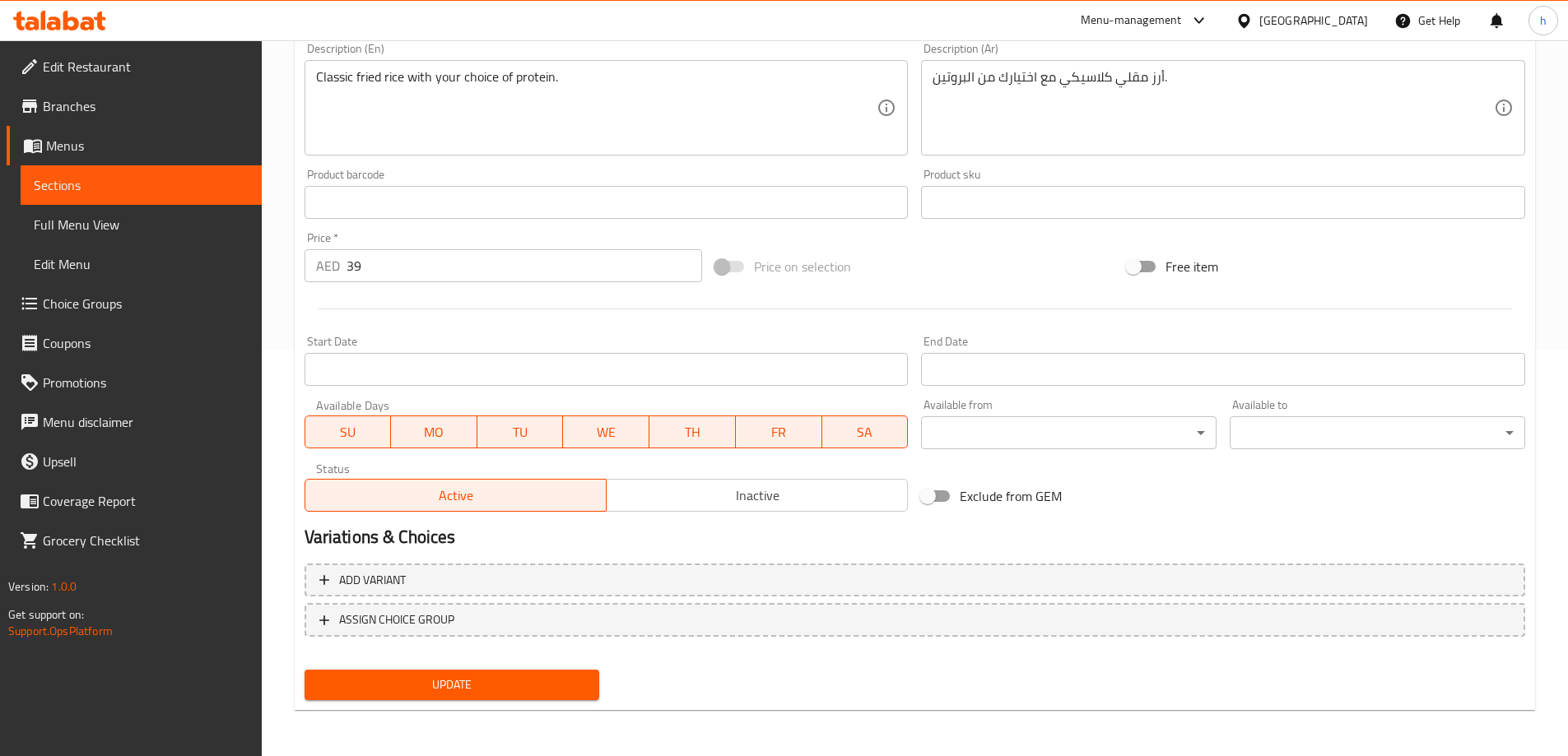
click at [542, 695] on span "Update" at bounding box center [452, 685] width 269 height 20
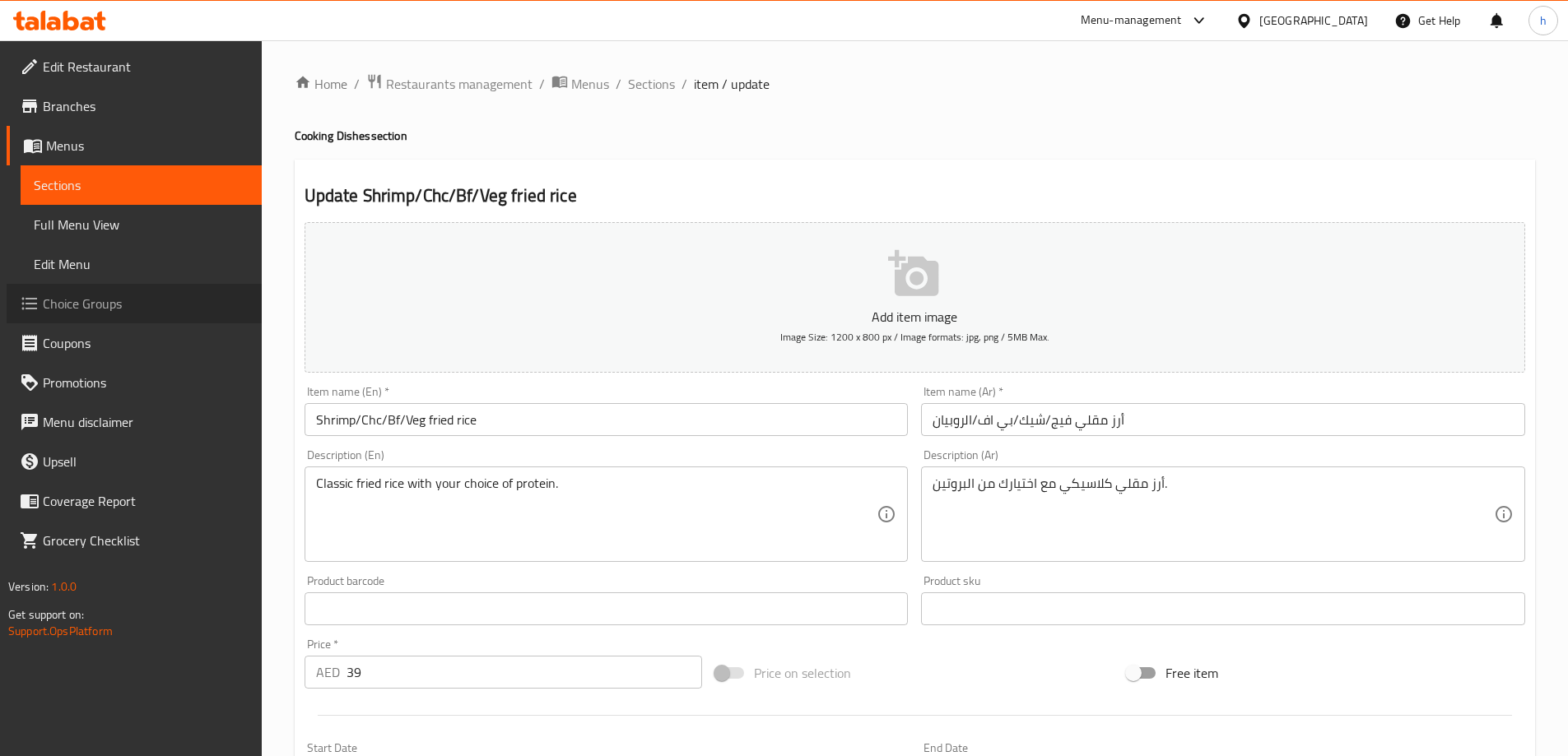
click at [141, 299] on span "Choice Groups" at bounding box center [145, 304] width 206 height 19
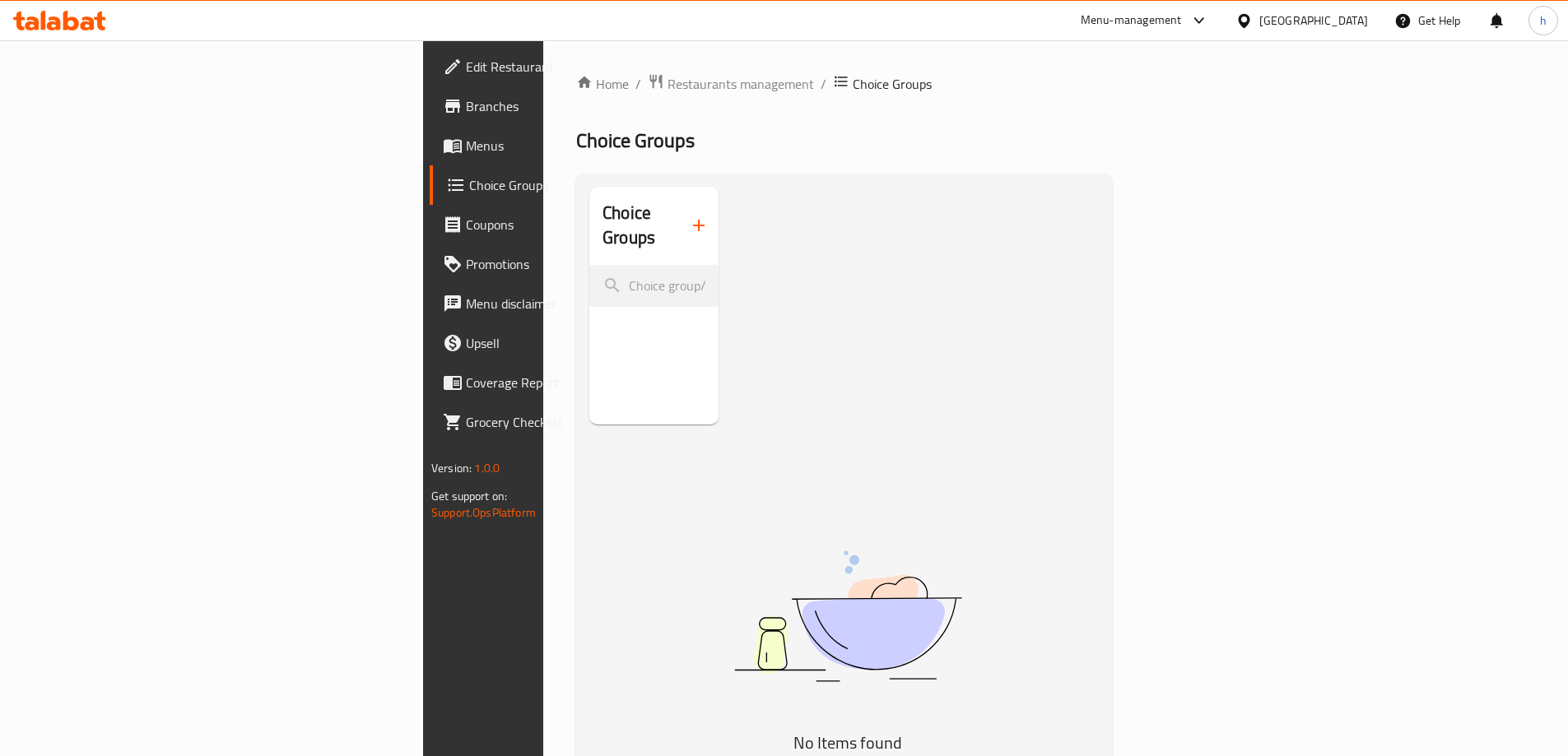
click at [679, 224] on button "button" at bounding box center [699, 225] width 40 height 40
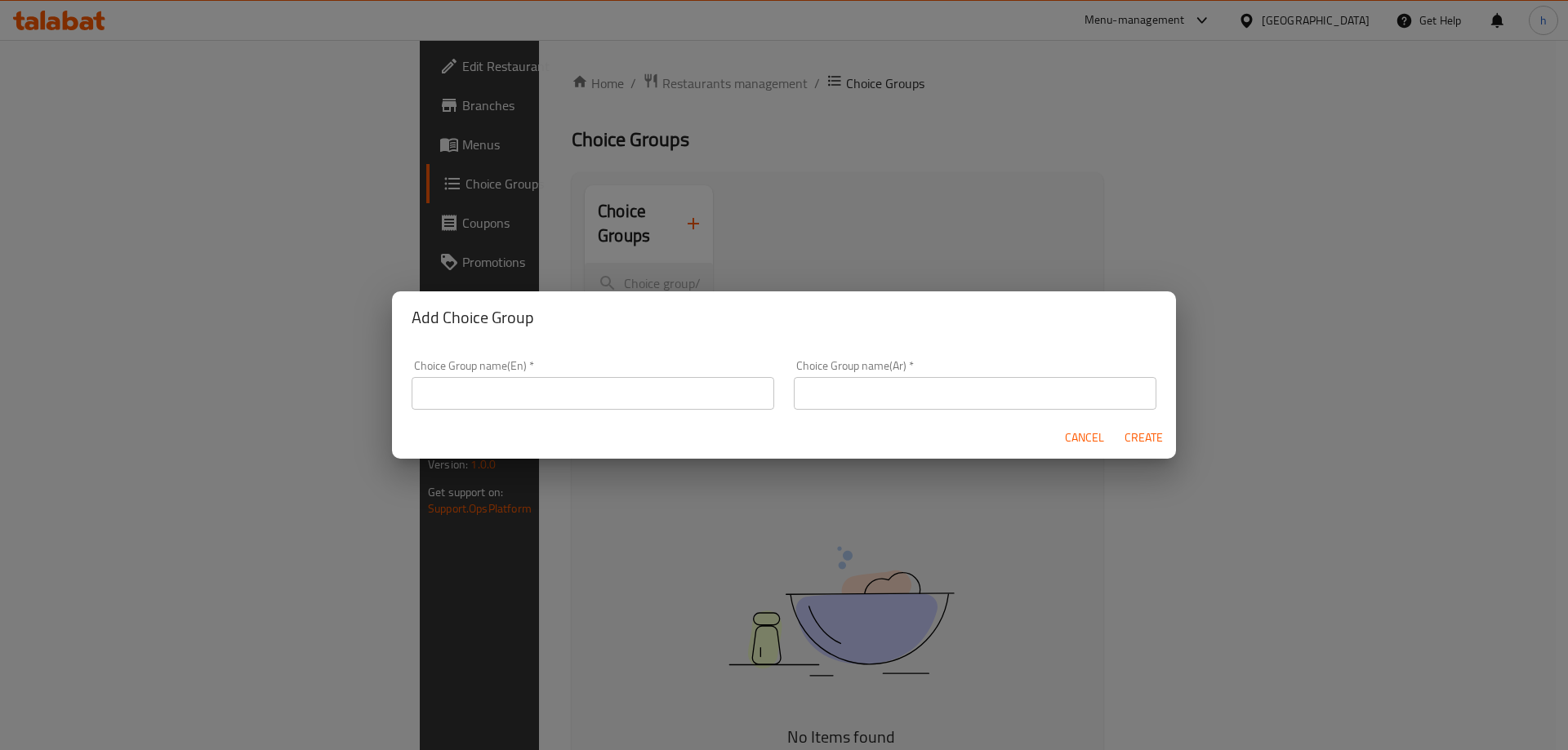
click at [596, 397] on input "text" at bounding box center [593, 393] width 363 height 33
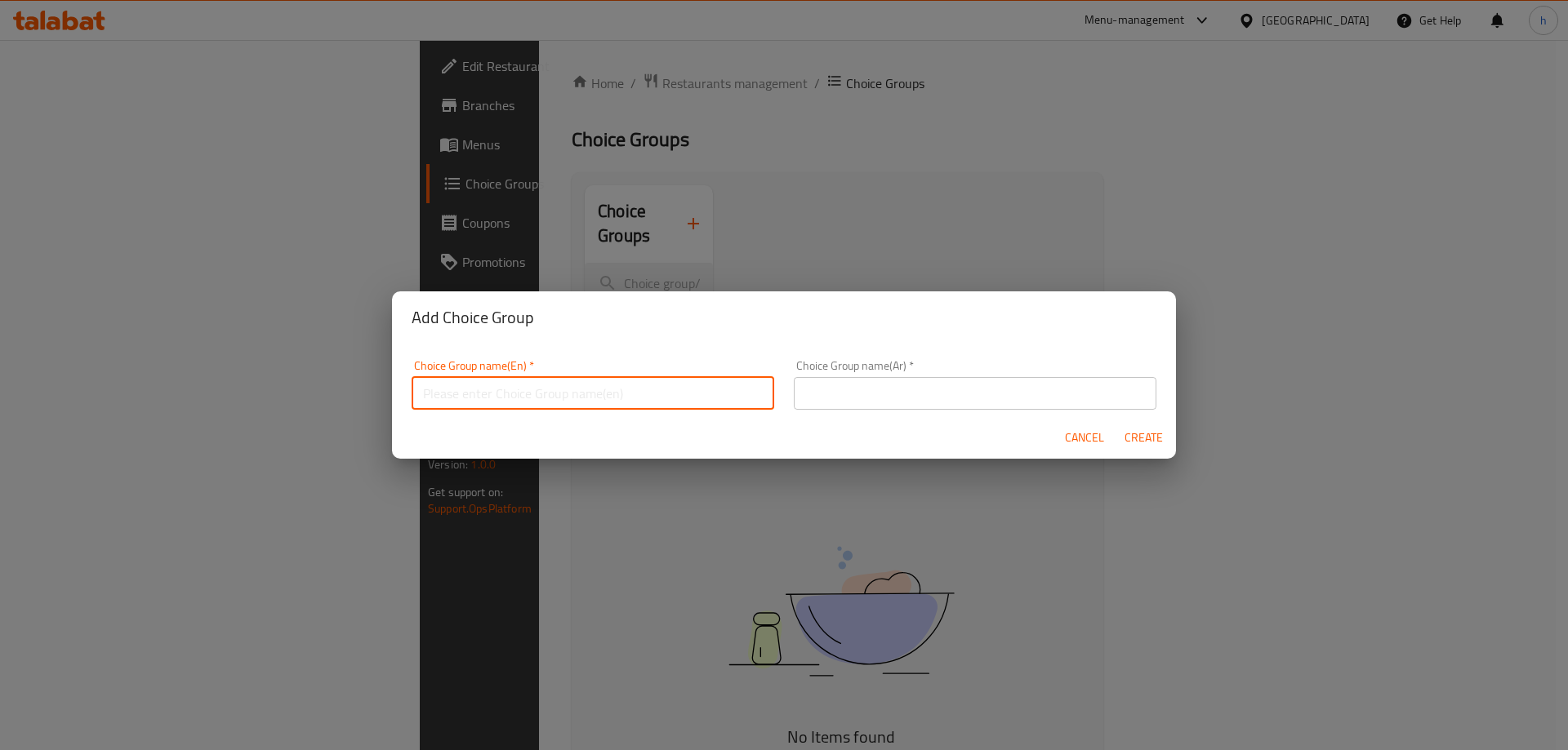
type input "Your Choice Of :"
click at [944, 402] on input "text" at bounding box center [974, 393] width 363 height 33
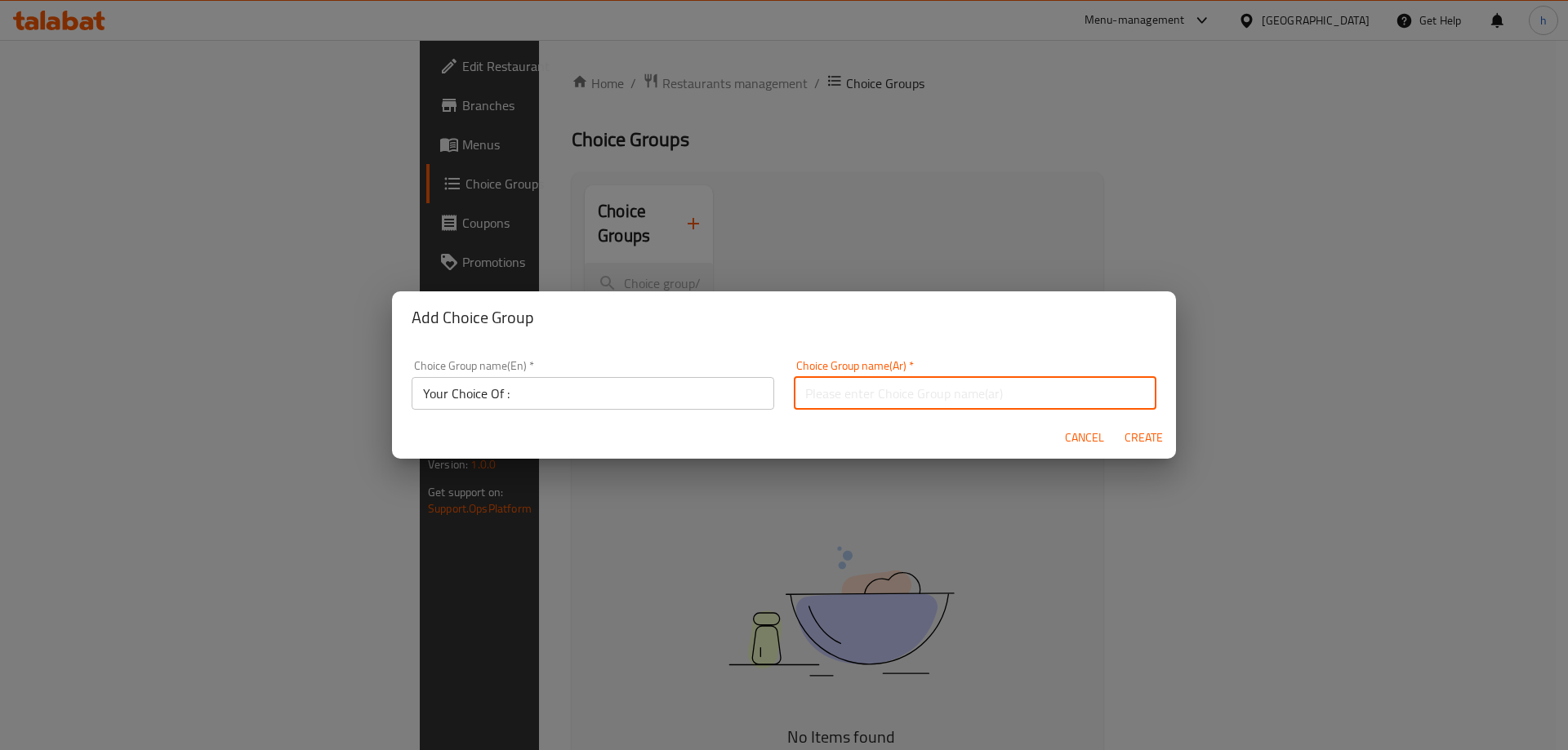
type input "اختيارك من :"
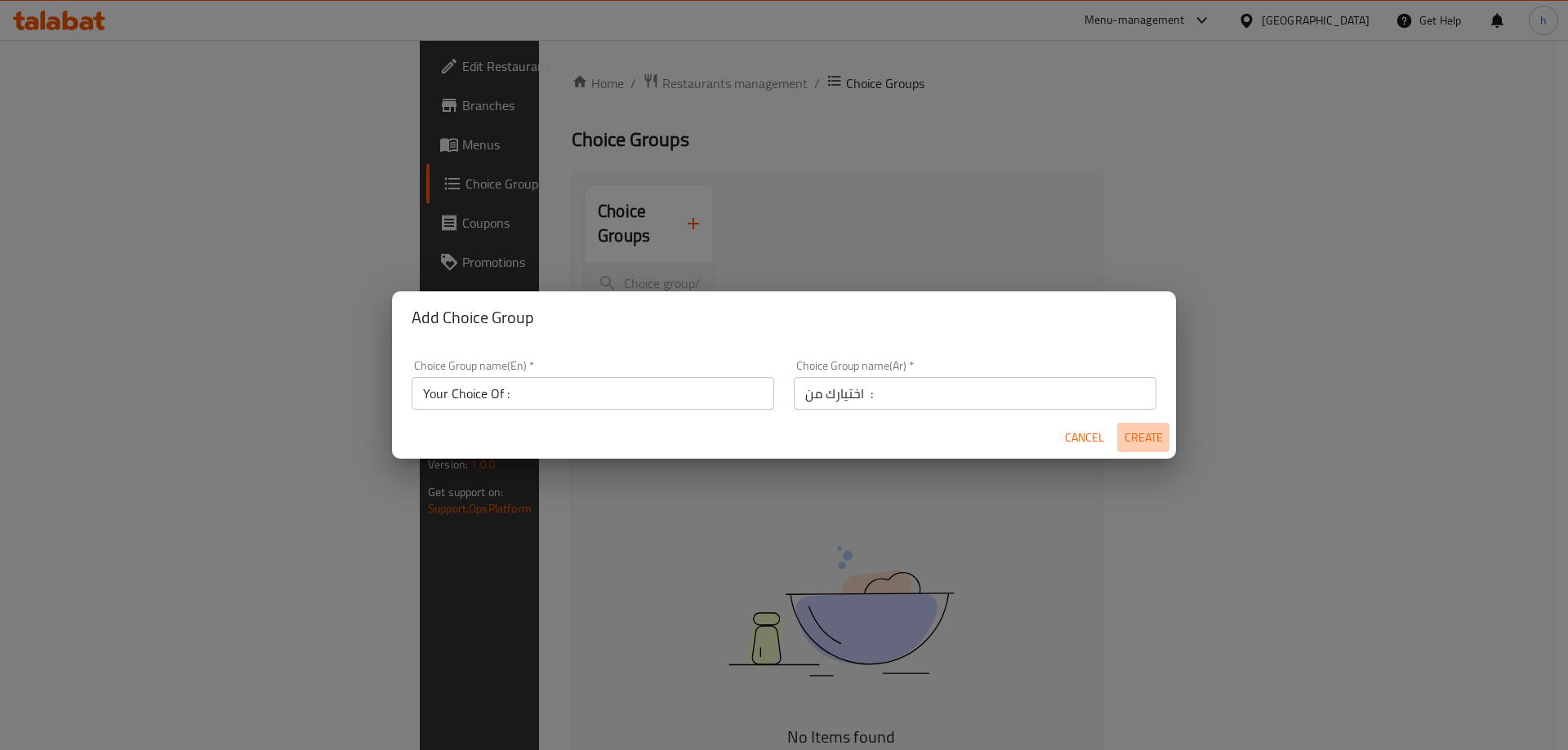
click at [1169, 431] on button "Create" at bounding box center [1144, 438] width 52 height 30
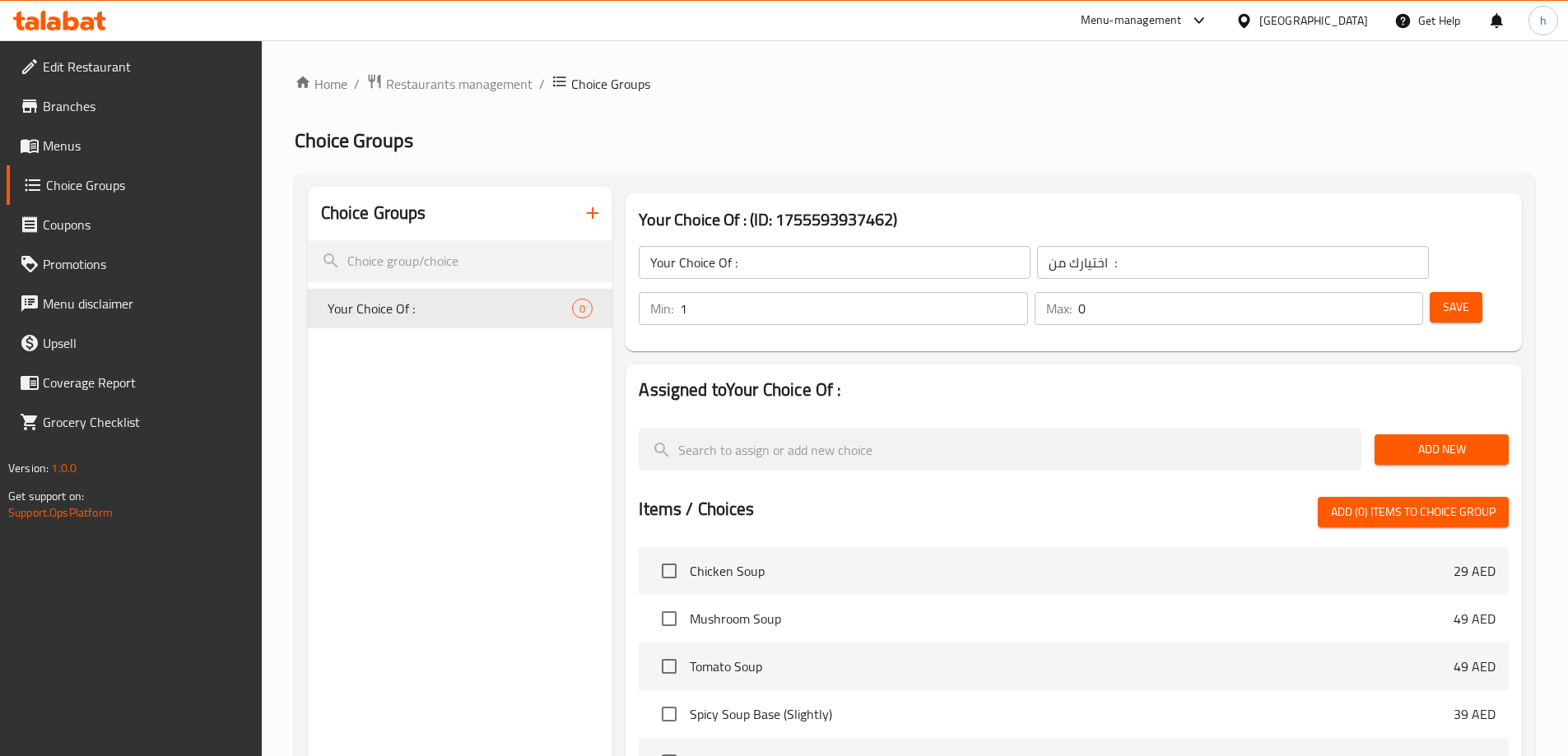
type input "1"
click at [1027, 292] on input "1" at bounding box center [854, 309] width 347 height 33
type input "1"
click at [1380, 292] on input "1" at bounding box center [1251, 309] width 345 height 33
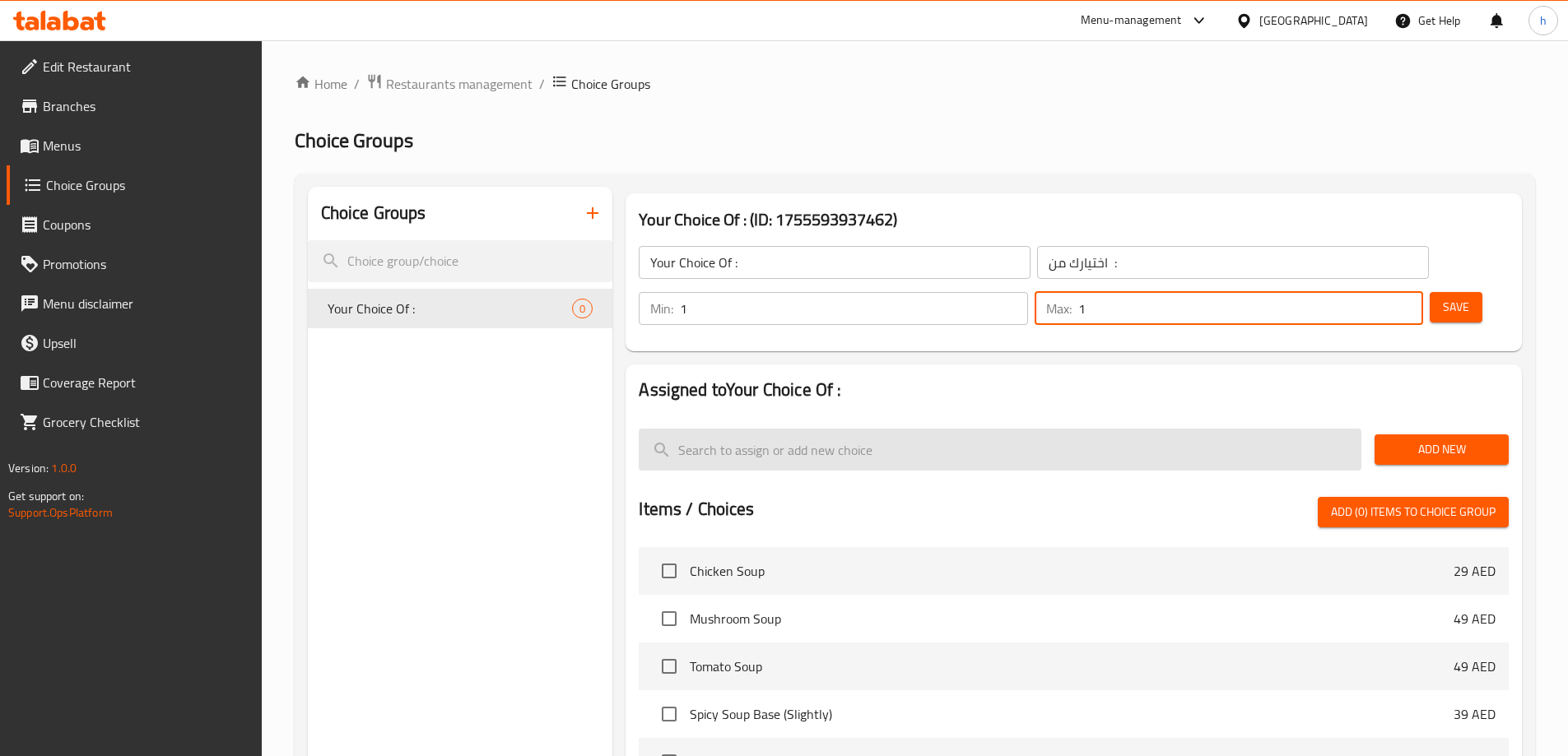
click at [1237, 429] on input "search" at bounding box center [1000, 449] width 723 height 42
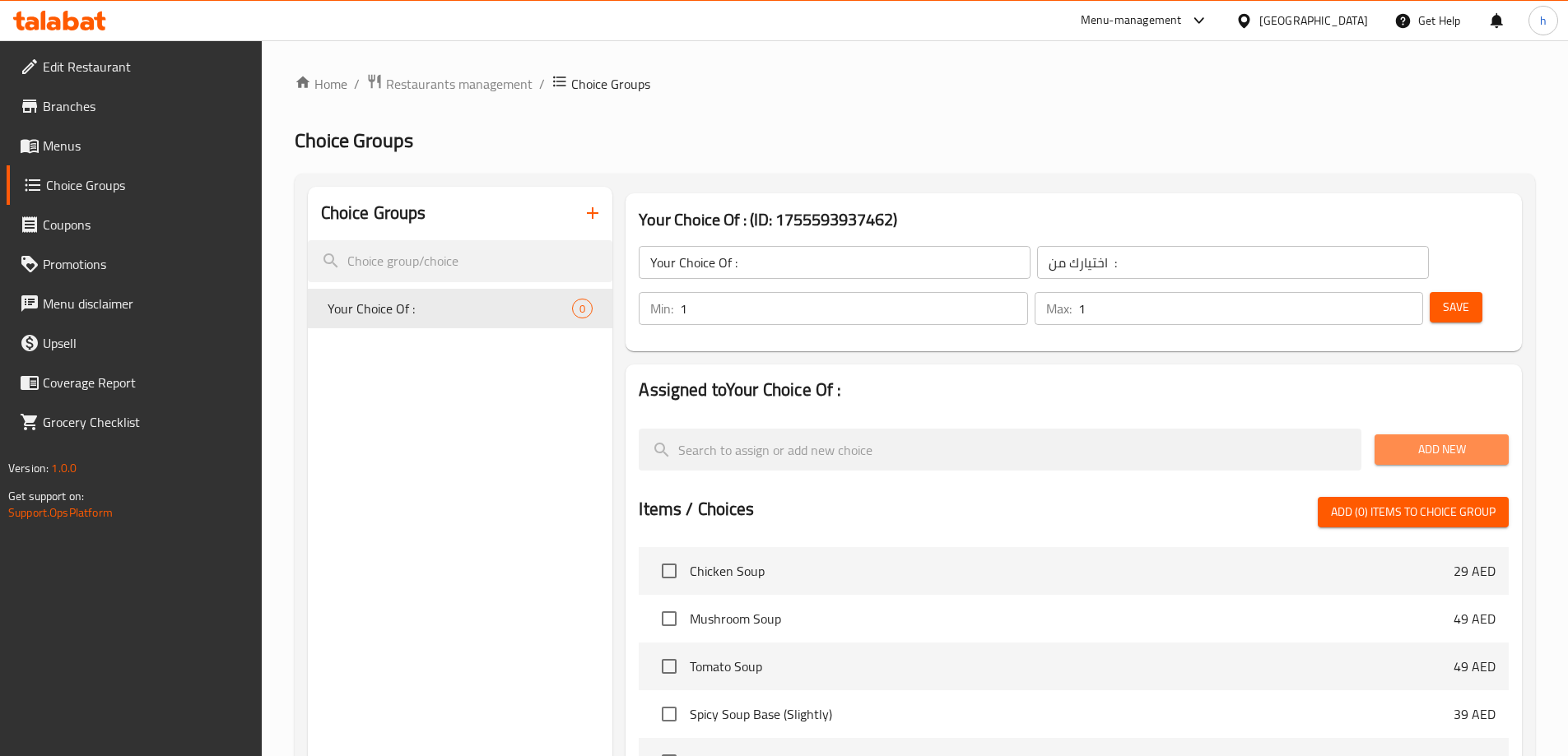
click at [1456, 439] on span "Add New" at bounding box center [1441, 449] width 108 height 20
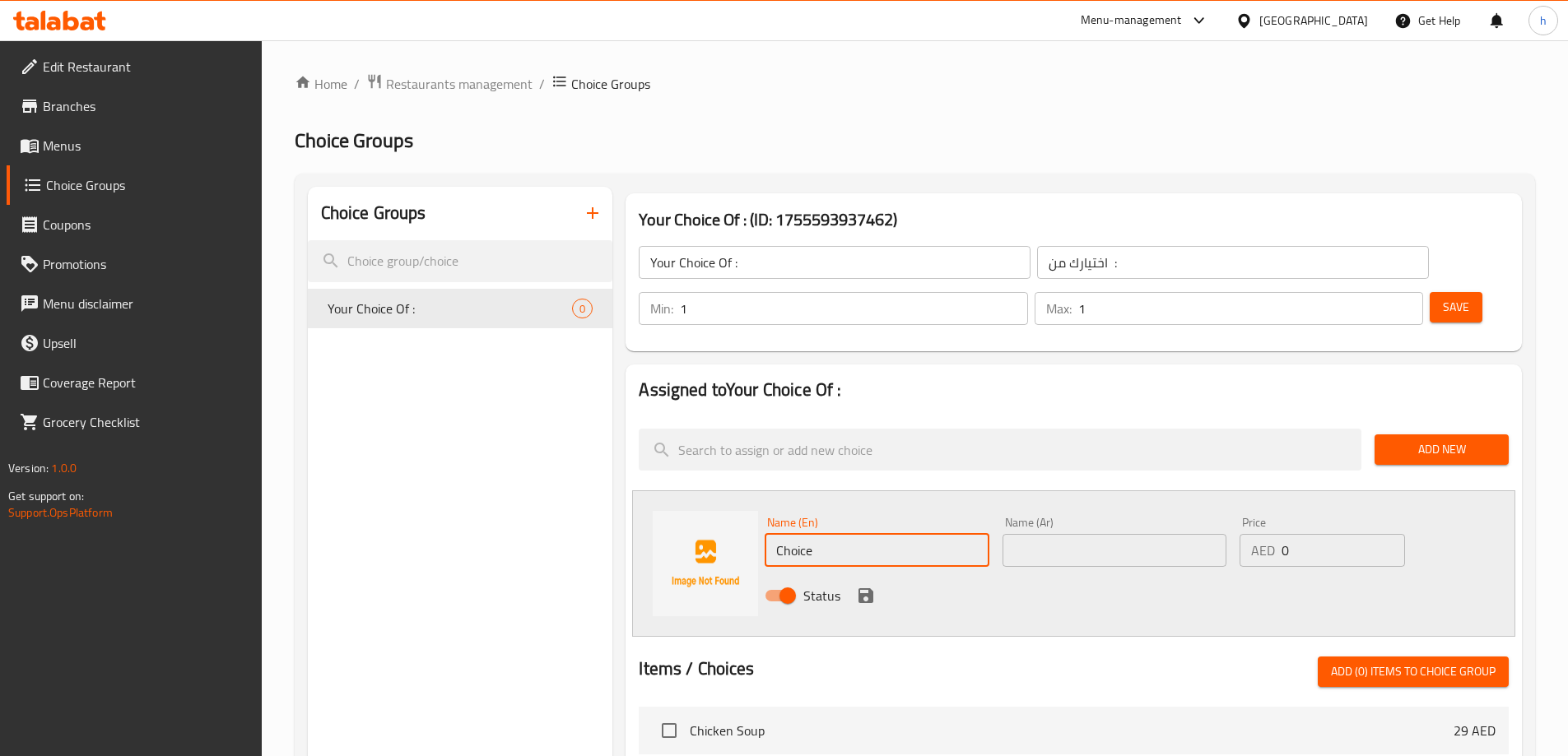
click at [938, 534] on input "Choice" at bounding box center [877, 550] width 224 height 33
paste input "Shrimp"
type input "Shrimp"
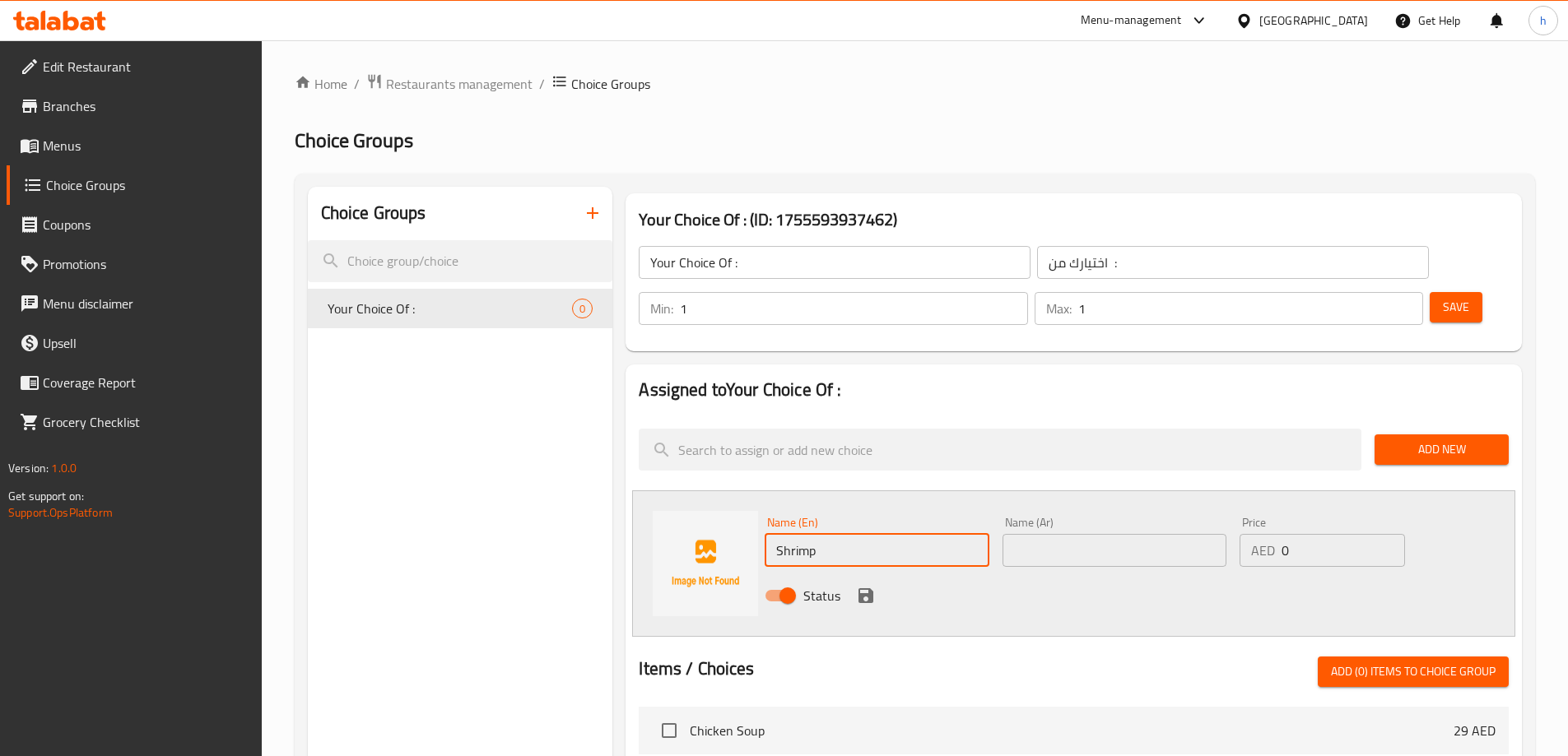
click at [1125, 534] on input "text" at bounding box center [1115, 550] width 224 height 33
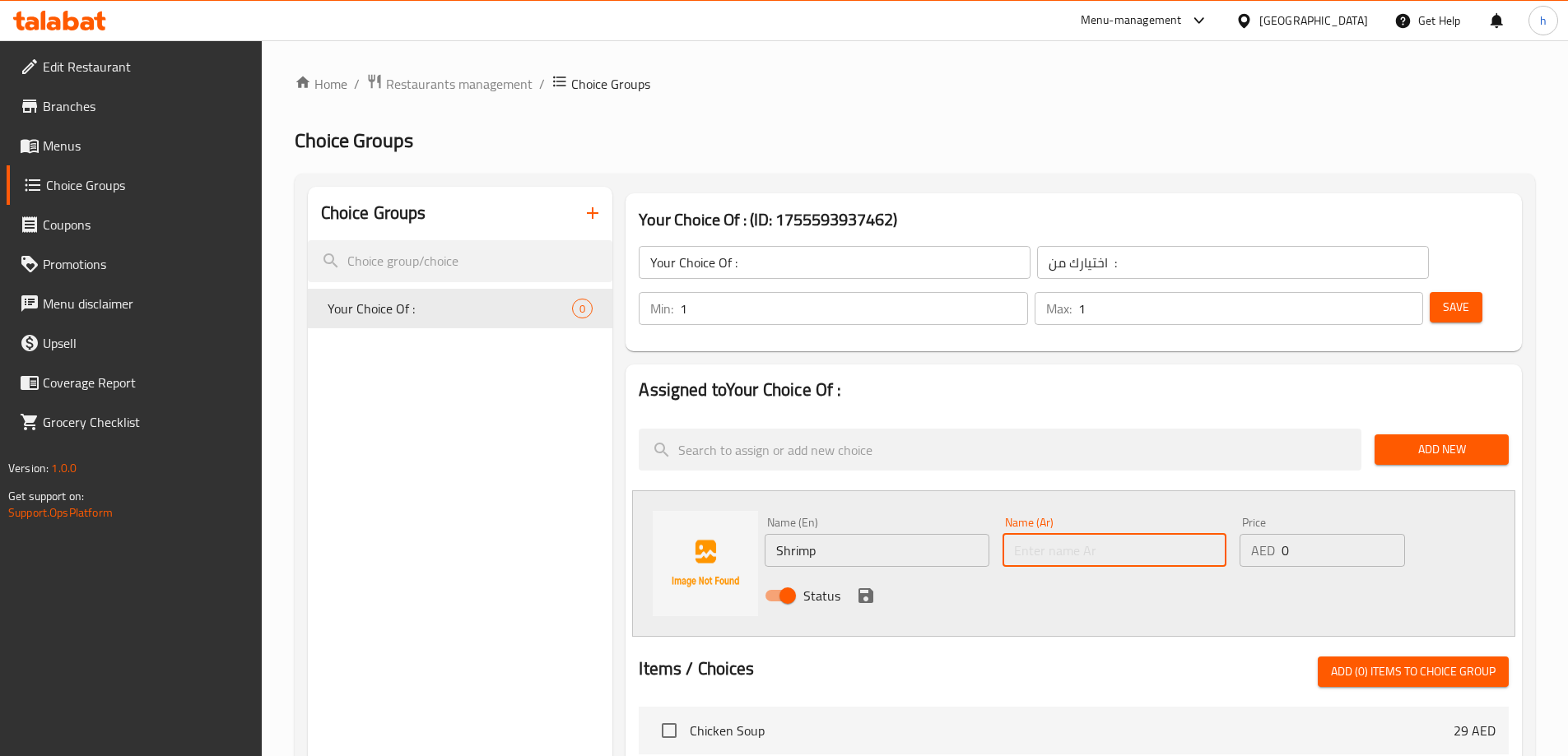
paste input "الروبيان"
type input "الروبيان"
click at [861, 588] on icon "save" at bounding box center [865, 595] width 15 height 15
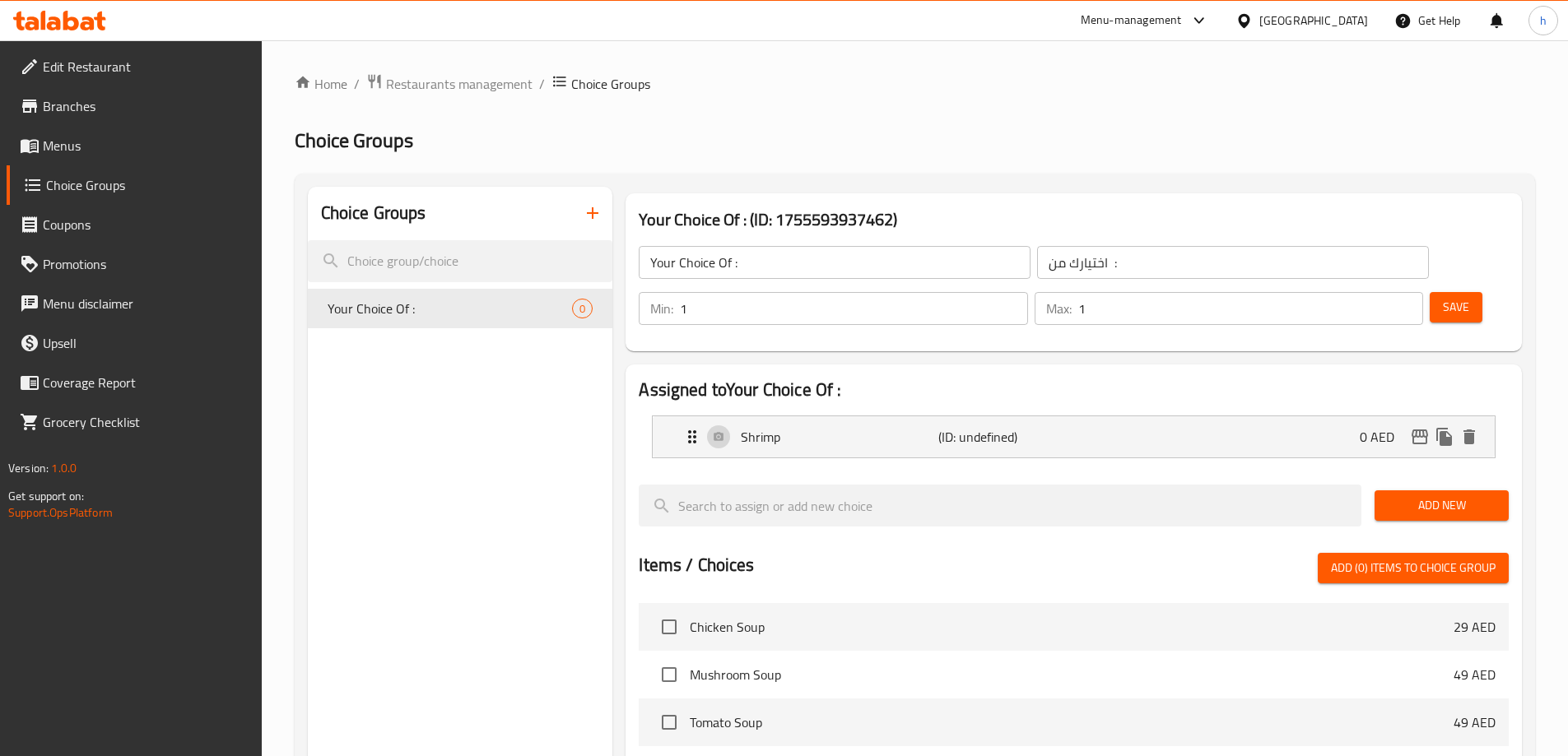
click at [1458, 496] on span "Add New" at bounding box center [1441, 506] width 108 height 20
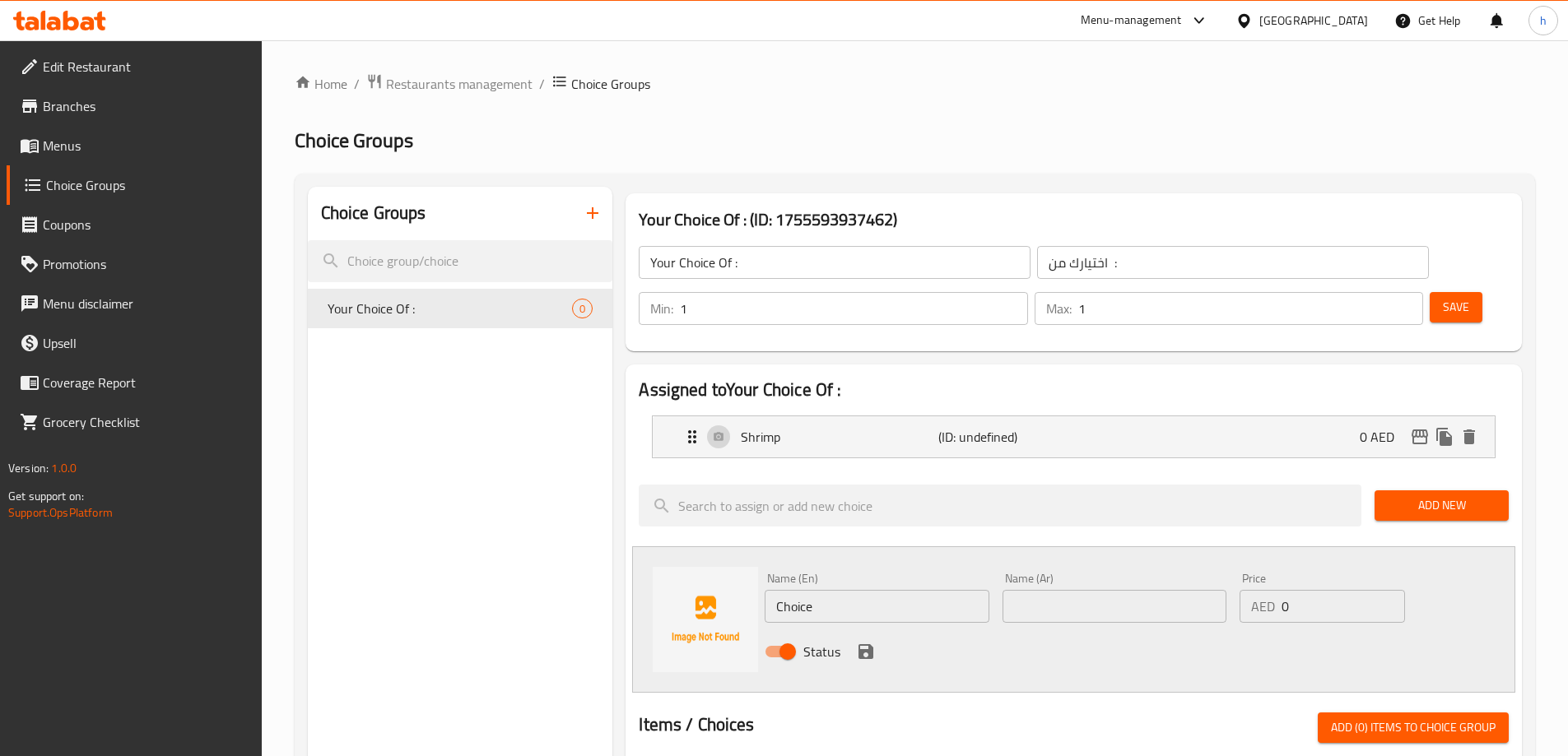
click at [921, 590] on input "Choice" at bounding box center [877, 607] width 224 height 33
paste input "c"
type input "Chc"
click at [1097, 590] on input "text" at bounding box center [1115, 607] width 224 height 33
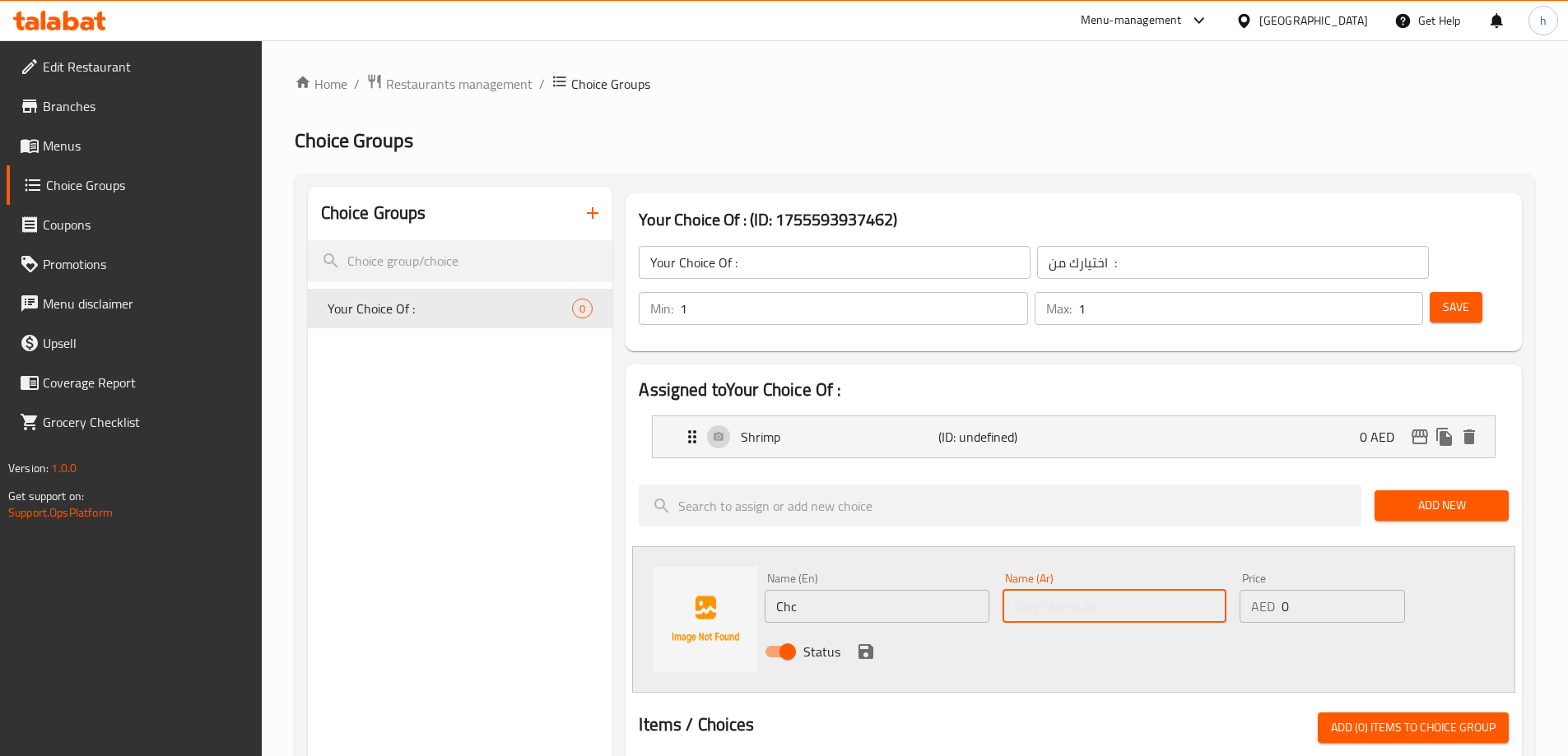
paste input "شيك"
type input "شيك"
click at [873, 642] on icon "save" at bounding box center [865, 652] width 19 height 19
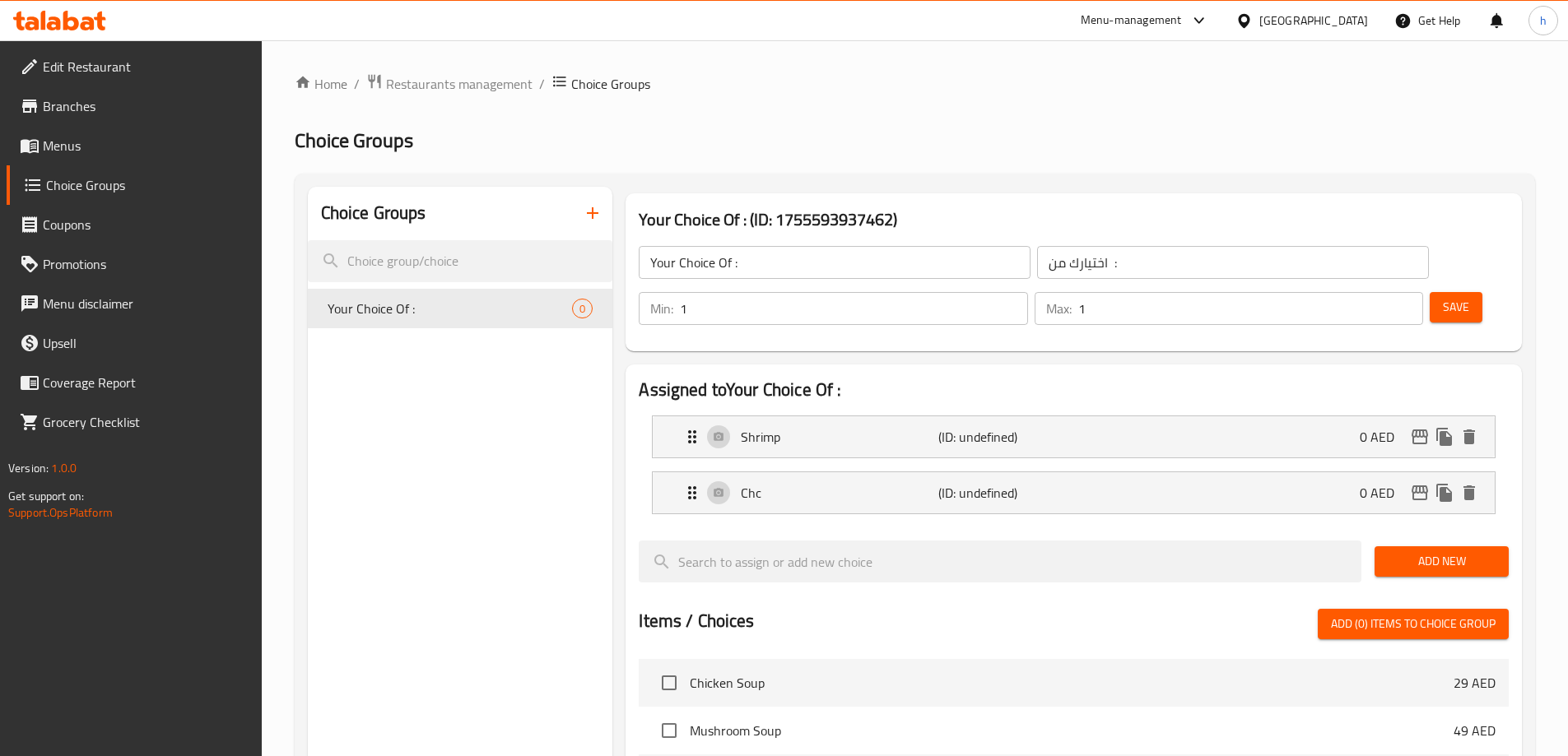
click at [1431, 551] on span "Add New" at bounding box center [1441, 561] width 108 height 20
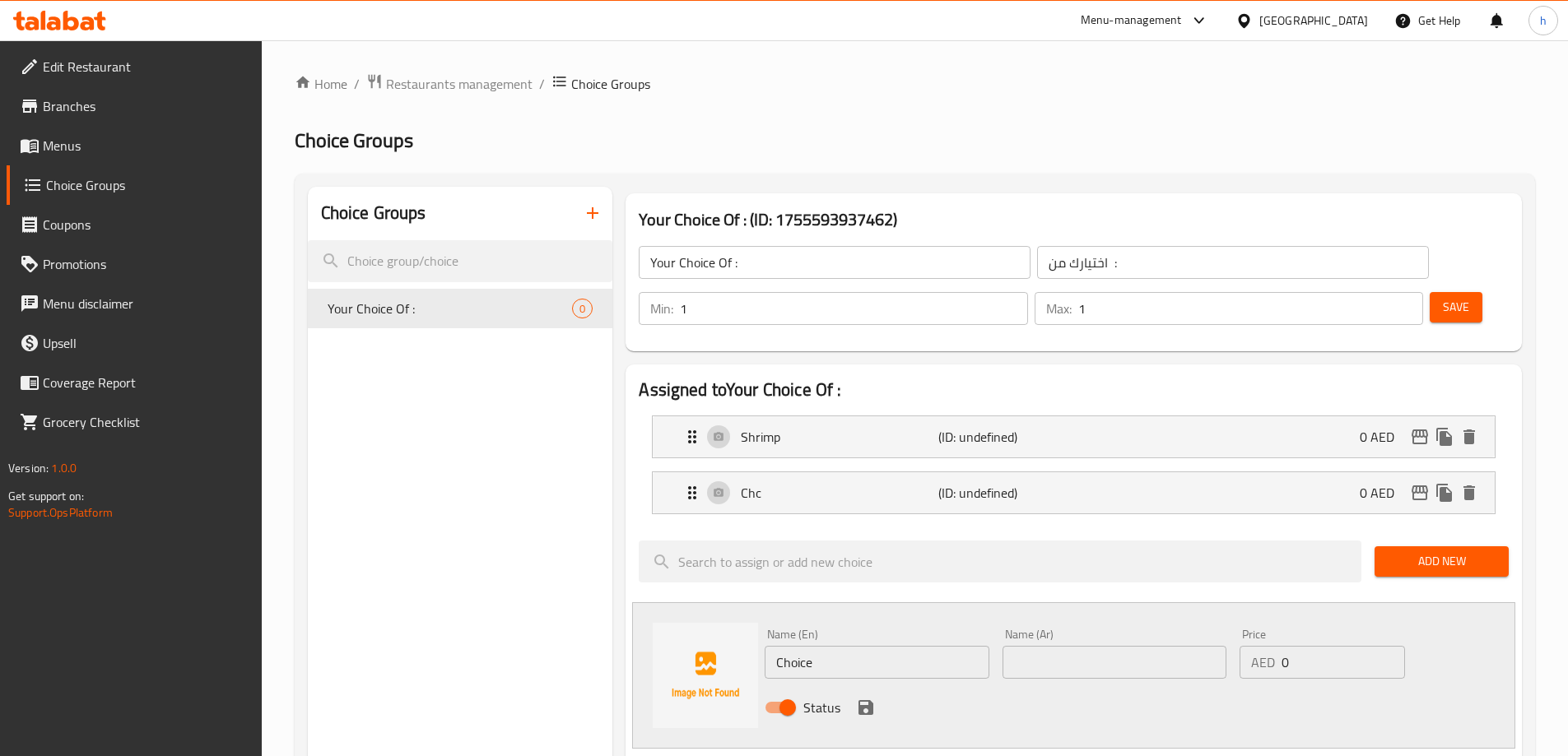
click at [920, 646] on input "Choice" at bounding box center [877, 662] width 224 height 33
paste input "Bf"
type input "Bf"
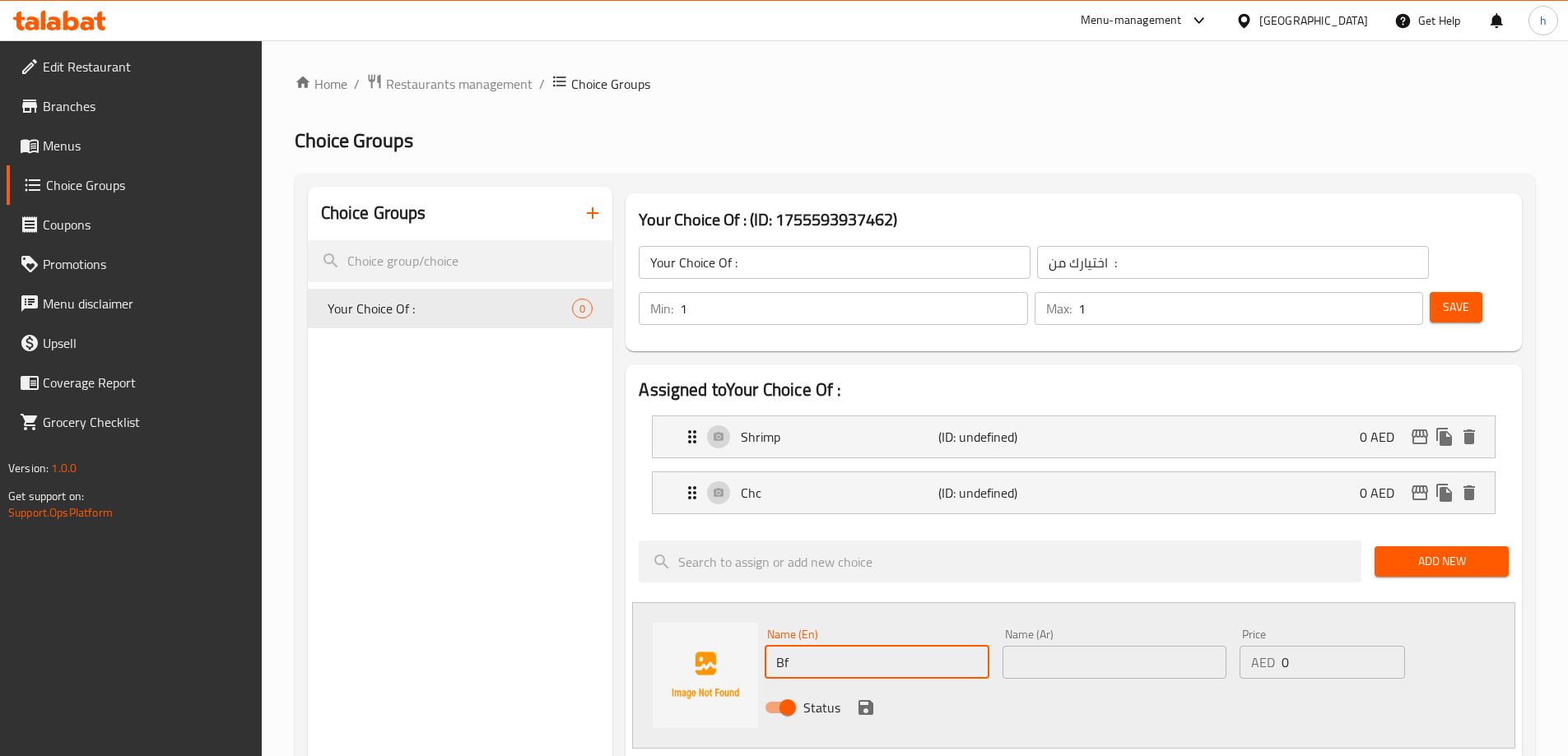
click at [1044, 646] on input "text" at bounding box center [1115, 662] width 224 height 33
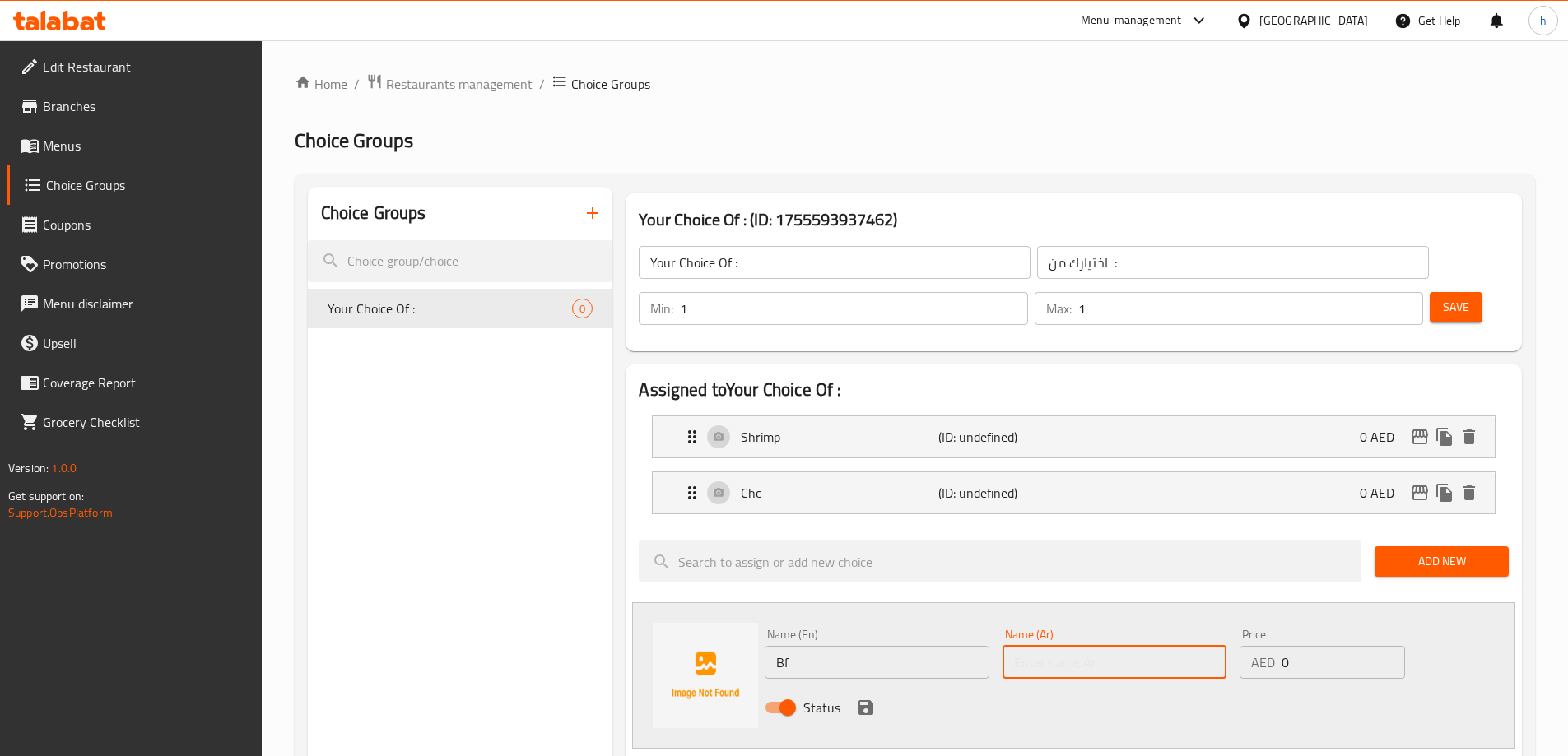
paste input "بي اف"
type input "بي اف"
click at [875, 698] on icon "save" at bounding box center [865, 707] width 19 height 19
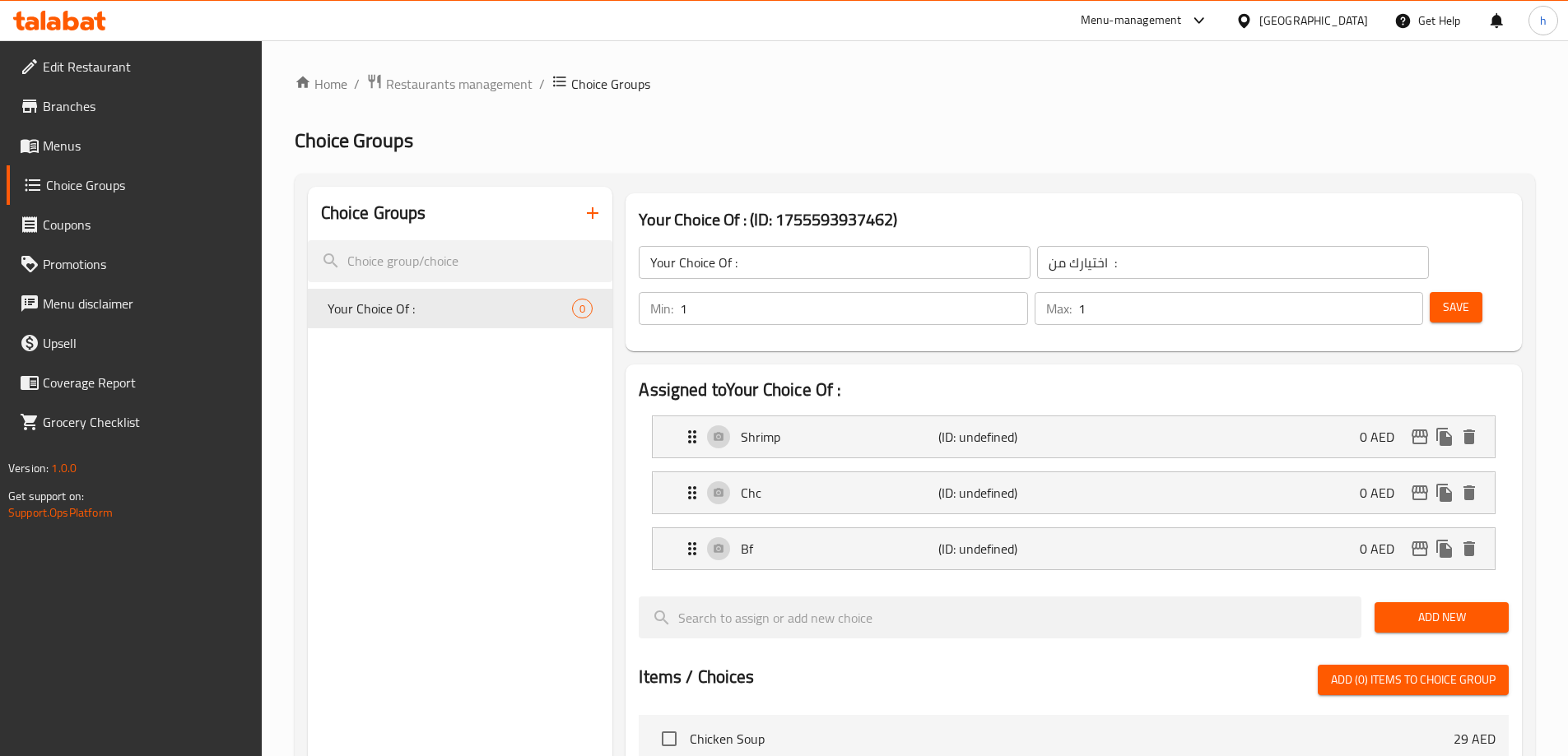
click at [1427, 288] on div "Save" at bounding box center [1463, 308] width 72 height 40
click at [1443, 297] on span "Save" at bounding box center [1456, 307] width 26 height 20
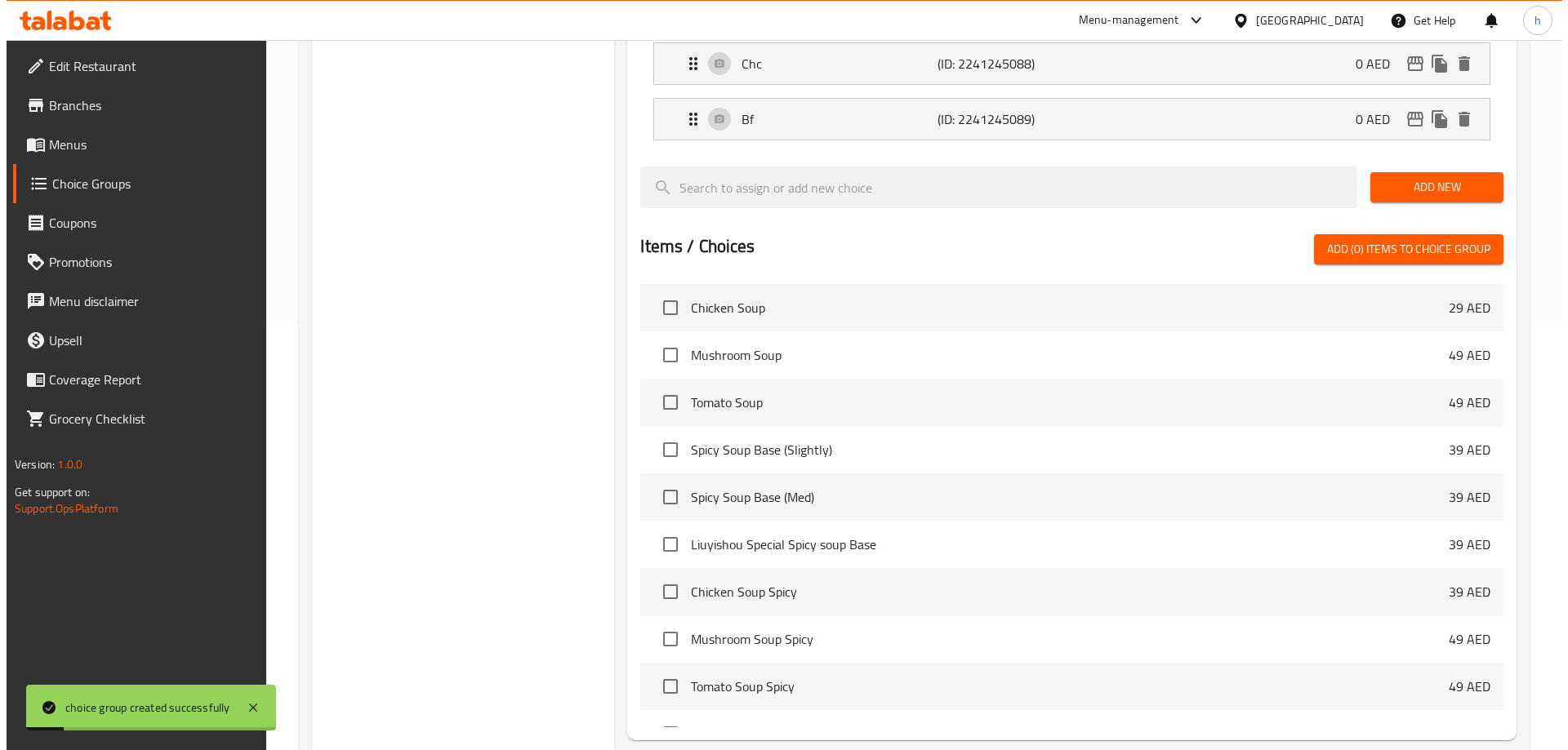
scroll to position [536, 0]
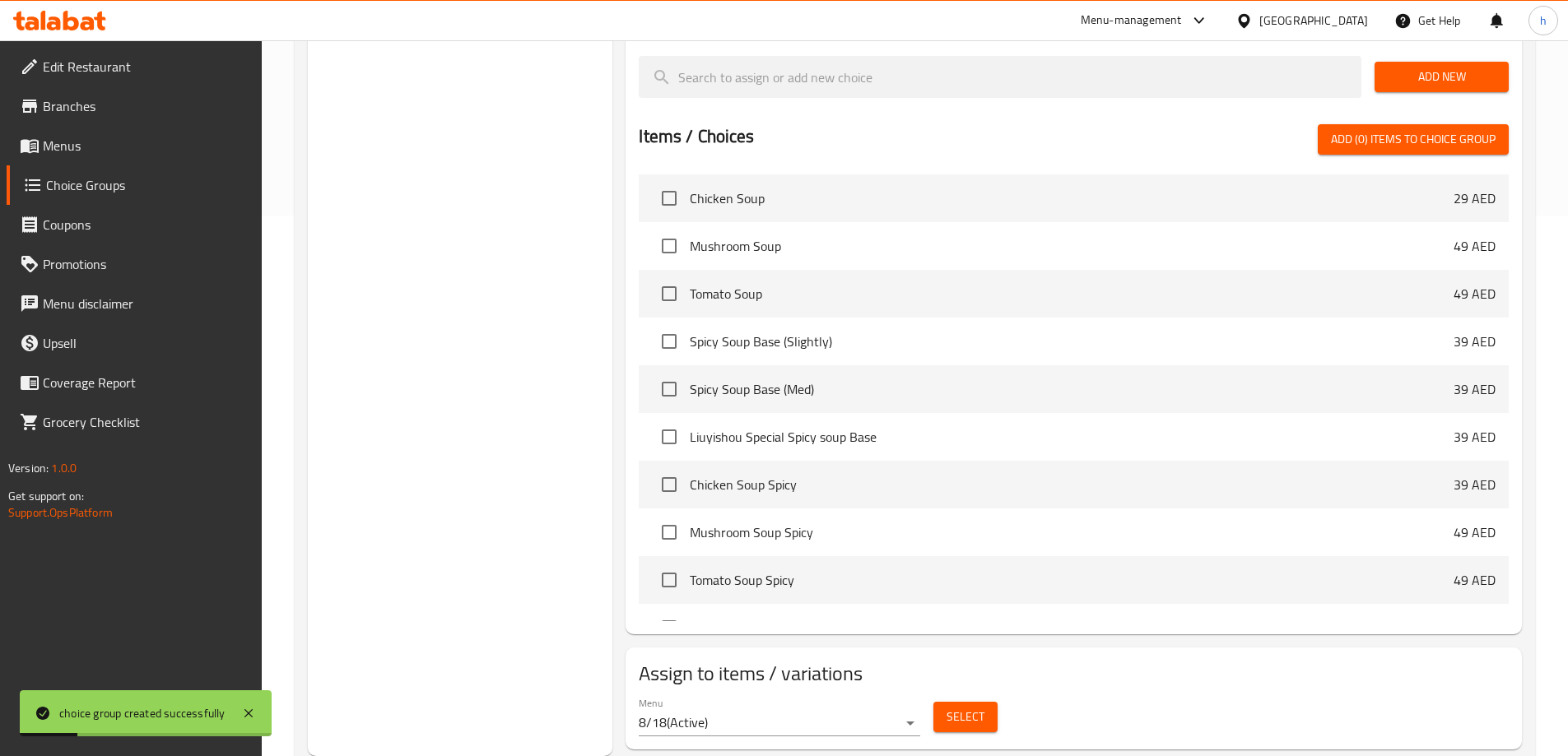
click at [954, 707] on span "Select" at bounding box center [965, 717] width 38 height 20
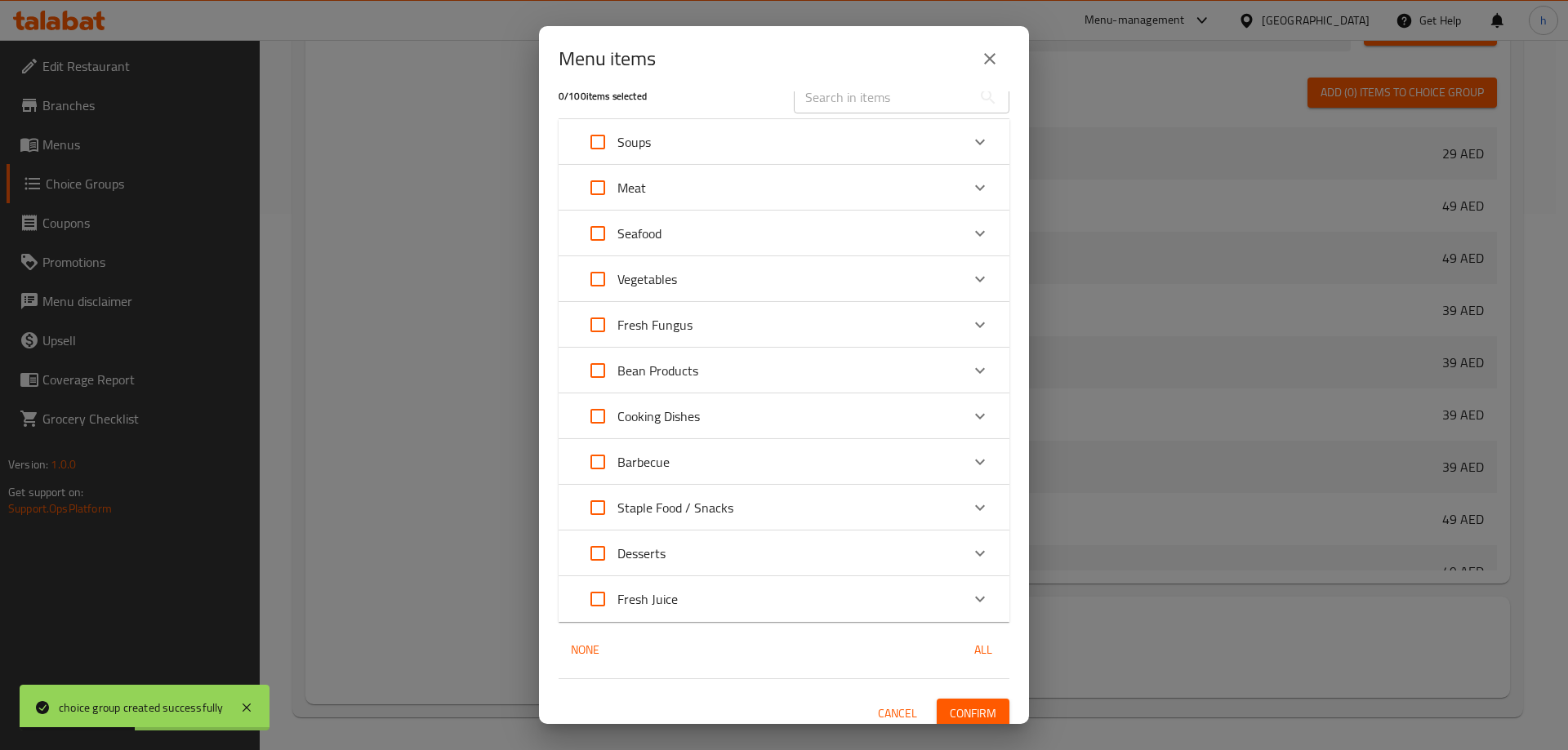
scroll to position [35, 0]
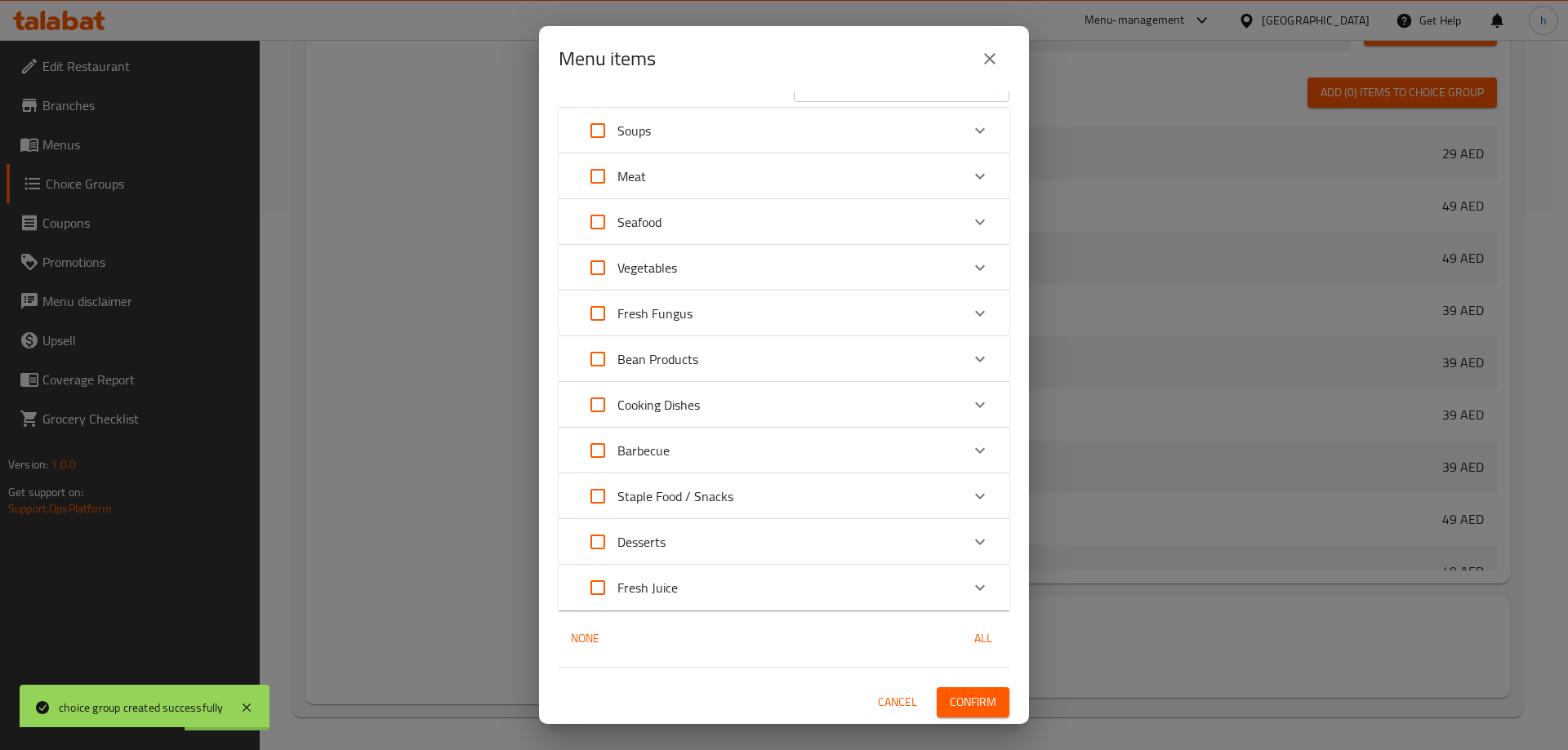
click at [769, 396] on div "Cooking Dishes" at bounding box center [769, 405] width 382 height 40
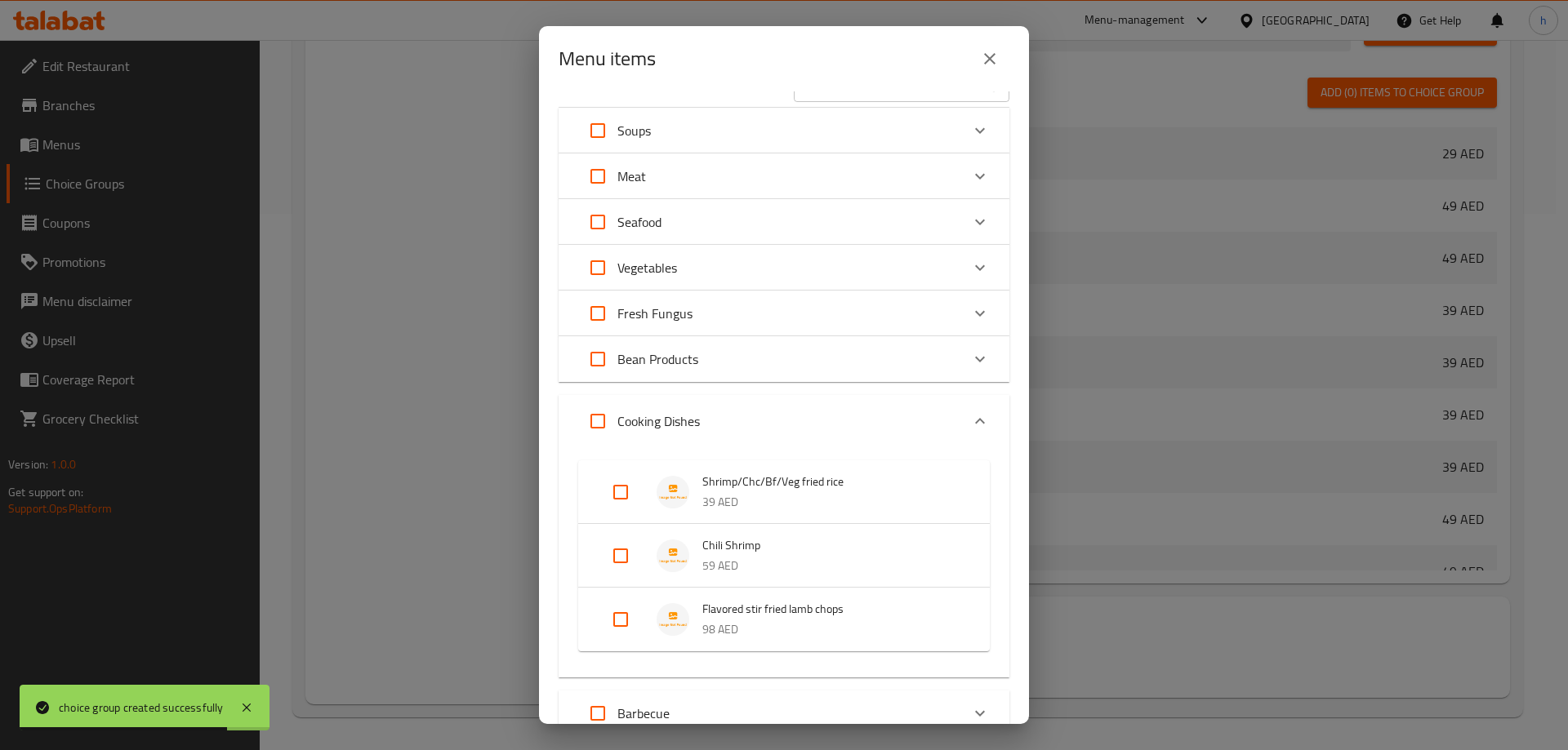
click at [622, 486] on input "Expand" at bounding box center [621, 492] width 40 height 40
checkbox input "true"
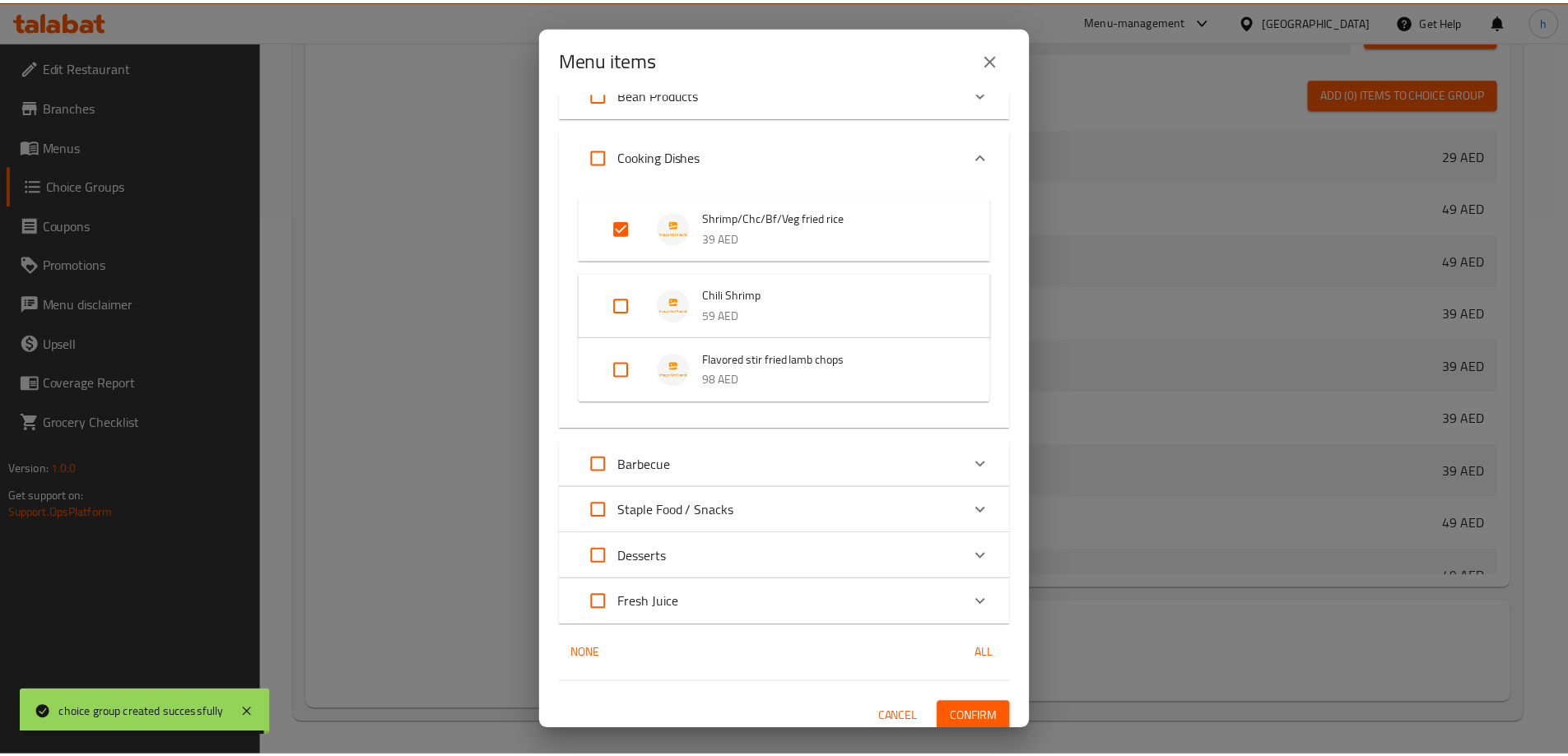
scroll to position [314, 0]
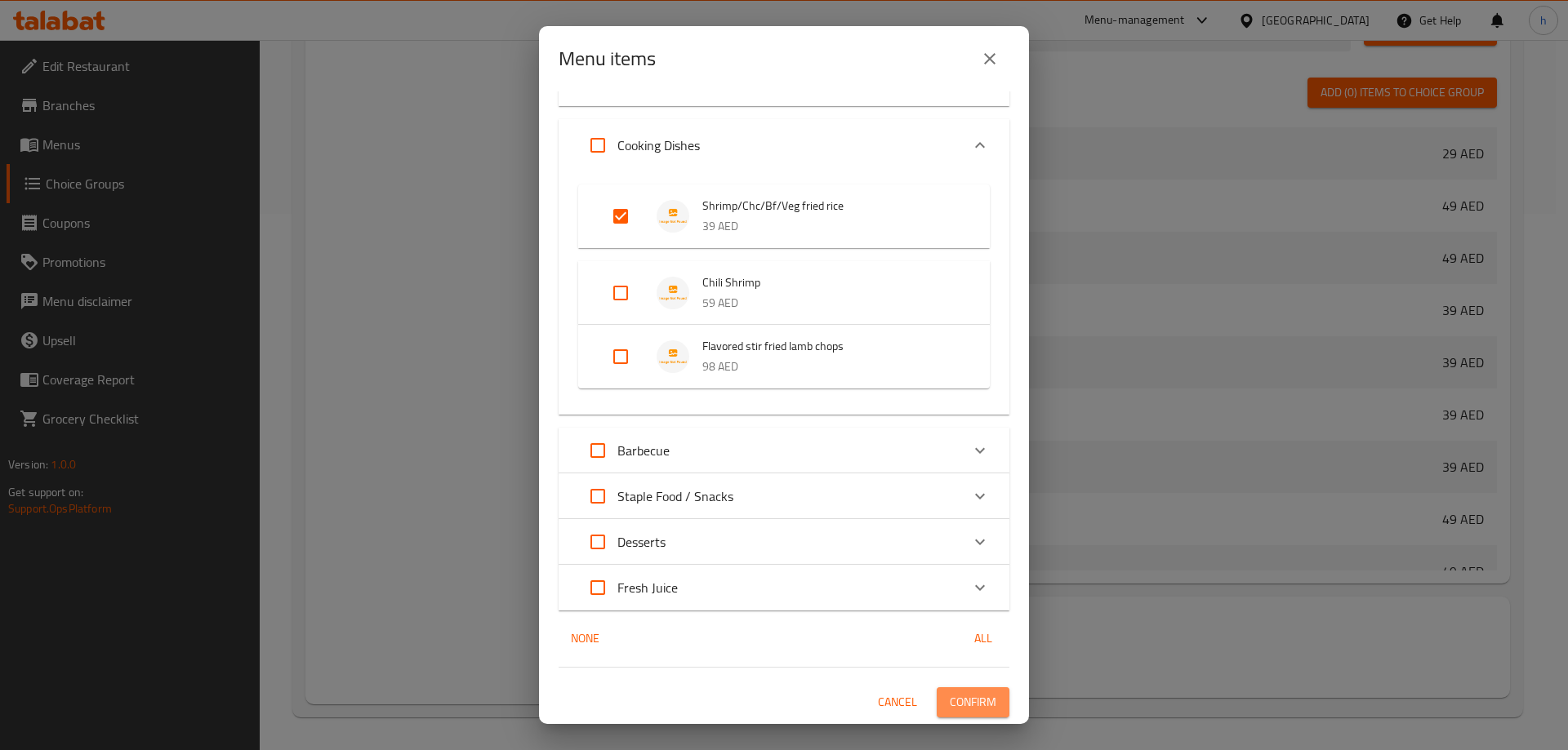
click at [970, 716] on button "Confirm" at bounding box center [973, 702] width 73 height 30
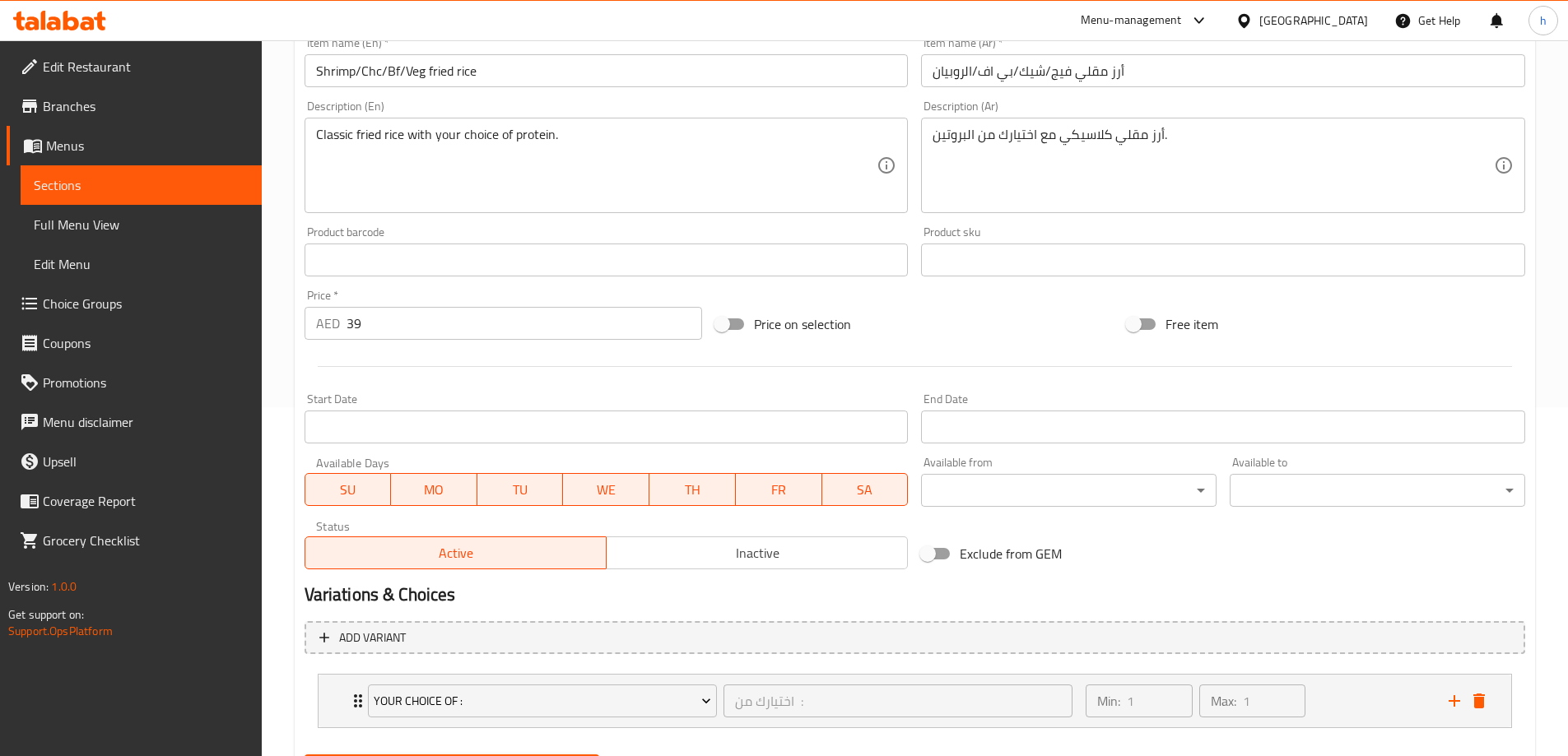
scroll to position [434, 0]
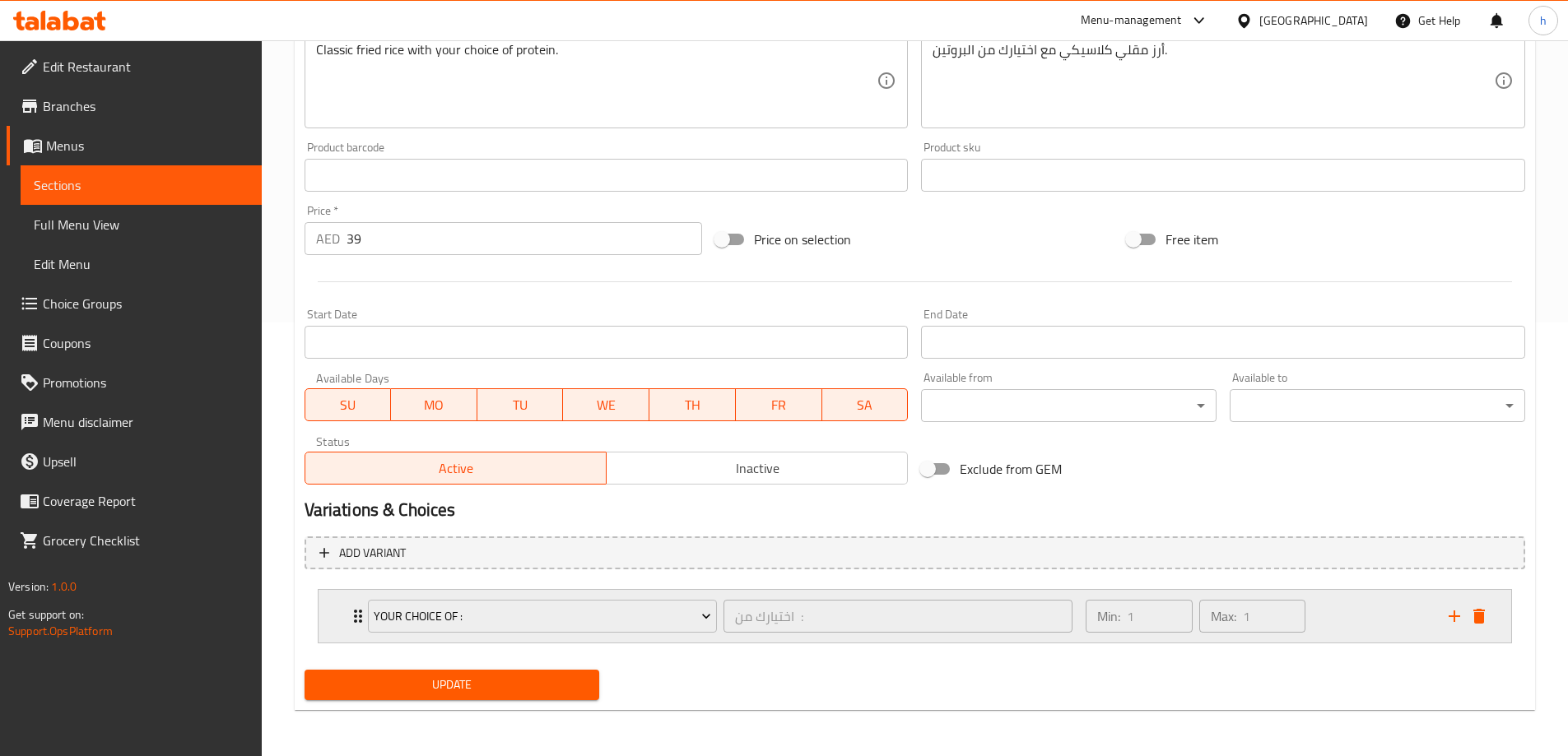
click at [346, 618] on div "Your Choice Of : اختيارك من : ​ Min: 1 ​ Max: 1 ​" at bounding box center [915, 617] width 1193 height 53
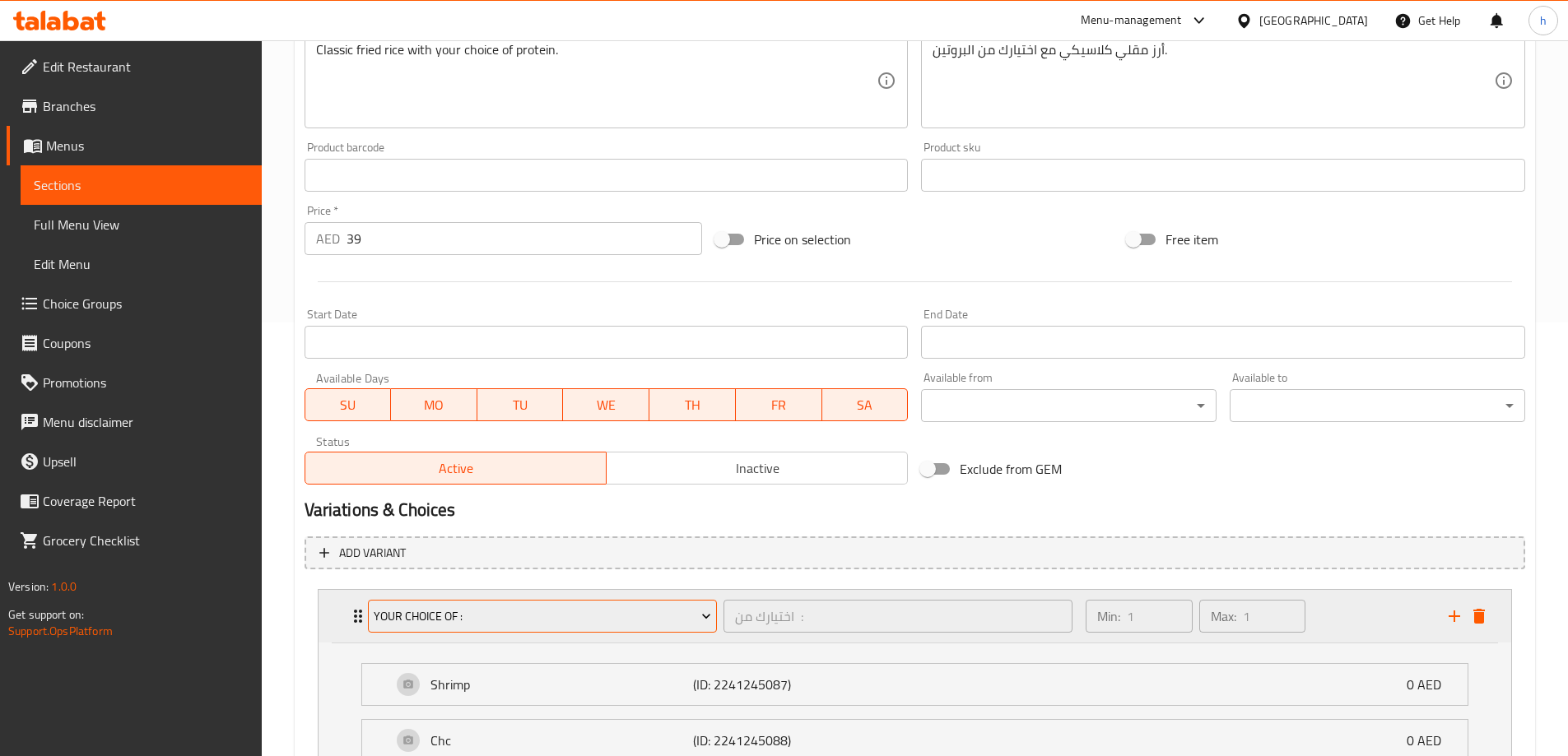
scroll to position [635, 0]
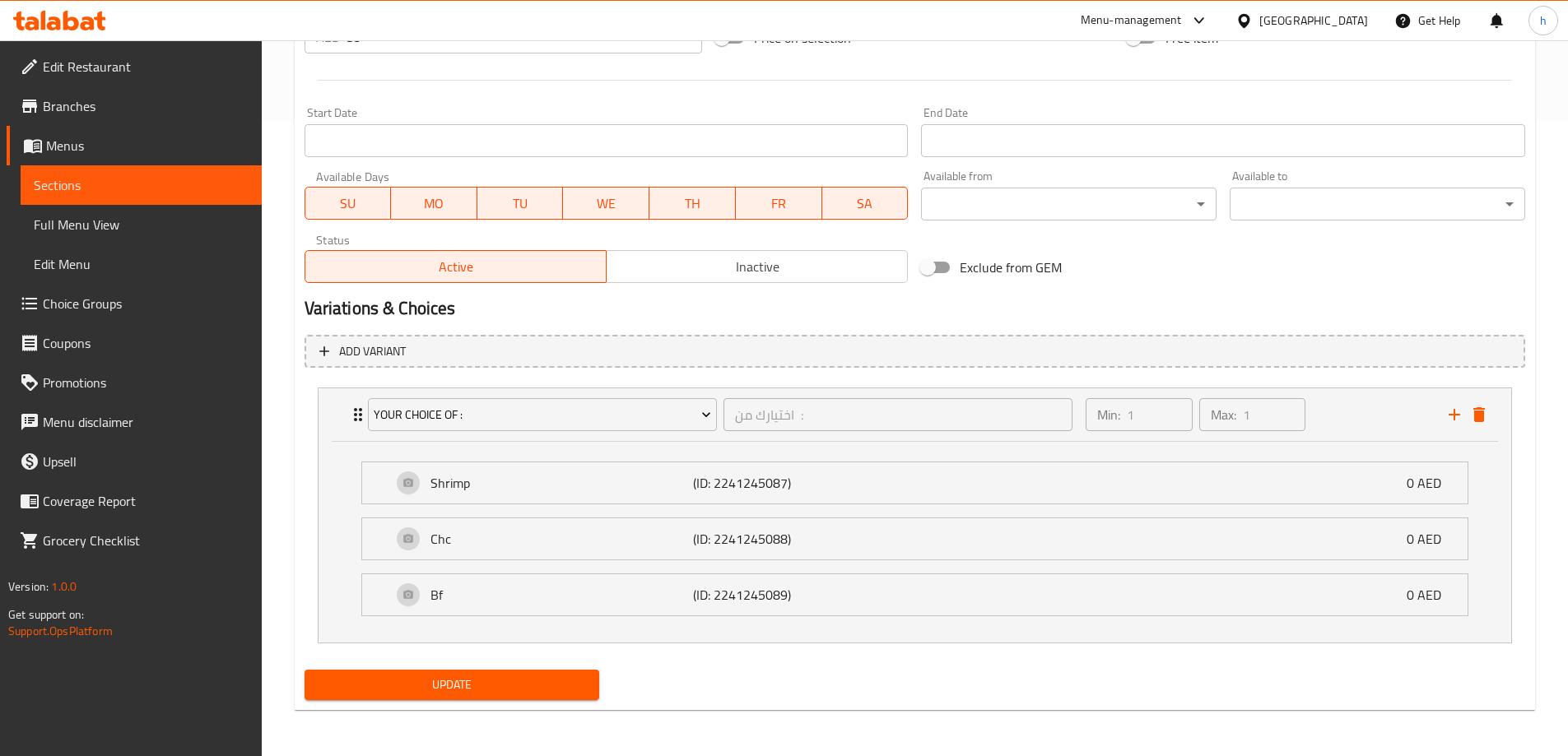
click at [358, 495] on li "Shrimp (ID: 2241245087) 0 AED Name (En) Shrimp Name (En) Name (Ar) الروبيان Nam…" at bounding box center [914, 482] width 1133 height 56
click at [371, 495] on div "Shrimp (ID: 2241245087) 0 AED" at bounding box center [915, 483] width 1105 height 41
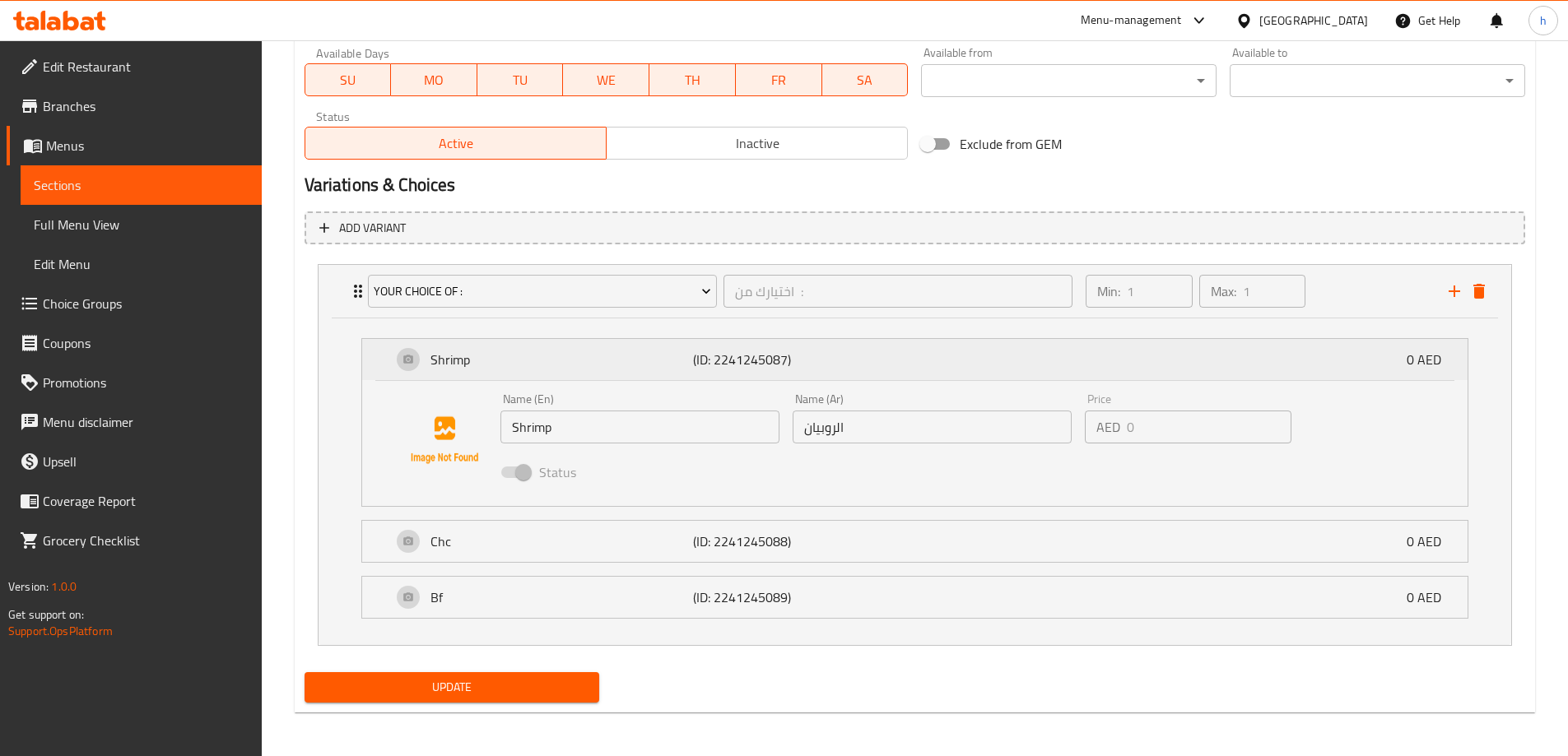
scroll to position [761, 0]
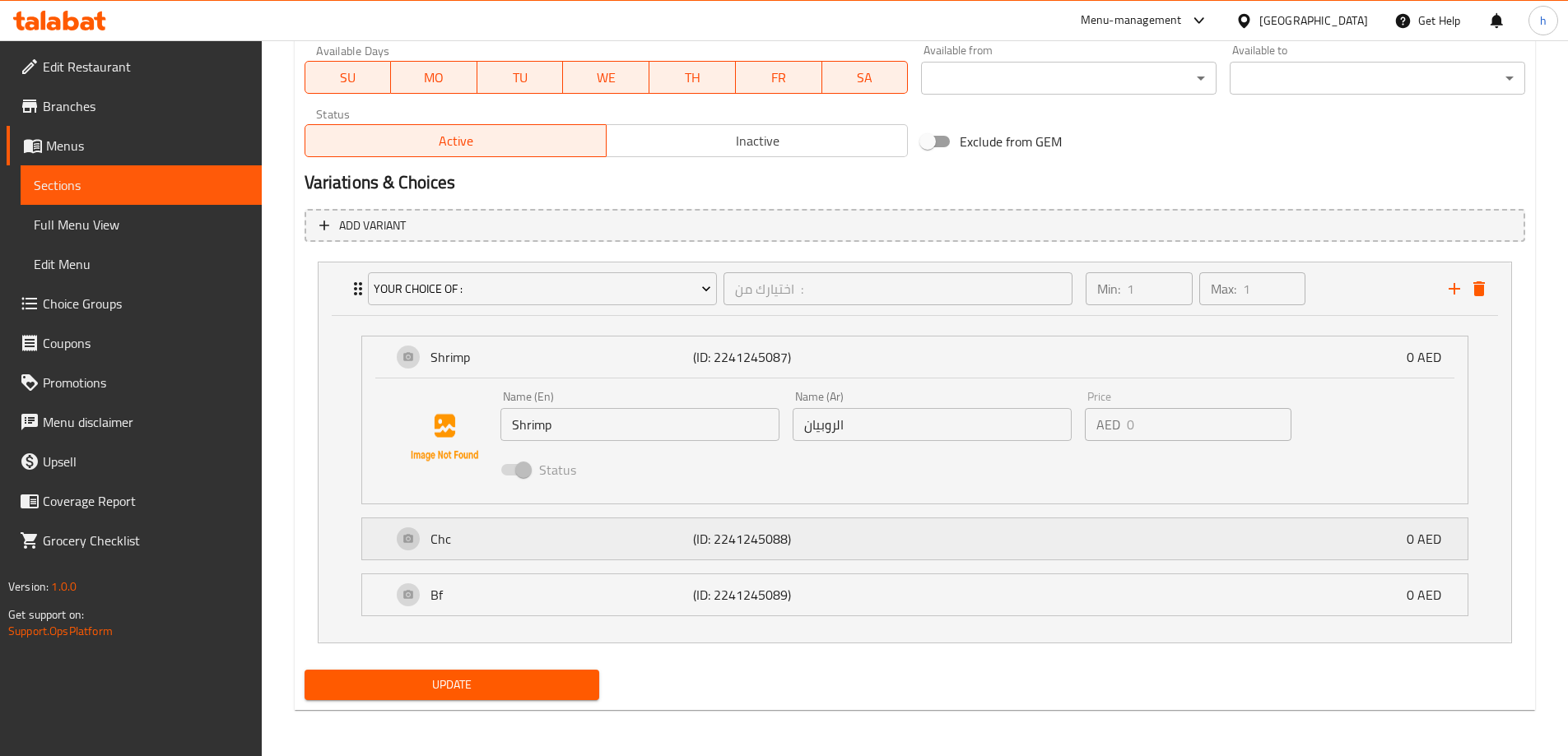
click at [381, 378] on div "Chc (ID: 2241245088) 0 AED" at bounding box center [915, 357] width 1105 height 41
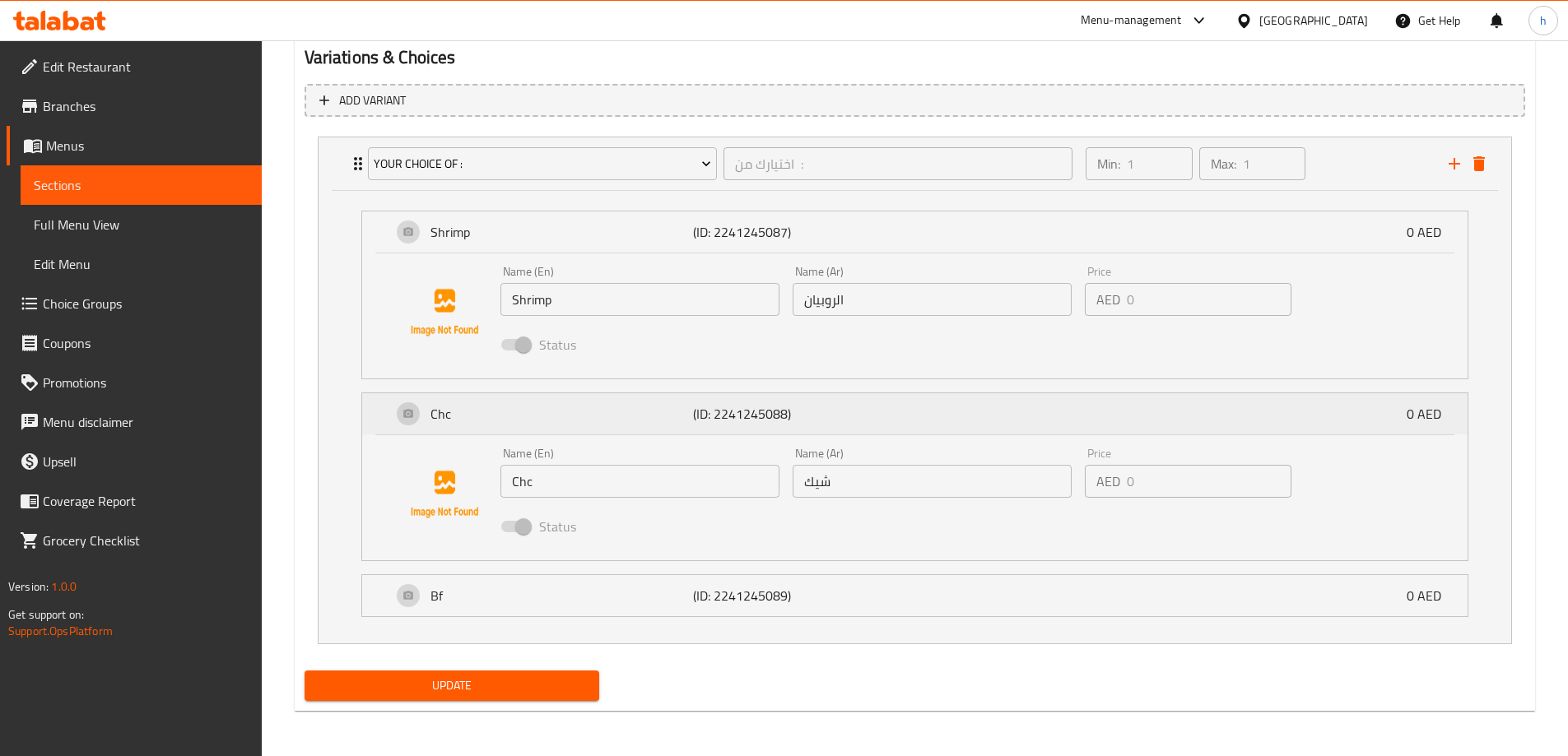
scroll to position [888, 0]
click at [379, 251] on div "Bf (ID: 2241245089) 0 AED" at bounding box center [915, 231] width 1105 height 41
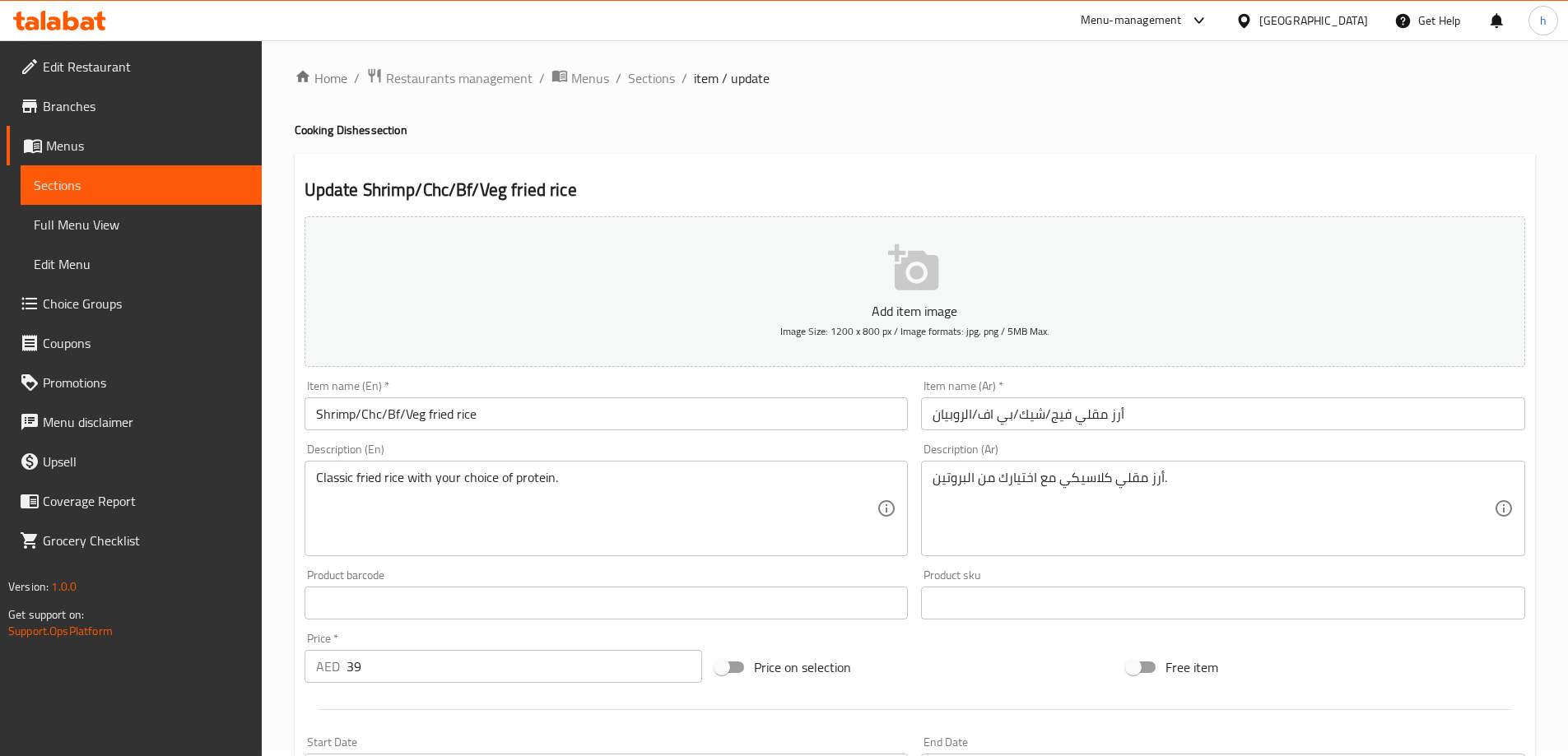
scroll to position [0, 0]
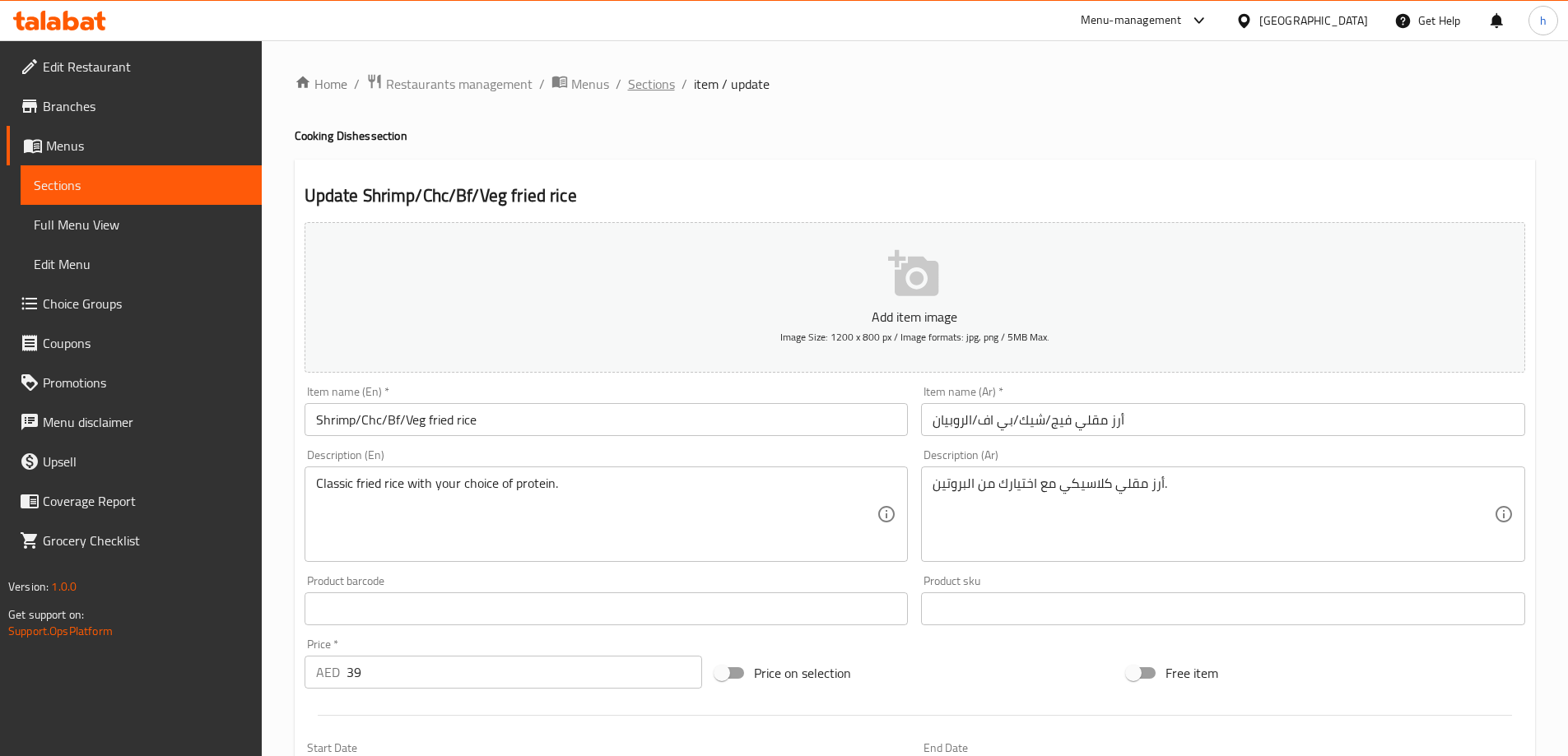
click at [646, 77] on span "Sections" at bounding box center [652, 84] width 47 height 19
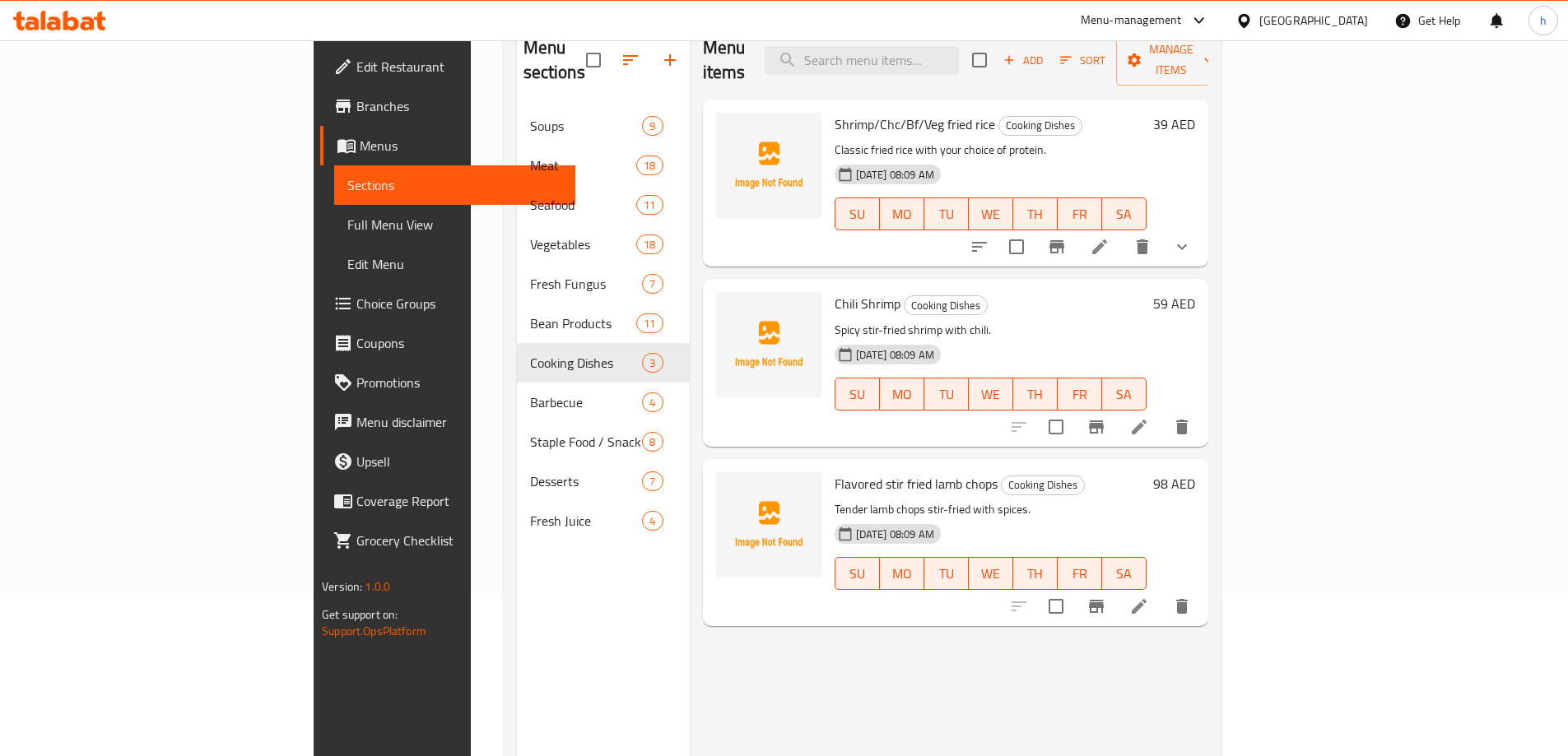
scroll to position [165, 0]
click at [1149, 416] on icon at bounding box center [1139, 426] width 19 height 19
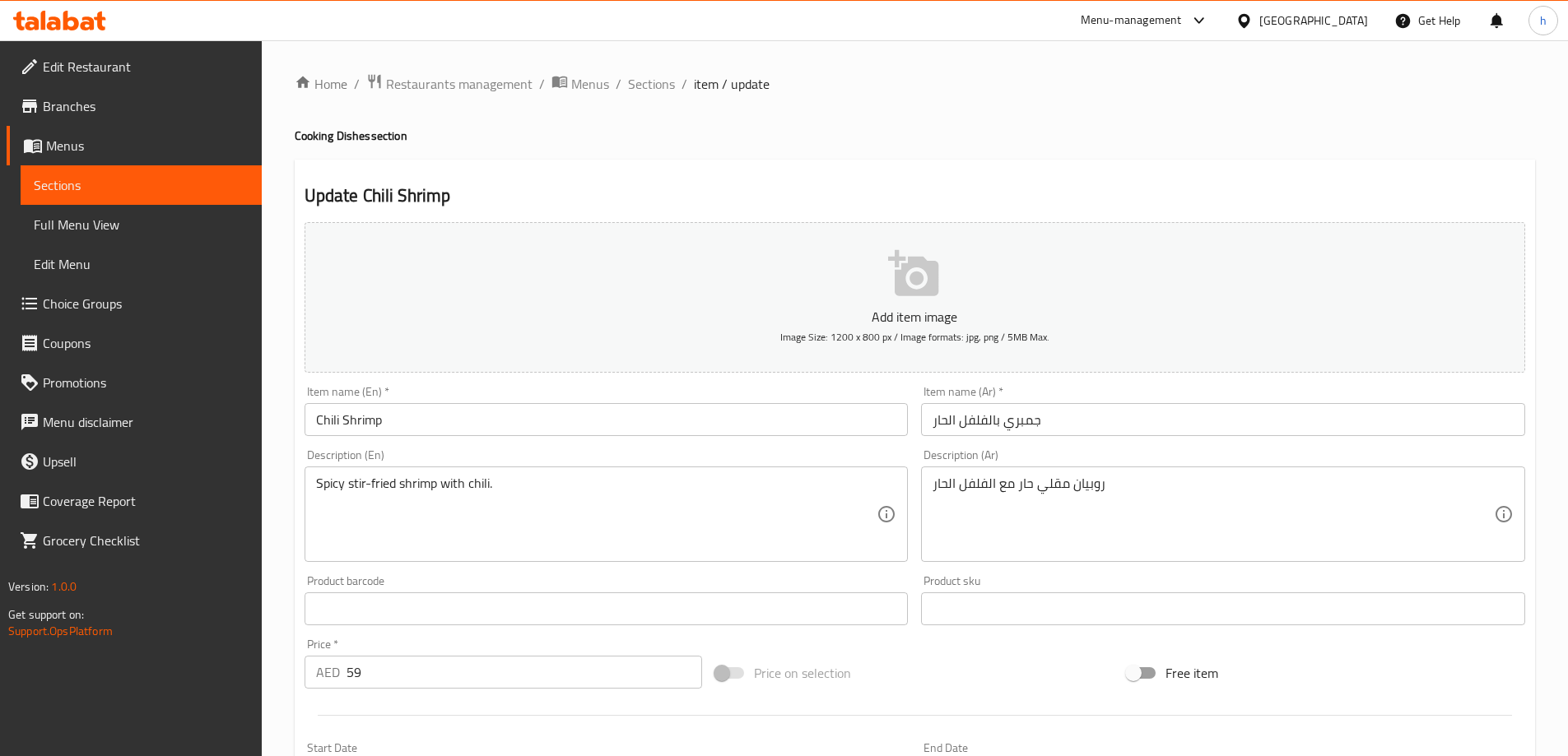
scroll to position [82, 0]
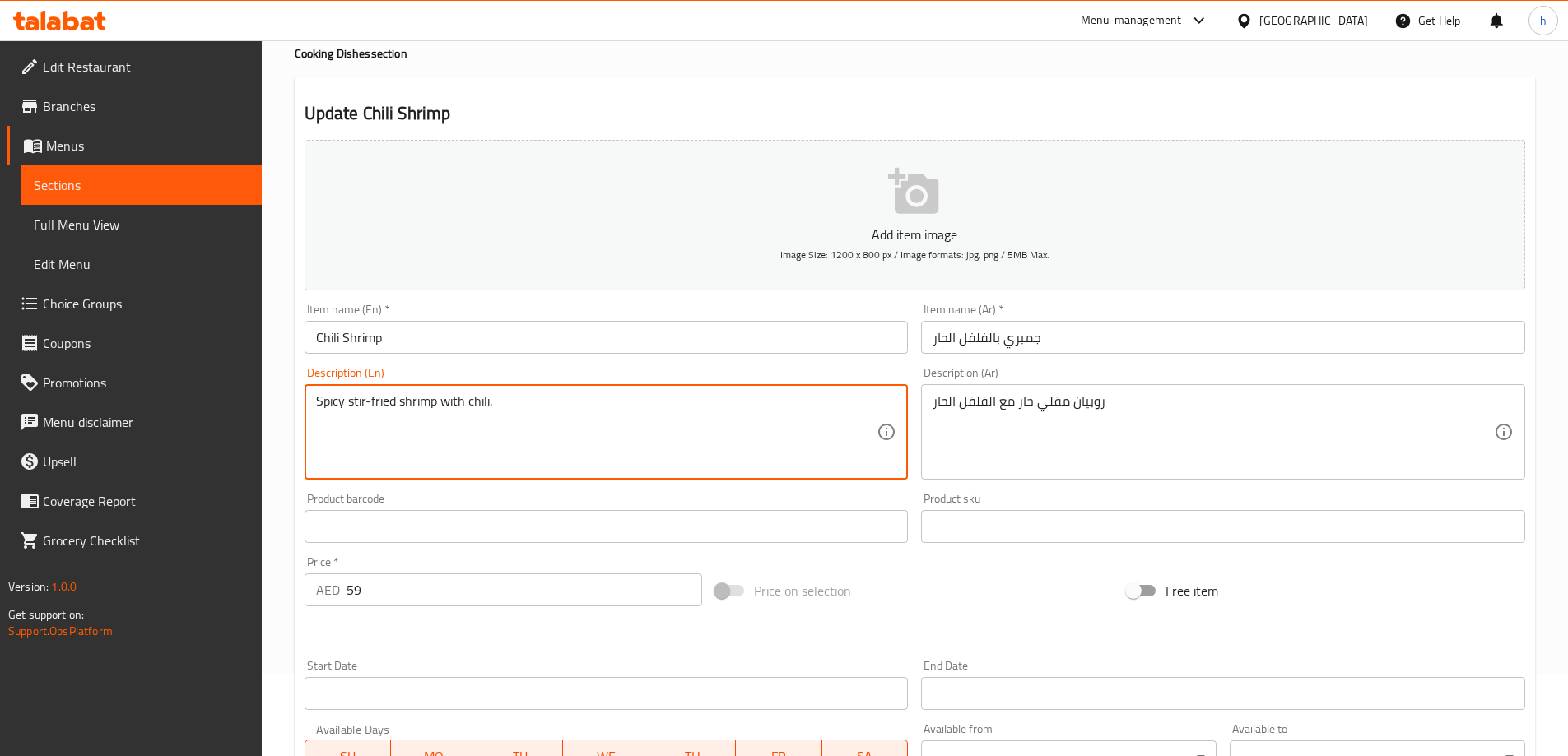
click at [673, 405] on textarea "Spicy stir-fried shrimp with chili." at bounding box center [596, 433] width 561 height 78
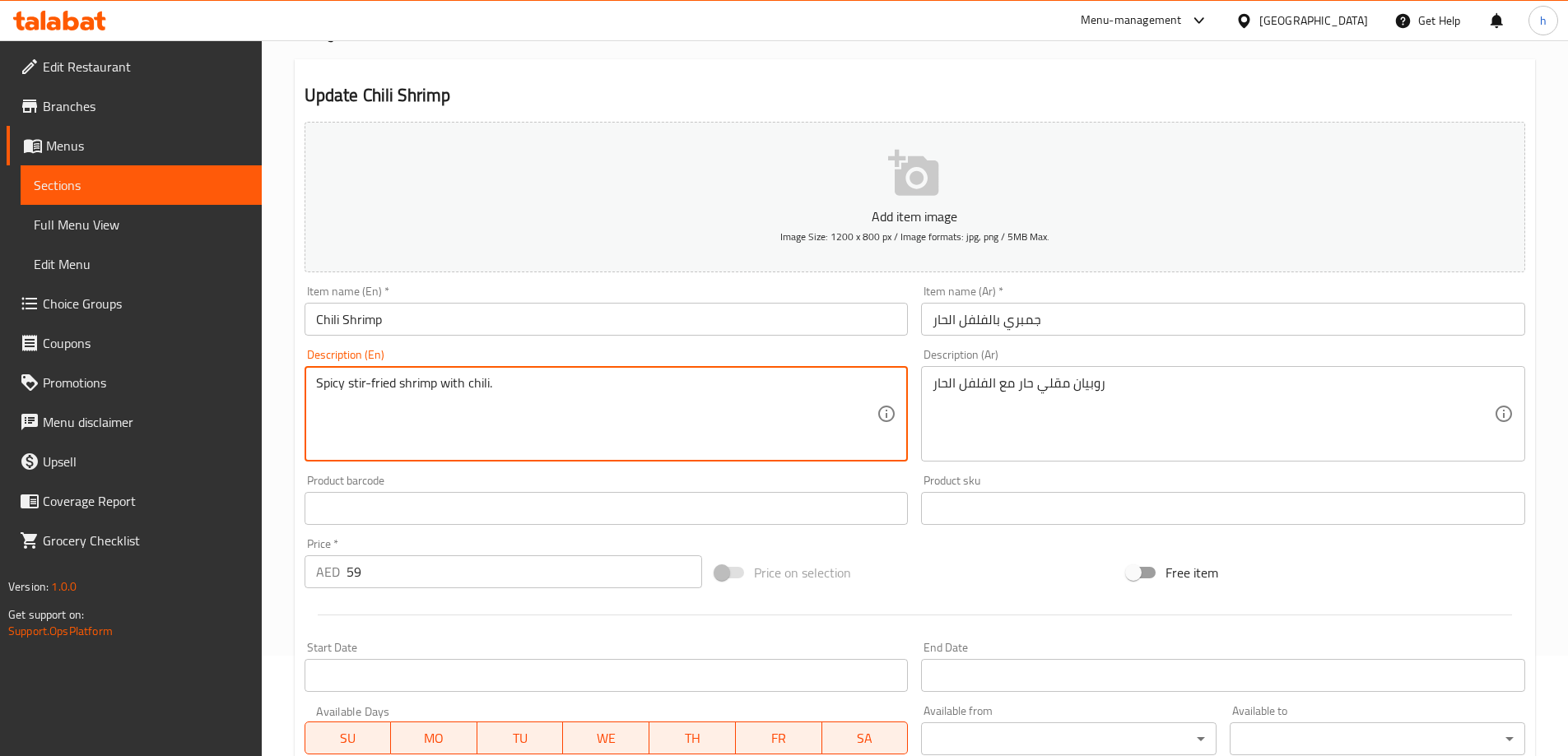
scroll to position [406, 0]
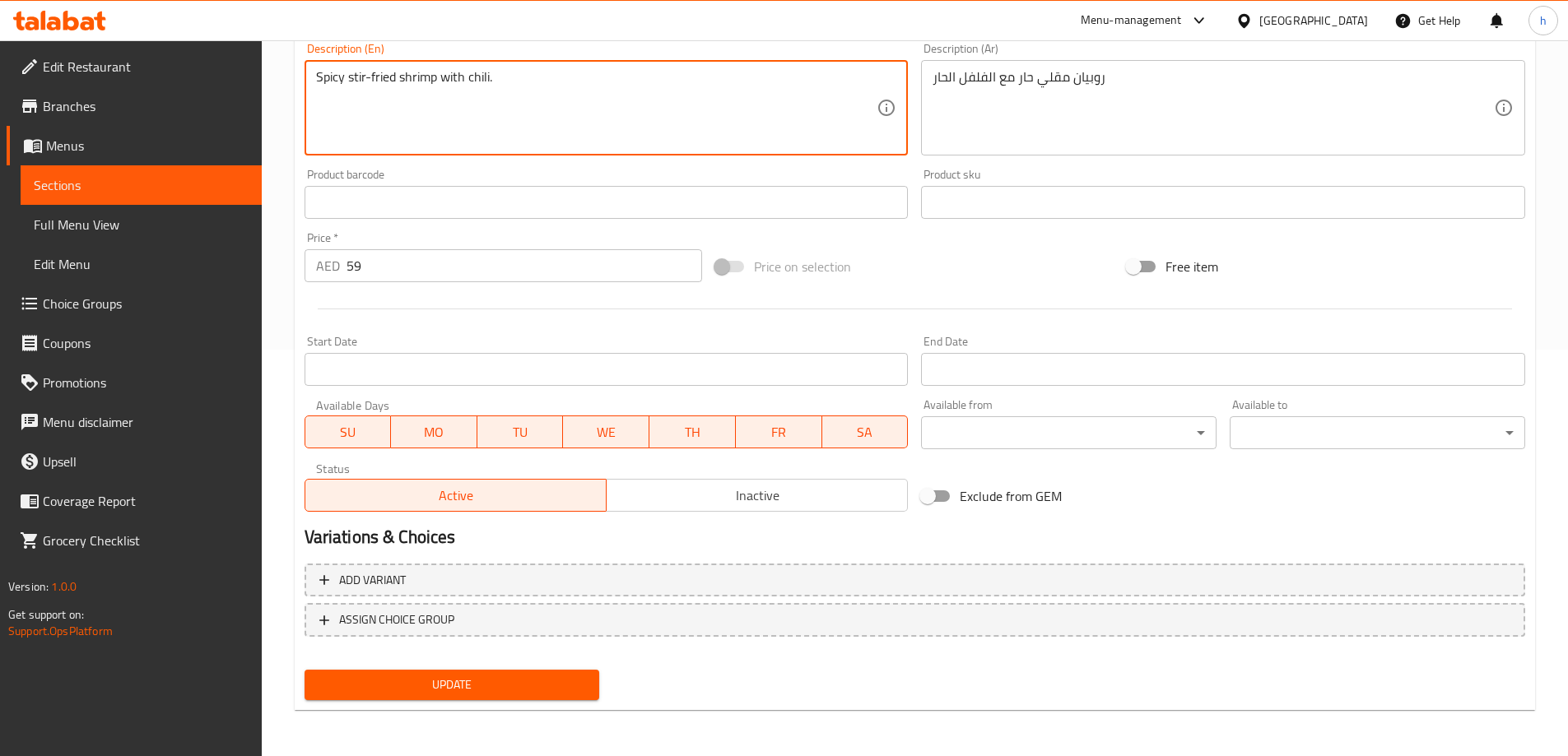
click at [499, 696] on span "Update" at bounding box center [452, 685] width 269 height 20
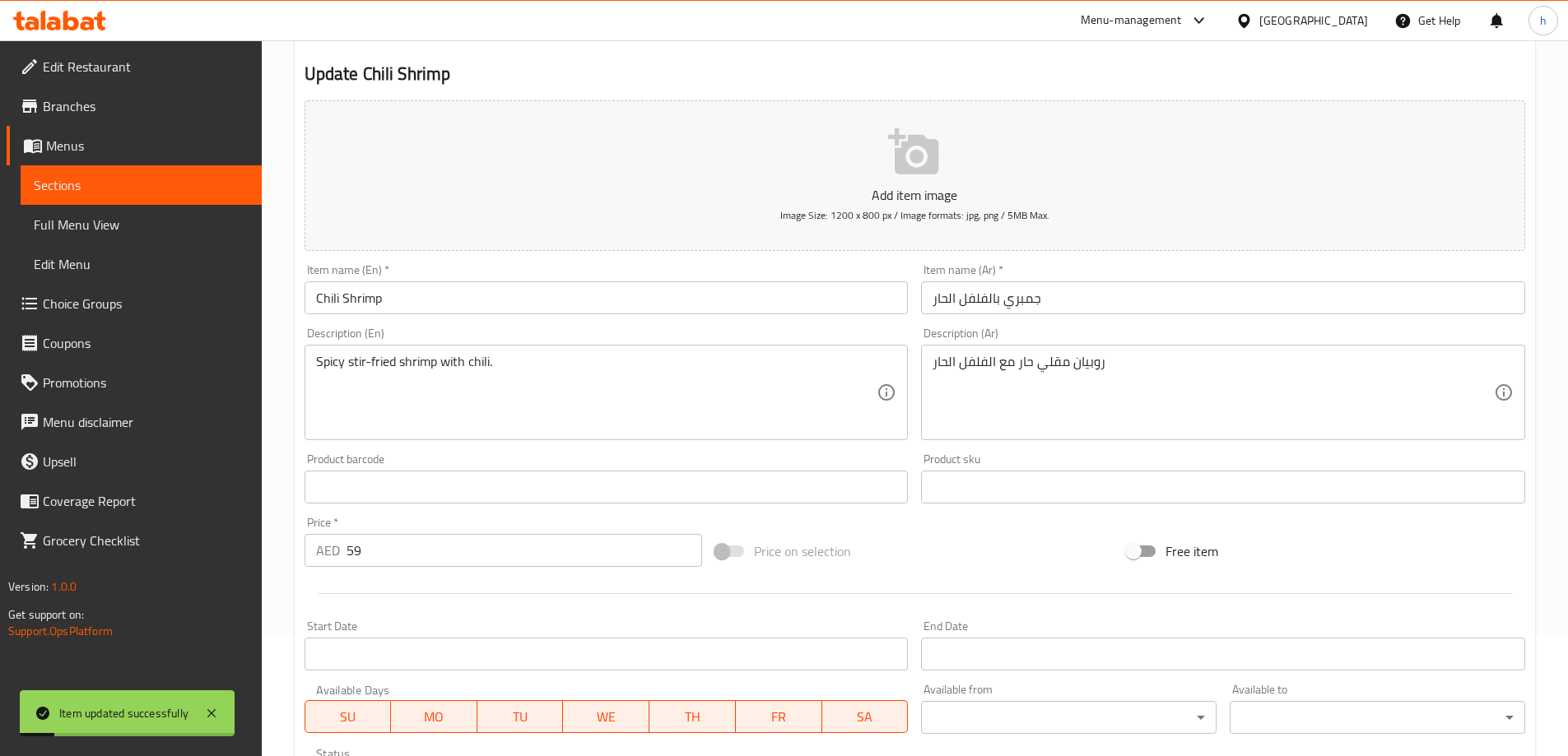
scroll to position [0, 0]
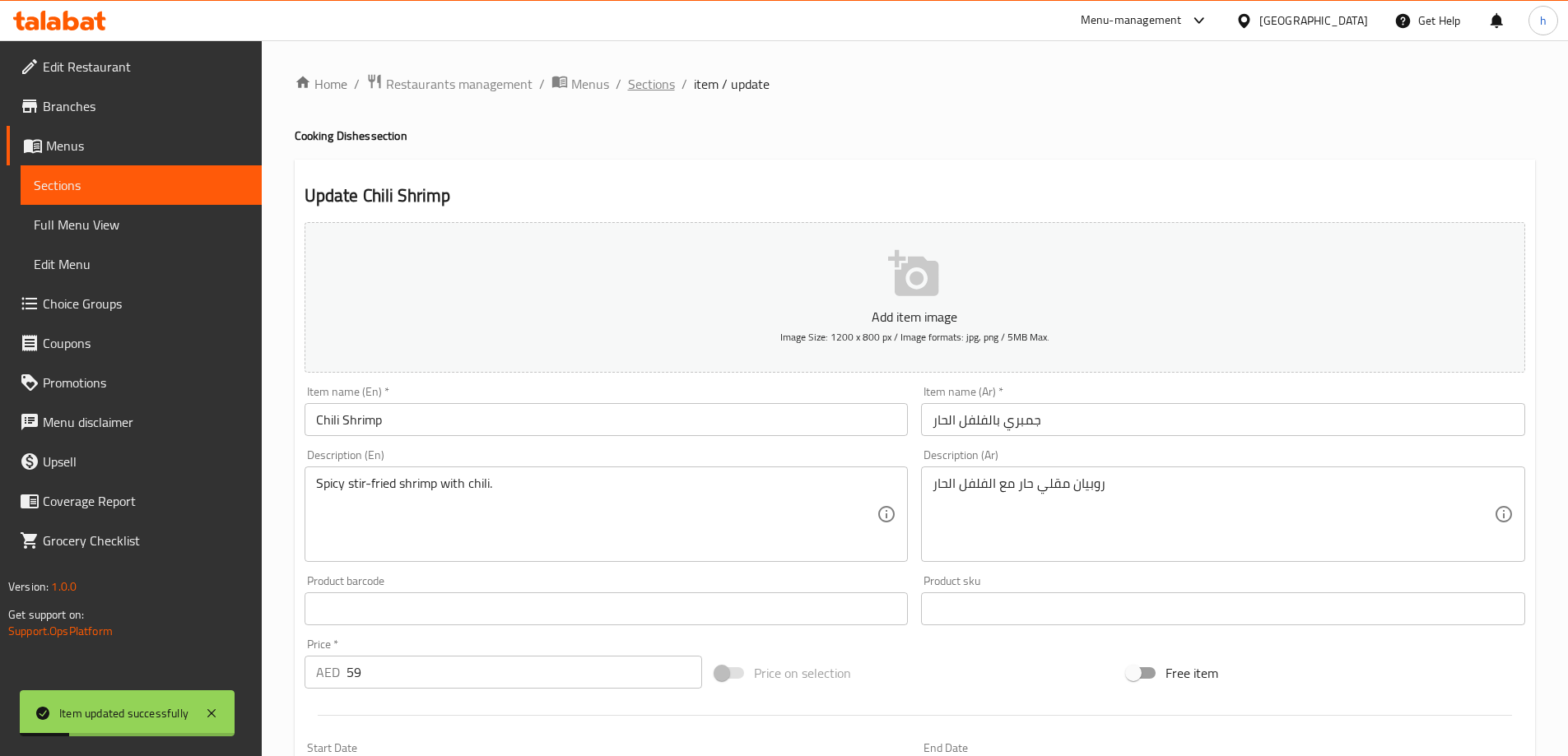
click at [663, 94] on span "Sections" at bounding box center [652, 84] width 47 height 19
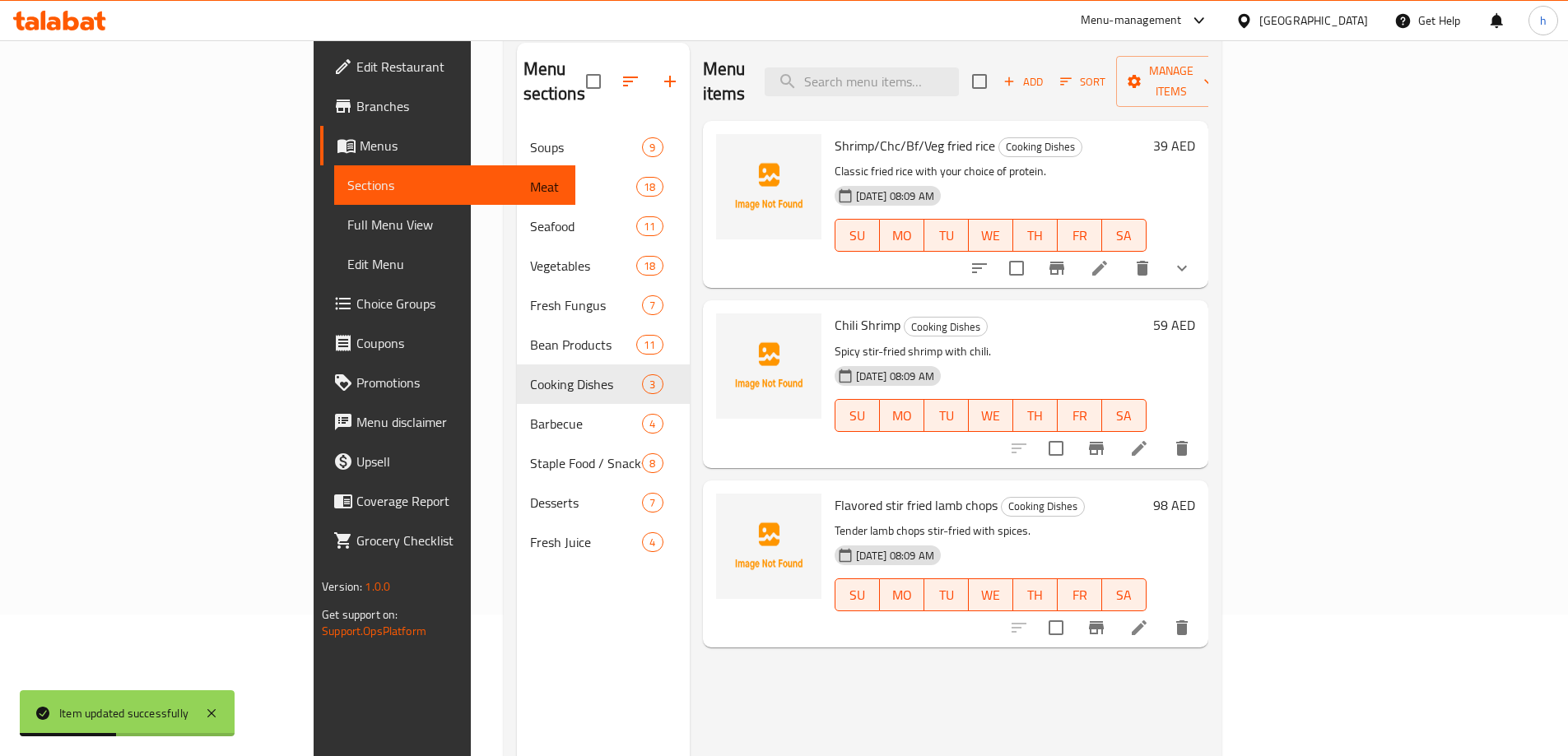
scroll to position [165, 0]
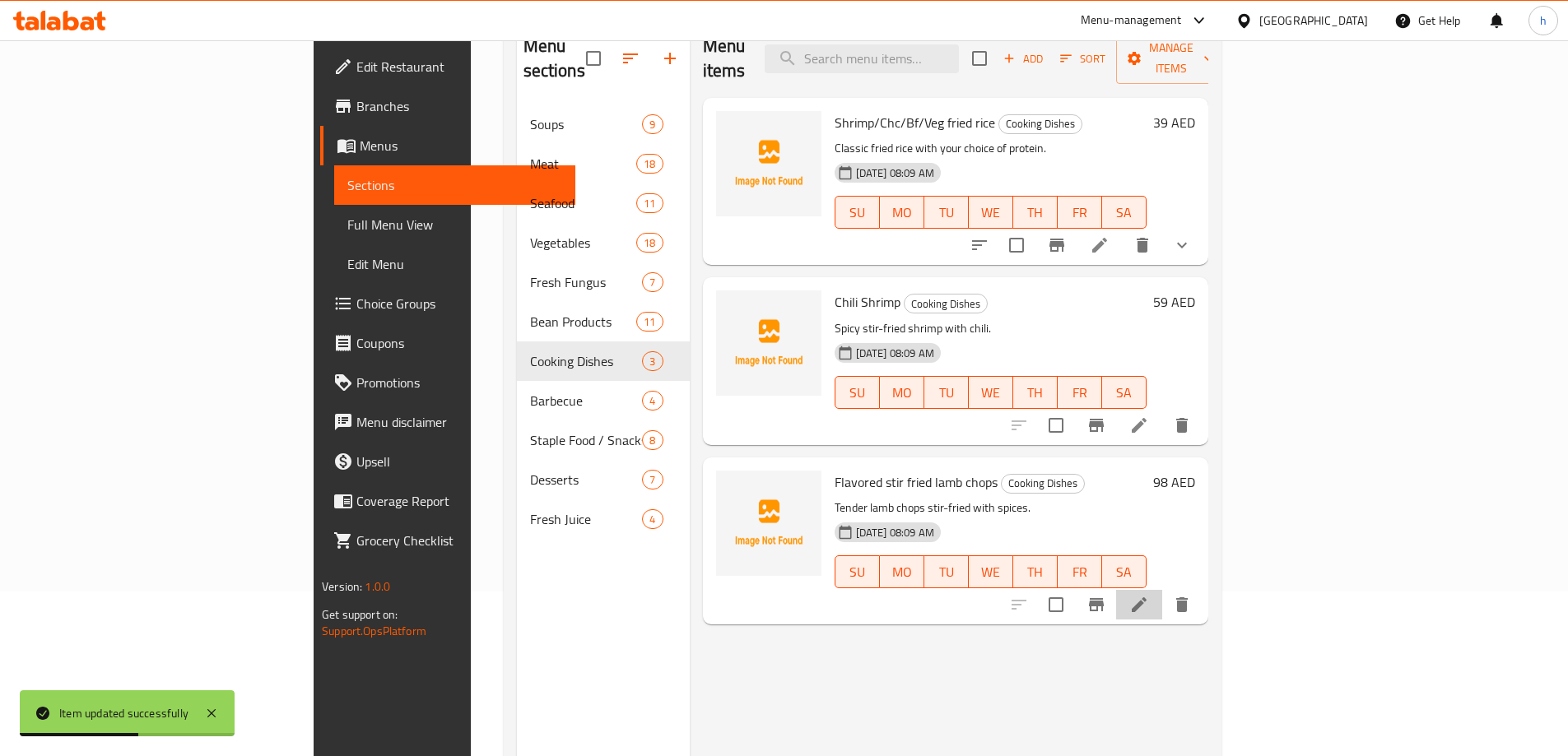
click at [1163, 590] on li at bounding box center [1138, 605] width 46 height 29
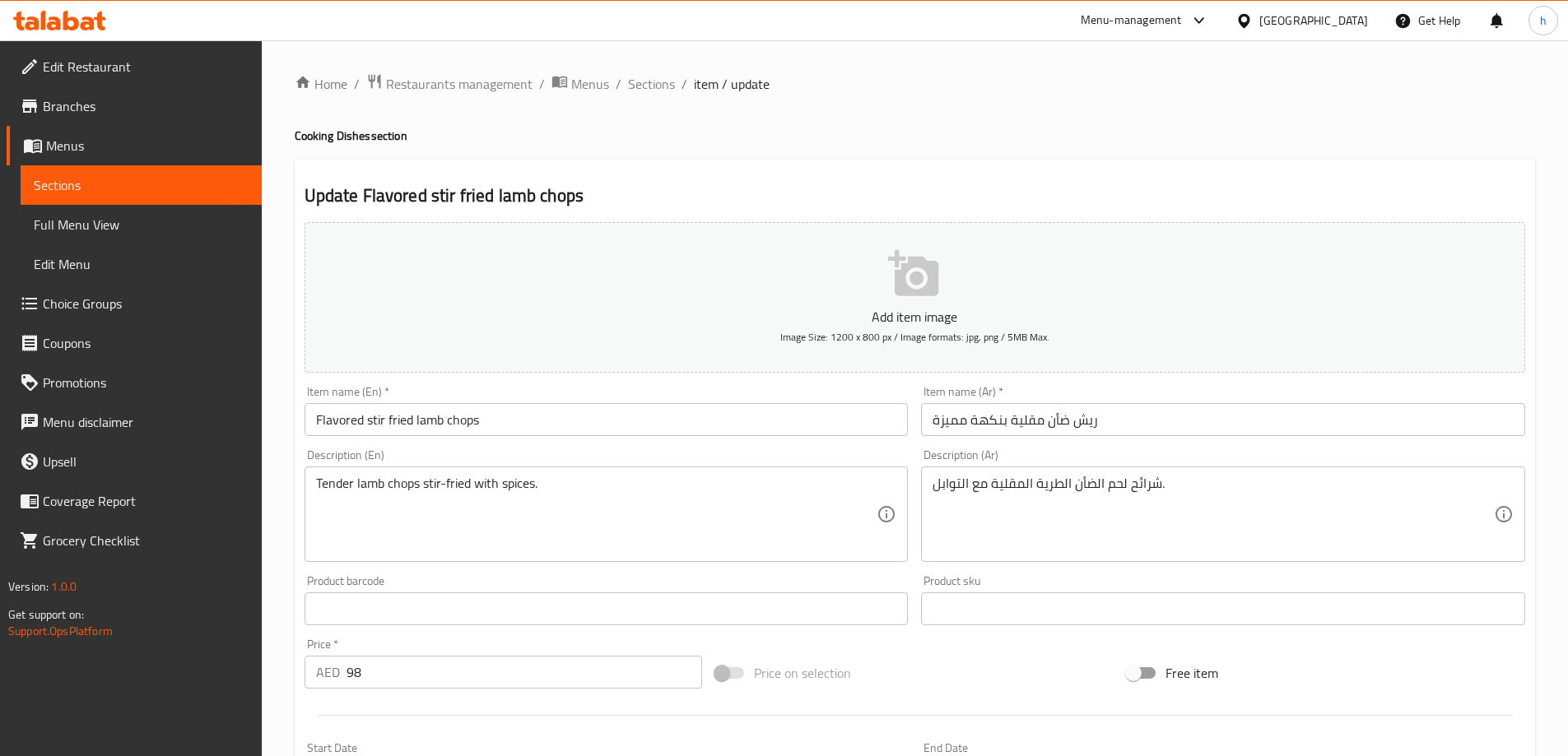
click at [683, 429] on input "Flavored stir fried lamb chops" at bounding box center [607, 420] width 604 height 33
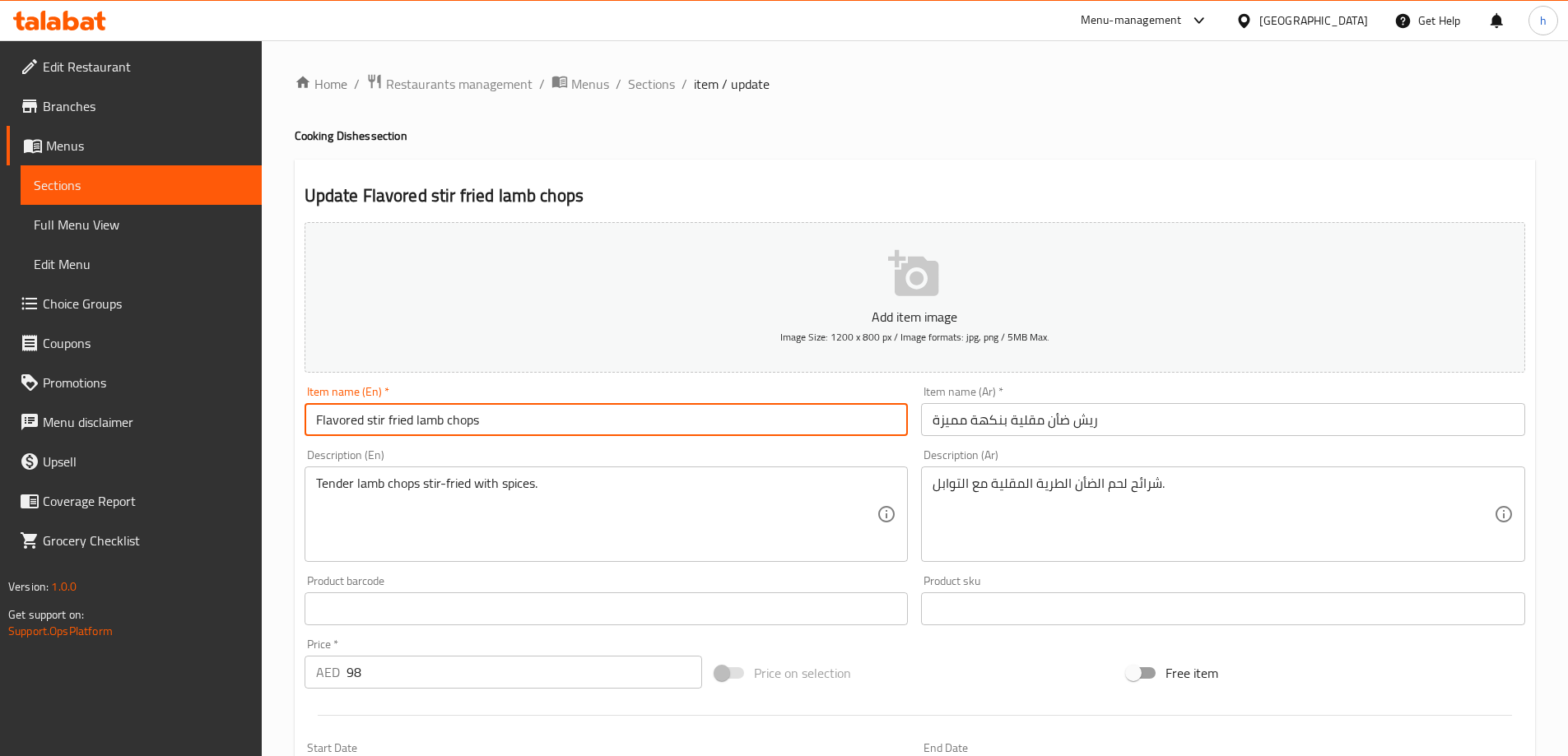
click at [683, 429] on input "Flavored stir fried lamb chops" at bounding box center [607, 420] width 604 height 33
click at [792, 428] on input "Flavored stir fried lamb chops" at bounding box center [607, 420] width 604 height 33
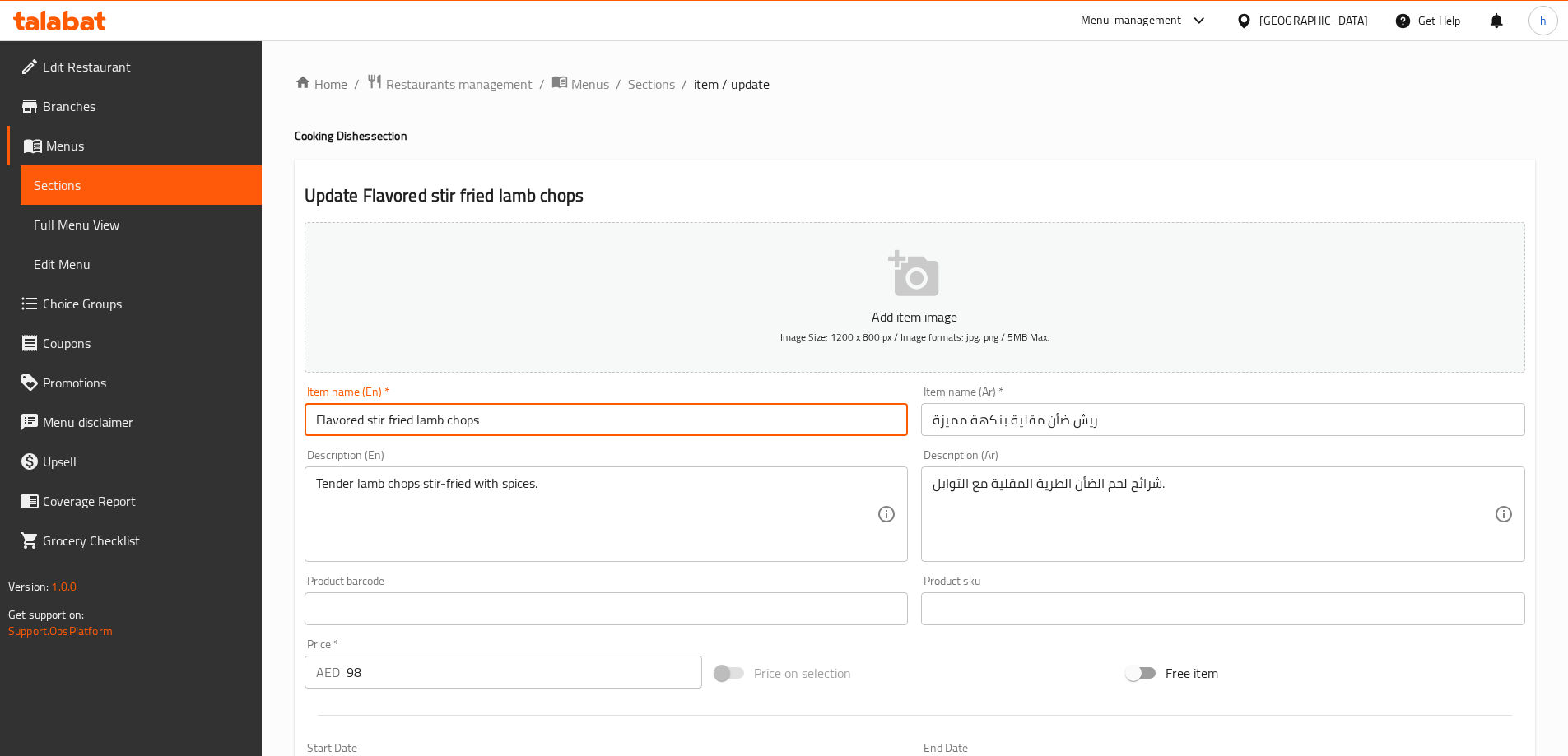
click at [344, 424] on input "Flavored stir fried lamb chops" at bounding box center [607, 420] width 604 height 33
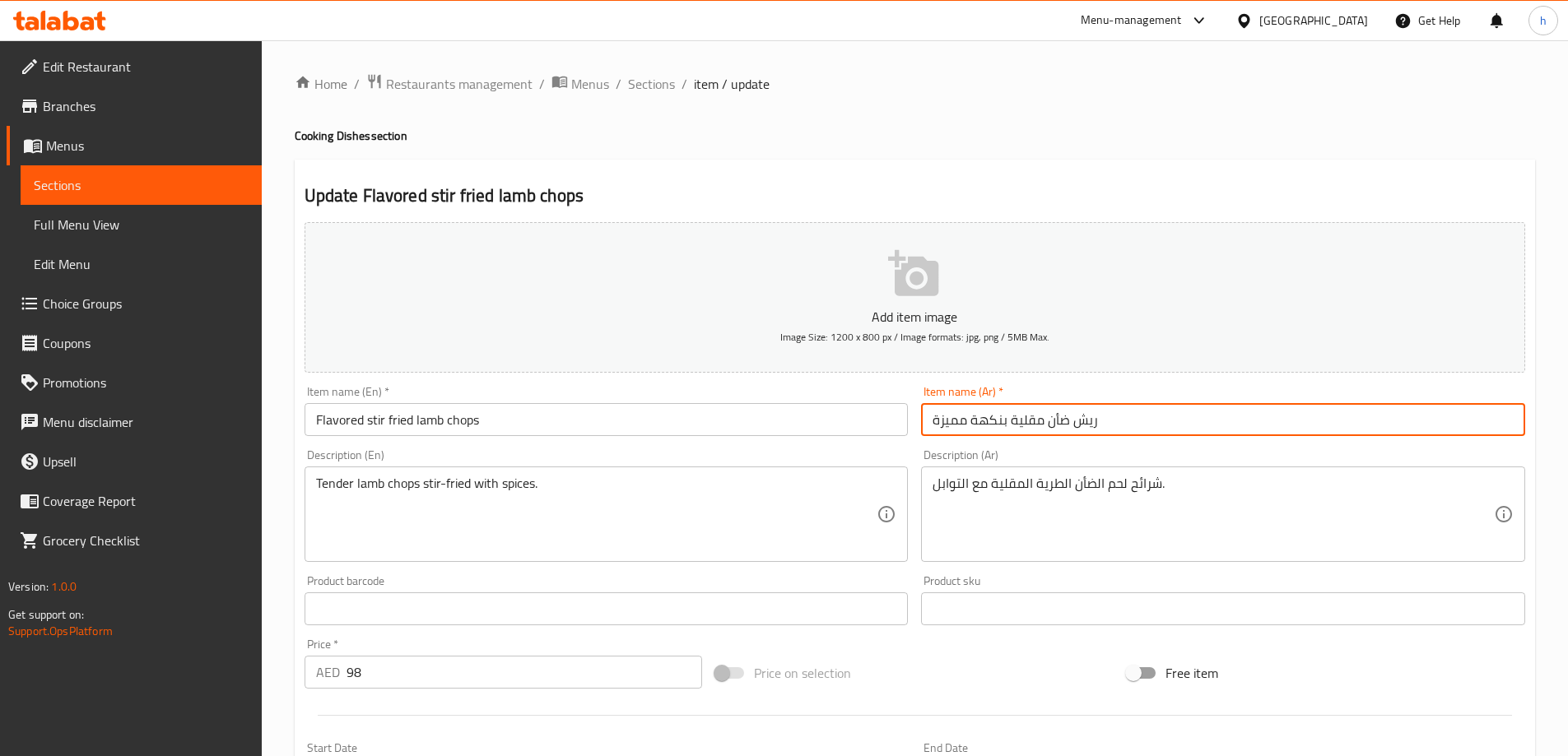
drag, startPoint x: 1008, startPoint y: 420, endPoint x: 915, endPoint y: 418, distance: 93.0
click at [915, 418] on div "Item name (Ar)   * ريش ضأن مقلية بنكهة مميزة Item name (Ar) *" at bounding box center [1223, 410] width 618 height 63
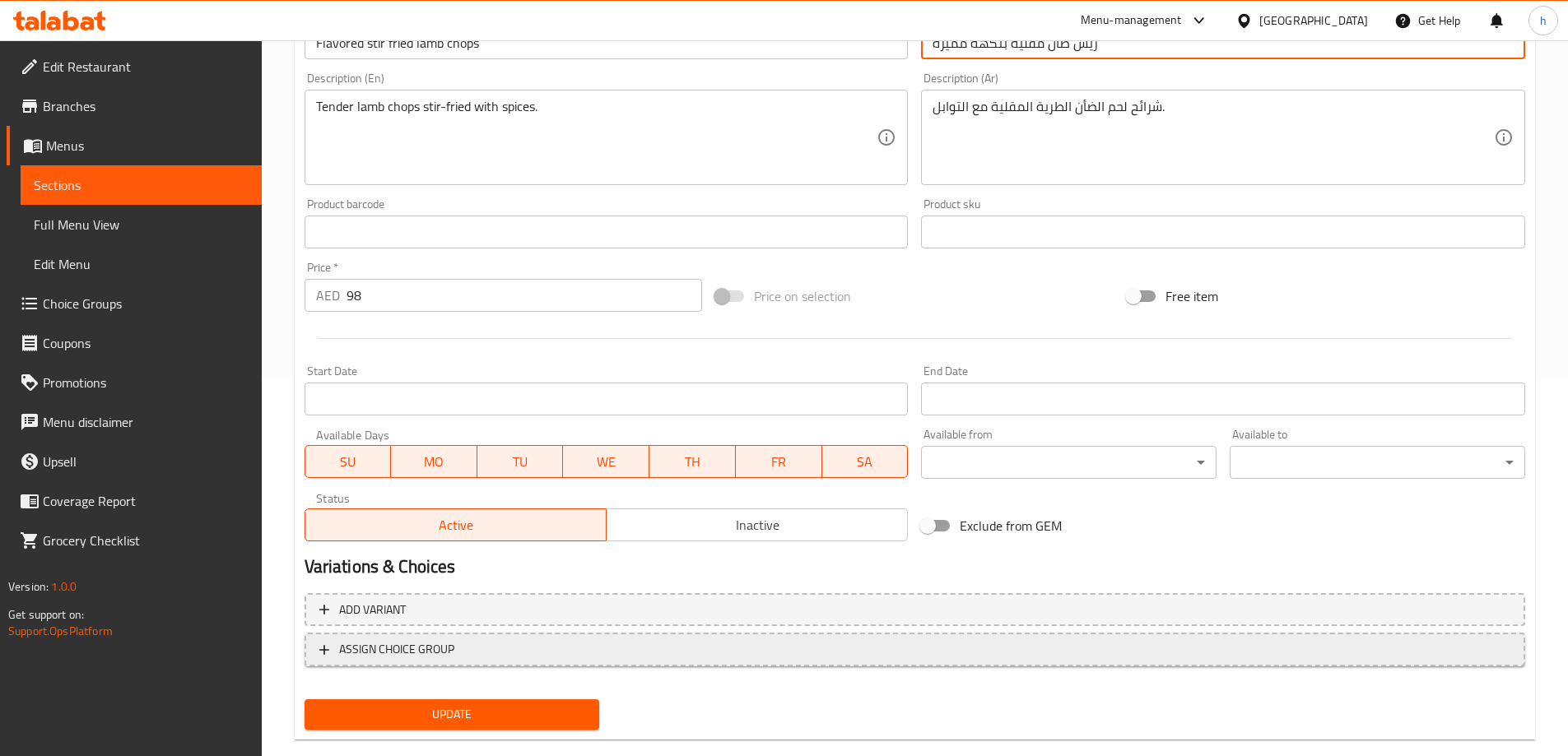
scroll to position [406, 0]
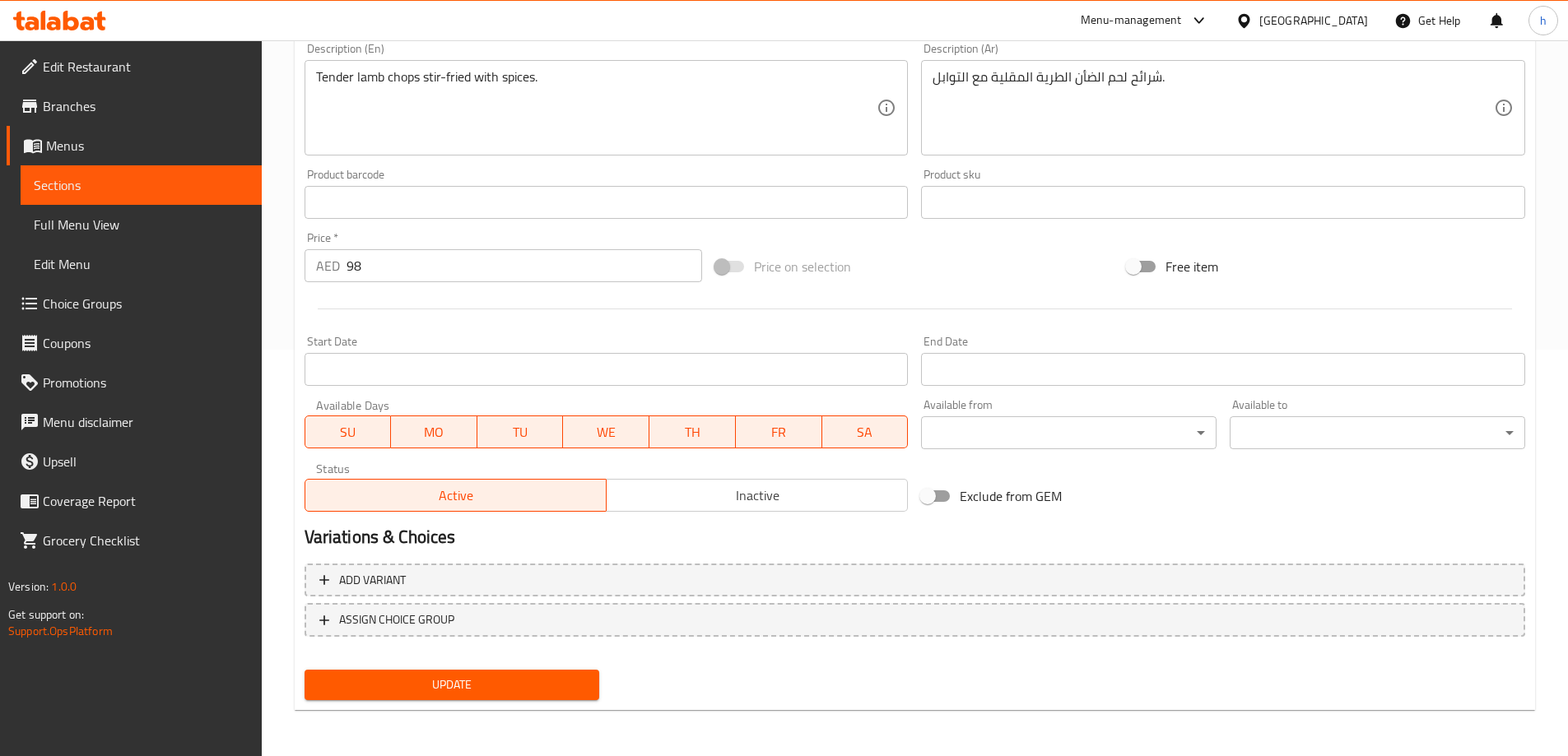
click at [762, 165] on div "Product barcode Product barcode" at bounding box center [607, 193] width 618 height 63
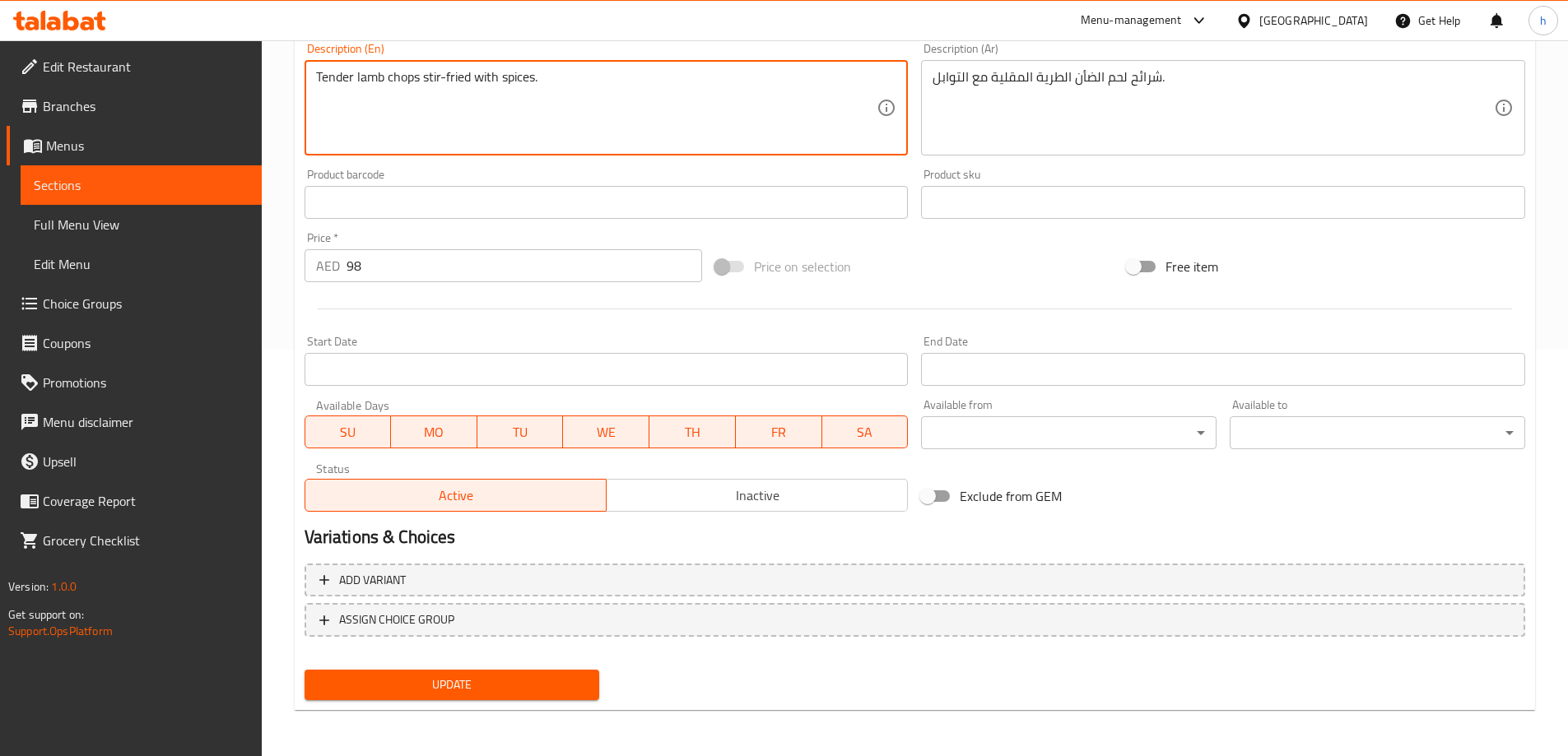
click at [397, 75] on textarea "Tender lamb chops stir-fried with spices." at bounding box center [596, 108] width 561 height 78
click at [409, 77] on textarea "Tender lamb chops stir-fried with spices." at bounding box center [596, 108] width 561 height 78
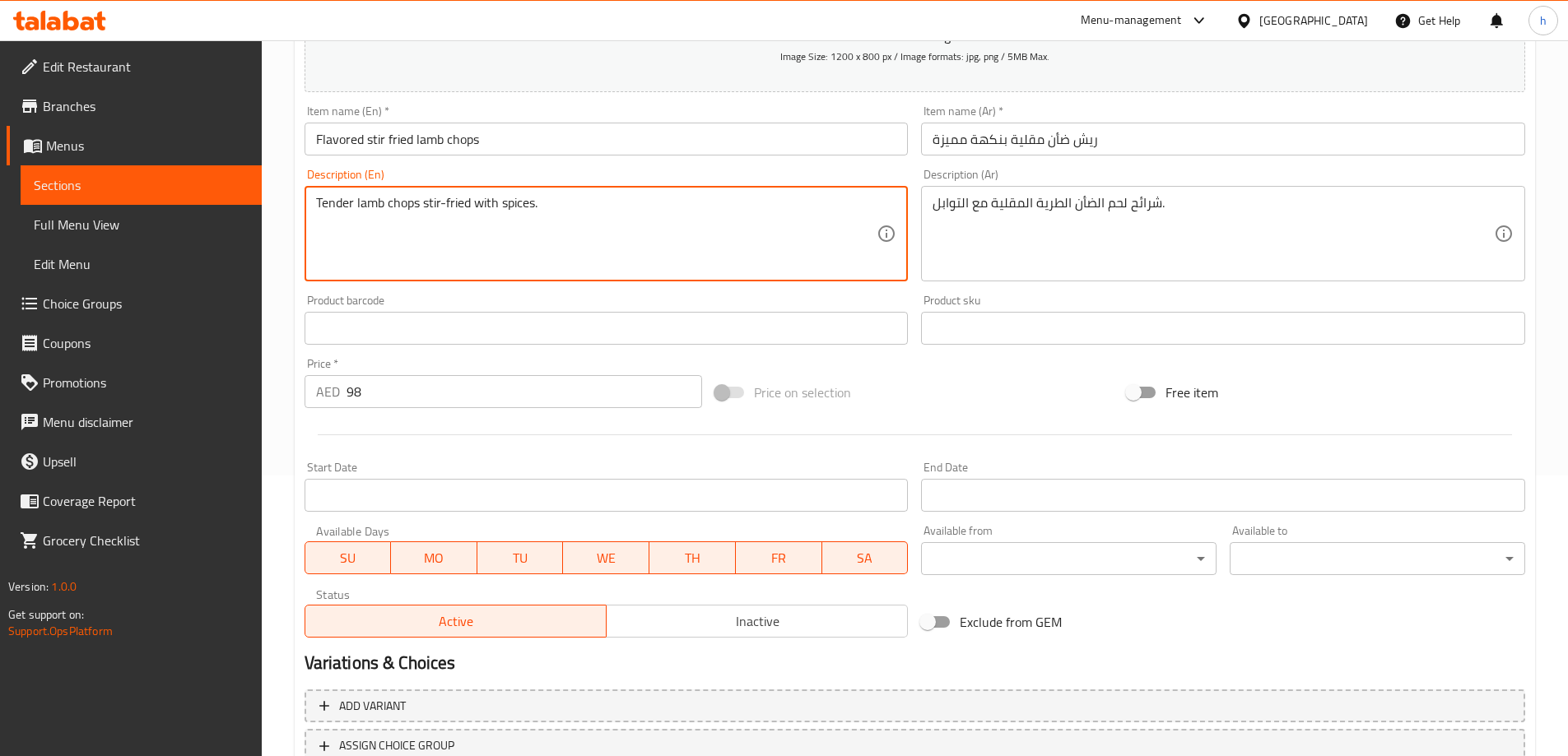
scroll to position [242, 0]
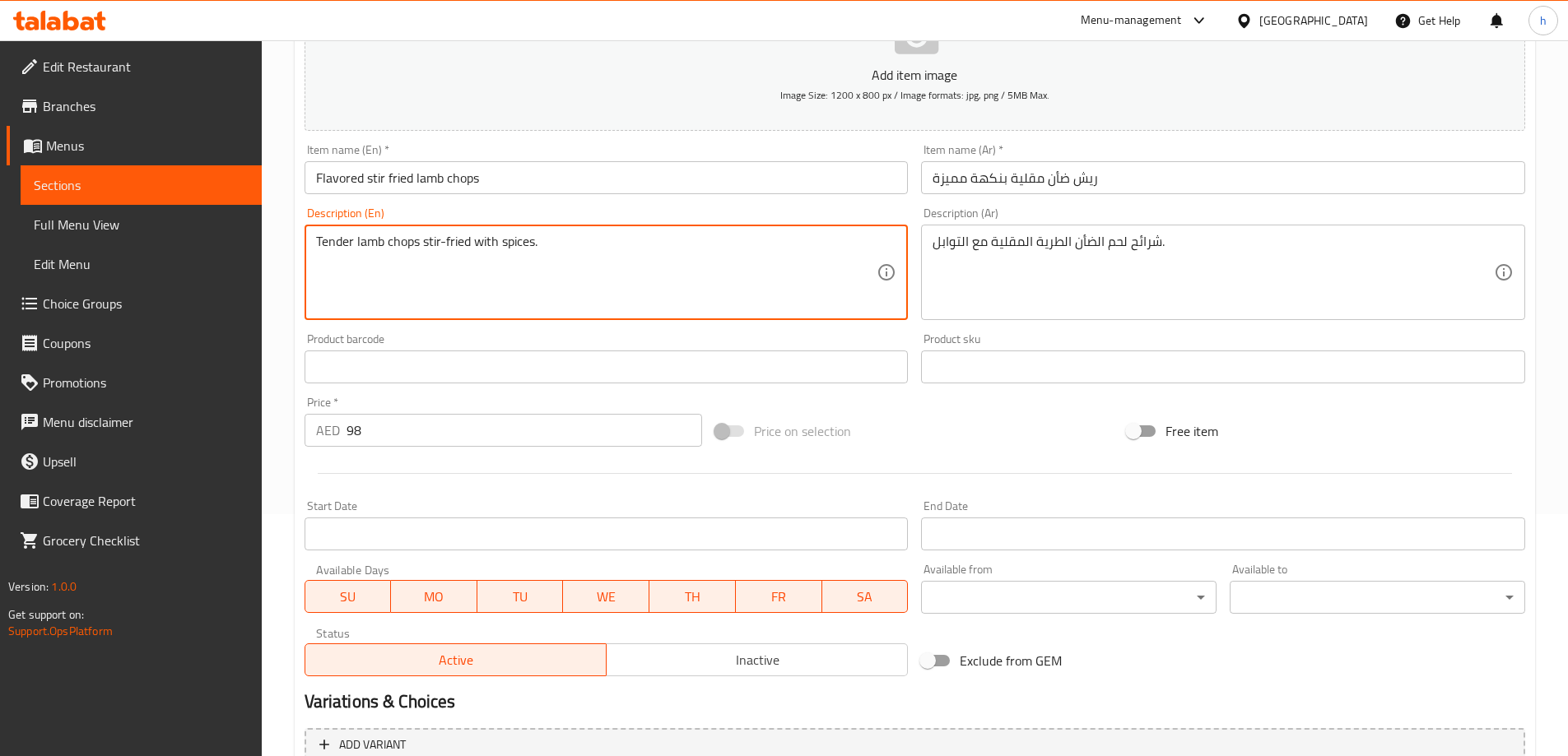
click at [337, 244] on textarea "Tender lamb chops stir-fried with spices." at bounding box center [596, 273] width 561 height 78
click at [336, 236] on textarea "Tender lamb chops stir-fried with spices." at bounding box center [596, 273] width 561 height 78
click at [380, 236] on textarea "Tender lamb chops stir-fried with spices." at bounding box center [596, 273] width 561 height 78
click at [431, 241] on textarea "Tender lamb chops stir-fried with spices." at bounding box center [596, 273] width 561 height 78
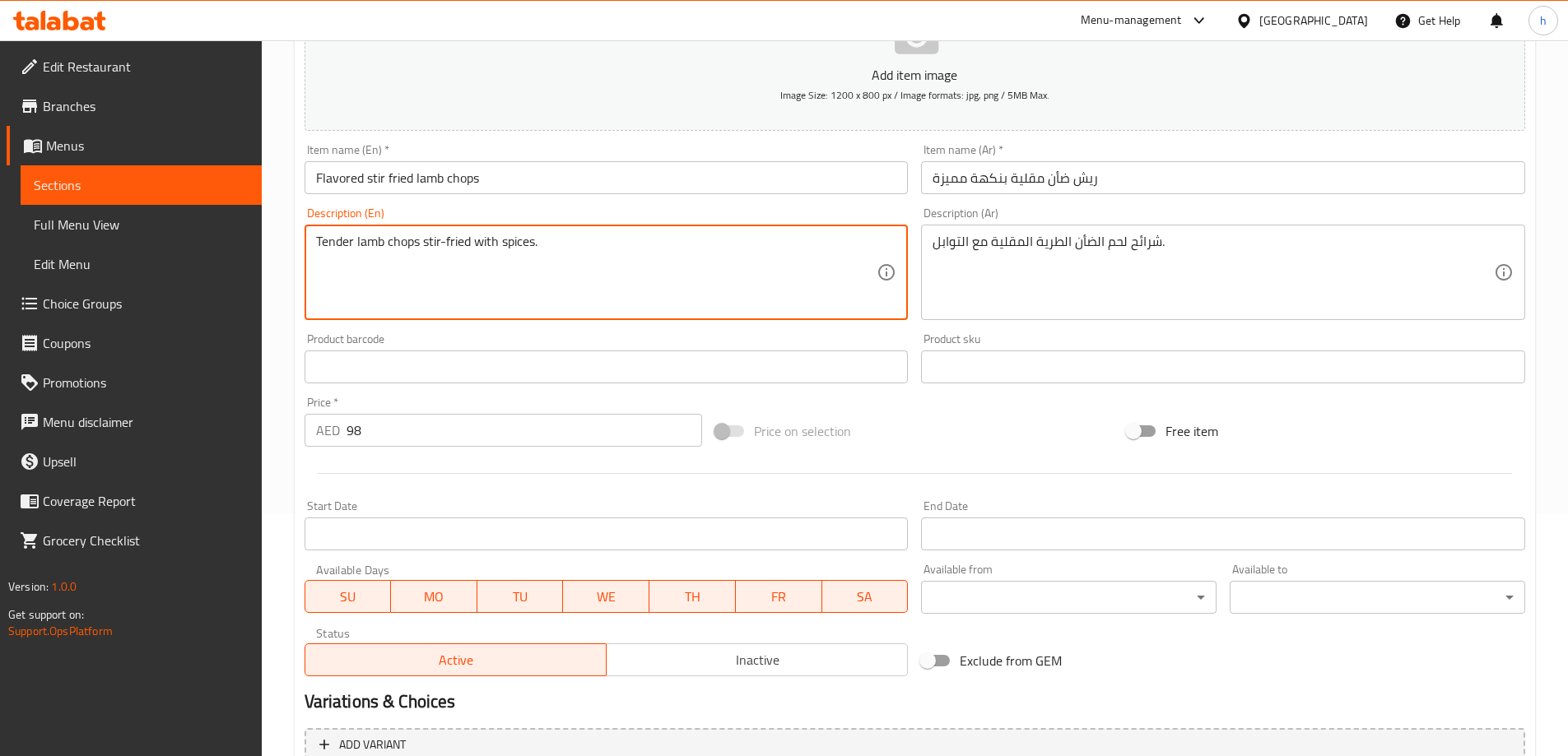
click at [466, 240] on textarea "Tender lamb chops stir-fried with spices." at bounding box center [596, 273] width 561 height 78
click at [515, 241] on textarea "Tender lamb chops stir-fried with spices." at bounding box center [596, 273] width 561 height 78
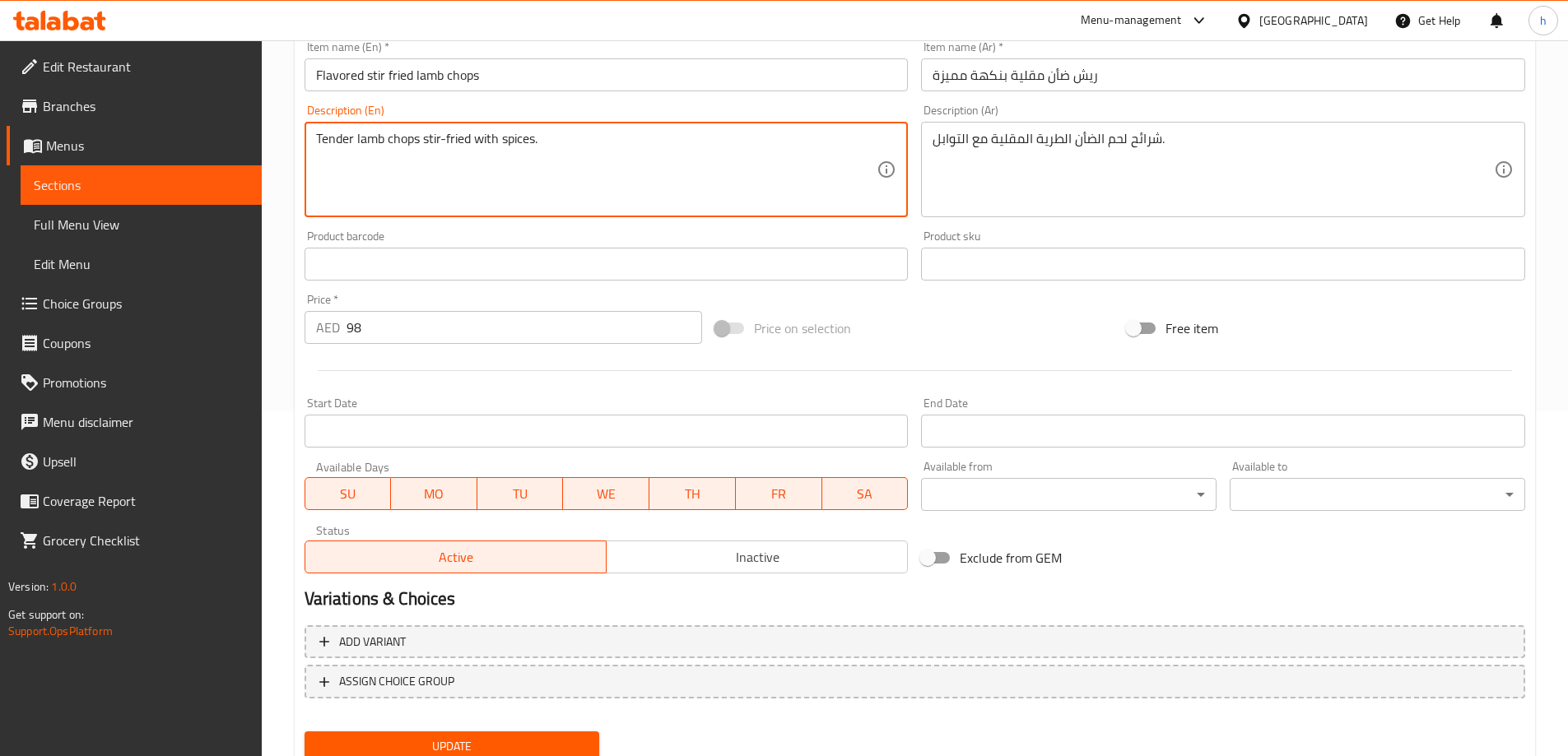
scroll to position [406, 0]
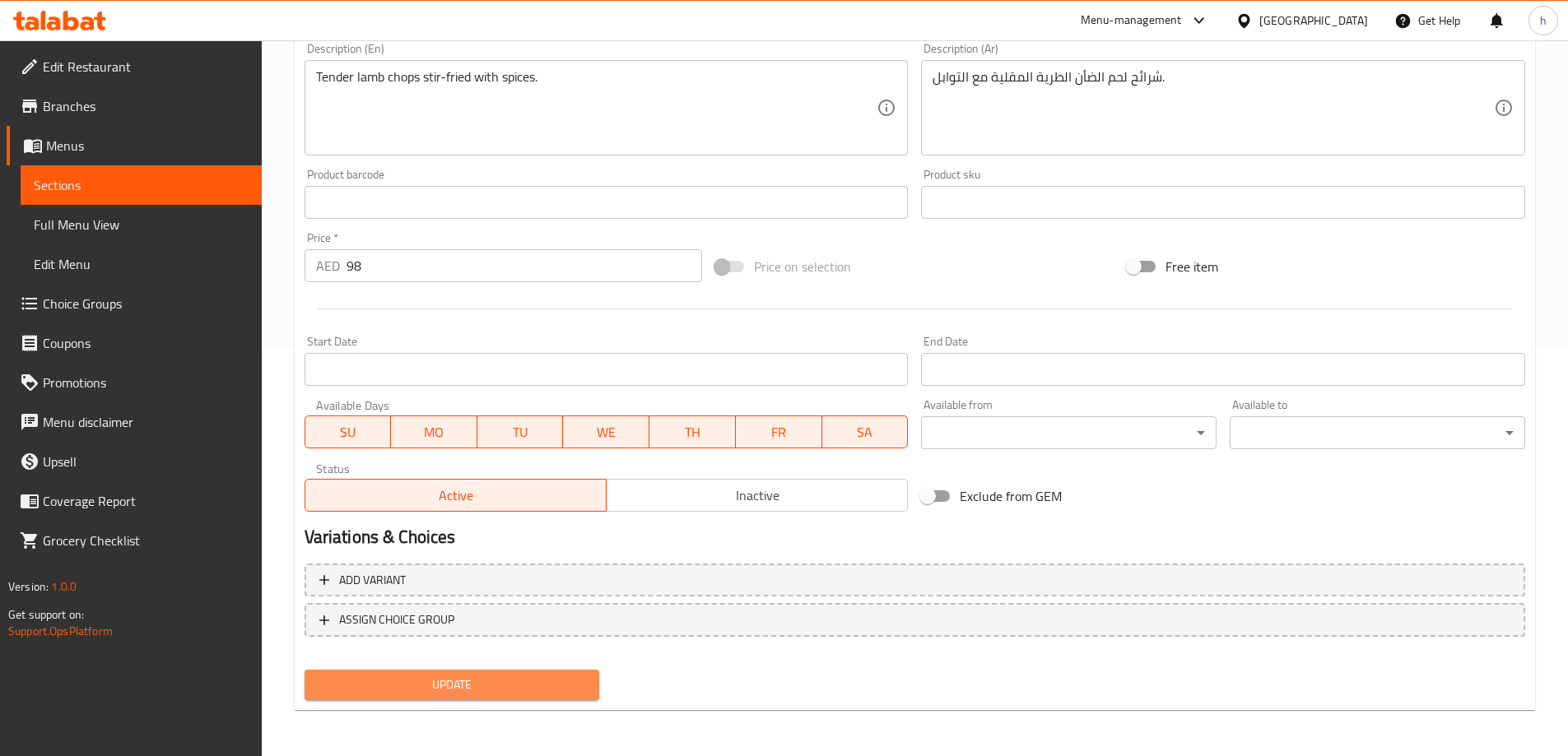
click at [533, 684] on span "Update" at bounding box center [452, 685] width 269 height 20
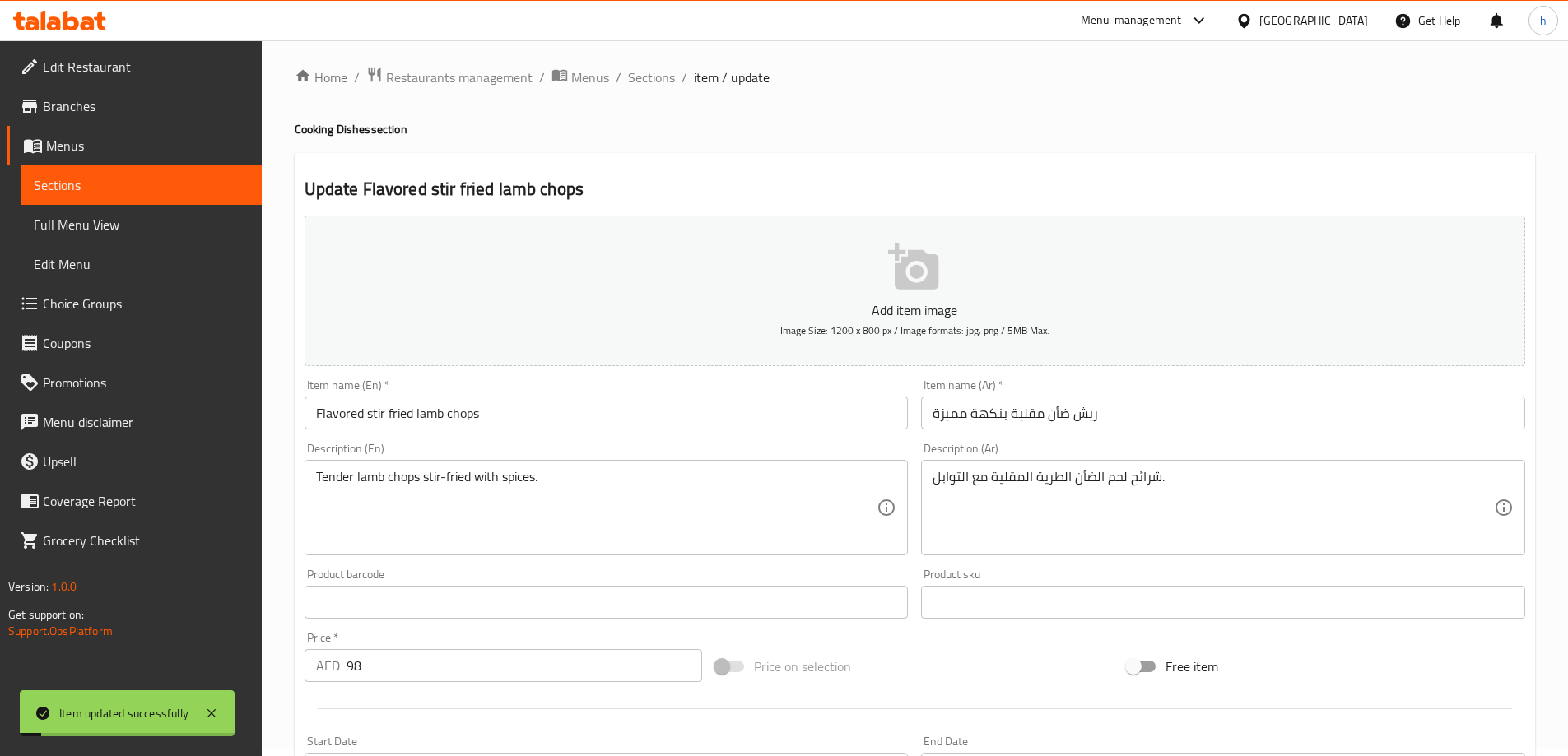
scroll to position [0, 0]
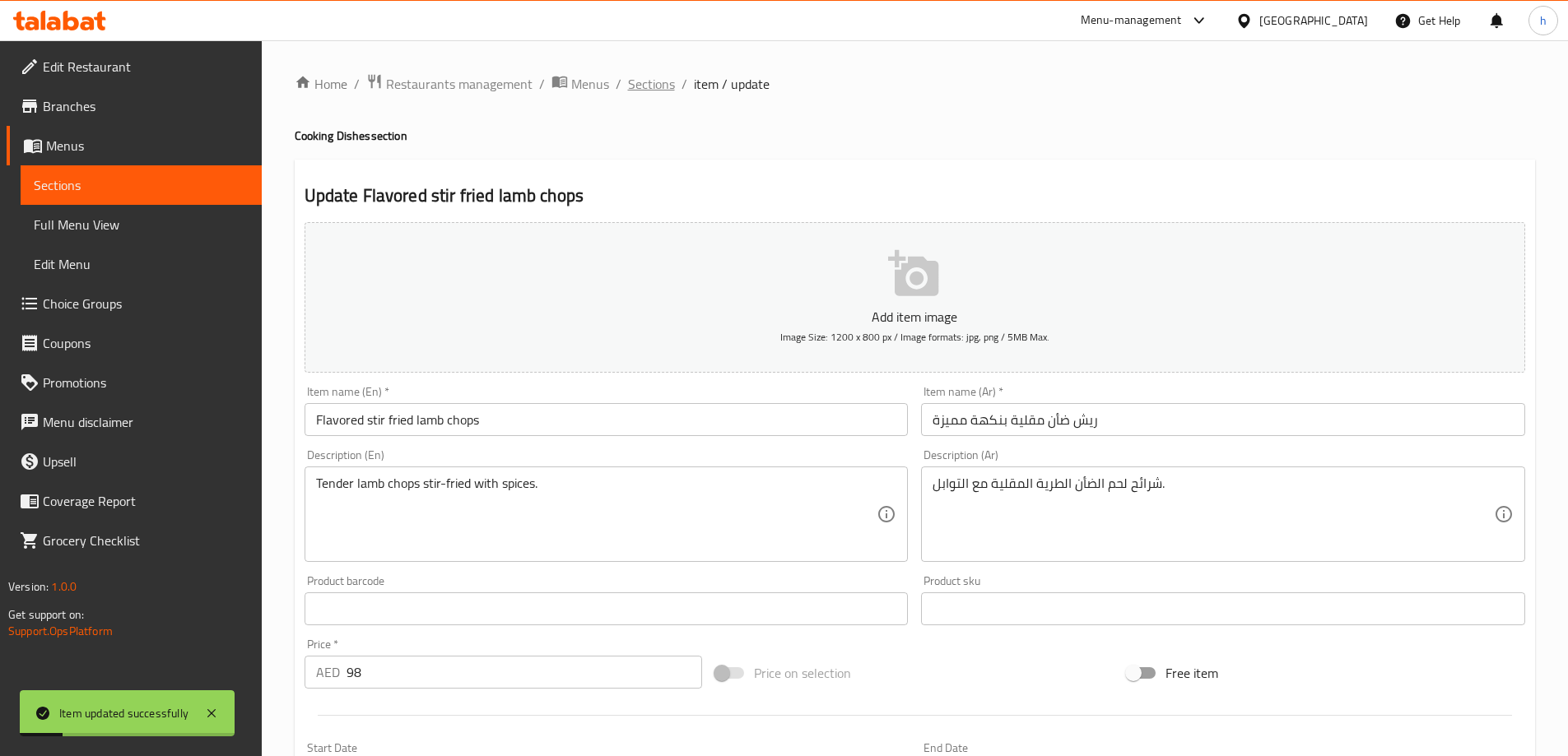
click at [654, 90] on span "Sections" at bounding box center [652, 84] width 47 height 19
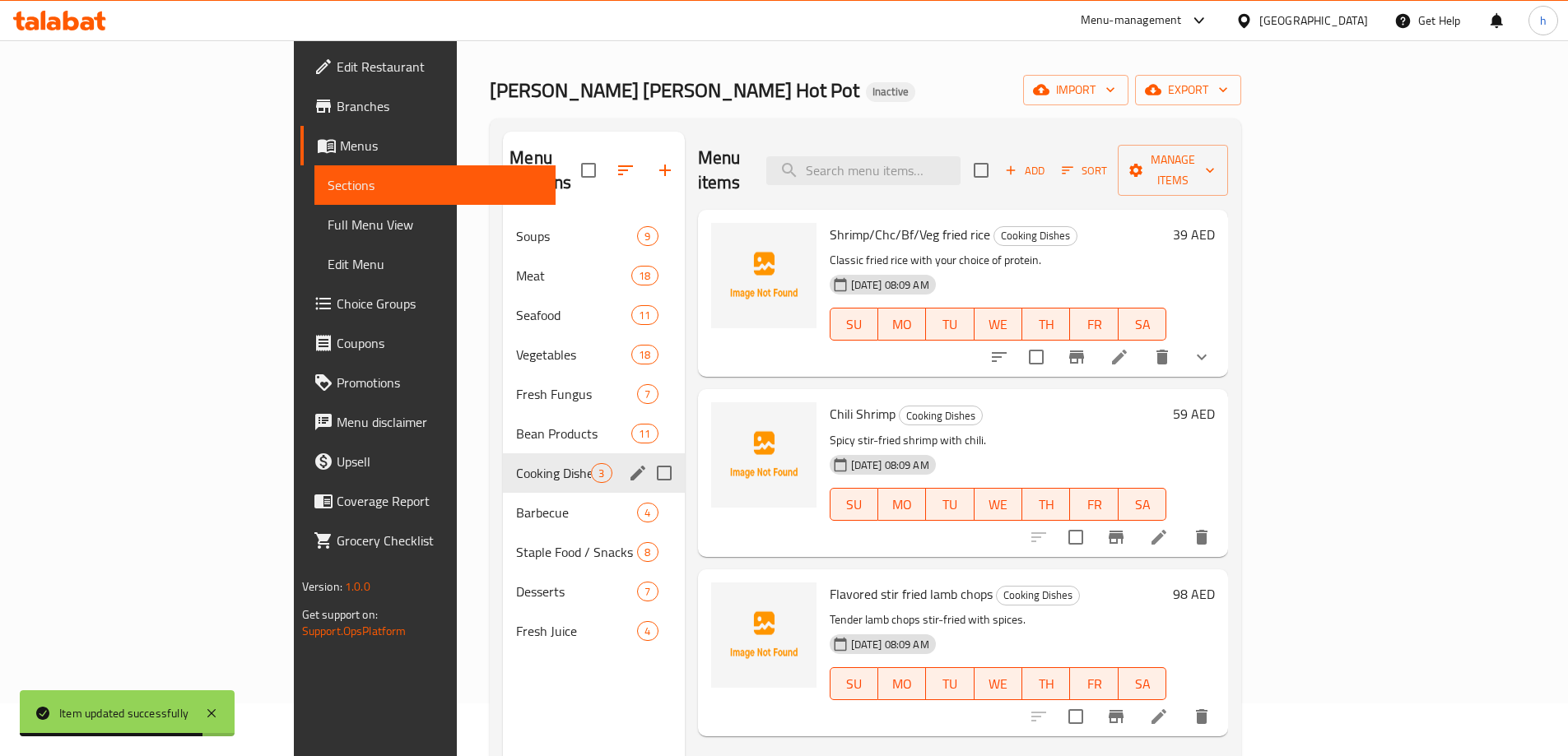
scroll to position [82, 0]
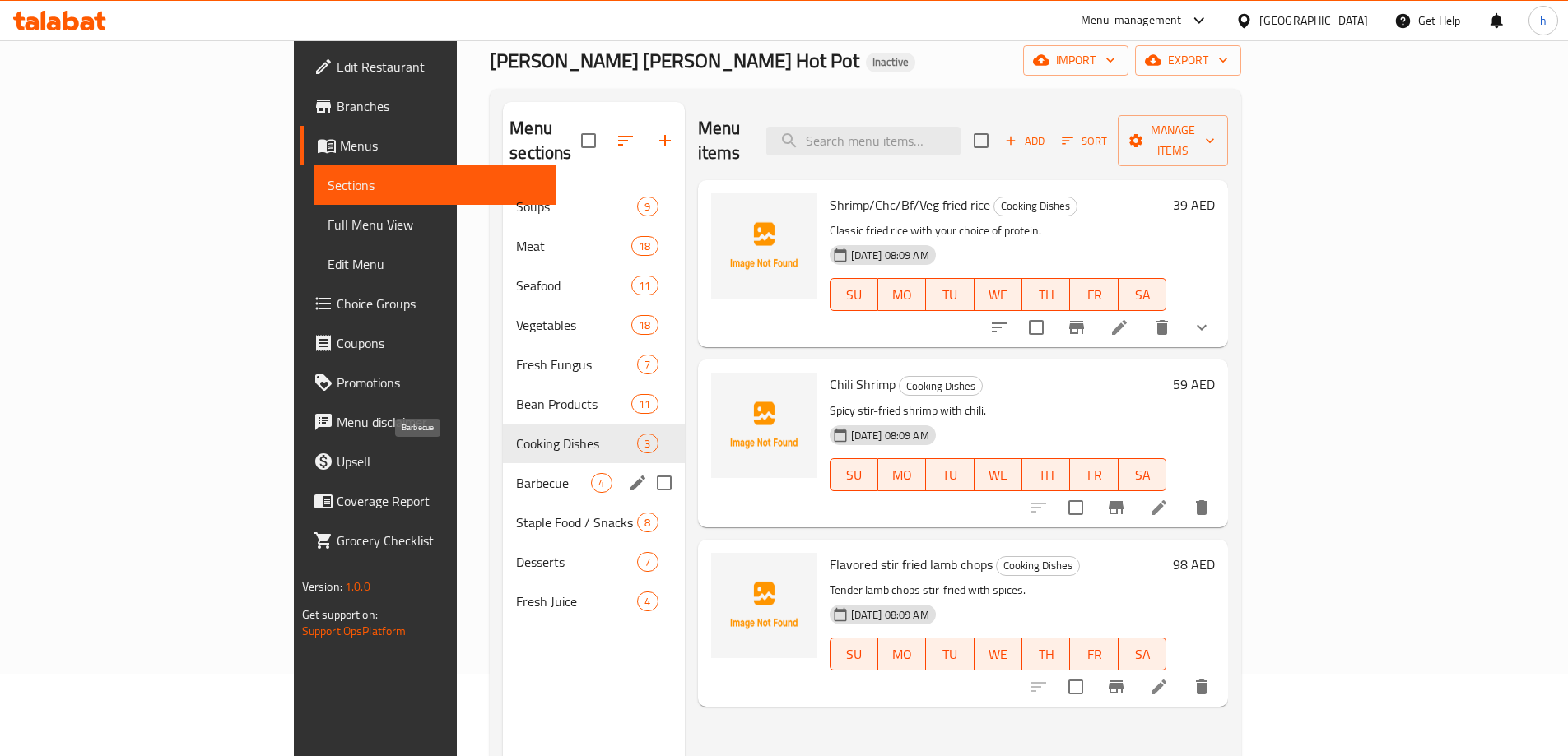
click at [516, 473] on span "Barbecue" at bounding box center [554, 483] width 75 height 19
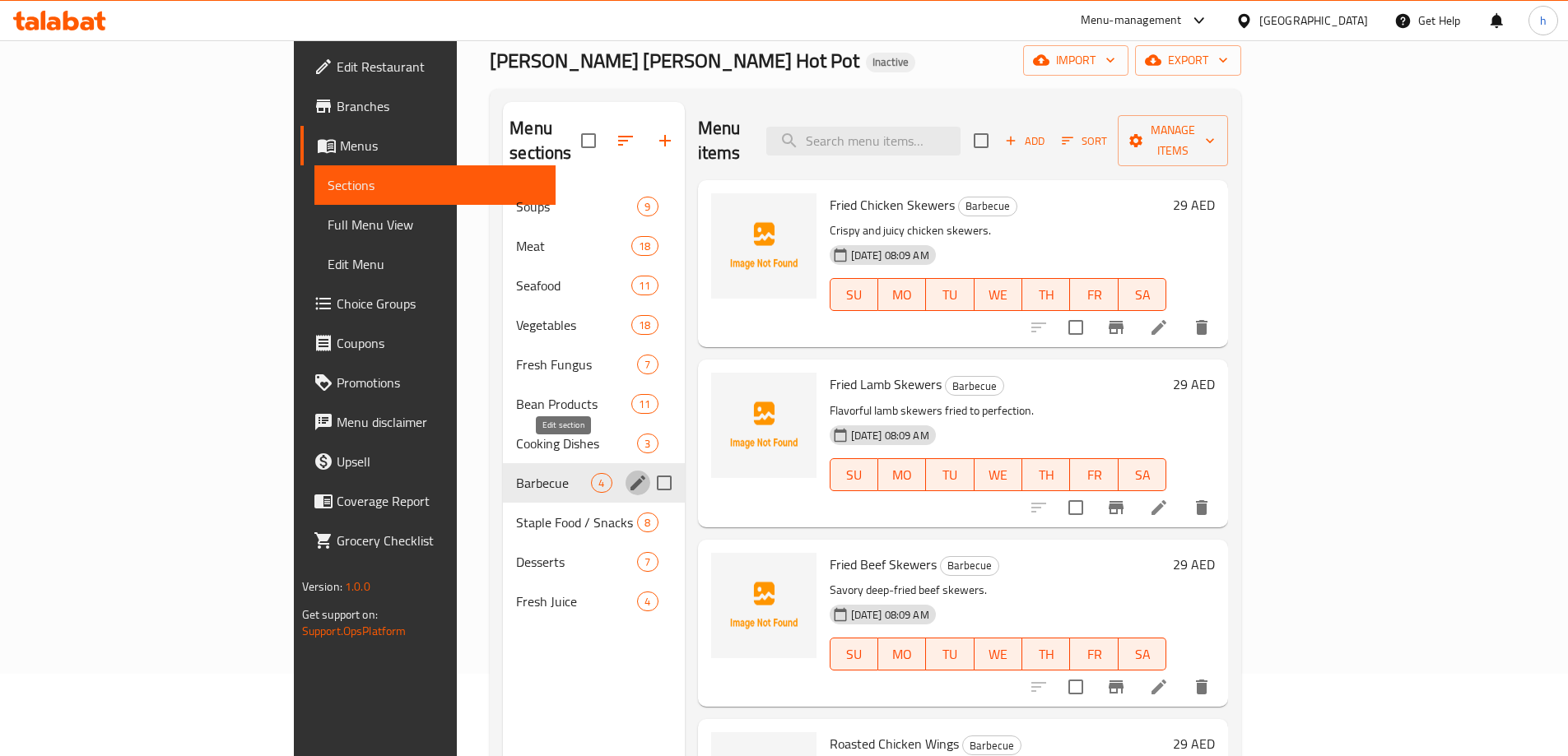
click at [629, 473] on icon "edit" at bounding box center [638, 483] width 19 height 19
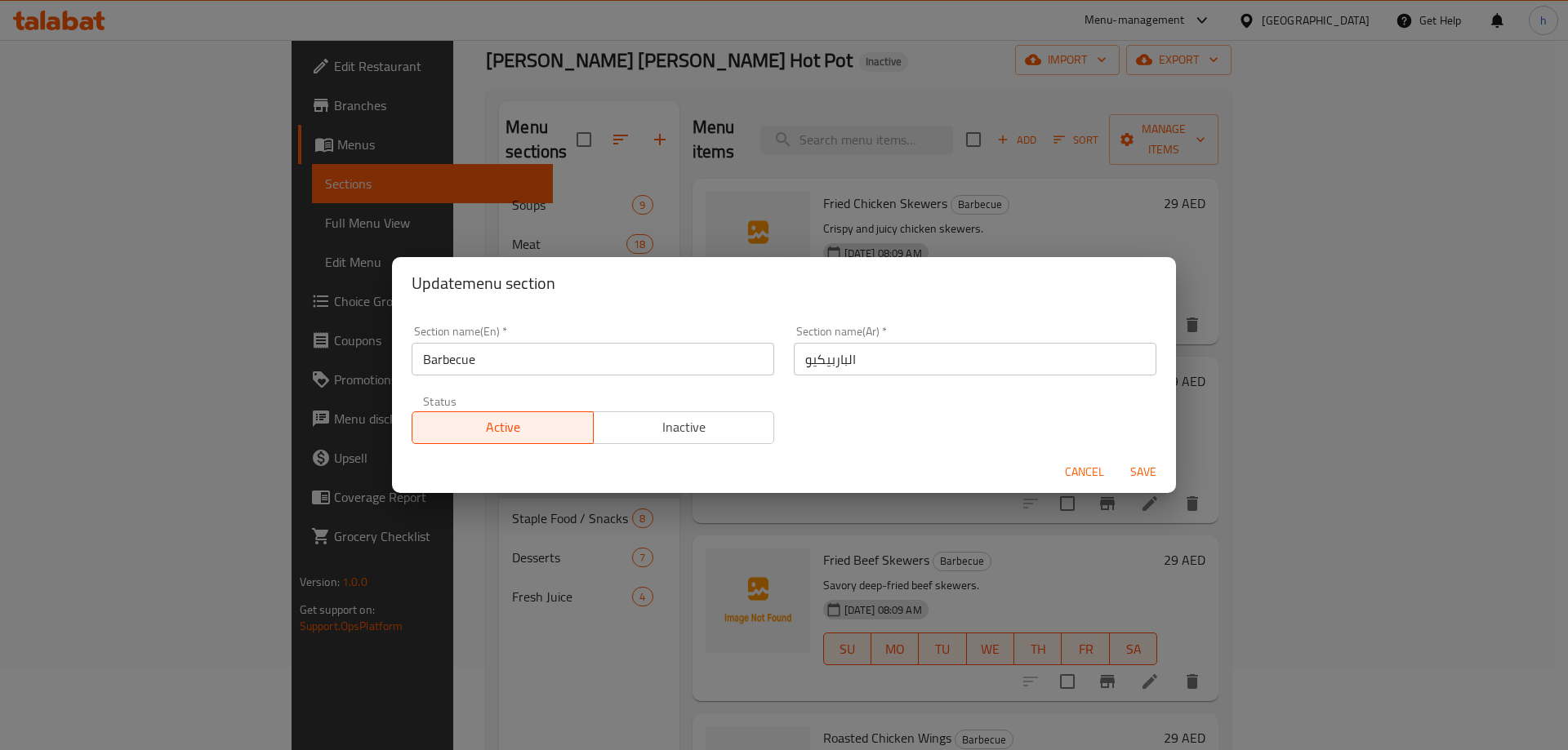
click at [757, 450] on div "Cancel Save" at bounding box center [783, 472] width 784 height 43
click at [1065, 463] on span "Cancel" at bounding box center [1084, 472] width 40 height 20
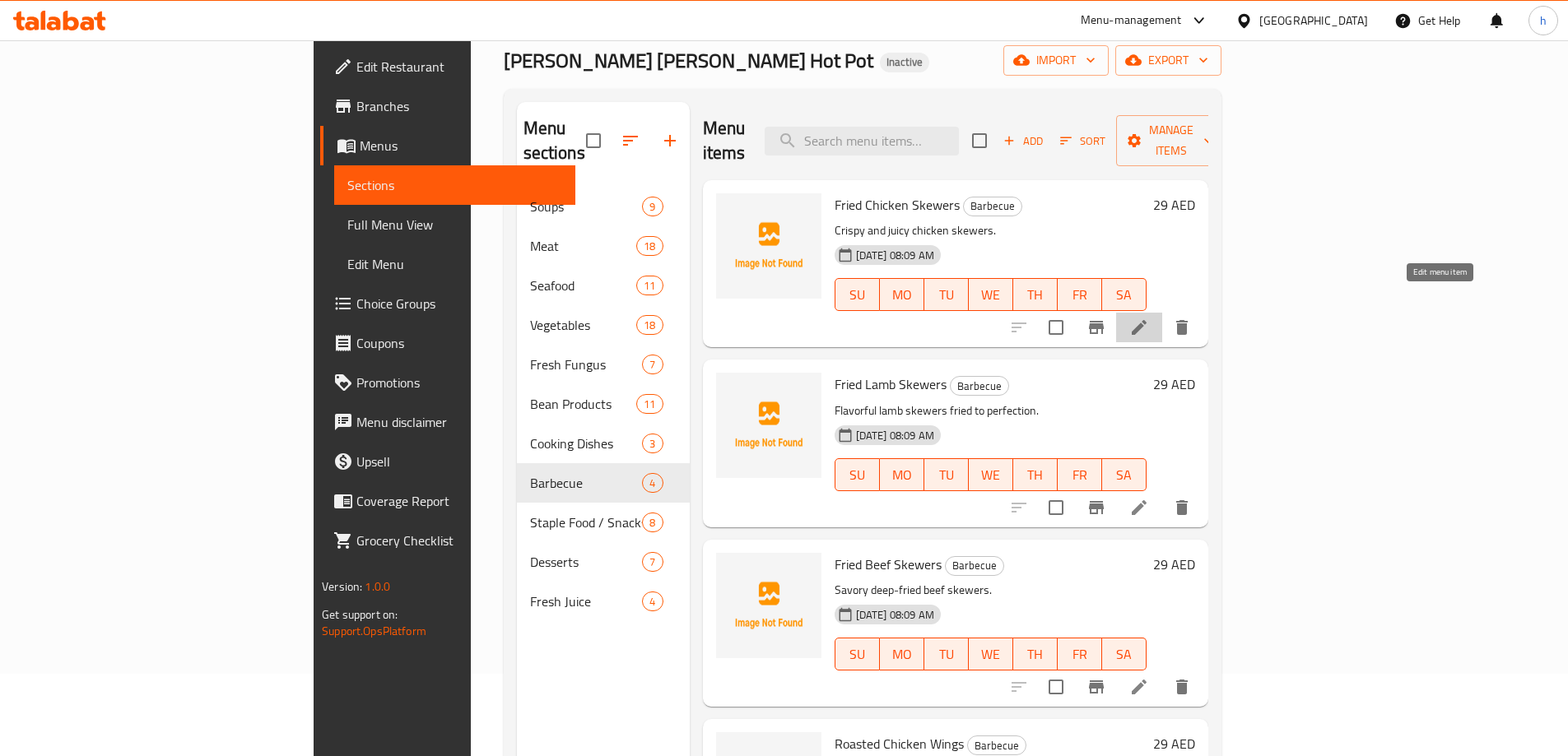
click at [1149, 318] on icon at bounding box center [1139, 327] width 19 height 19
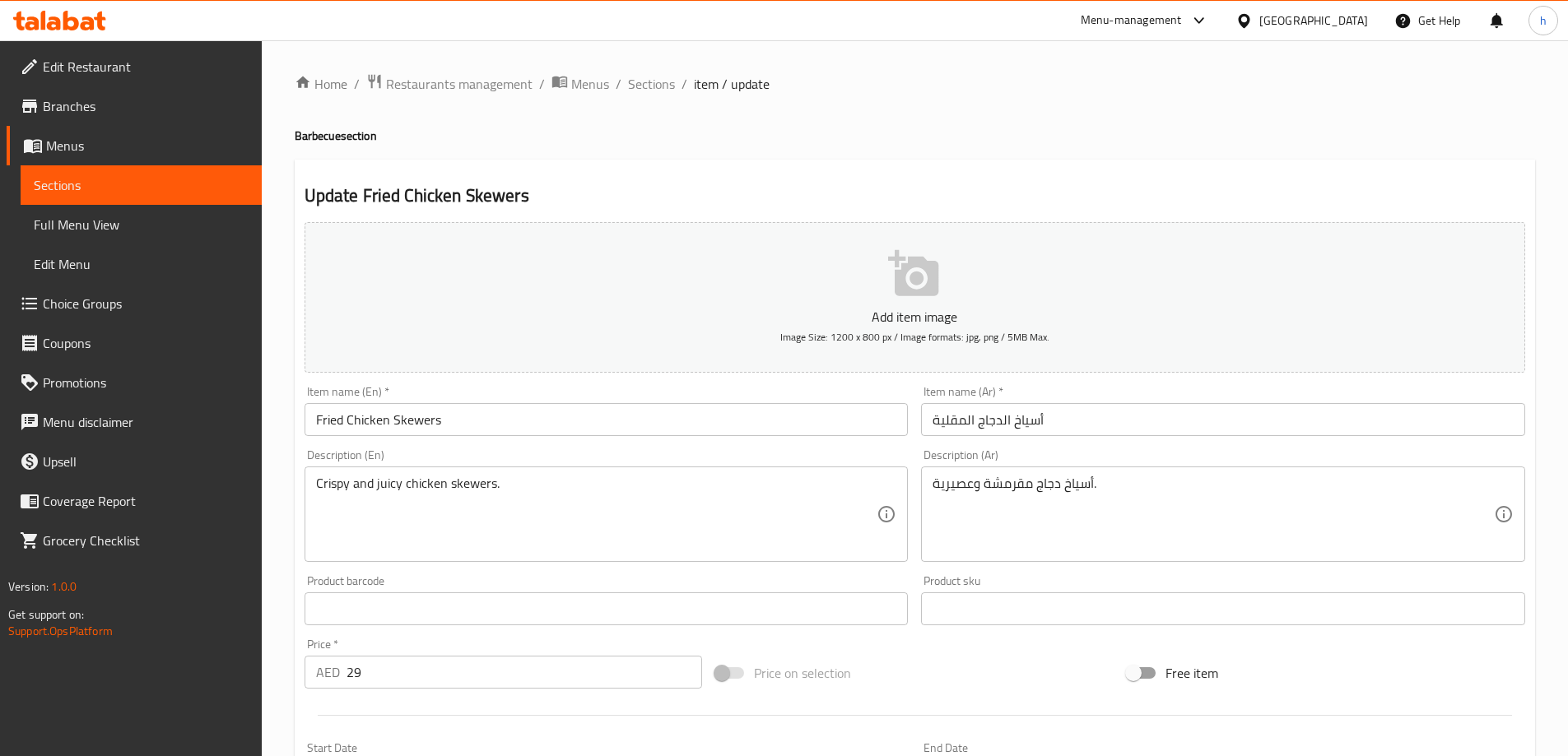
click at [339, 422] on input "Fried Chicken Skewers" at bounding box center [607, 420] width 604 height 33
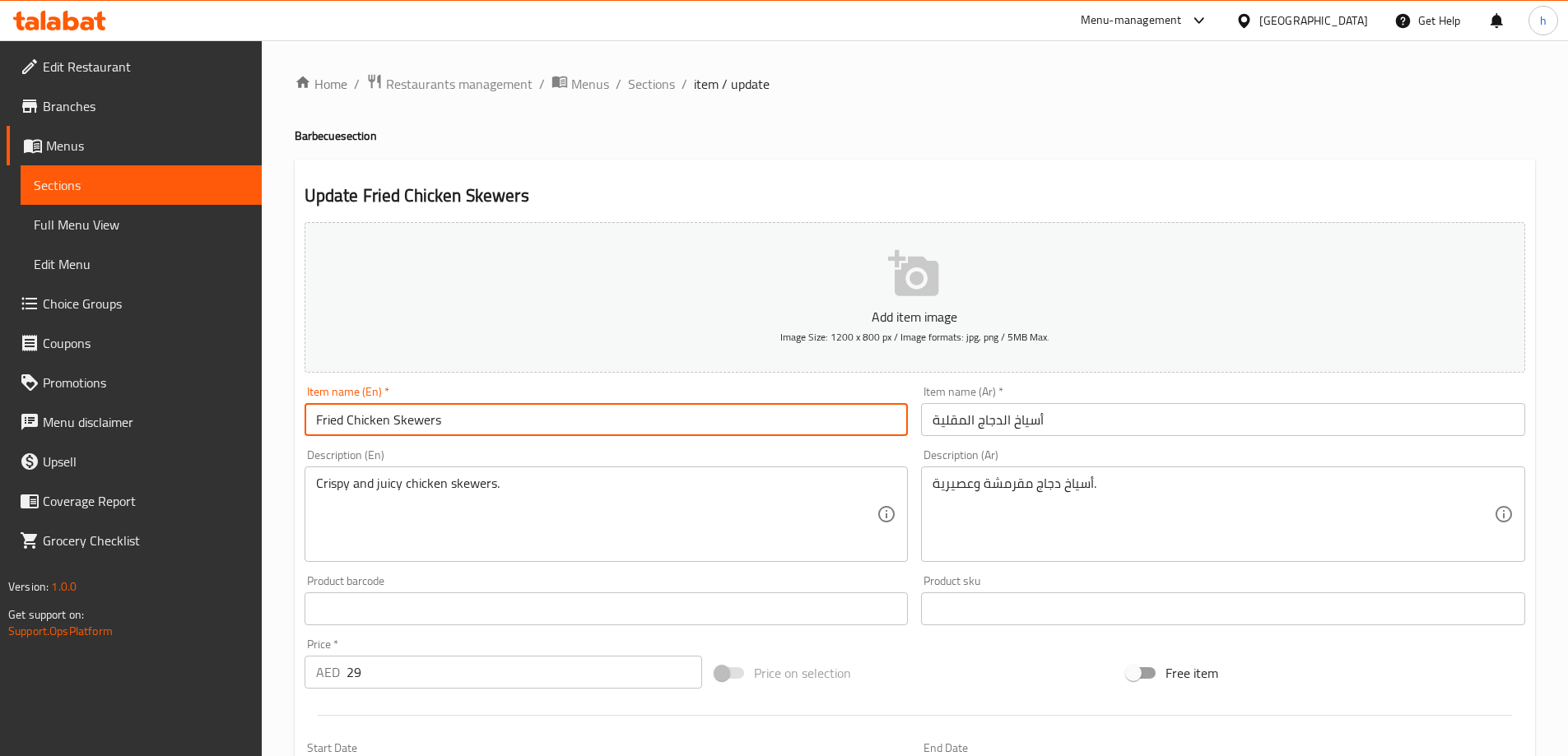
click at [339, 422] on input "Fried Chicken Skewers" at bounding box center [607, 420] width 604 height 33
click at [504, 429] on input "Fried Chicken Skewers" at bounding box center [607, 420] width 604 height 33
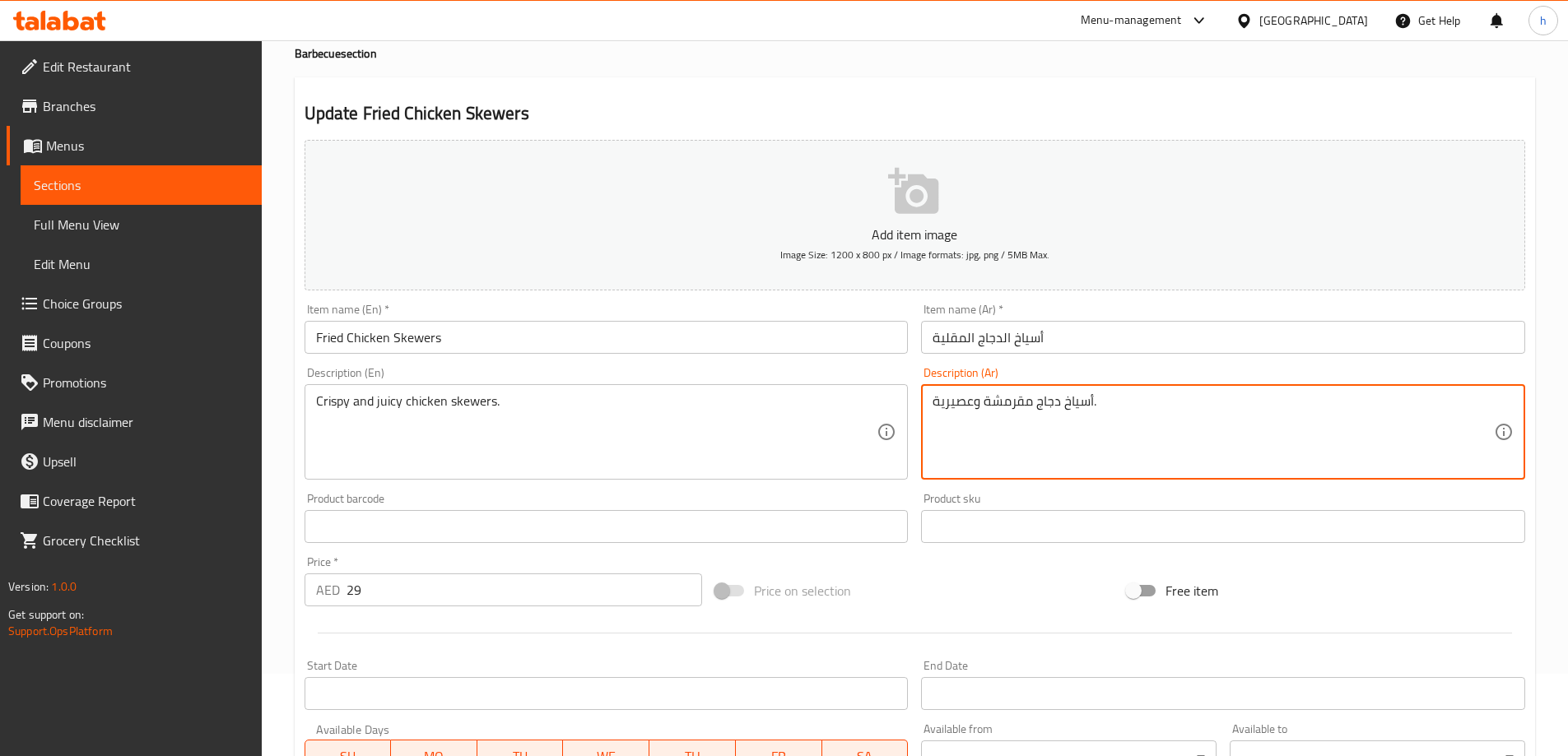
drag, startPoint x: 975, startPoint y: 398, endPoint x: 914, endPoint y: 395, distance: 61.1
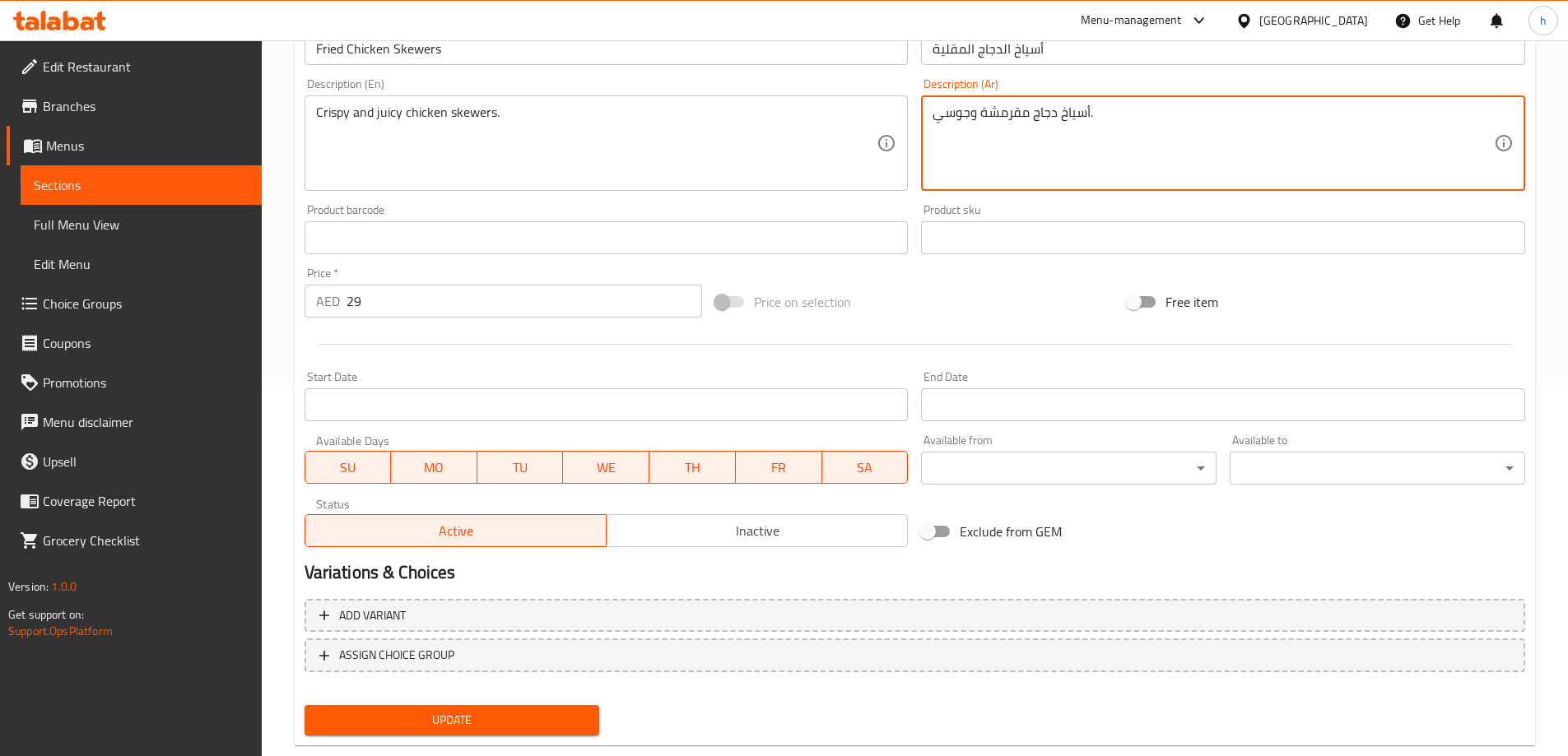
scroll to position [406, 0]
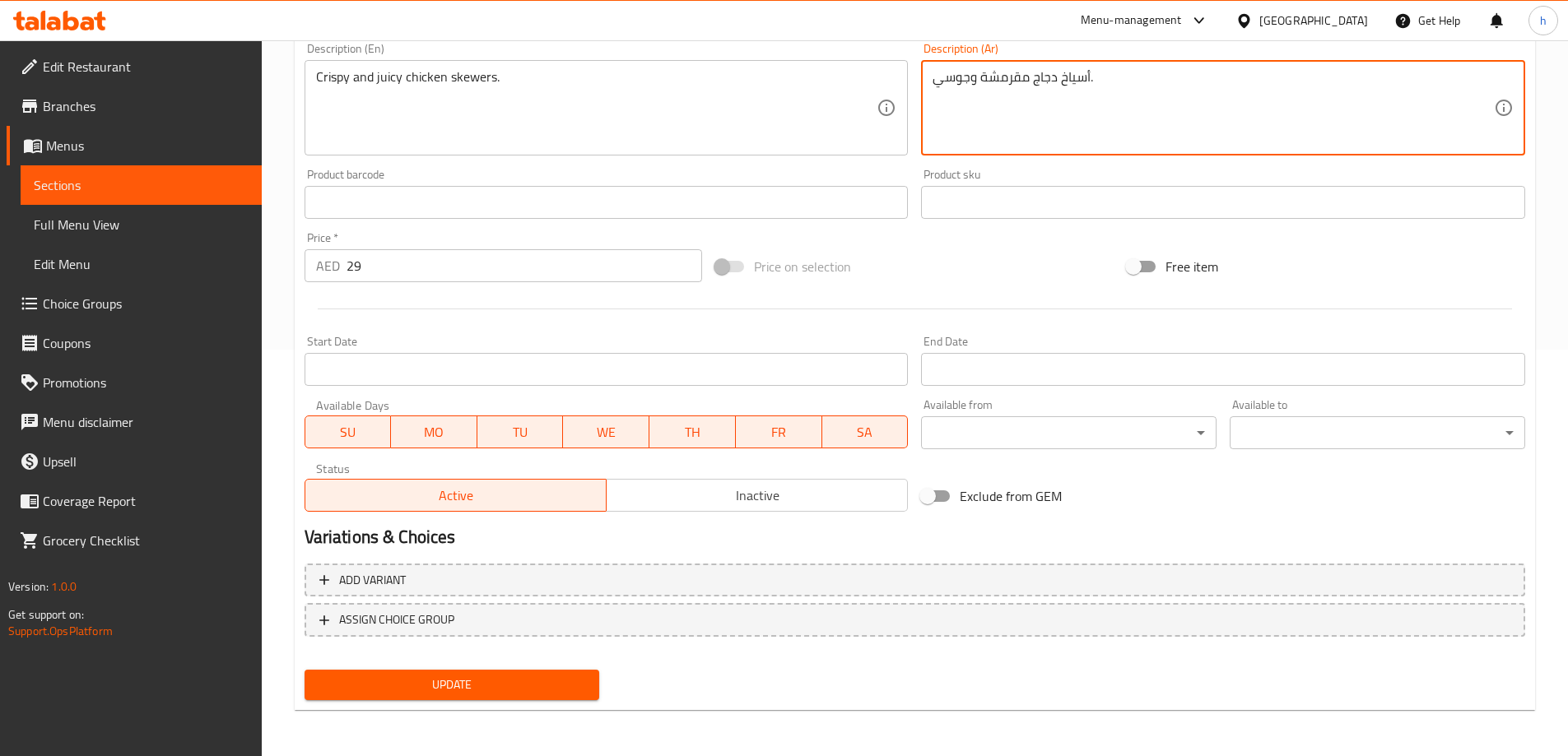
type textarea "أسياخ دجاج مقرمشة وجوسي."
click at [555, 675] on span "Update" at bounding box center [452, 685] width 269 height 20
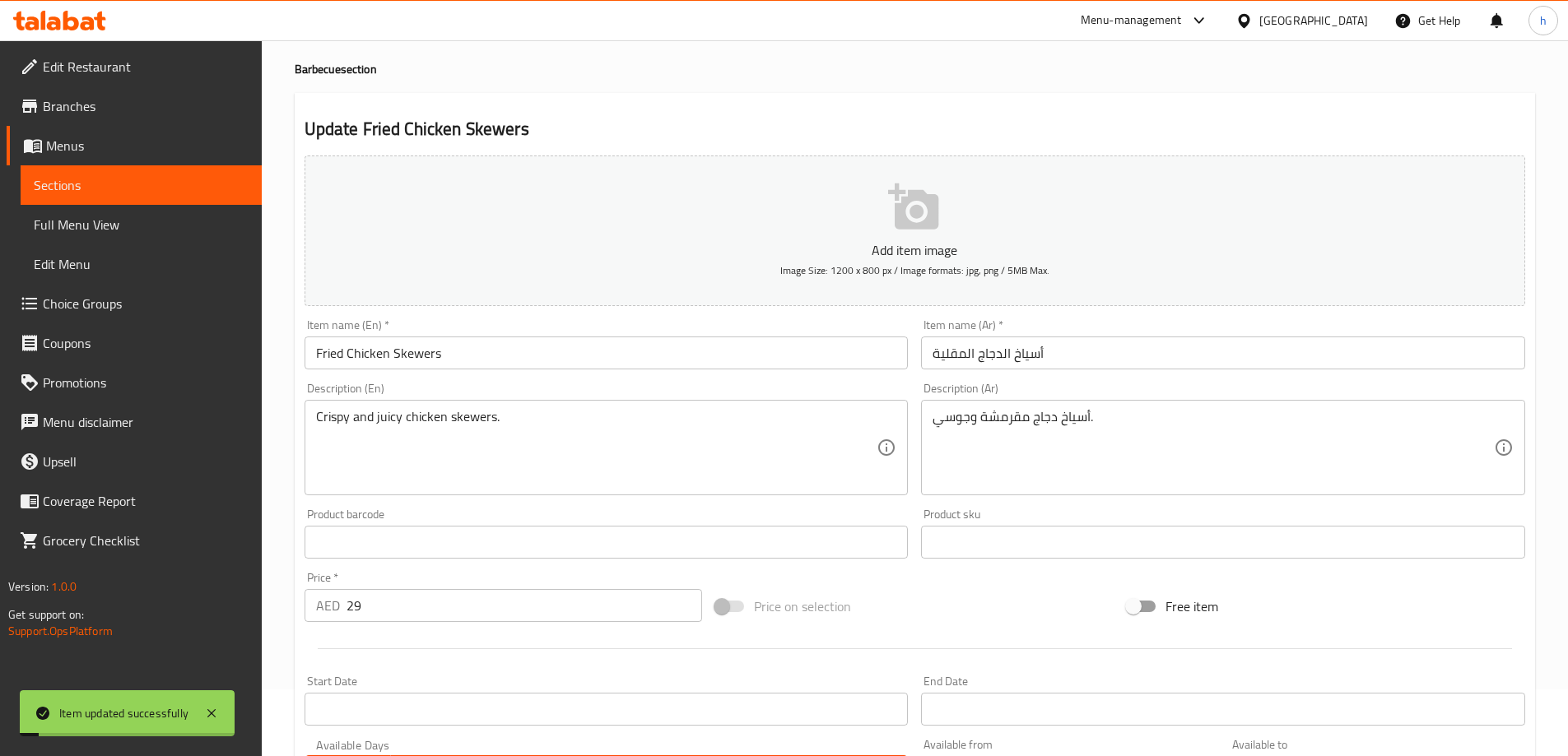
scroll to position [0, 0]
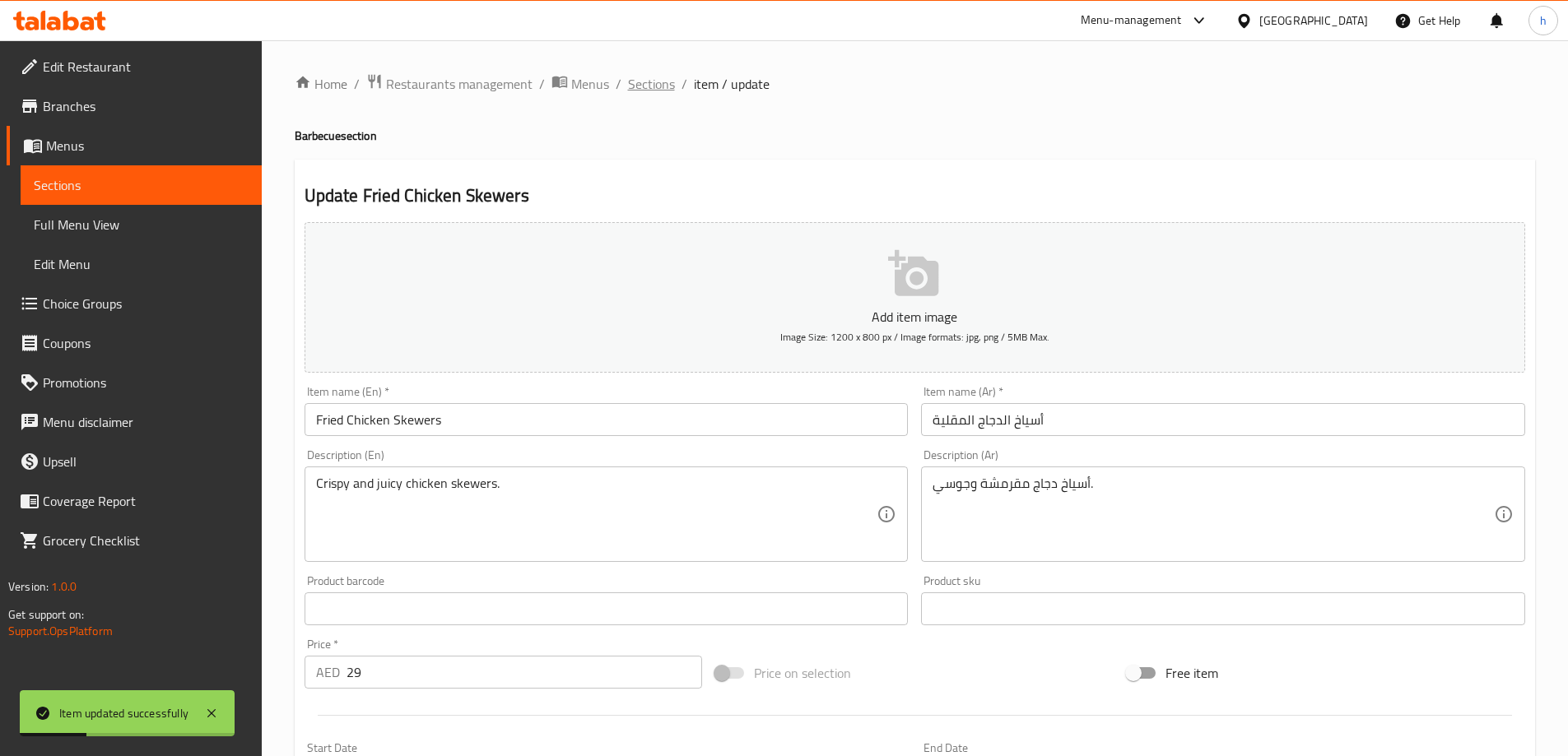
click at [666, 77] on span "Sections" at bounding box center [652, 84] width 47 height 19
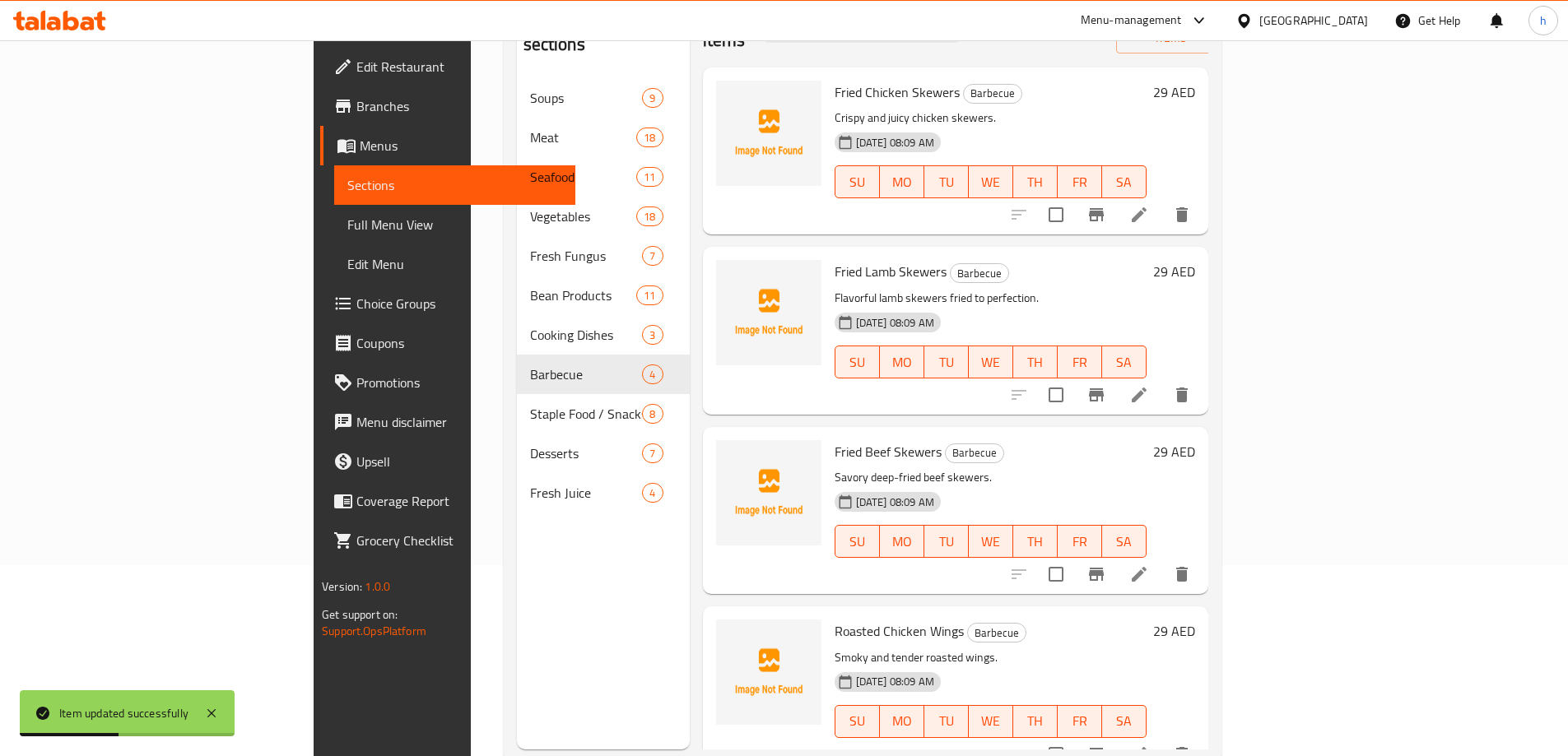
scroll to position [231, 0]
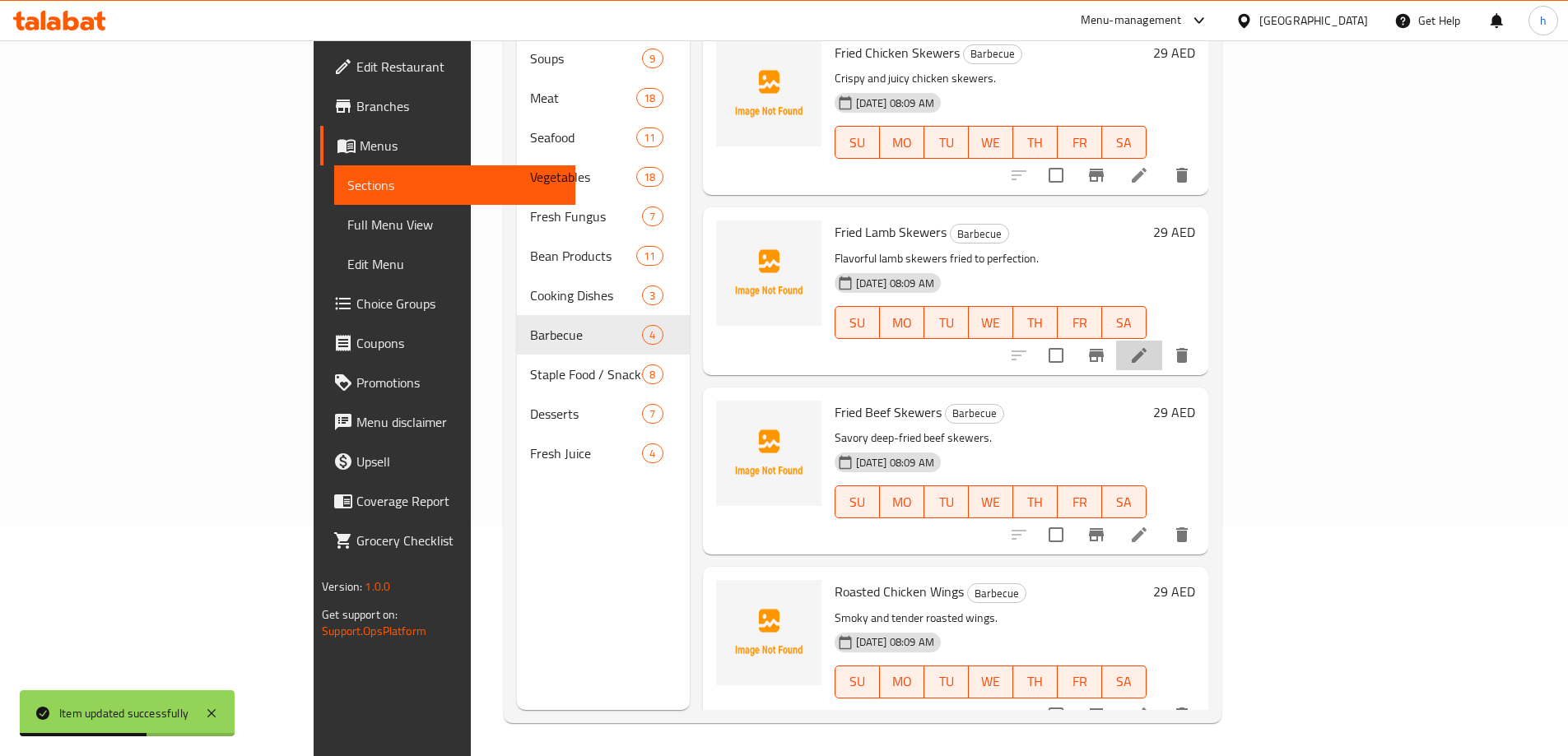
click at [1163, 341] on li at bounding box center [1138, 356] width 46 height 29
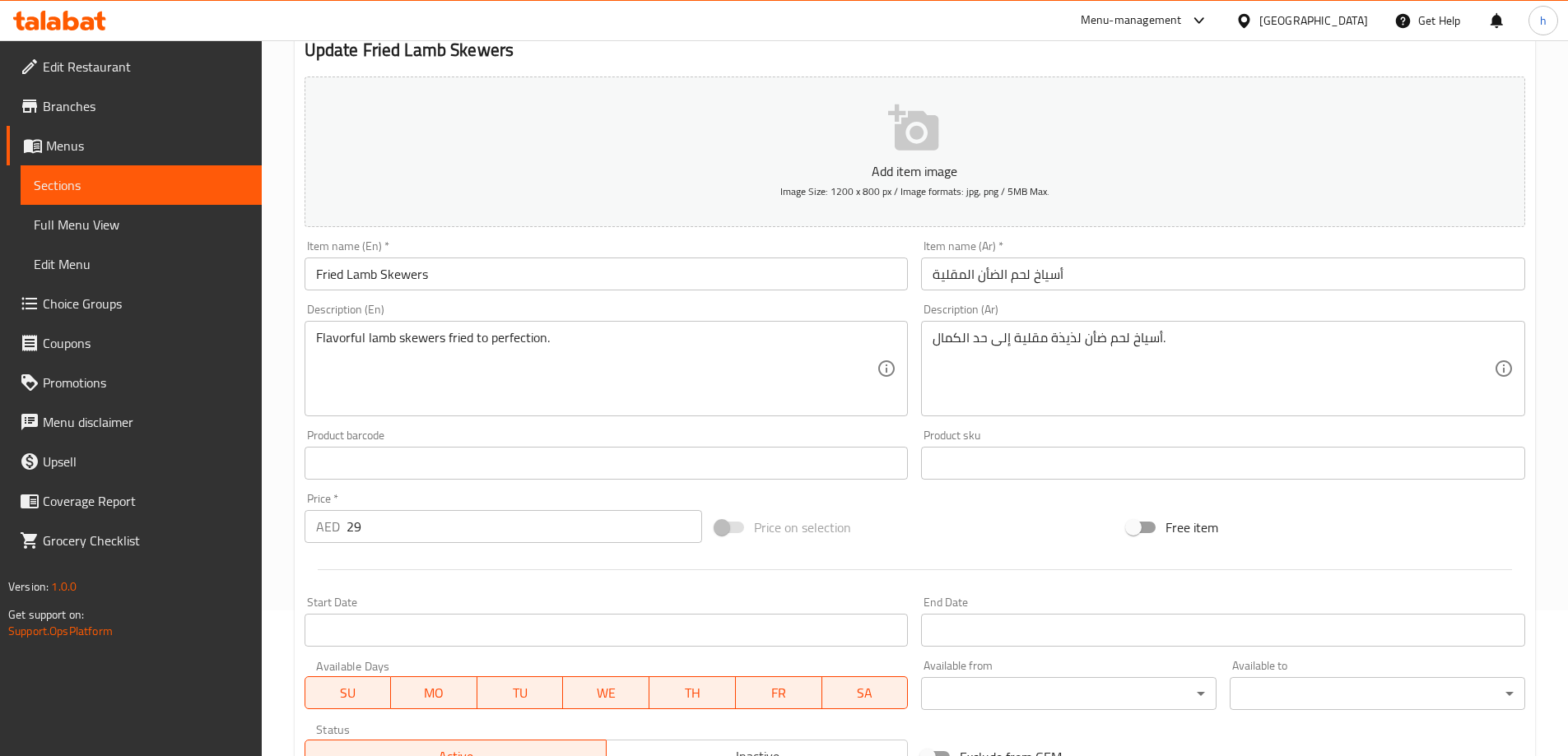
scroll to position [165, 0]
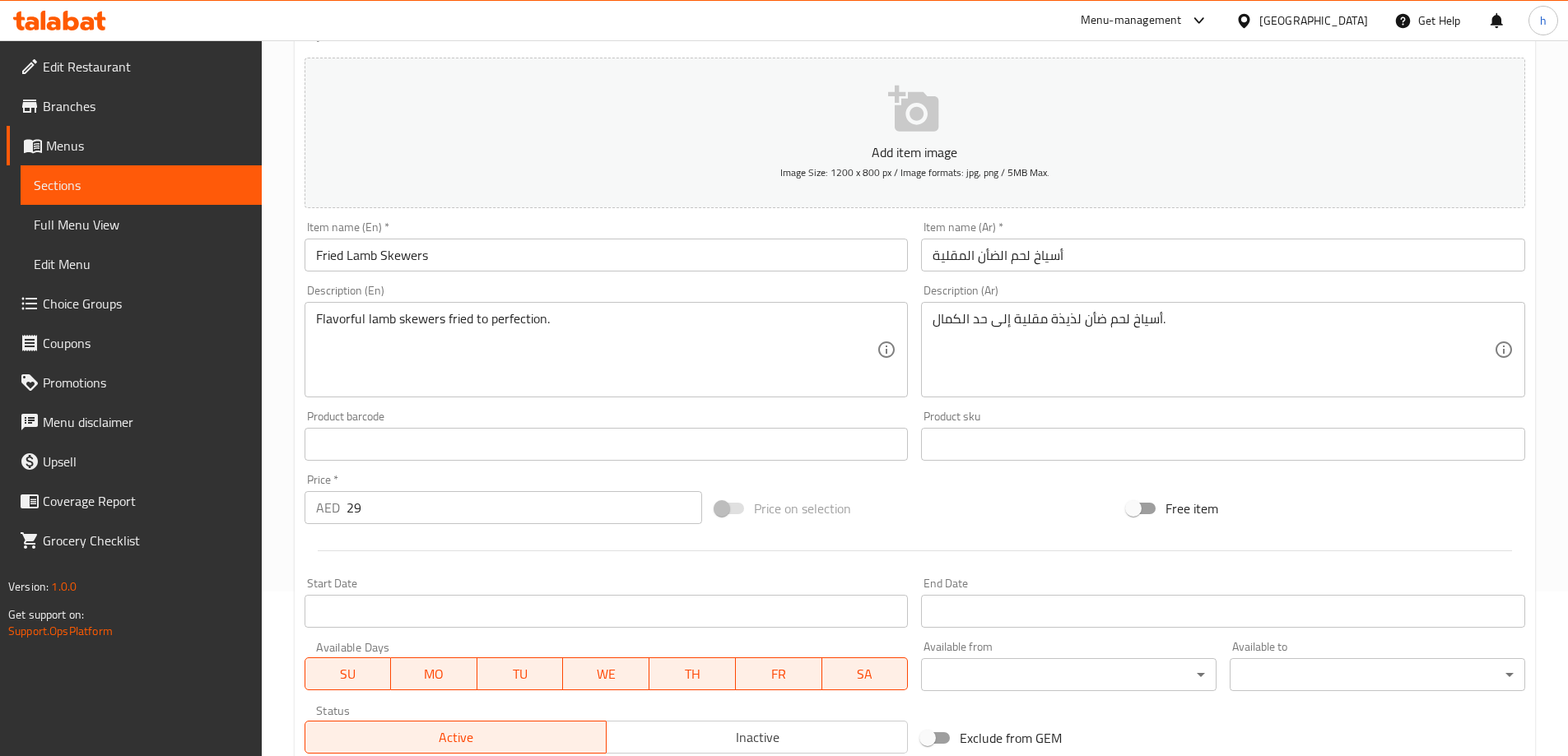
click at [437, 256] on input "Fried Lamb Skewers" at bounding box center [607, 255] width 604 height 33
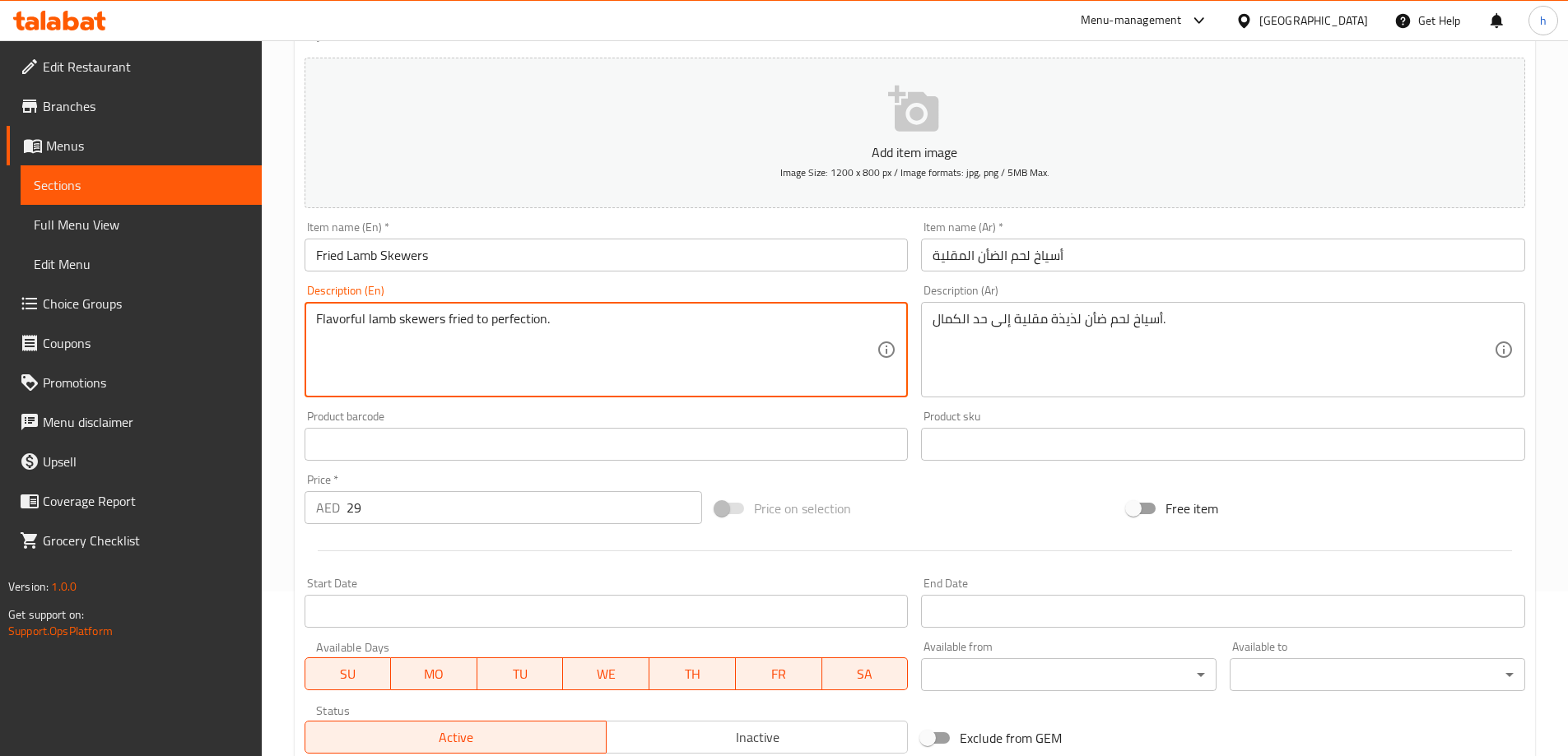
click at [439, 311] on textarea "Flavorful lamb skewers fried to perfection." at bounding box center [596, 350] width 561 height 78
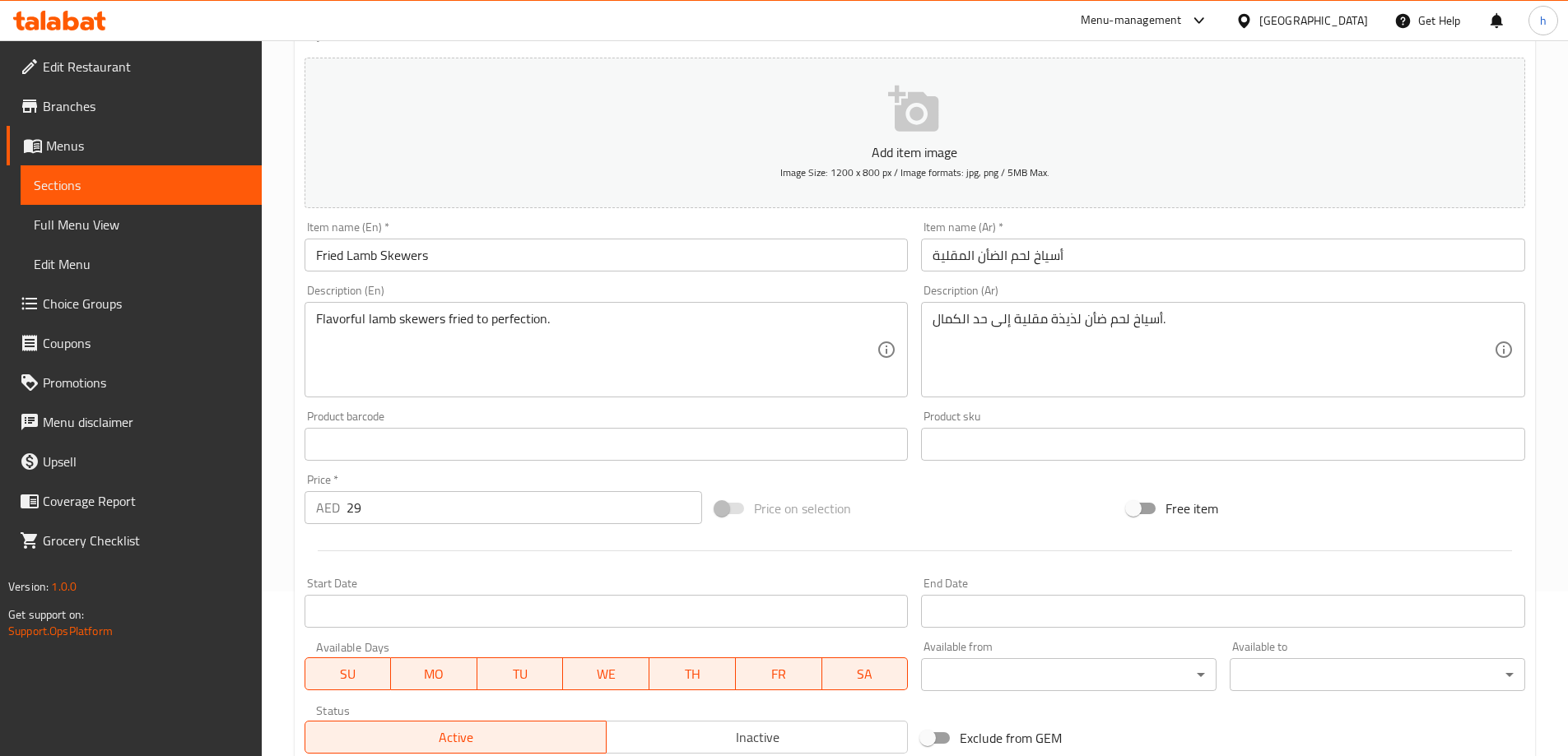
click at [820, 292] on div "Description (En) Flavorful lamb skewers fried to perfection. Description (En)" at bounding box center [607, 341] width 604 height 113
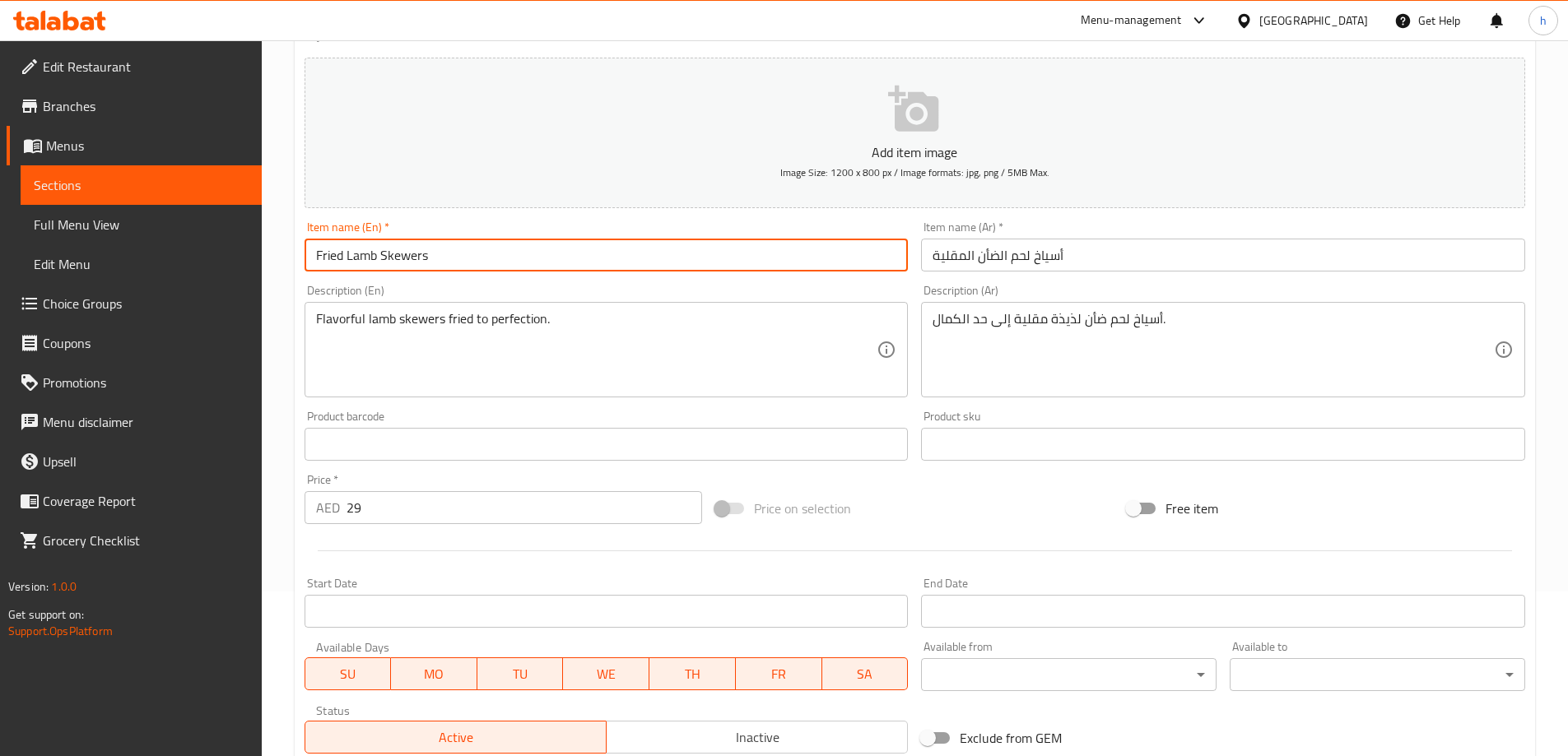
click at [438, 251] on input "Fried Lamb Skewers" at bounding box center [607, 255] width 604 height 33
click at [363, 255] on input "Fried Lamb Skewers" at bounding box center [607, 255] width 604 height 33
click at [321, 254] on input "Fried Lamb Skewers" at bounding box center [607, 255] width 604 height 33
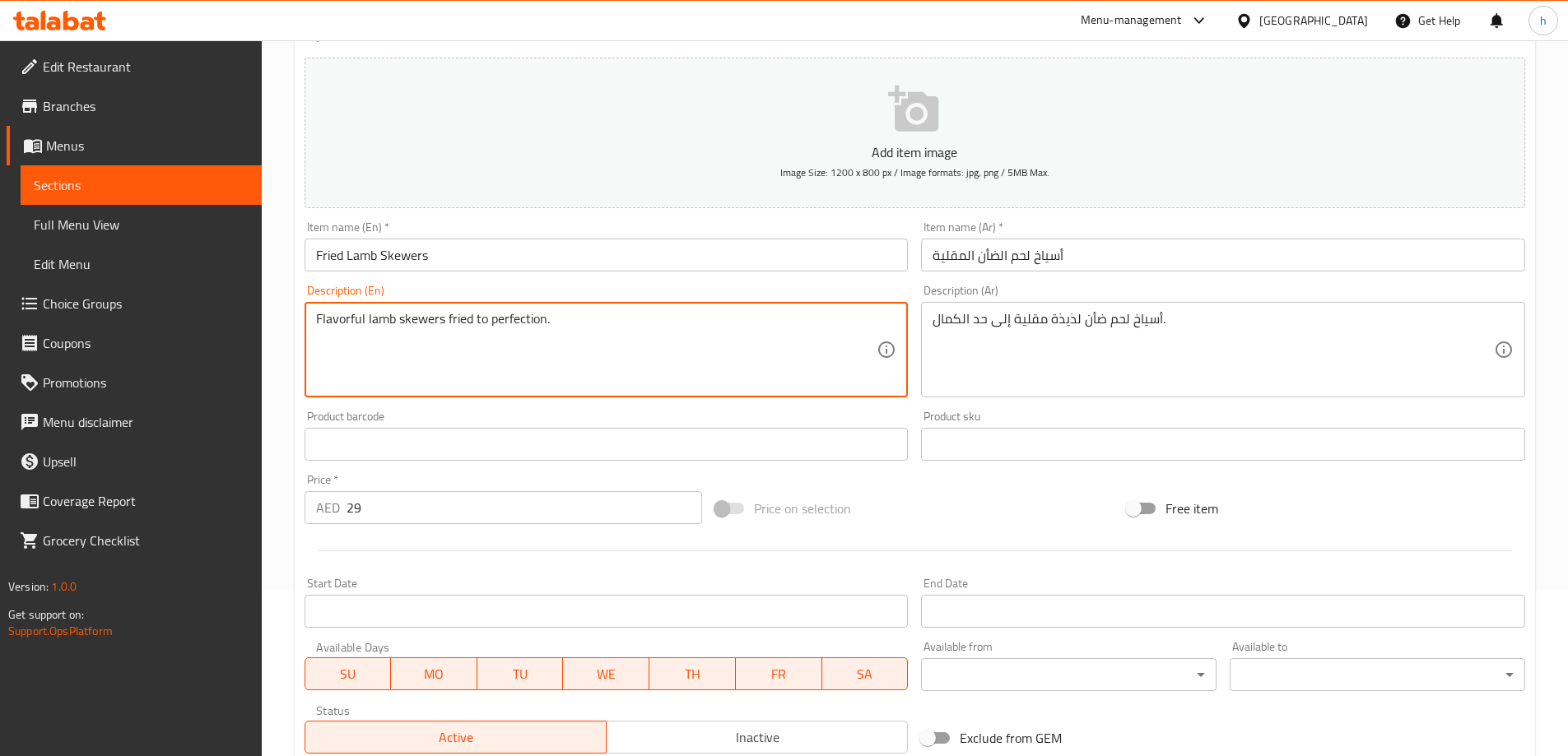
click at [317, 325] on textarea "Flavorful lamb skewers fried to perfection." at bounding box center [596, 350] width 561 height 78
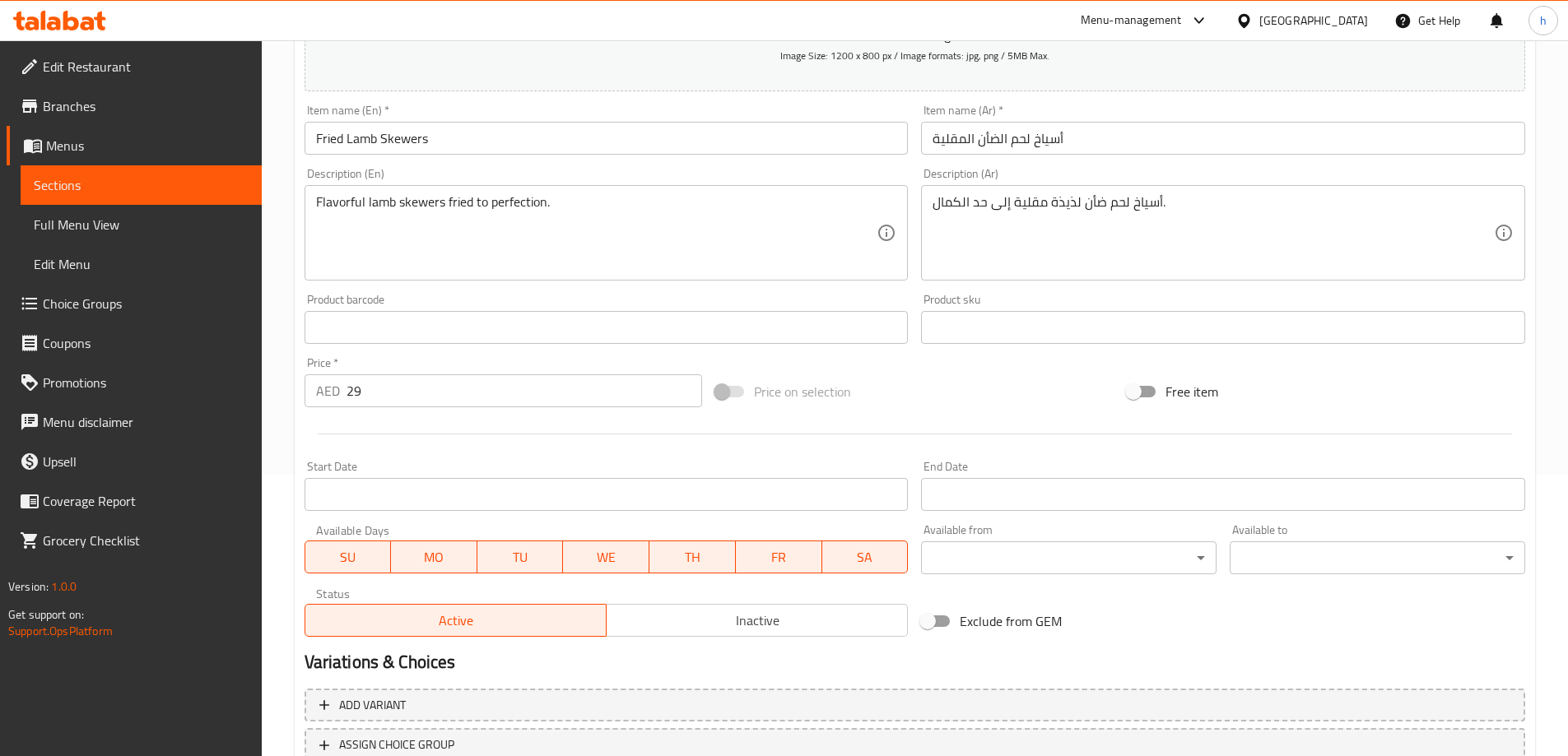
scroll to position [406, 0]
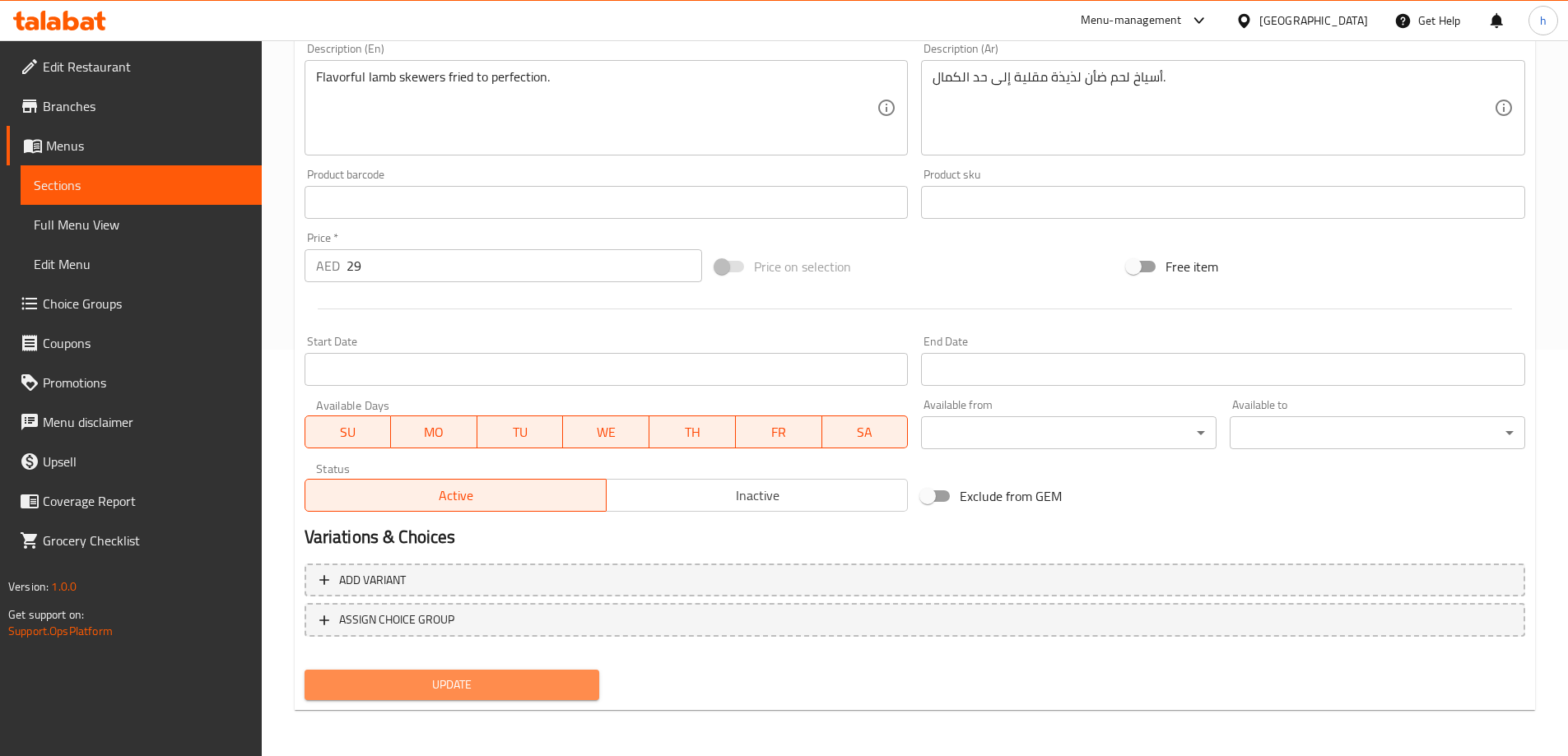
click at [517, 686] on span "Update" at bounding box center [452, 685] width 269 height 20
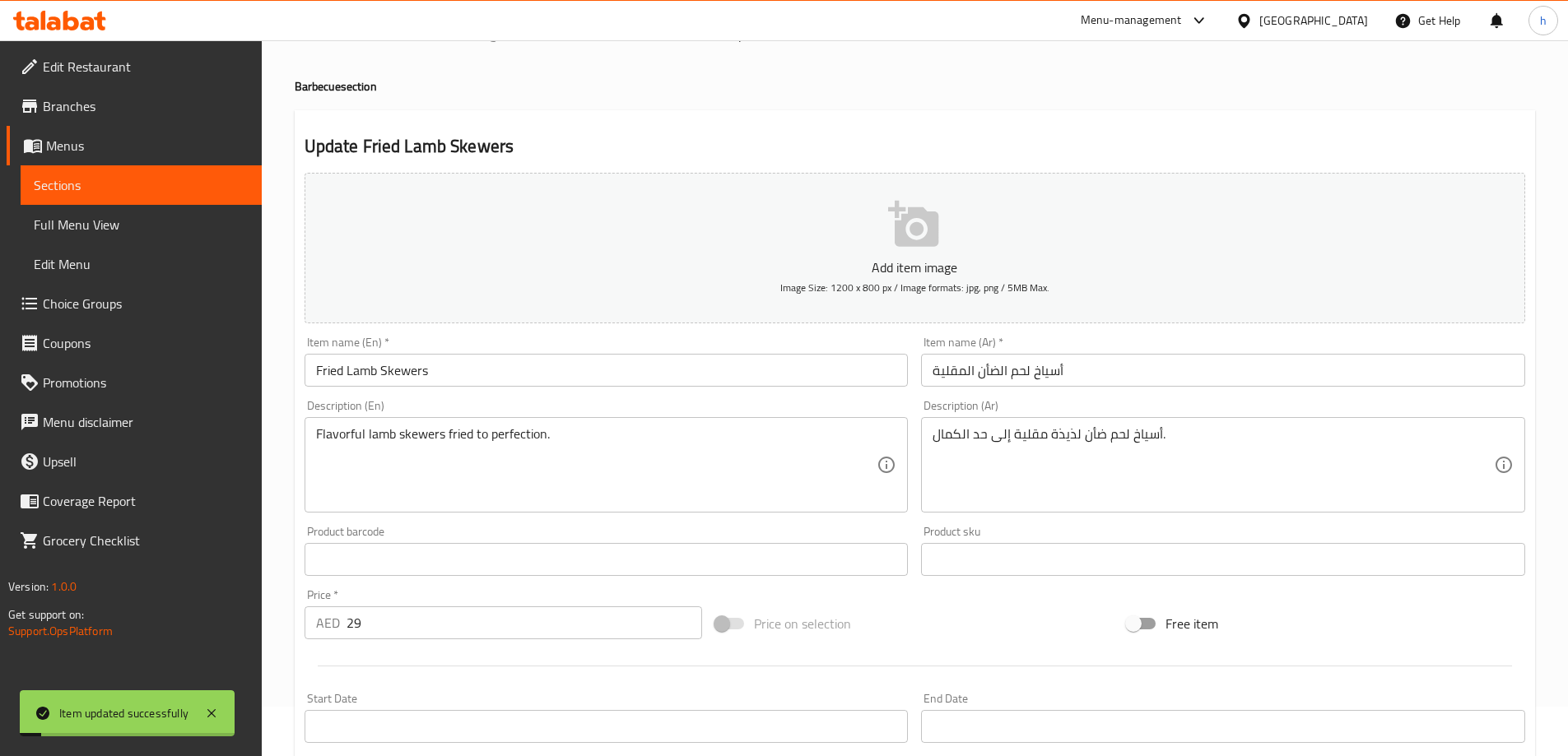
scroll to position [0, 0]
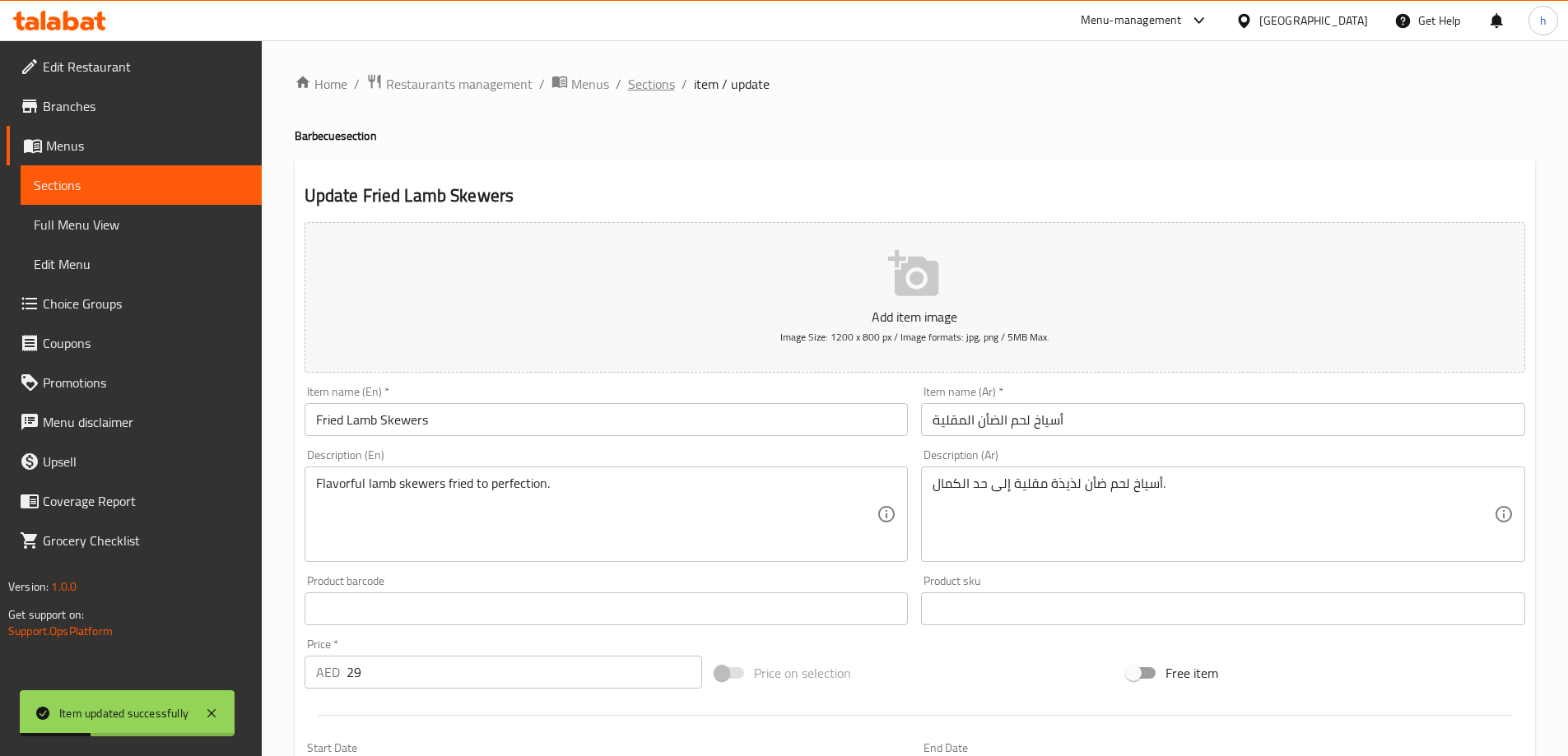
click at [661, 83] on span "Sections" at bounding box center [652, 84] width 47 height 19
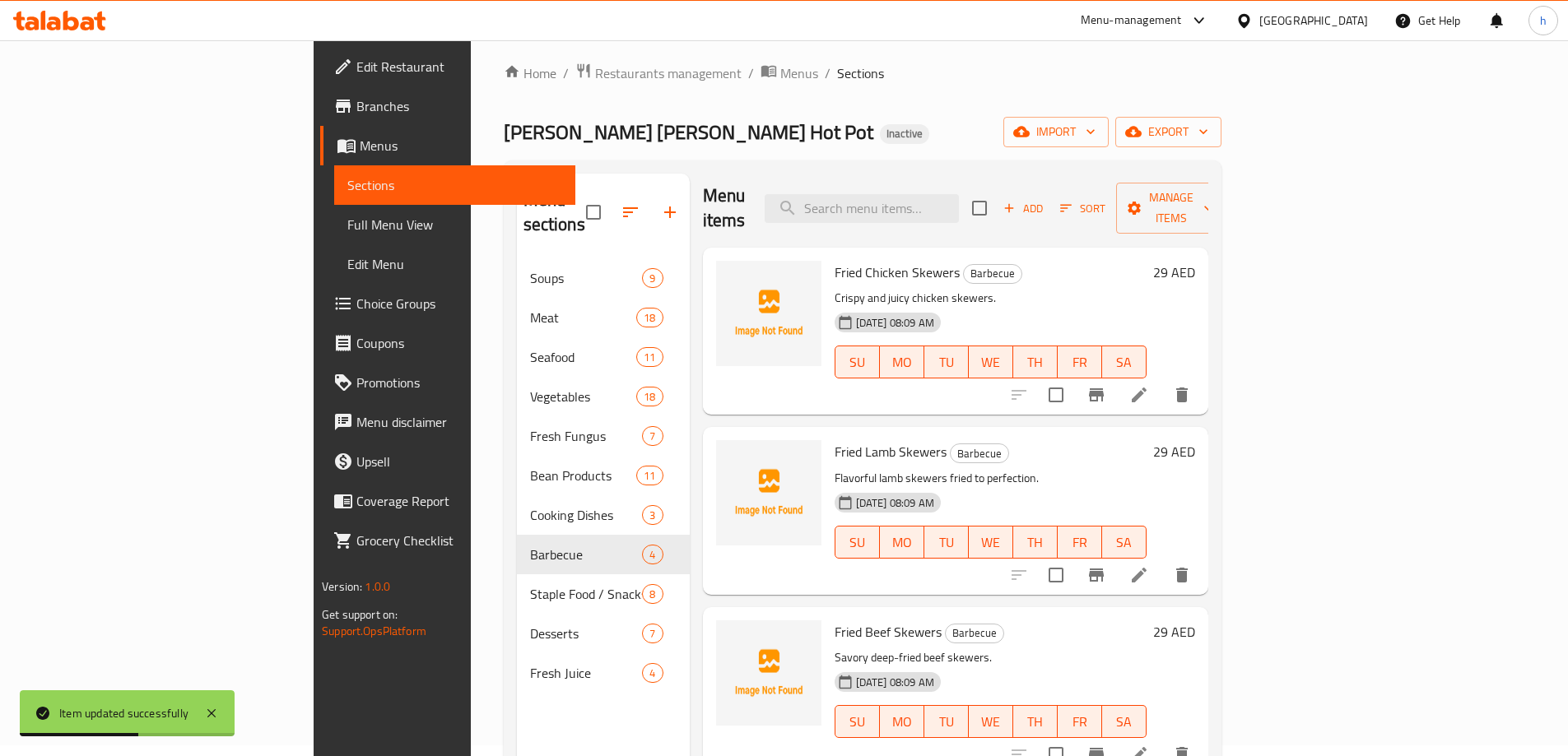
scroll to position [165, 0]
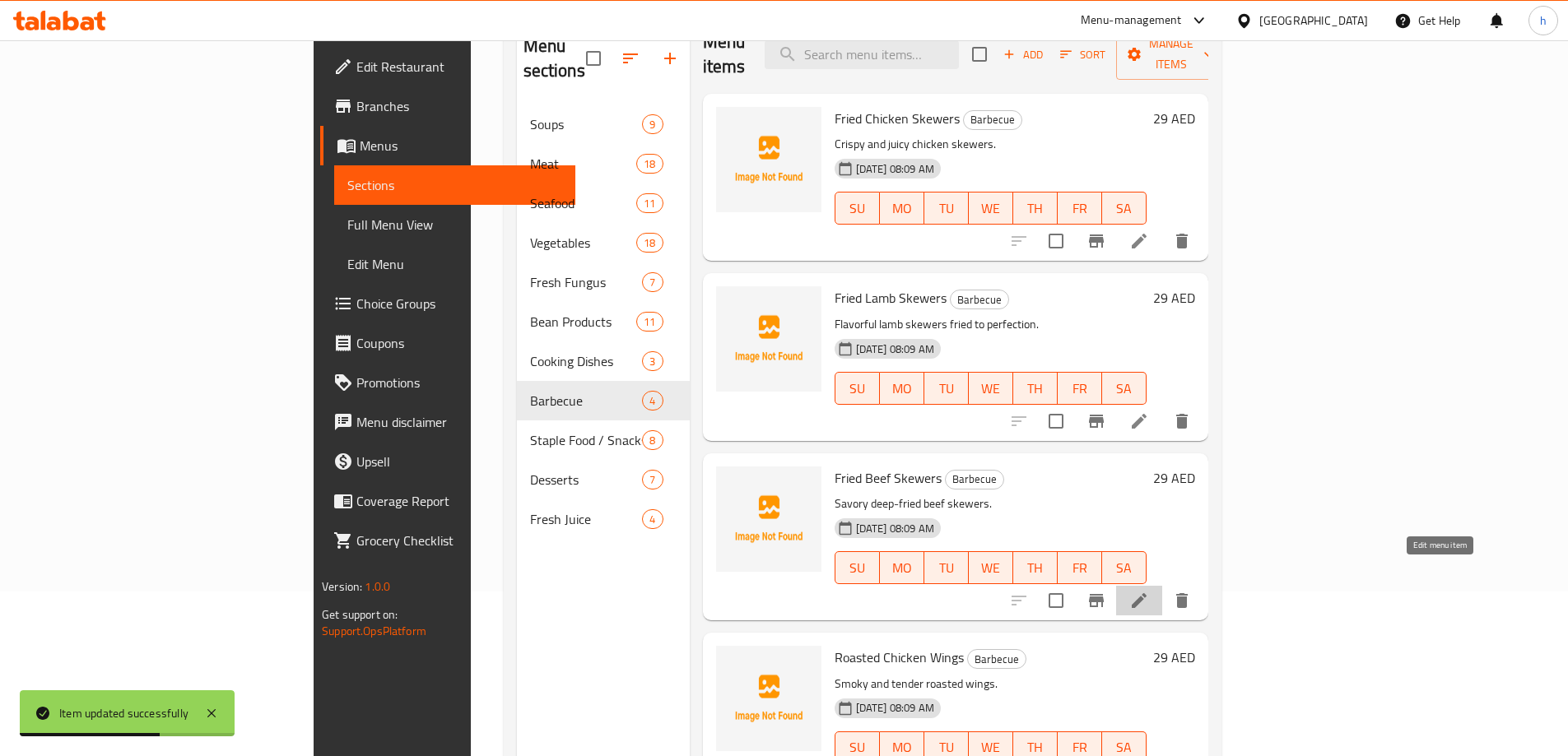
click at [1149, 590] on icon at bounding box center [1139, 600] width 19 height 19
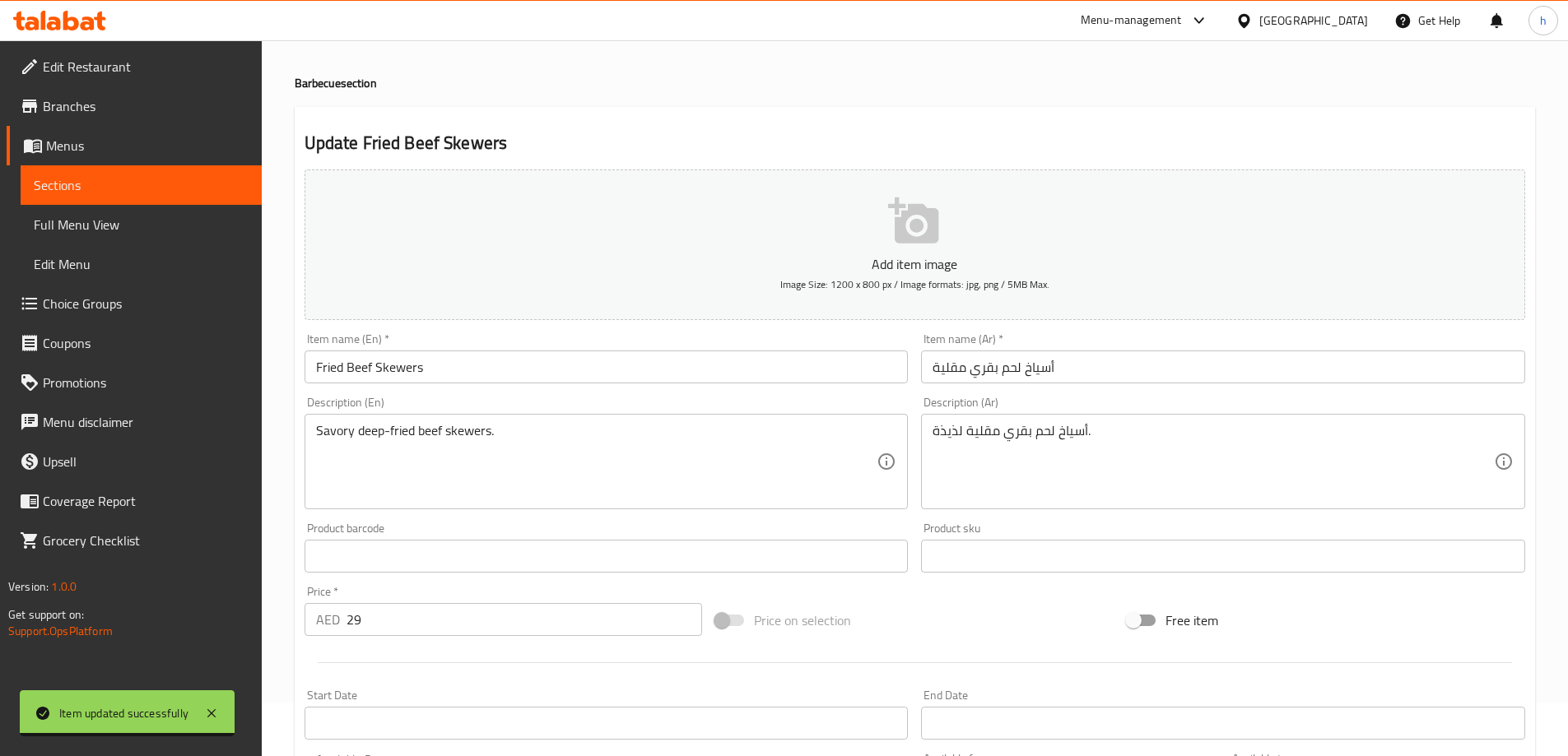
scroll to position [82, 0]
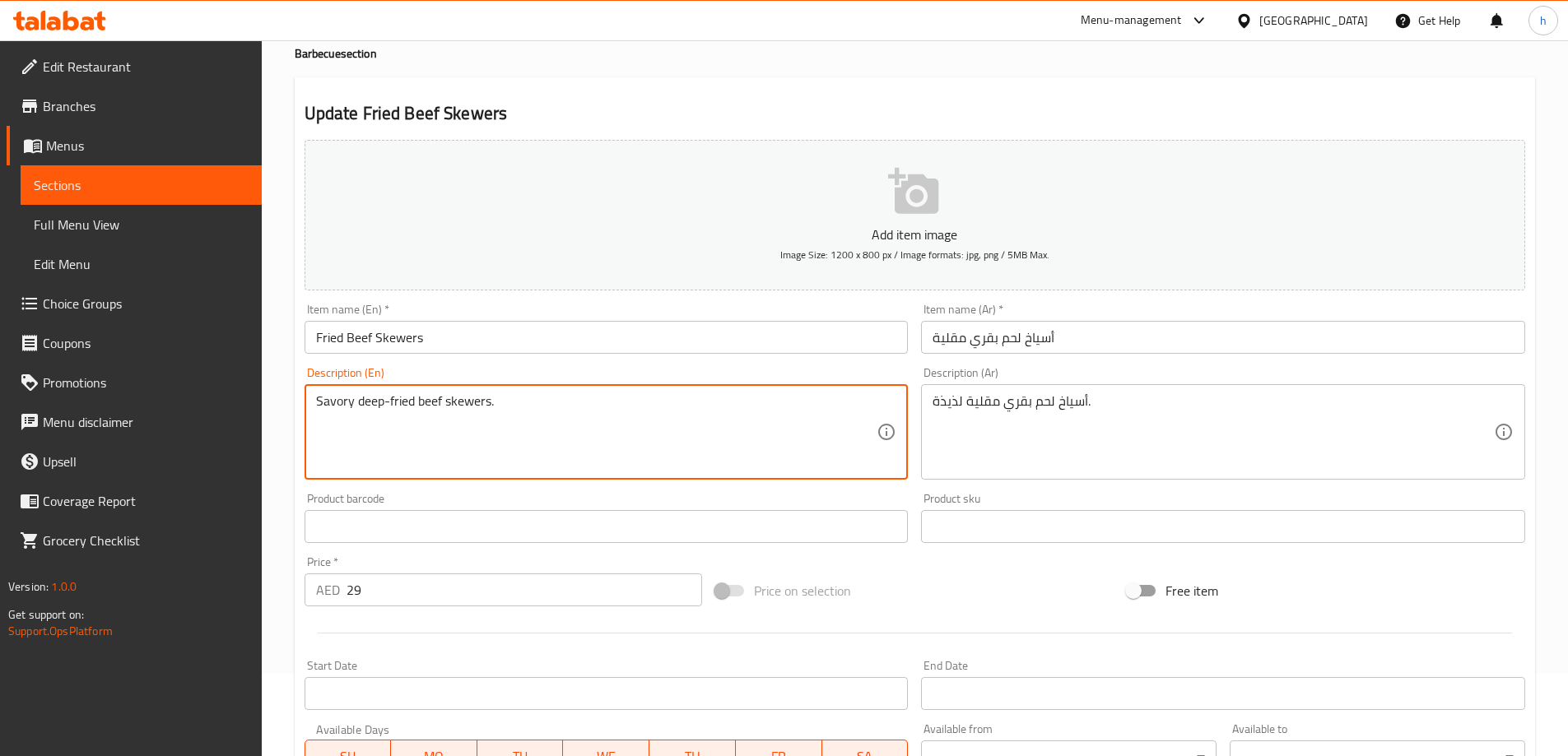
click at [373, 401] on textarea "Savory deep-fried beef skewers." at bounding box center [596, 433] width 561 height 78
click at [322, 399] on textarea "Savory deep-fried beef skewers." at bounding box center [596, 433] width 561 height 78
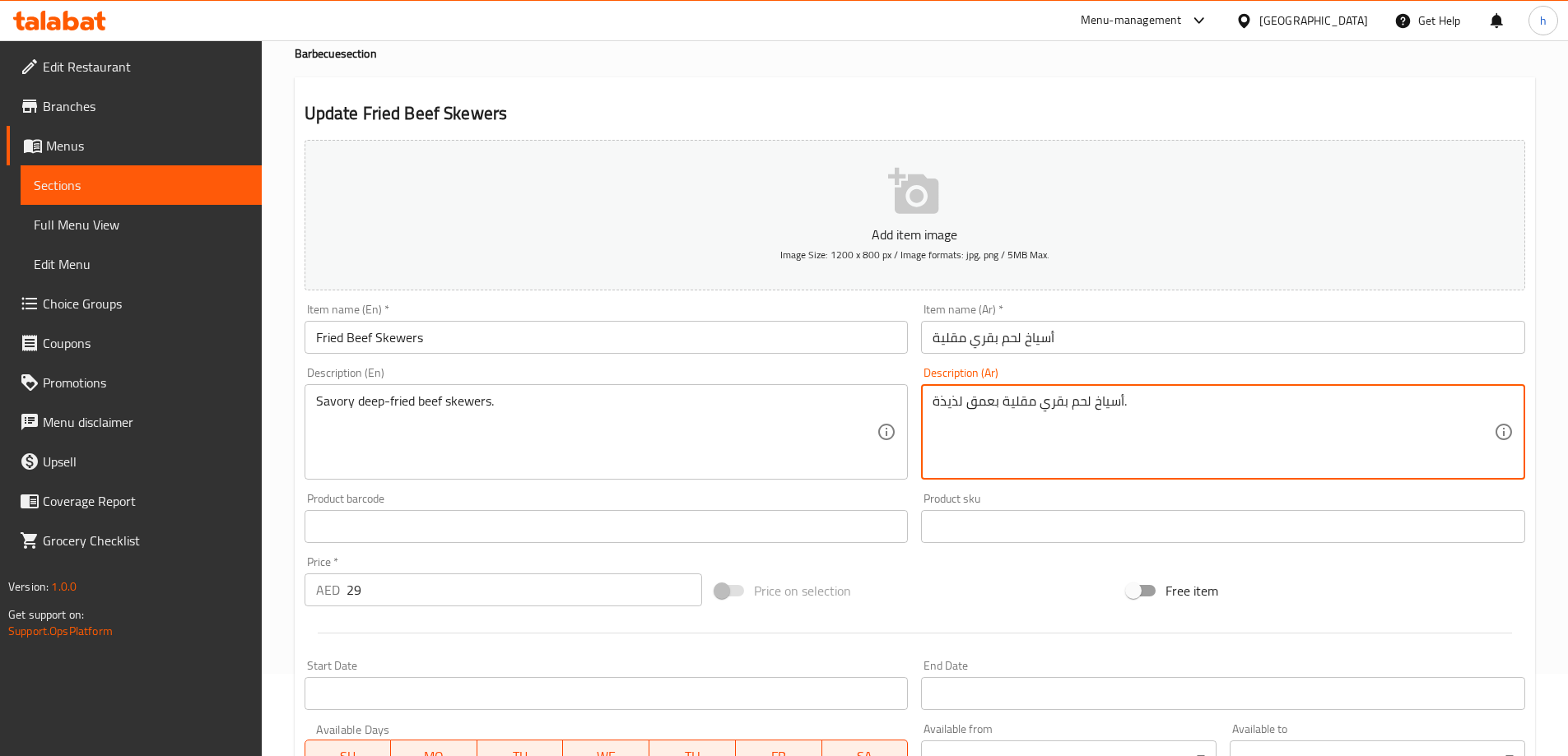
click at [954, 400] on textarea "أسياخ لحم بقري مقلية بعمق لذيذة." at bounding box center [1213, 433] width 561 height 78
paste textarea "الح"
type textarea "أسياخ لحم بقري مقلية بعمق مالح."
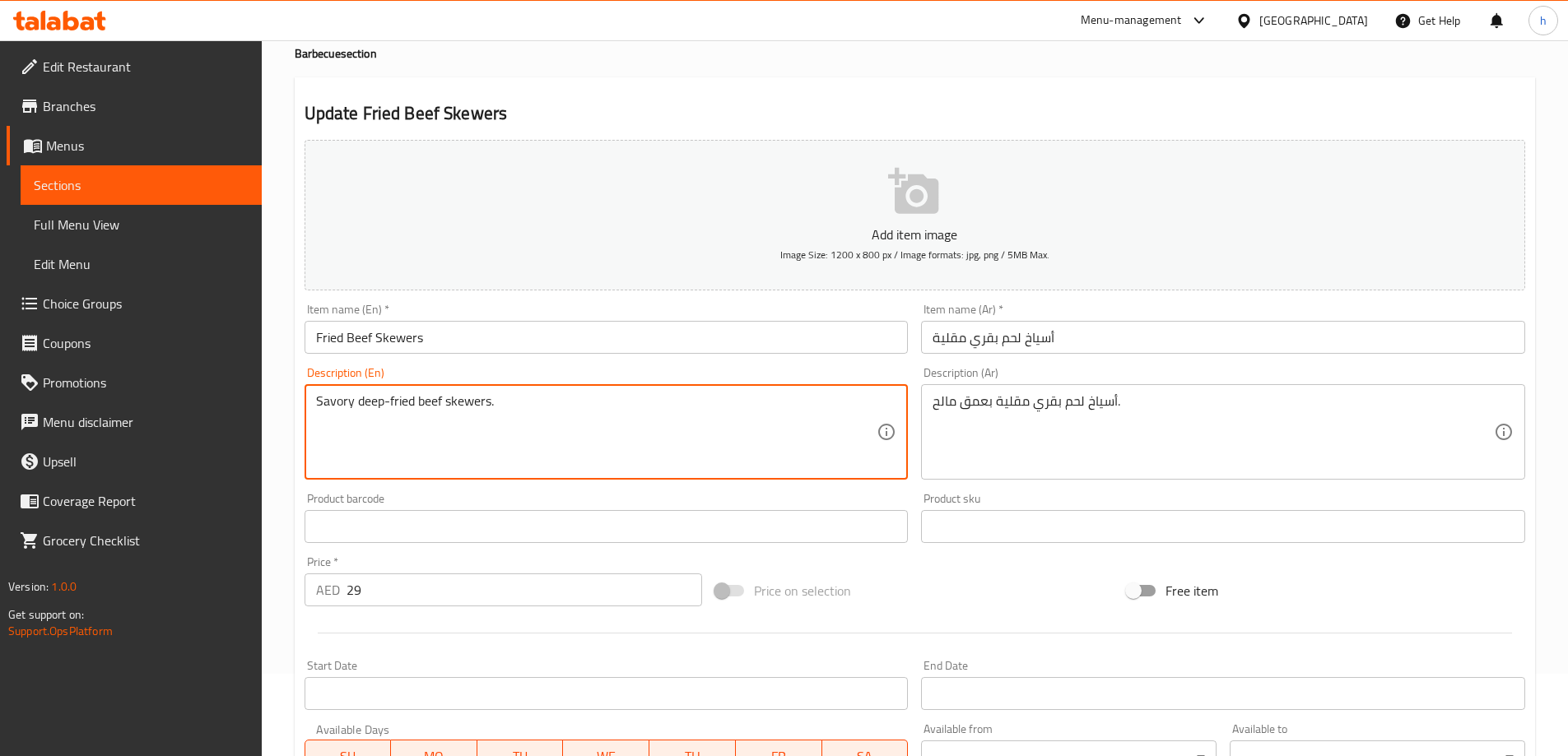
click at [473, 401] on textarea "Savory deep-fried beef skewers." at bounding box center [596, 433] width 561 height 78
click at [429, 402] on textarea "Savory deep-fried beef skewers." at bounding box center [596, 433] width 561 height 78
click at [356, 400] on textarea "Savory deep-fried beef skewers." at bounding box center [596, 433] width 561 height 78
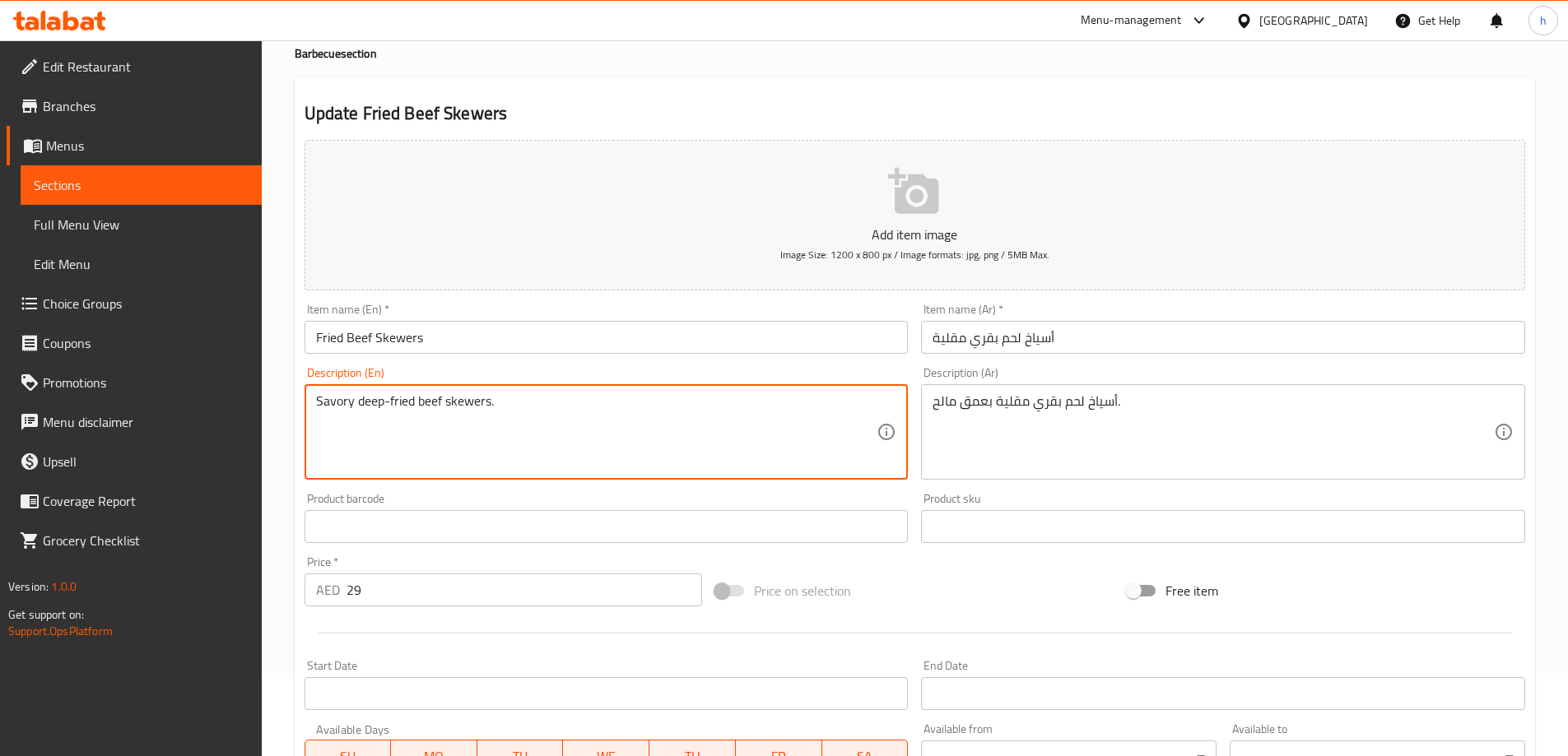
click at [325, 404] on textarea "Savory deep-fried beef skewers." at bounding box center [596, 433] width 561 height 78
click at [492, 437] on textarea "Savory deep-fried beef skewers." at bounding box center [596, 433] width 561 height 78
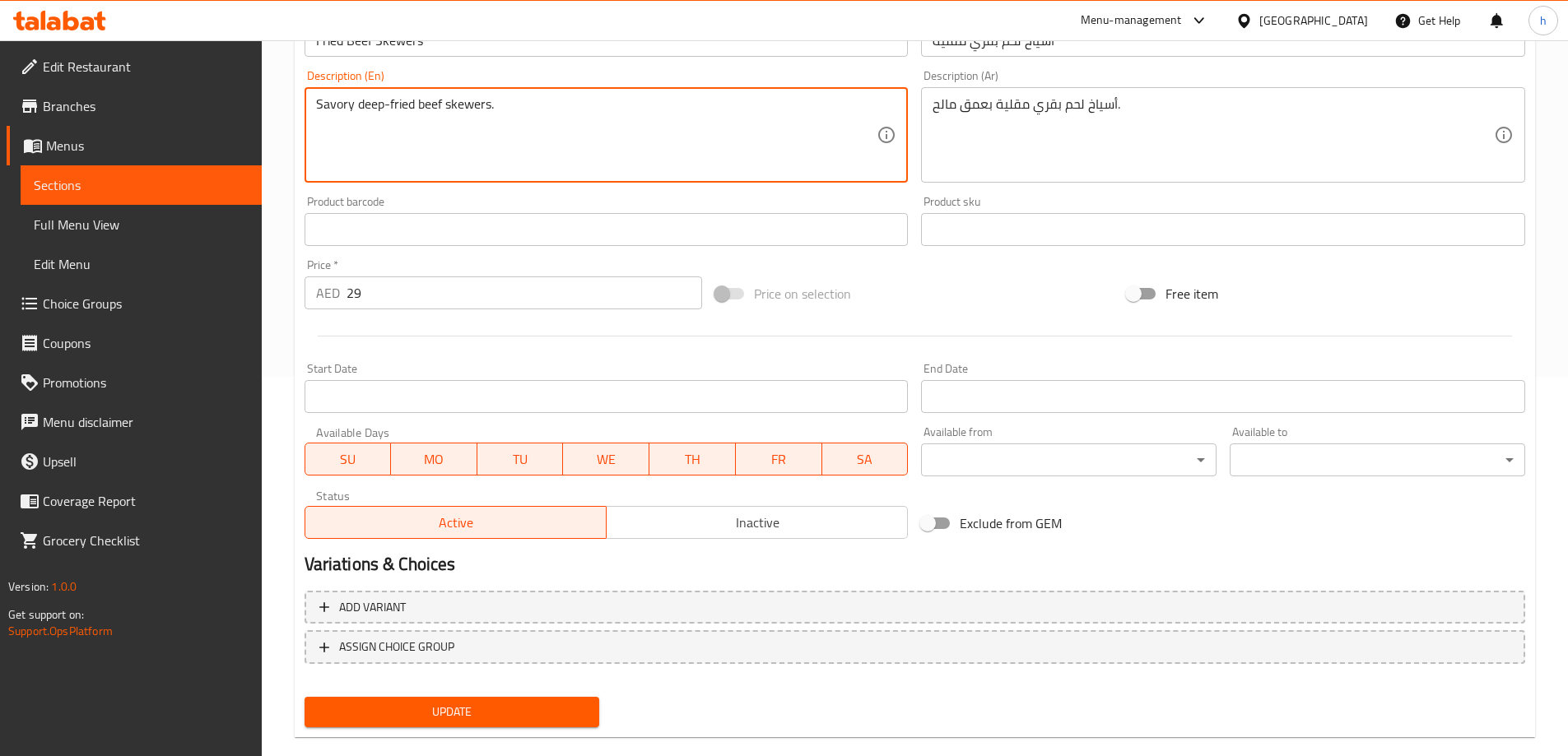
scroll to position [406, 0]
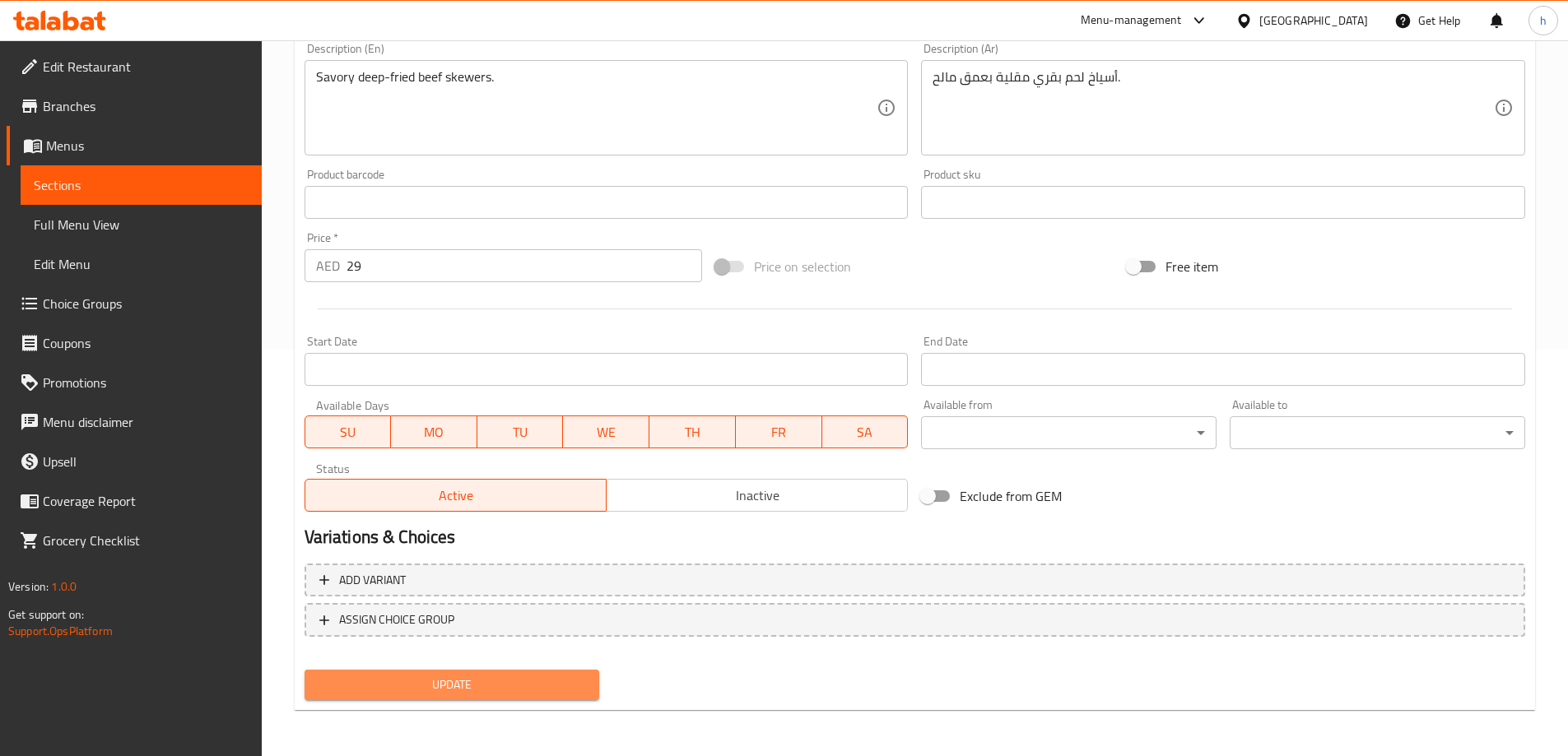
click at [573, 695] on span "Update" at bounding box center [452, 685] width 269 height 20
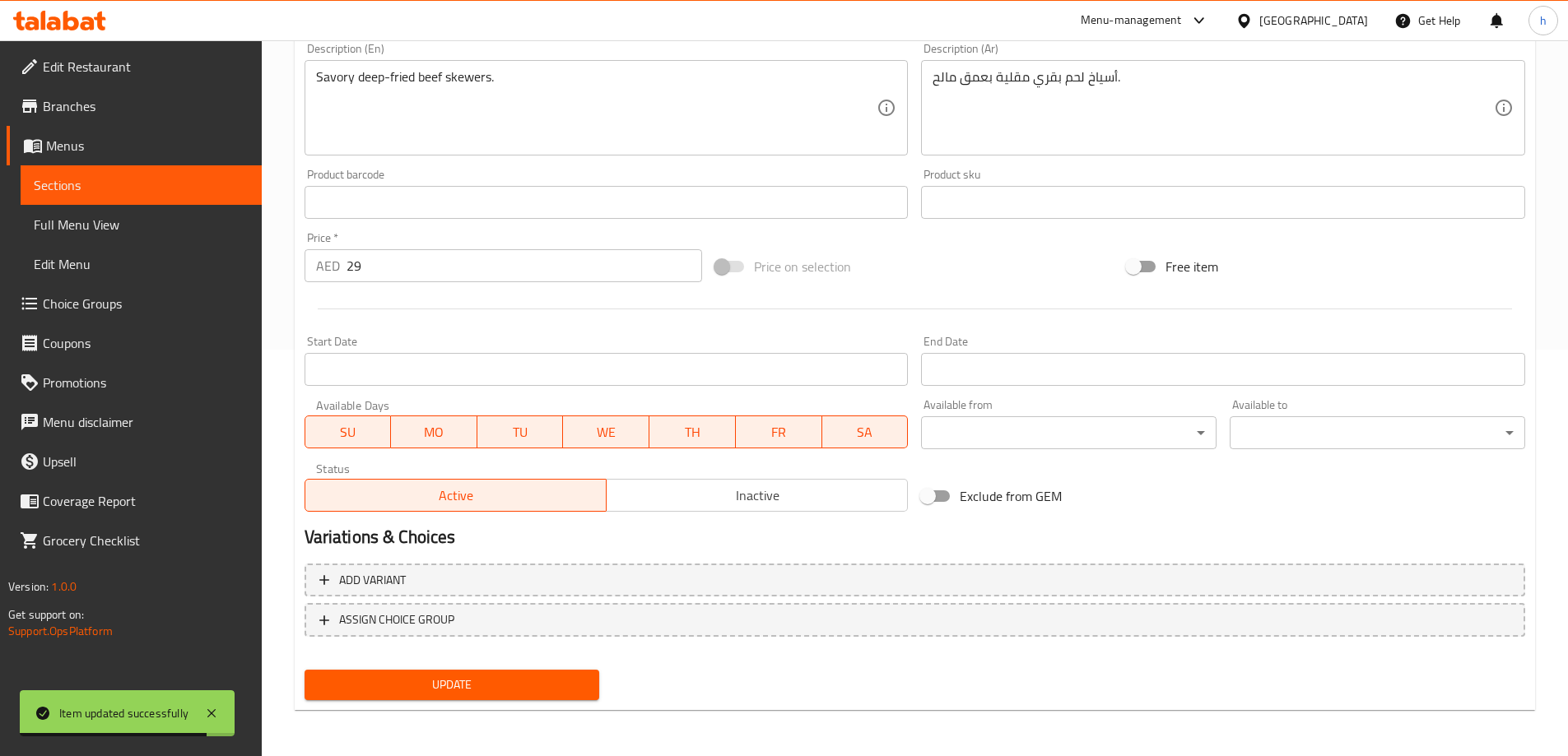
click at [567, 675] on span "Update" at bounding box center [452, 685] width 269 height 20
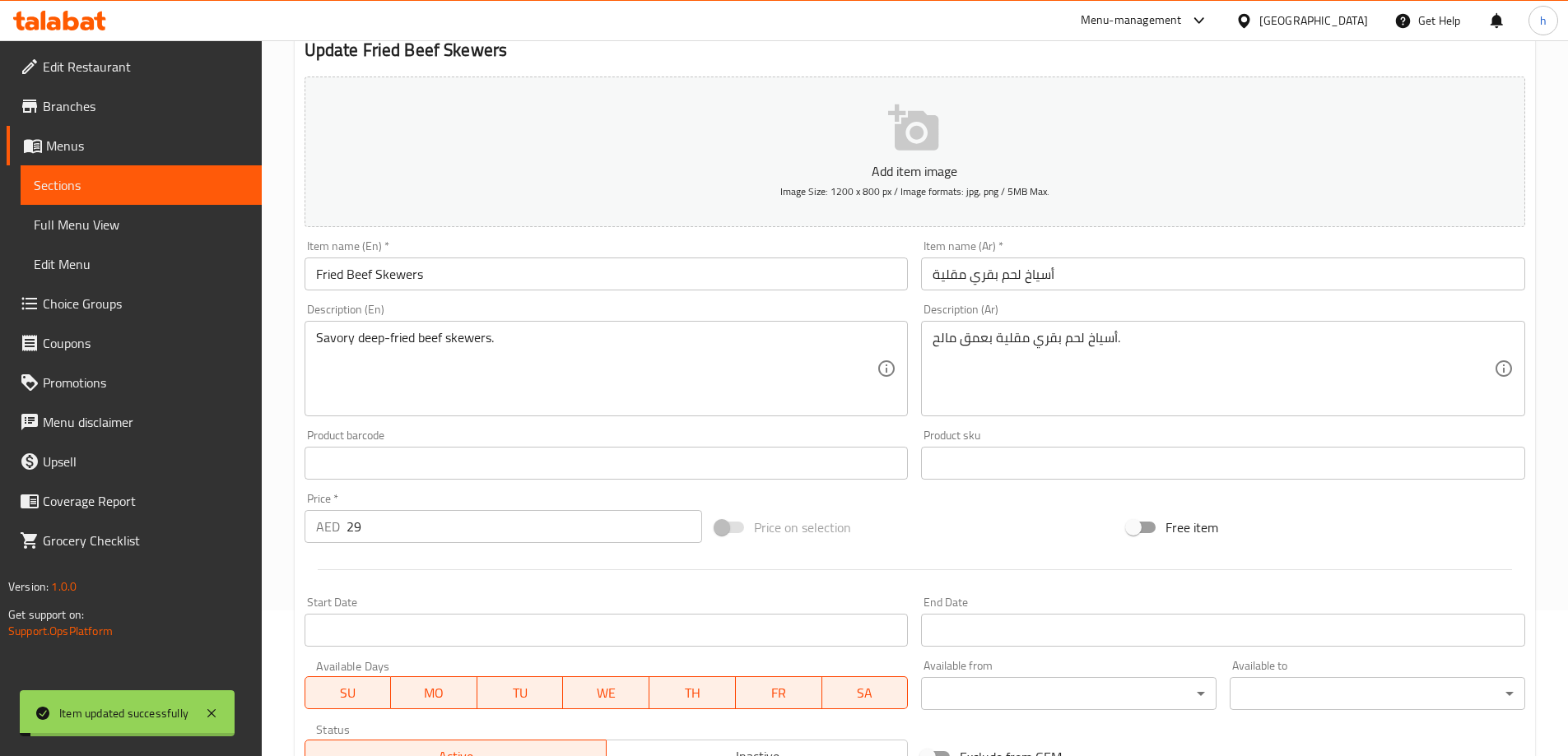
scroll to position [0, 0]
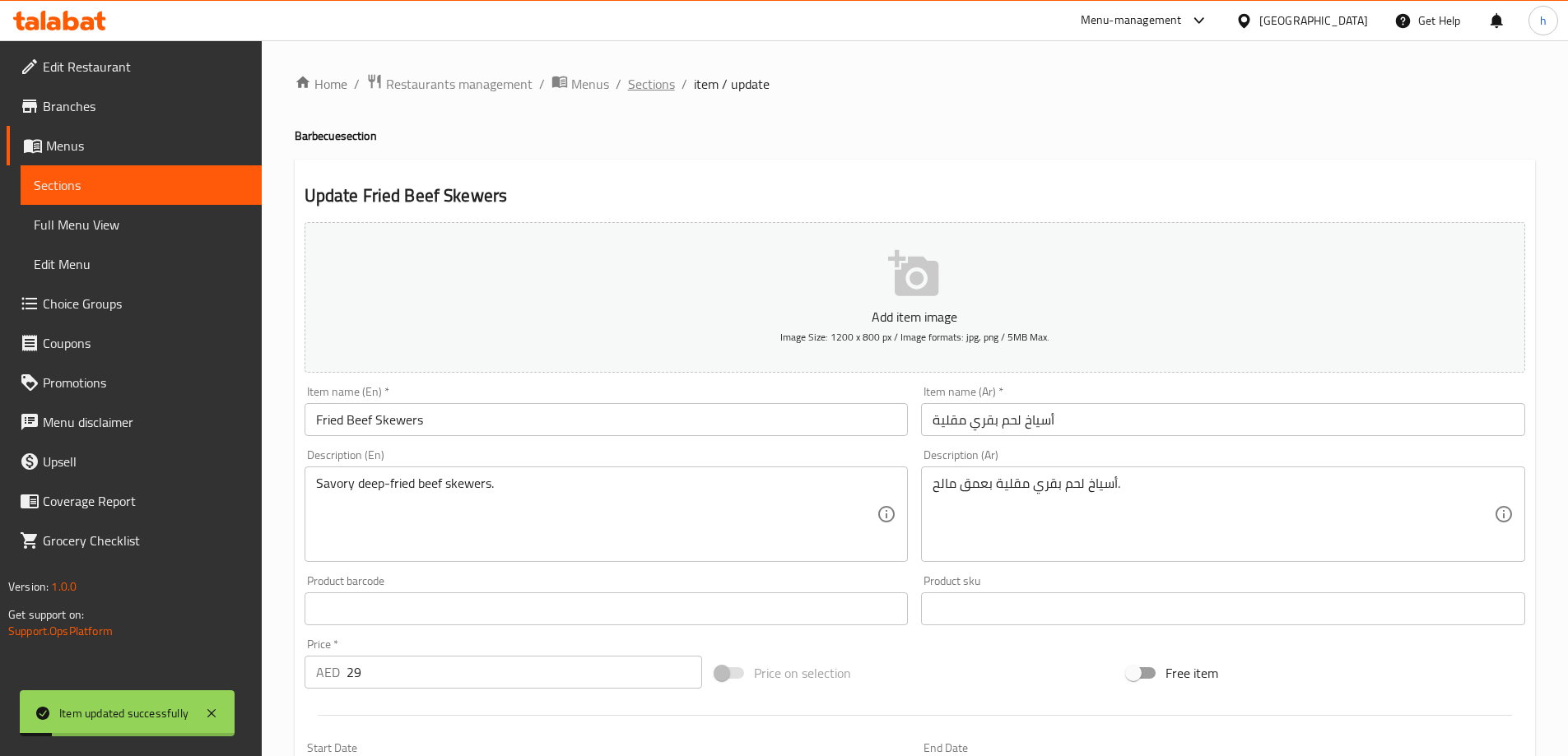
click at [669, 82] on span "Sections" at bounding box center [652, 84] width 47 height 19
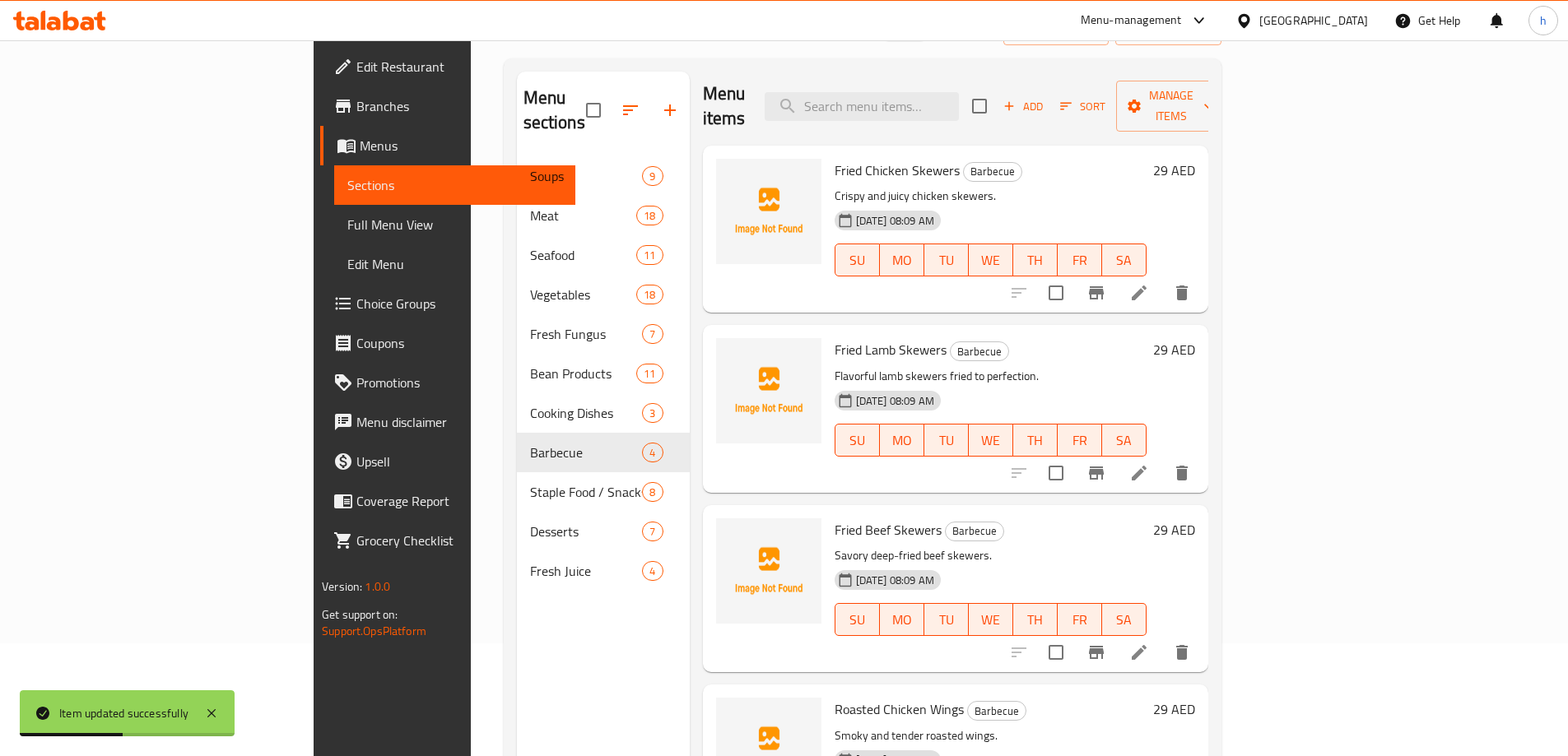
scroll to position [231, 0]
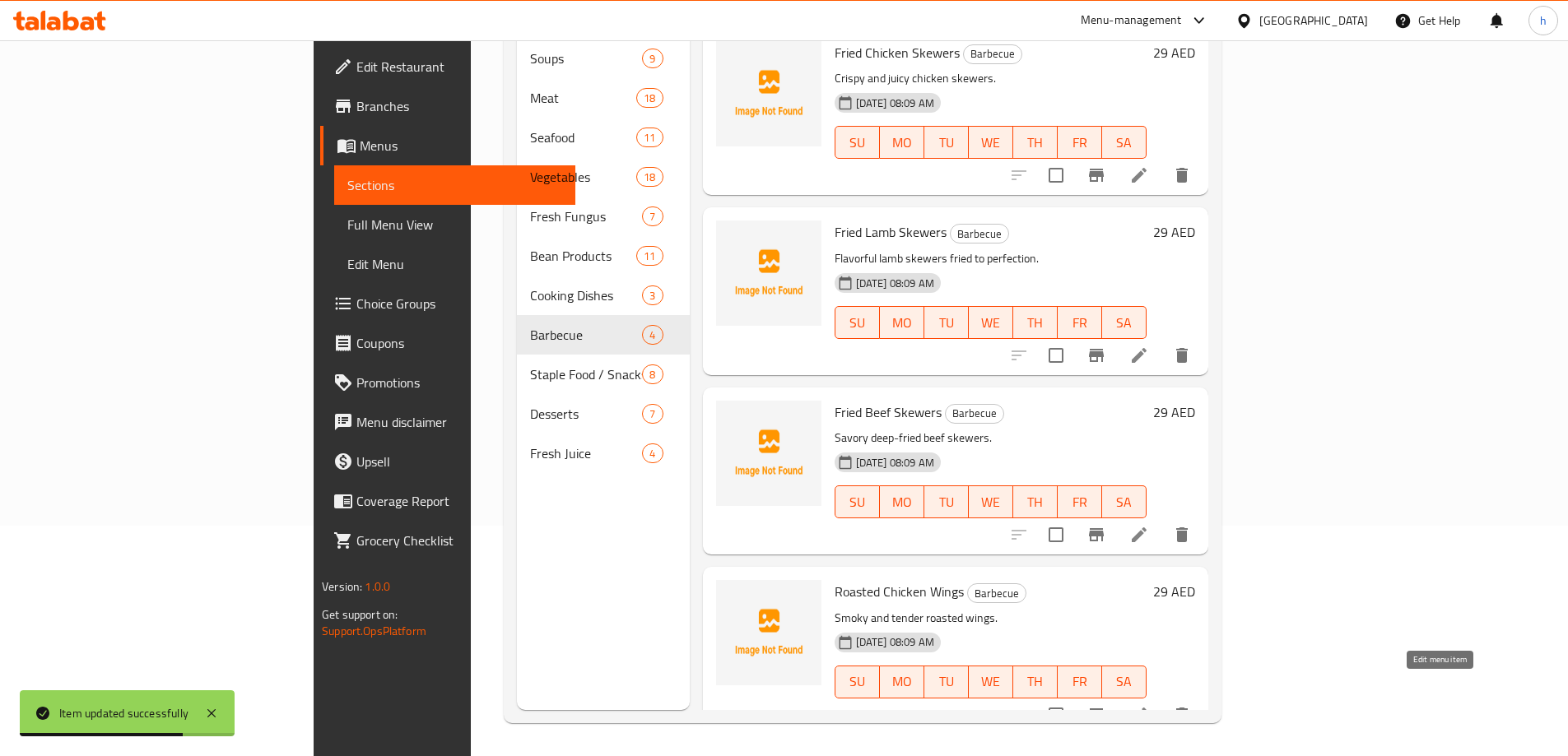
click at [1149, 705] on icon at bounding box center [1139, 715] width 19 height 19
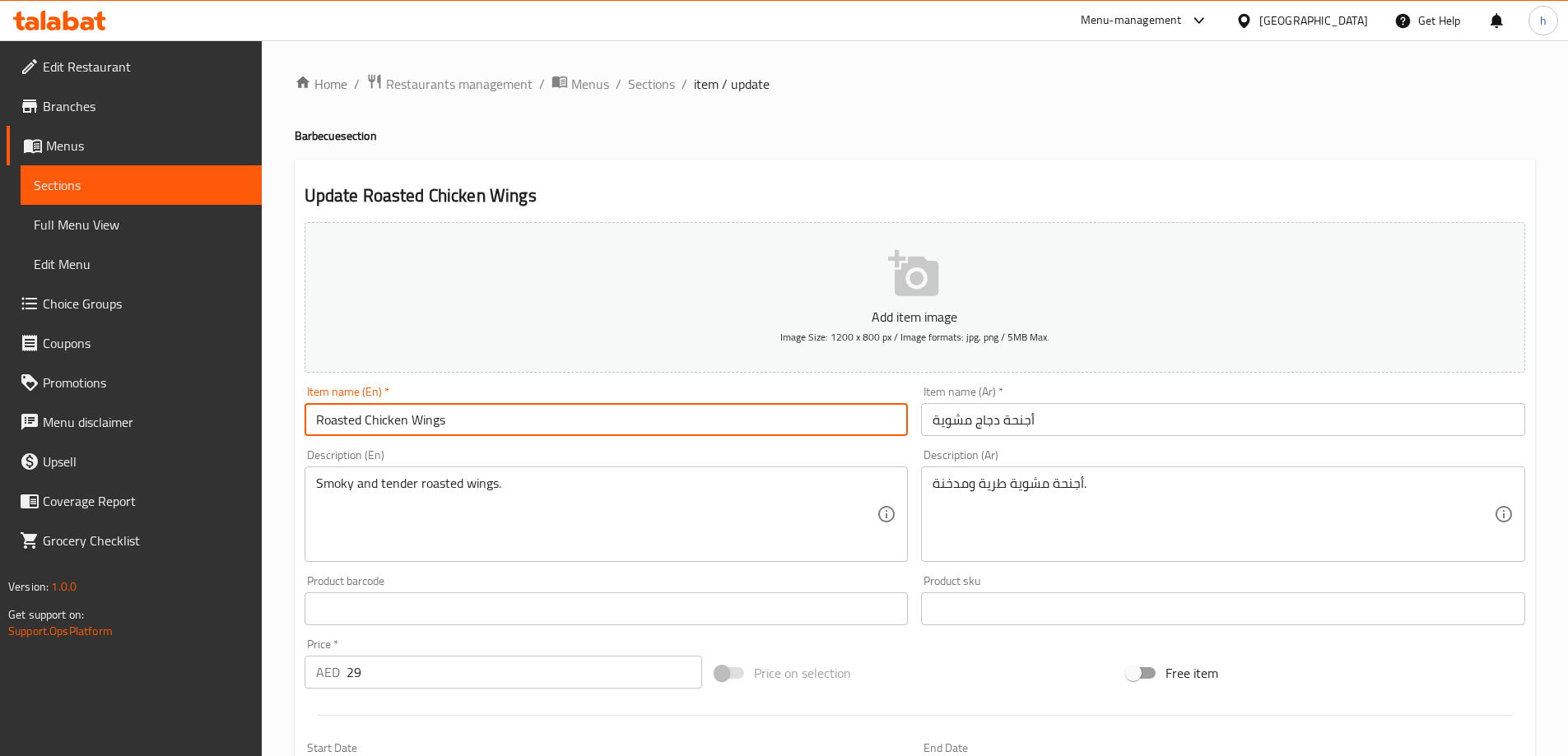
click at [585, 433] on input "Roasted Chicken Wings" at bounding box center [607, 420] width 604 height 33
click at [401, 425] on input "Roasted Chicken Wings" at bounding box center [607, 420] width 604 height 33
click at [1007, 425] on input "أجنحة دجاج مشوية" at bounding box center [1223, 420] width 604 height 33
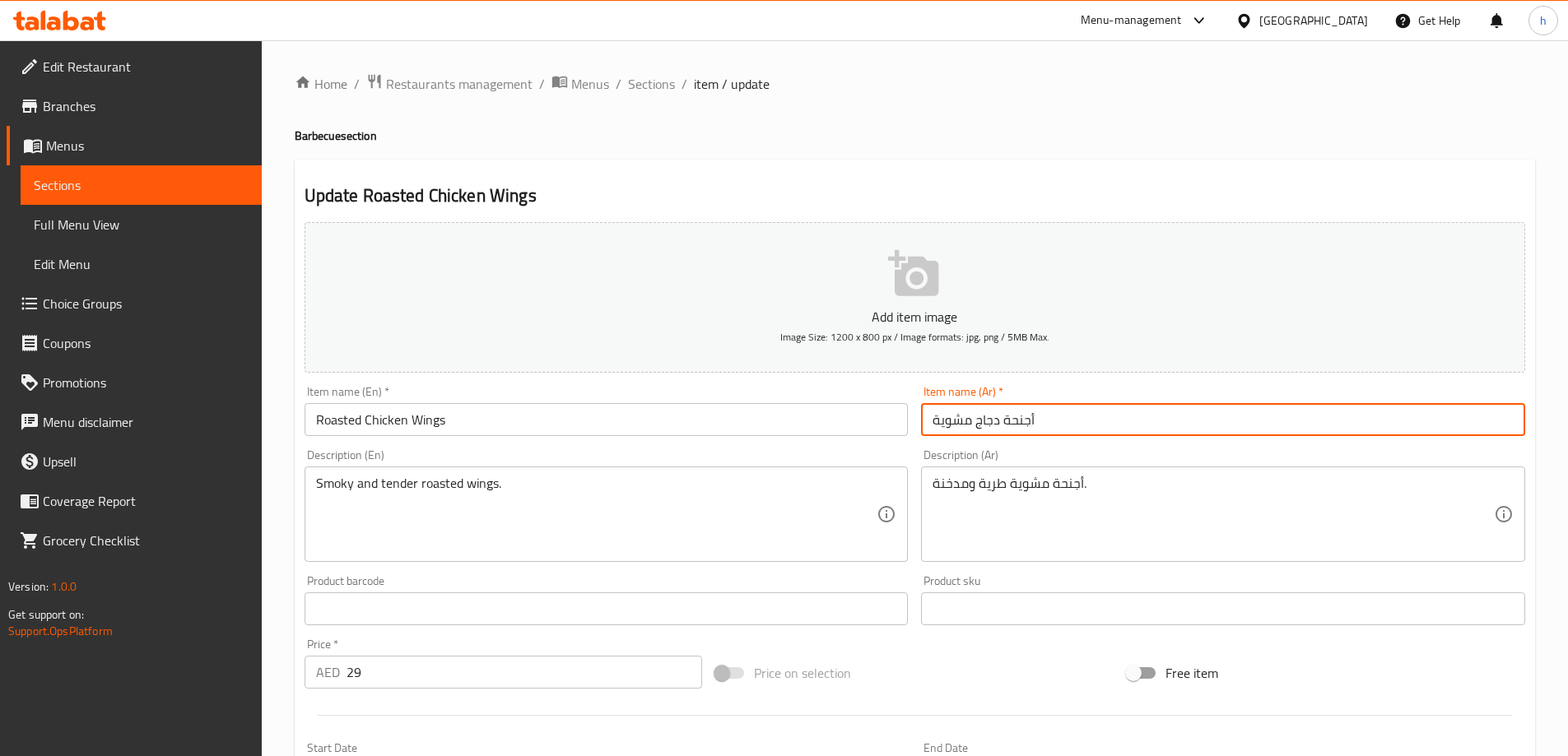
click at [1007, 425] on input "أجنحة دجاج مشوية" at bounding box center [1223, 420] width 604 height 33
click at [964, 426] on input "أجنحة دجاج مشوية" at bounding box center [1223, 420] width 604 height 33
click at [944, 427] on input "أجنحة دجاج مشوية" at bounding box center [1223, 420] width 604 height 33
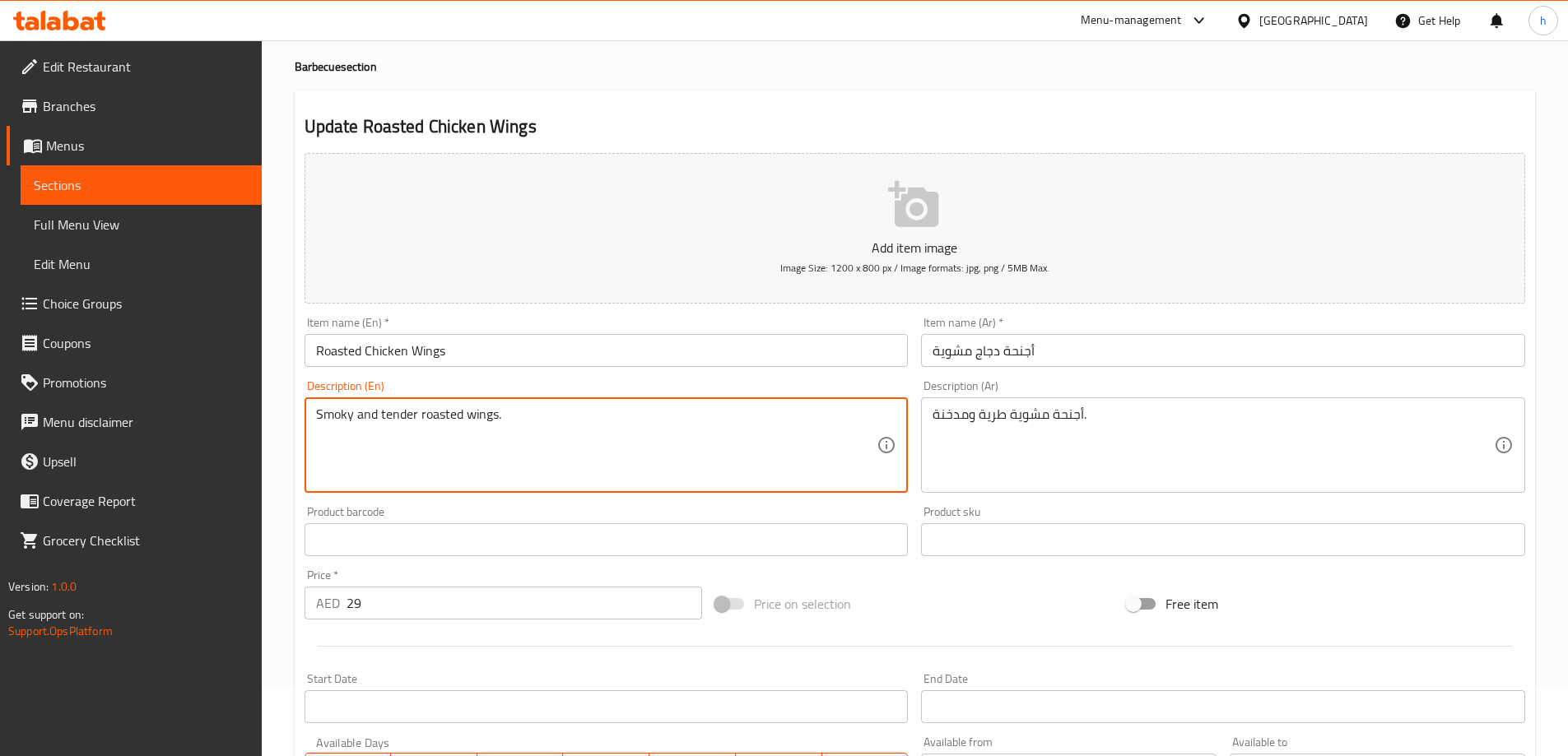
scroll to position [165, 0]
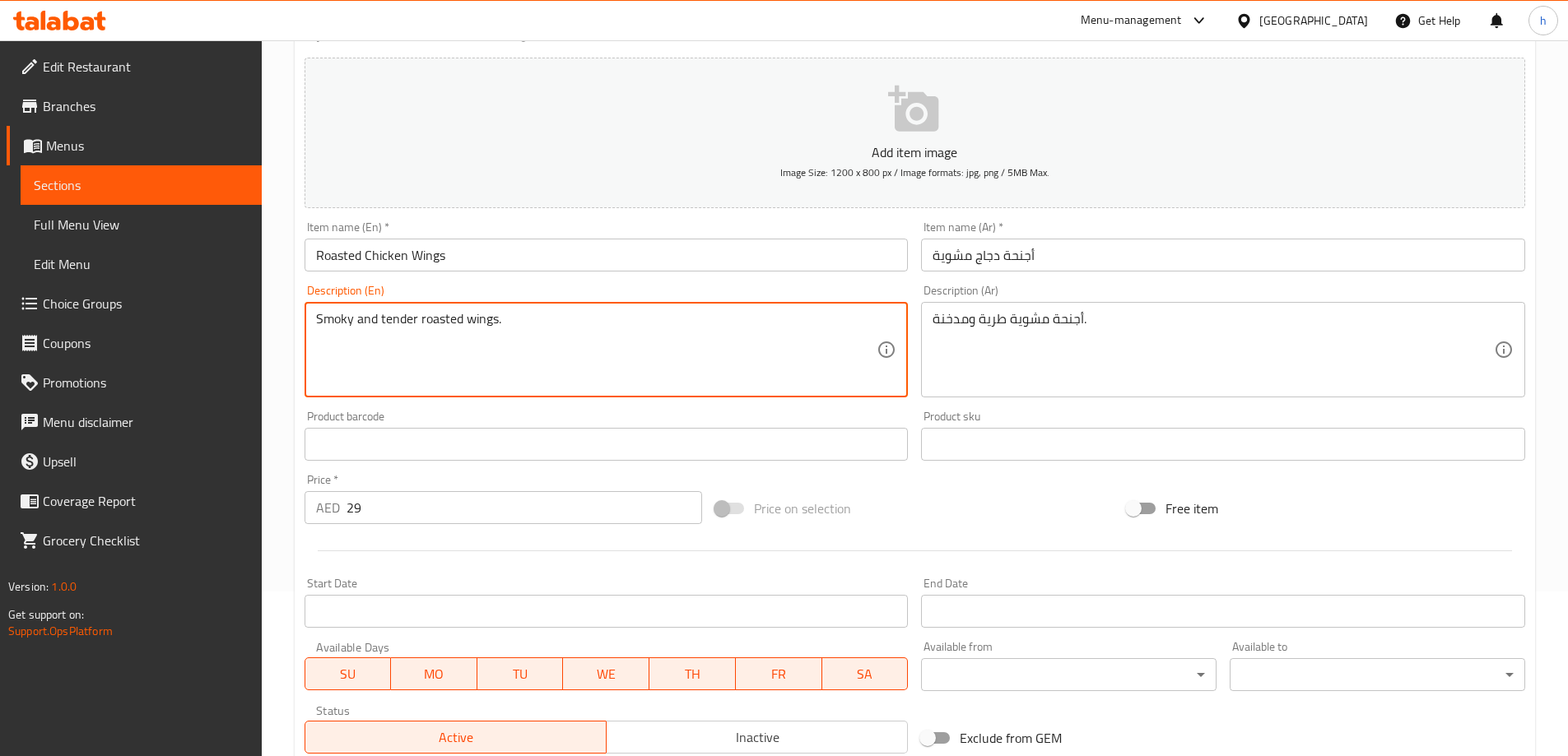
drag, startPoint x: 417, startPoint y: 318, endPoint x: 527, endPoint y: 321, distance: 110.0
click at [527, 321] on textarea "Smoky and tender roasted wings." at bounding box center [596, 350] width 561 height 78
click at [342, 319] on textarea "Smoky and tender roasted wings." at bounding box center [596, 350] width 561 height 78
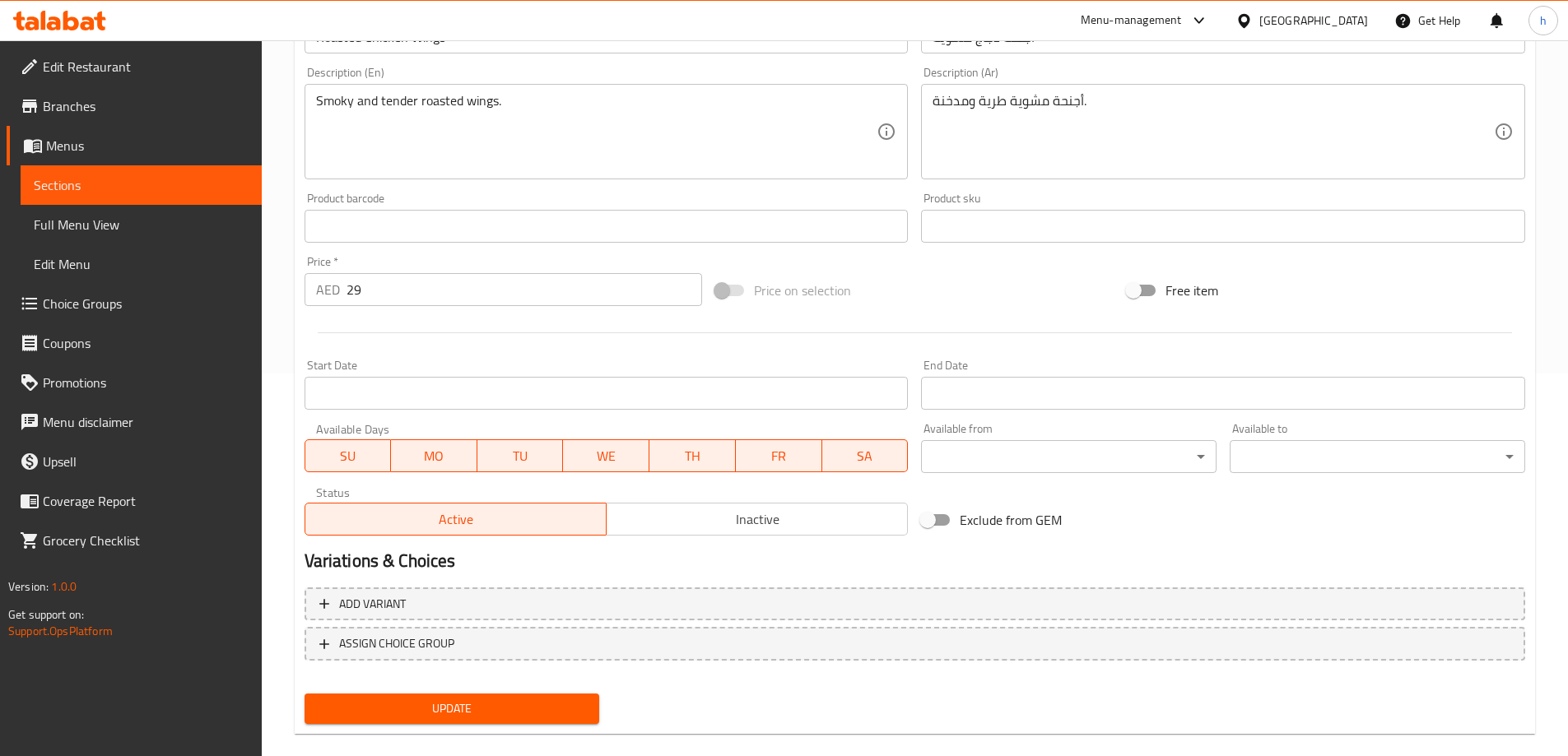
scroll to position [406, 0]
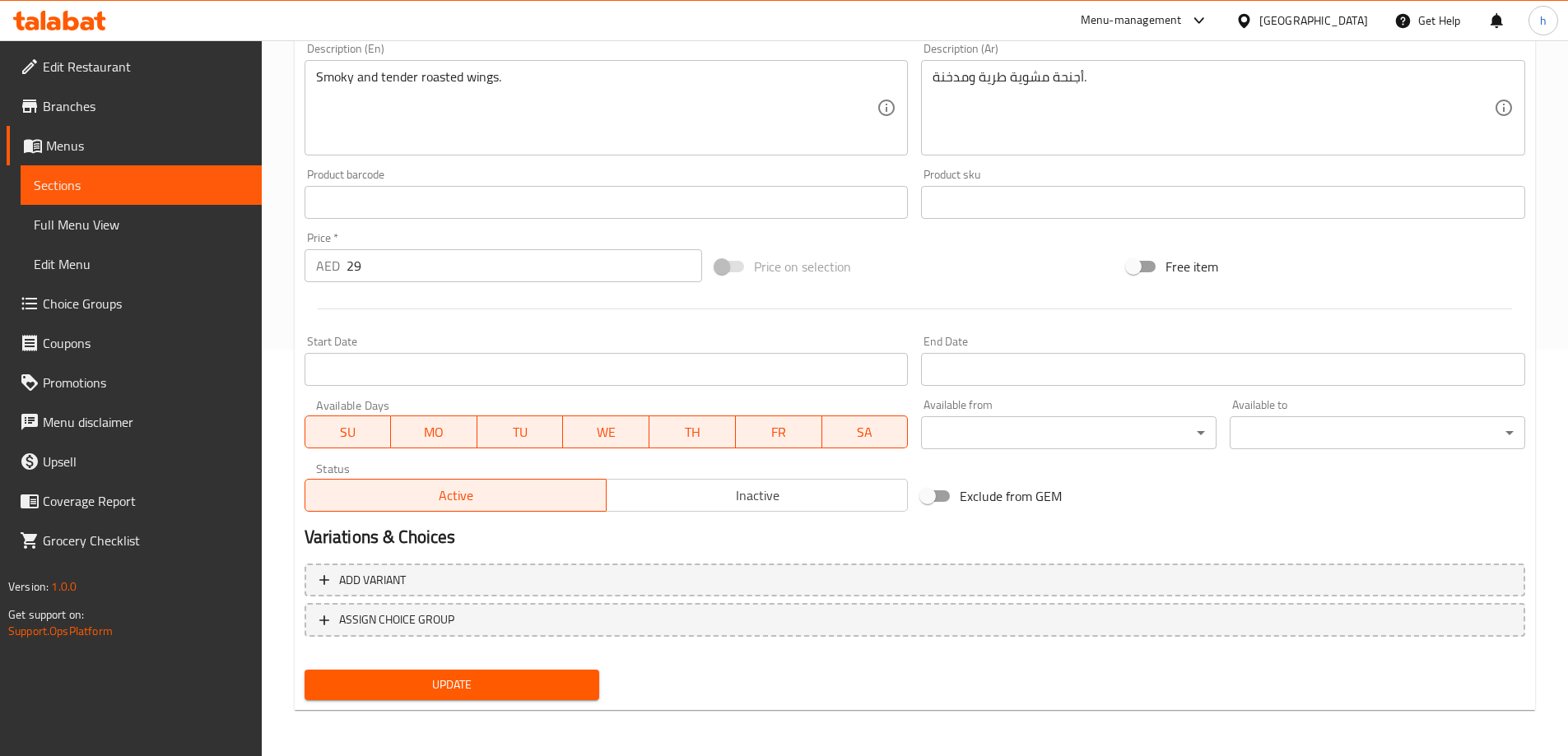
click at [504, 675] on span "Update" at bounding box center [452, 685] width 269 height 20
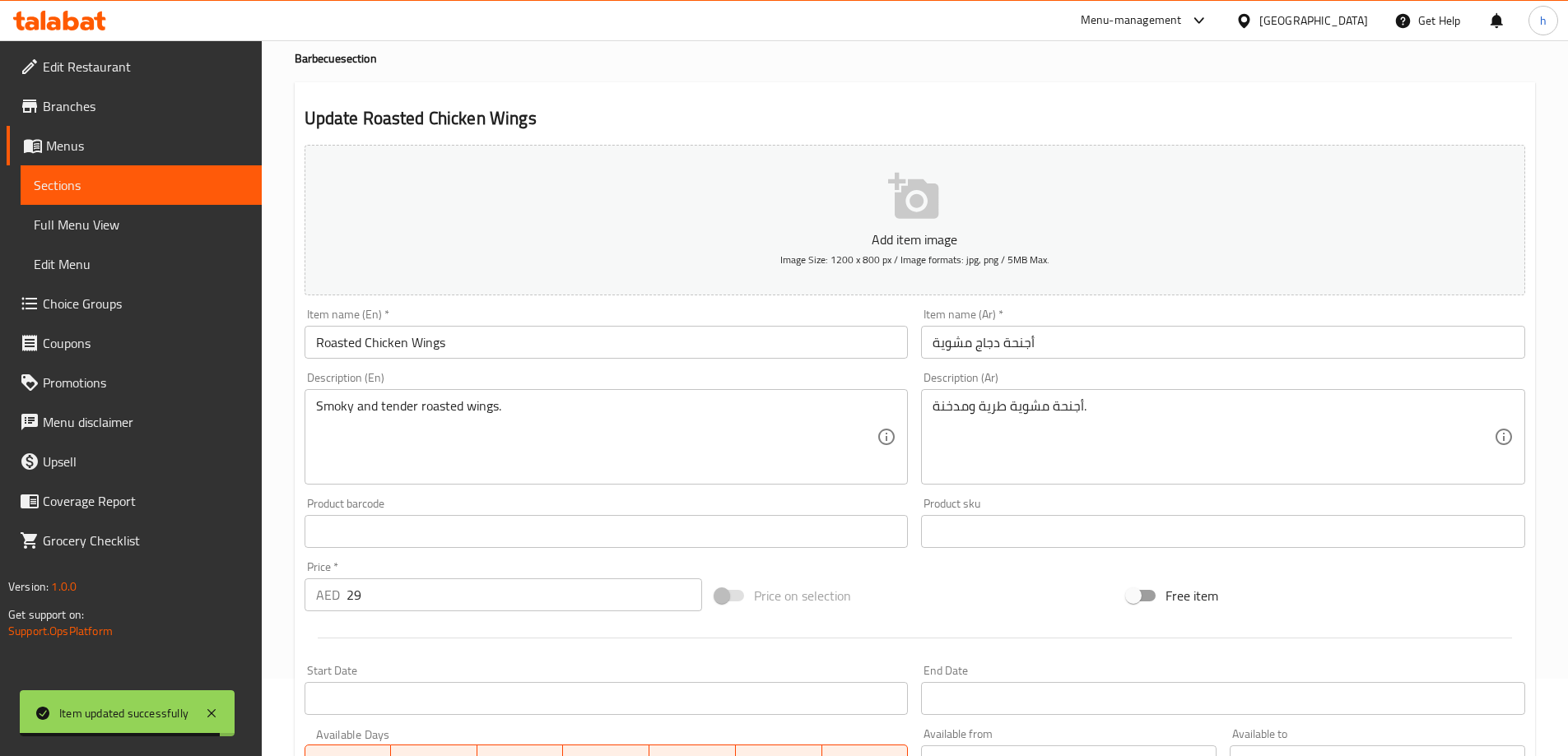
scroll to position [0, 0]
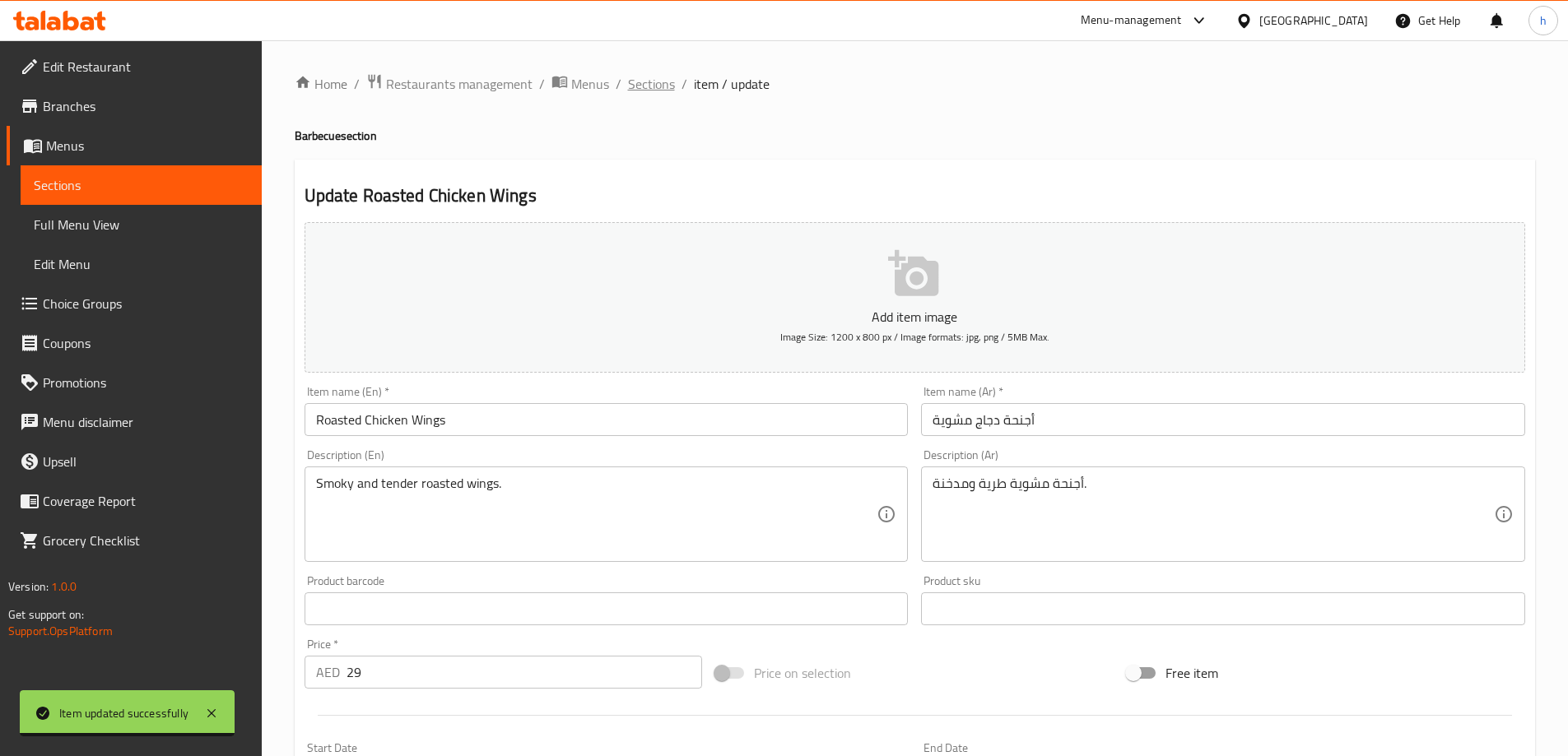
click at [646, 82] on span "Sections" at bounding box center [652, 84] width 47 height 19
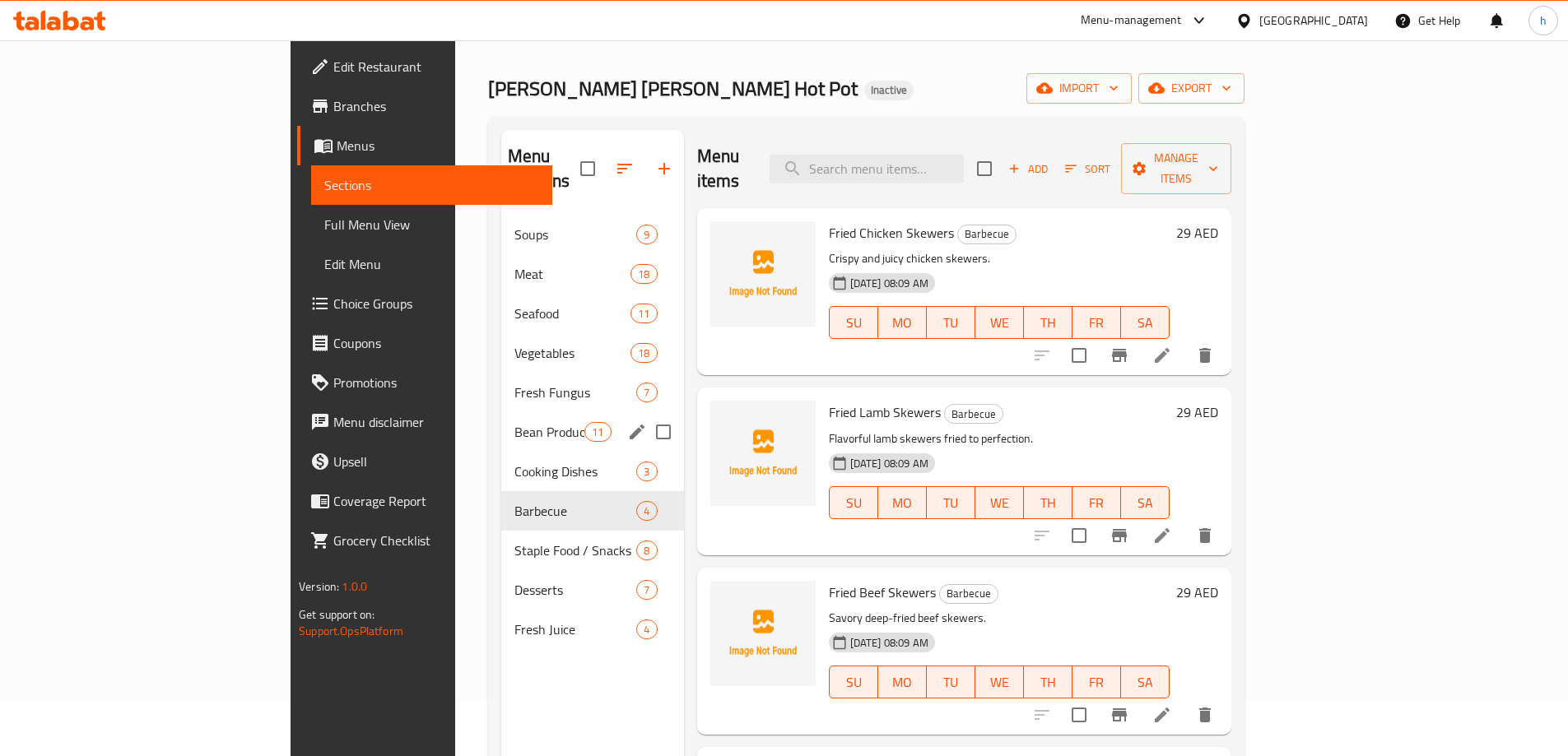
scroll to position [82, 0]
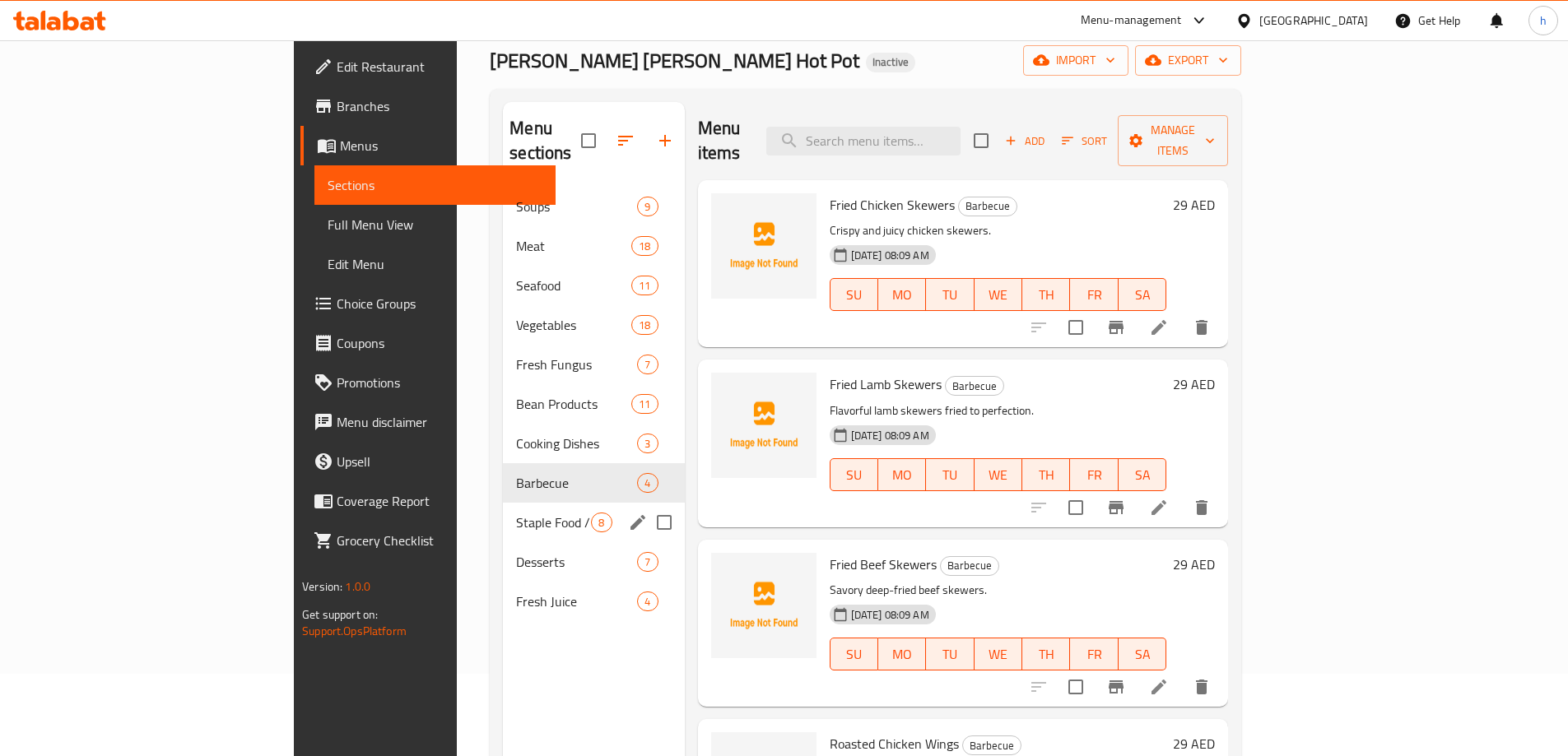
click at [503, 503] on div "Staple Food / Snacks 8" at bounding box center [593, 522] width 181 height 40
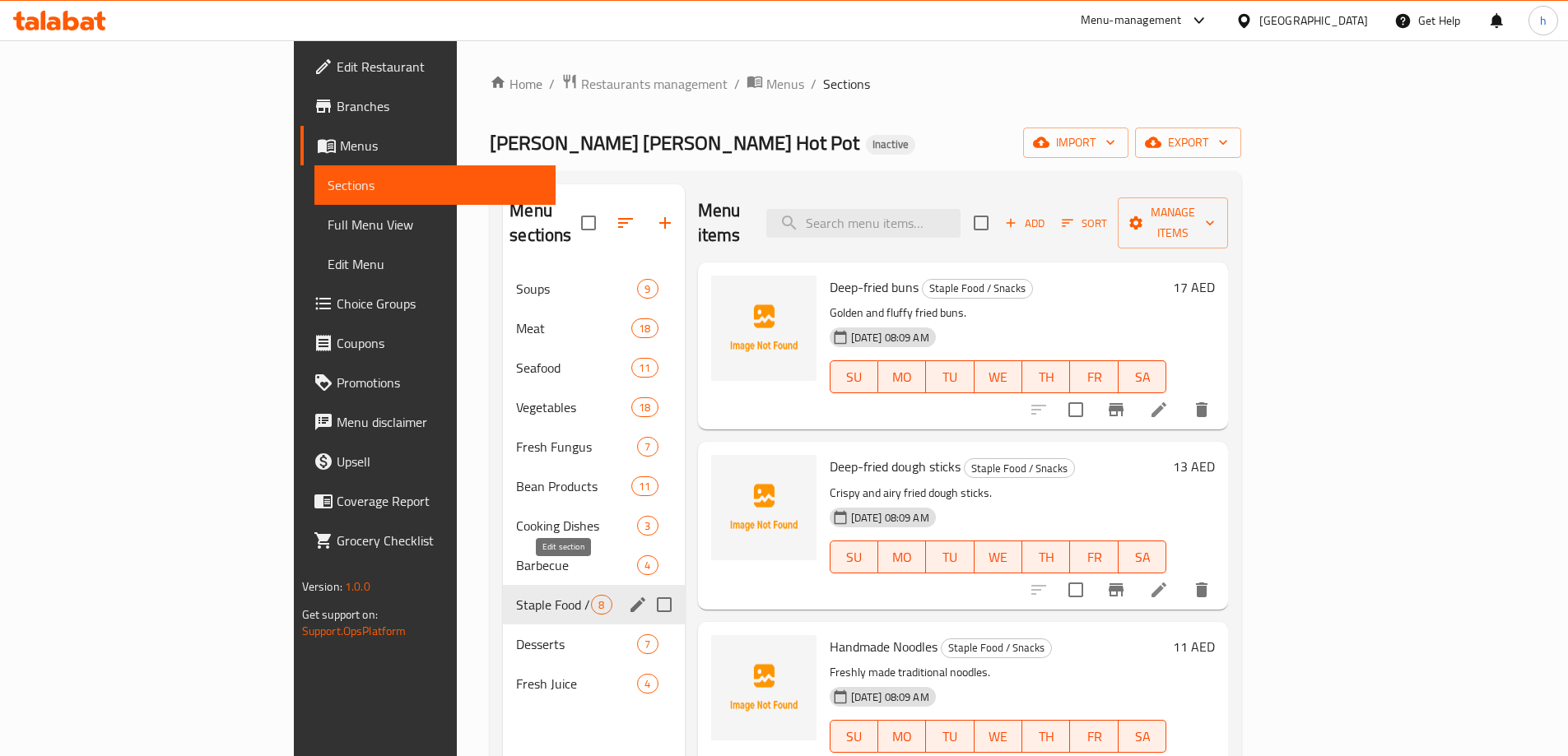
click at [629, 595] on icon "edit" at bounding box center [638, 605] width 19 height 19
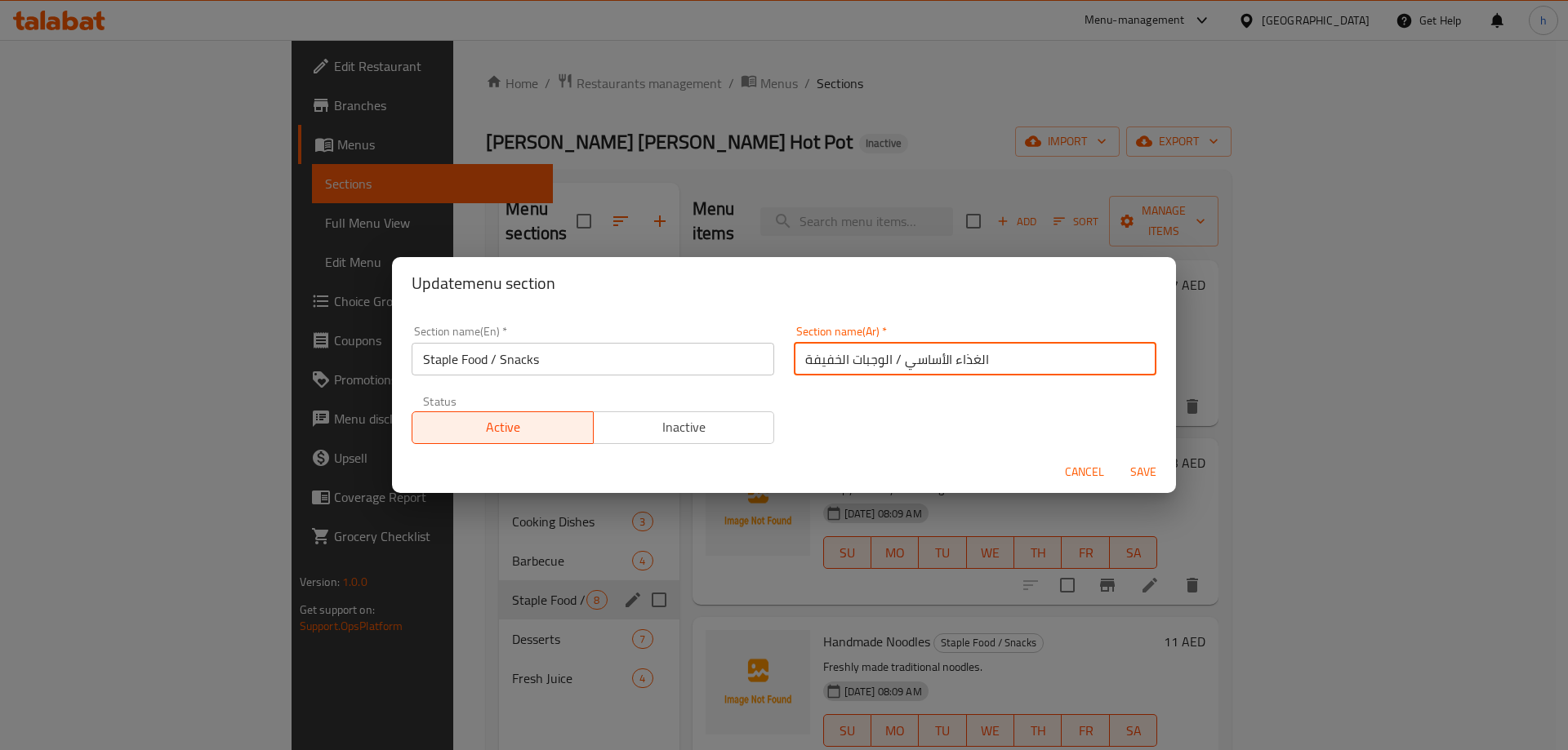
drag, startPoint x: 884, startPoint y: 356, endPoint x: 745, endPoint y: 360, distance: 139.1
click at [745, 360] on div "Section name(En)   * Staple Food / Snacks Section name(En) * Section name(Ar)  …" at bounding box center [784, 385] width 765 height 138
click at [796, 357] on input "الغذاء الأساسي / ا" at bounding box center [974, 360] width 363 height 33
type input "الغذاء الأساسي /سناكس"
click at [427, 371] on input "Staple Food / Snacks" at bounding box center [593, 360] width 363 height 33
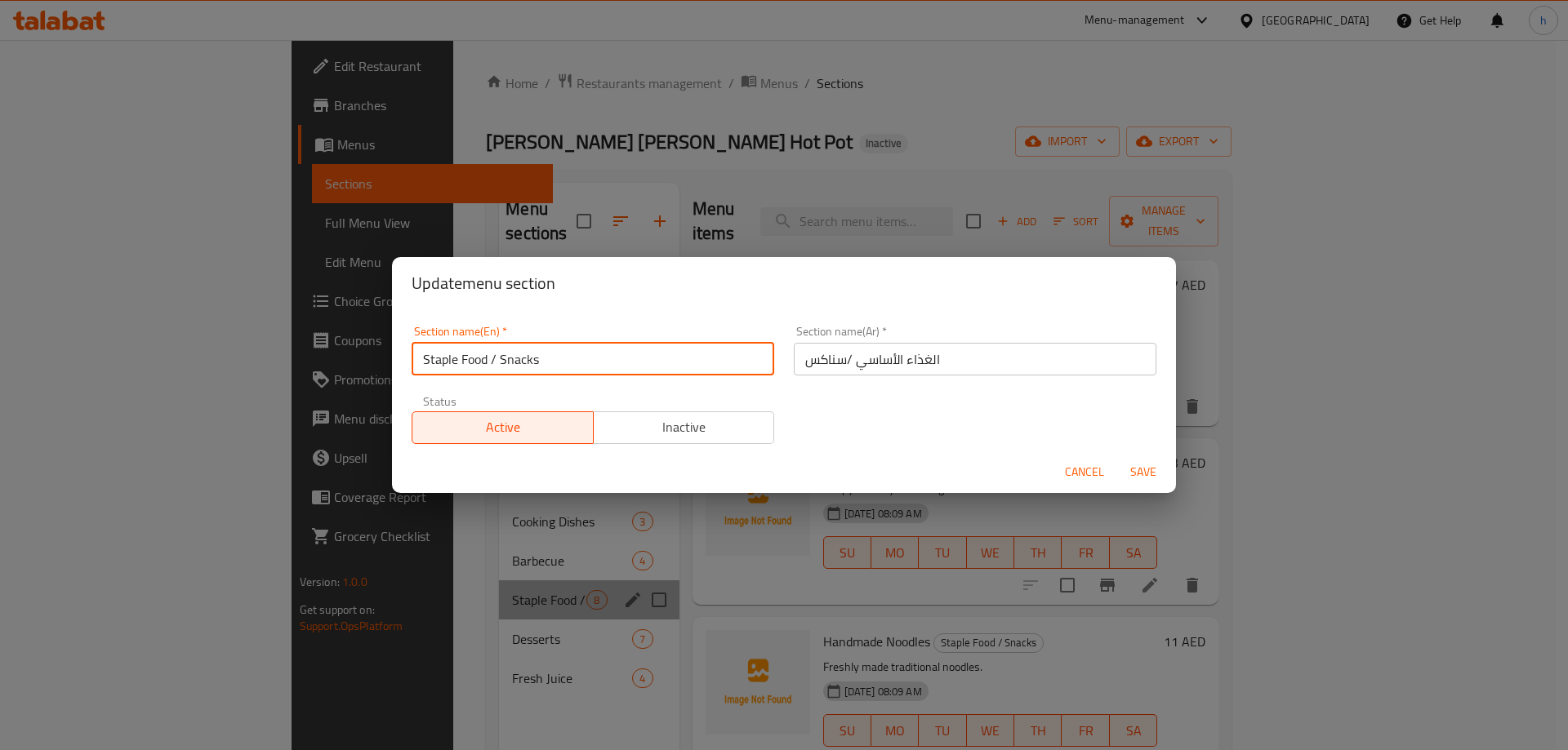
click at [427, 371] on input "Staple Food / Snacks" at bounding box center [593, 360] width 363 height 33
click at [460, 365] on input "Staple Food / Snacks" at bounding box center [593, 360] width 363 height 33
drag, startPoint x: 485, startPoint y: 355, endPoint x: 421, endPoint y: 352, distance: 64.1
click at [421, 352] on input "Staple Food / Snacks" at bounding box center [593, 360] width 363 height 33
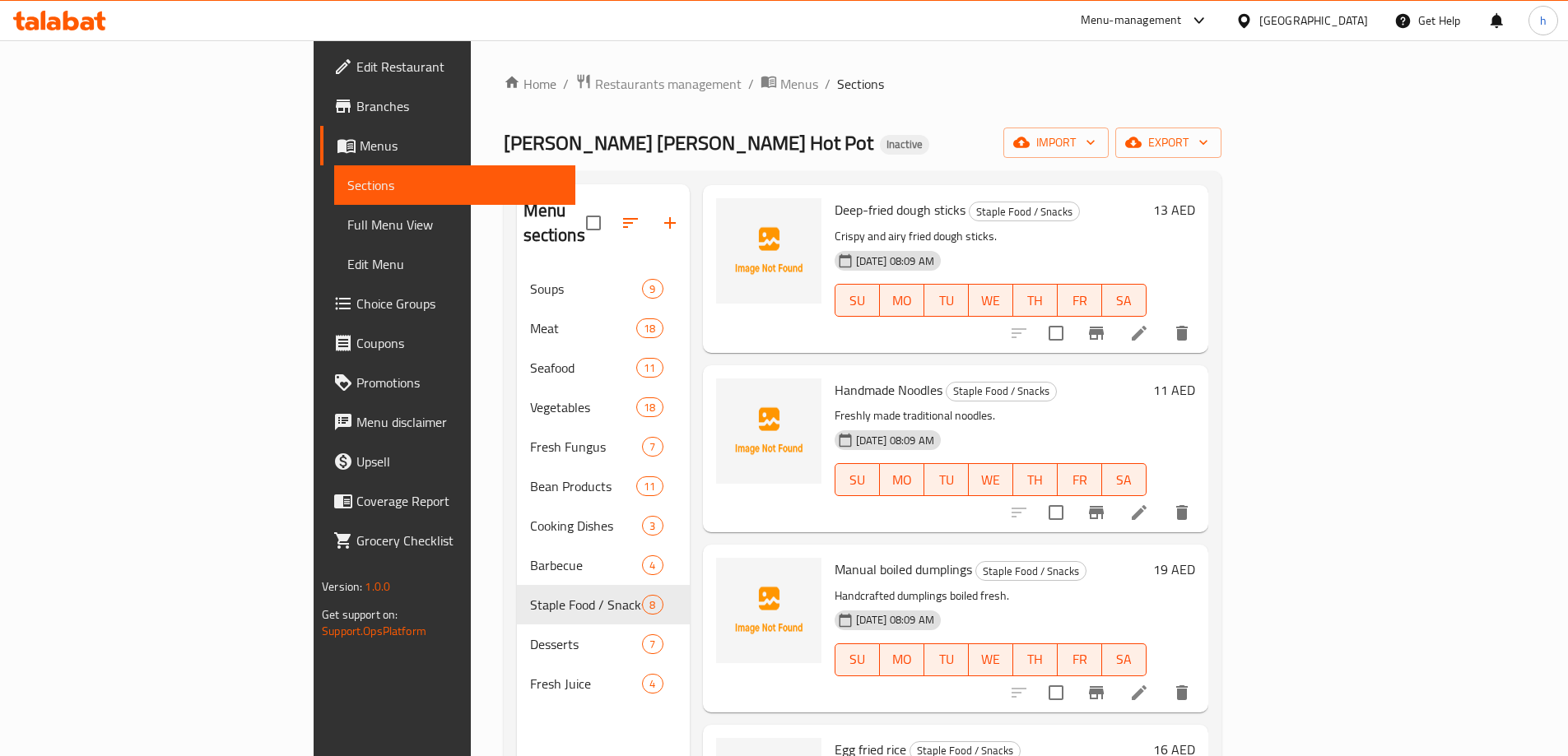
scroll to position [329, 0]
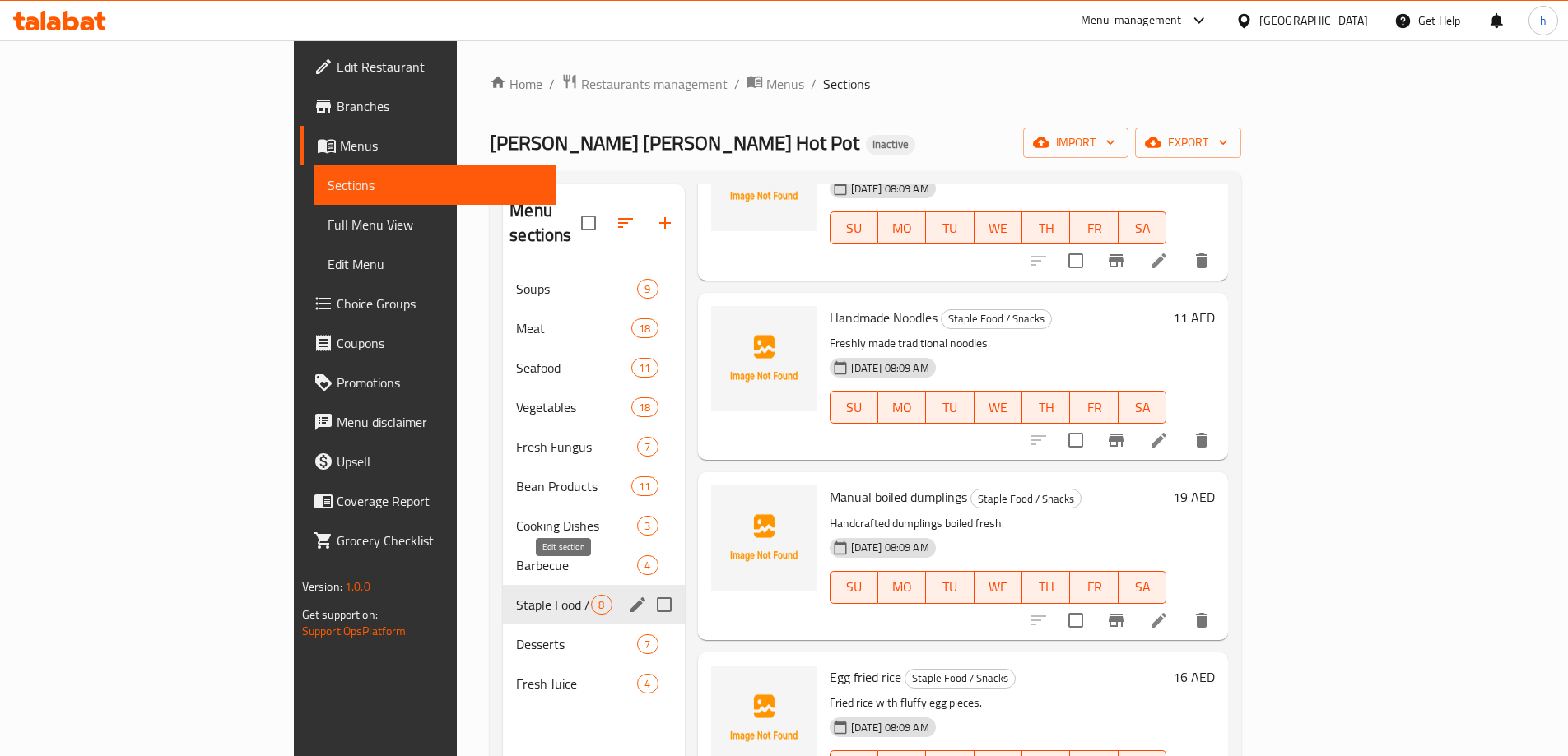
click at [626, 592] on button "edit" at bounding box center [637, 604] width 24 height 24
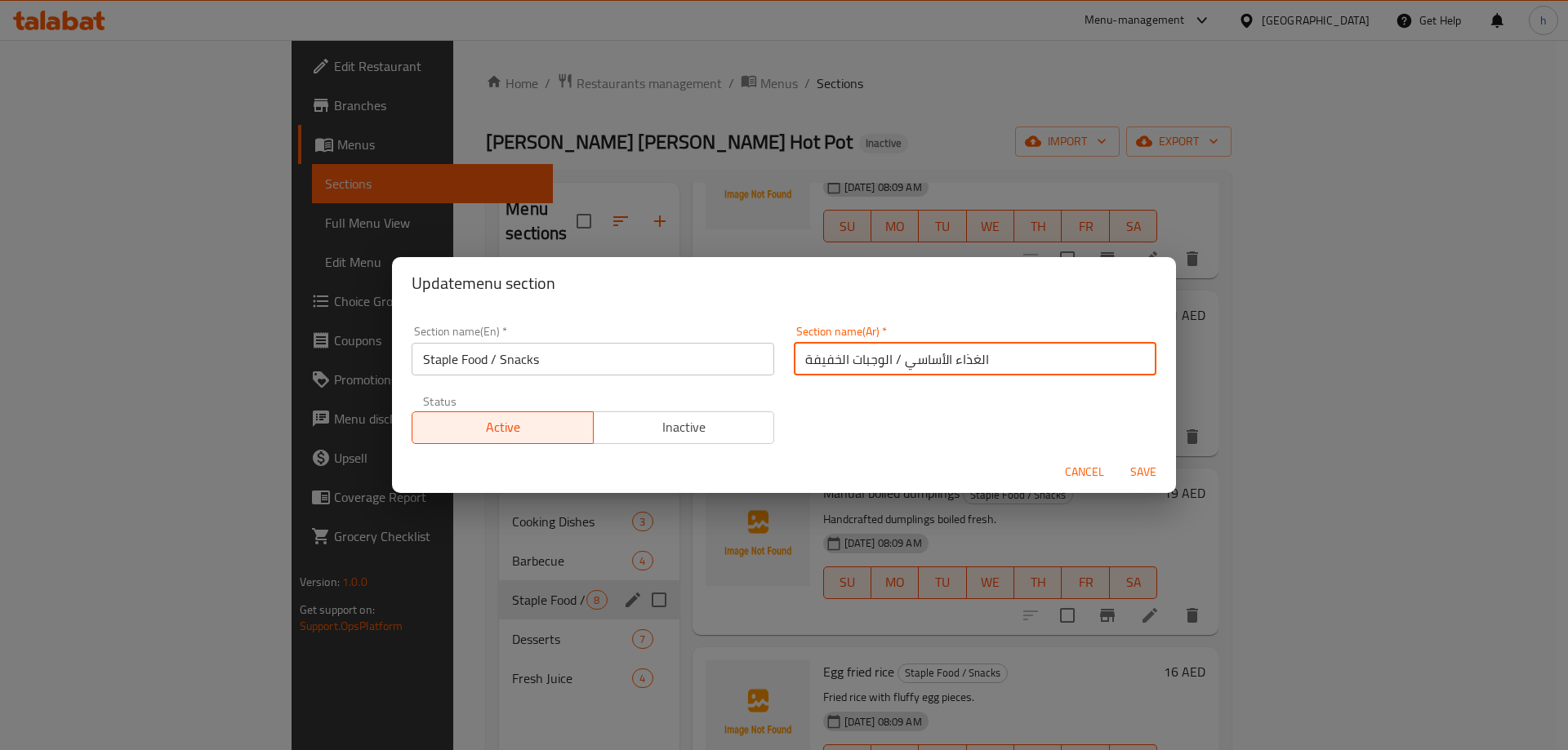
drag, startPoint x: 885, startPoint y: 355, endPoint x: 796, endPoint y: 349, distance: 89.2
click at [796, 349] on input "الغذاء الأساسي / الوجبات الخفيفة" at bounding box center [974, 360] width 363 height 33
drag, startPoint x: 855, startPoint y: 362, endPoint x: 960, endPoint y: 365, distance: 105.0
click at [960, 365] on input "الغذاء الأساسي / سناكس" at bounding box center [974, 360] width 363 height 33
type input "ستابل فود / سناكس"
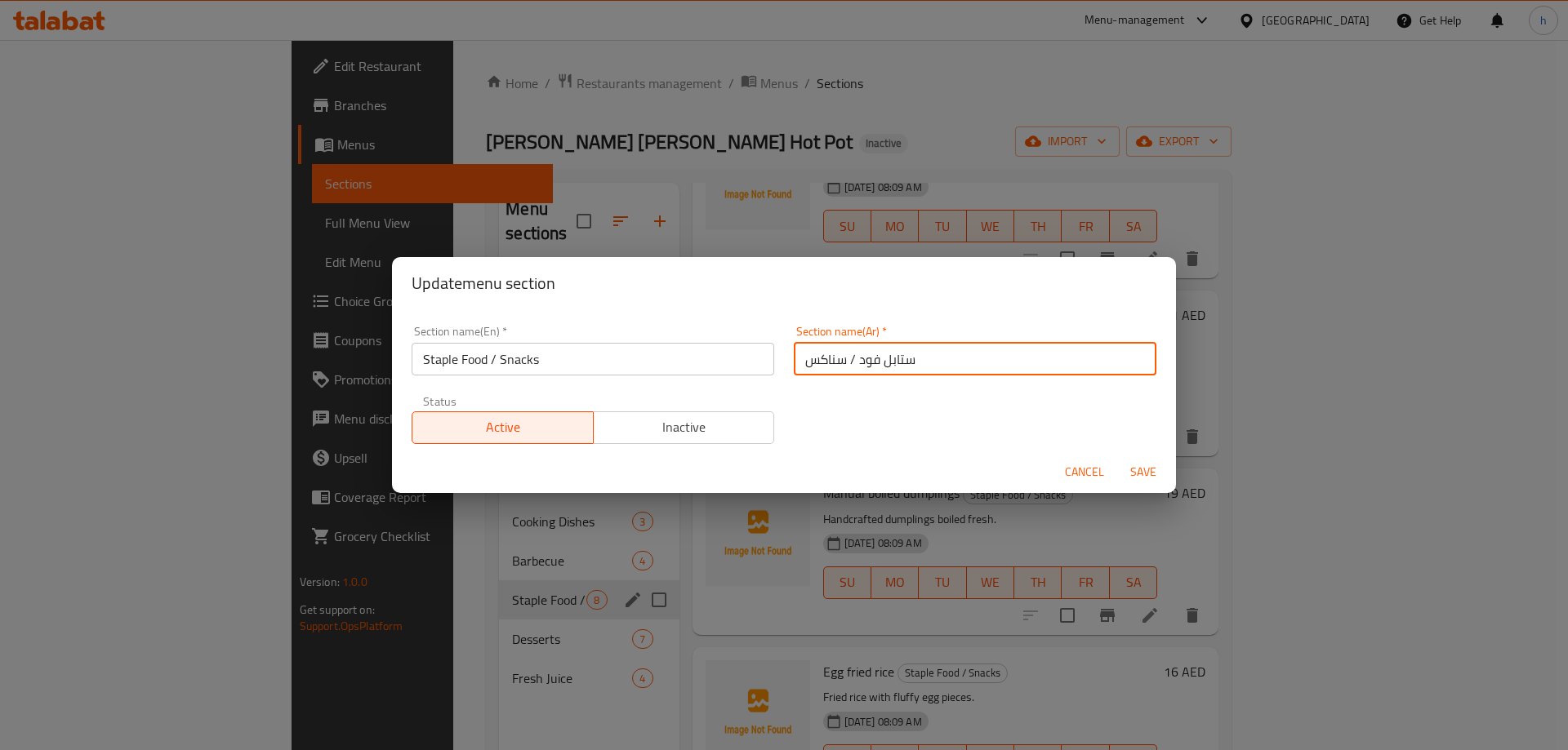
click at [1143, 467] on span "Save" at bounding box center [1143, 472] width 40 height 20
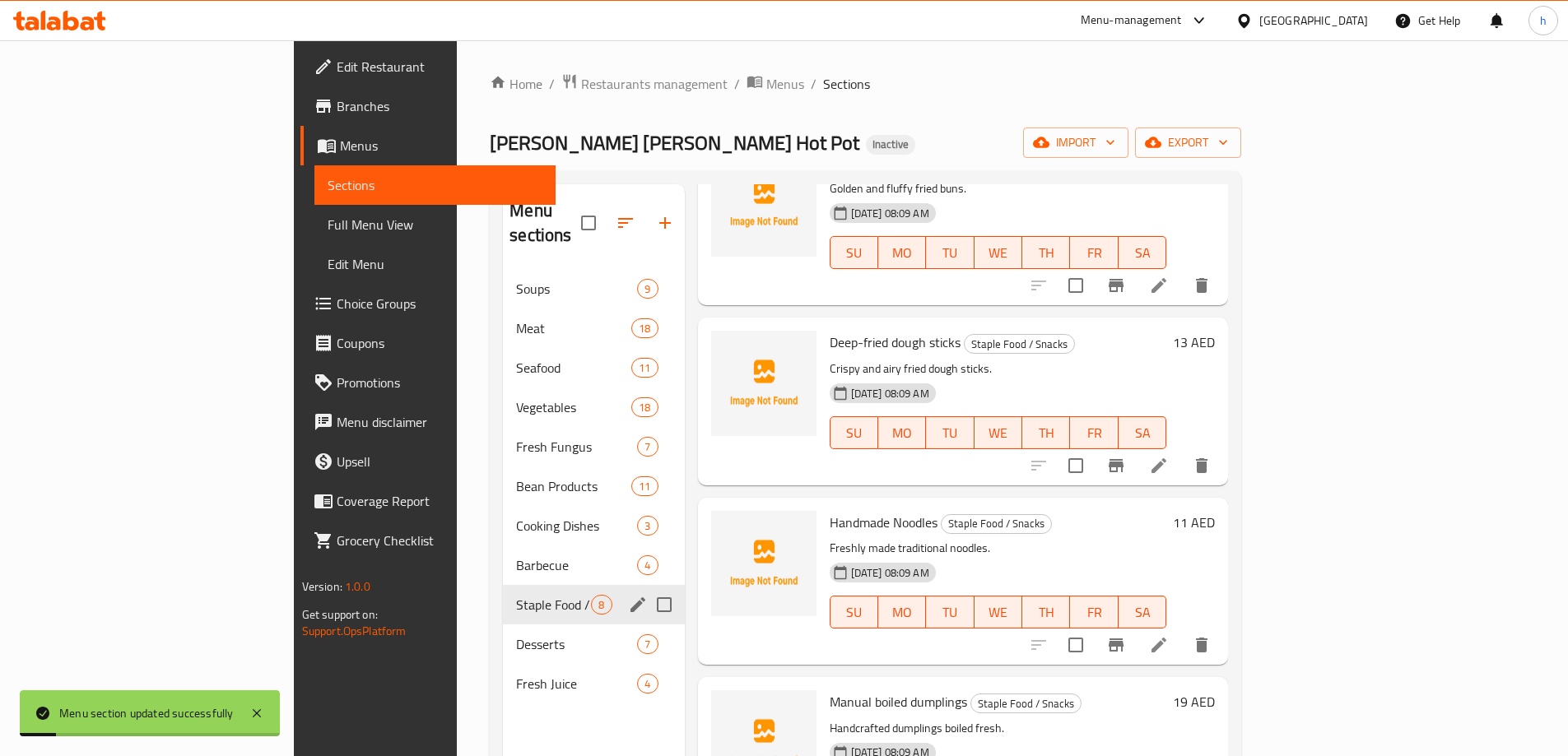
scroll to position [0, 0]
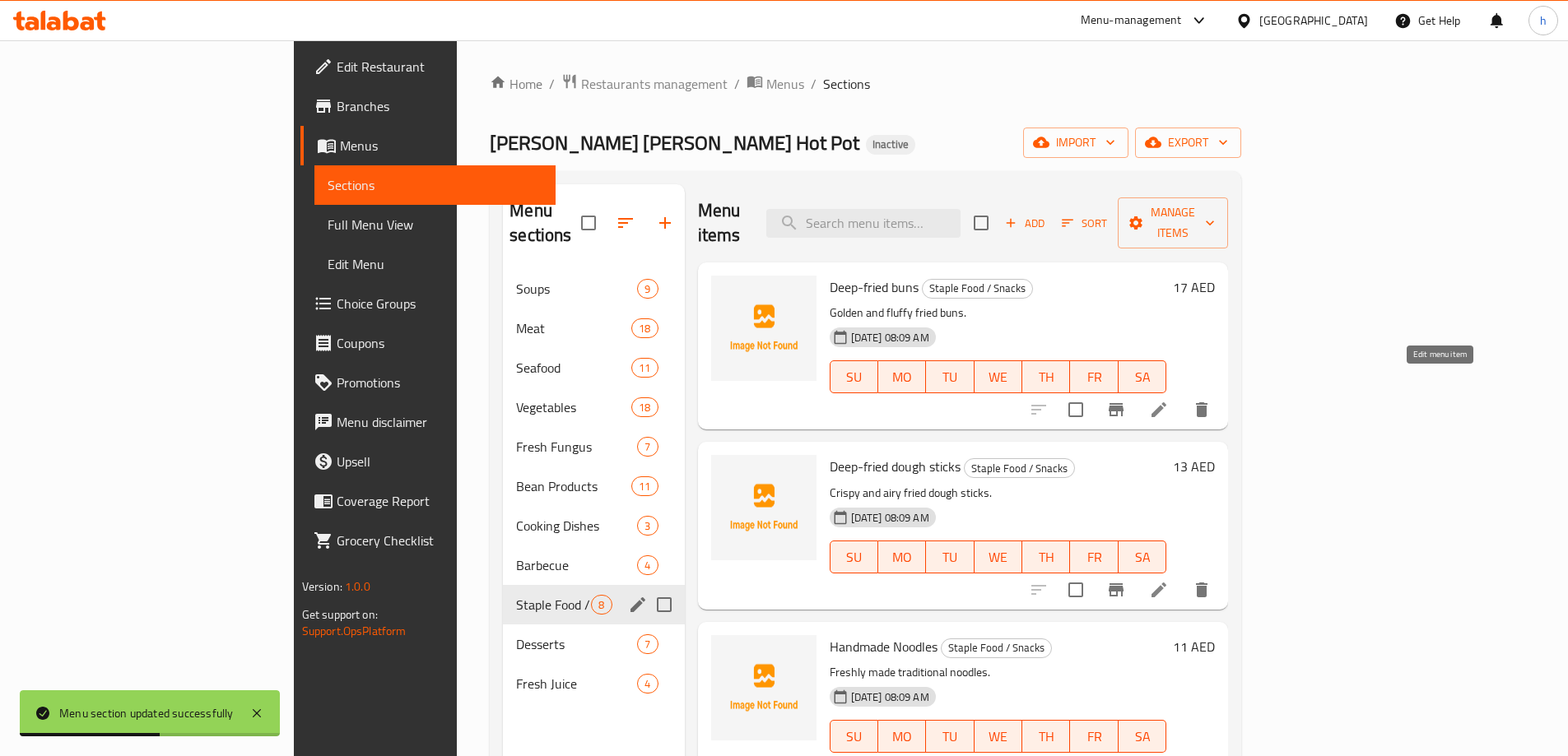
click at [1168, 400] on icon at bounding box center [1159, 410] width 19 height 19
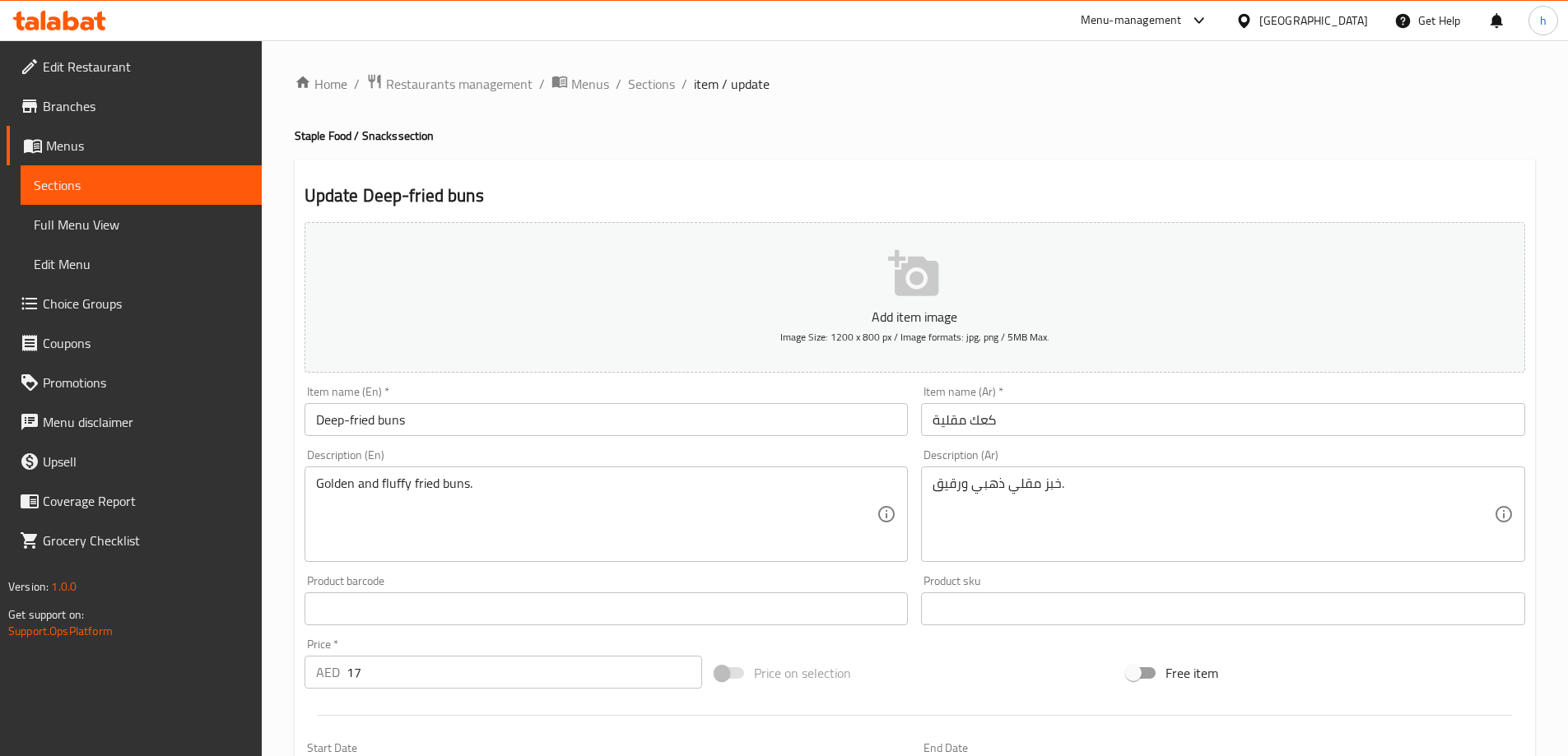
click at [402, 413] on input "Deep-fried buns" at bounding box center [607, 420] width 604 height 33
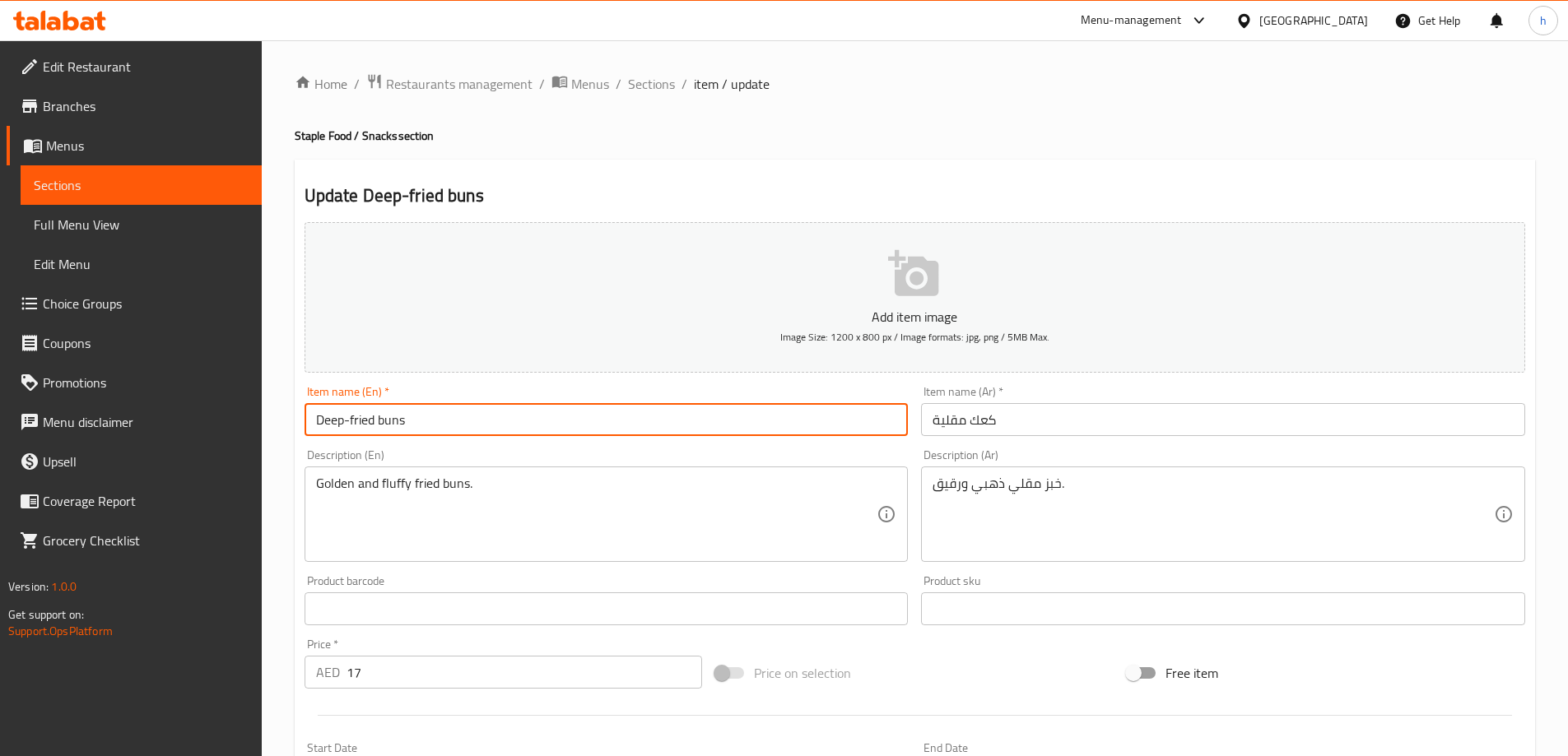
click at [402, 413] on input "Deep-fried buns" at bounding box center [607, 420] width 604 height 33
click at [976, 416] on input "كعك مقلية" at bounding box center [1223, 420] width 604 height 33
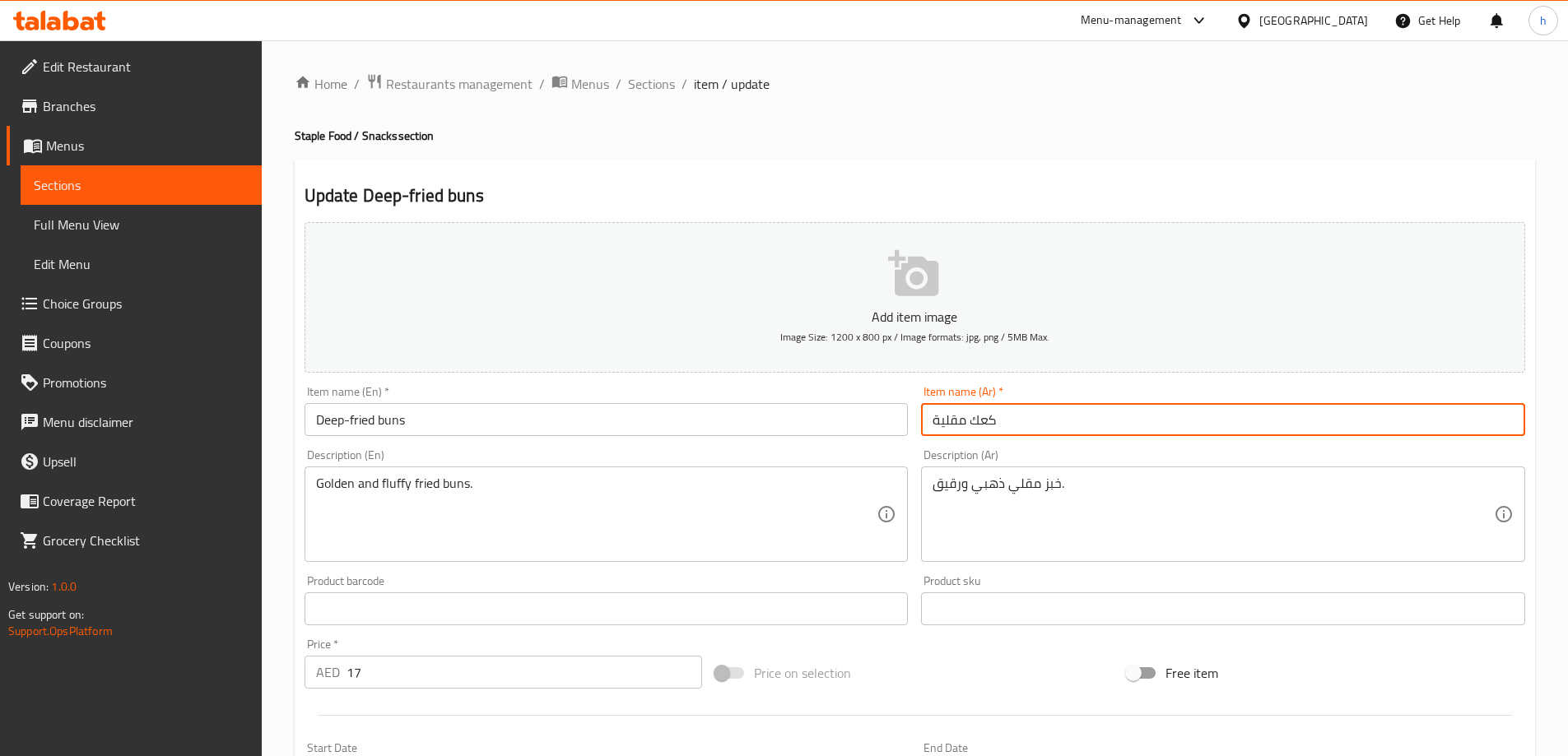
click at [976, 416] on input "كعك مقلية" at bounding box center [1223, 420] width 604 height 33
type input "كيزر مقلي بعمق"
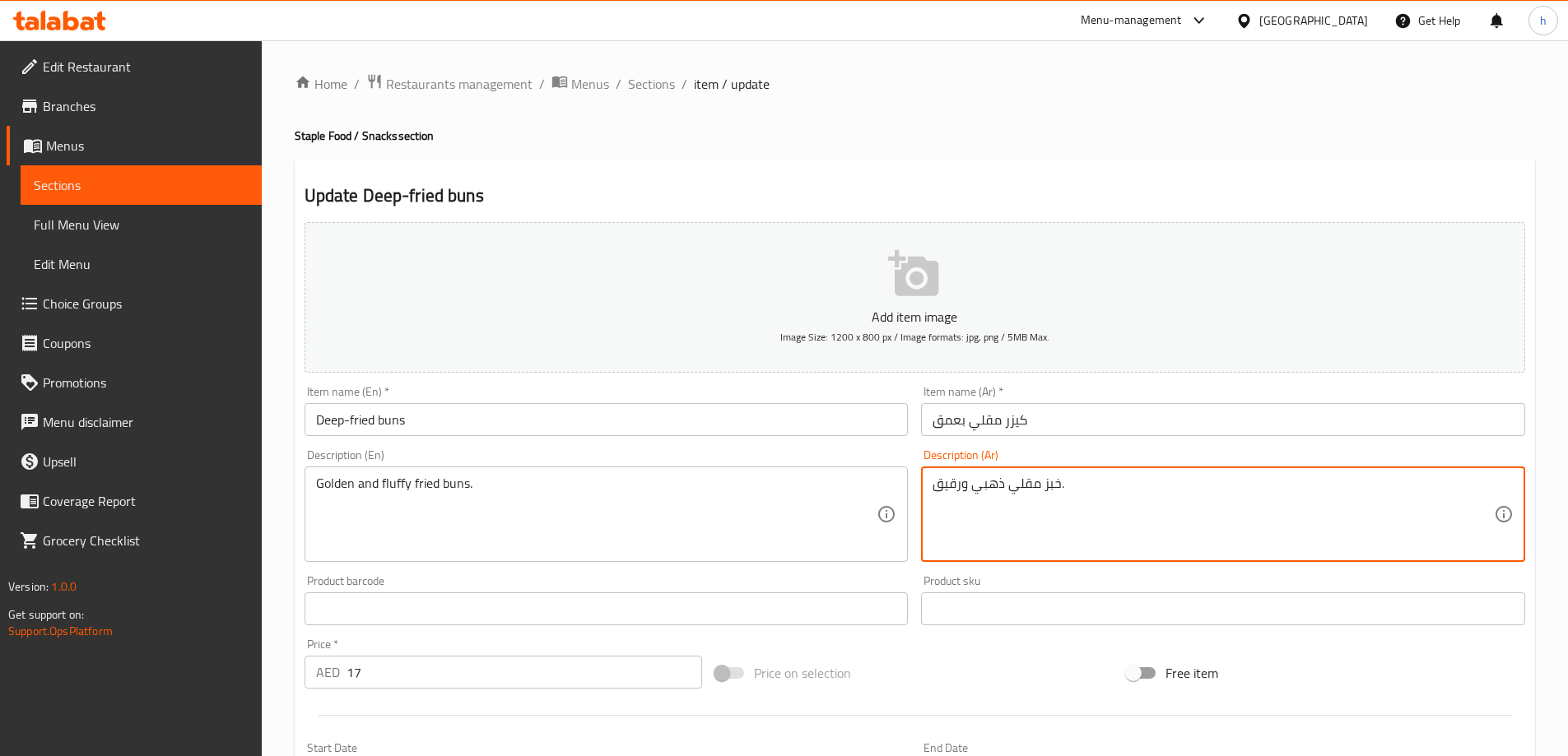
drag, startPoint x: 961, startPoint y: 482, endPoint x: 927, endPoint y: 480, distance: 34.1
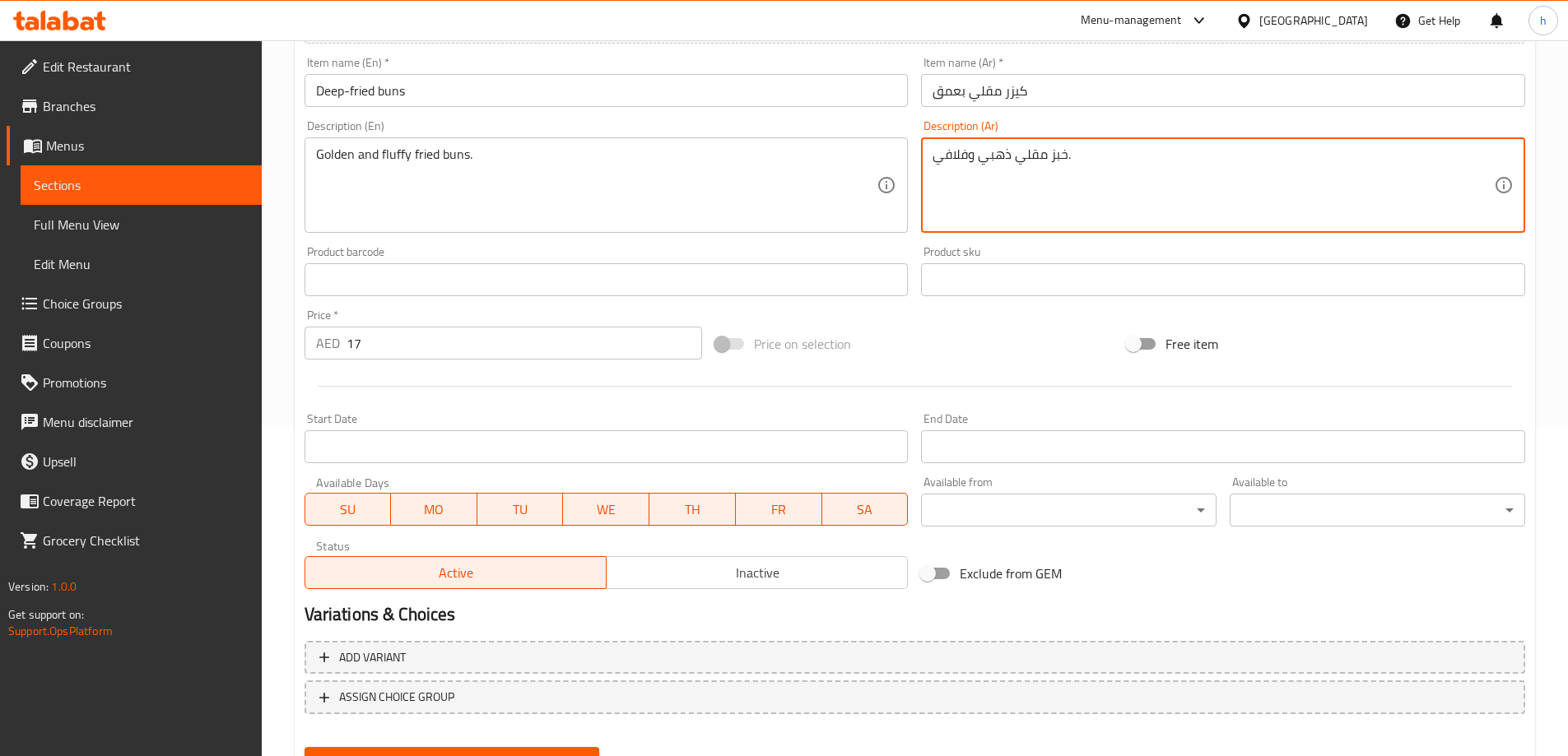
scroll to position [406, 0]
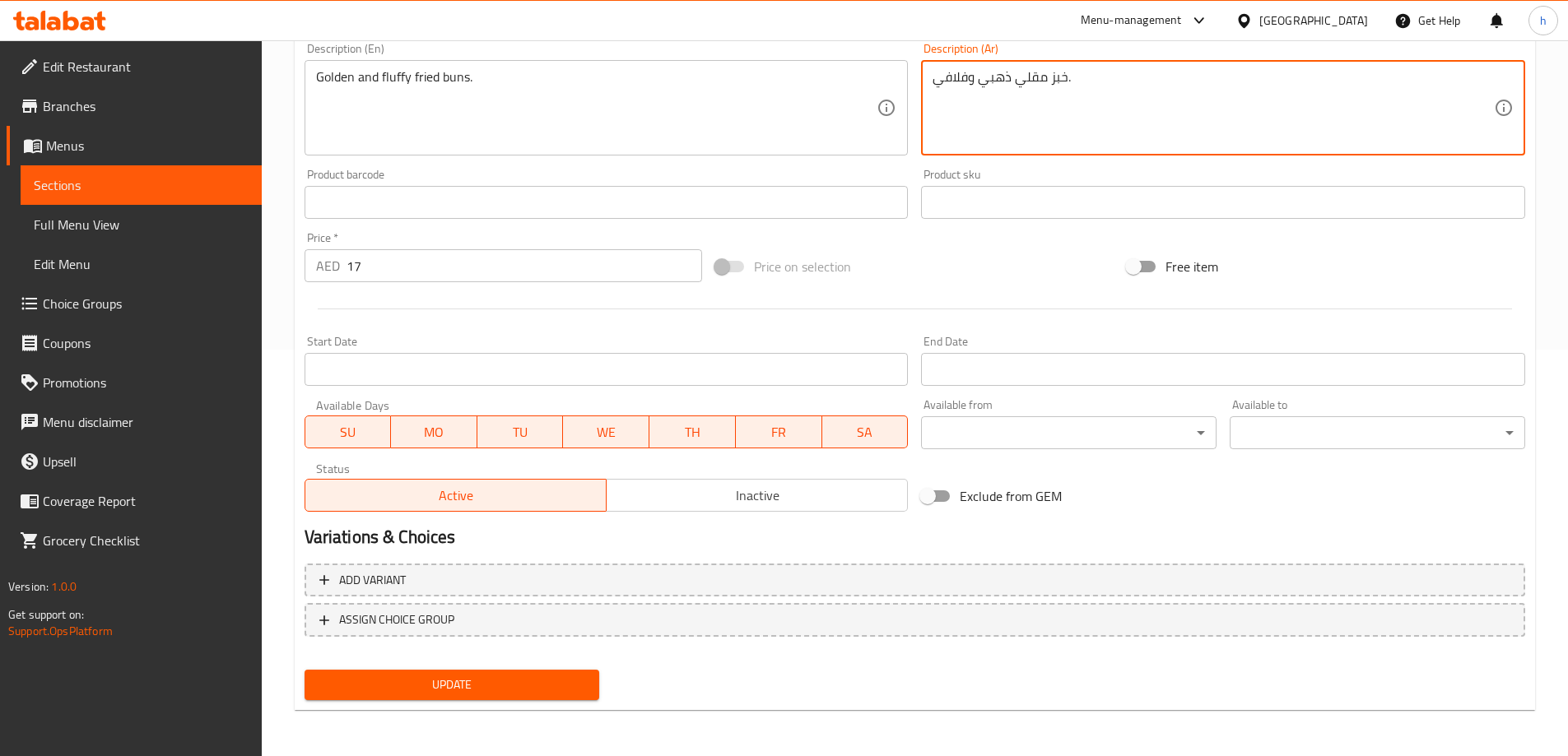
type textarea "خبز مقلي ذهبي وفلافي."
click at [546, 685] on span "Update" at bounding box center [452, 685] width 269 height 20
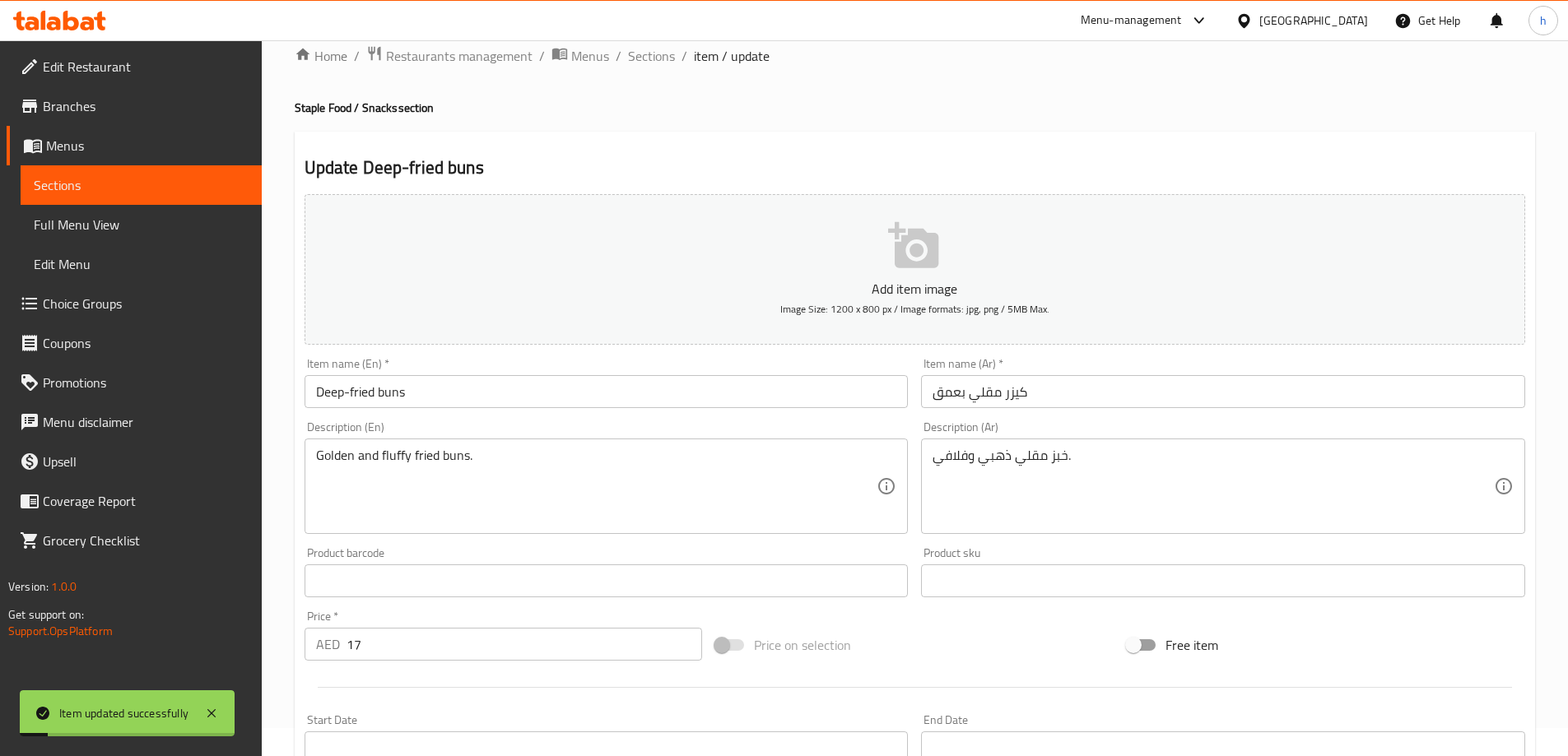
scroll to position [0, 0]
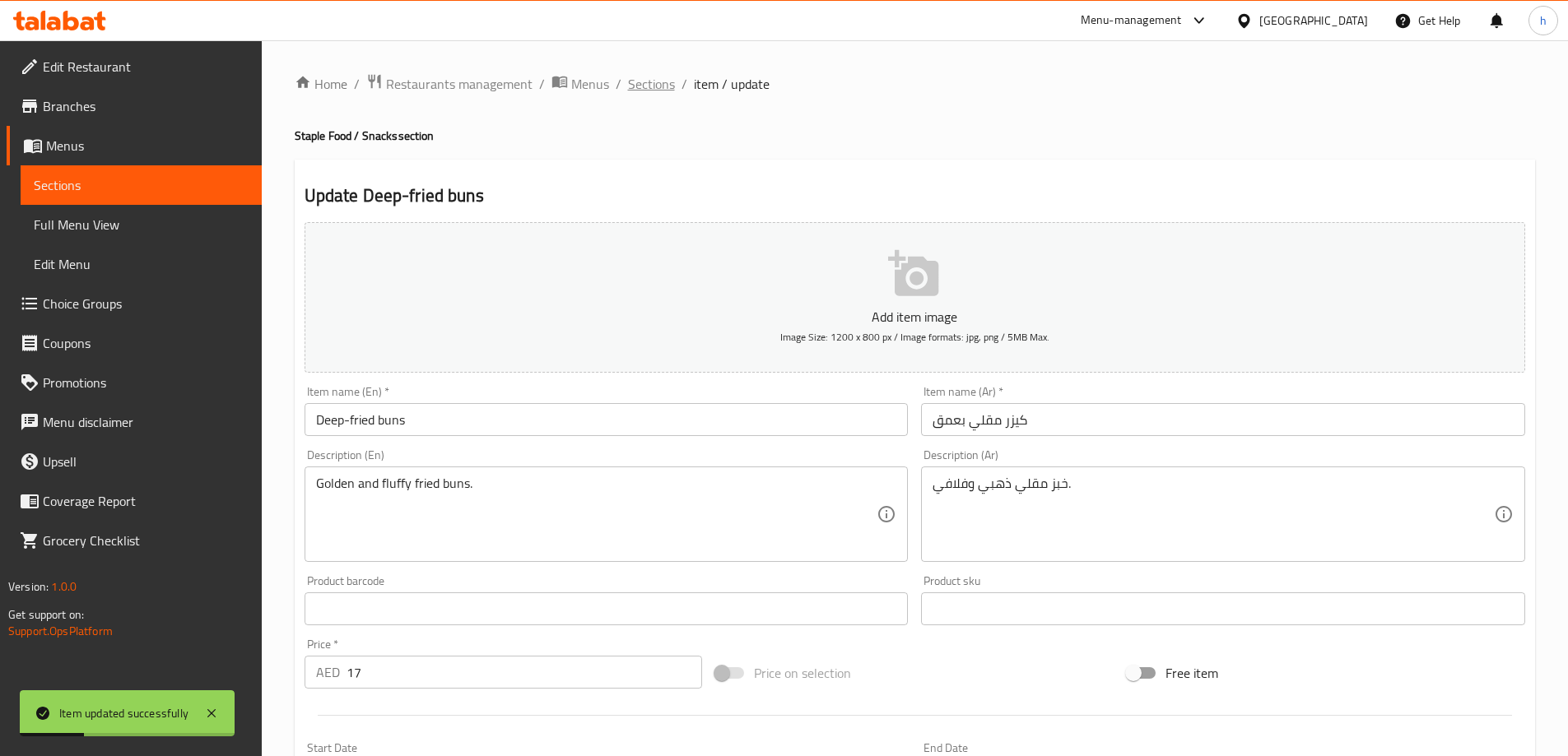
click at [661, 91] on span "Sections" at bounding box center [652, 84] width 47 height 19
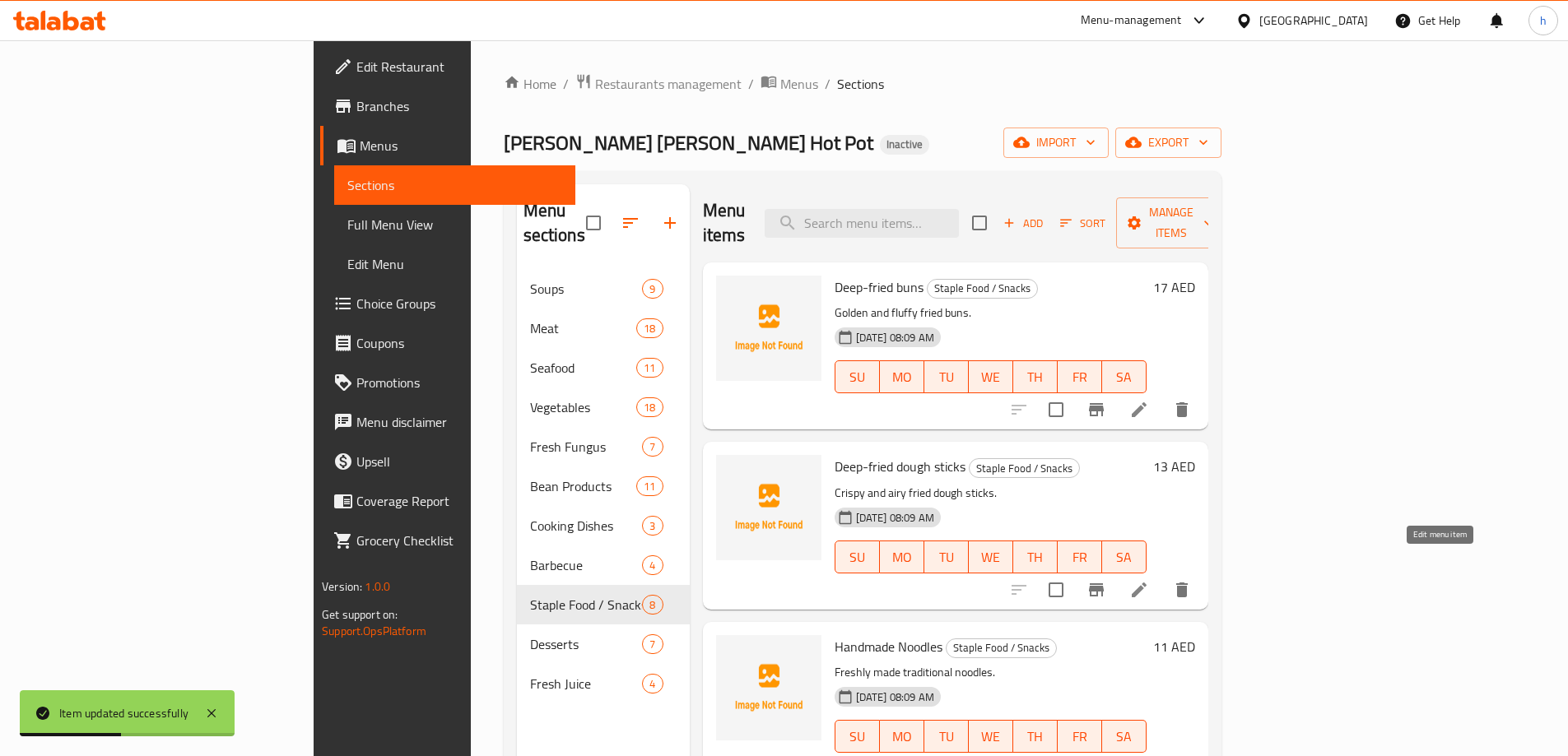
click at [1147, 583] on icon at bounding box center [1138, 589] width 15 height 15
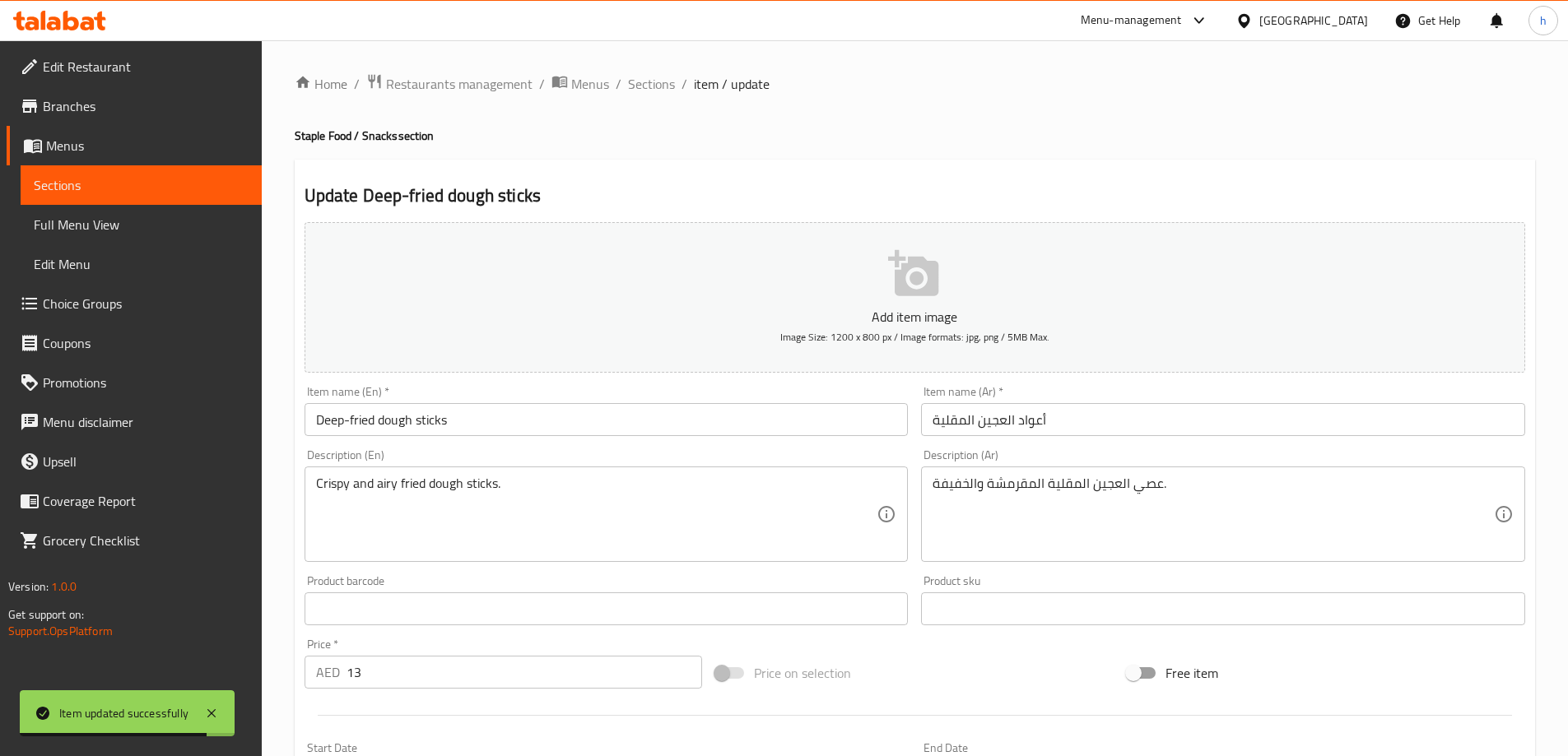
click at [1034, 418] on input "أعواد العجين المقلية" at bounding box center [1223, 420] width 604 height 33
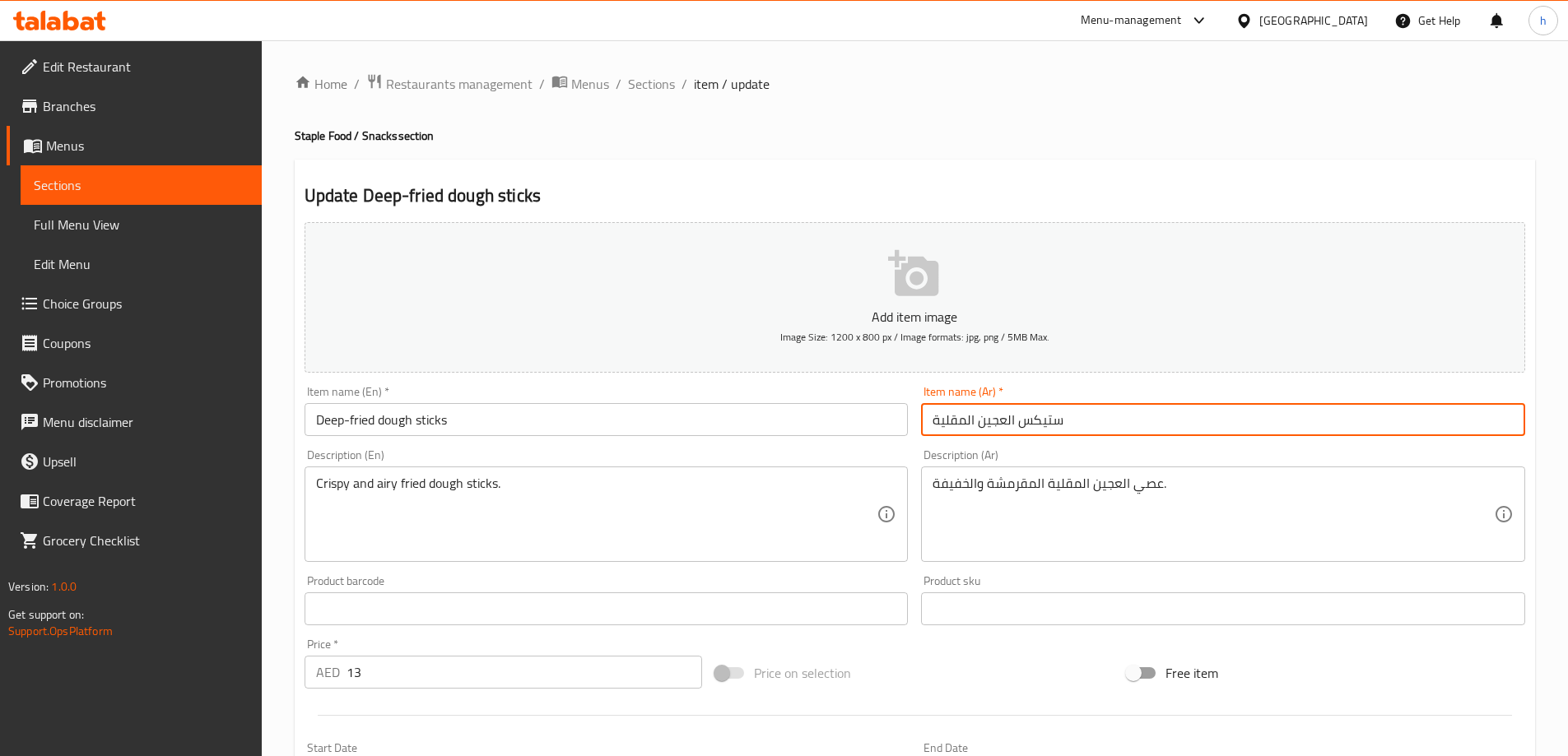
click at [927, 422] on input "ستيكس العجين المقلية" at bounding box center [1223, 420] width 604 height 33
click at [936, 418] on input "ستيكس العجين المقلية" at bounding box center [1223, 420] width 604 height 33
type input "ستيكس العجين المقليه بعمق"
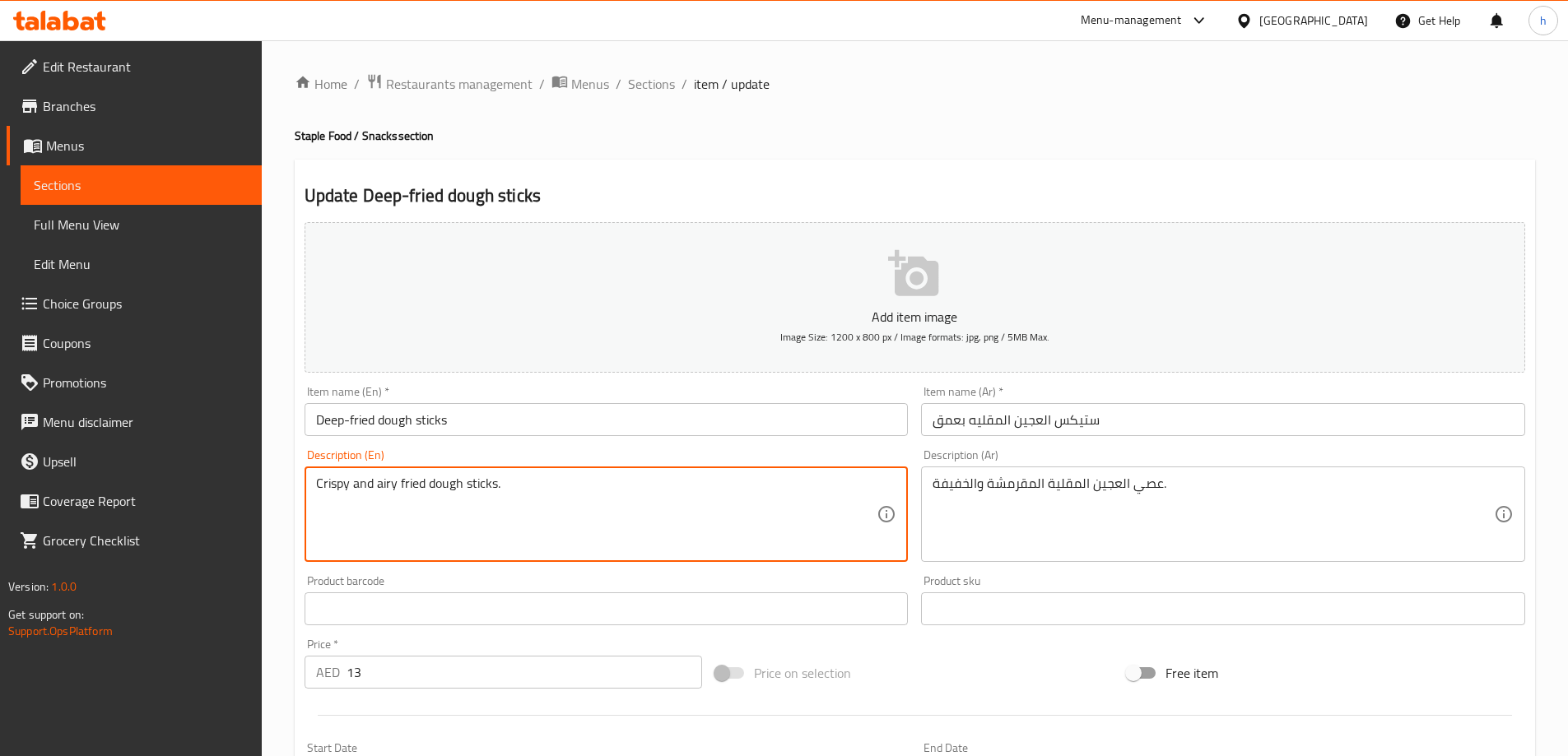
click at [483, 480] on textarea "Crispy and airy fried dough sticks." at bounding box center [596, 514] width 561 height 78
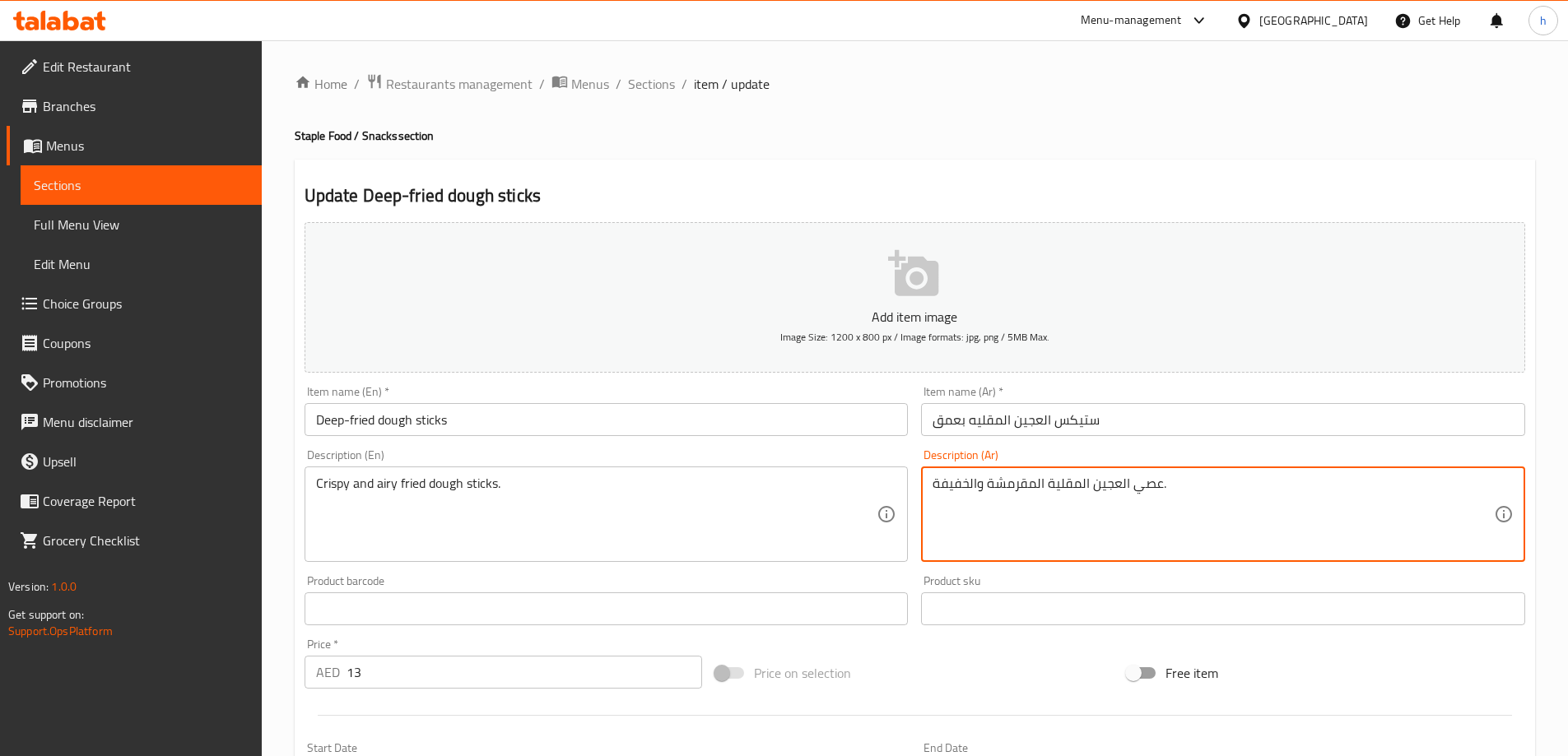
click at [1153, 481] on textarea "عصي العجين المقلية المقرمشة والخفيفة." at bounding box center [1213, 514] width 561 height 78
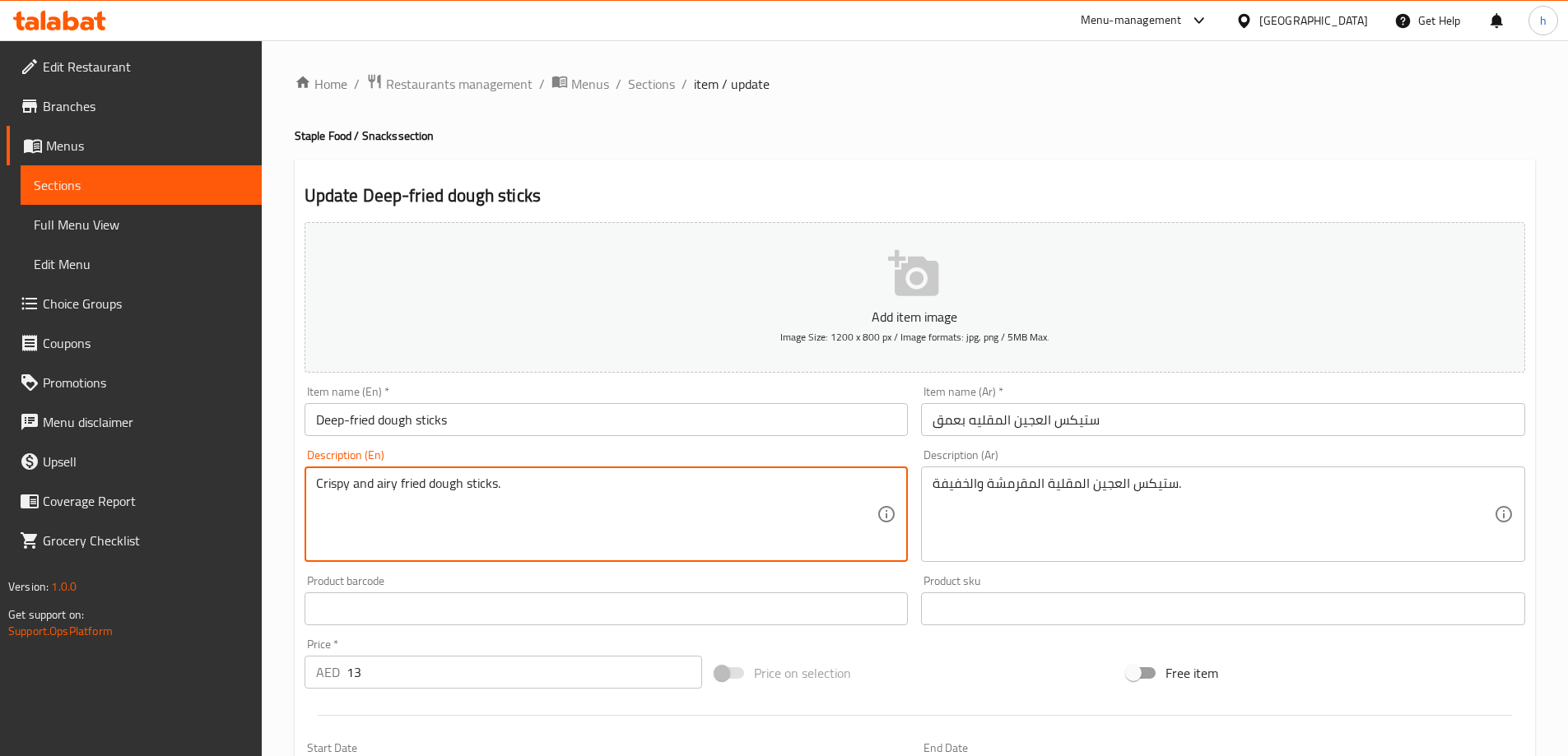
drag, startPoint x: 376, startPoint y: 482, endPoint x: 423, endPoint y: 485, distance: 47.1
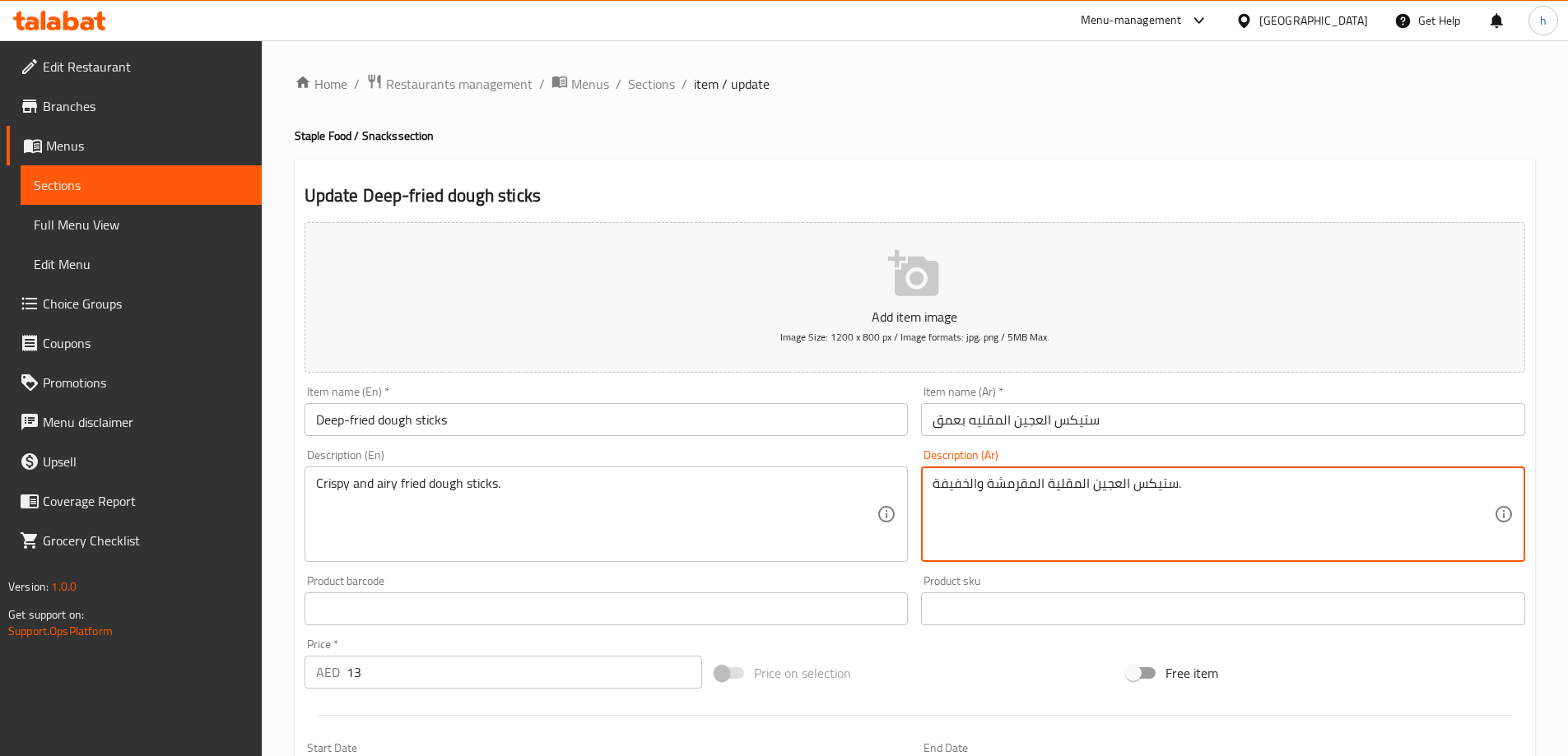
drag, startPoint x: 975, startPoint y: 484, endPoint x: 910, endPoint y: 478, distance: 65.3
drag, startPoint x: 985, startPoint y: 487, endPoint x: 917, endPoint y: 480, distance: 68.4
click at [917, 480] on div "Description (Ar) ستيكس العجين المقلية المقرمشة والخفيفة. Description (Ar)" at bounding box center [1223, 505] width 618 height 126
click at [990, 484] on textarea "ستيكس العجين المقلية المقرمشة." at bounding box center [1213, 514] width 561 height 78
click at [991, 481] on textarea "ستيكس العجين المقلية المقرمشة." at bounding box center [1213, 514] width 561 height 78
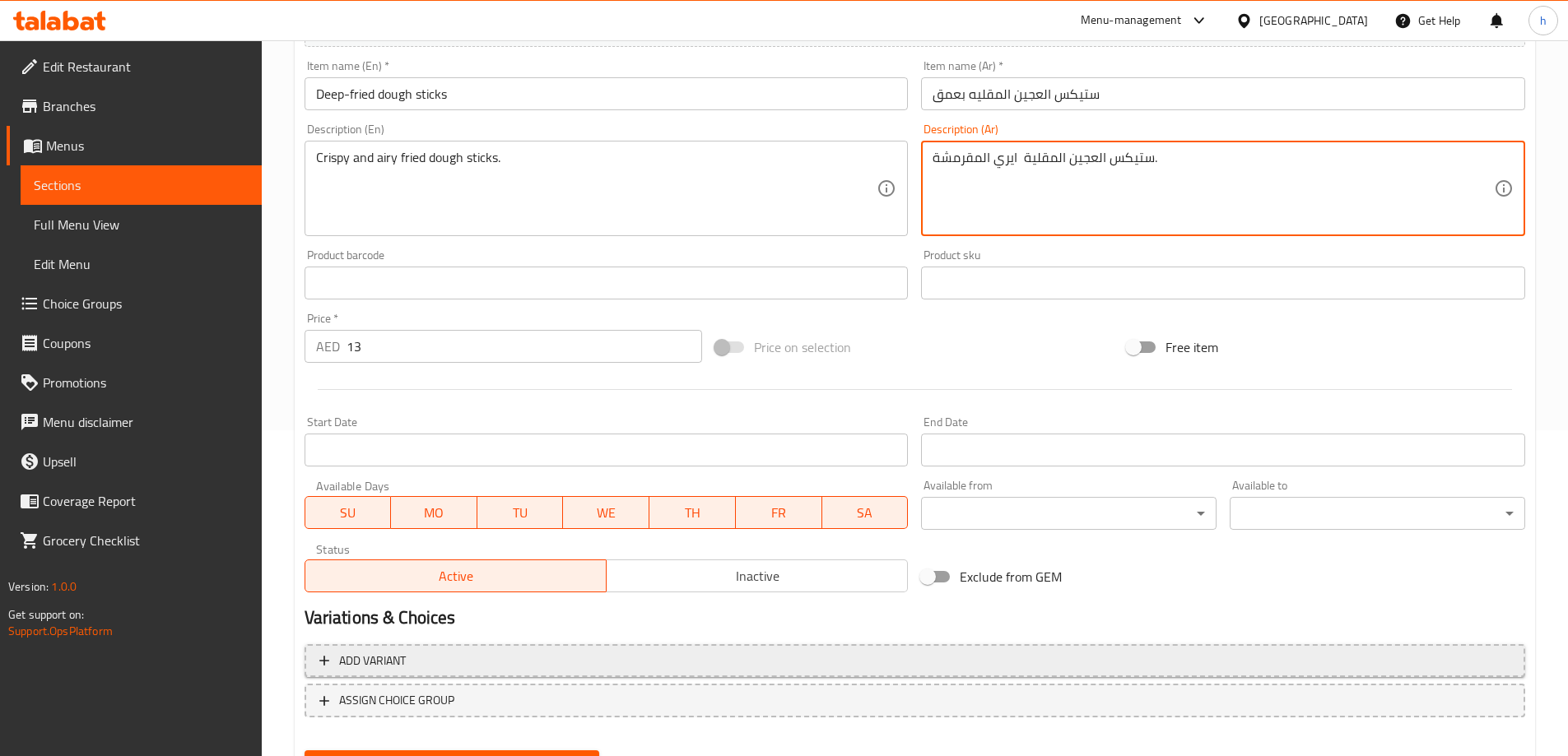
scroll to position [406, 0]
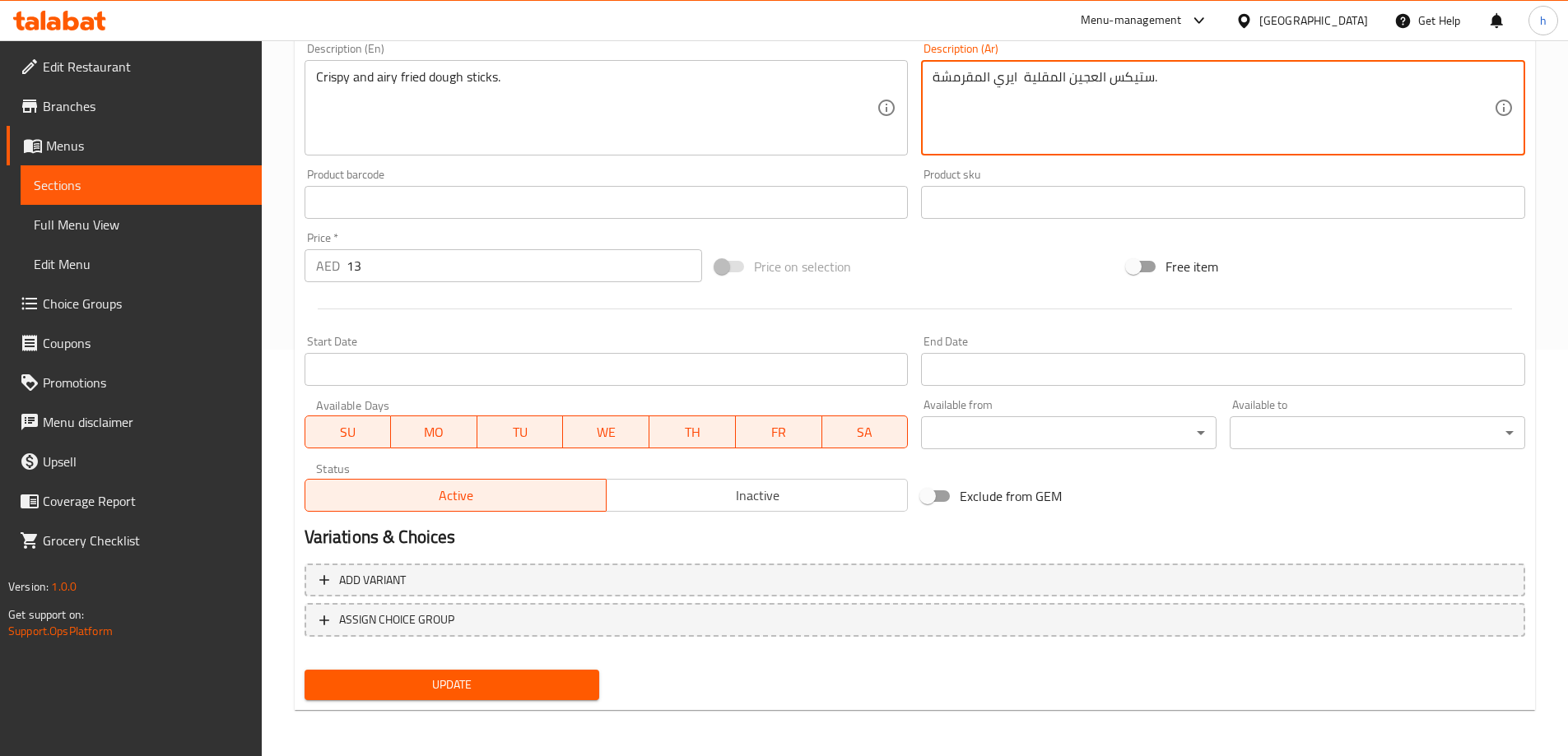
click at [591, 694] on button "Update" at bounding box center [452, 685] width 295 height 30
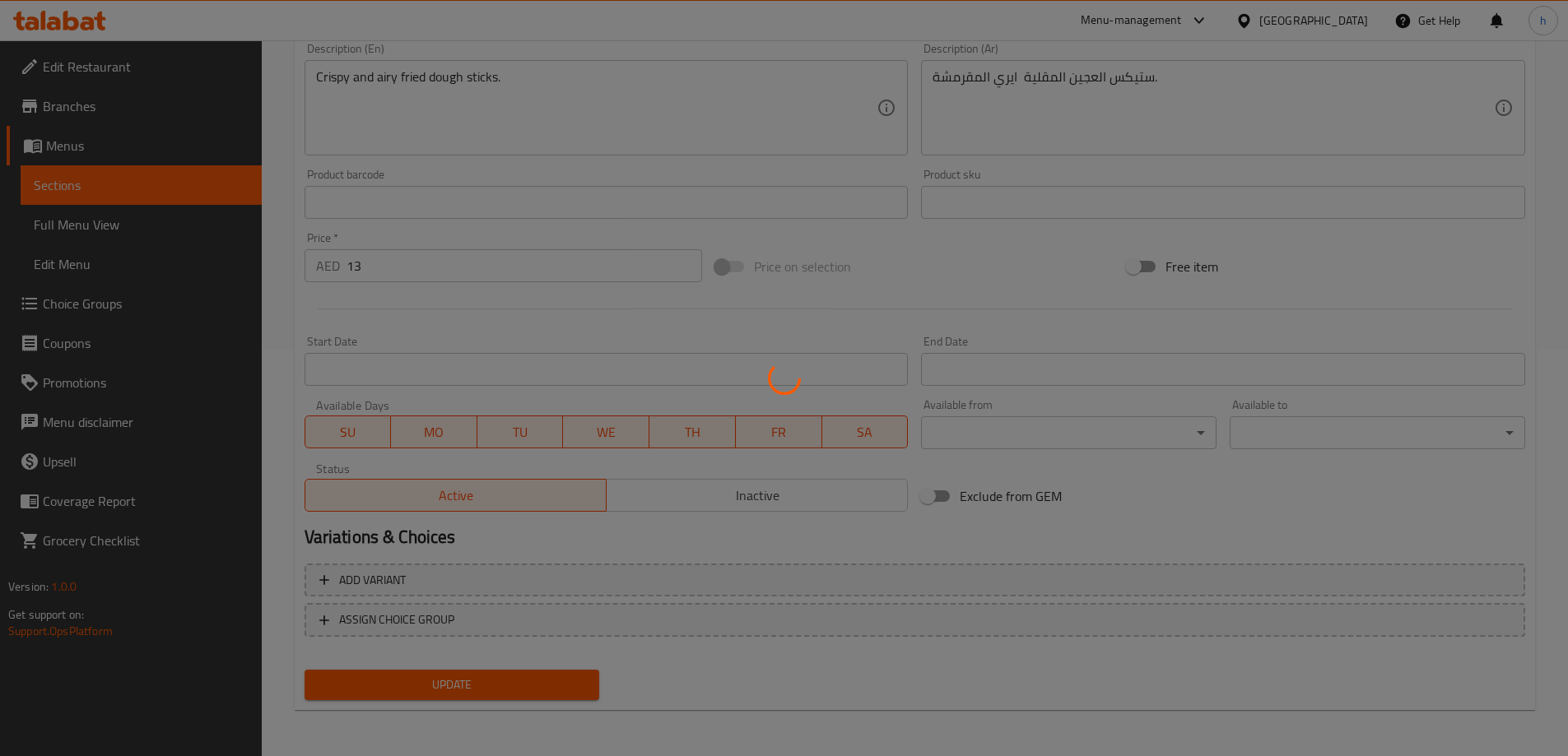
scroll to position [77, 0]
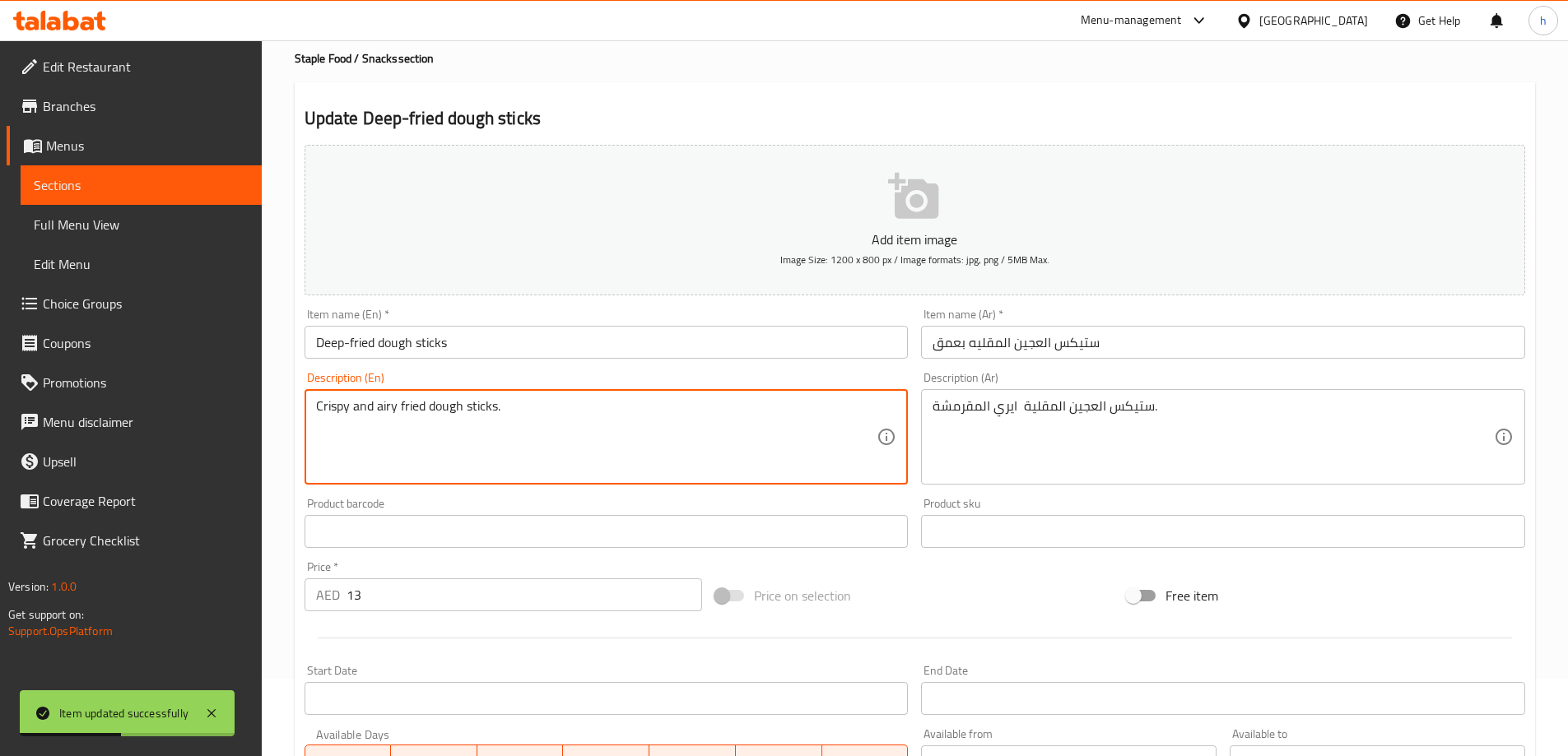
drag, startPoint x: 377, startPoint y: 406, endPoint x: 427, endPoint y: 411, distance: 50.2
click at [392, 411] on textarea "Crispy and airy fried dough sticks." at bounding box center [596, 437] width 561 height 78
click at [390, 408] on textarea "Crispy and airy fried dough sticks." at bounding box center [596, 437] width 561 height 78
drag, startPoint x: 374, startPoint y: 404, endPoint x: 394, endPoint y: 404, distance: 20.0
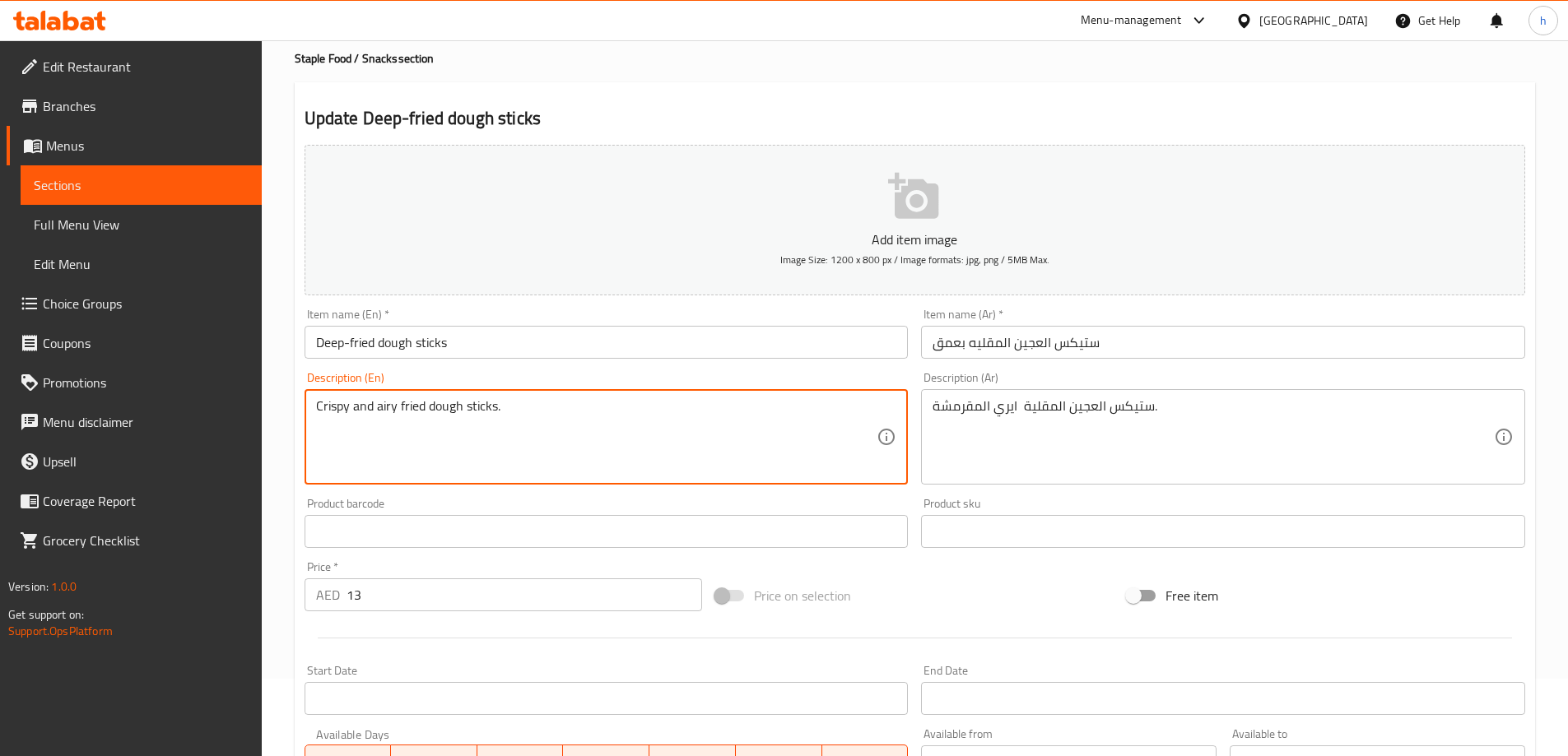
click at [394, 404] on textarea "Crispy and airy fried dough sticks." at bounding box center [596, 437] width 561 height 78
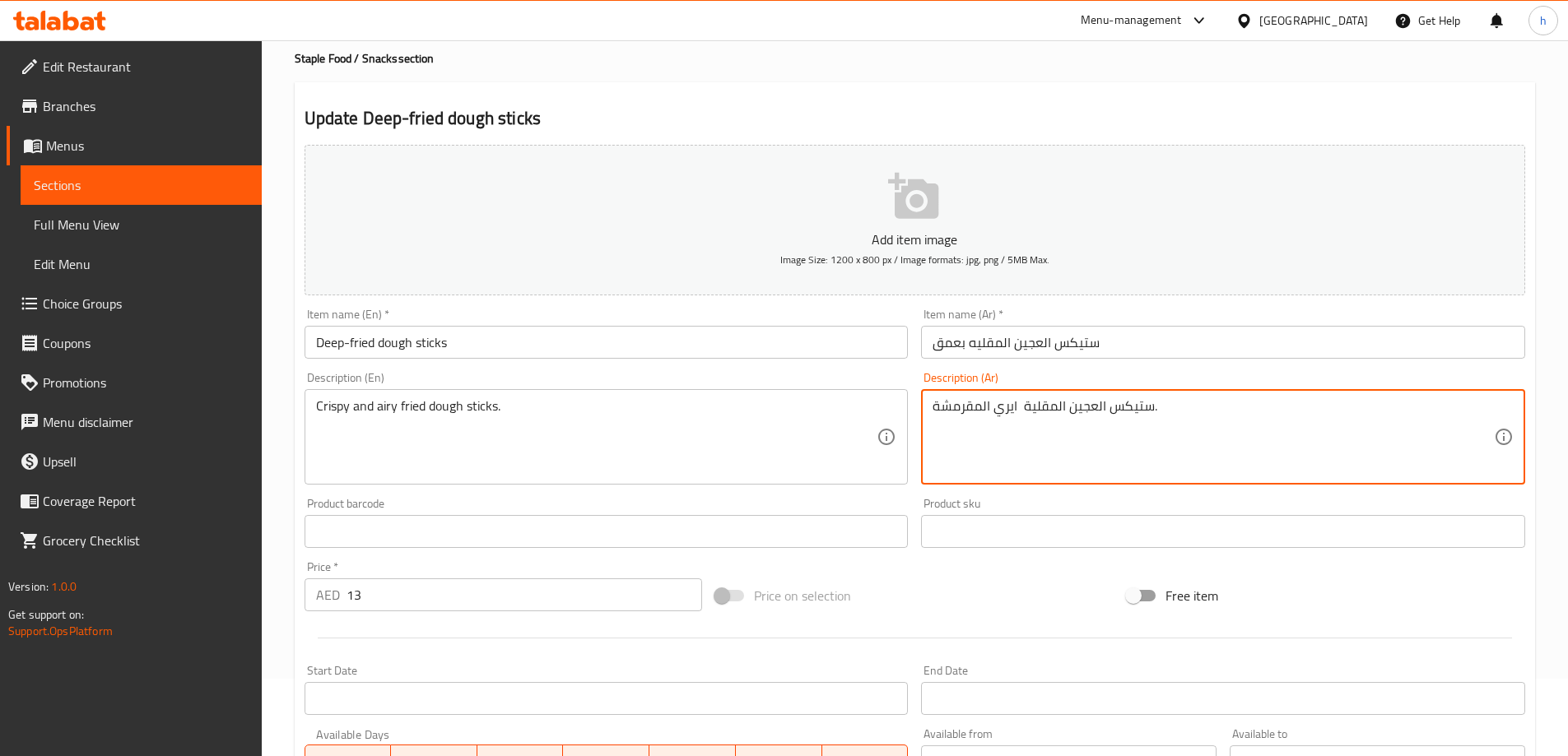
click at [1021, 400] on textarea "ستيكس العجين المقلية ايري المقرمشة." at bounding box center [1213, 437] width 561 height 78
click at [1019, 405] on textarea "ستيكس العجين المقلية ايري المقرمشة." at bounding box center [1213, 437] width 561 height 78
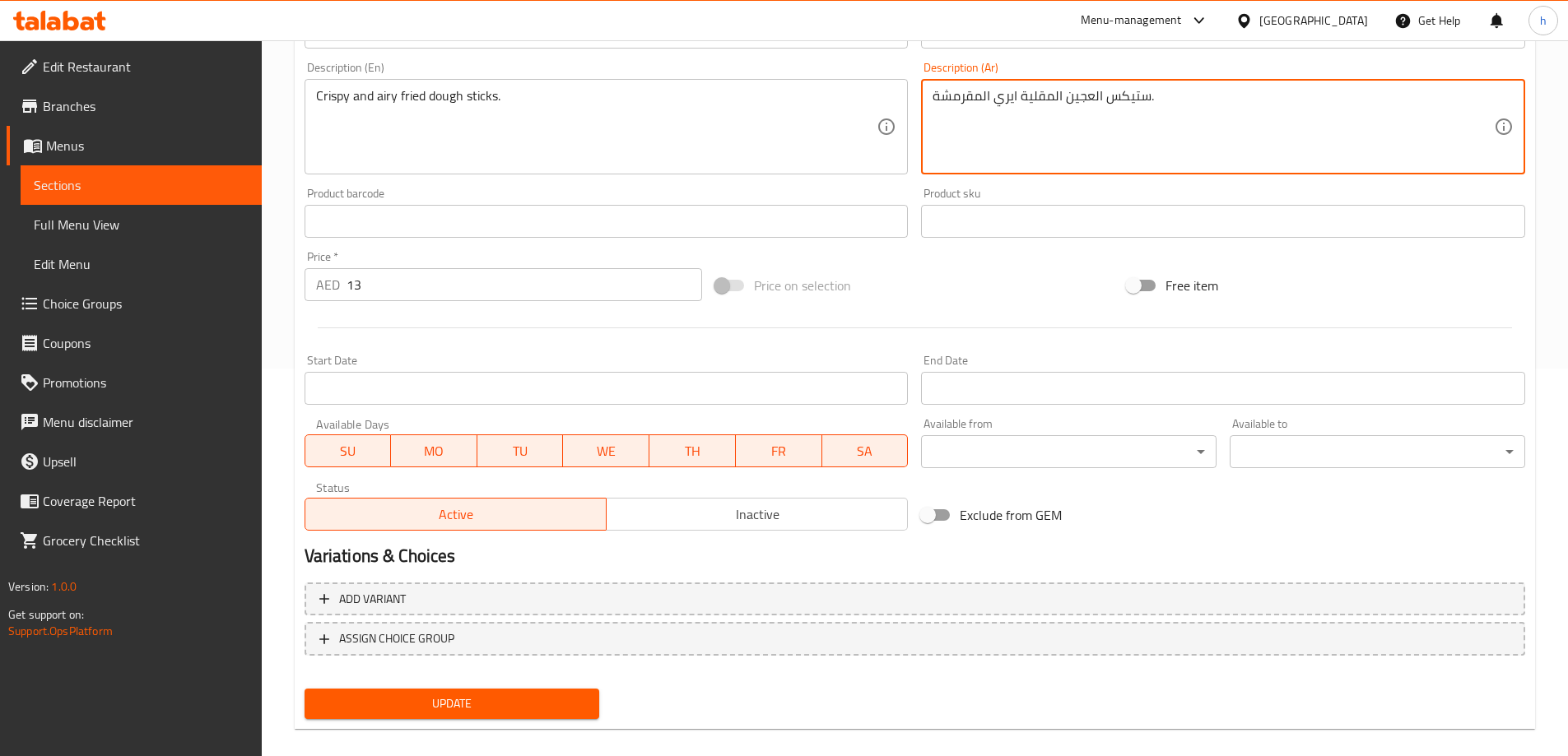
scroll to position [406, 0]
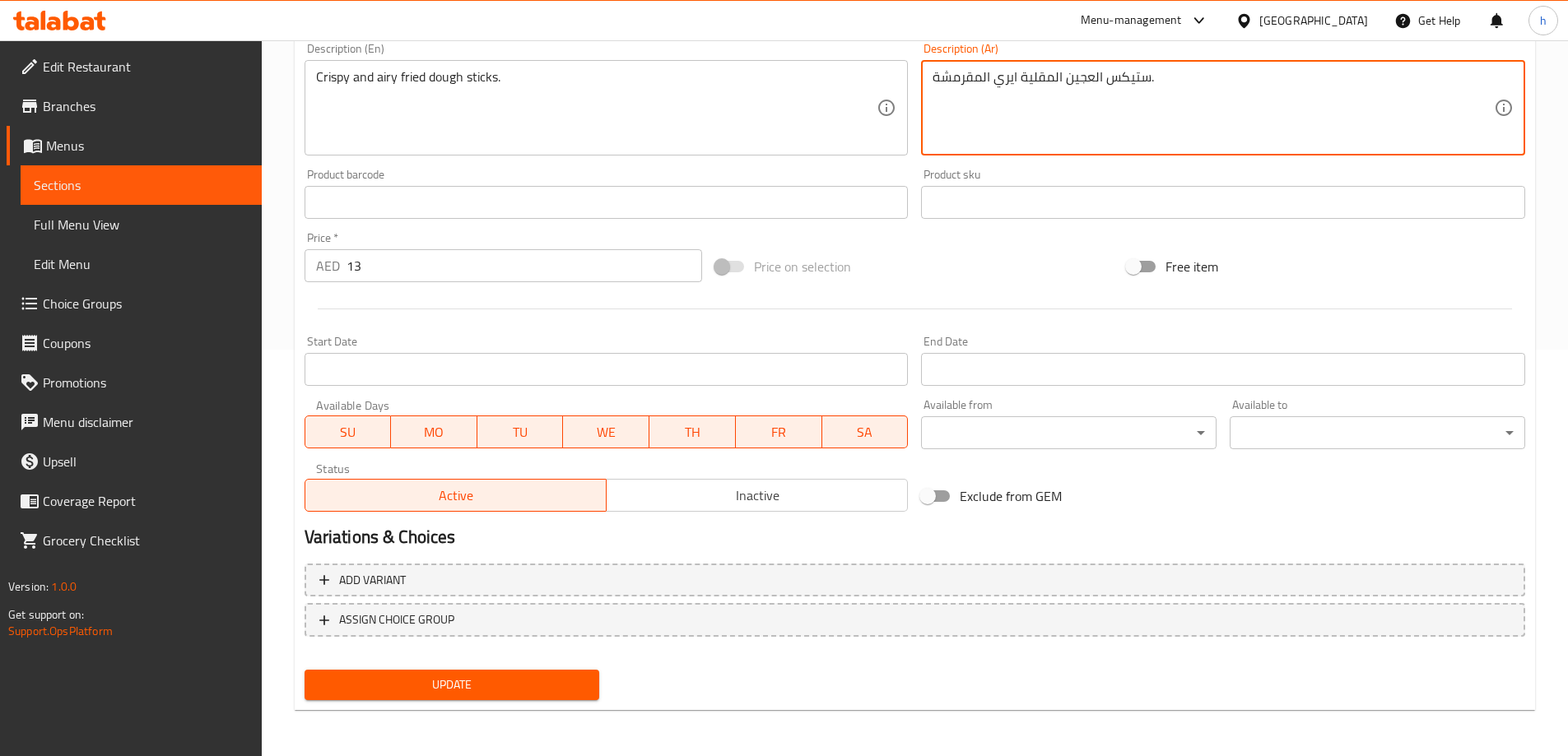
type textarea "ستيكس العجين المقلية ايري المقرمشة."
click at [575, 697] on button "Update" at bounding box center [452, 685] width 295 height 30
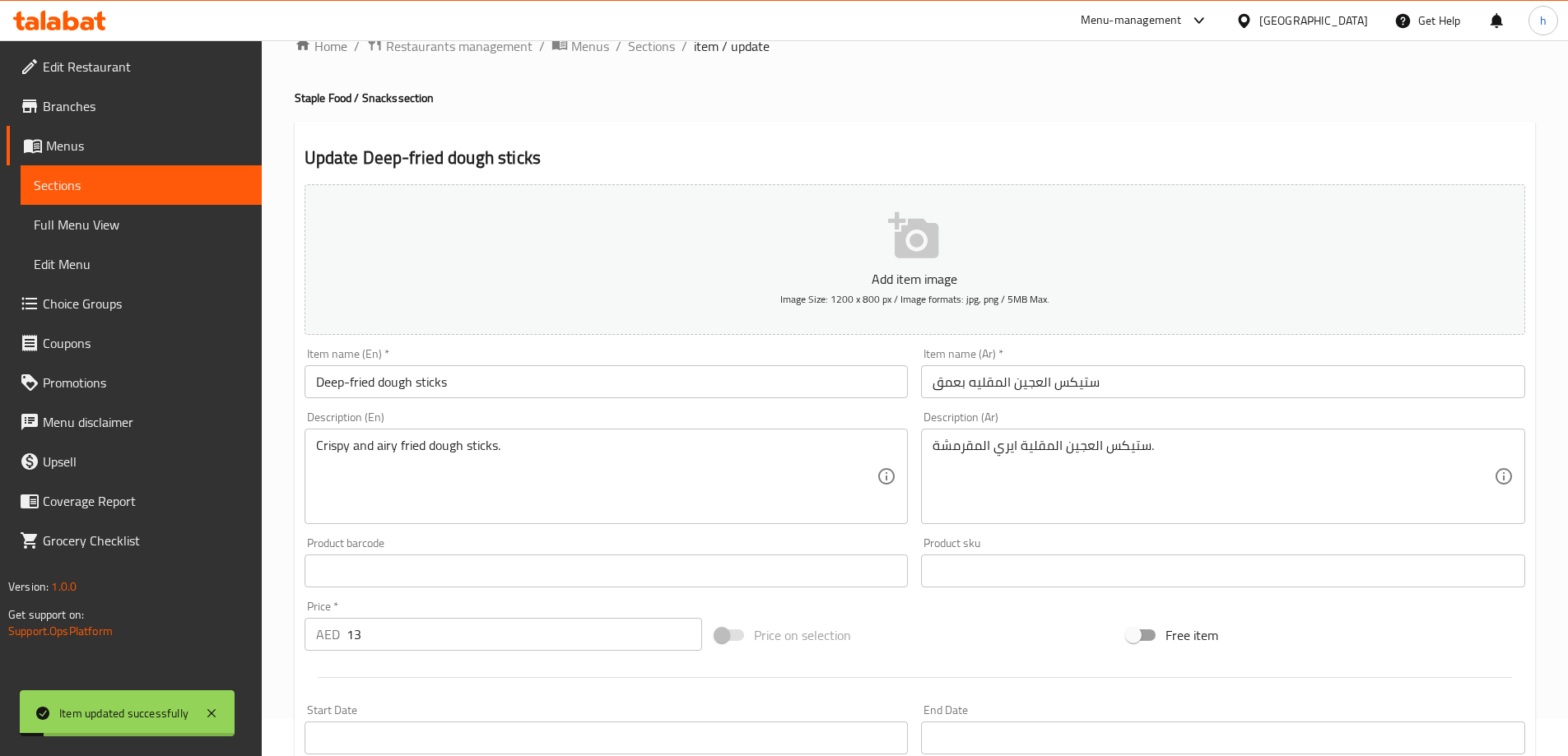
scroll to position [0, 0]
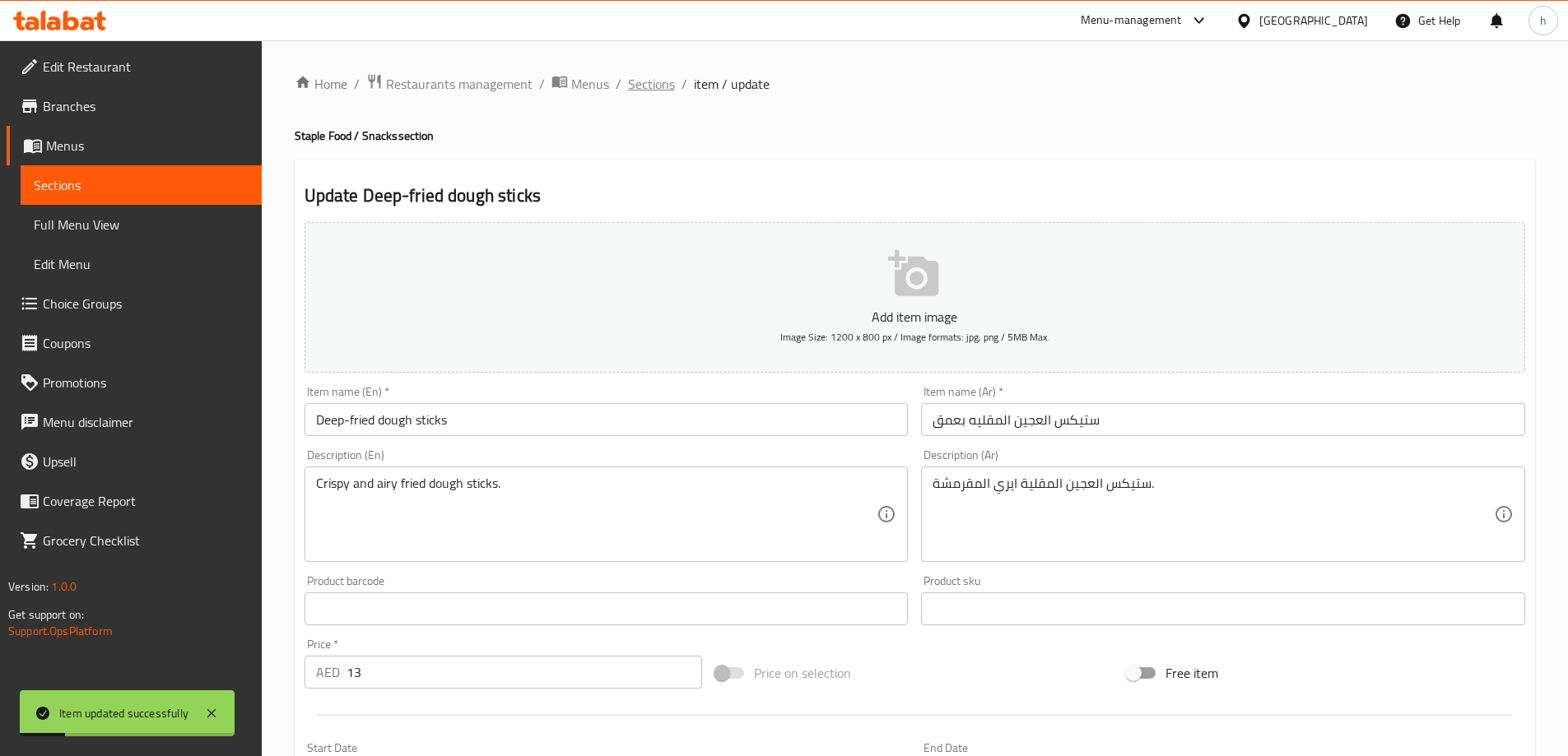
click at [668, 89] on span "Sections" at bounding box center [652, 84] width 47 height 19
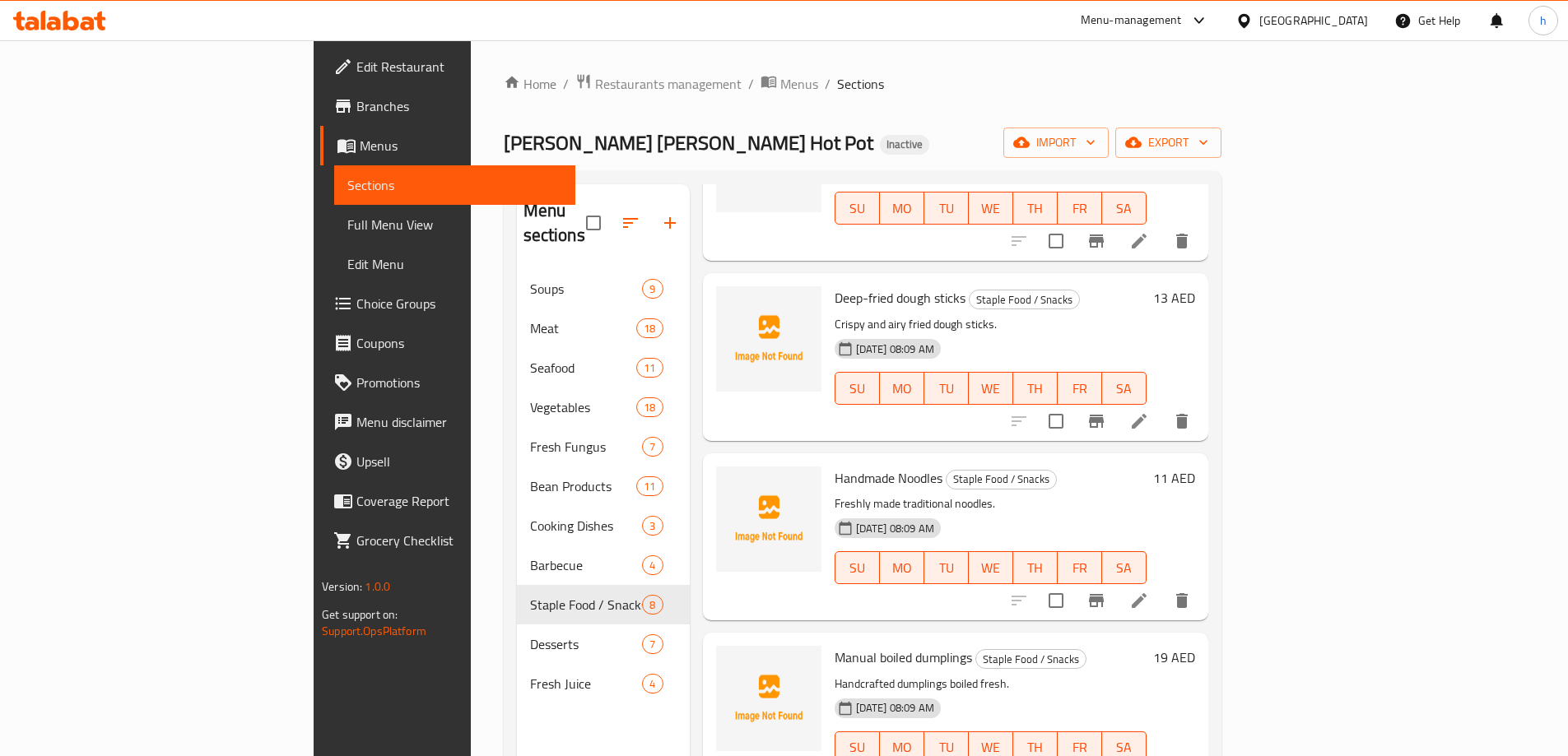
scroll to position [165, 0]
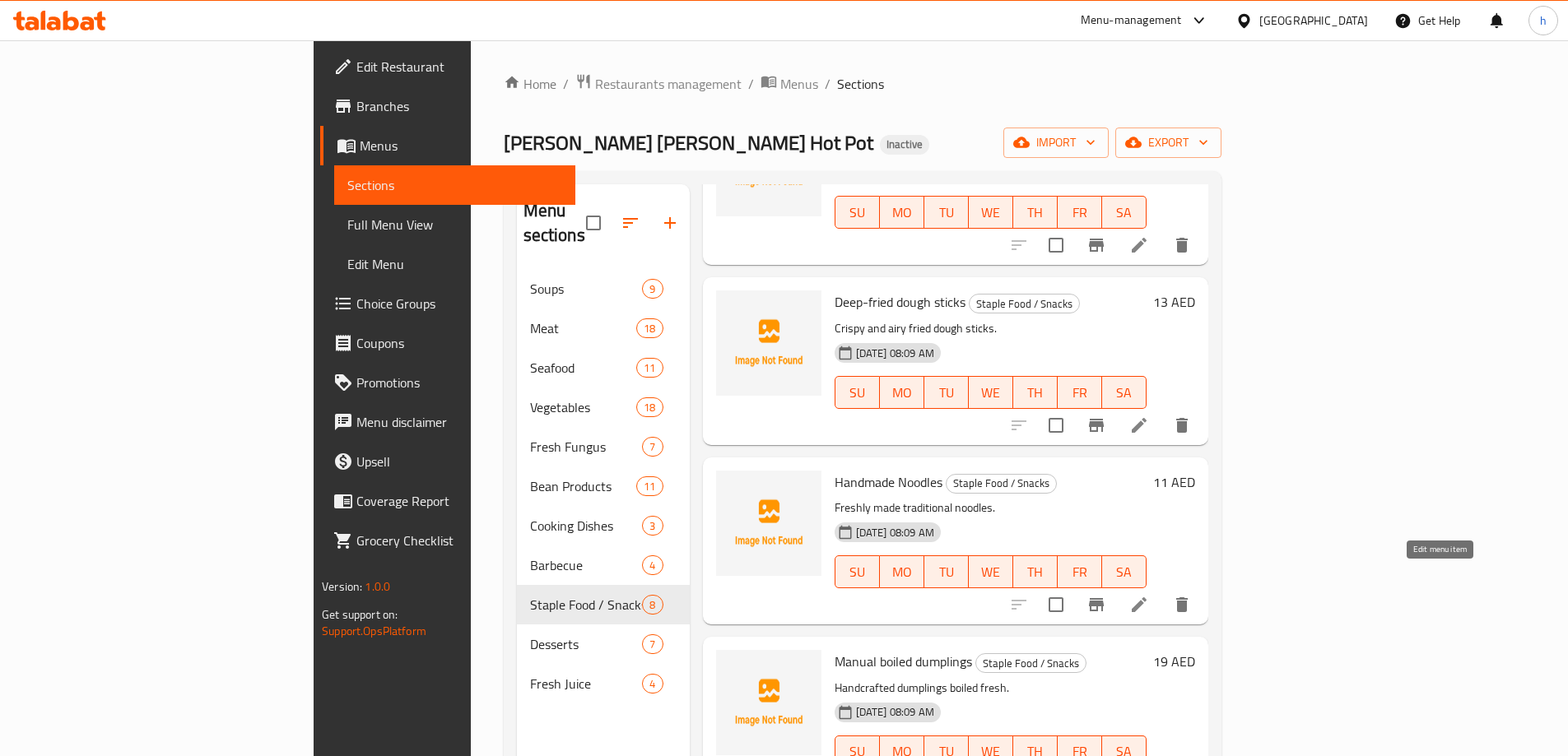
click at [1149, 595] on icon at bounding box center [1139, 605] width 19 height 19
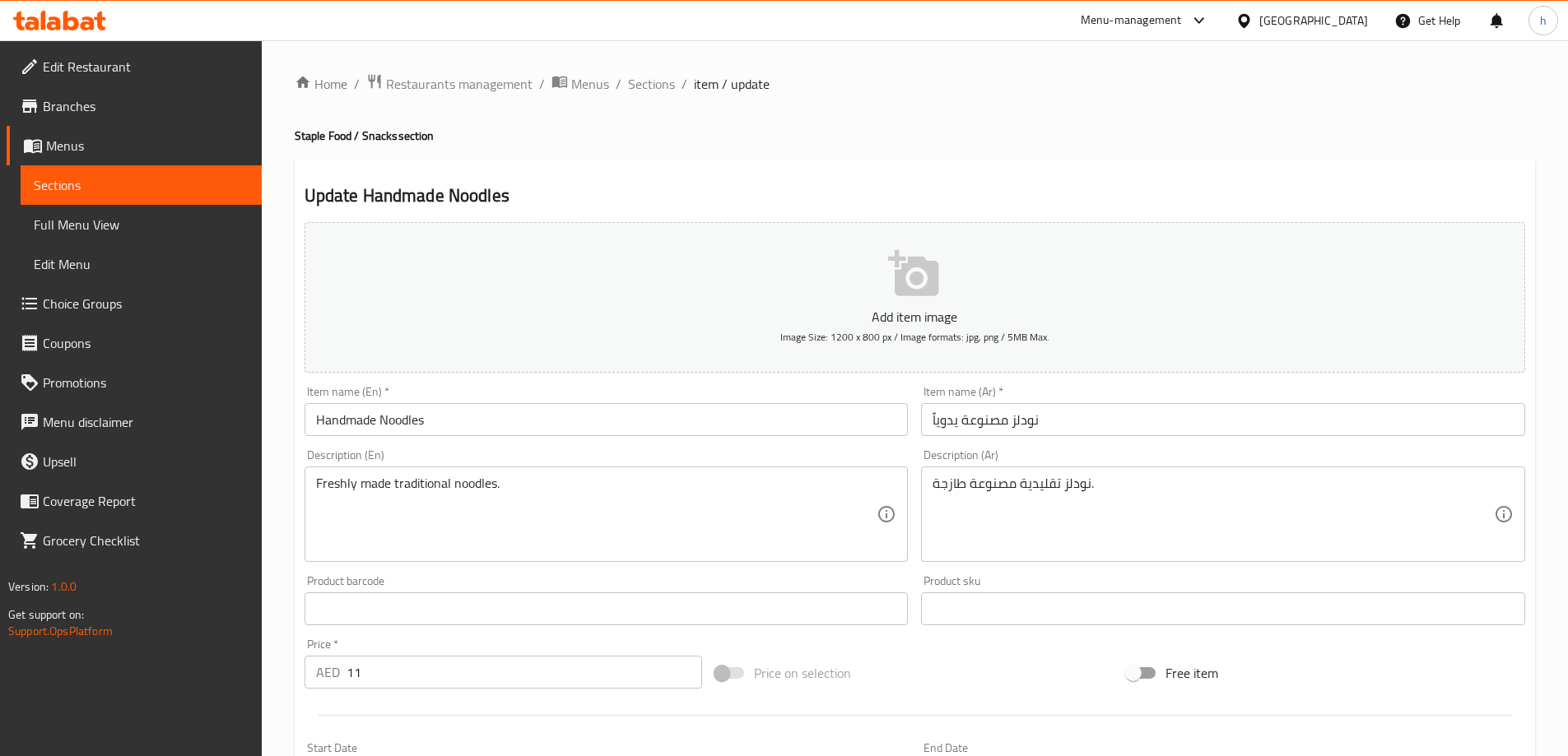
click at [343, 415] on input "Handmade Noodles" at bounding box center [607, 420] width 604 height 33
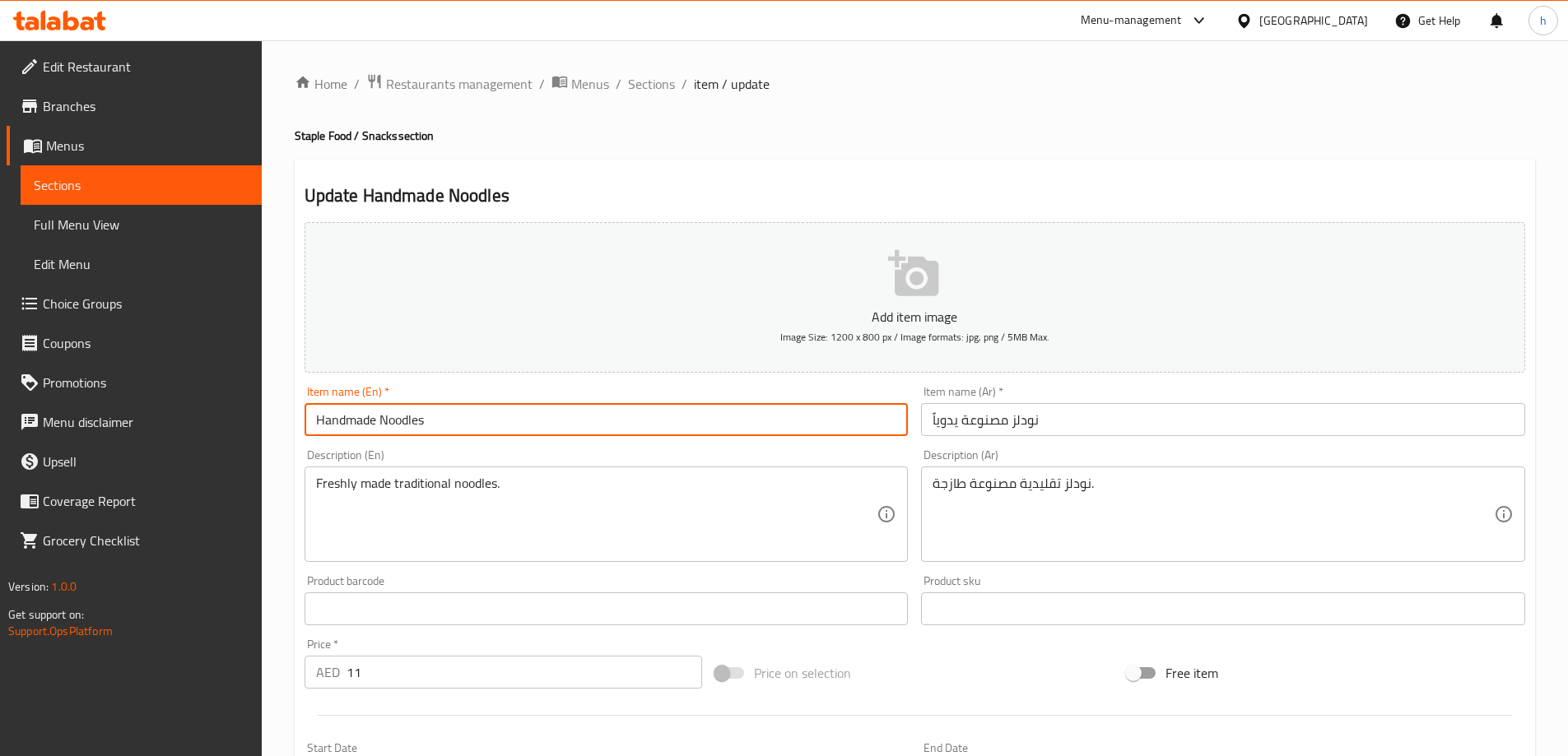
click at [343, 415] on input "Handmade Noodles" at bounding box center [607, 420] width 604 height 33
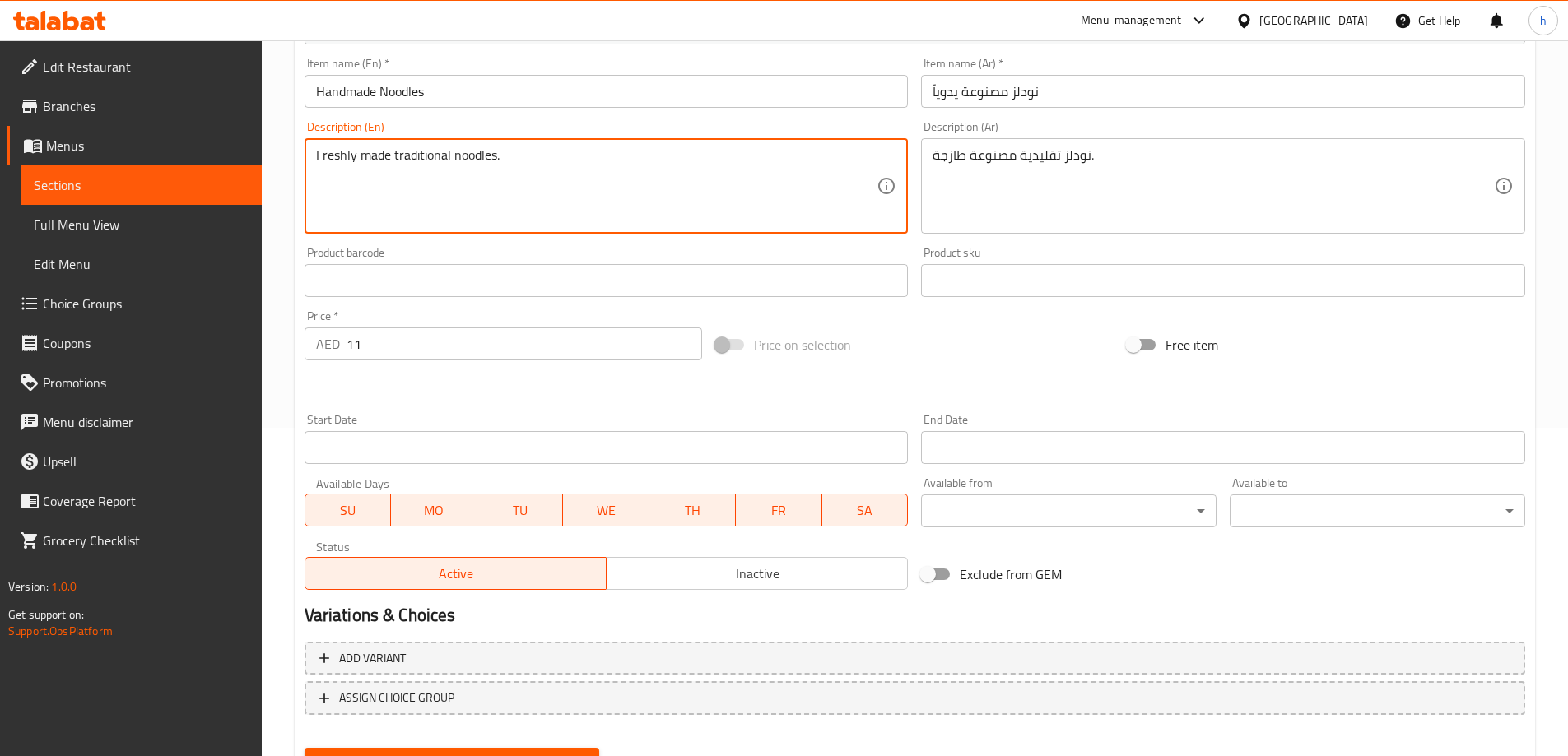
scroll to position [406, 0]
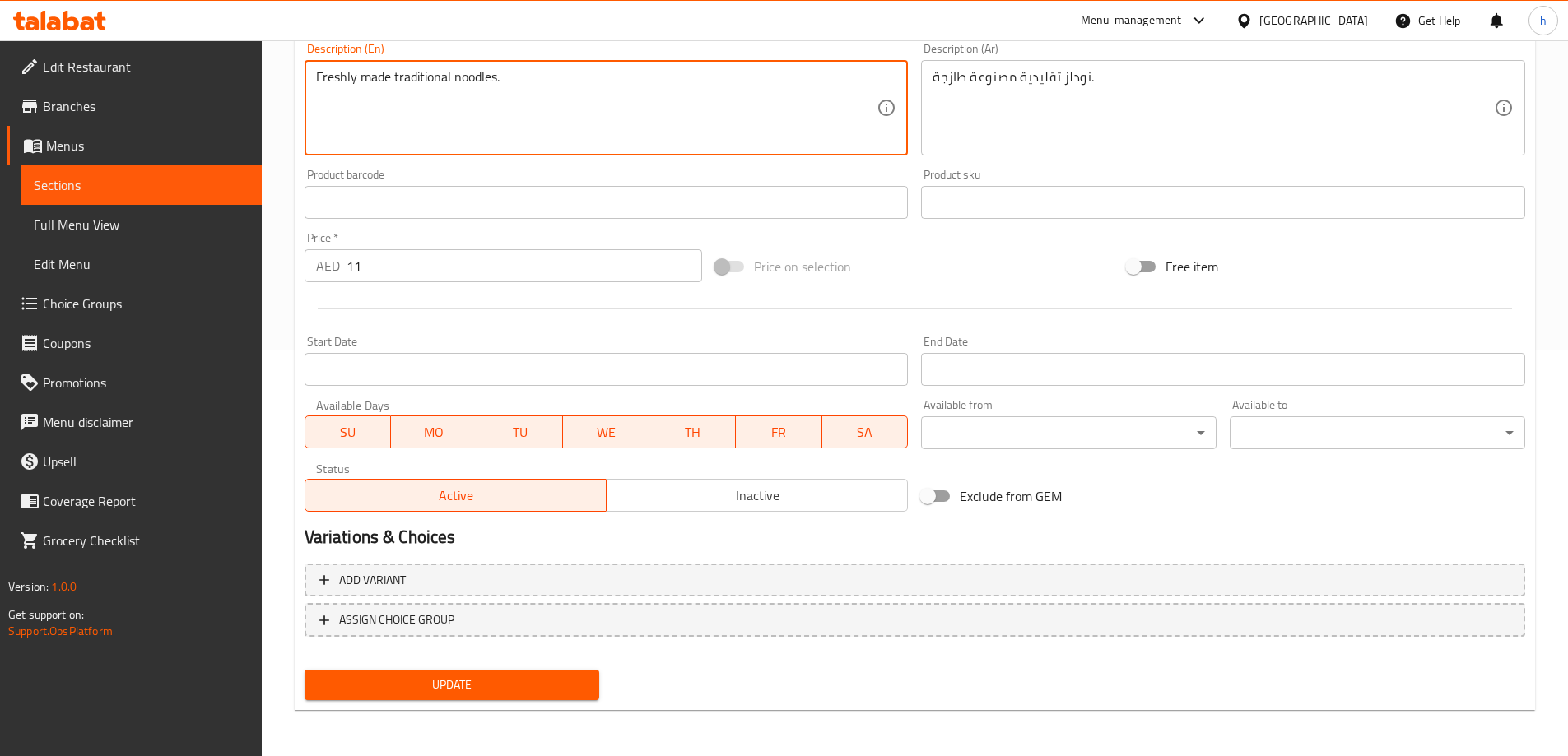
click at [518, 690] on span "Update" at bounding box center [452, 685] width 269 height 20
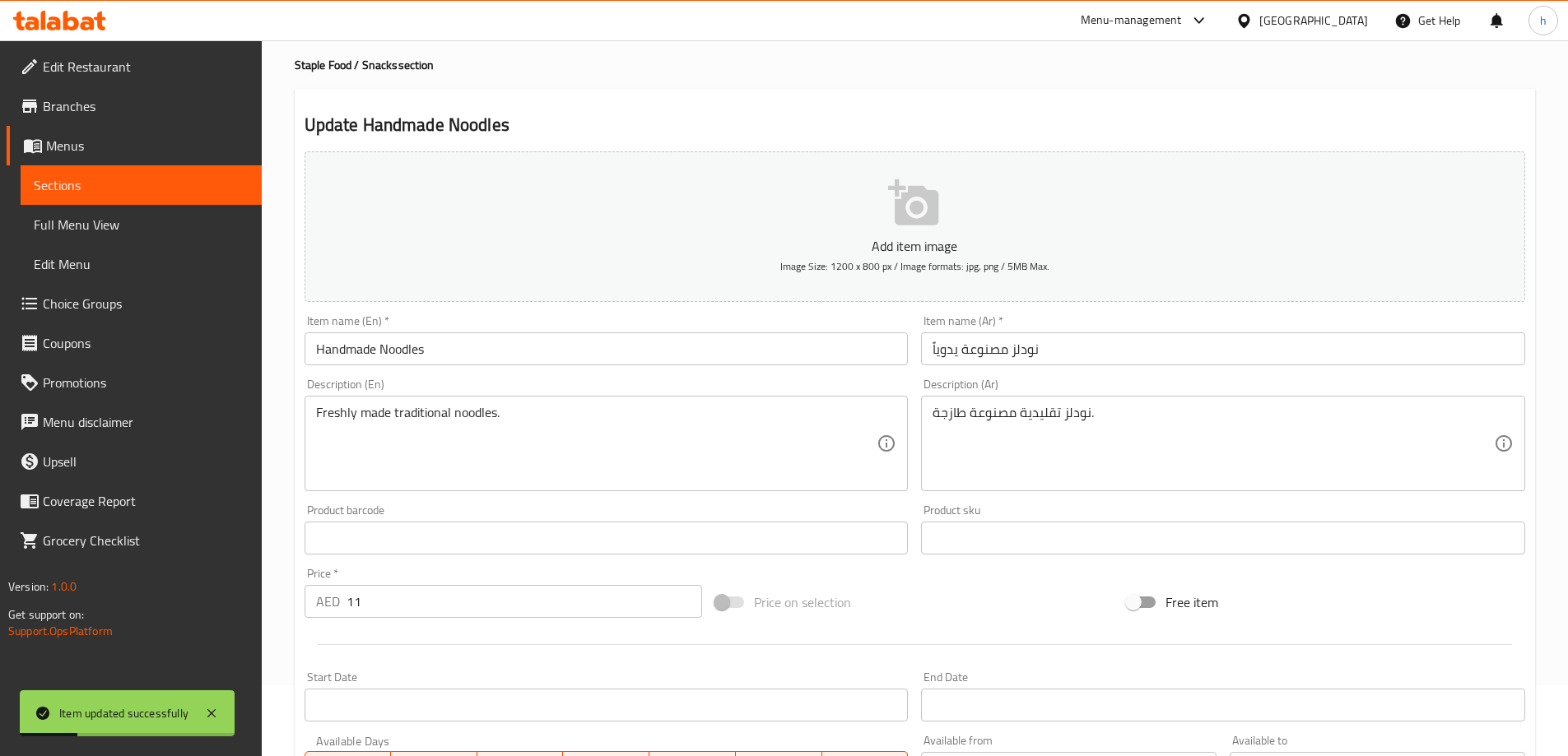
scroll to position [0, 0]
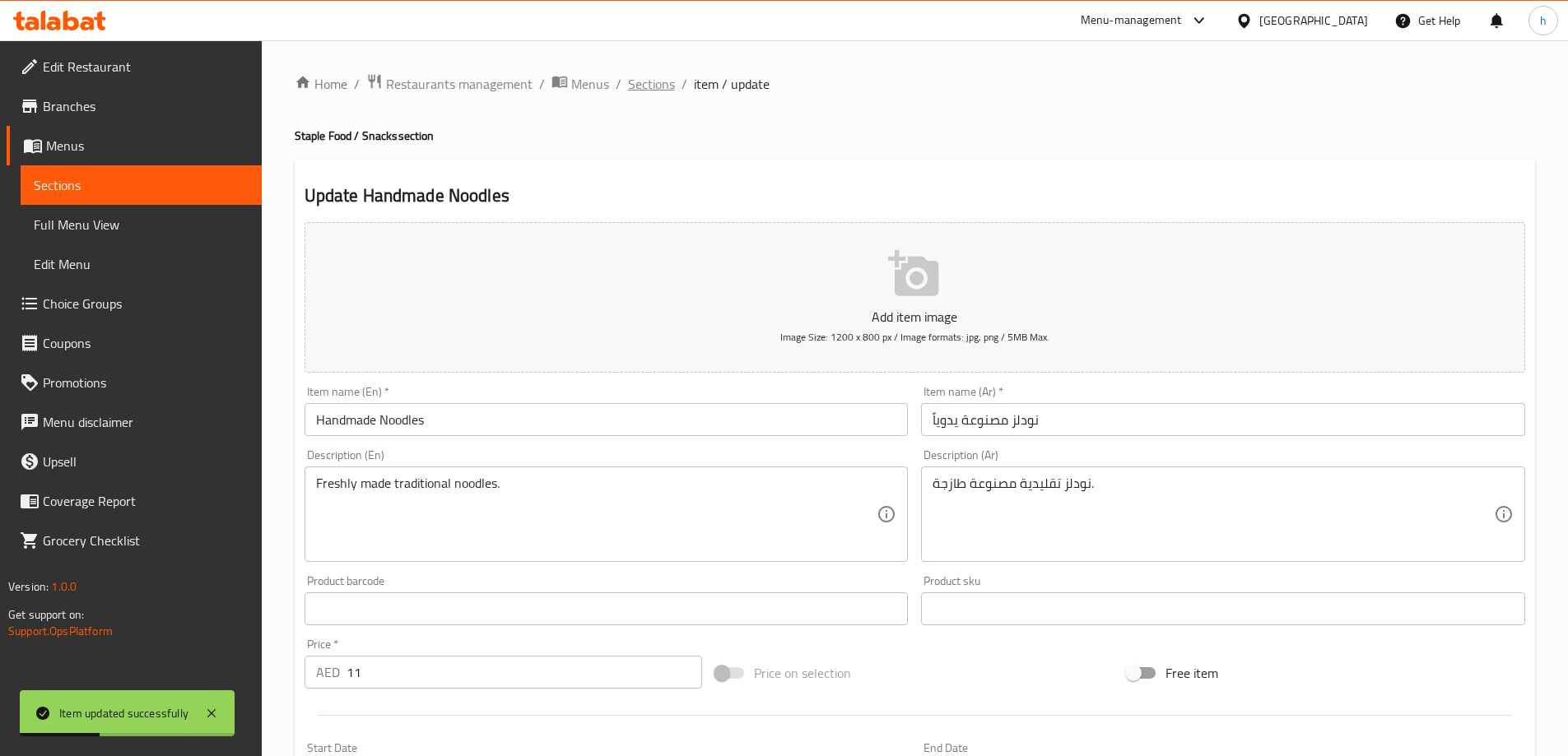
click at [657, 91] on span "Sections" at bounding box center [652, 84] width 47 height 19
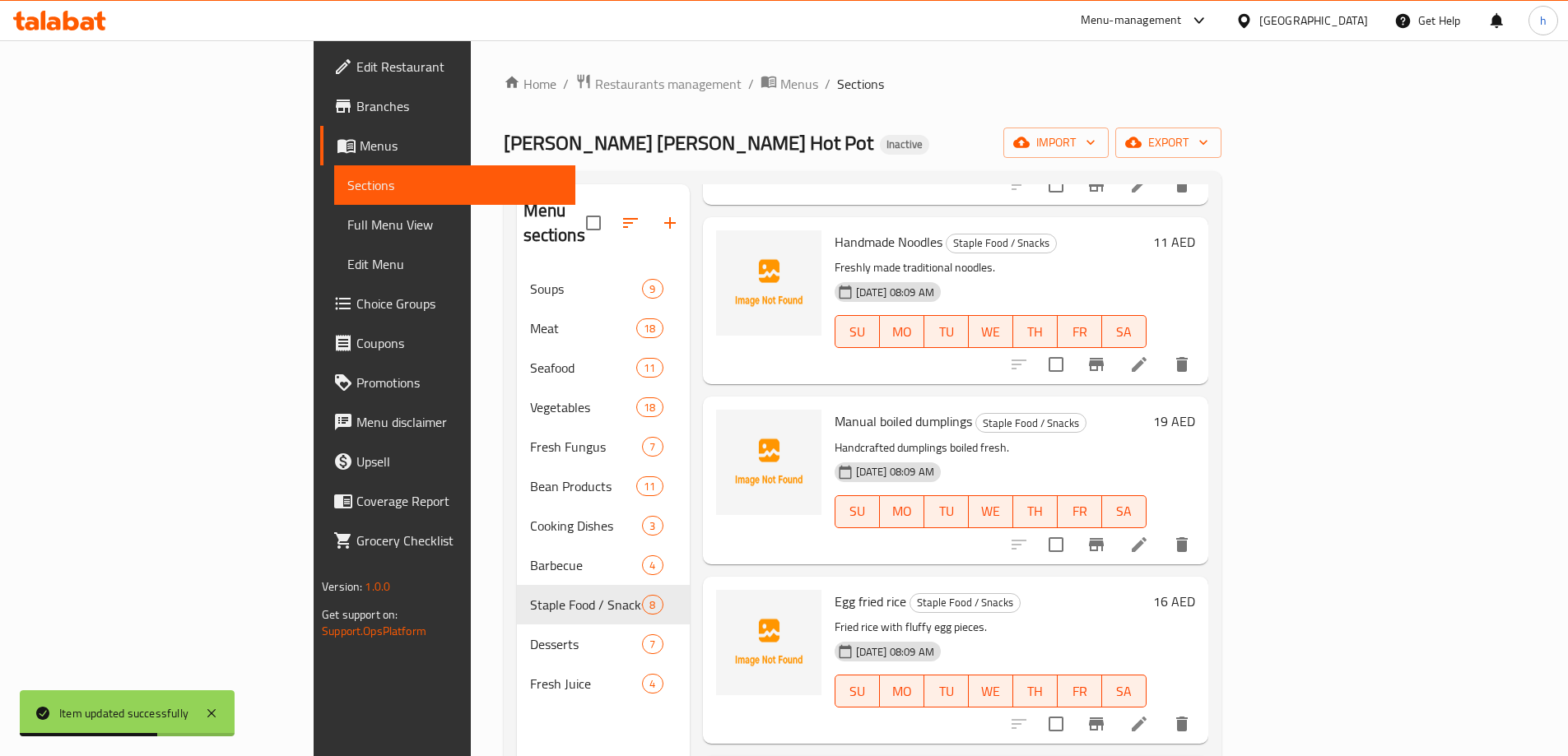
scroll to position [411, 0]
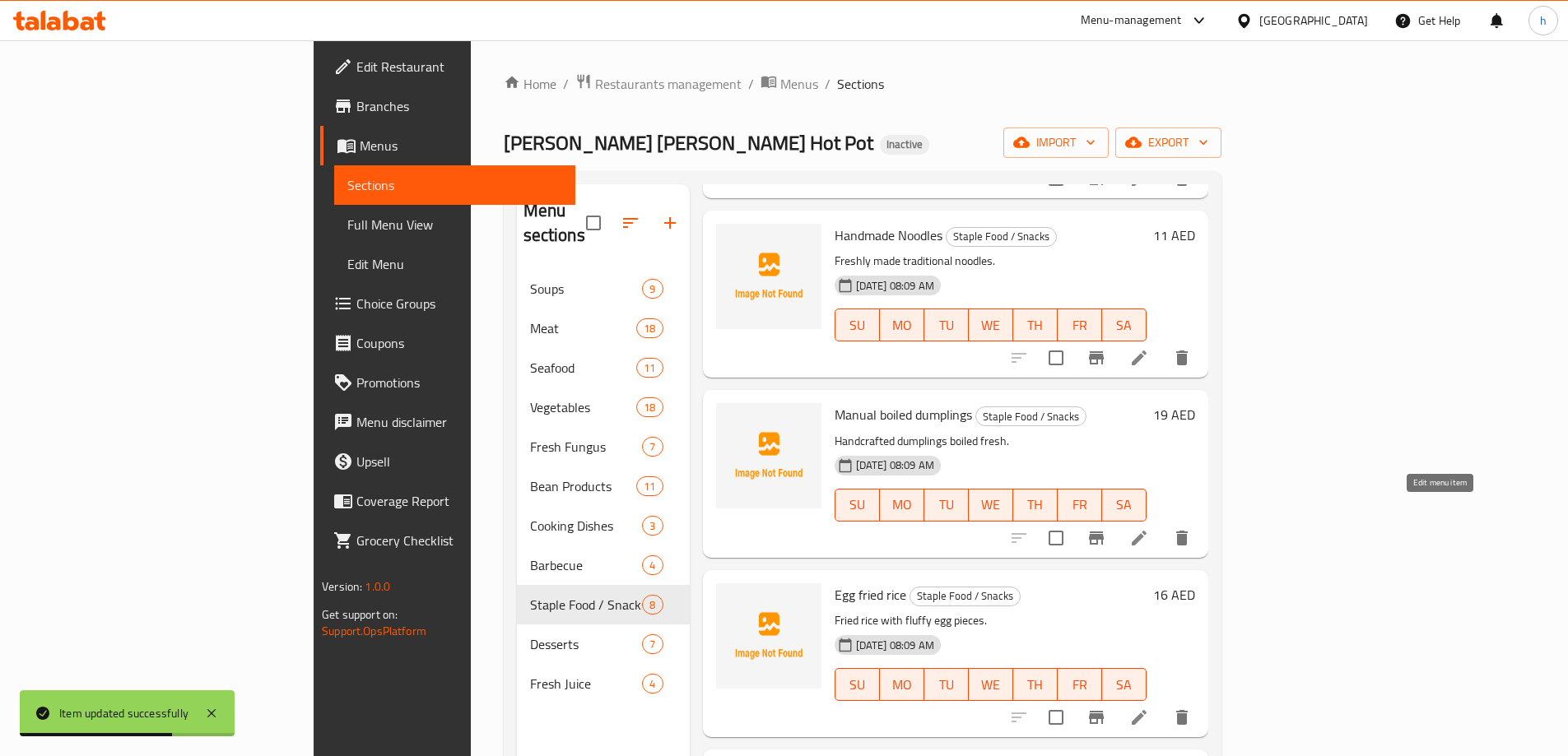
click at [1149, 528] on icon at bounding box center [1139, 538] width 19 height 19
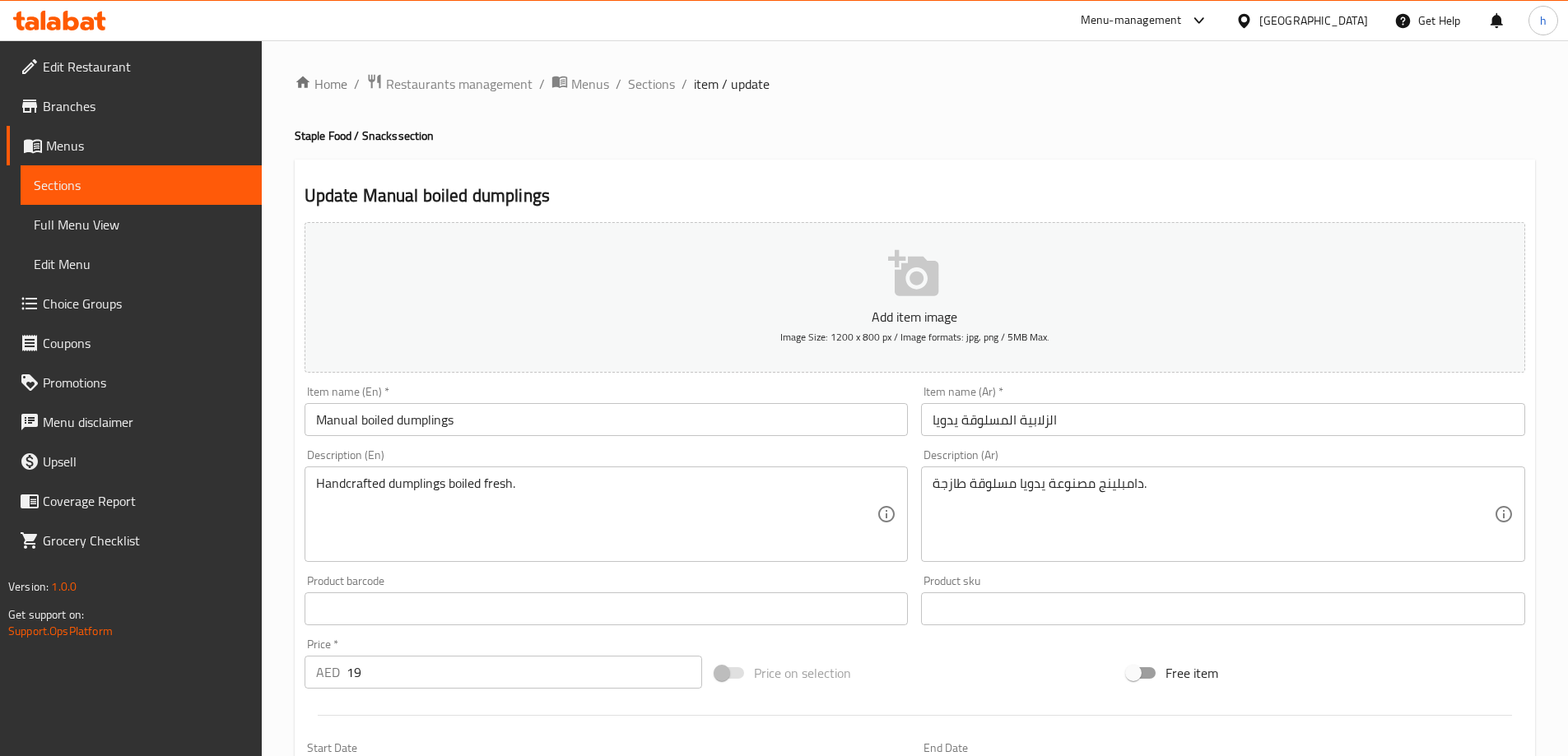
click at [1047, 427] on input "الزلابية المسلوقة يدويا" at bounding box center [1223, 420] width 604 height 33
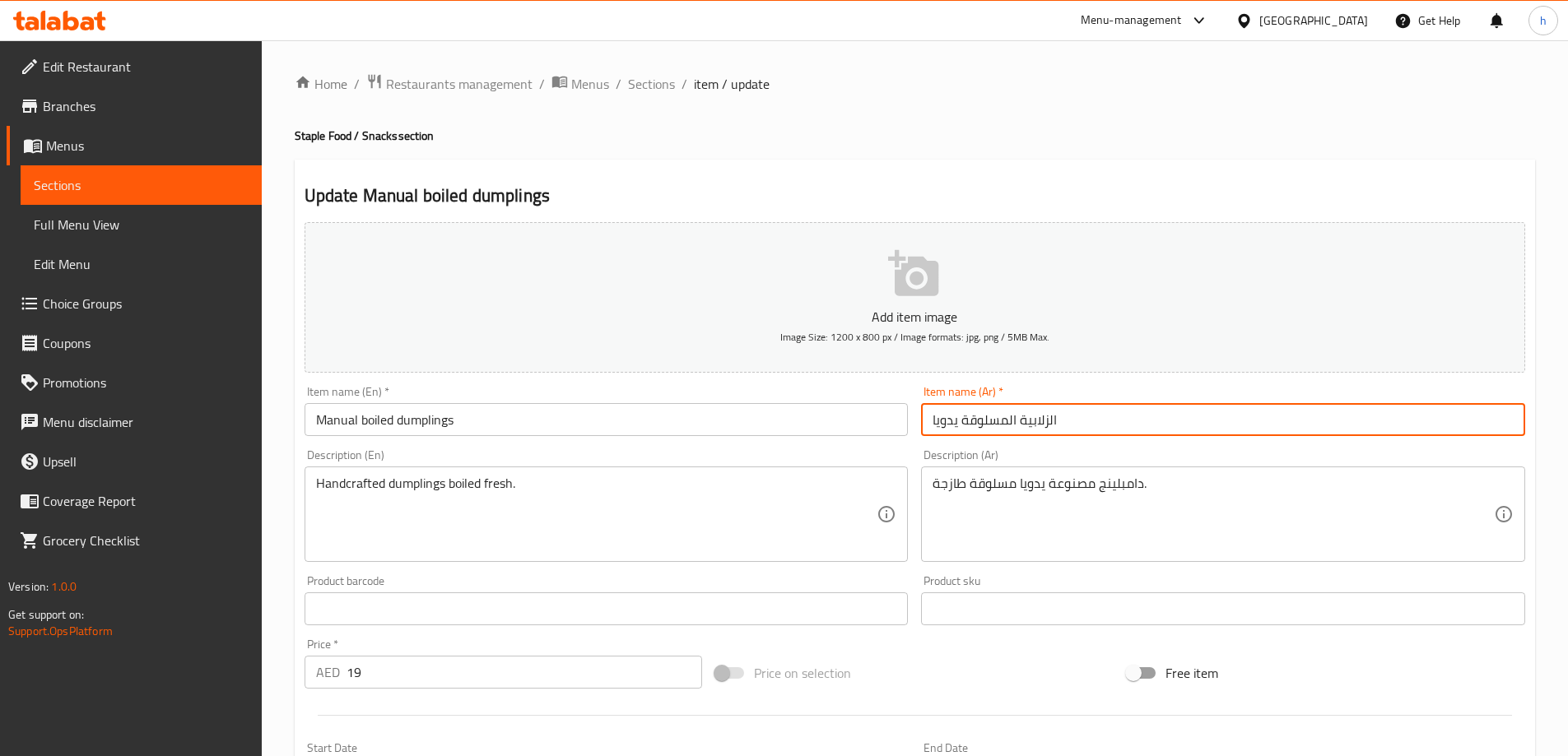
click at [1047, 427] on input "الزلابية المسلوقة يدويا" at bounding box center [1223, 420] width 604 height 33
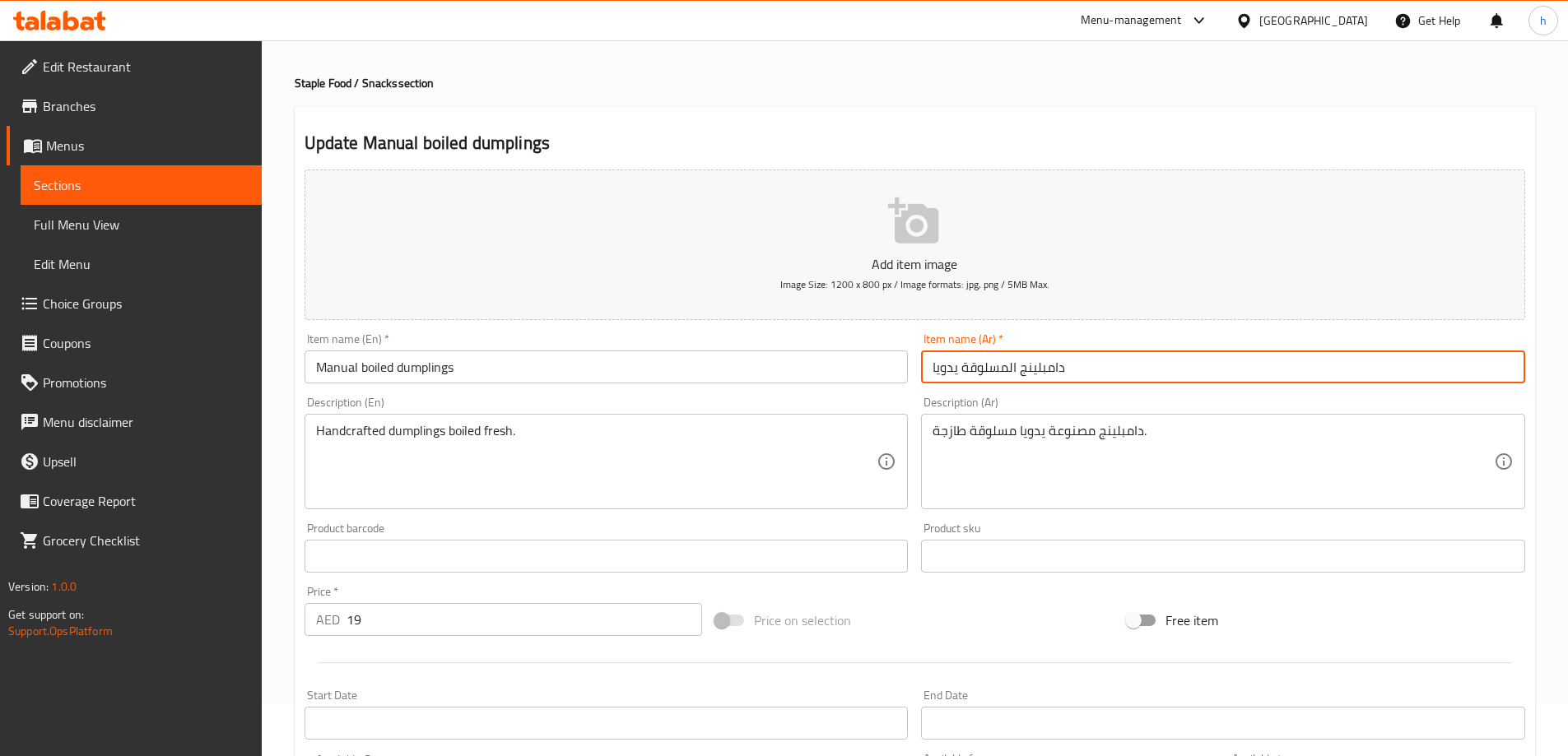
scroll to position [82, 0]
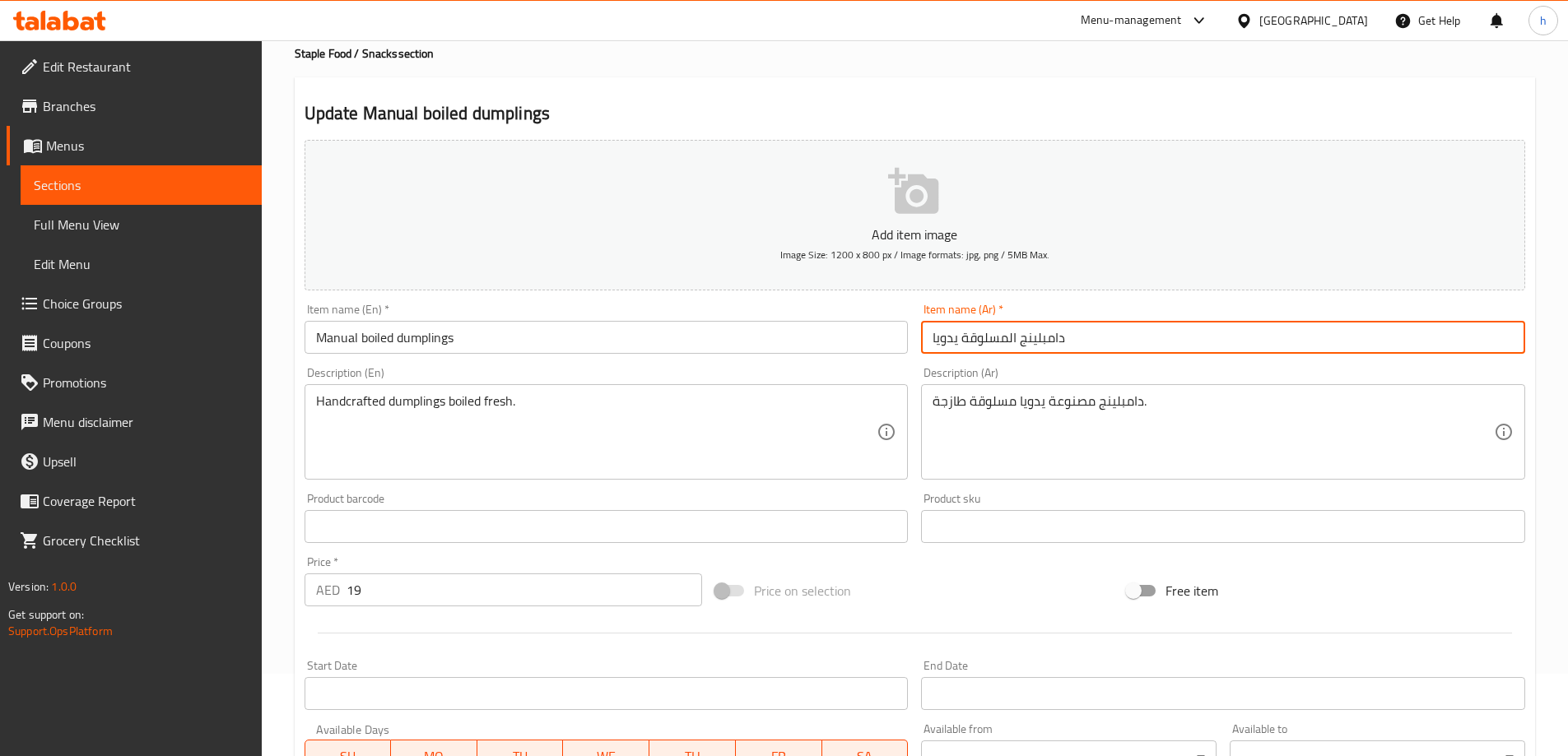
type input "دامبلينج المسلوقة يدويا"
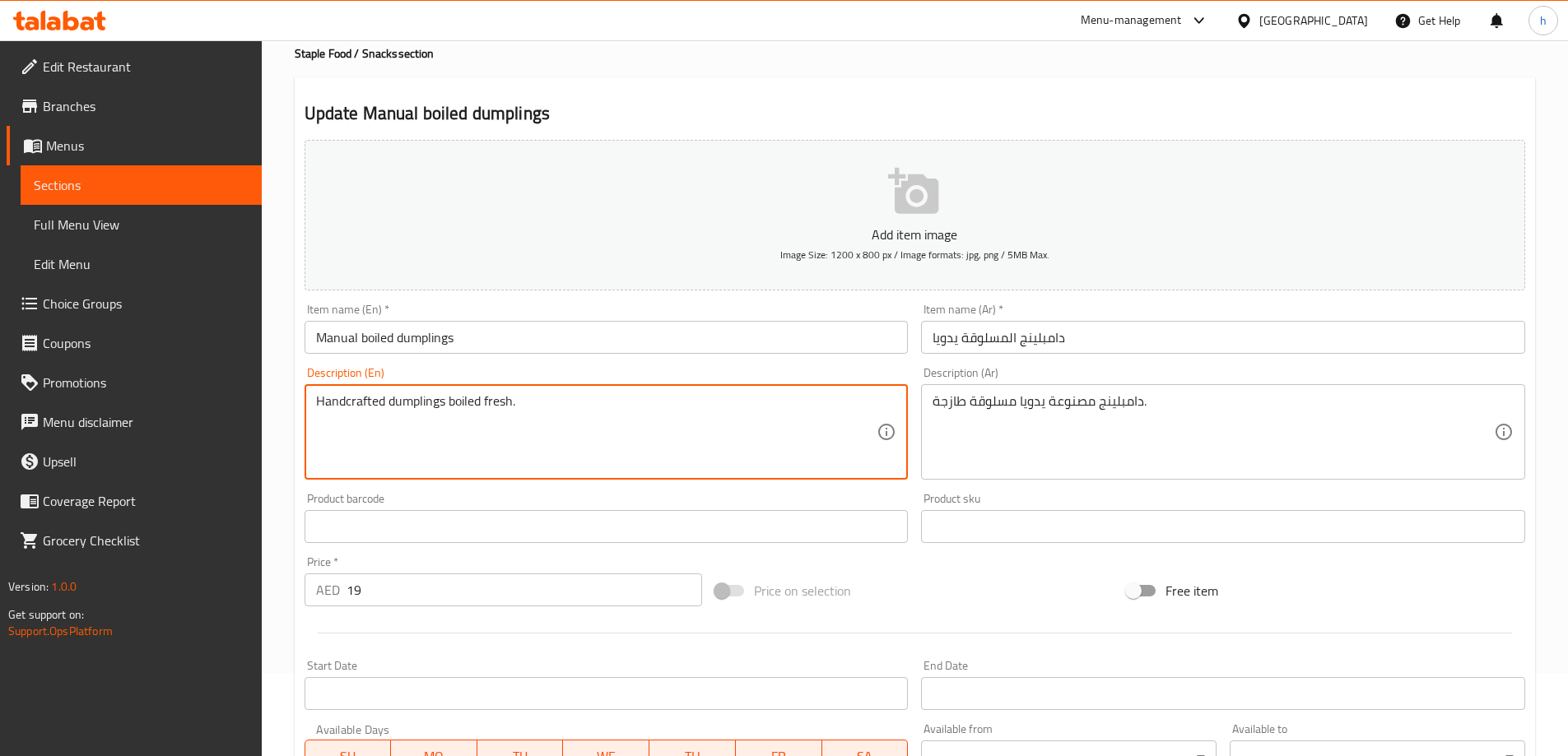
click at [421, 397] on textarea "Handcrafted dumplings boiled fresh." at bounding box center [596, 433] width 561 height 78
click at [358, 400] on textarea "Handcrafted dumplings boiled fresh." at bounding box center [596, 433] width 561 height 78
click at [464, 397] on textarea "Handcrafted dumplings boiled fresh." at bounding box center [596, 433] width 561 height 78
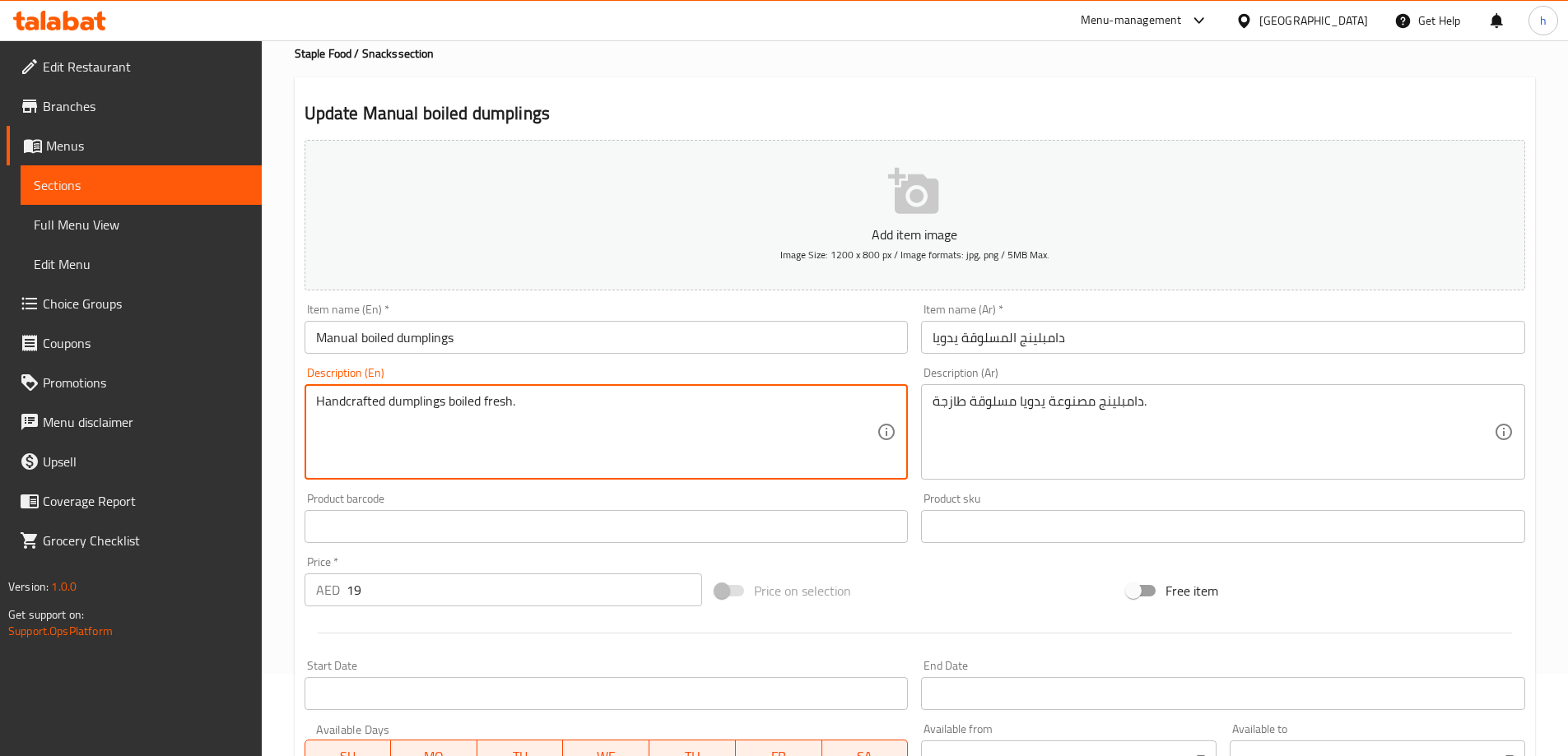
click at [464, 397] on textarea "Handcrafted dumplings boiled fresh." at bounding box center [596, 433] width 561 height 78
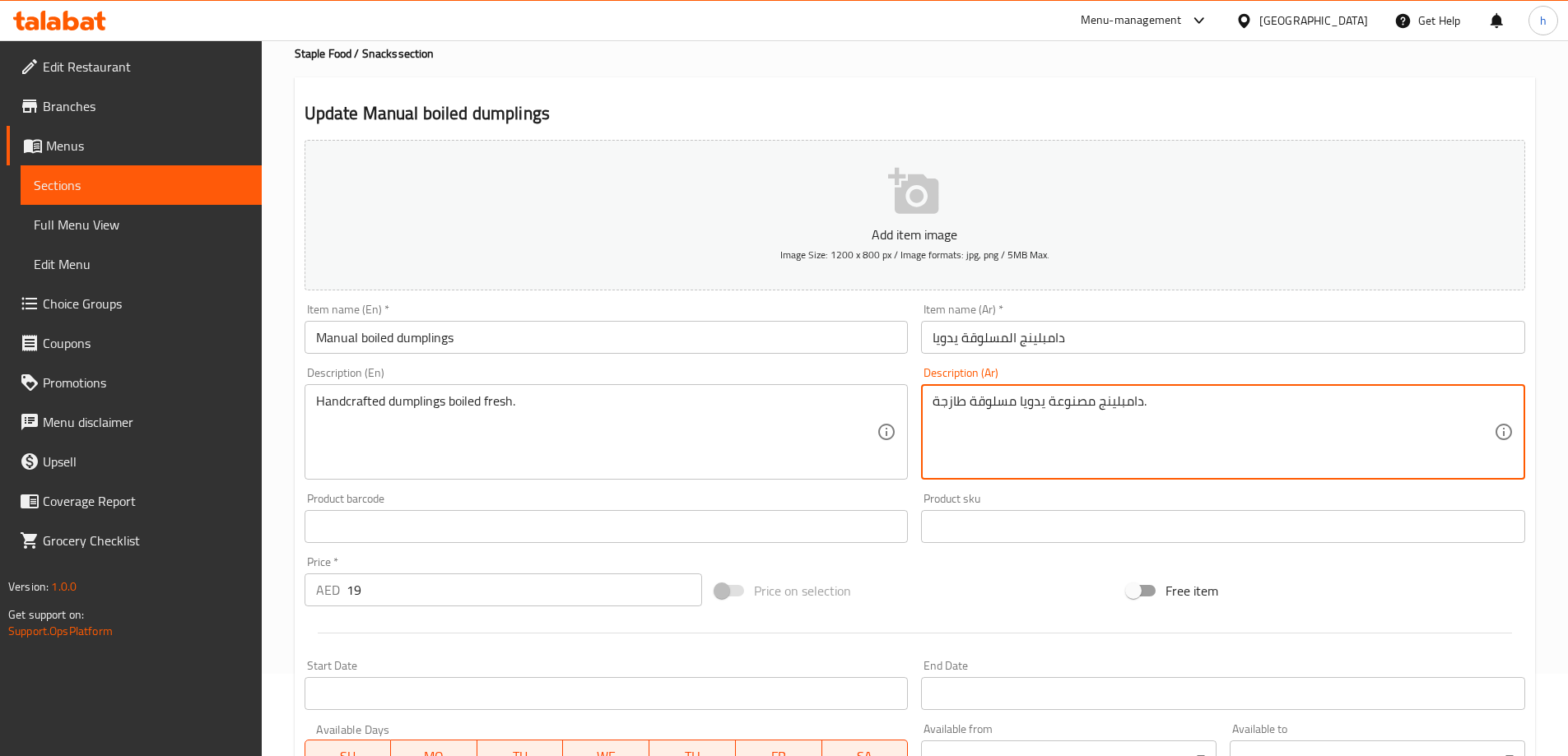
click at [1073, 403] on textarea "دامبلينج مصنوعة يدويا مسلوقة طازجة." at bounding box center [1213, 433] width 561 height 78
drag, startPoint x: 1015, startPoint y: 400, endPoint x: 1095, endPoint y: 400, distance: 80.0
click at [1095, 400] on textarea "دامبلينج مصنوعة يدويا مسلوقة طازجة." at bounding box center [1213, 433] width 561 height 78
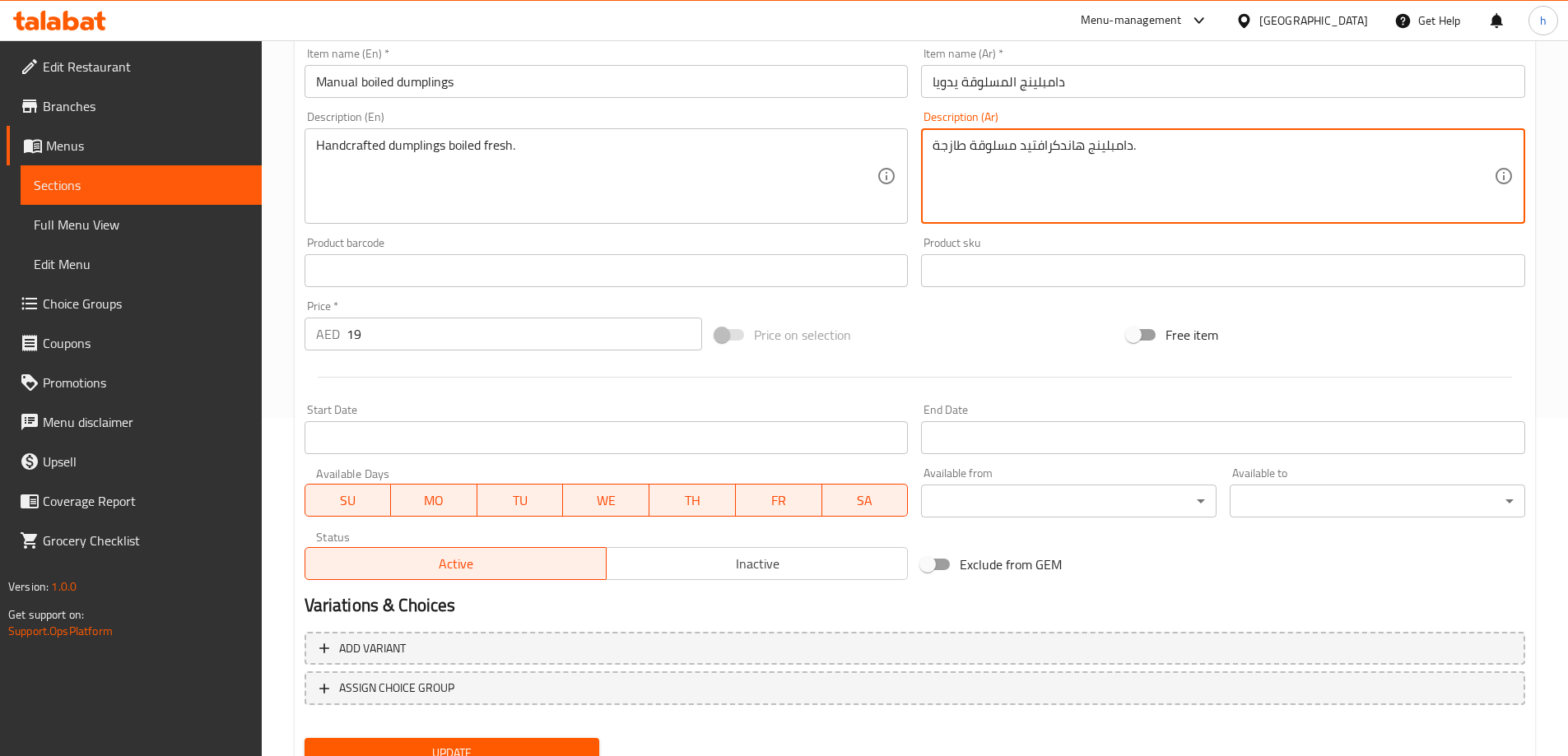
scroll to position [406, 0]
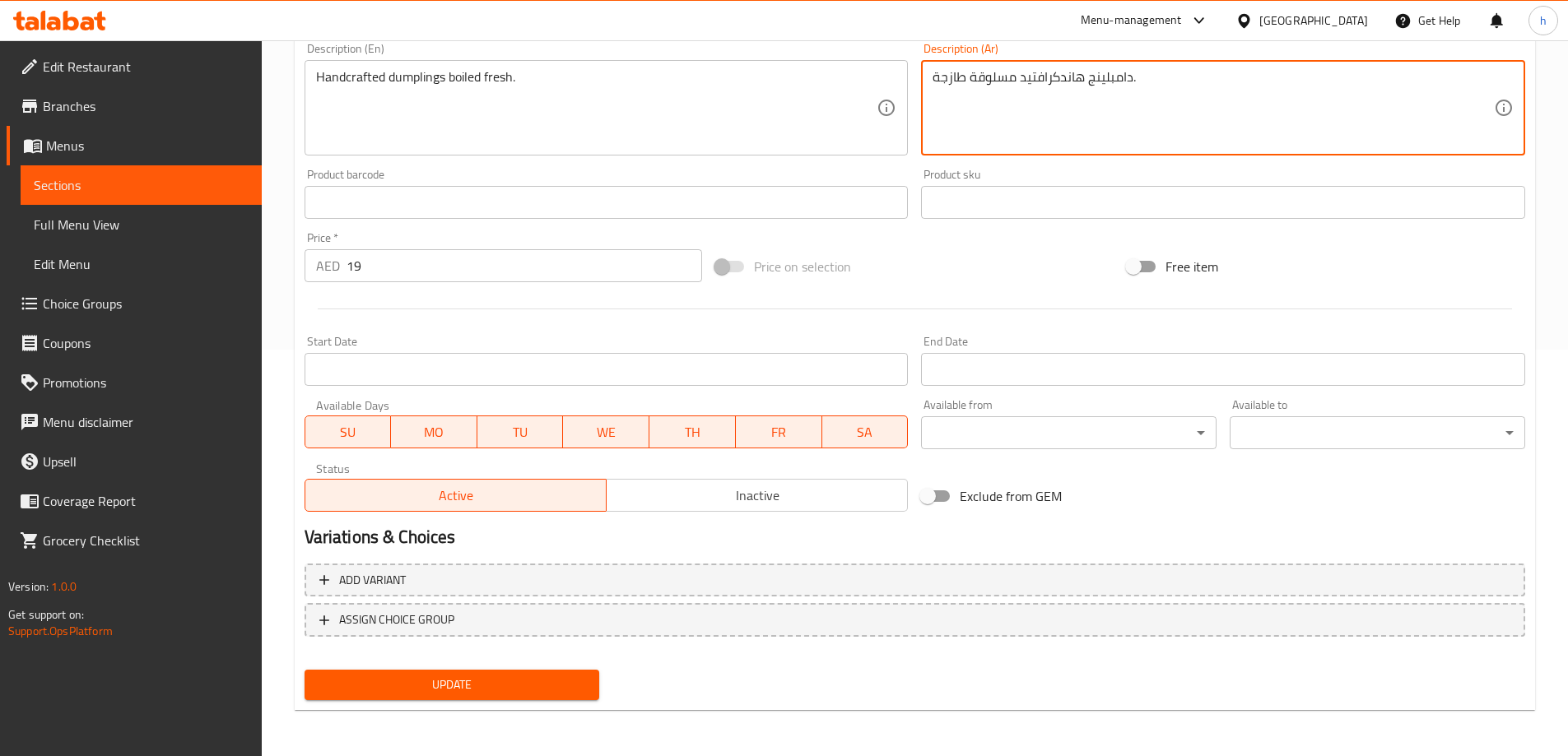
type textarea "دامبلينج هاندكرافتيد مسلوقة طازجة."
click at [559, 678] on span "Update" at bounding box center [452, 685] width 269 height 20
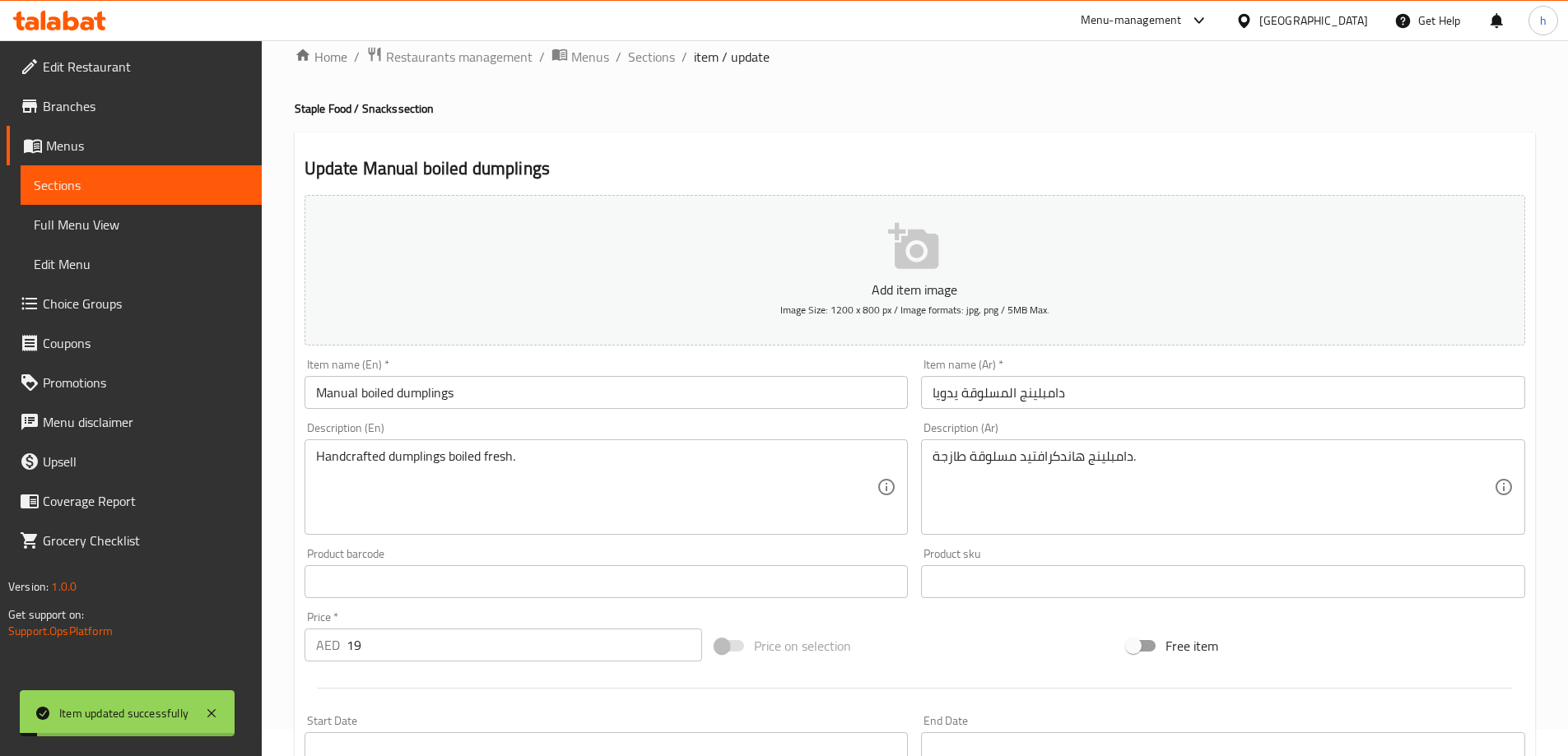
scroll to position [0, 0]
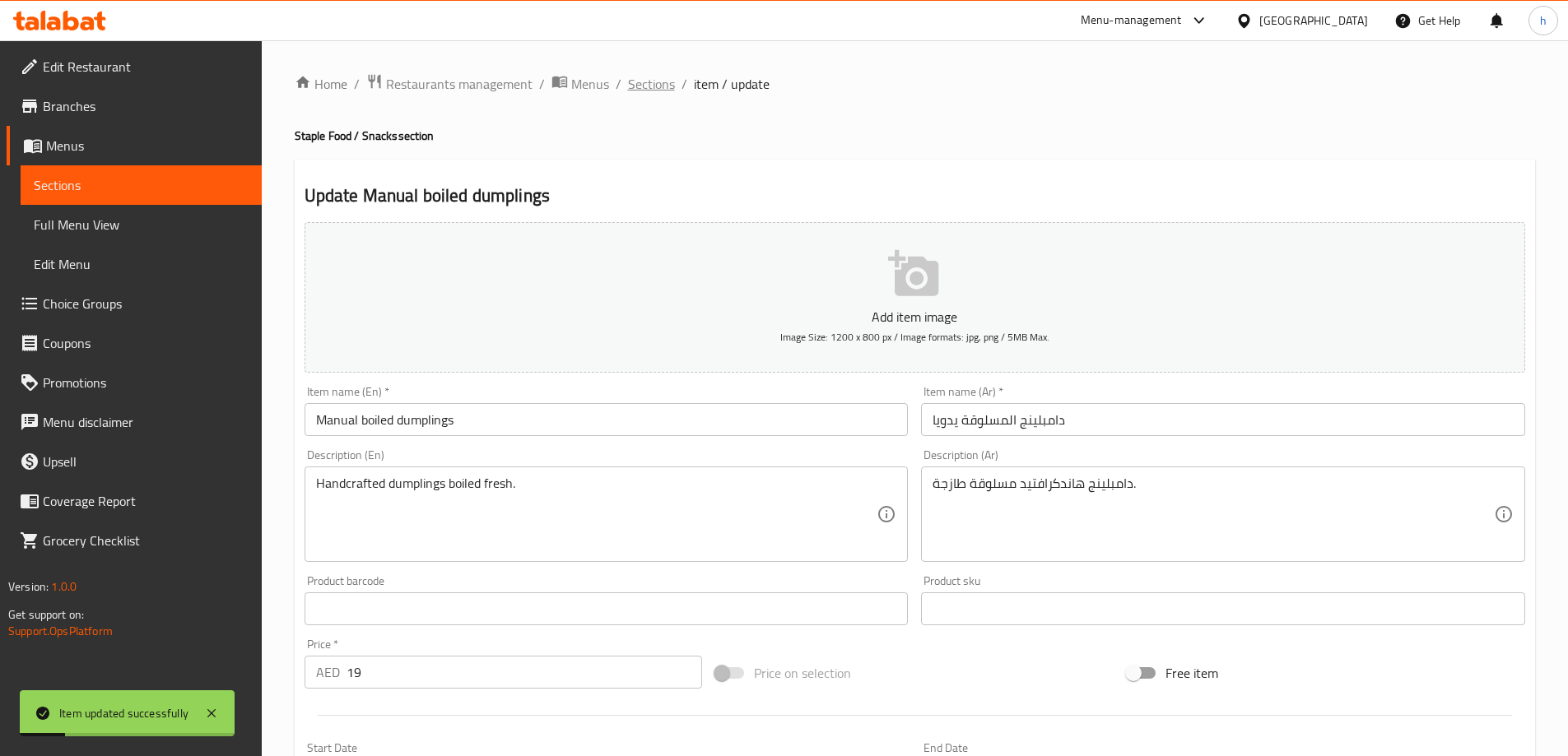
click at [672, 87] on span "Sections" at bounding box center [652, 84] width 47 height 19
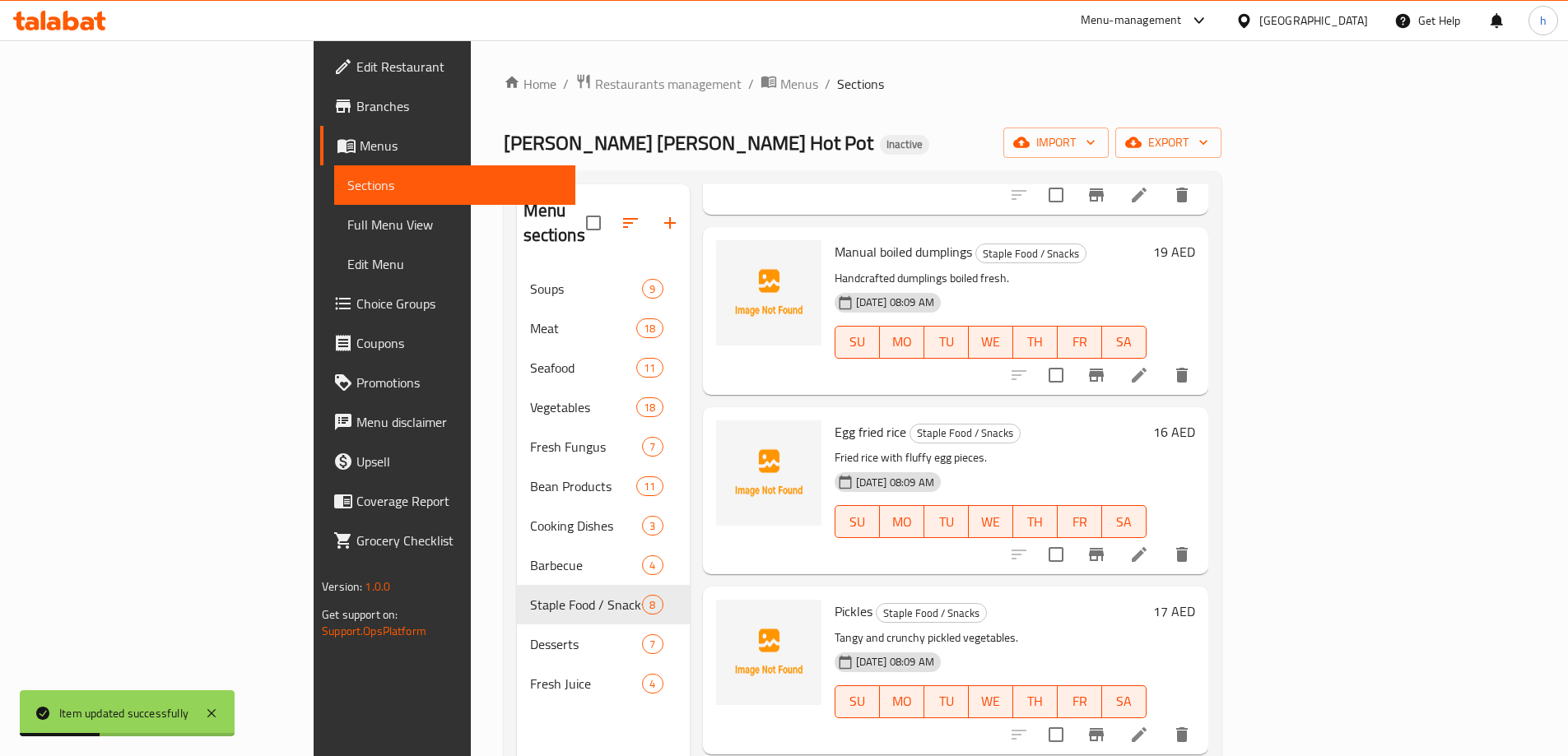
scroll to position [576, 0]
click at [1149, 543] on icon at bounding box center [1139, 552] width 19 height 19
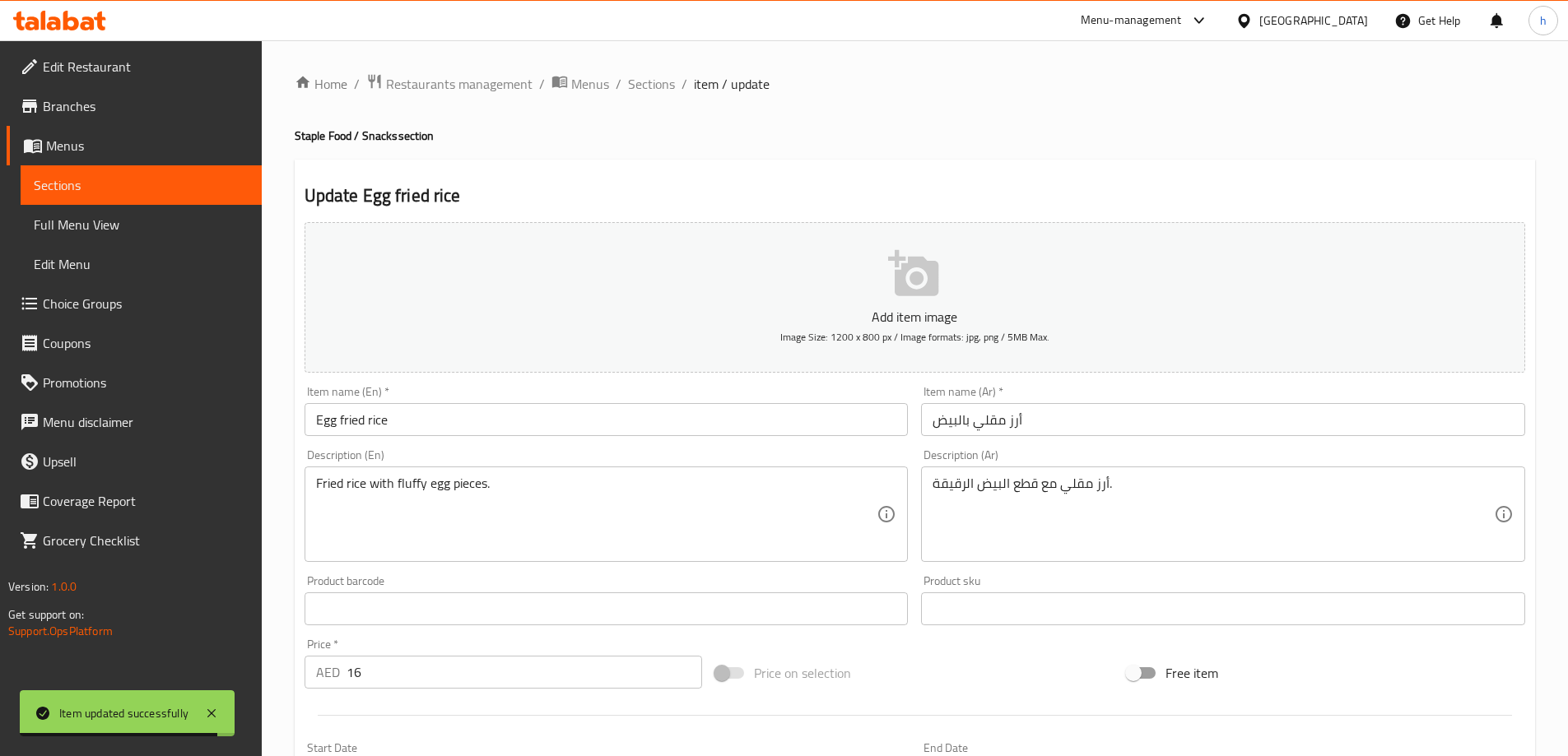
click at [565, 432] on input "Egg fried rice" at bounding box center [607, 420] width 604 height 33
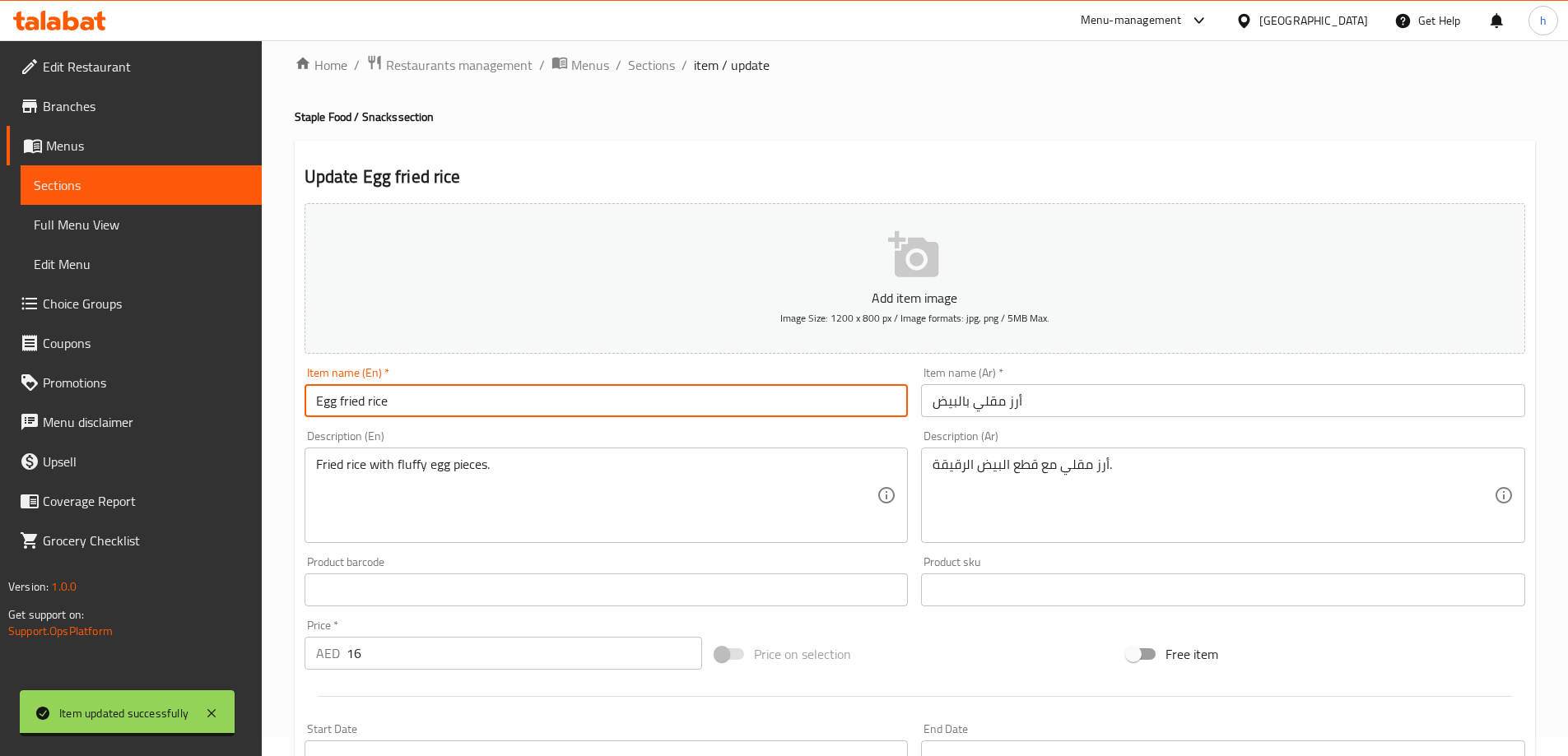
scroll to position [82, 0]
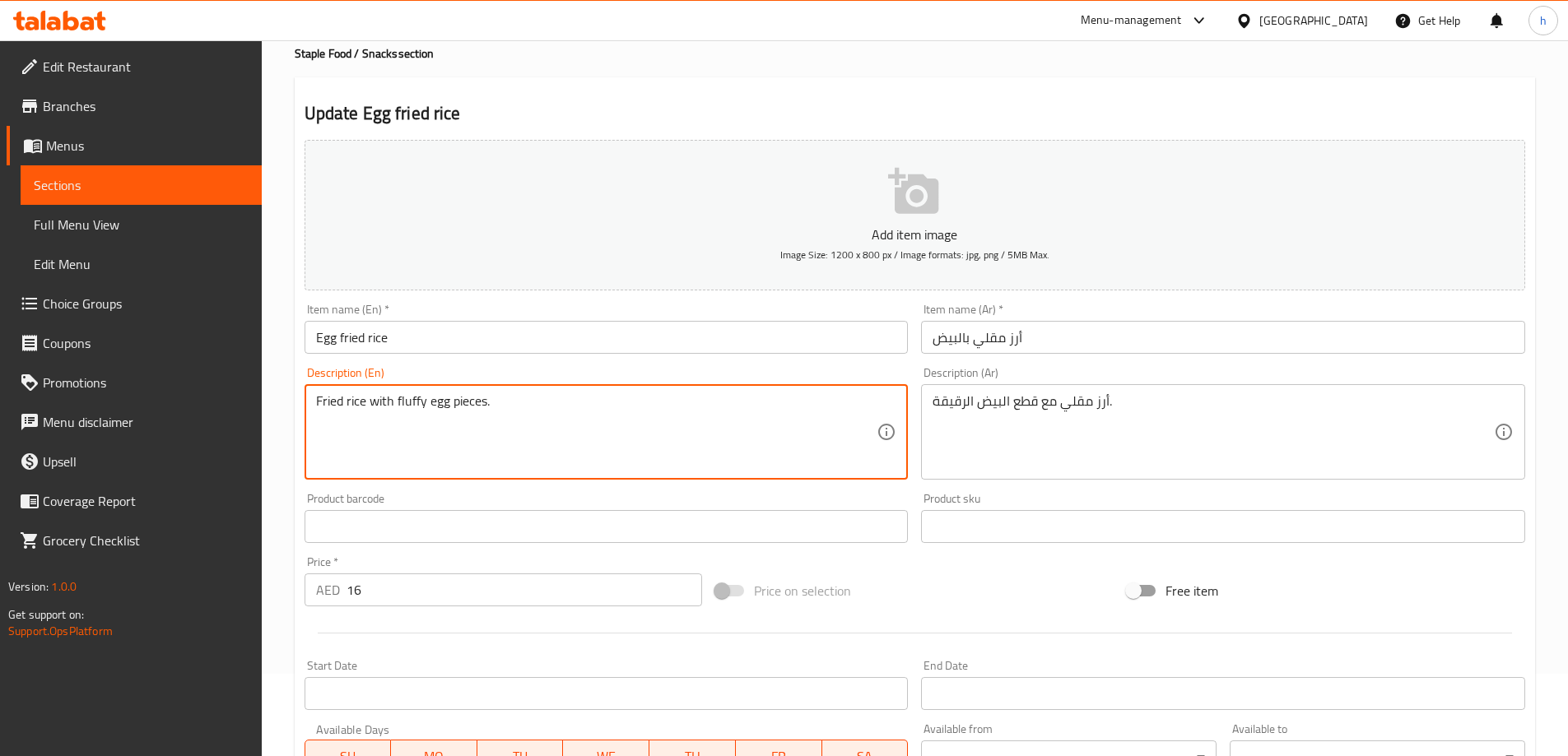
click at [325, 400] on textarea "Fried rice with fluffy egg pieces." at bounding box center [596, 433] width 561 height 78
click at [362, 400] on textarea "Fried rice with fluffy egg pieces." at bounding box center [596, 433] width 561 height 78
click at [425, 396] on textarea "Fried rice with fluffy egg pieces." at bounding box center [596, 433] width 561 height 78
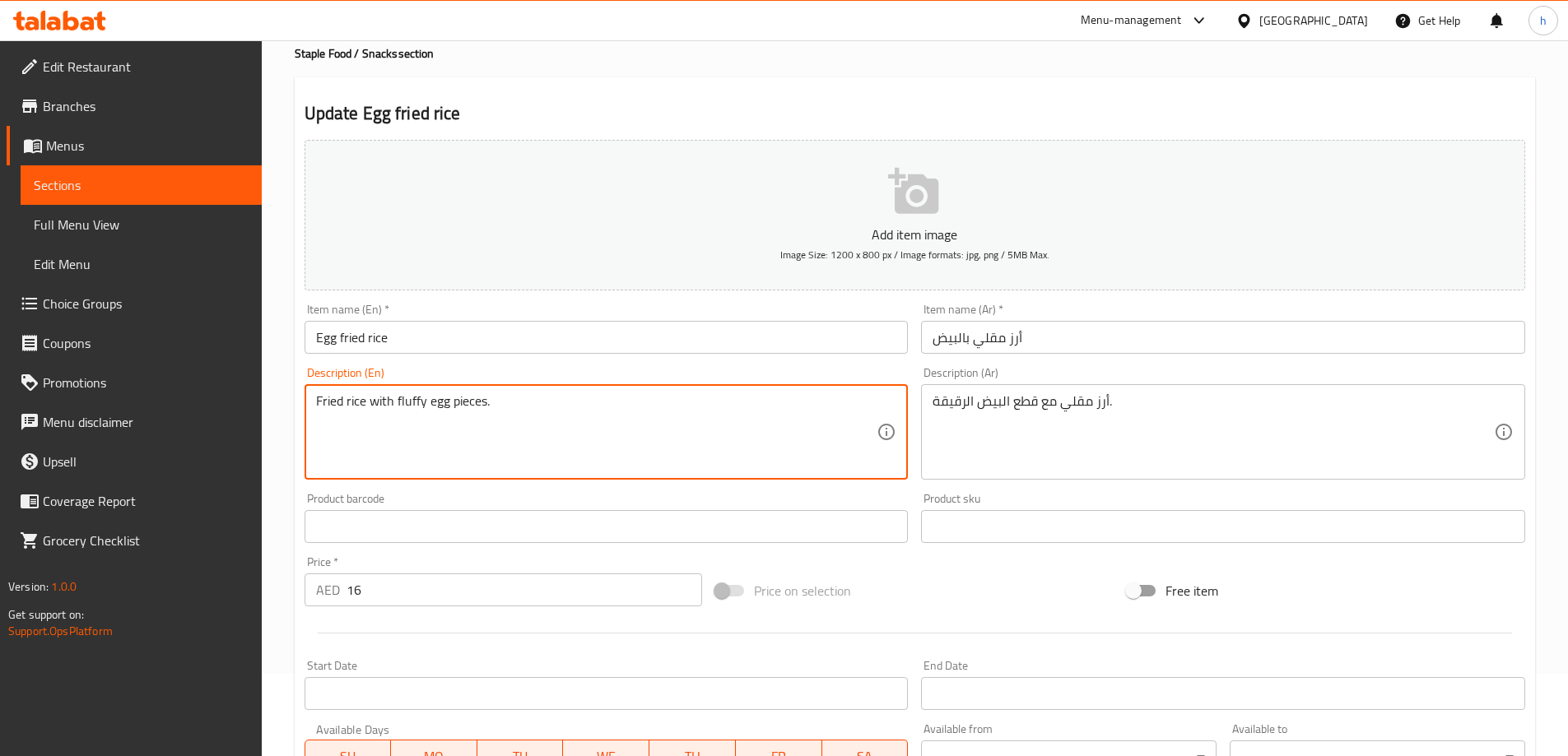
click at [409, 396] on textarea "Fried rice with fluffy egg pieces." at bounding box center [596, 433] width 561 height 78
click at [409, 397] on textarea "Fried rice with fluffy egg pieces." at bounding box center [596, 433] width 561 height 78
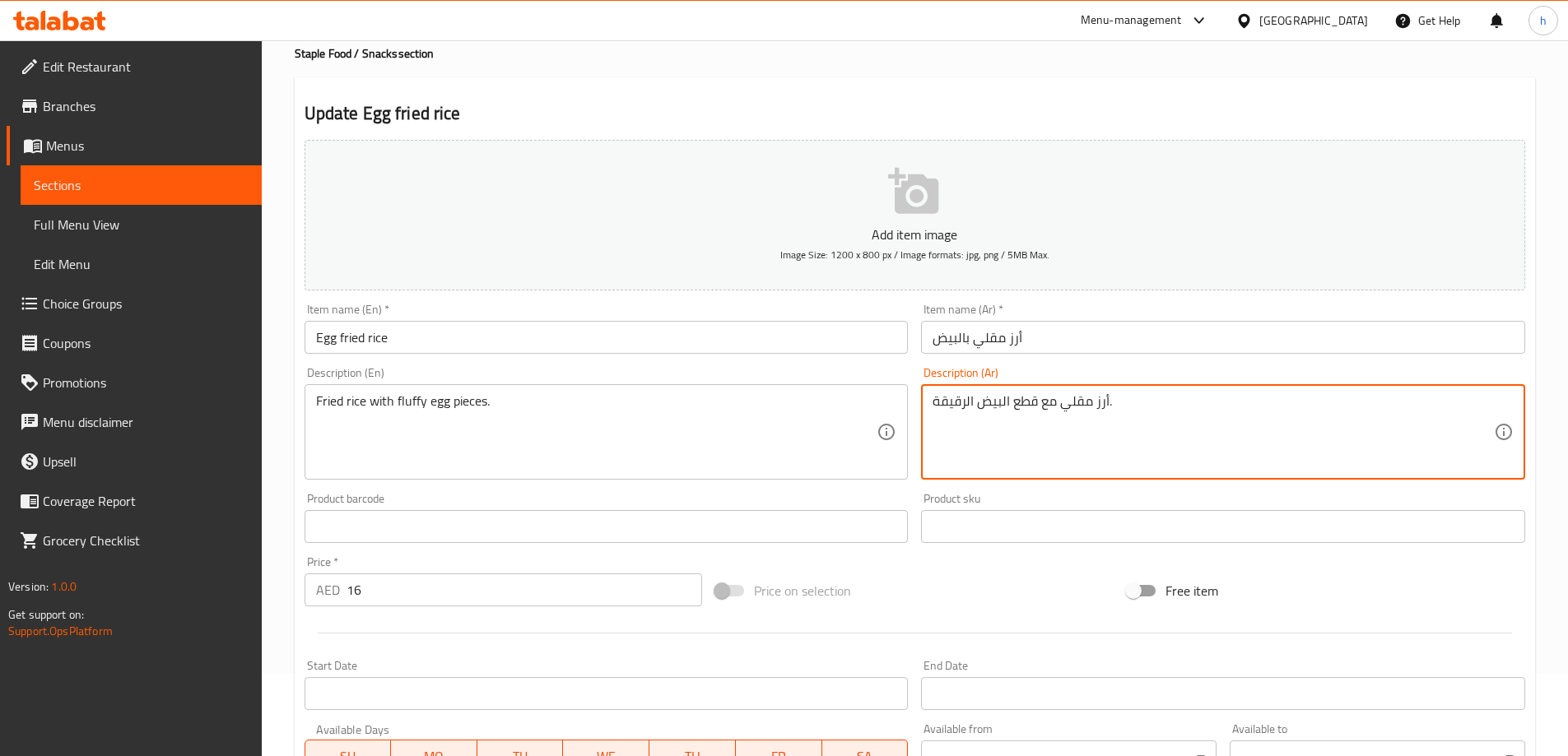
click at [959, 401] on textarea "أرز مقلي مع قطع البيض الرقيقة." at bounding box center [1213, 433] width 561 height 78
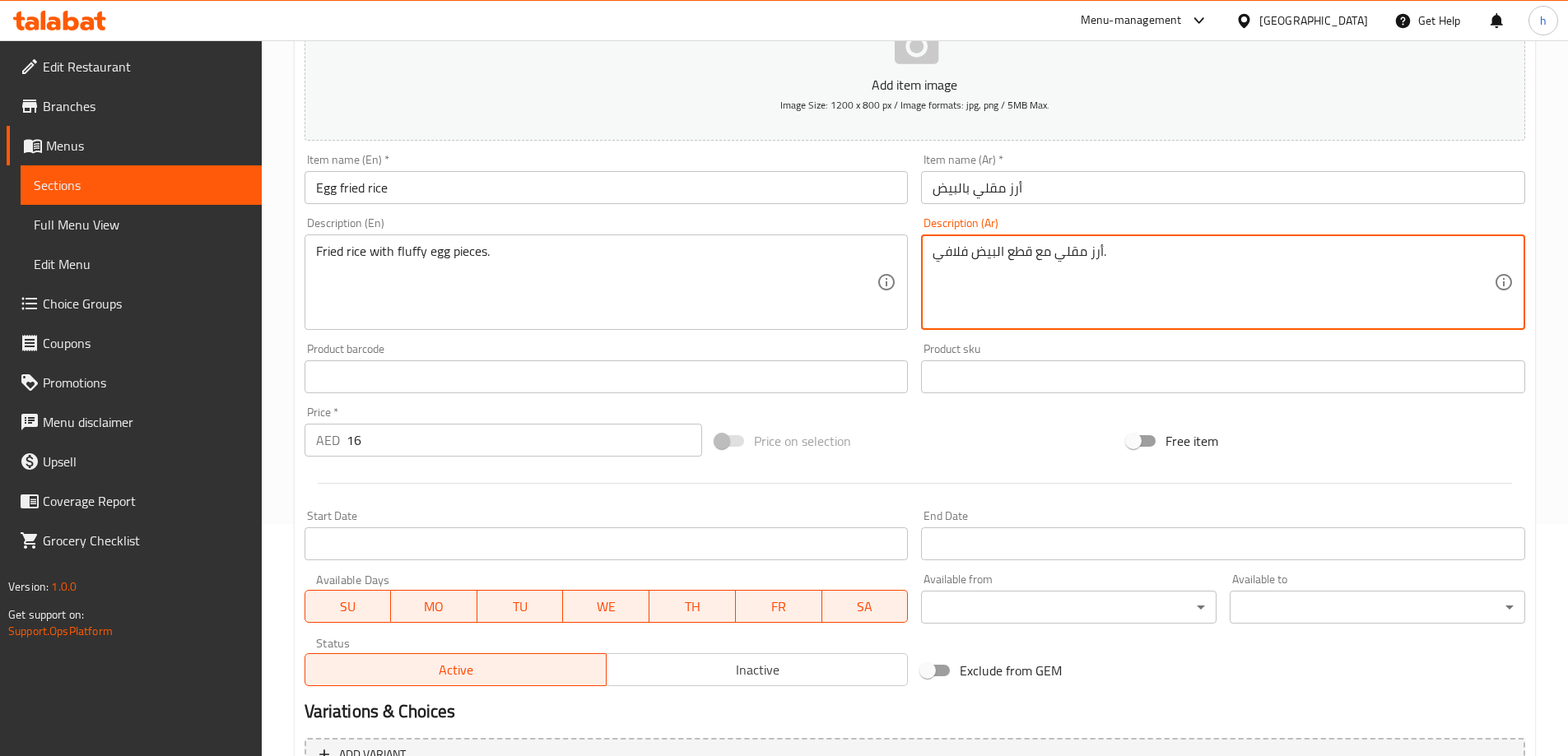
scroll to position [406, 0]
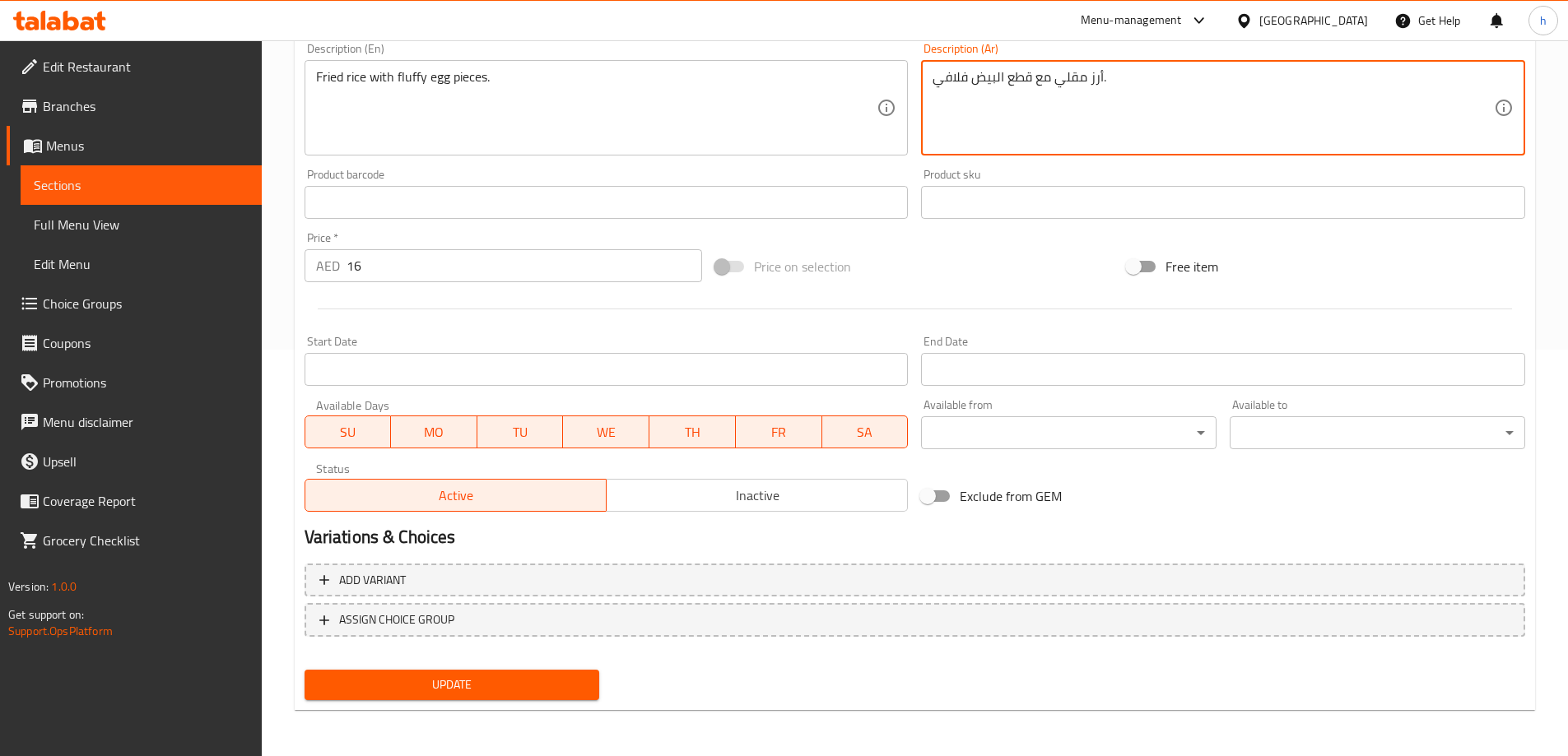
type textarea "أرز مقلي مع قطع البيض فلافي."
click at [539, 673] on button "Update" at bounding box center [452, 685] width 295 height 30
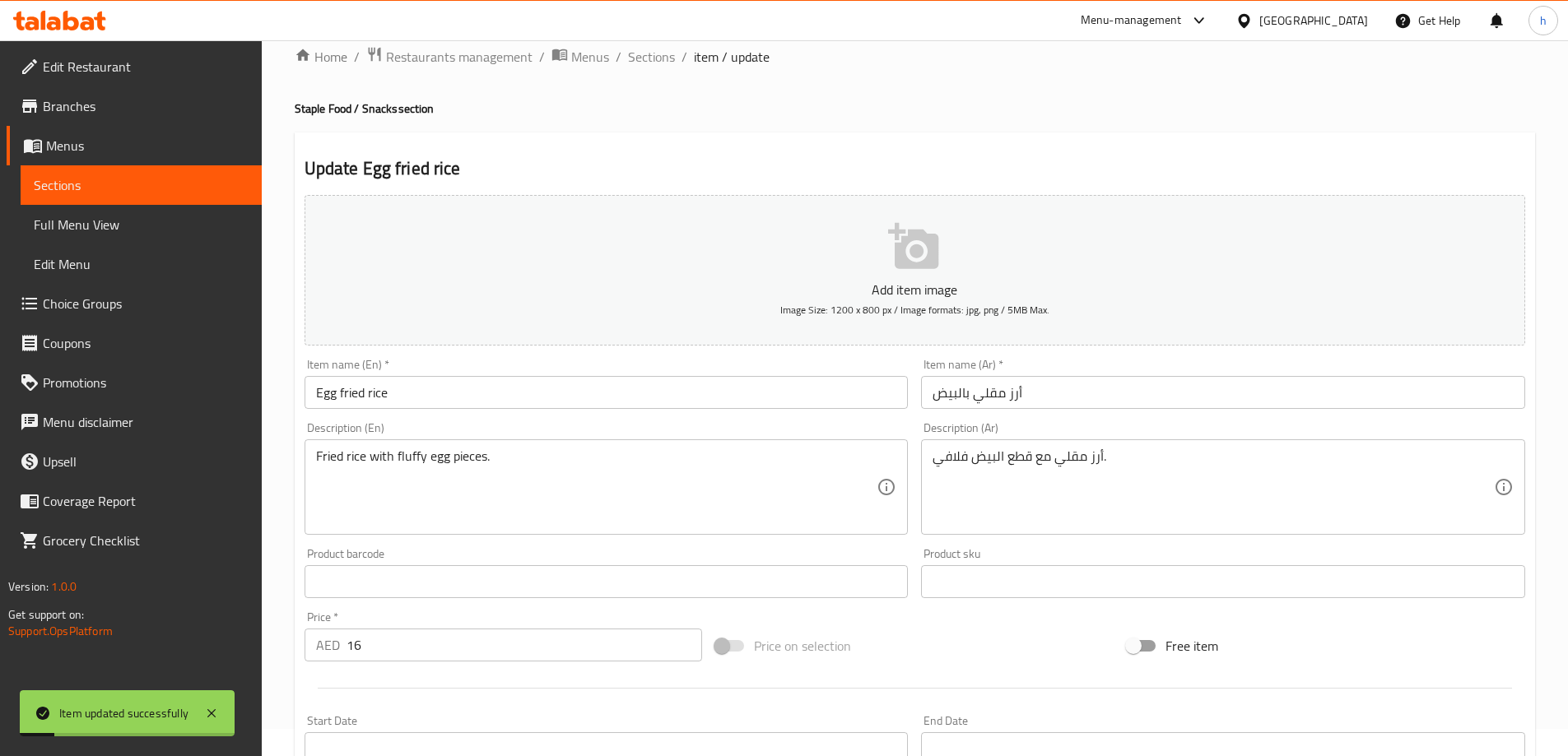
scroll to position [0, 0]
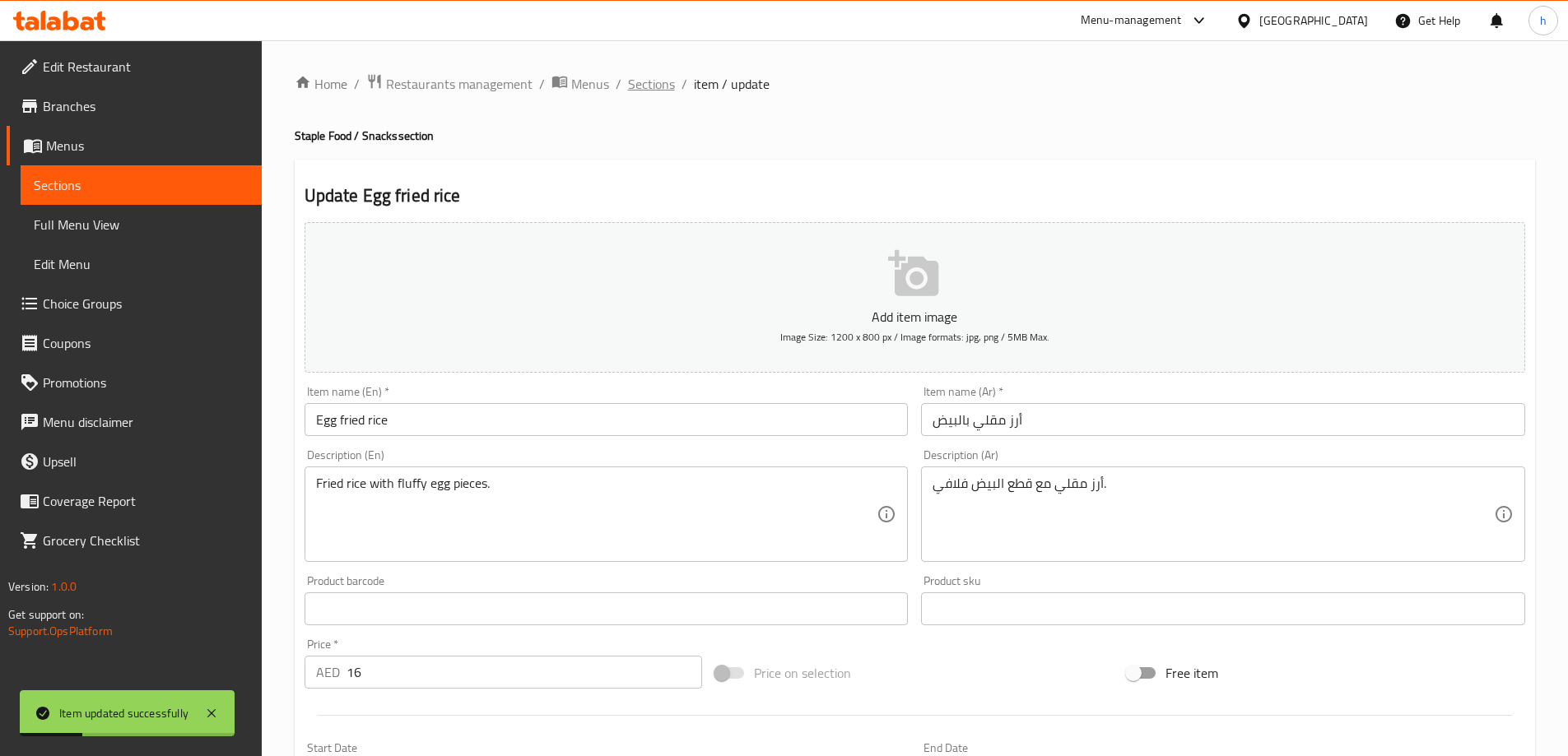
click at [652, 77] on span "Sections" at bounding box center [652, 84] width 47 height 19
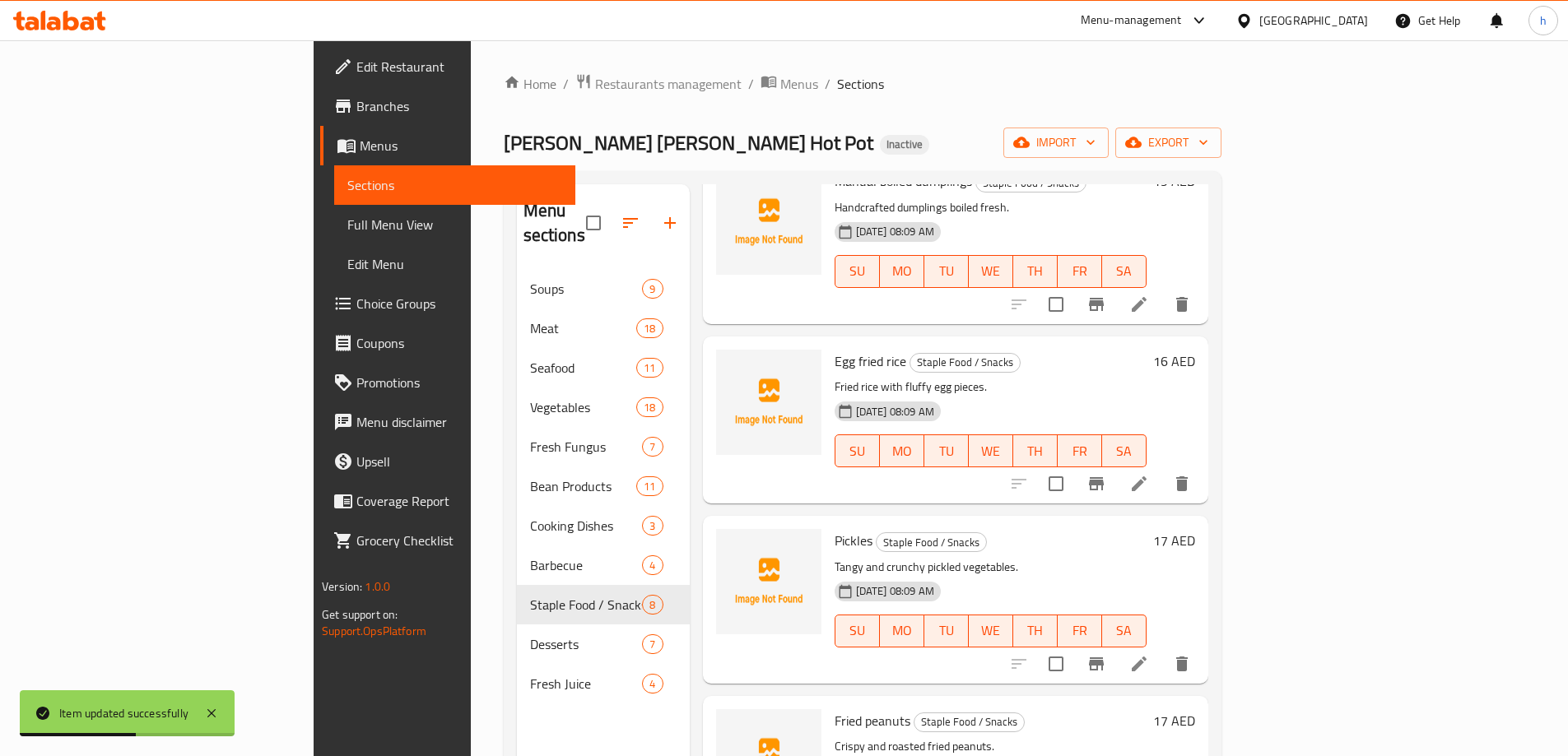
scroll to position [659, 0]
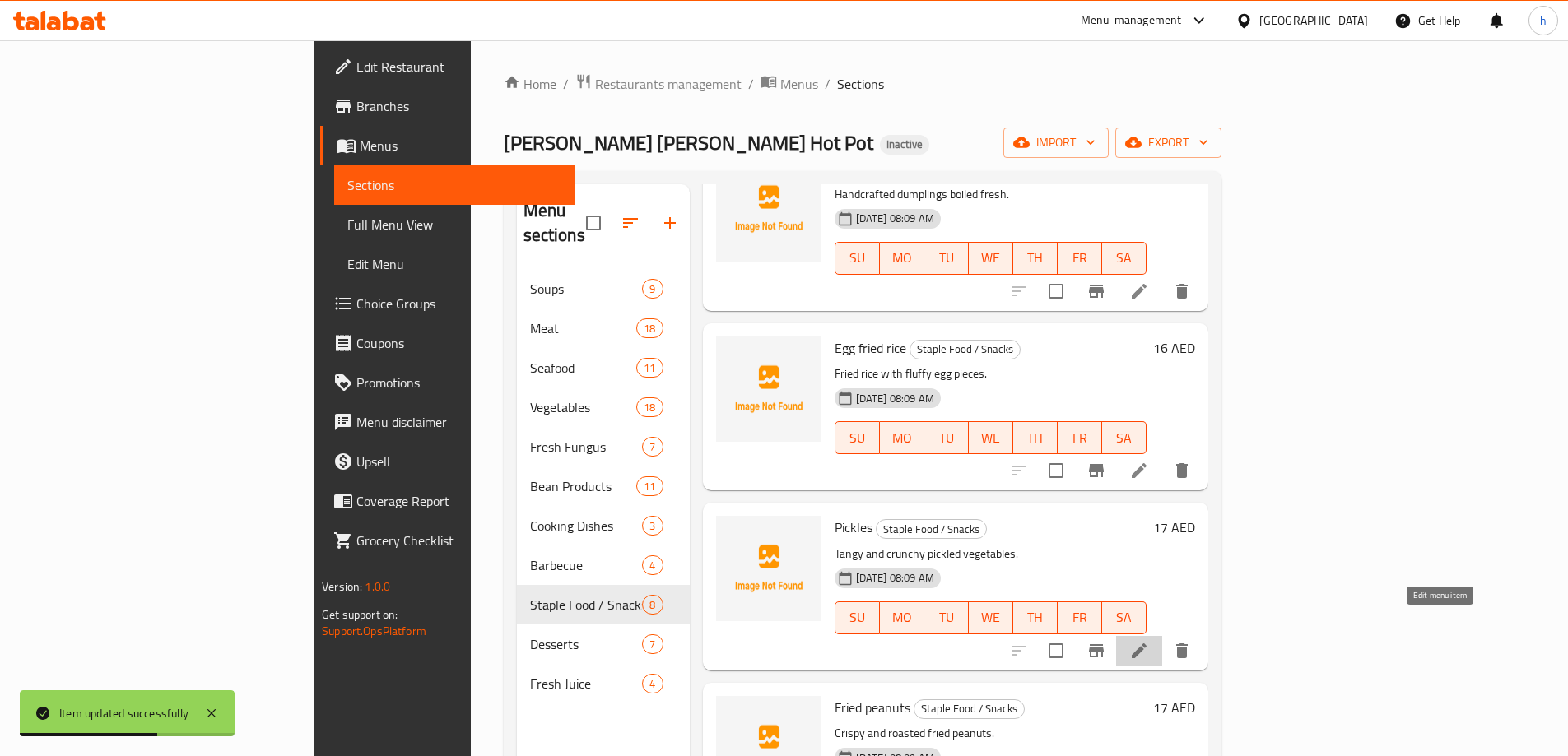
click at [1149, 641] on icon at bounding box center [1139, 651] width 19 height 19
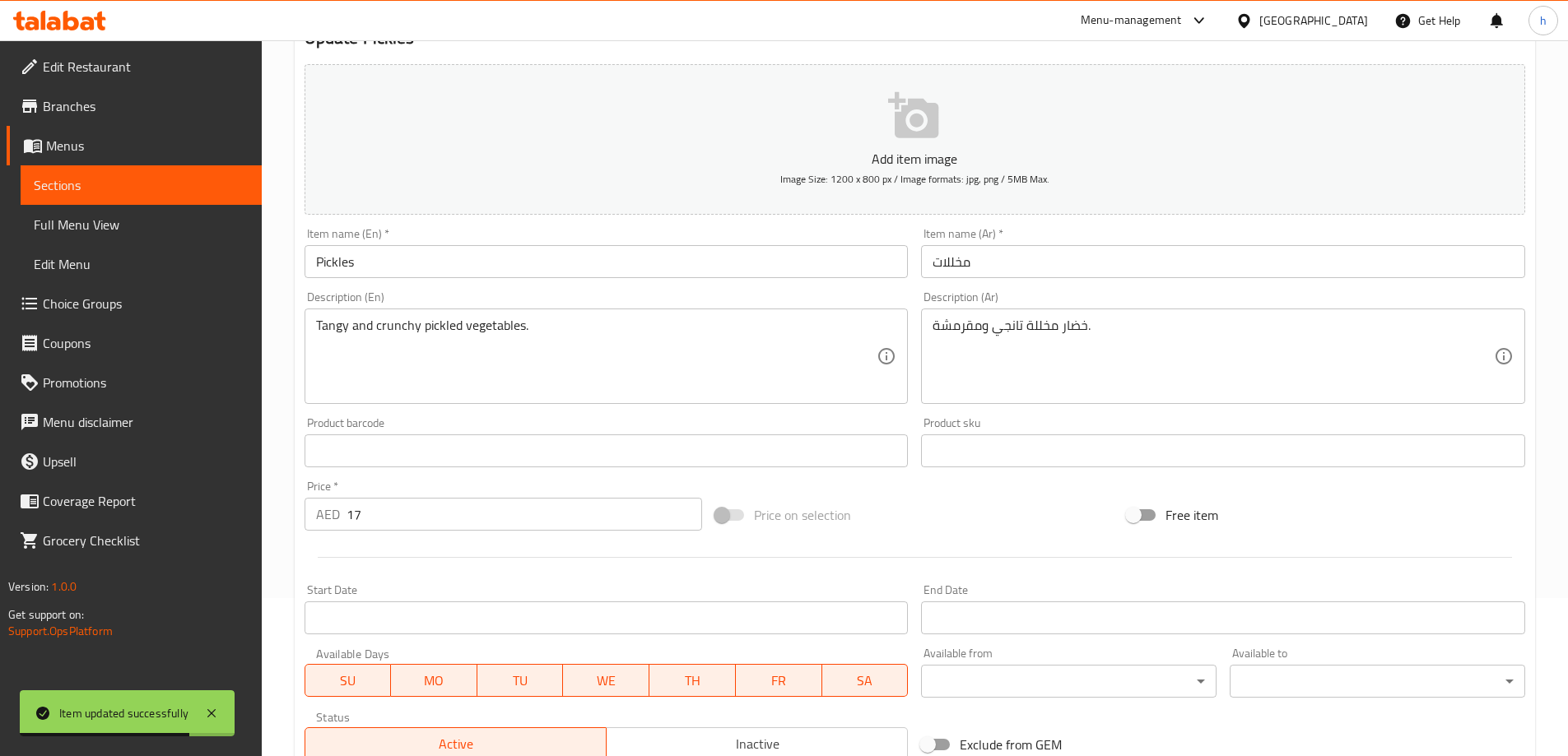
scroll to position [165, 0]
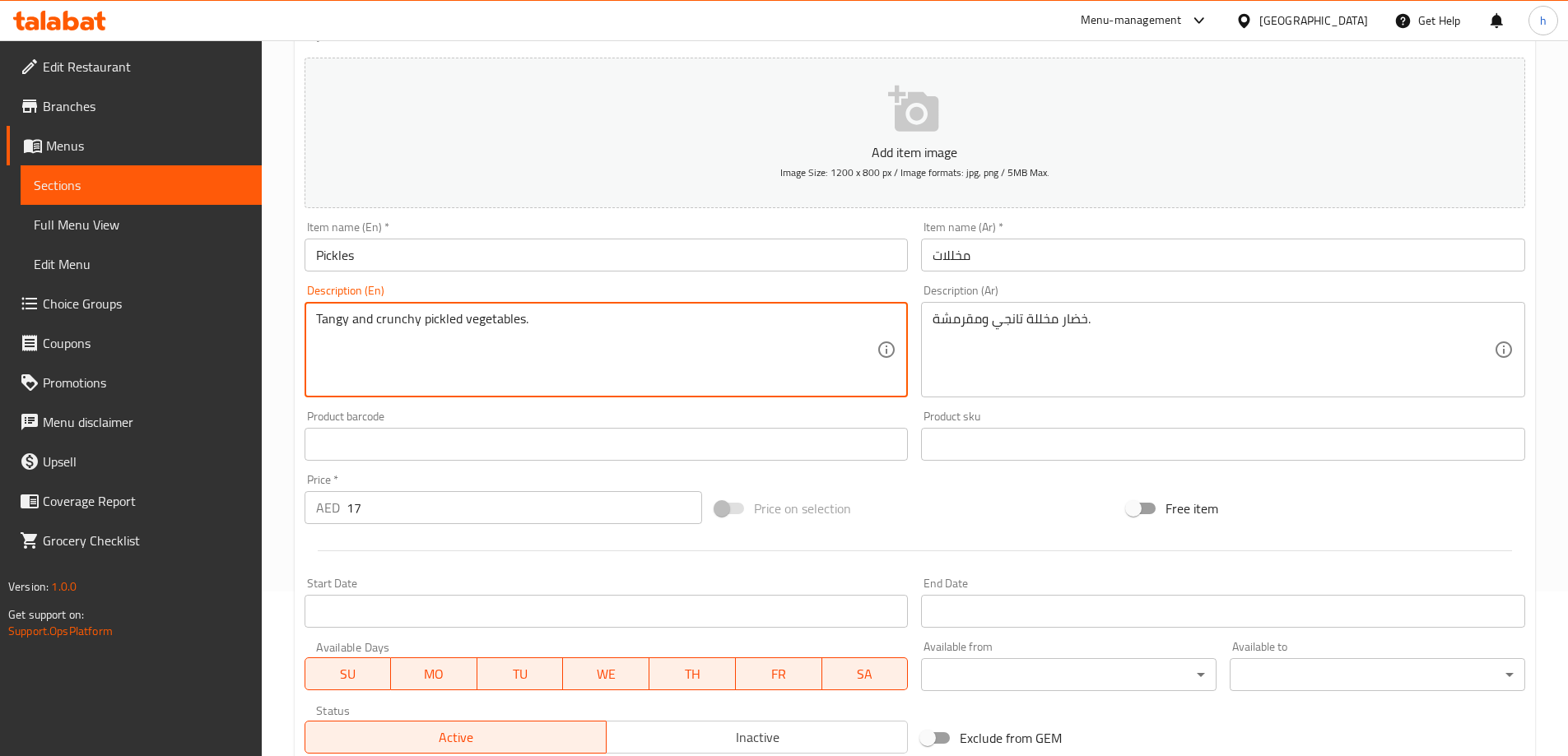
click at [335, 325] on textarea "Tangy and crunchy pickled vegetables." at bounding box center [596, 350] width 561 height 78
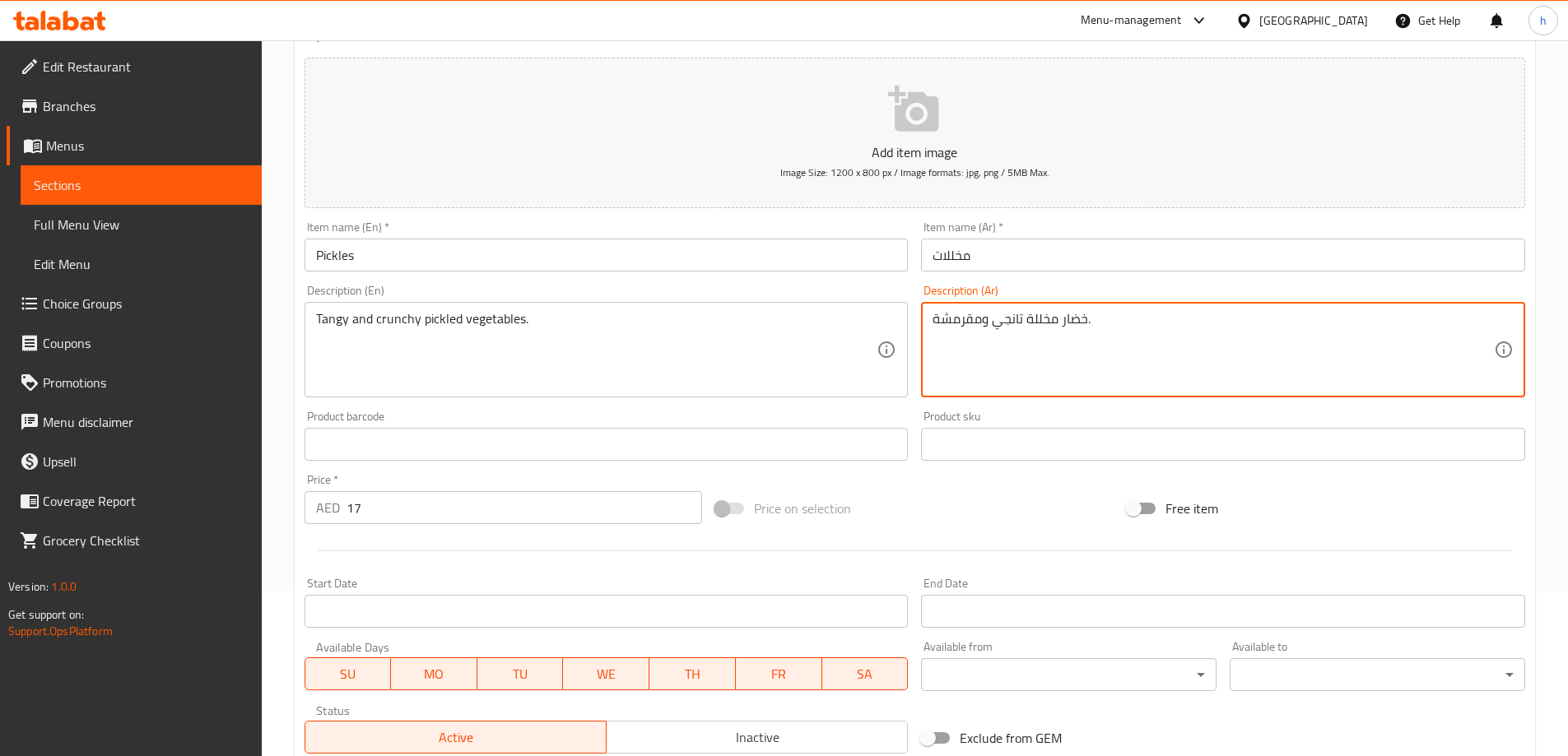
click at [1078, 320] on textarea "خضار مخللة تانجي ومقرمشة." at bounding box center [1213, 350] width 561 height 78
click at [1048, 316] on textarea "خضار مخللة تانجي ومقرمشة." at bounding box center [1213, 350] width 561 height 78
click at [973, 321] on textarea "خضار مخللة تانجي ومقرمشة." at bounding box center [1213, 350] width 561 height 78
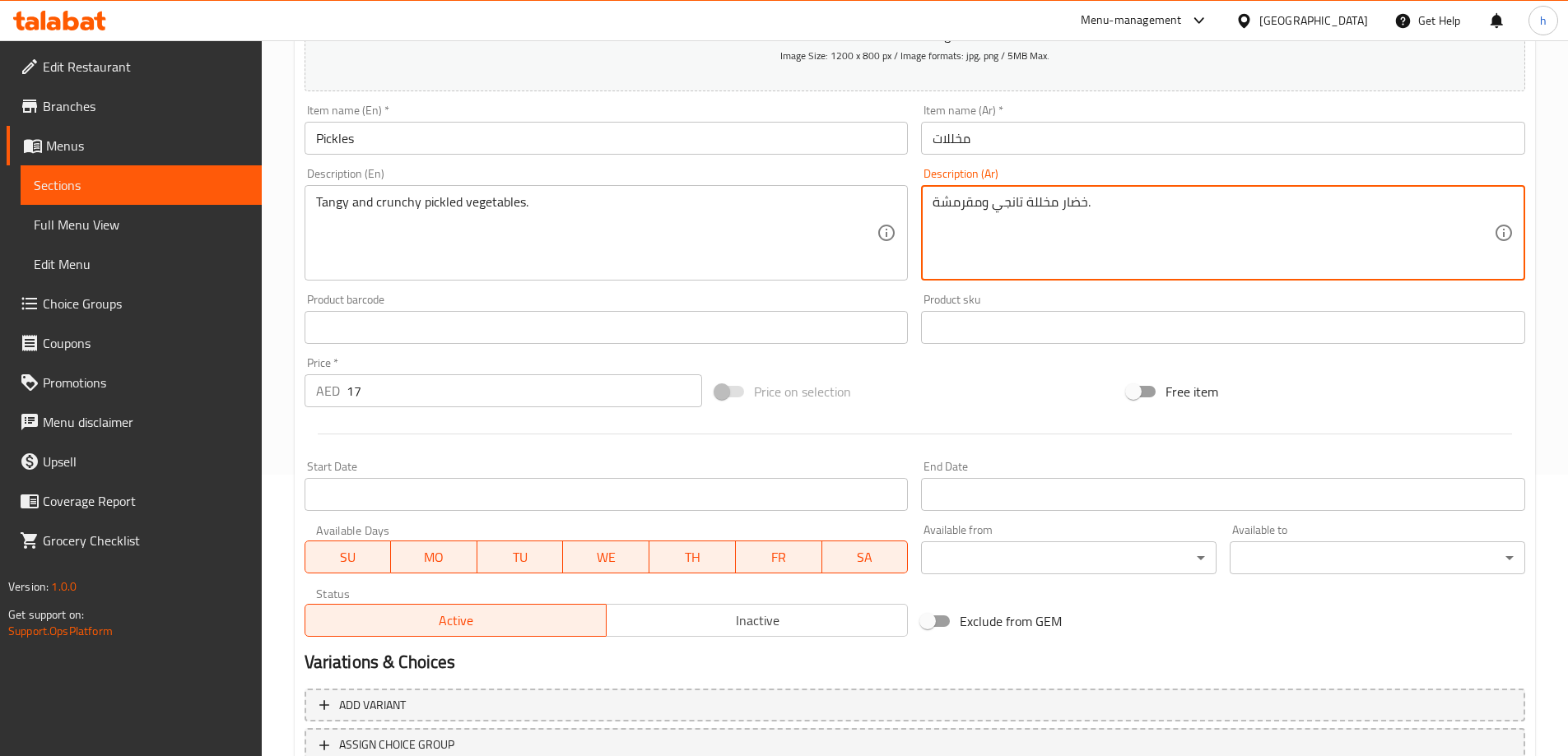
scroll to position [406, 0]
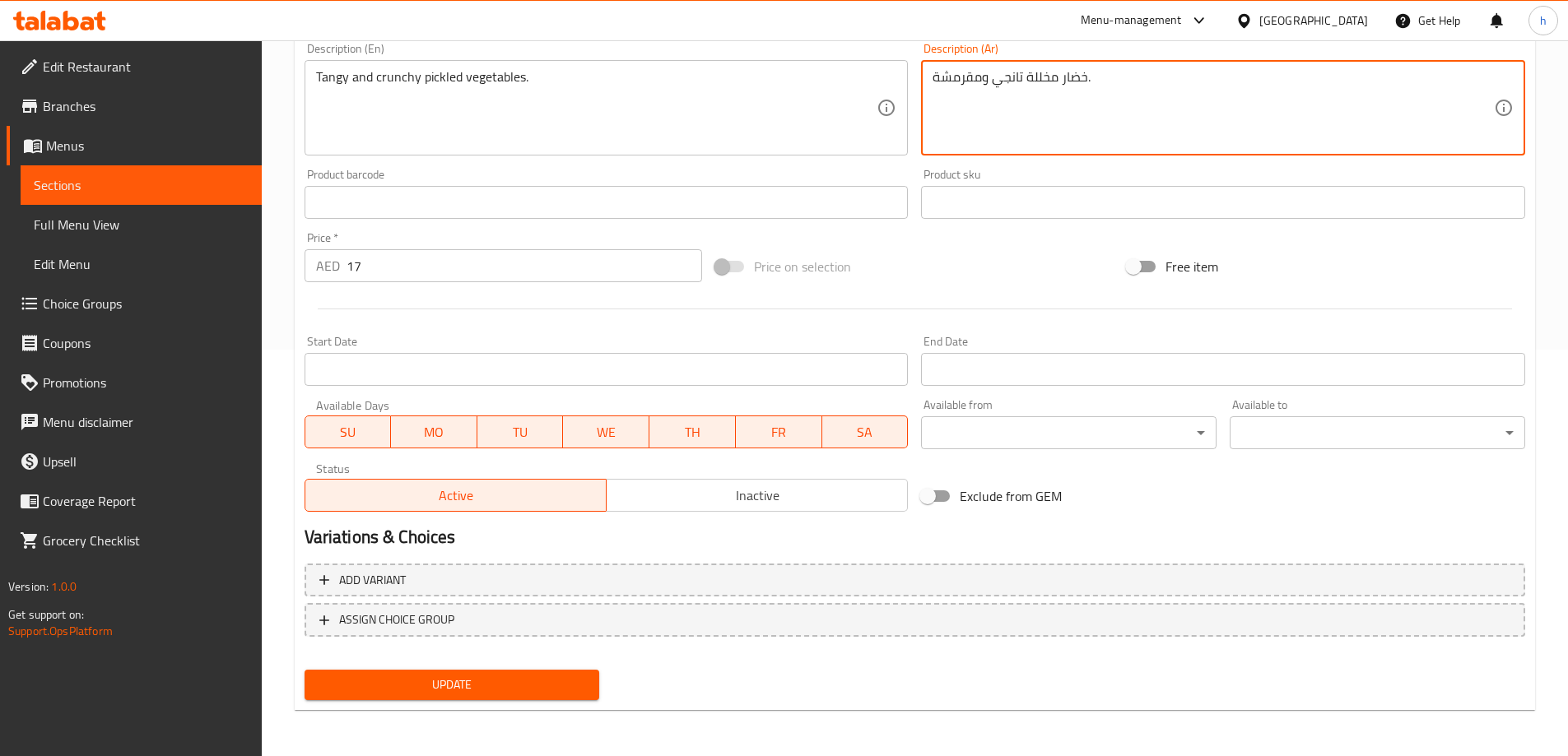
click at [502, 697] on button "Update" at bounding box center [452, 685] width 295 height 30
click at [502, 697] on div at bounding box center [784, 378] width 1568 height 756
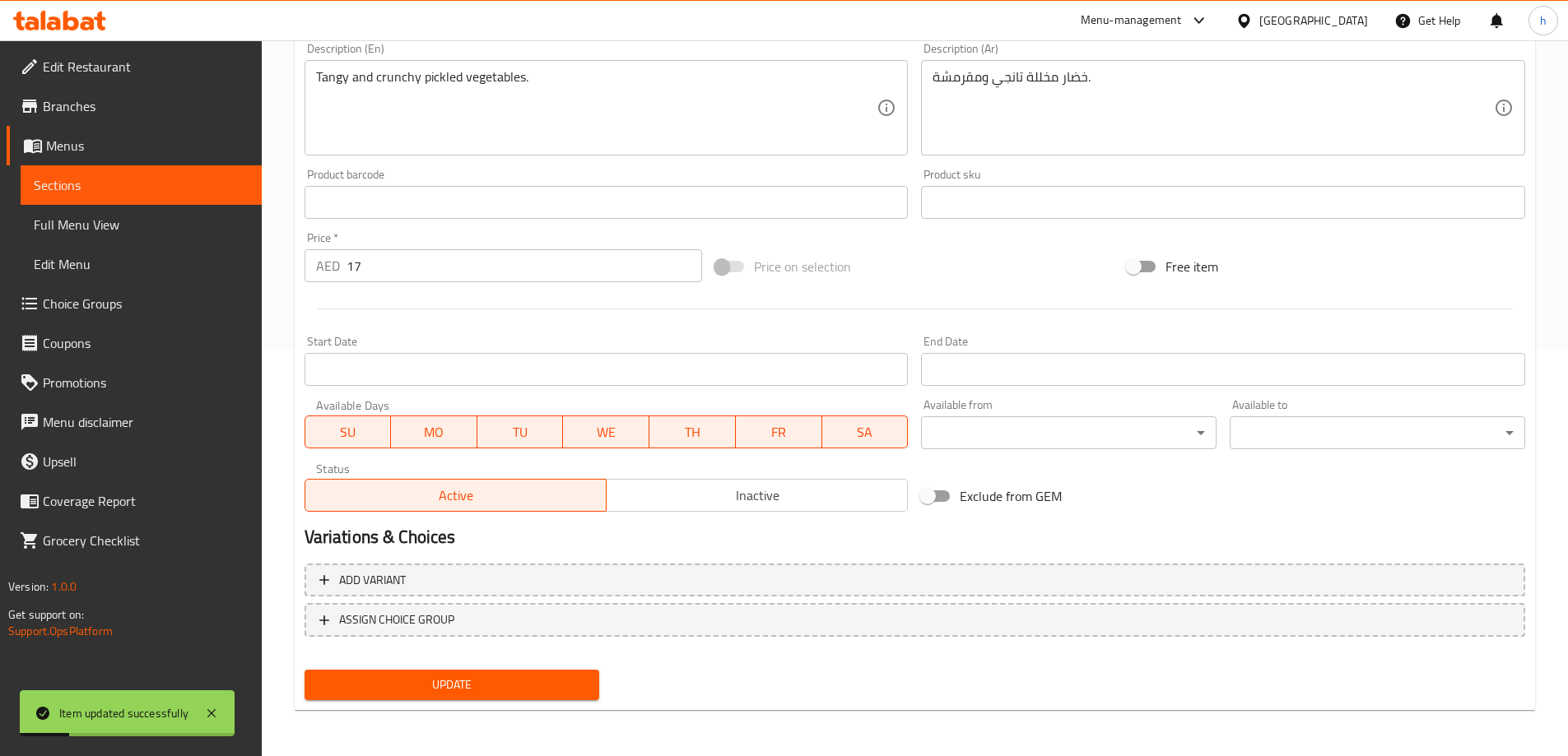
scroll to position [0, 0]
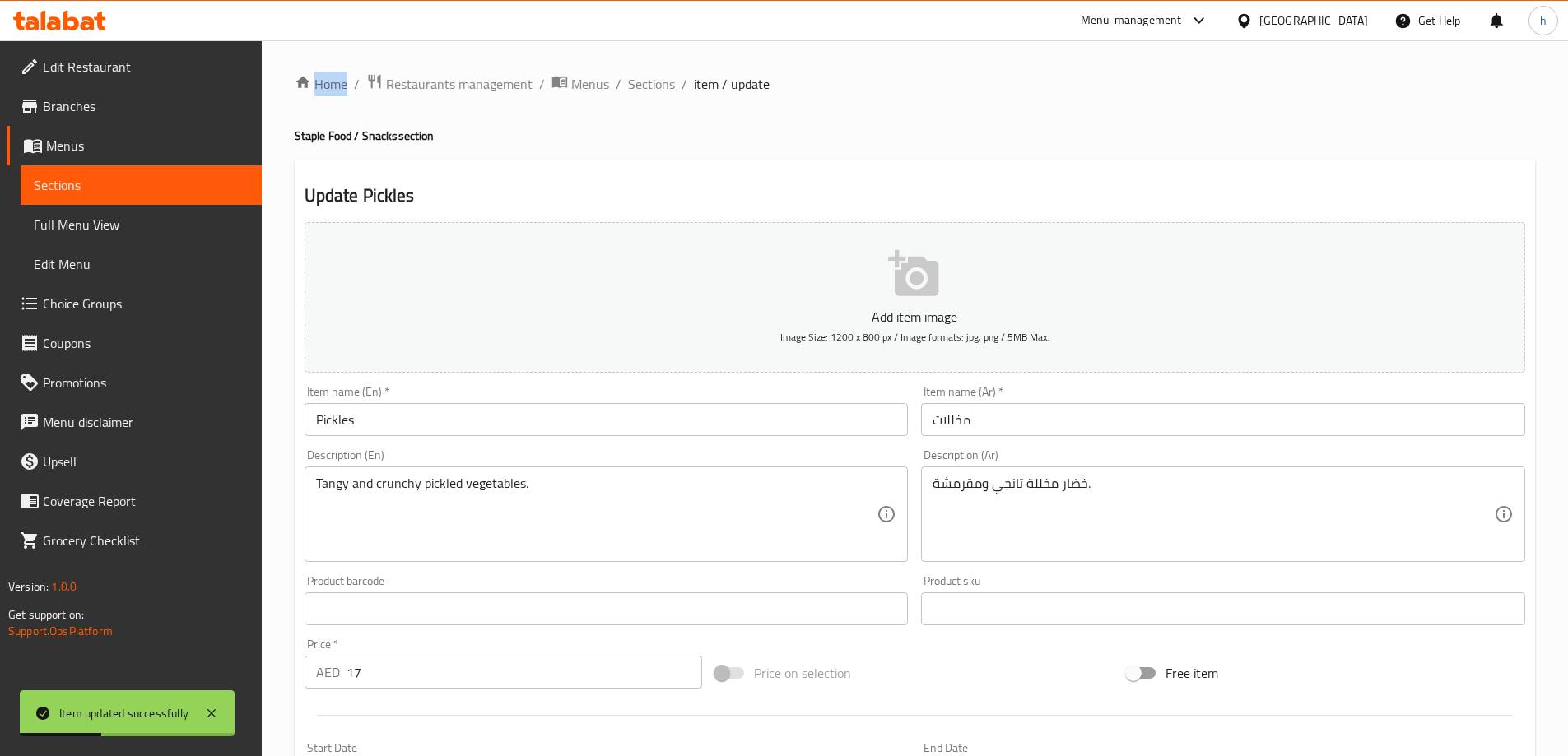
click at [659, 79] on span "Sections" at bounding box center [652, 84] width 47 height 19
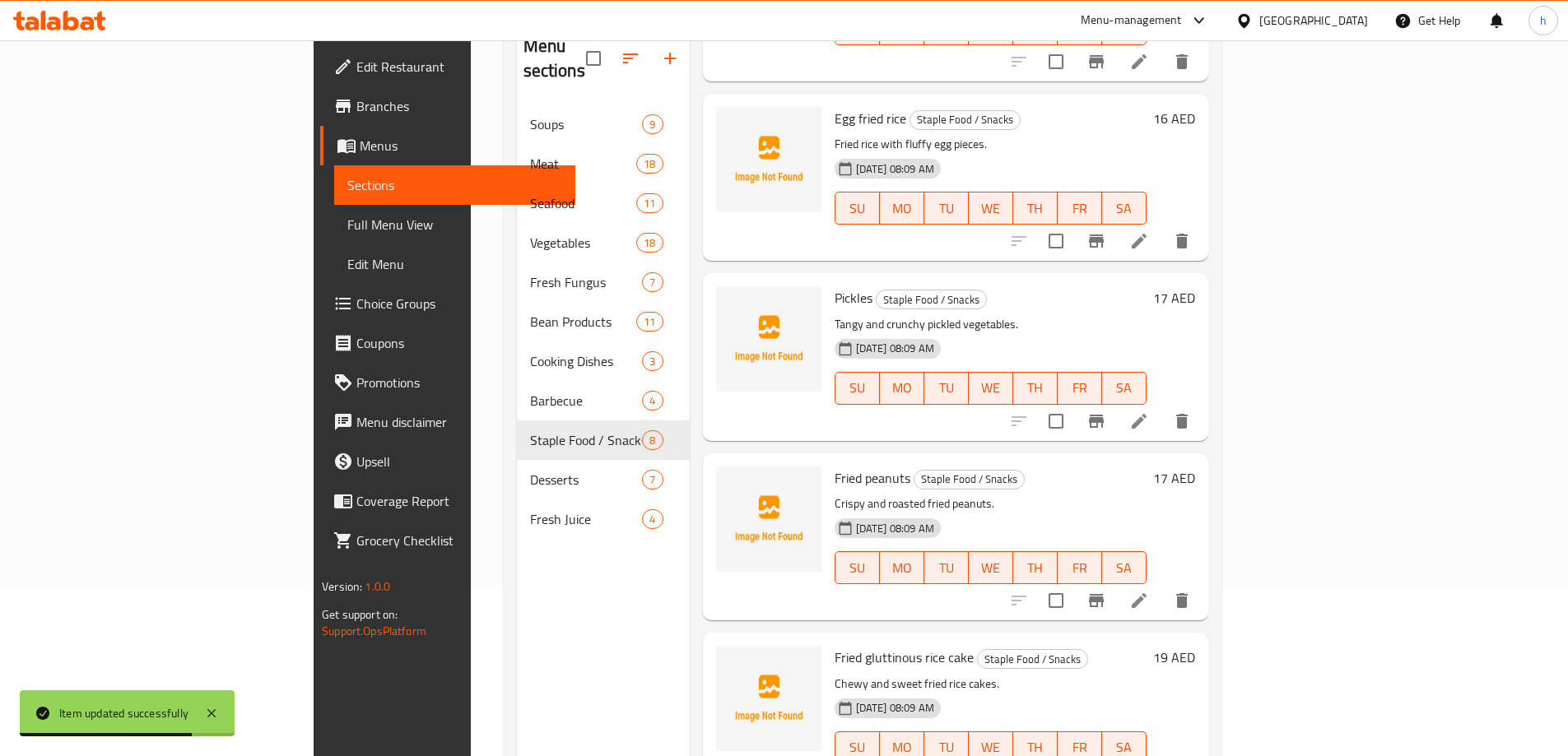
scroll to position [231, 0]
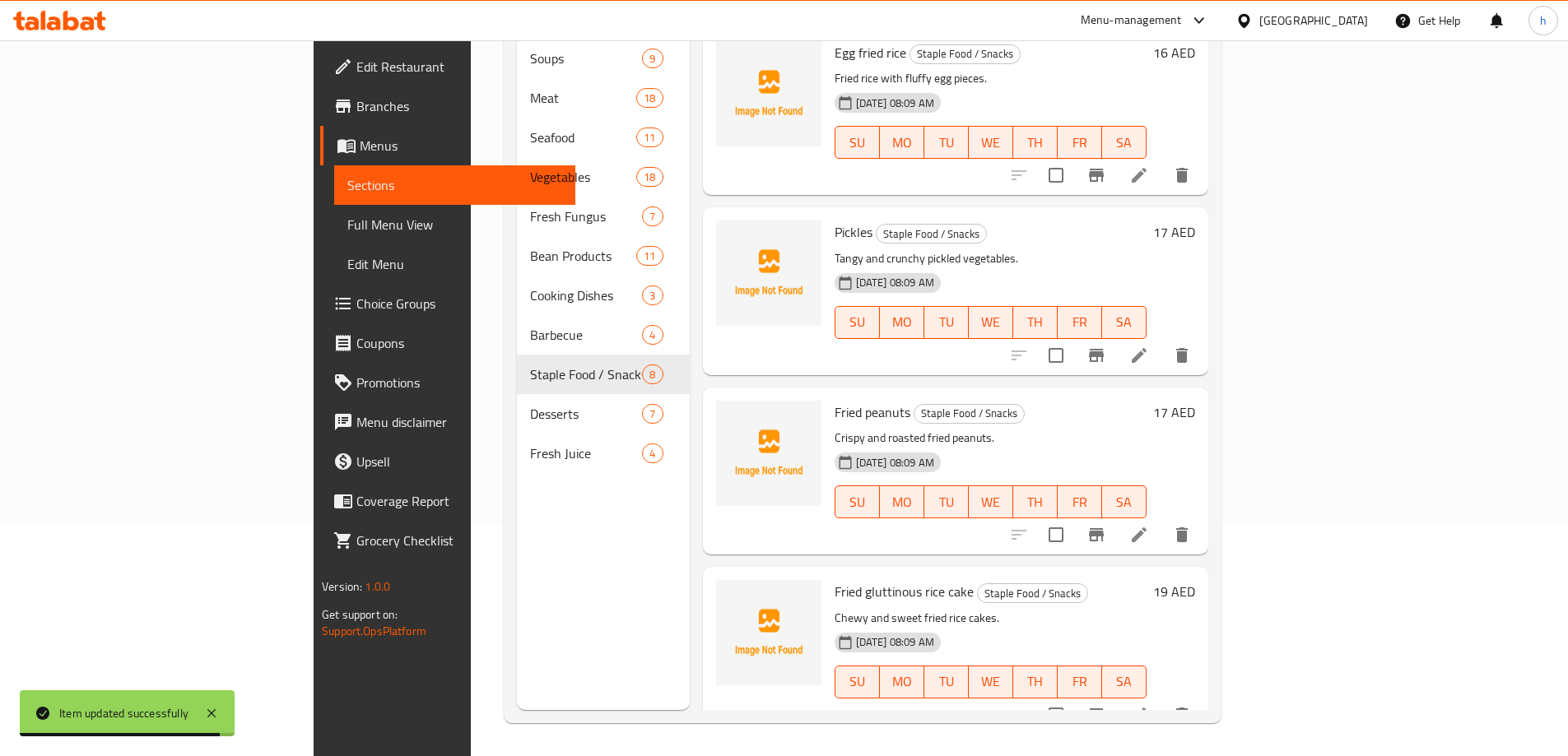
click at [1163, 520] on li at bounding box center [1138, 535] width 46 height 29
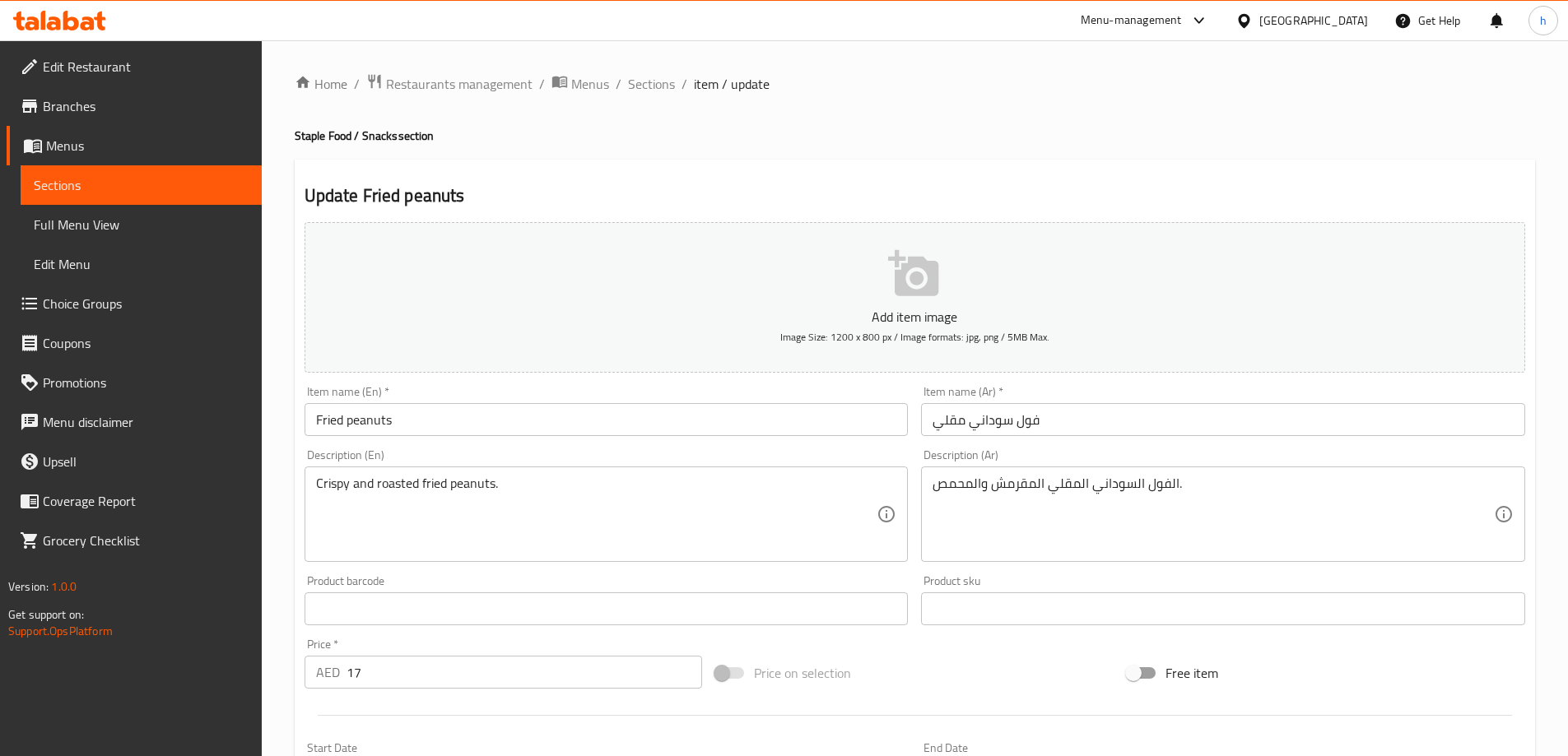
click at [368, 427] on input "Fried peanuts" at bounding box center [607, 420] width 604 height 33
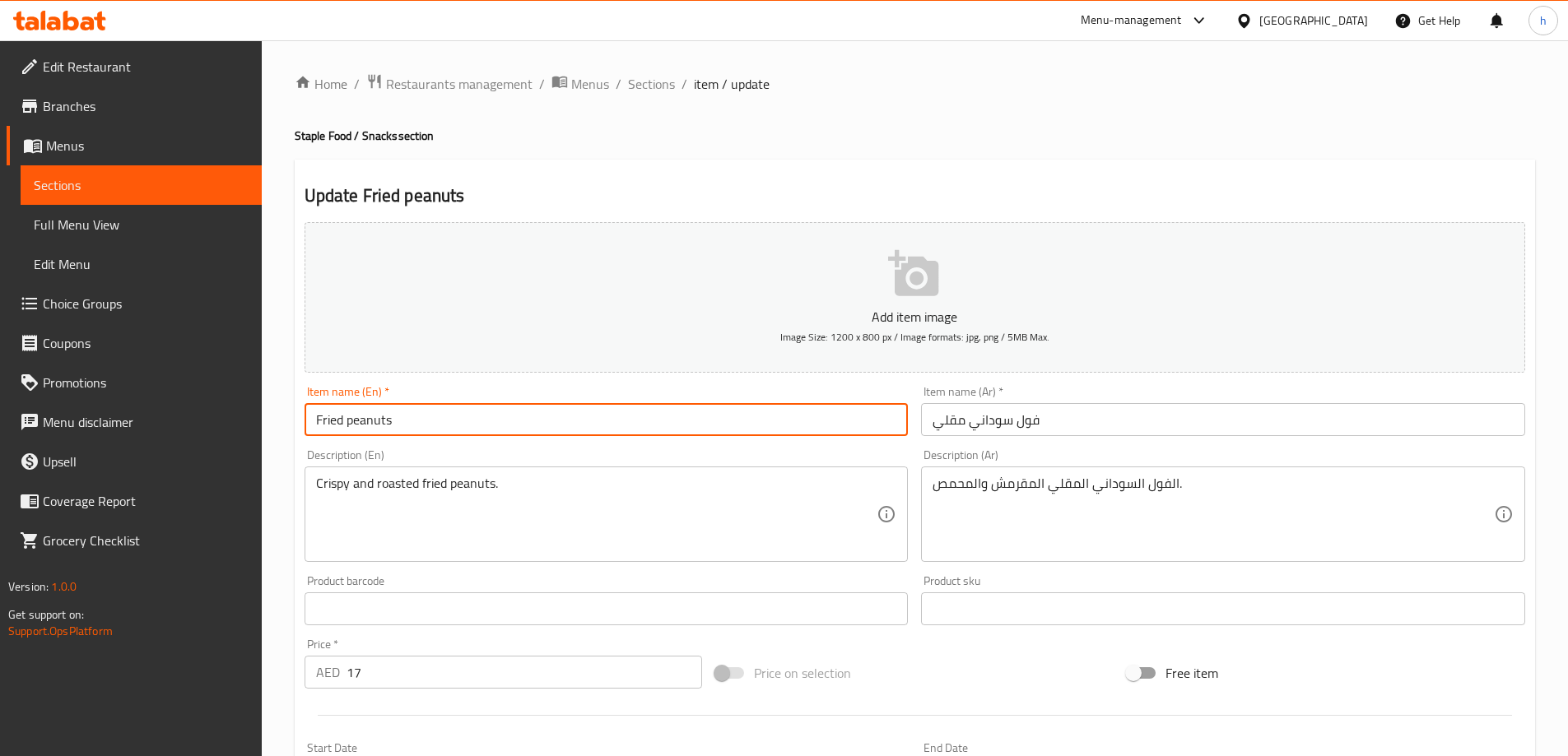
click at [368, 427] on input "Fried peanuts" at bounding box center [607, 420] width 604 height 33
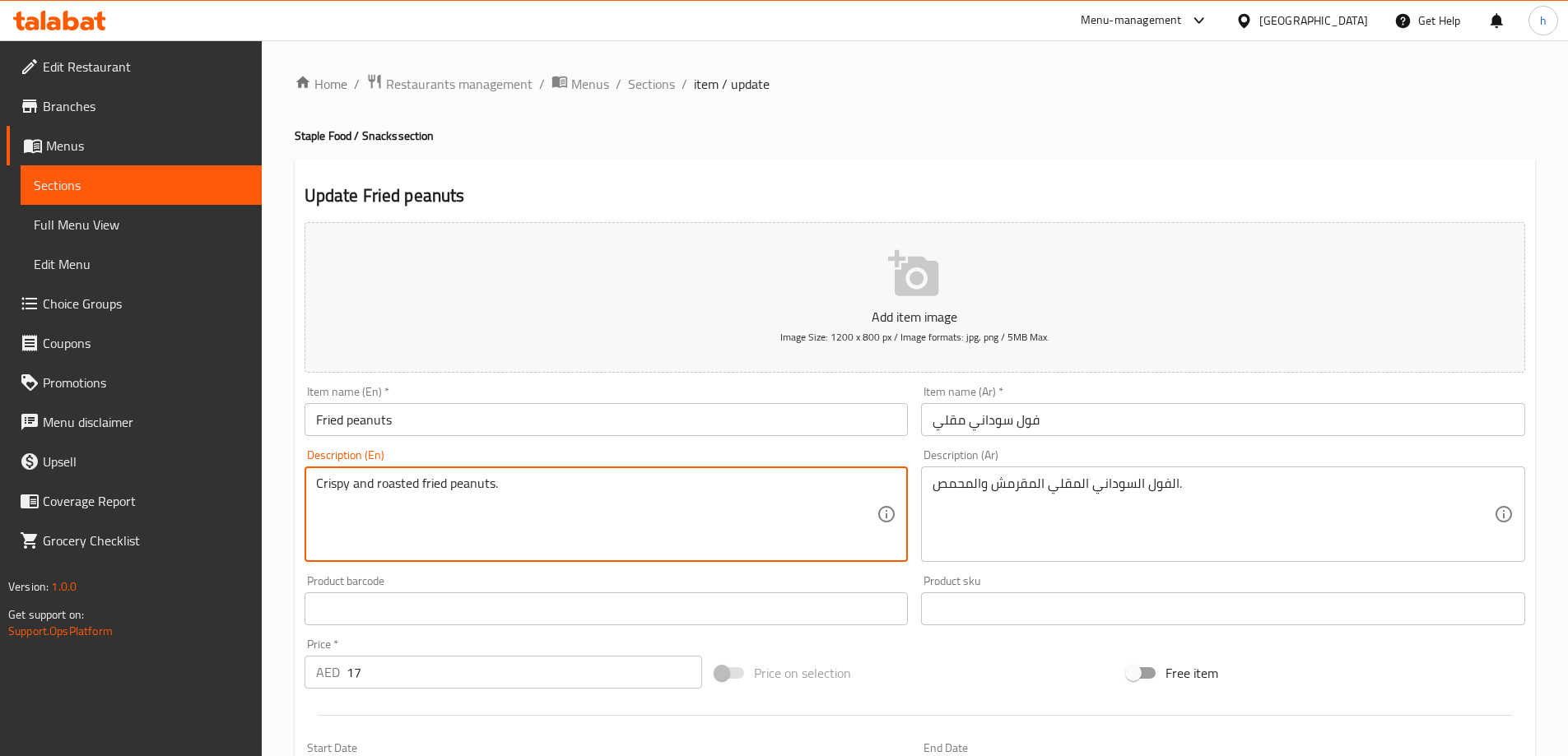
click at [490, 488] on textarea "Crispy and roasted fried peanuts." at bounding box center [596, 514] width 561 height 78
click at [432, 483] on textarea "Crispy and roasted fried peanuts." at bounding box center [596, 514] width 561 height 78
click at [404, 482] on textarea "Crispy and roasted fried peanuts." at bounding box center [596, 514] width 561 height 78
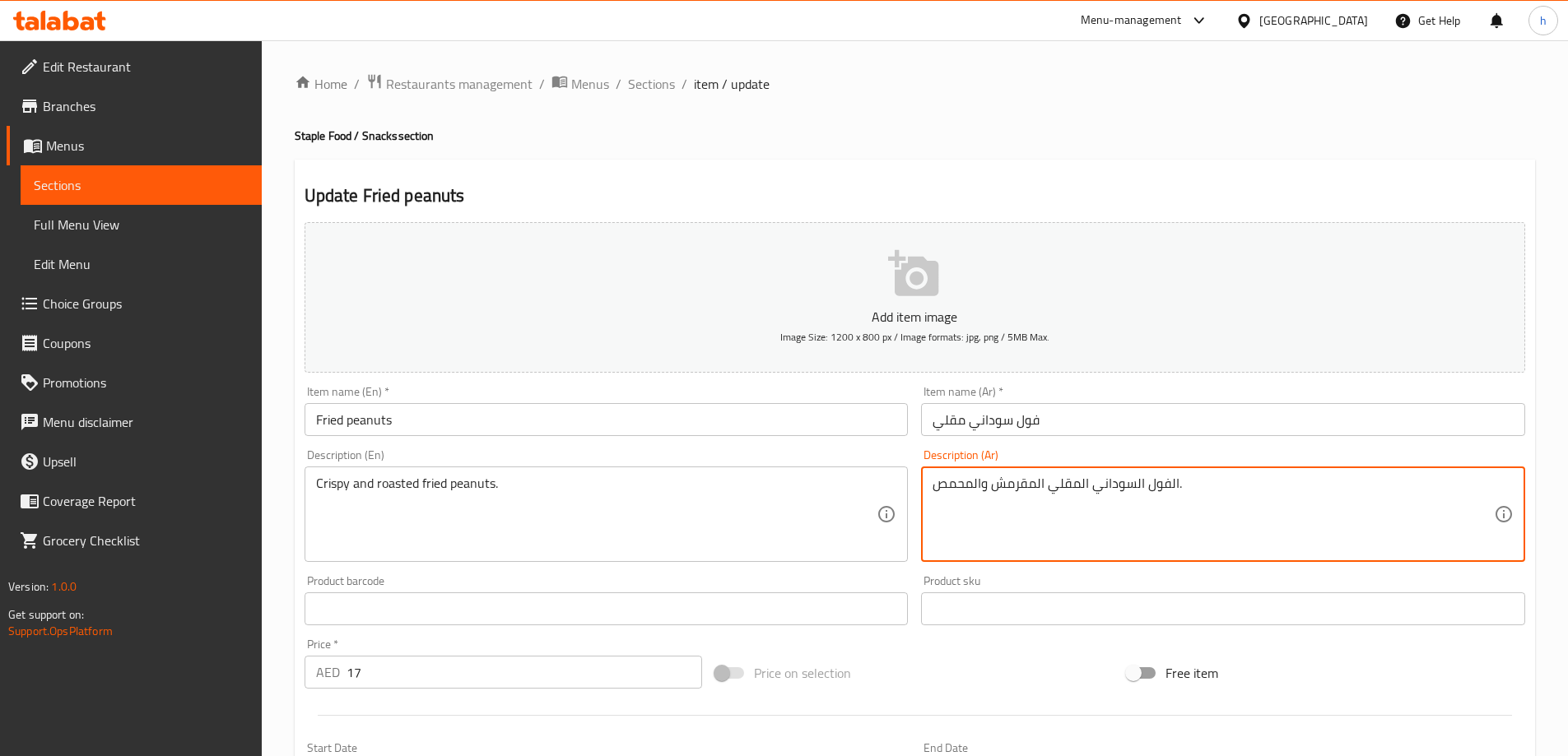
drag, startPoint x: 978, startPoint y: 482, endPoint x: 936, endPoint y: 482, distance: 42.0
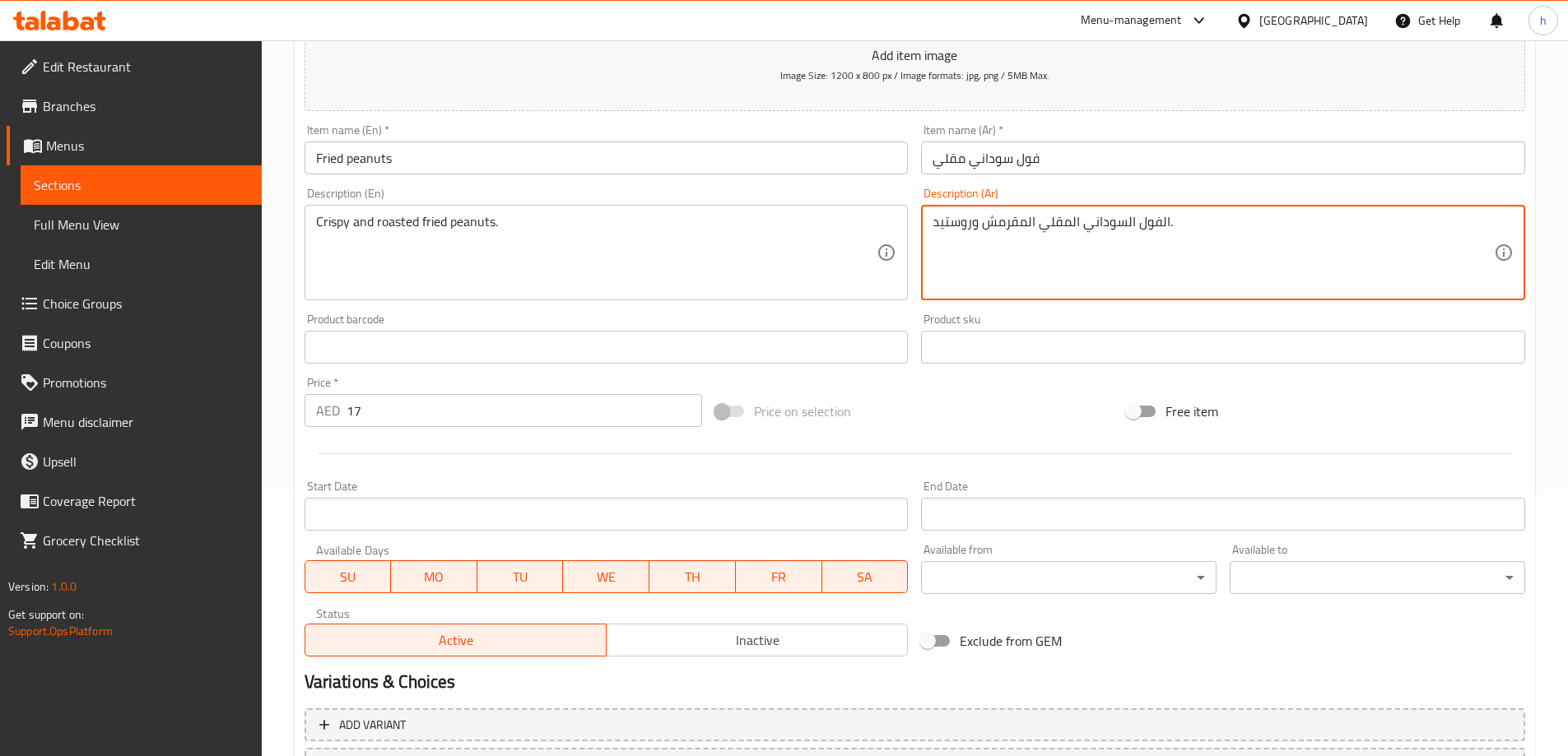
scroll to position [406, 0]
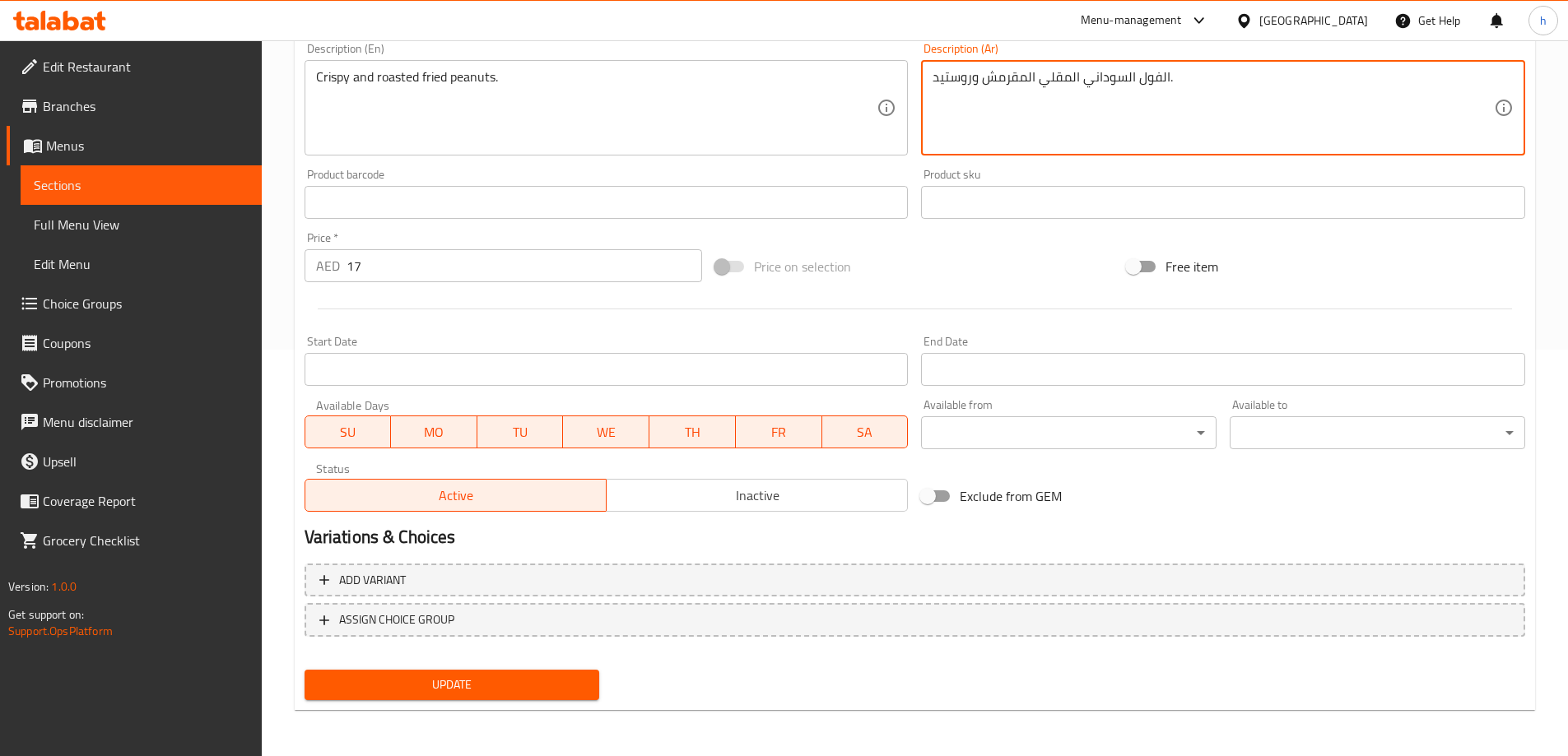
type textarea "الفول السوداني المقلي المقرمش وروستيد."
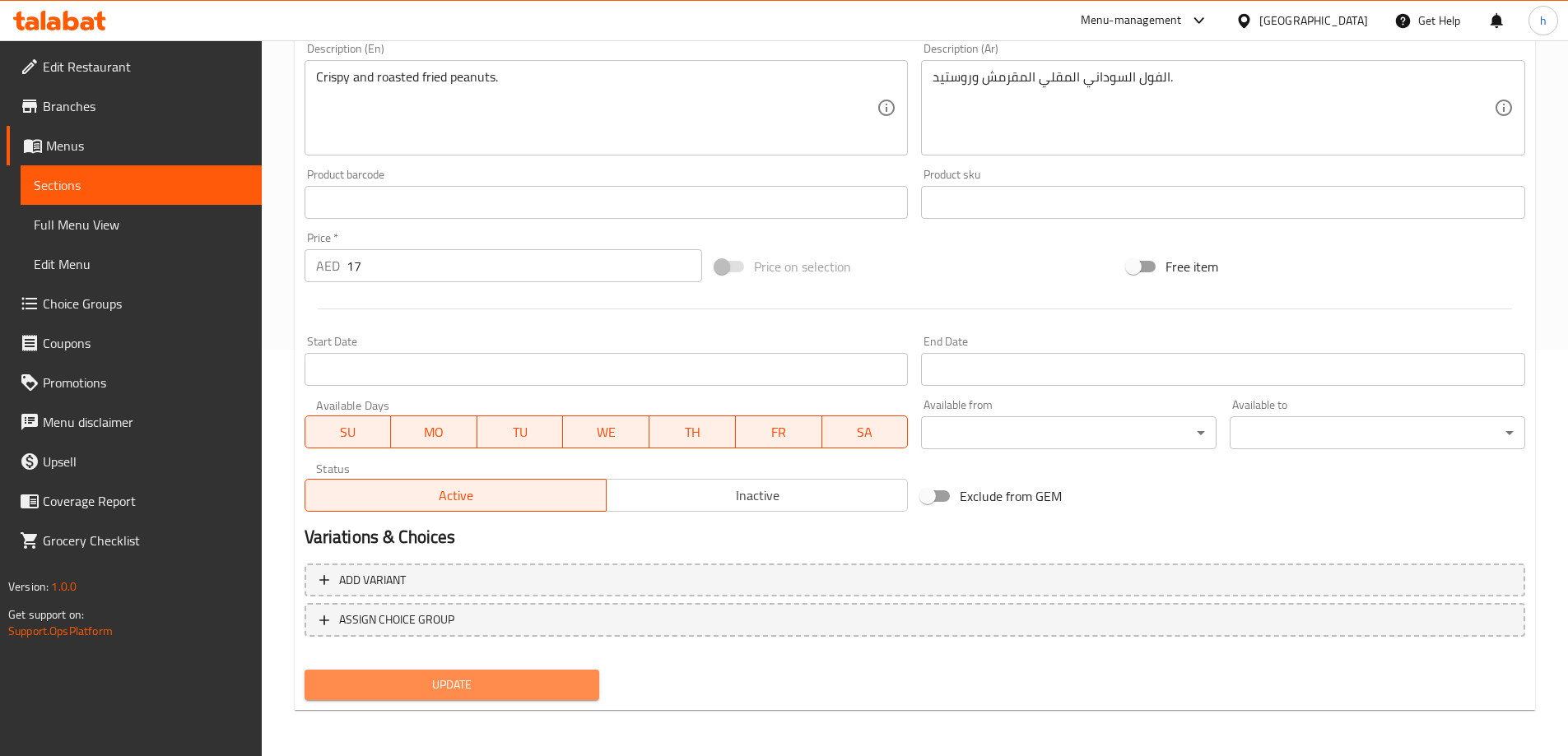
click at [555, 686] on span "Update" at bounding box center [452, 685] width 269 height 20
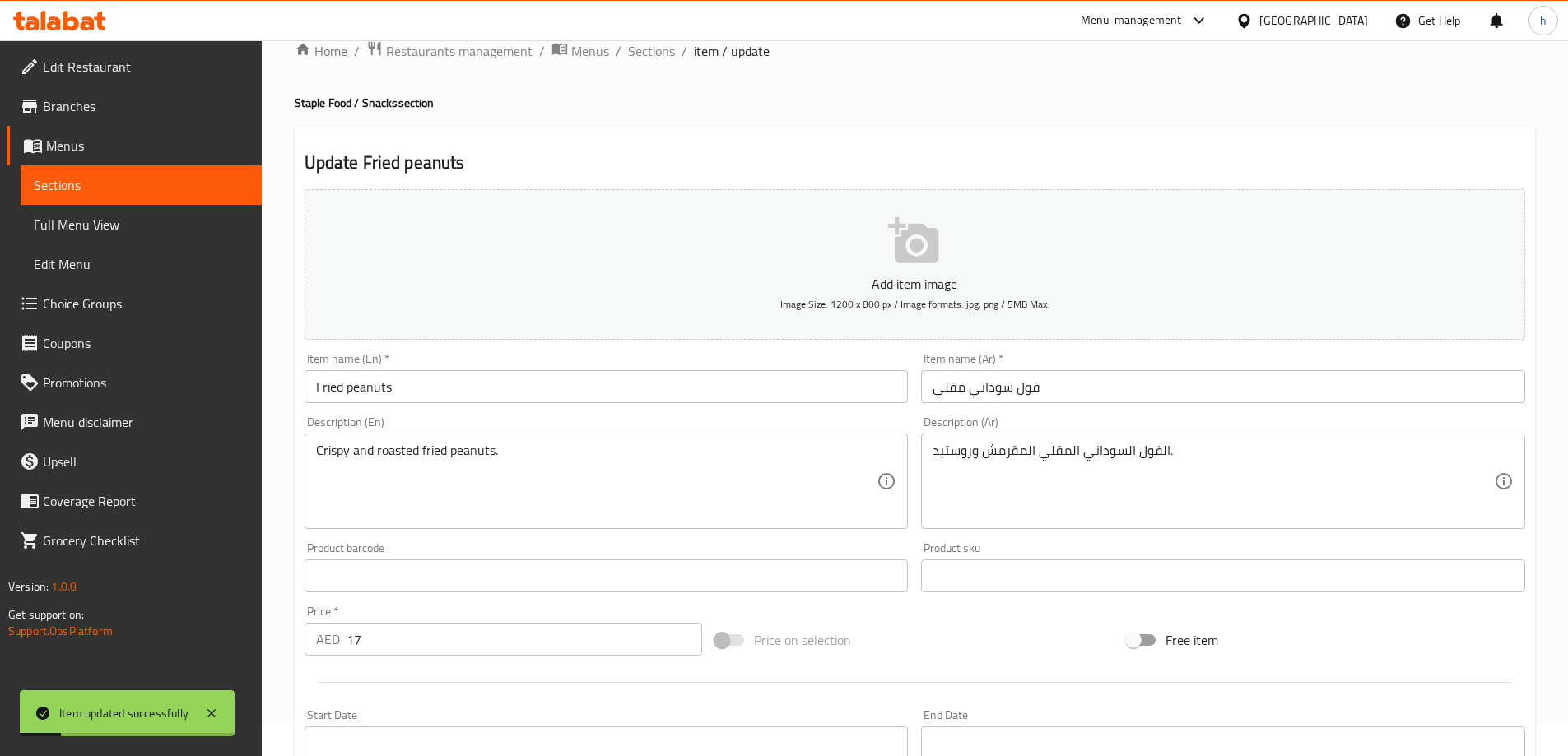
scroll to position [0, 0]
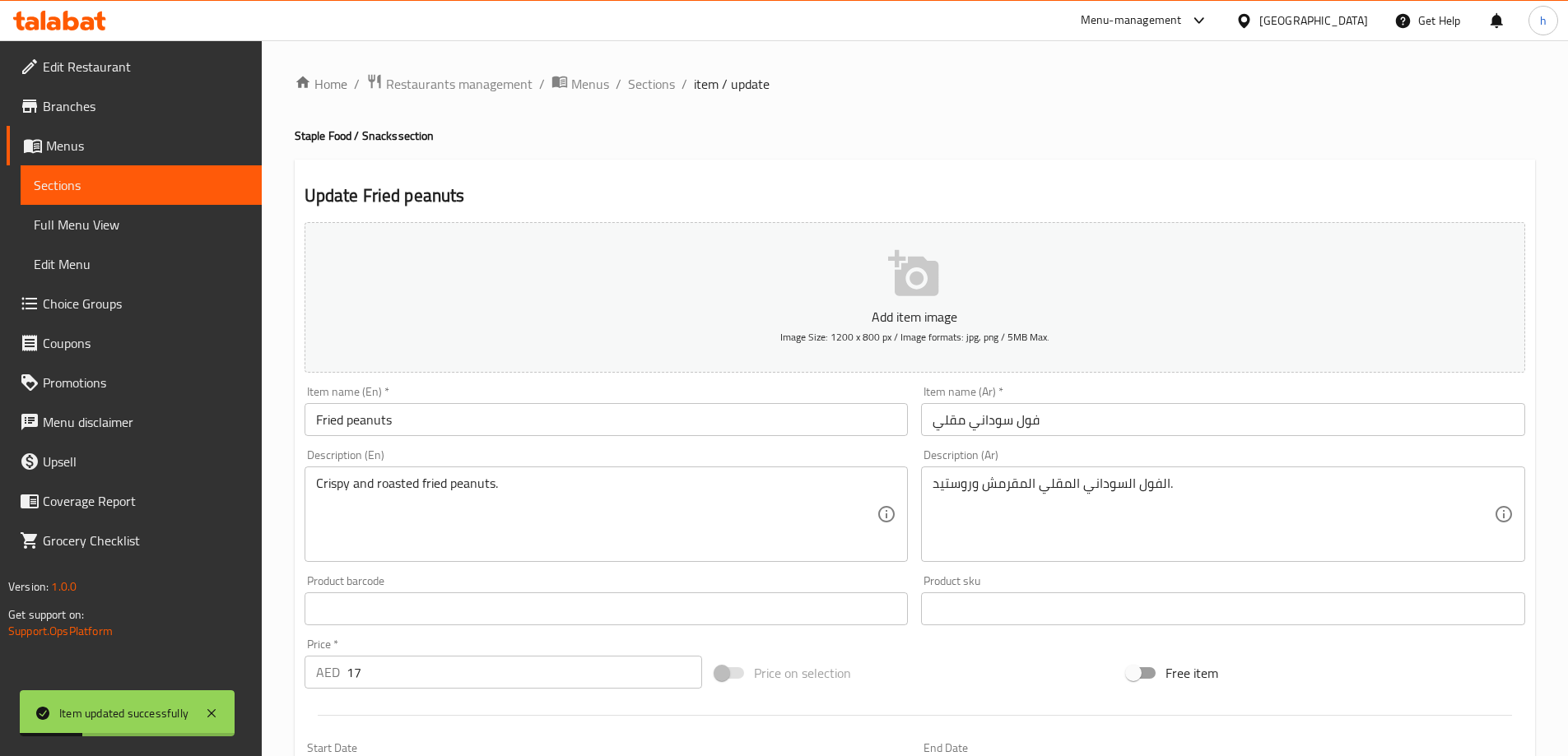
drag, startPoint x: 668, startPoint y: 85, endPoint x: 698, endPoint y: 103, distance: 35.0
click at [668, 85] on span "Sections" at bounding box center [652, 84] width 47 height 19
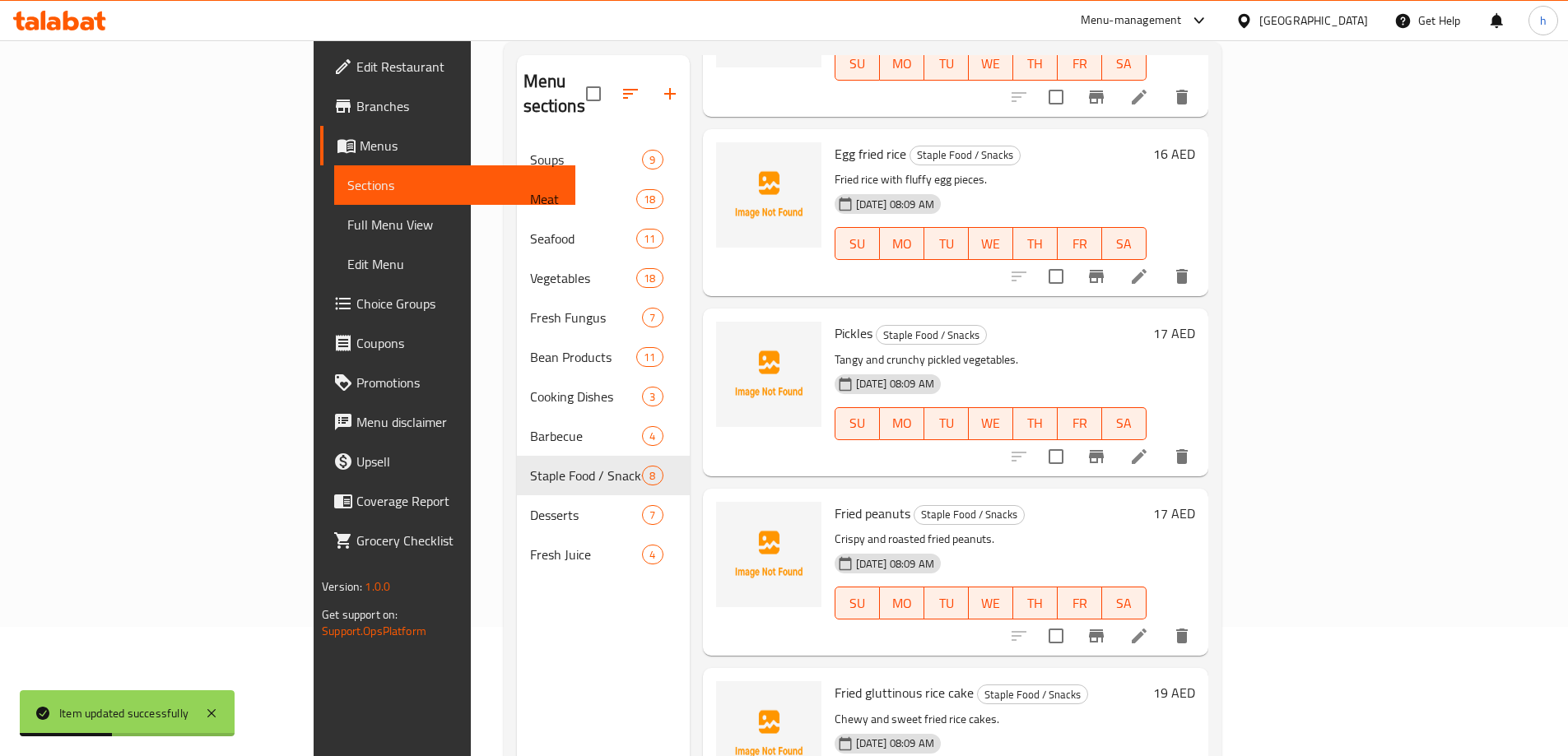
scroll to position [231, 0]
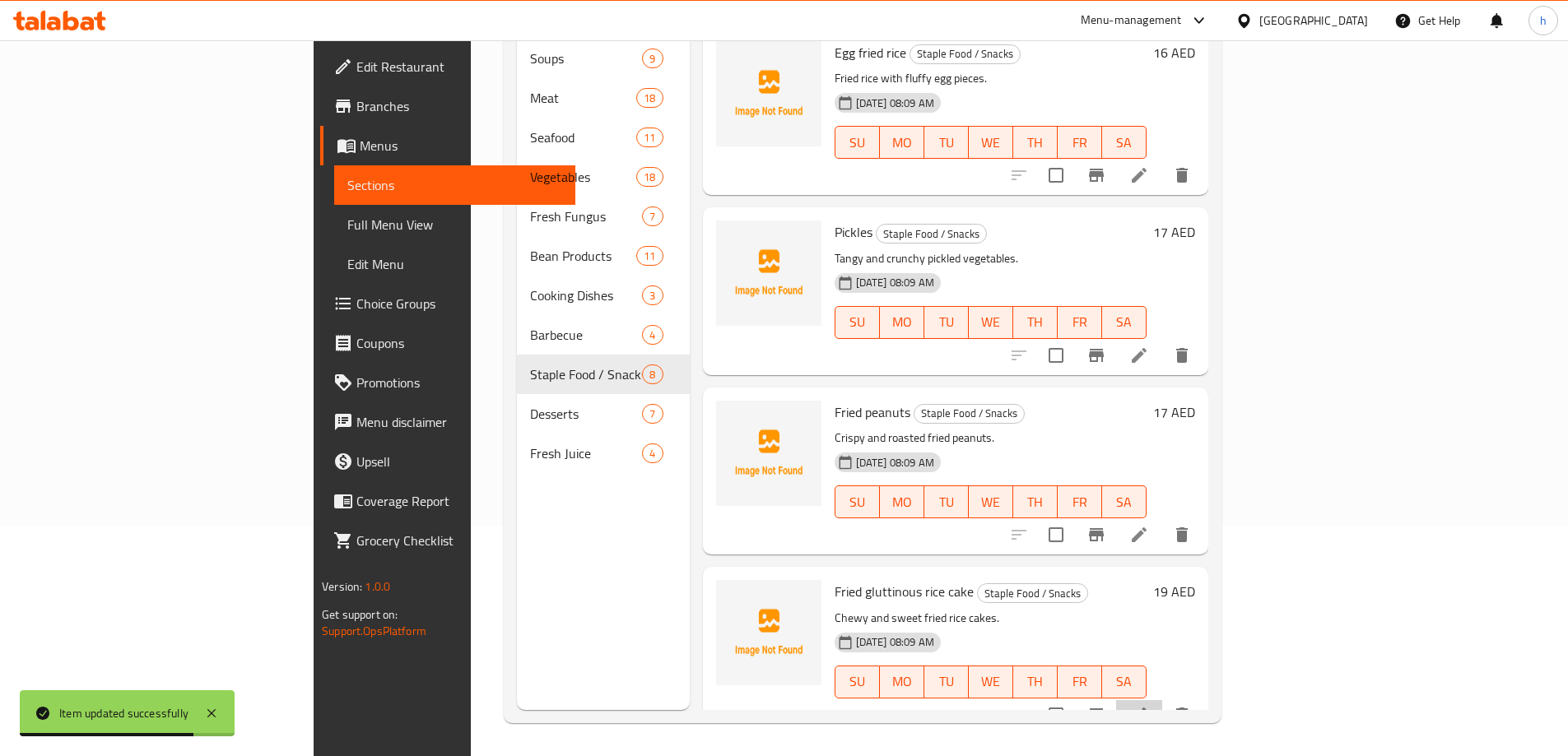
click at [1163, 700] on li at bounding box center [1138, 715] width 46 height 29
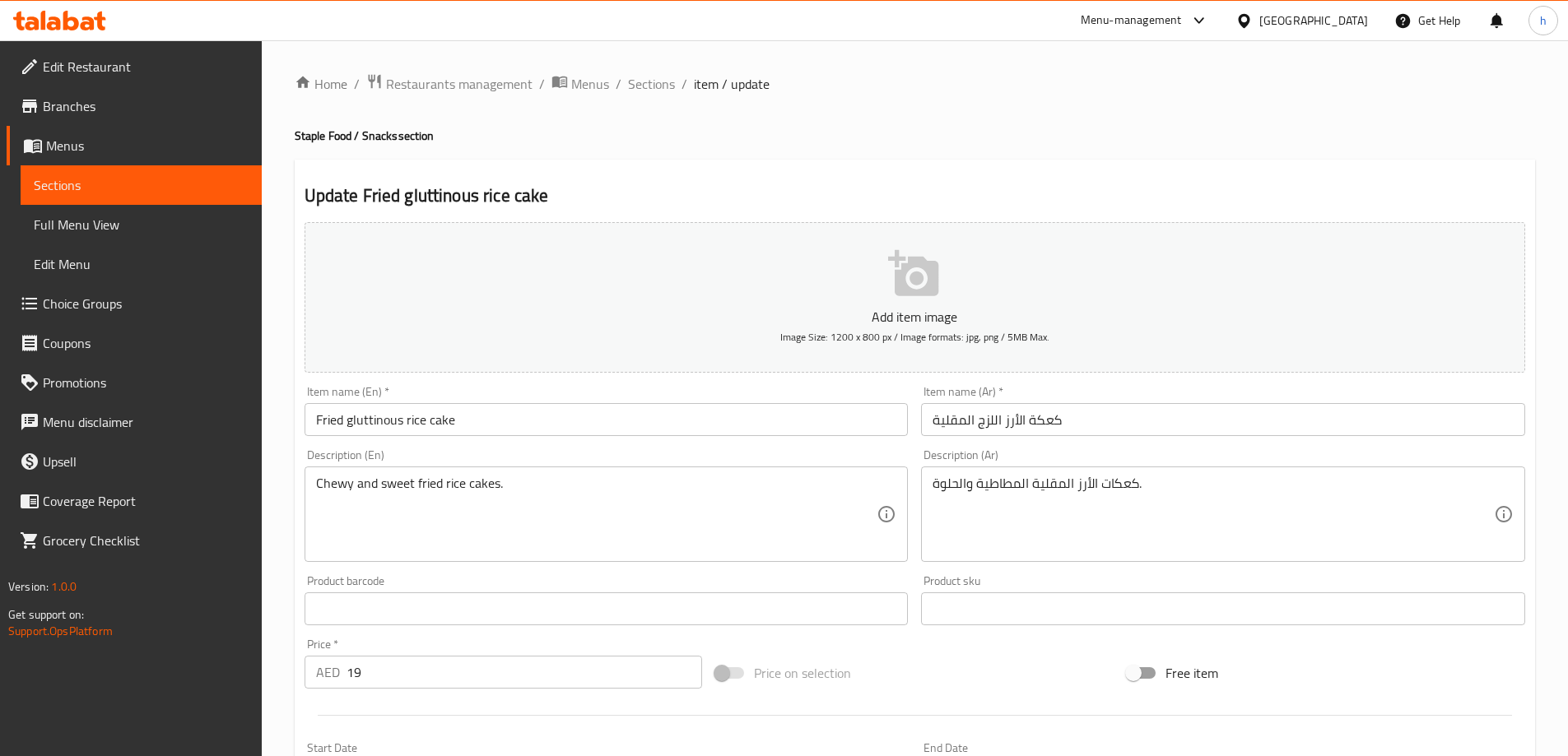
click at [611, 426] on input "Fried gluttinous rice cake" at bounding box center [607, 420] width 604 height 33
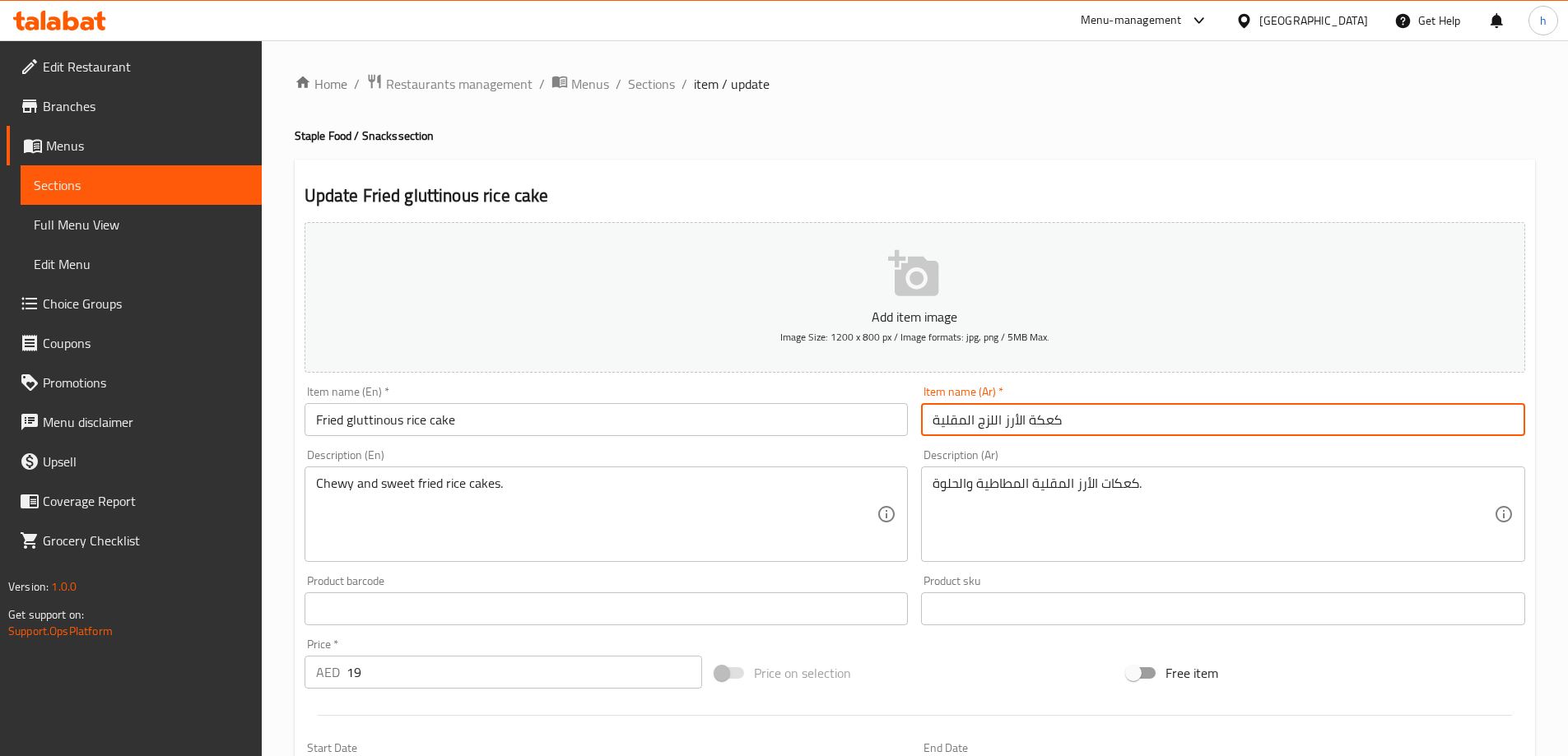
click at [989, 417] on input "كعكة الأرز اللزج المقلية" at bounding box center [1223, 420] width 604 height 33
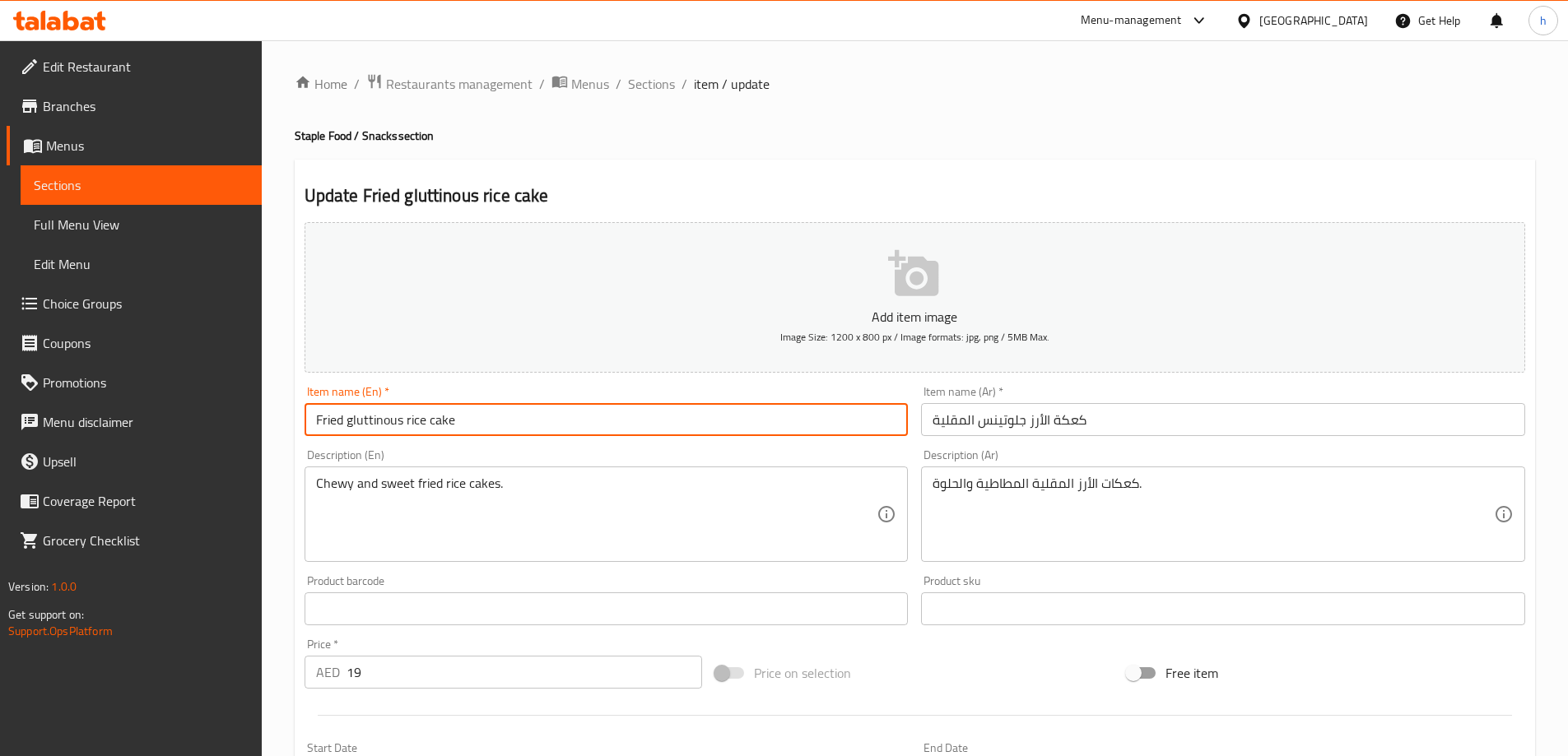
drag, startPoint x: 401, startPoint y: 416, endPoint x: 497, endPoint y: 421, distance: 96.1
click at [497, 421] on input "Fried gluttinous rice cake" at bounding box center [607, 420] width 604 height 33
click at [1048, 423] on input "كعكة الأرز جلوتينس المقلية" at bounding box center [1223, 420] width 604 height 33
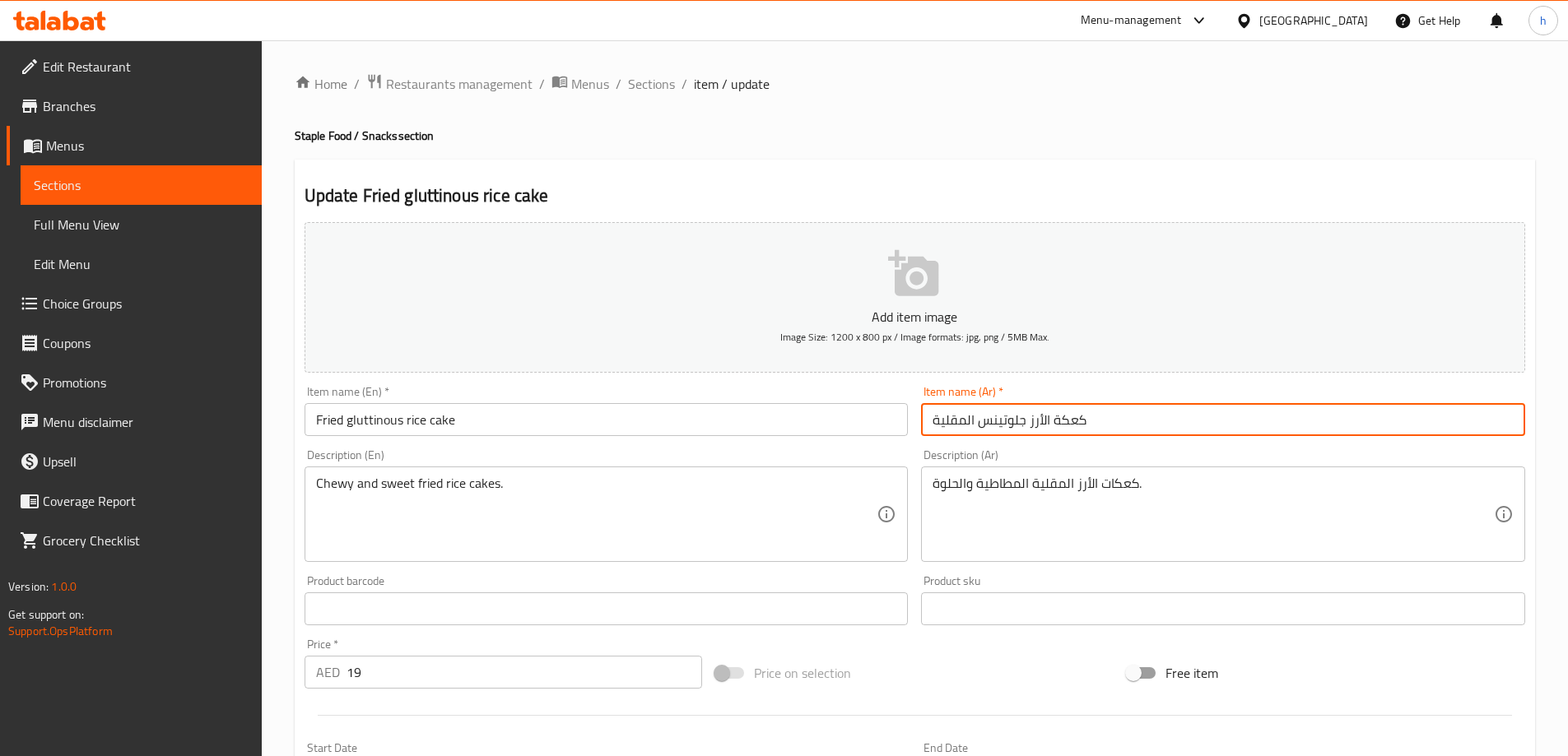
drag, startPoint x: 1031, startPoint y: 420, endPoint x: 1116, endPoint y: 425, distance: 85.1
click at [1116, 425] on input "كعكة الأرز جلوتينس المقلية" at bounding box center [1223, 420] width 604 height 33
type input "رايز كيك جلوتينس المقلية"
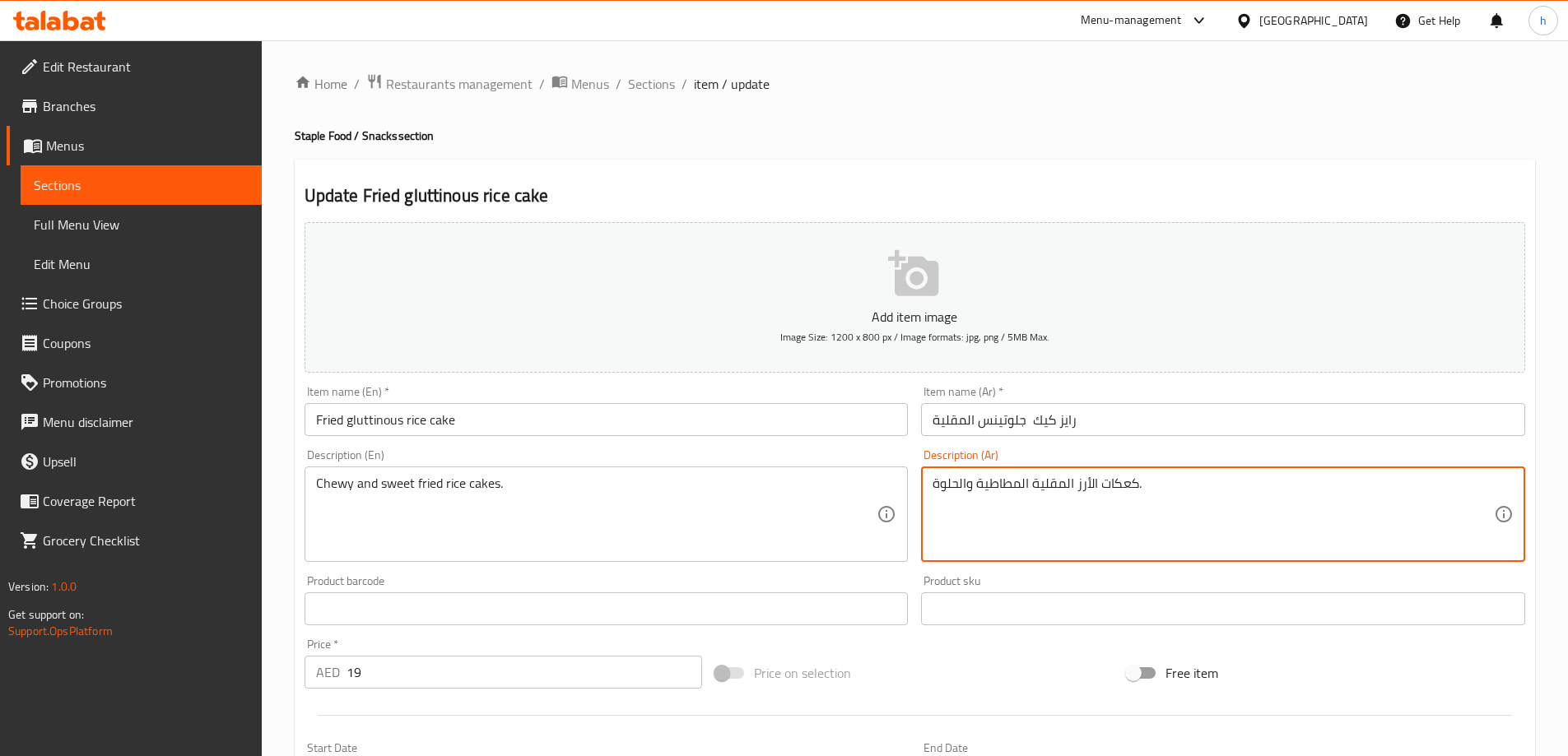
drag, startPoint x: 1079, startPoint y: 489, endPoint x: 1311, endPoint y: 515, distance: 233.5
click at [1136, 478] on textarea "كعكات الأرز المقلية المطاطية والحلوة." at bounding box center [1213, 514] width 561 height 78
drag, startPoint x: 1079, startPoint y: 485, endPoint x: 1131, endPoint y: 489, distance: 52.2
click at [1131, 489] on textarea "كعكات الأرز المقلية المطاطية والحلوة." at bounding box center [1213, 514] width 561 height 78
drag, startPoint x: 1138, startPoint y: 482, endPoint x: 1076, endPoint y: 478, distance: 62.1
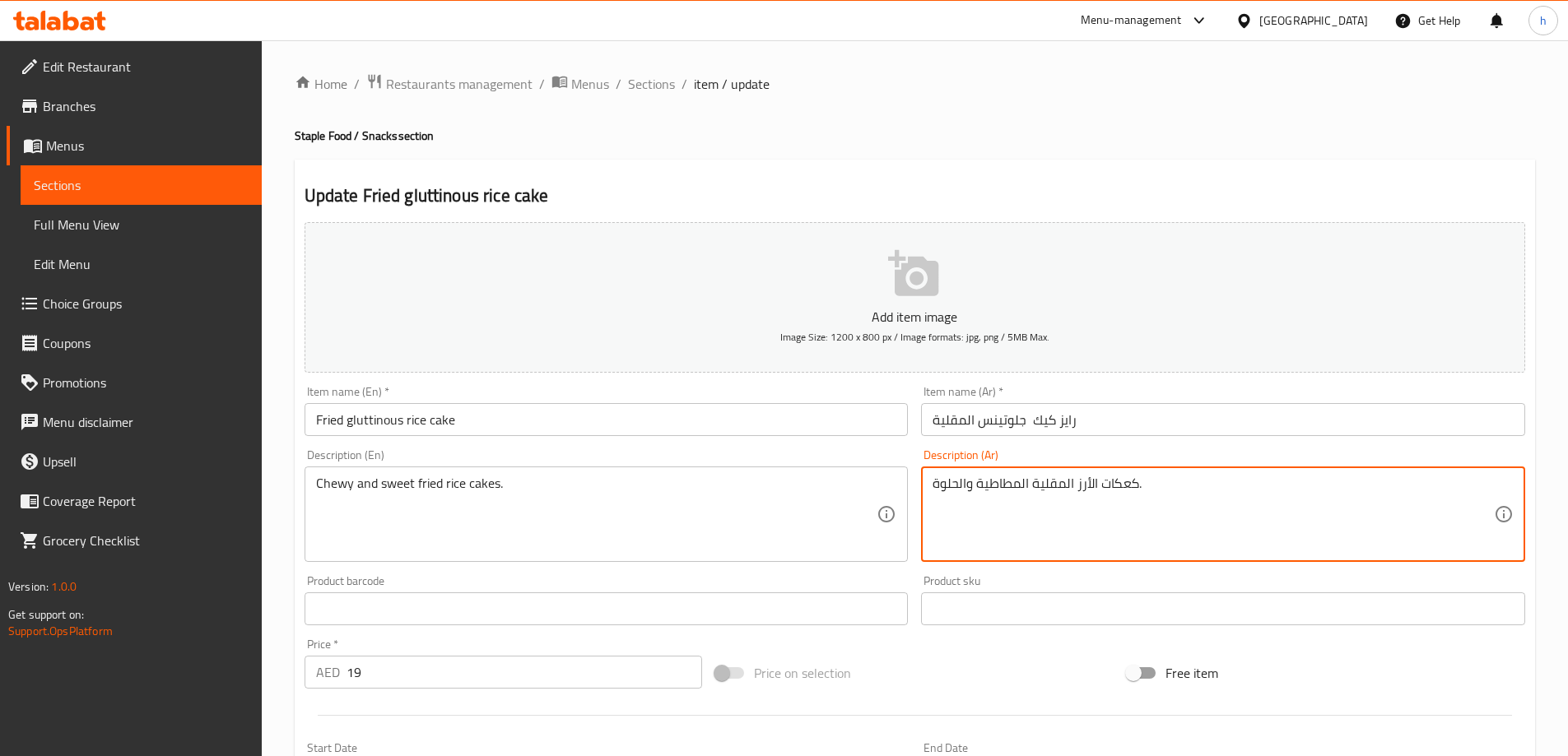
click at [1076, 478] on textarea "كعكات الأرز المقلية المطاطية والحلوة." at bounding box center [1213, 514] width 561 height 78
click at [999, 485] on textarea "رايز كيك المقلية المطاطية والحلوة." at bounding box center [1213, 514] width 561 height 78
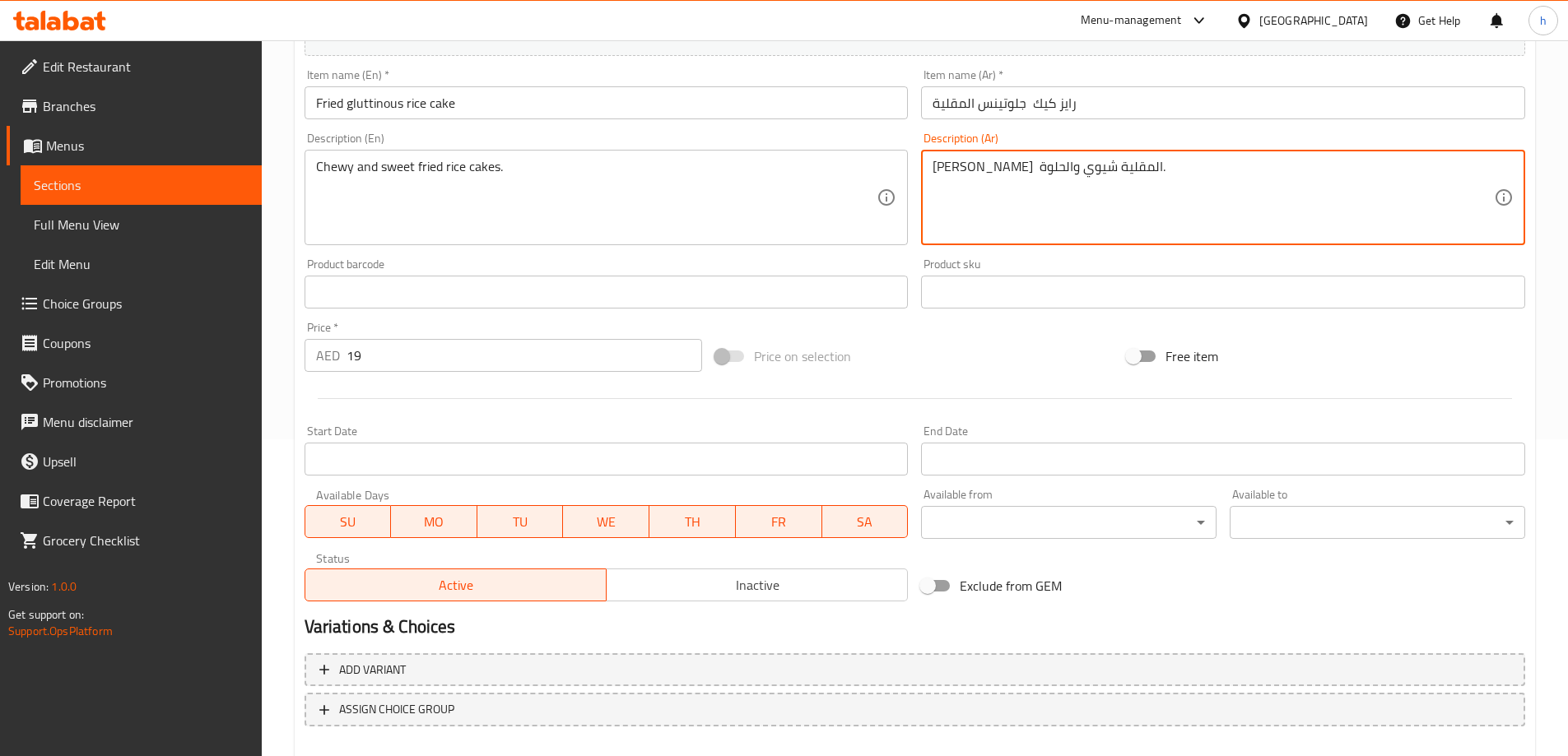
scroll to position [406, 0]
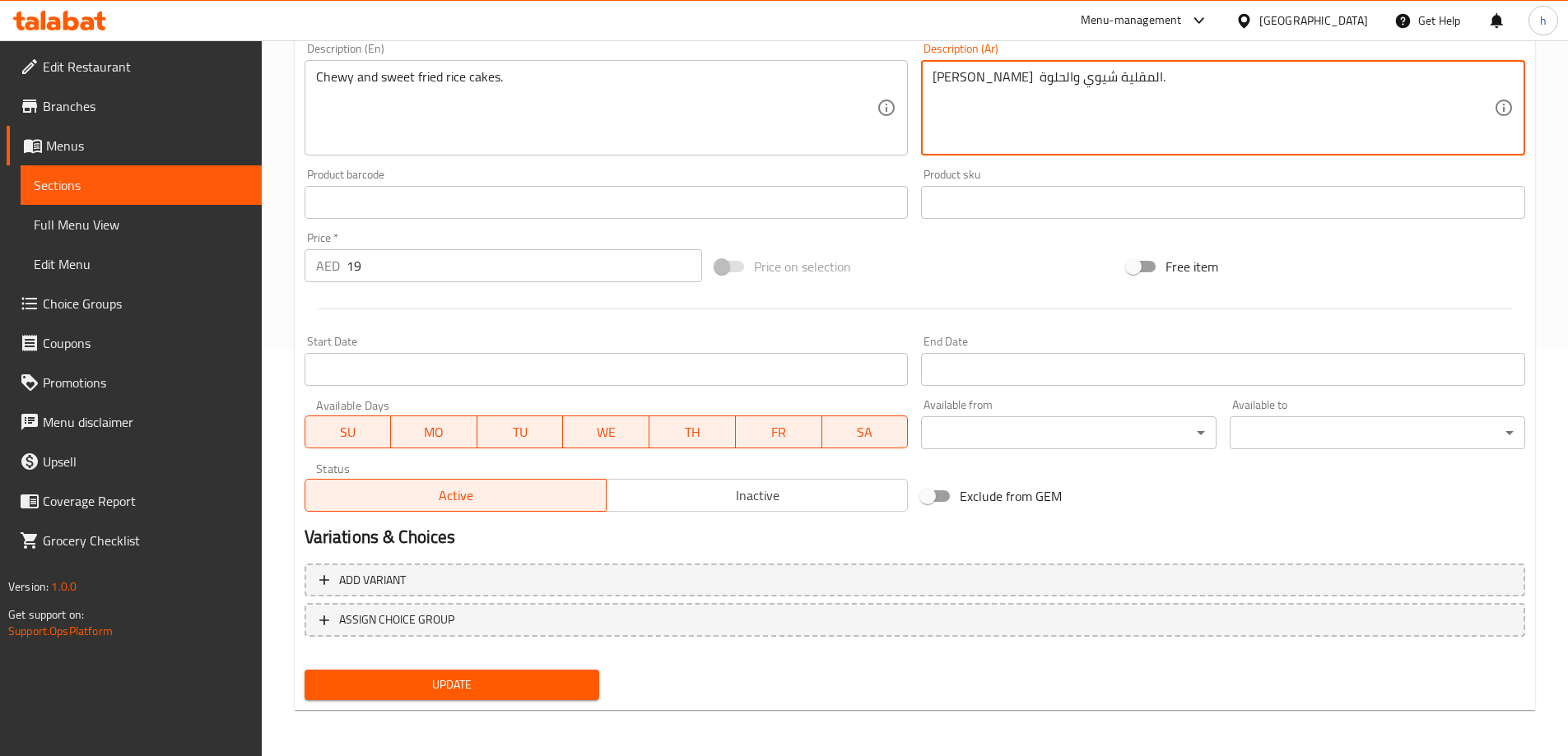
type textarea "[PERSON_NAME] المقلية شيوي والحلوة."
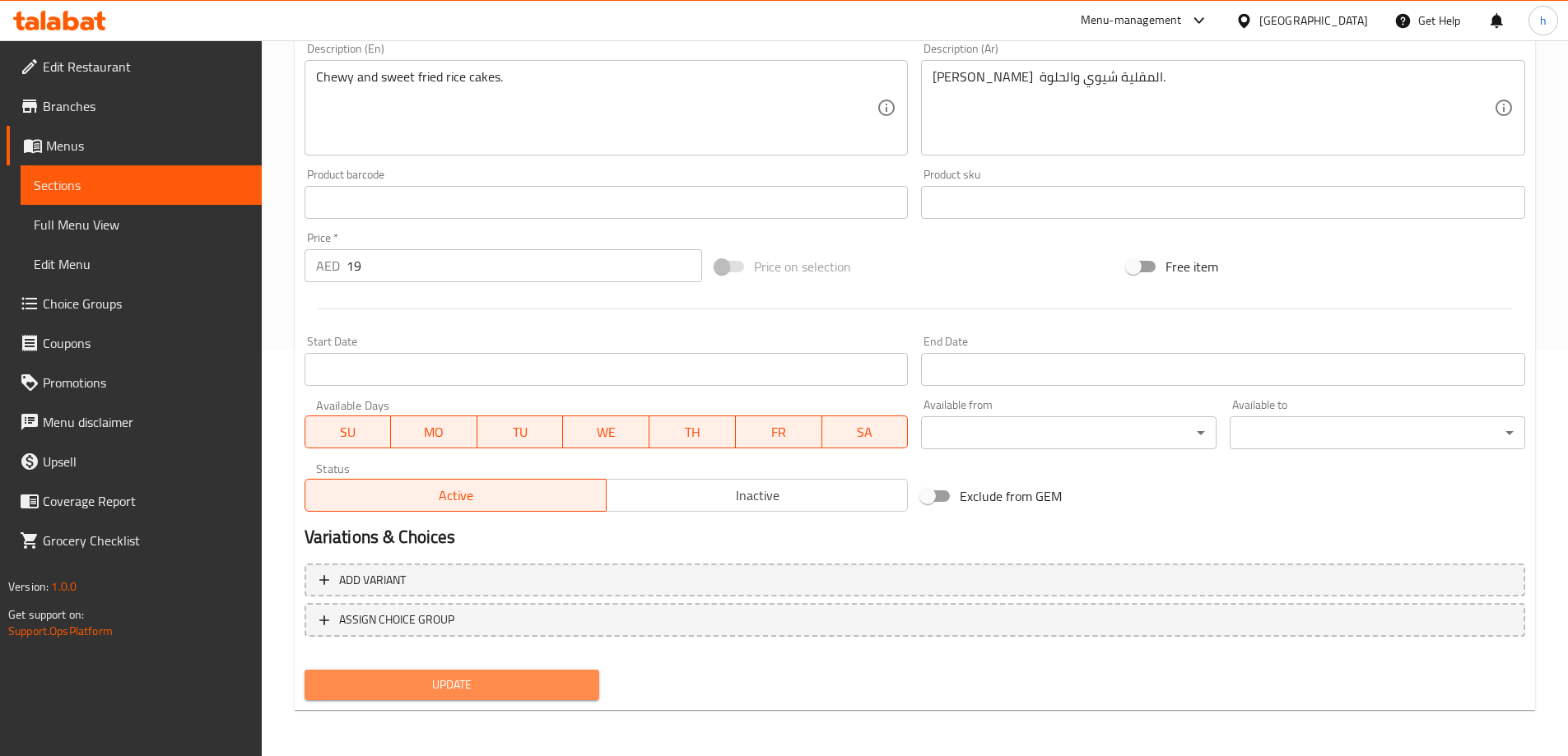
click at [582, 681] on span "Update" at bounding box center [452, 685] width 269 height 20
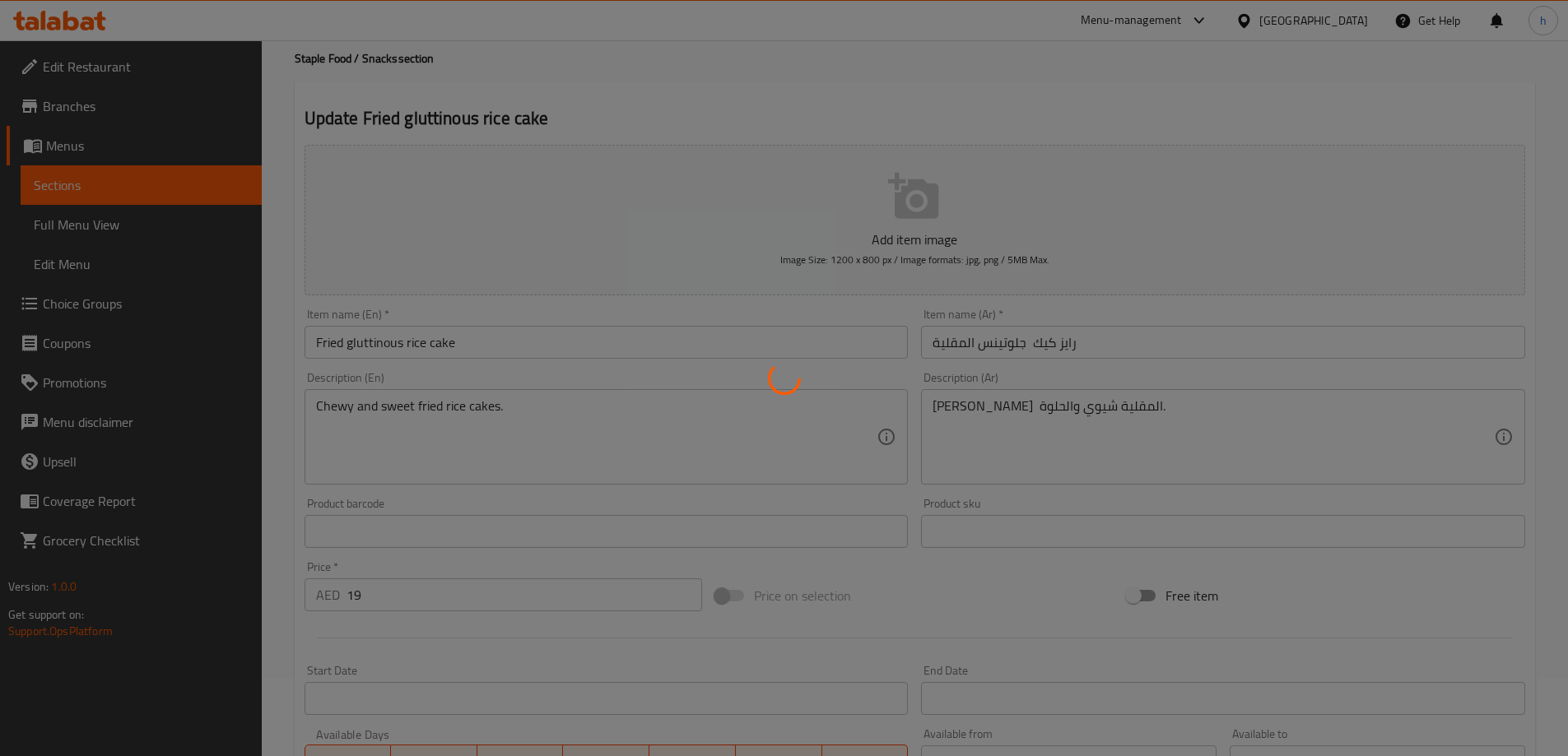
scroll to position [0, 0]
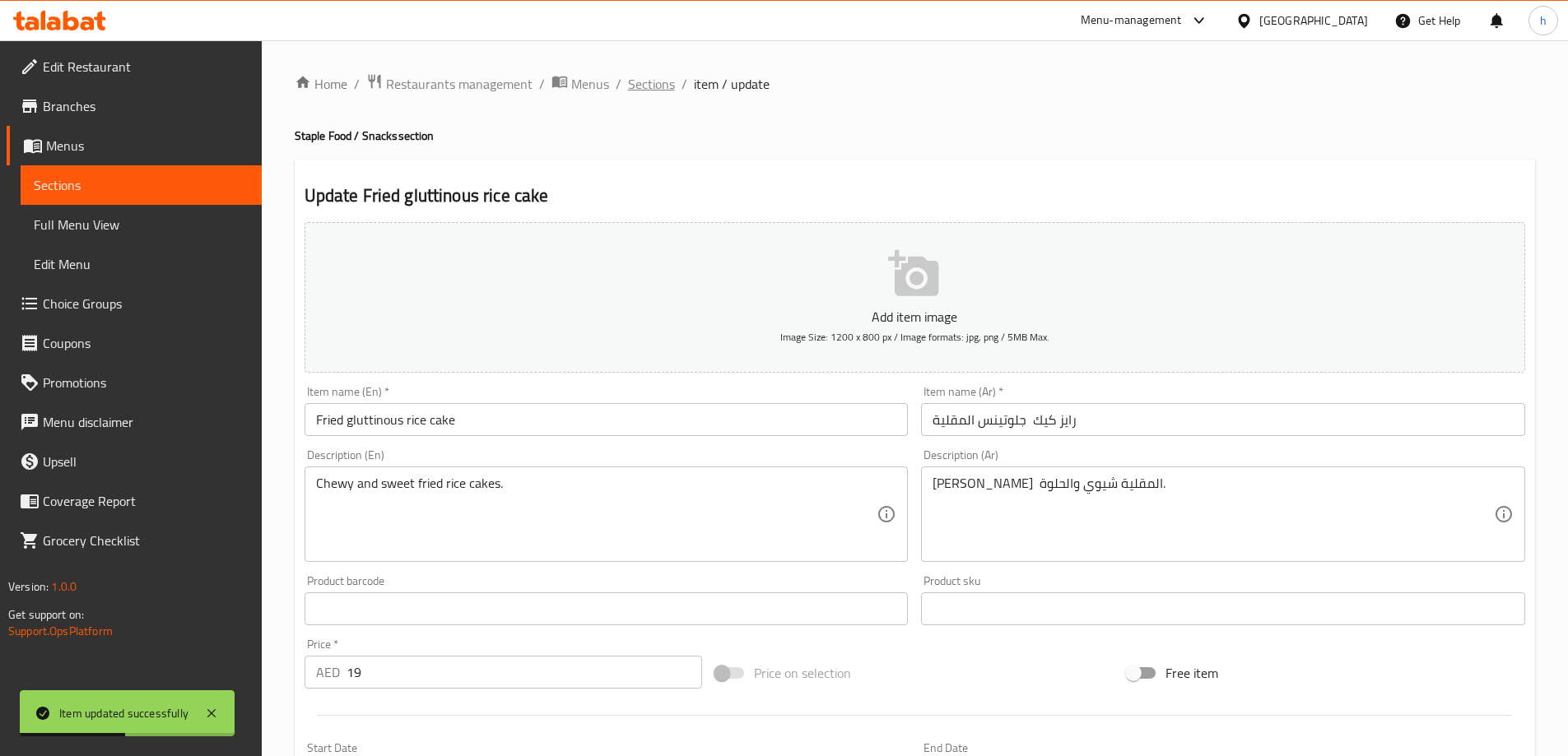
click at [648, 87] on span "Sections" at bounding box center [652, 84] width 47 height 19
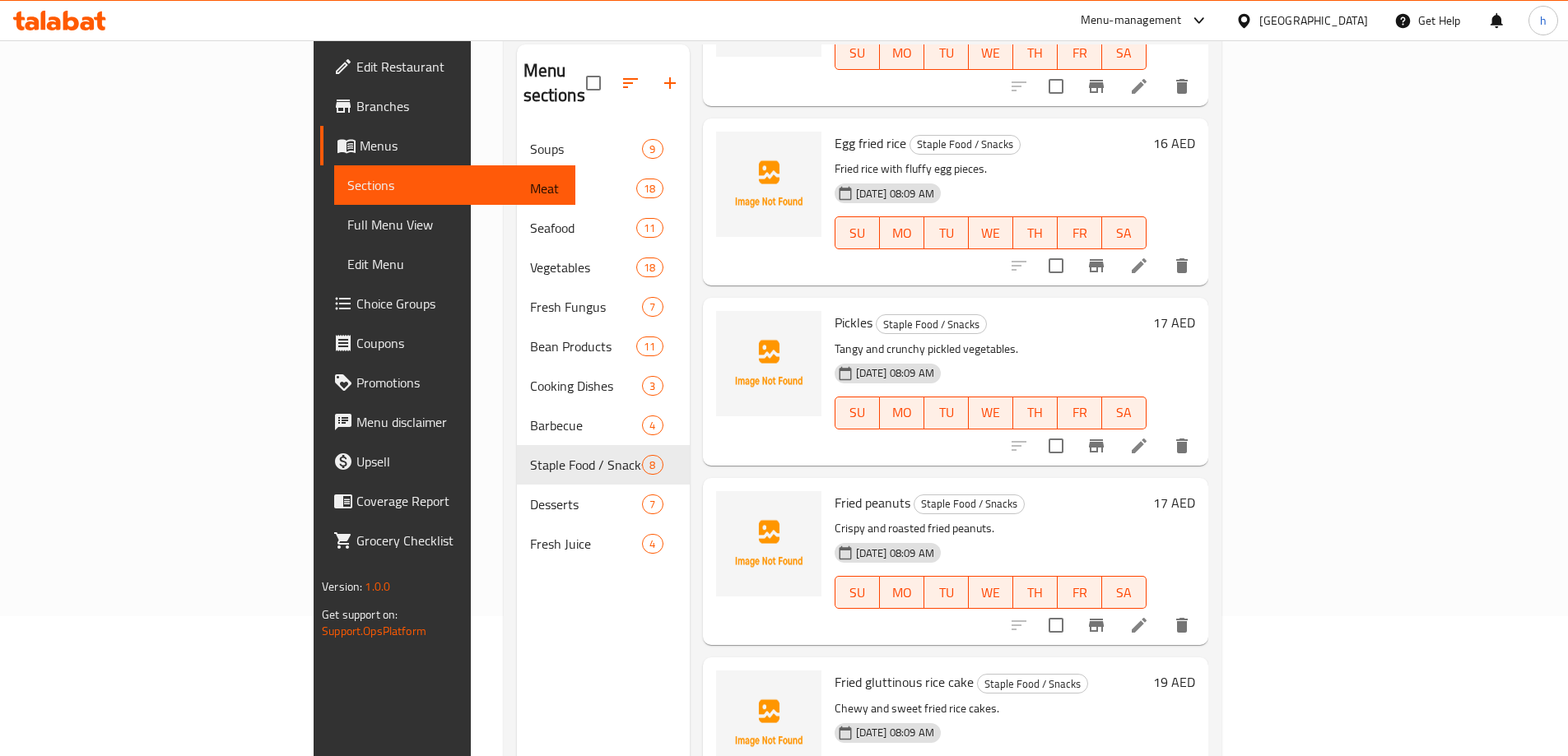
scroll to position [231, 0]
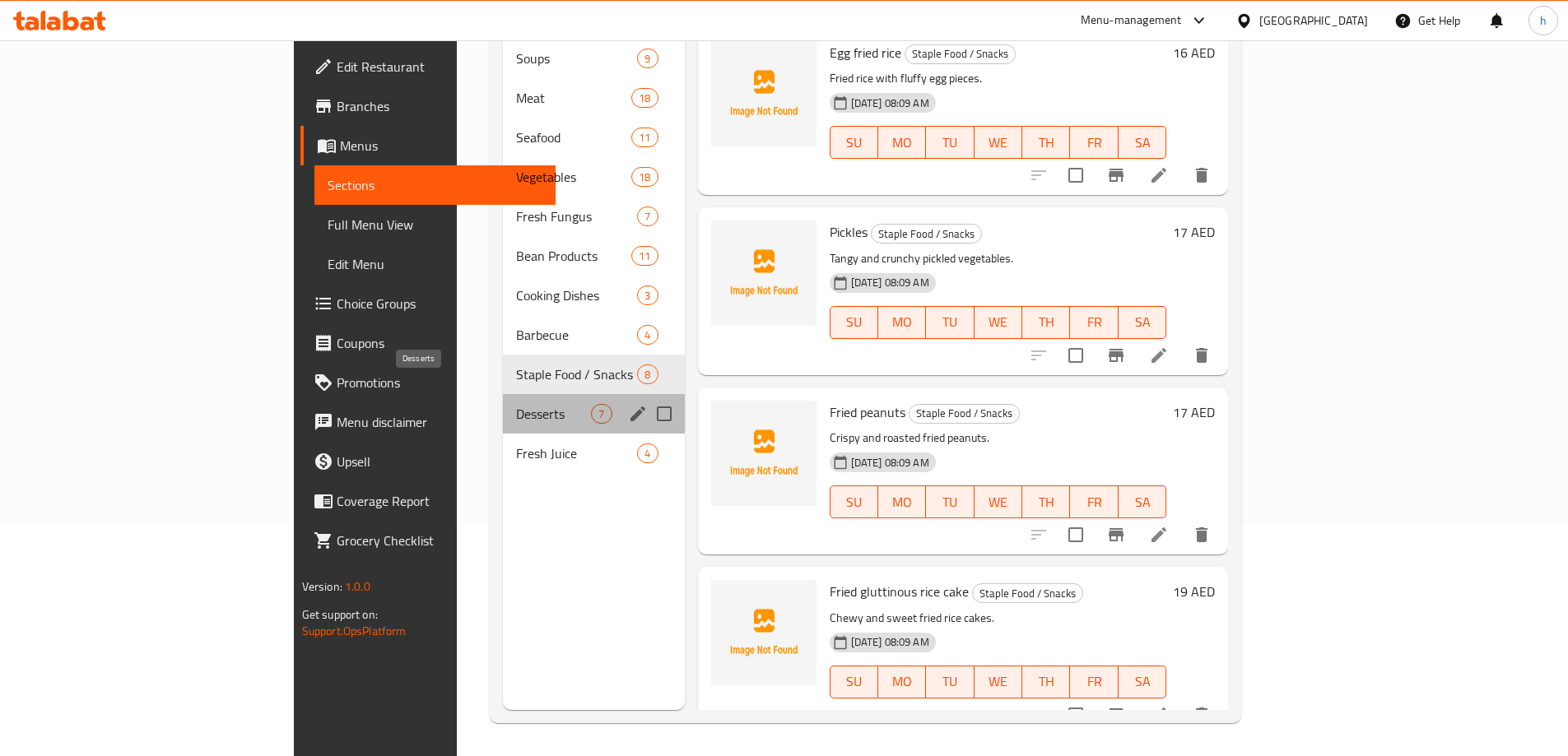
click at [516, 404] on span "Desserts" at bounding box center [554, 414] width 75 height 19
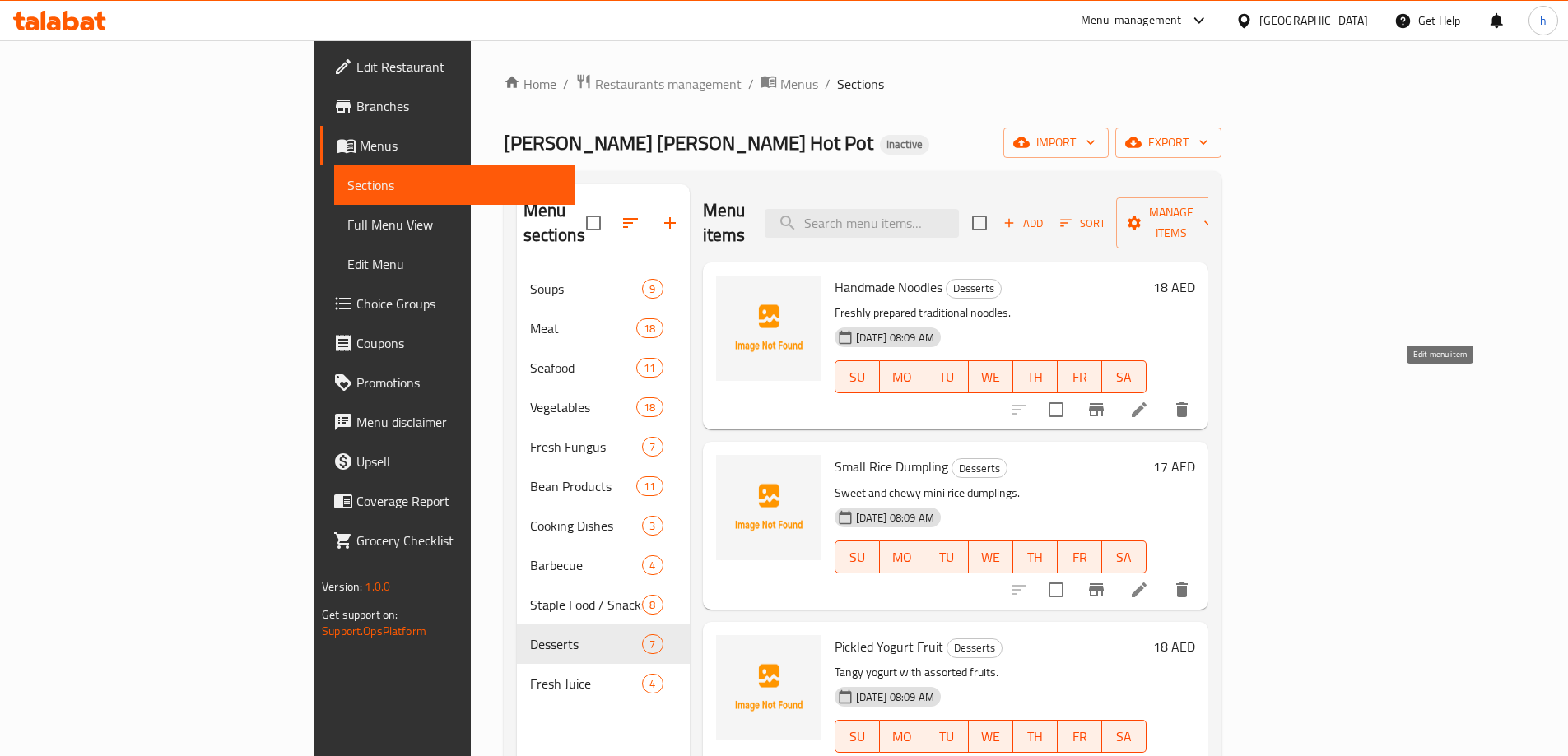
click at [1149, 400] on icon at bounding box center [1139, 410] width 19 height 19
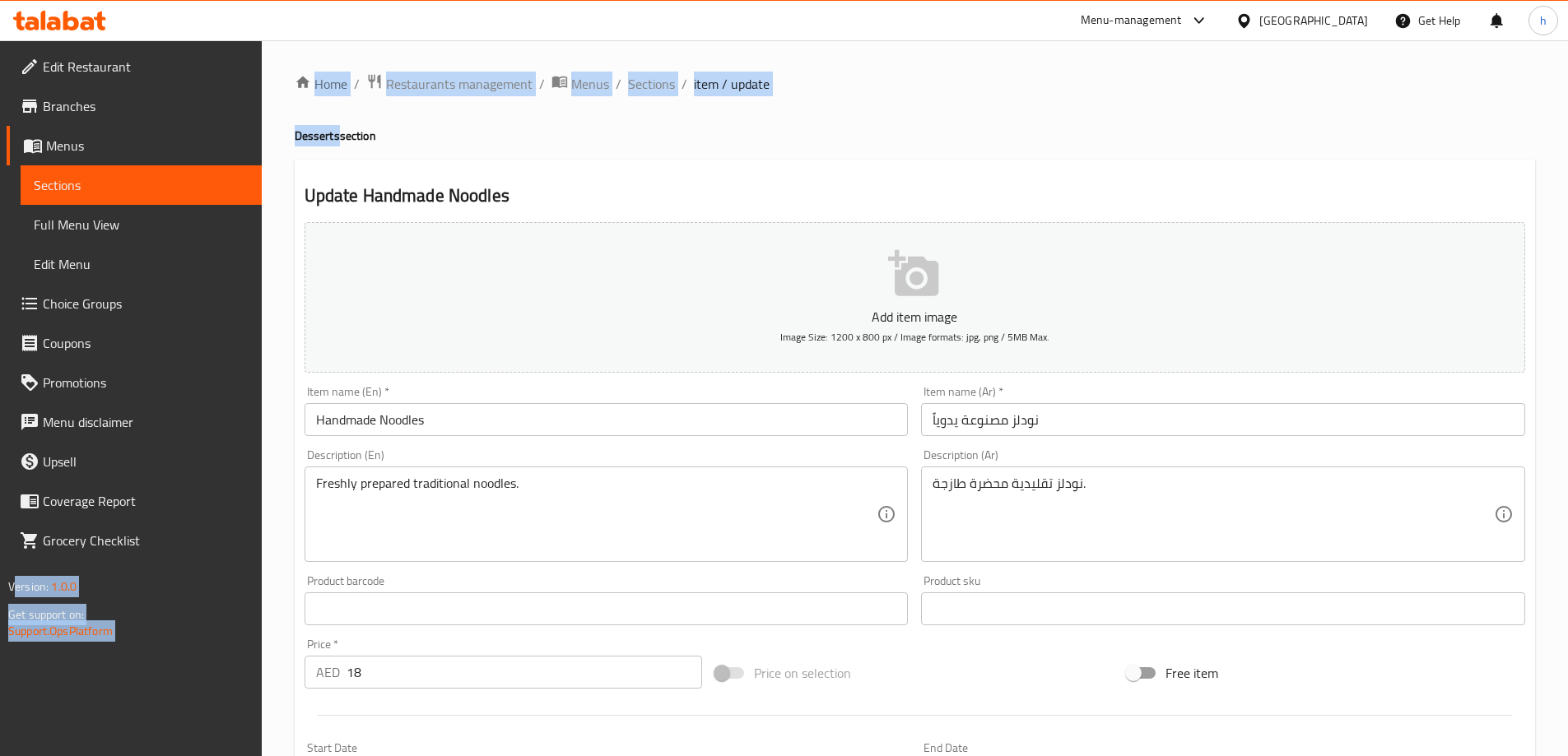
drag, startPoint x: 336, startPoint y: 139, endPoint x: 244, endPoint y: 140, distance: 92.0
click at [244, 140] on div "Edit Restaurant Branches Menus Sections Full Menu View Edit Menu Choice Groups …" at bounding box center [784, 601] width 1568 height 1122
click at [273, 135] on div "Home / Restaurants management / Menus / Sections / item / update Desserts secti…" at bounding box center [915, 601] width 1307 height 1122
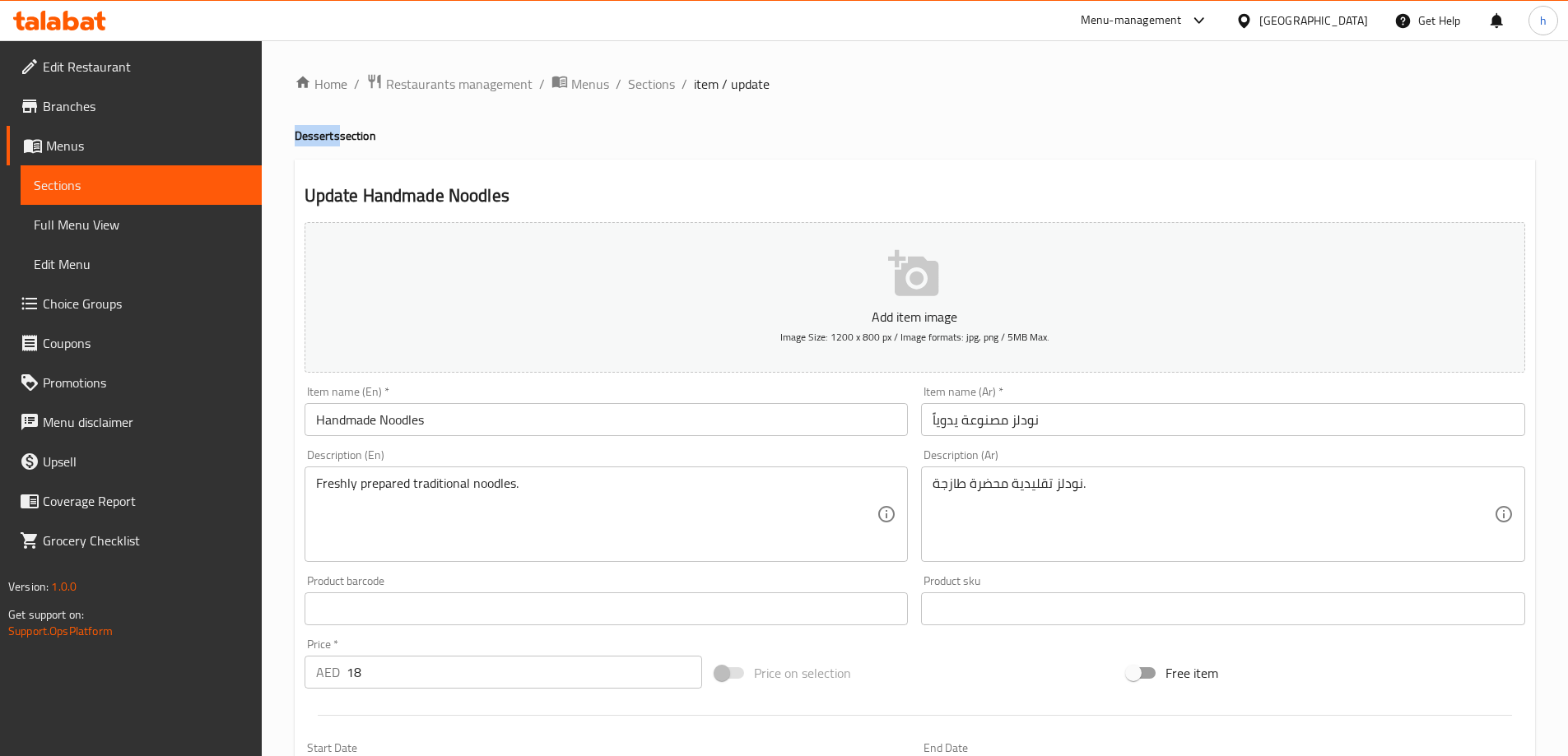
drag, startPoint x: 337, startPoint y: 133, endPoint x: 288, endPoint y: 135, distance: 49.0
click at [288, 135] on div "Home / Restaurants management / Menus / Sections / item / update Desserts secti…" at bounding box center [915, 601] width 1307 height 1122
copy h4 "Desserts"
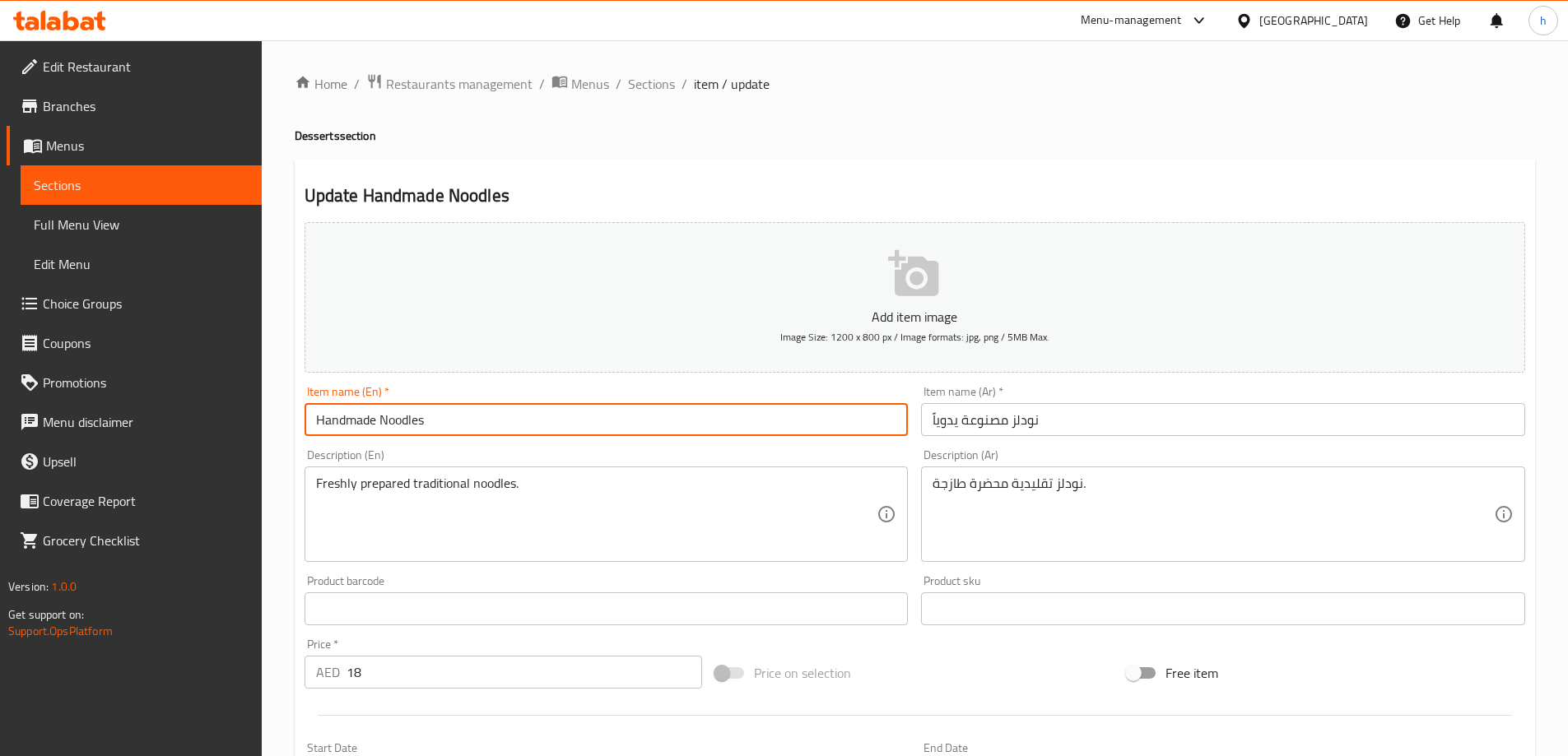
click at [569, 431] on input "Handmade Noodles" at bounding box center [607, 420] width 604 height 33
paste input "Desserts"
type input "Handmade Noodles Desserts"
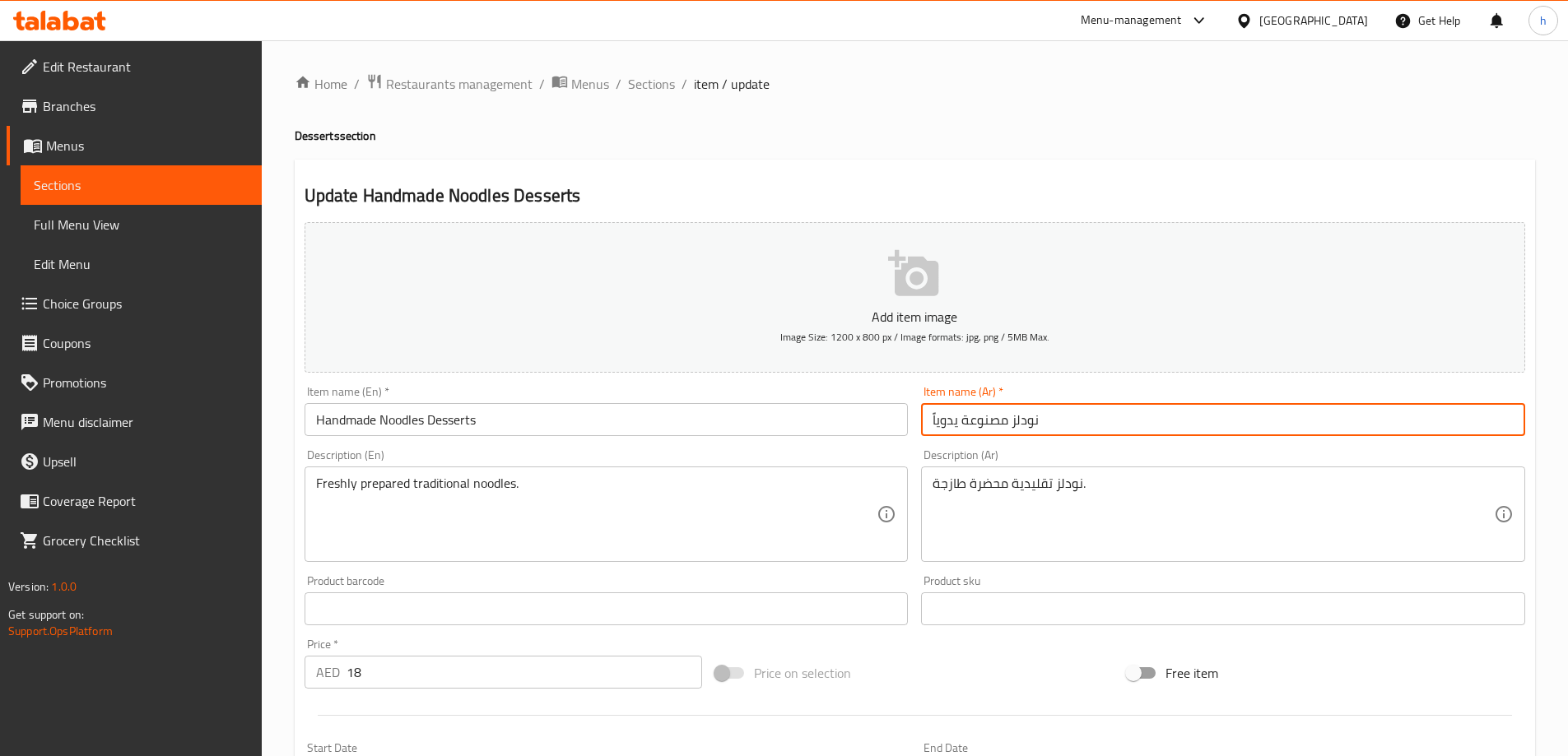
click at [1223, 416] on input "نودلز مصنوعة يدوياً" at bounding box center [1223, 420] width 604 height 33
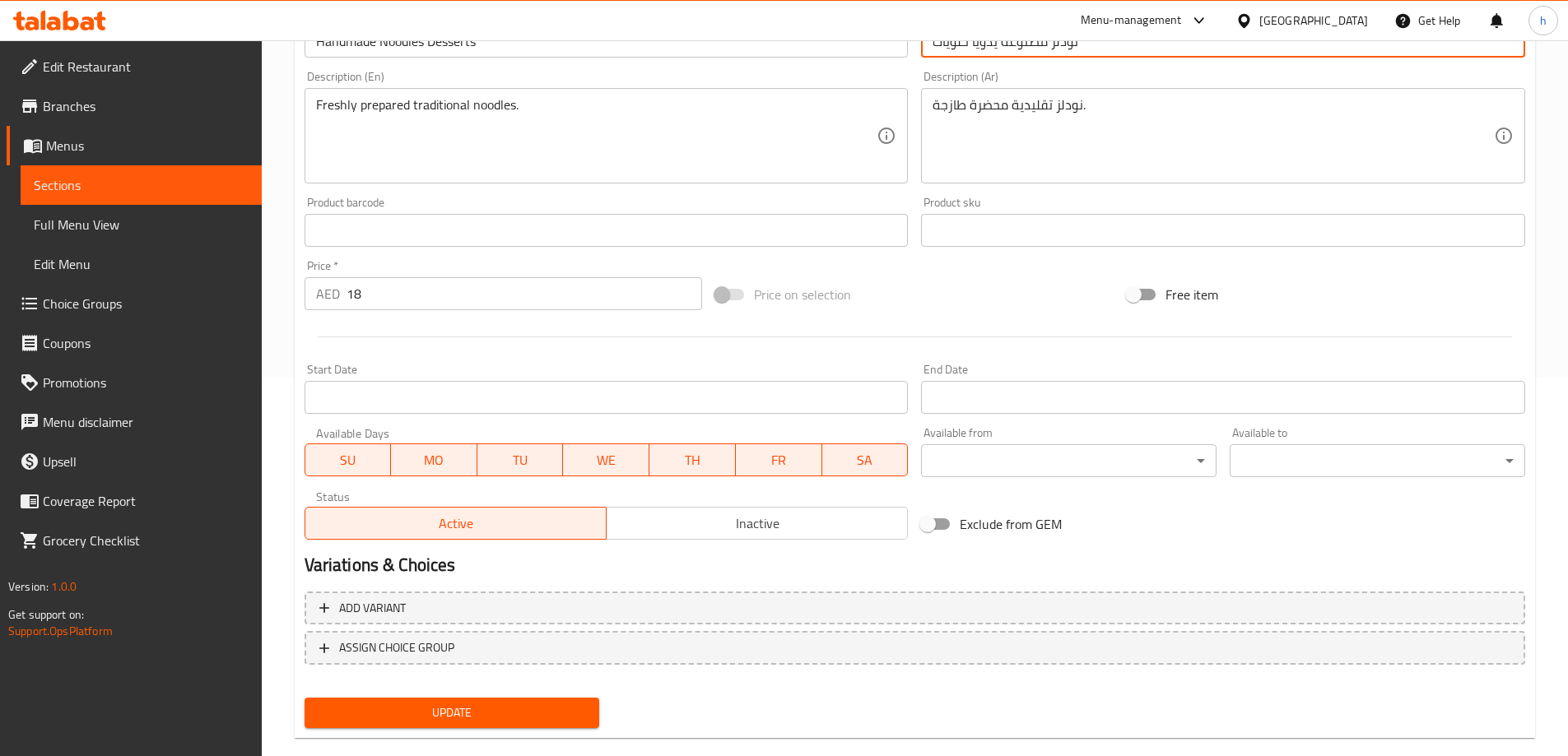
scroll to position [406, 0]
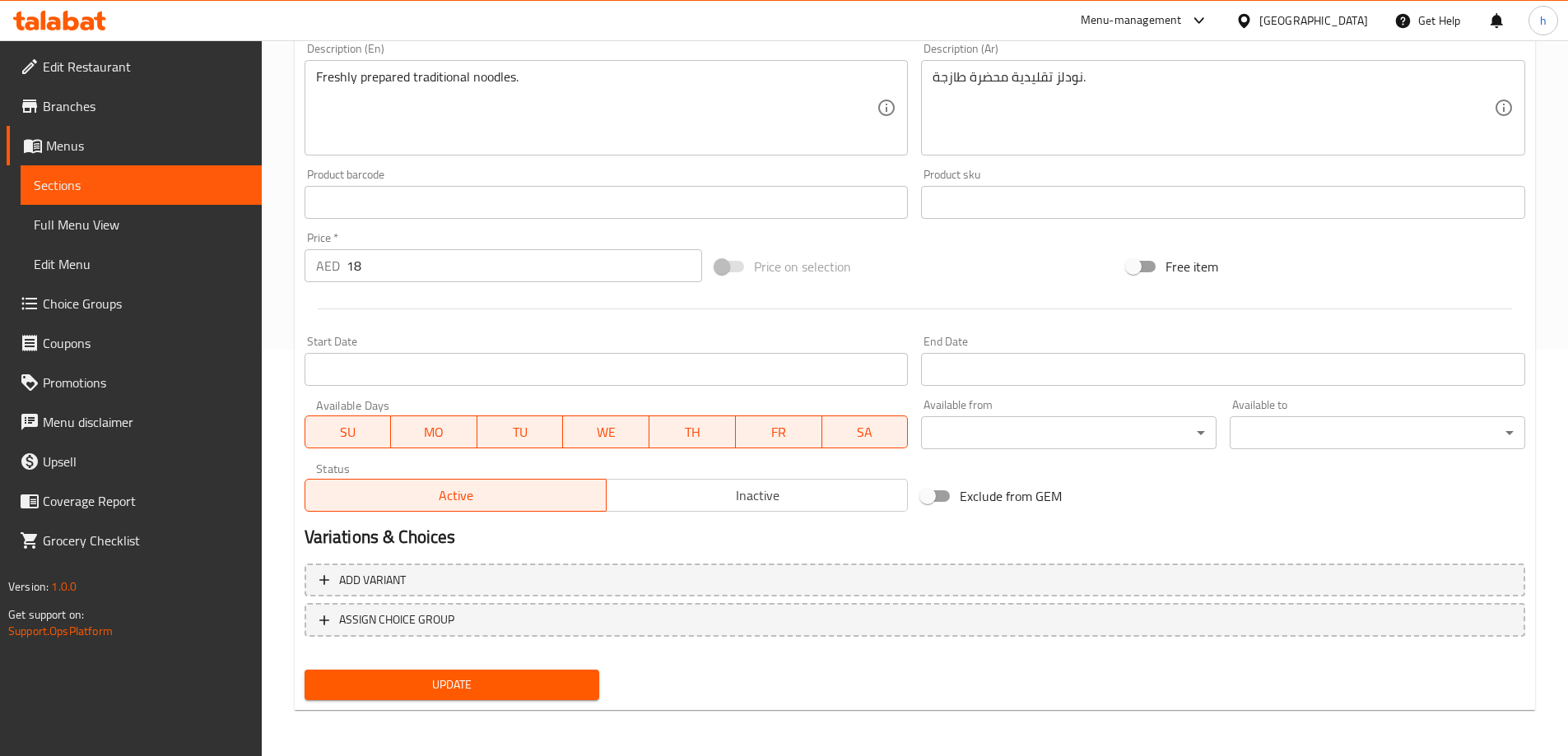
type input "نودلز مصنوعة يدوياً حلويات"
click at [542, 694] on span "Update" at bounding box center [452, 685] width 269 height 20
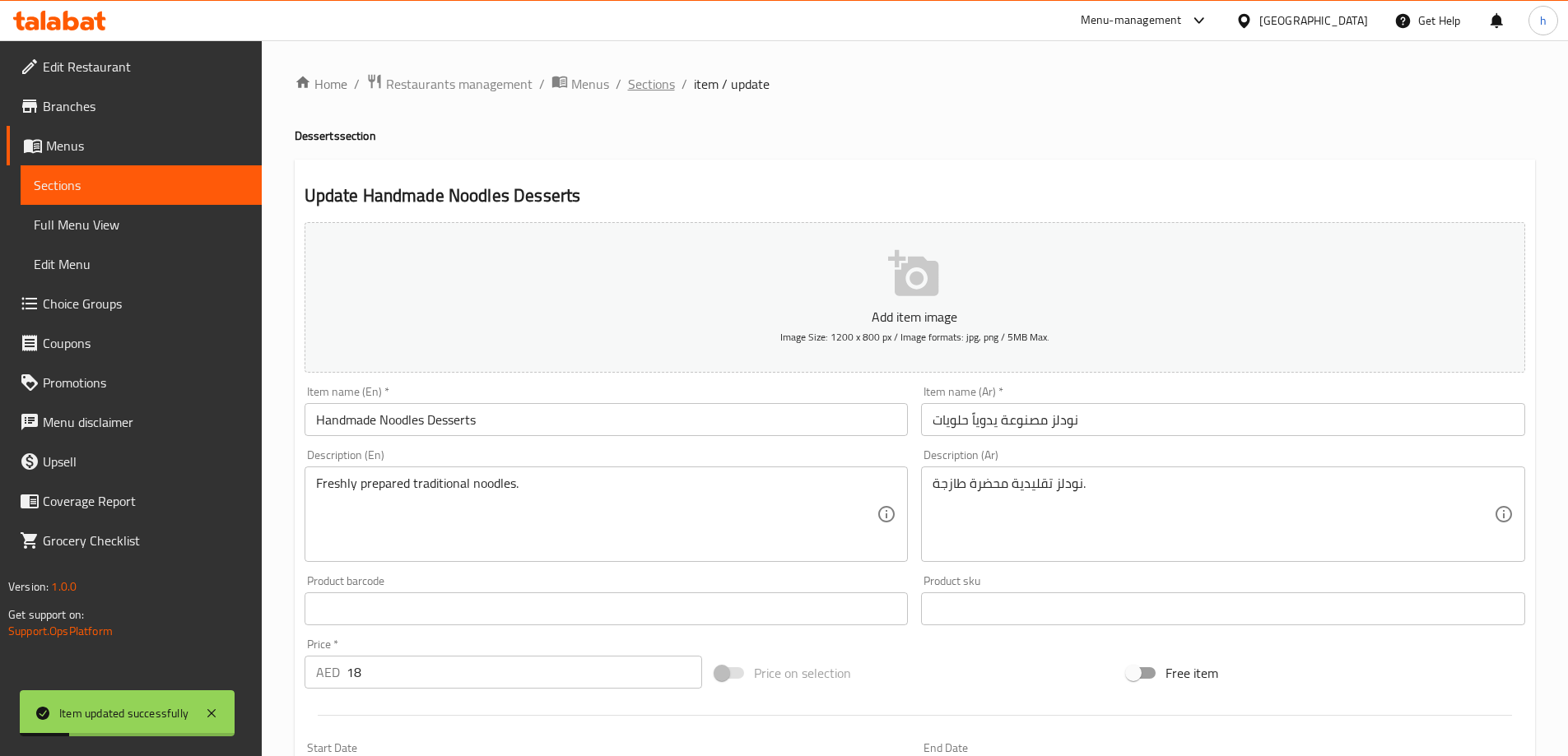
click at [658, 84] on span "Sections" at bounding box center [652, 84] width 47 height 19
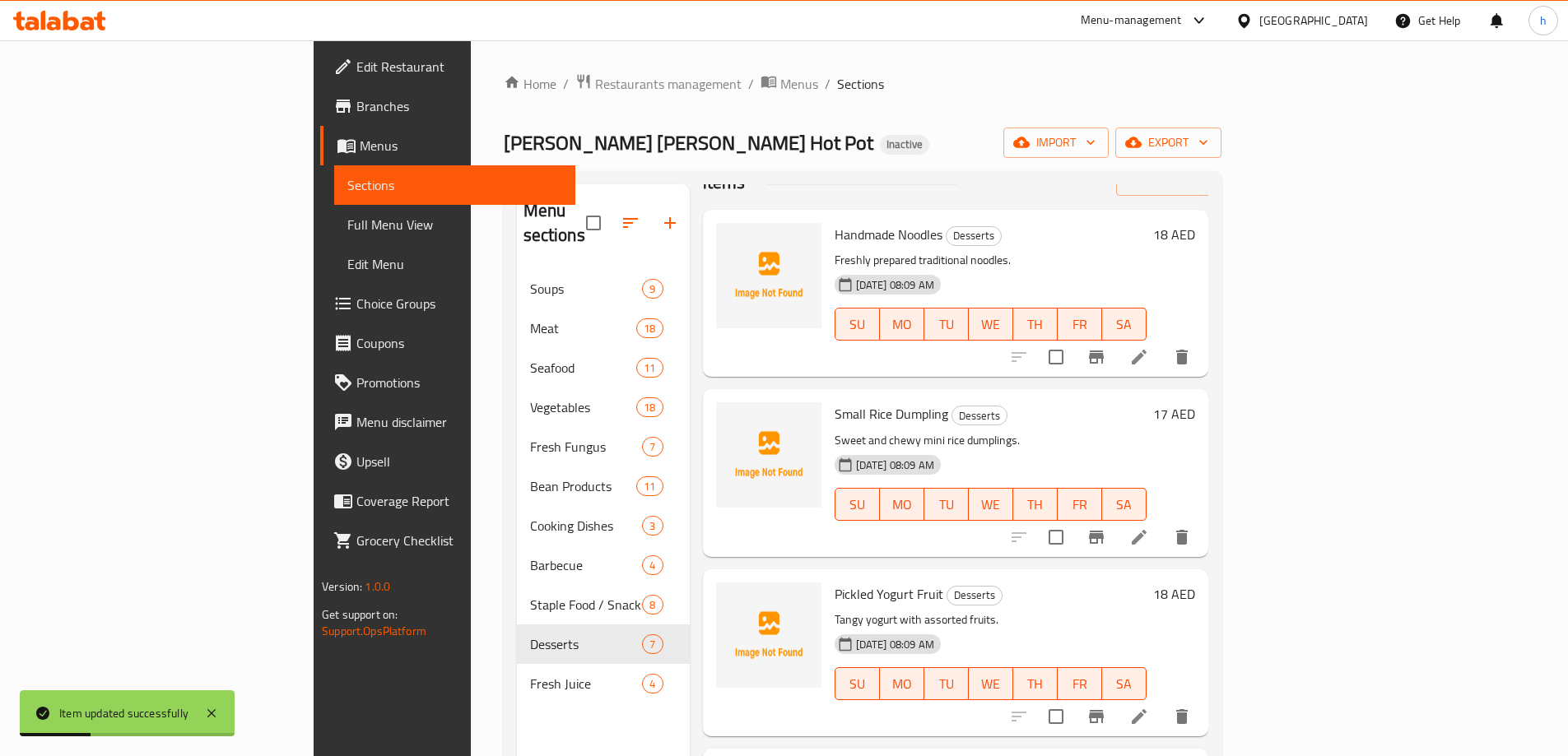
scroll to position [82, 0]
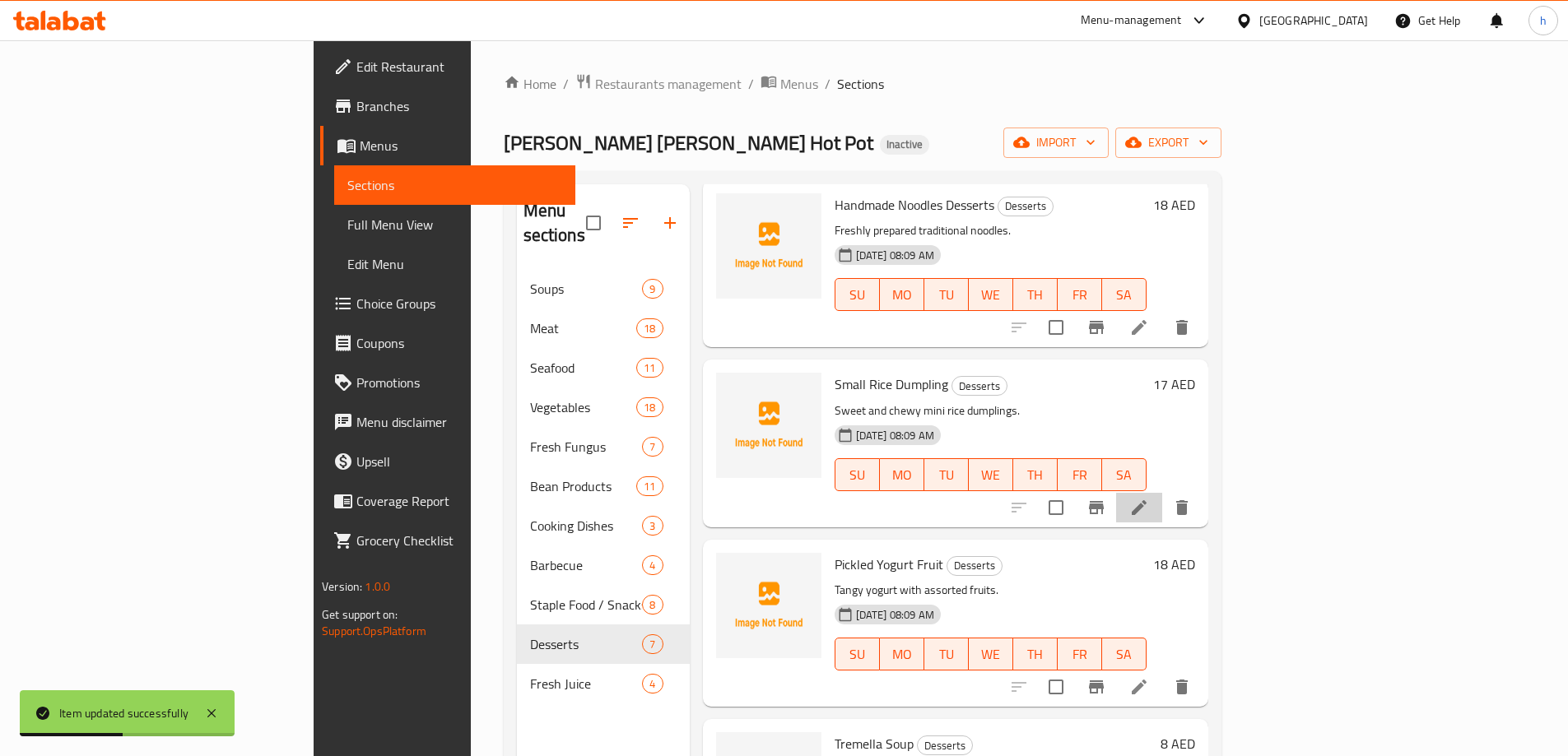
click at [1163, 493] on li at bounding box center [1138, 508] width 46 height 29
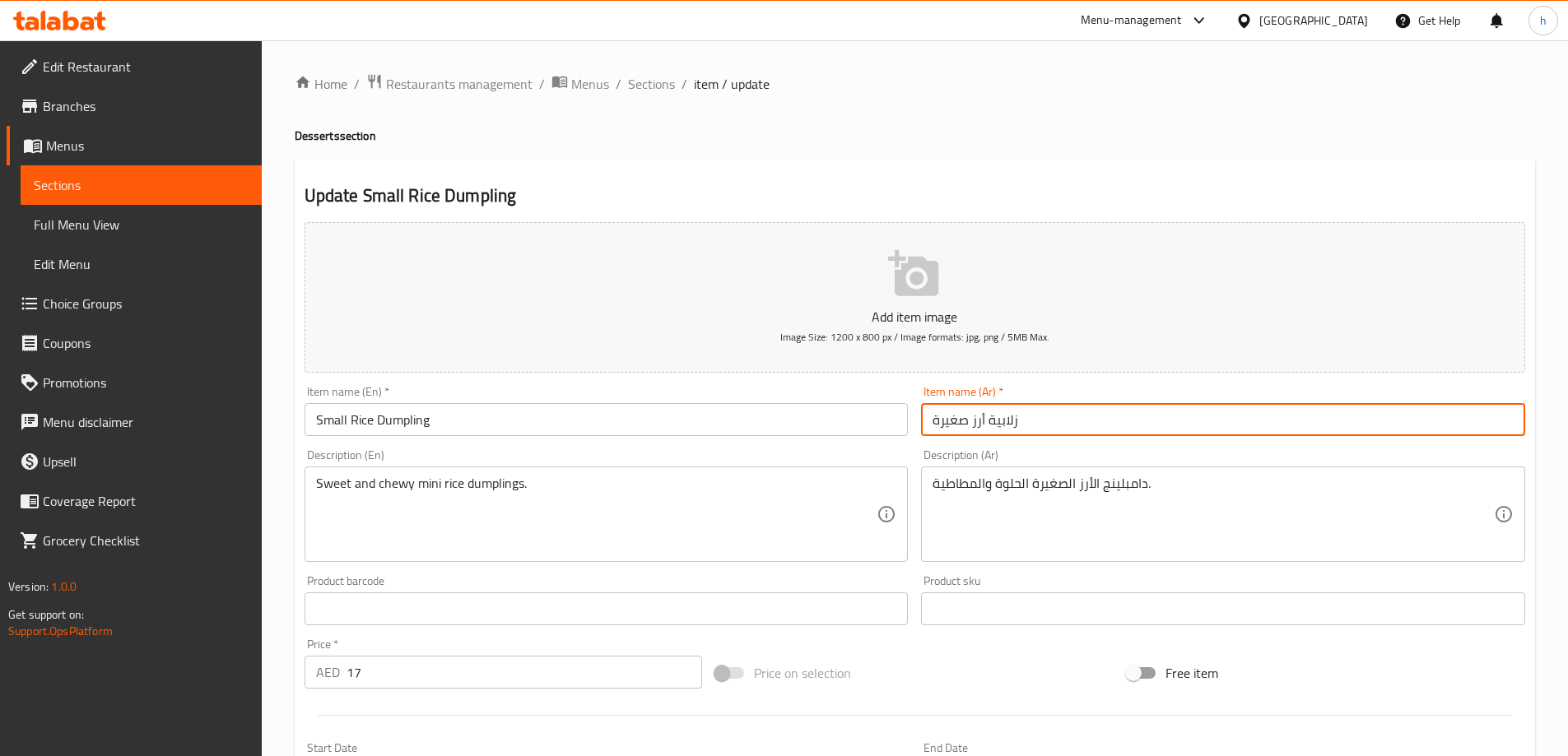
drag, startPoint x: 988, startPoint y: 421, endPoint x: 1066, endPoint y: 426, distance: 78.2
click at [1066, 426] on input "زلابية أرز صغيرة" at bounding box center [1223, 420] width 604 height 33
type input "دامبلينج أرز صغيرة"
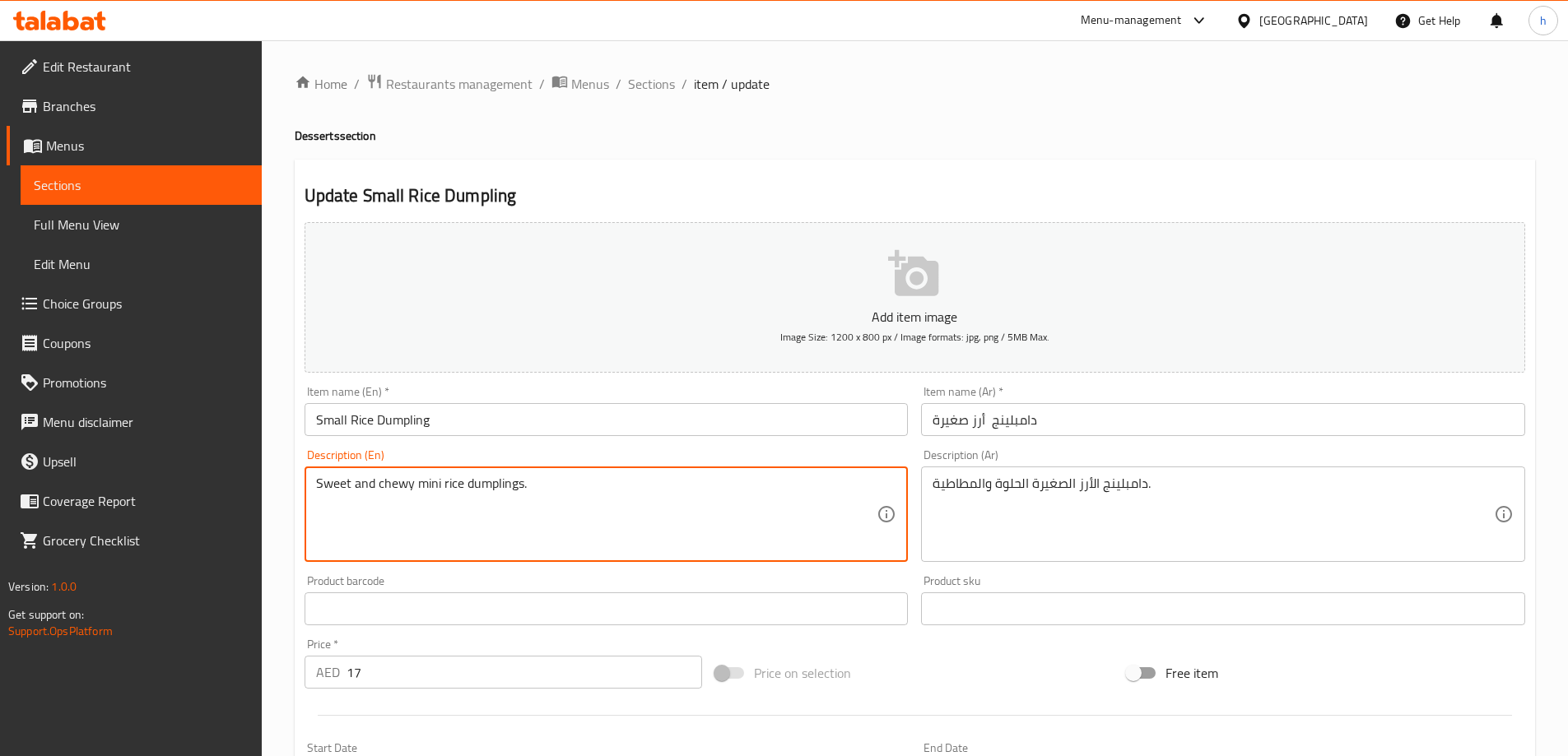
click at [512, 490] on textarea "Sweet and chewy mini rice dumplings." at bounding box center [596, 514] width 561 height 78
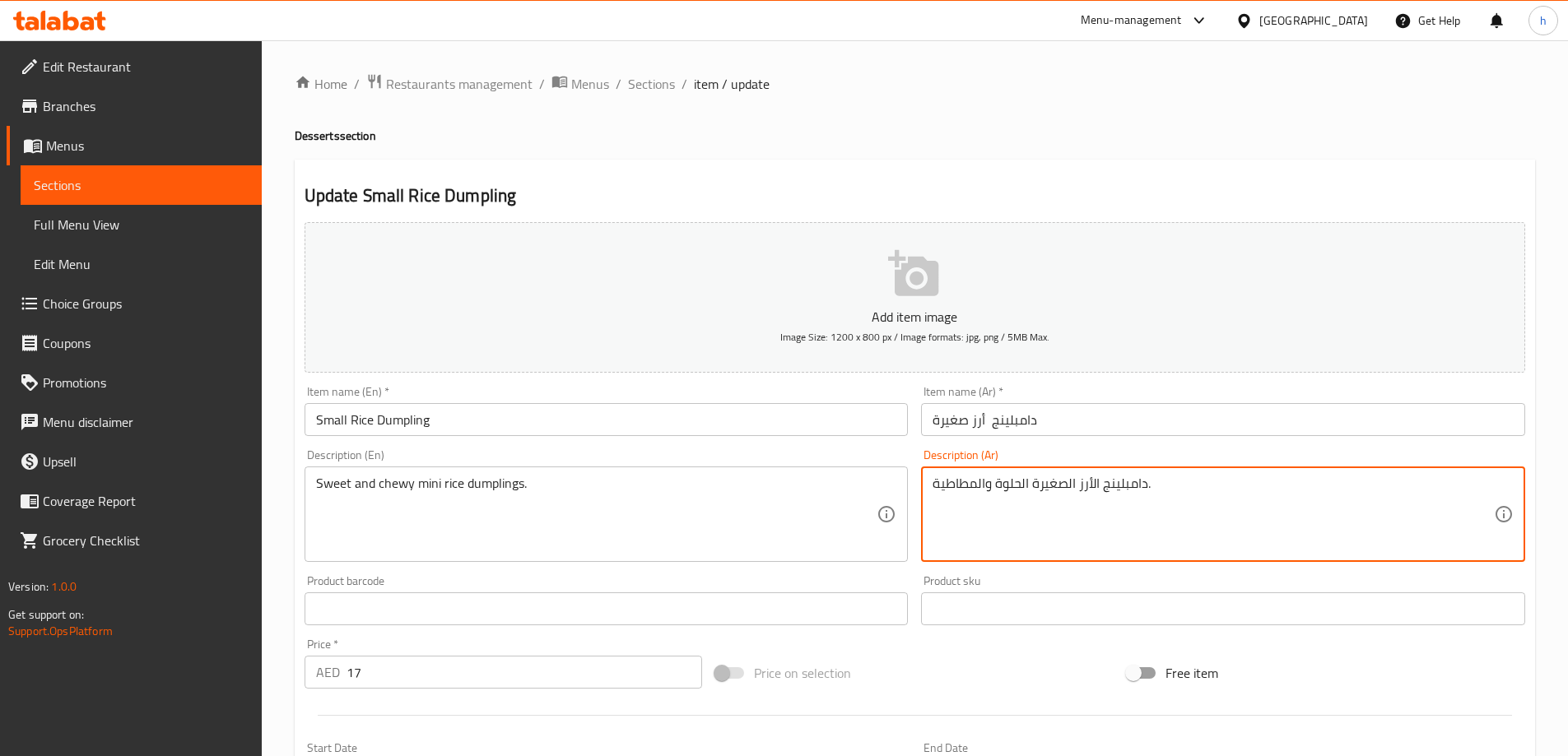
click at [1045, 487] on textarea "دامبلينج الأرز الصغيرة الحلوة والمطاطية." at bounding box center [1213, 514] width 561 height 78
drag, startPoint x: 985, startPoint y: 480, endPoint x: 922, endPoint y: 486, distance: 63.3
click at [922, 486] on div "دامبلينج الأرز ميني الحلوة والمطاطية. Description (Ar)" at bounding box center [1223, 514] width 604 height 95
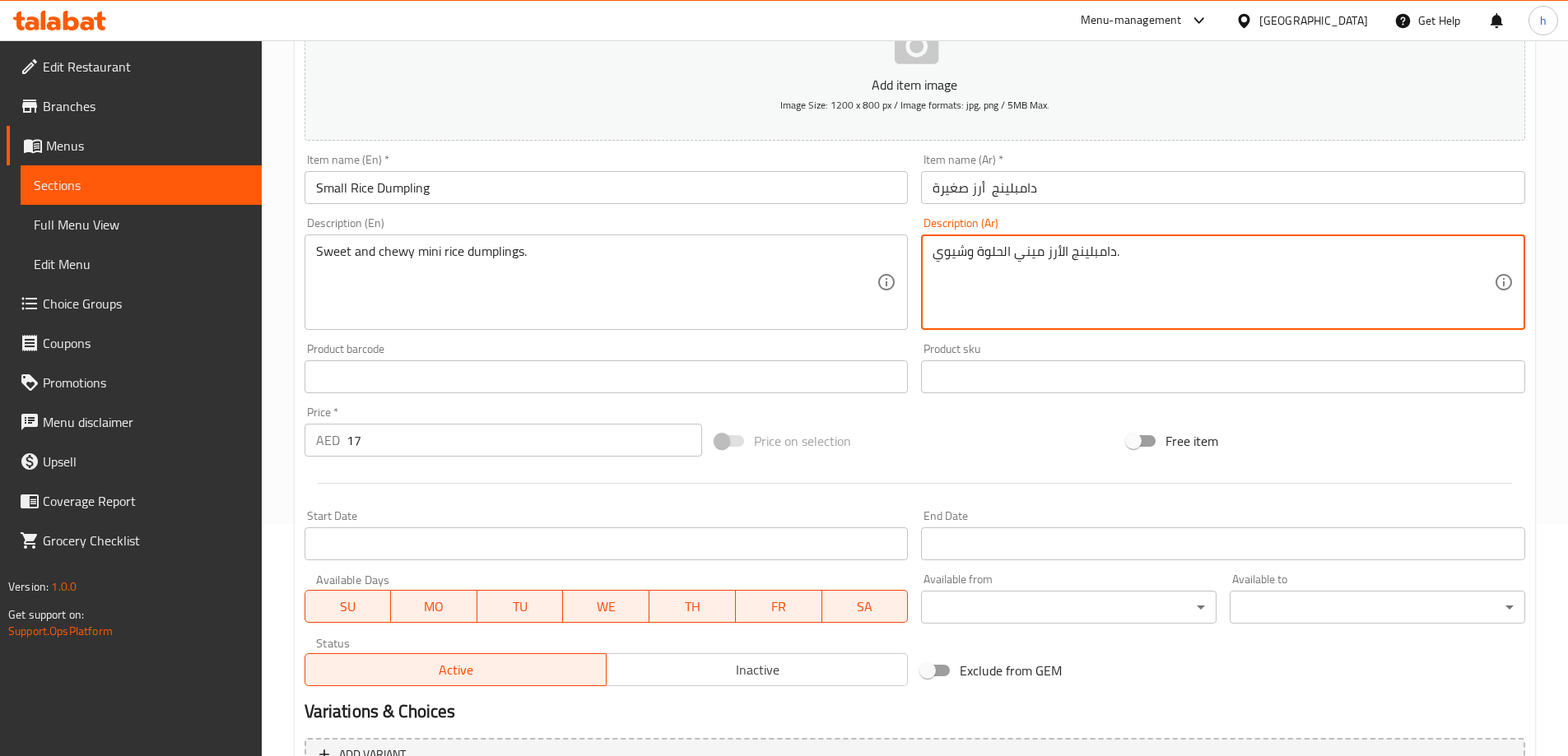
scroll to position [406, 0]
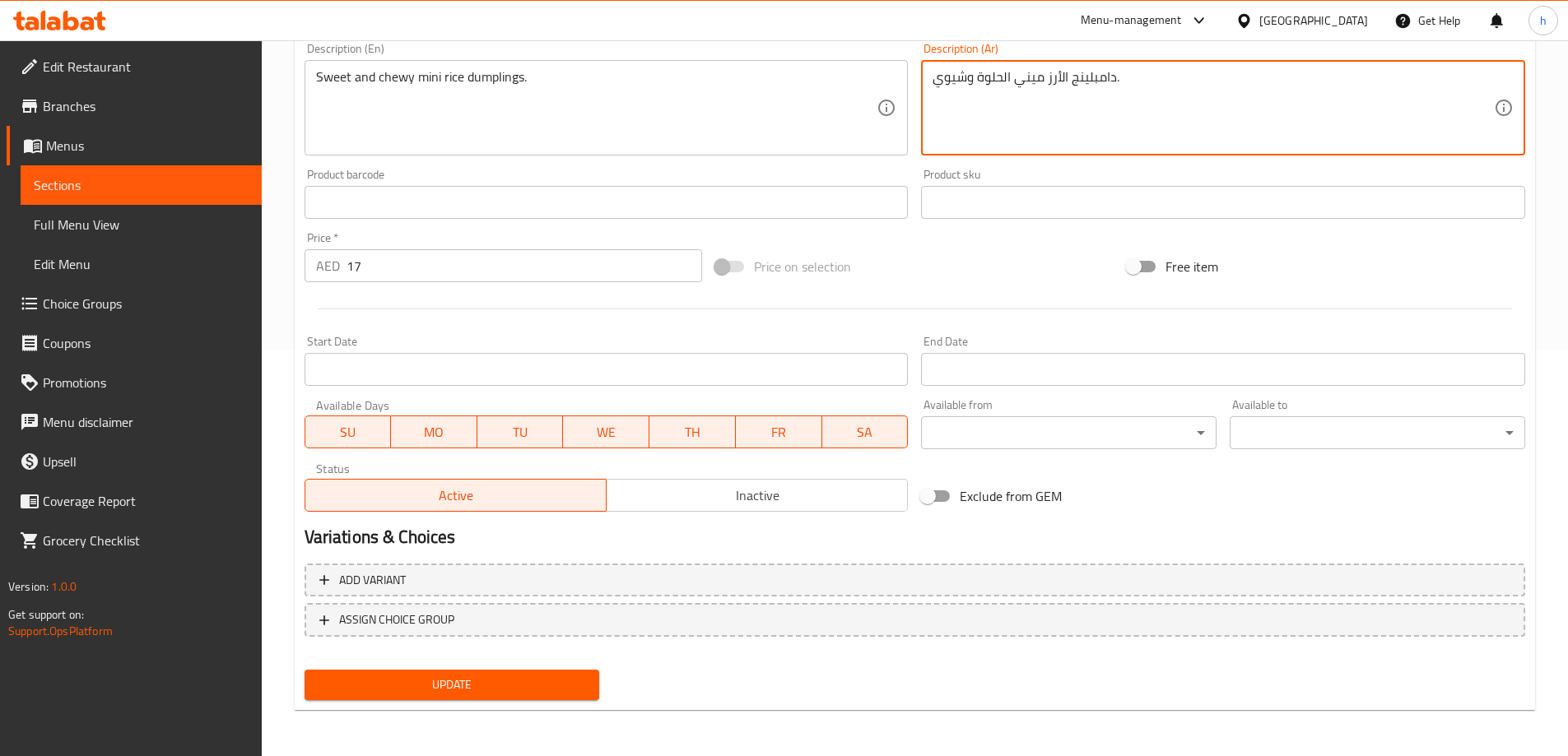
type textarea "دامبلينج الأرز ميني الحلوة وشيوي."
click at [570, 696] on span "Update" at bounding box center [452, 685] width 269 height 20
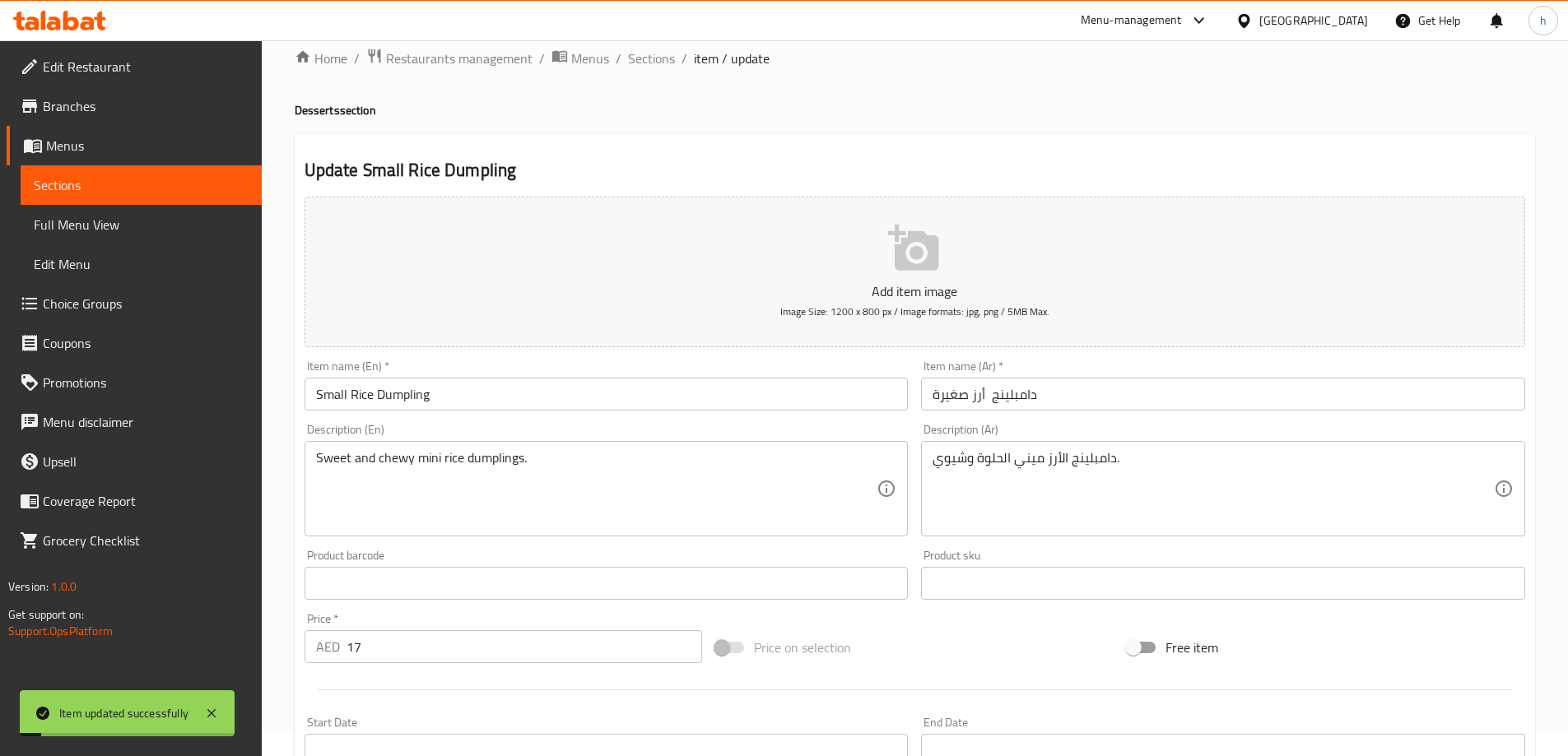
scroll to position [0, 0]
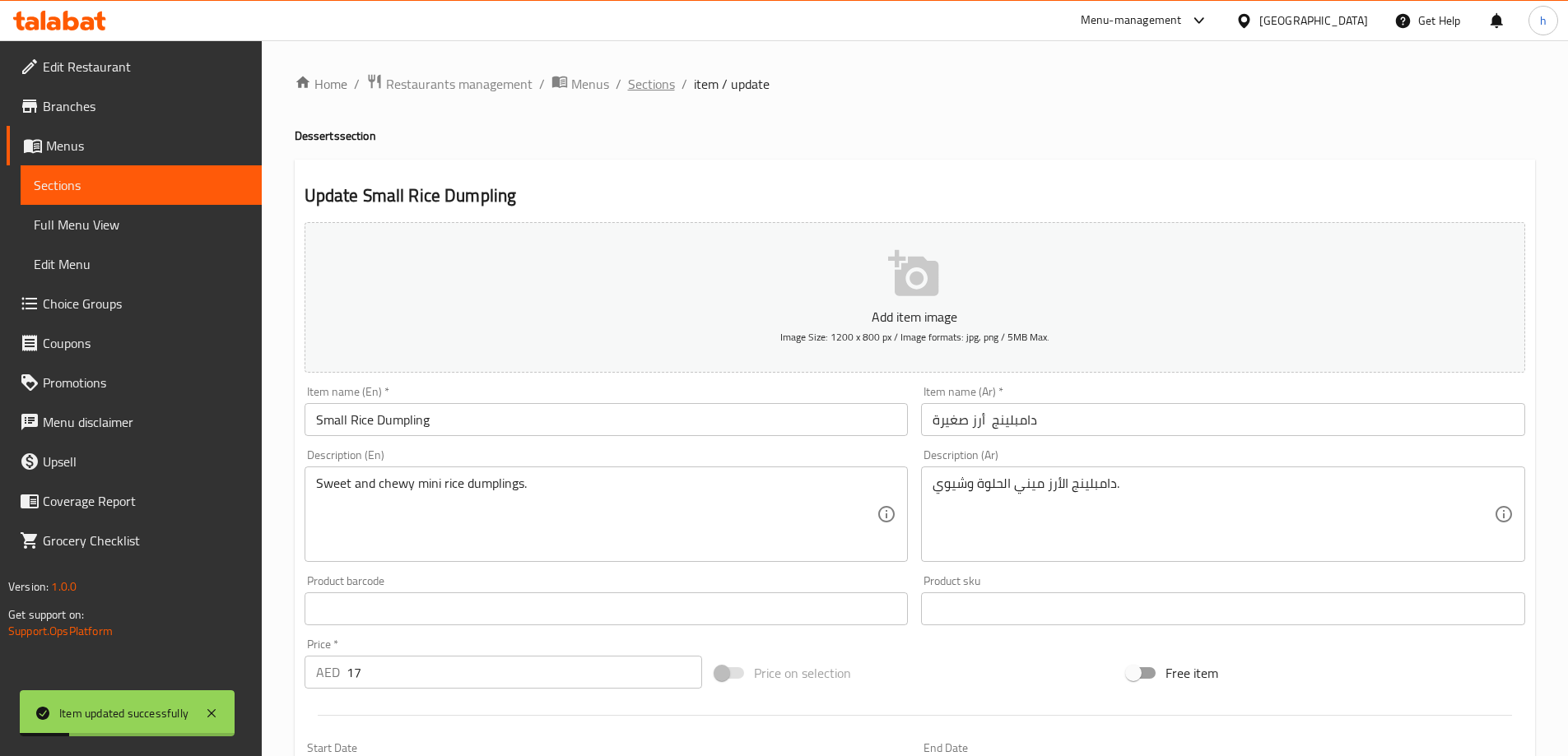
click at [667, 89] on span "Sections" at bounding box center [652, 84] width 47 height 19
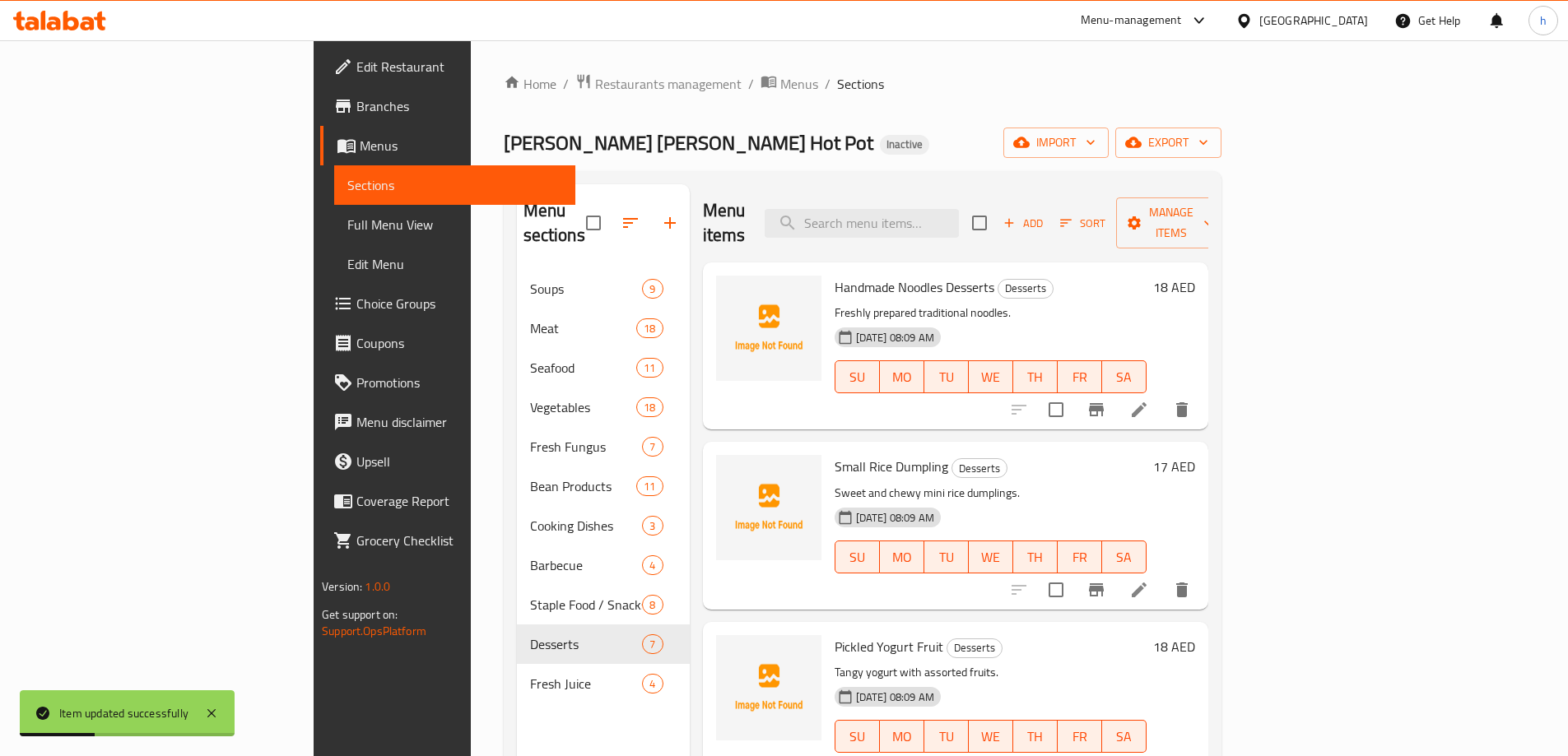
scroll to position [82, 0]
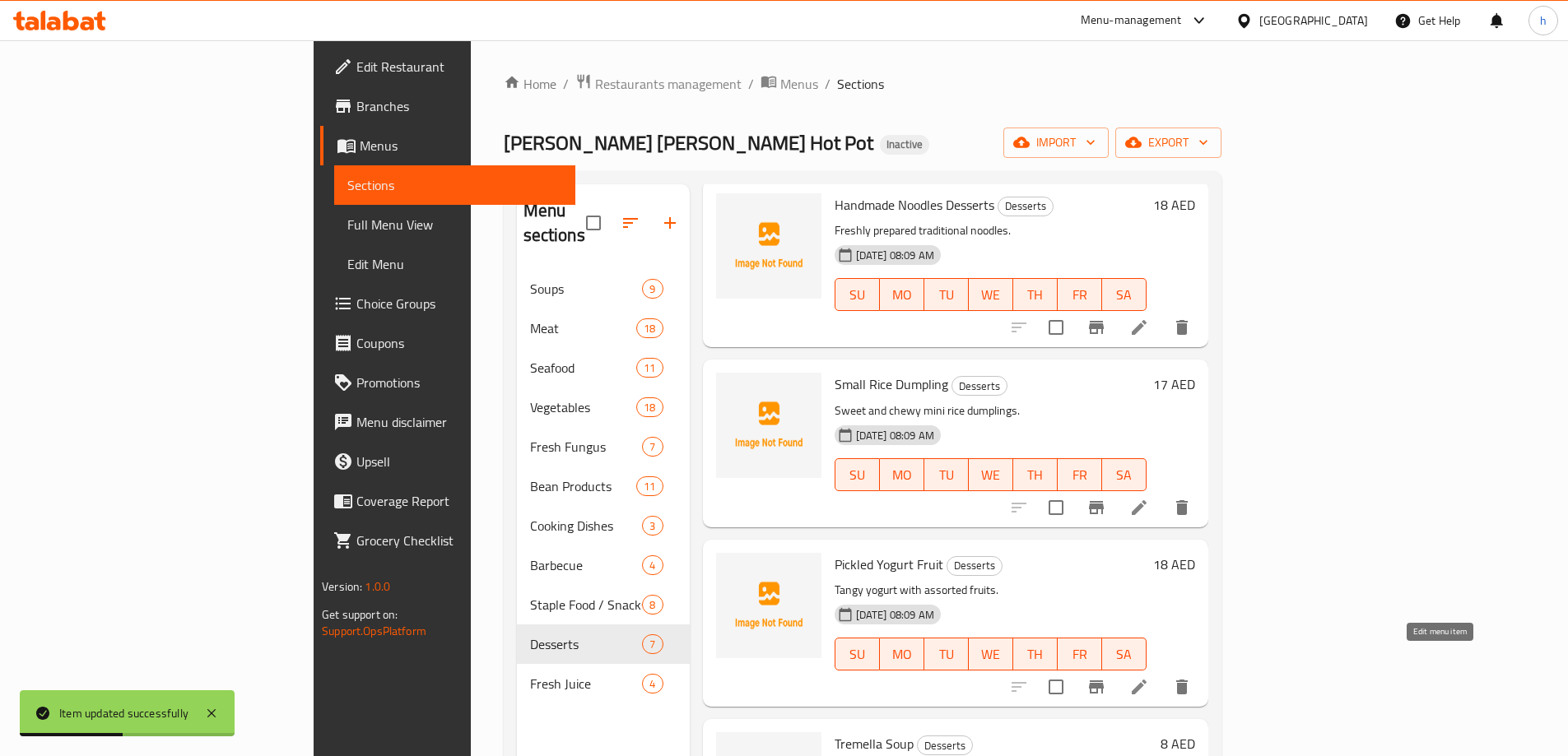
click at [1149, 677] on icon at bounding box center [1139, 687] width 19 height 19
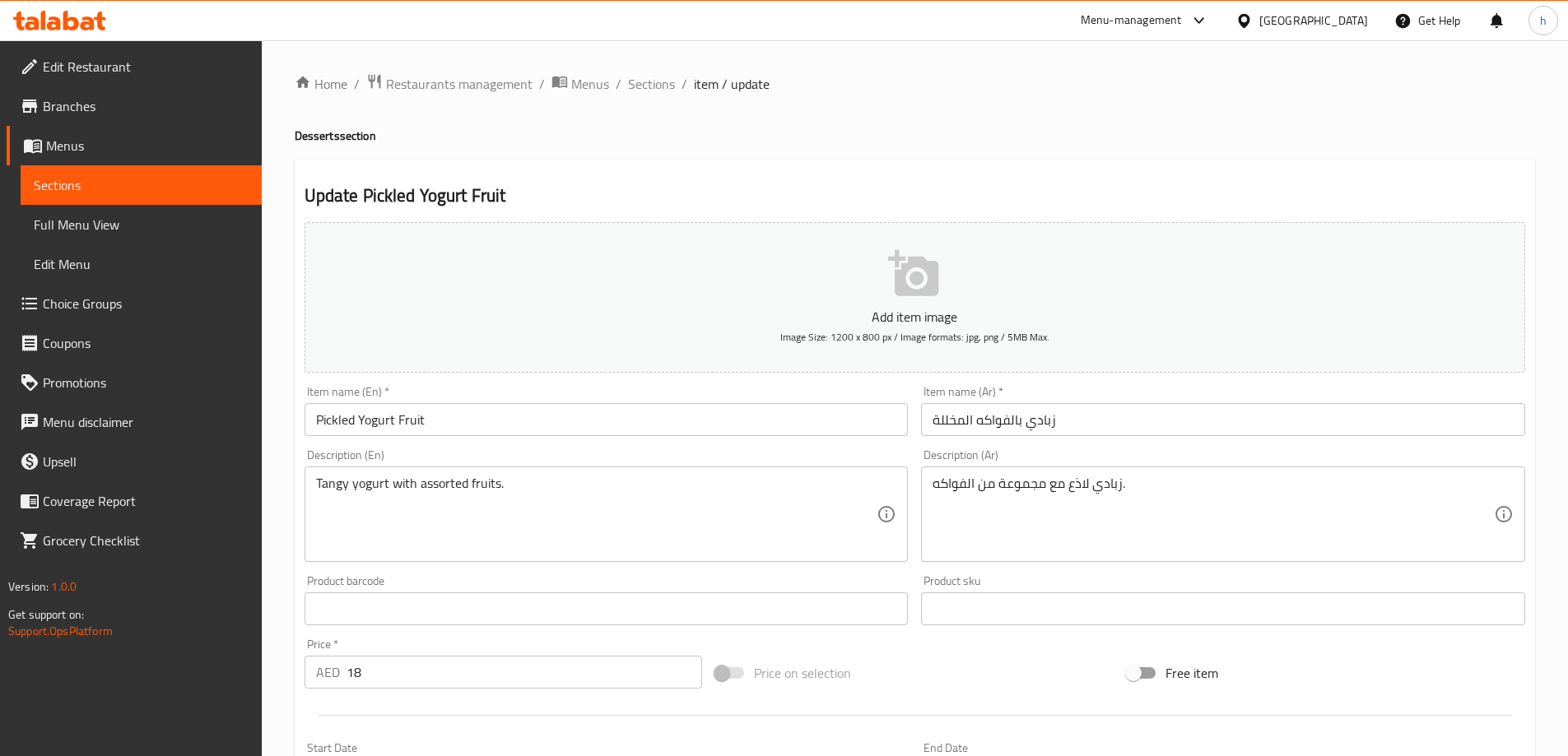
click at [371, 424] on input "Pickled Yogurt Fruit" at bounding box center [607, 420] width 604 height 33
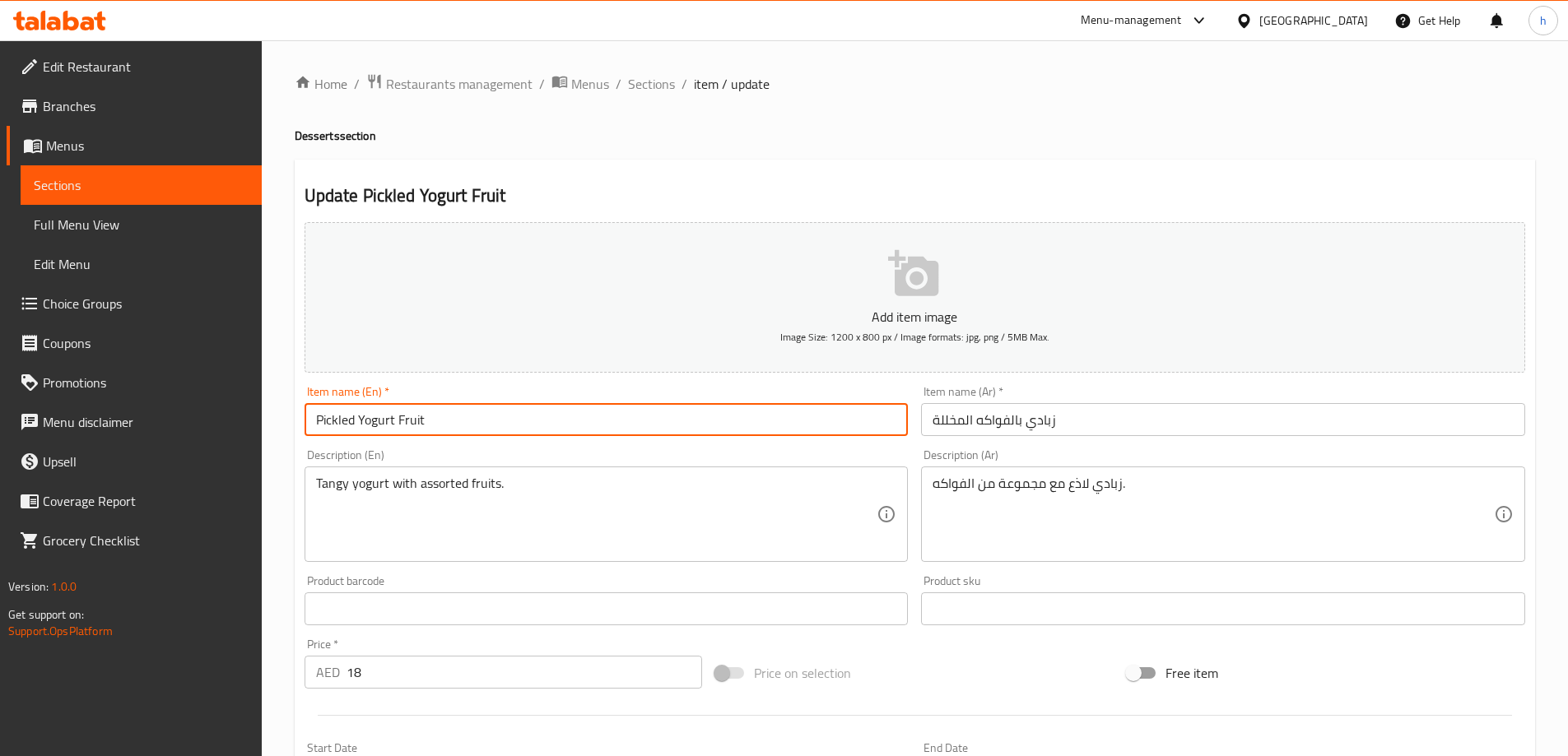
click at [371, 424] on input "Pickled Yogurt Fruit" at bounding box center [607, 420] width 604 height 33
click at [541, 429] on input "Pickled Yogurt Fruit" at bounding box center [607, 420] width 604 height 33
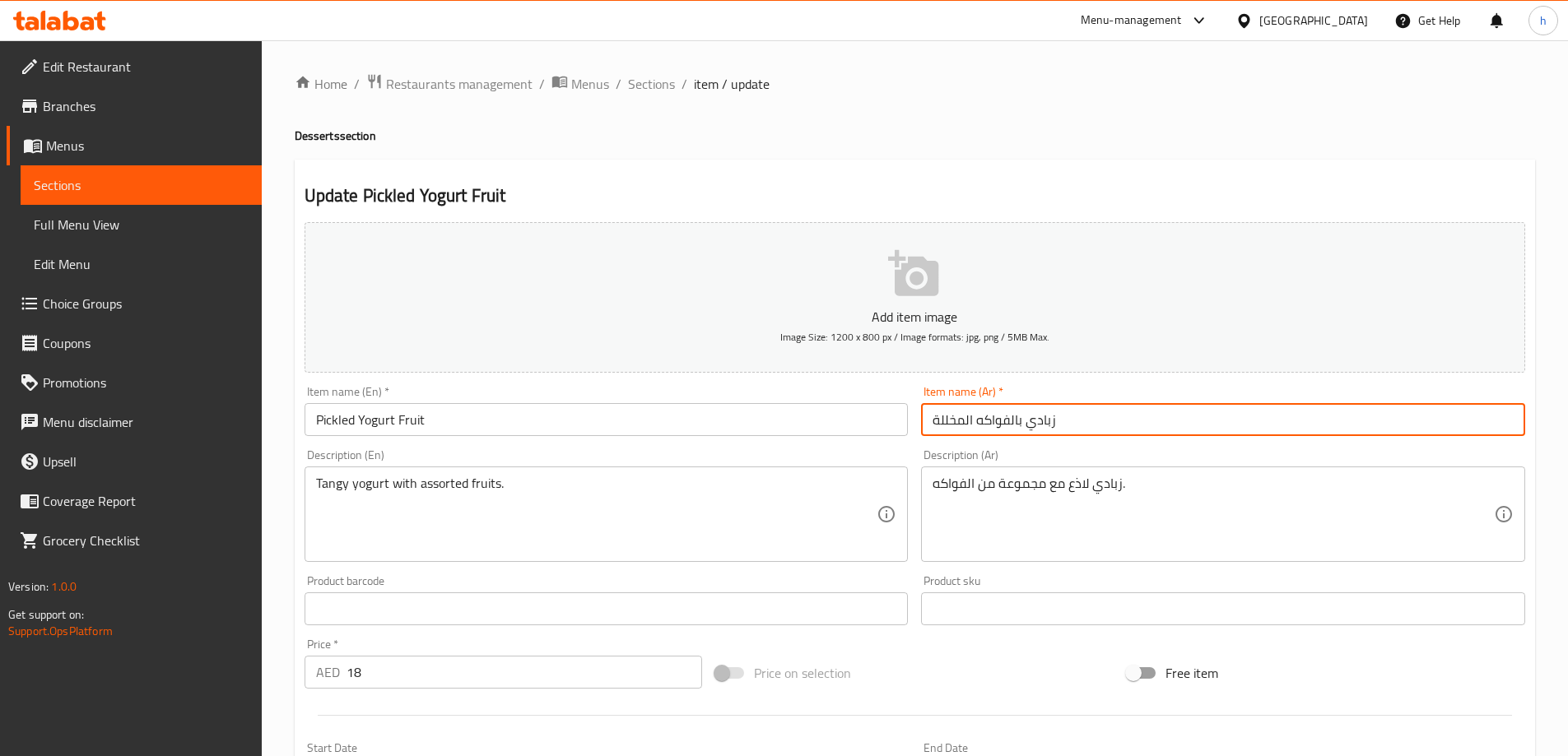
drag, startPoint x: 977, startPoint y: 416, endPoint x: 920, endPoint y: 418, distance: 57.0
click at [920, 418] on div "Item name (Ar)   * زبادي بالفواكه المخللة Item name (Ar) *" at bounding box center [1223, 410] width 618 height 63
click at [962, 416] on input "زبادي بالفواكهبيكلد" at bounding box center [1223, 420] width 604 height 33
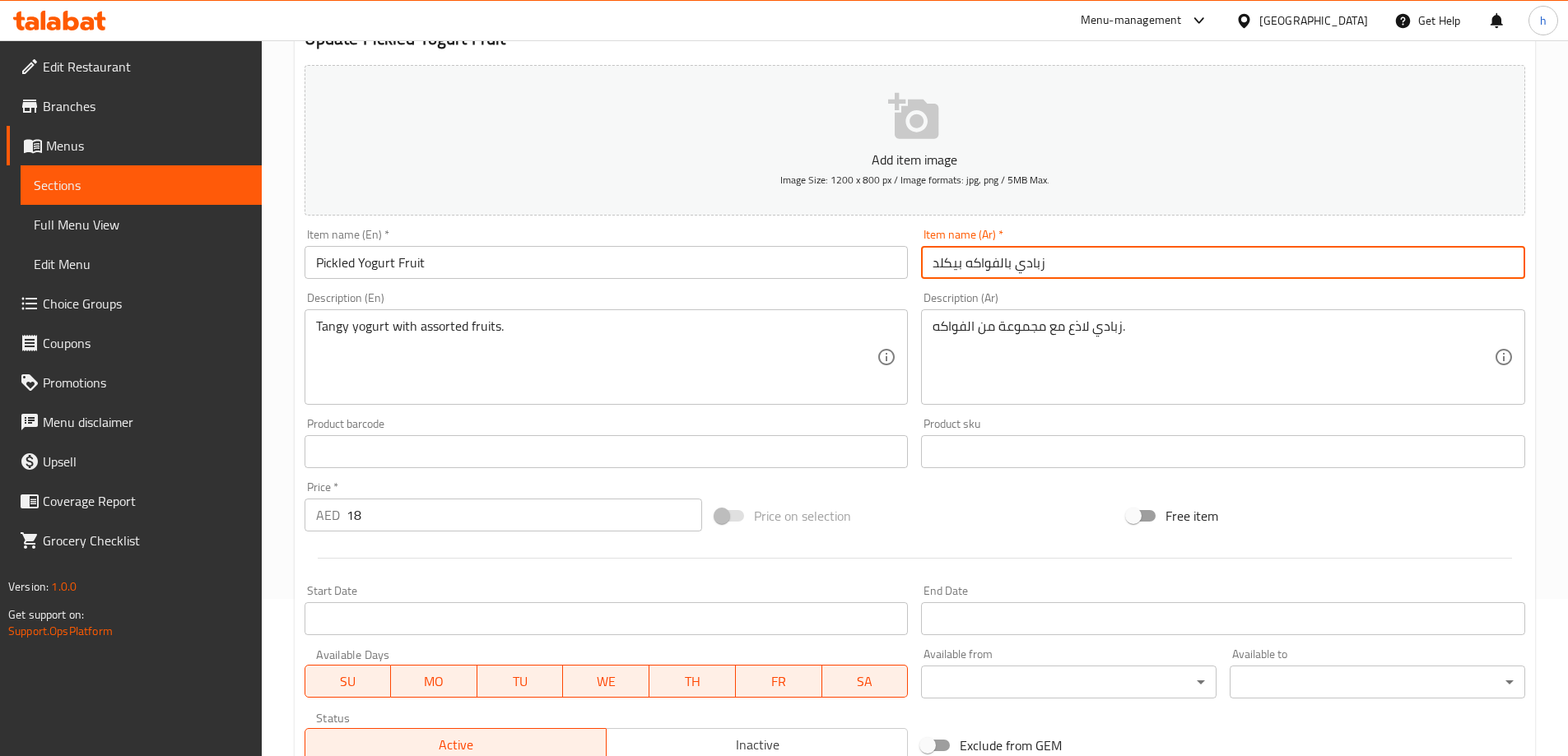
scroll to position [165, 0]
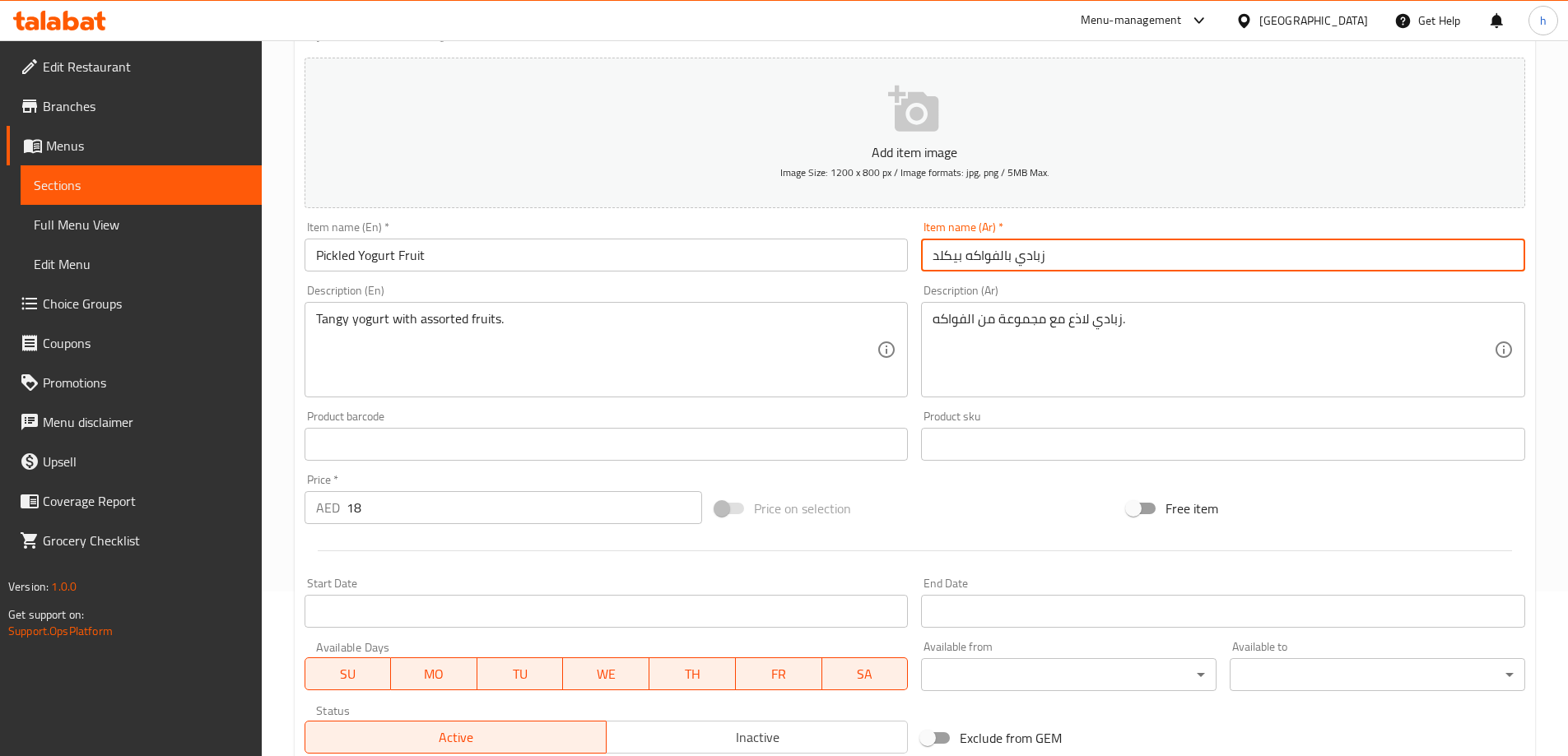
type input "زبادي بالفواكه بيكلد"
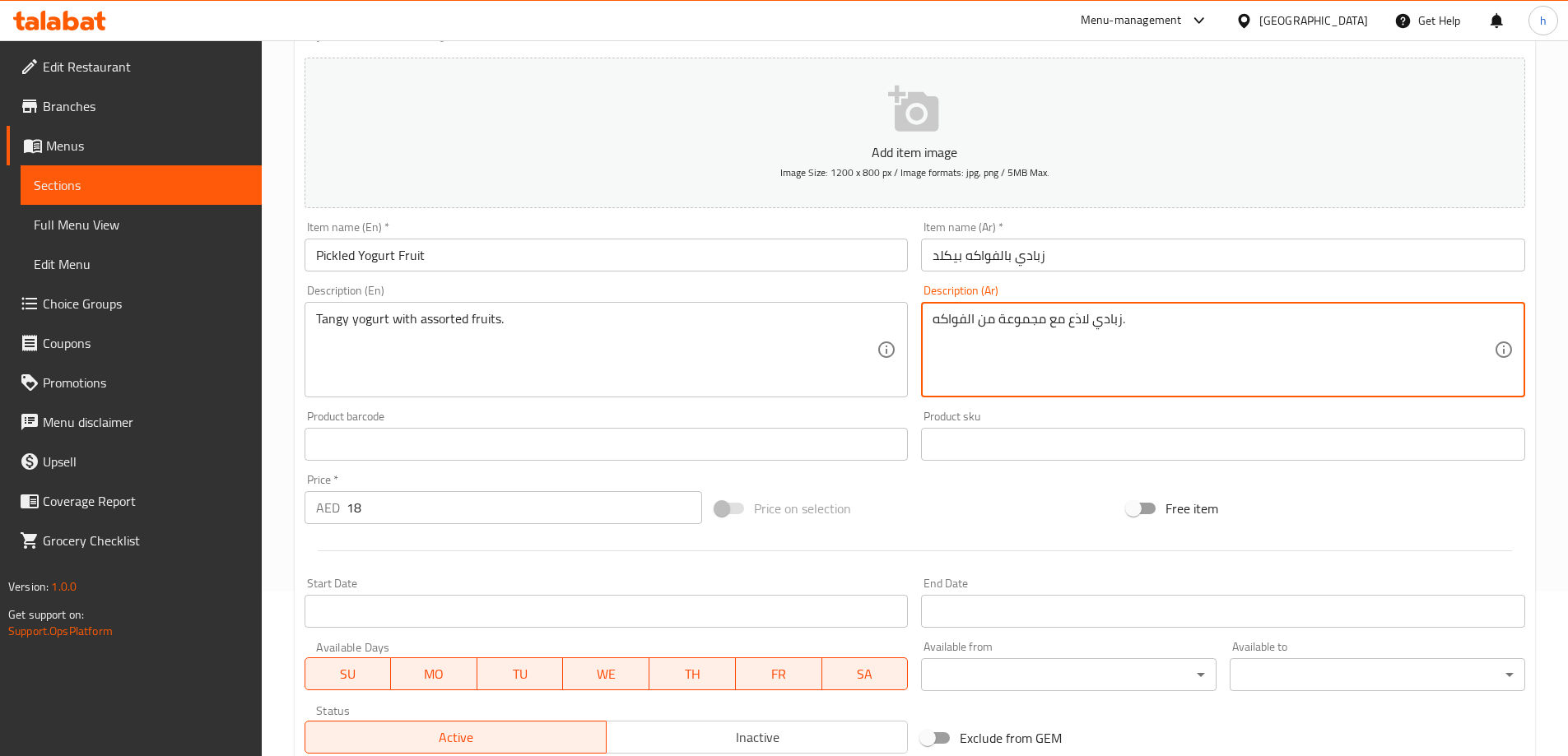
click at [1084, 316] on textarea "زبادي لاذع مع مجموعة من الفواكه." at bounding box center [1213, 350] width 561 height 78
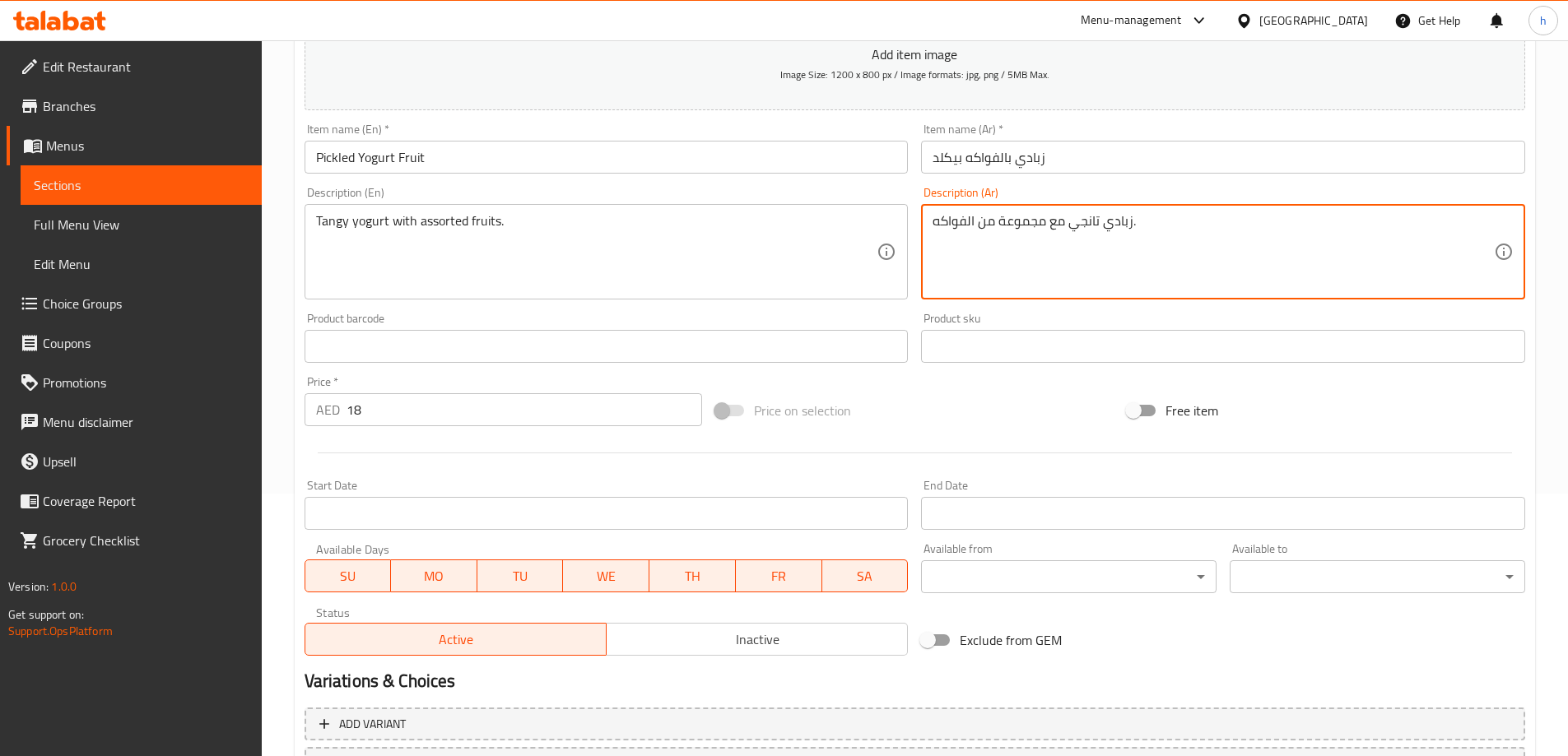
scroll to position [406, 0]
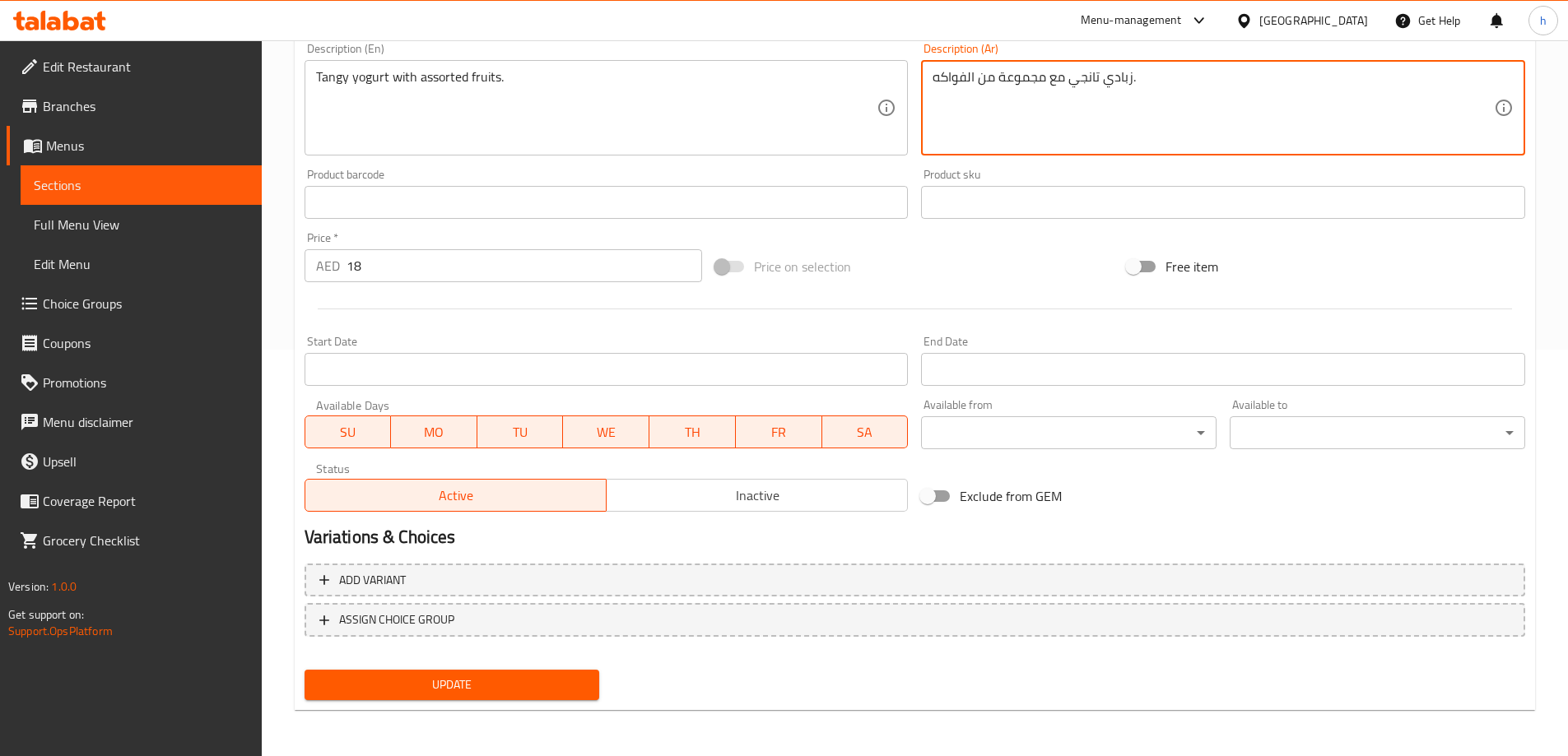
type textarea "زبادي تانجي مع مجموعة من الفواكه."
click at [496, 689] on span "Update" at bounding box center [452, 685] width 269 height 20
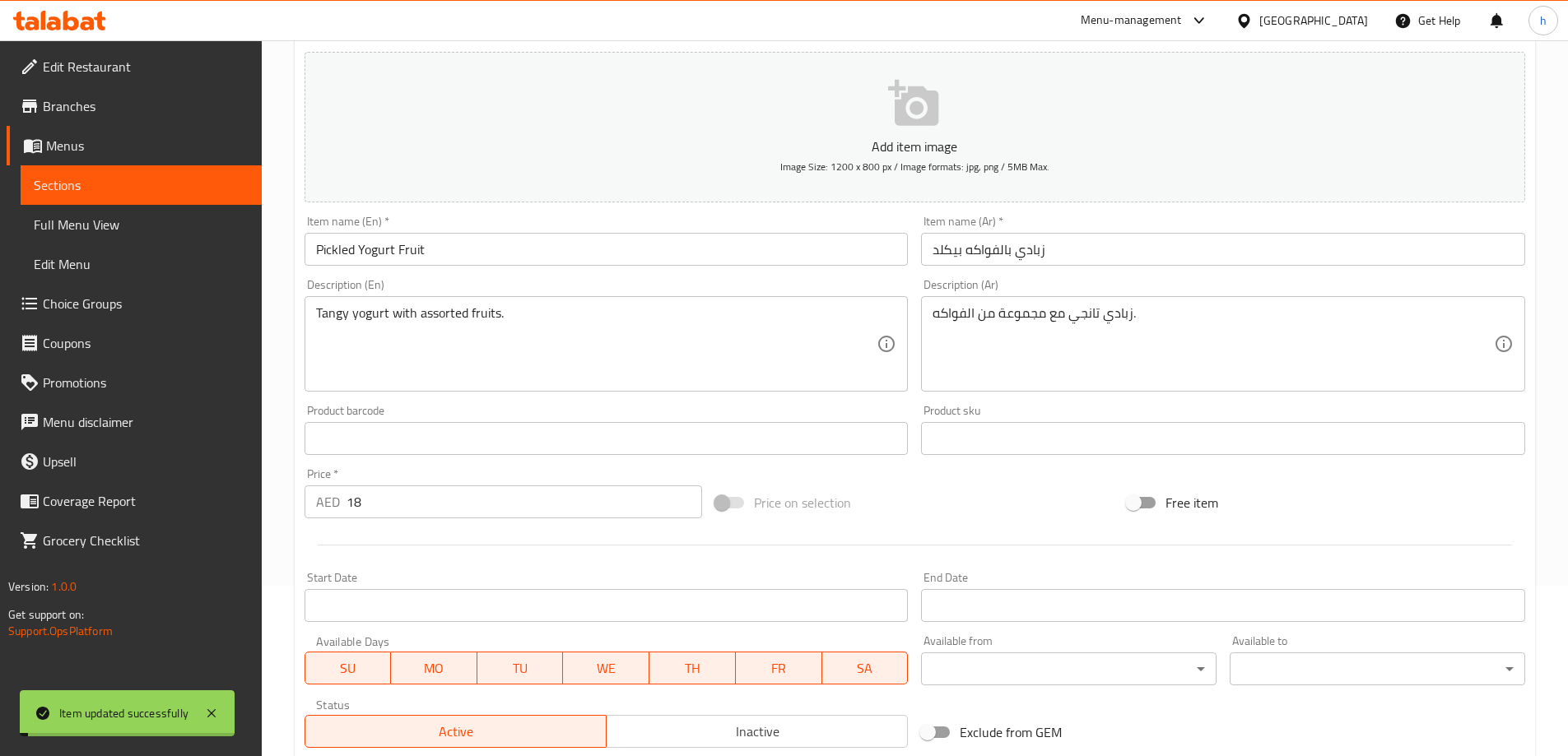
scroll to position [0, 0]
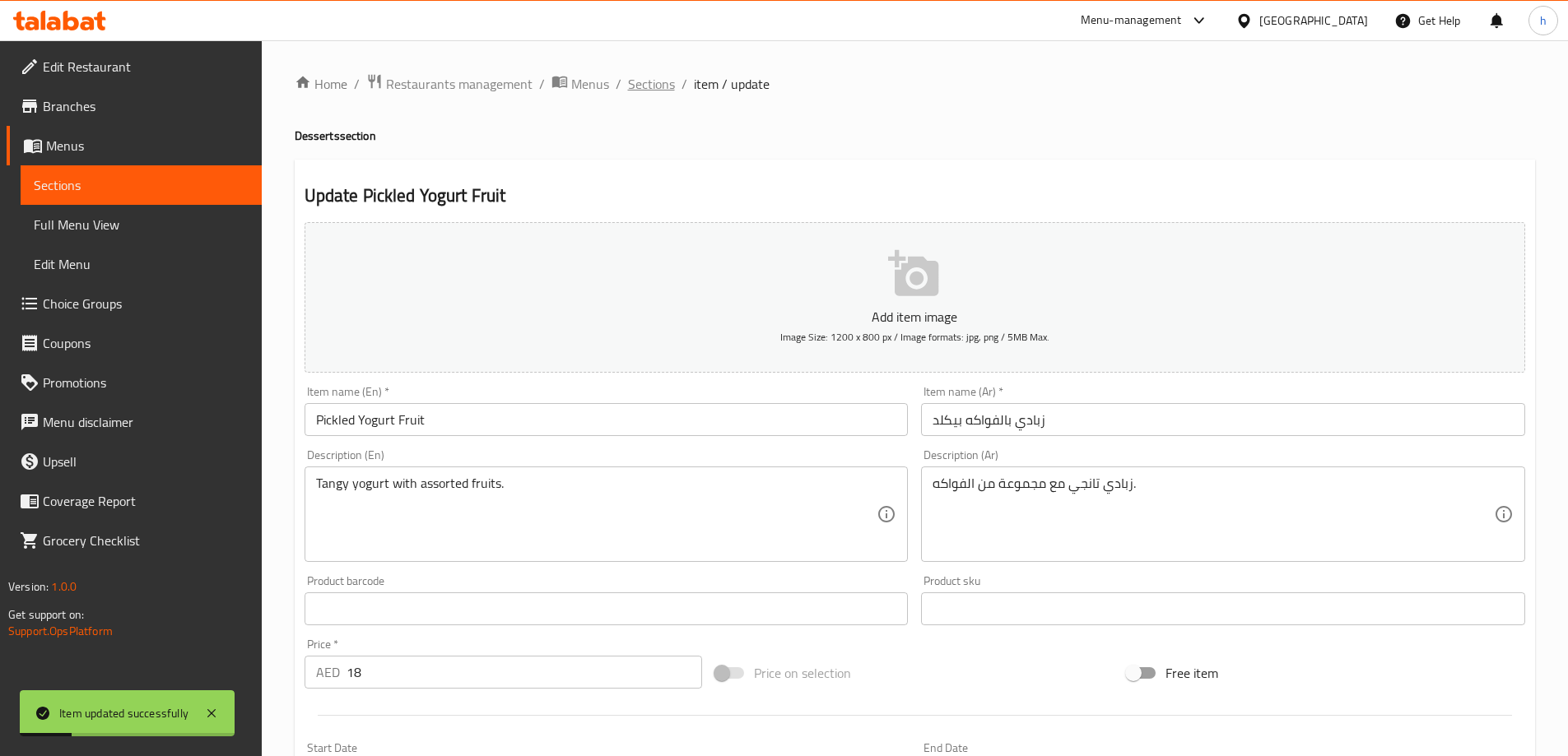
click at [645, 77] on span "Sections" at bounding box center [652, 84] width 47 height 19
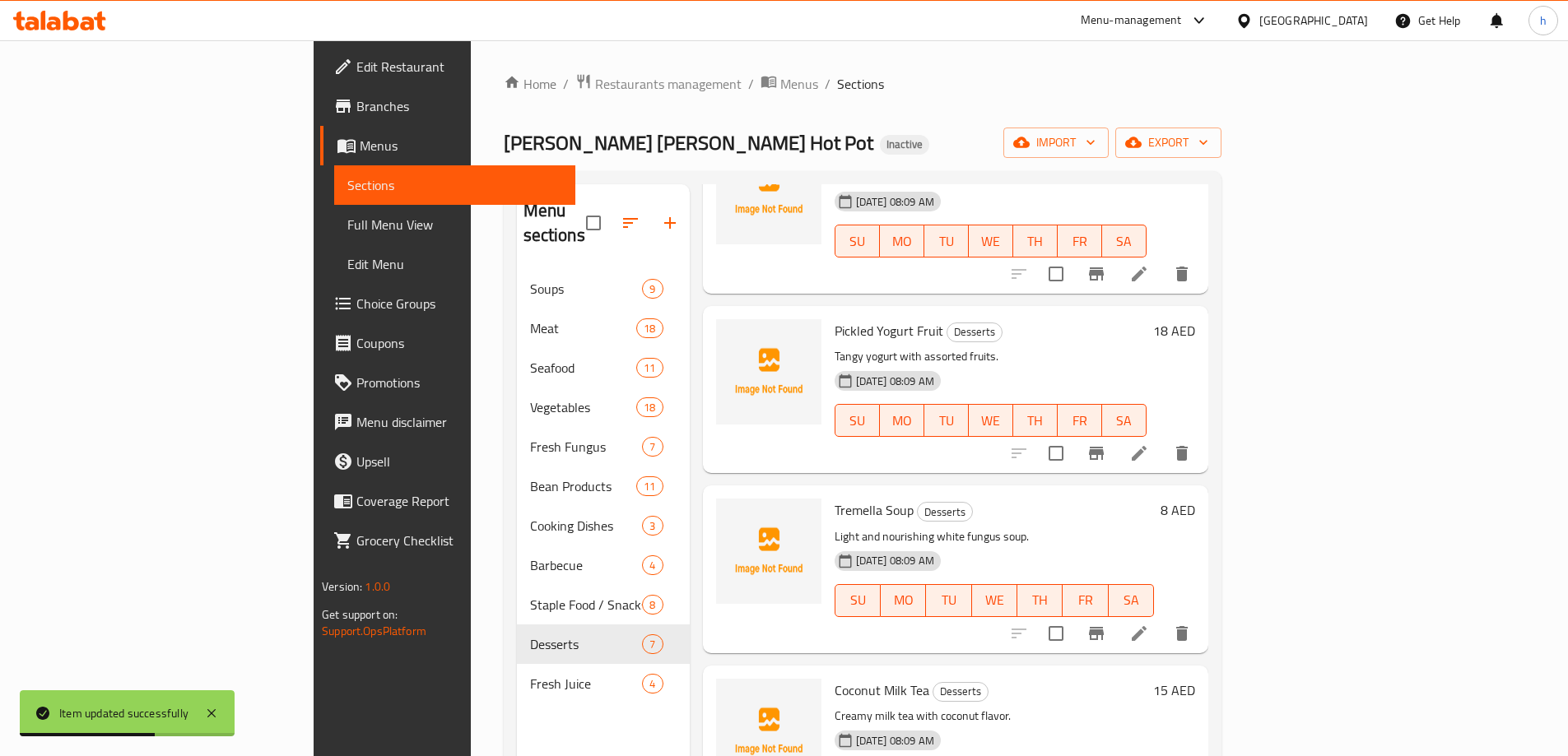
scroll to position [411, 0]
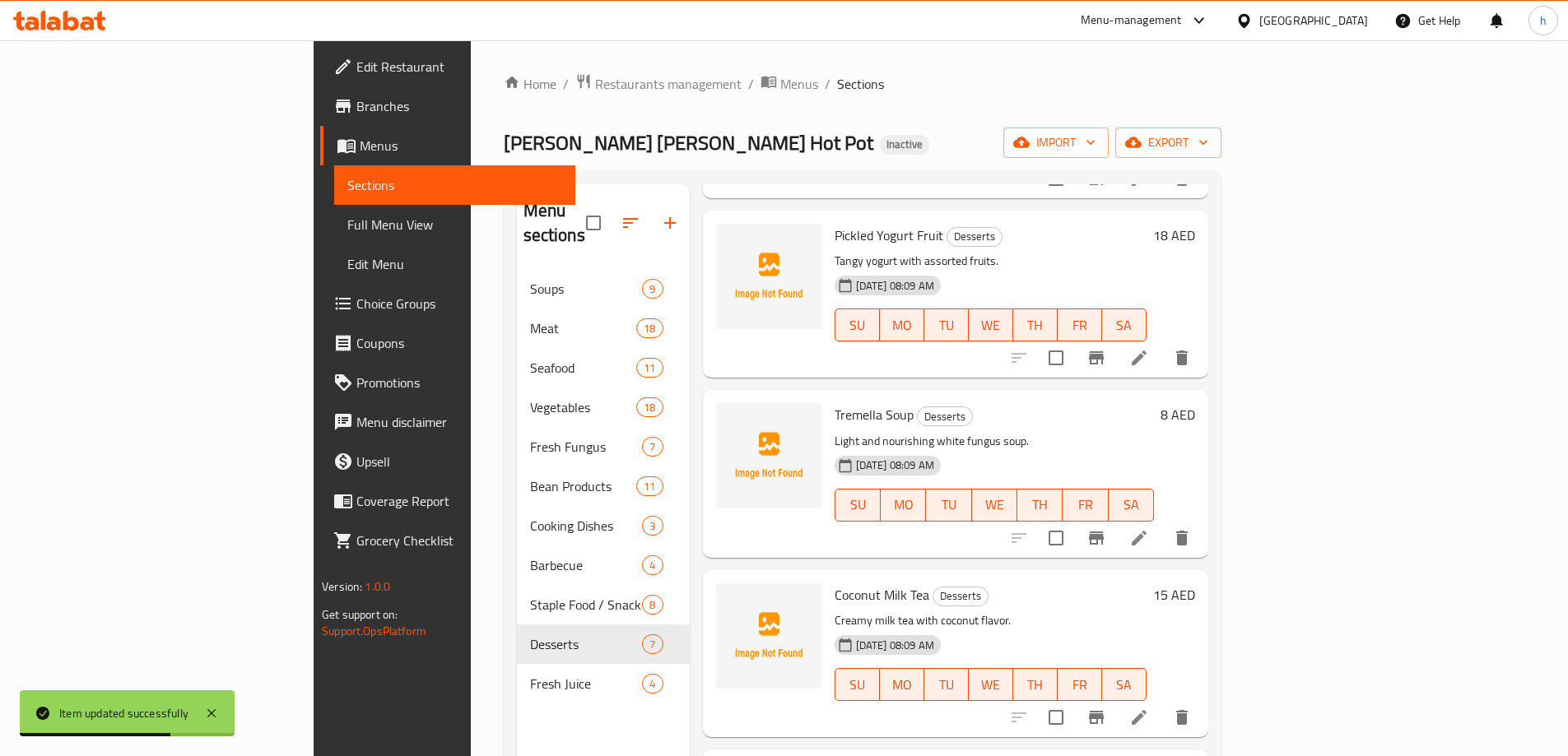
click at [1163, 523] on li at bounding box center [1138, 538] width 46 height 29
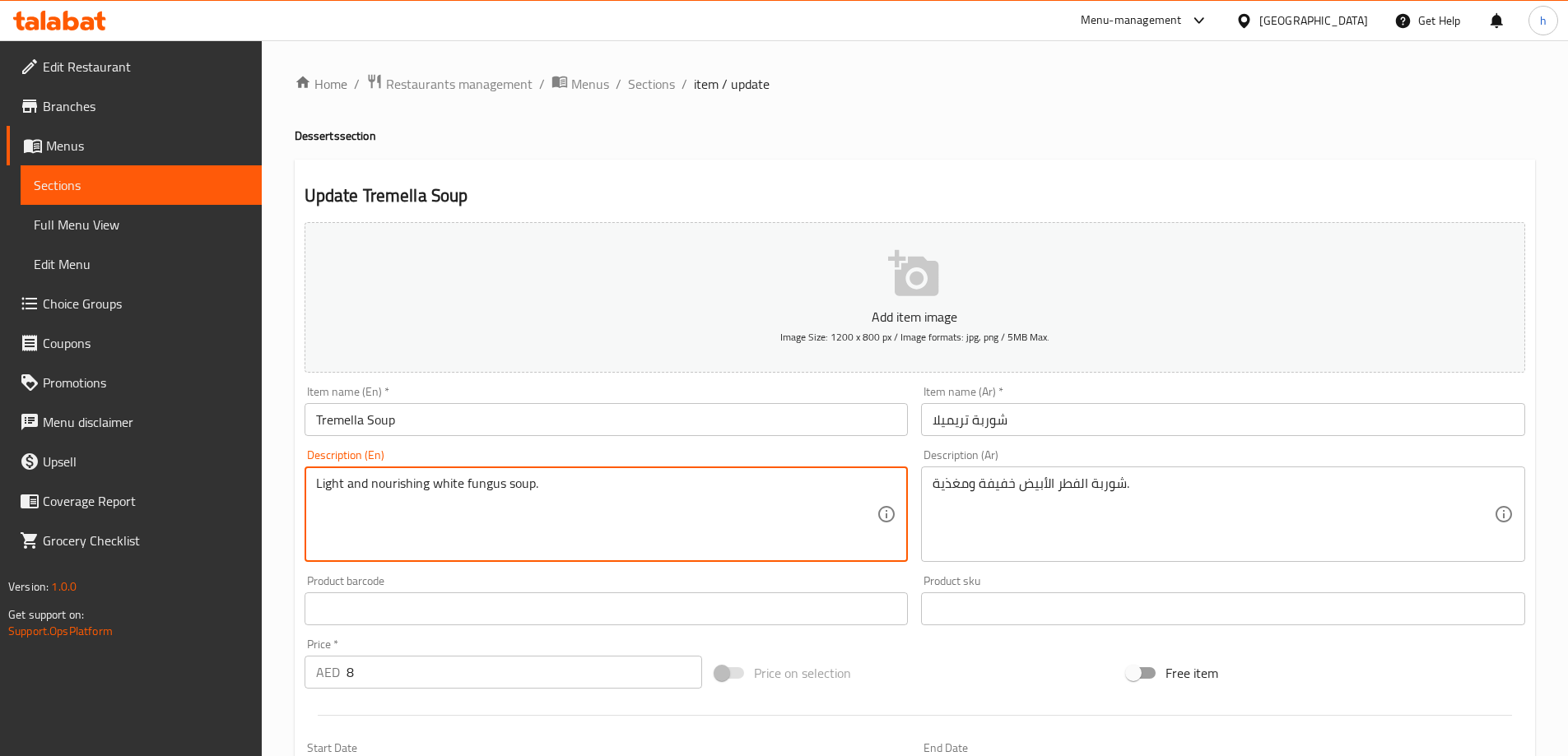
click at [485, 482] on textarea "Light and nourishing white fungus soup." at bounding box center [596, 514] width 561 height 78
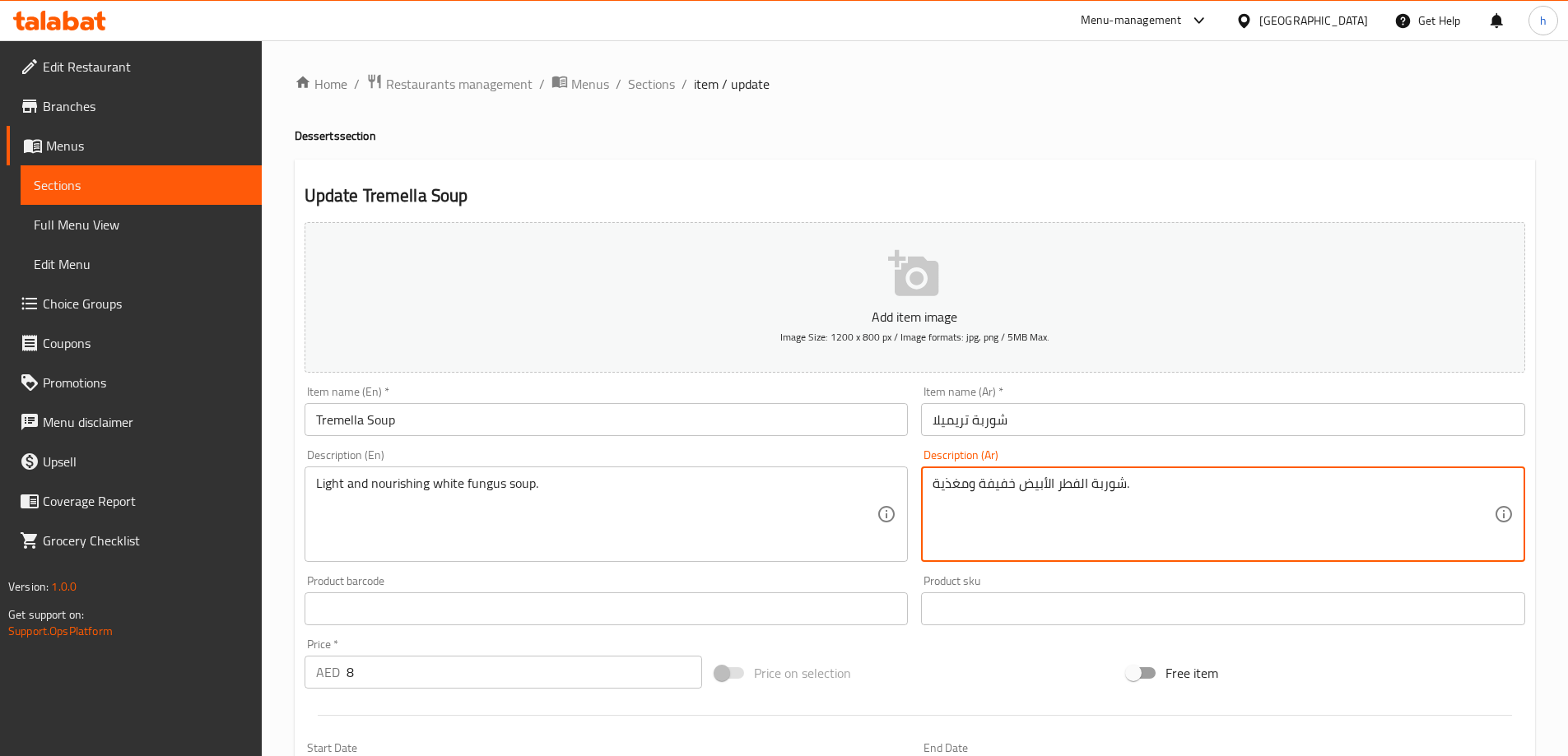
click at [1063, 486] on textarea "شوربة الفطر الأبيض خفيفة ومغذية." at bounding box center [1213, 514] width 561 height 78
type textarea "شوربة فونجي الأبيض خفيفة ومغذية."
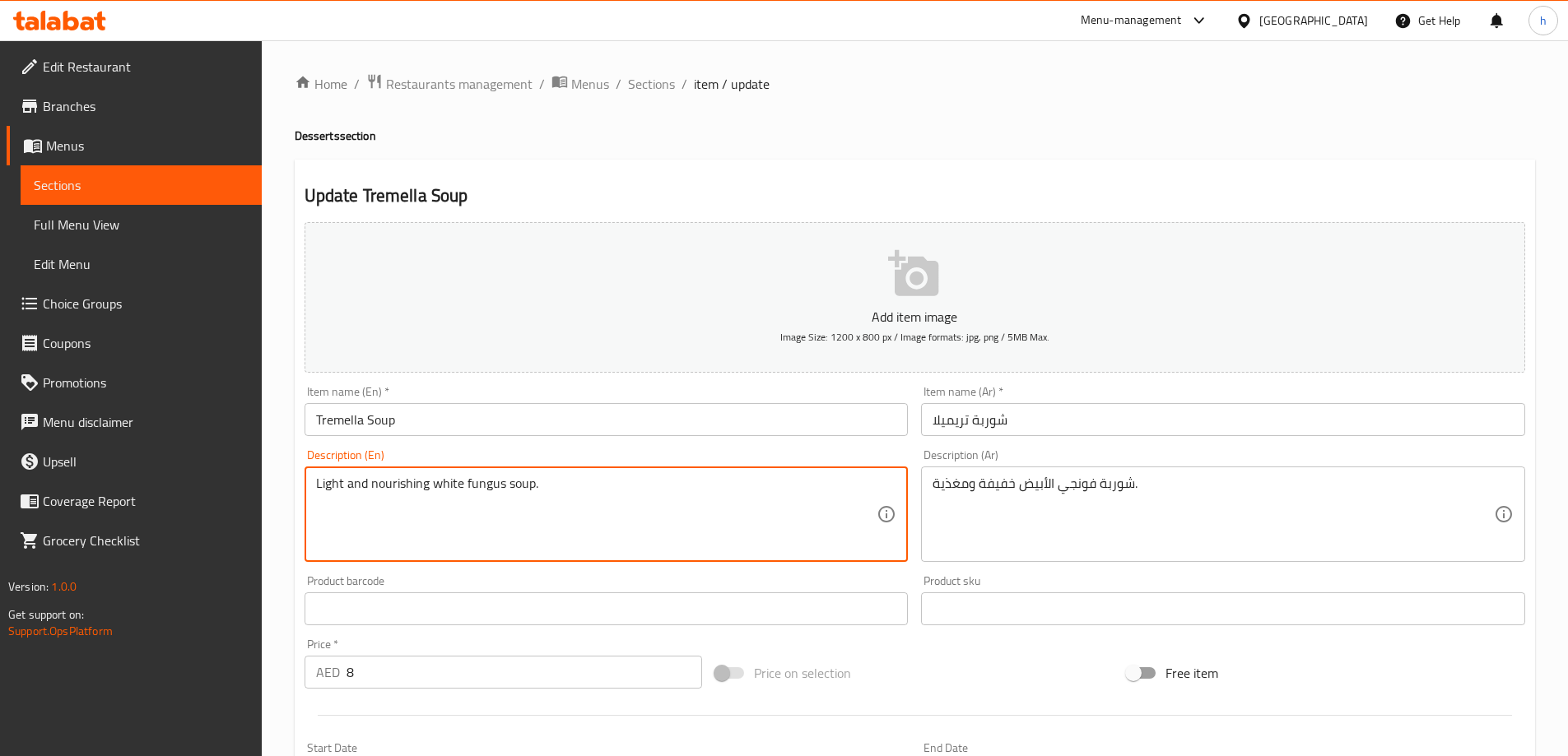
click at [402, 481] on textarea "Light and nourishing white fungus soup." at bounding box center [596, 514] width 561 height 78
click at [464, 512] on textarea "Light and nourishing white fungus soup." at bounding box center [596, 514] width 561 height 78
click at [321, 507] on textarea "Light and nourishing white fungus soup." at bounding box center [596, 514] width 561 height 78
click at [384, 501] on textarea "Light and nourishing white fungus soup." at bounding box center [596, 514] width 561 height 78
click at [450, 499] on textarea "Light and nourishing white fungus soup." at bounding box center [596, 514] width 561 height 78
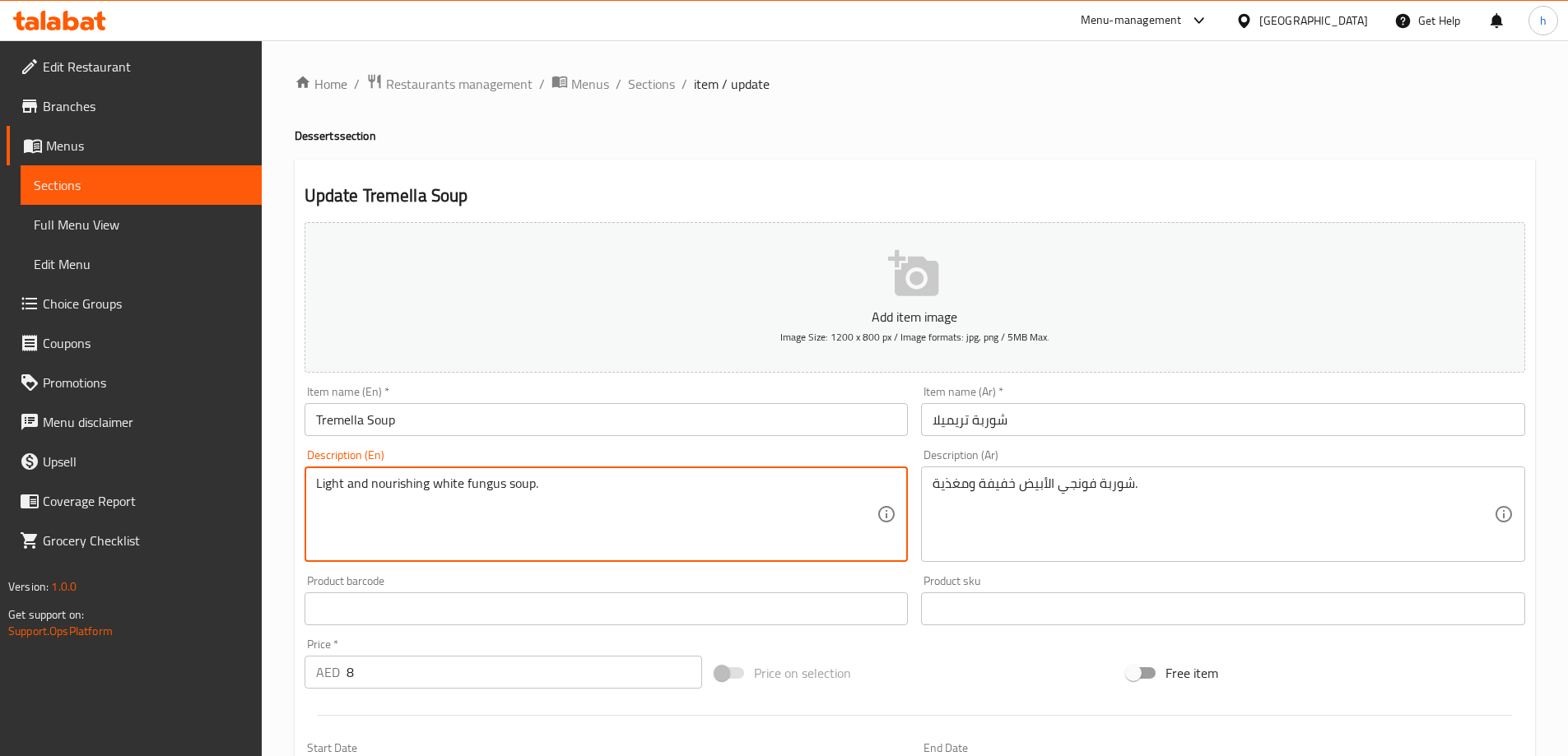
click at [494, 494] on textarea "Light and nourishing white fungus soup." at bounding box center [596, 514] width 561 height 78
click at [568, 496] on textarea "Light and nourishing white fungus soup." at bounding box center [596, 514] width 561 height 78
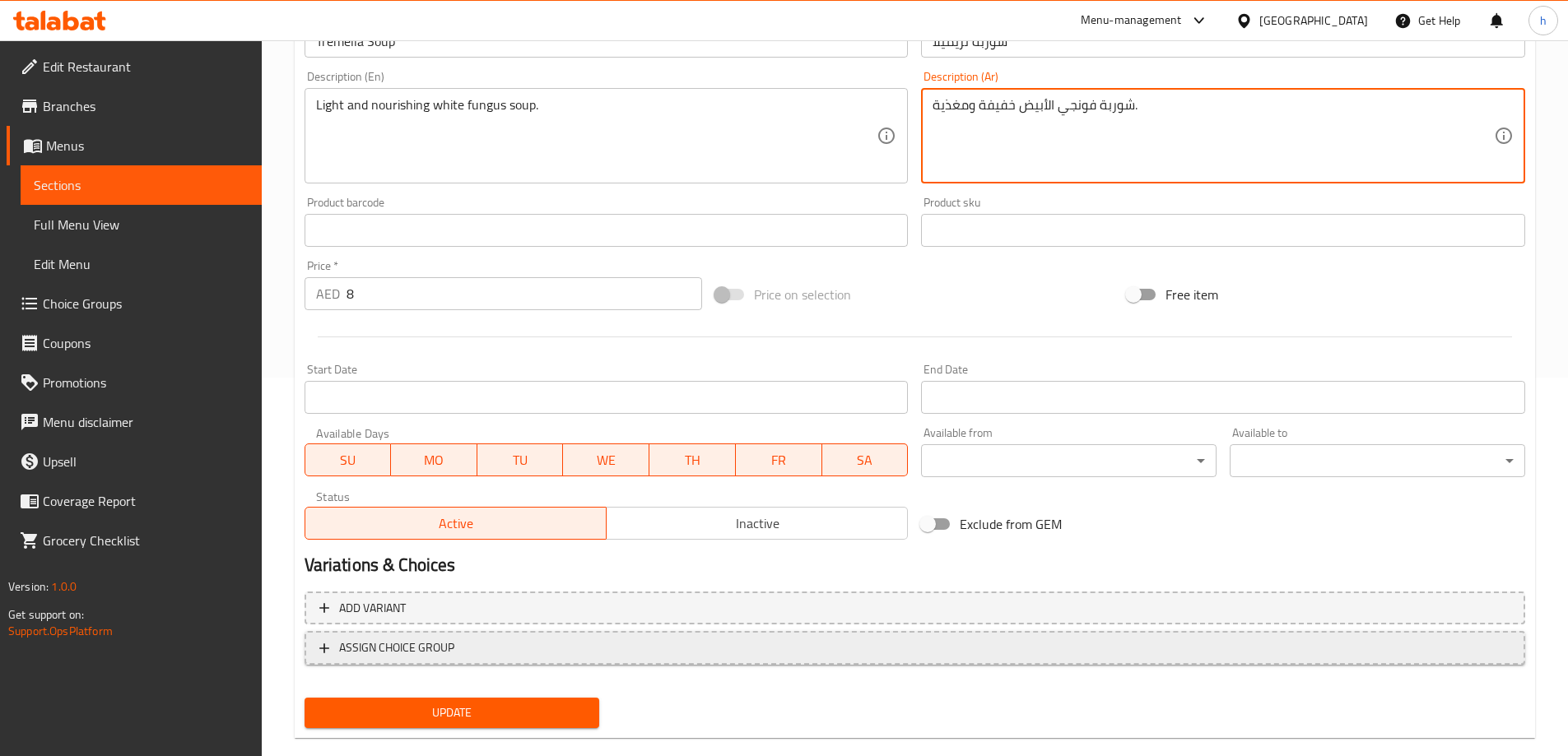
scroll to position [406, 0]
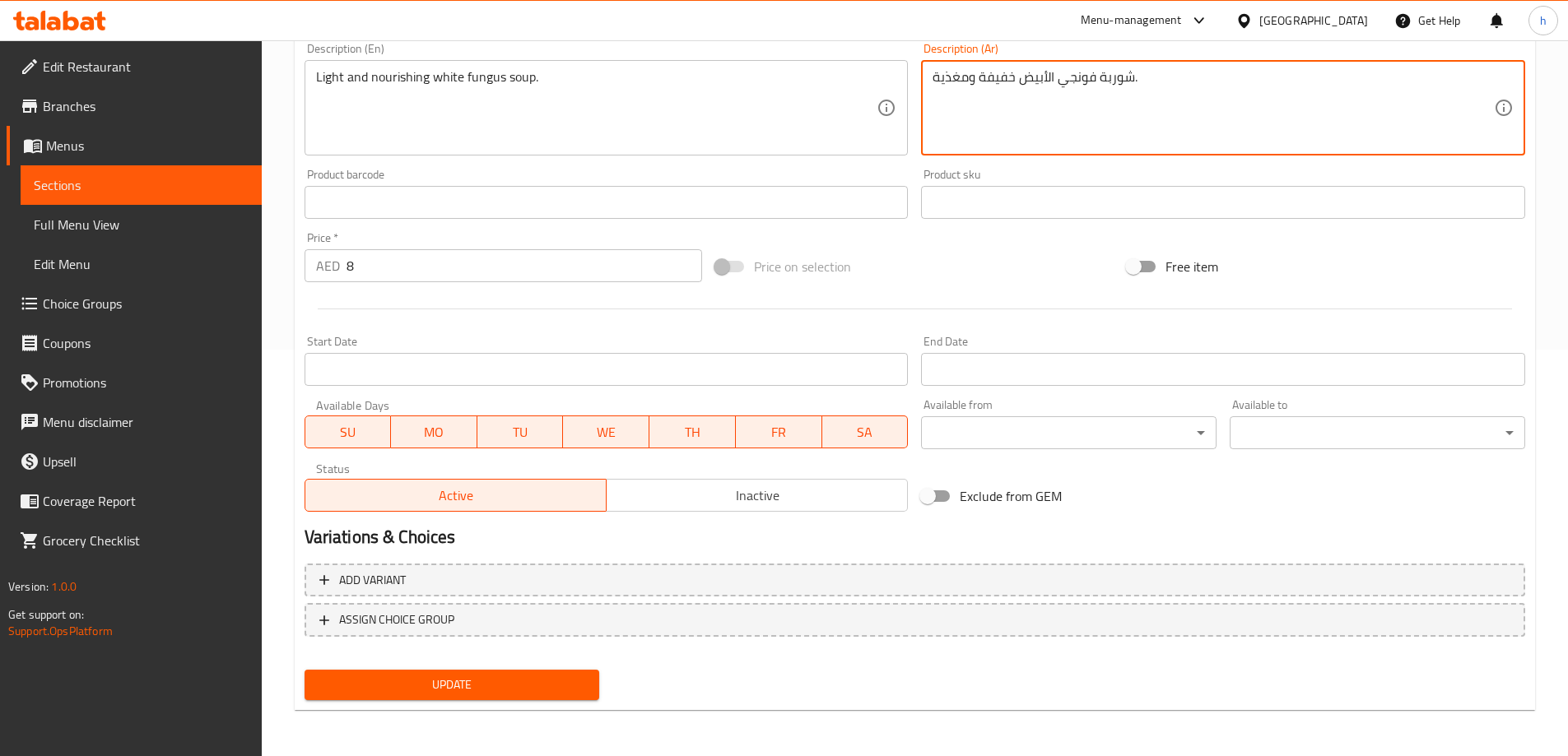
click at [566, 677] on span "Update" at bounding box center [452, 685] width 269 height 20
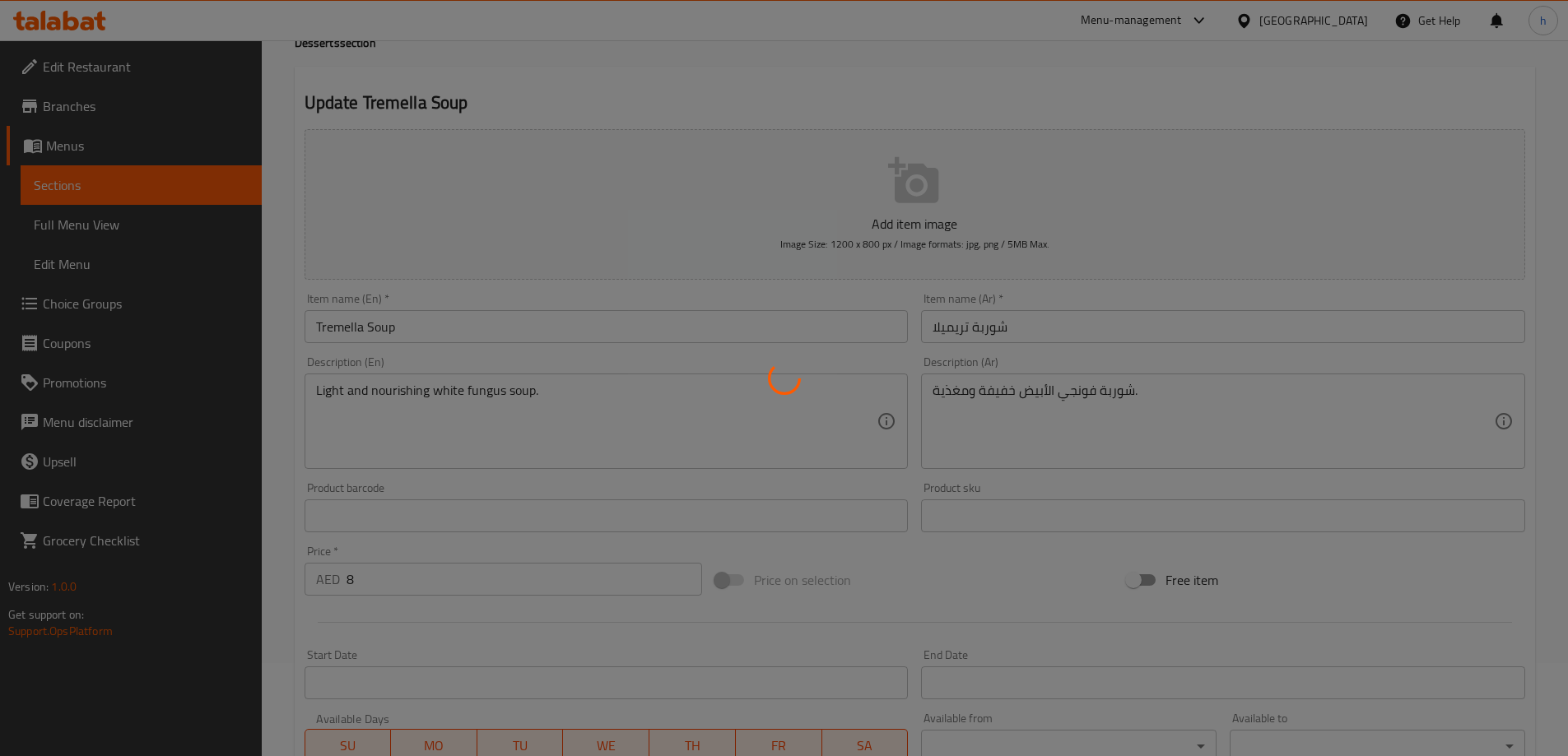
scroll to position [0, 0]
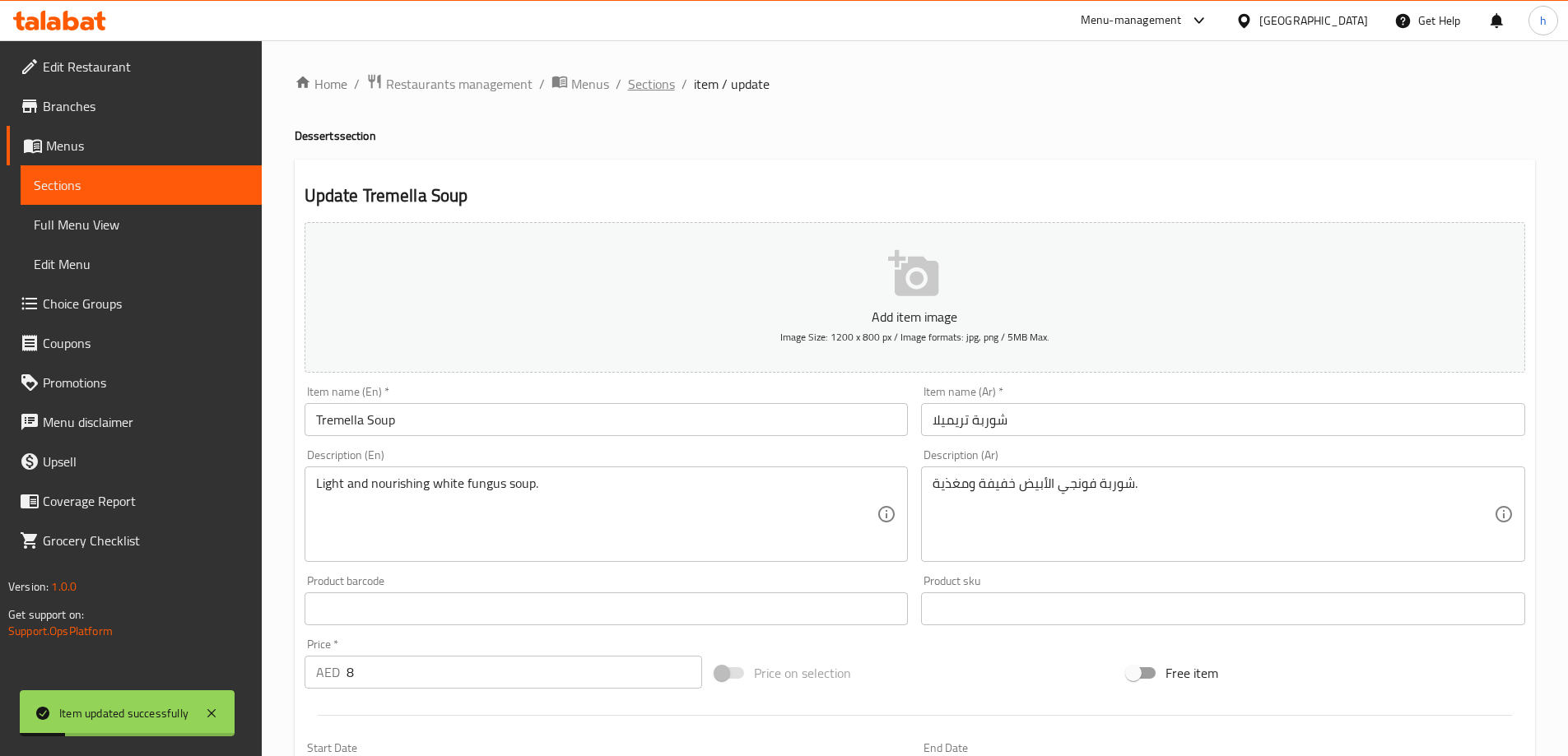
click at [653, 90] on span "Sections" at bounding box center [652, 84] width 47 height 19
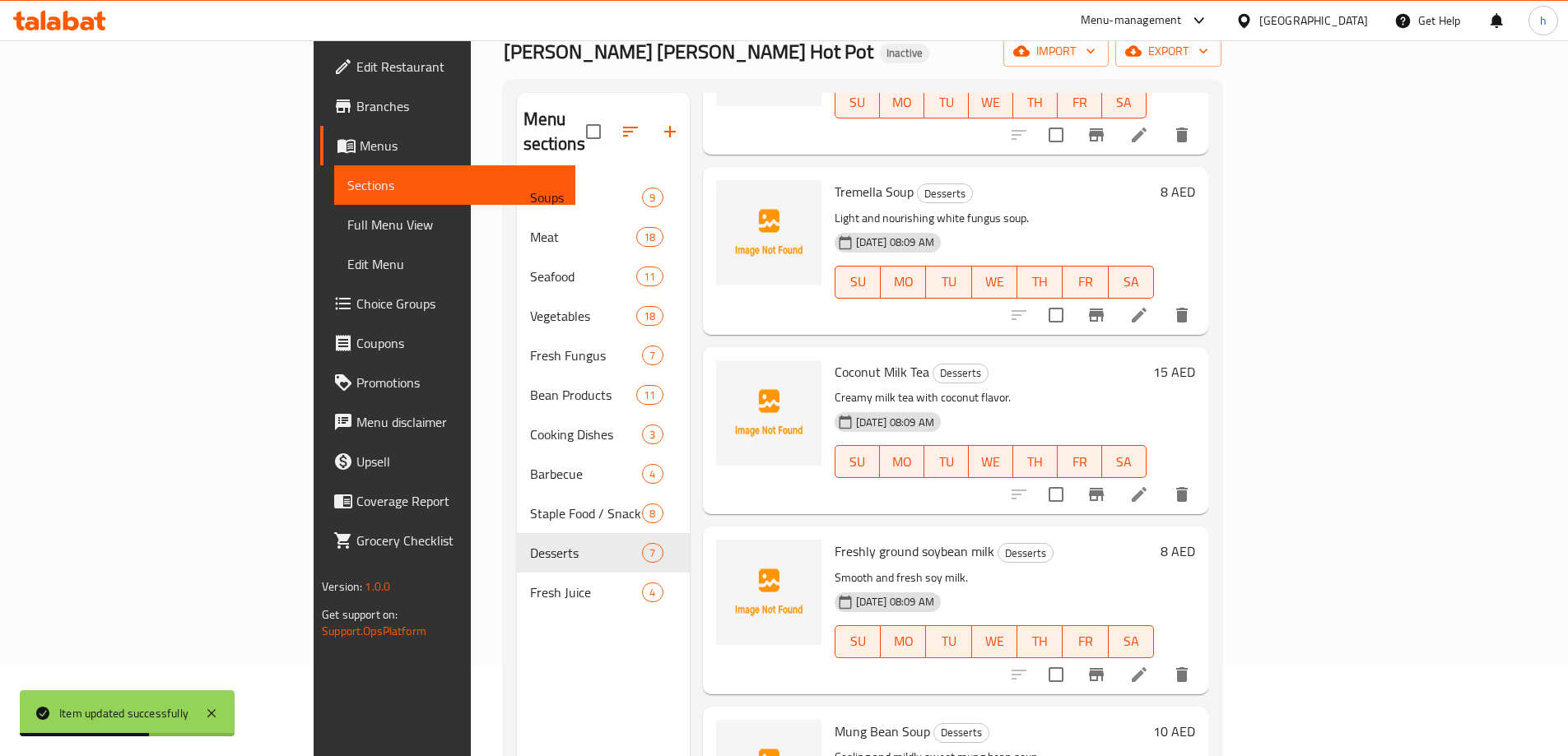
scroll to position [231, 0]
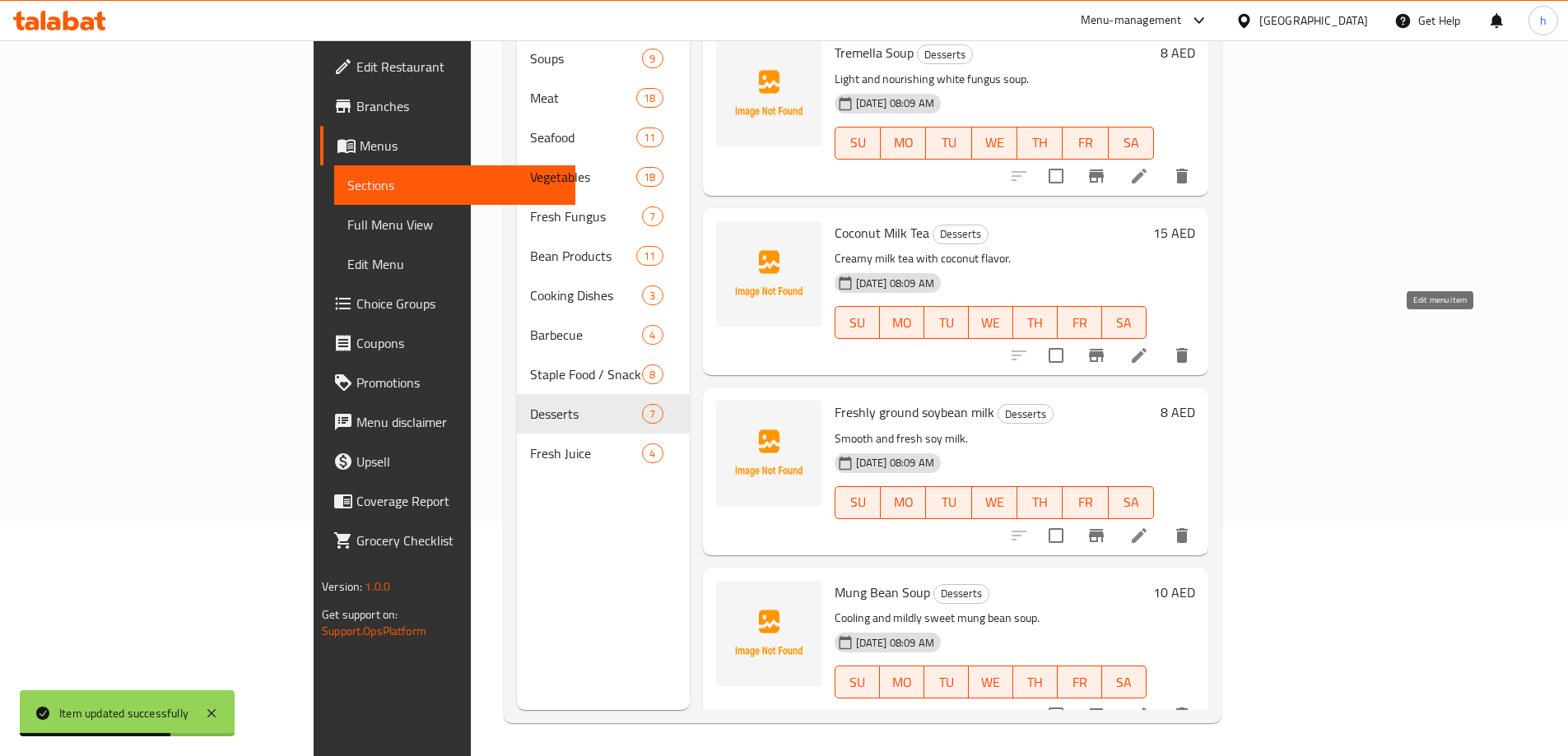
click at [1149, 346] on icon at bounding box center [1139, 356] width 19 height 19
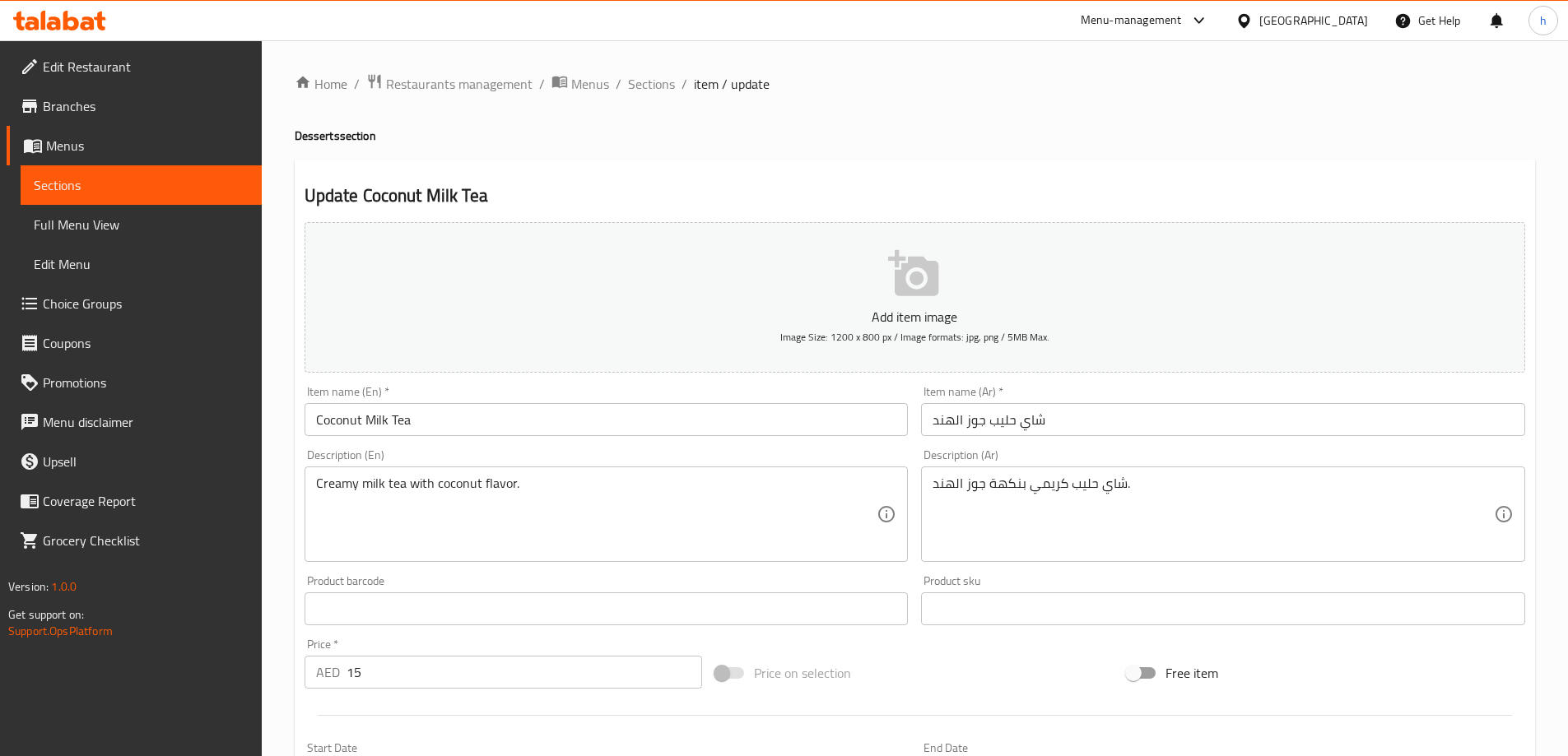
drag, startPoint x: 631, startPoint y: 87, endPoint x: 679, endPoint y: 108, distance: 52.4
click at [631, 87] on span "Sections" at bounding box center [652, 84] width 47 height 19
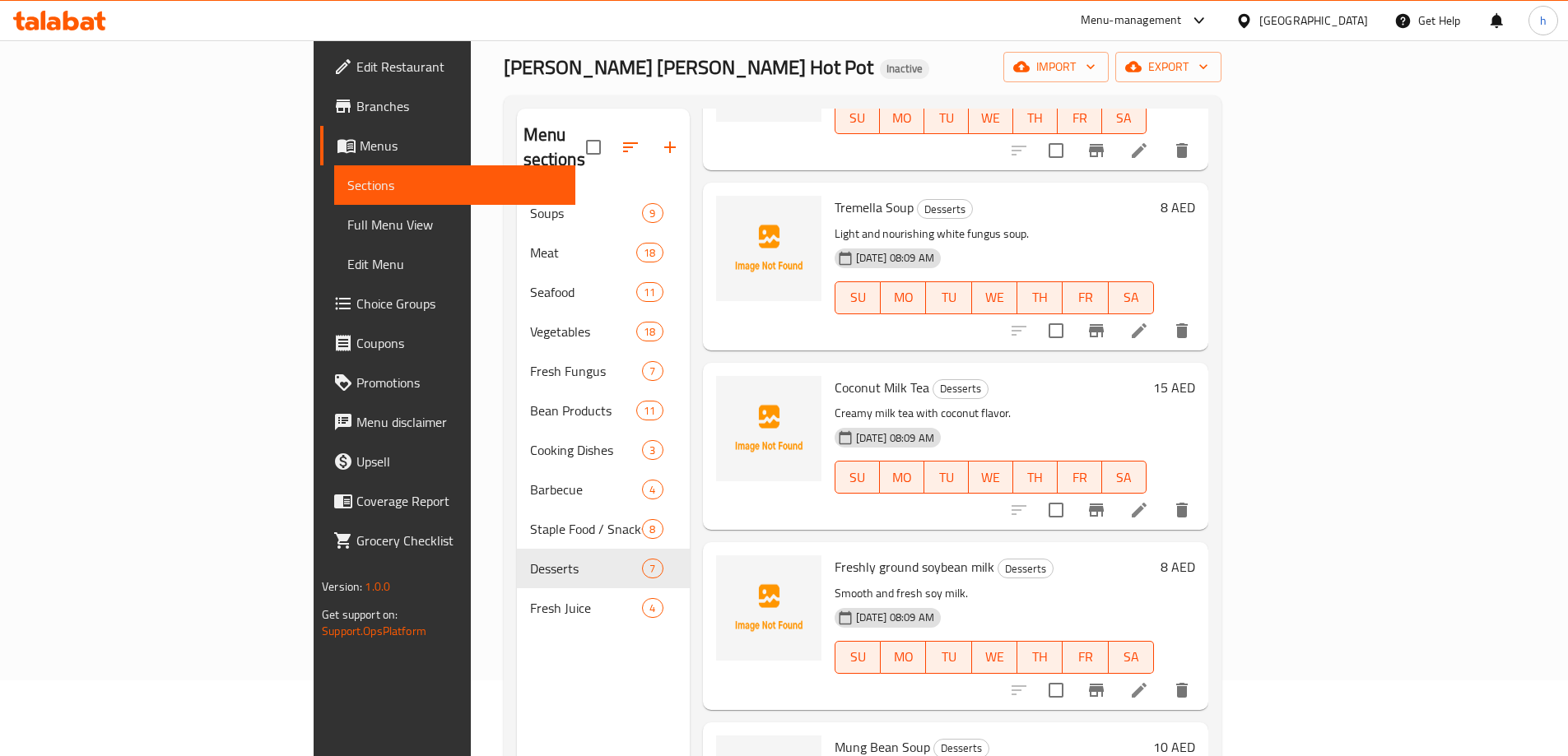
scroll to position [231, 0]
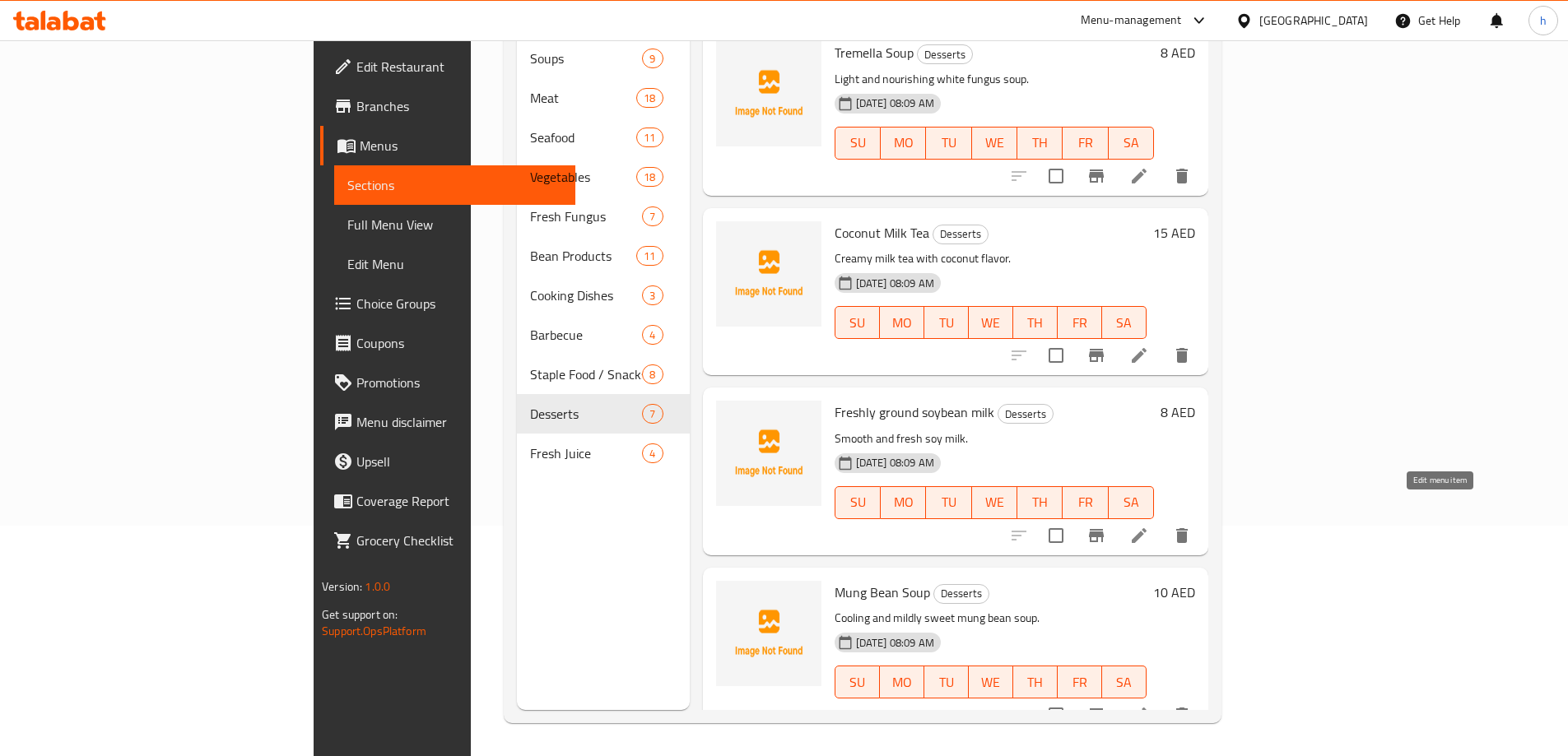
click at [1149, 526] on icon at bounding box center [1139, 536] width 19 height 19
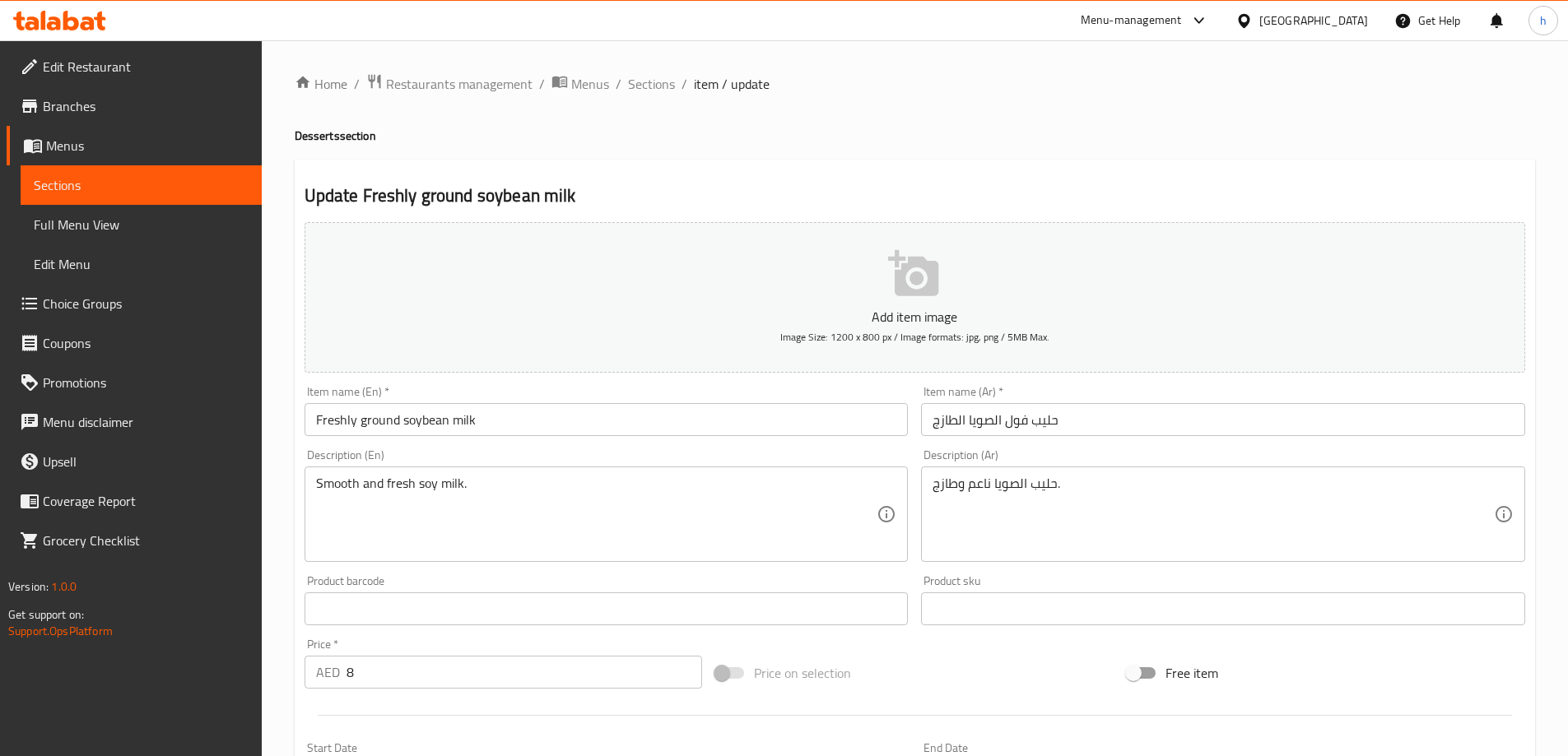
click at [409, 426] on input "Freshly ground soybean milk" at bounding box center [607, 420] width 604 height 33
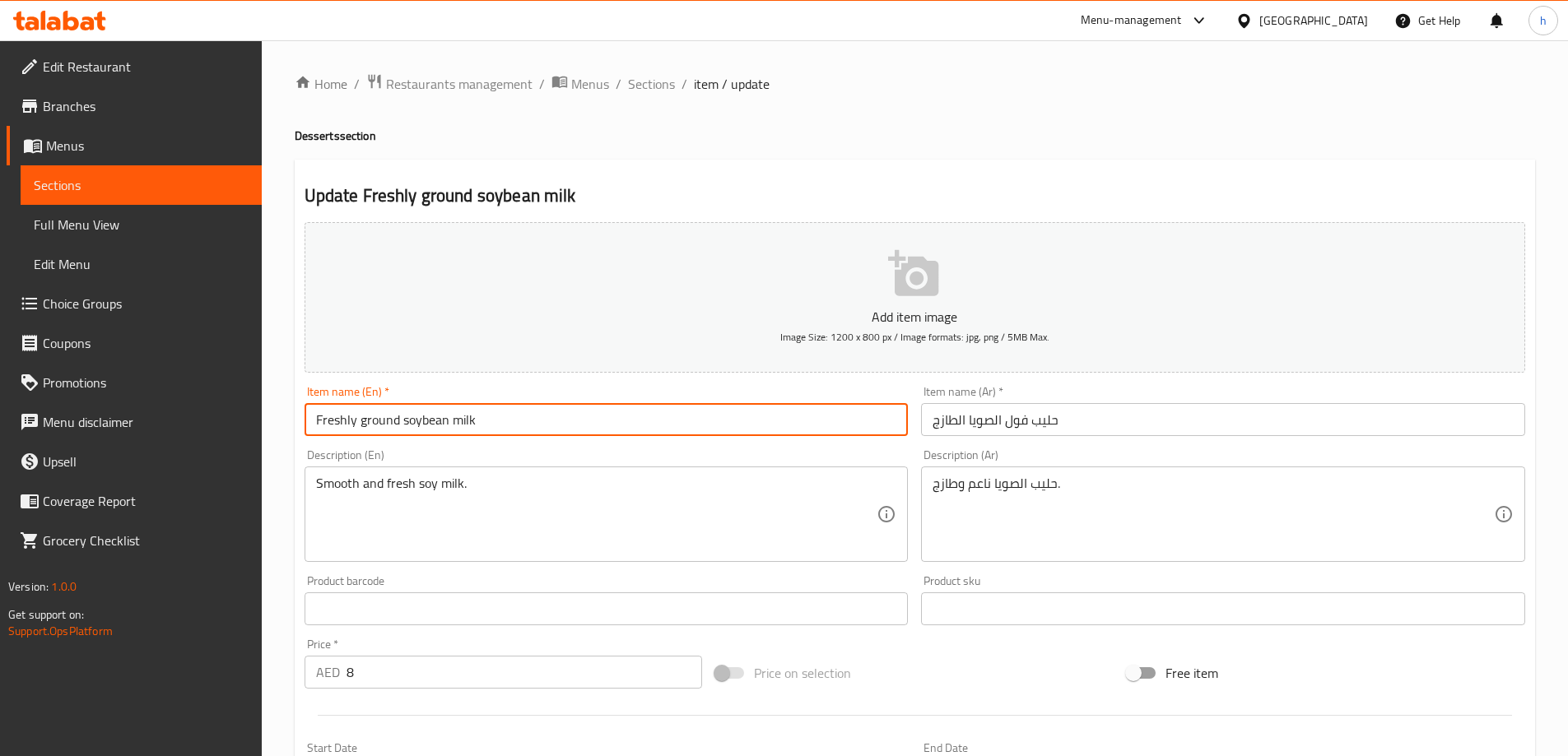
click at [409, 426] on input "Freshly ground soybean milk" at bounding box center [607, 420] width 604 height 33
click at [395, 421] on input "Freshly ground soybean milk" at bounding box center [607, 420] width 604 height 33
click at [441, 423] on input "Freshly ground soybean milk" at bounding box center [607, 420] width 604 height 33
click at [489, 427] on input "Freshly ground soybean milk" at bounding box center [607, 420] width 604 height 33
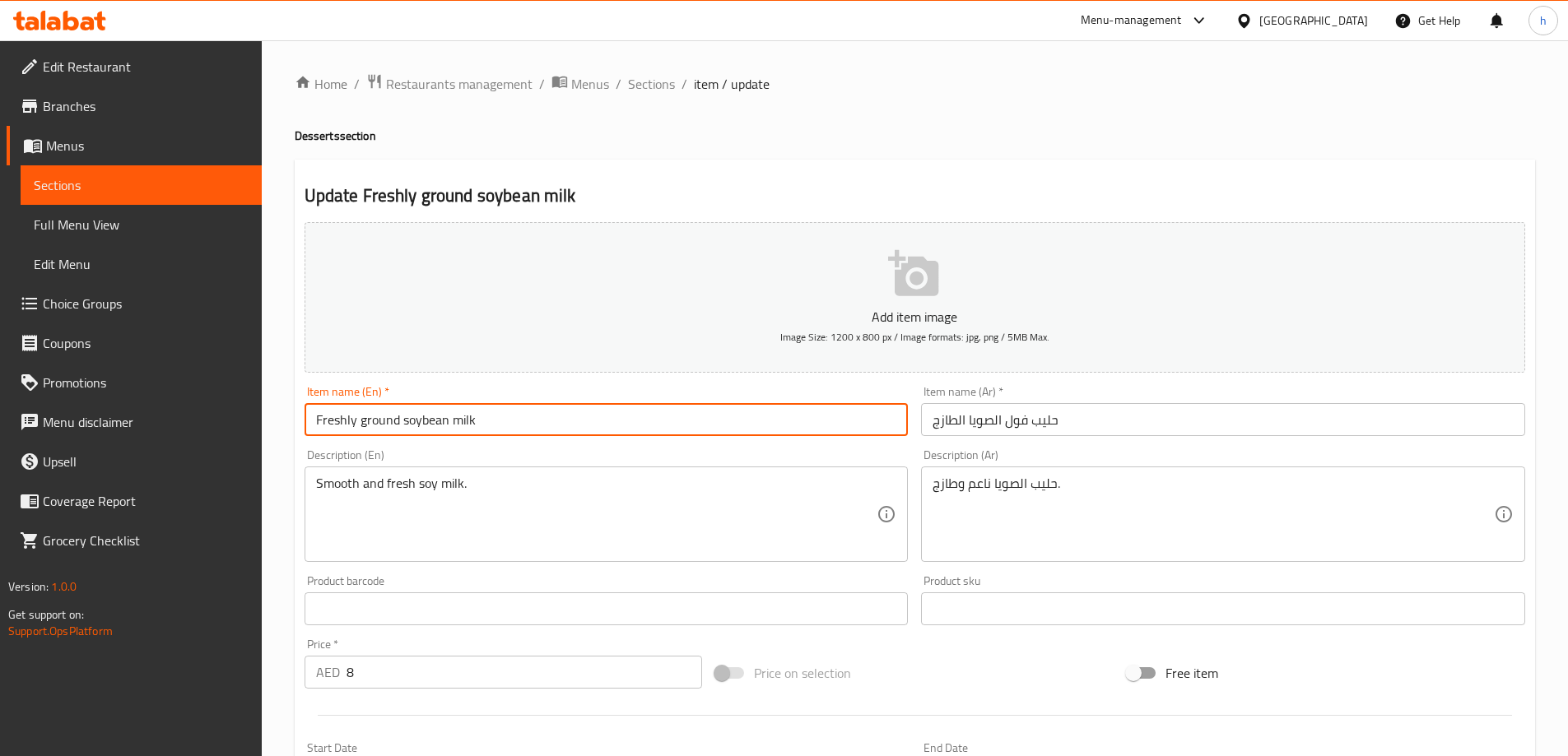
click at [457, 427] on input "Freshly ground soybean milk" at bounding box center [607, 420] width 604 height 33
click at [390, 427] on input "Freshly ground soybean milk" at bounding box center [607, 420] width 604 height 33
drag, startPoint x: 568, startPoint y: 418, endPoint x: 587, endPoint y: 415, distance: 19.2
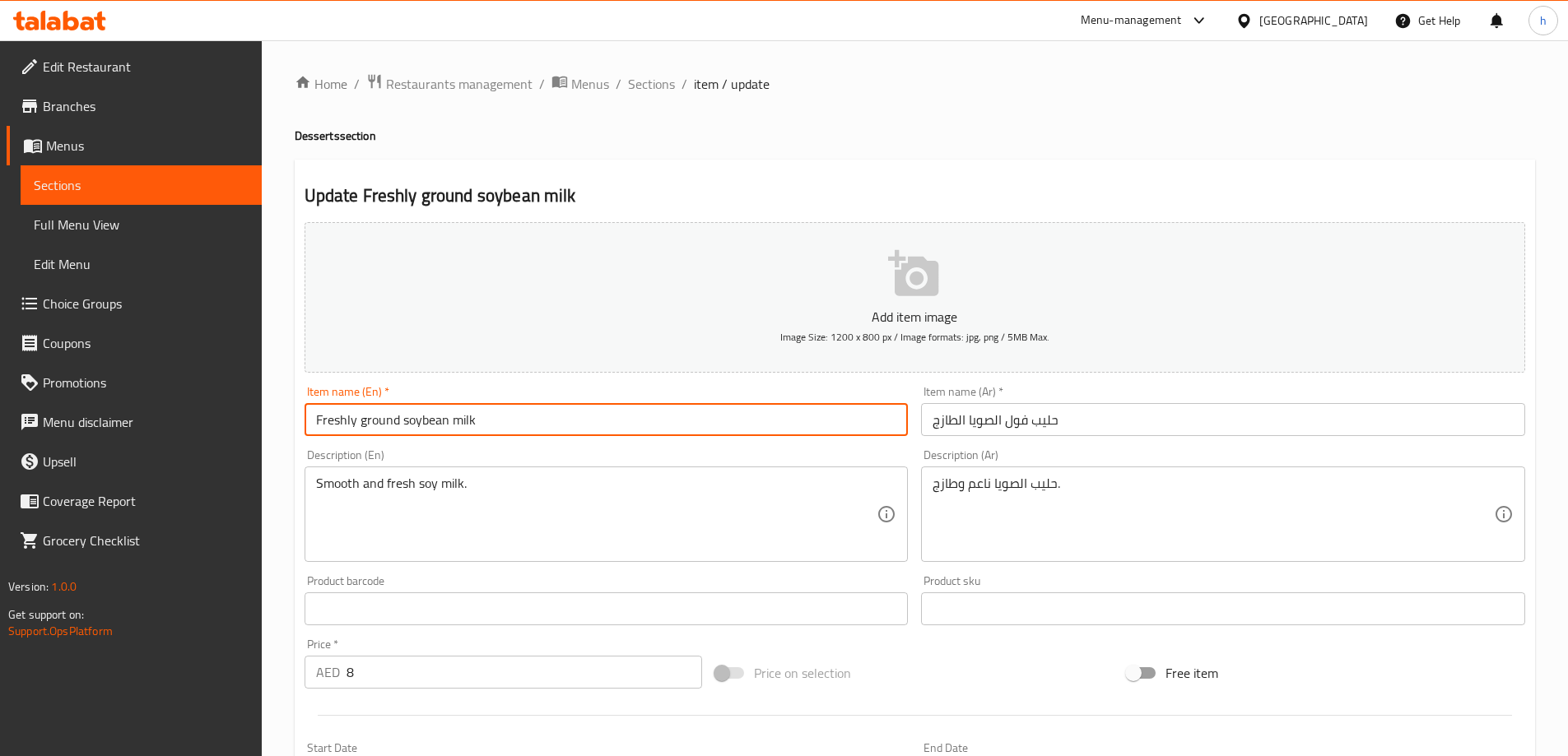
click at [573, 418] on input "Freshly ground soybean milk" at bounding box center [607, 420] width 604 height 33
click at [587, 415] on input "Freshly ground soybean milk" at bounding box center [607, 420] width 604 height 33
click at [967, 418] on input "حليب فول الصويا الطازج" at bounding box center [1223, 420] width 604 height 33
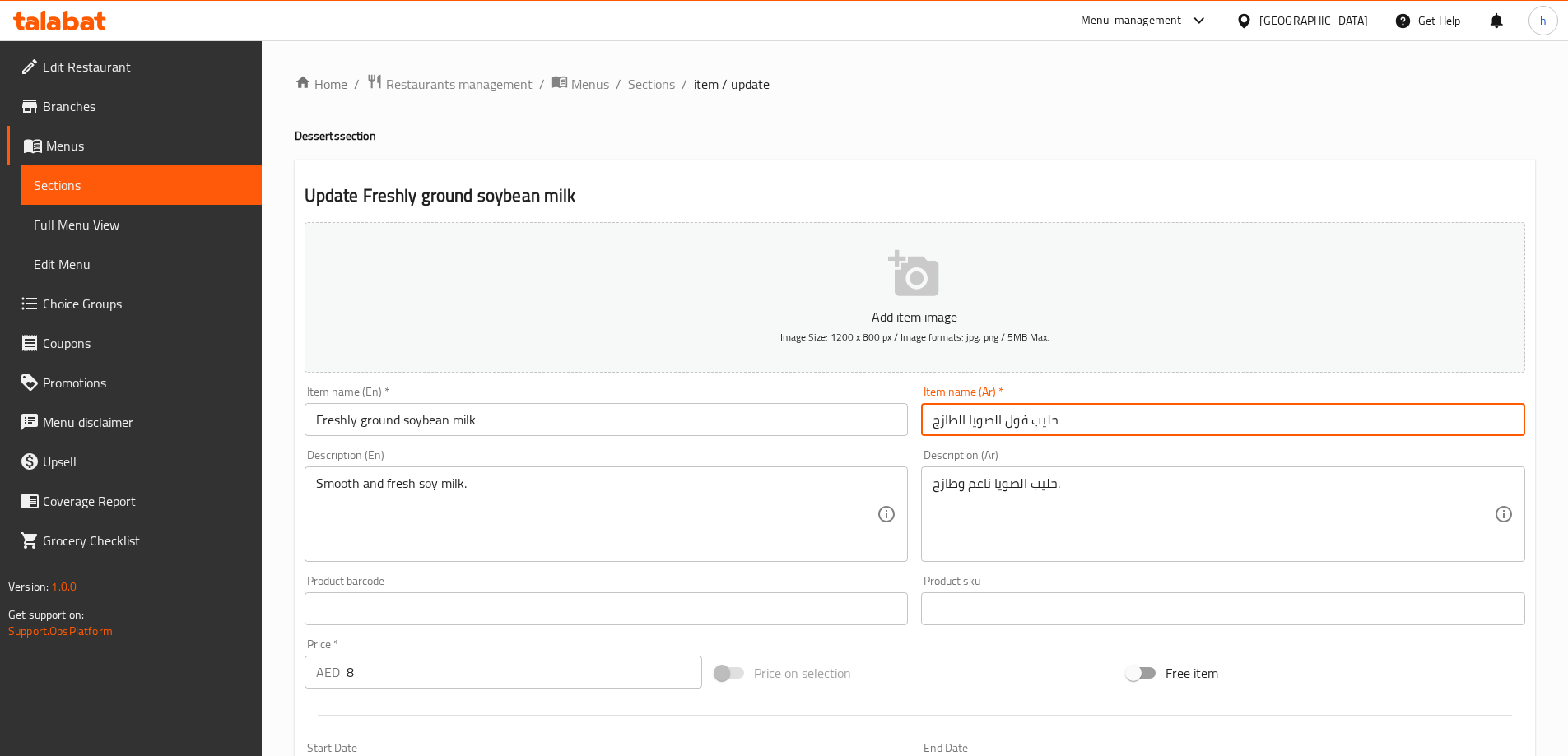
click at [968, 419] on input "حليب فول الصويا الطازج" at bounding box center [1223, 420] width 604 height 33
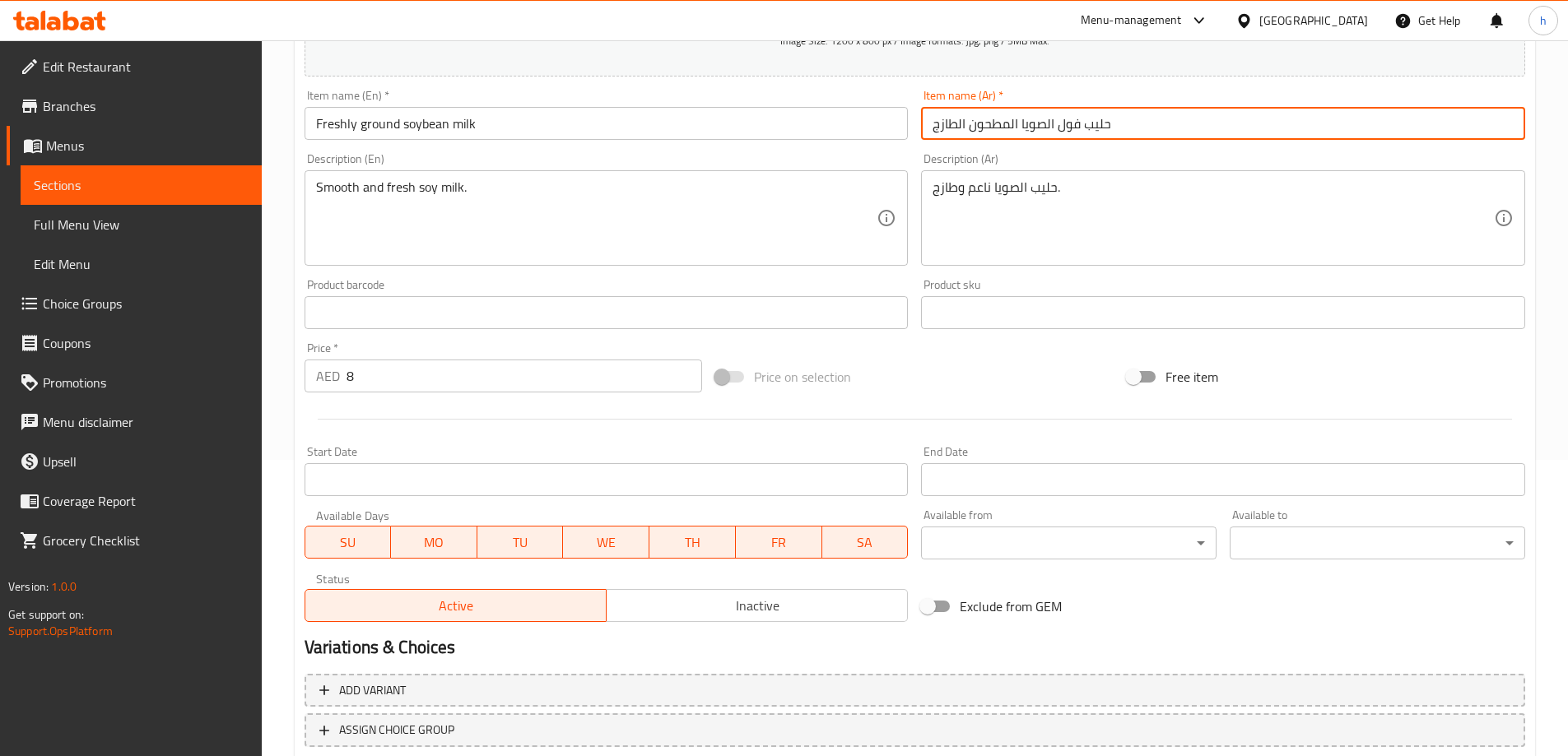
scroll to position [406, 0]
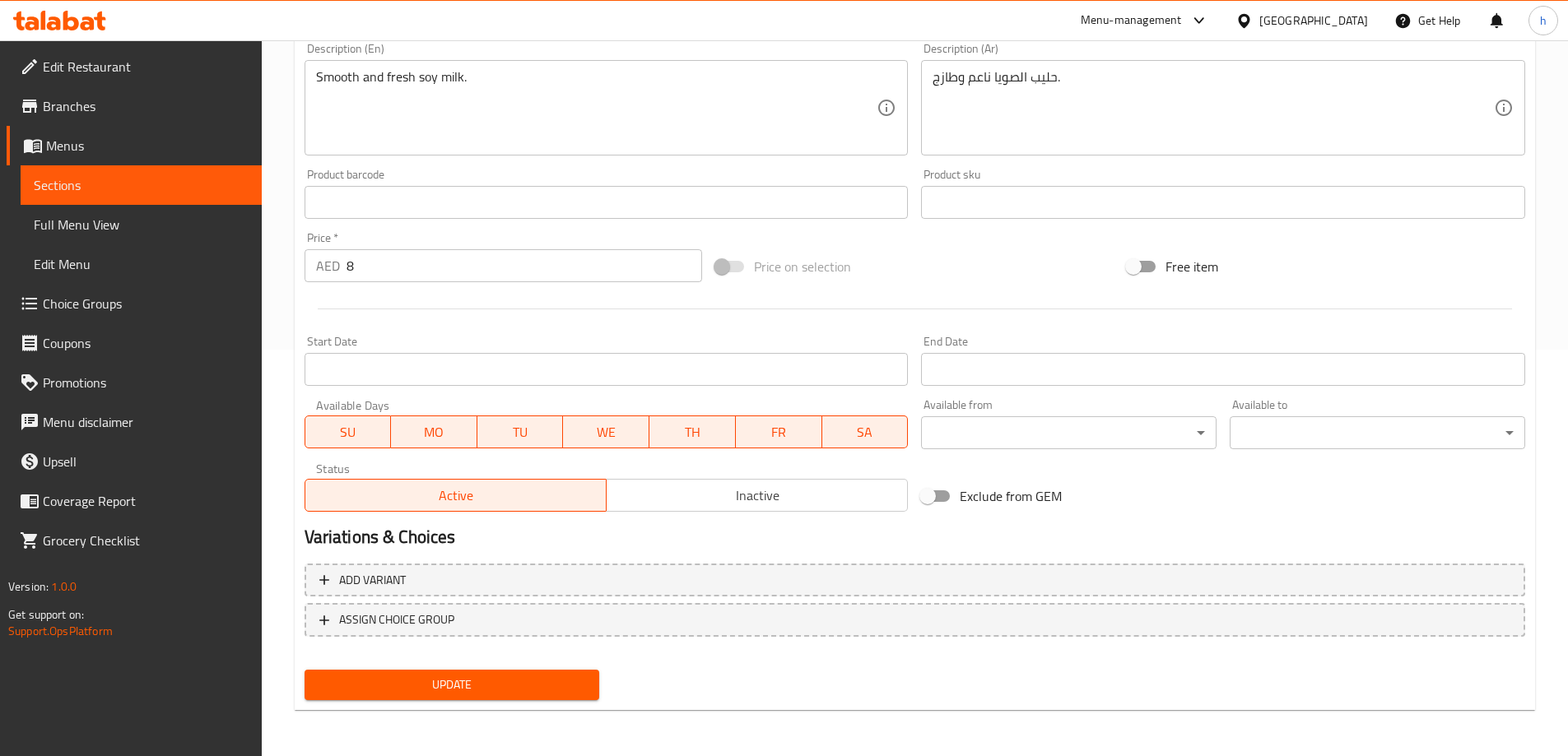
type input "حليب فول الصويا المطحون الطازج"
click at [572, 696] on span "Update" at bounding box center [452, 685] width 269 height 20
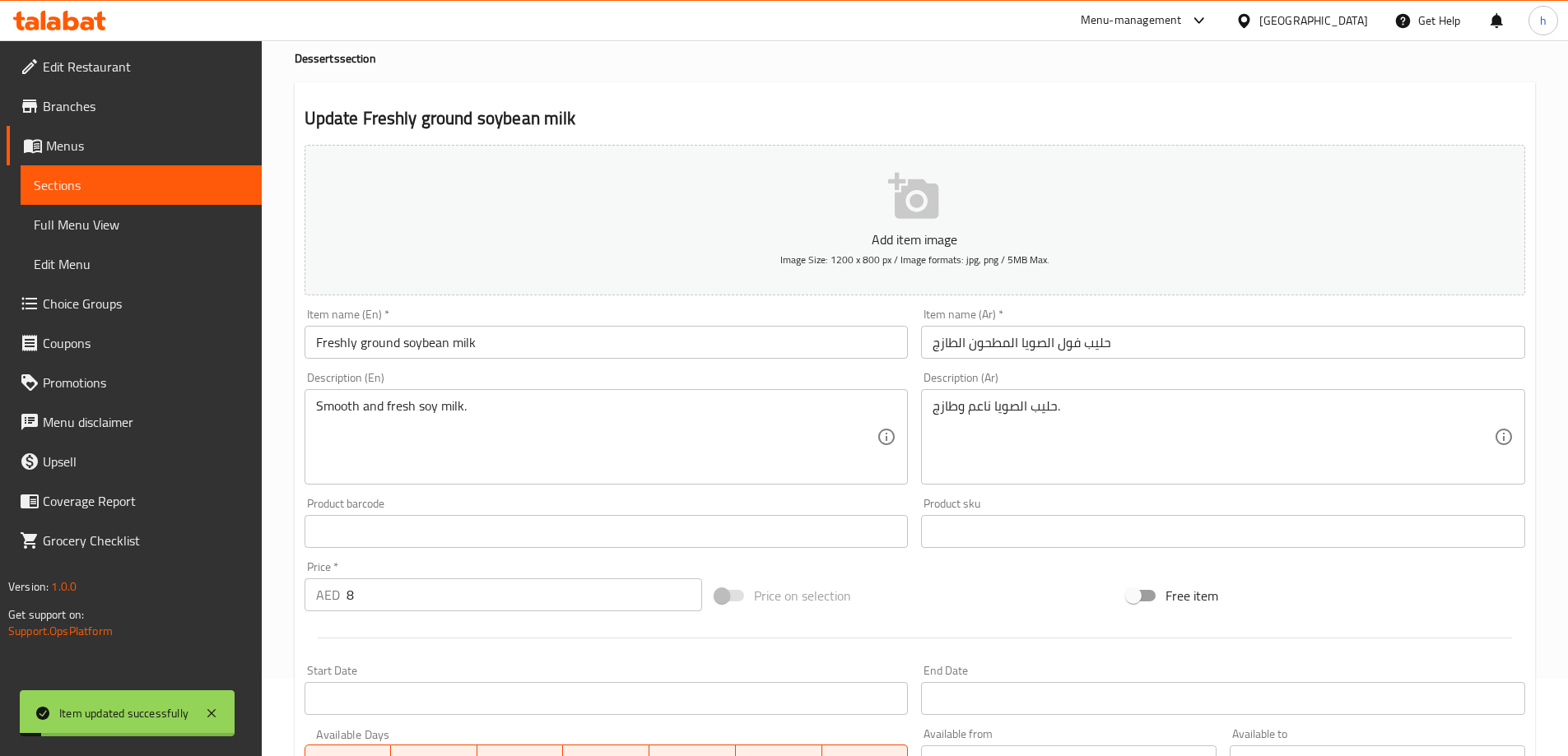
scroll to position [0, 0]
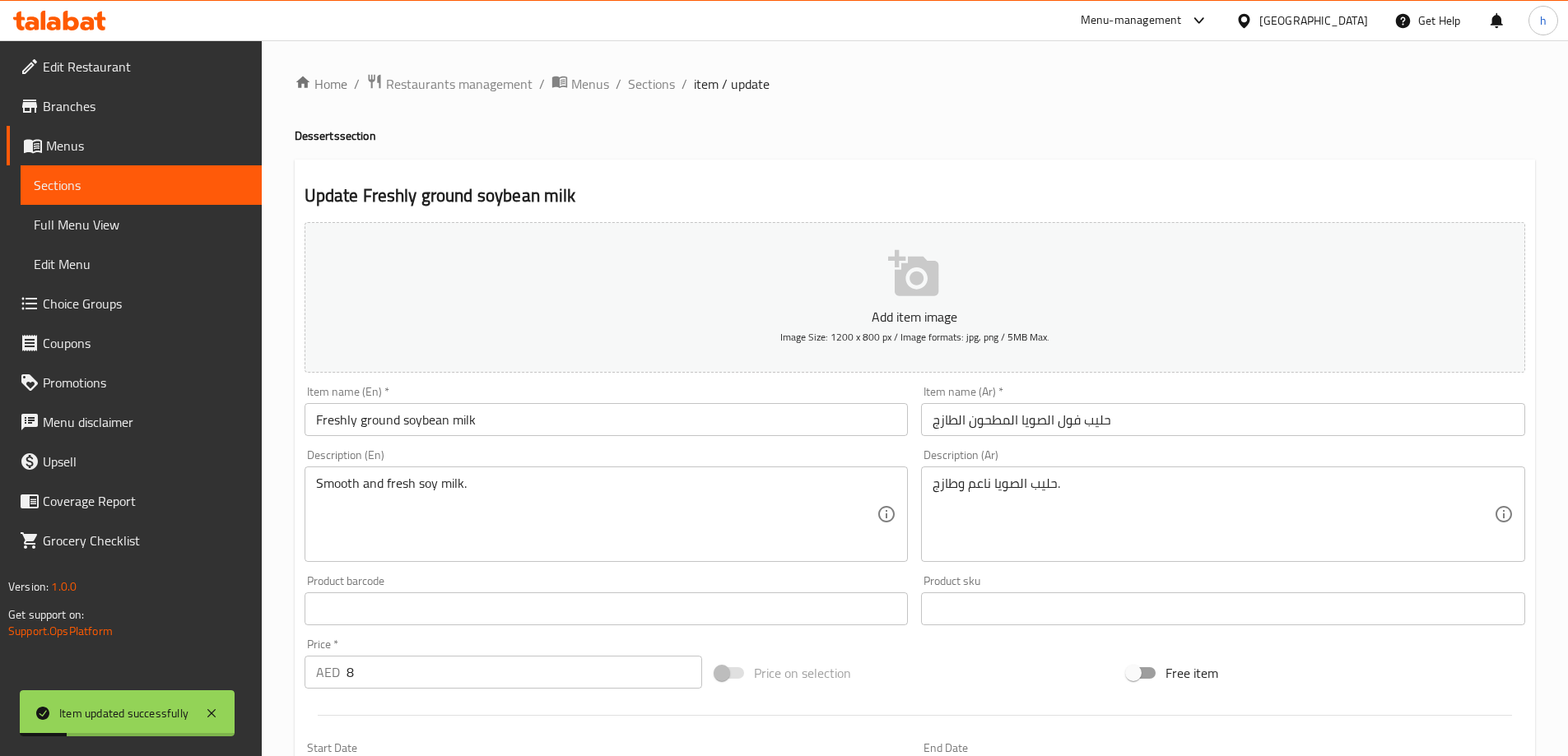
click at [623, 87] on ol "Home / Restaurants management / Menus / Sections / item / update" at bounding box center [914, 84] width 1241 height 21
click at [636, 82] on span "Sections" at bounding box center [652, 84] width 47 height 19
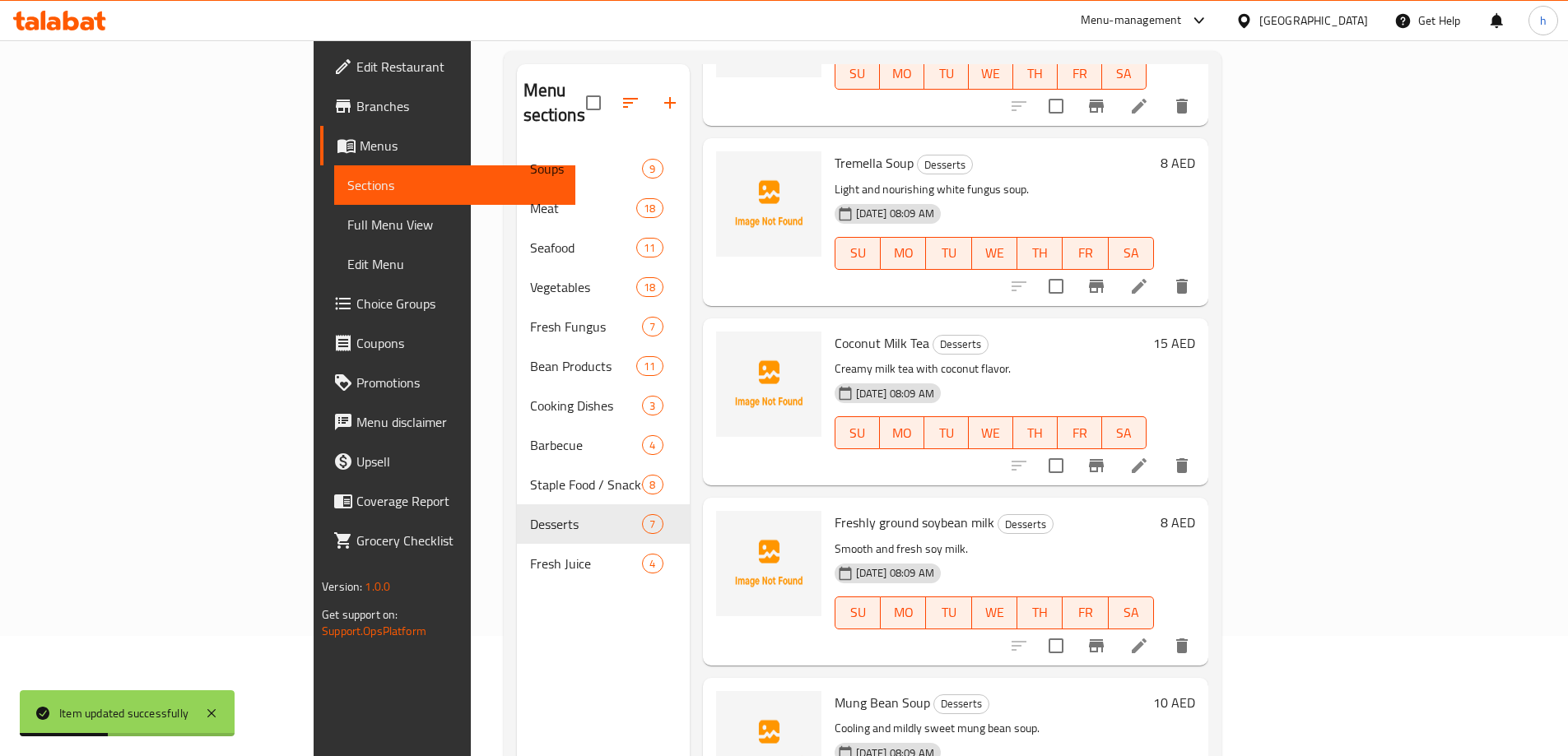
scroll to position [231, 0]
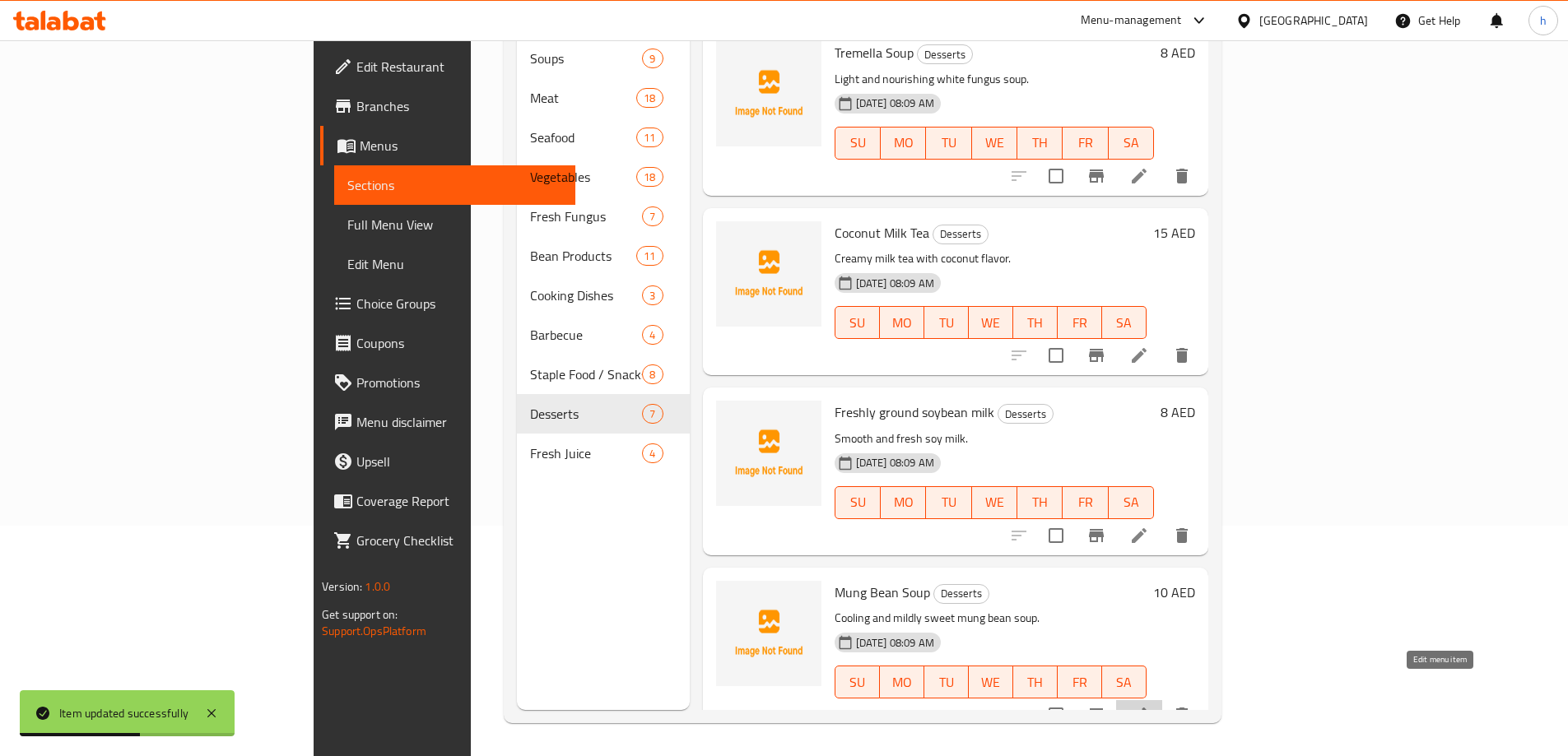
click at [1149, 705] on icon at bounding box center [1139, 715] width 19 height 19
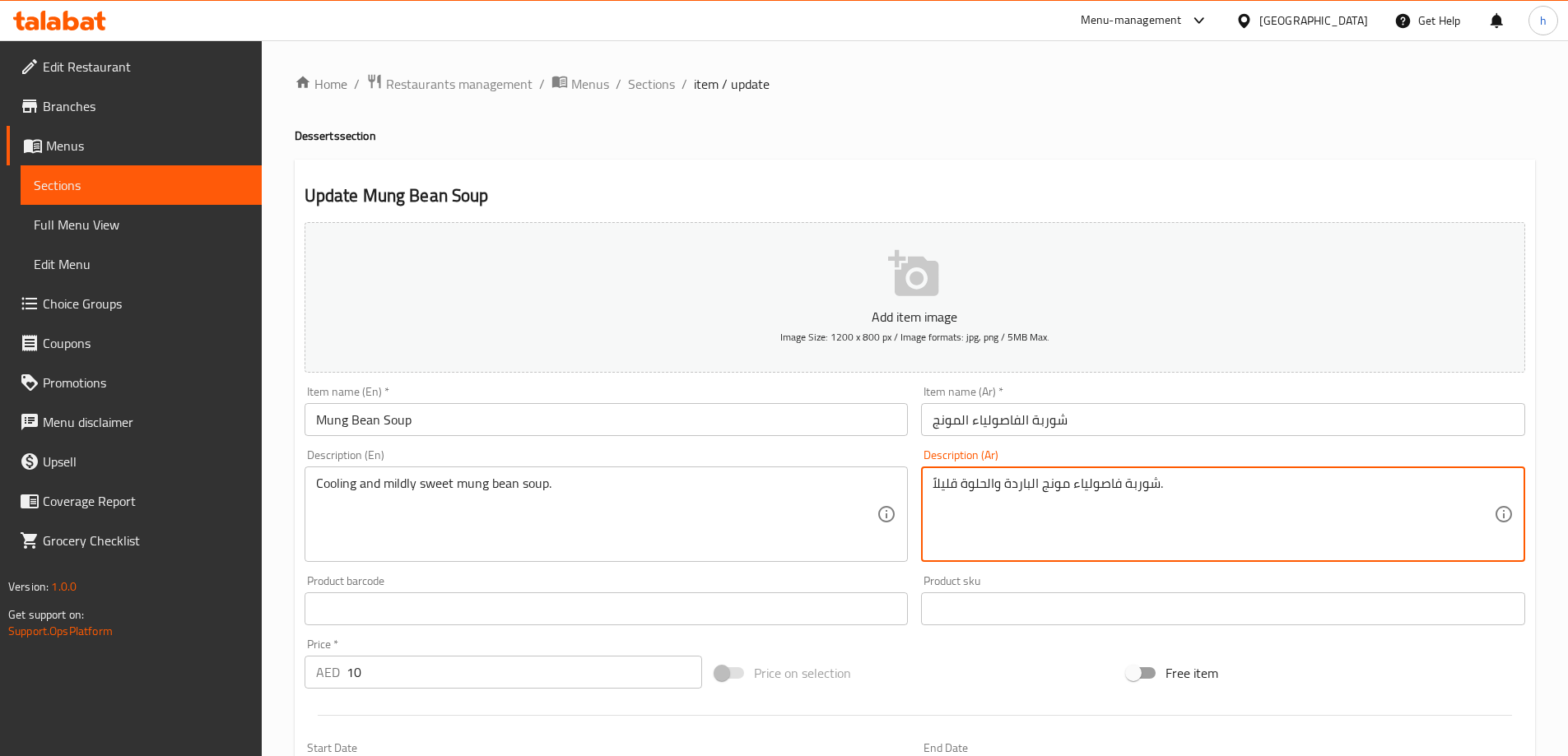
drag, startPoint x: 995, startPoint y: 478, endPoint x: 917, endPoint y: 485, distance: 78.3
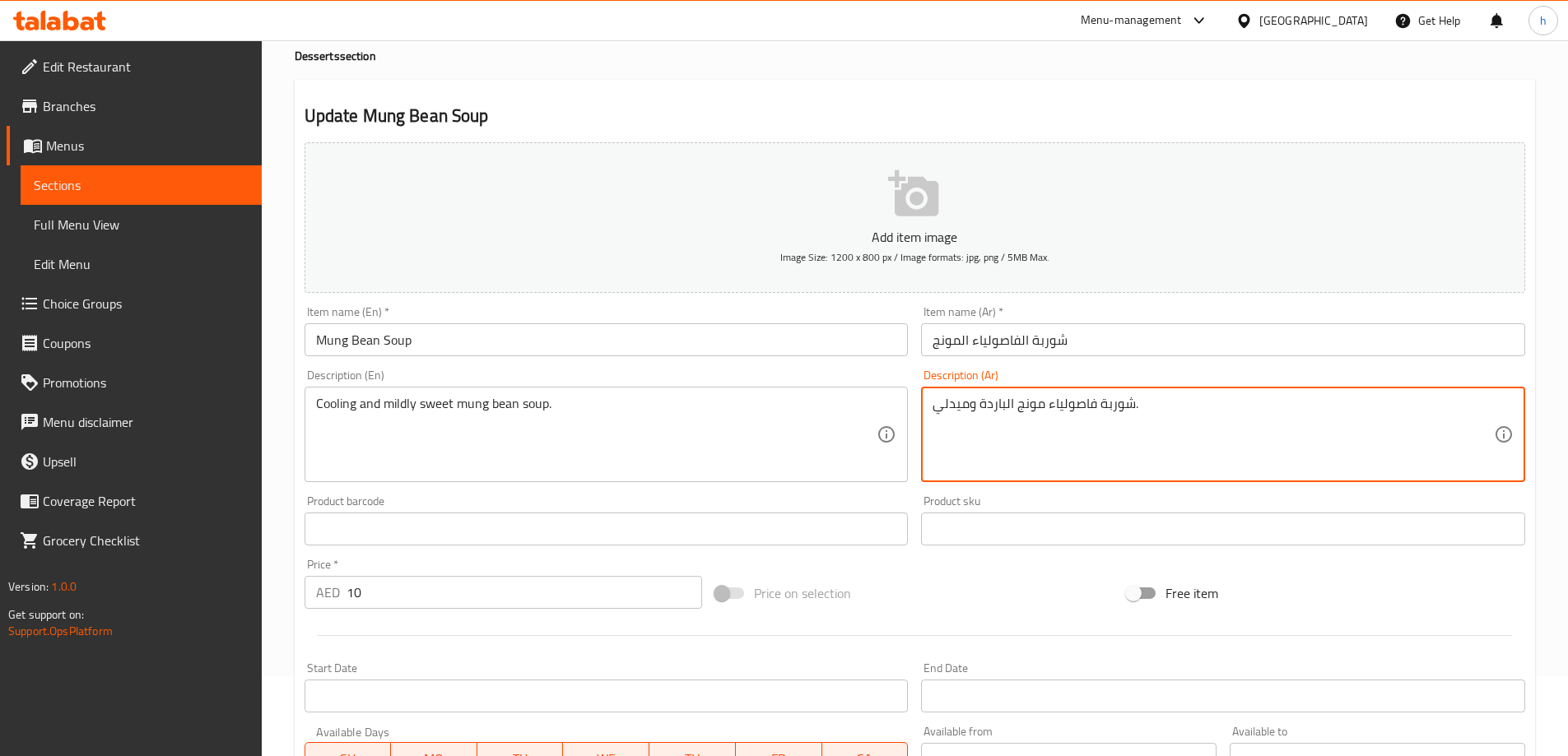
scroll to position [406, 0]
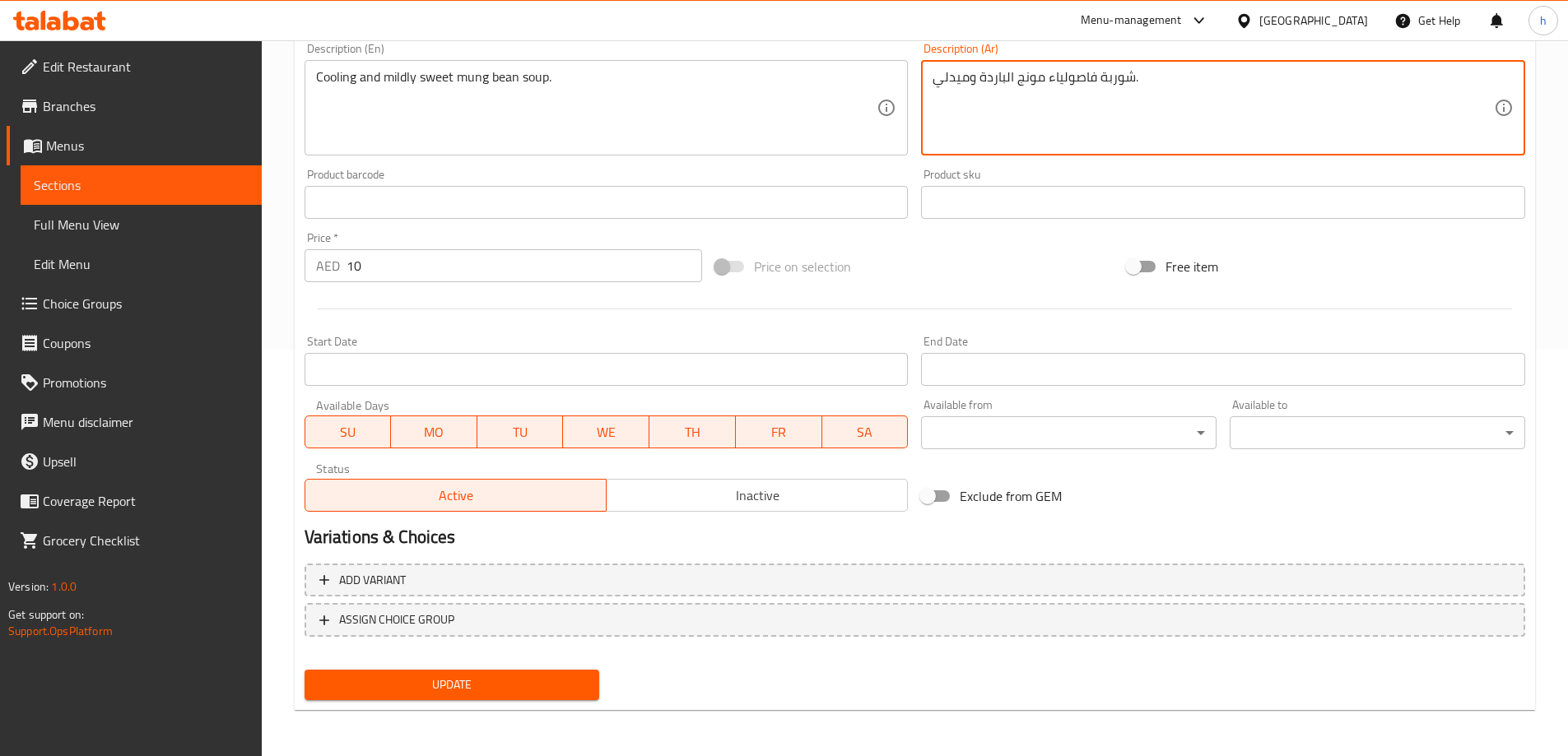
type textarea "شوربة فاصولياء مونج الباردة وميدلي."
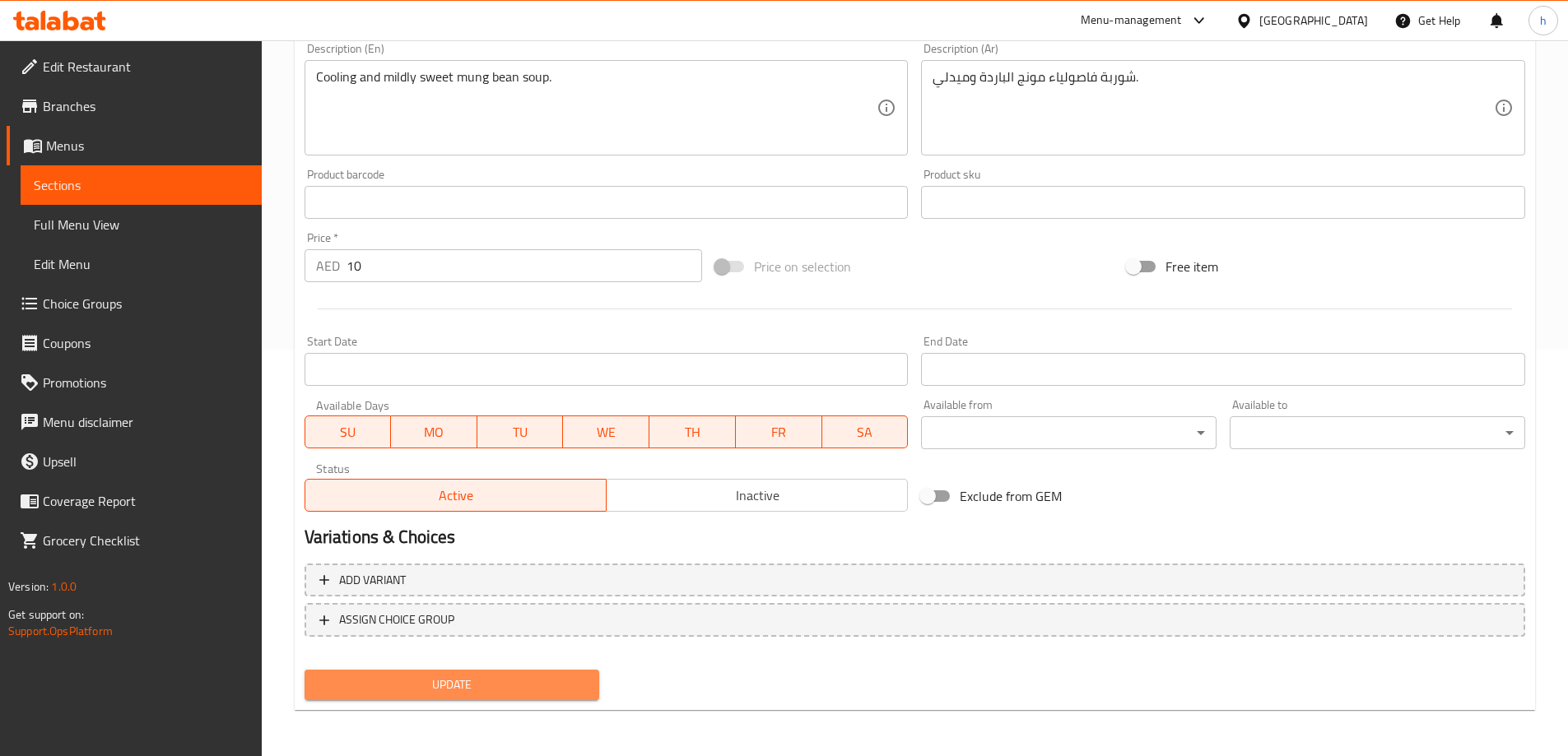
click at [567, 692] on span "Update" at bounding box center [452, 685] width 269 height 20
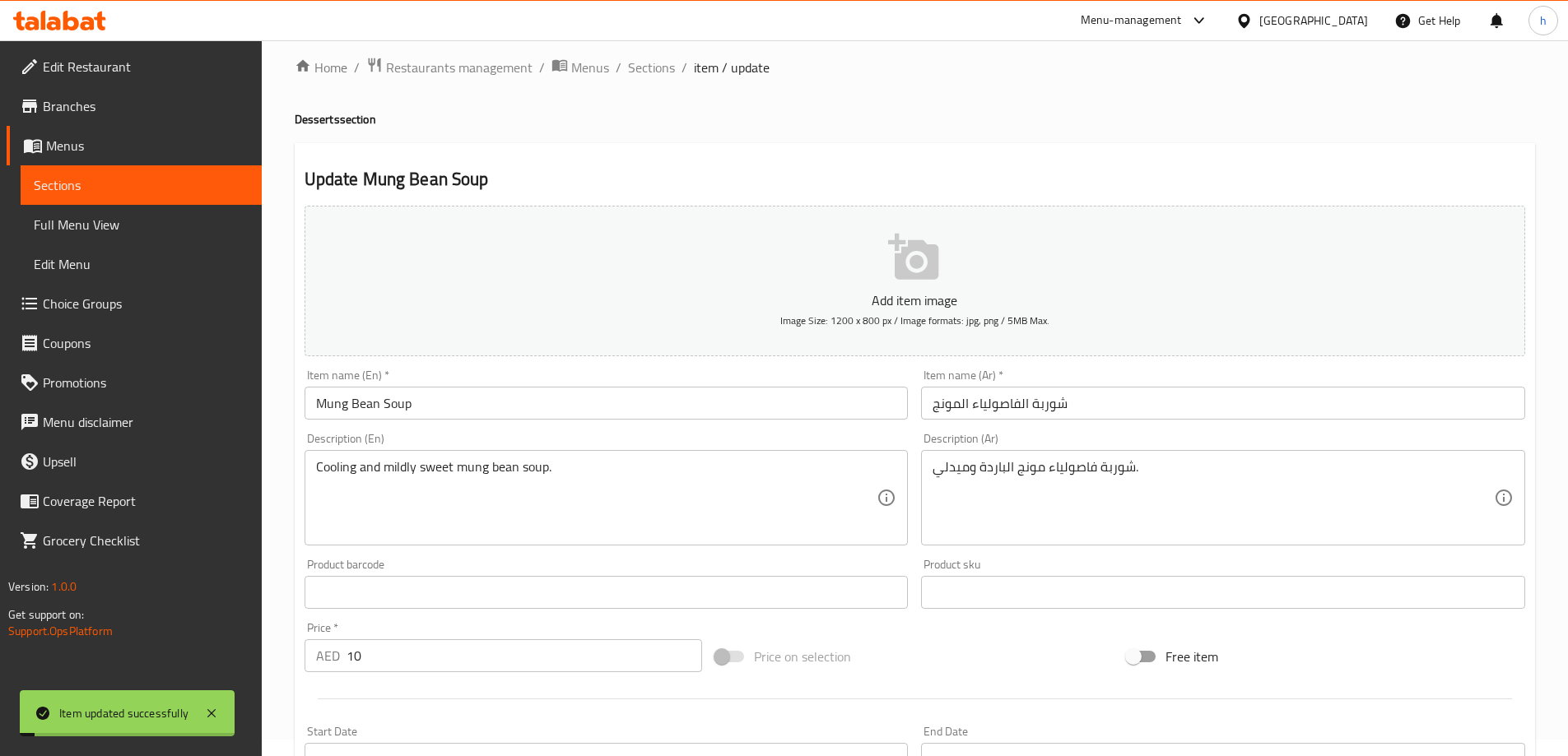
scroll to position [0, 0]
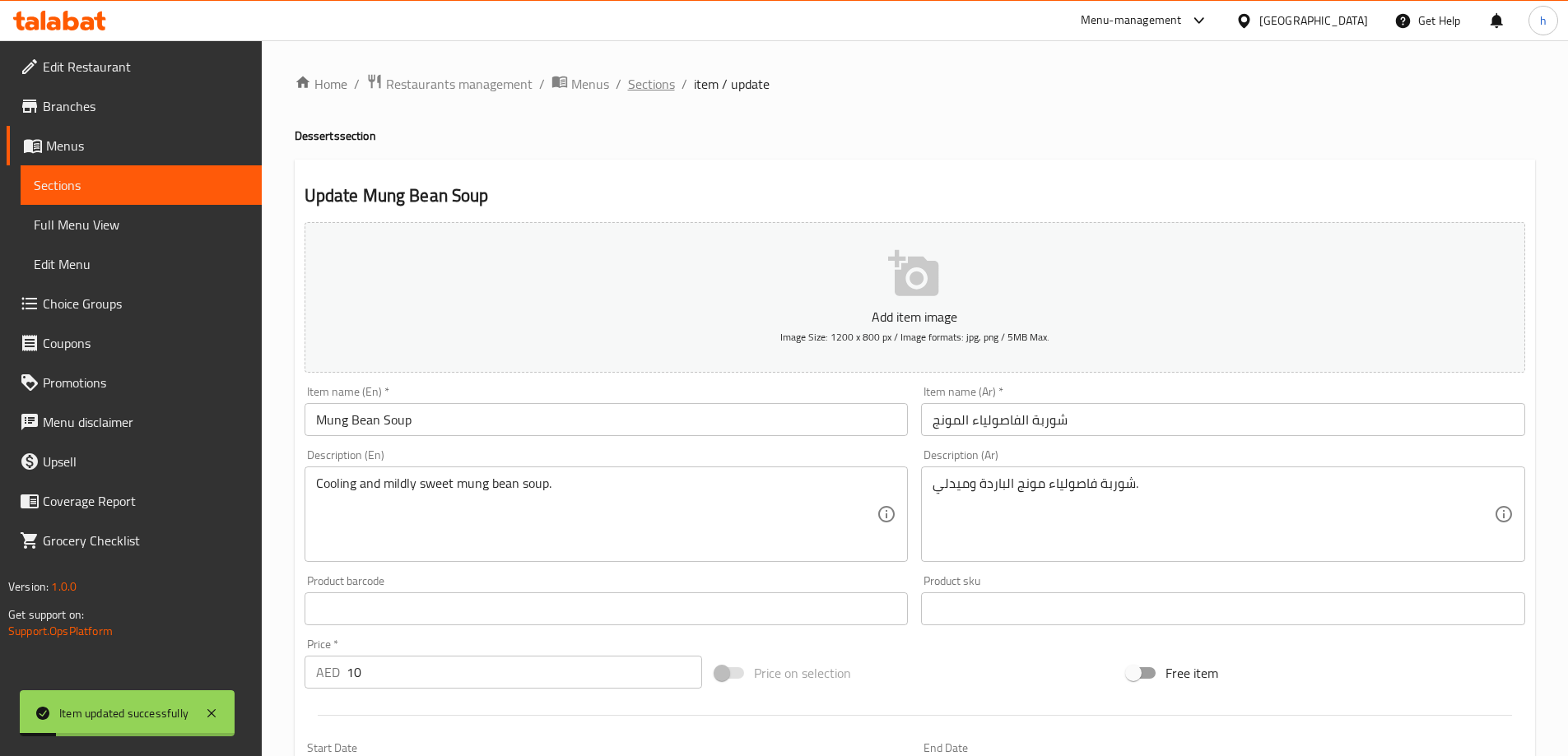
click at [638, 83] on span "Sections" at bounding box center [652, 84] width 47 height 19
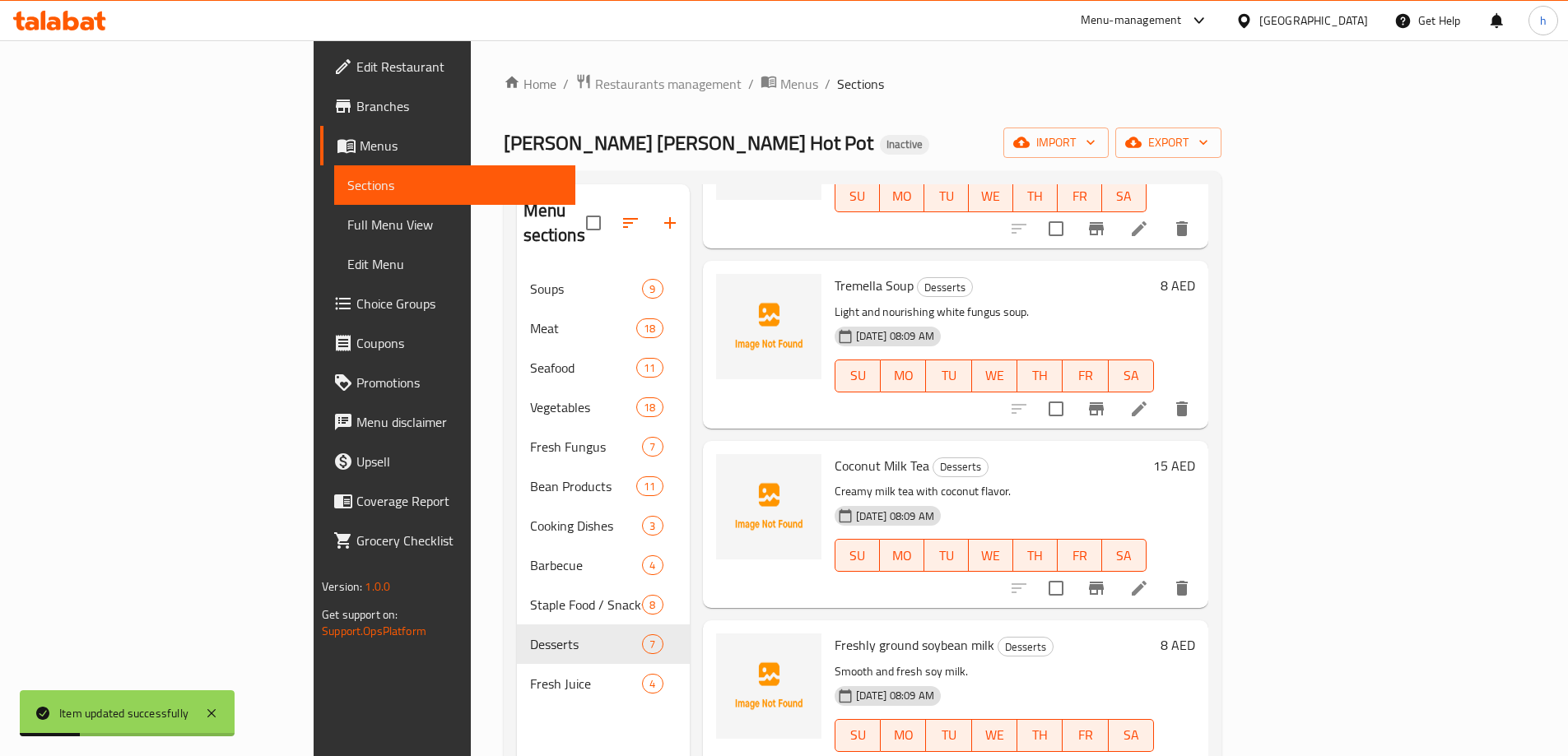
scroll to position [543, 0]
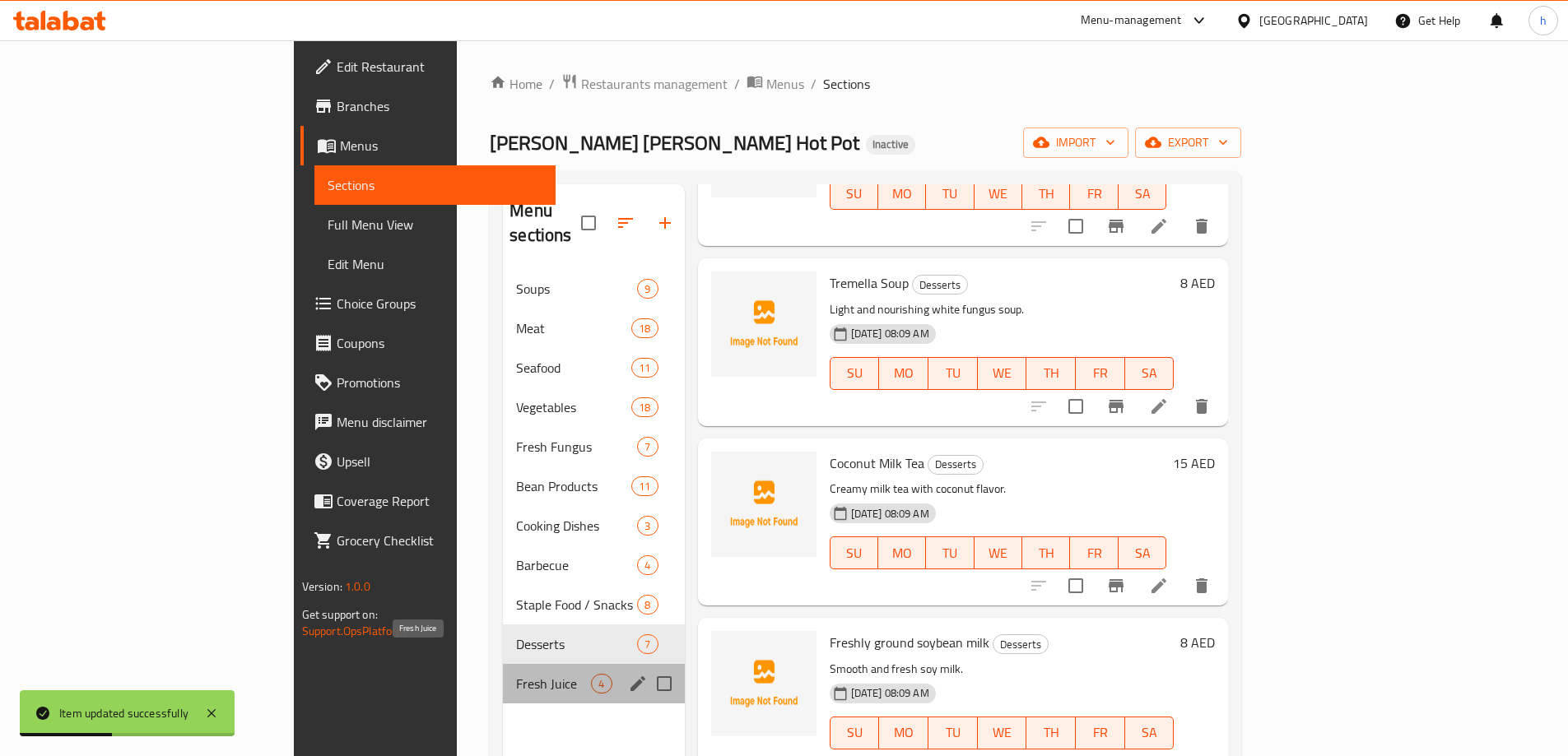
click at [516, 674] on span "Fresh Juice" at bounding box center [554, 684] width 75 height 19
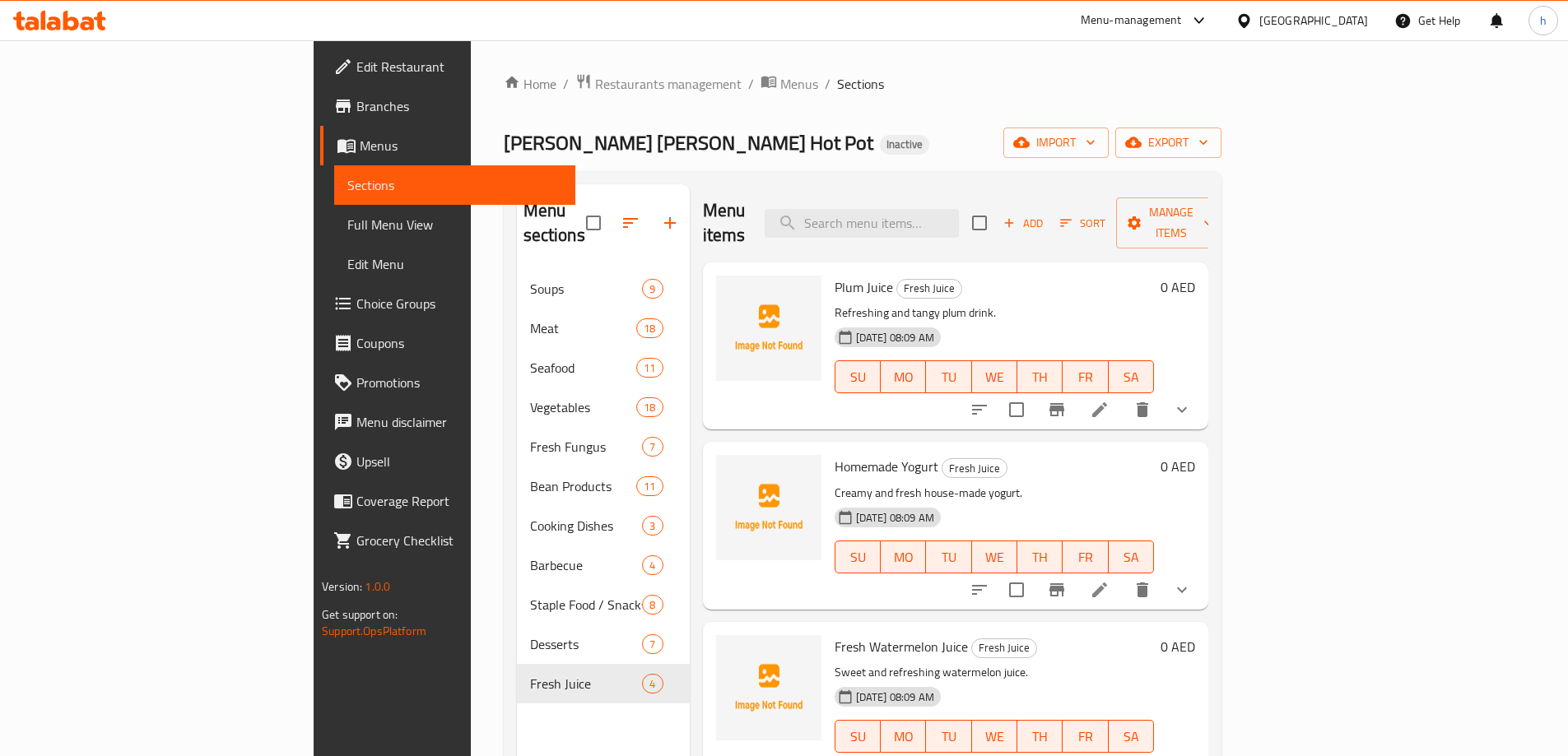
click at [1107, 402] on icon at bounding box center [1099, 409] width 15 height 15
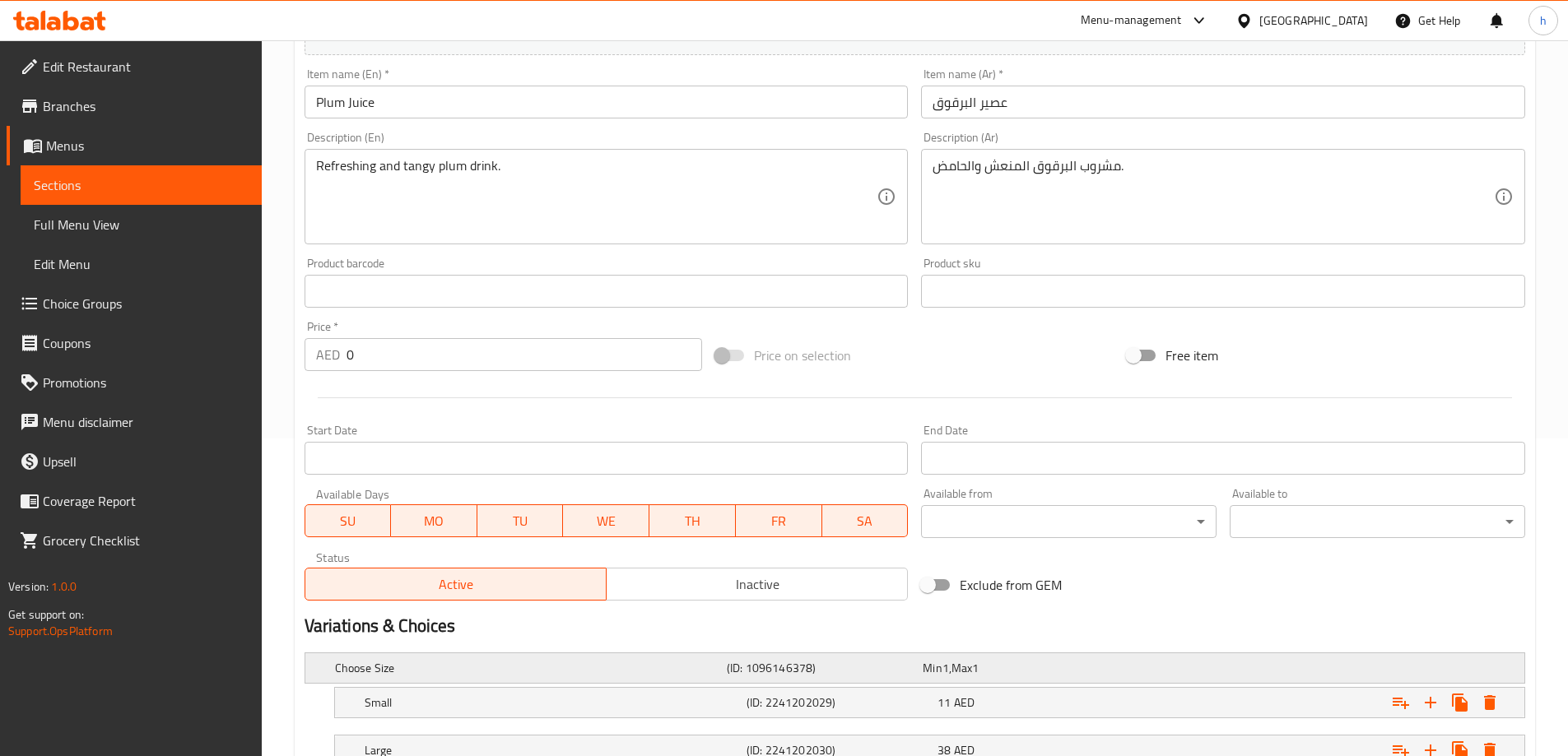
scroll to position [443, 0]
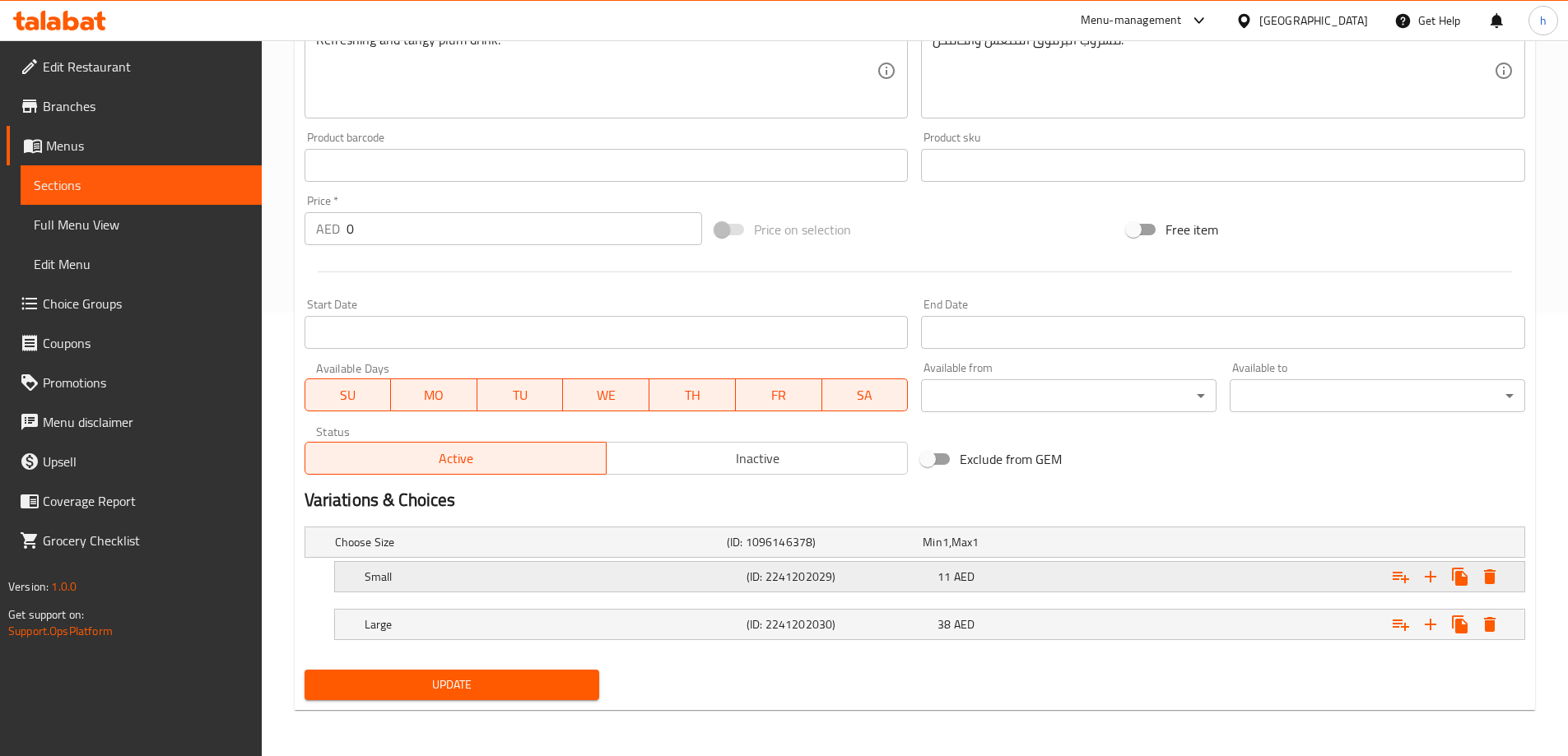
click at [499, 560] on div "Small (ID: 2241202029) 11 AED" at bounding box center [919, 542] width 1176 height 36
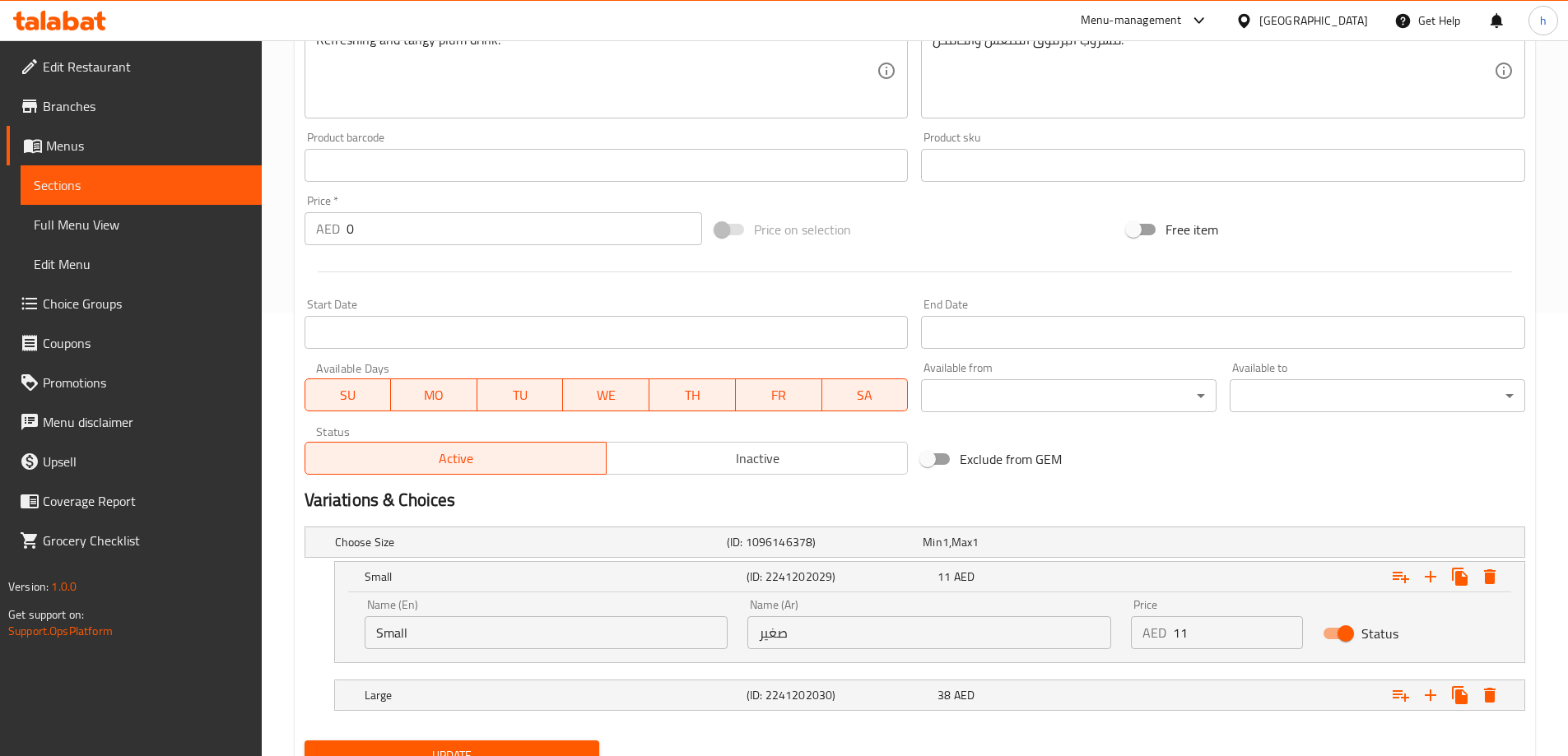
scroll to position [514, 0]
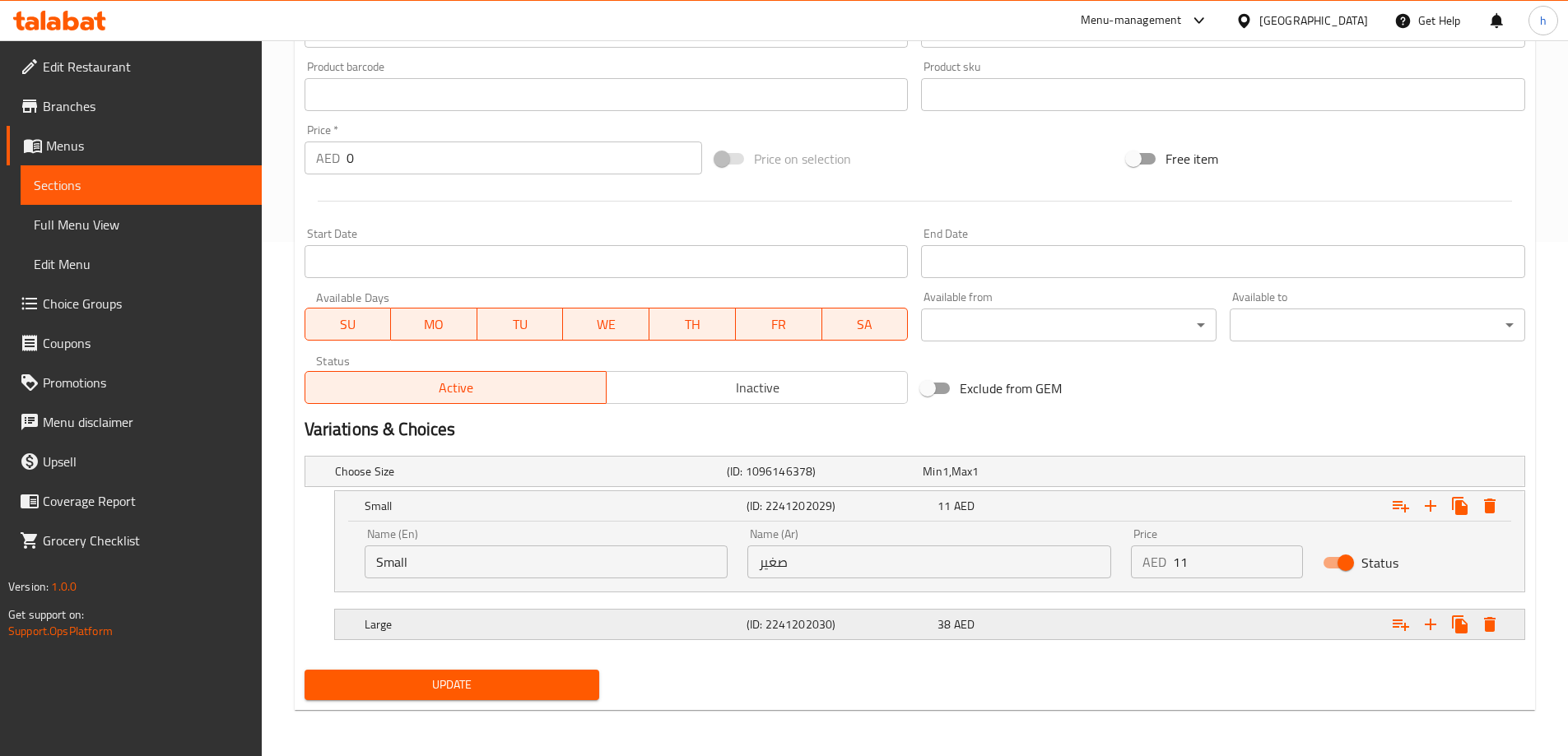
click at [646, 479] on h5 "Large" at bounding box center [527, 472] width 385 height 17
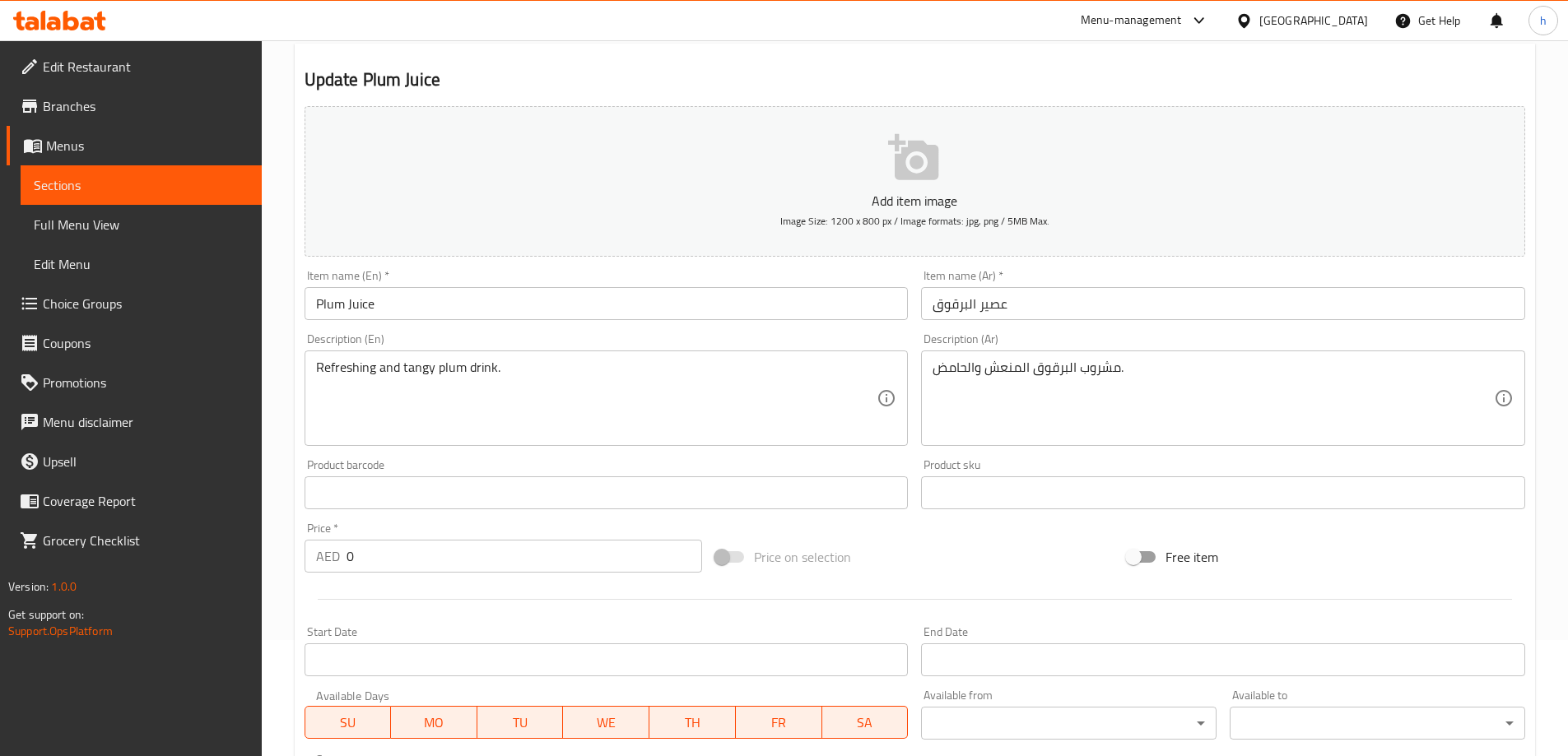
scroll to position [0, 0]
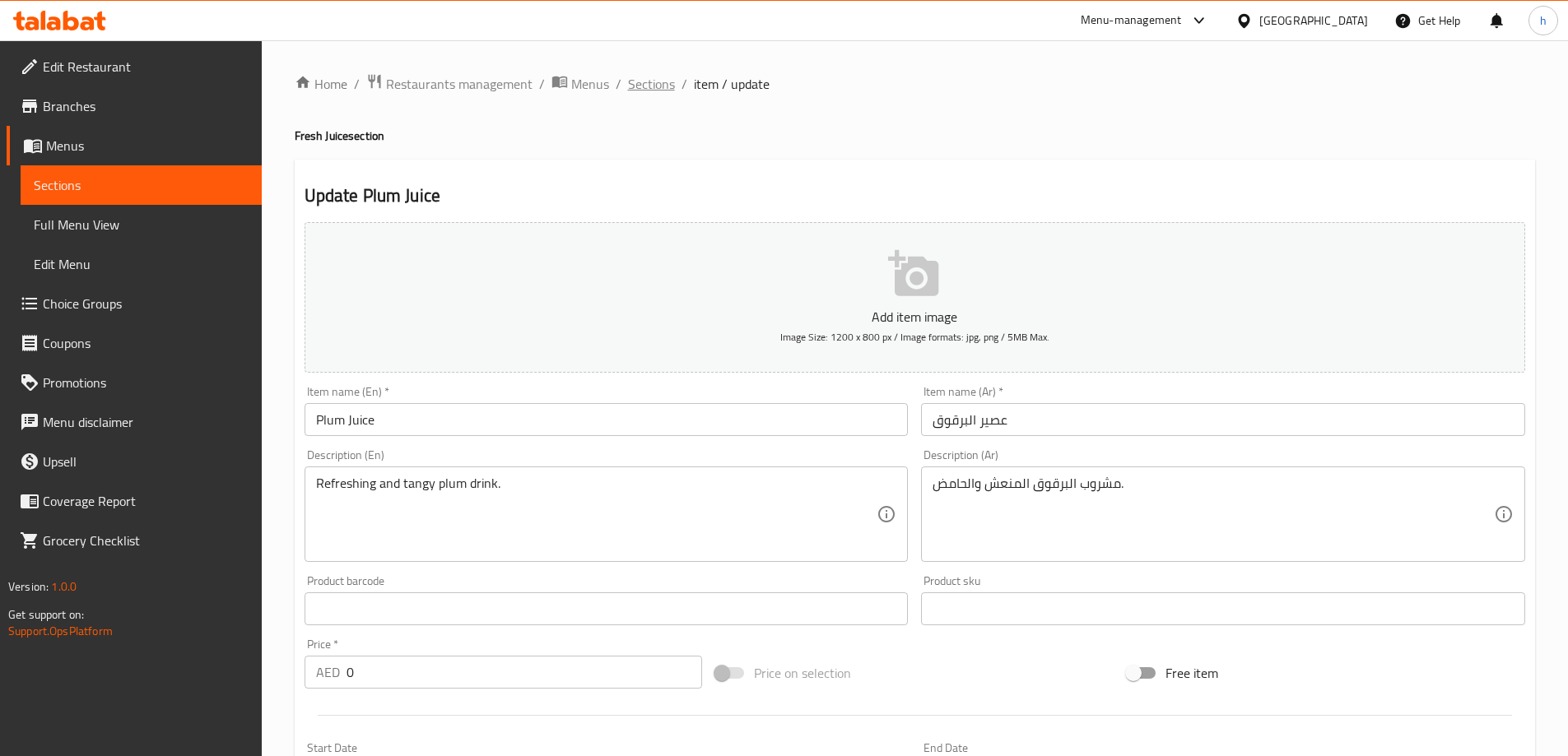
click at [666, 85] on span "Sections" at bounding box center [652, 84] width 47 height 19
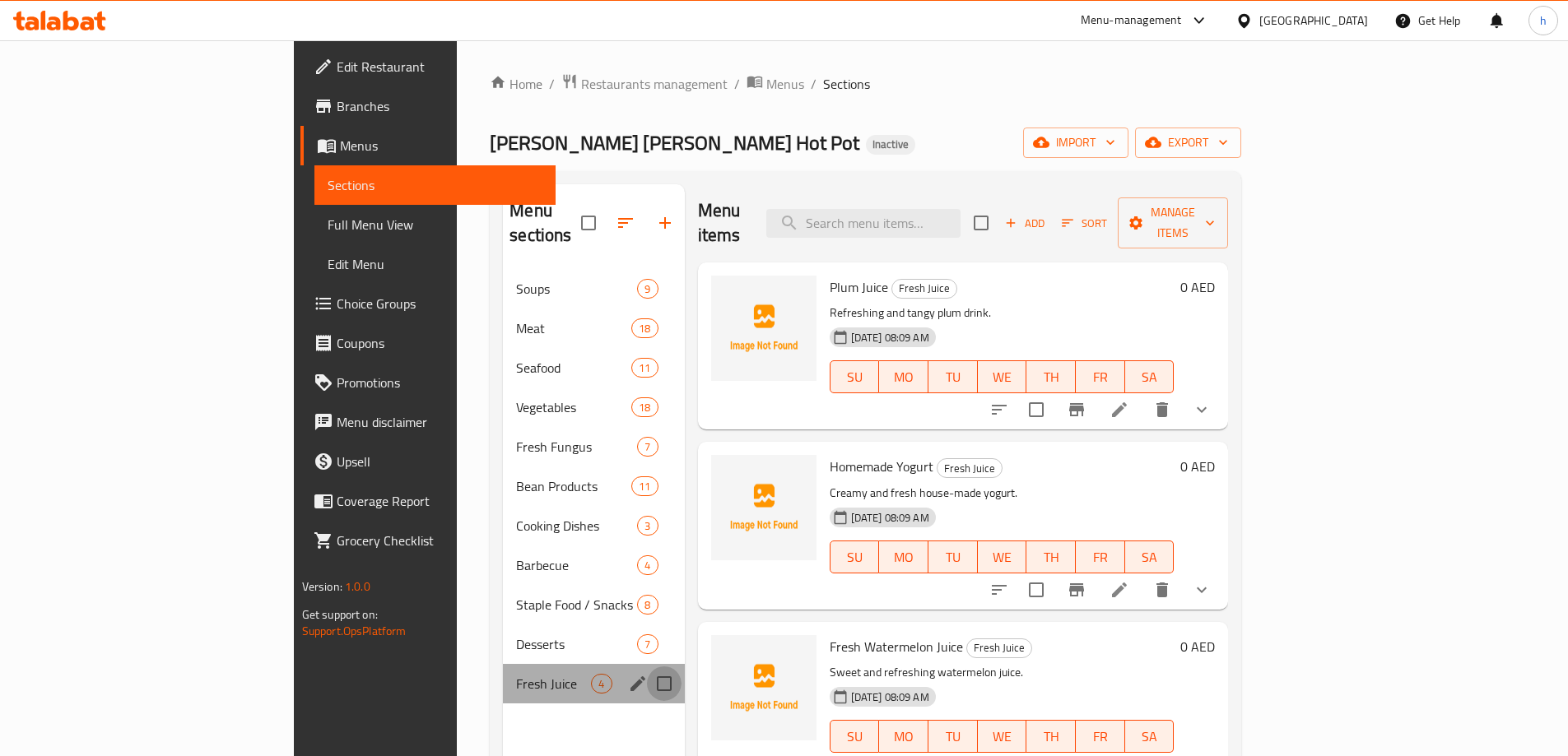
click at [647, 666] on input "Menu sections" at bounding box center [664, 683] width 34 height 34
checkbox input "true"
click at [596, 204] on button "button" at bounding box center [616, 223] width 40 height 40
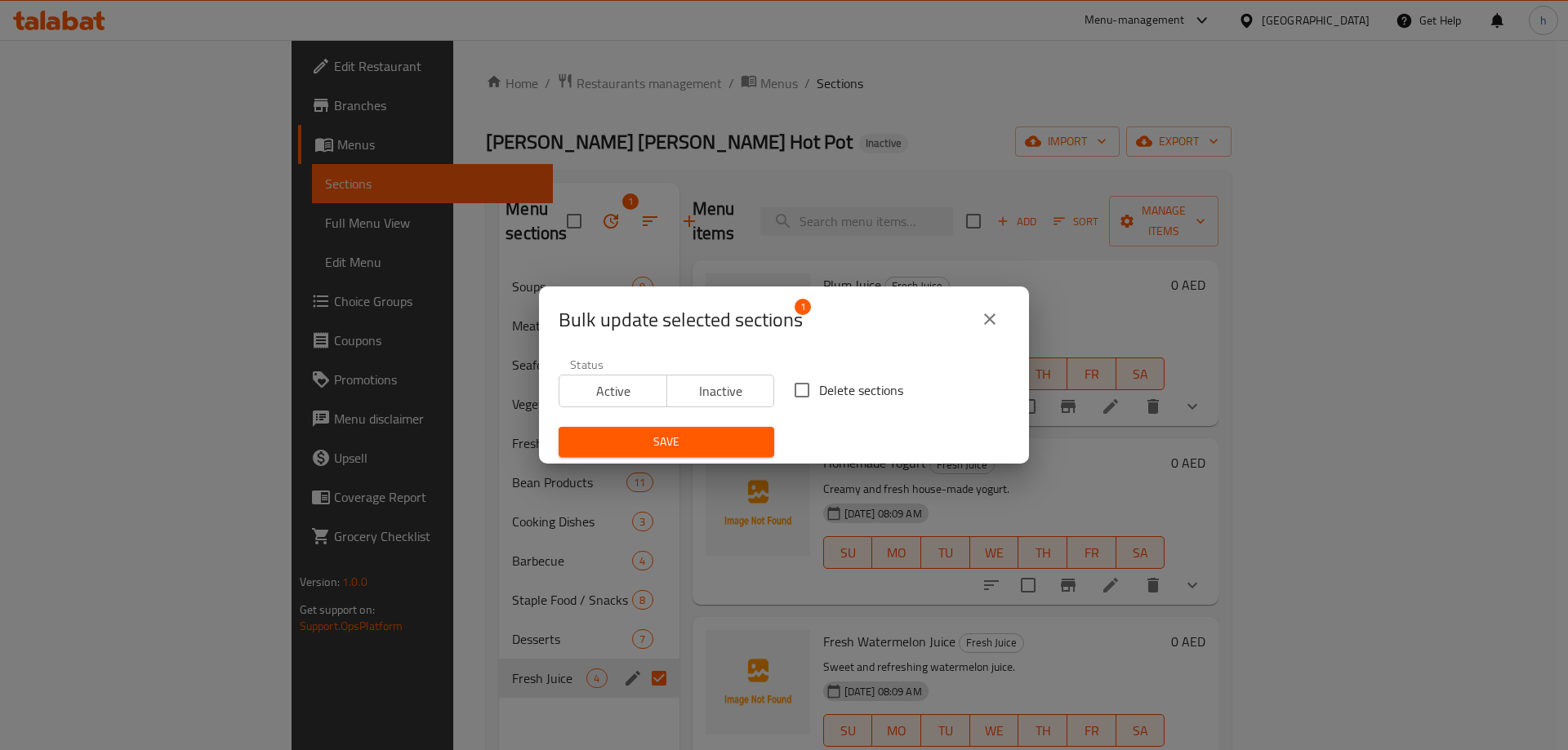
click at [795, 394] on input "Delete sections" at bounding box center [801, 389] width 34 height 34
checkbox input "true"
click at [697, 441] on span "Save" at bounding box center [666, 442] width 189 height 20
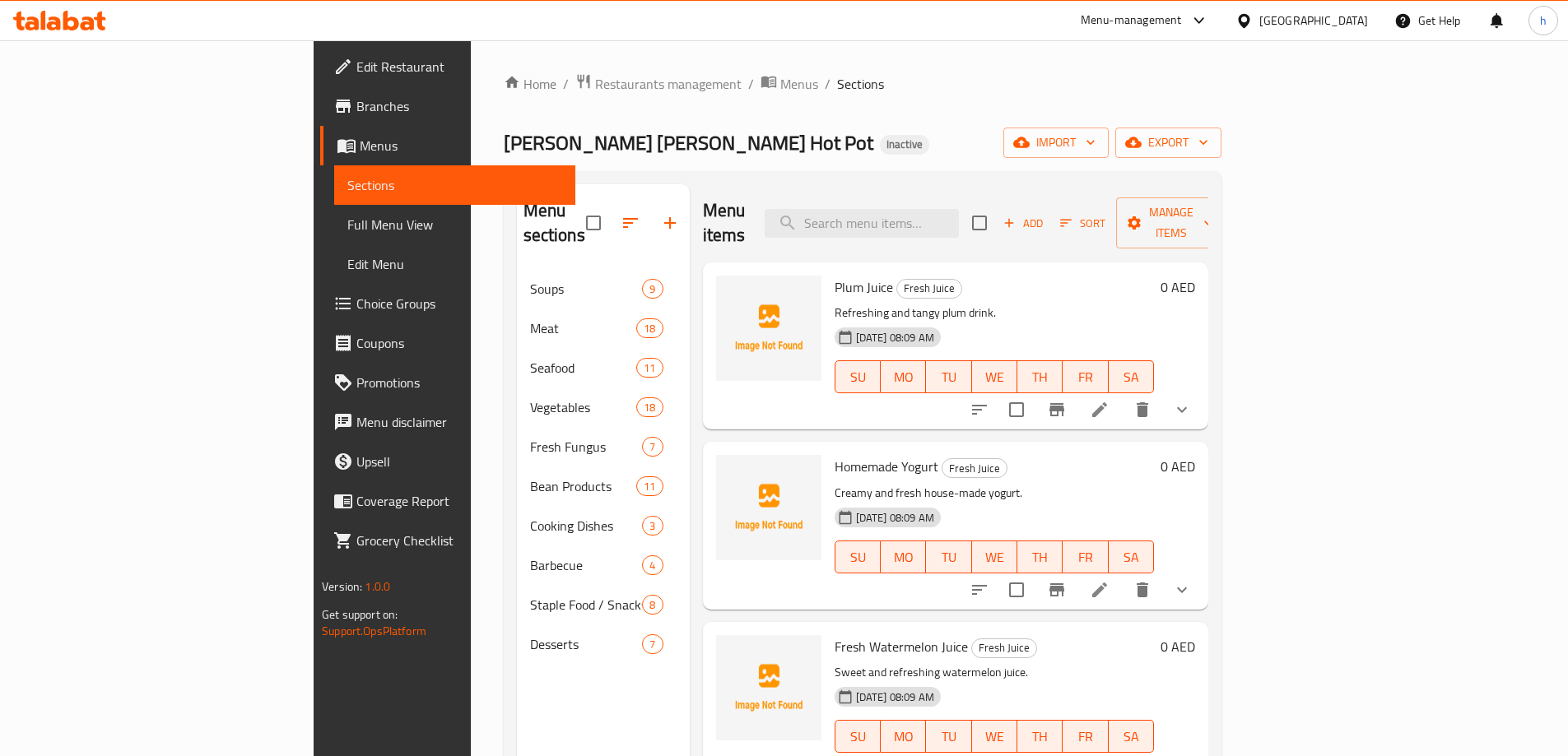
click at [801, 135] on div "Liu's Chong Qing Hot Pot Inactive import export" at bounding box center [862, 142] width 718 height 30
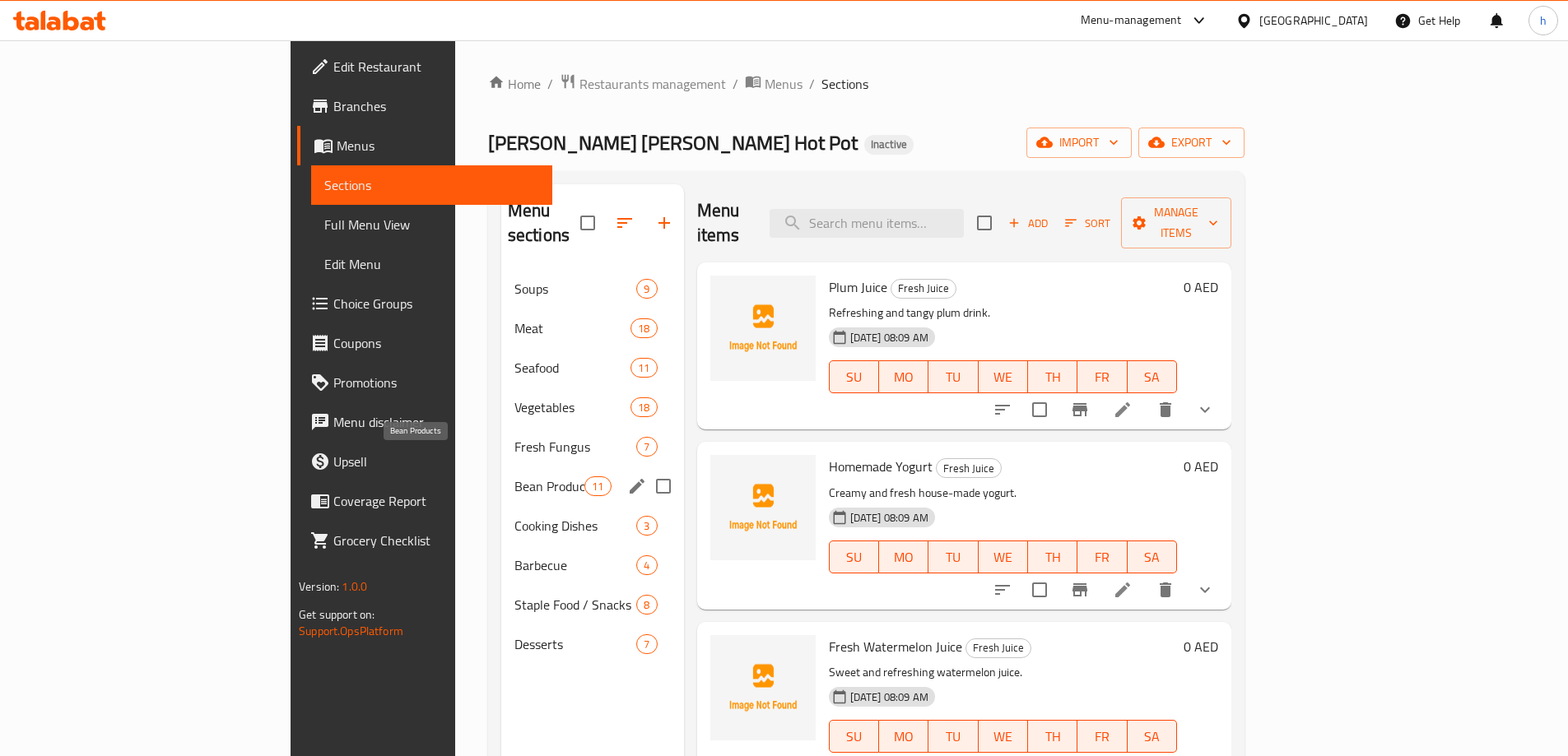
click at [515, 476] on span "Bean Products" at bounding box center [550, 486] width 70 height 19
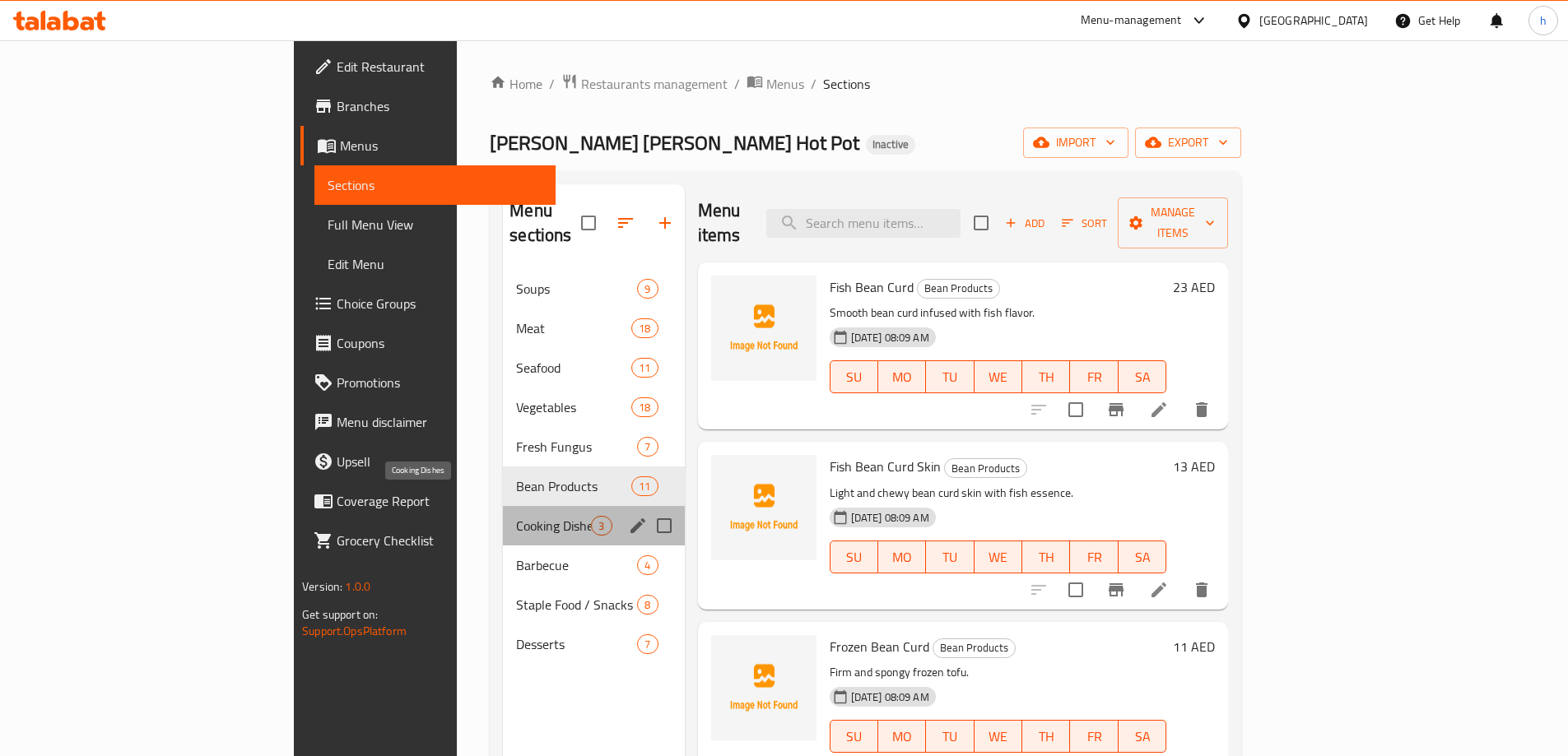
click at [516, 516] on span "Cooking Dishes" at bounding box center [554, 526] width 75 height 19
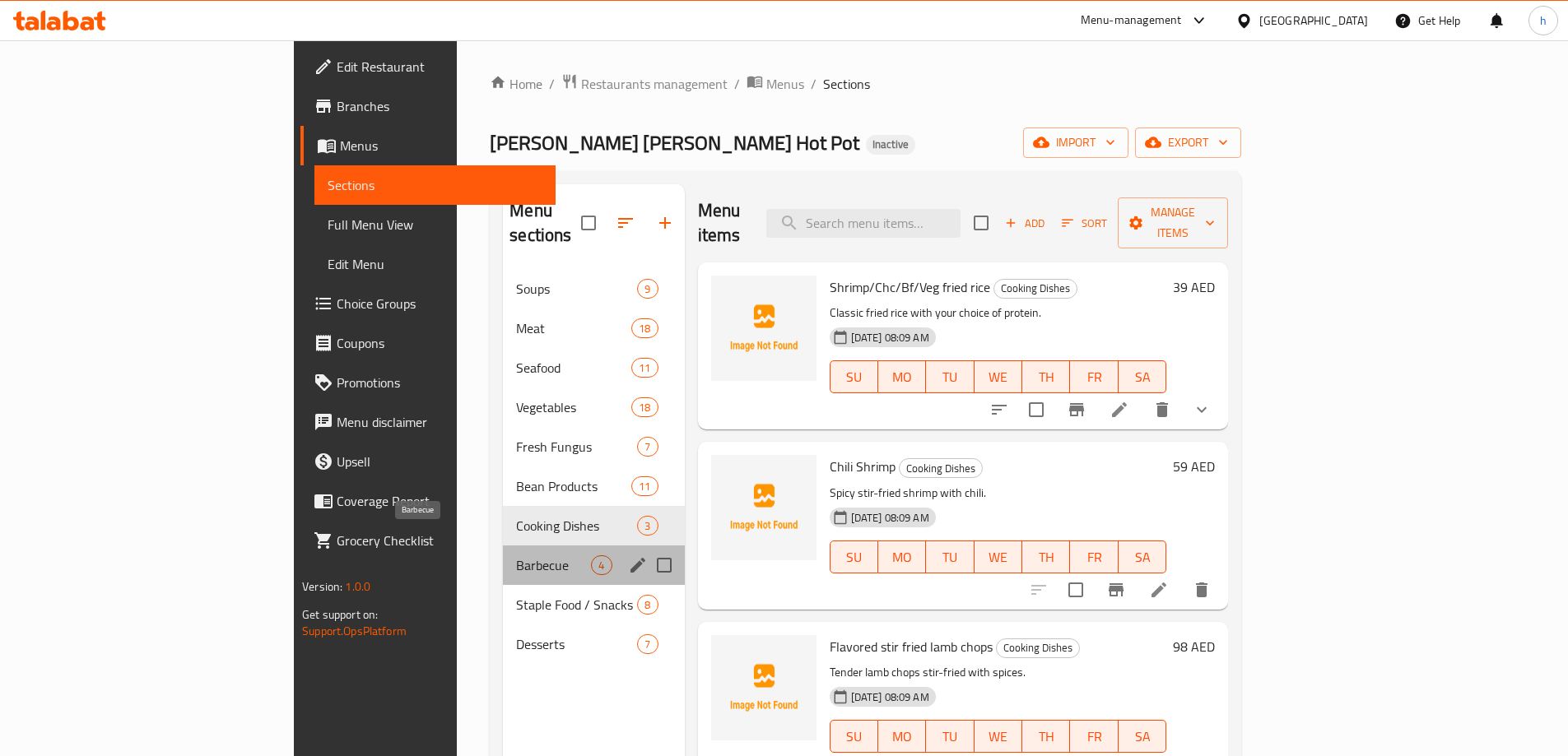
click at [516, 555] on span "Barbecue" at bounding box center [554, 565] width 75 height 19
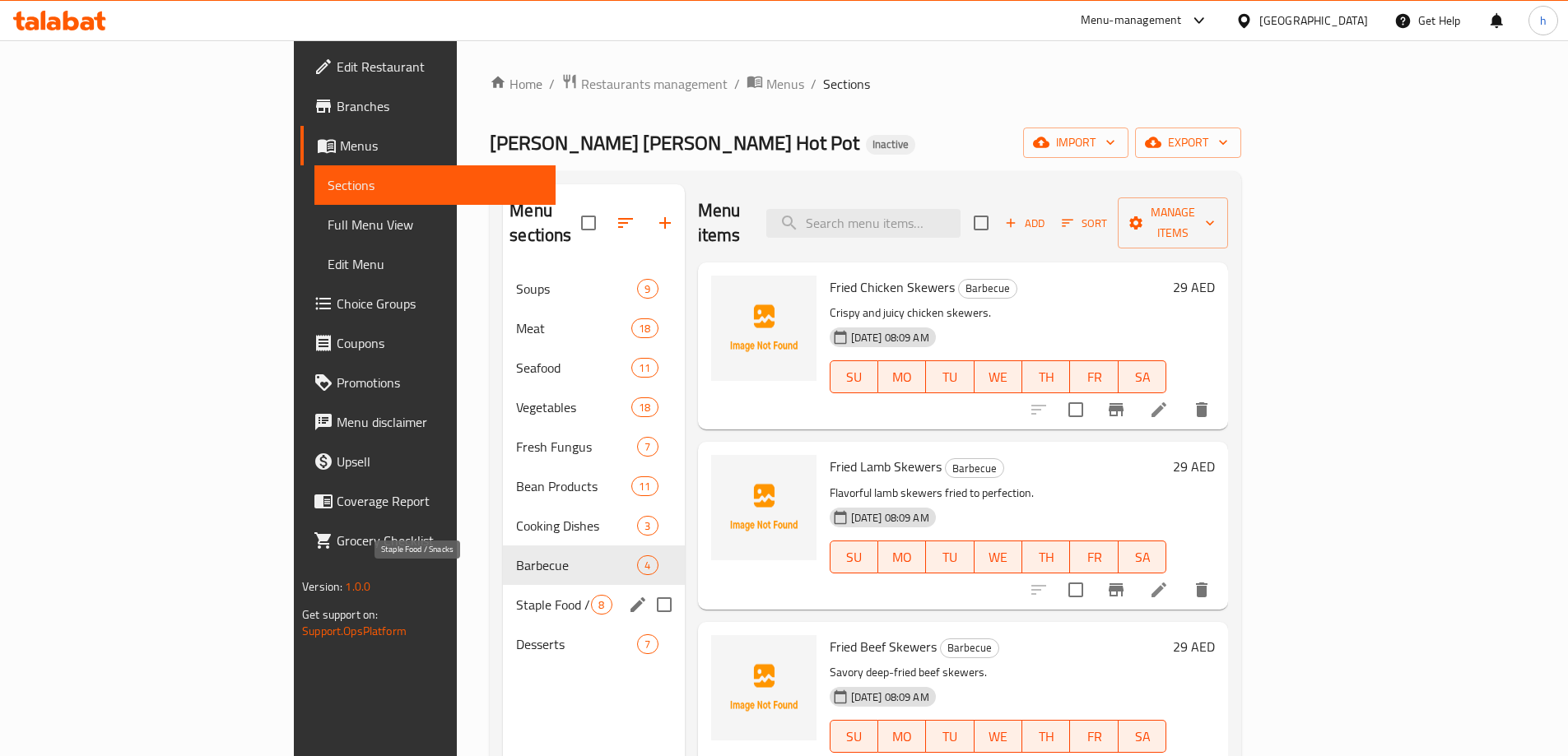
click at [516, 595] on span "Staple Food / Snacks" at bounding box center [554, 605] width 75 height 19
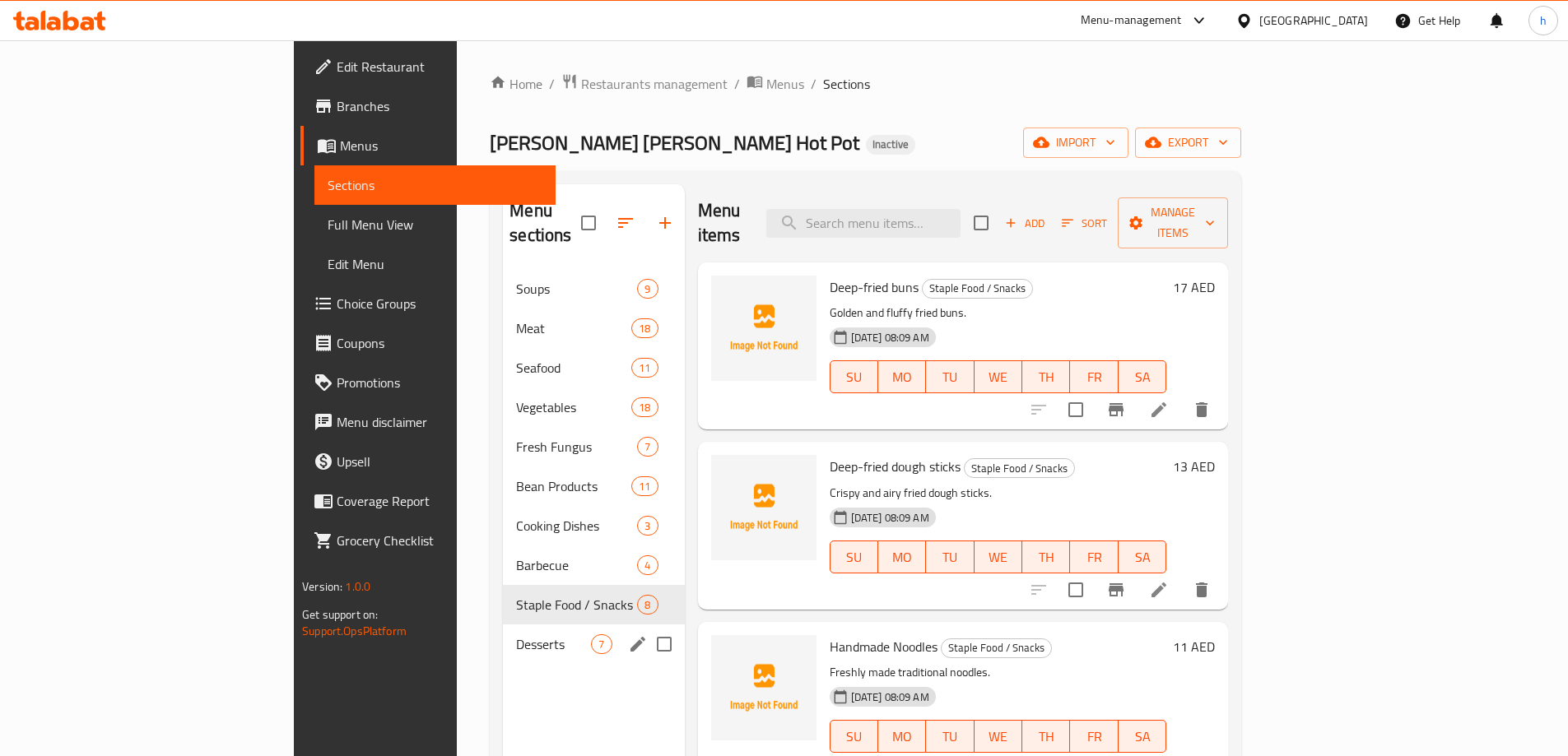
click at [503, 630] on div "Desserts 7" at bounding box center [593, 644] width 181 height 40
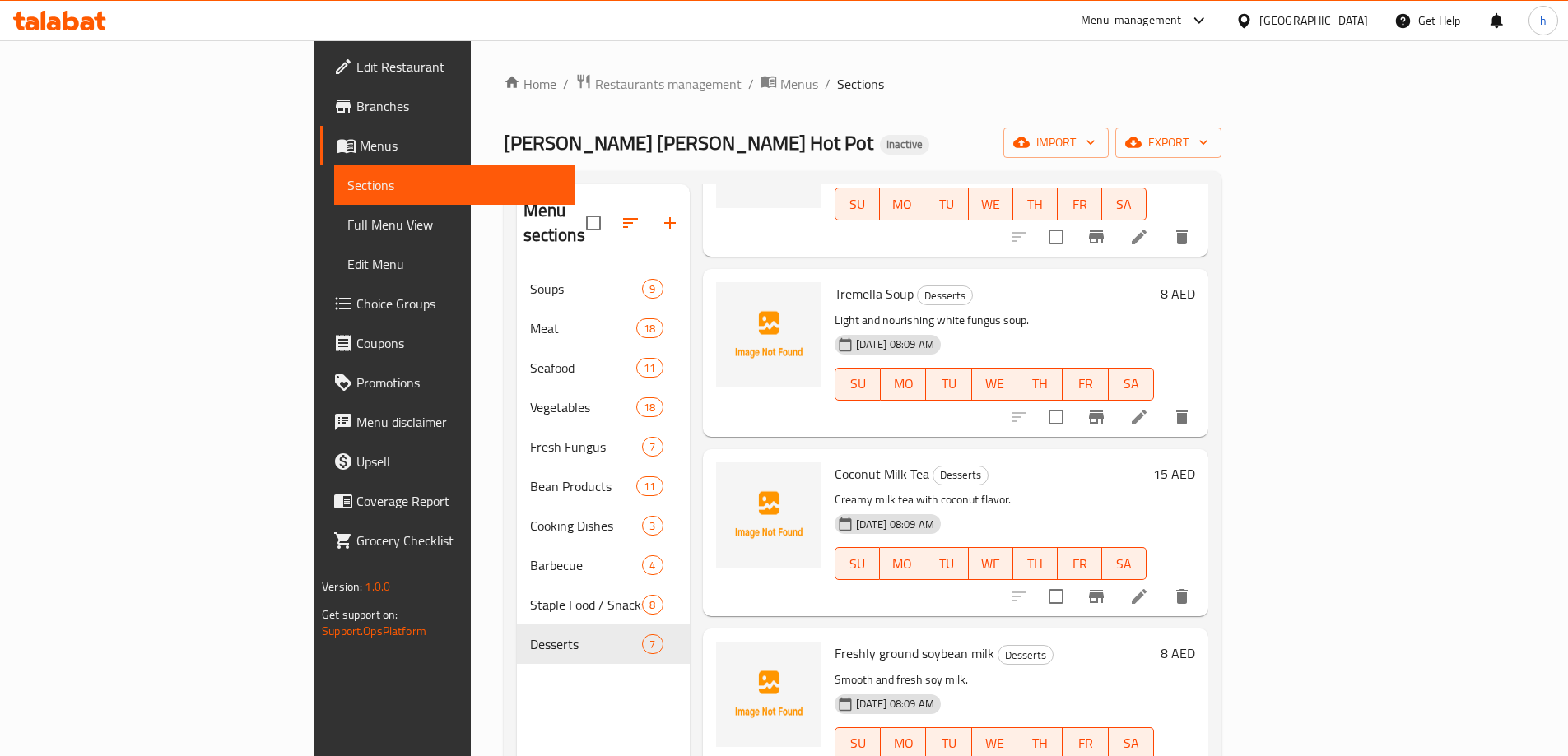
scroll to position [543, 0]
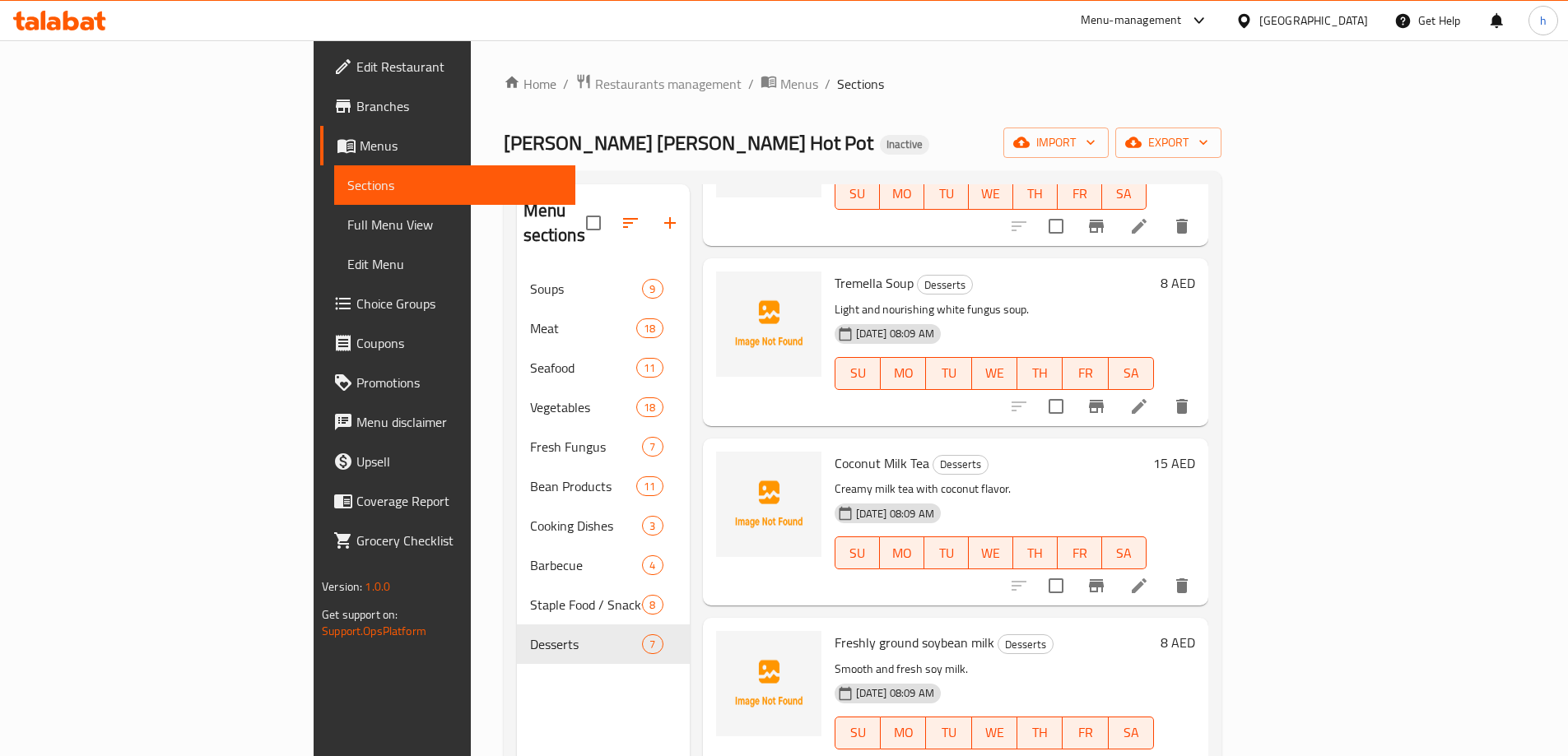
click at [1161, 677] on div "19-08-2025 08:09 AM SU MO TU WE TH FR SA" at bounding box center [994, 721] width 332 height 89
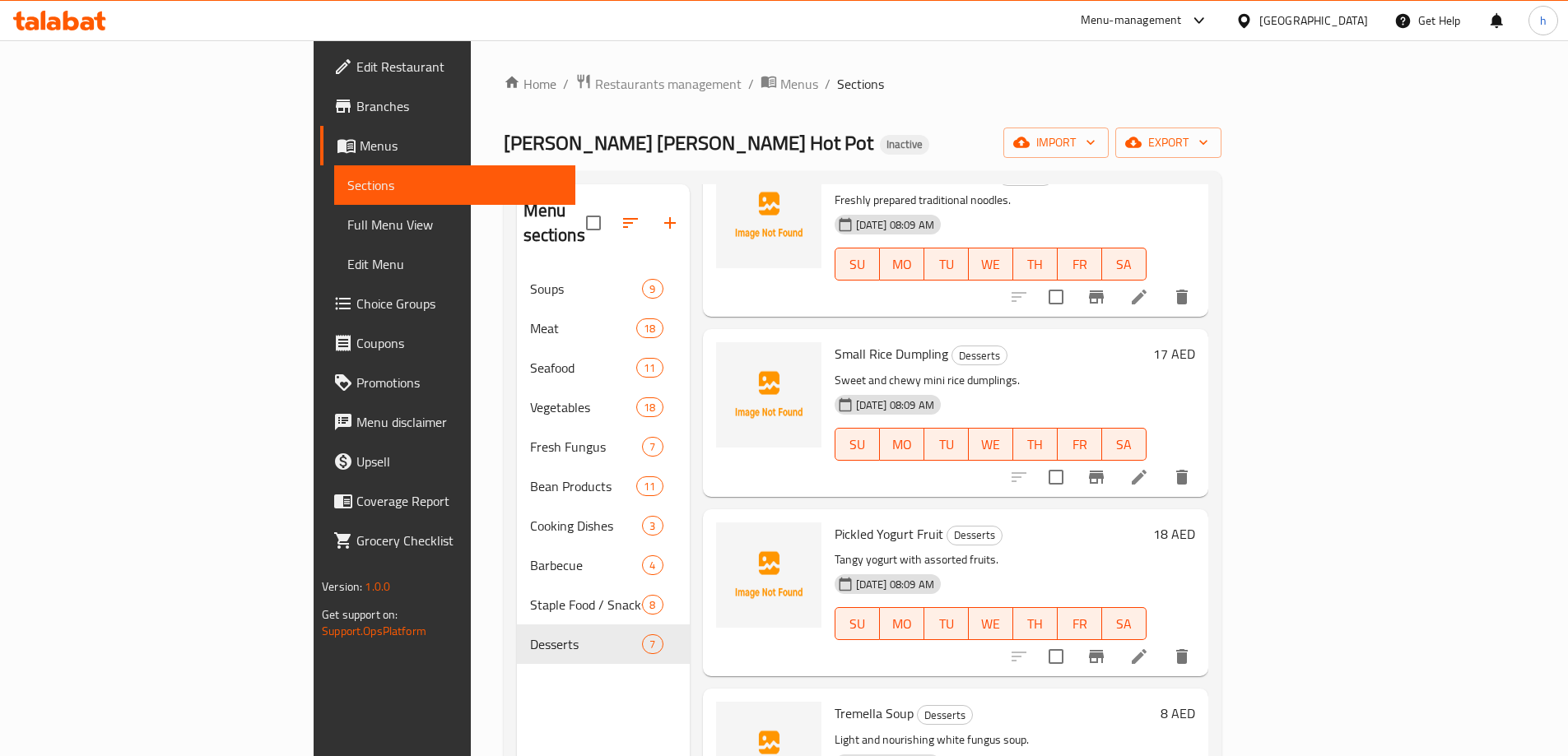
scroll to position [0, 0]
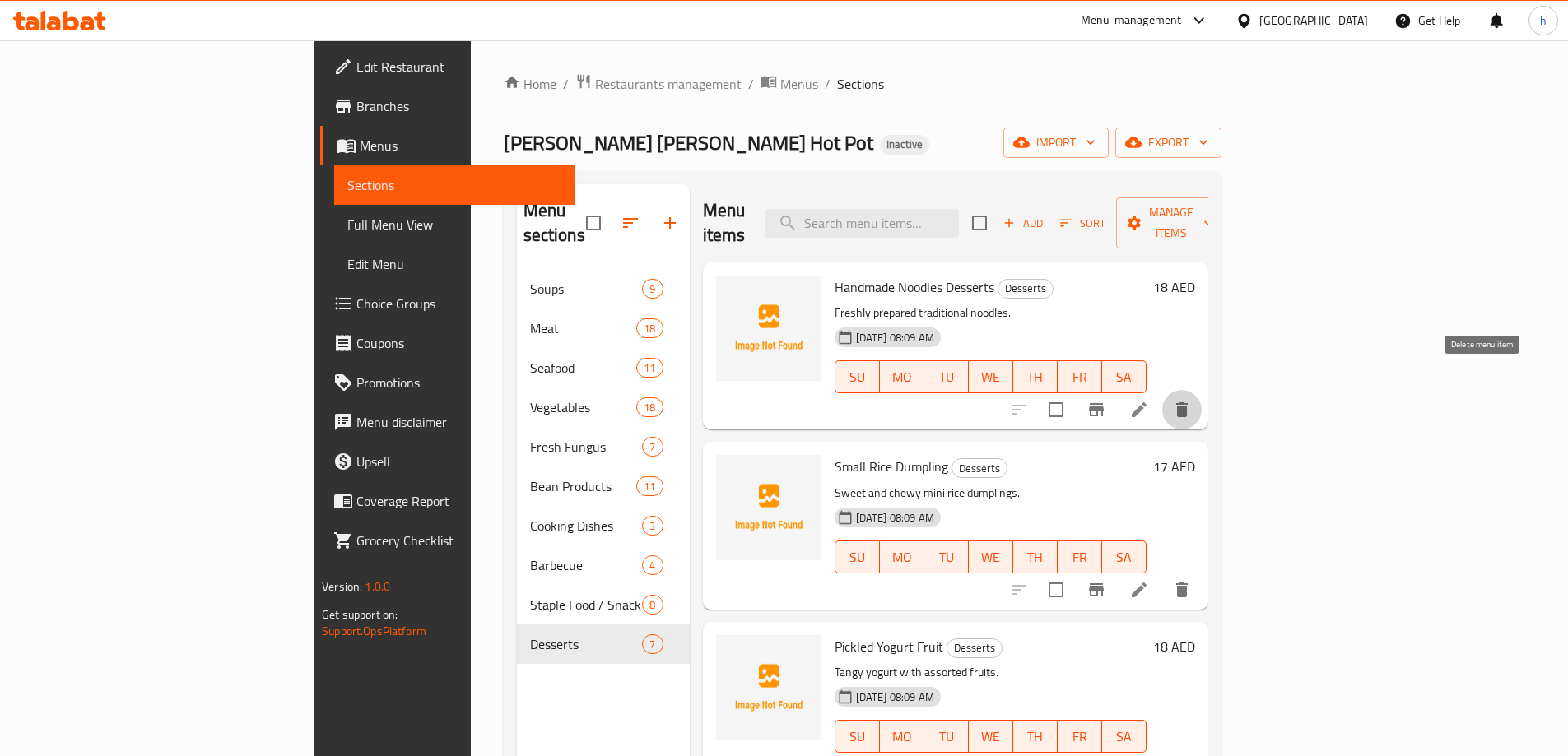
click at [1188, 402] on icon "delete" at bounding box center [1182, 409] width 12 height 15
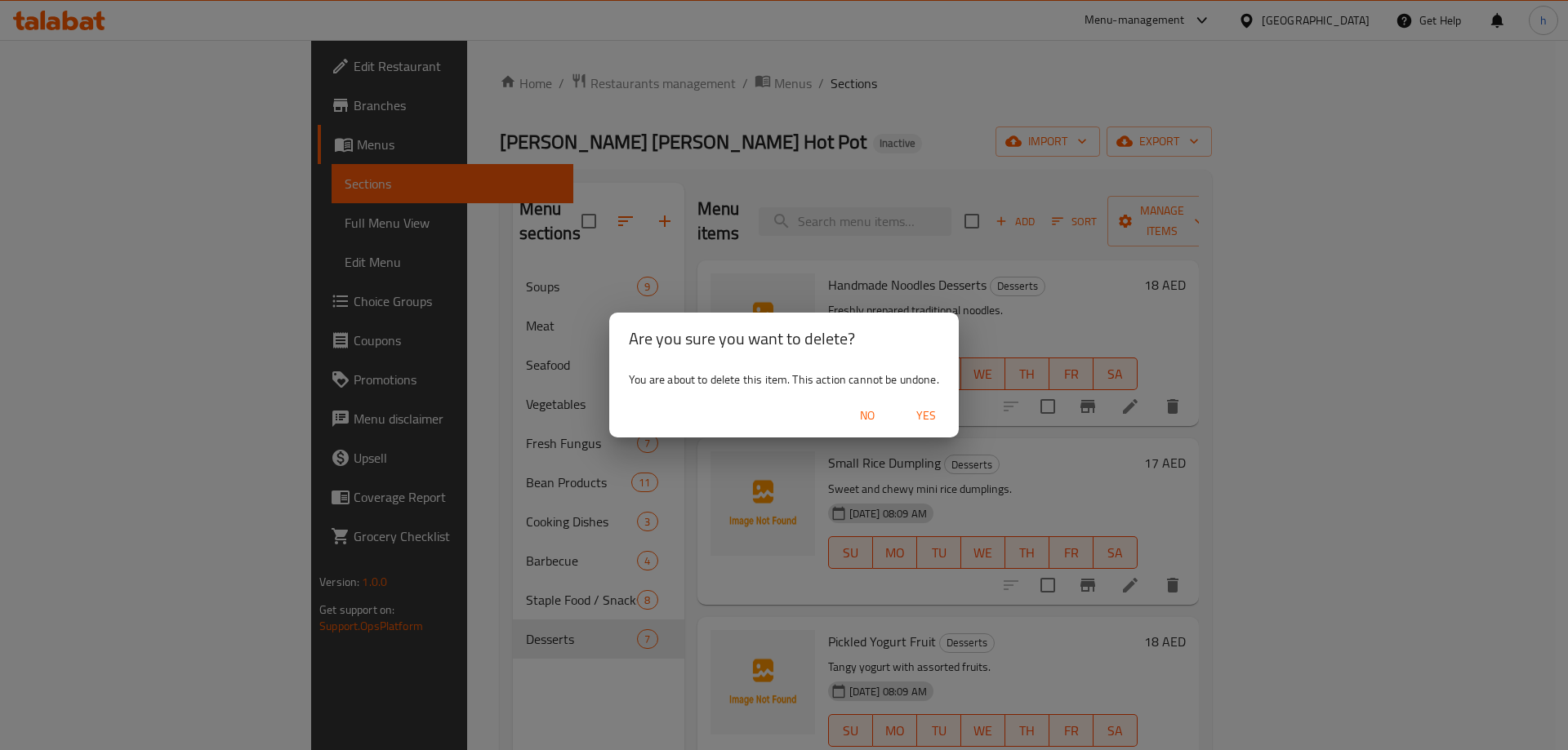
click at [923, 416] on span "Yes" at bounding box center [926, 416] width 40 height 20
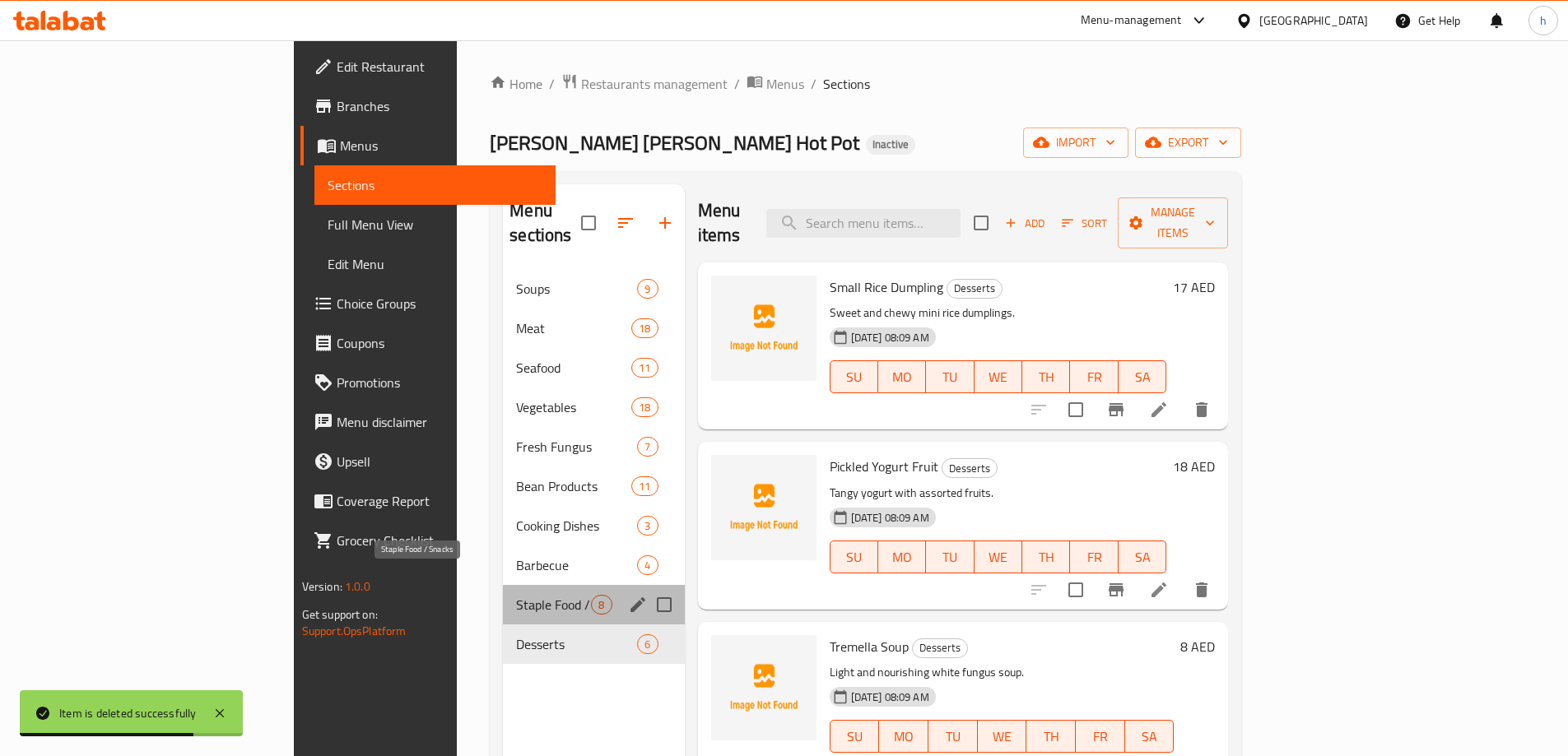
click at [516, 595] on span "Staple Food / Snacks" at bounding box center [554, 605] width 75 height 19
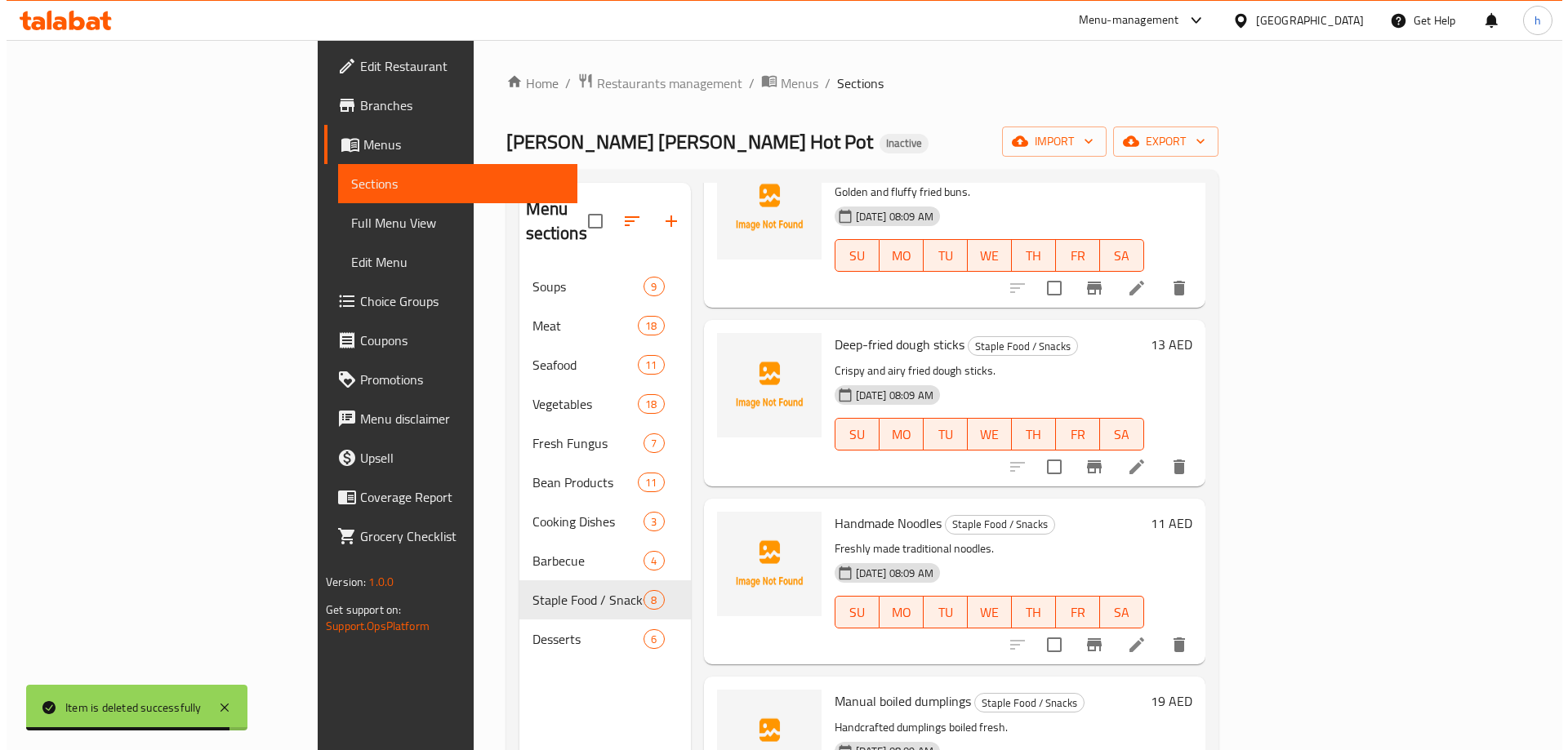
scroll to position [163, 0]
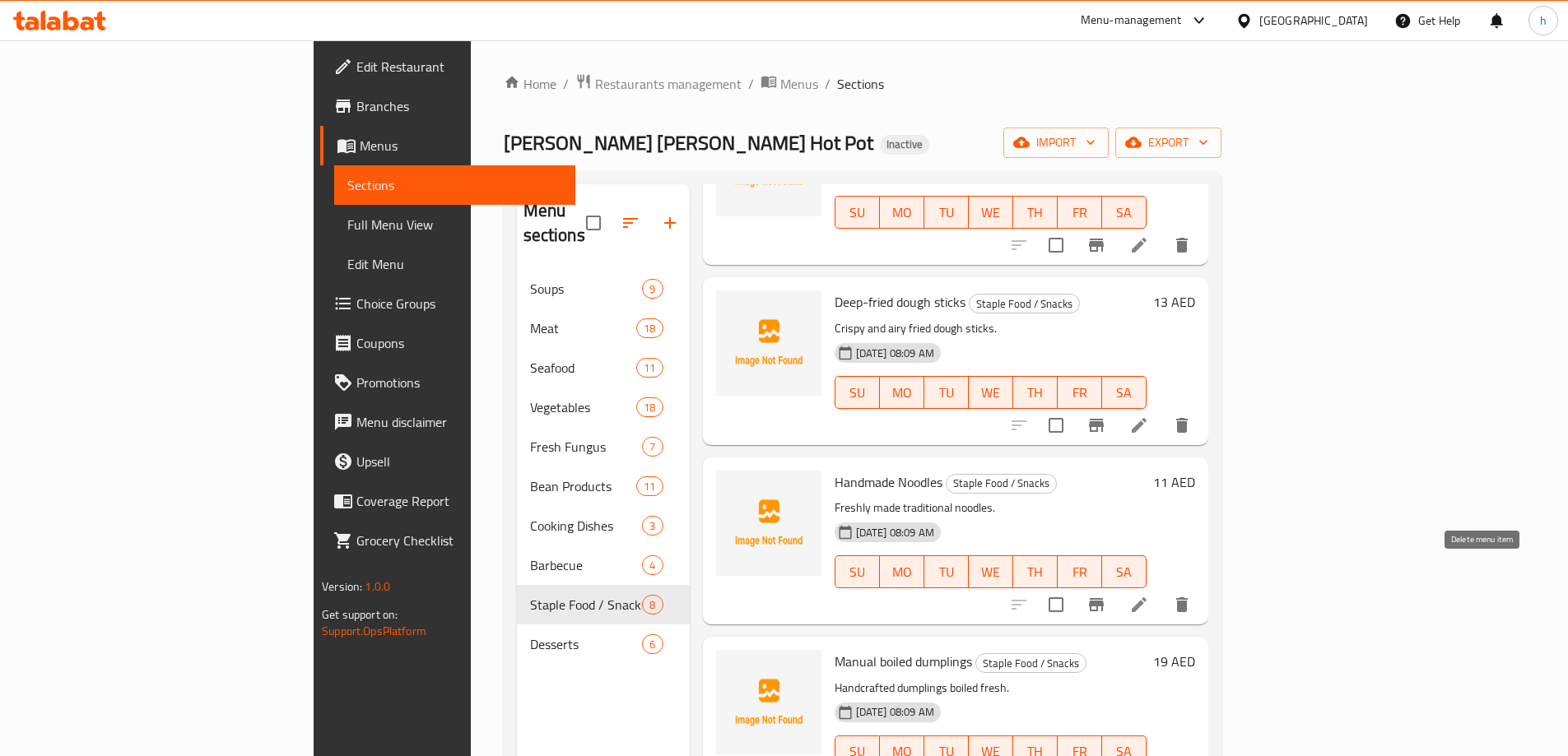
click at [1192, 595] on icon "delete" at bounding box center [1182, 605] width 19 height 19
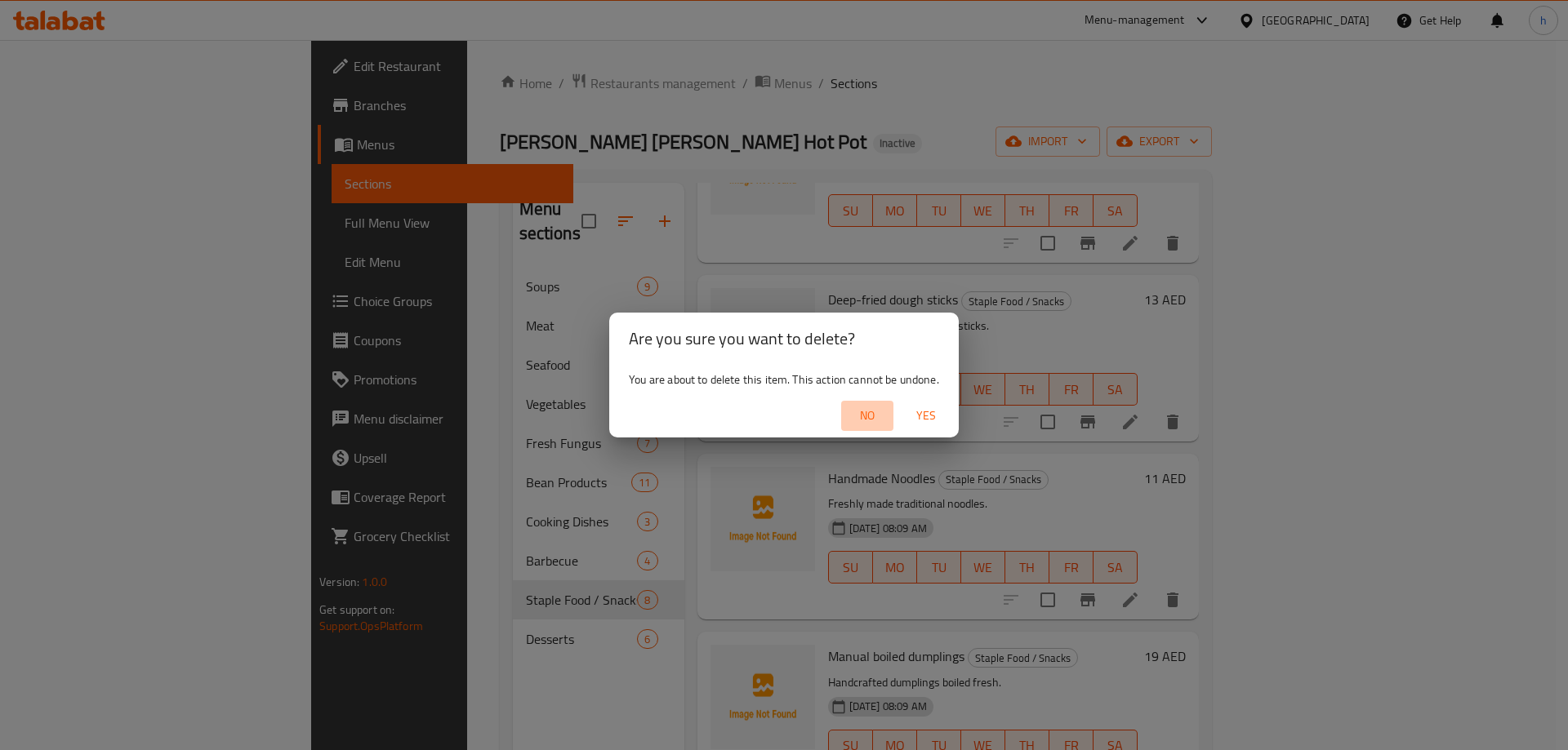
click at [892, 416] on button "No" at bounding box center [867, 416] width 52 height 30
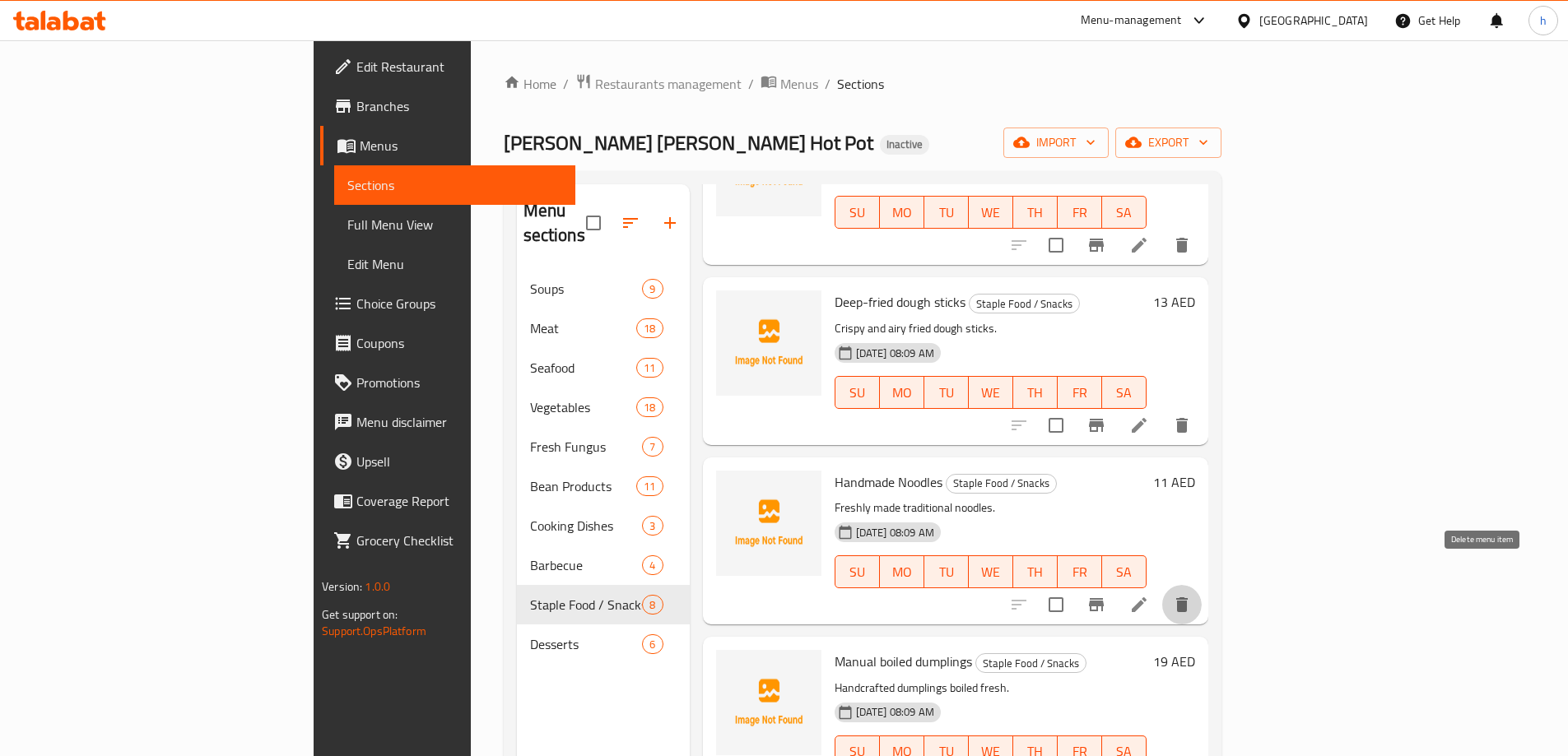
click at [1192, 595] on icon "delete" at bounding box center [1182, 605] width 19 height 19
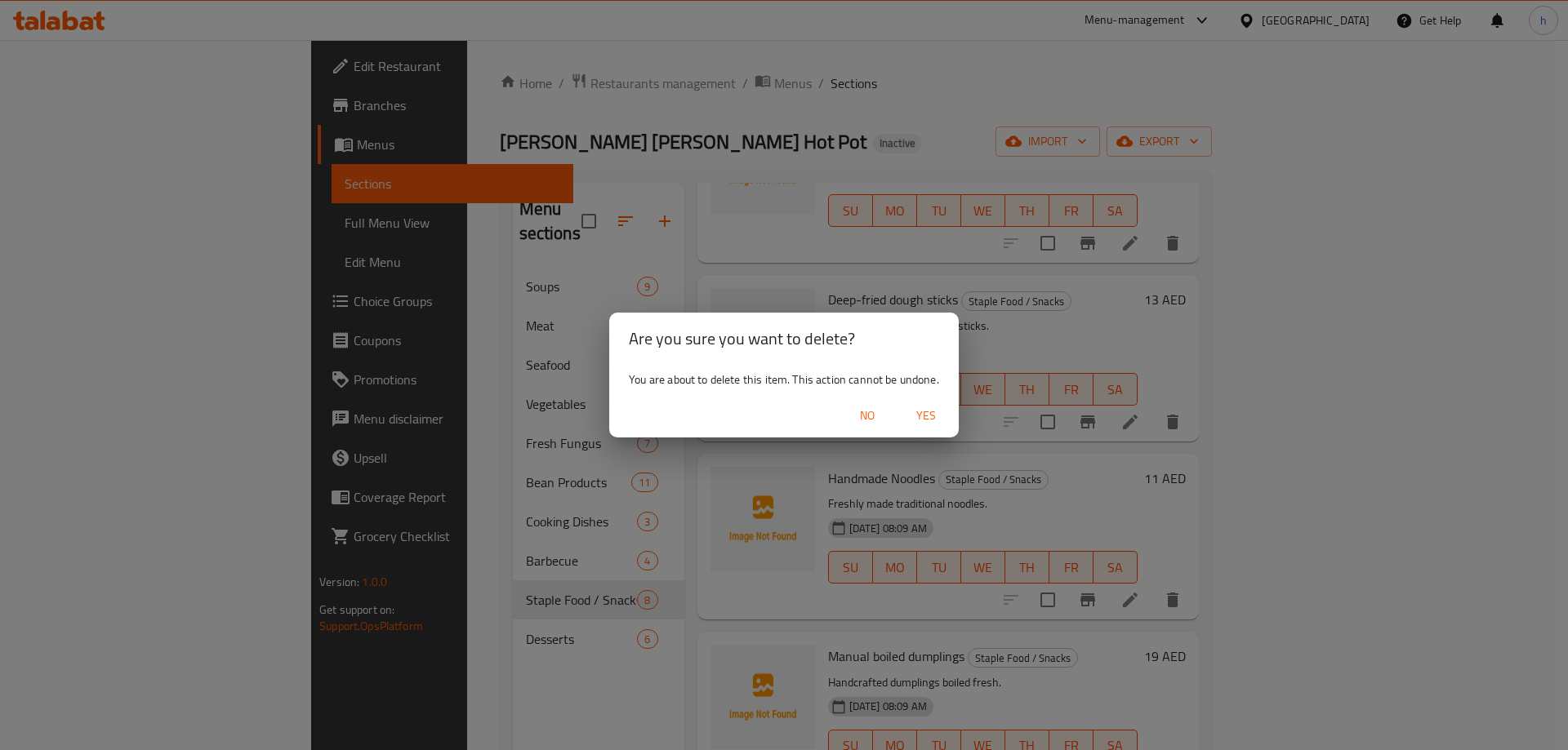
click at [944, 423] on span "Yes" at bounding box center [926, 416] width 40 height 20
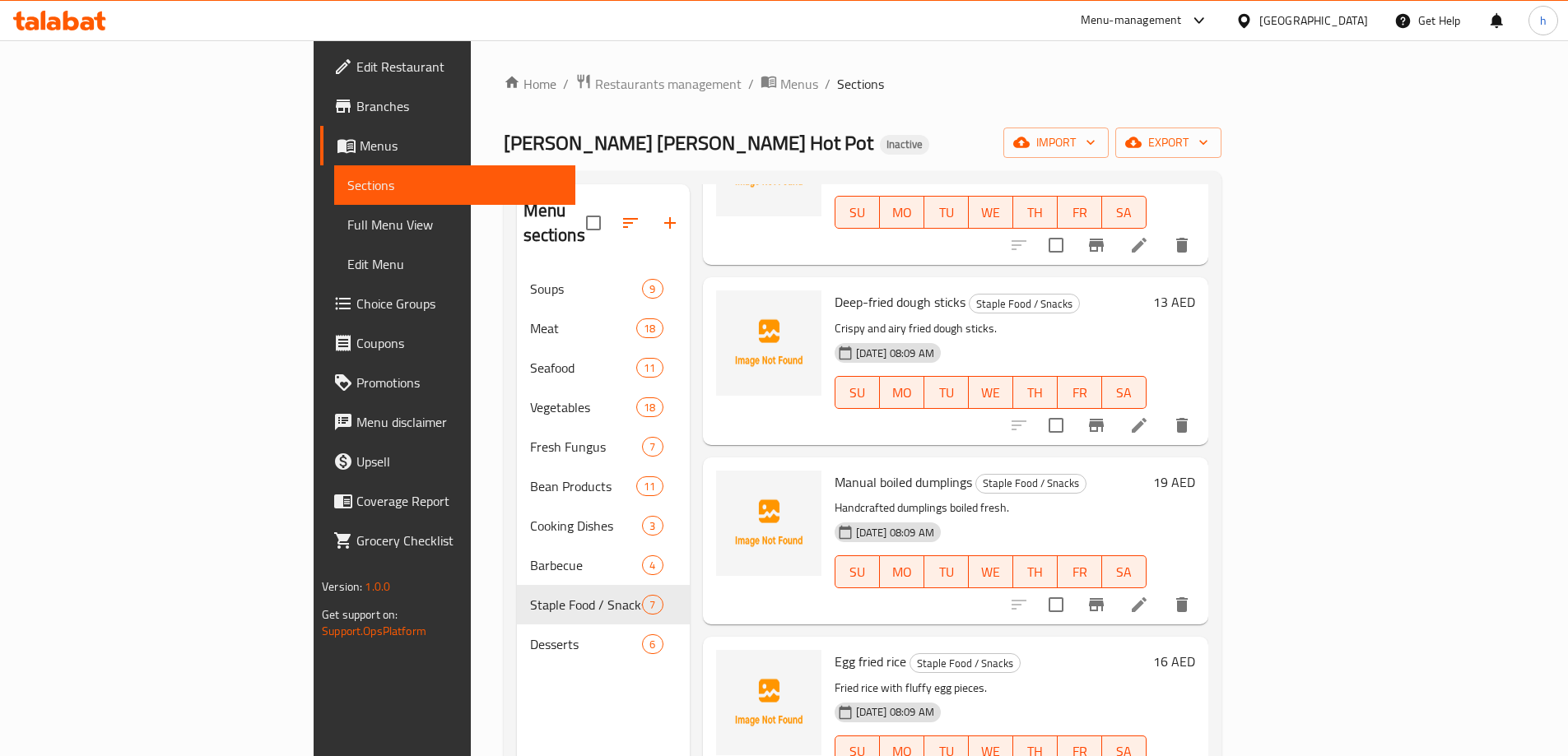
click at [962, 135] on div "Liu's Chong Qing Hot Pot Inactive import export" at bounding box center [862, 142] width 718 height 30
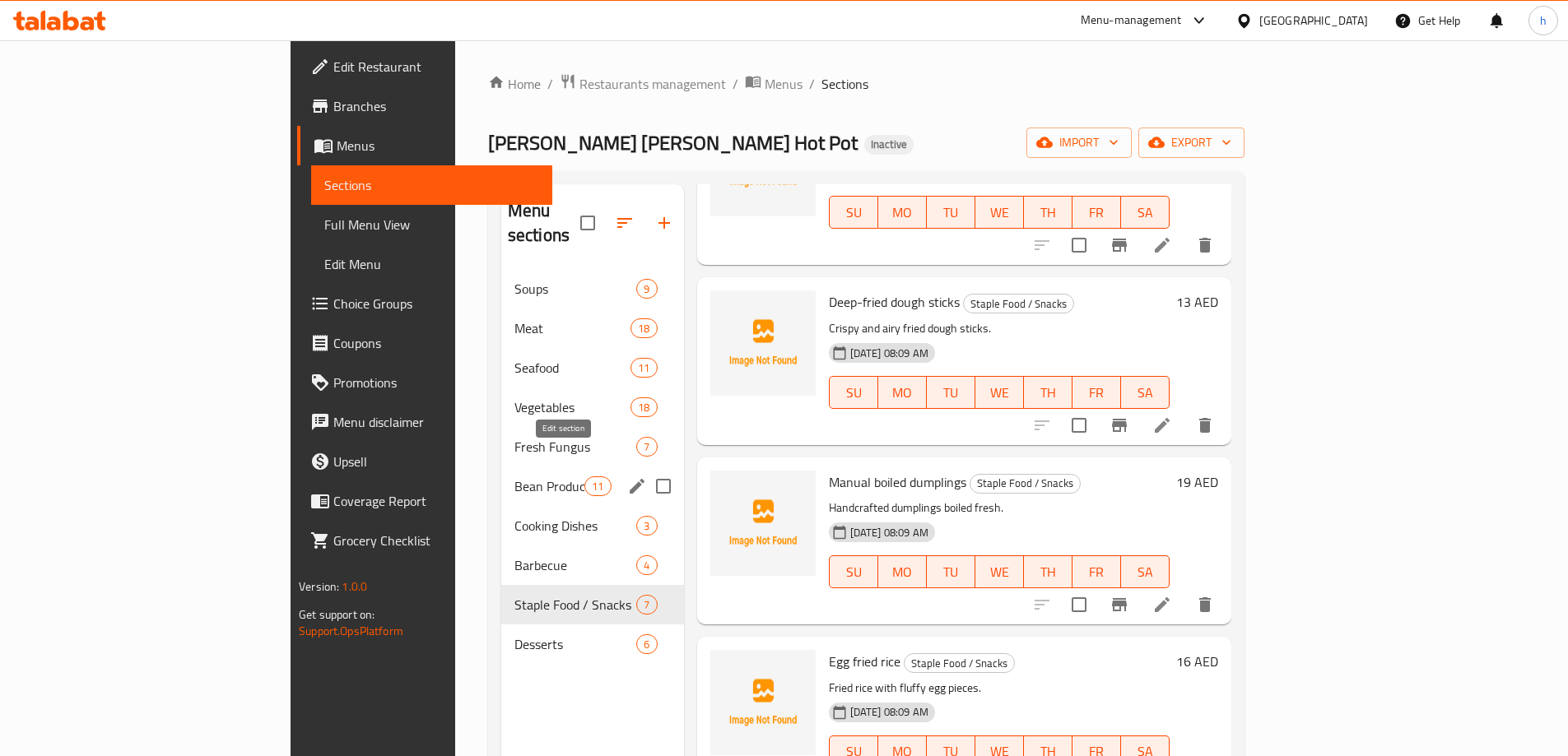
click at [625, 474] on button "edit" at bounding box center [636, 486] width 24 height 24
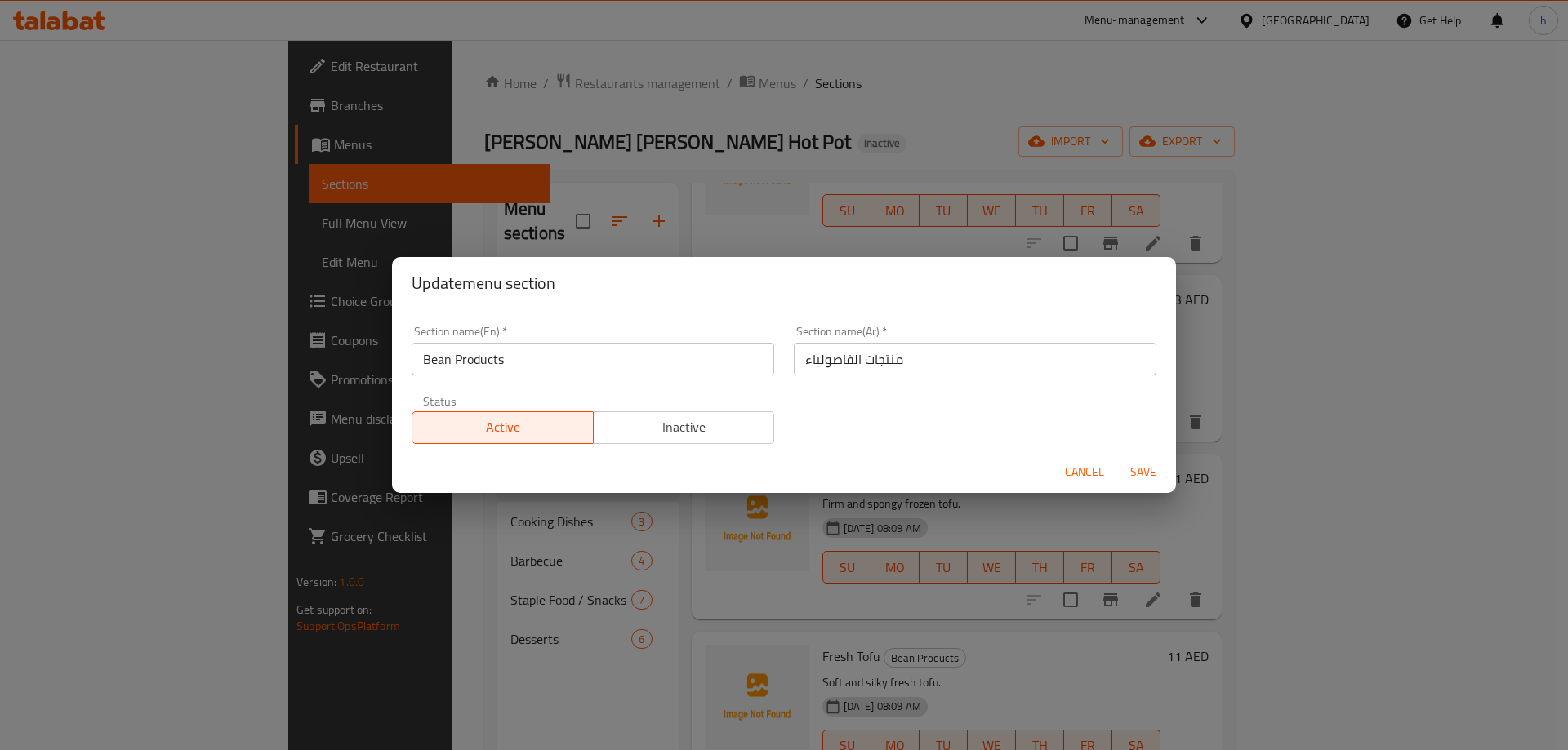
click at [528, 525] on div "Update menu section Section name(En)   * Bean Products Section name(En) * Secti…" at bounding box center [784, 375] width 1568 height 750
click at [483, 550] on div "Update menu section Section name(En)   * Bean Products Section name(En) * Secti…" at bounding box center [784, 375] width 1568 height 750
click at [1073, 474] on span "Cancel" at bounding box center [1084, 472] width 40 height 20
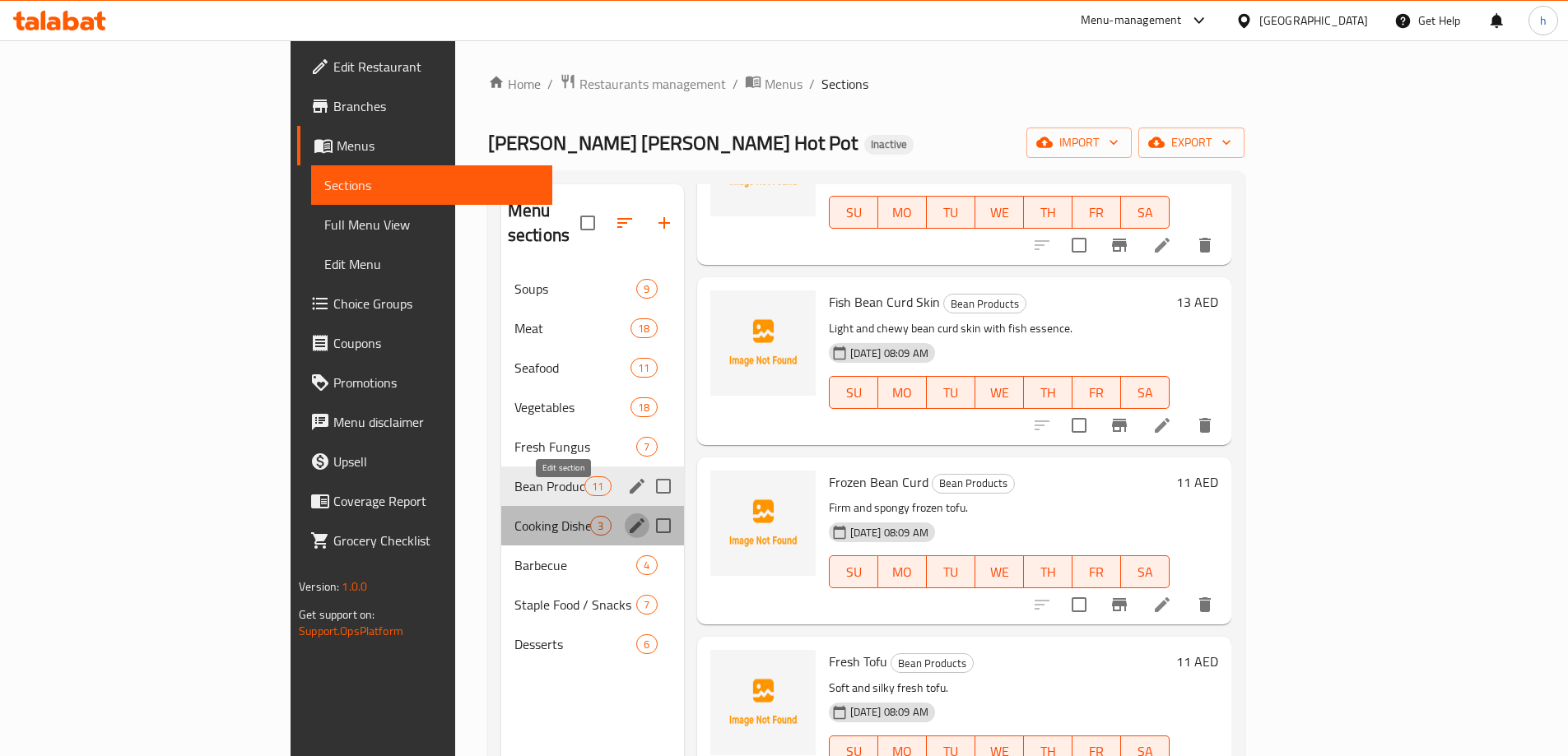
click at [630, 518] on icon "edit" at bounding box center [636, 525] width 15 height 15
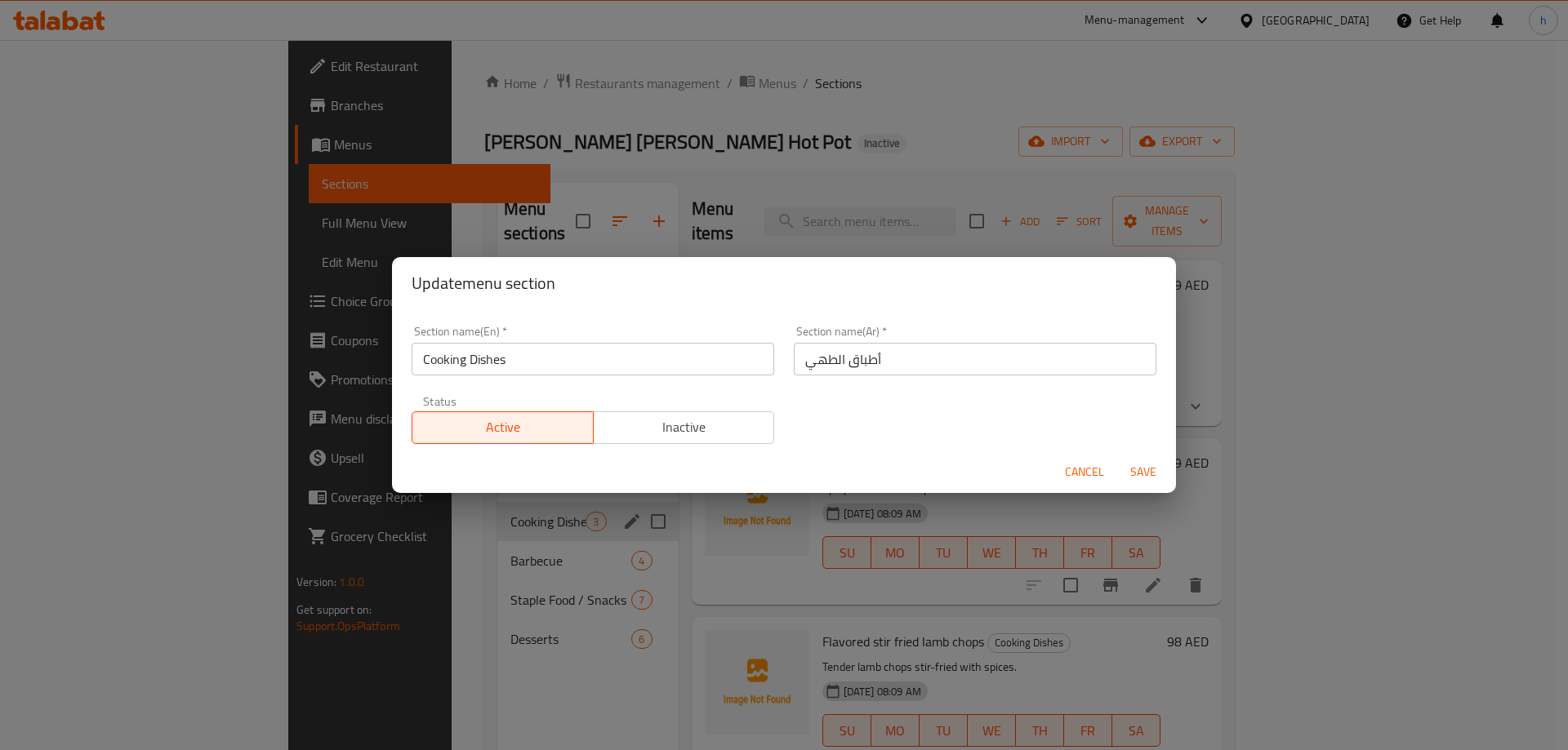
click at [1093, 471] on span "Cancel" at bounding box center [1084, 472] width 40 height 20
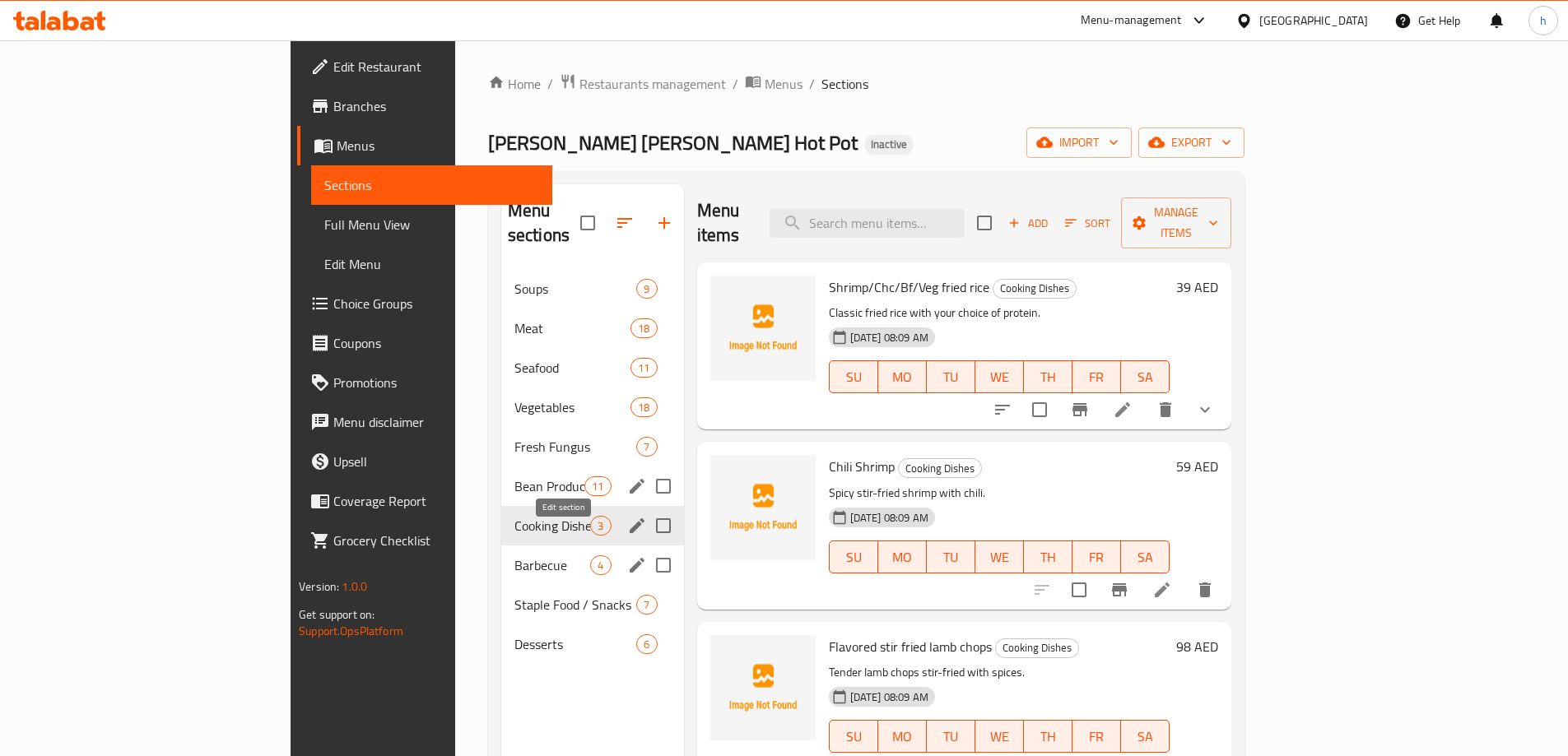
click at [630, 558] on icon "edit" at bounding box center [636, 565] width 15 height 15
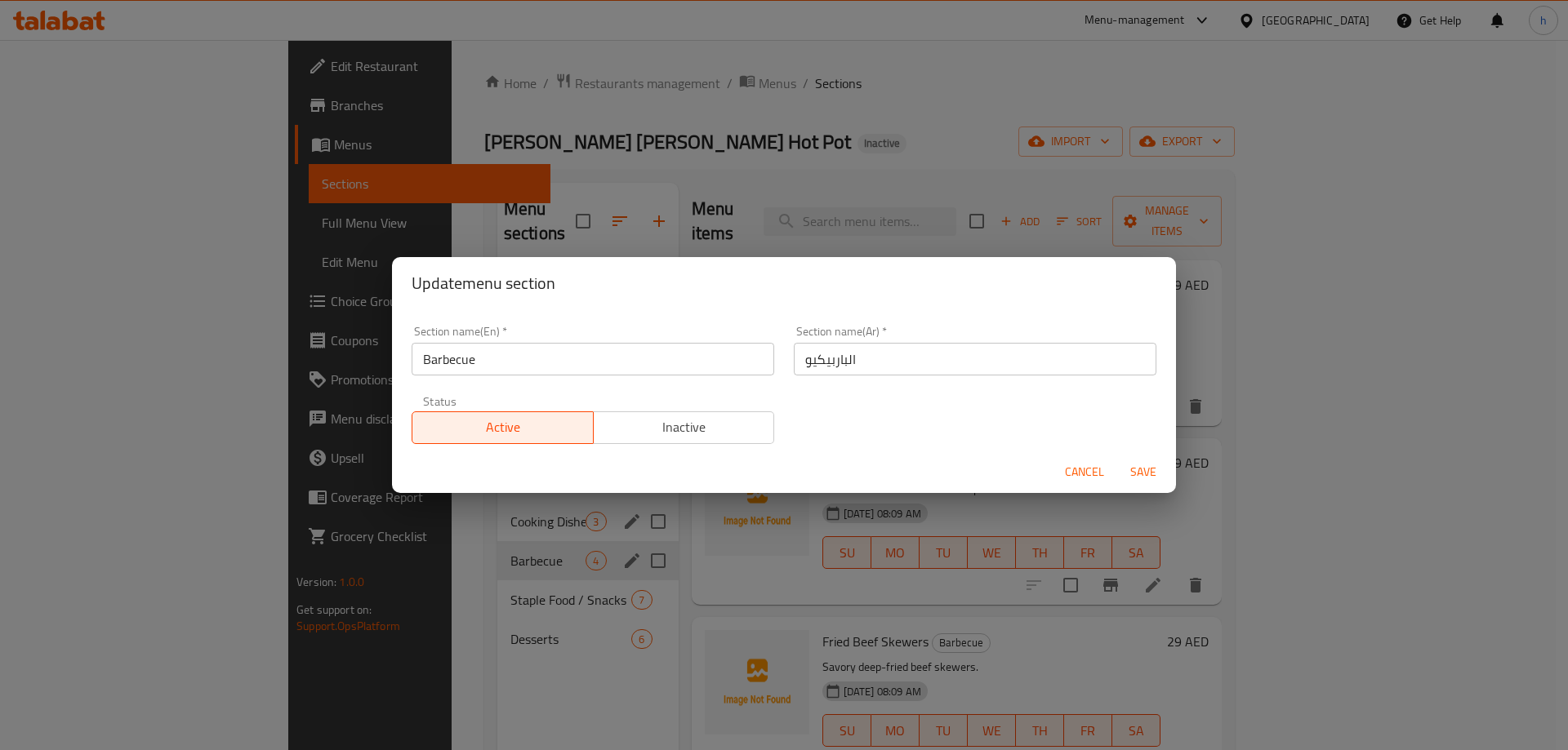
click at [1088, 466] on span "Cancel" at bounding box center [1084, 472] width 40 height 20
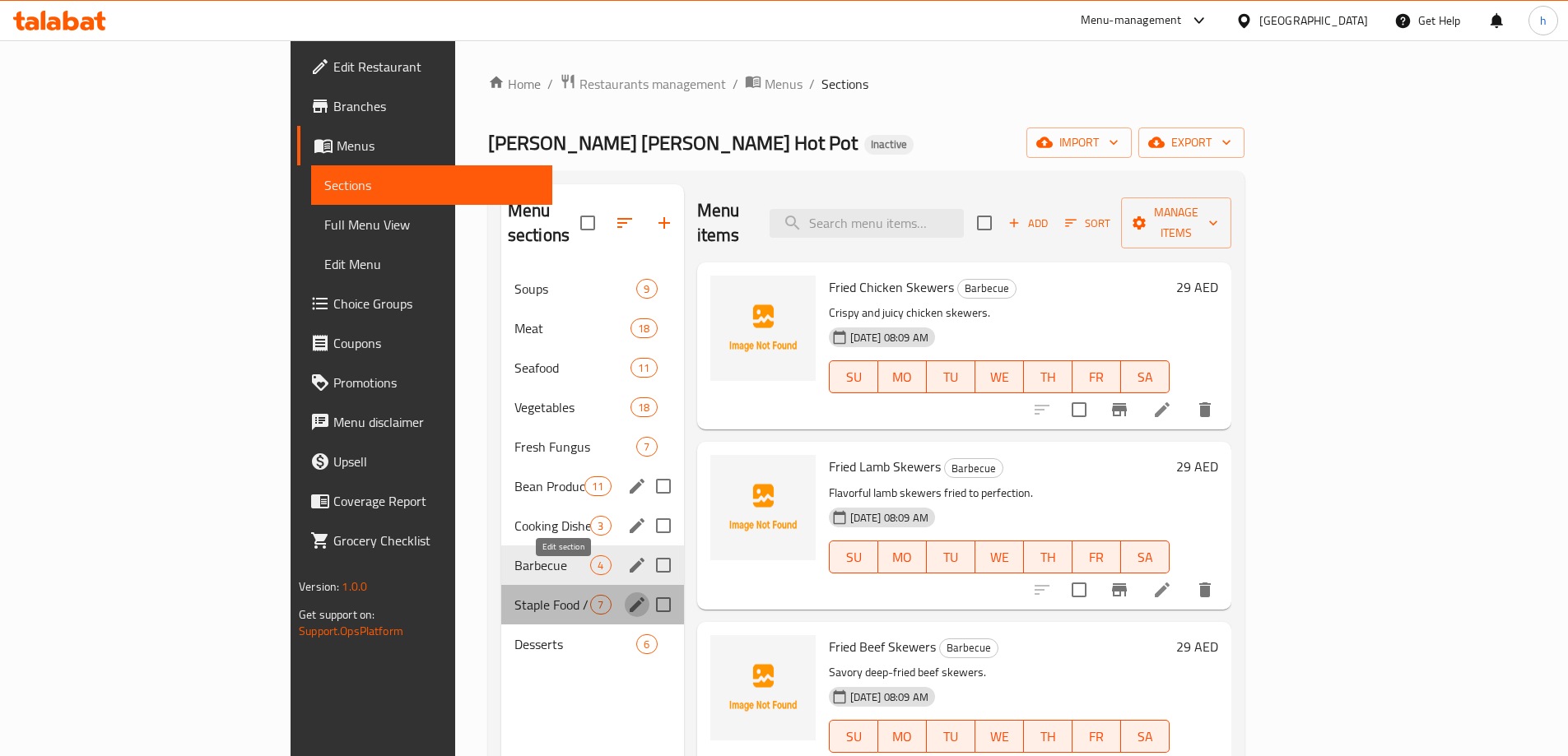
click at [630, 597] on icon "edit" at bounding box center [636, 604] width 15 height 15
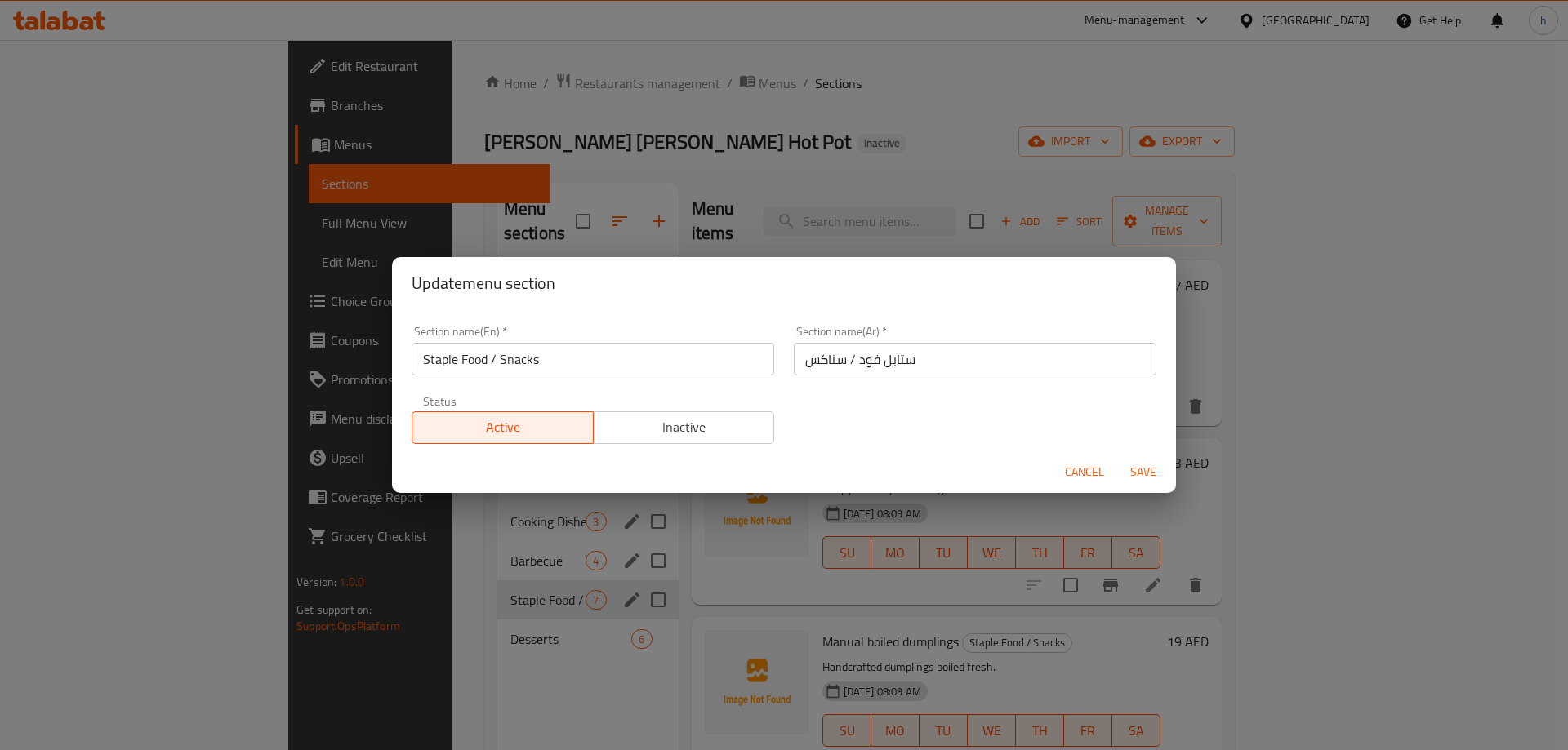
click at [1091, 476] on span "Cancel" at bounding box center [1084, 472] width 40 height 20
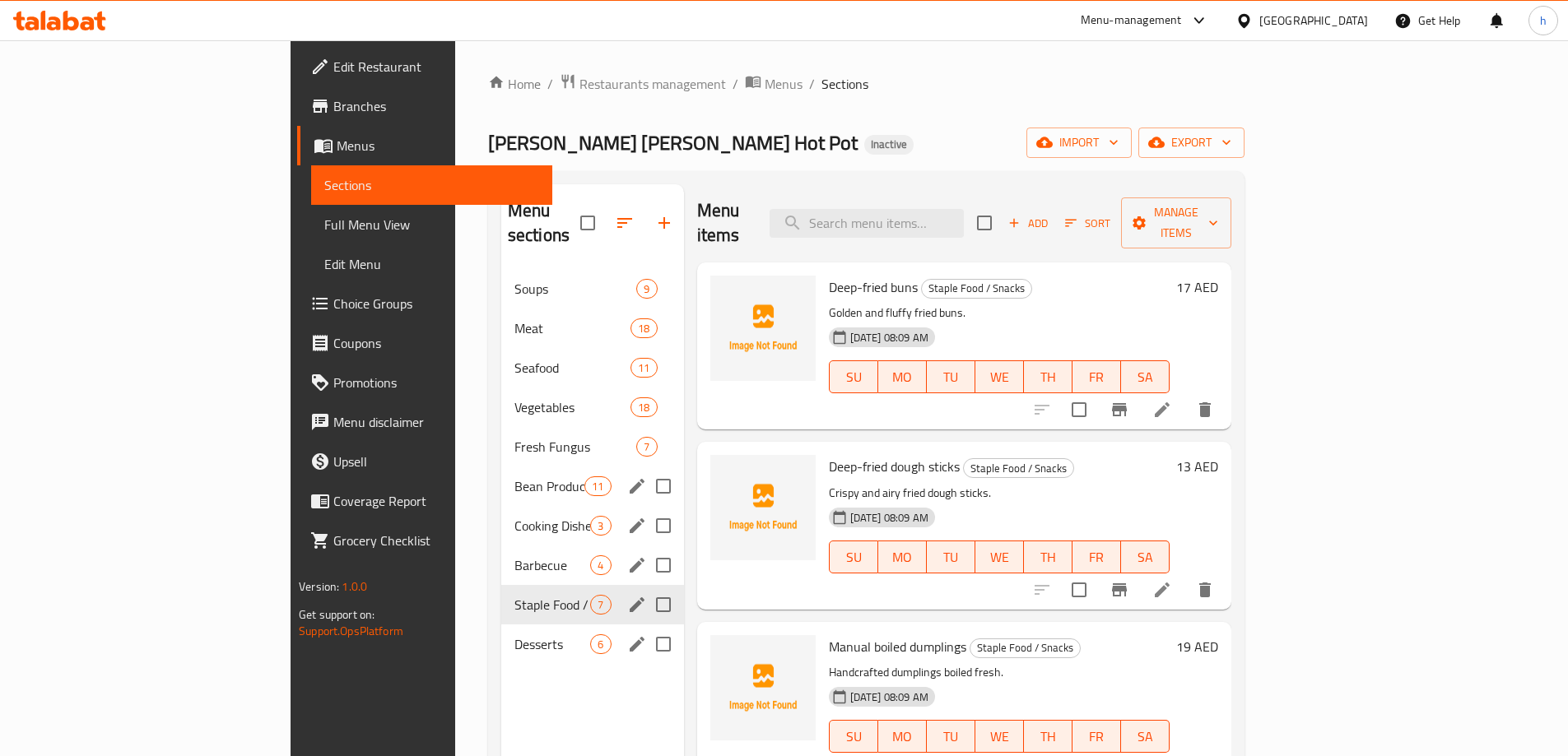
click at [628, 634] on icon "edit" at bounding box center [637, 644] width 19 height 19
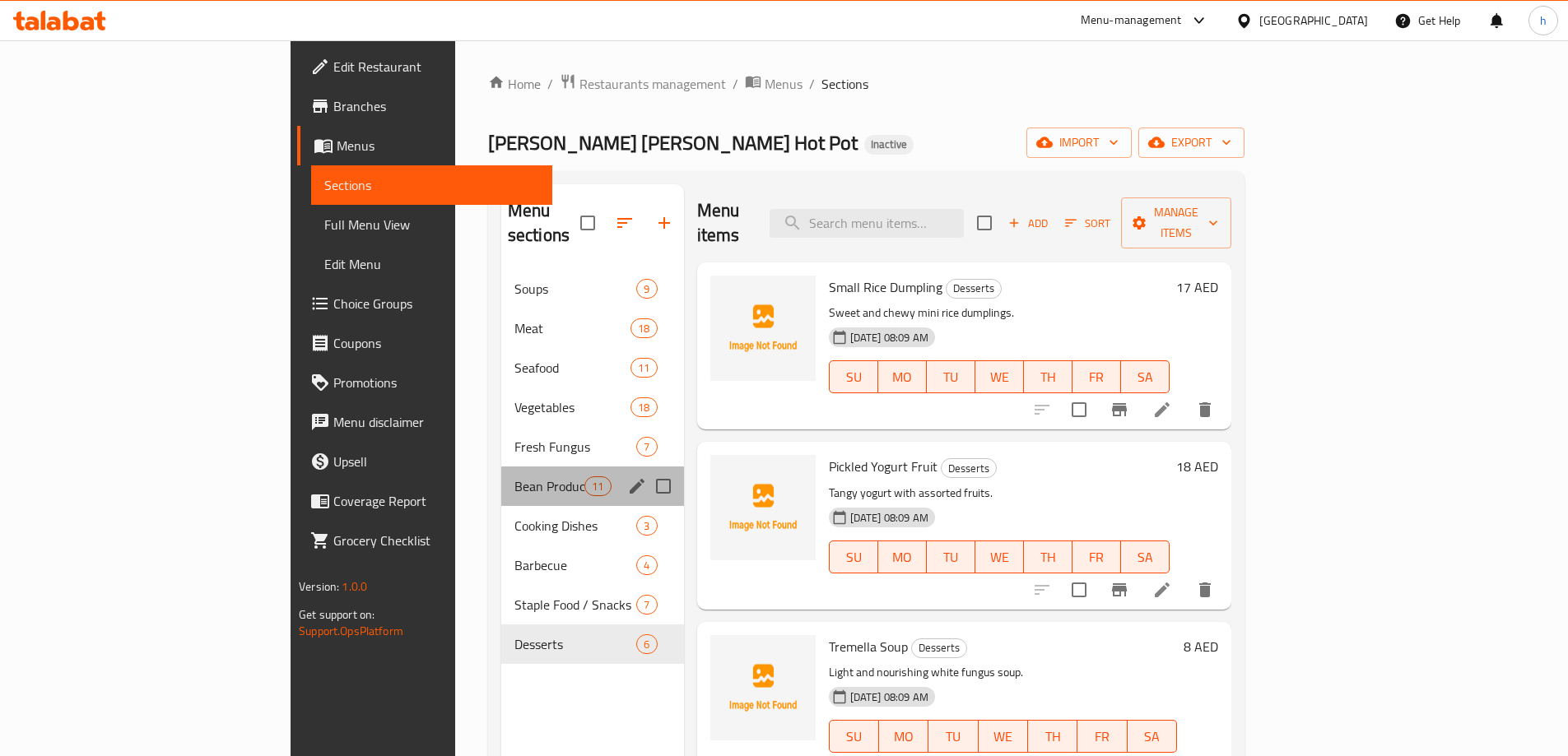
click at [501, 476] on div "Bean Products 11" at bounding box center [593, 486] width 183 height 40
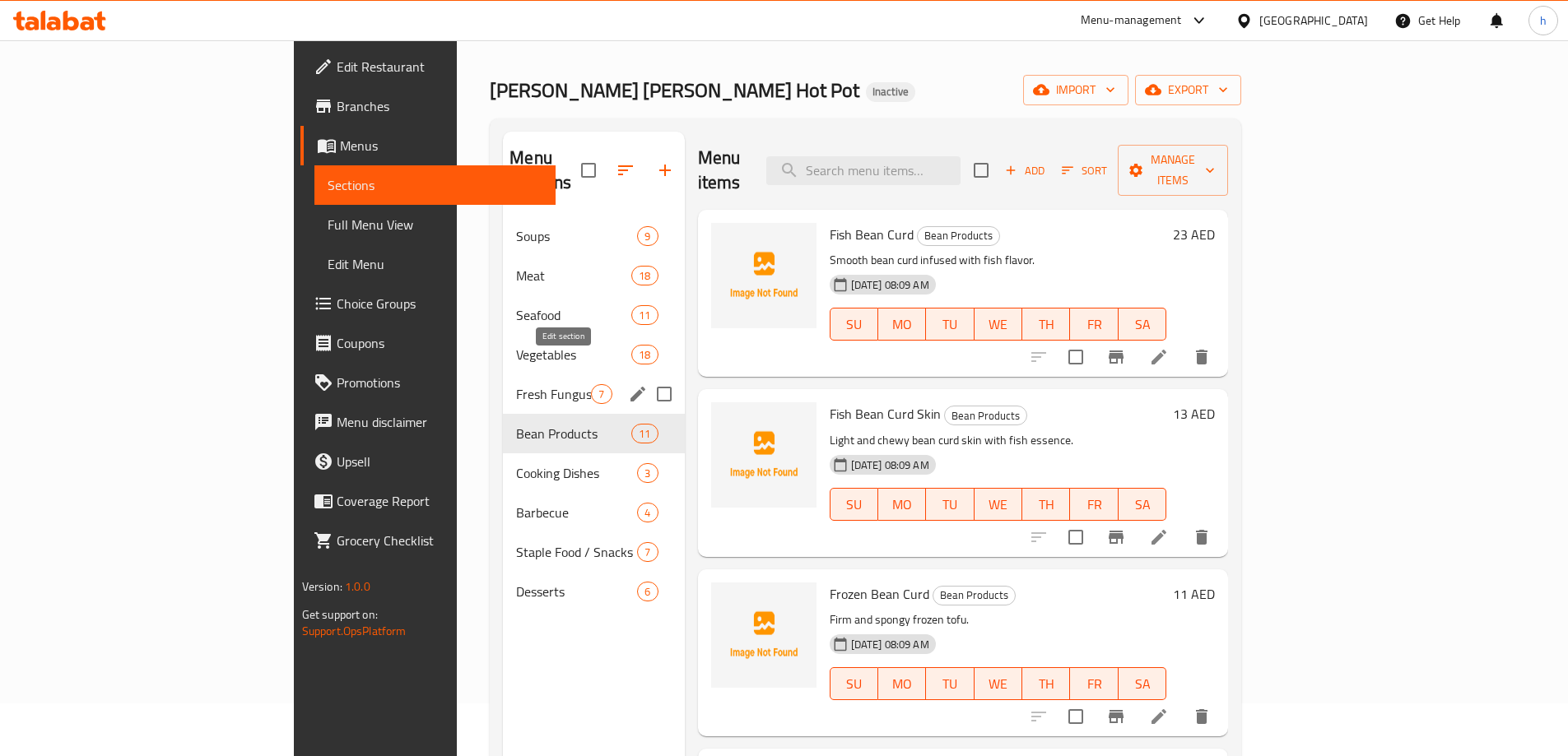
scroll to position [165, 0]
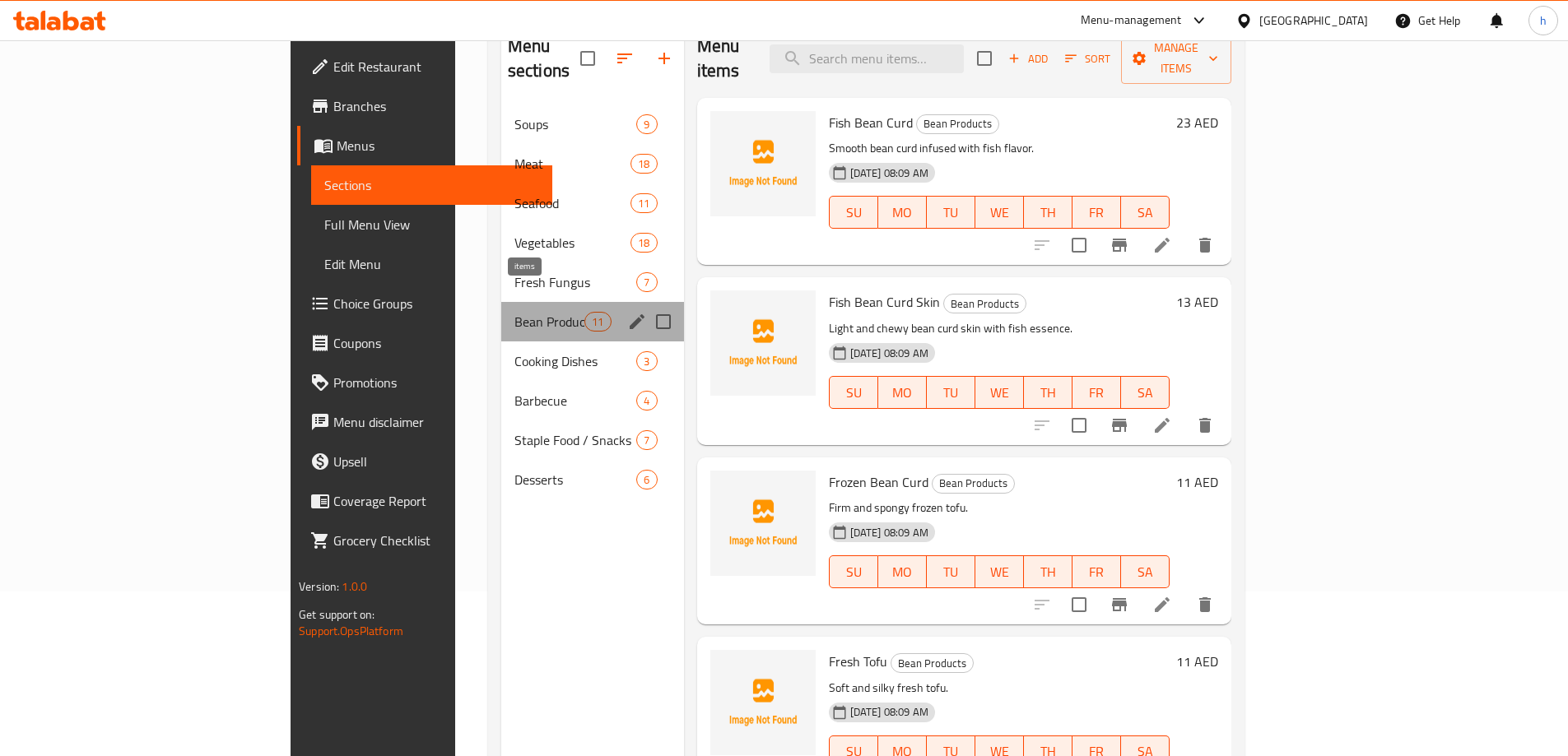
click at [586, 315] on span "11" at bounding box center [597, 322] width 24 height 16
click at [515, 352] on span "Cooking Dishes" at bounding box center [576, 361] width 123 height 19
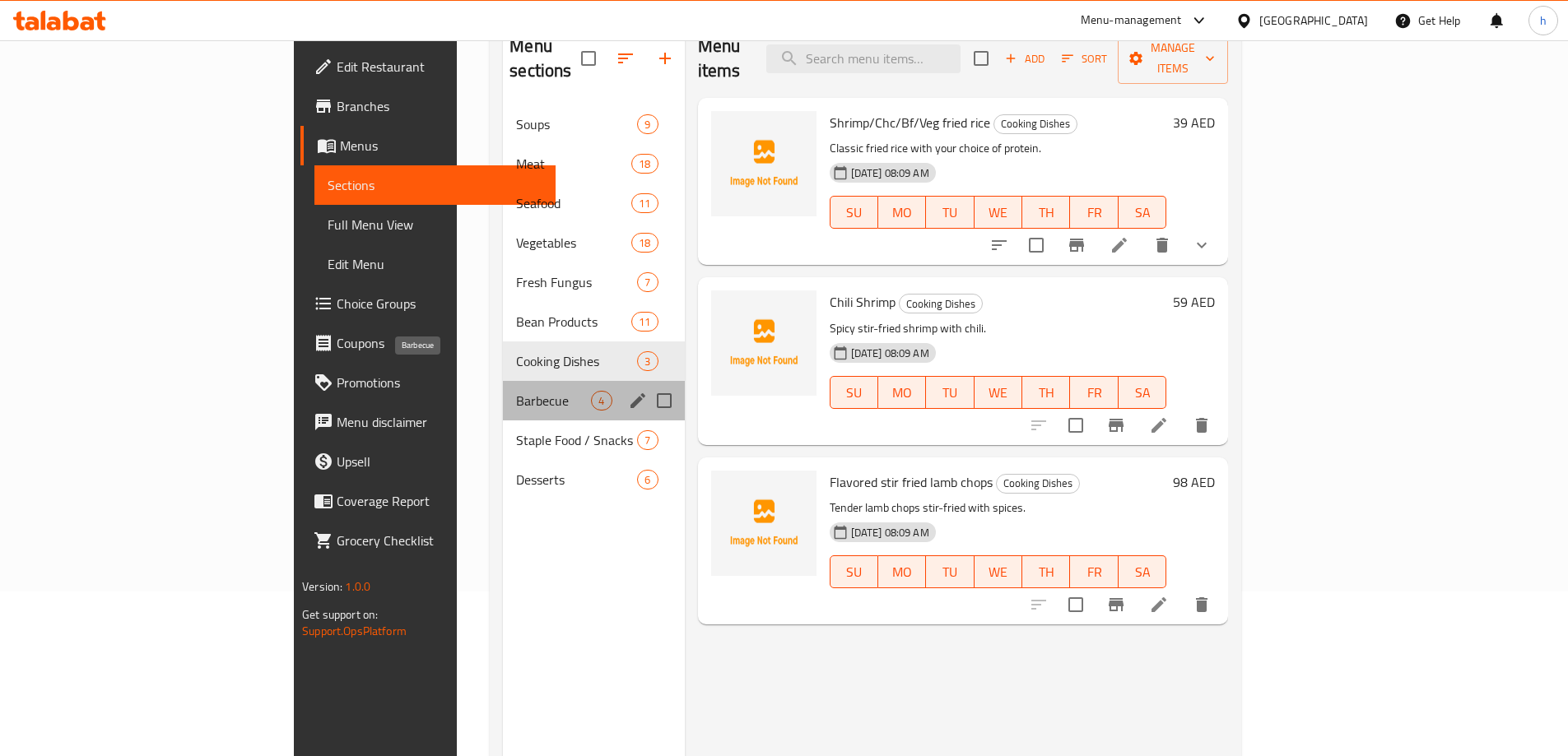
click at [516, 391] on span "Barbecue" at bounding box center [554, 400] width 75 height 19
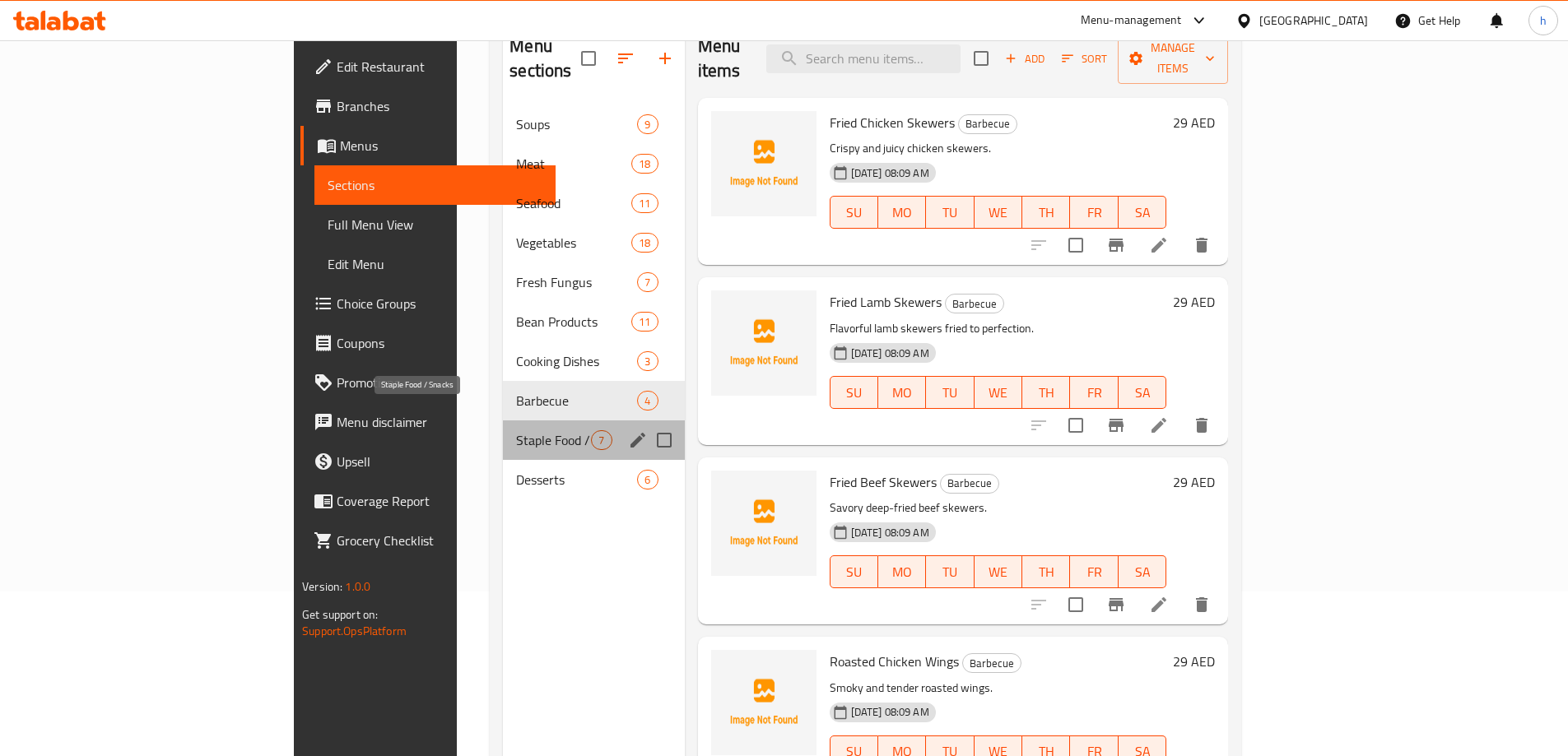
click at [516, 431] on span "Staple Food / Snacks" at bounding box center [554, 440] width 75 height 19
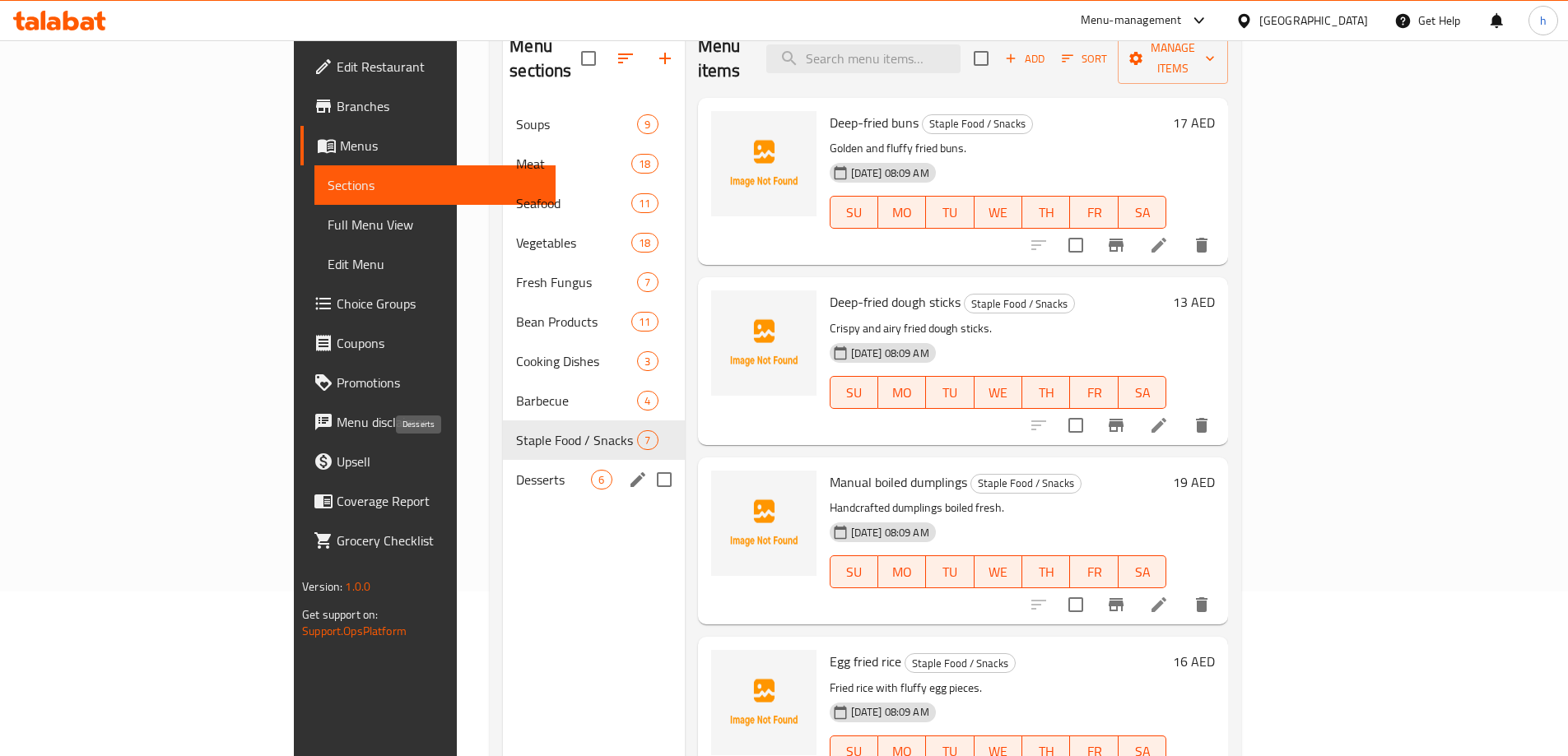
click at [516, 470] on span "Desserts" at bounding box center [554, 479] width 75 height 19
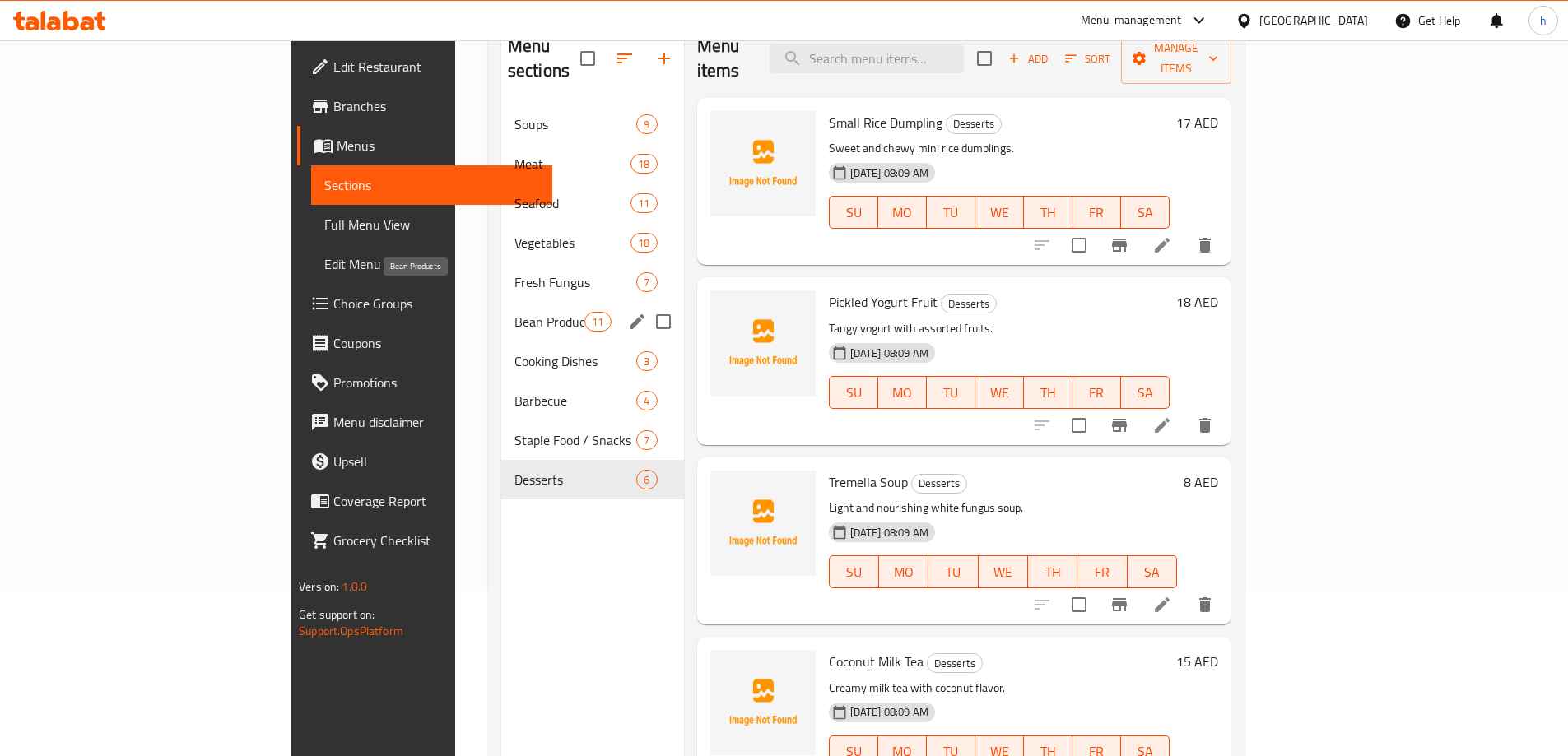
click at [515, 312] on span "Bean Products" at bounding box center [550, 321] width 70 height 19
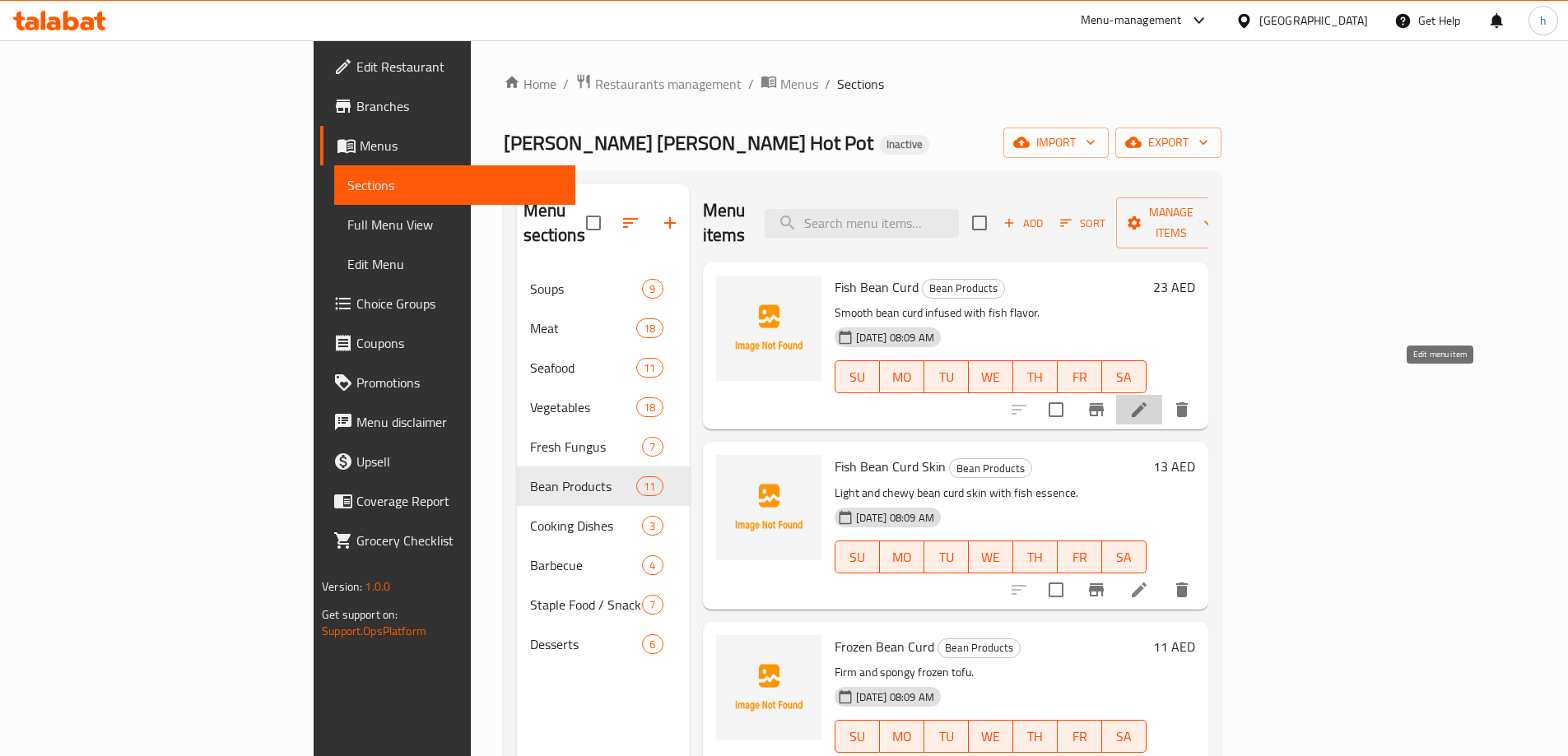
click at [1149, 400] on icon at bounding box center [1139, 410] width 19 height 19
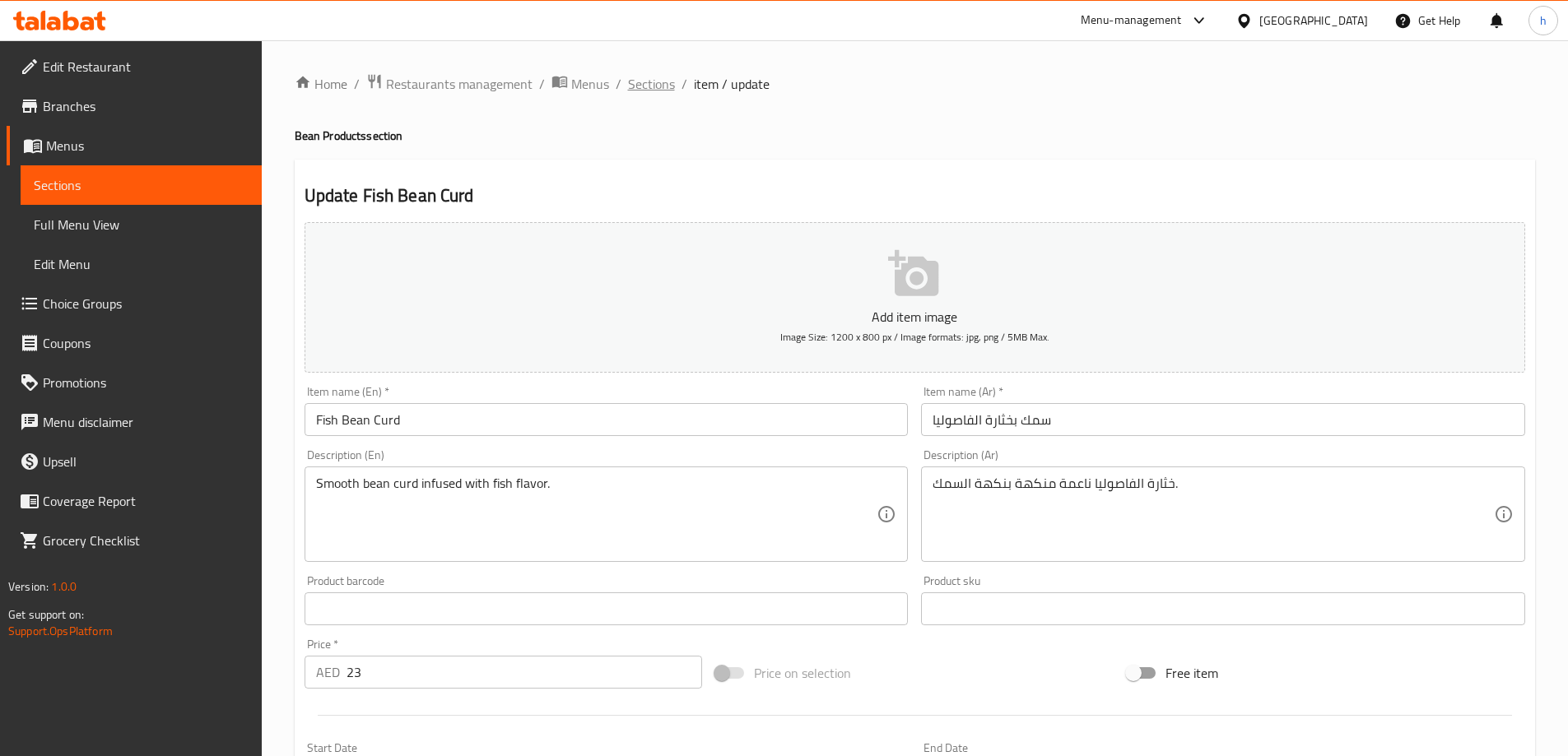
click at [639, 85] on span "Sections" at bounding box center [652, 84] width 47 height 19
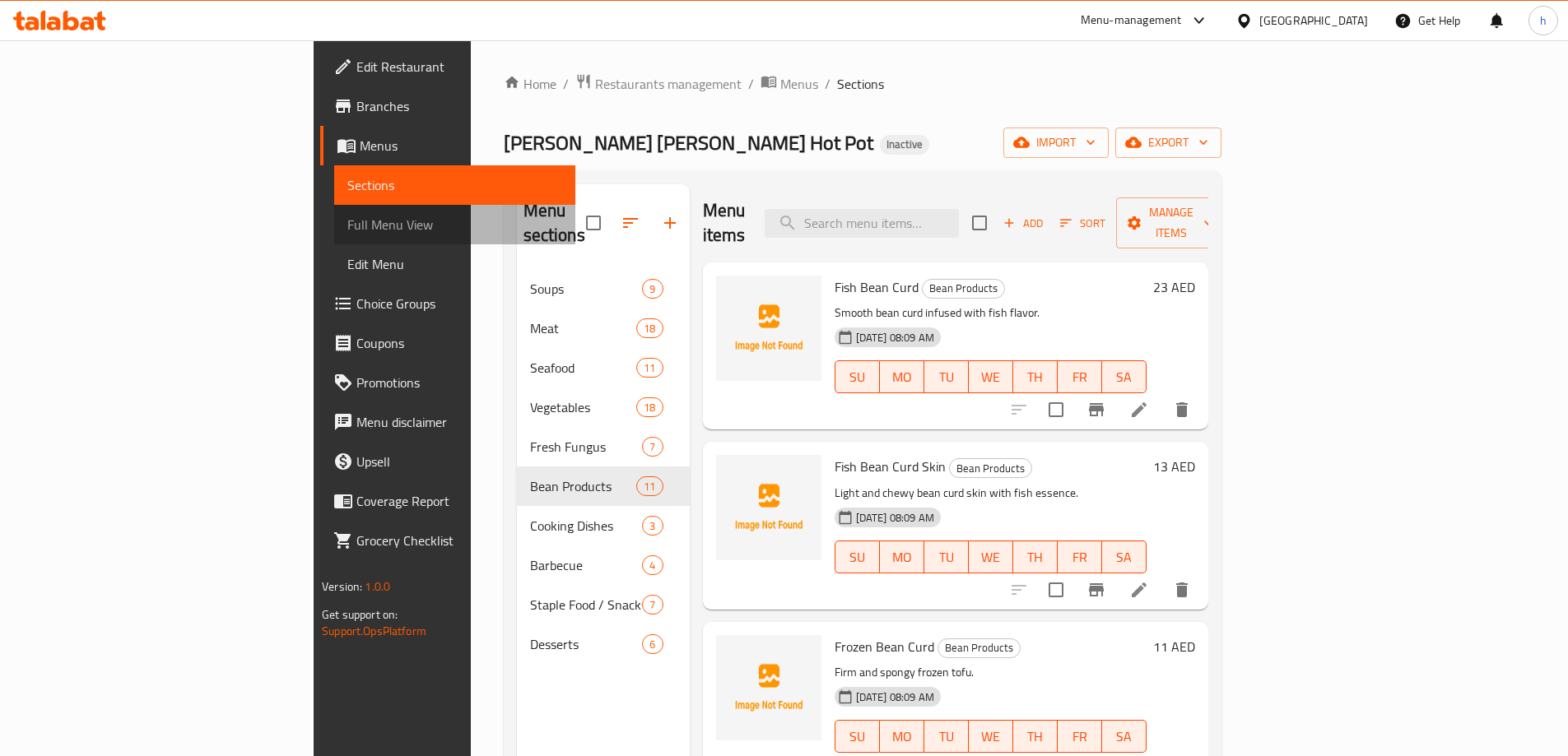
click at [347, 218] on span "Full Menu View" at bounding box center [454, 224] width 214 height 19
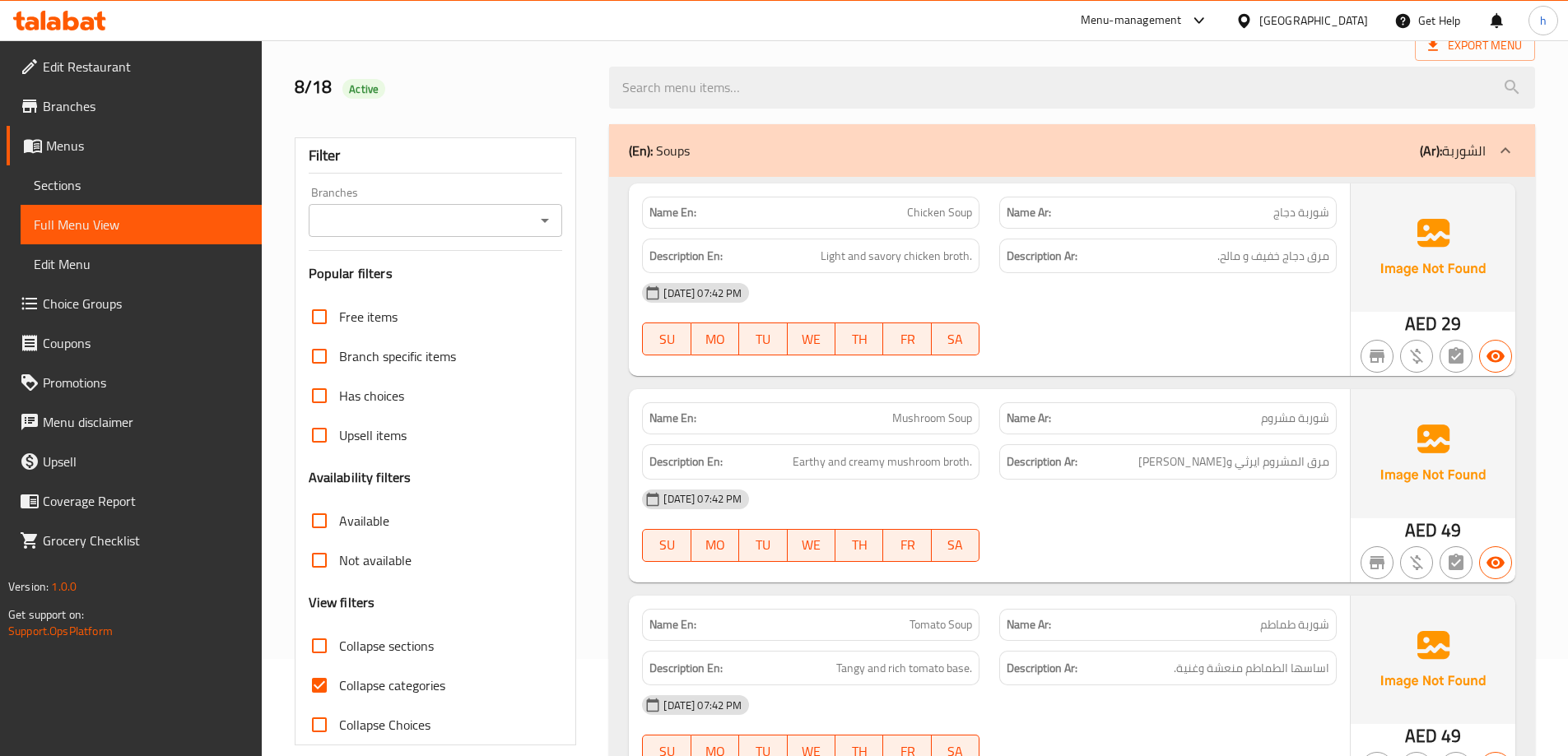
scroll to position [165, 0]
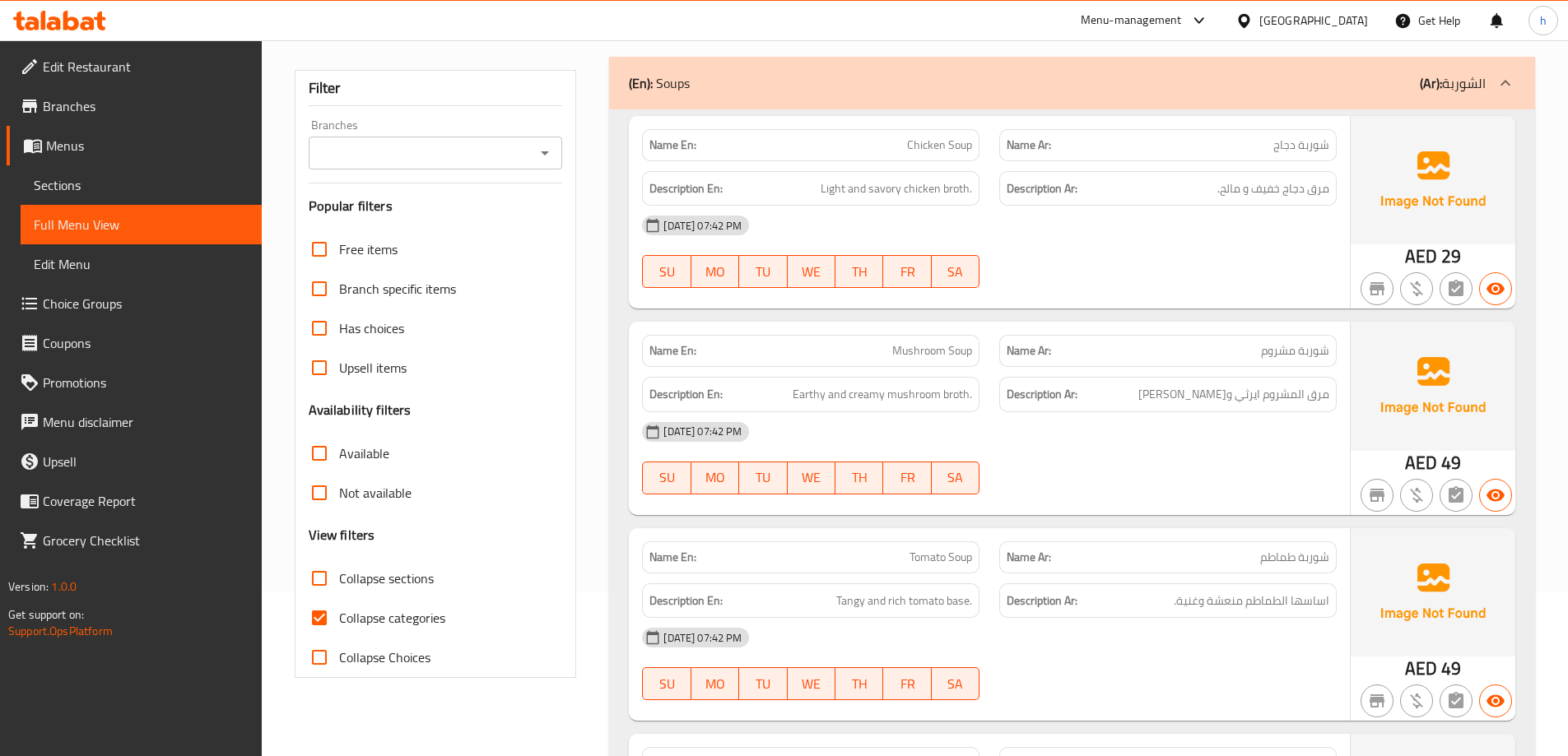
click at [331, 617] on input "Collapse categories" at bounding box center [319, 618] width 40 height 40
checkbox input "false"
click at [325, 585] on input "Collapse sections" at bounding box center [319, 579] width 40 height 40
checkbox input "true"
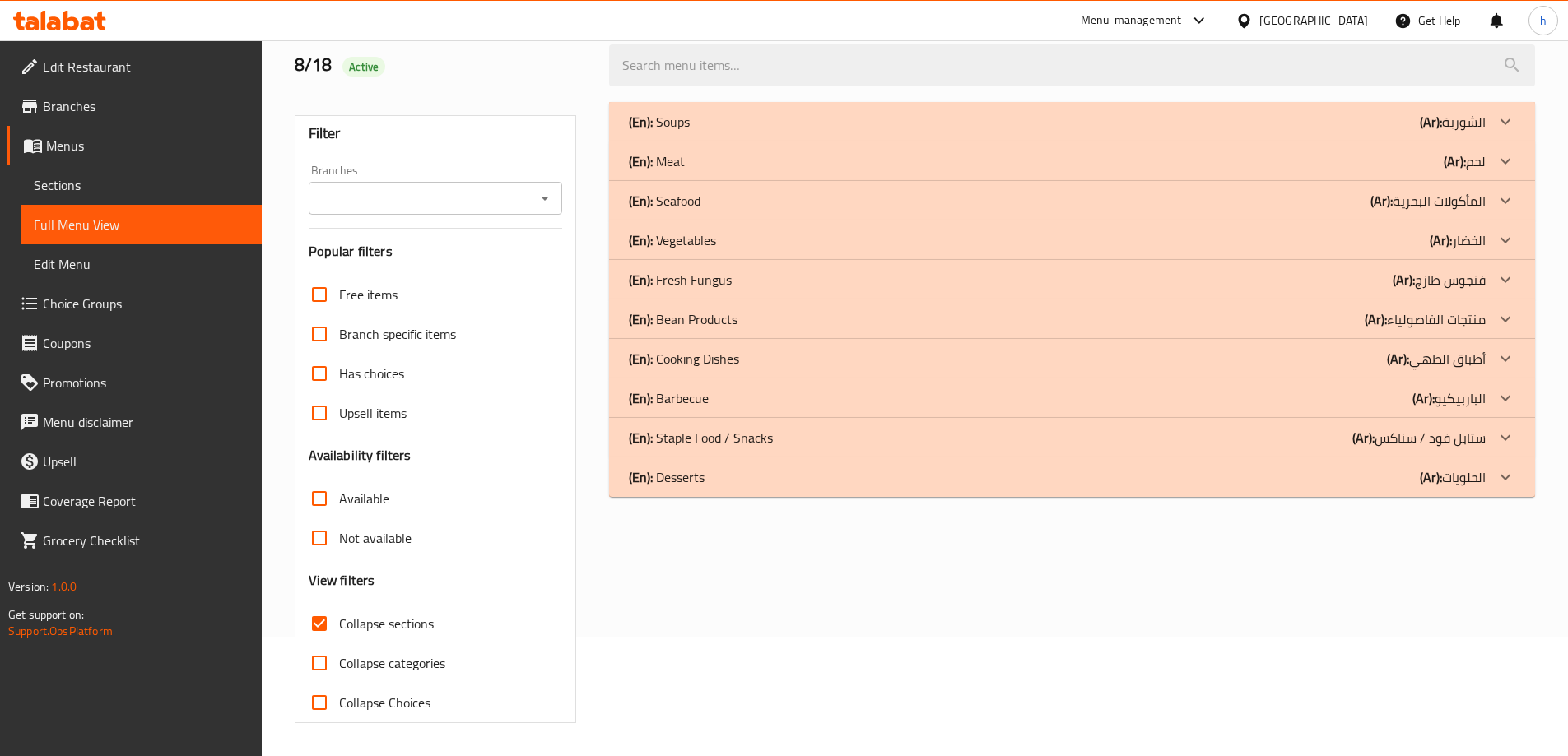
scroll to position [119, 0]
click at [1010, 132] on div "(En): Desserts (Ar): الحلويات" at bounding box center [1056, 122] width 857 height 19
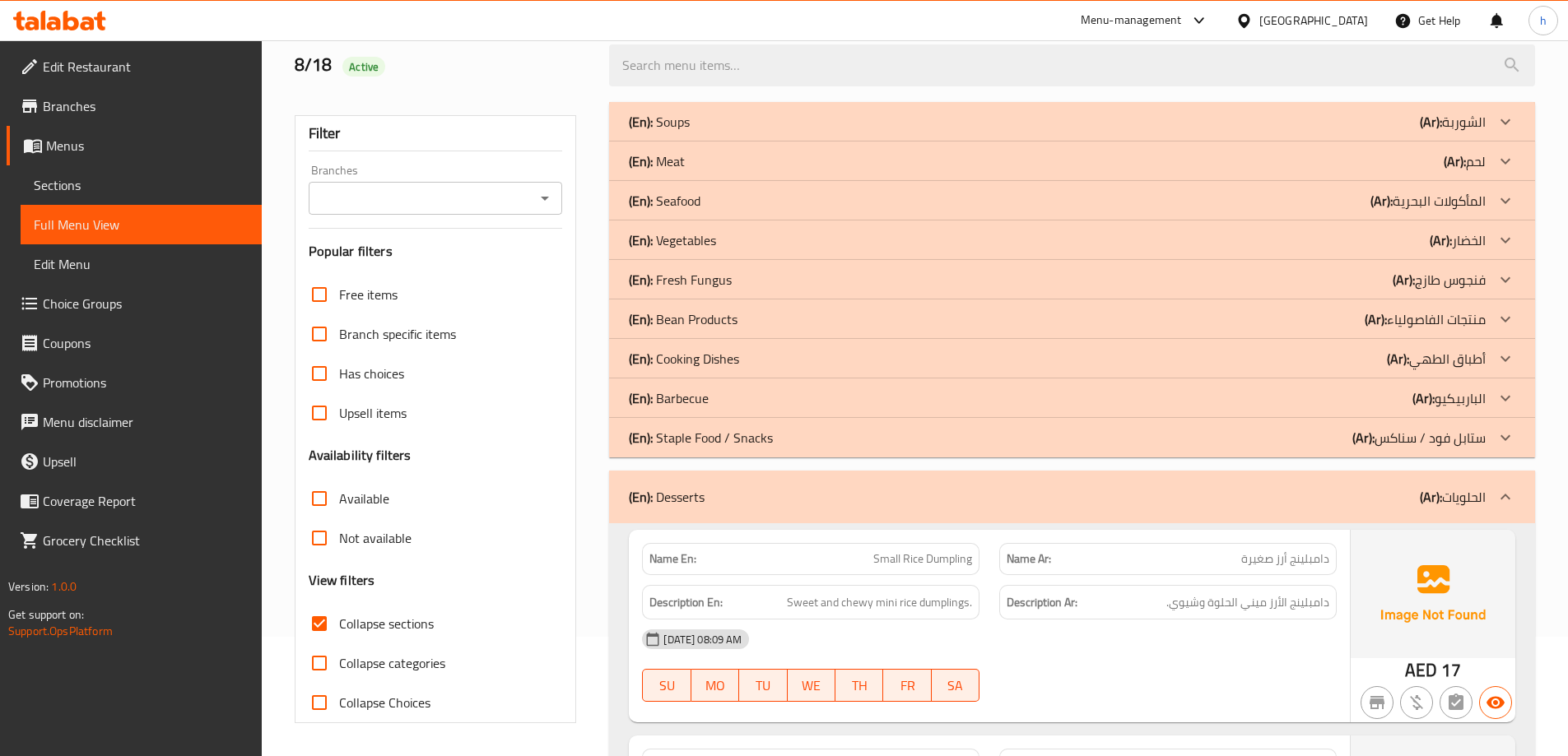
click at [1091, 132] on div "(En): Staple Food / Snacks (Ar): ستابل فود / سناكس" at bounding box center [1056, 122] width 857 height 19
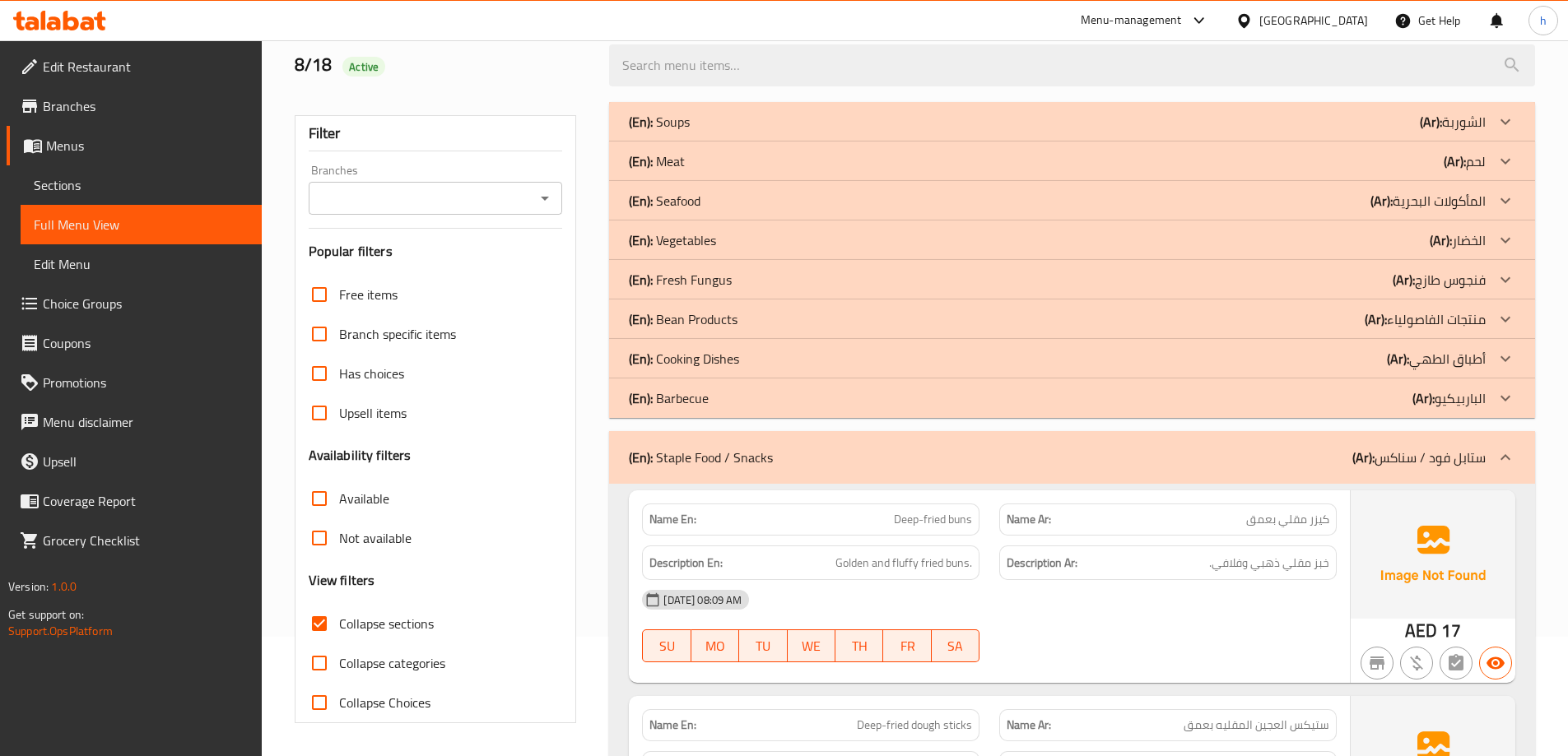
click at [1142, 132] on div "(En): Barbecue (Ar): الباربيكيو" at bounding box center [1056, 122] width 857 height 19
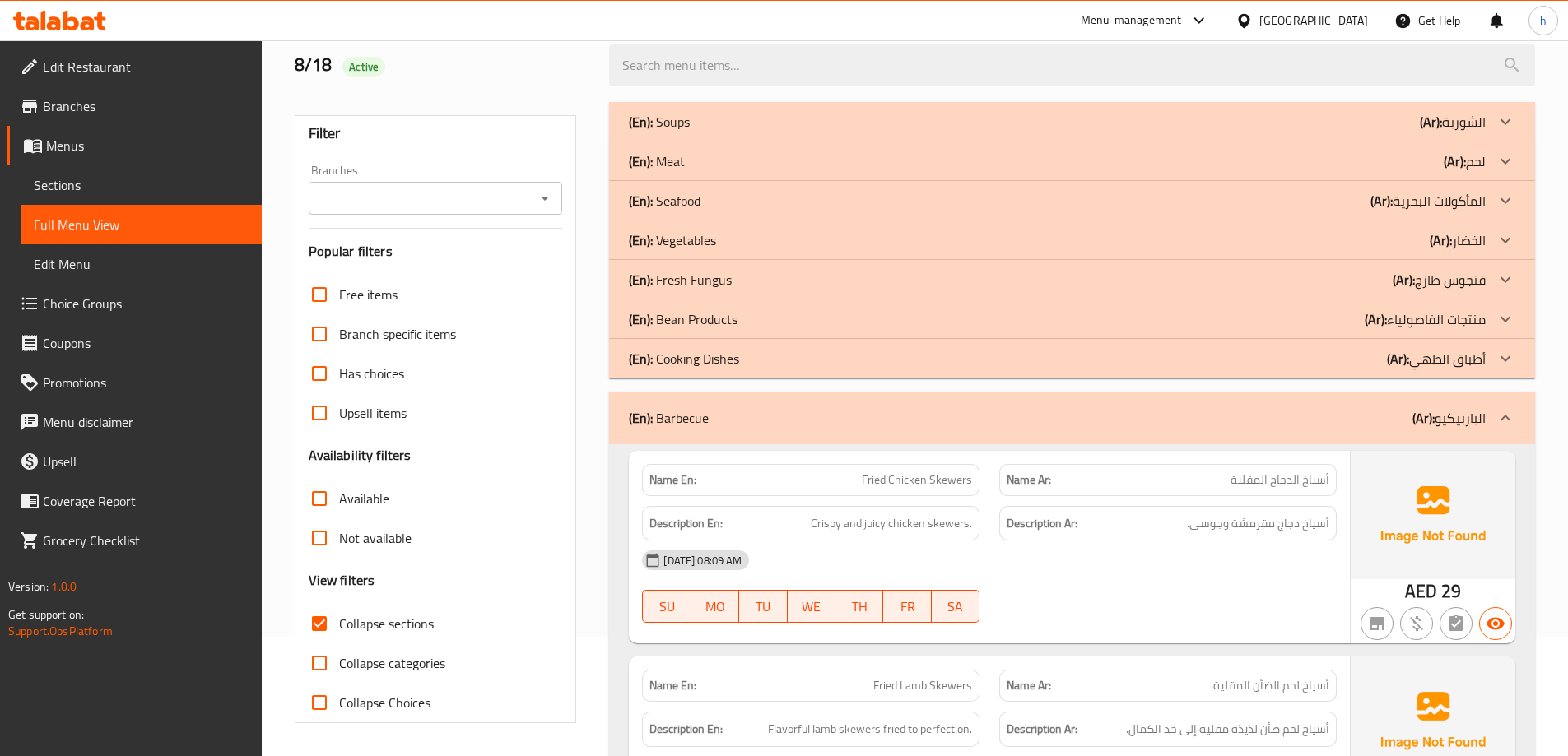
click at [1219, 132] on div "(En): Cooking Dishes (Ar): أطباق الطهي" at bounding box center [1056, 122] width 857 height 19
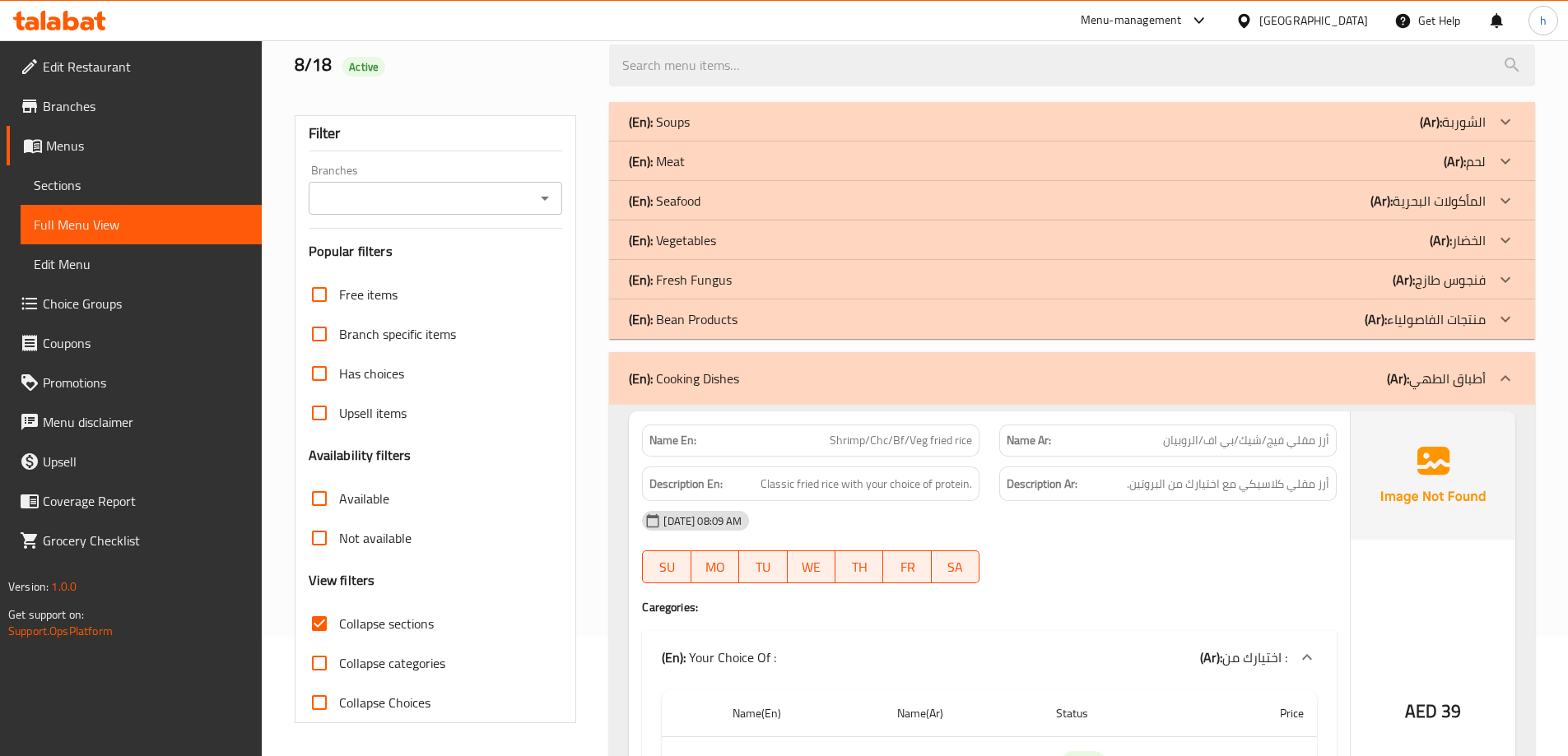
click at [1274, 141] on div "(En): Bean Products (Ar): منتجات الفاصولياء" at bounding box center [1072, 122] width 926 height 40
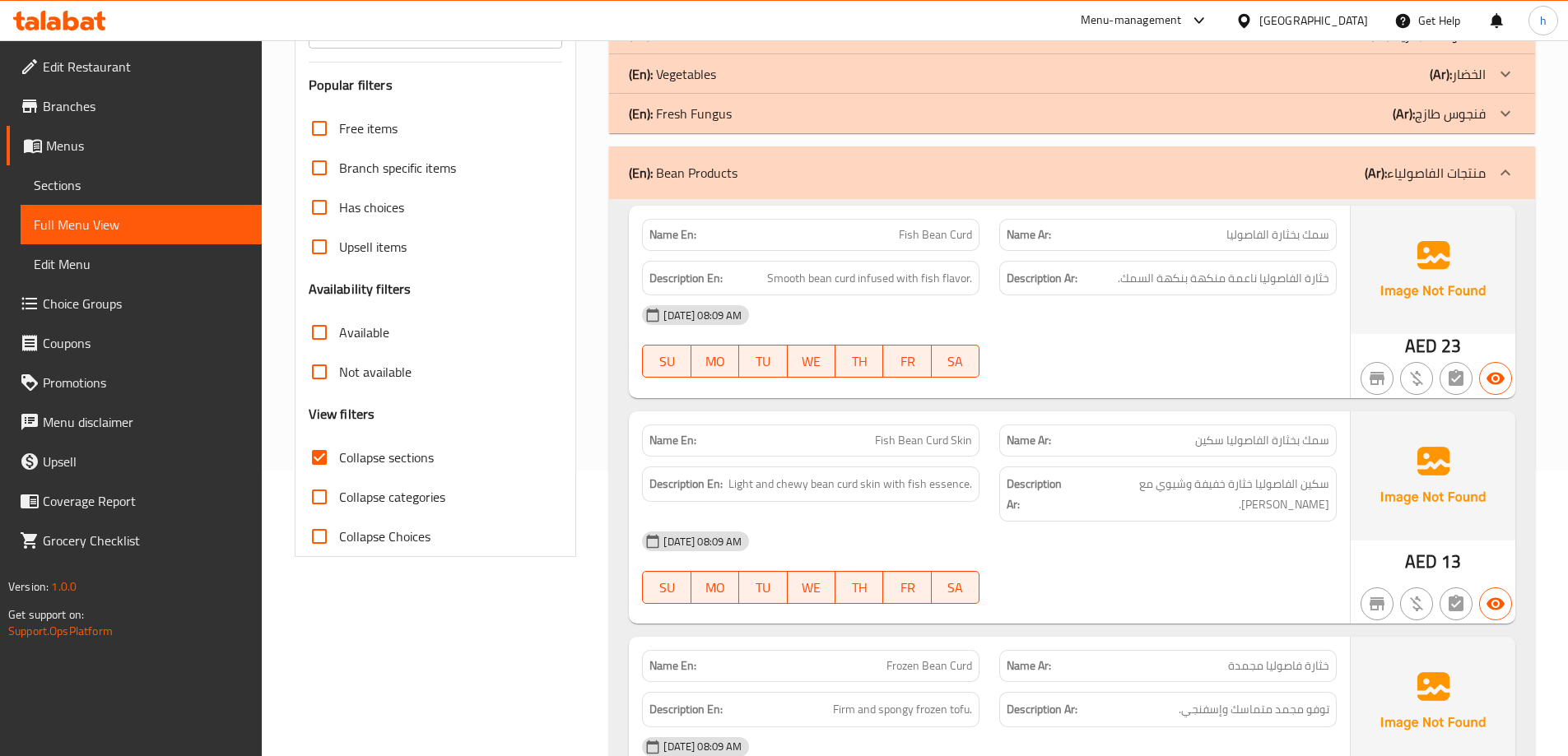
scroll to position [284, 0]
click at [959, 243] on span "Fish Bean Curd" at bounding box center [935, 237] width 73 height 18
copy span "Fish Bean Curd"
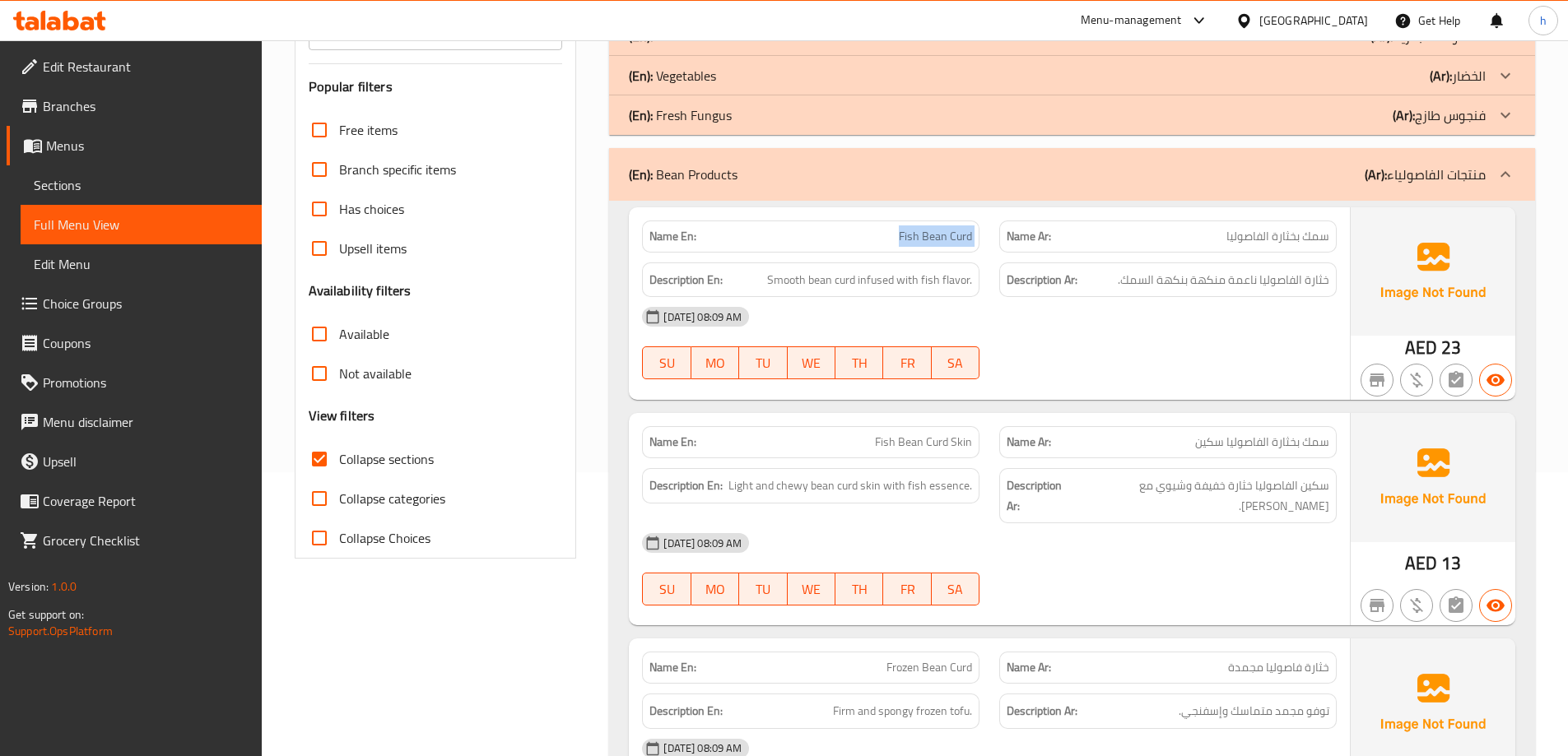
click at [922, 236] on span "Fish Bean Curd" at bounding box center [935, 237] width 73 height 18
drag, startPoint x: 925, startPoint y: 233, endPoint x: 975, endPoint y: 235, distance: 50.0
click at [975, 235] on div "Name En: Fish Bean Curd" at bounding box center [811, 236] width 337 height 32
copy span "Bean Curd"
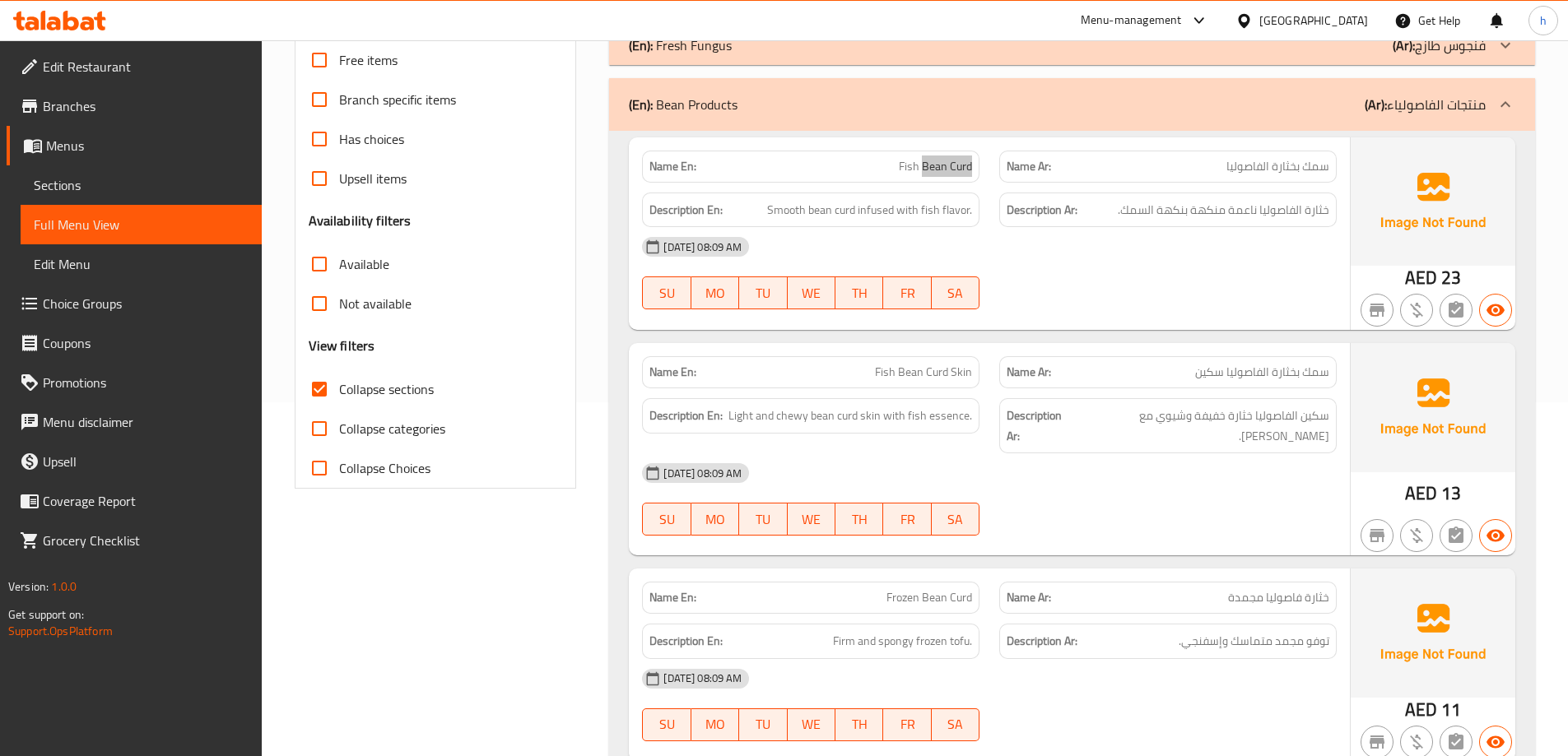
scroll to position [448, 0]
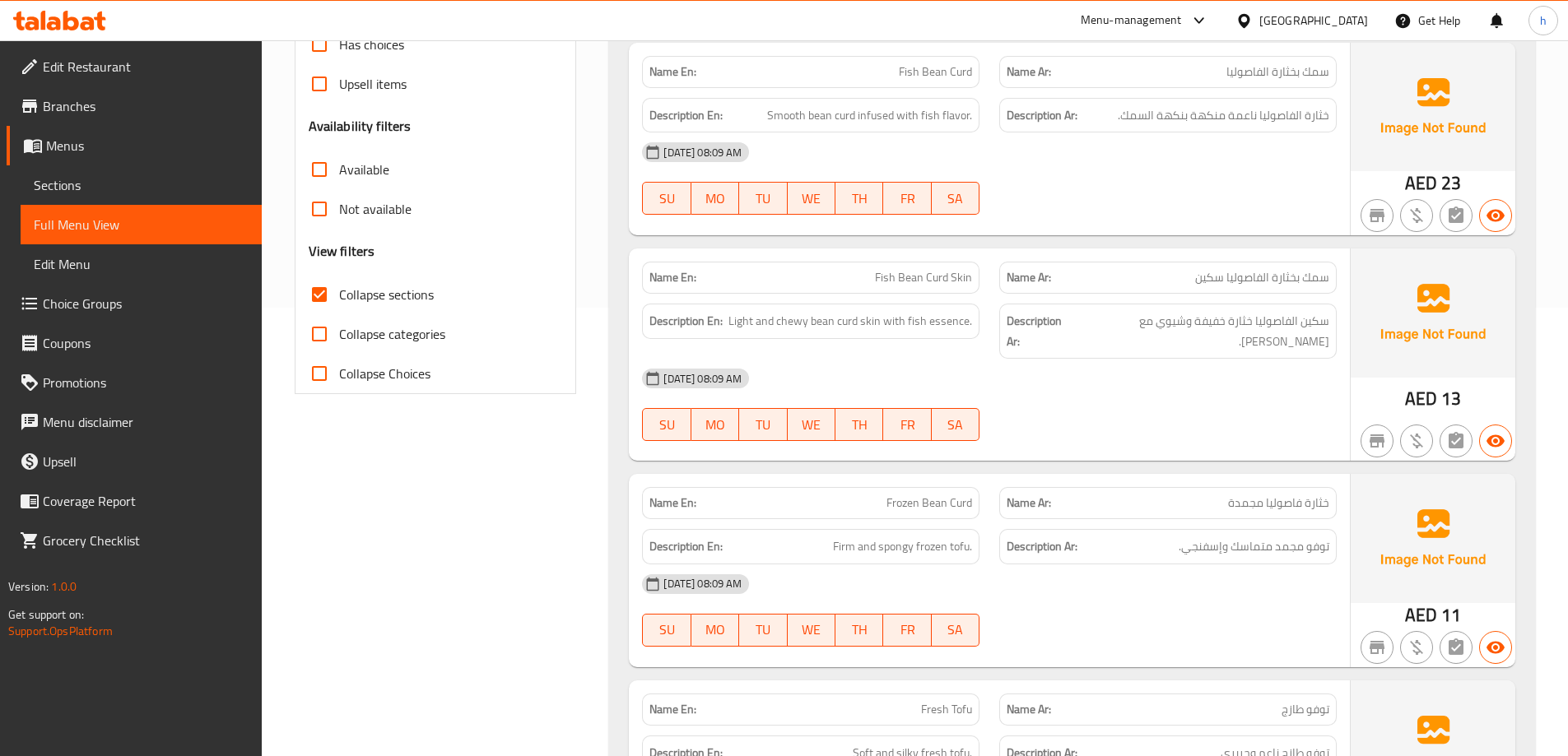
click at [1287, 124] on span "خثارة الفاصوليا ناعمة منكهة بنكهة السمك." at bounding box center [1223, 115] width 211 height 20
drag, startPoint x: 799, startPoint y: 119, endPoint x: 975, endPoint y: 127, distance: 176.2
click at [975, 127] on div "Description En: Smooth bean curd infused with fish flavor." at bounding box center [811, 116] width 337 height 35
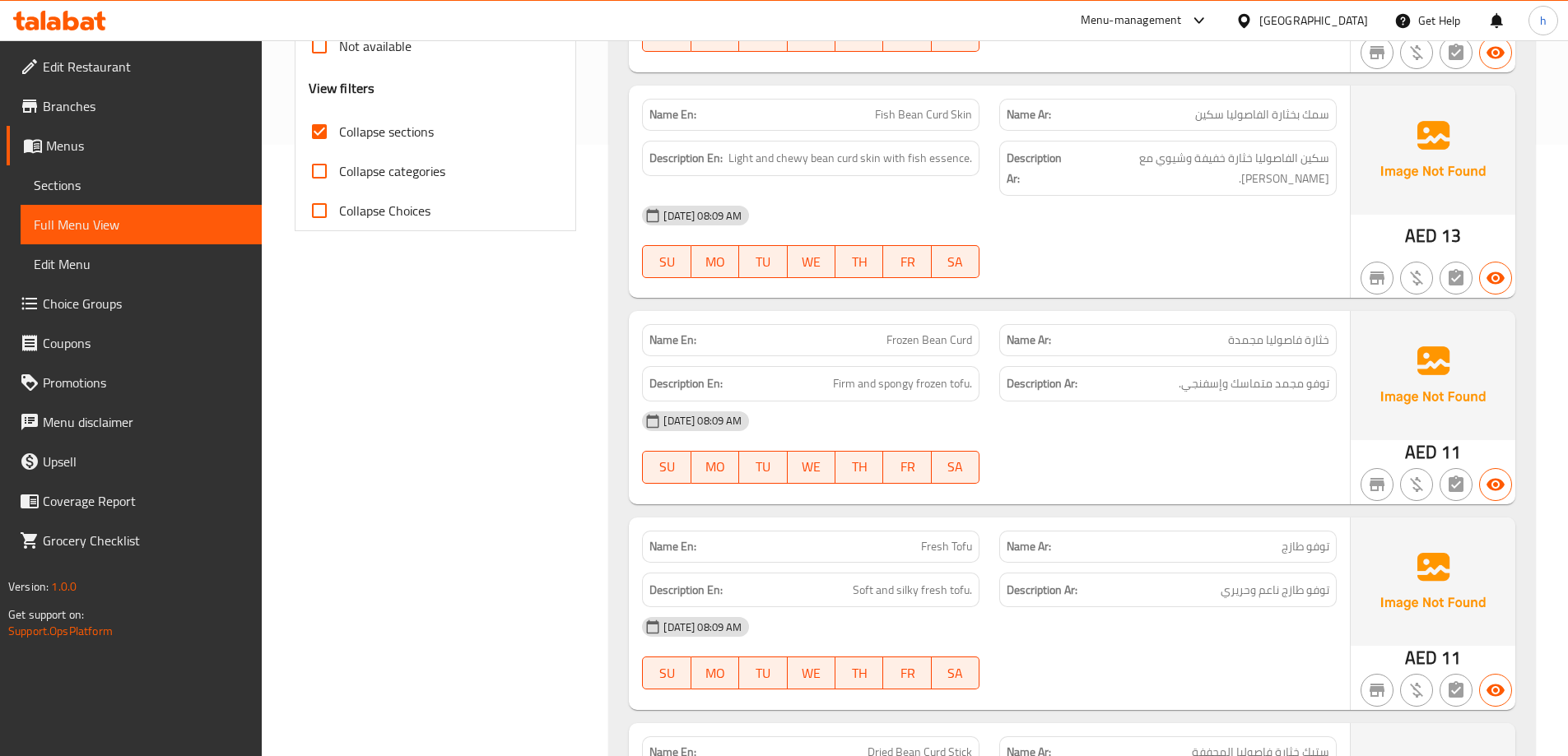
scroll to position [613, 0]
click at [1206, 117] on span "سمك بخثارة الفاصوليا سكين" at bounding box center [1262, 113] width 134 height 18
click at [890, 112] on span "Fish Bean Curd Skin" at bounding box center [924, 113] width 97 height 18
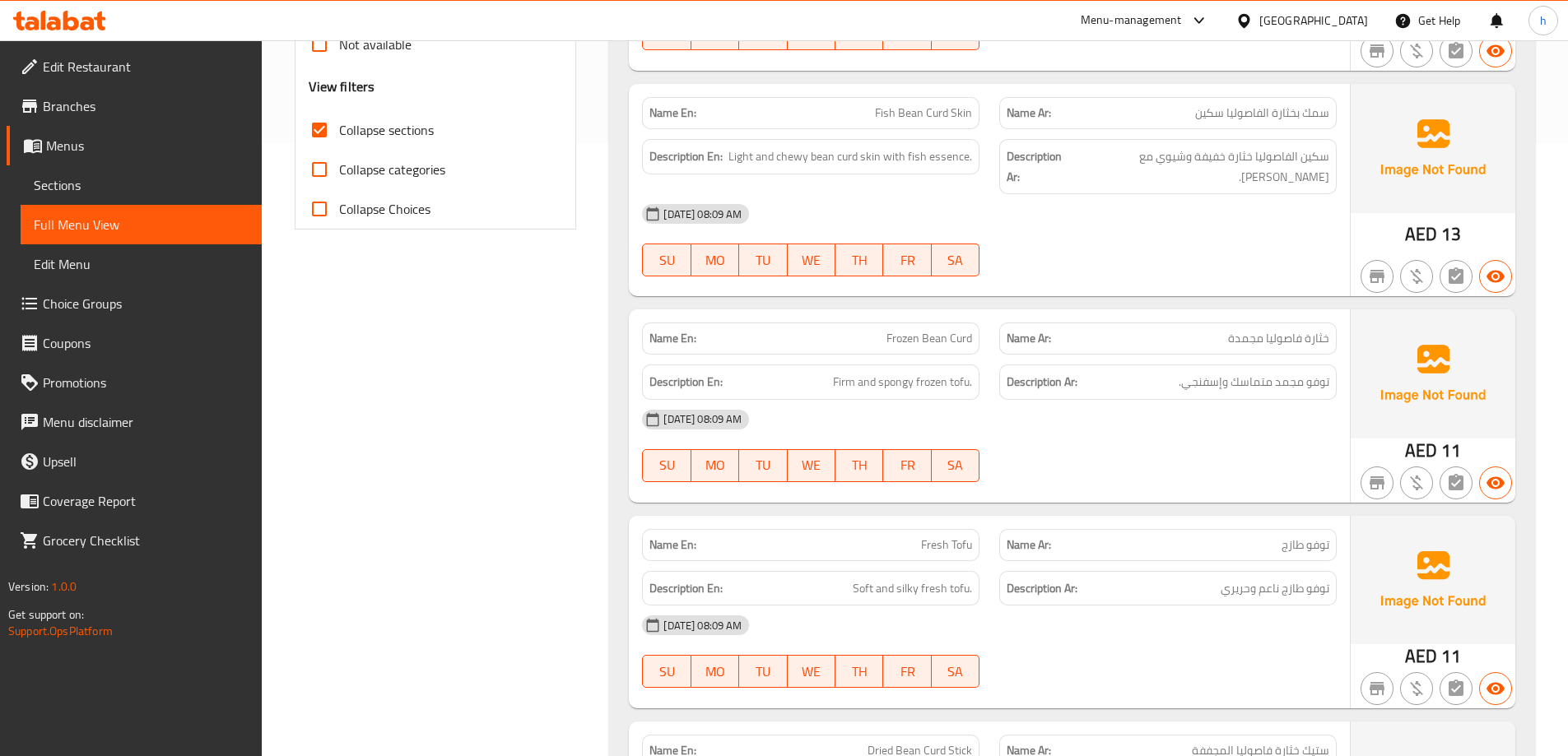
click at [890, 112] on span "Fish Bean Curd Skin" at bounding box center [924, 113] width 97 height 18
click at [908, 114] on span "Fish Bean Curd Skin" at bounding box center [924, 113] width 97 height 18
click at [932, 112] on span "Fish Bean Curd Skin" at bounding box center [924, 113] width 97 height 18
click at [933, 112] on span "Fish Bean Curd Skin" at bounding box center [924, 113] width 97 height 18
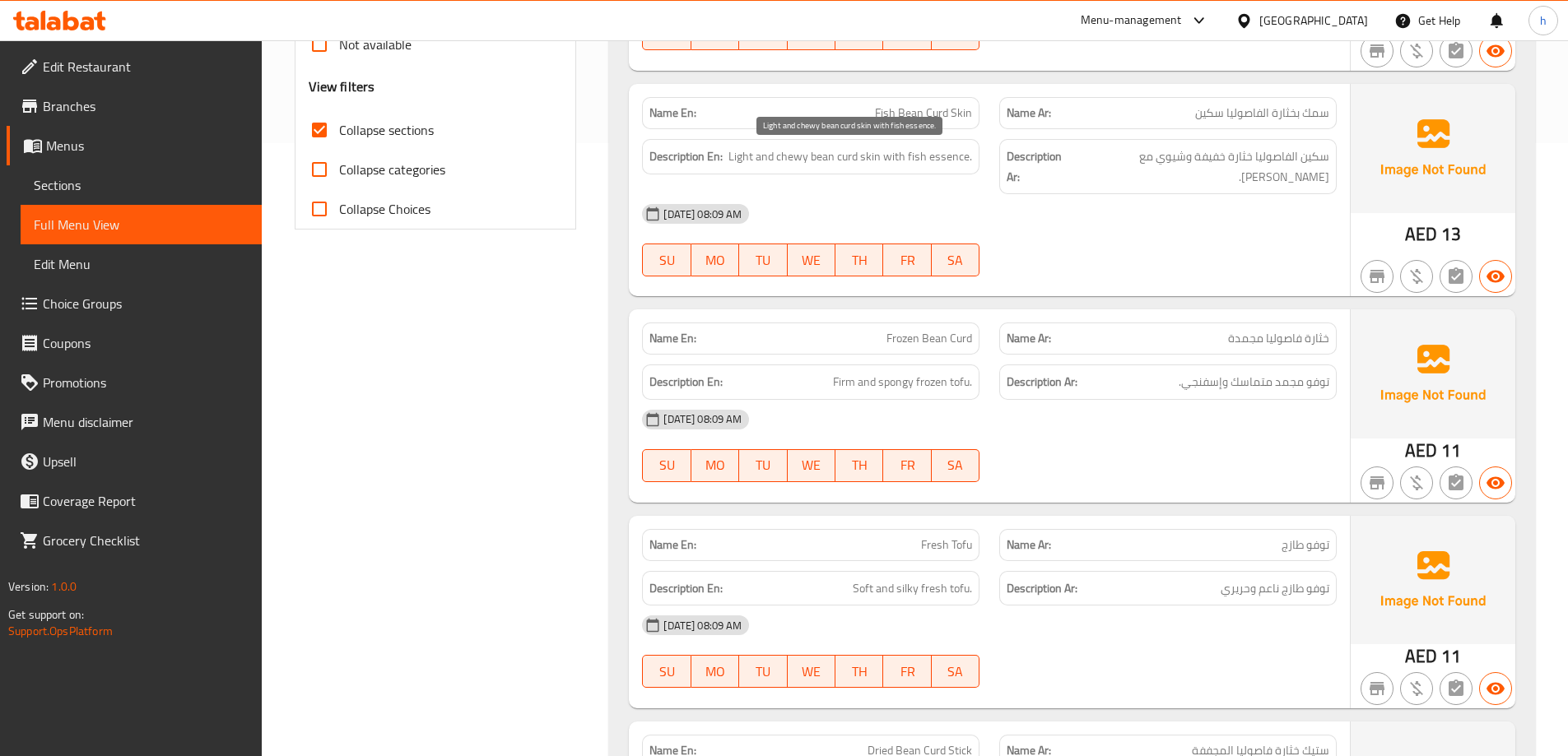
click at [805, 157] on span "Light and chewy bean curd skin with fish essence." at bounding box center [851, 156] width 244 height 20
drag, startPoint x: 884, startPoint y: 156, endPoint x: 812, endPoint y: 156, distance: 72.0
click at [812, 156] on span "Light and chewy bean curd skin with fish essence." at bounding box center [851, 156] width 244 height 20
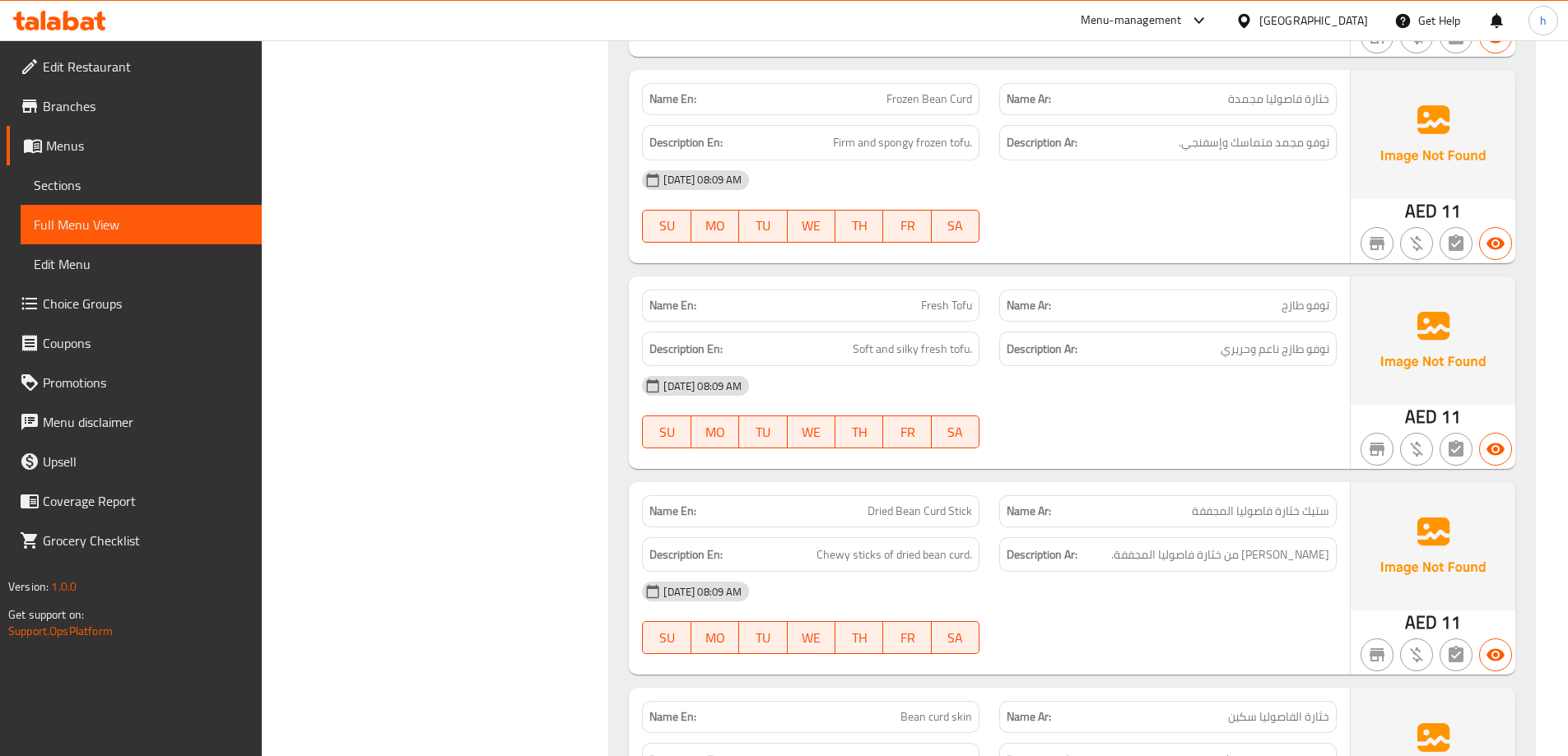
scroll to position [860, 0]
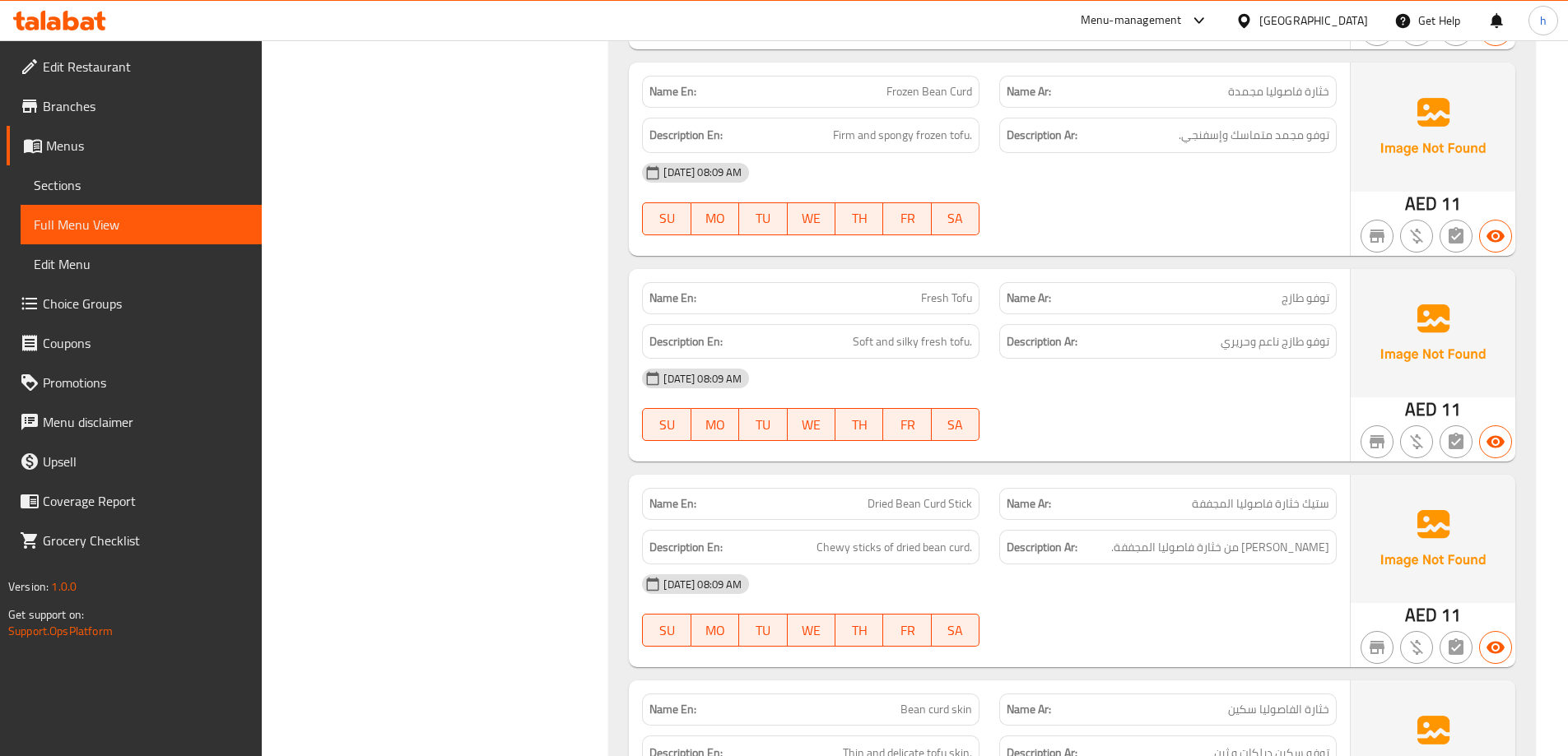
click at [903, 94] on span "Frozen Bean Curd" at bounding box center [930, 92] width 86 height 18
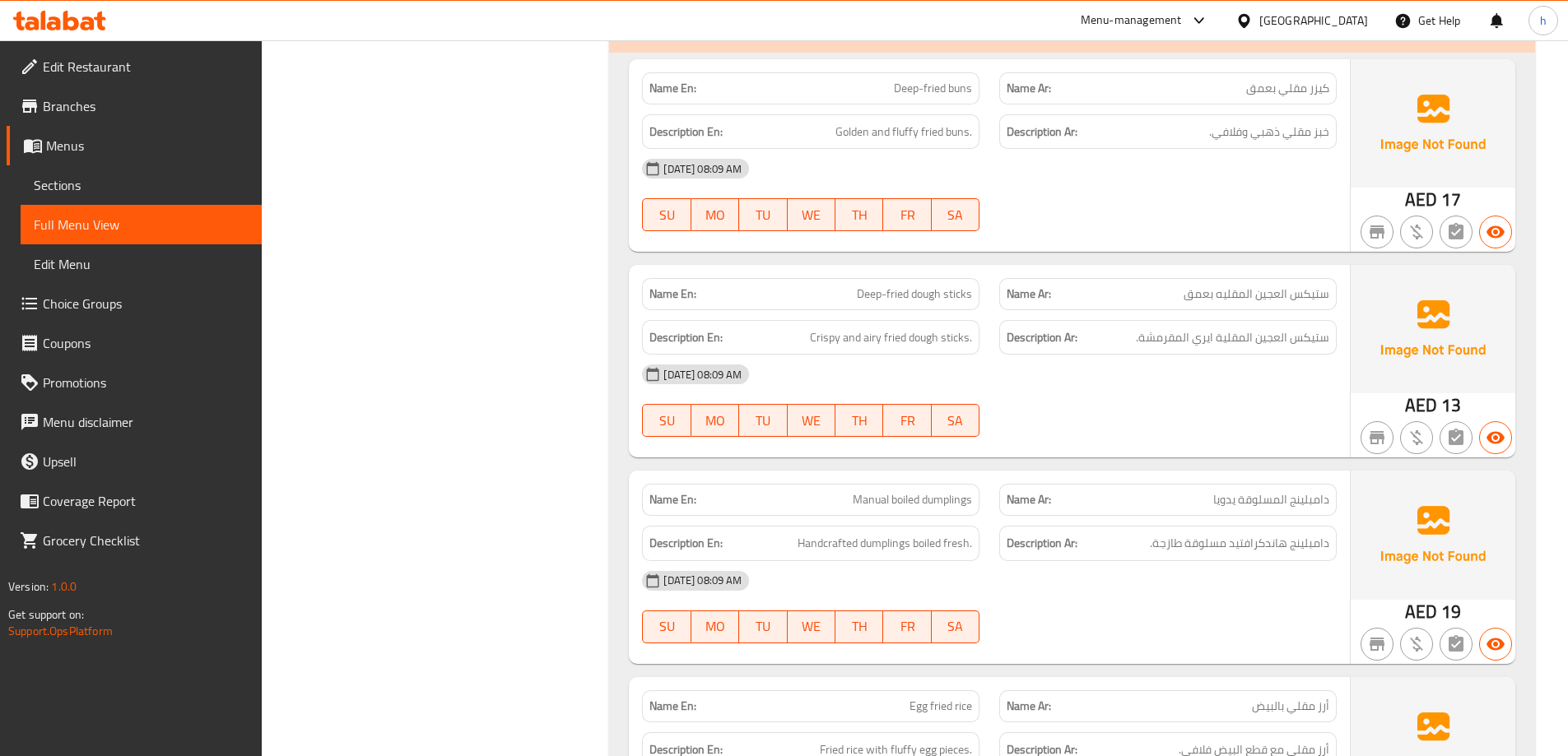
scroll to position [4728, 0]
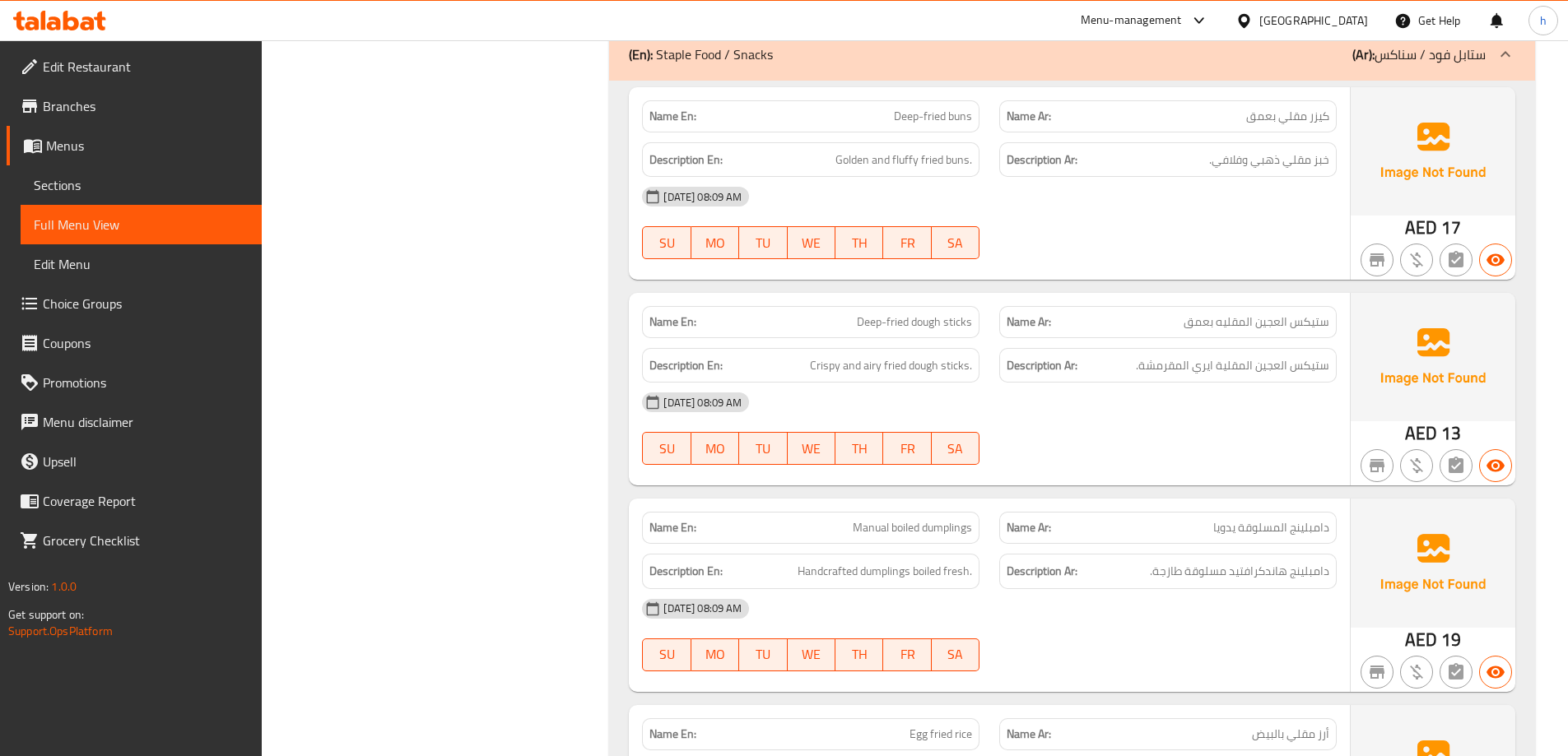
copy span "buns"
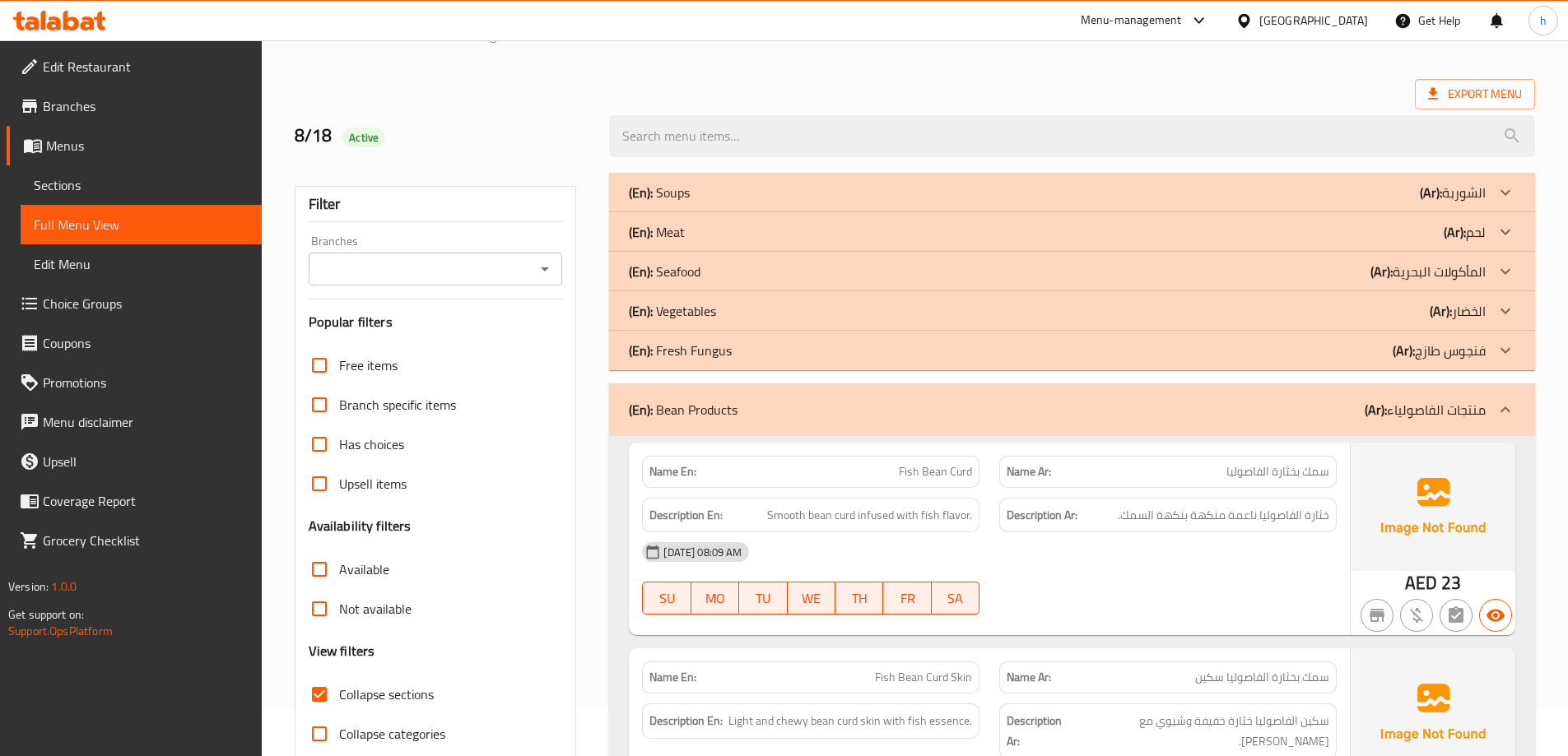
scroll to position [0, 0]
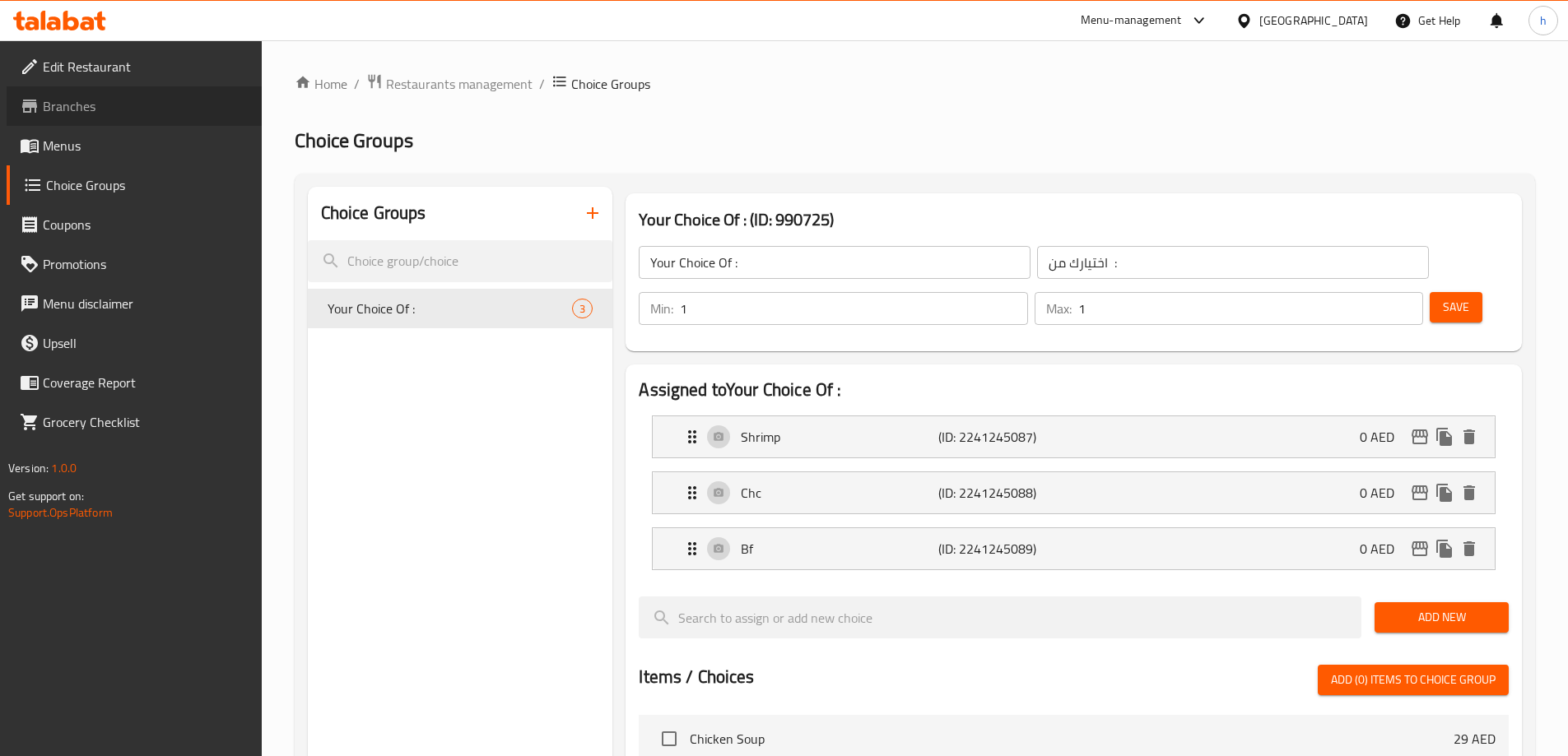
click at [129, 125] on link "Branches" at bounding box center [134, 106] width 255 height 40
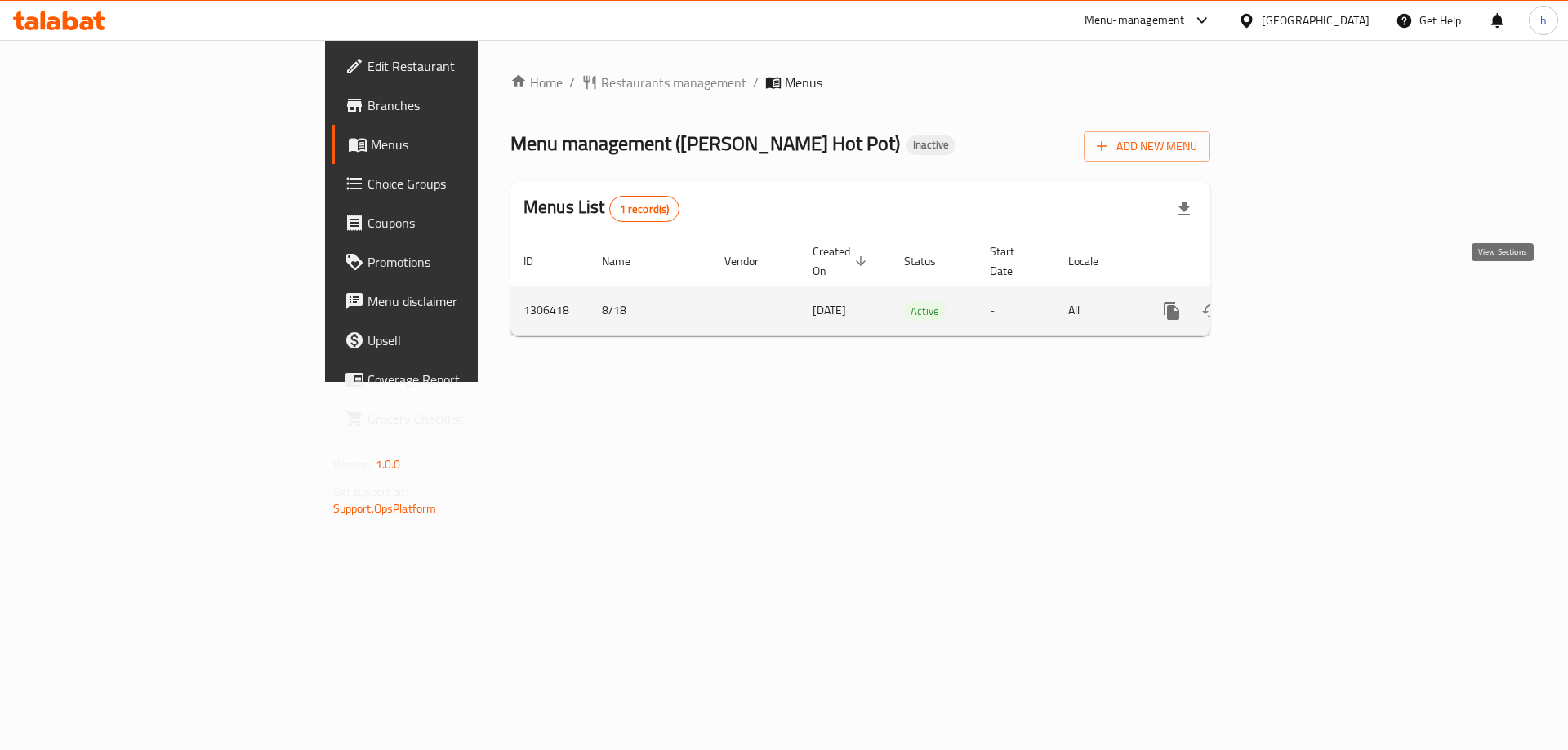
click at [1299, 302] on icon "enhanced table" at bounding box center [1290, 311] width 19 height 19
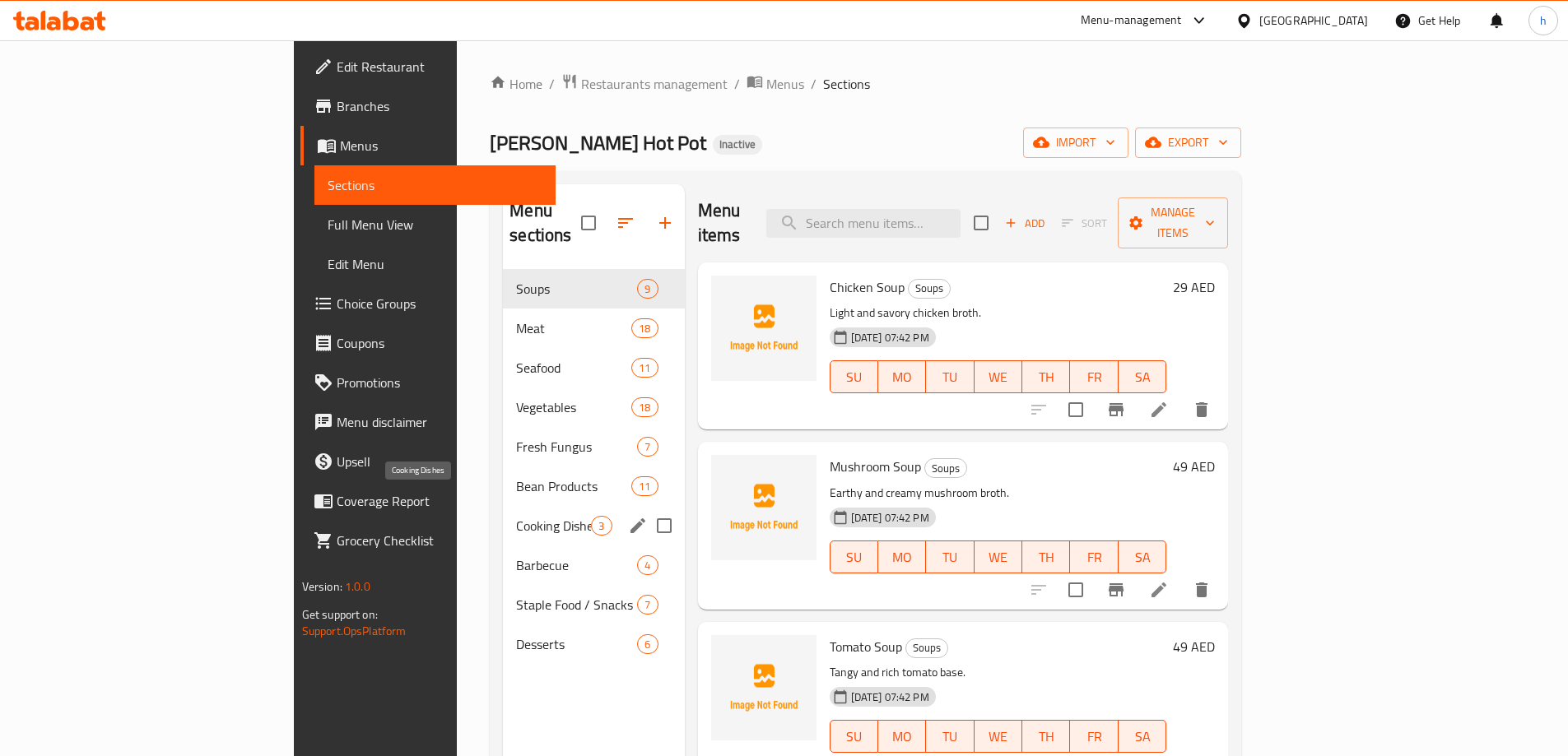
click at [516, 516] on span "Cooking Dishes" at bounding box center [554, 526] width 75 height 19
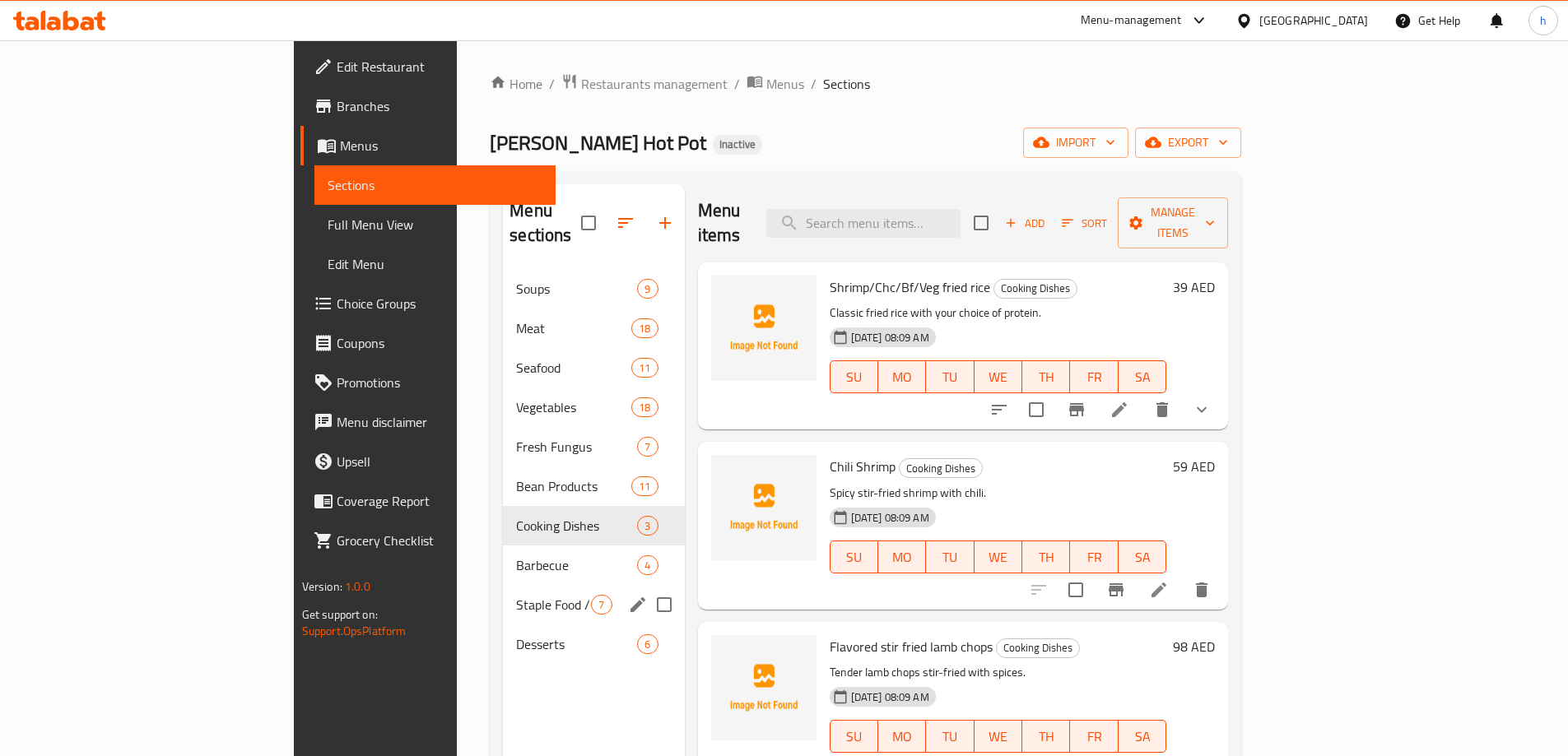
click at [503, 586] on div "Staple Food / Snacks 7" at bounding box center [593, 605] width 181 height 40
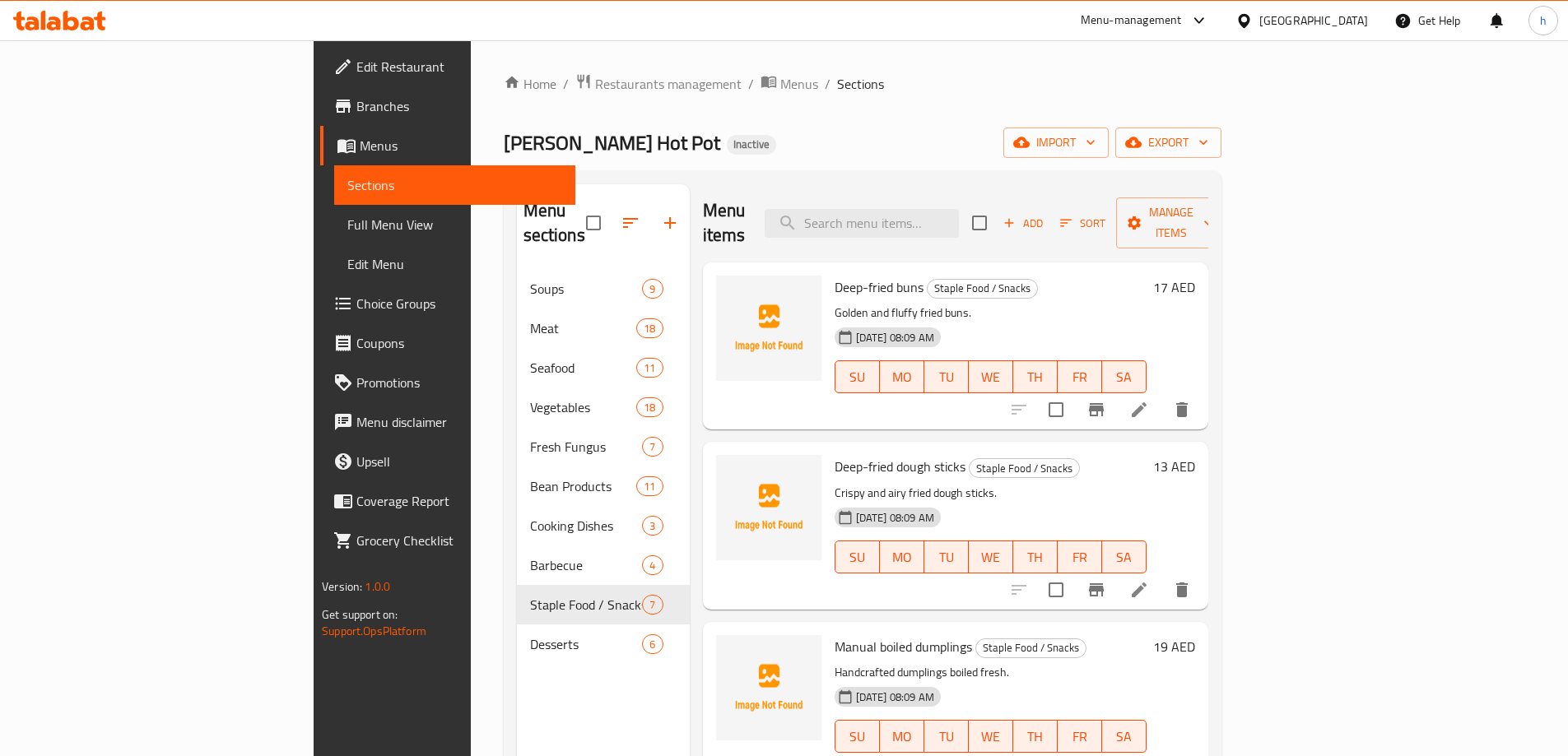
click at [1149, 400] on icon at bounding box center [1139, 410] width 19 height 19
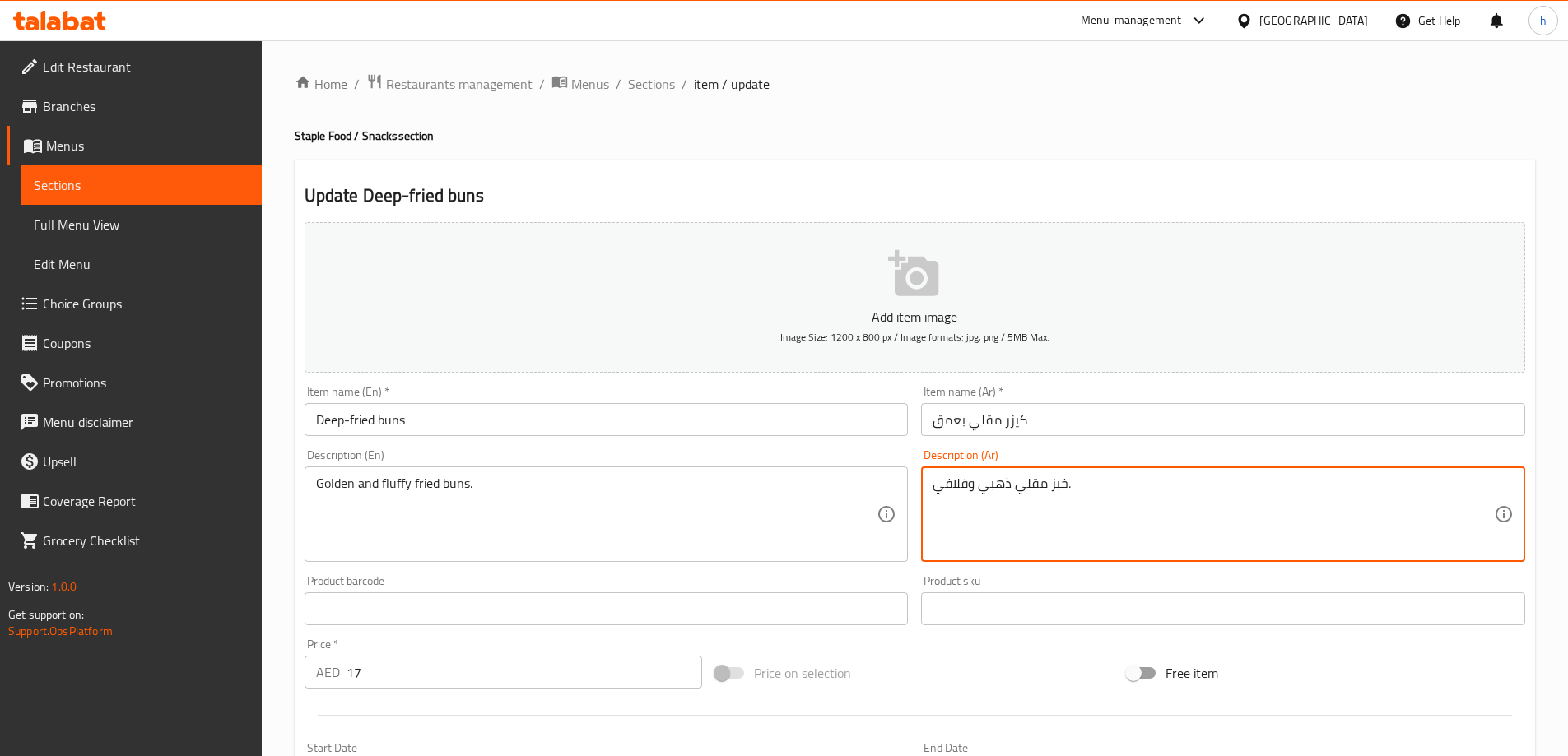
click at [1058, 485] on textarea "خبز مقلي ذهبي وفلافي." at bounding box center [1213, 514] width 561 height 78
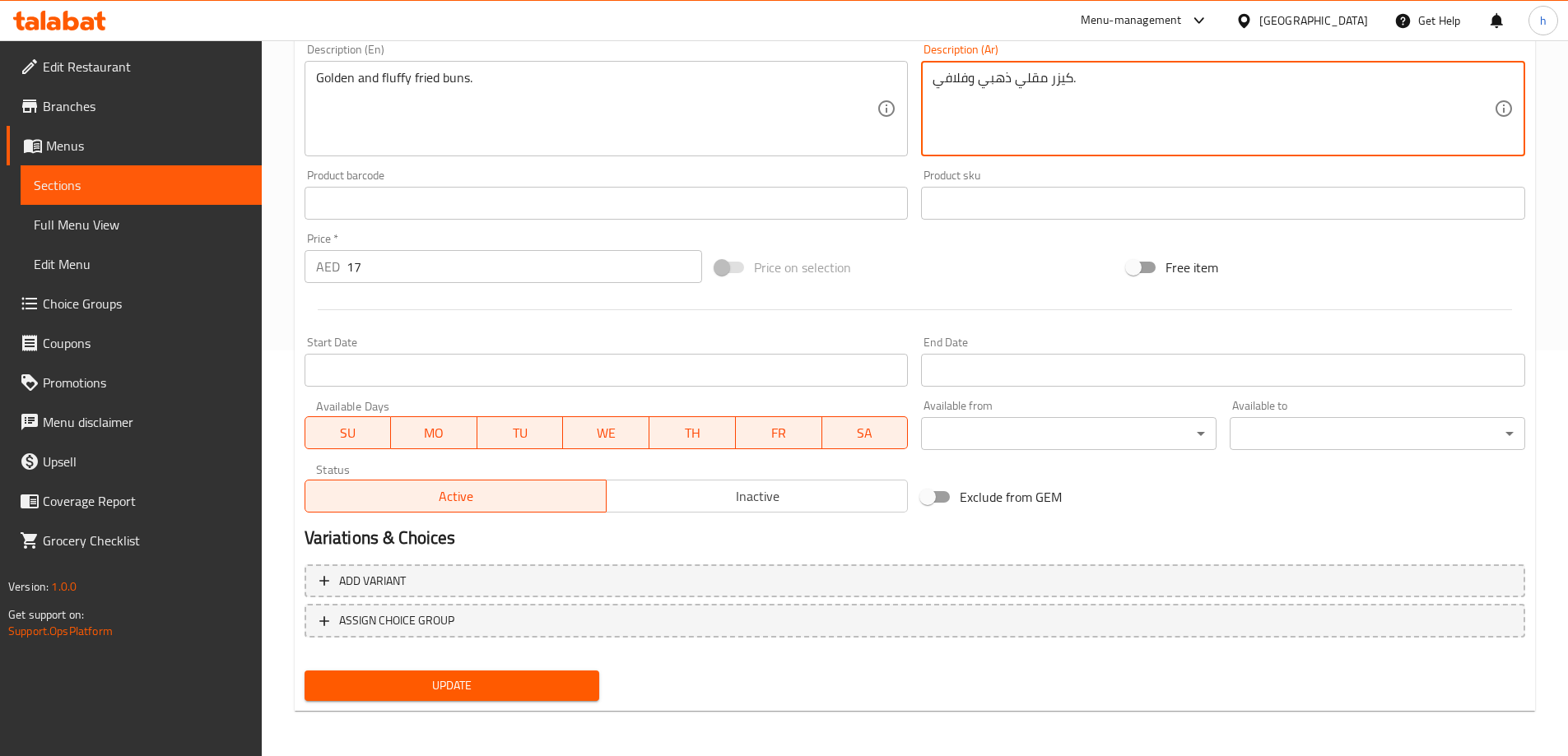
scroll to position [406, 0]
type textarea "كيزر مقلي ذهبي وفلافي."
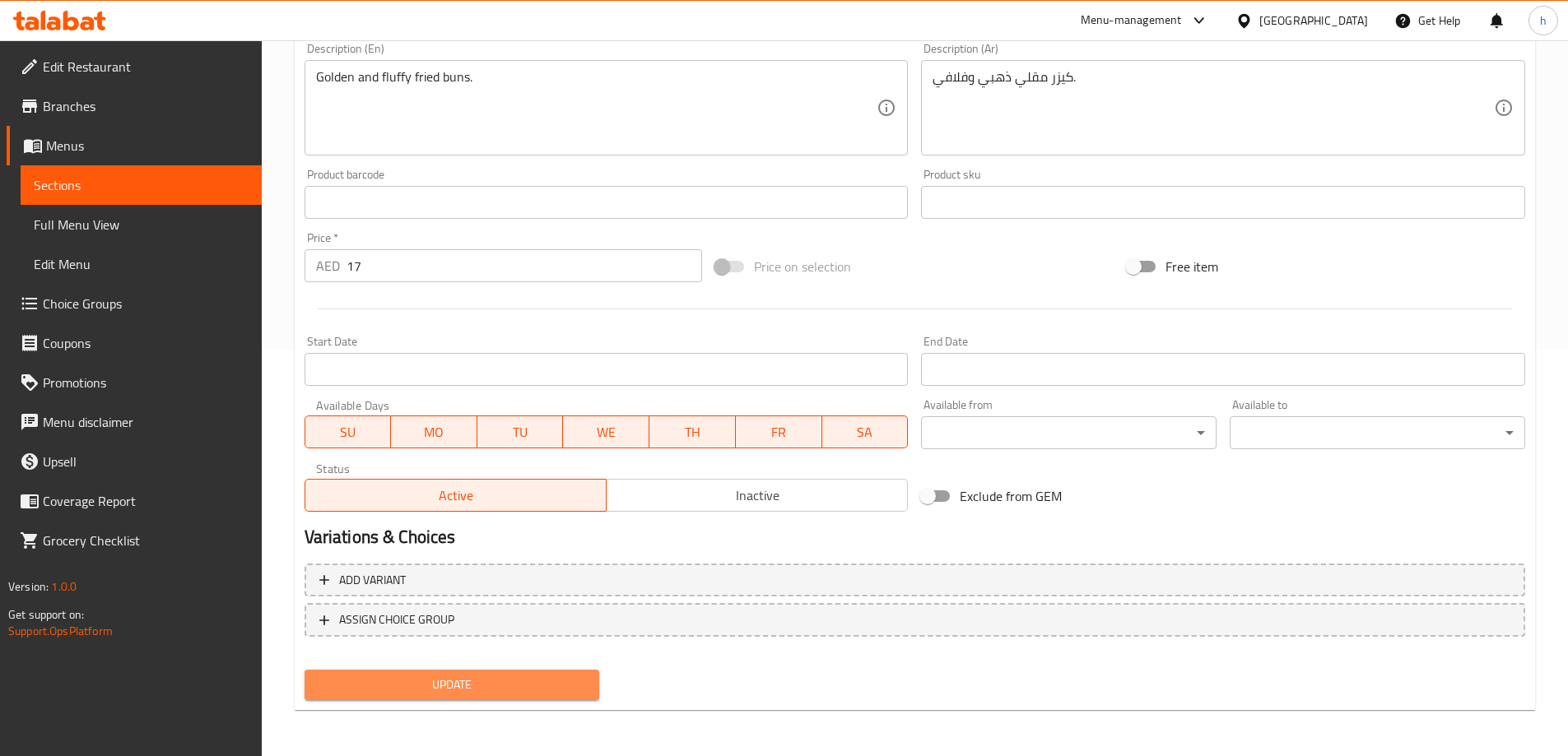
click at [564, 686] on span "Update" at bounding box center [452, 685] width 269 height 20
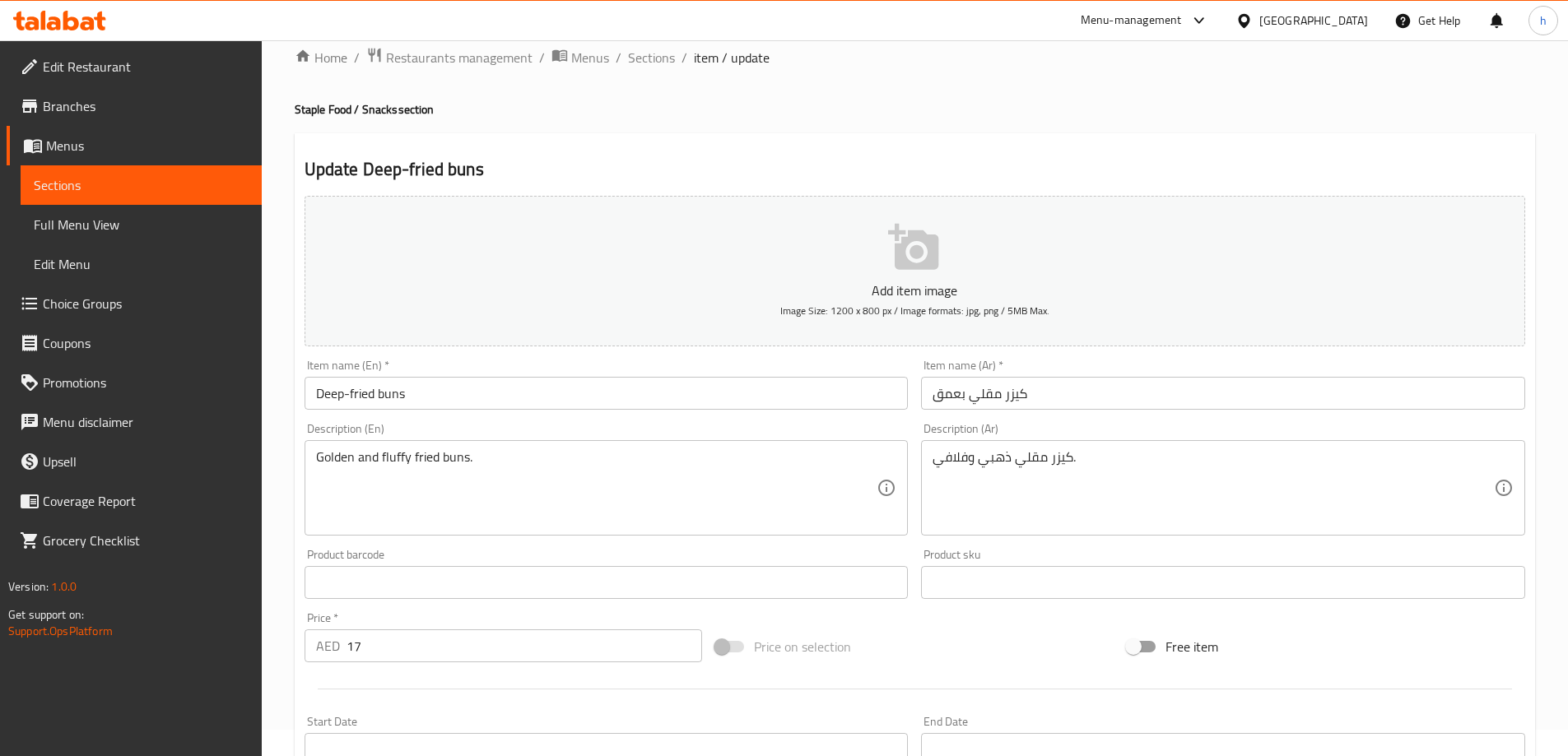
scroll to position [0, 0]
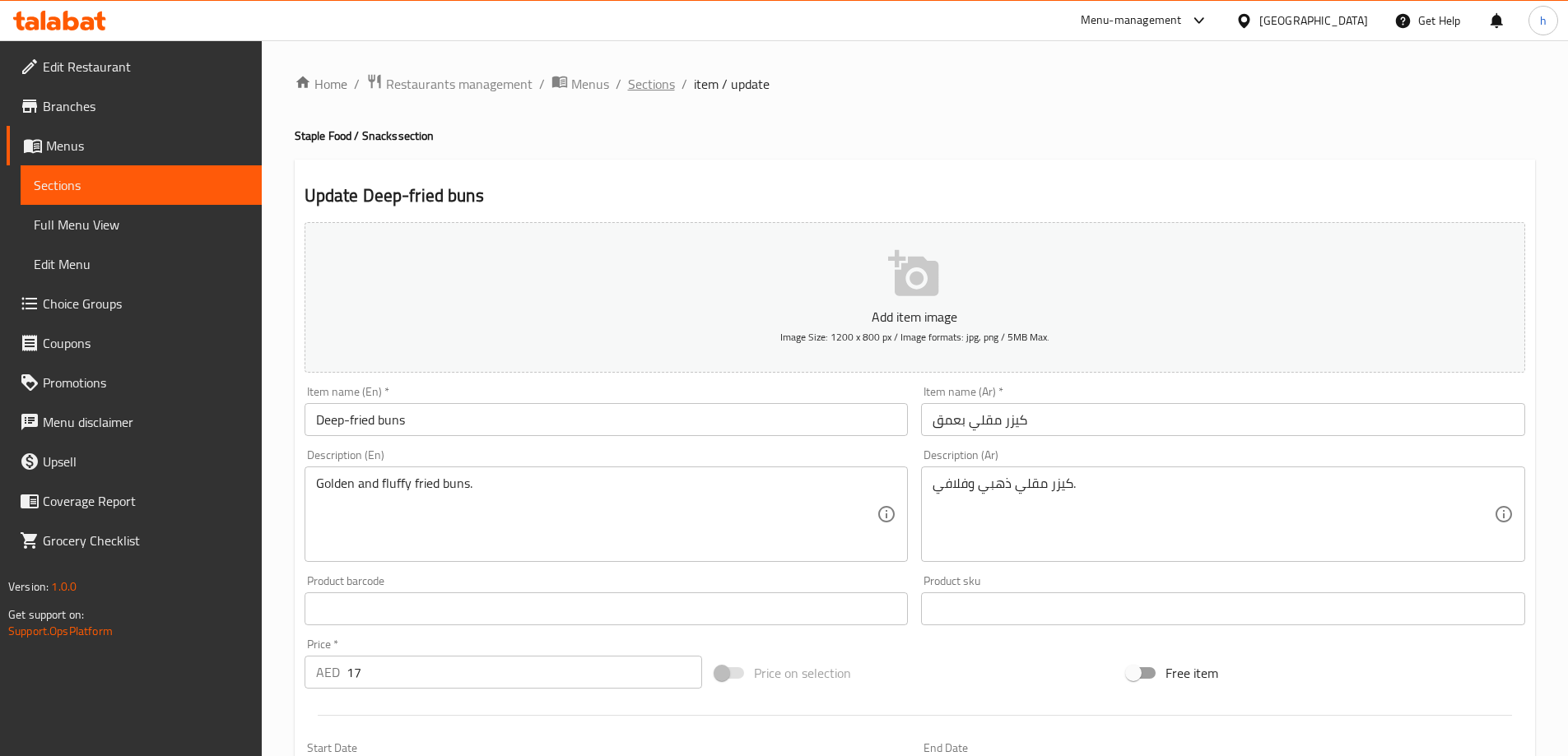
click at [644, 81] on span "Sections" at bounding box center [652, 84] width 47 height 19
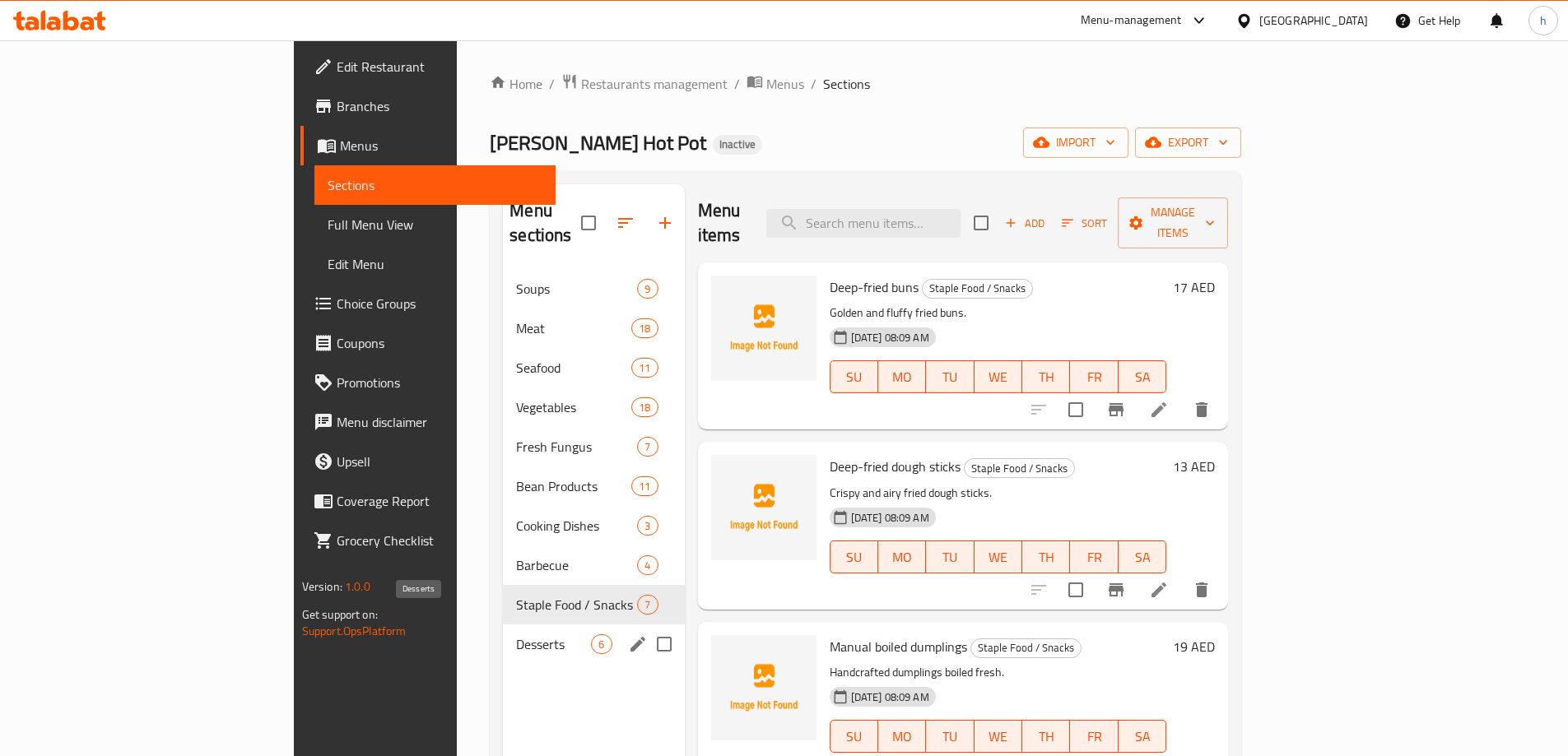
click at [516, 634] on span "Desserts" at bounding box center [554, 644] width 75 height 19
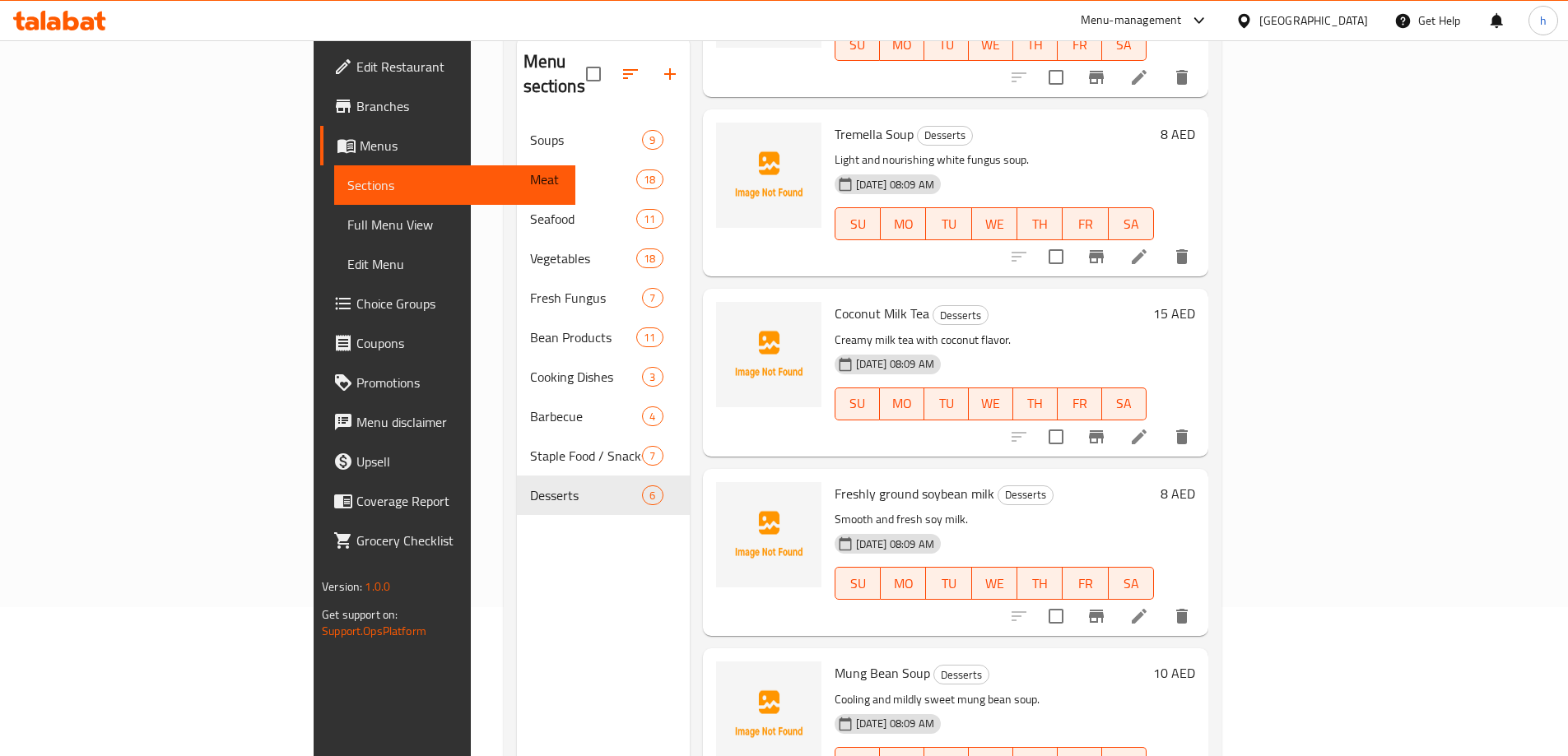
scroll to position [231, 0]
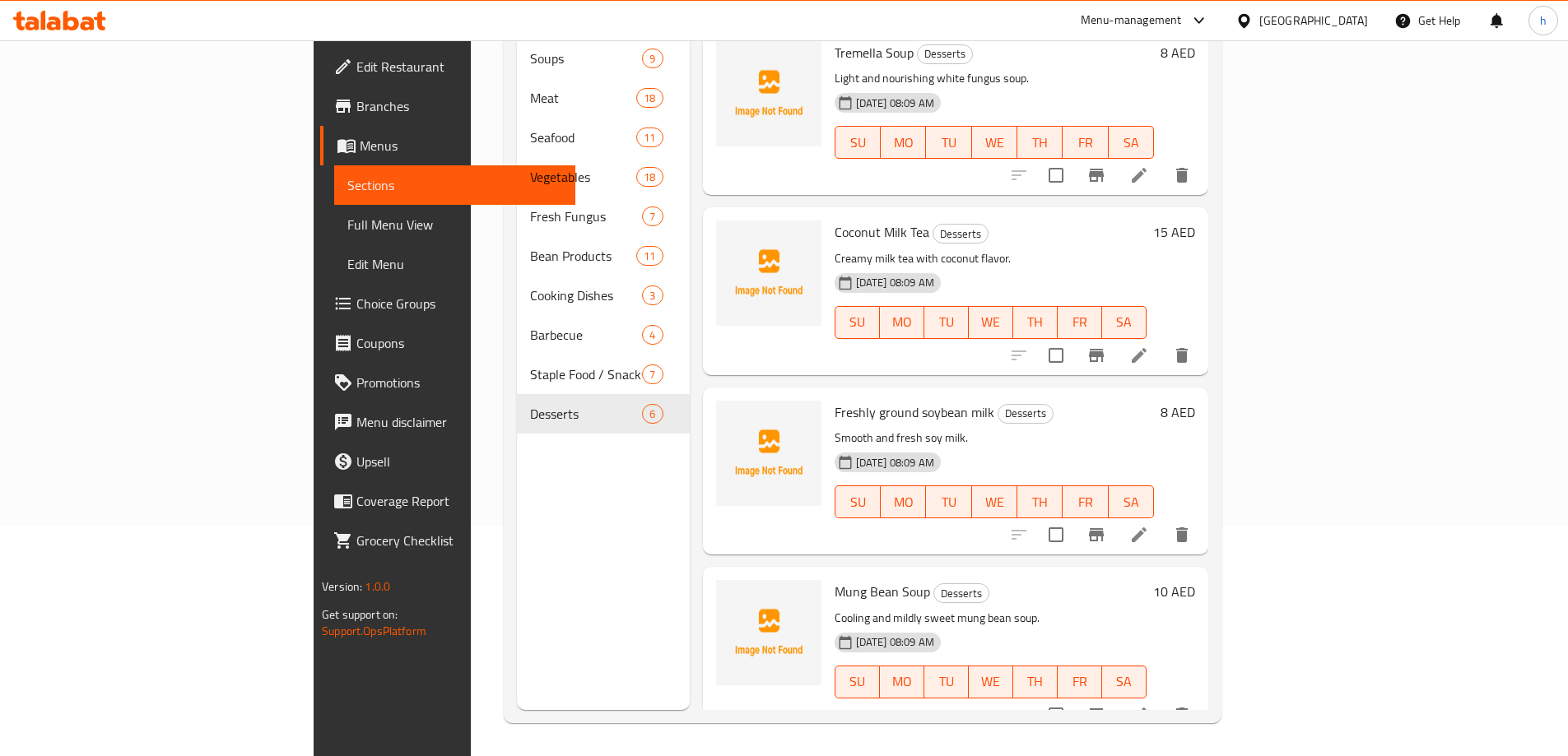
click at [1163, 700] on li at bounding box center [1138, 715] width 46 height 29
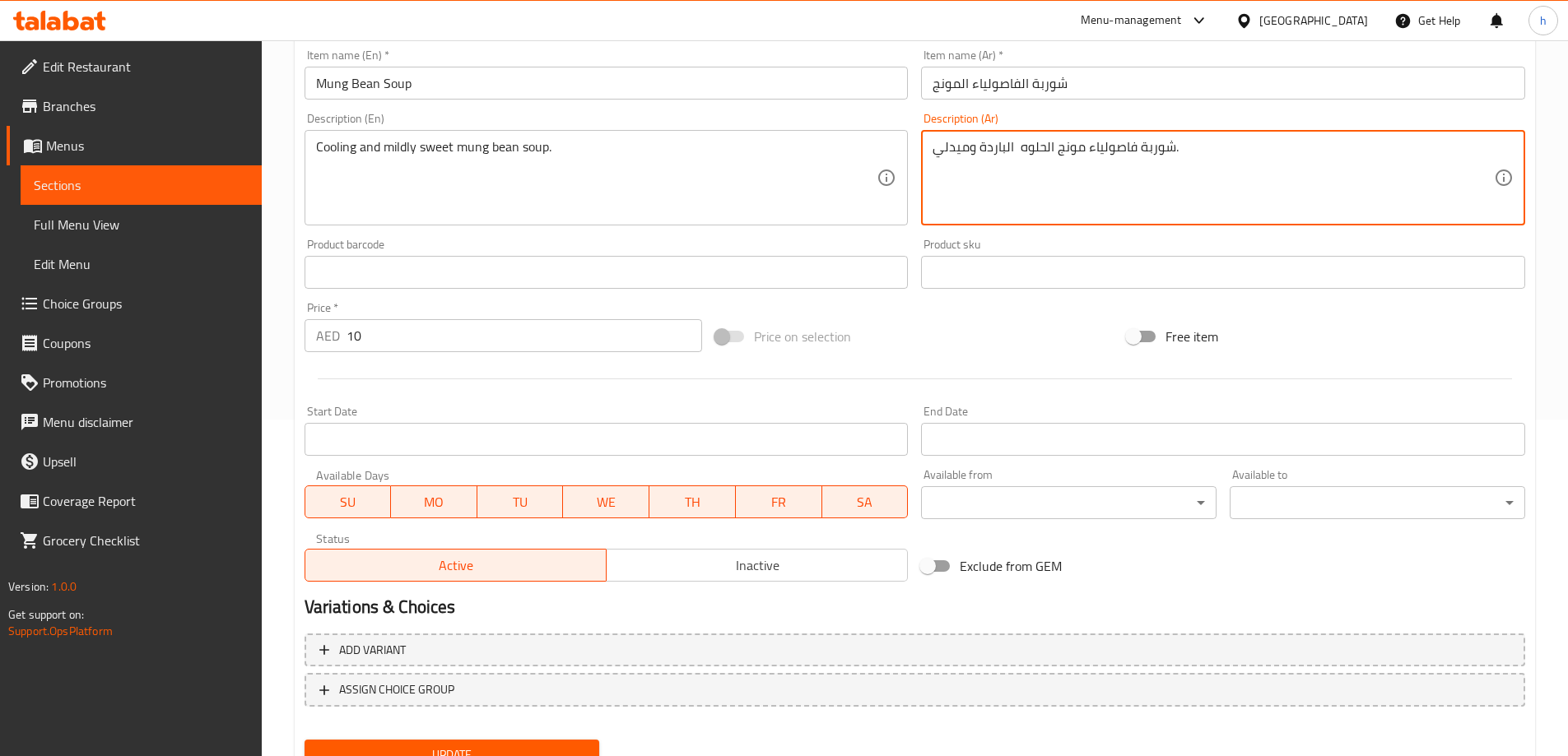
scroll to position [406, 0]
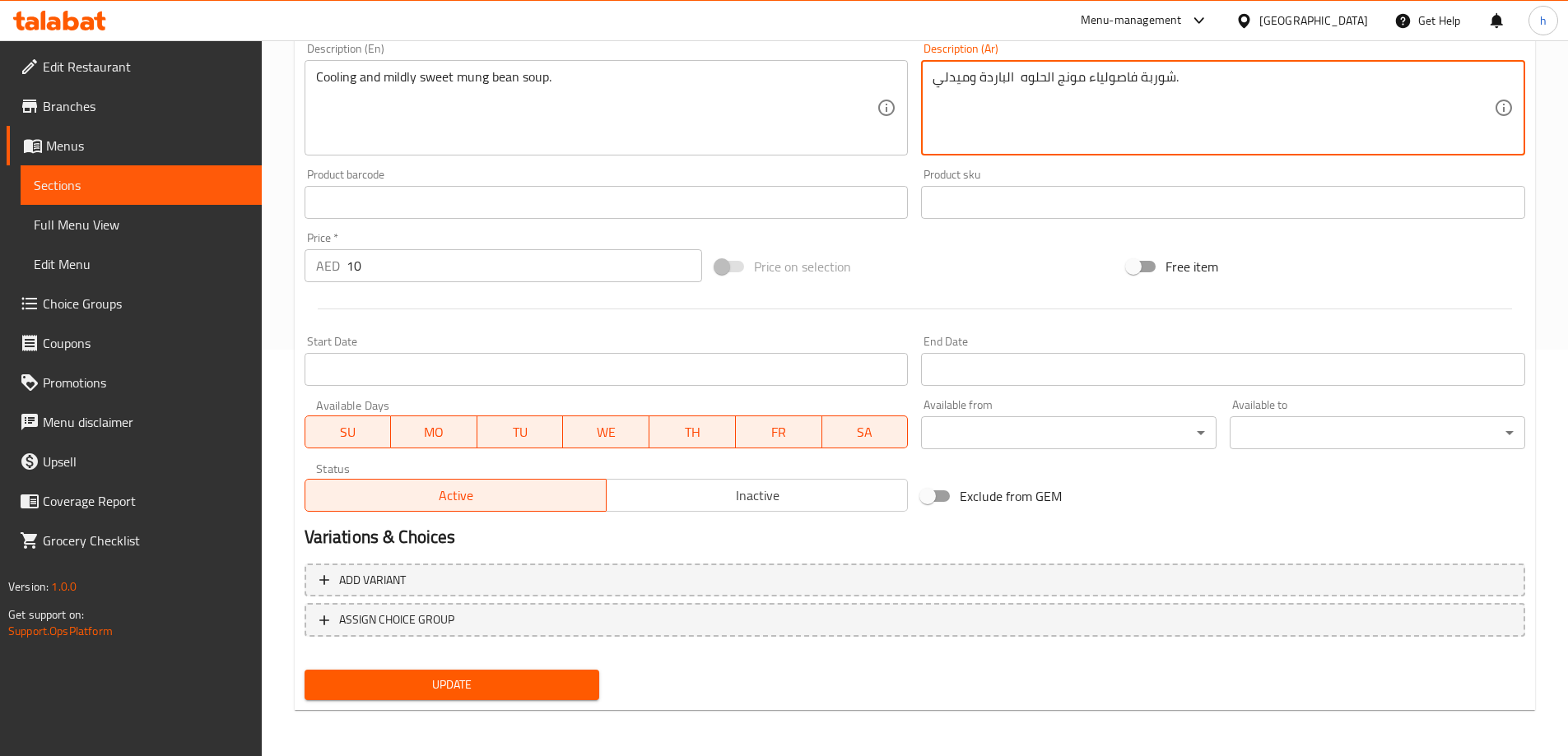
type textarea "شوربة فاصولياء مونج الحلوه الباردة وميدلي."
click at [516, 670] on button "Update" at bounding box center [452, 685] width 295 height 30
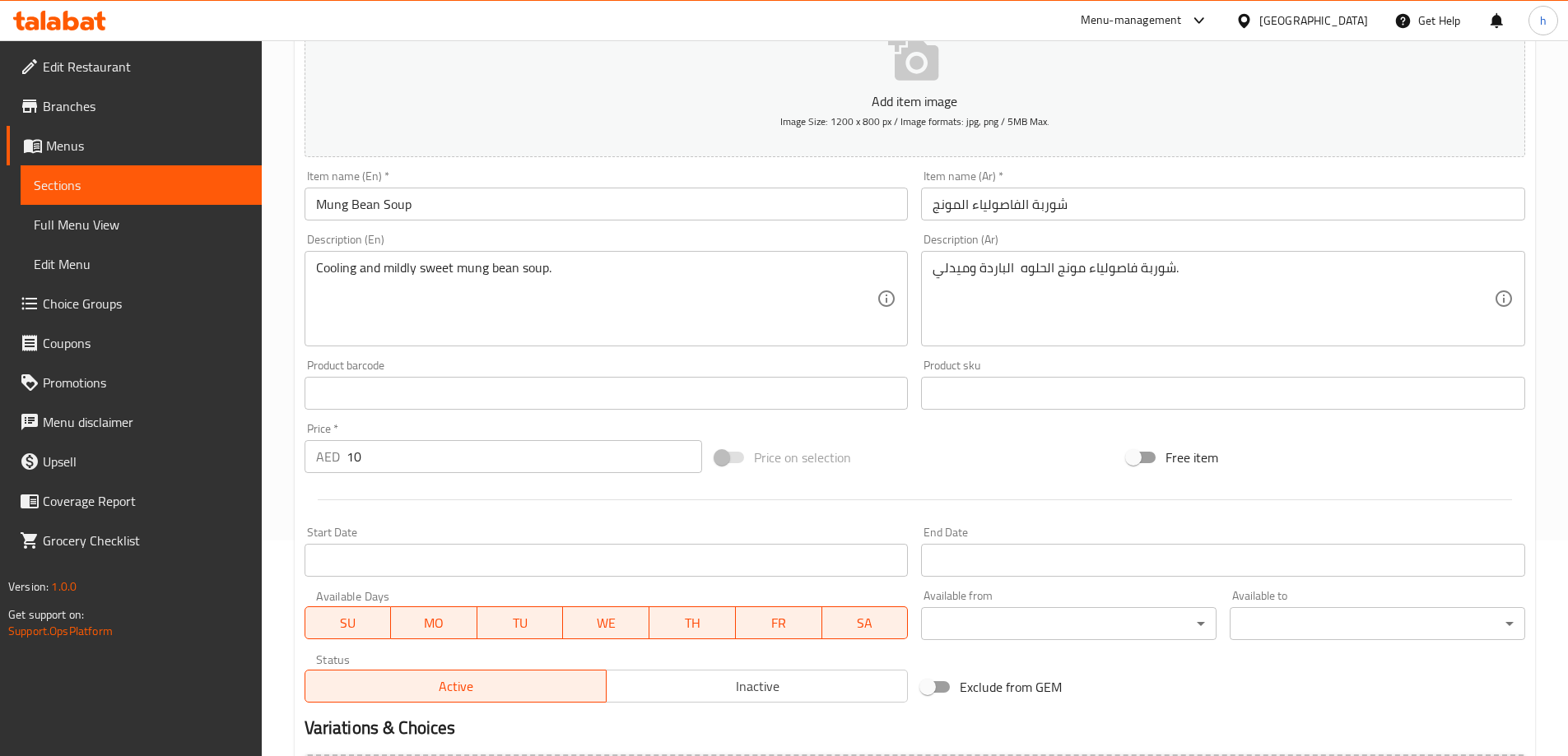
scroll to position [0, 0]
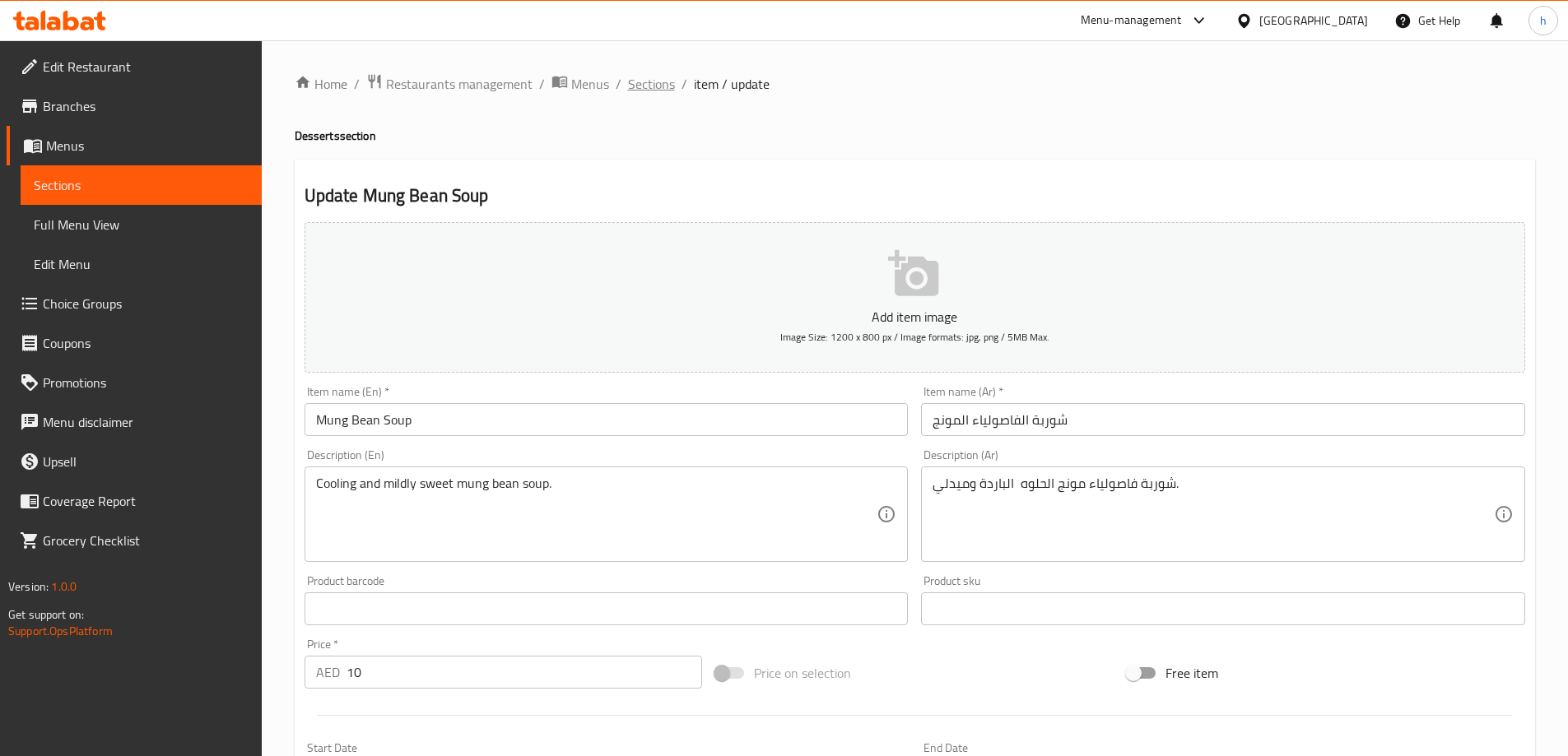
click at [650, 83] on span "Sections" at bounding box center [652, 84] width 47 height 19
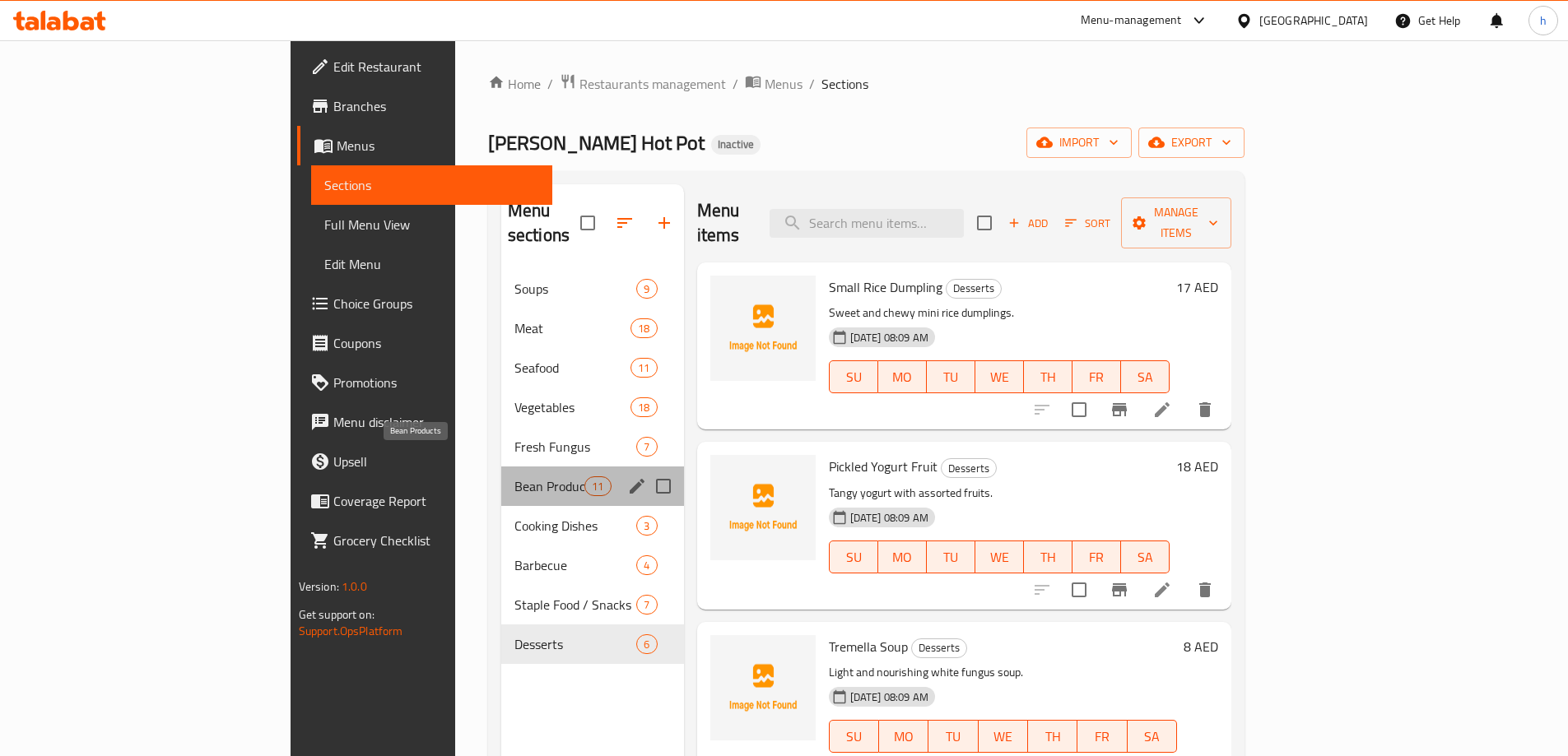
click at [515, 476] on span "Bean Products" at bounding box center [550, 486] width 70 height 19
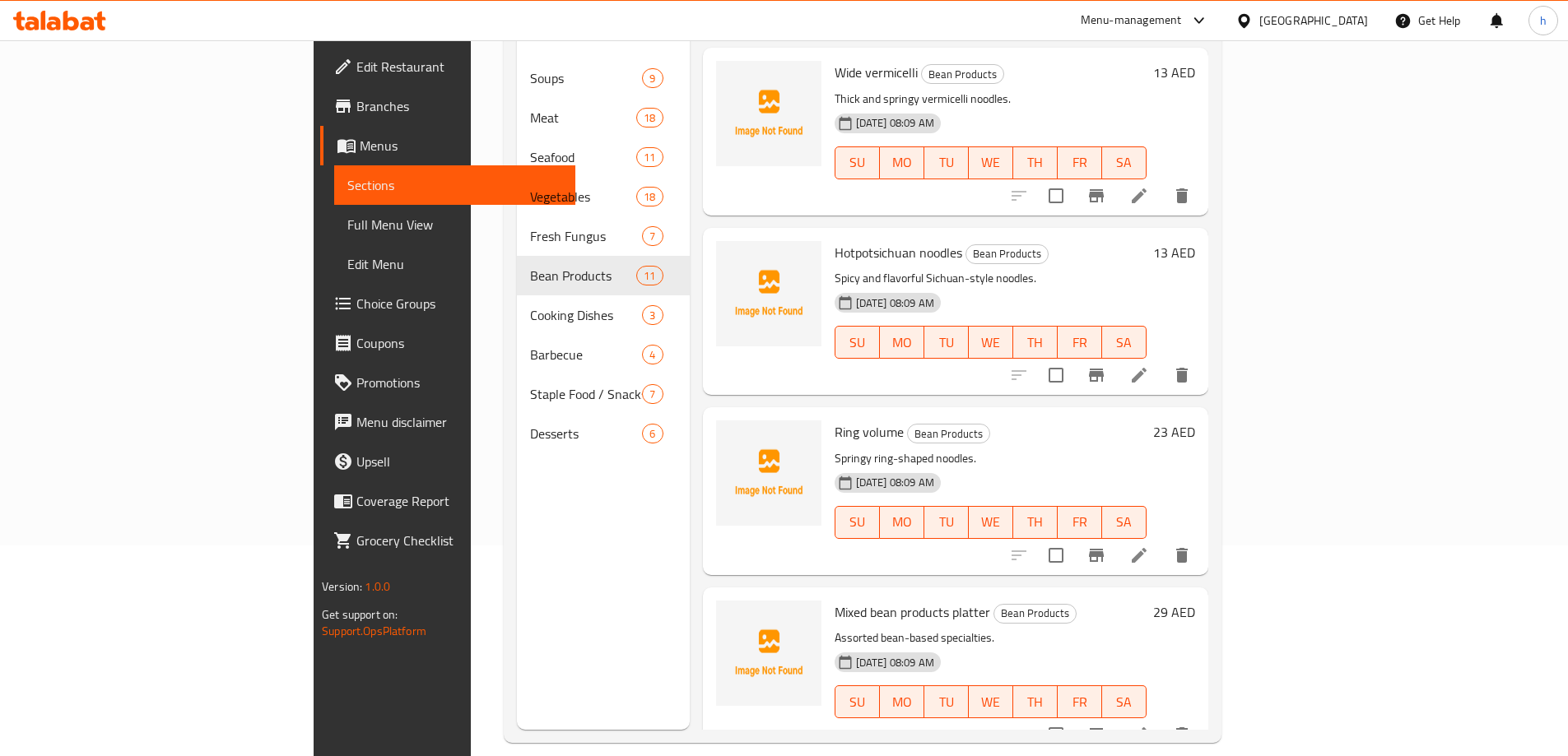
scroll to position [231, 0]
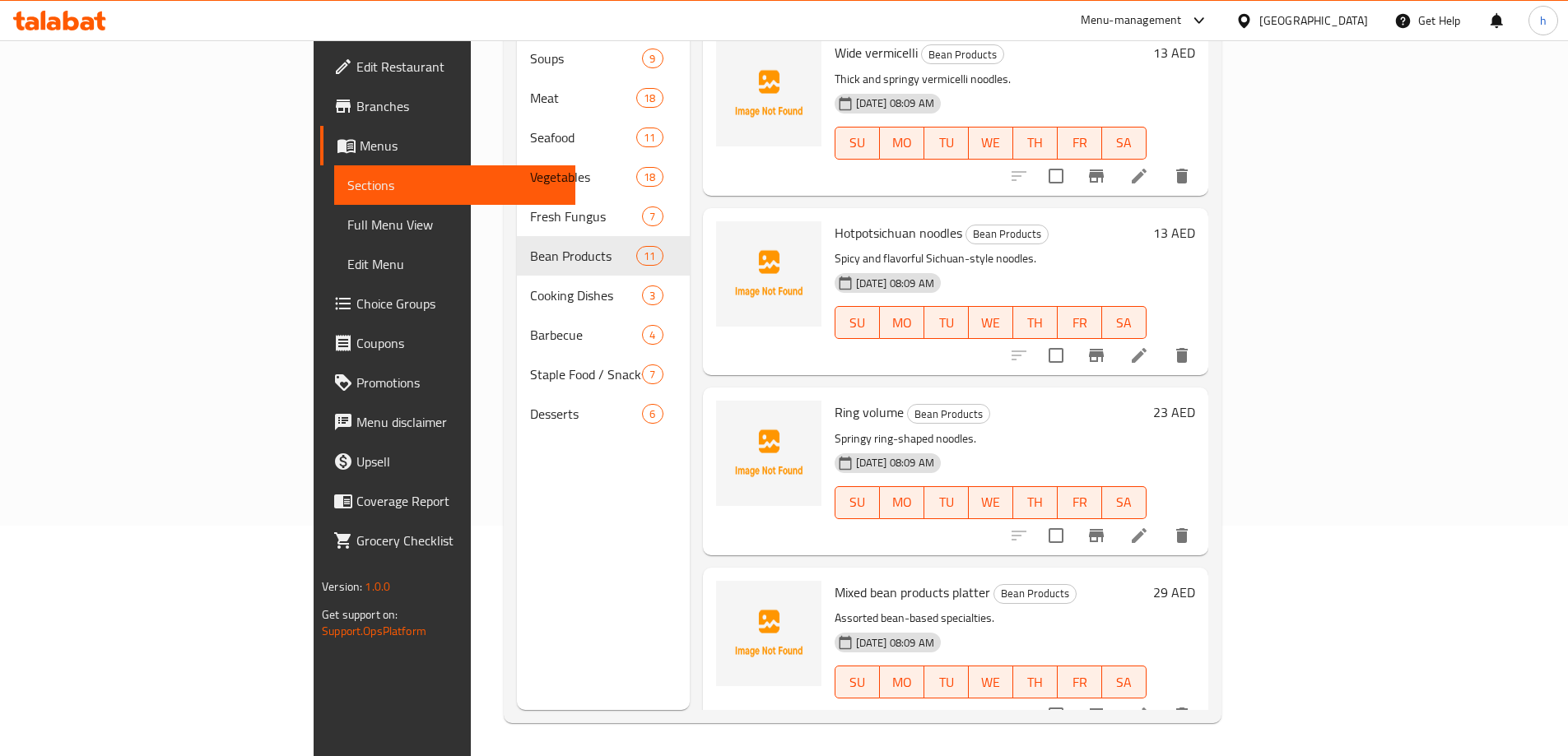
click at [885, 608] on p "Assorted bean-based specialties." at bounding box center [991, 618] width 312 height 20
click at [1147, 707] on icon at bounding box center [1138, 714] width 15 height 15
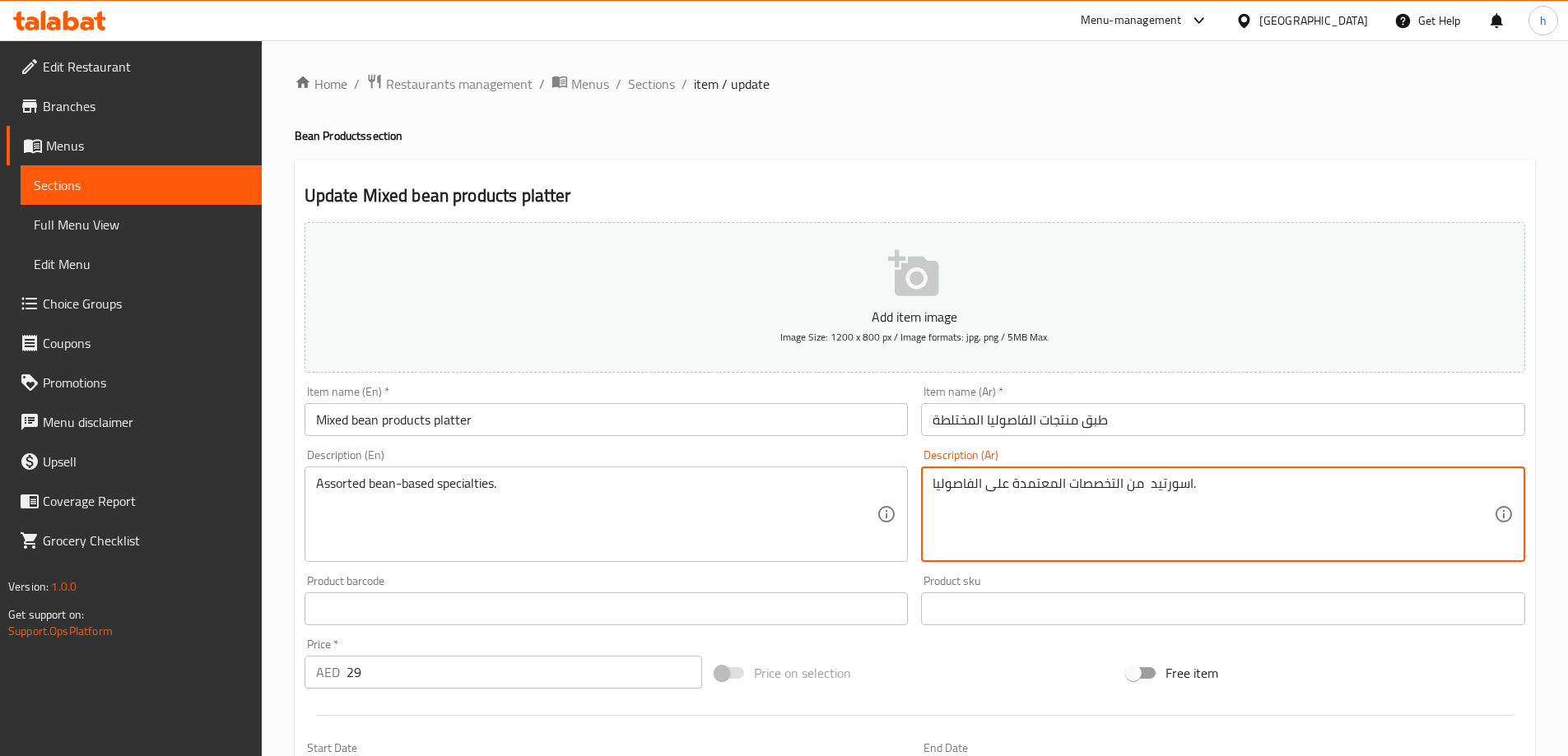
drag, startPoint x: 1142, startPoint y: 483, endPoint x: 989, endPoint y: 490, distance: 153.2
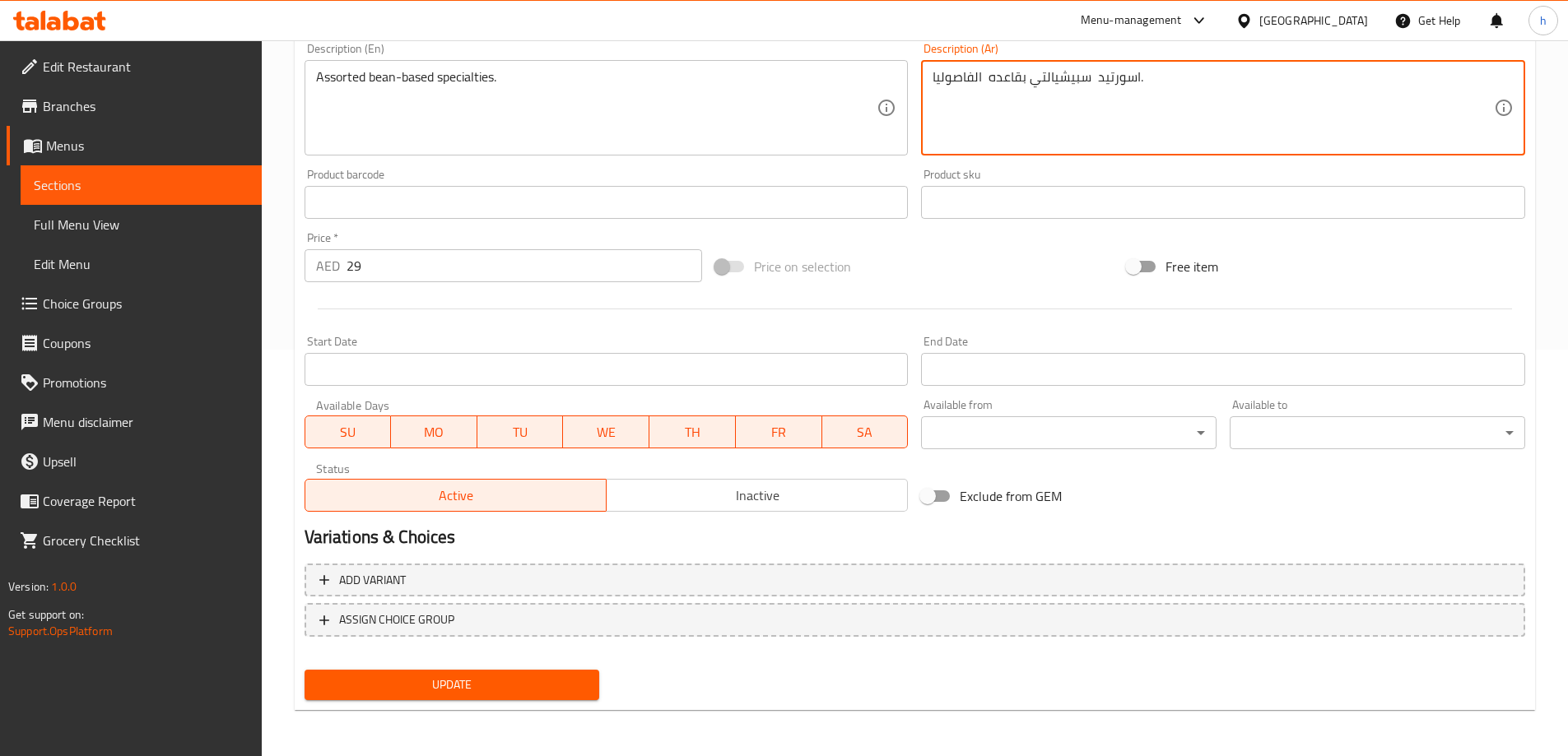
type textarea "اسورتيد سبيشيالتي بقاعده الفاصوليا."
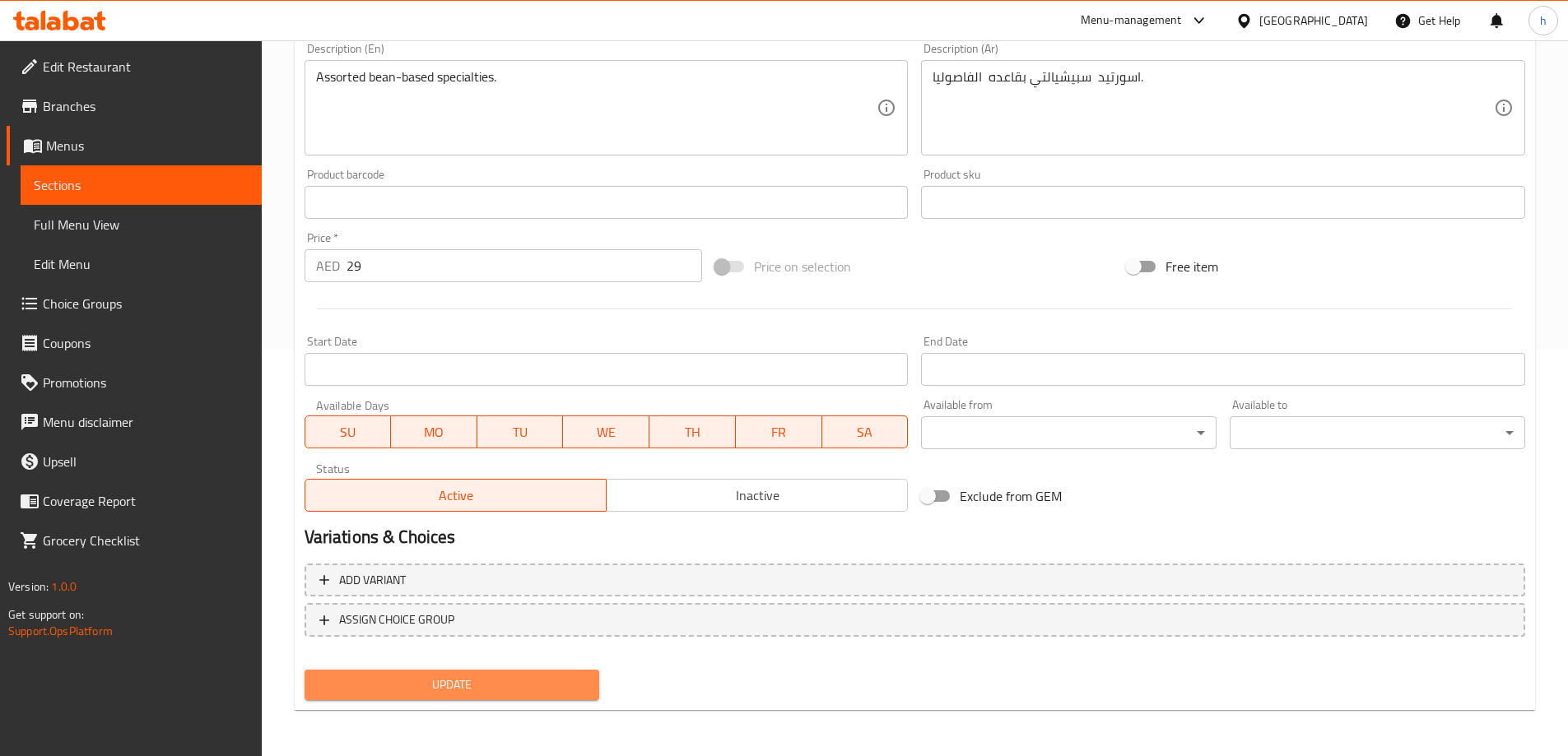
click at [516, 684] on span "Update" at bounding box center [452, 685] width 269 height 20
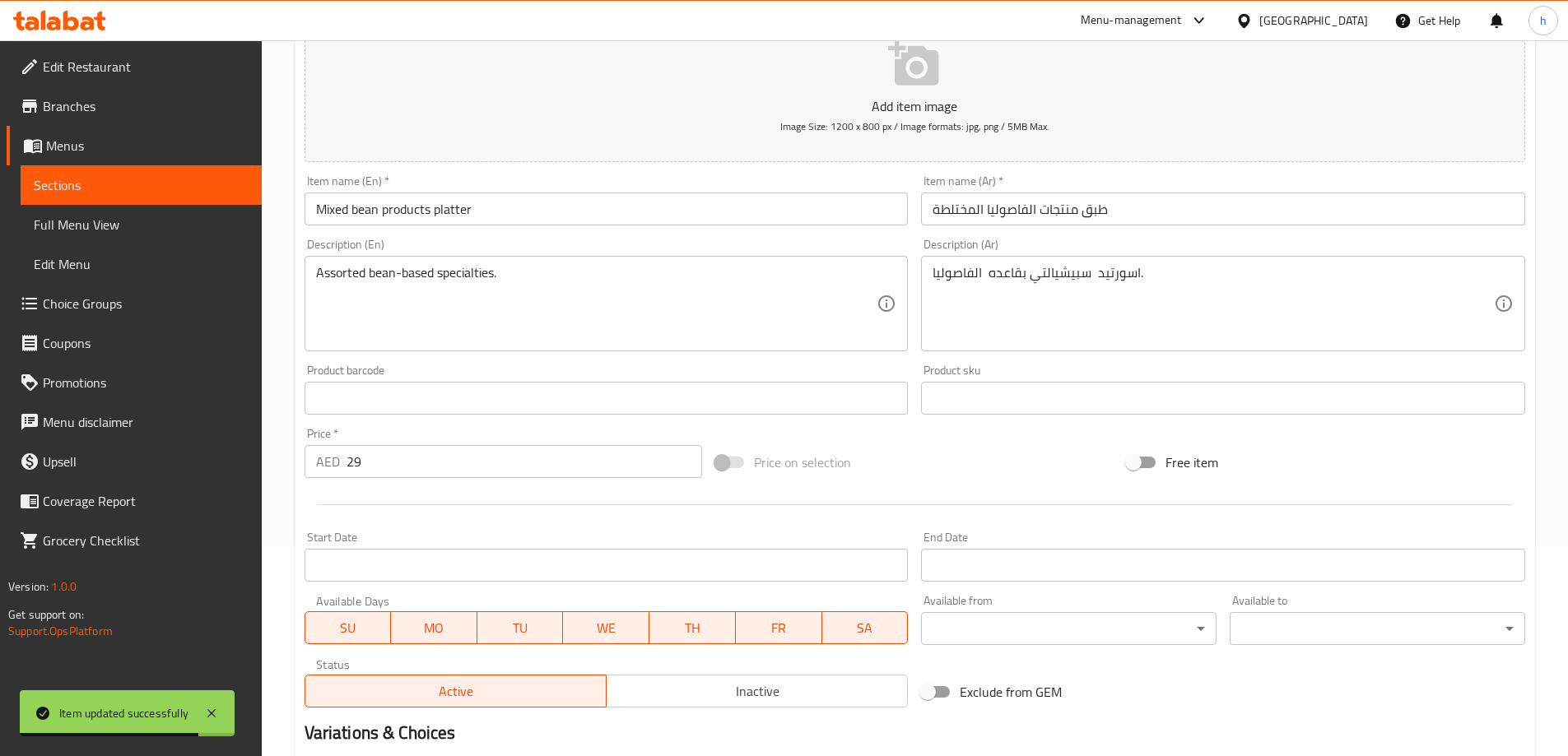
scroll to position [0, 0]
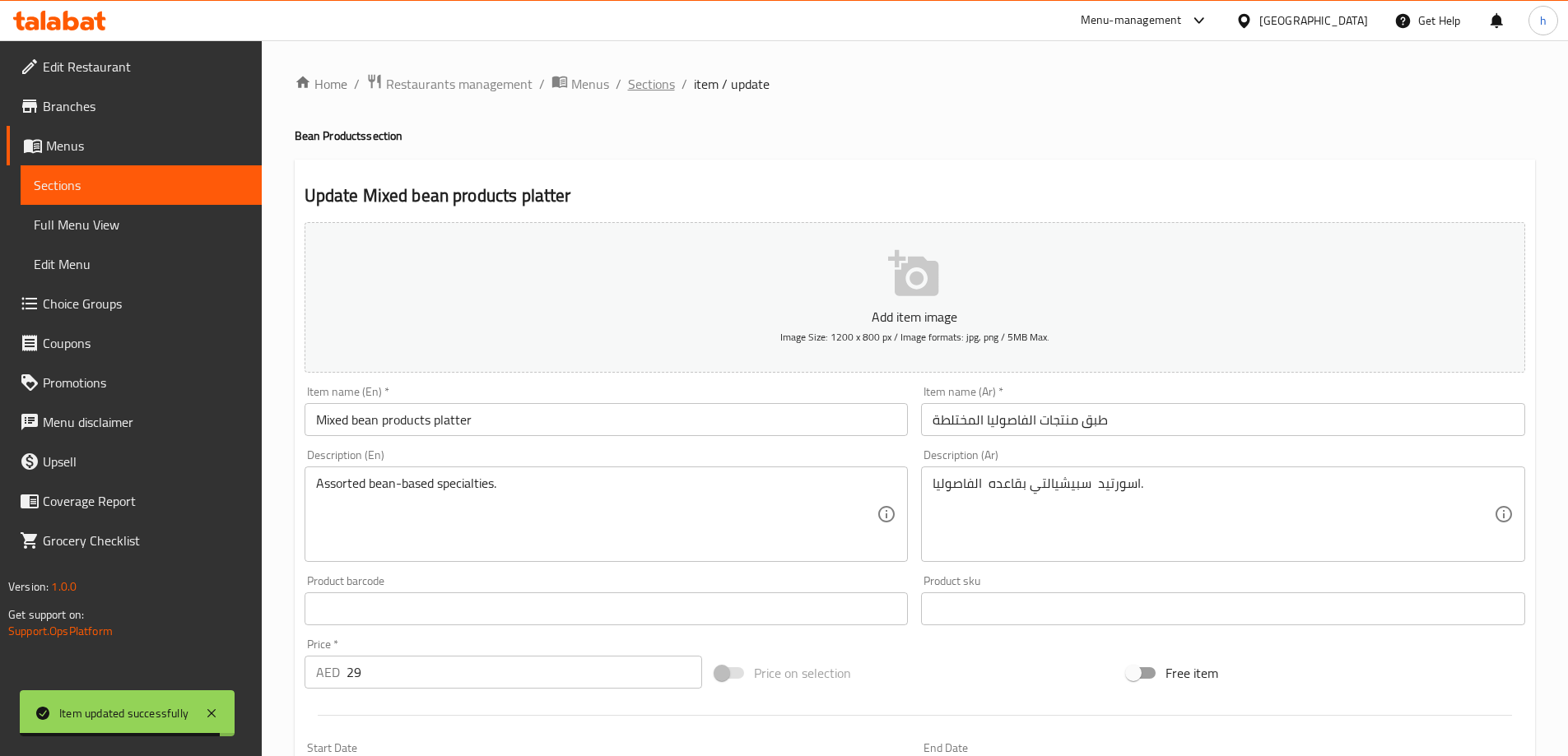
click at [643, 79] on span "Sections" at bounding box center [652, 84] width 47 height 19
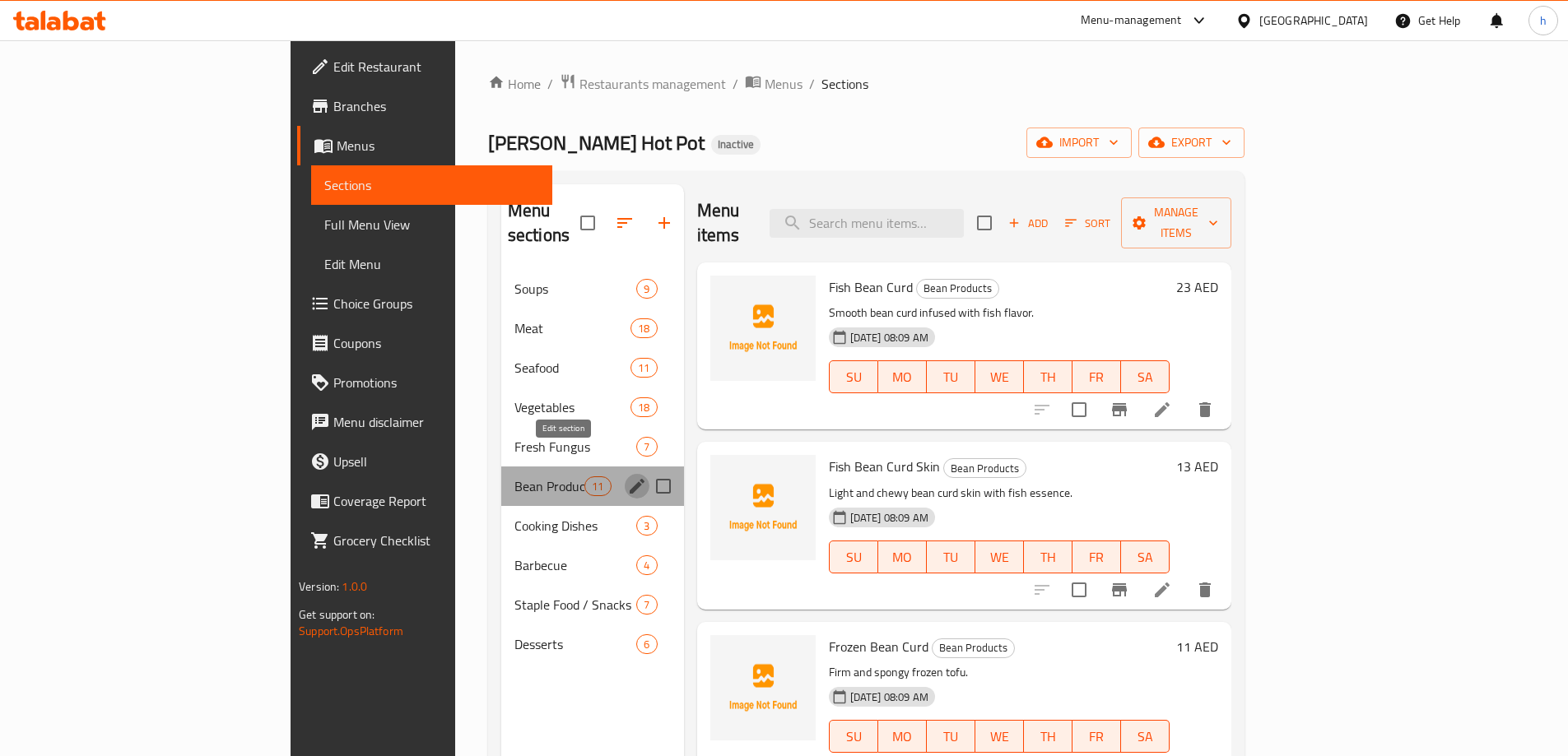
click at [628, 476] on icon "edit" at bounding box center [637, 486] width 19 height 19
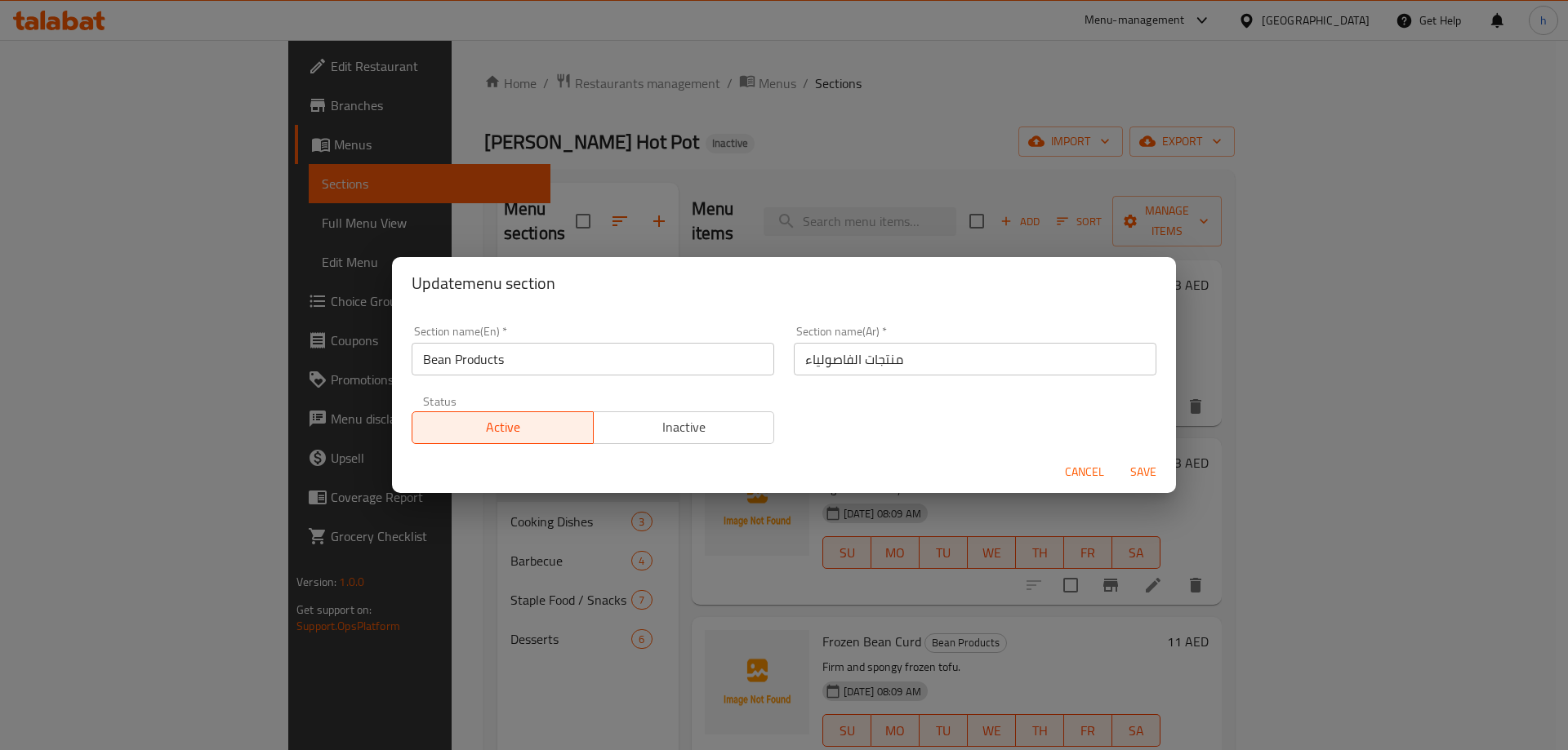
click at [634, 363] on input "Bean Products" at bounding box center [593, 360] width 363 height 33
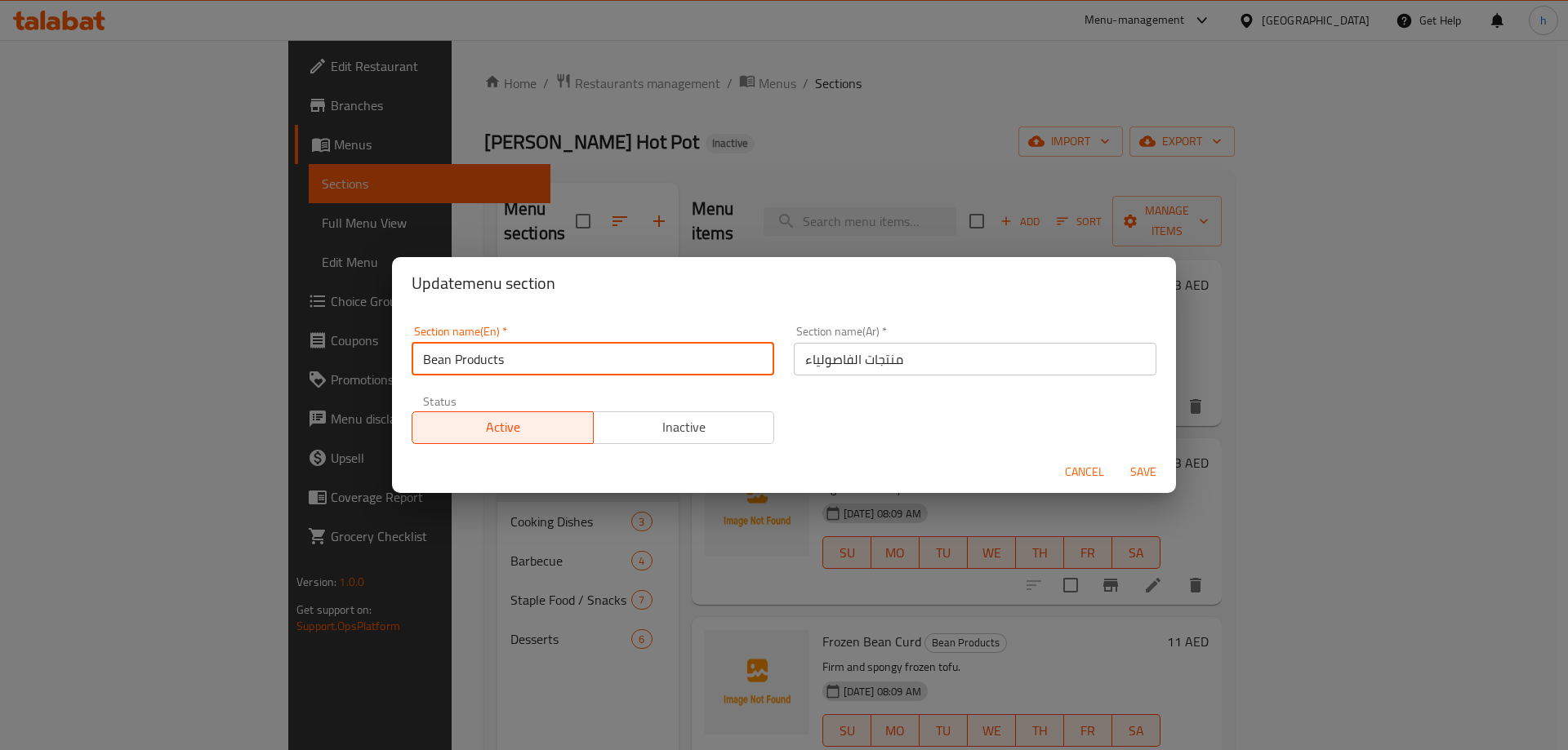
click at [634, 363] on input "Bean Products" at bounding box center [593, 360] width 363 height 33
click at [1076, 464] on span "Cancel" at bounding box center [1084, 472] width 40 height 20
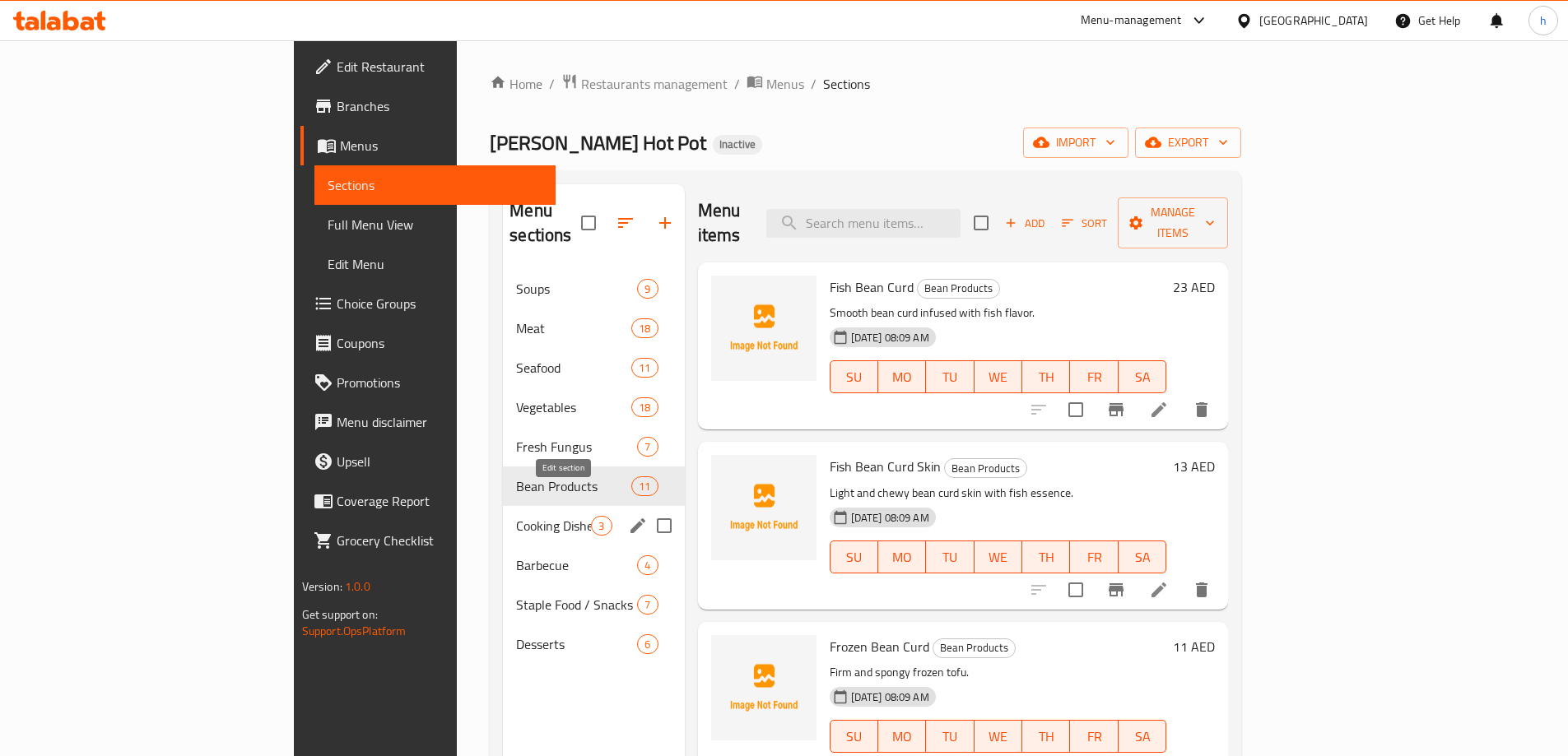
click at [631, 518] on icon "edit" at bounding box center [637, 525] width 15 height 15
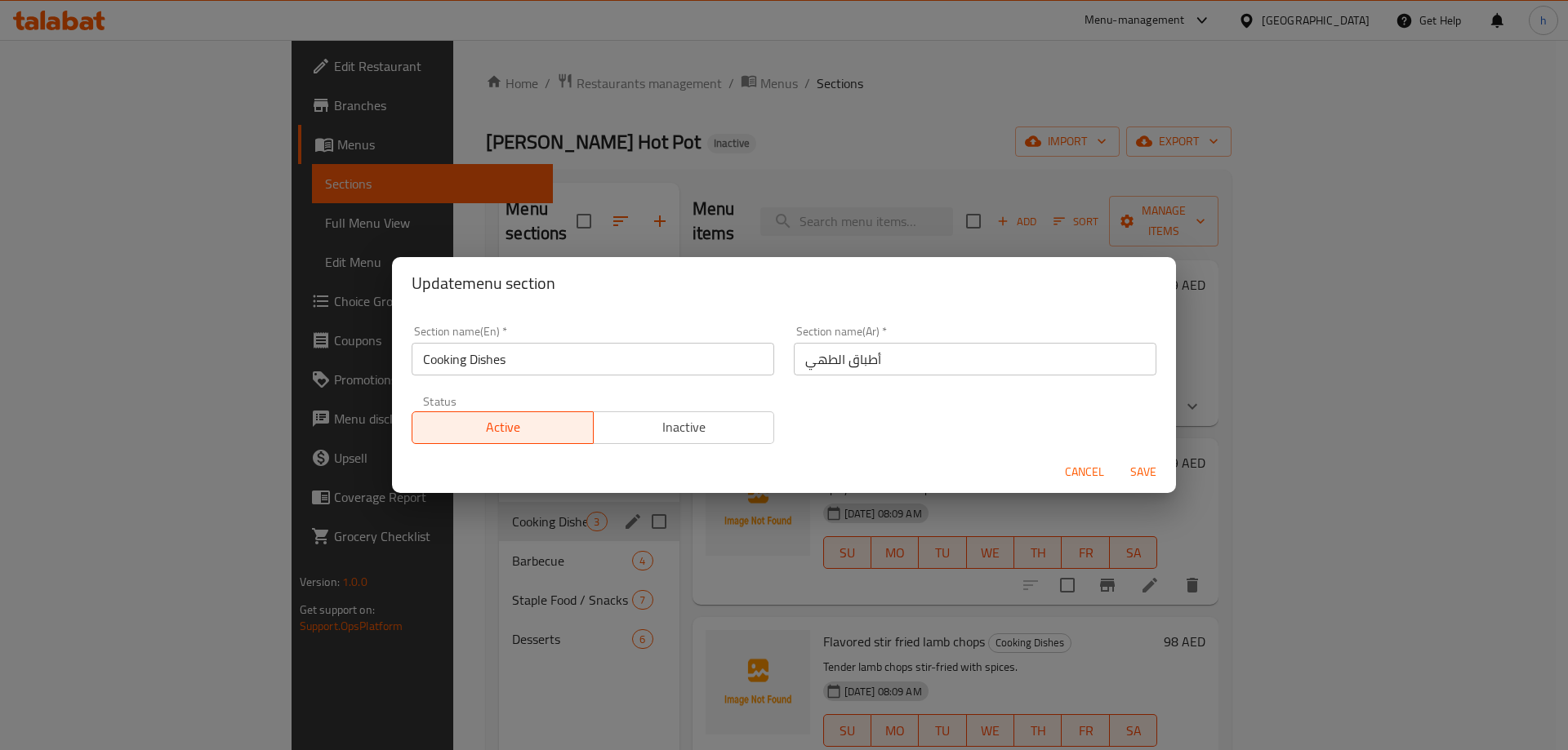
click at [598, 377] on div "Section name(En)   * Cooking Dishes Section name(En) *" at bounding box center [593, 351] width 382 height 70
click at [600, 373] on input "Cooking Dishes" at bounding box center [593, 360] width 363 height 33
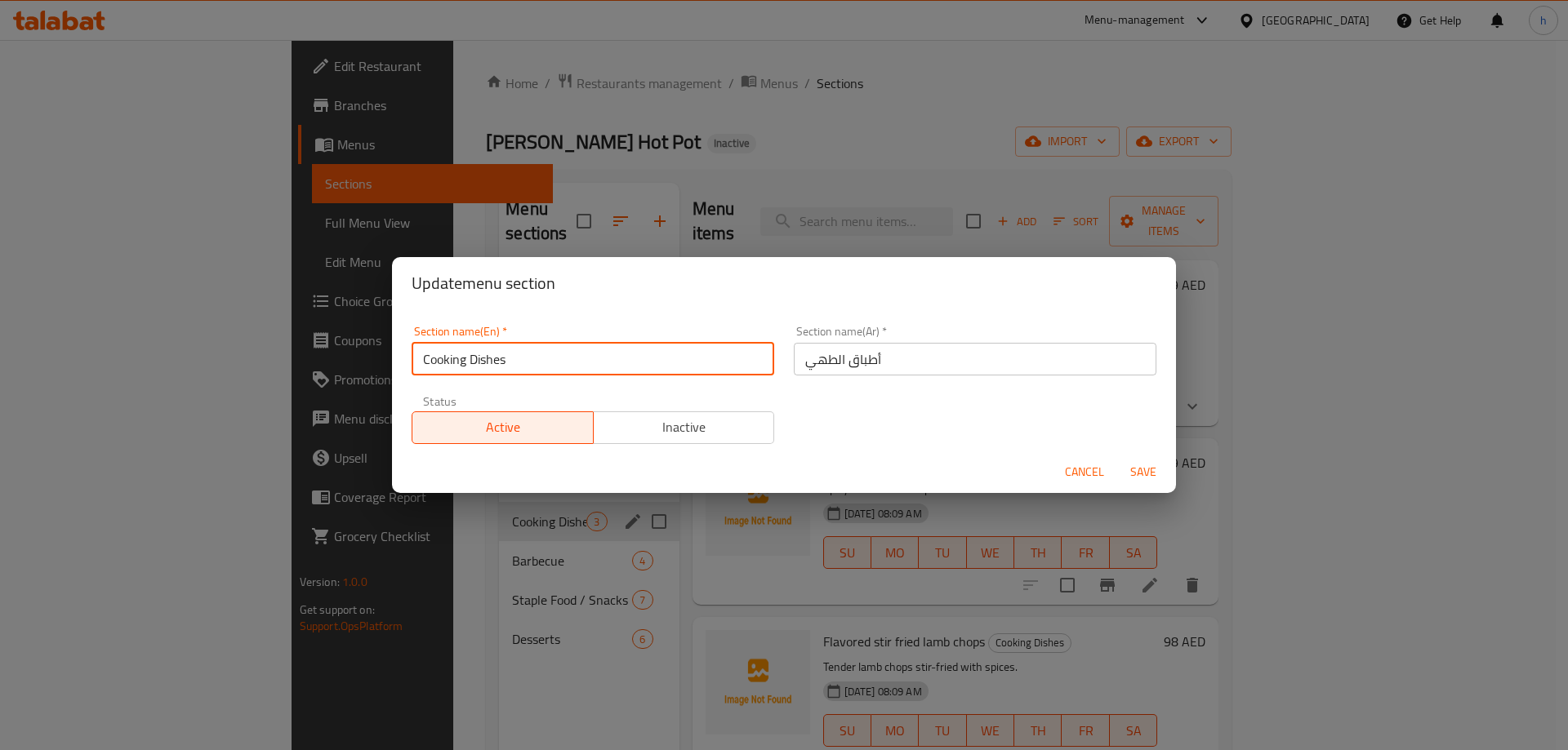
click at [600, 373] on input "Cooking Dishes" at bounding box center [593, 360] width 363 height 33
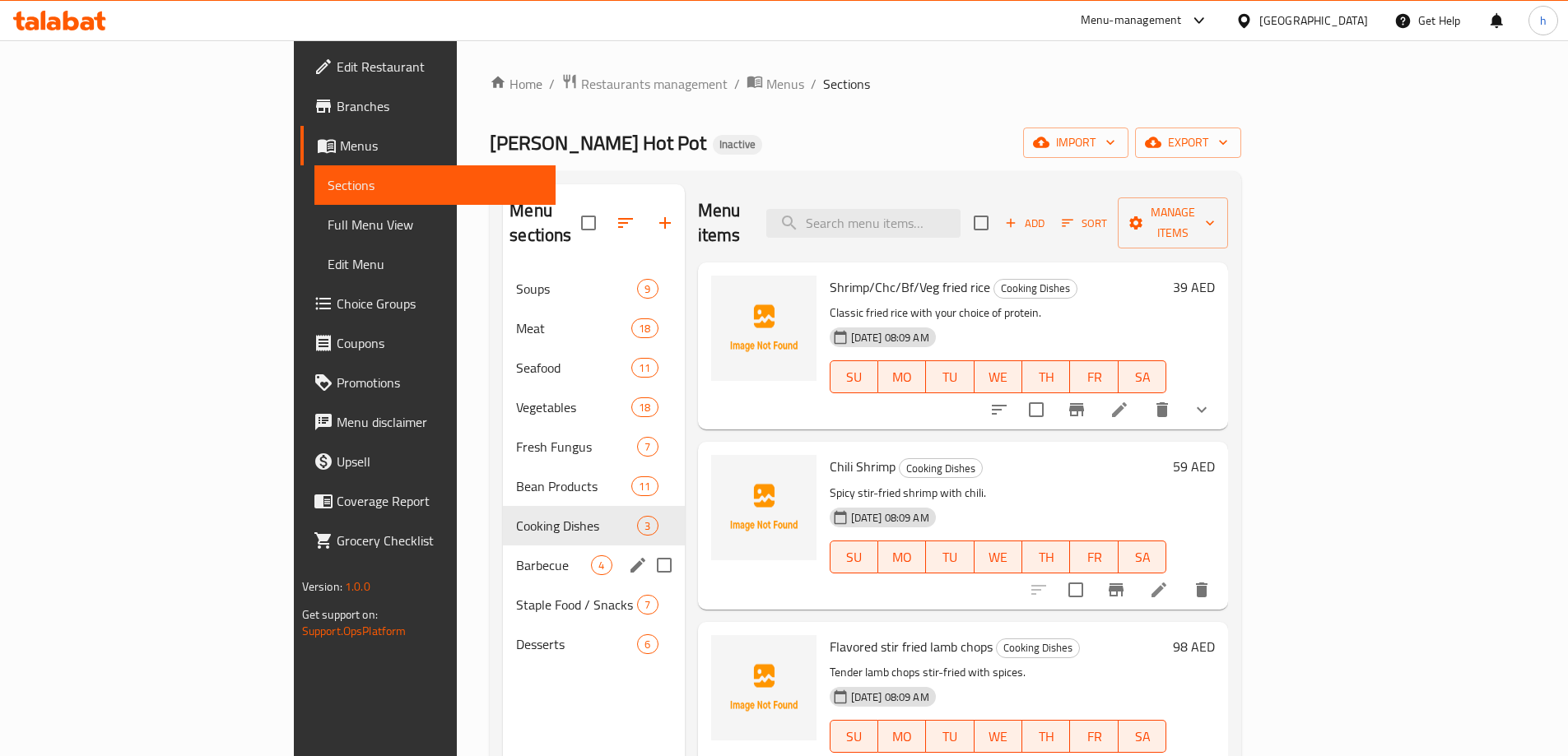
click at [629, 555] on icon "edit" at bounding box center [638, 565] width 19 height 19
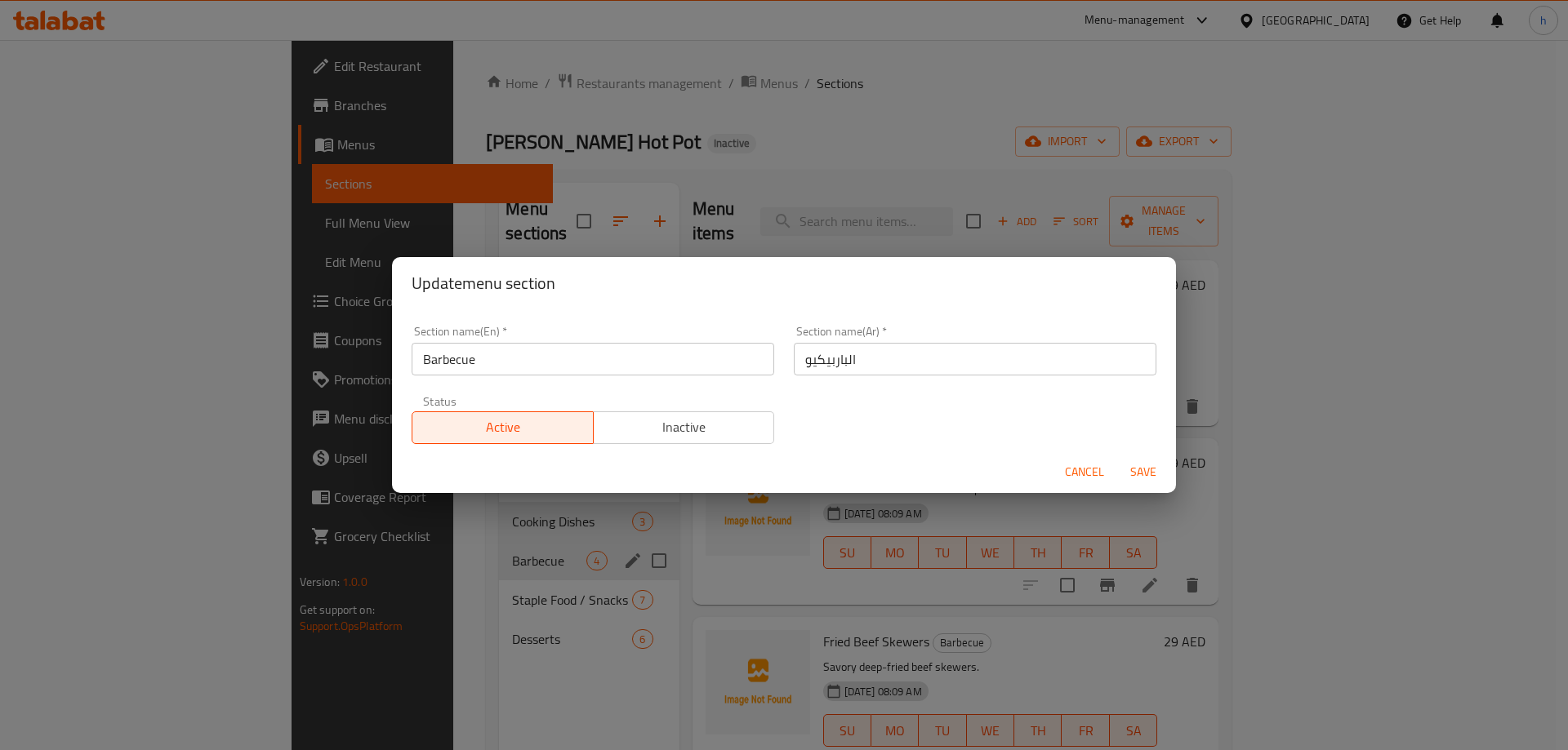
click at [689, 379] on div "Section name(En)   * Barbecue Section name(En) *" at bounding box center [593, 351] width 382 height 70
click at [690, 366] on input "Barbecue" at bounding box center [593, 360] width 363 height 33
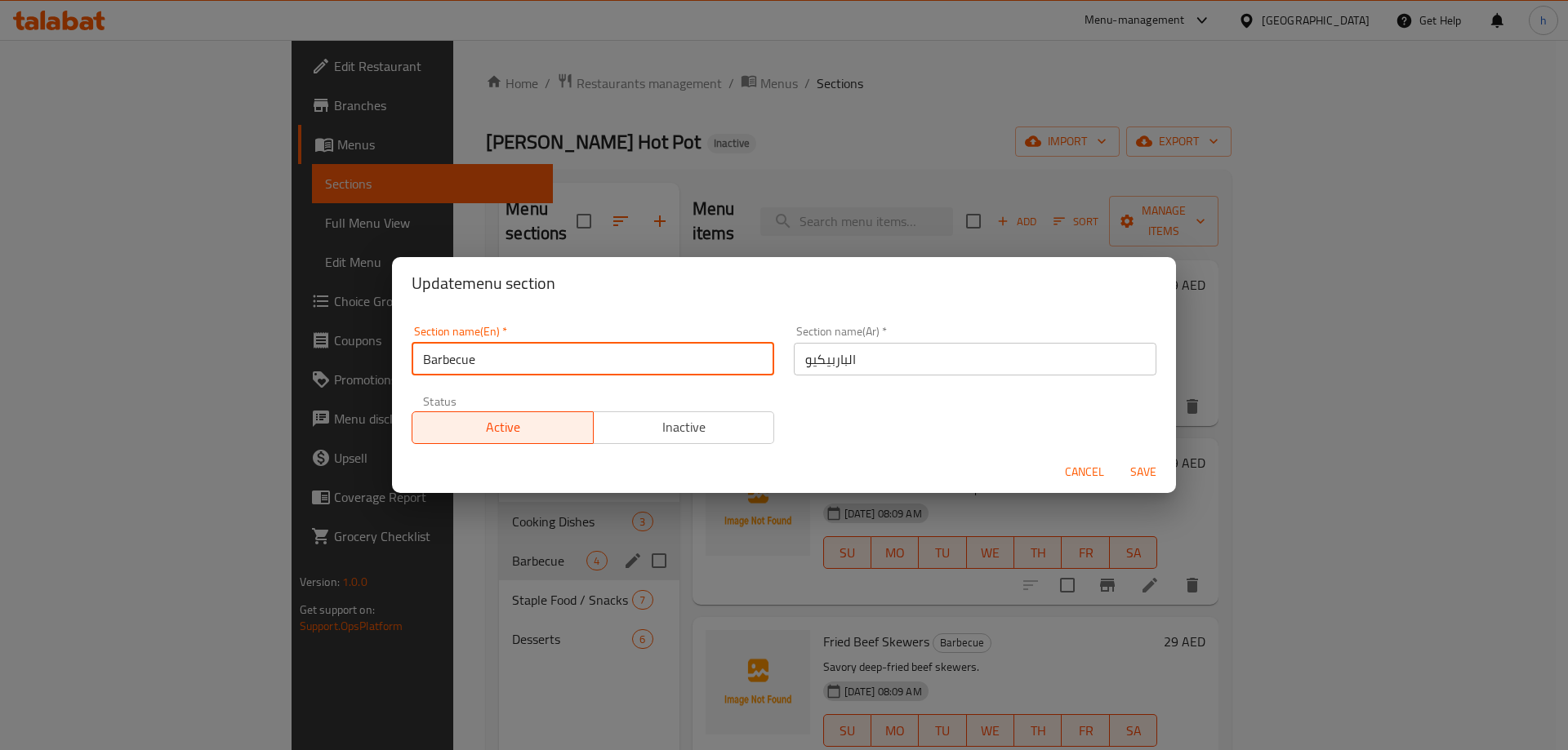
click at [690, 366] on input "Barbecue" at bounding box center [593, 360] width 363 height 33
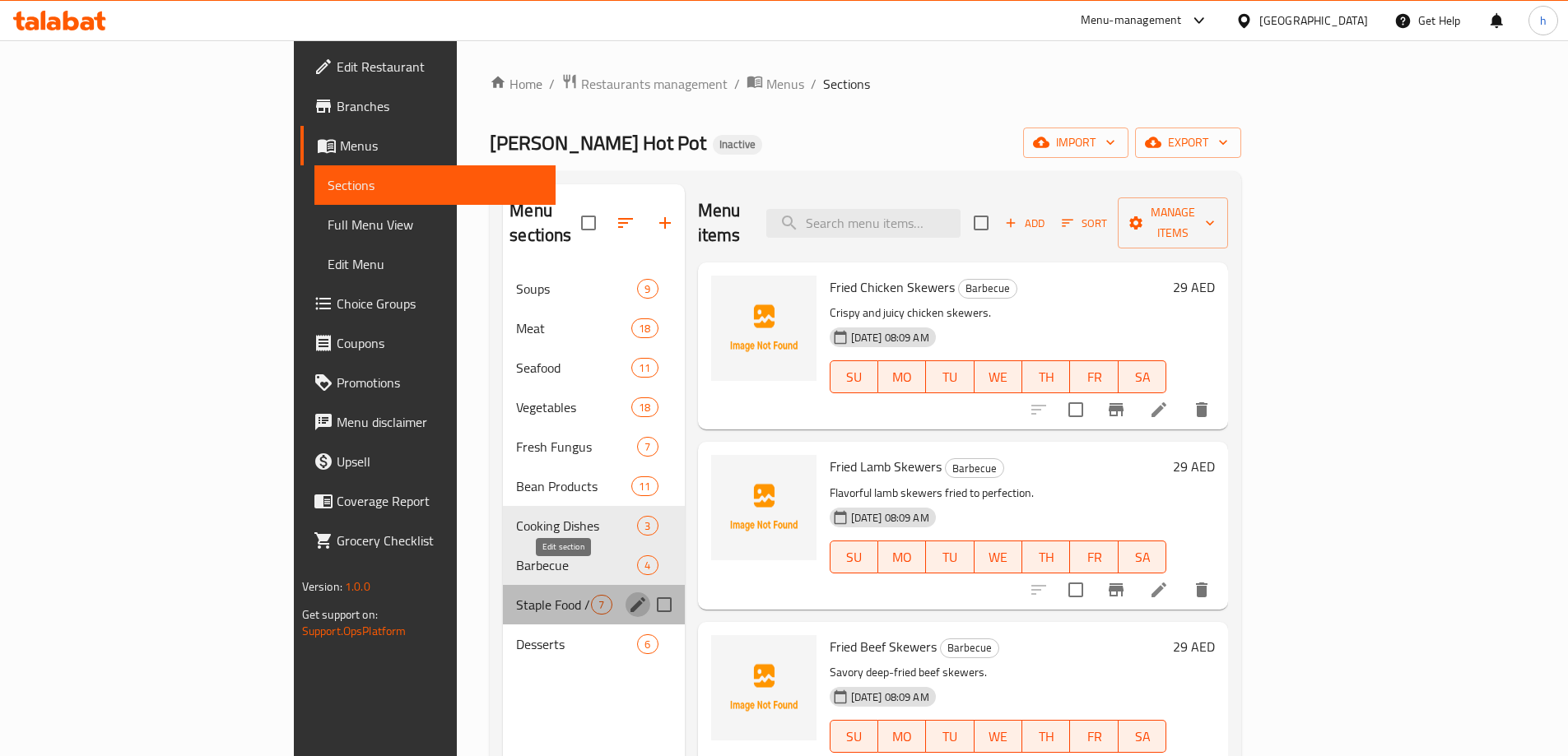
click at [631, 597] on icon "edit" at bounding box center [637, 604] width 15 height 15
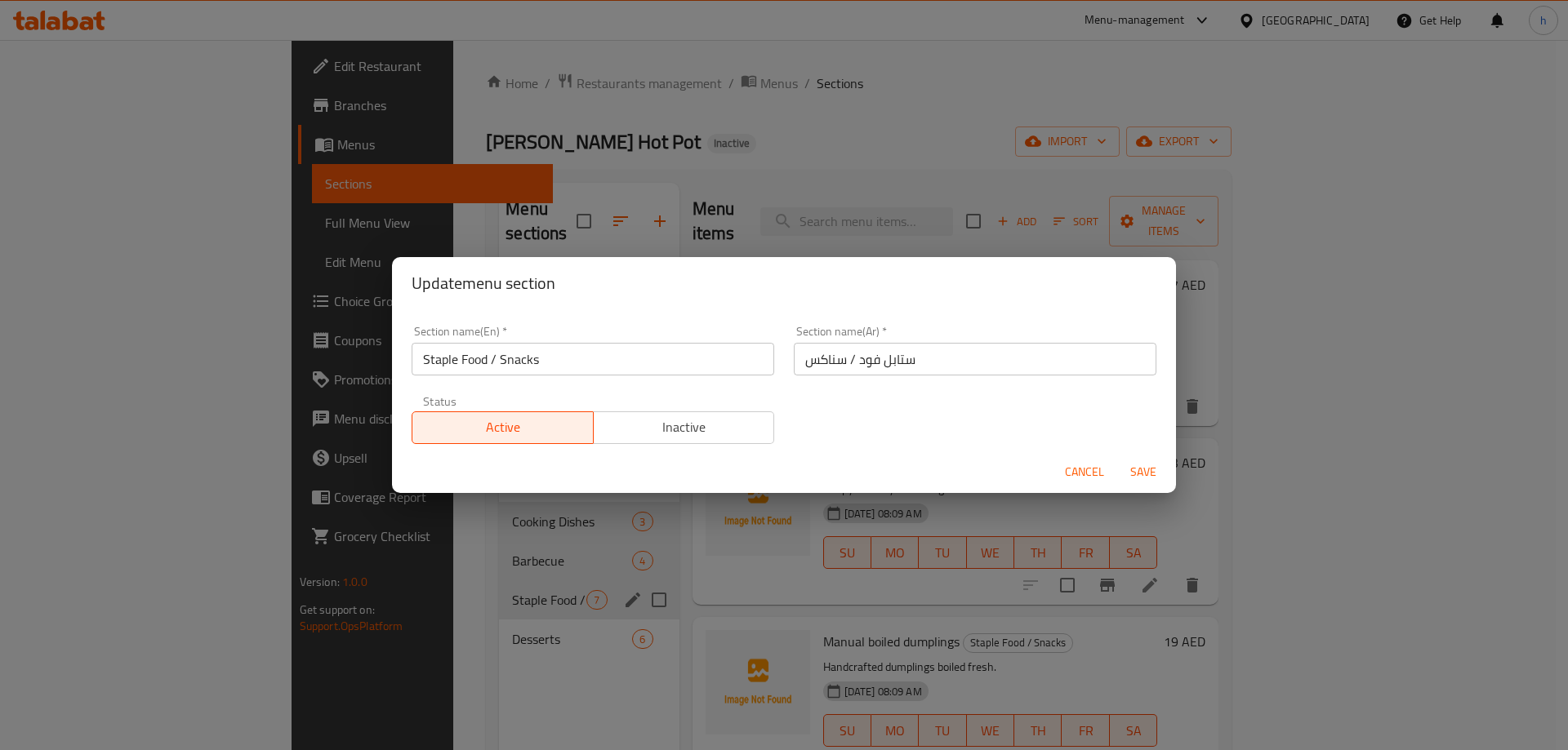
click at [624, 386] on div "Status Active Inactive" at bounding box center [593, 419] width 382 height 69
click at [625, 372] on input "Staple Food / Snacks" at bounding box center [593, 360] width 363 height 33
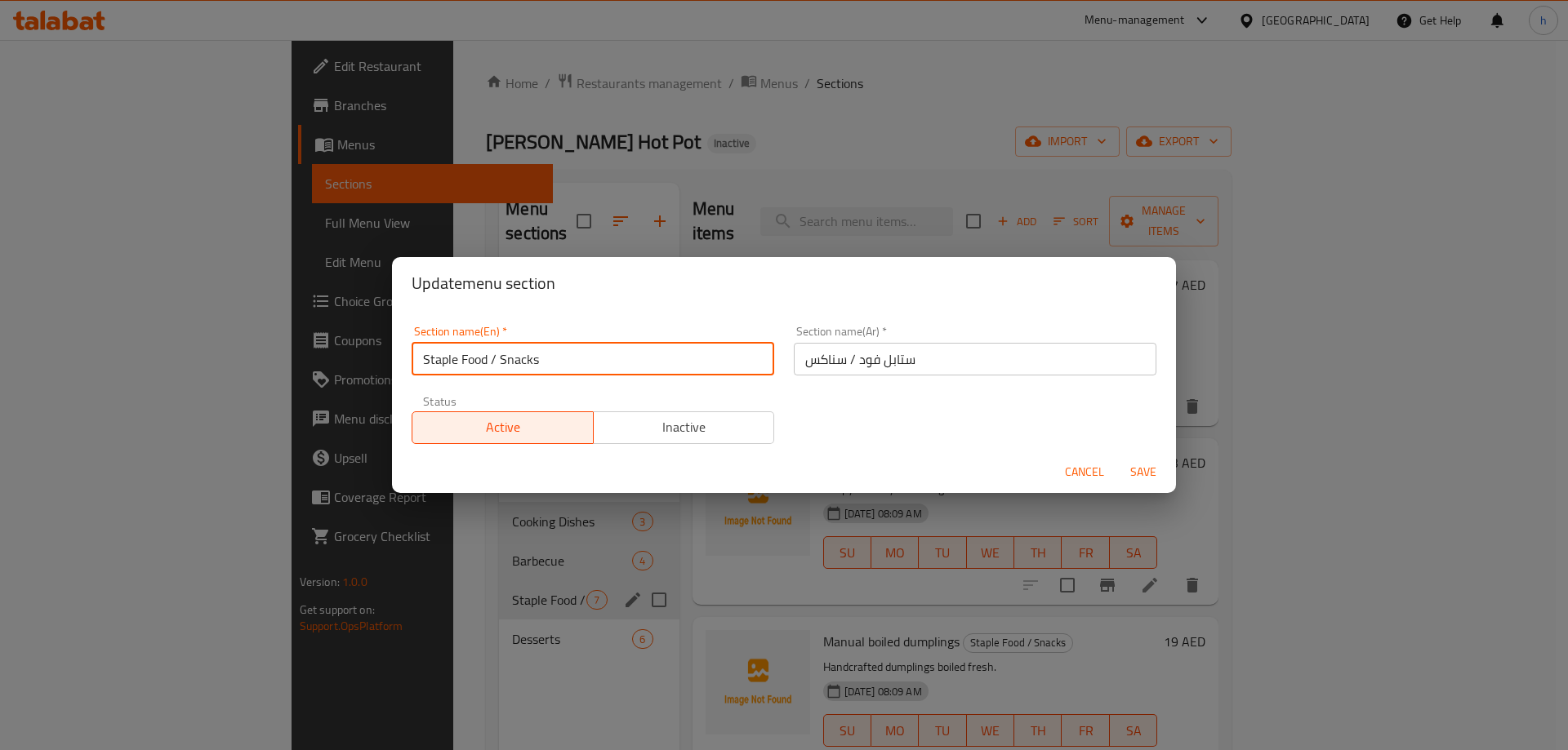
click at [625, 372] on input "Staple Food / Snacks" at bounding box center [593, 360] width 363 height 33
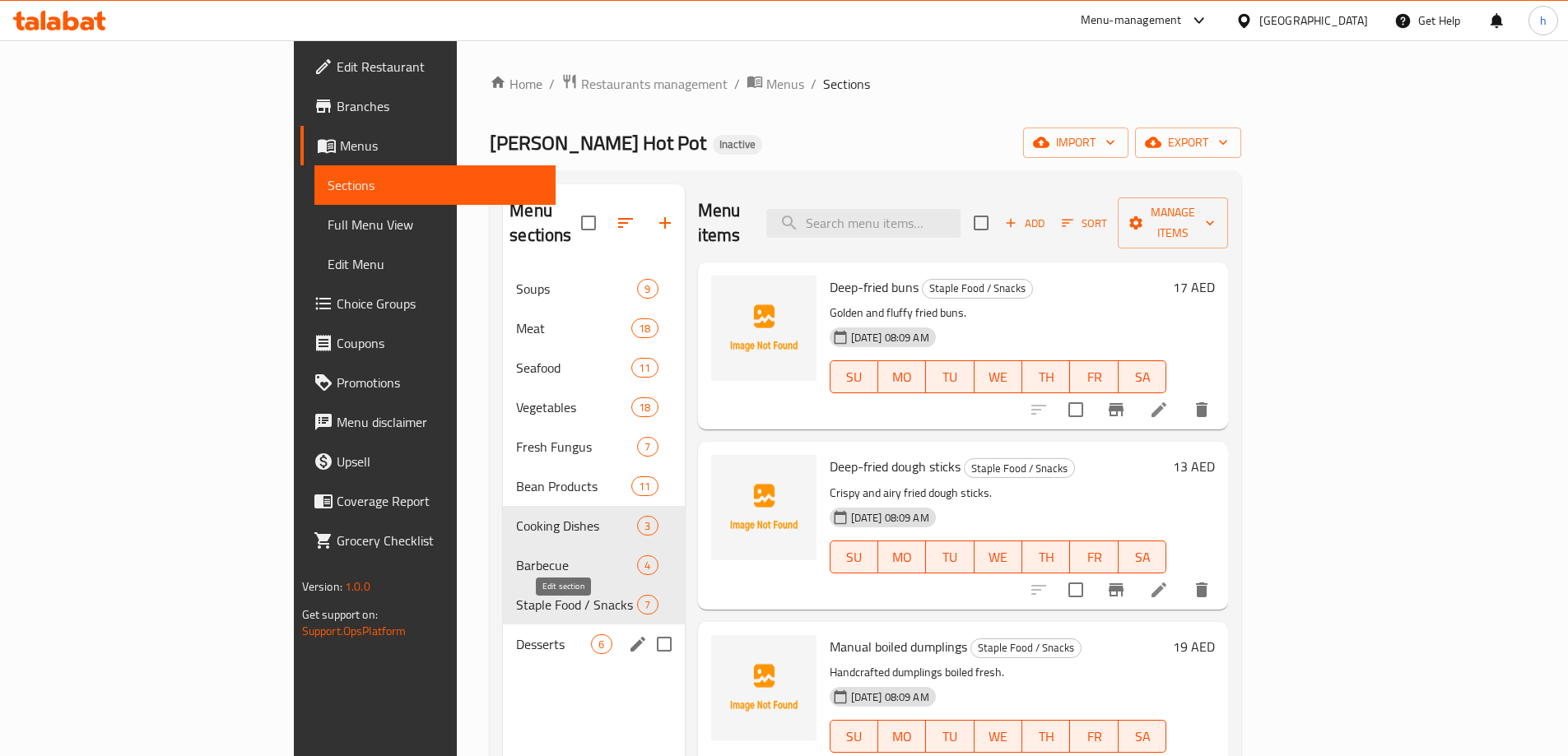
click at [629, 634] on icon "edit" at bounding box center [638, 644] width 19 height 19
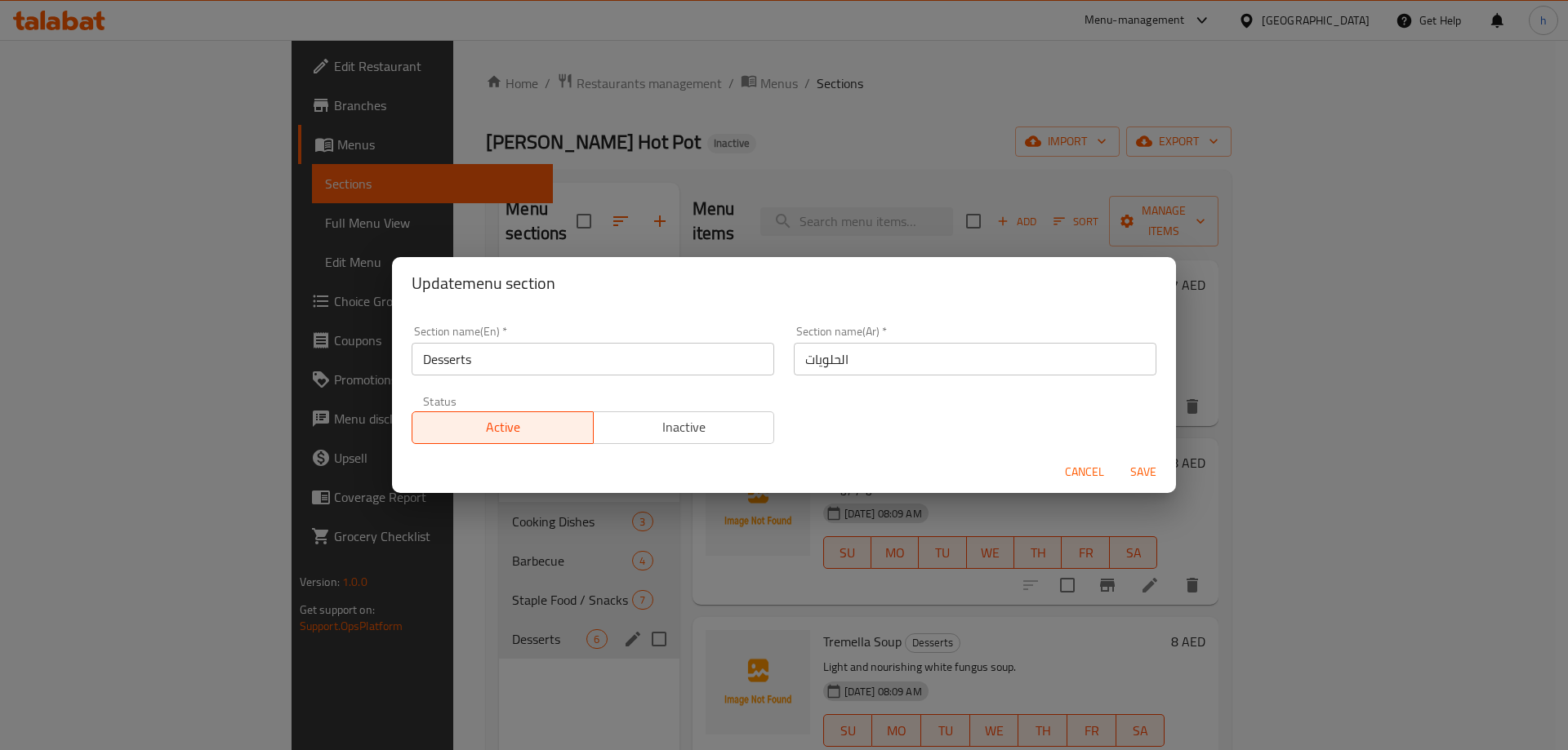
click at [537, 381] on div "Section name(En)   * Desserts Section name(En) *" at bounding box center [593, 351] width 382 height 70
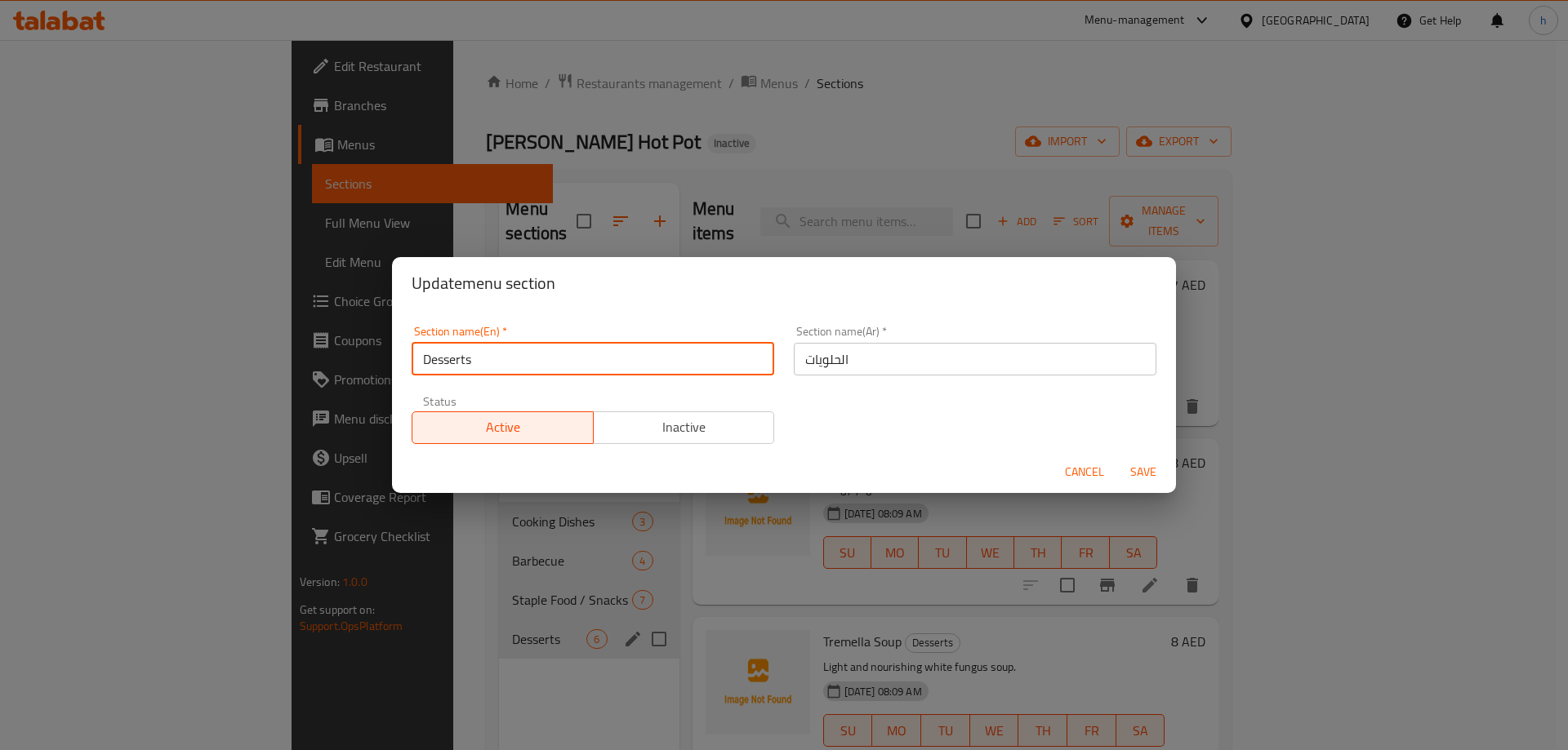
click at [539, 366] on input "Desserts" at bounding box center [593, 360] width 363 height 33
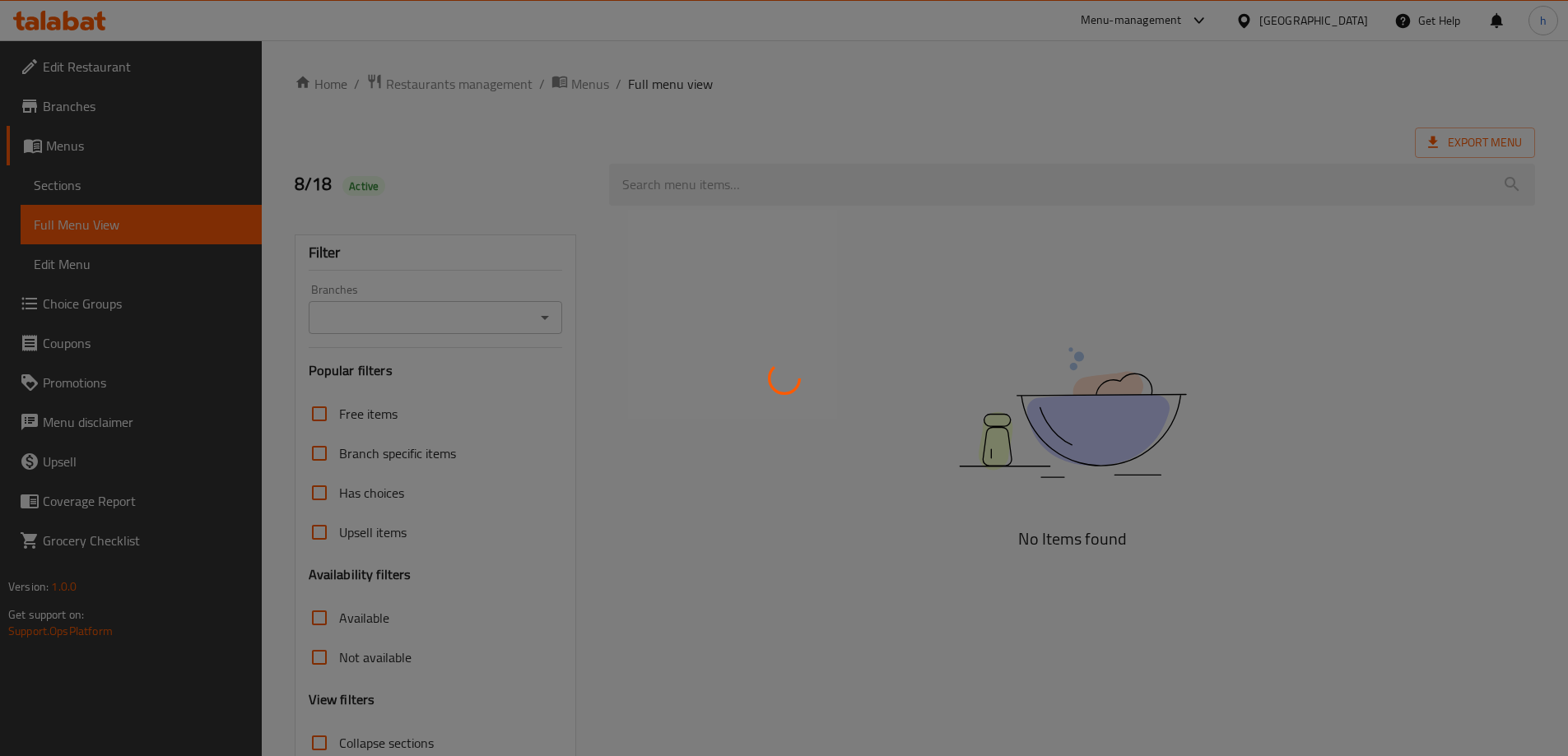
scroll to position [119, 0]
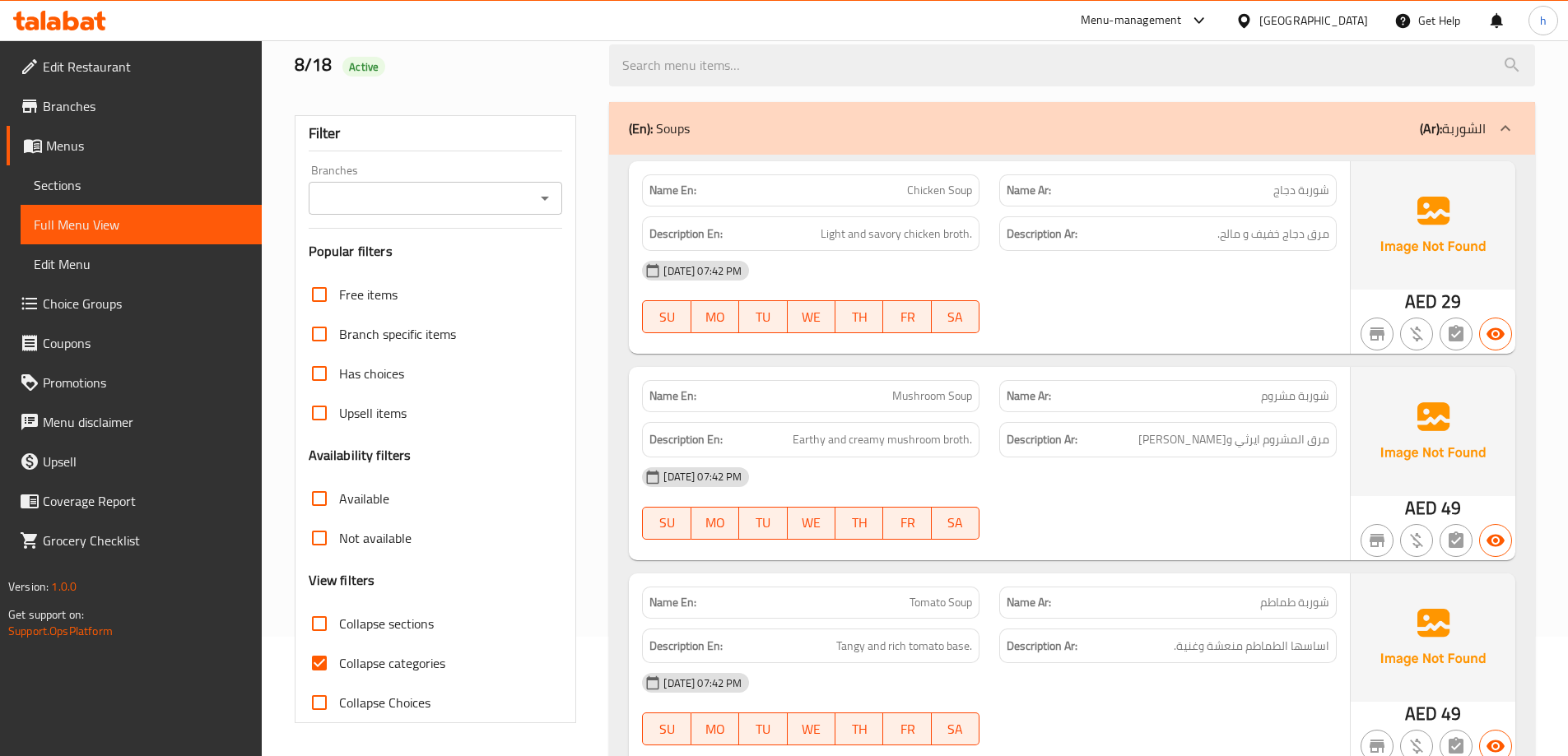
click at [316, 662] on input "Collapse categories" at bounding box center [319, 663] width 40 height 40
checkbox input "false"
click at [316, 607] on input "Collapse sections" at bounding box center [319, 624] width 40 height 40
checkbox input "true"
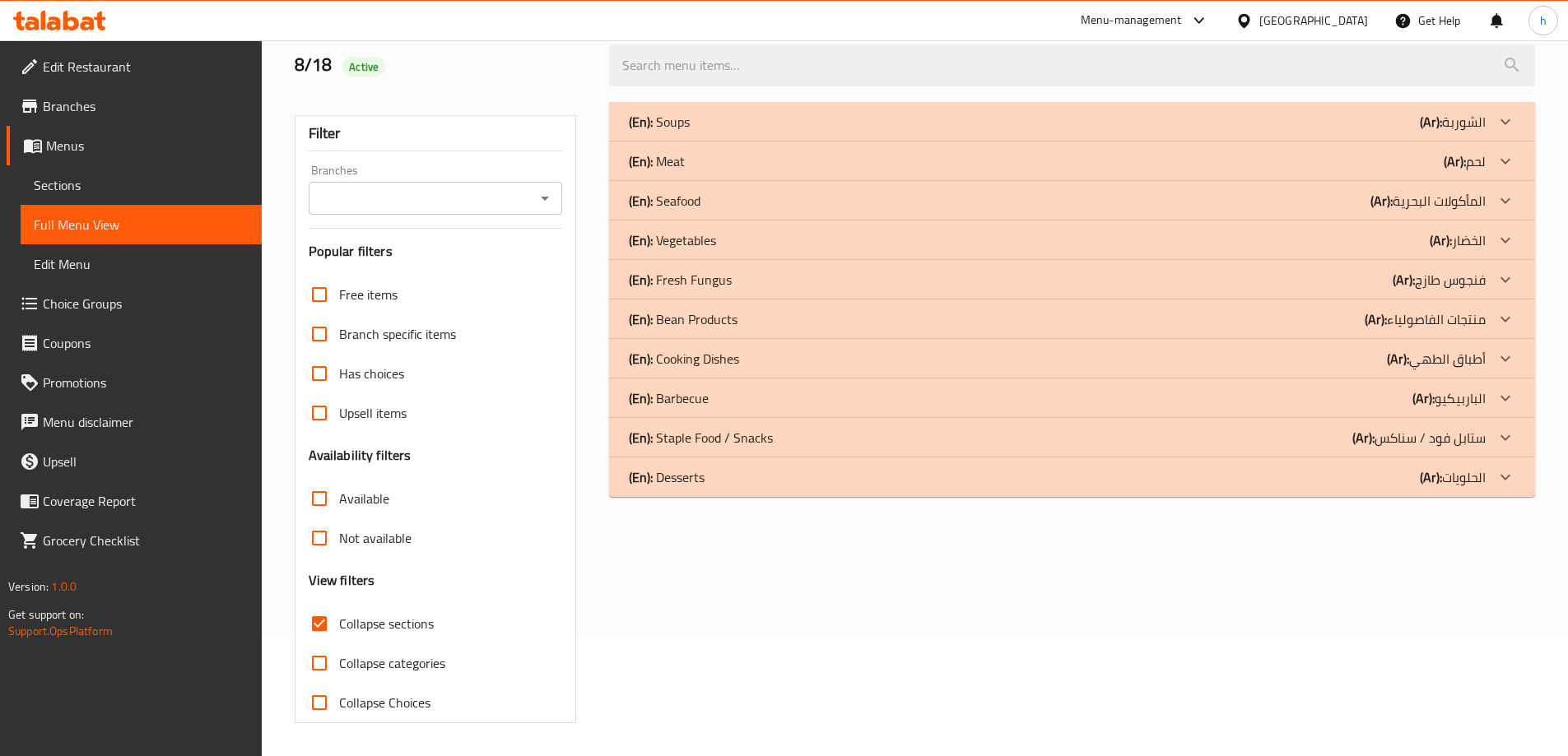
click at [798, 141] on div "(En): Desserts (Ar): الحلويات" at bounding box center [1072, 122] width 926 height 40
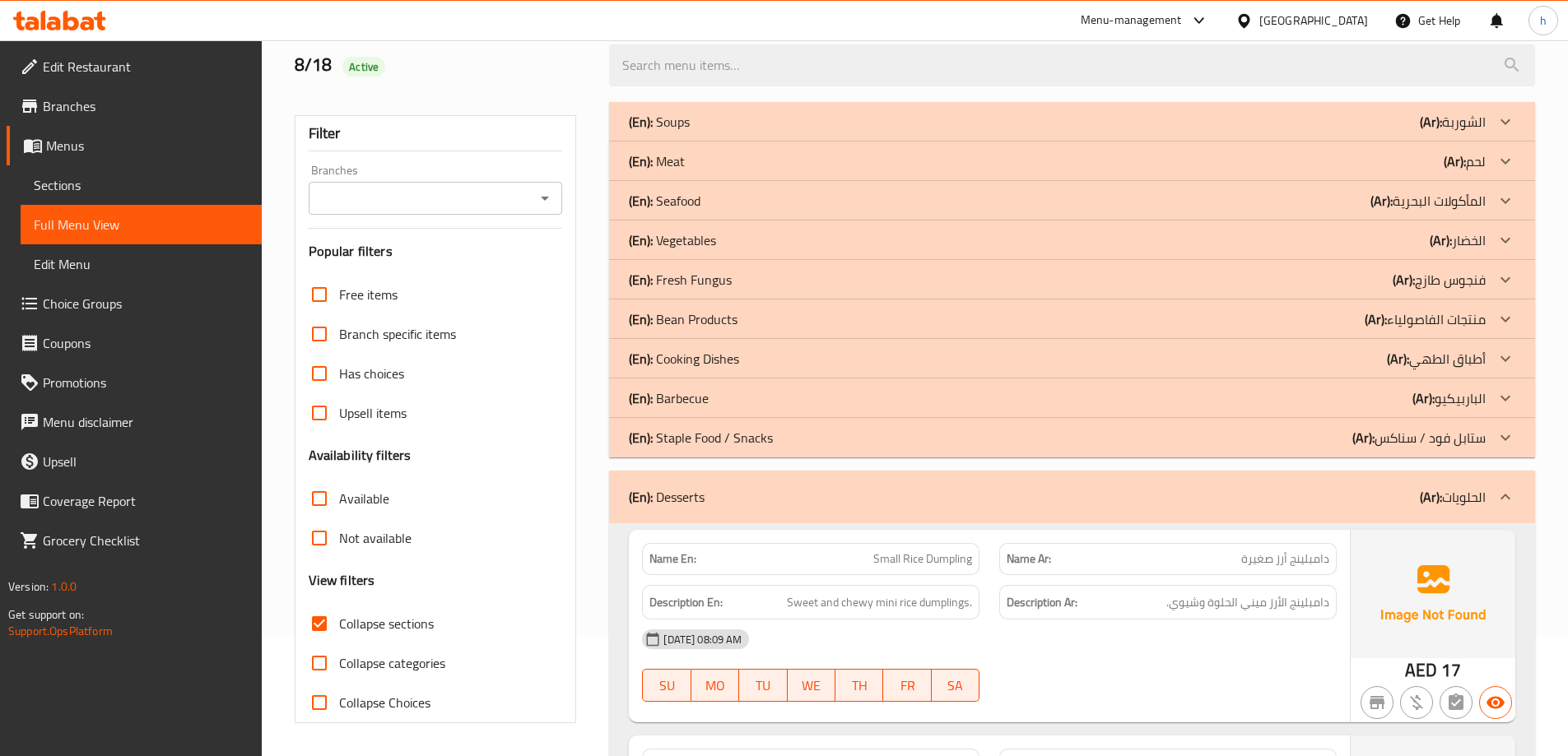
click at [813, 132] on div "(En): Staple Food / Snacks (Ar): ستابل فود / سناكس" at bounding box center [1056, 122] width 857 height 19
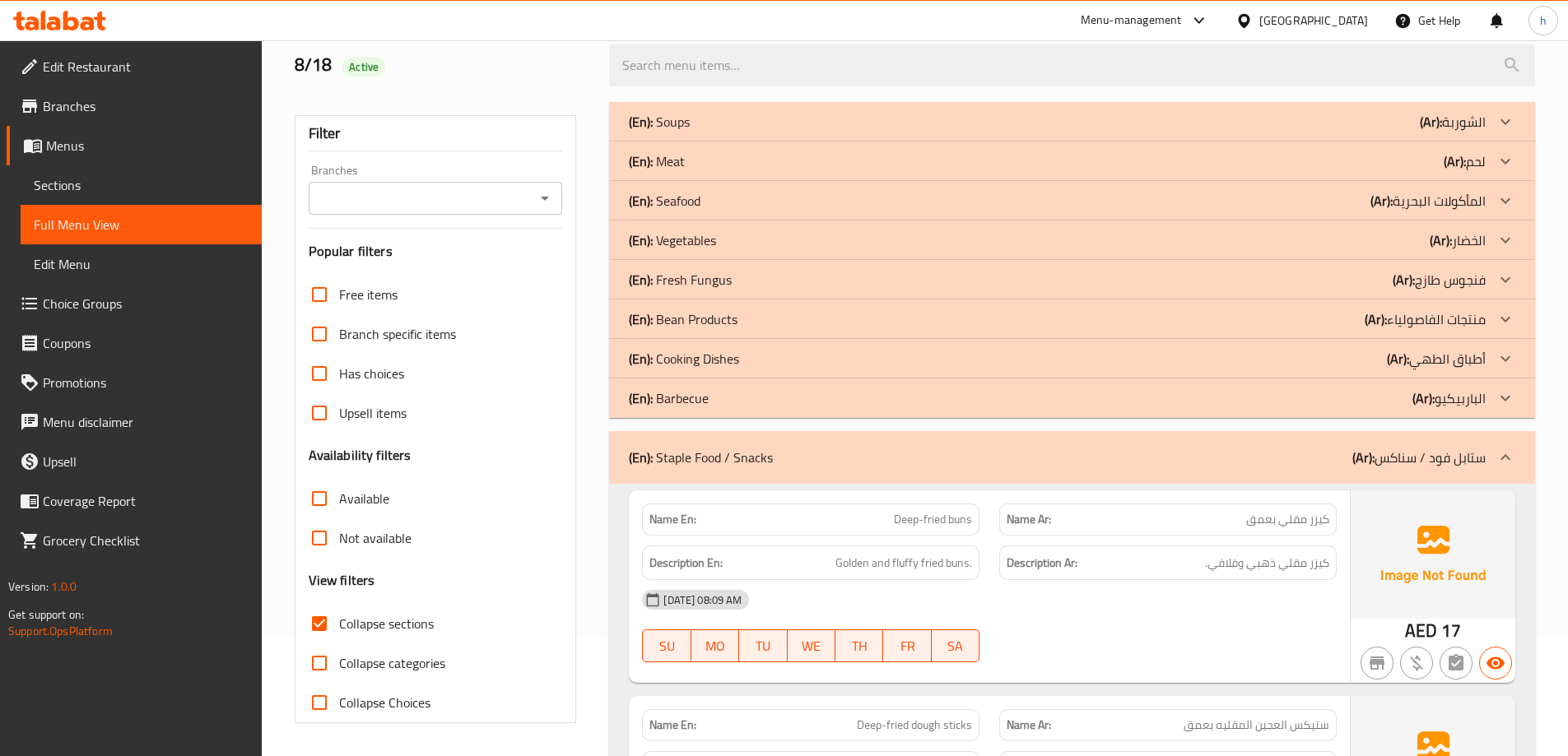
click at [810, 132] on div "(En): Barbecue (Ar): الباربيكيو" at bounding box center [1056, 122] width 857 height 19
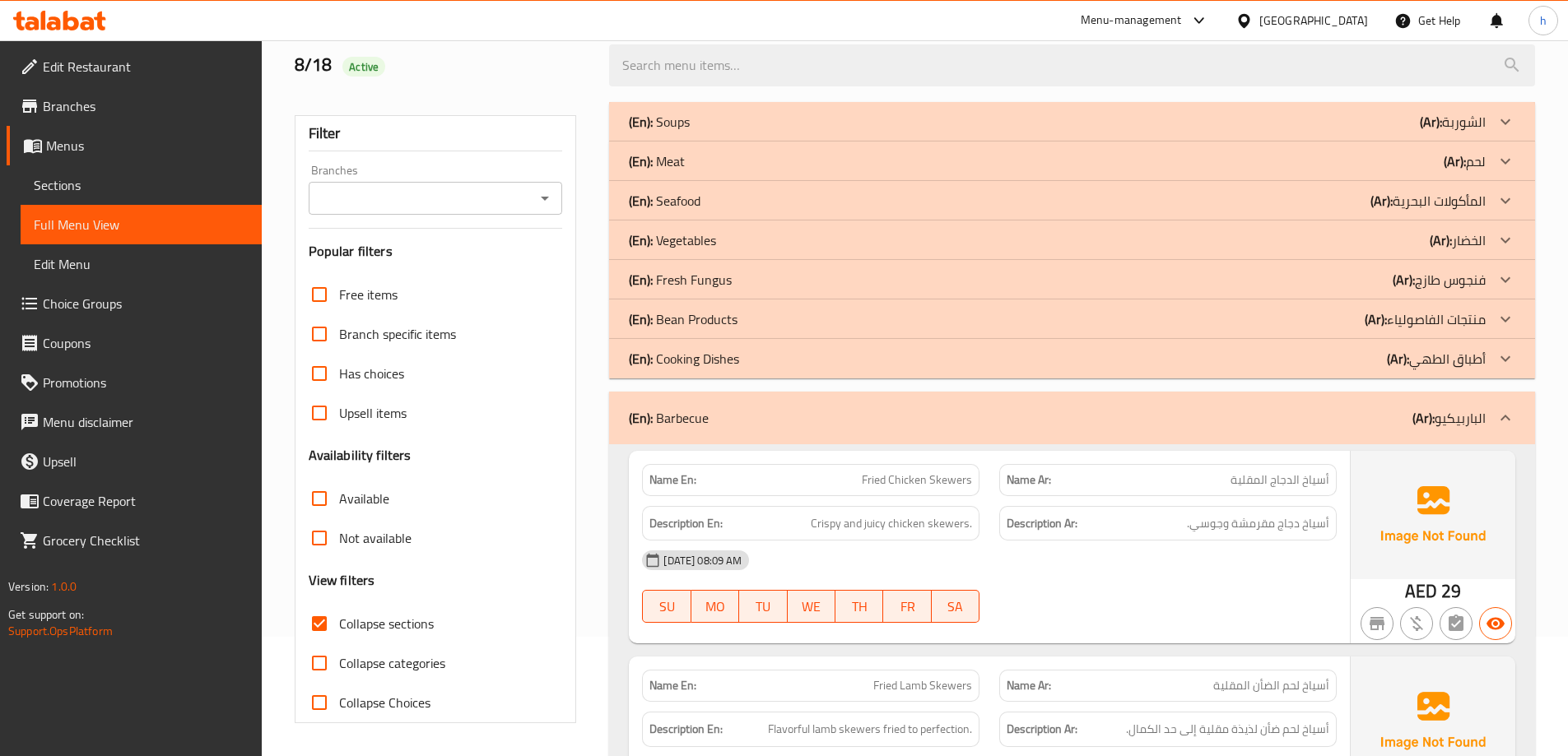
click at [826, 141] on div "(En): Cooking Dishes (Ar): أطباق الطهي" at bounding box center [1072, 122] width 926 height 40
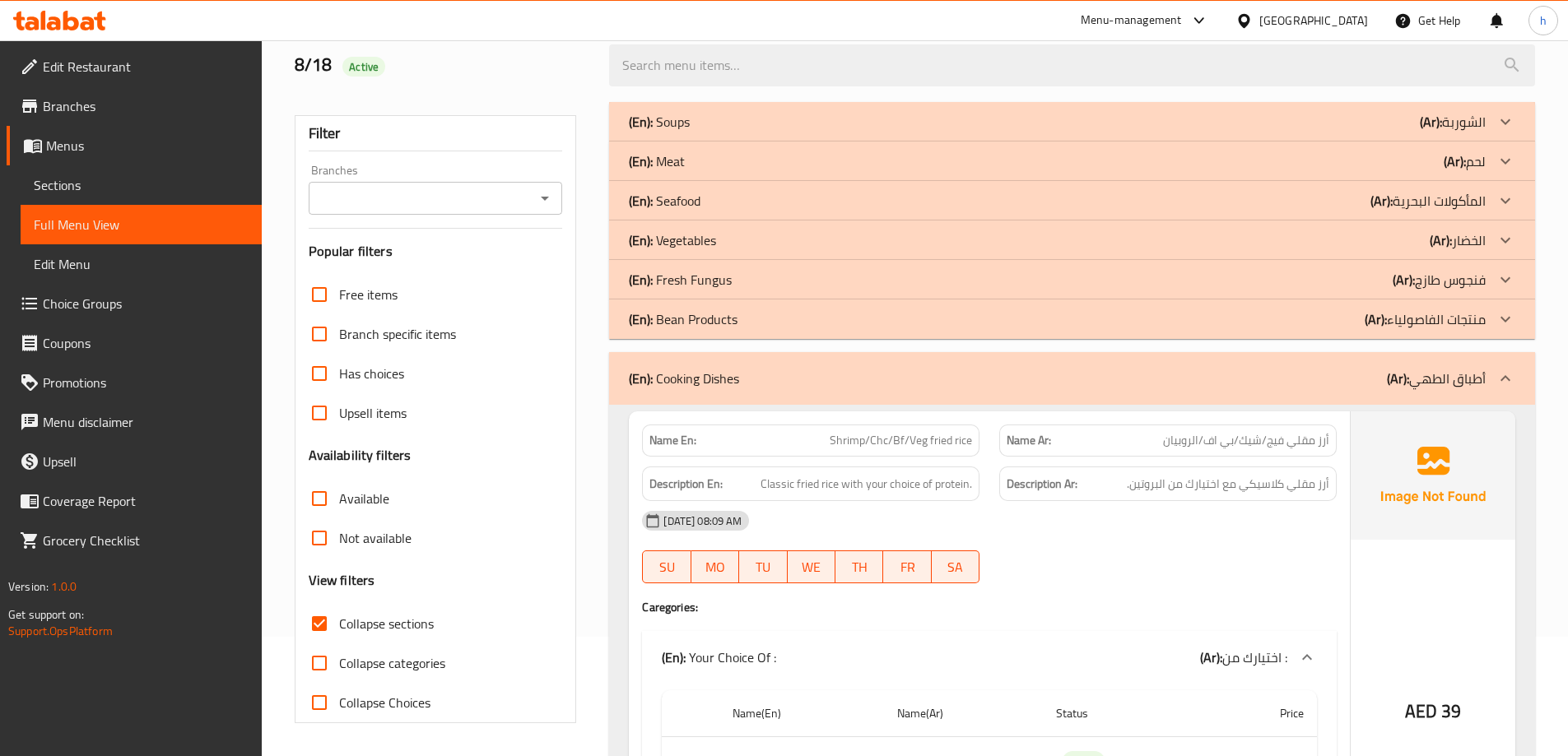
click at [827, 141] on div "(En): Bean Products (Ar): منتجات الفاصولياء" at bounding box center [1072, 122] width 926 height 40
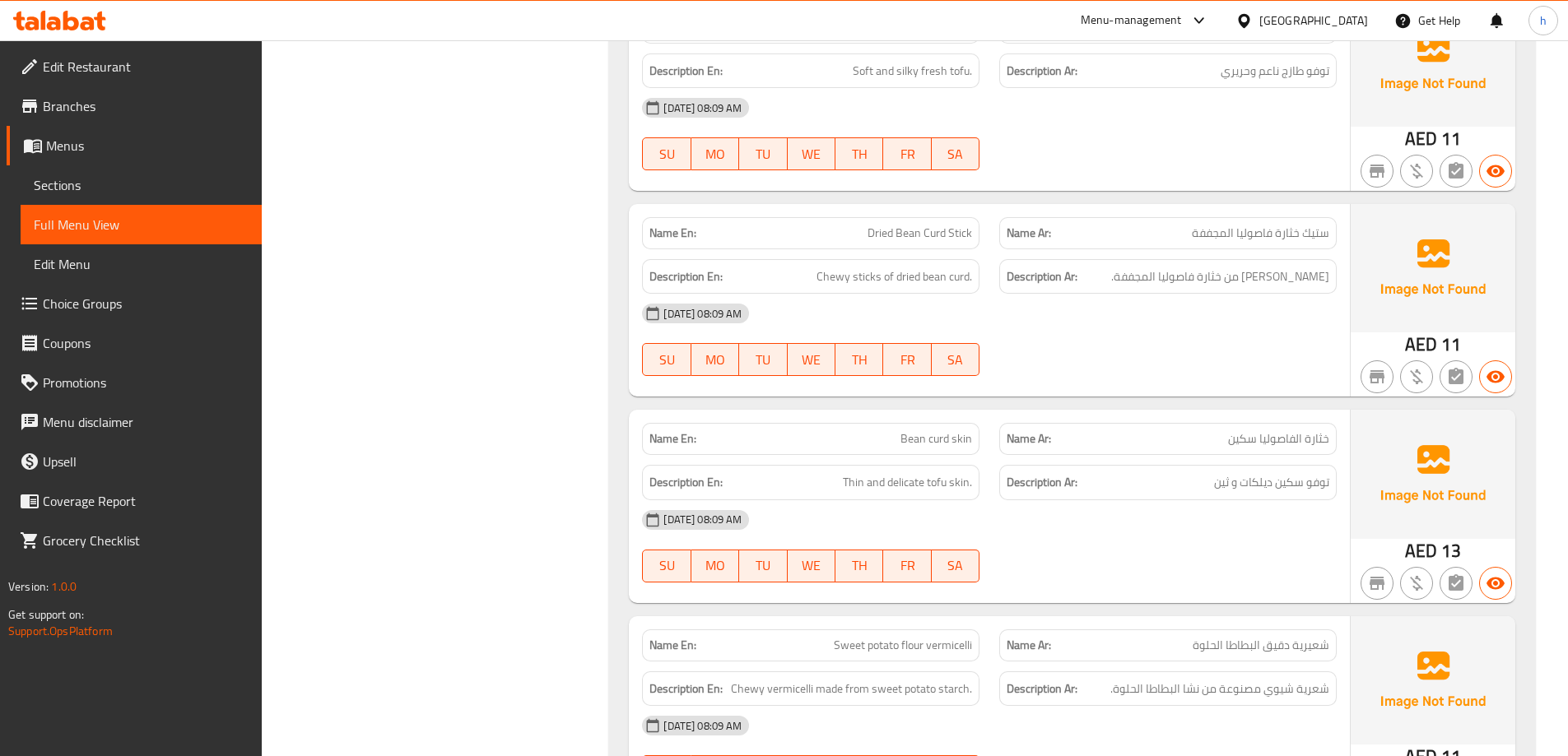
scroll to position [1107, 0]
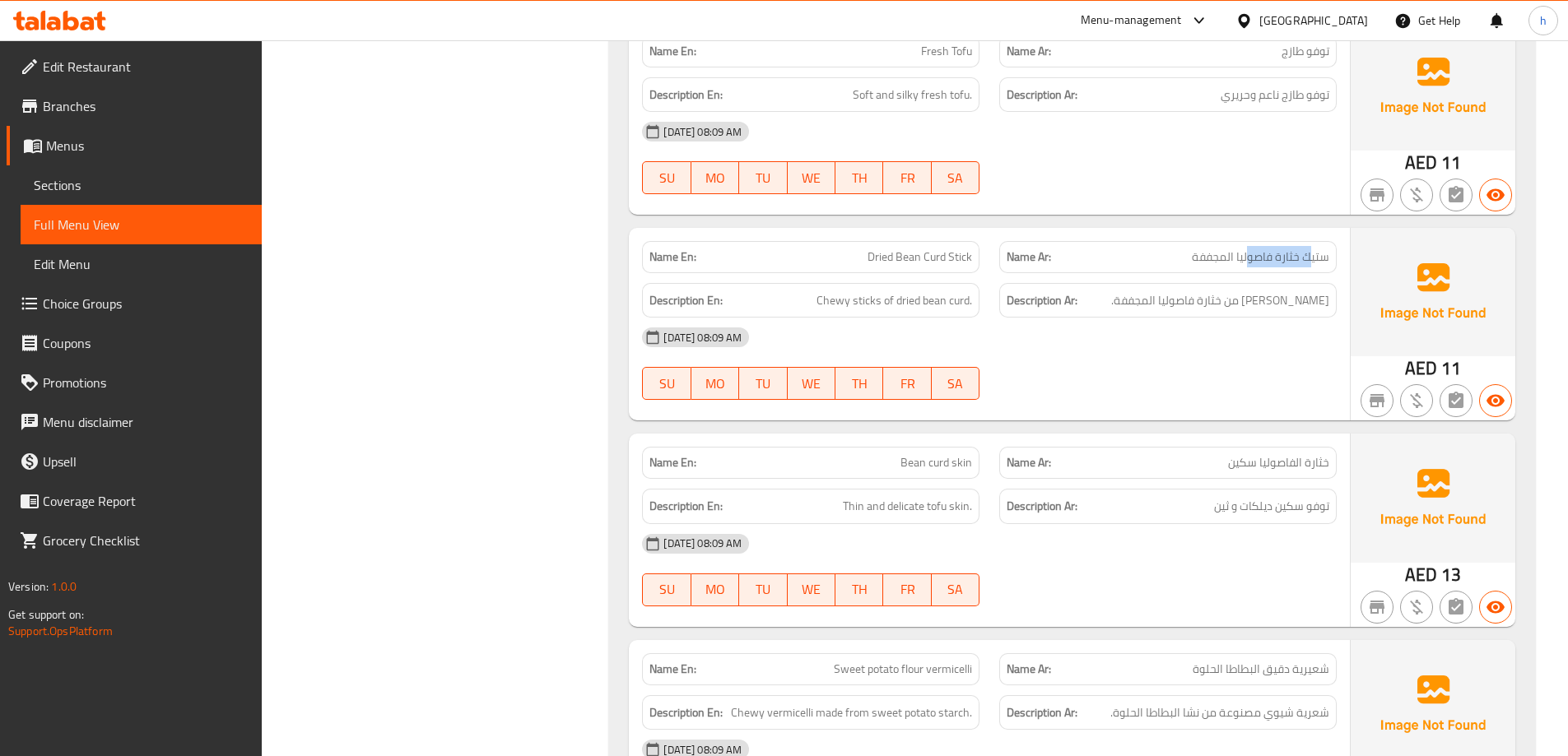
drag, startPoint x: 1309, startPoint y: 265, endPoint x: 1243, endPoint y: 265, distance: 66.0
click at [1244, 265] on span "ستيك خثارة فاصوليا المجففة" at bounding box center [1260, 257] width 137 height 18
click at [962, 249] on span "Dried Bean Curd Stick" at bounding box center [919, 257] width 104 height 18
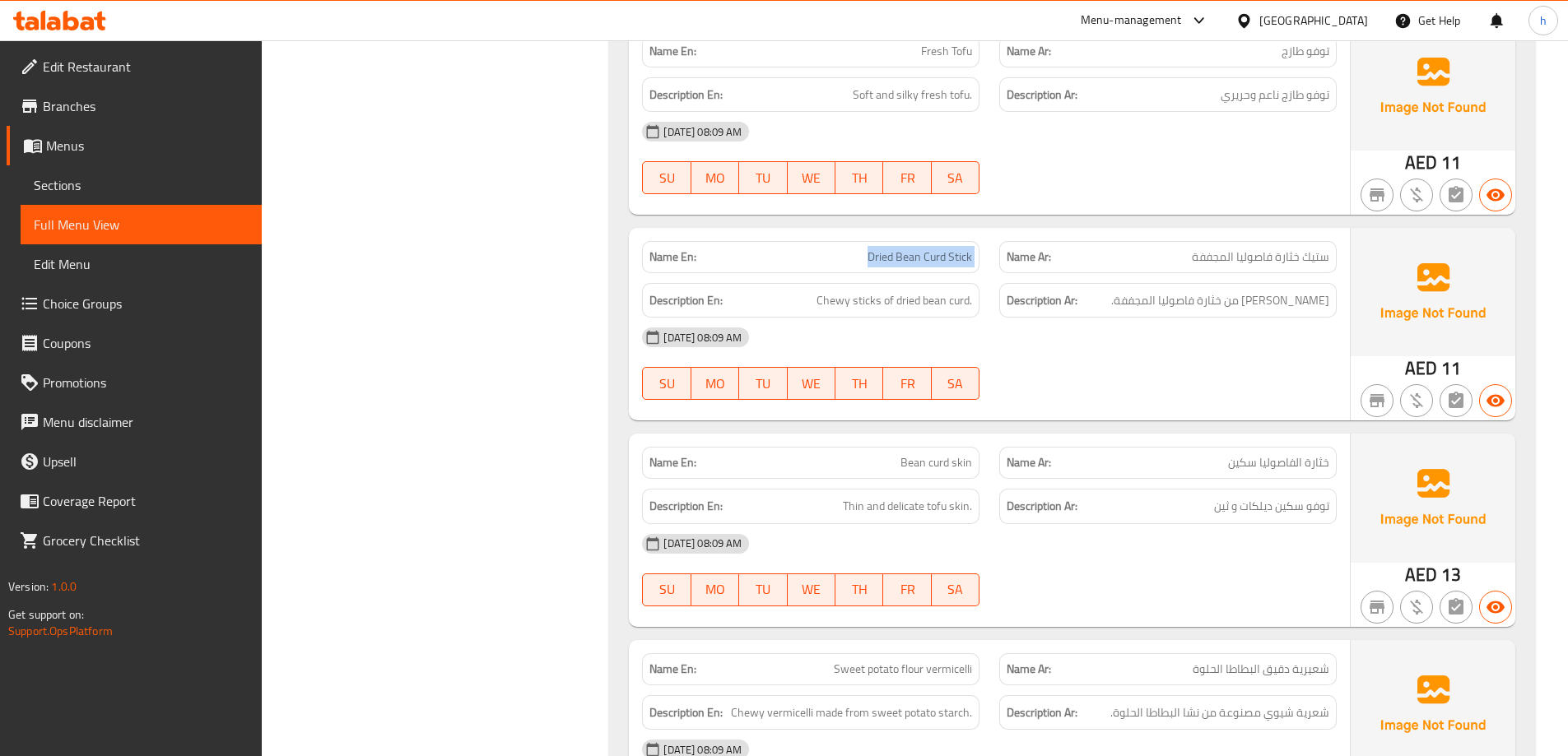
click at [959, 252] on span "Dried Bean Curd Stick" at bounding box center [919, 257] width 104 height 18
click at [934, 256] on span "Dried Bean Curd Stick" at bounding box center [919, 257] width 104 height 18
click at [910, 251] on span "Dried Bean Curd Stick" at bounding box center [919, 257] width 104 height 18
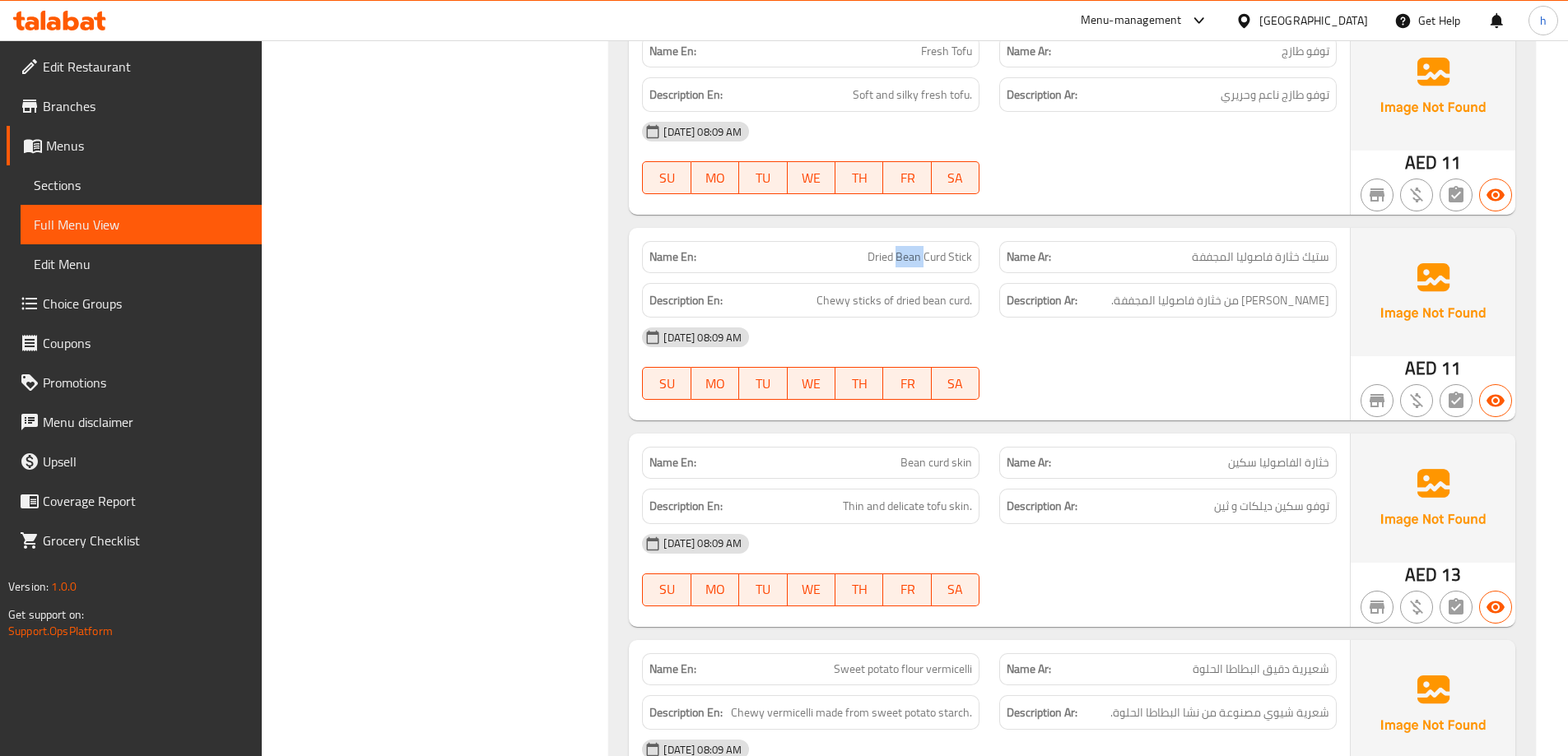
click at [879, 256] on span "Dried Bean Curd Stick" at bounding box center [919, 257] width 104 height 18
drag, startPoint x: 829, startPoint y: 306, endPoint x: 988, endPoint y: 300, distance: 159.1
click at [988, 300] on div "Description En: Chewy sticks of dried bean curd." at bounding box center [811, 300] width 358 height 56
click at [910, 303] on span "Chewy sticks of dried bean curd." at bounding box center [895, 300] width 156 height 20
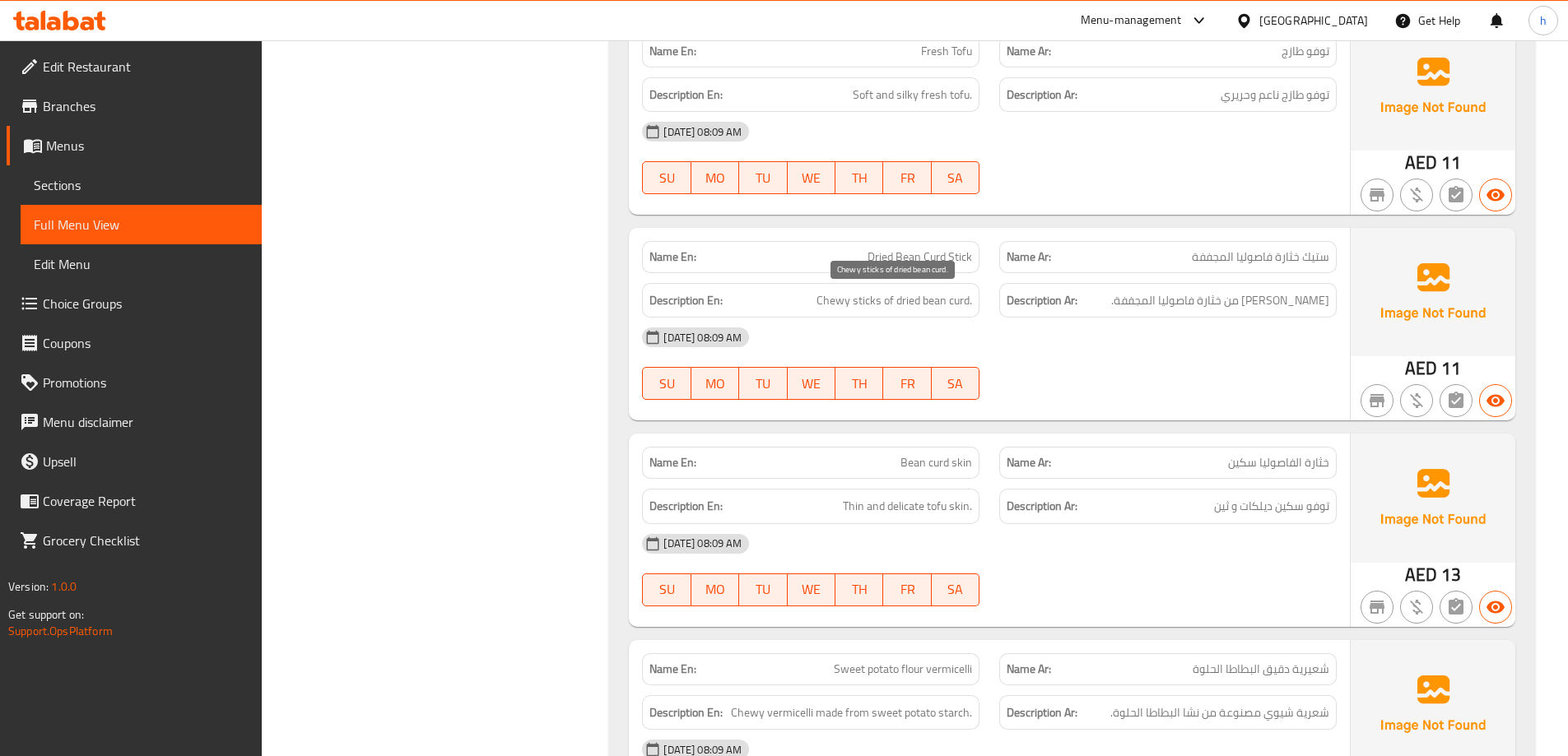
click at [870, 299] on span "Chewy sticks of dried bean curd." at bounding box center [895, 300] width 156 height 20
click at [823, 297] on span "Chewy sticks of dried bean curd." at bounding box center [895, 300] width 156 height 20
click at [973, 301] on div "Description En: Chewy sticks of dried bean curd." at bounding box center [811, 301] width 337 height 35
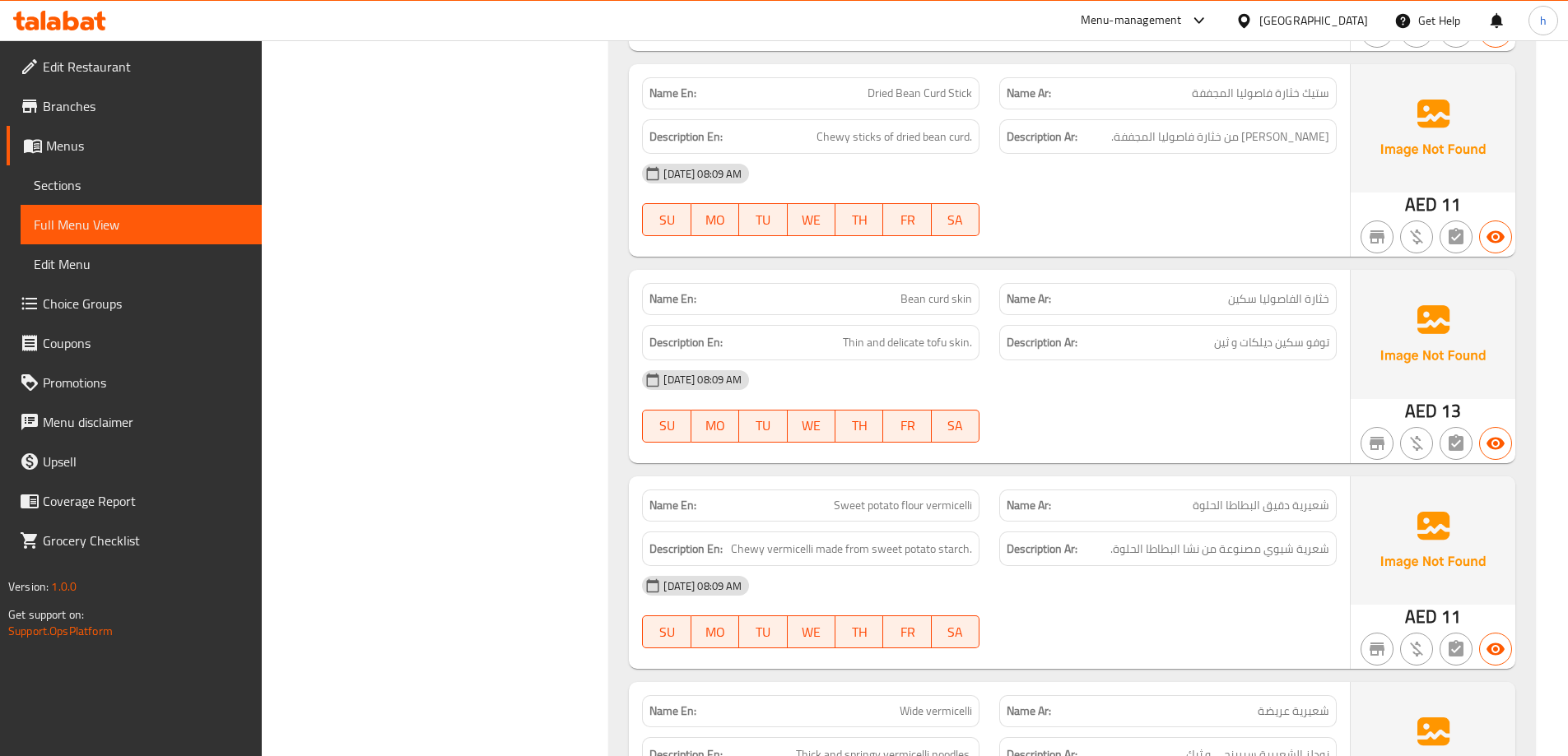
scroll to position [1271, 0]
drag, startPoint x: 1254, startPoint y: 301, endPoint x: 1089, endPoint y: 304, distance: 165.0
click at [1089, 304] on p "Name Ar: خثارة ال[PERSON_NAME]" at bounding box center [1167, 298] width 323 height 18
drag, startPoint x: 960, startPoint y: 299, endPoint x: 977, endPoint y: 299, distance: 17.0
click at [977, 299] on div "Name En: Bean curd skin" at bounding box center [811, 298] width 337 height 32
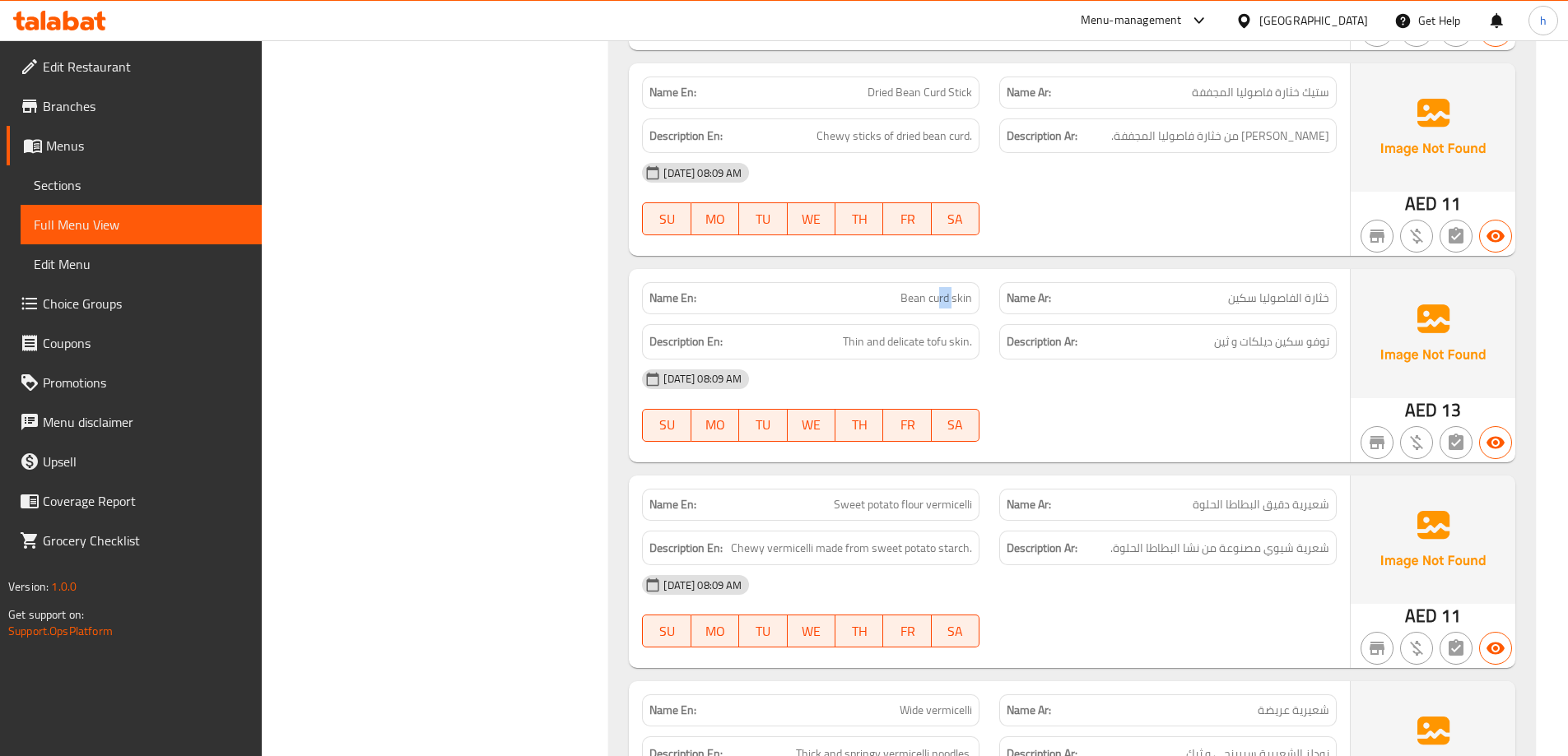
drag, startPoint x: 941, startPoint y: 299, endPoint x: 953, endPoint y: 300, distance: 12.0
click at [953, 300] on span "Bean curd skin" at bounding box center [936, 298] width 71 height 18
drag, startPoint x: 920, startPoint y: 299, endPoint x: 943, endPoint y: 302, distance: 23.2
click at [943, 302] on span "Bean curd skin" at bounding box center [936, 298] width 71 height 18
drag, startPoint x: 945, startPoint y: 336, endPoint x: 968, endPoint y: 337, distance: 23.0
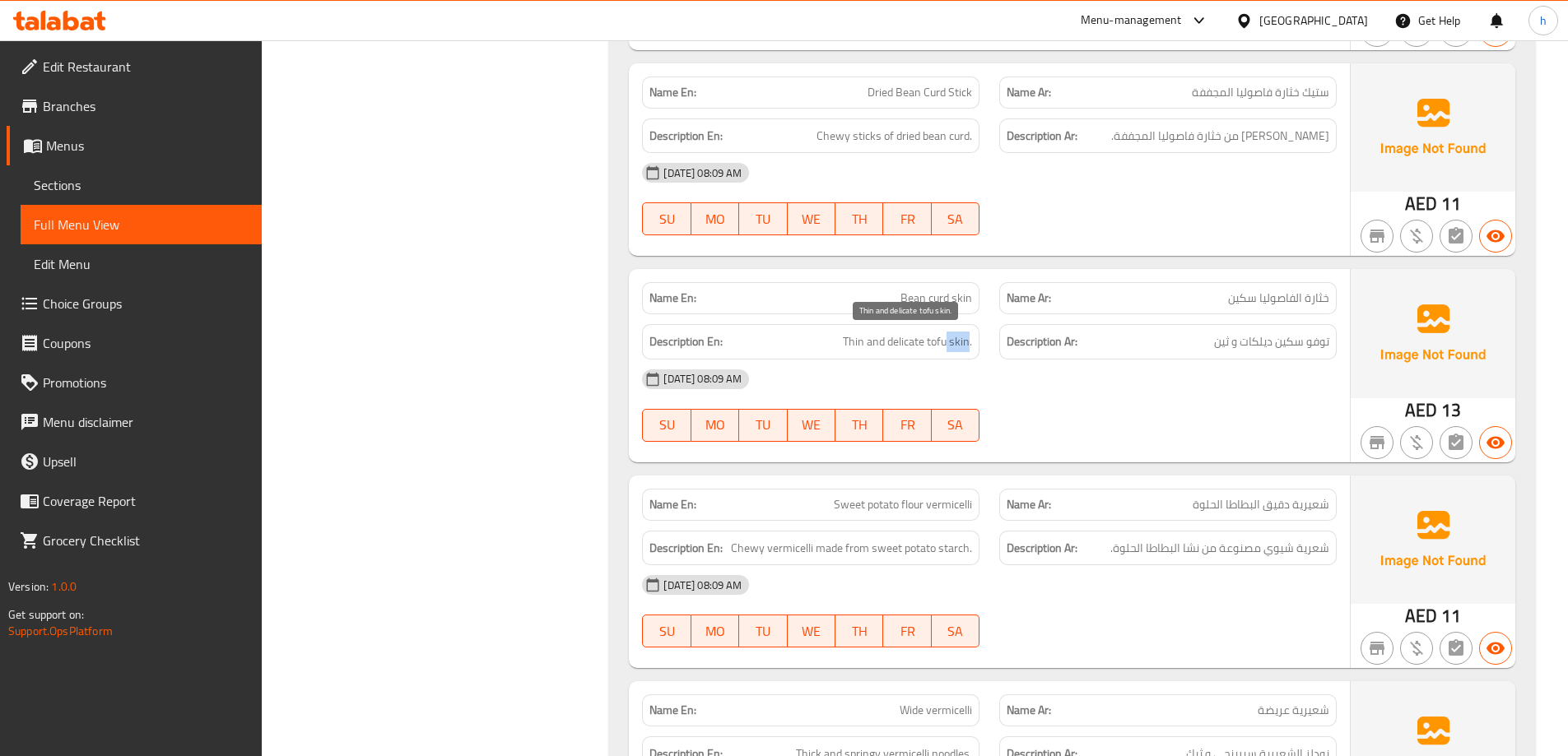
click at [968, 337] on span "Thin and delicate tofu skin." at bounding box center [907, 341] width 130 height 20
drag, startPoint x: 920, startPoint y: 347, endPoint x: 973, endPoint y: 349, distance: 53.0
click at [973, 349] on span "Thin and delicate tofu skin." at bounding box center [907, 341] width 130 height 20
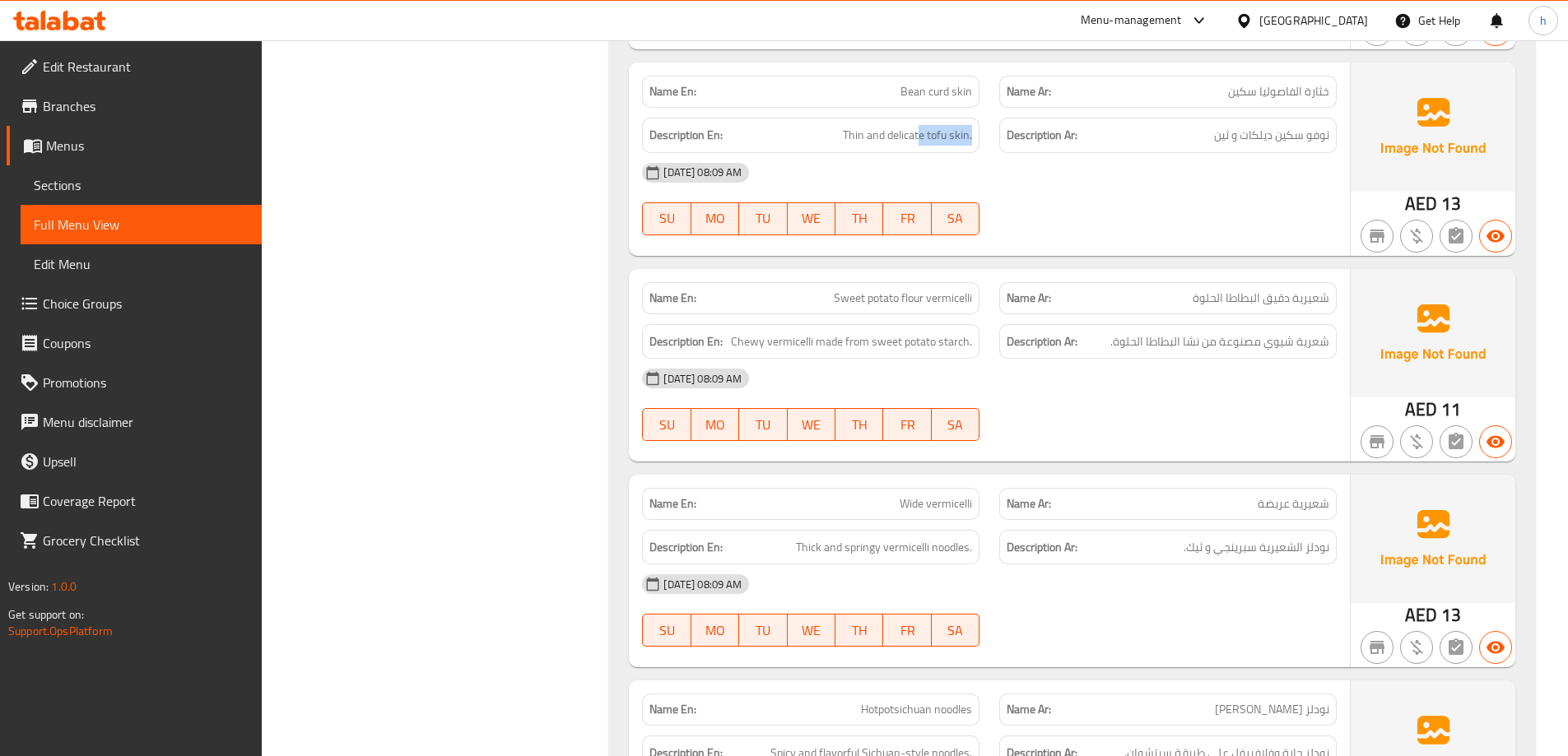
scroll to position [1518, 0]
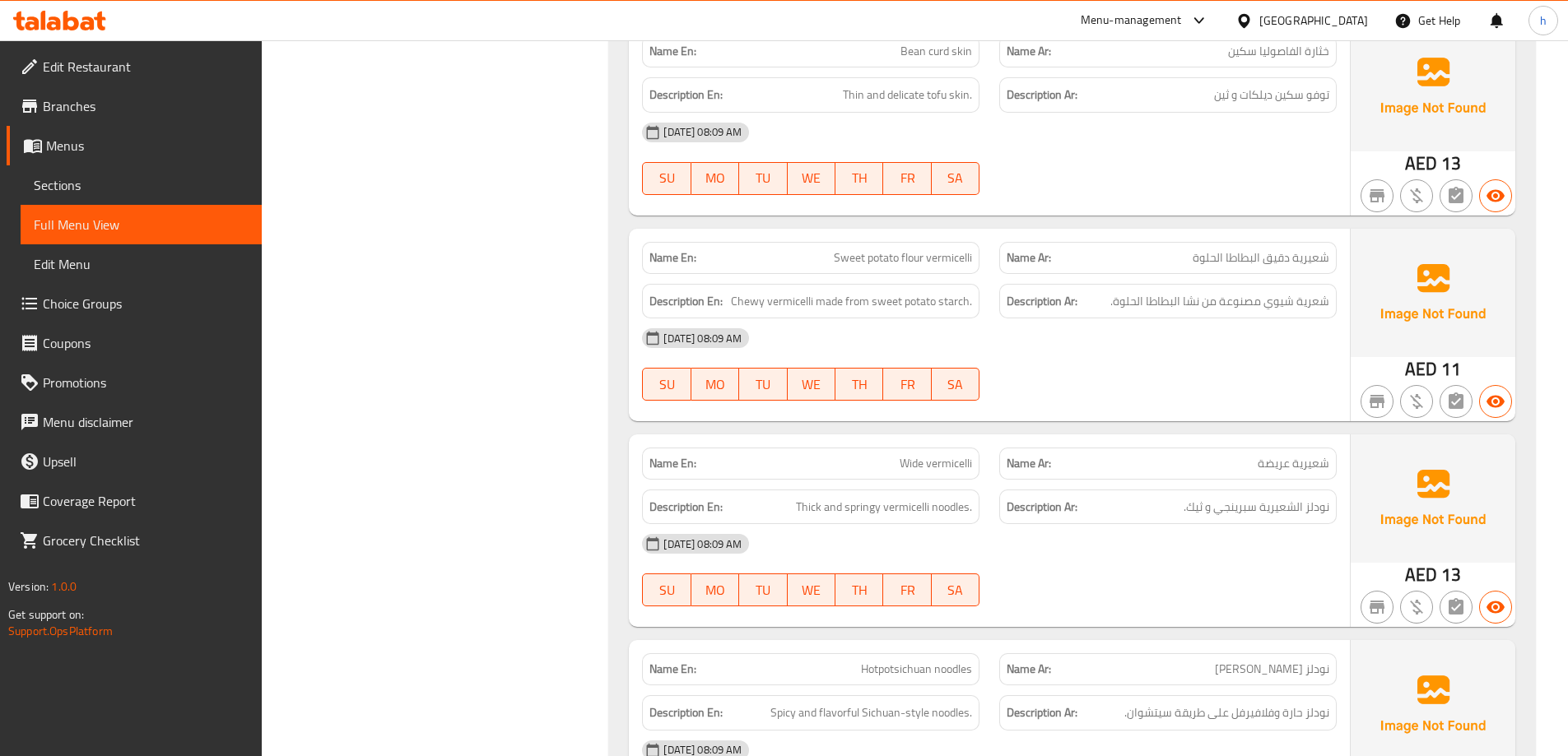
click at [878, 263] on span "Sweet potato flour vermicelli" at bounding box center [903, 258] width 138 height 18
click at [951, 254] on span "Sweet potato flour vermicelli" at bounding box center [903, 258] width 138 height 18
click at [952, 257] on span "Sweet potato flour vermicelli" at bounding box center [903, 258] width 138 height 18
click at [949, 256] on span "Sweet potato flour vermicelli" at bounding box center [903, 258] width 138 height 18
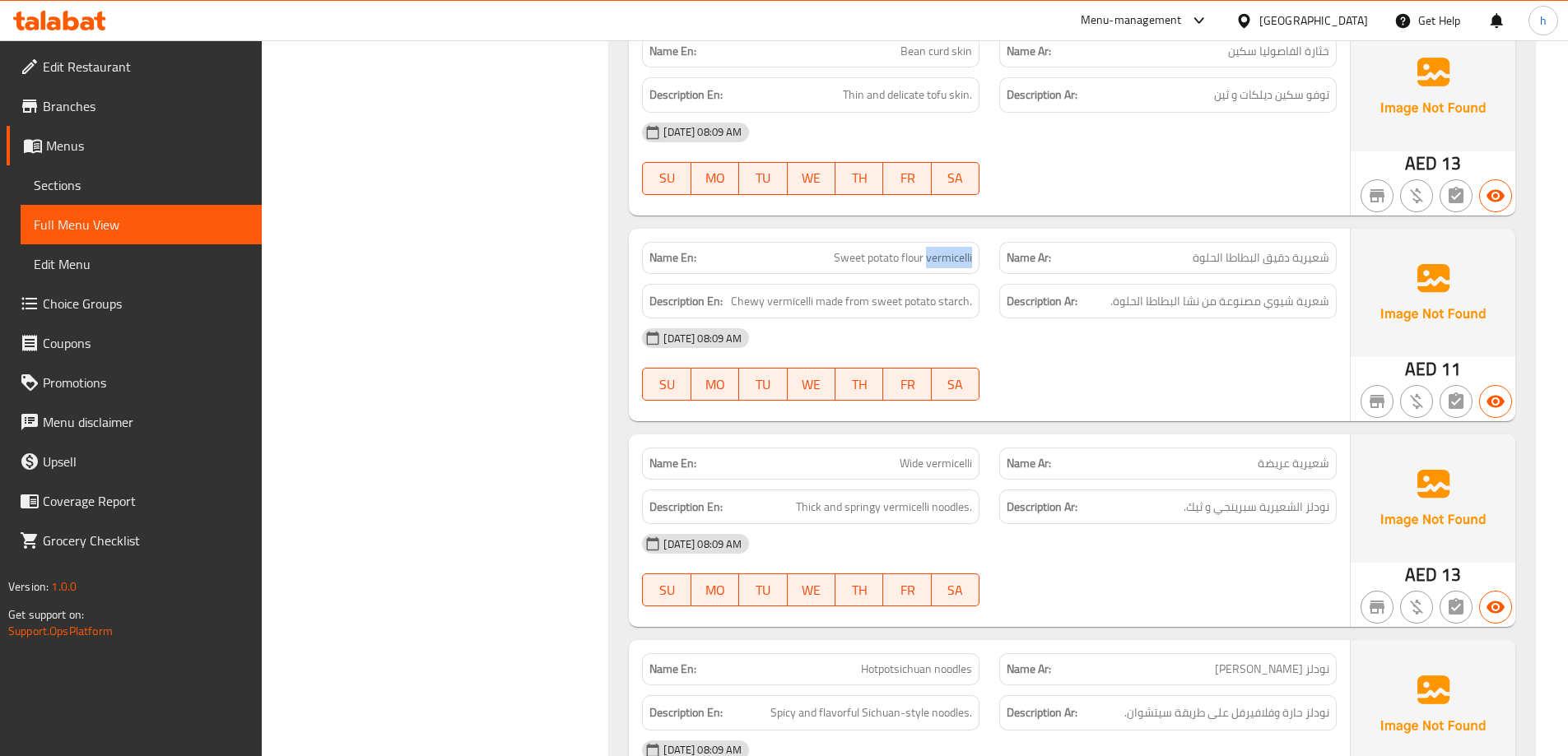
click at [949, 256] on span "Sweet potato flour vermicelli" at bounding box center [903, 258] width 138 height 18
click at [910, 260] on span "Sweet potato flour vermicelli" at bounding box center [903, 258] width 138 height 18
click at [881, 258] on span "Sweet potato flour vermicelli" at bounding box center [903, 258] width 138 height 18
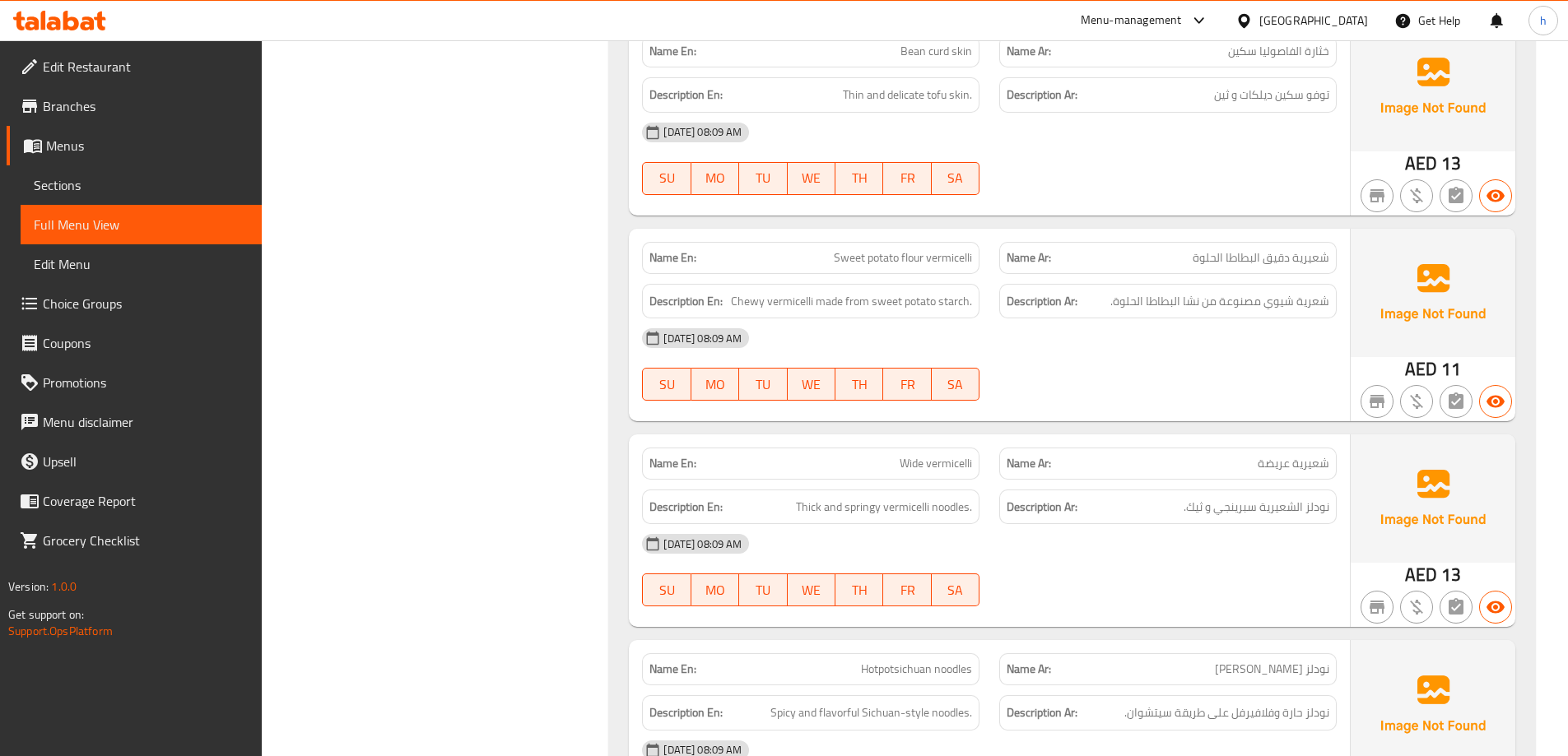
click at [849, 256] on span "Sweet potato flour vermicelli" at bounding box center [903, 258] width 138 height 18
click at [867, 302] on span "Chewy vermicelli made from sweet potato starch." at bounding box center [851, 301] width 241 height 20
drag, startPoint x: 741, startPoint y: 305, endPoint x: 845, endPoint y: 306, distance: 104.0
click at [845, 306] on span "Chewy vermicelli made from sweet potato starch." at bounding box center [851, 301] width 241 height 20
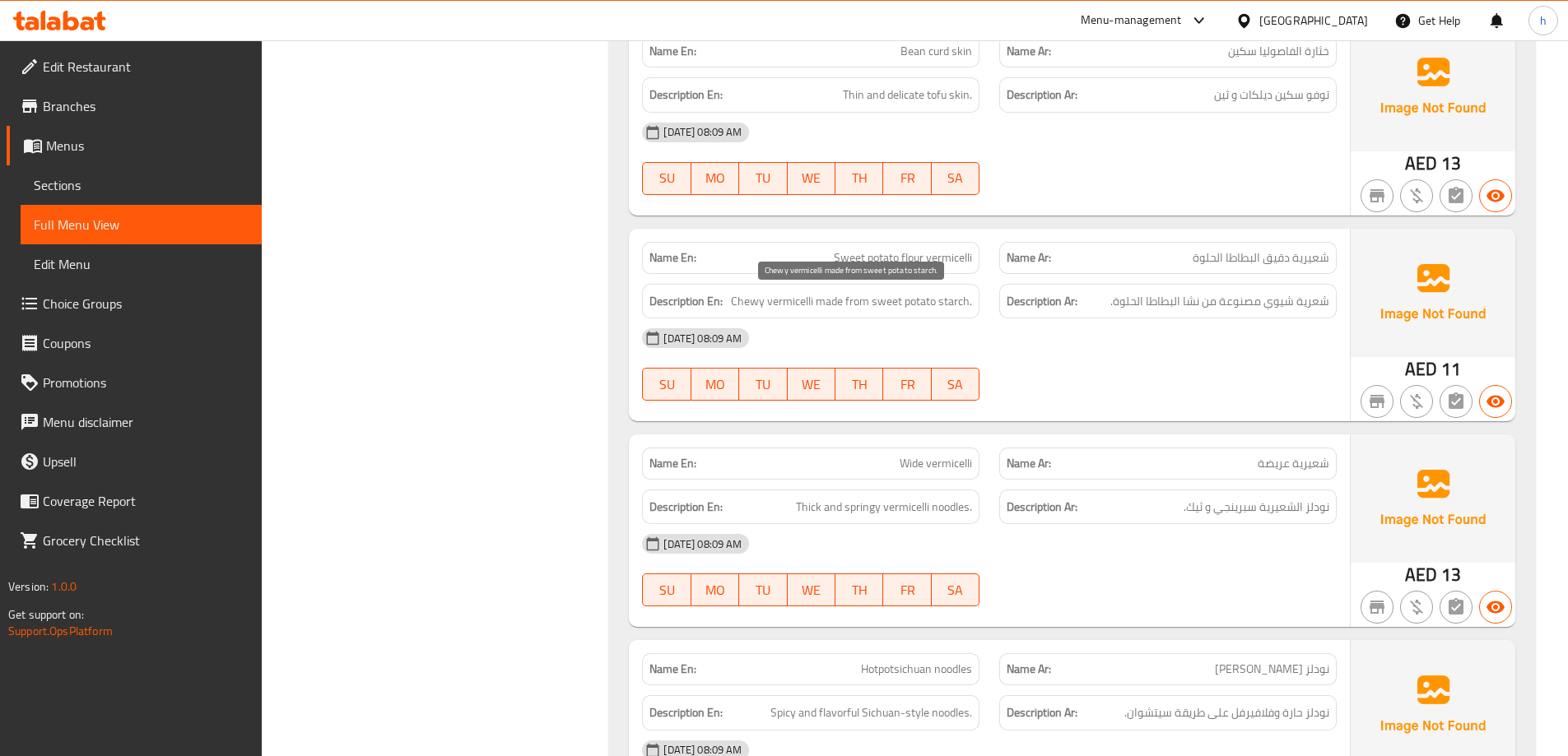
click at [896, 306] on span "Chewy vermicelli made from sweet potato starch." at bounding box center [851, 301] width 241 height 20
drag, startPoint x: 1272, startPoint y: 302, endPoint x: 1333, endPoint y: 303, distance: 61.0
click at [1333, 303] on div "Description Ar: شعرية شيوي مصنوعة من نشا البطاطا الحلوة." at bounding box center [1167, 301] width 337 height 35
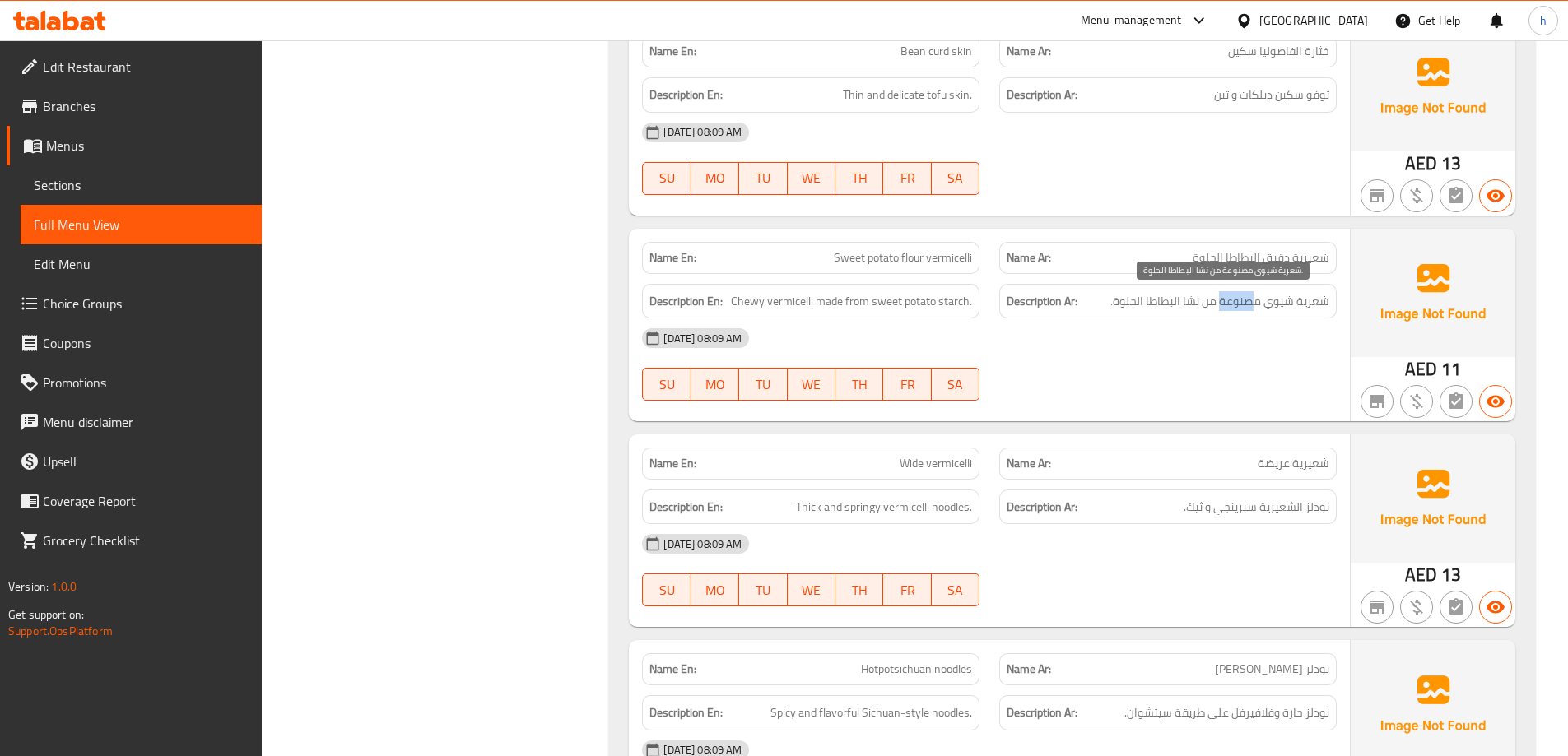
drag, startPoint x: 1257, startPoint y: 306, endPoint x: 1214, endPoint y: 311, distance: 43.3
click at [1217, 311] on span "شعرية شيوي مصنوعة من نشا البطاطا الحلوة." at bounding box center [1219, 301] width 219 height 20
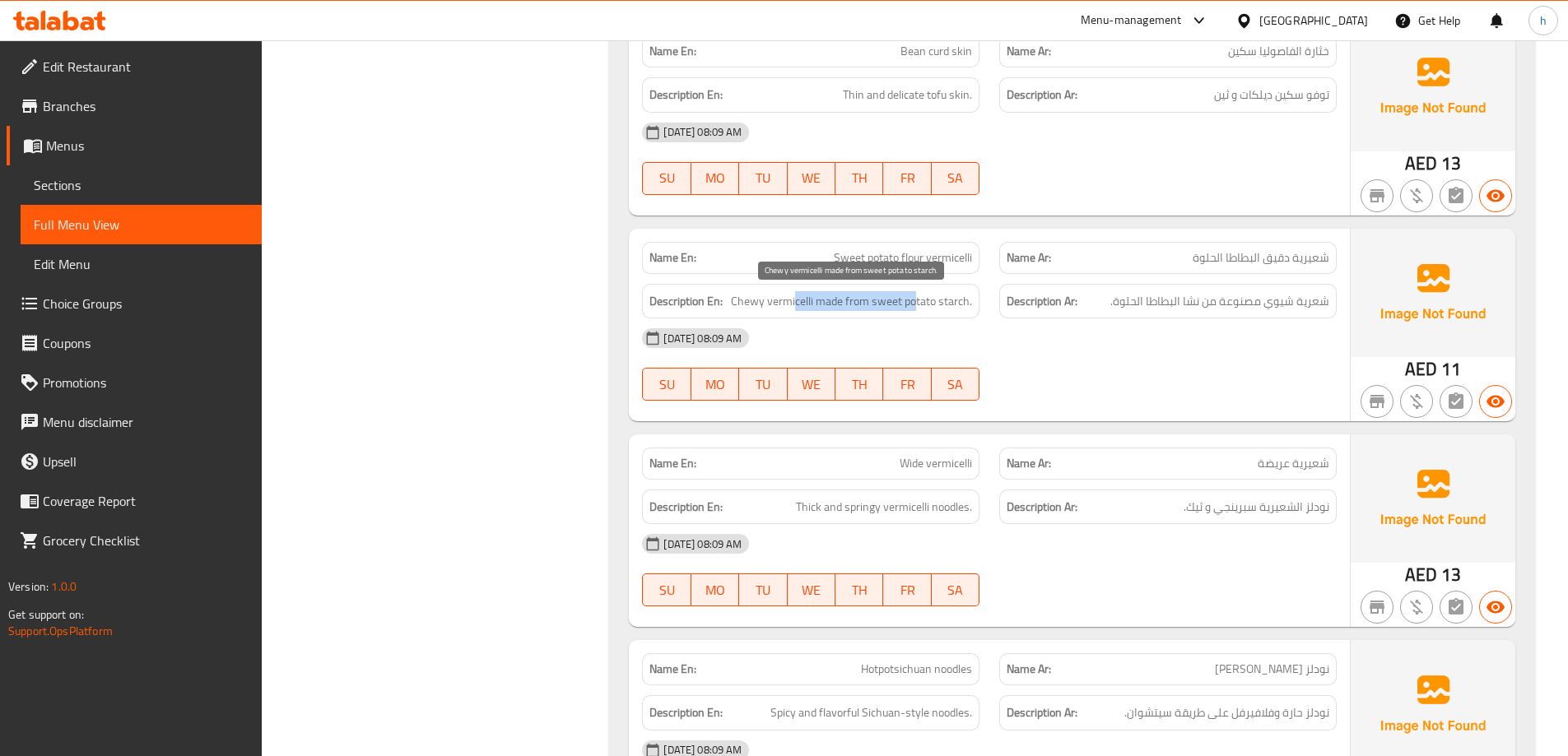
drag, startPoint x: 795, startPoint y: 310, endPoint x: 919, endPoint y: 307, distance: 124.0
click at [919, 307] on span "Chewy vermicelli made from sweet potato starch." at bounding box center [851, 301] width 241 height 20
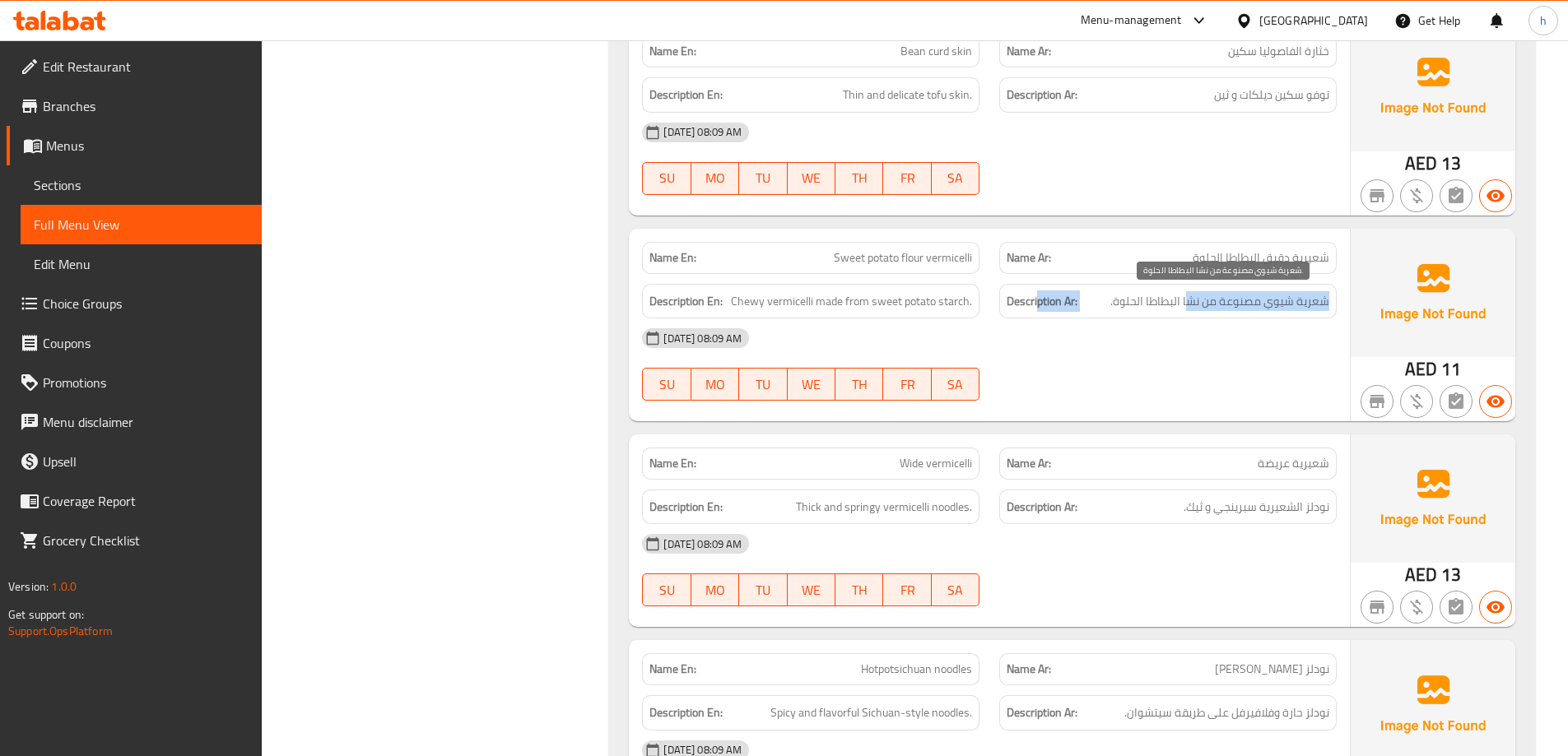
drag, startPoint x: 1039, startPoint y: 307, endPoint x: 1191, endPoint y: 311, distance: 152.1
click at [1191, 311] on h6 "Description Ar: شعرية شيوي مصنوعة من نشا البطاطا الحلوة." at bounding box center [1167, 301] width 323 height 20
click at [1179, 344] on div "[DATE] 08:09 AM" at bounding box center [989, 338] width 714 height 40
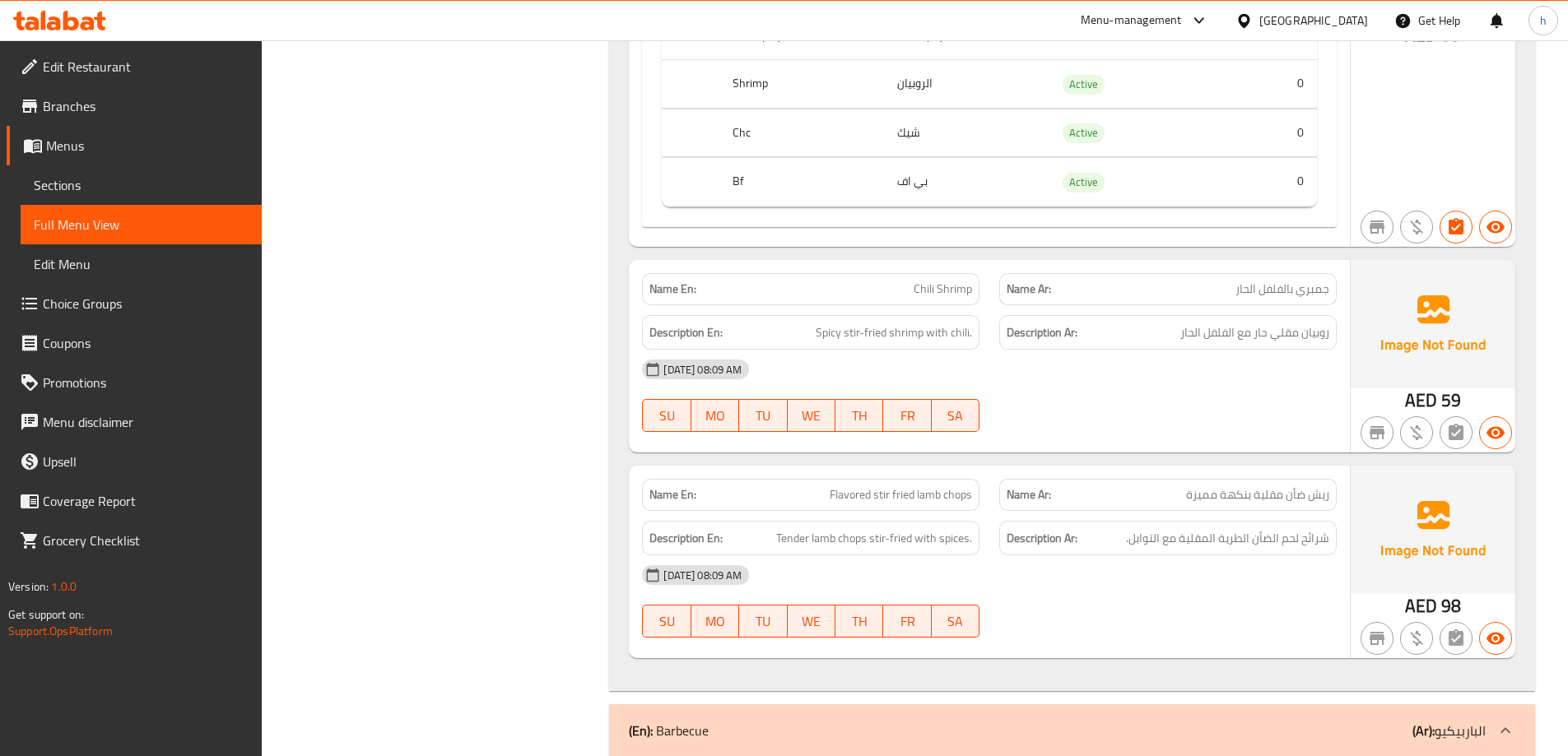
scroll to position [3164, 0]
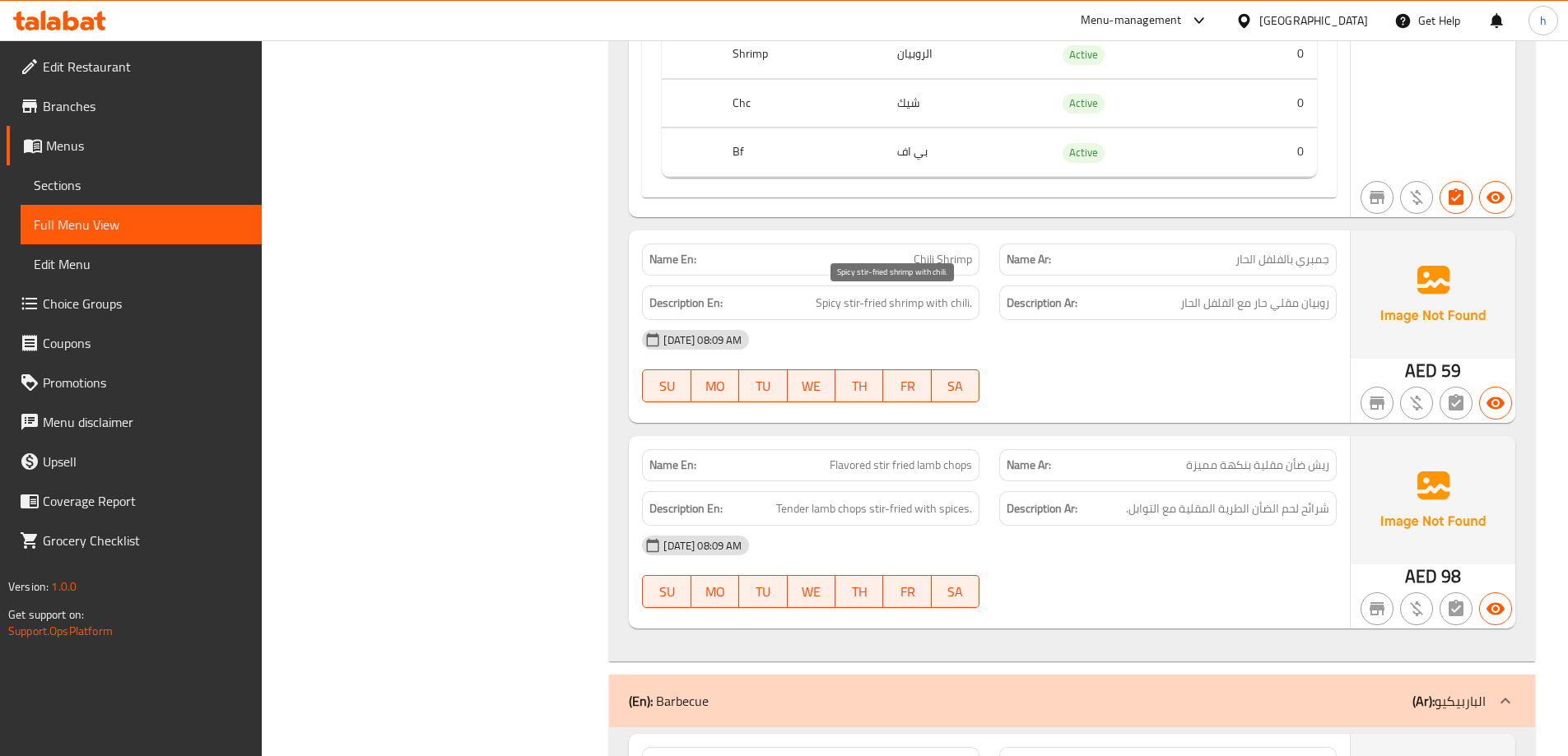
click at [916, 303] on span "Spicy stir-fried shrimp with chili." at bounding box center [894, 303] width 156 height 20
click at [870, 305] on span "Spicy stir-fried shrimp with chili." at bounding box center [894, 303] width 156 height 20
click at [840, 304] on span "Spicy stir-fried shrimp with chili." at bounding box center [894, 303] width 156 height 20
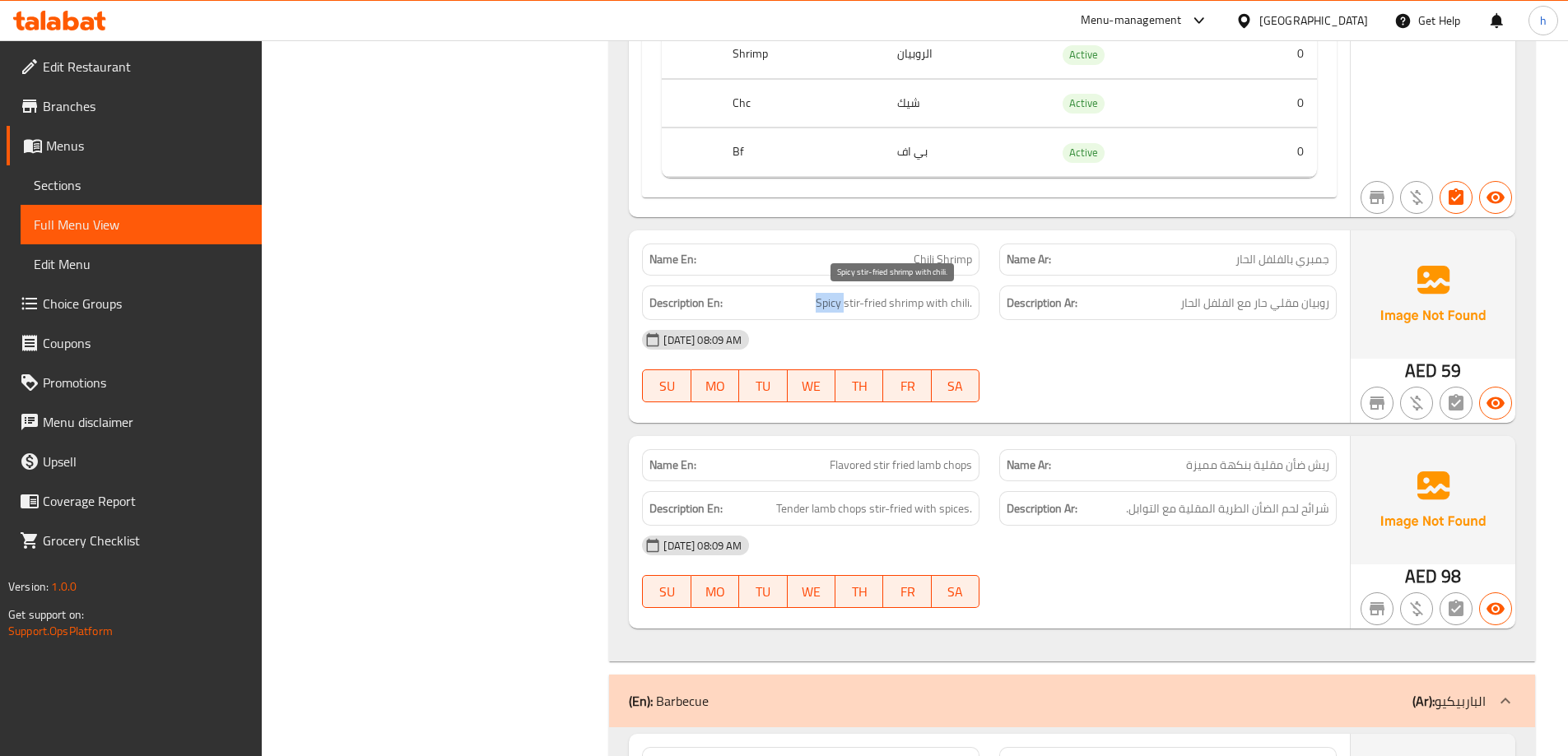
click at [840, 304] on span "Spicy stir-fried shrimp with chili." at bounding box center [894, 303] width 156 height 20
click at [919, 305] on span "Spicy stir-fried shrimp with chili." at bounding box center [894, 303] width 156 height 20
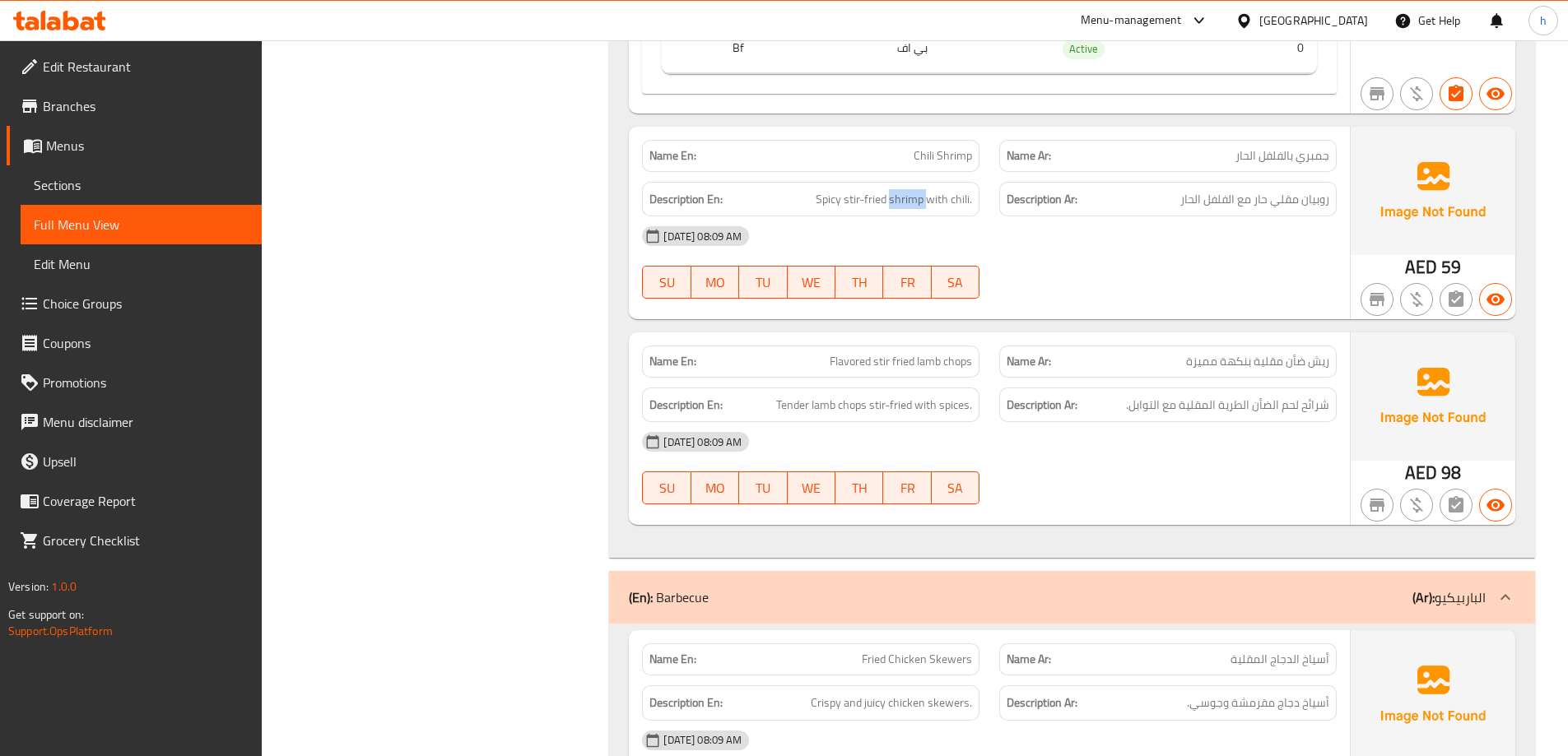
scroll to position [3329, 0]
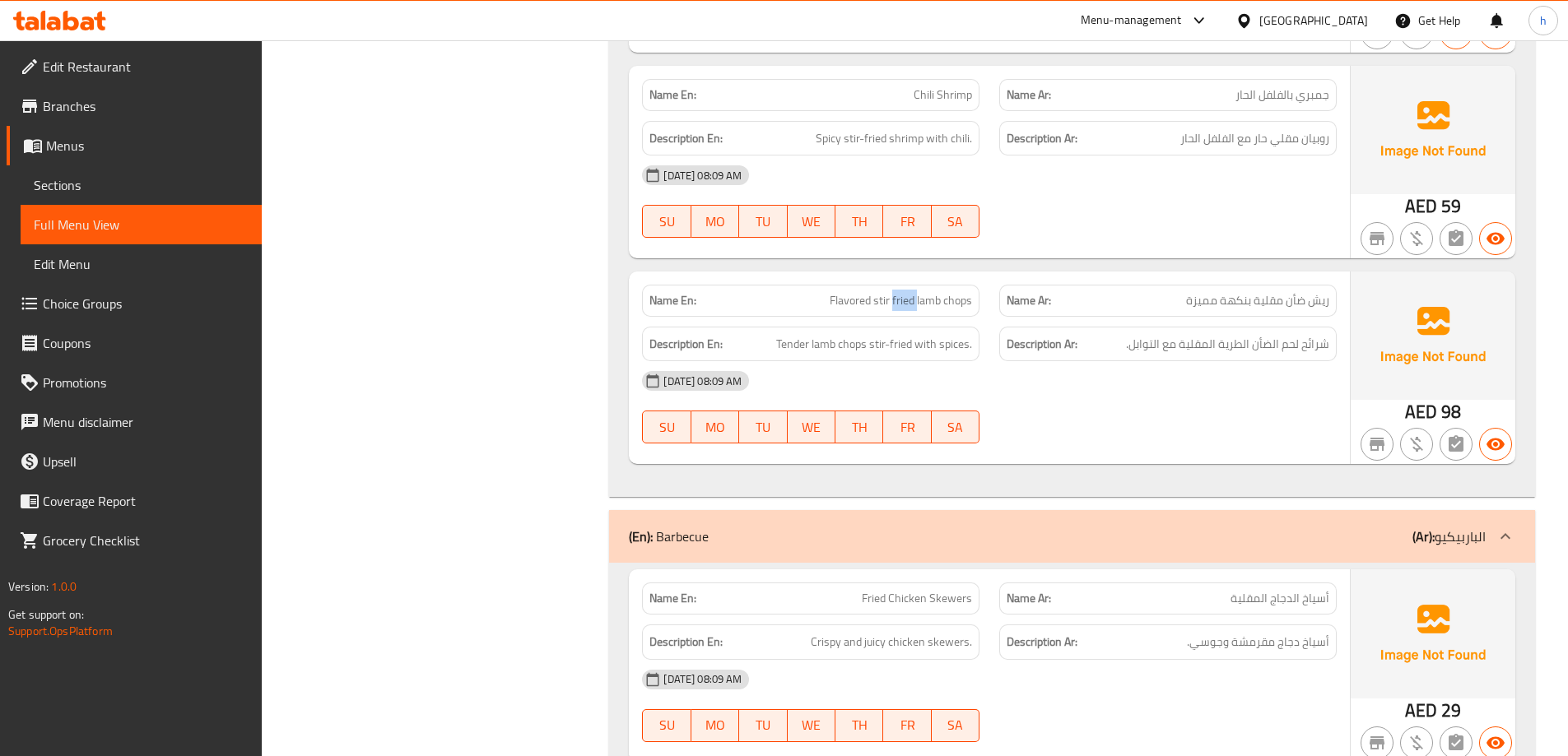
click at [960, 341] on span "Tender lamb chops stir-fried with spices." at bounding box center [874, 344] width 196 height 20
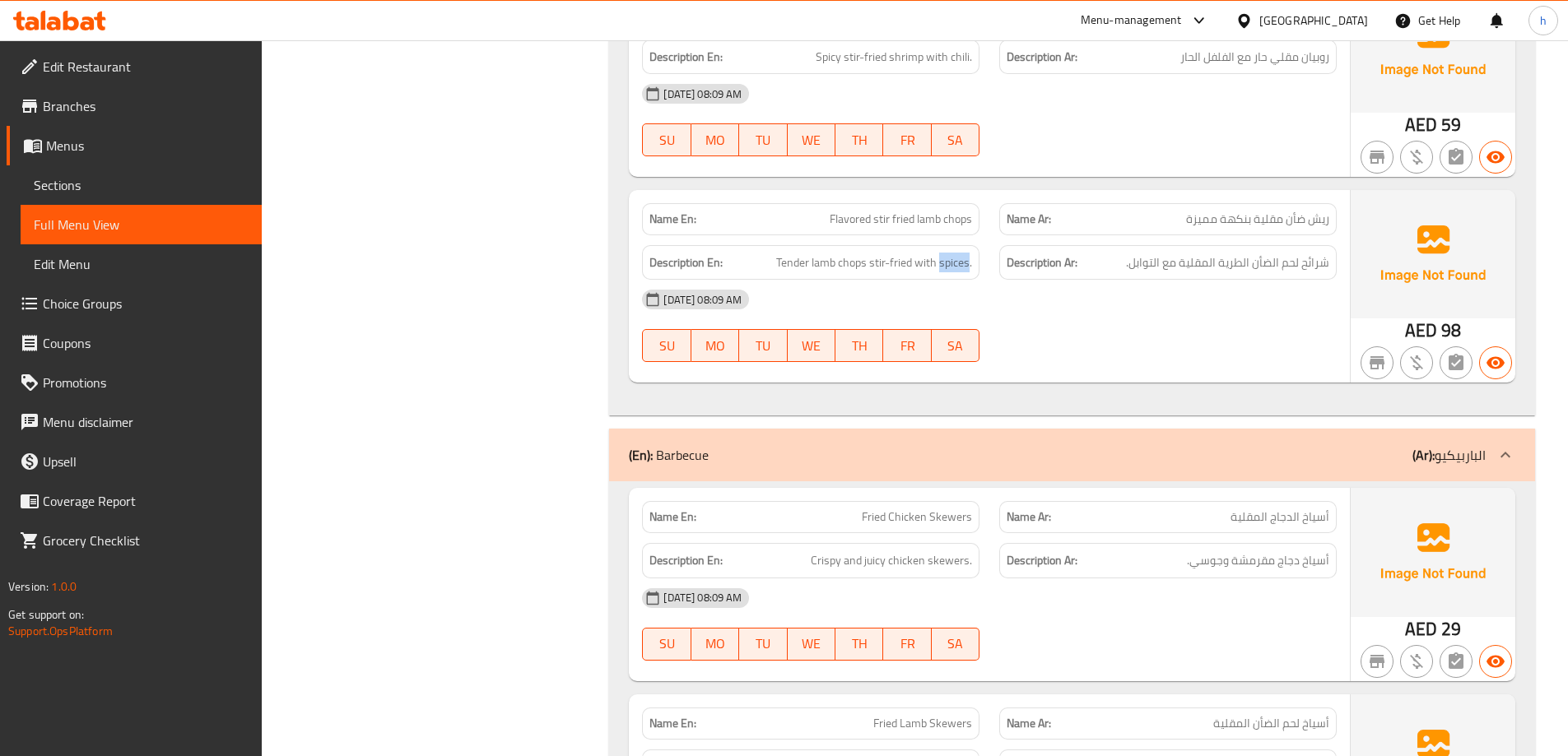
scroll to position [3411, 0]
click at [933, 263] on span "Tender lamb chops stir-fried with spices." at bounding box center [874, 261] width 196 height 20
click at [898, 261] on span "Tender lamb chops stir-fried with spices." at bounding box center [874, 261] width 196 height 20
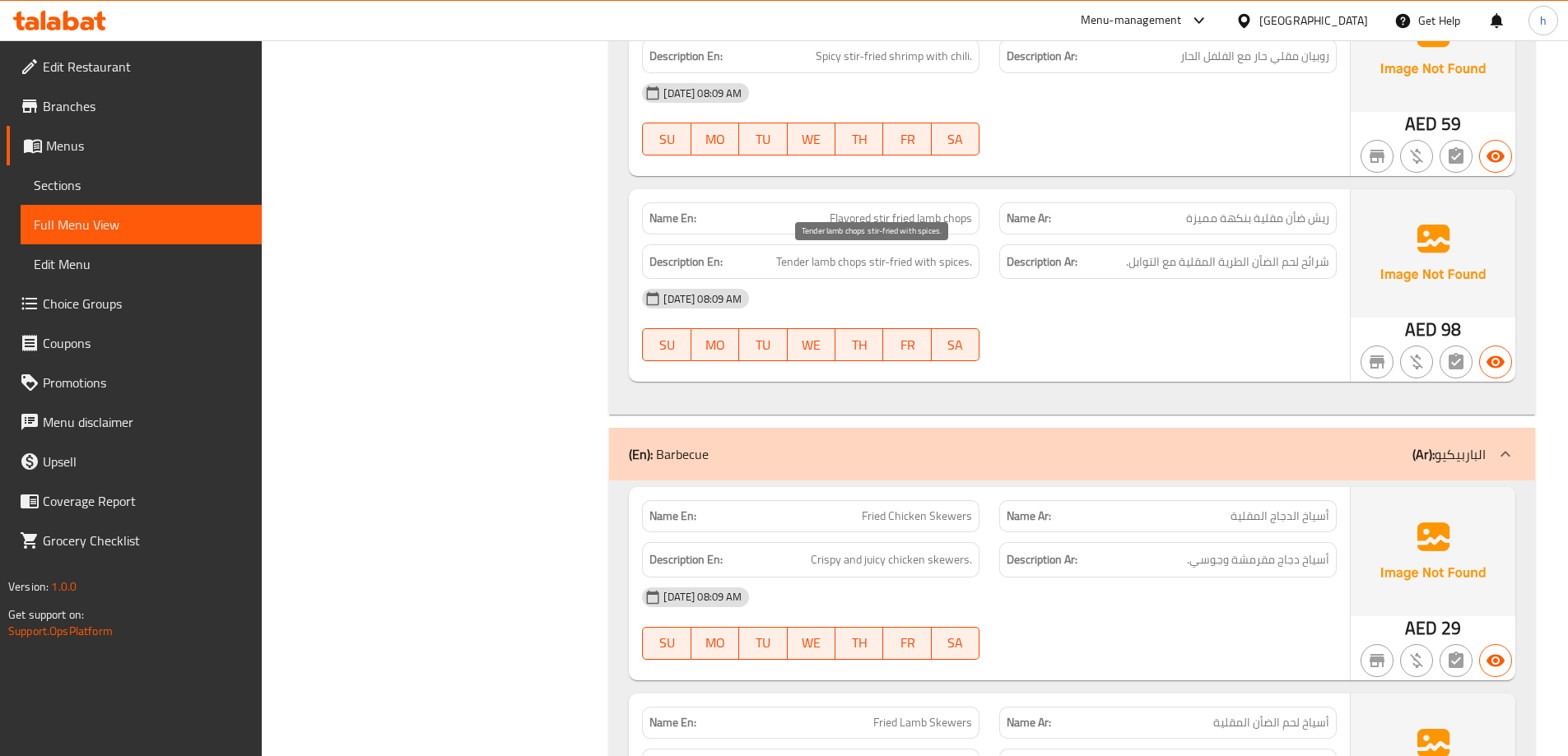
click at [846, 261] on span "Tender lamb chops stir-fried with spices." at bounding box center [874, 261] width 196 height 20
drag, startPoint x: 806, startPoint y: 262, endPoint x: 1023, endPoint y: 268, distance: 217.1
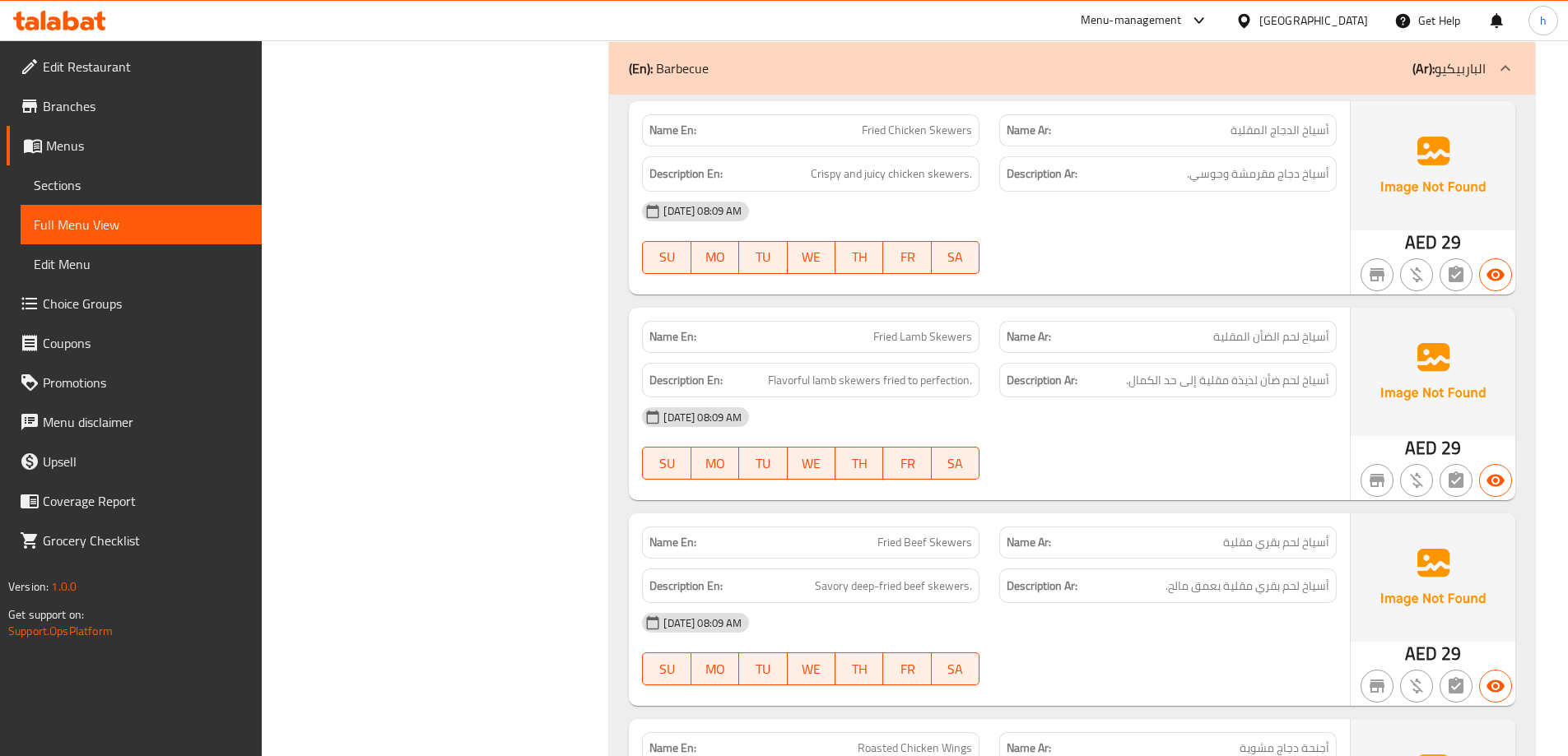
scroll to position [3823, 0]
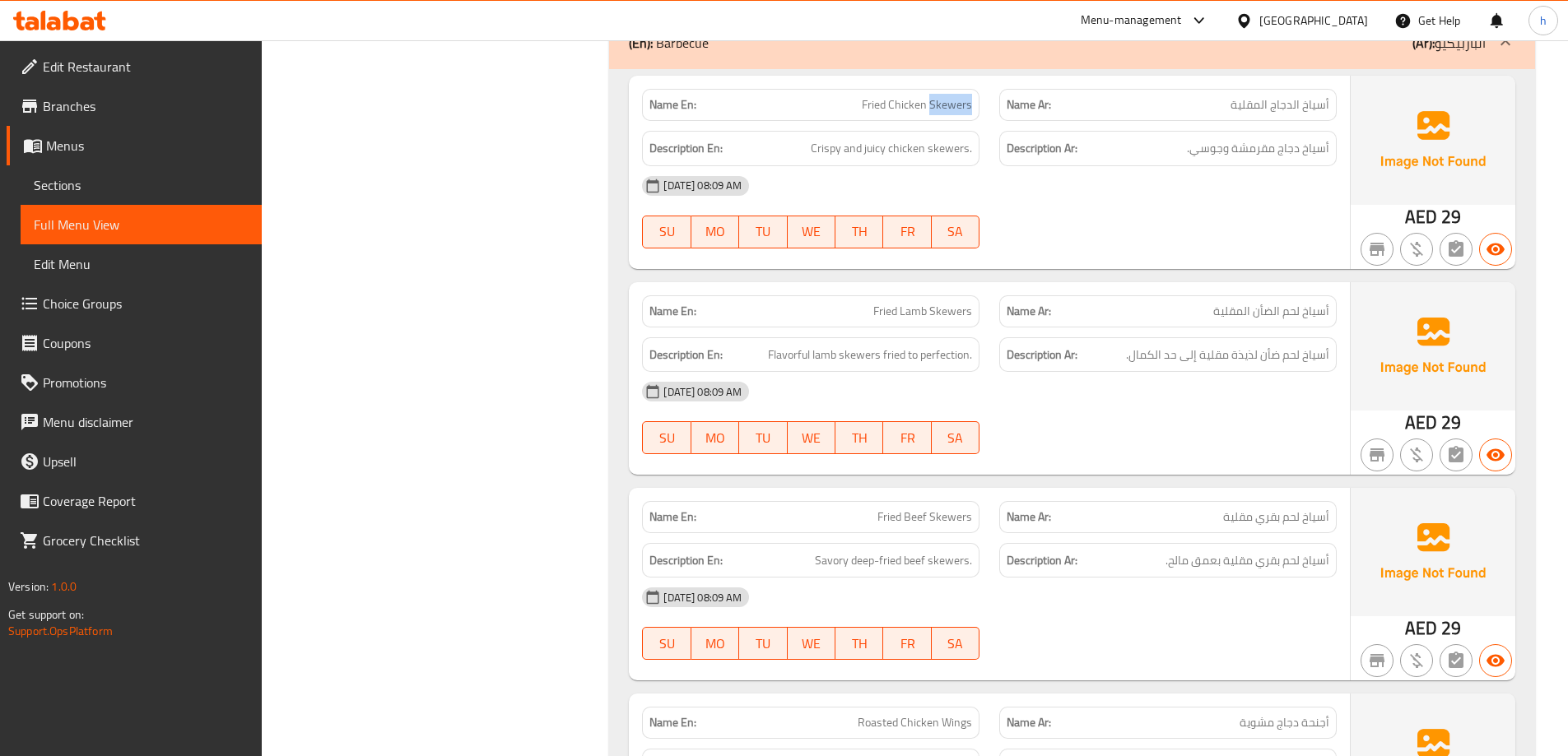
click at [1256, 151] on span "أسياخ دجاج مقرمشة وجوسي." at bounding box center [1258, 148] width 142 height 20
click at [1209, 150] on span "أسياخ دجاج مقرمشة وجوسي." at bounding box center [1258, 148] width 142 height 20
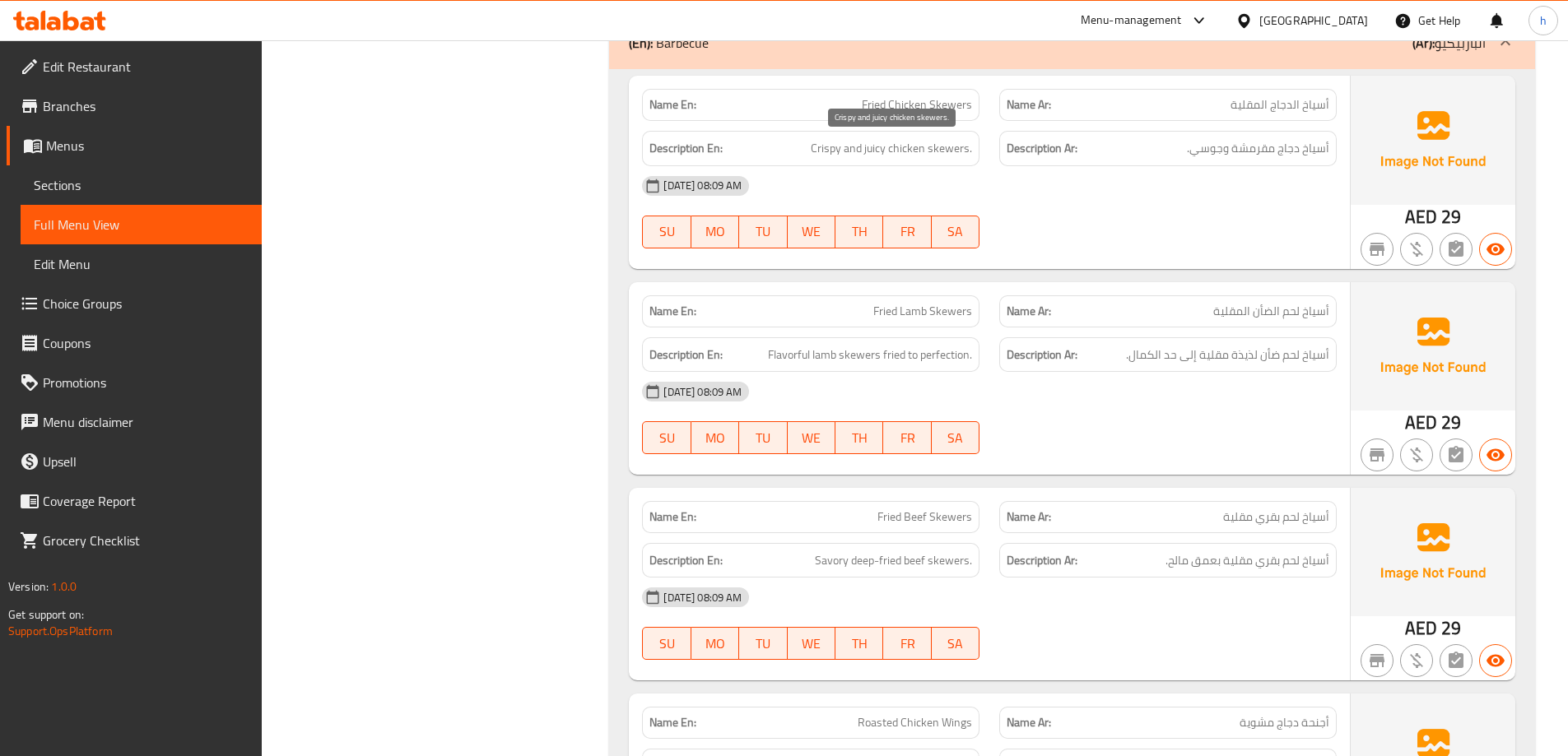
click at [887, 146] on span "Crispy and juicy chicken skewers." at bounding box center [892, 148] width 162 height 20
drag, startPoint x: 896, startPoint y: 150, endPoint x: 1082, endPoint y: 165, distance: 186.6
click at [858, 149] on span "Crispy and juicy chicken skewers." at bounding box center [892, 148] width 162 height 20
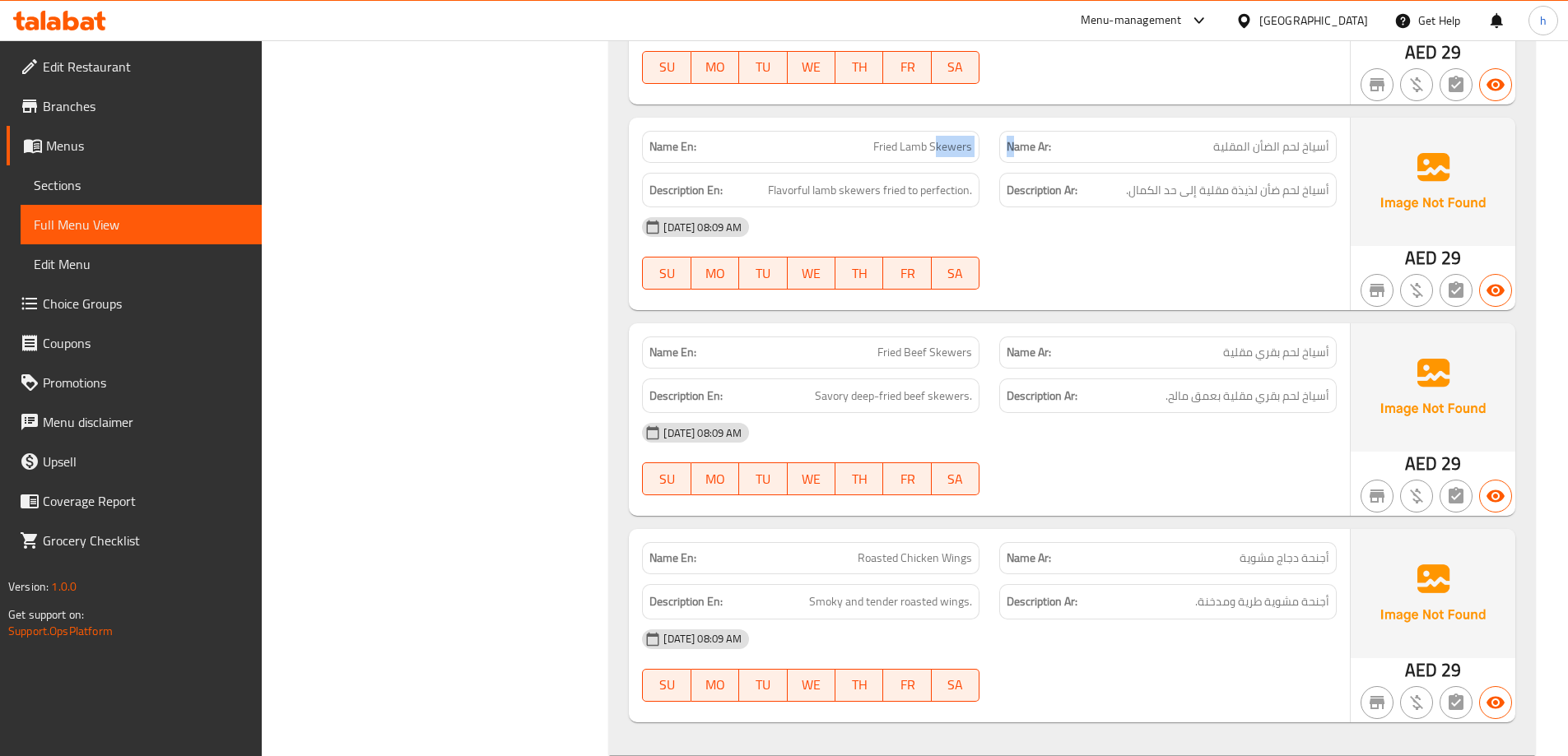
drag, startPoint x: 937, startPoint y: 148, endPoint x: 1013, endPoint y: 152, distance: 76.1
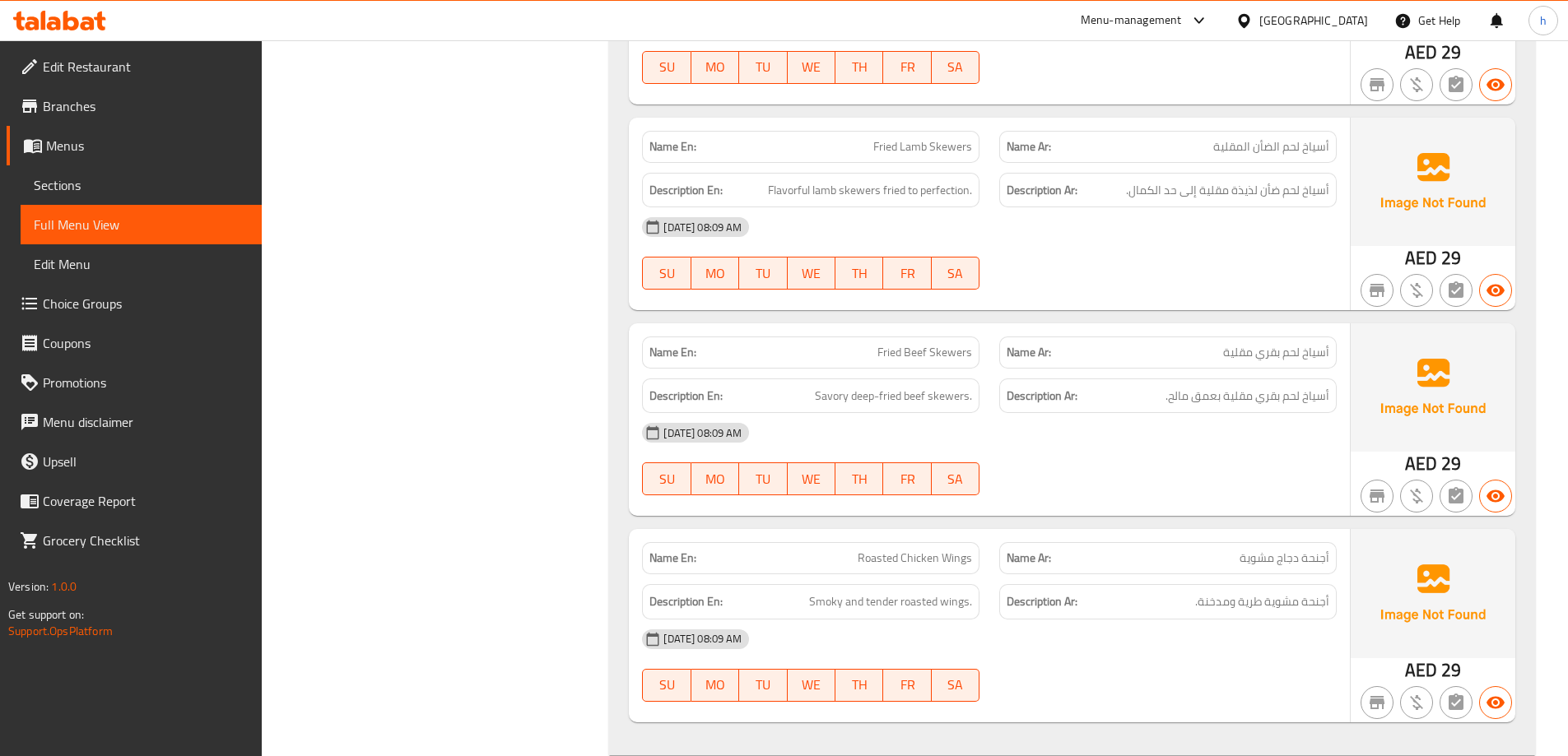
drag, startPoint x: 1238, startPoint y: 194, endPoint x: 1065, endPoint y: 198, distance: 173.0
drag, startPoint x: 865, startPoint y: 194, endPoint x: 982, endPoint y: 195, distance: 117.0
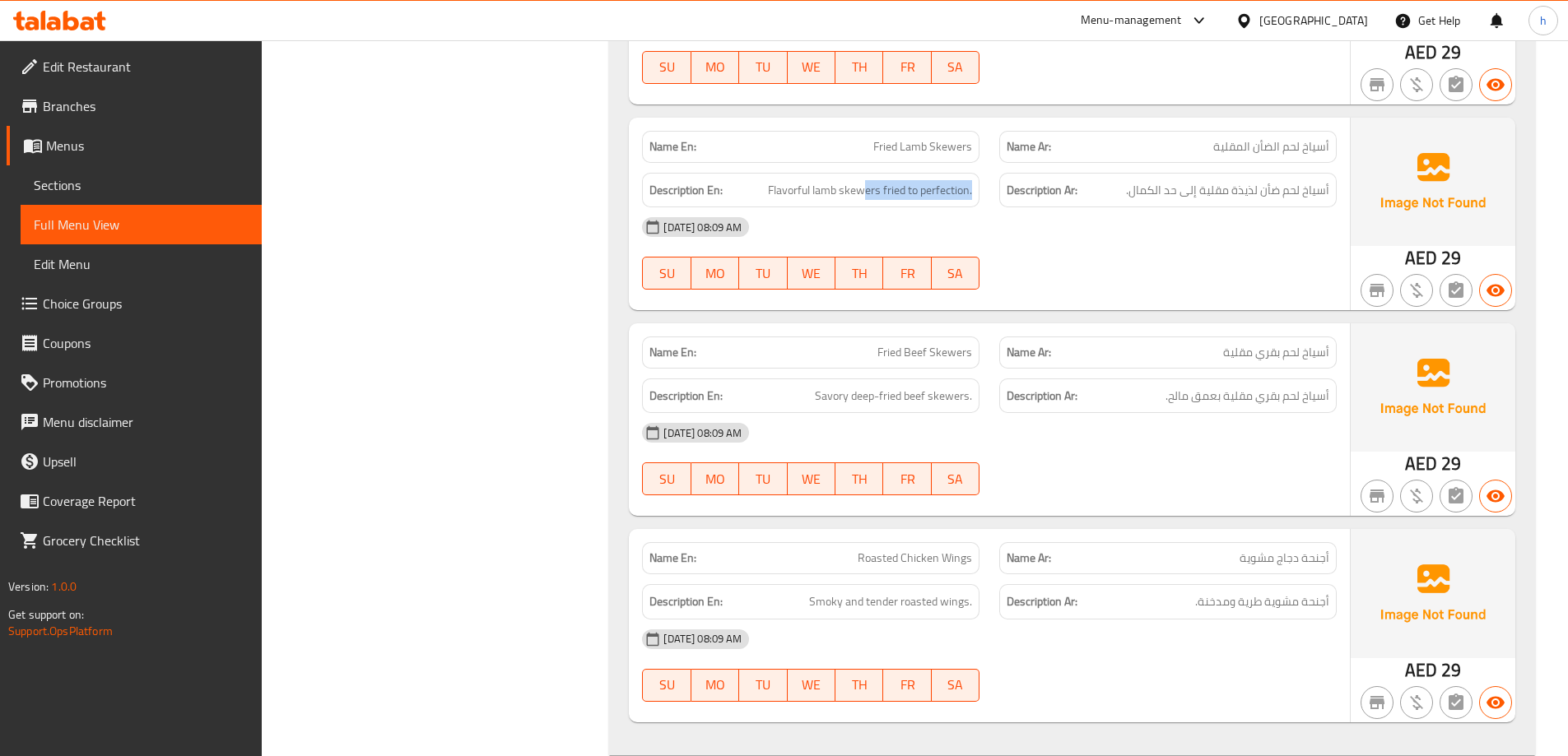
drag, startPoint x: 849, startPoint y: 188, endPoint x: 761, endPoint y: 194, distance: 88.2
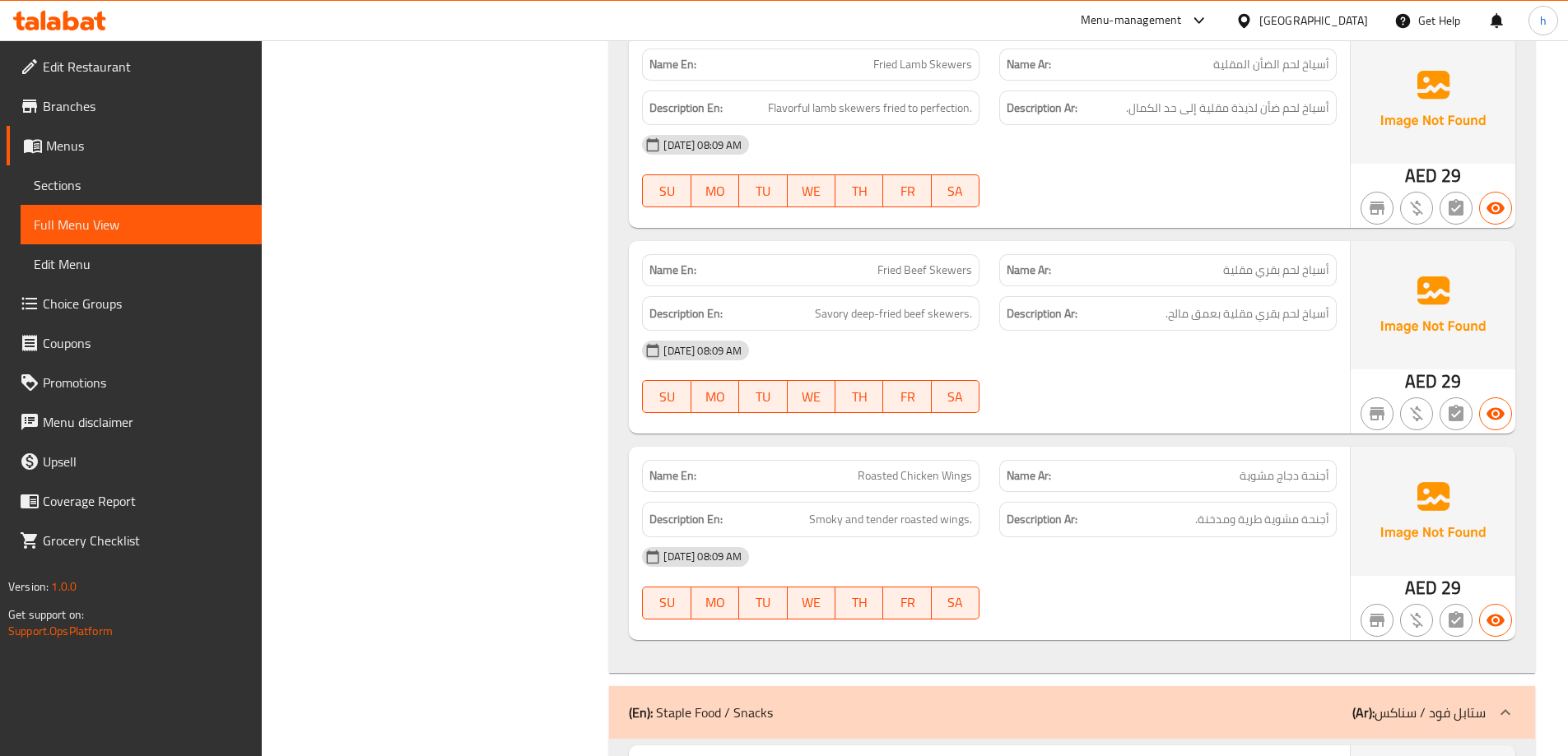
scroll to position [4151, 0]
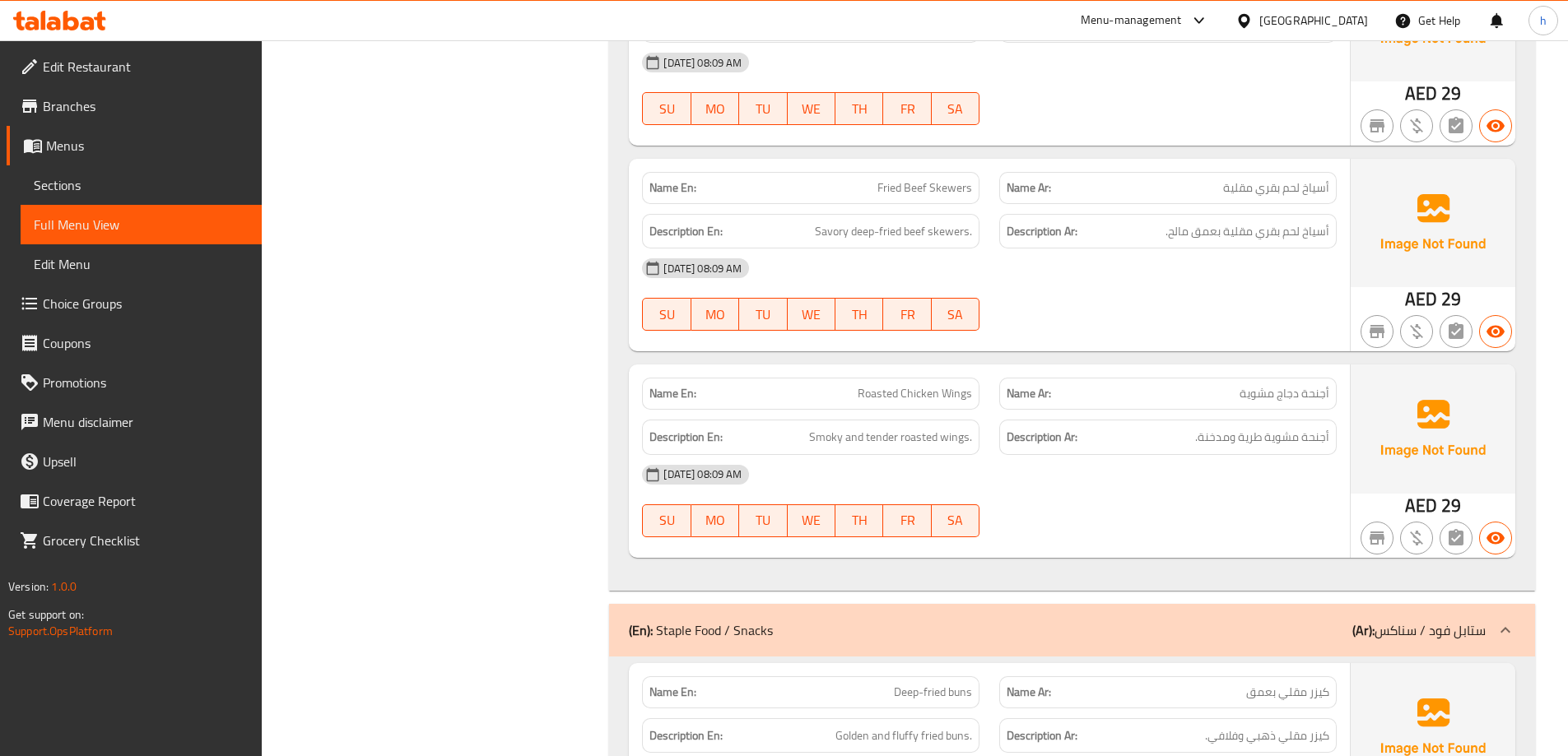
drag, startPoint x: 940, startPoint y: 190, endPoint x: 1016, endPoint y: 195, distance: 76.2
drag, startPoint x: 920, startPoint y: 184, endPoint x: 945, endPoint y: 184, distance: 25.0
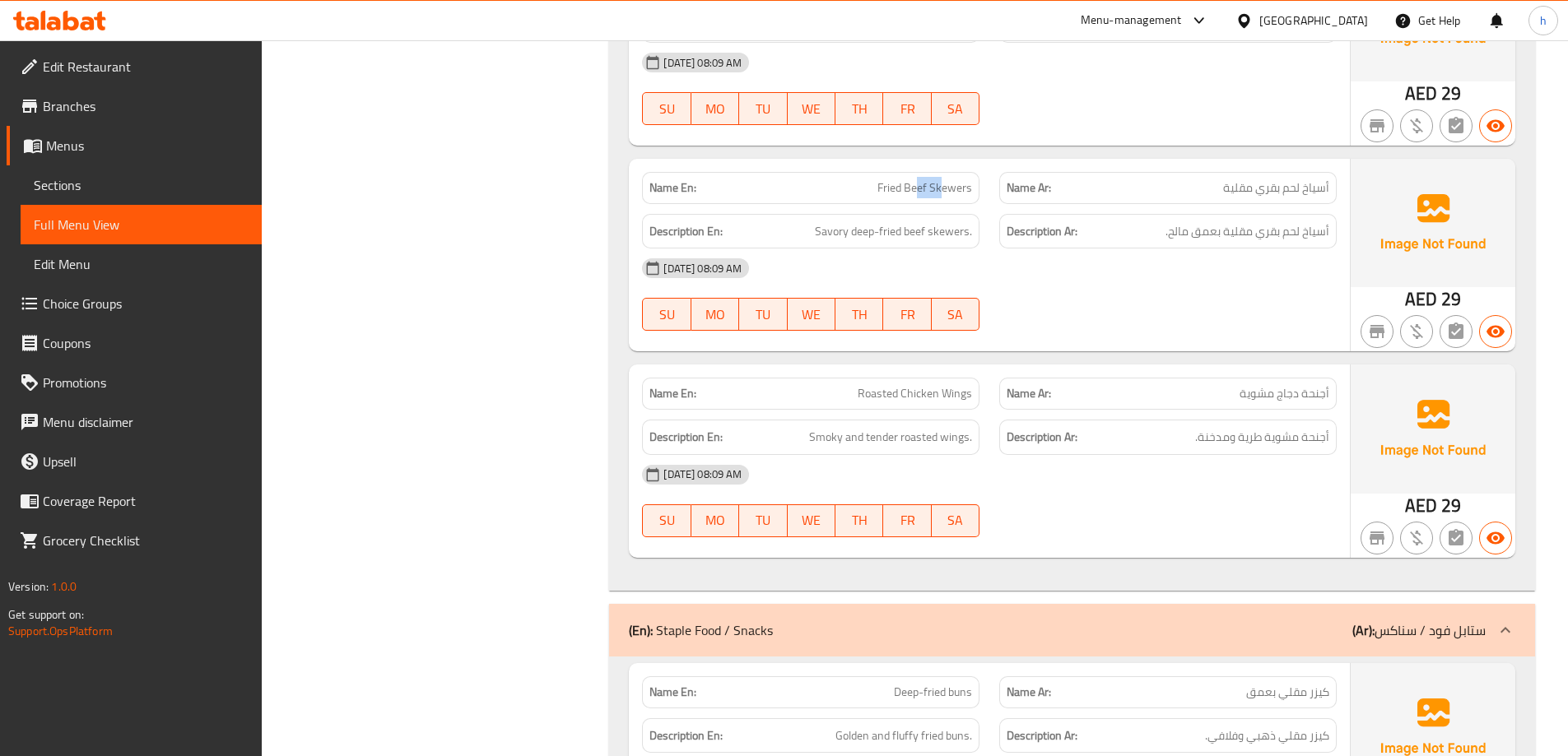
drag, startPoint x: 900, startPoint y: 190, endPoint x: 959, endPoint y: 195, distance: 59.2
drag, startPoint x: 963, startPoint y: 240, endPoint x: 988, endPoint y: 236, distance: 25.3
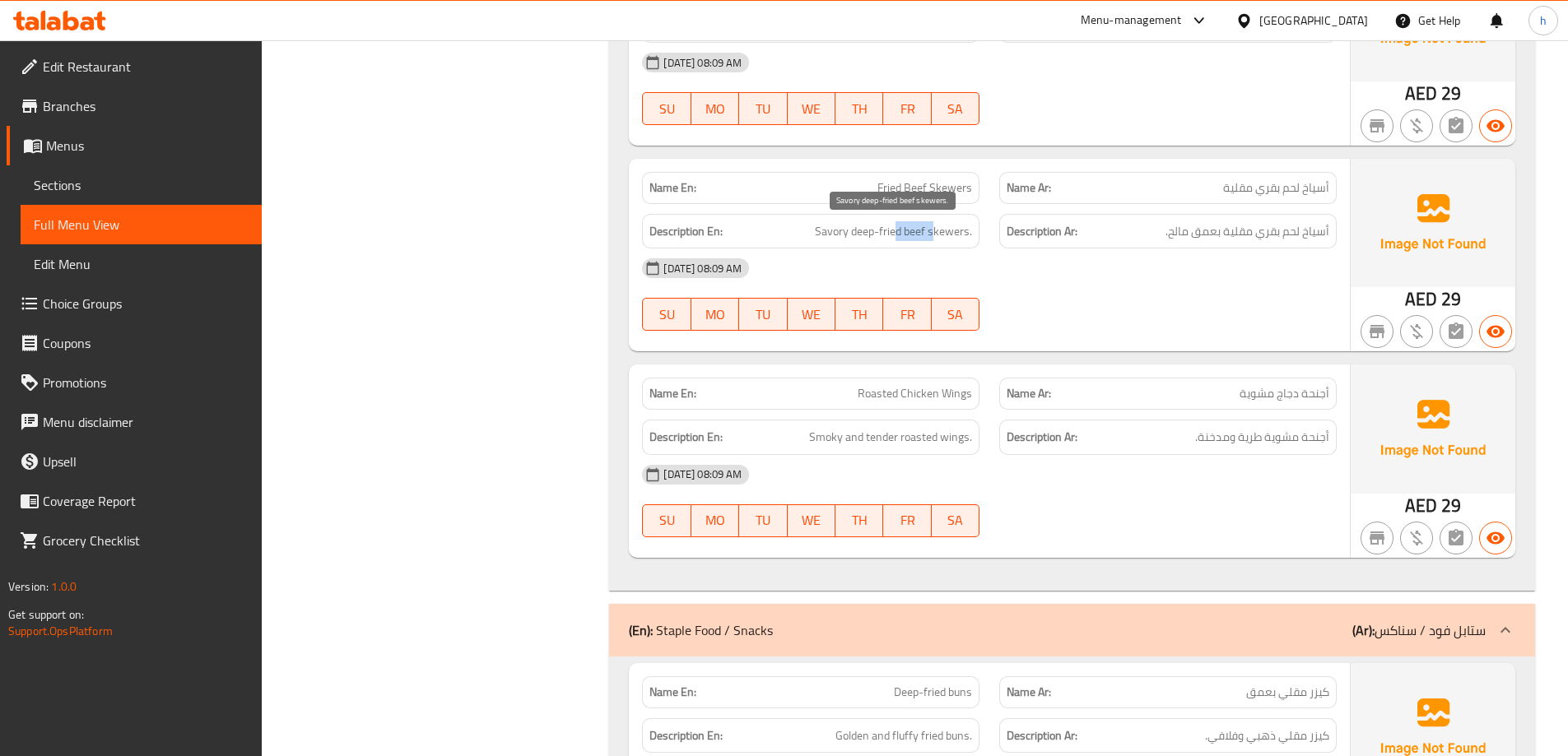
drag, startPoint x: 899, startPoint y: 224, endPoint x: 935, endPoint y: 225, distance: 36.0
click at [935, 225] on span "Savory deep-fried beef skewers." at bounding box center [893, 231] width 157 height 20
drag, startPoint x: 863, startPoint y: 230, endPoint x: 923, endPoint y: 235, distance: 60.2
click at [921, 234] on span "Savory deep-fried beef skewers." at bounding box center [893, 231] width 157 height 20
click at [829, 235] on span "Savory deep-fried beef skewers." at bounding box center [893, 231] width 157 height 20
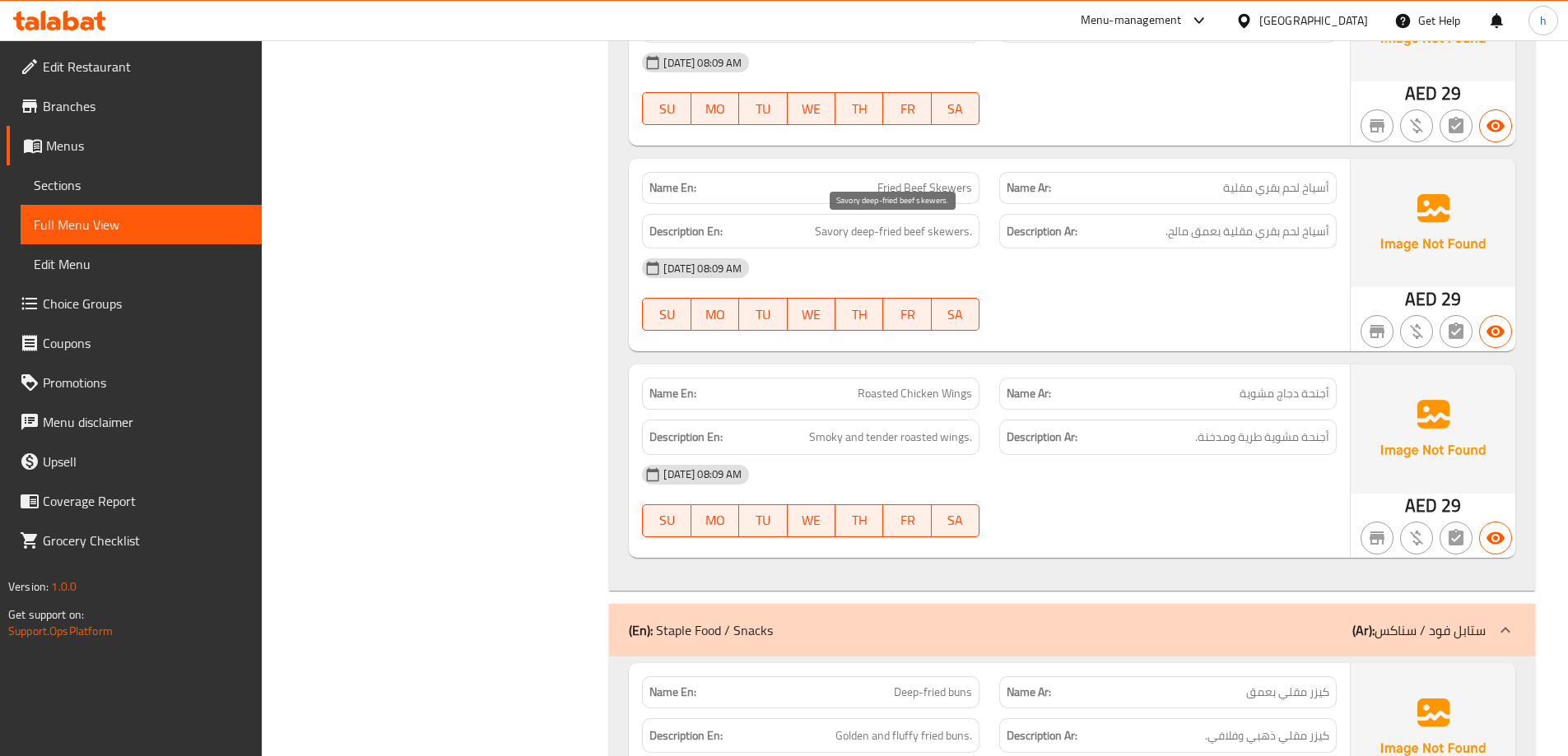
click at [829, 235] on span "Savory deep-fried beef skewers." at bounding box center [893, 231] width 157 height 20
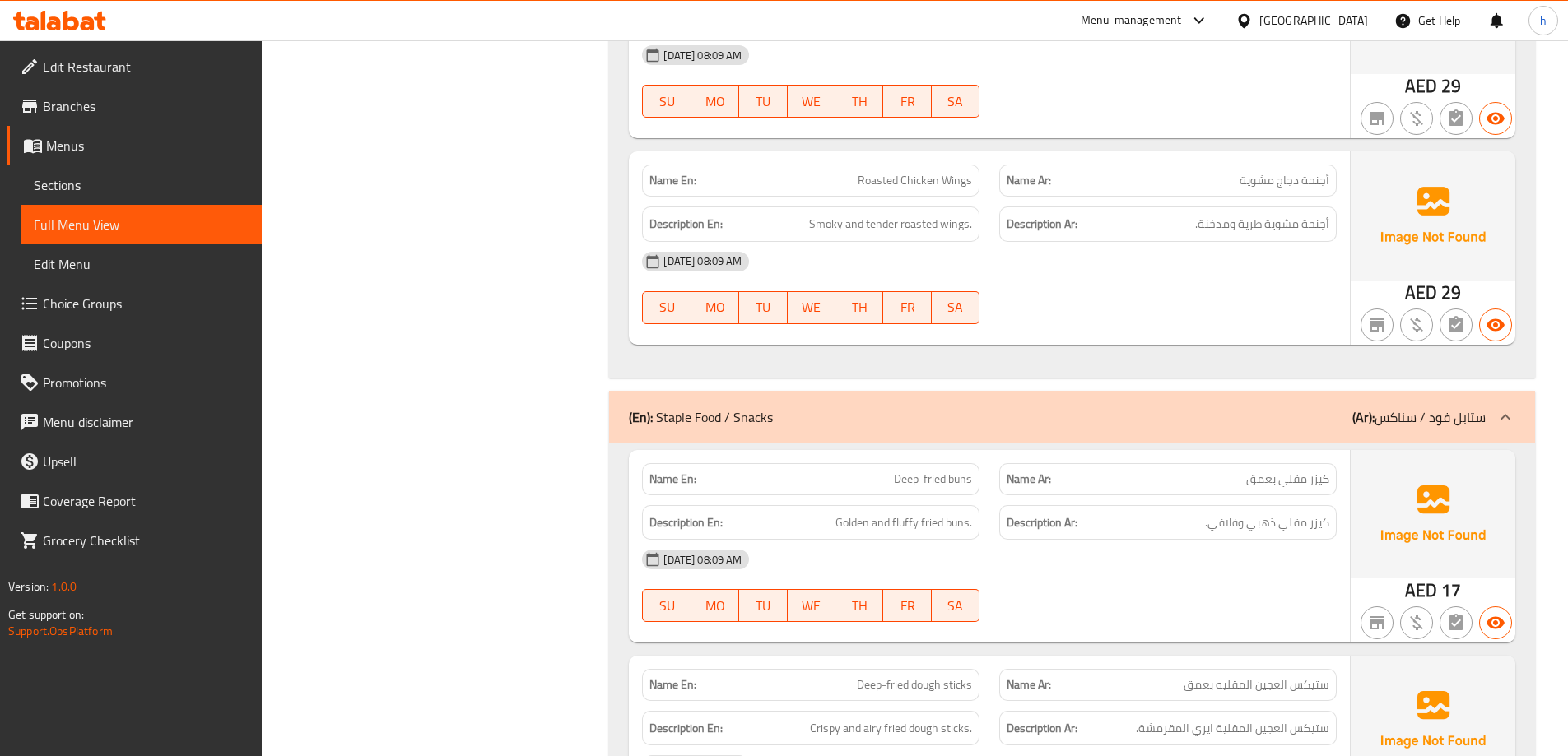
scroll to position [4399, 0]
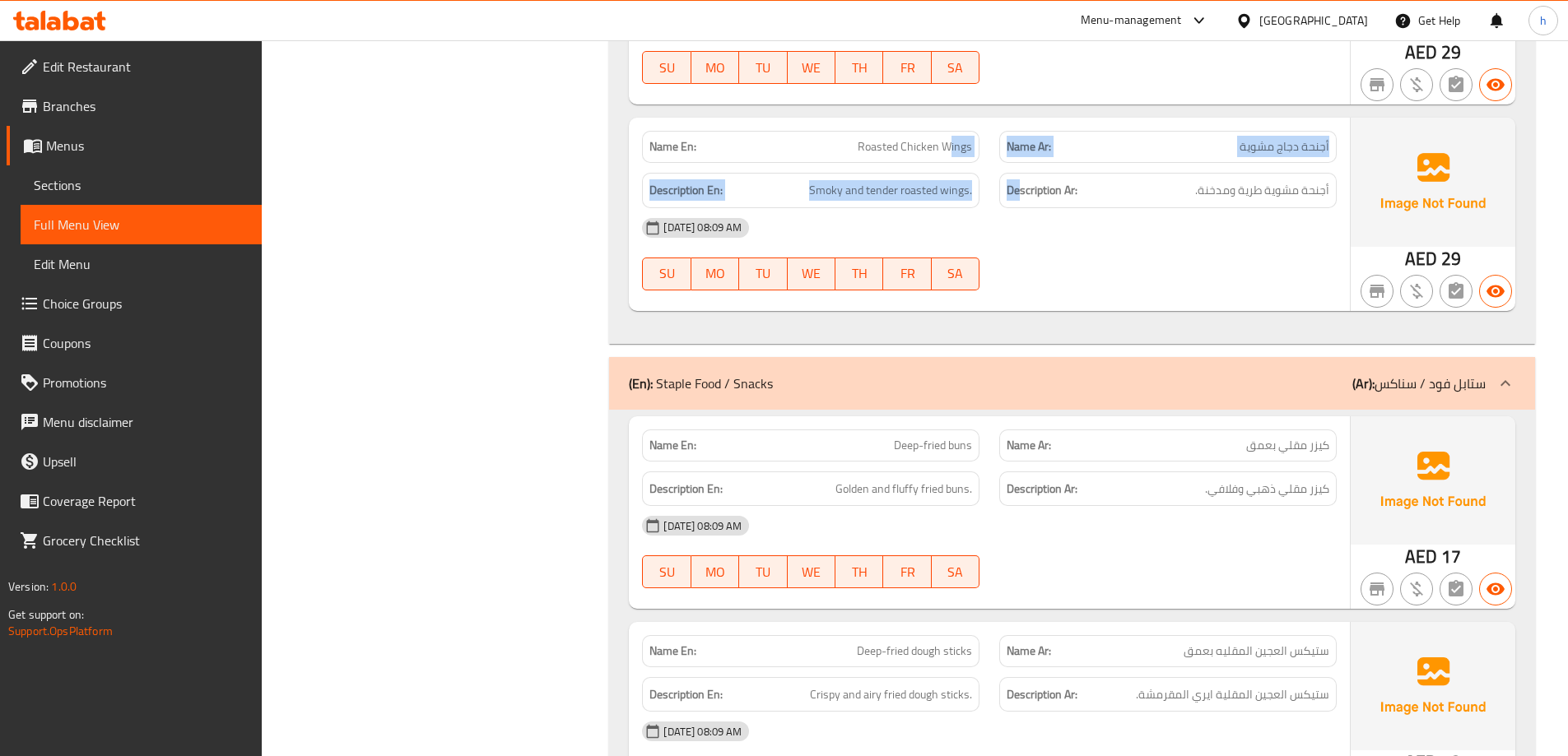
drag, startPoint x: 949, startPoint y: 151, endPoint x: 1020, endPoint y: 165, distance: 72.4
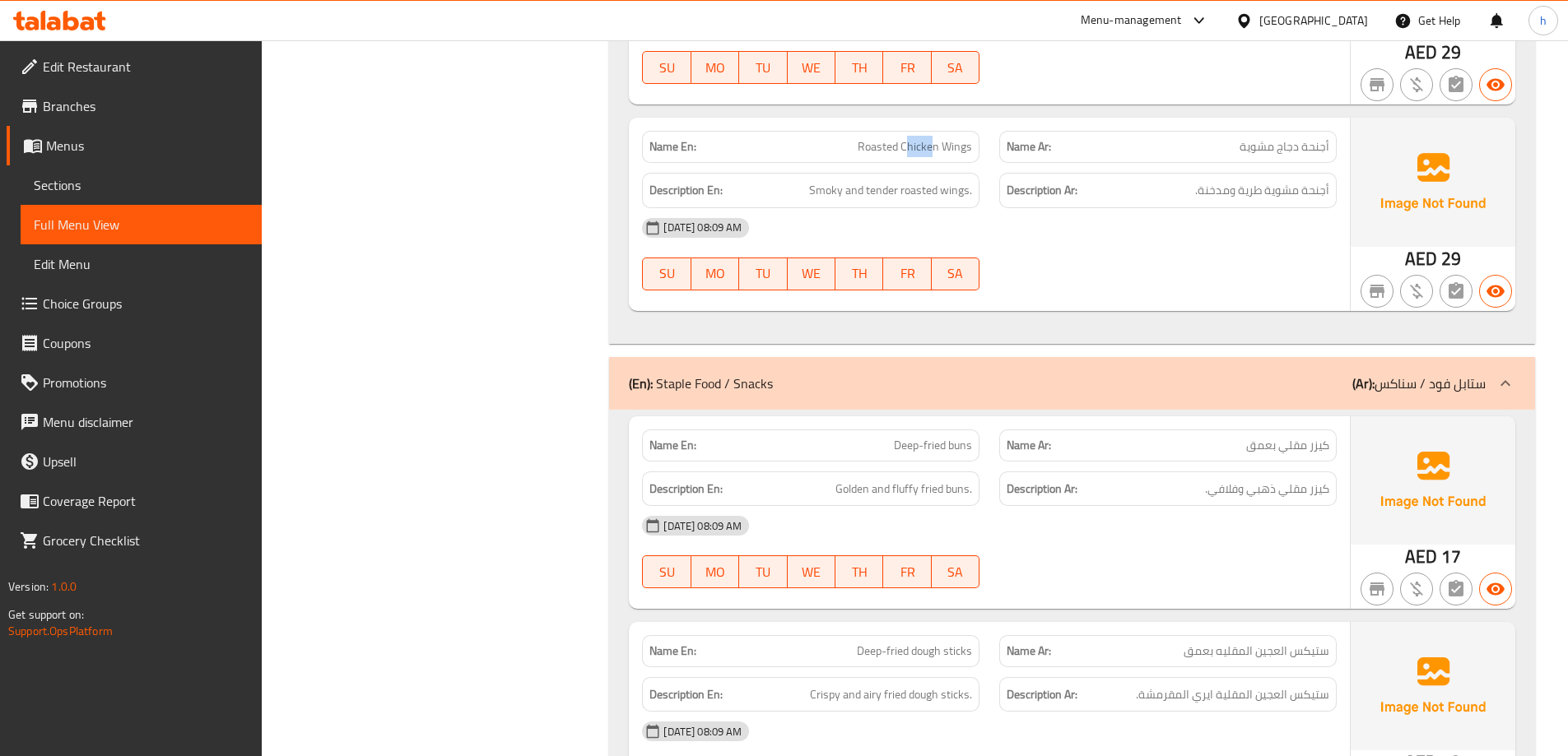
drag, startPoint x: 907, startPoint y: 150, endPoint x: 931, endPoint y: 152, distance: 24.1
drag, startPoint x: 855, startPoint y: 146, endPoint x: 887, endPoint y: 148, distance: 32.1
drag, startPoint x: 941, startPoint y: 189, endPoint x: 974, endPoint y: 190, distance: 33.0
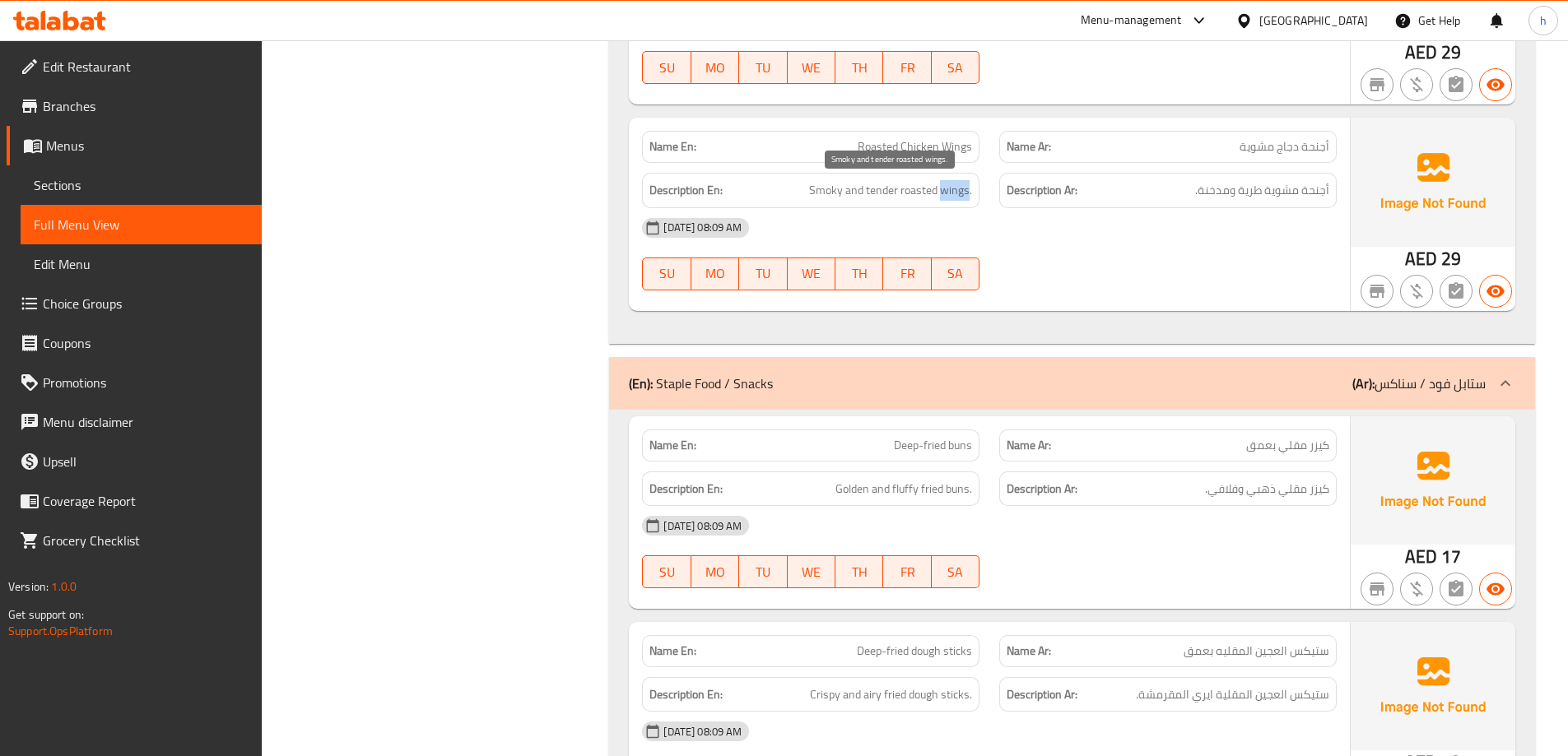
drag, startPoint x: 893, startPoint y: 189, endPoint x: 916, endPoint y: 189, distance: 23.0
click at [916, 189] on span "Smoky and tender roasted wings." at bounding box center [890, 190] width 163 height 20
drag, startPoint x: 851, startPoint y: 183, endPoint x: 889, endPoint y: 185, distance: 38.1
click at [889, 185] on span "Smoky and tender roasted wings." at bounding box center [890, 190] width 163 height 20
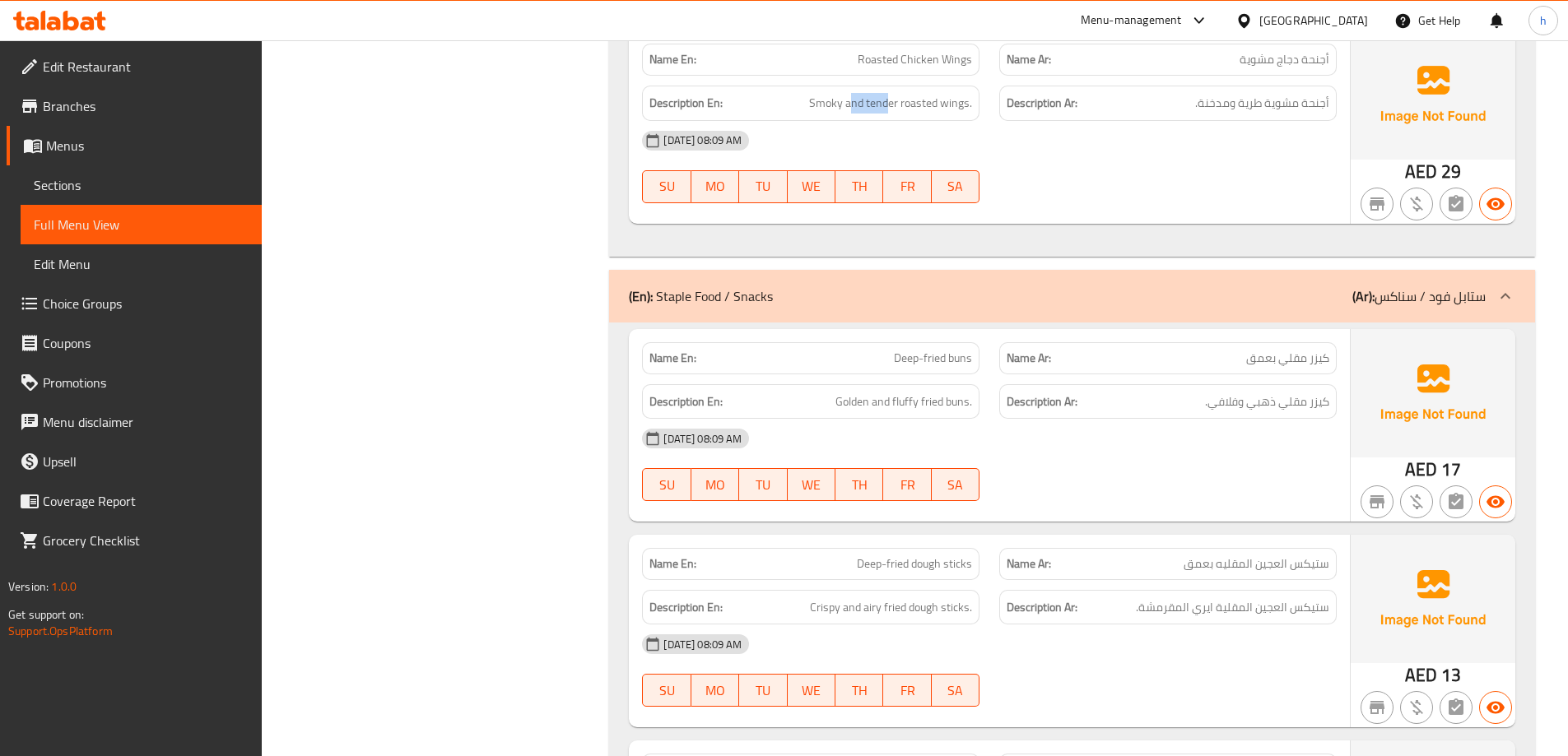
scroll to position [4645, 0]
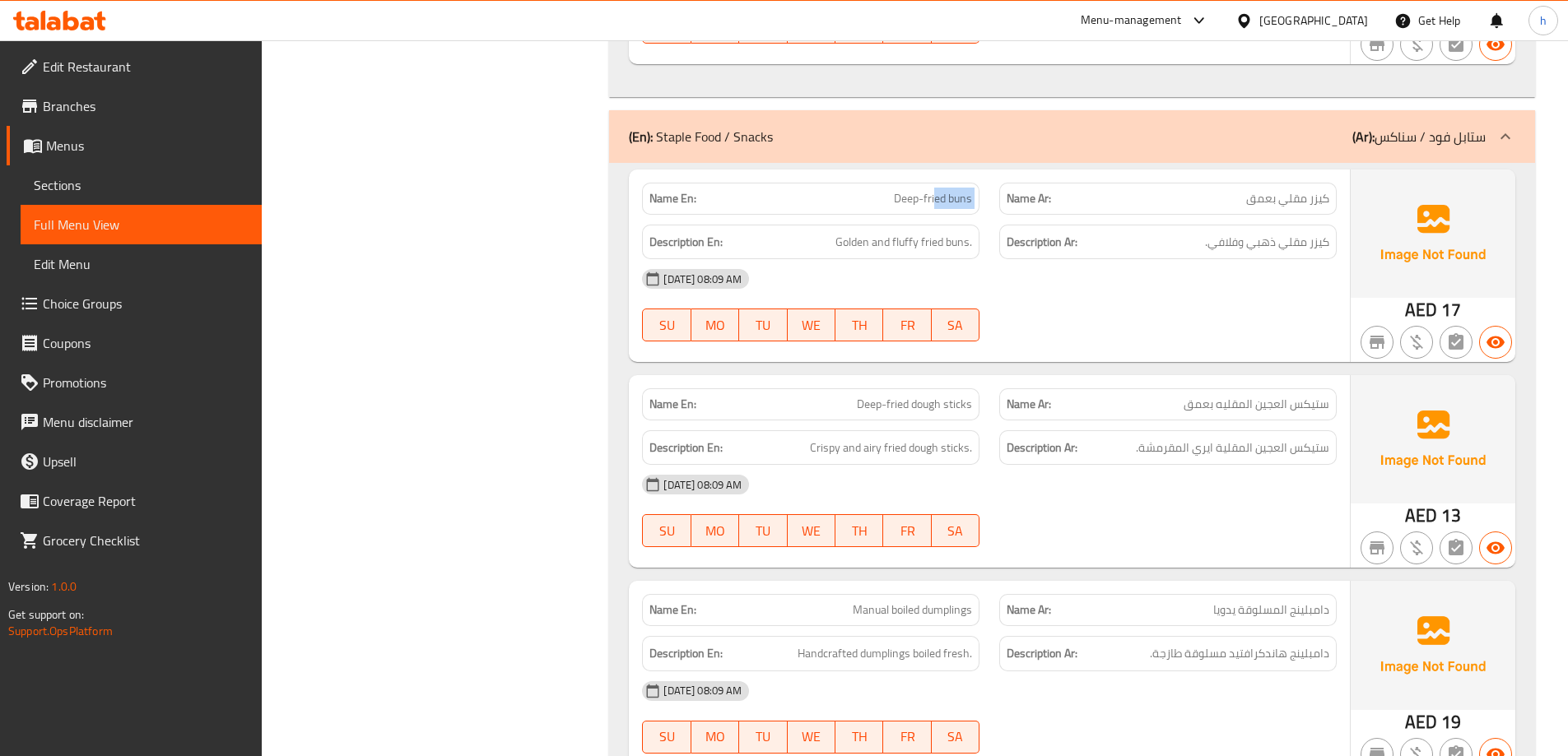
drag, startPoint x: 936, startPoint y: 199, endPoint x: 1002, endPoint y: 199, distance: 66.0
drag, startPoint x: 946, startPoint y: 199, endPoint x: 871, endPoint y: 198, distance: 75.0
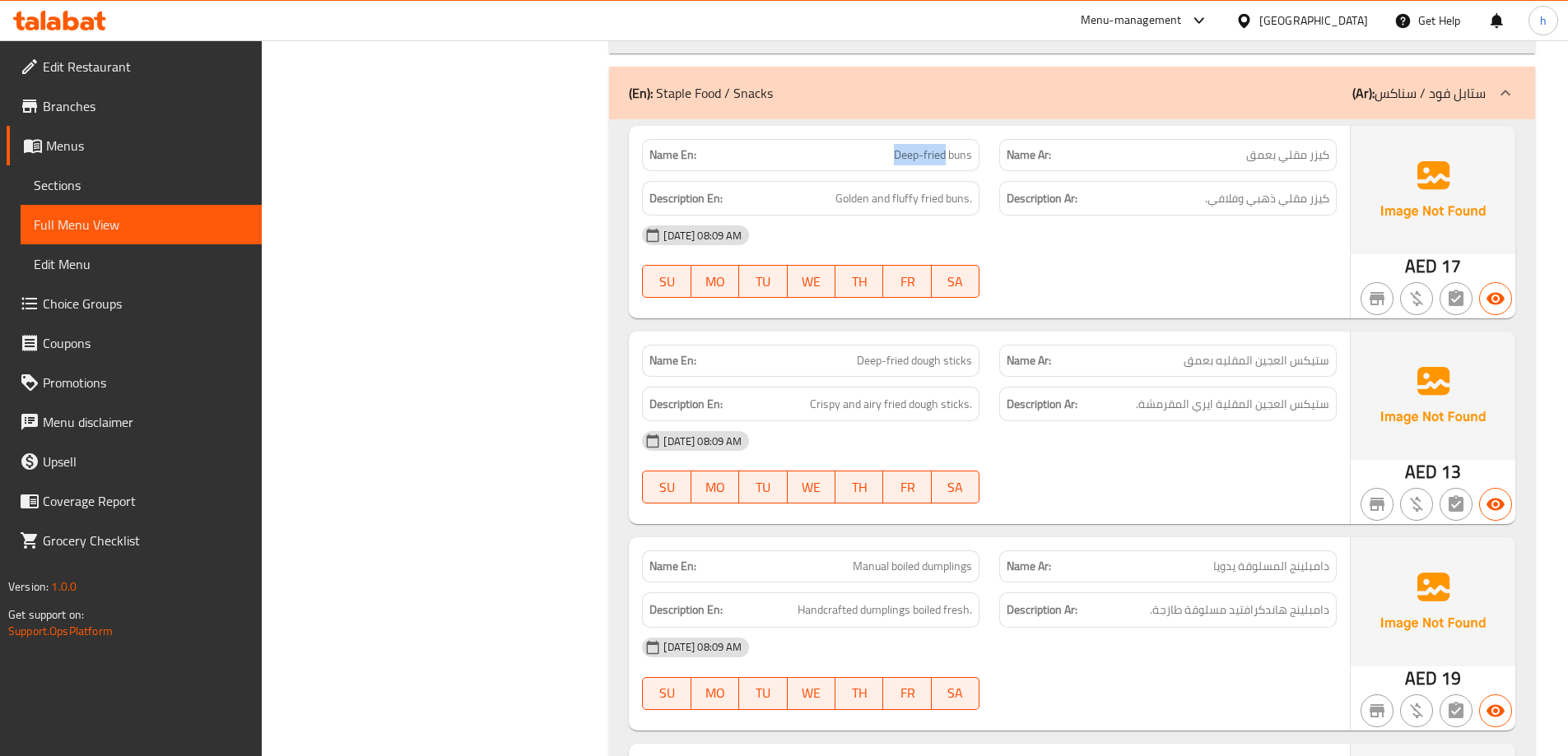
scroll to position [4728, 0]
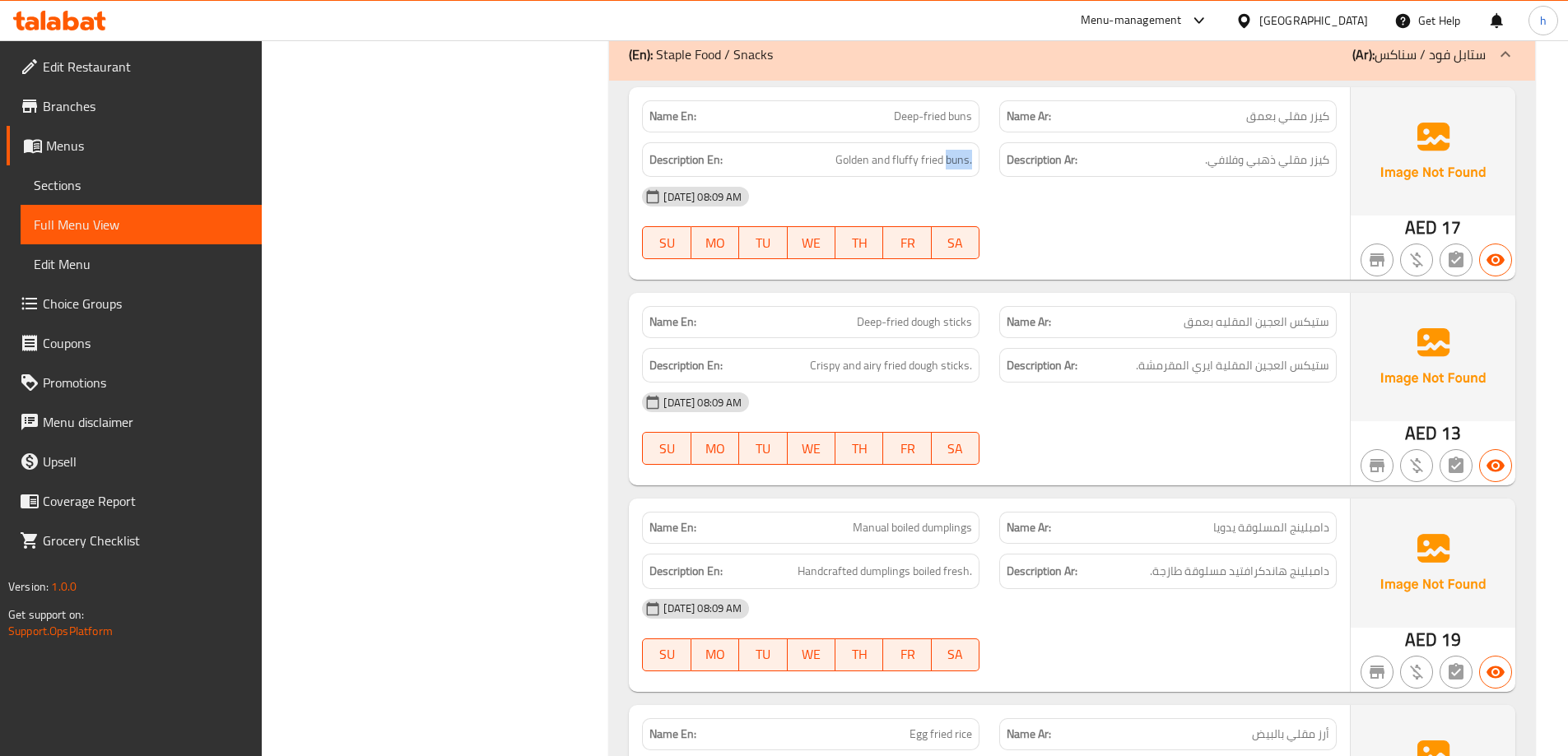
drag, startPoint x: 945, startPoint y: 161, endPoint x: 975, endPoint y: 163, distance: 30.1
drag, startPoint x: 914, startPoint y: 163, endPoint x: 958, endPoint y: 170, distance: 44.6
click at [958, 170] on span "Golden and fluffy fried buns." at bounding box center [903, 160] width 136 height 20
drag, startPoint x: 899, startPoint y: 166, endPoint x: 915, endPoint y: 167, distance: 16.0
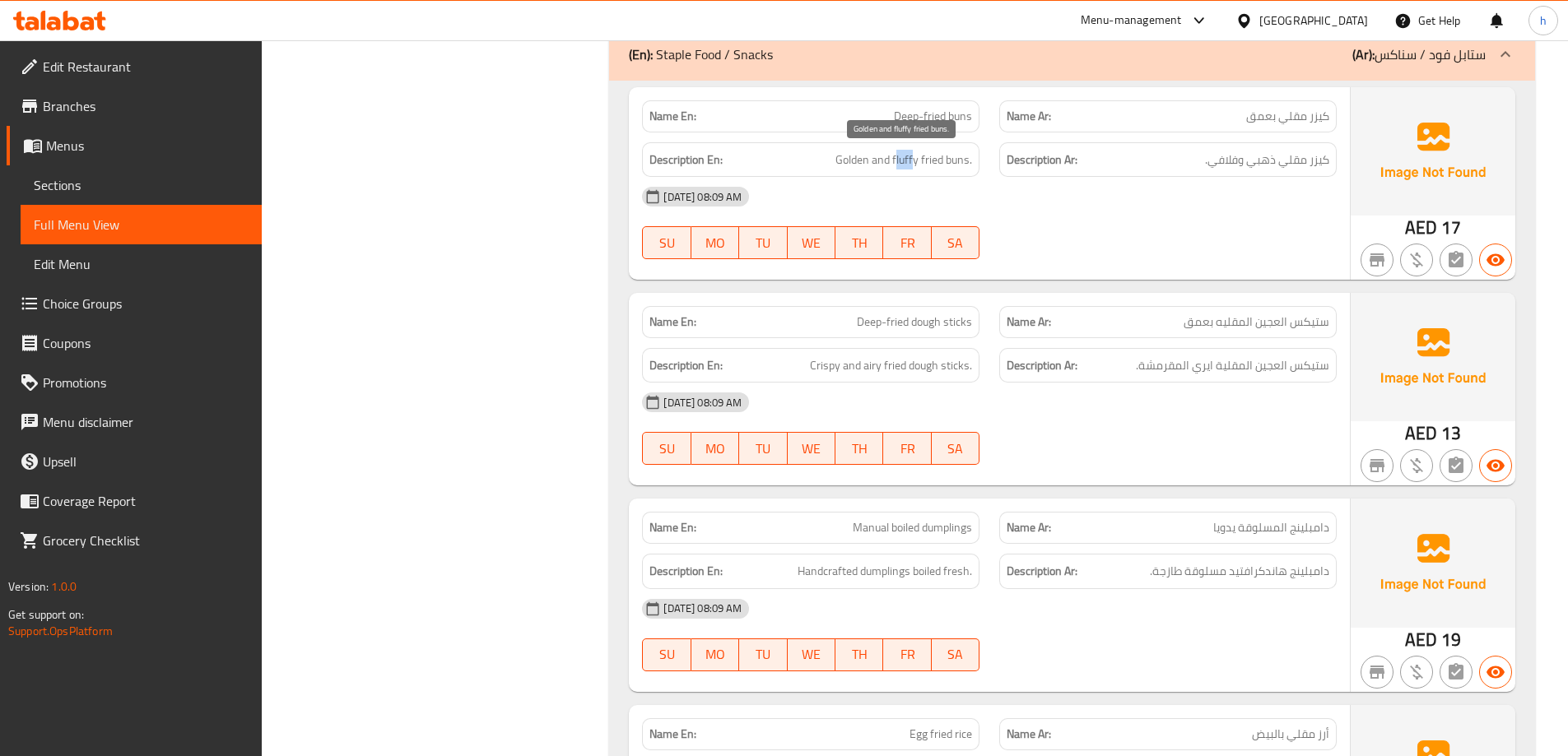
click at [915, 167] on span "Golden and fluffy fried buns." at bounding box center [903, 160] width 136 height 20
drag, startPoint x: 849, startPoint y: 169, endPoint x: 887, endPoint y: 170, distance: 38.0
click at [856, 169] on span "Golden and fluffy fried buns." at bounding box center [903, 160] width 136 height 20
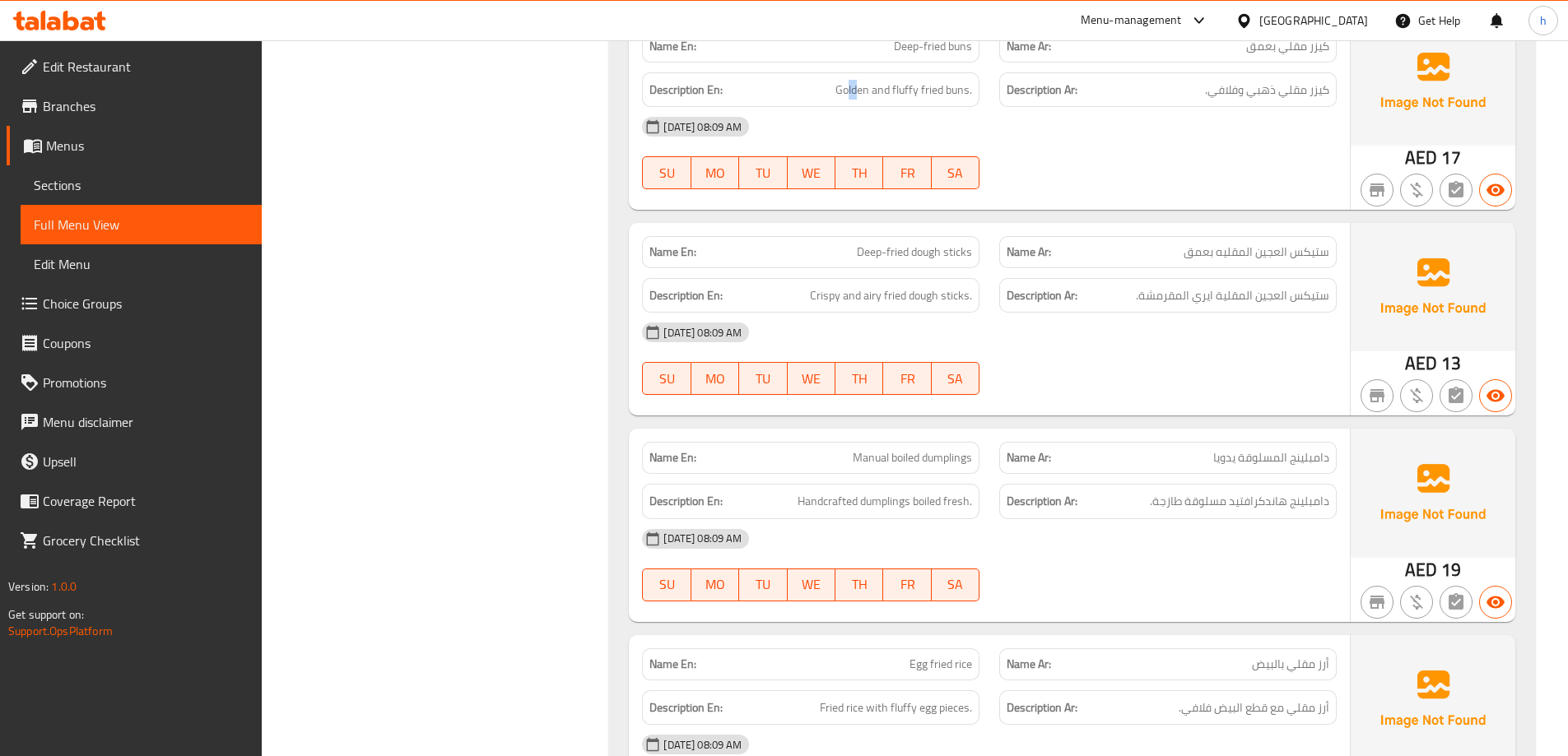
scroll to position [4893, 0]
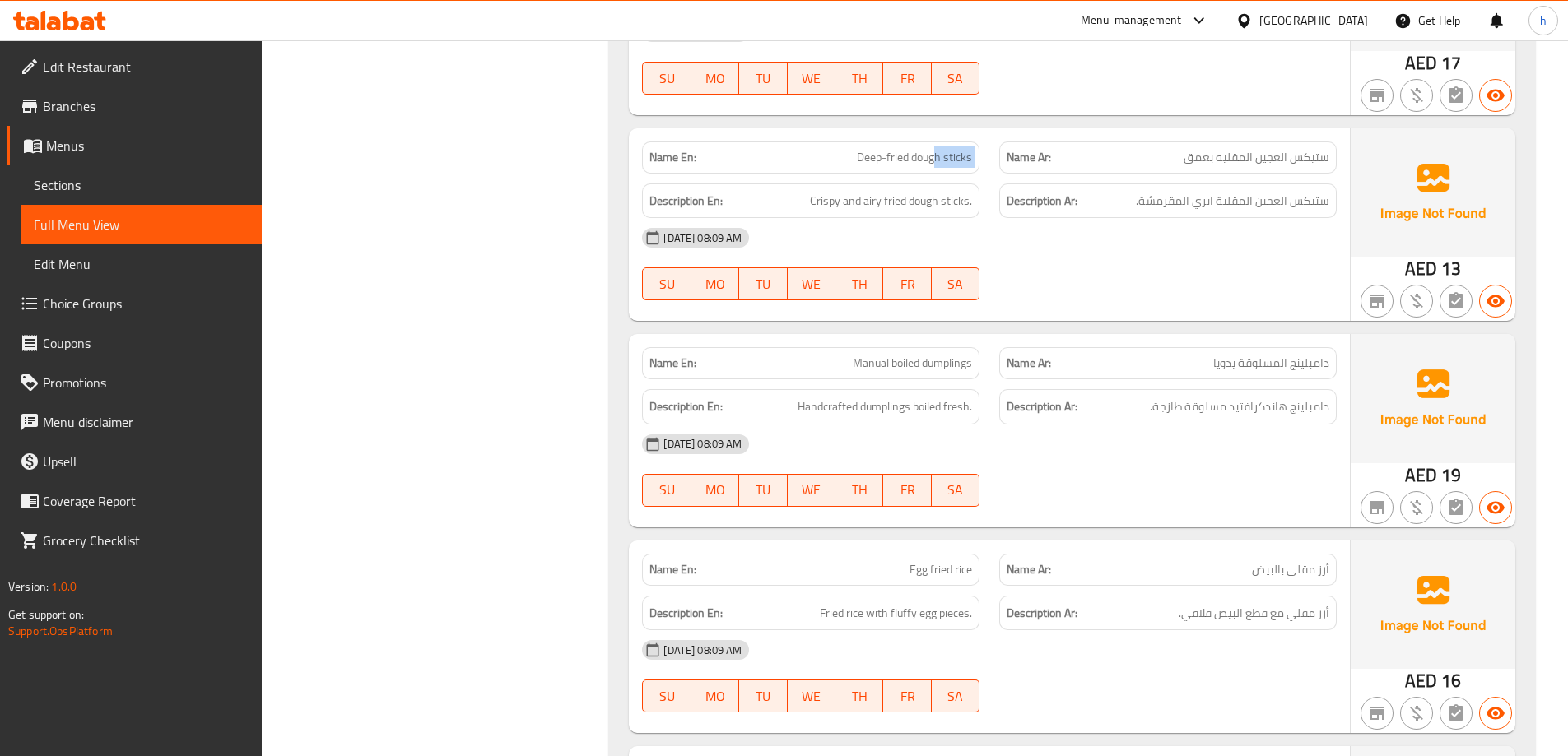
drag, startPoint x: 938, startPoint y: 166, endPoint x: 990, endPoint y: 168, distance: 52.0
drag, startPoint x: 890, startPoint y: 157, endPoint x: 849, endPoint y: 158, distance: 41.0
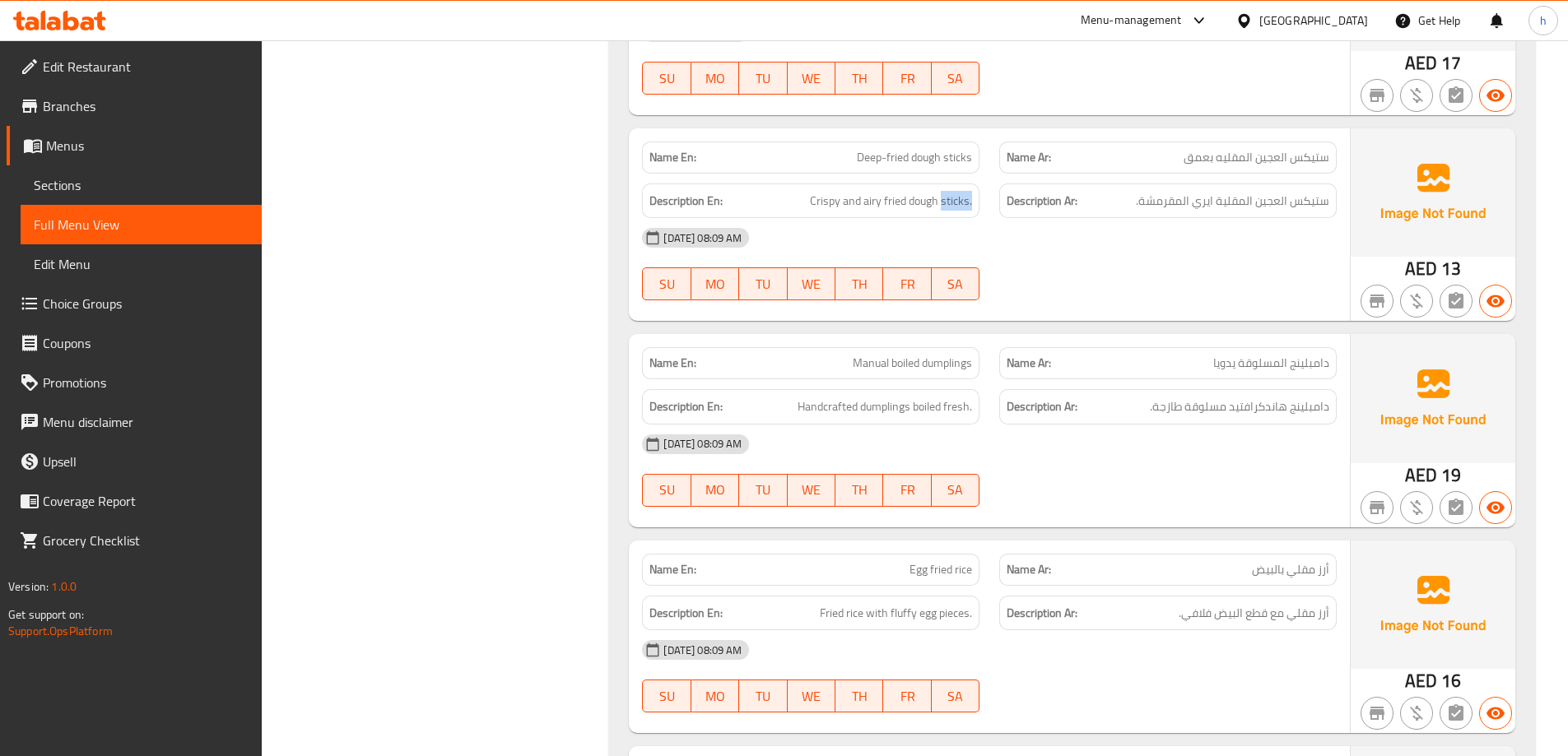
drag, startPoint x: 944, startPoint y: 205, endPoint x: 978, endPoint y: 207, distance: 34.1
drag, startPoint x: 922, startPoint y: 204, endPoint x: 953, endPoint y: 204, distance: 31.0
click at [953, 204] on span "Crispy and airy fried dough sticks." at bounding box center [891, 201] width 162 height 20
drag, startPoint x: 871, startPoint y: 201, endPoint x: 891, endPoint y: 200, distance: 20.0
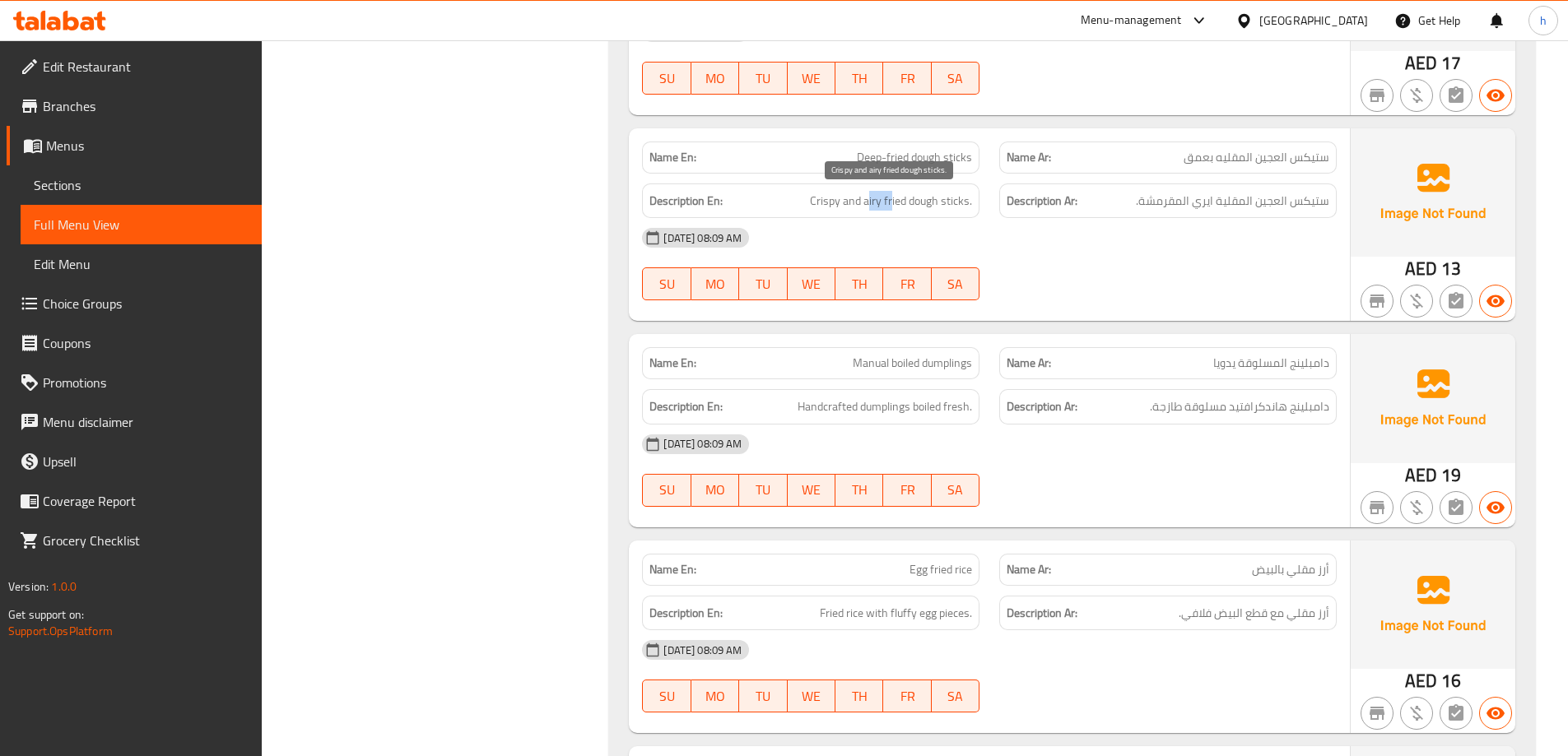
click at [891, 200] on span "Crispy and airy fried dough sticks." at bounding box center [891, 201] width 162 height 20
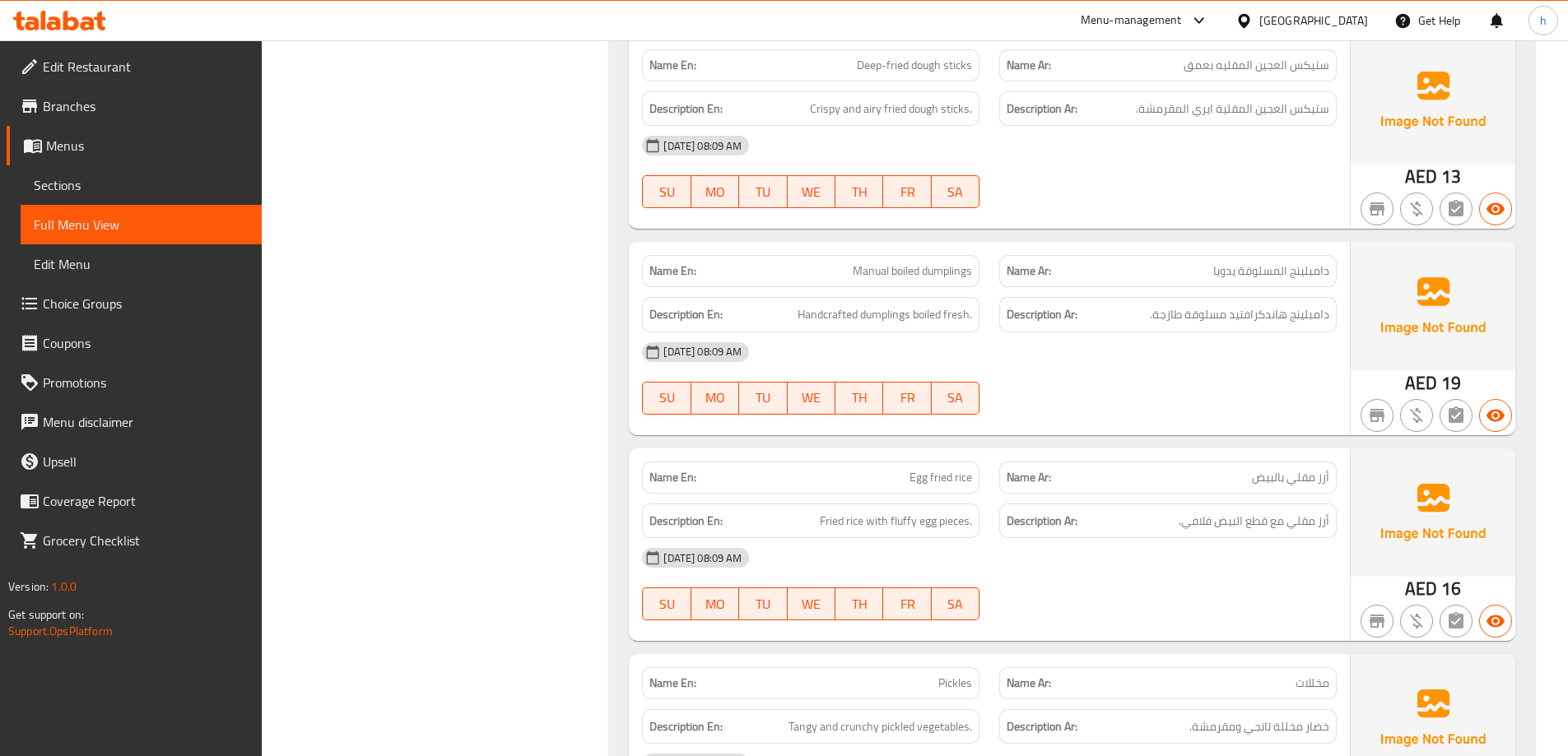
scroll to position [5057, 0]
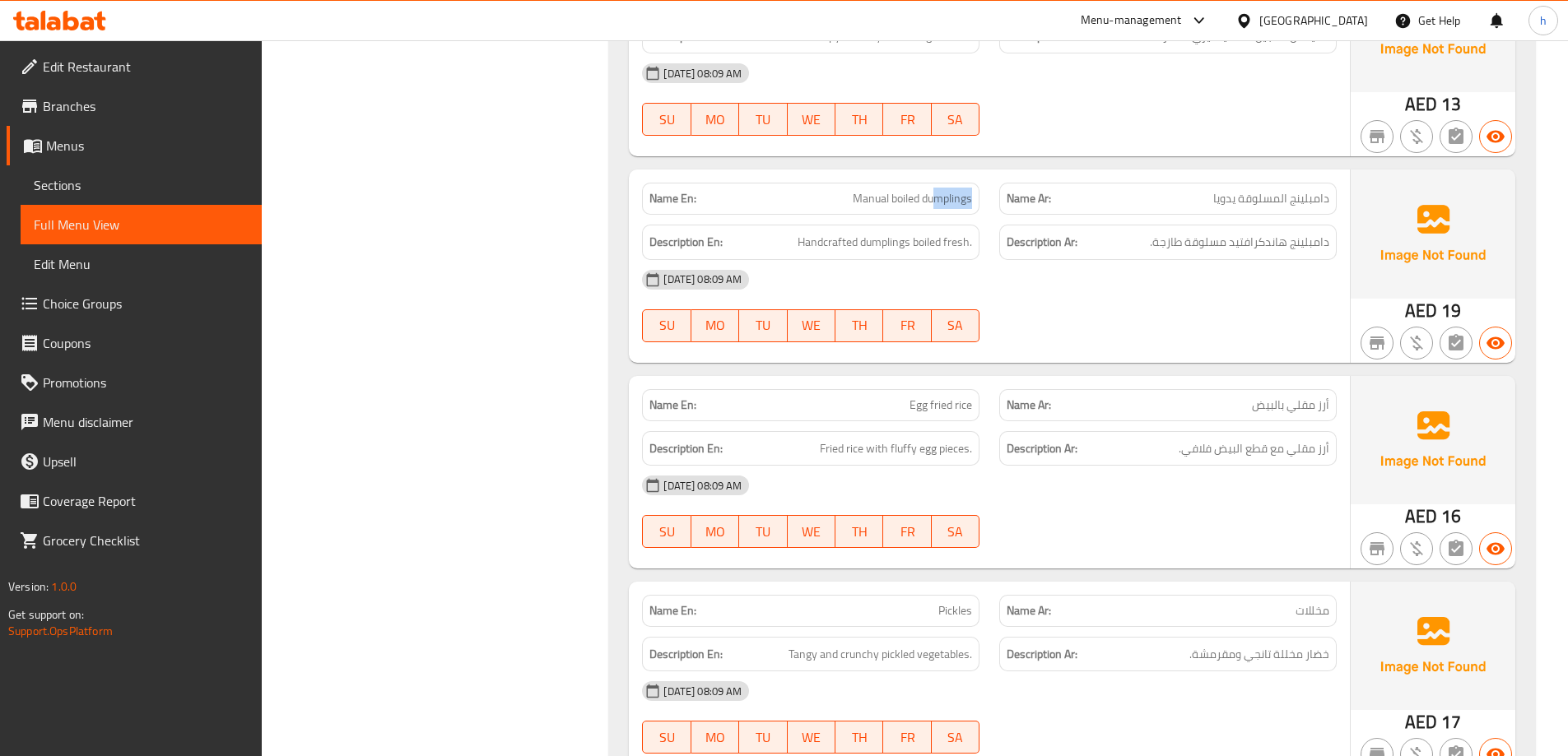
drag, startPoint x: 936, startPoint y: 204, endPoint x: 976, endPoint y: 203, distance: 40.0
drag, startPoint x: 898, startPoint y: 196, endPoint x: 848, endPoint y: 194, distance: 50.0
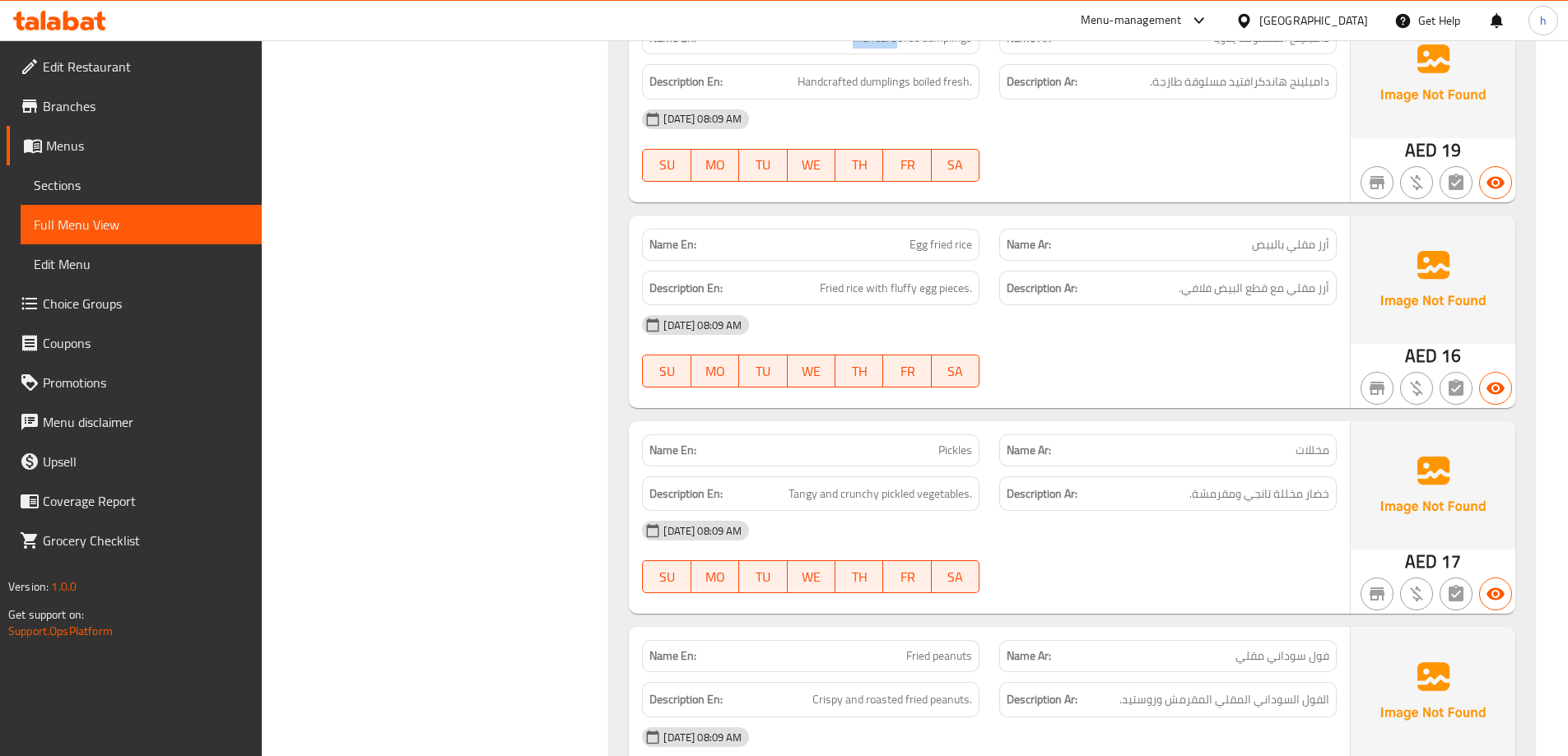
scroll to position [5222, 0]
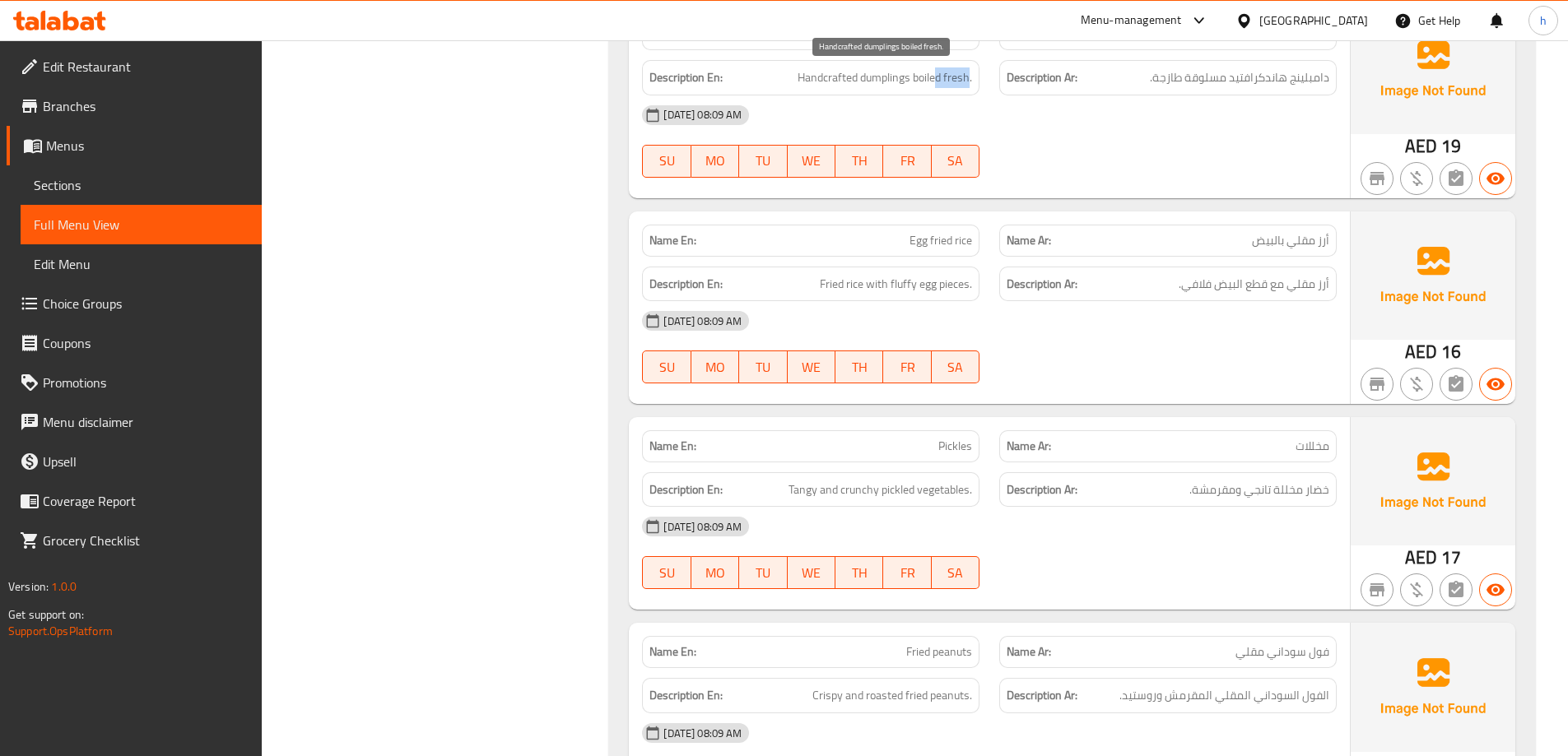
drag
click at [971, 77] on span "Handcrafted dumplings boiled fresh." at bounding box center [885, 77] width 174 height 20
click at [899, 72] on span "Handcrafted dumplings boiled fresh." at bounding box center [885, 77] width 174 height 20
click at [798, 75] on span "Handcrafted dumplings boiled fresh." at bounding box center [885, 77] width 174 height 20
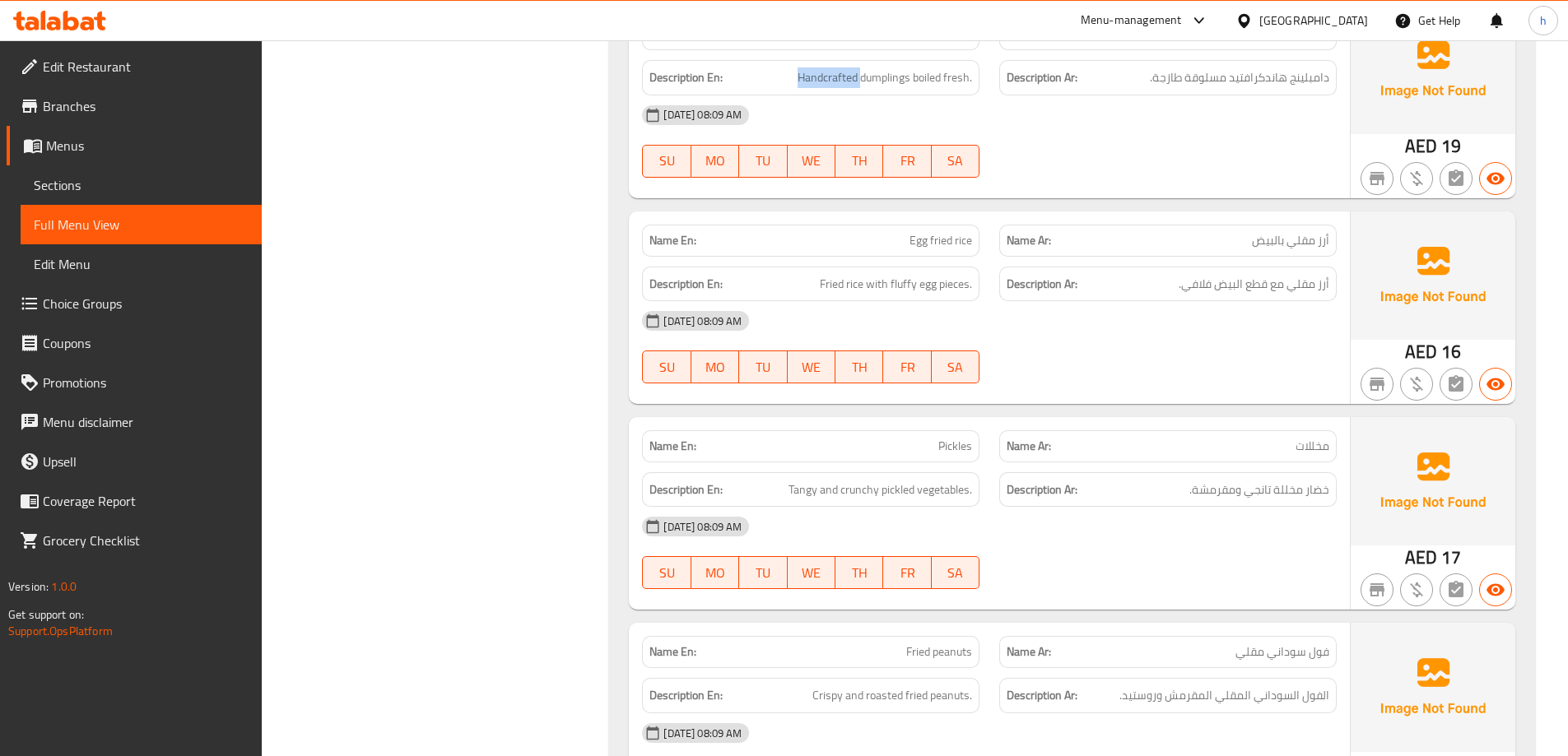
scroll to position [5304, 0]
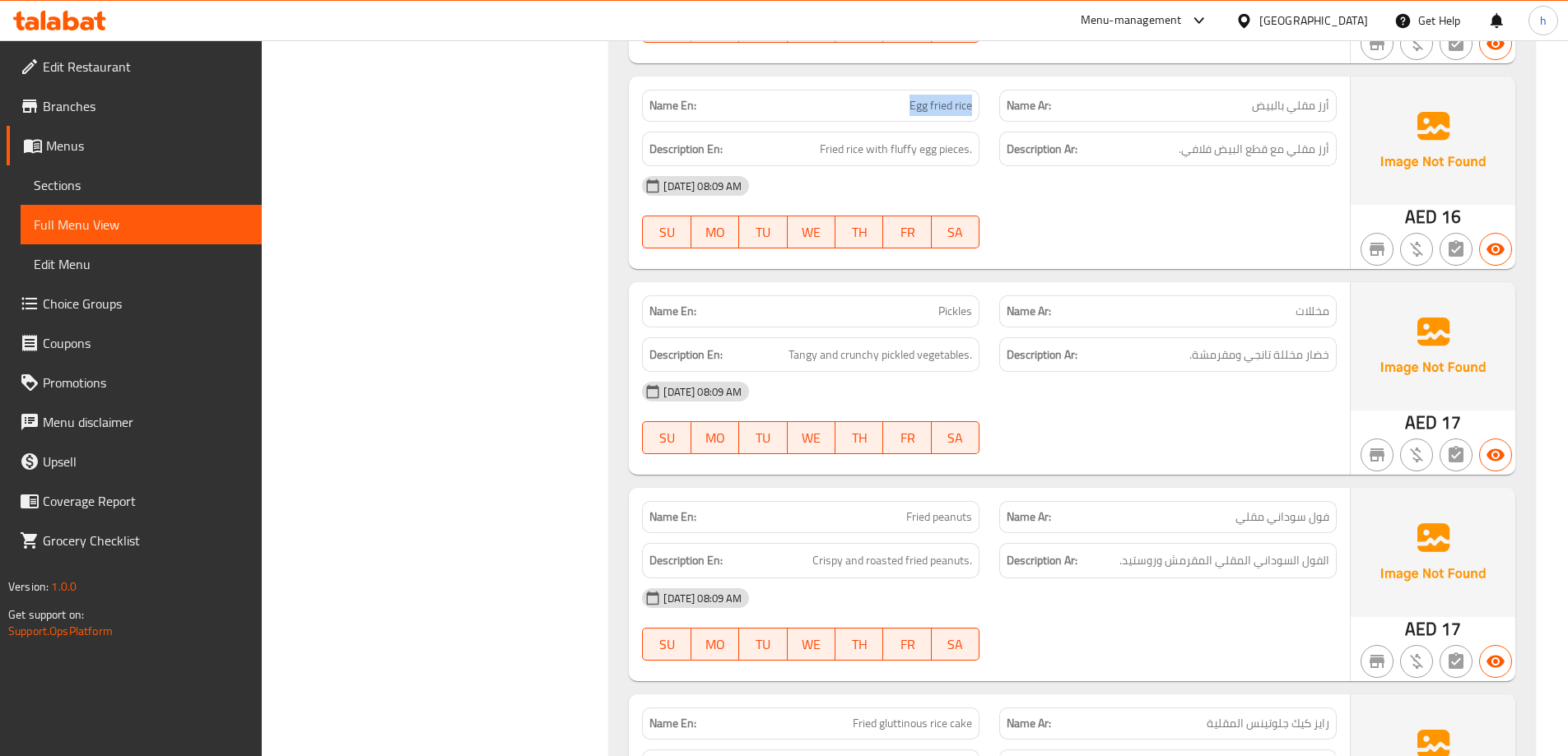
scroll to position [5386, 0]
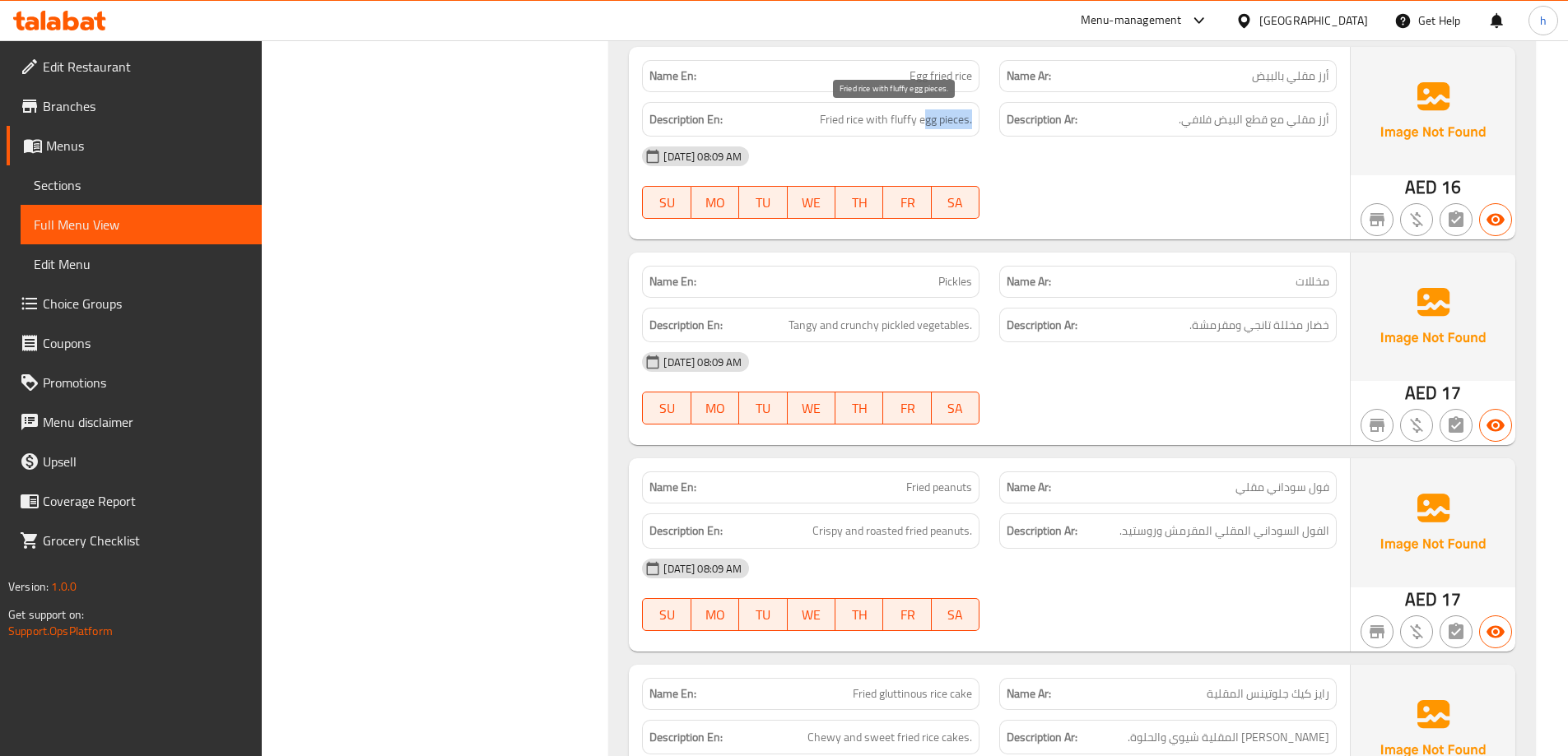
click at [1288, 128] on span "أرز مقلي مع قطع البيض فلافي." at bounding box center [1254, 119] width 151 height 20
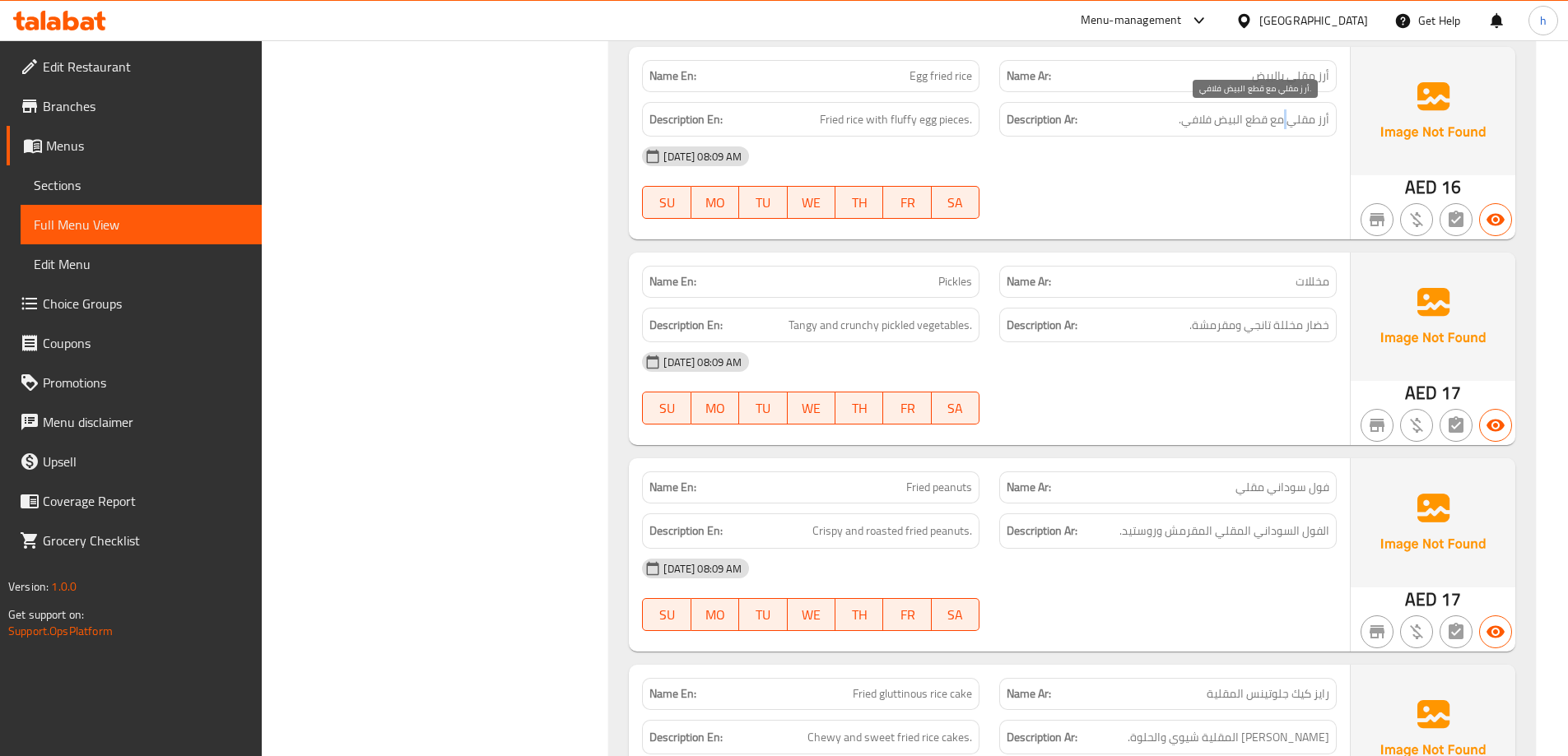
click at [1288, 128] on span "أرز مقلي مع قطع البيض فلافي." at bounding box center [1254, 119] width 151 height 20
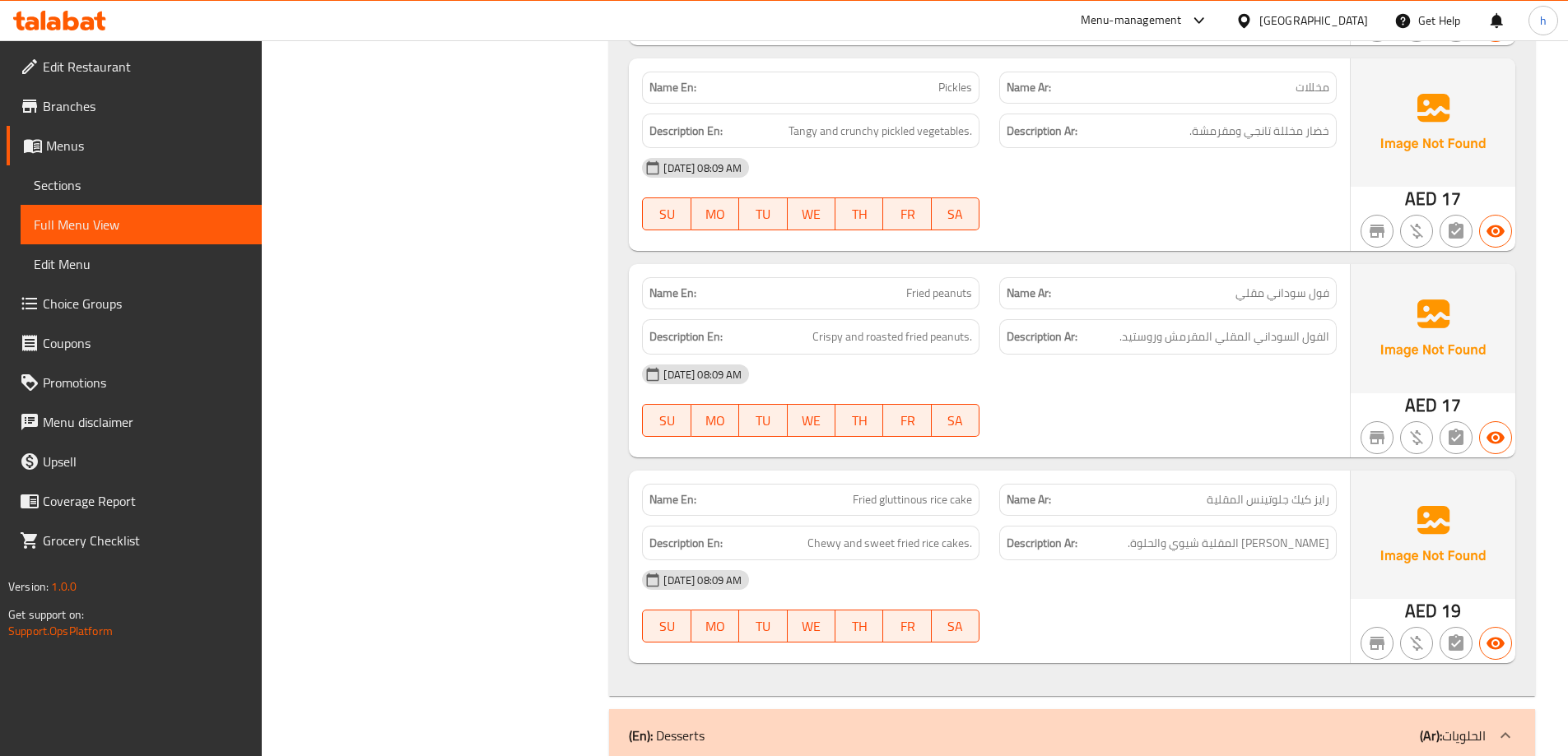
scroll to position [5550, 0]
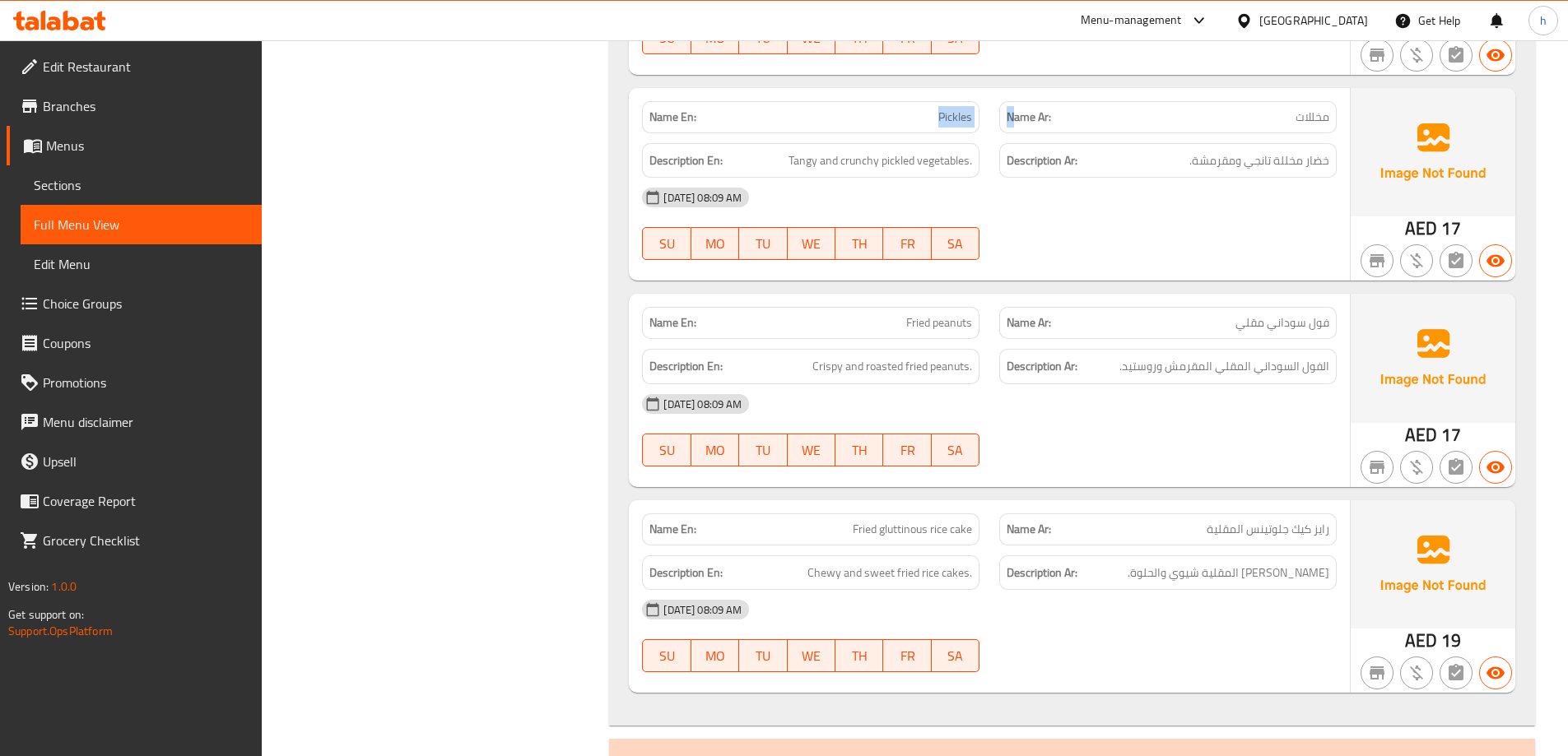
click at [1205, 151] on span "خضار مخللة تانجي ومقرمشة." at bounding box center [1260, 161] width 140 height 20
click at [847, 165] on span "Tangy and crunchy pickled vegetables." at bounding box center [880, 161] width 183 height 20
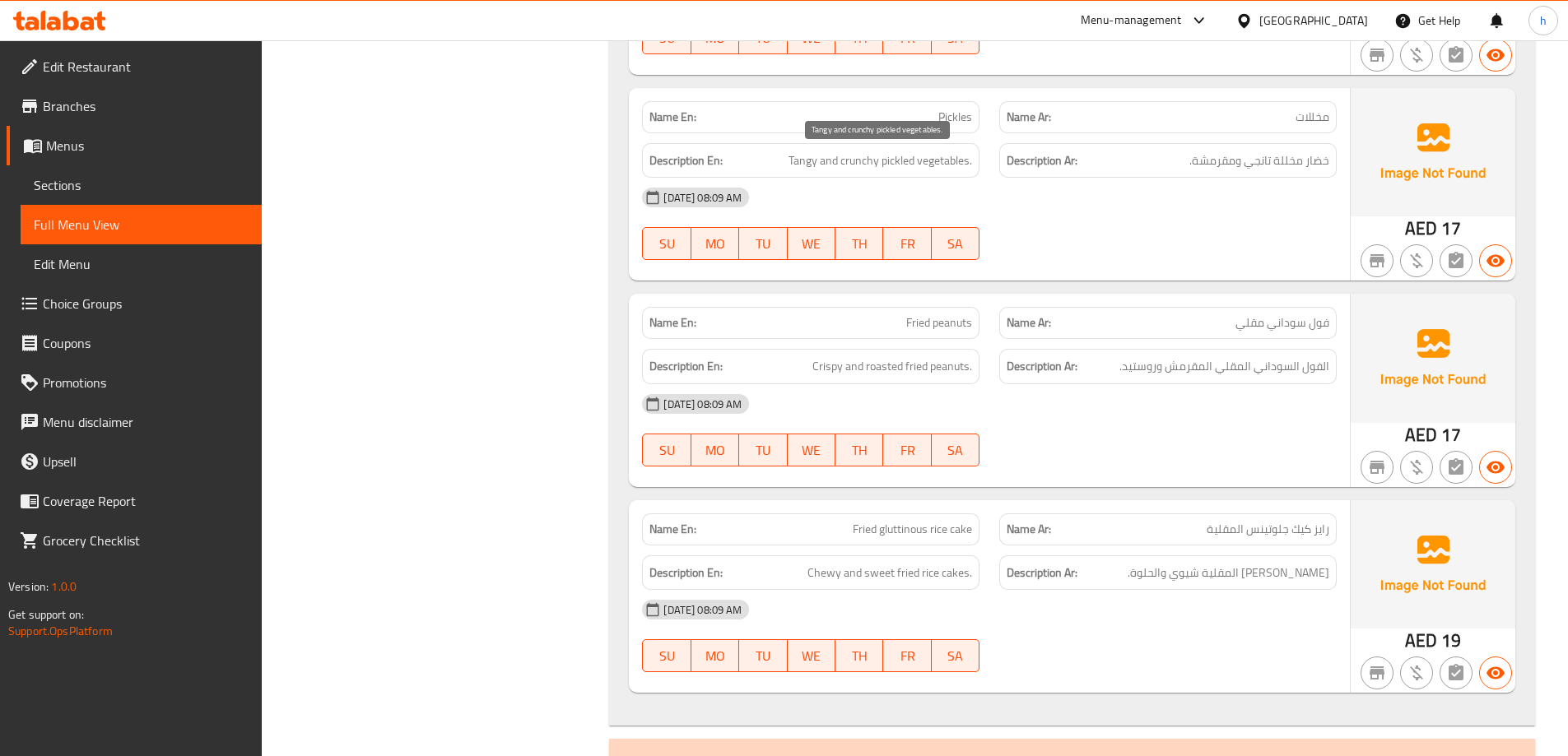
click at [812, 158] on span "Tangy and crunchy pickled vegetables." at bounding box center [880, 161] width 183 height 20
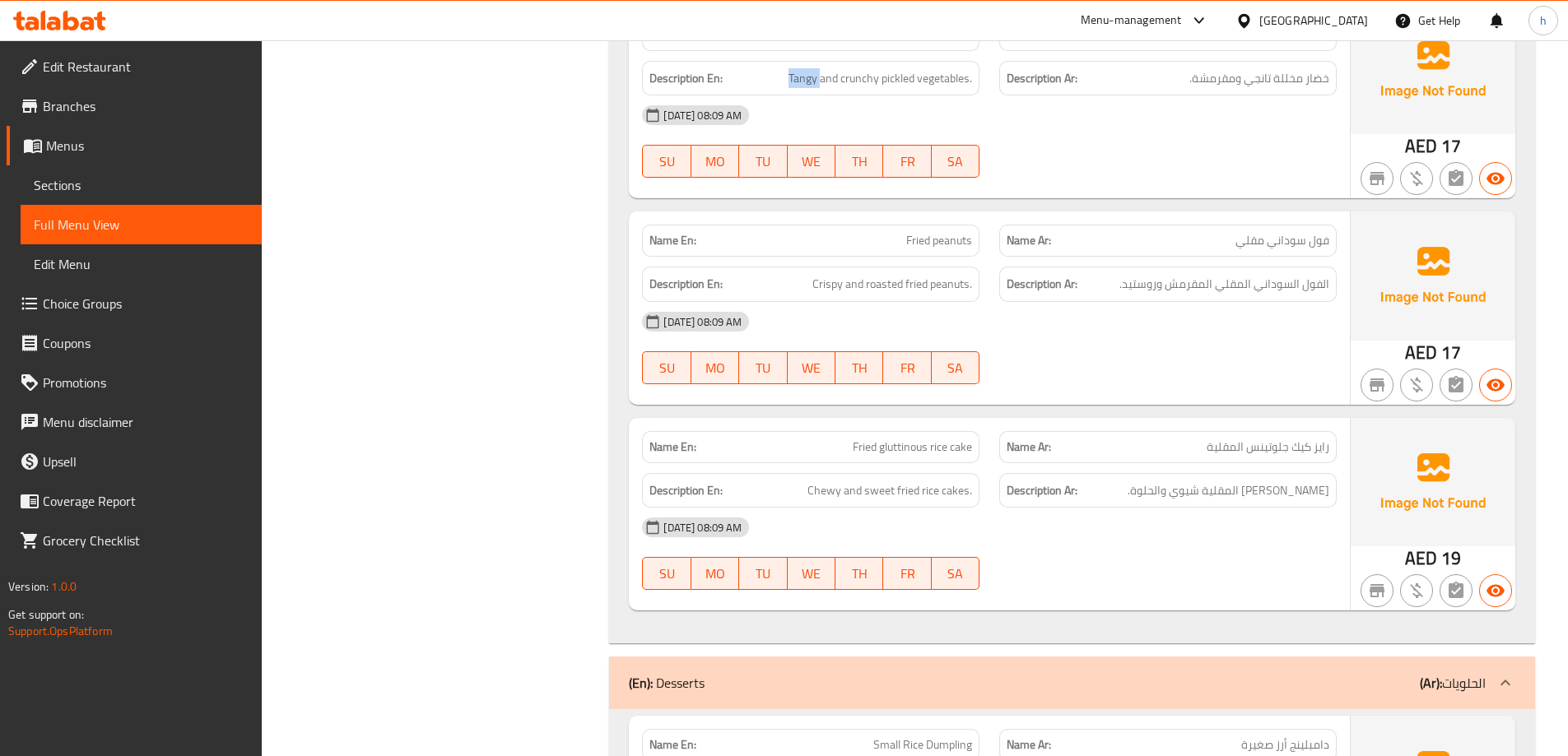
scroll to position [5715, 0]
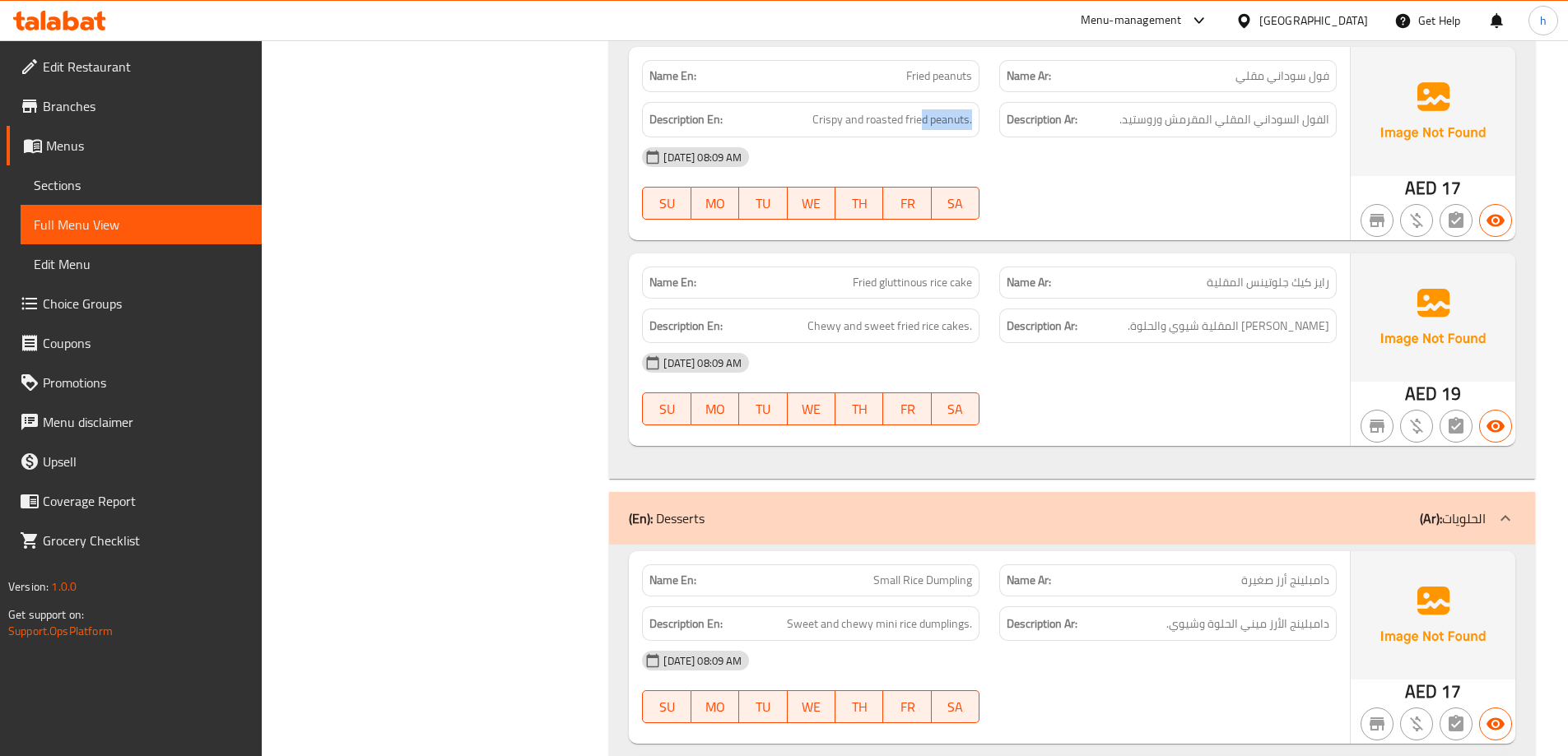
click at [937, 119] on span "Crispy and roasted fried peanuts." at bounding box center [893, 119] width 160 height 20
click at [891, 122] on span "Crispy and roasted fried peanuts." at bounding box center [893, 119] width 160 height 20
click at [863, 123] on span "Crispy and roasted fried peanuts." at bounding box center [893, 119] width 160 height 20
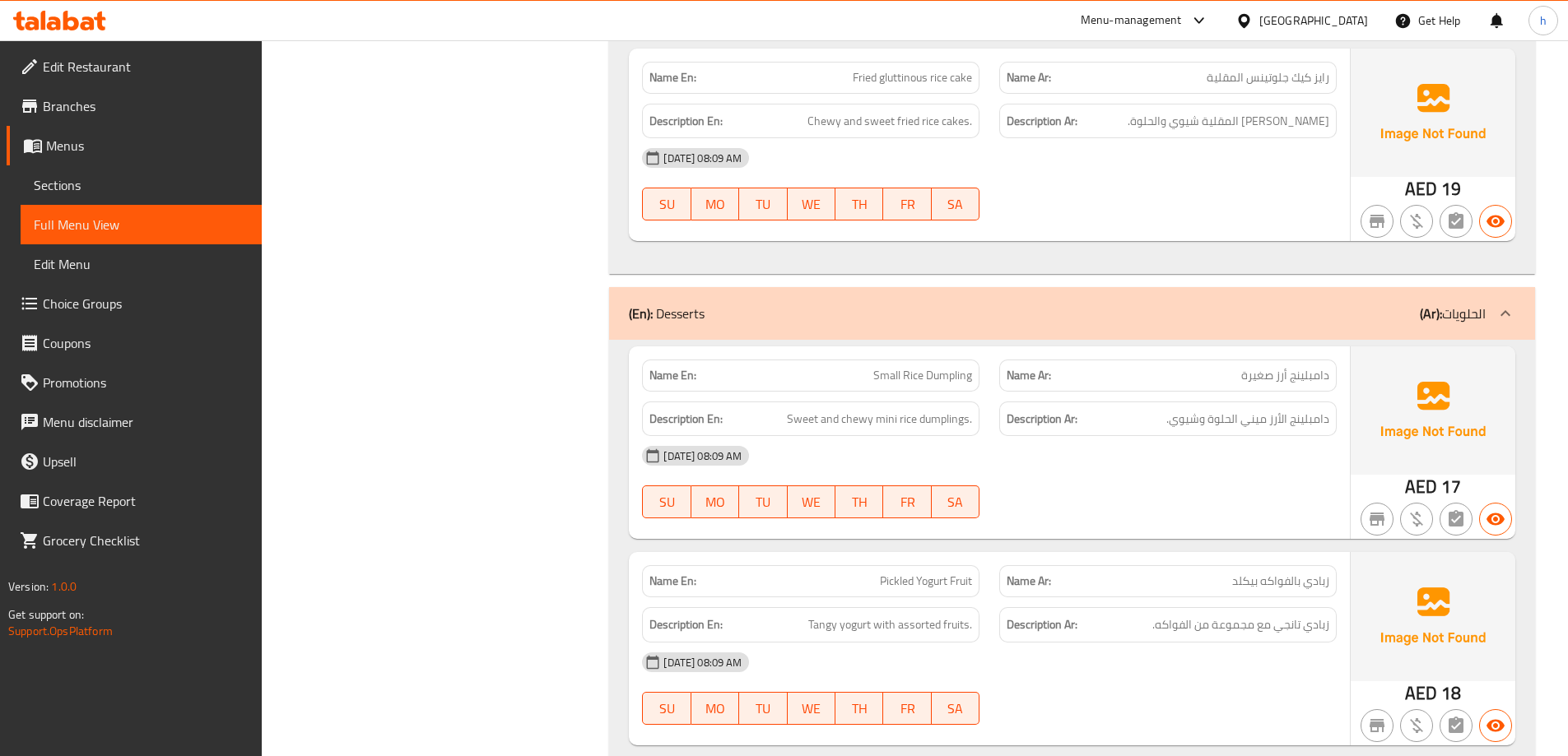
scroll to position [5962, 0]
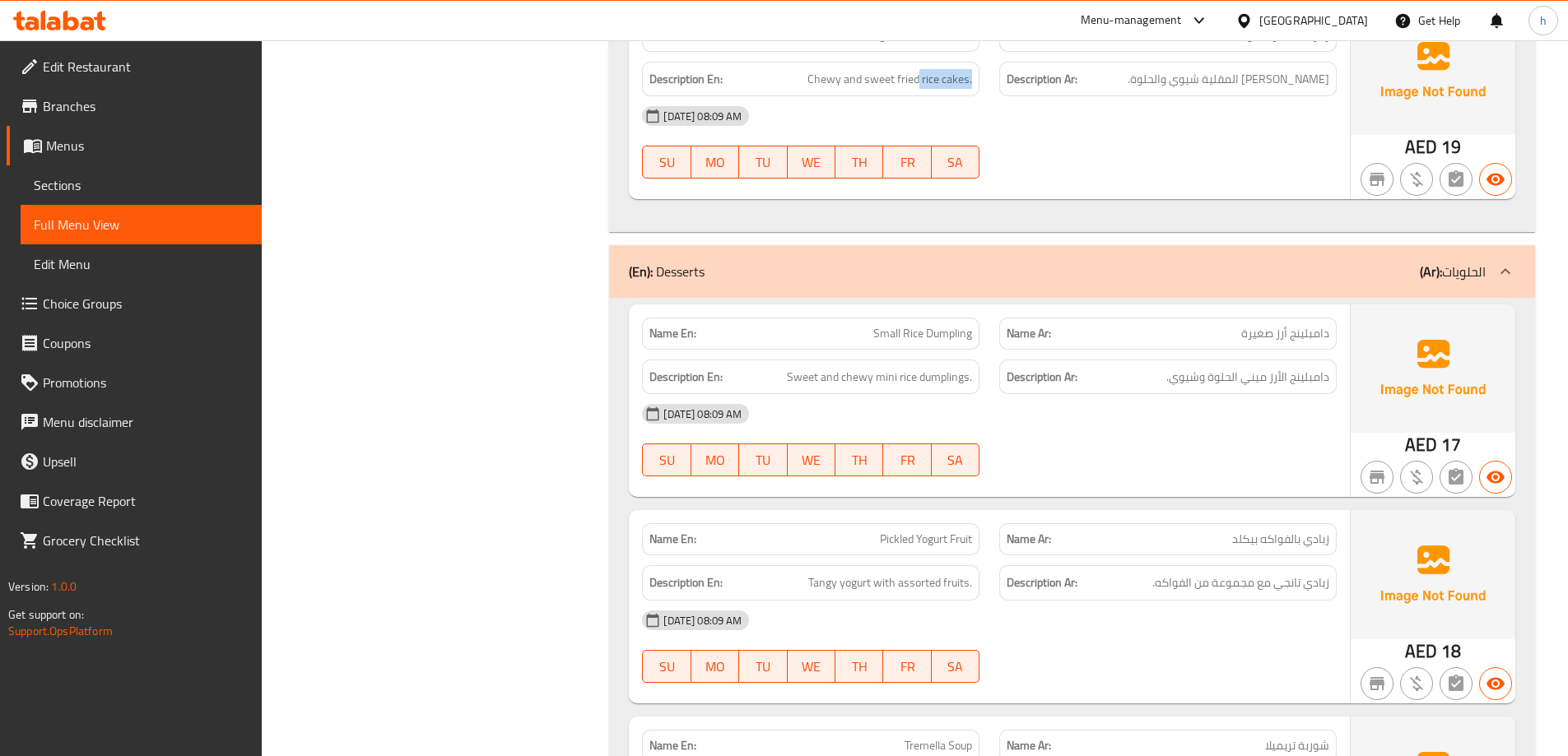
drag, startPoint x: 892, startPoint y: 80, endPoint x: 923, endPoint y: 77, distance: 31.1
click at [923, 77] on span "Chewy and sweet fried rice cakes." at bounding box center [890, 79] width 165 height 20
drag, startPoint x: 867, startPoint y: 81, endPoint x: 894, endPoint y: 82, distance: 27.0
click at [894, 82] on span "Chewy and sweet fried rice cakes." at bounding box center [890, 79] width 165 height 20
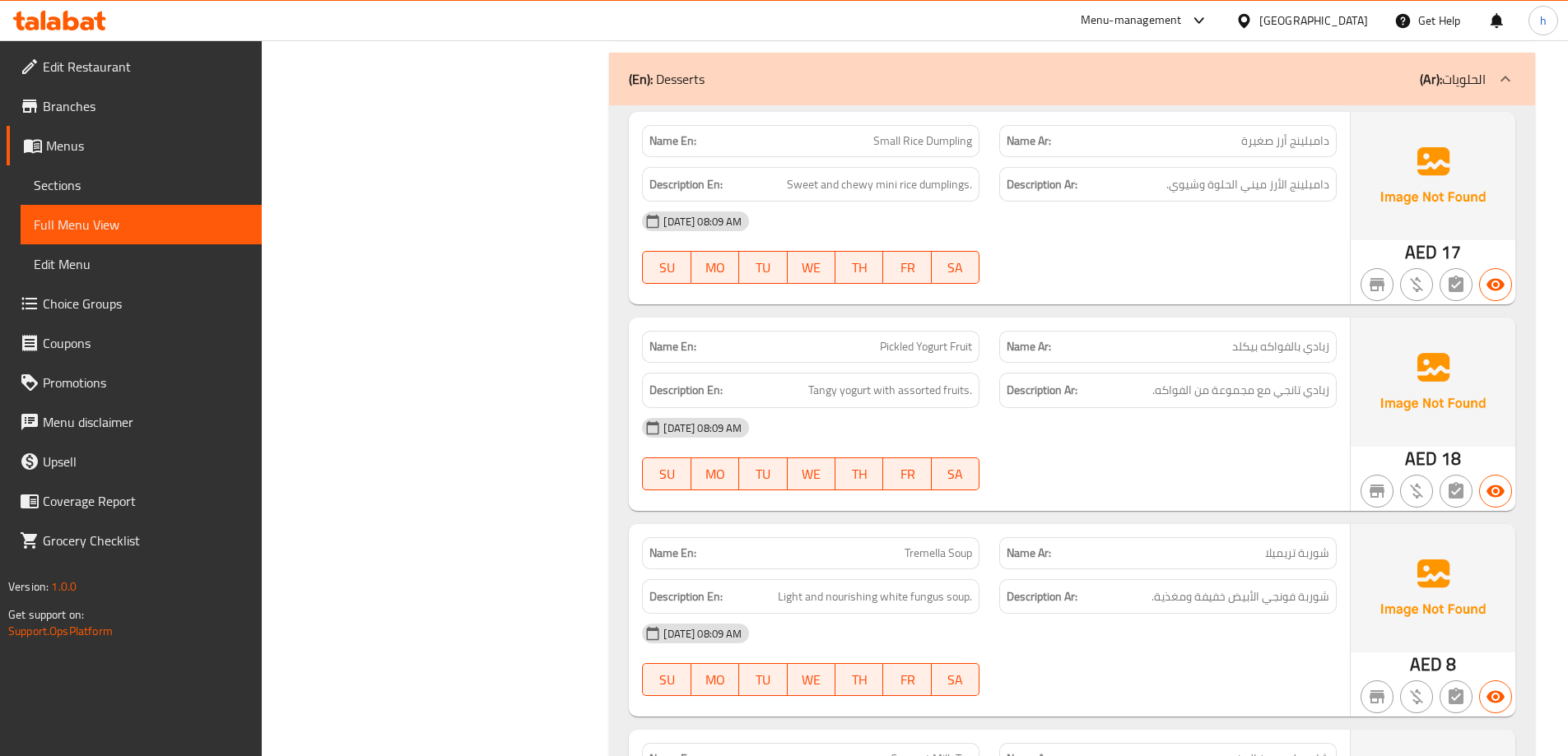
scroll to position [6209, 0]
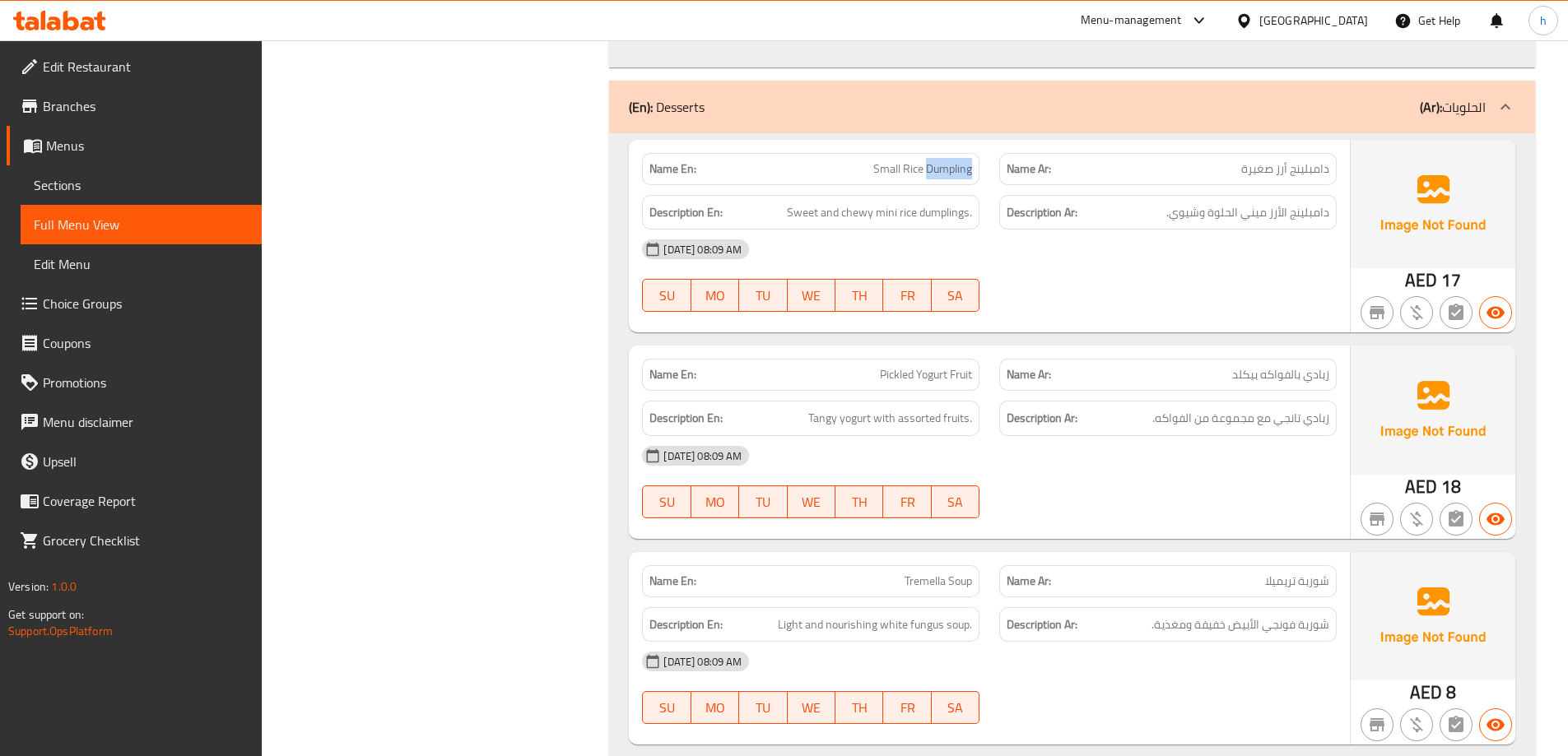
drag, startPoint x: 875, startPoint y: 170, endPoint x: 925, endPoint y: 170, distance: 50.0
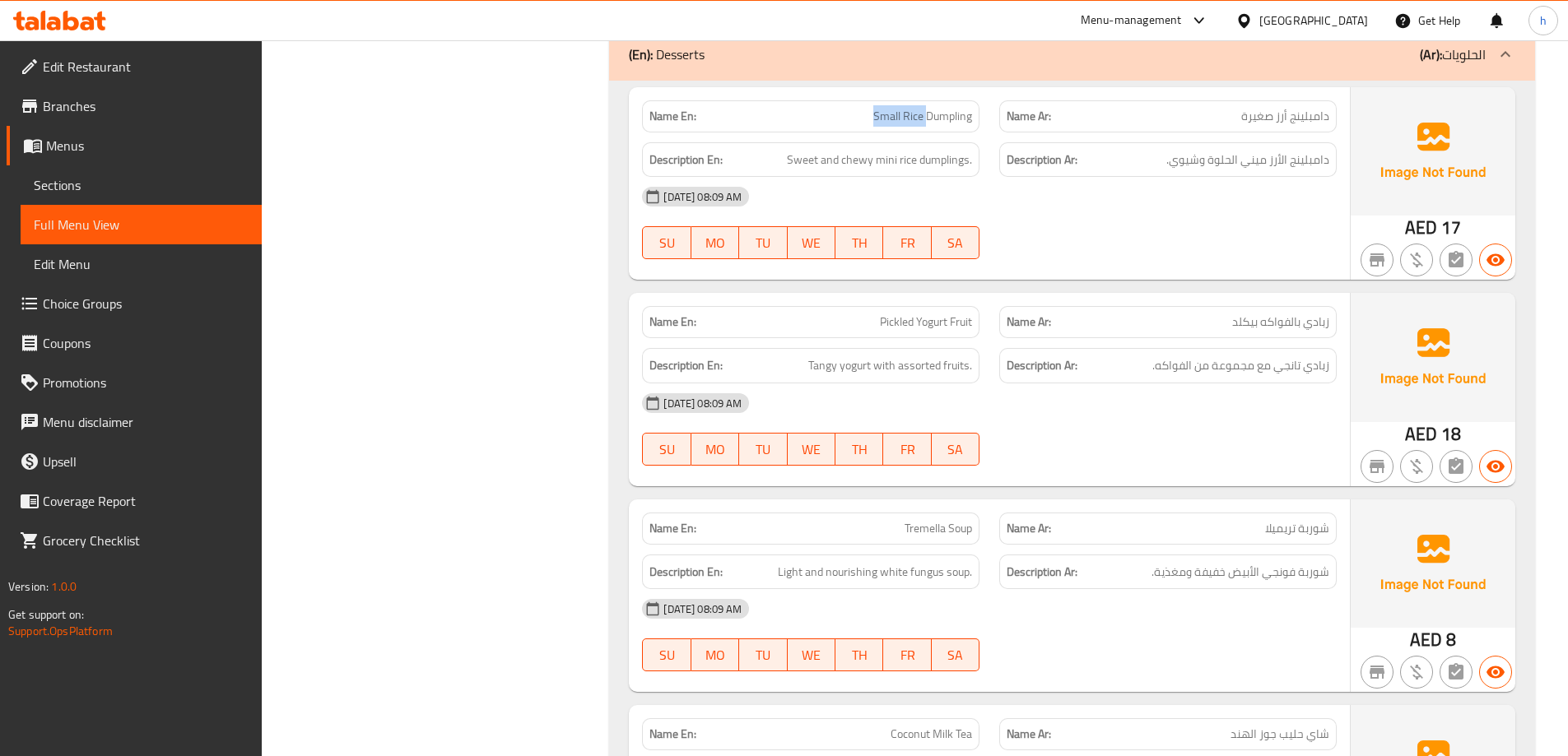
scroll to position [6292, 0]
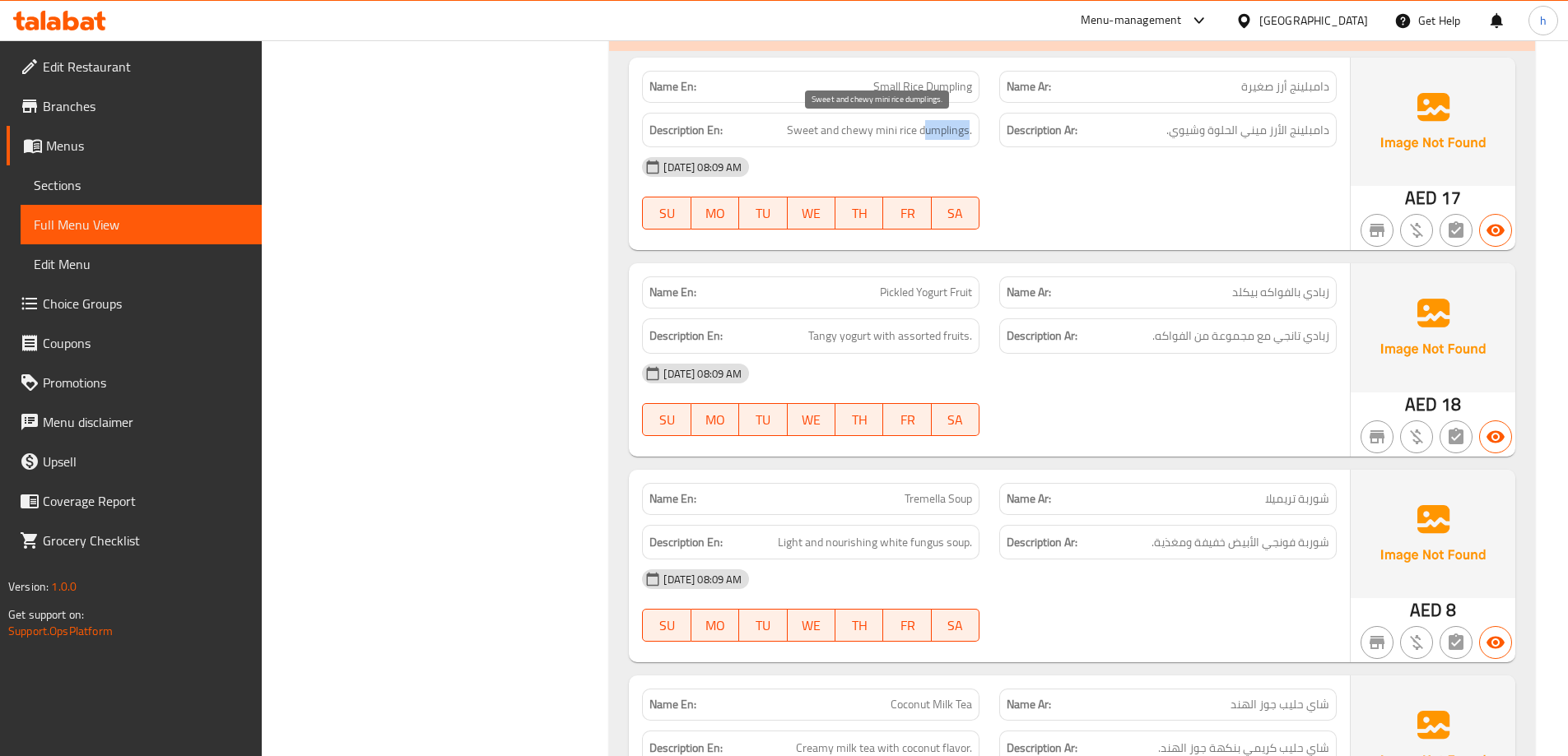
drag, startPoint x: 928, startPoint y: 132, endPoint x: 968, endPoint y: 131, distance: 40.0
click at [968, 131] on span "Sweet and chewy mini rice dumplings." at bounding box center [880, 130] width 185 height 20
drag, startPoint x: 882, startPoint y: 131, endPoint x: 936, endPoint y: 132, distance: 54.0
click at [936, 132] on span "Sweet and chewy mini rice dumplings." at bounding box center [880, 130] width 185 height 20
click at [904, 135] on span "Sweet and chewy mini rice dumplings." at bounding box center [880, 130] width 185 height 20
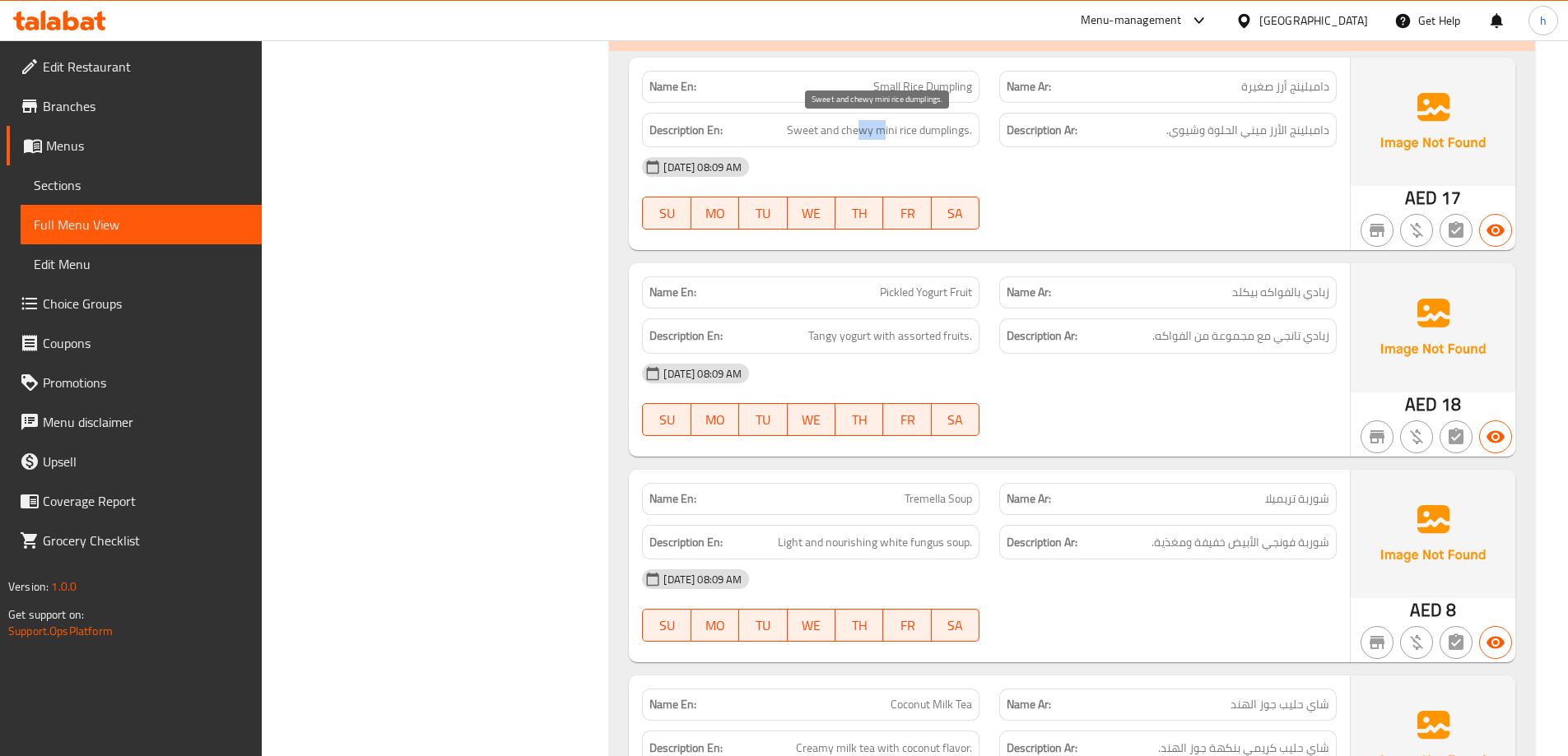
drag, startPoint x: 857, startPoint y: 134, endPoint x: 882, endPoint y: 133, distance: 25.0
click at [882, 133] on span "Sweet and chewy mini rice dumplings." at bounding box center [880, 130] width 185 height 20
drag, startPoint x: 792, startPoint y: 133, endPoint x: 807, endPoint y: 132, distance: 15.0
click at [801, 132] on span "Sweet and chewy mini rice dumplings." at bounding box center [880, 130] width 185 height 20
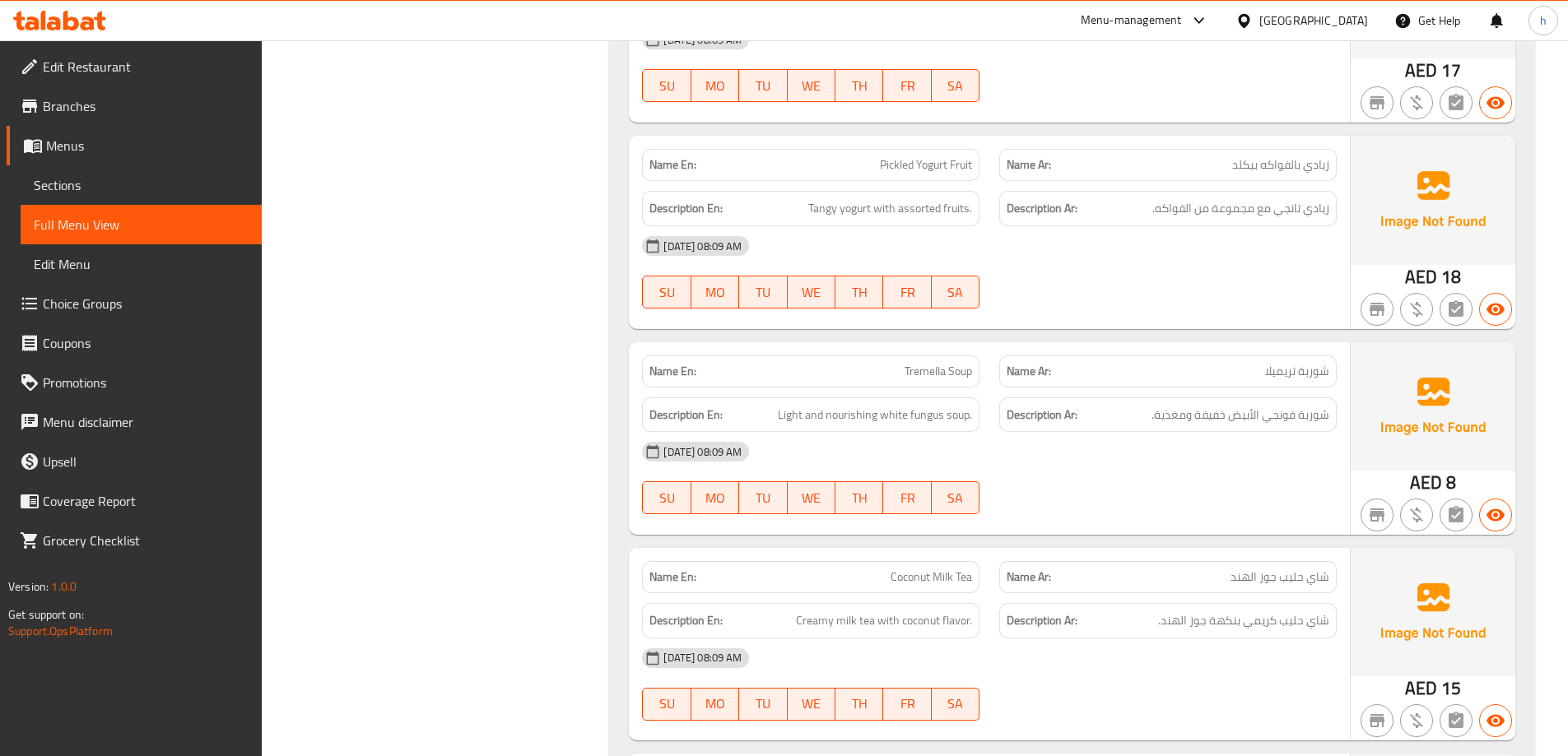
scroll to position [6456, 0]
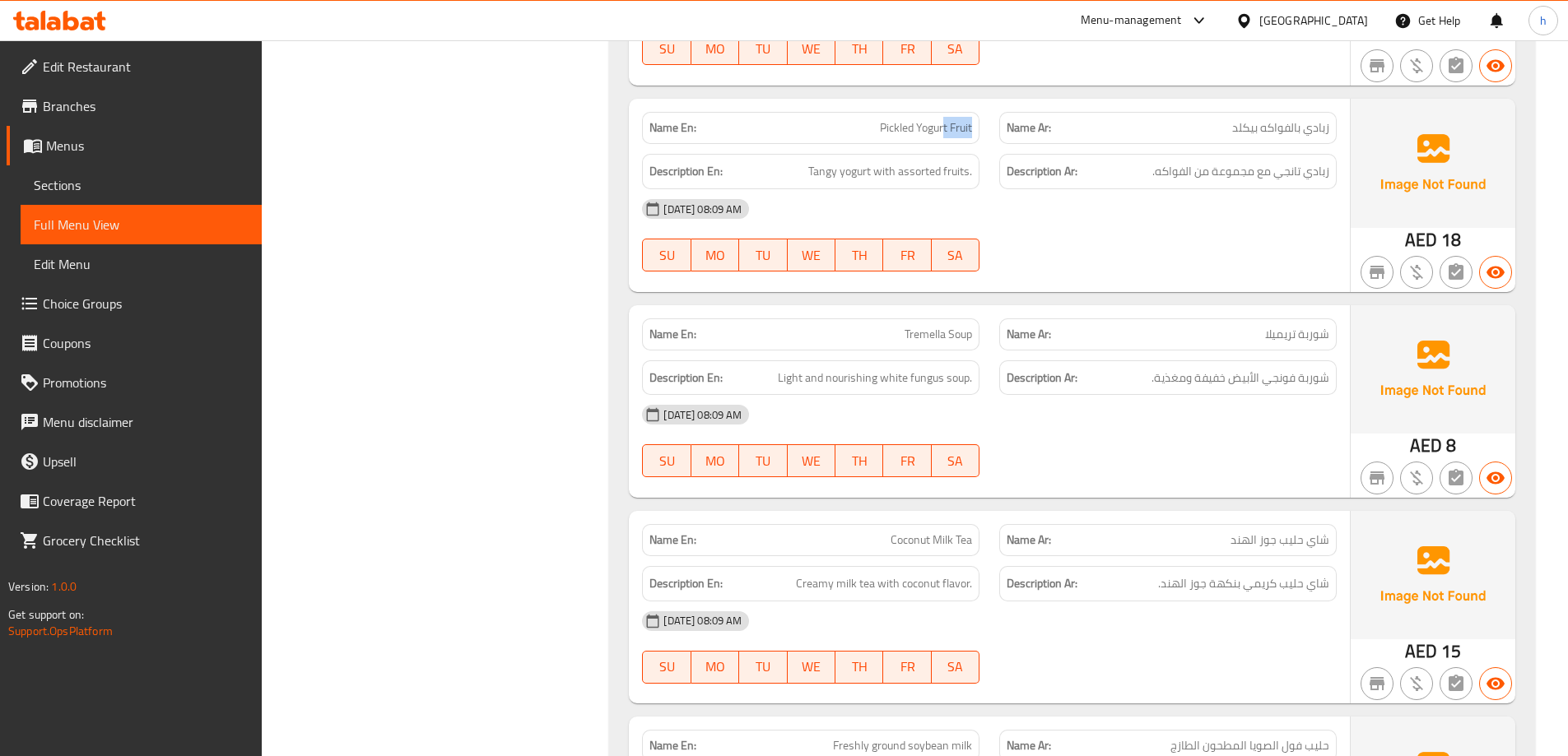
drag, startPoint x: 943, startPoint y: 131, endPoint x: 967, endPoint y: 132, distance: 24.0
drag, startPoint x: 896, startPoint y: 129, endPoint x: 951, endPoint y: 129, distance: 55.0
drag, startPoint x: 937, startPoint y: 172, endPoint x: 985, endPoint y: 173, distance: 48.0
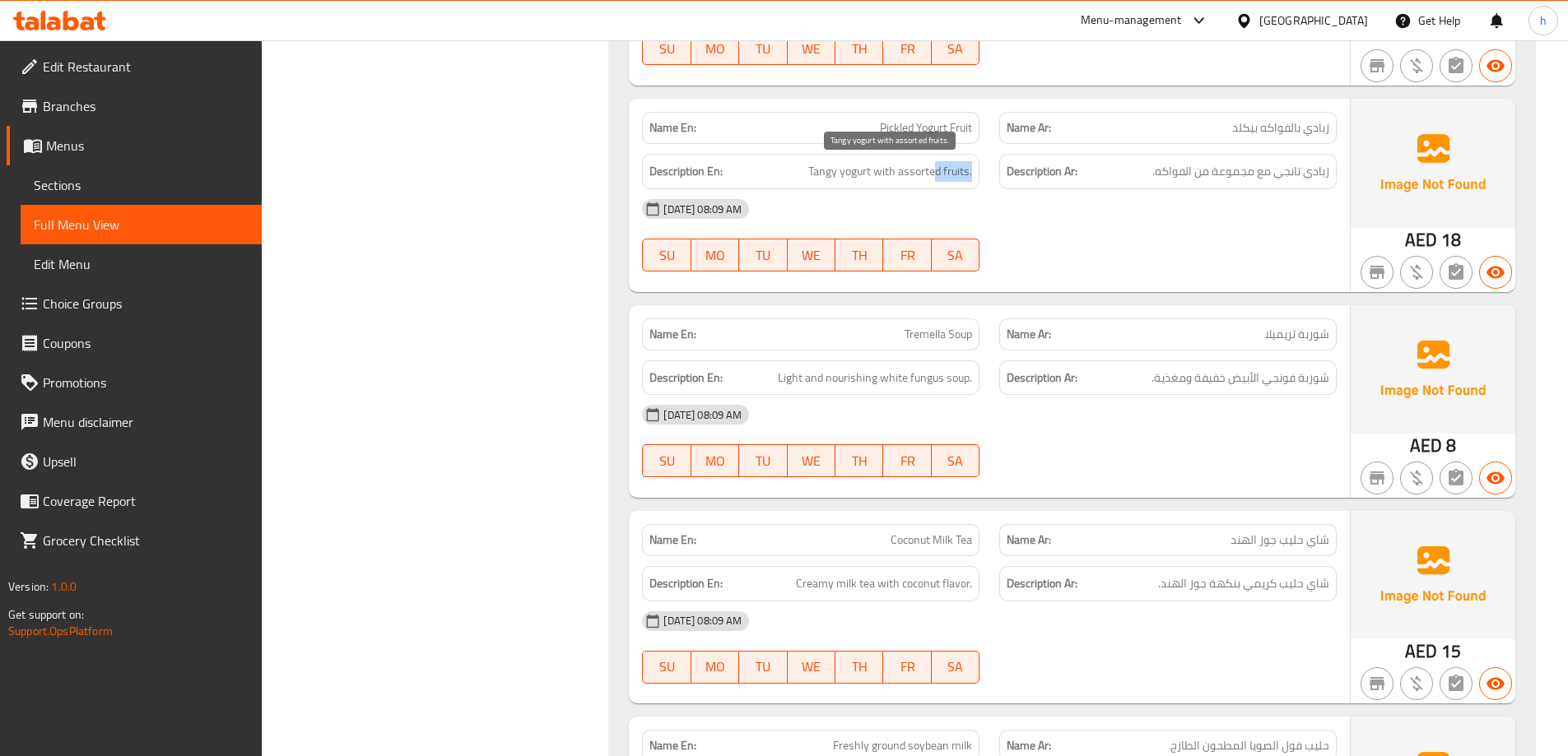
drag, startPoint x: 932, startPoint y: 177, endPoint x: 966, endPoint y: 175, distance: 34.1
click at [966, 175] on span "Tangy yogurt with assorted fruits." at bounding box center [890, 171] width 164 height 20
click at [946, 173] on span "Tangy yogurt with assorted fruits." at bounding box center [890, 171] width 164 height 20
drag, startPoint x: 855, startPoint y: 167, endPoint x: 901, endPoint y: 167, distance: 46.0
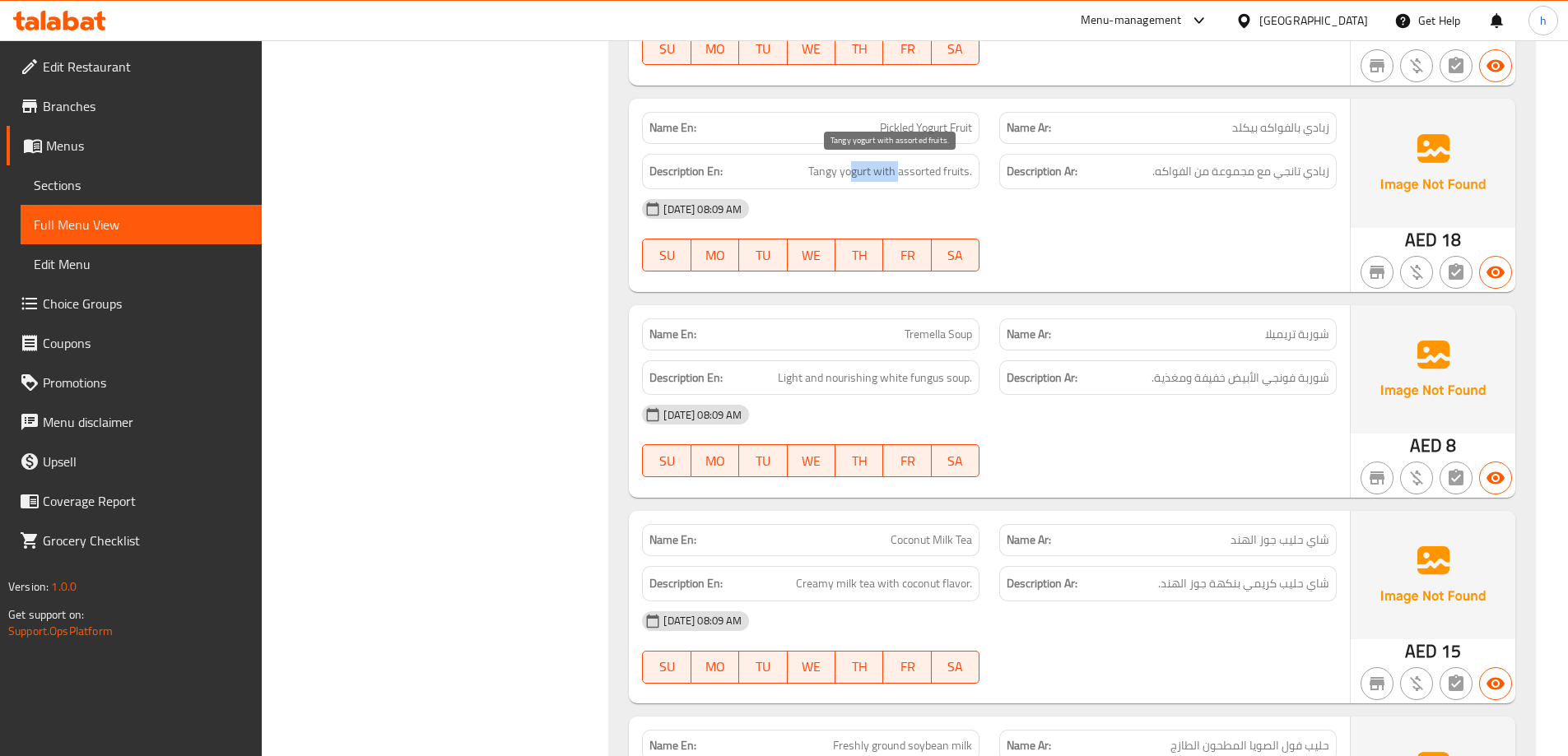
click at [901, 167] on span "Tangy yogurt with assorted fruits." at bounding box center [890, 171] width 164 height 20
drag, startPoint x: 828, startPoint y: 172, endPoint x: 861, endPoint y: 171, distance: 33.0
click at [861, 171] on span "Tangy yogurt with assorted fruits." at bounding box center [890, 171] width 164 height 20
click at [820, 168] on span "Tangy yogurt with assorted fruits." at bounding box center [890, 171] width 164 height 20
drag, startPoint x: 867, startPoint y: 167, endPoint x: 1027, endPoint y: 172, distance: 160.1
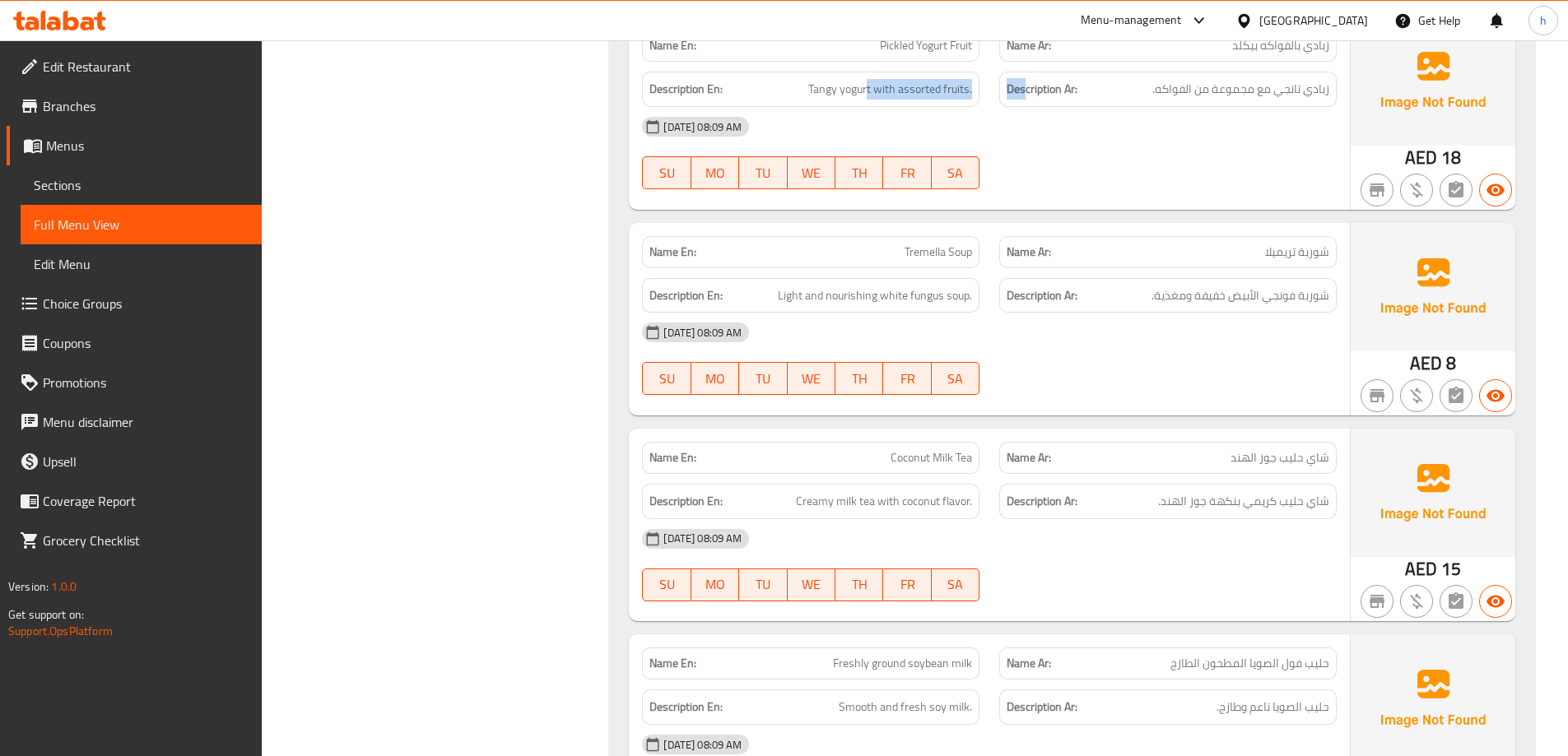
scroll to position [6621, 0]
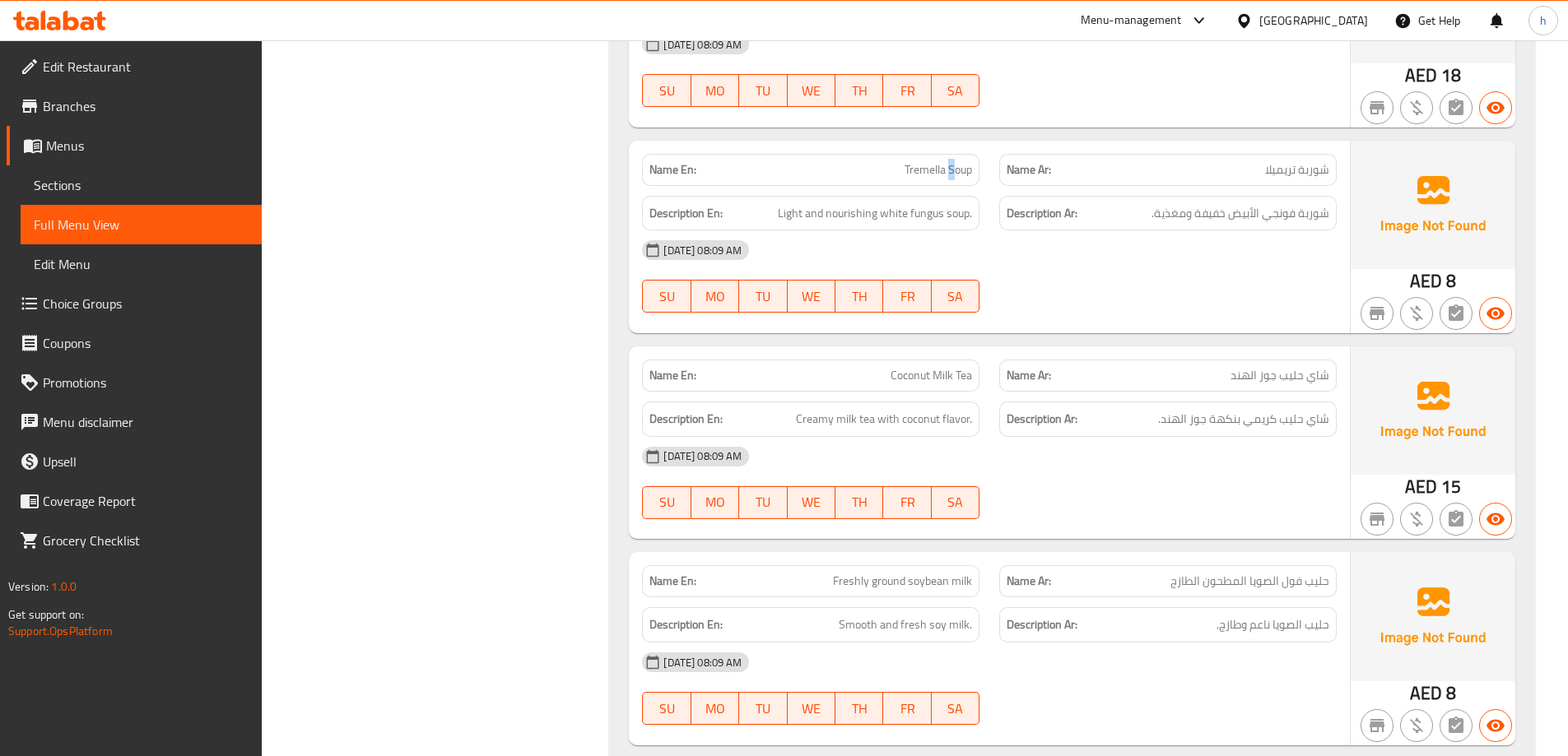
drag, startPoint x: 950, startPoint y: 175, endPoint x: 968, endPoint y: 173, distance: 18.1
drag, startPoint x: 909, startPoint y: 174, endPoint x: 963, endPoint y: 176, distance: 54.0
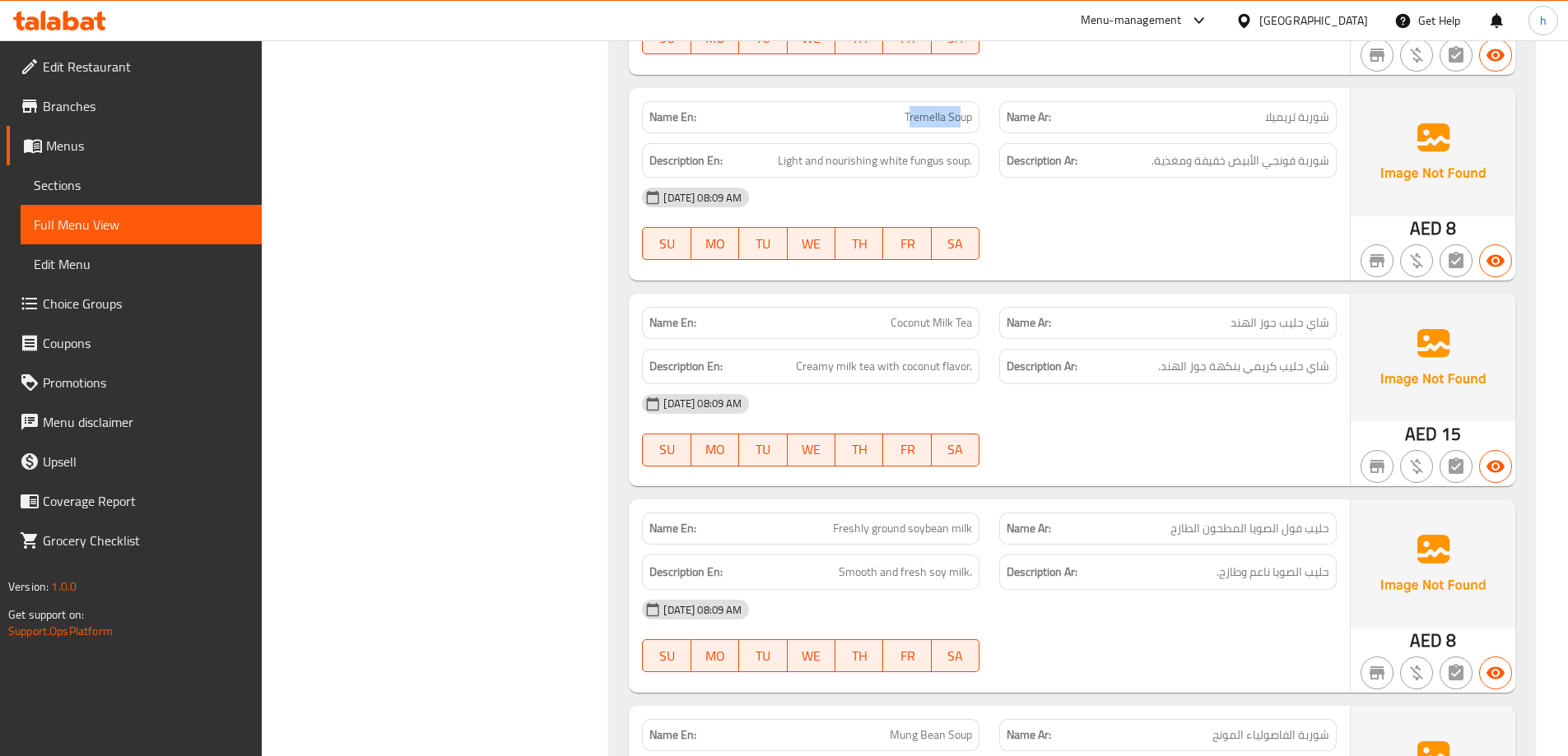
scroll to position [6703, 0]
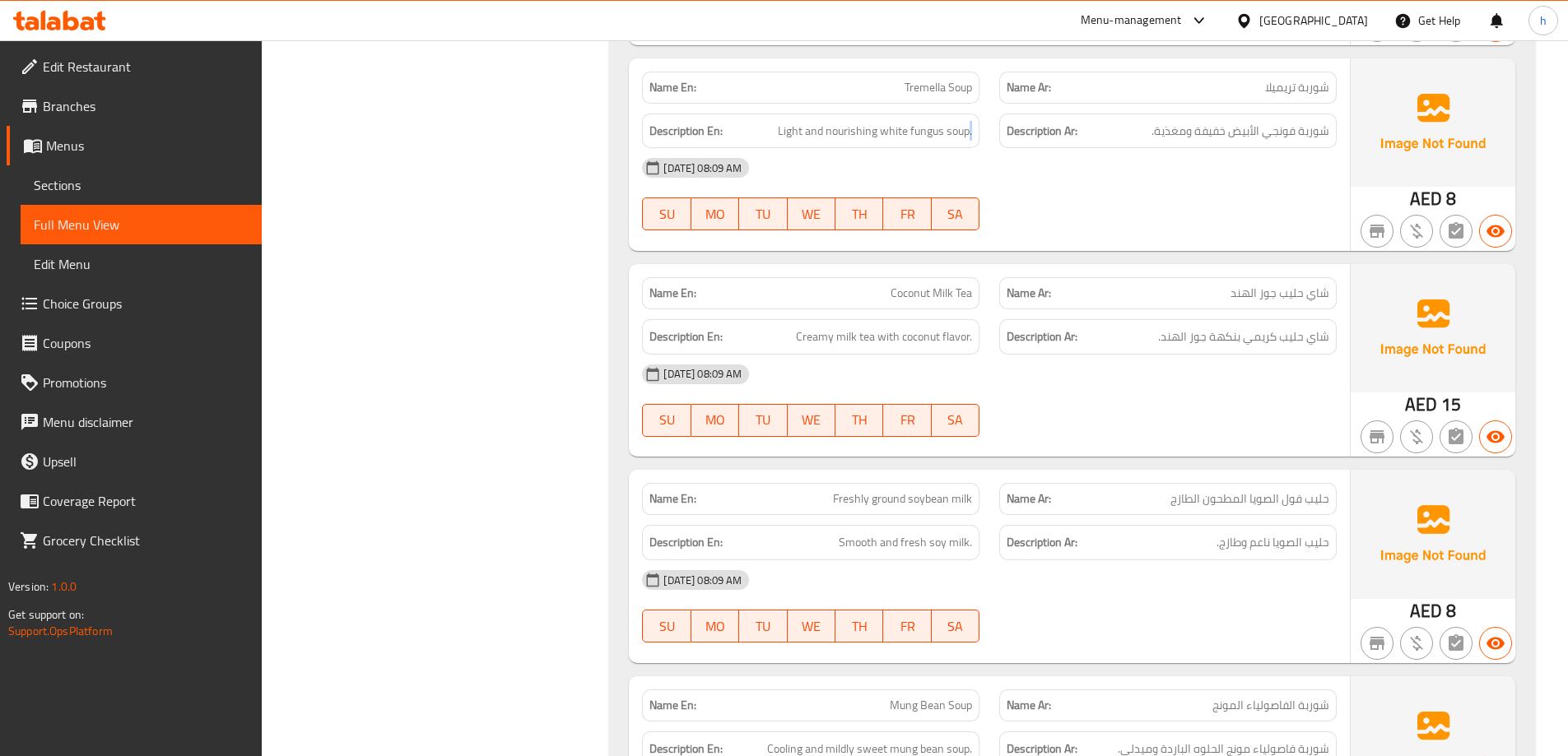
click at [964, 138] on span "Light and nourishing white fungus soup." at bounding box center [874, 131] width 194 height 20
click at [952, 135] on span "Light and nourishing white fungus soup." at bounding box center [874, 131] width 194 height 20
click at [888, 133] on span "Light and nourishing white fungus soup." at bounding box center [874, 131] width 194 height 20
click at [874, 135] on span "Light and nourishing white fungus soup." at bounding box center [874, 131] width 194 height 20
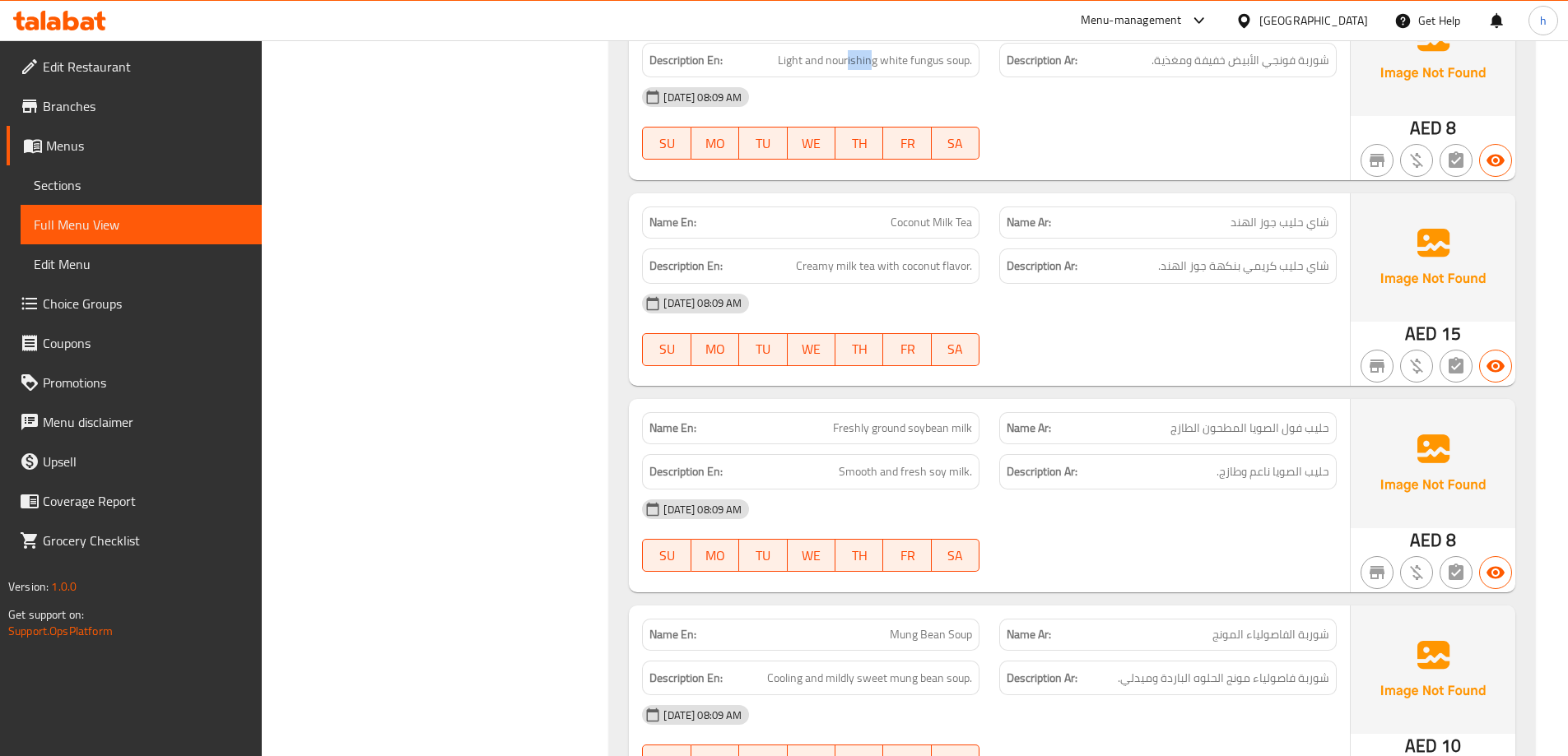
scroll to position [6867, 0]
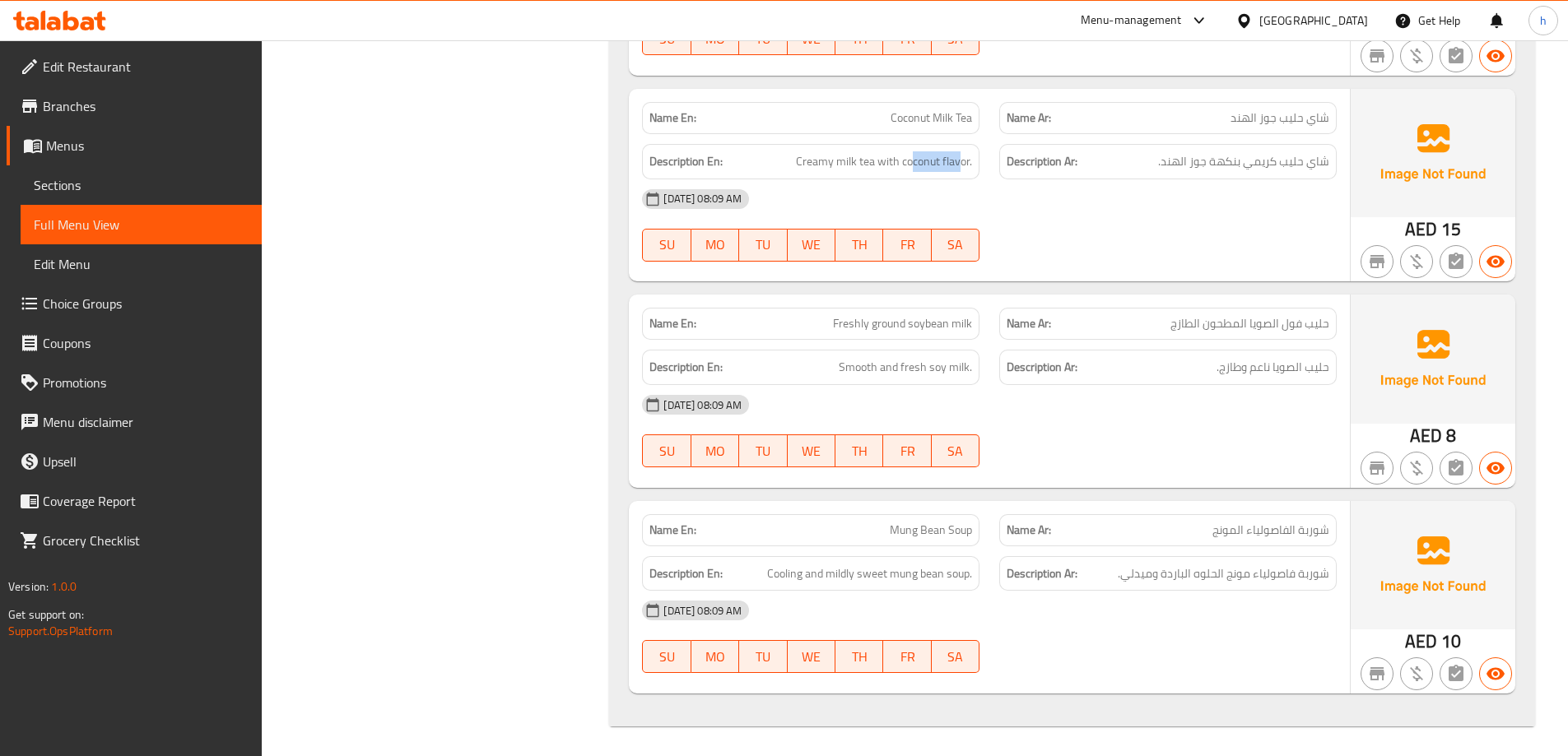
scroll to position [6881, 0]
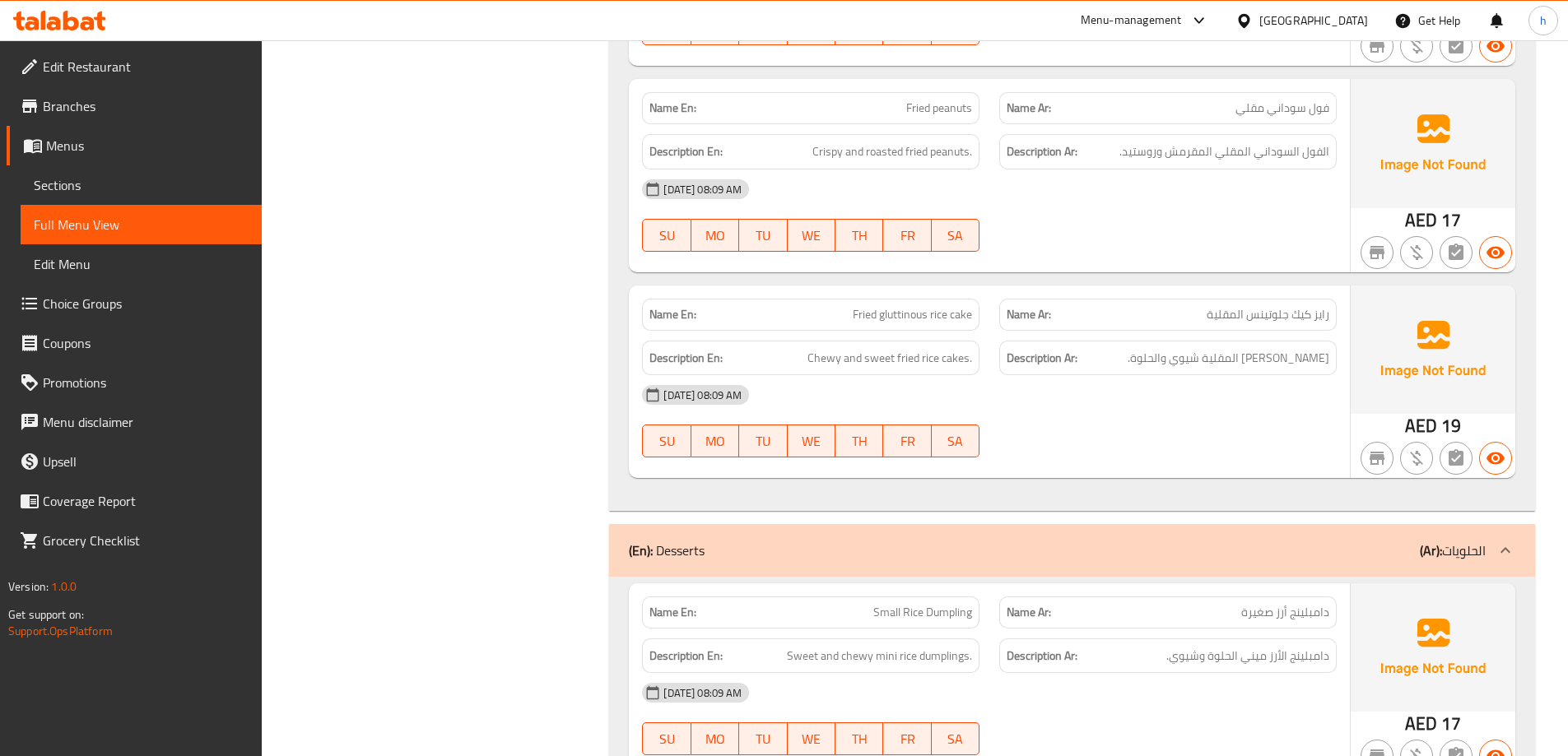
scroll to position [0, 0]
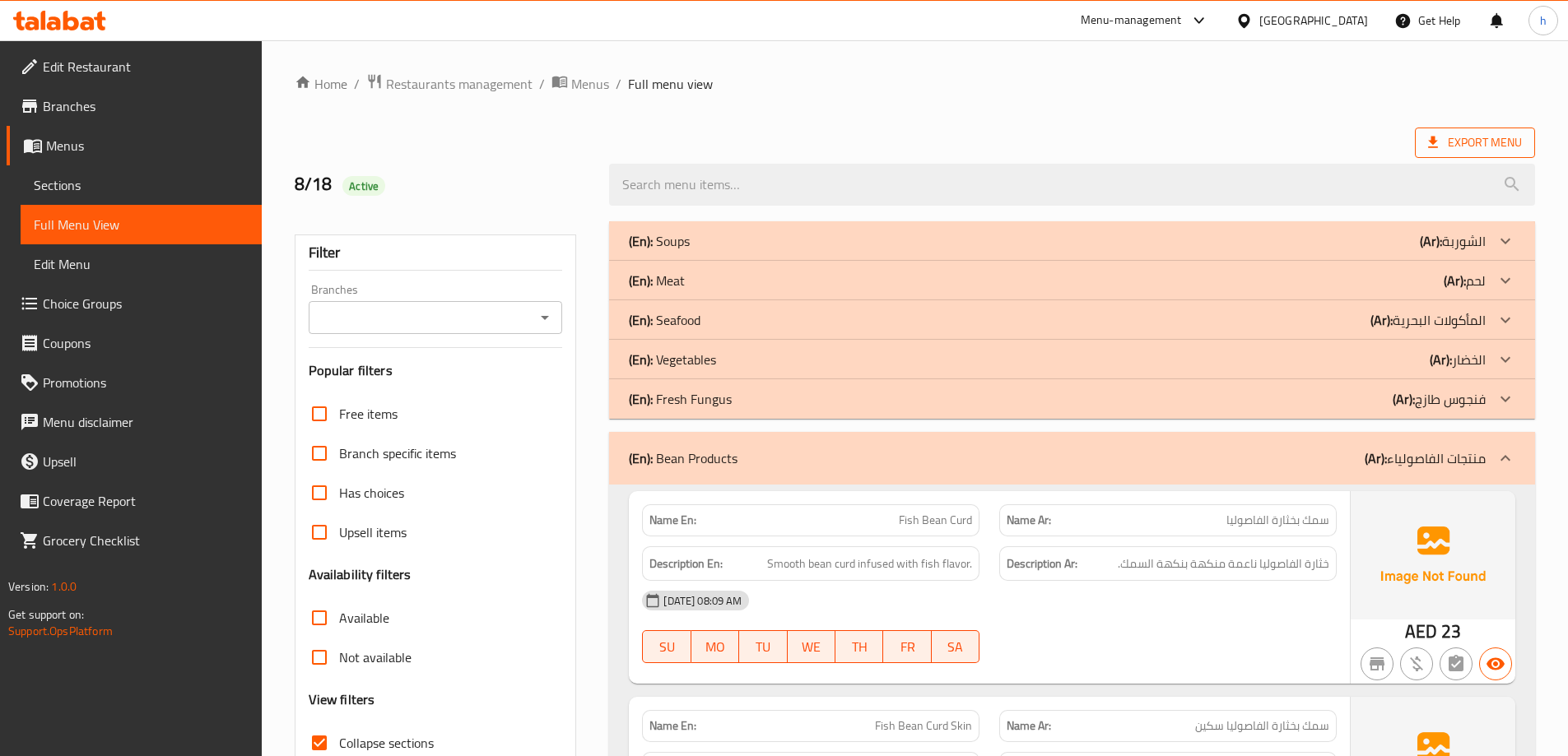
click at [1446, 146] on span "Export Menu" at bounding box center [1475, 142] width 94 height 20
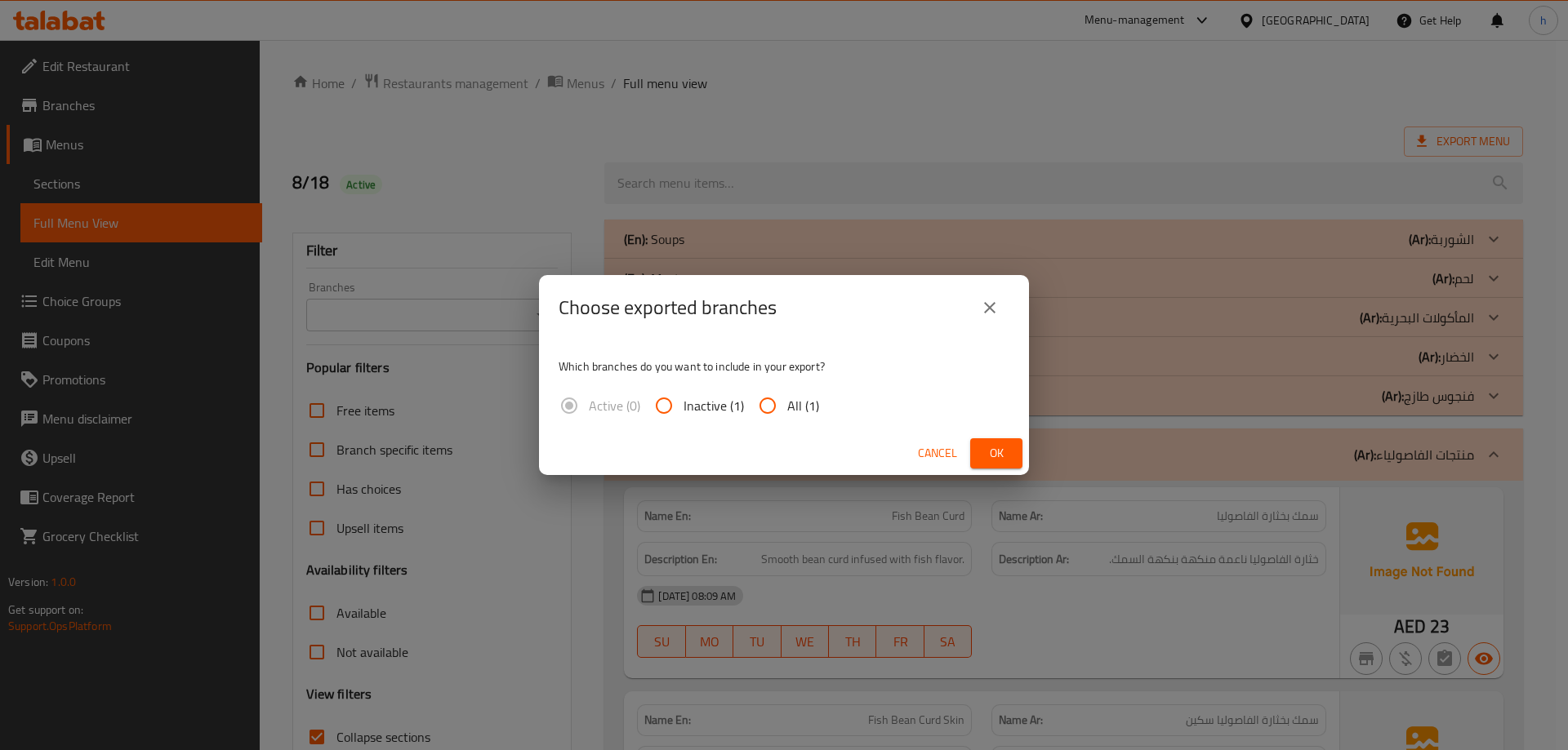
click at [770, 407] on input "All (1)" at bounding box center [768, 406] width 40 height 40
radio input "true"
click at [991, 454] on span "Ok" at bounding box center [996, 453] width 26 height 20
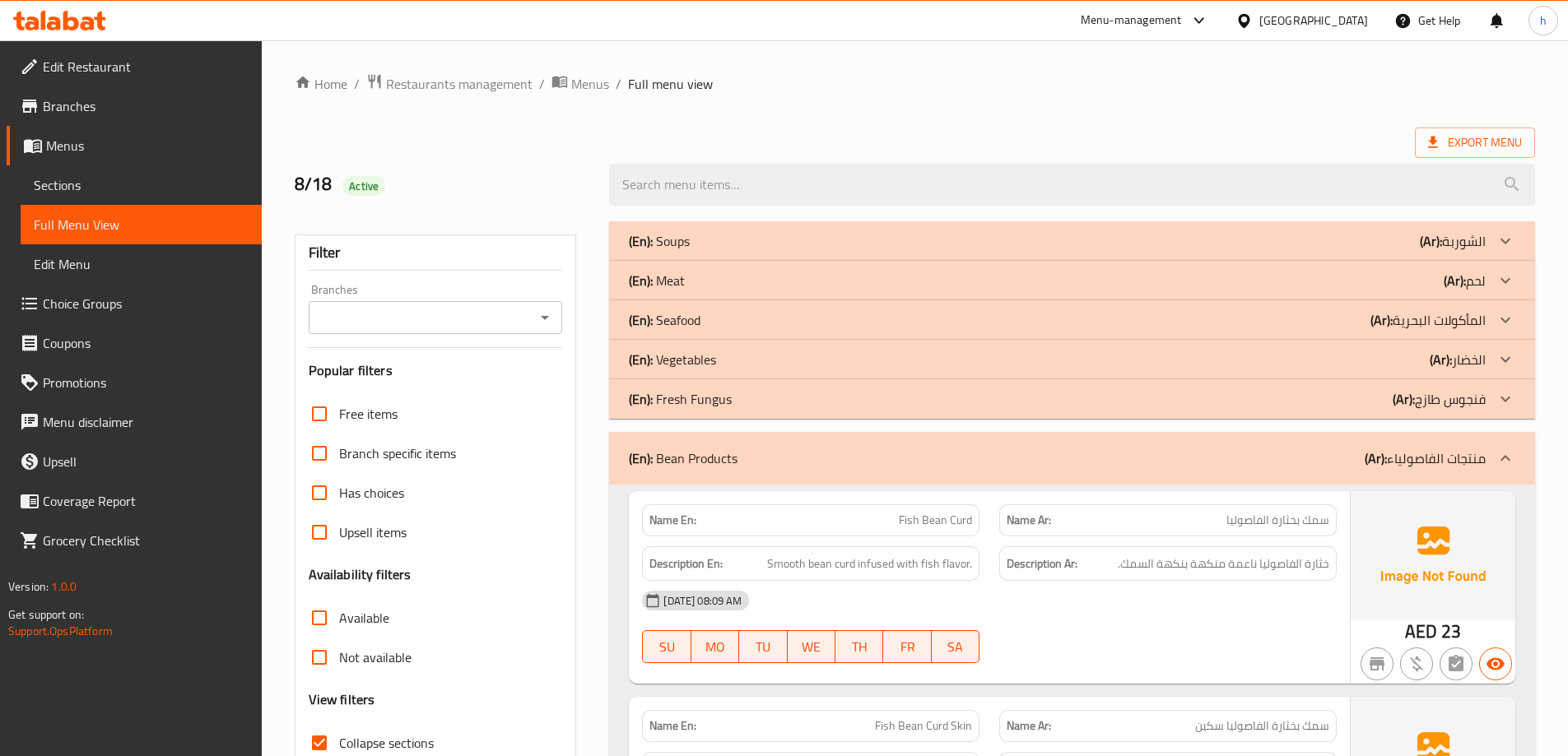
click at [1045, 151] on div "8/18 Active" at bounding box center [914, 184] width 1260 height 73
click at [1318, 25] on div "[GEOGRAPHIC_DATA]" at bounding box center [1313, 20] width 108 height 19
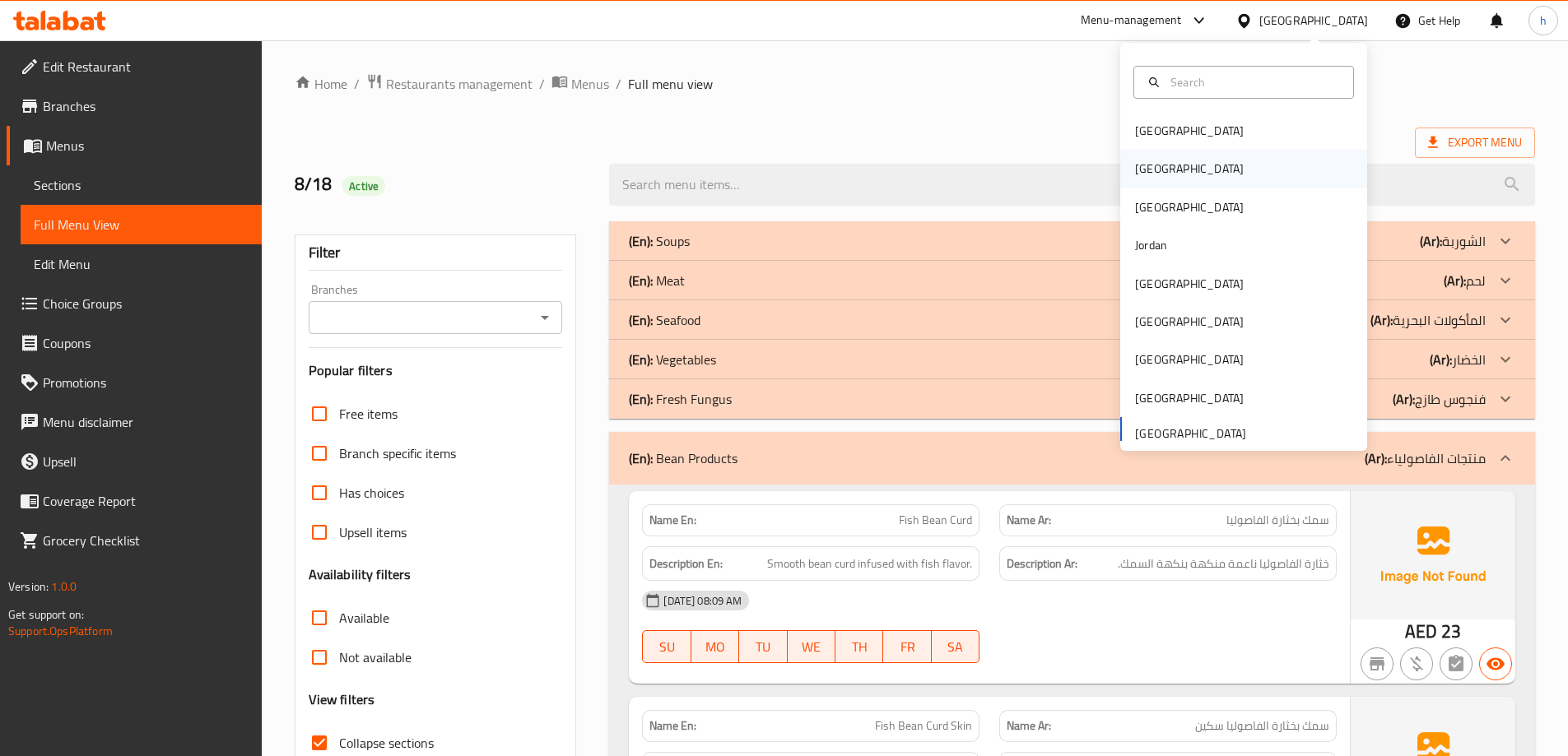
click at [1190, 165] on div "Egypt" at bounding box center [1243, 169] width 247 height 38
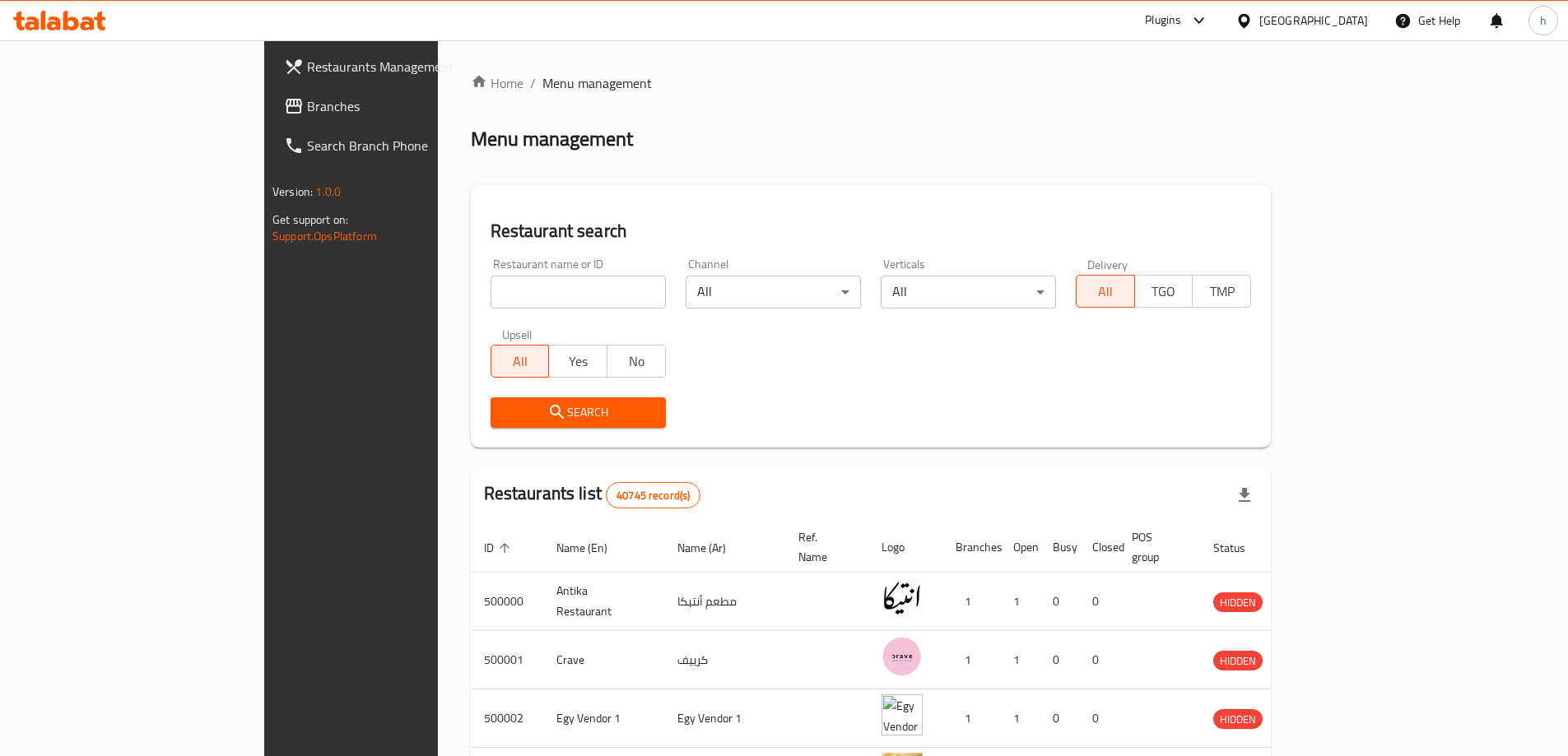
click at [307, 108] on span "Branches" at bounding box center [409, 106] width 206 height 19
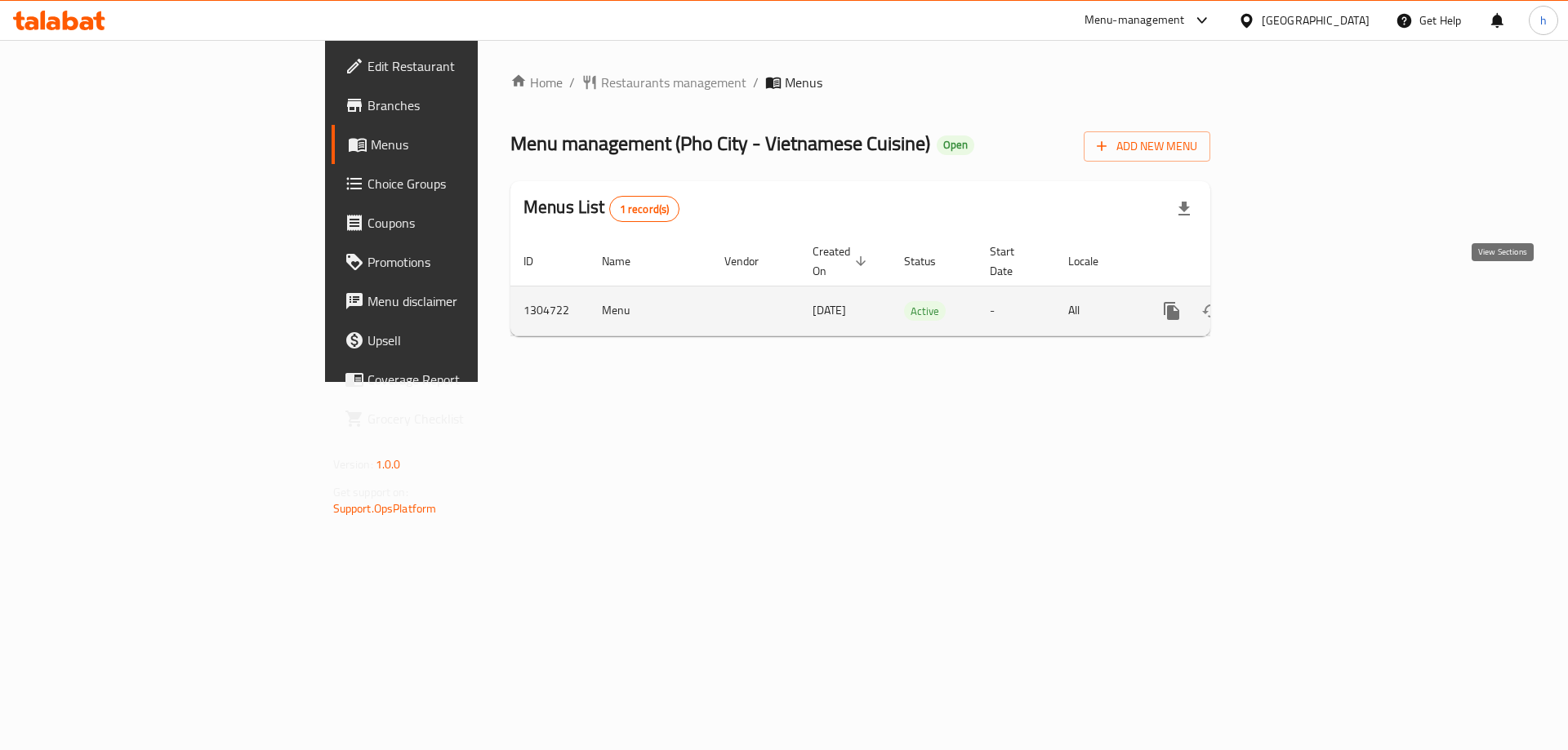
click at [1309, 302] on link "enhanced table" at bounding box center [1290, 311] width 40 height 40
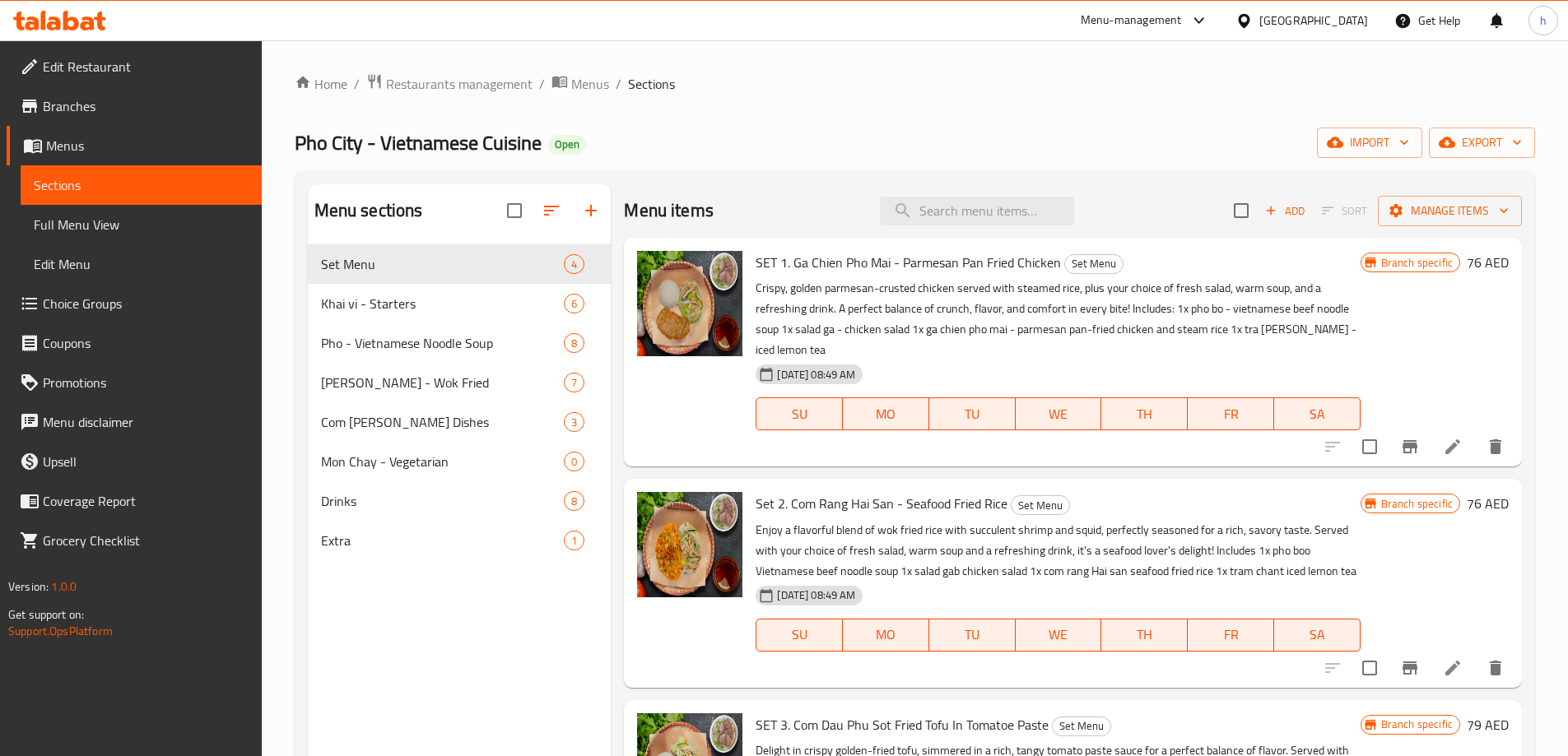
click at [772, 134] on div "Pho City - Vietnamese Cuisine Open import export" at bounding box center [914, 142] width 1241 height 30
click at [146, 64] on span "Edit Restaurant" at bounding box center [145, 66] width 206 height 19
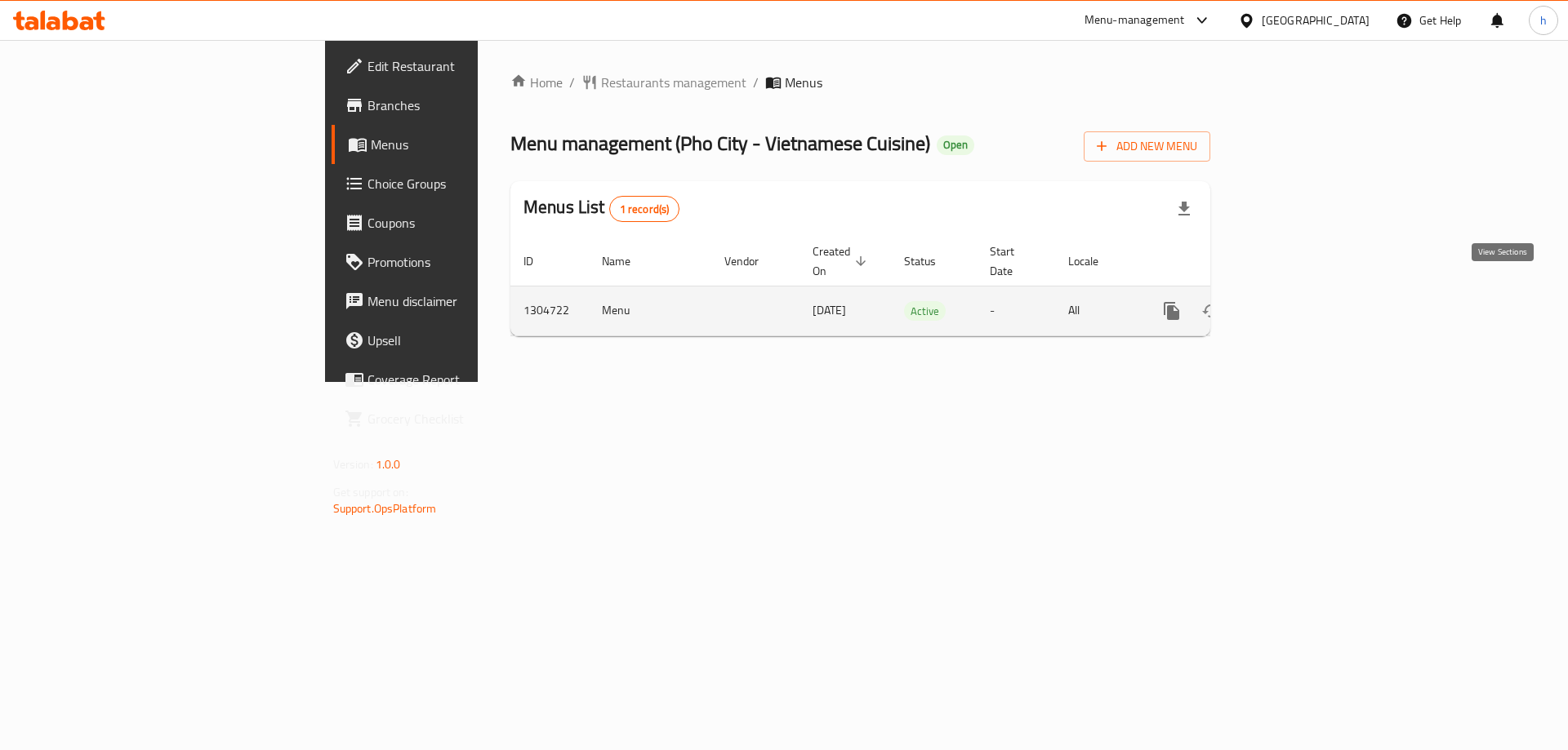
click at [1299, 302] on icon "enhanced table" at bounding box center [1290, 311] width 19 height 19
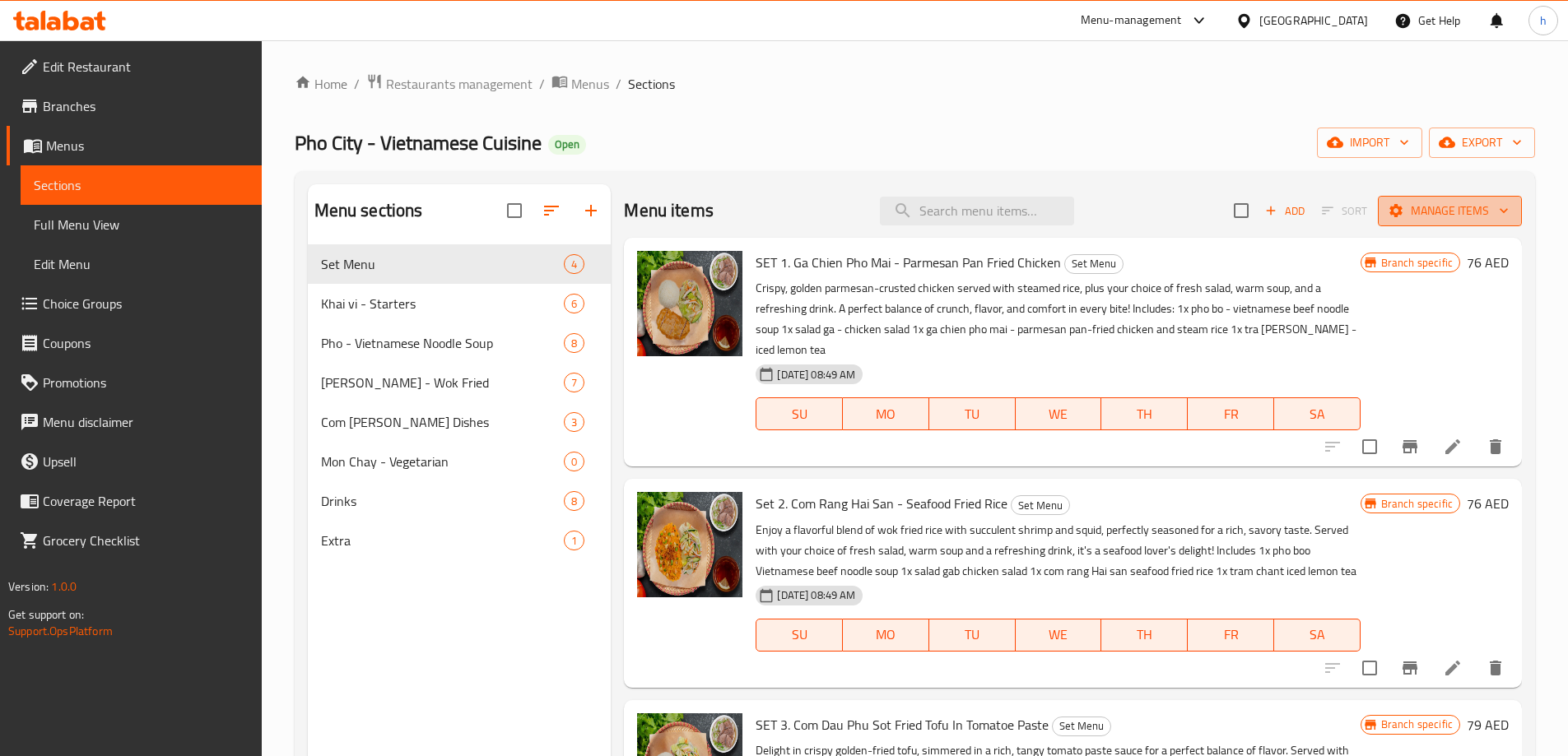
click at [1465, 209] on span "Manage items" at bounding box center [1450, 210] width 118 height 20
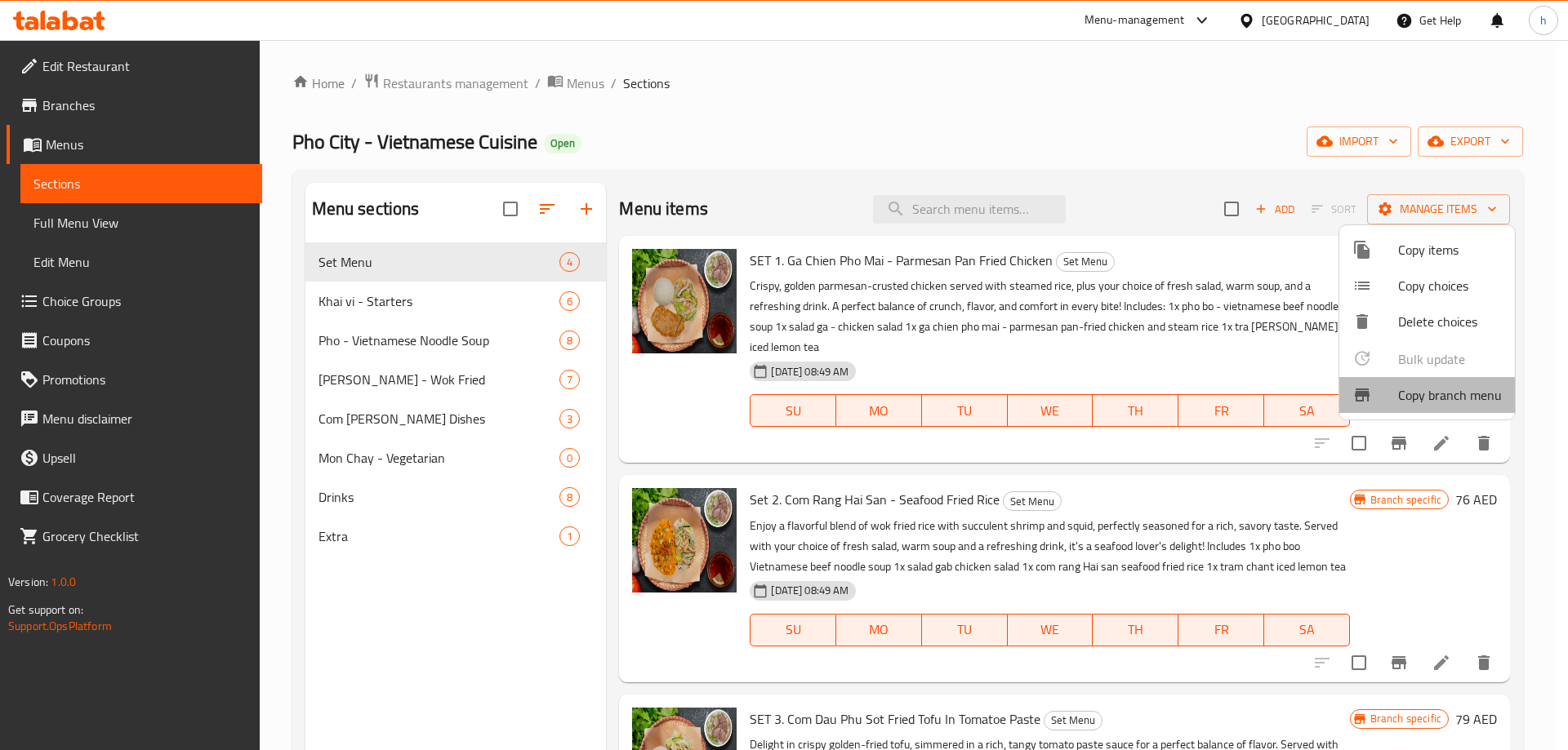
click at [1464, 396] on span "Copy branch menu" at bounding box center [1449, 395] width 103 height 19
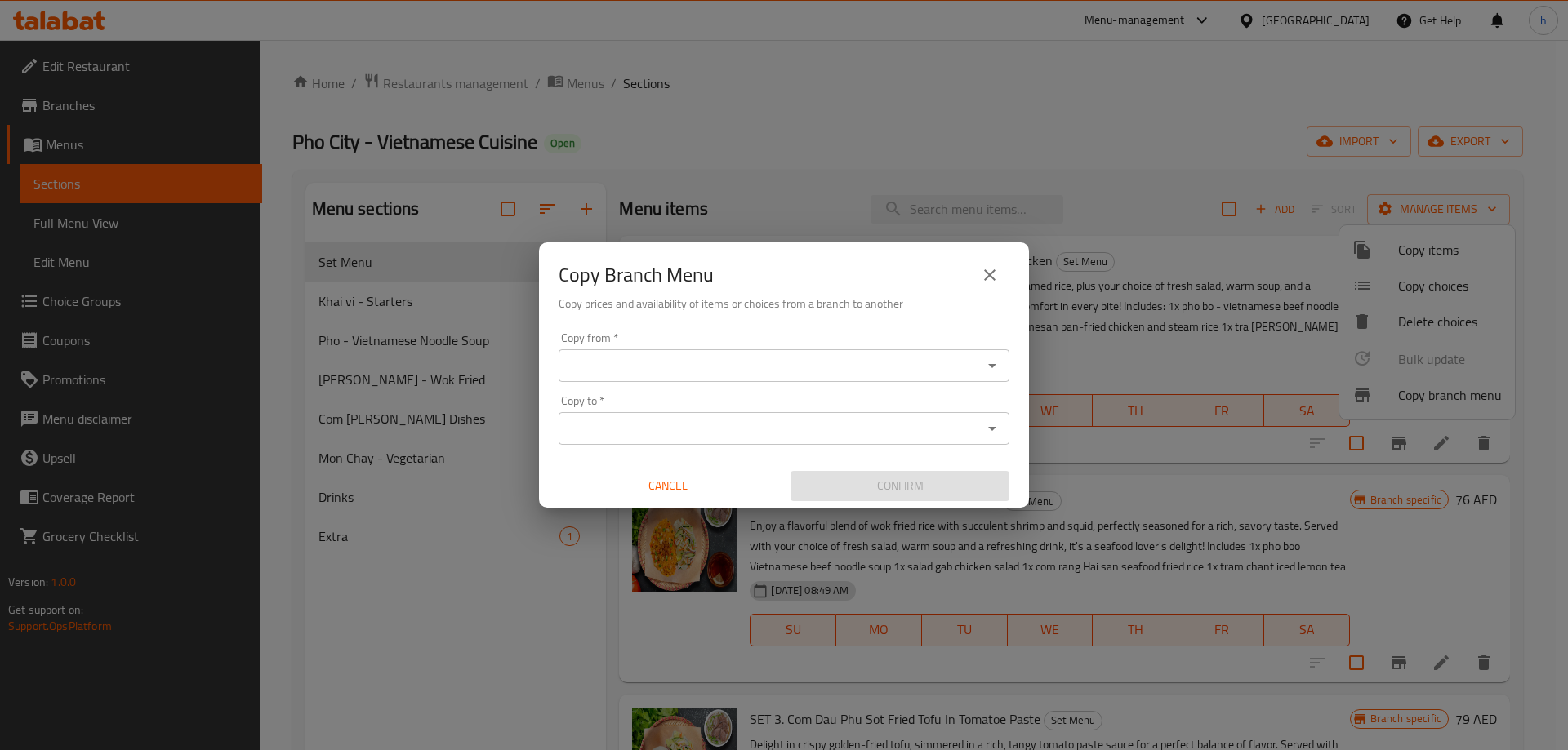
click at [857, 368] on input "Copy from   *" at bounding box center [770, 366] width 414 height 23
click at [807, 372] on input "Copy from   *" at bounding box center [770, 366] width 414 height 23
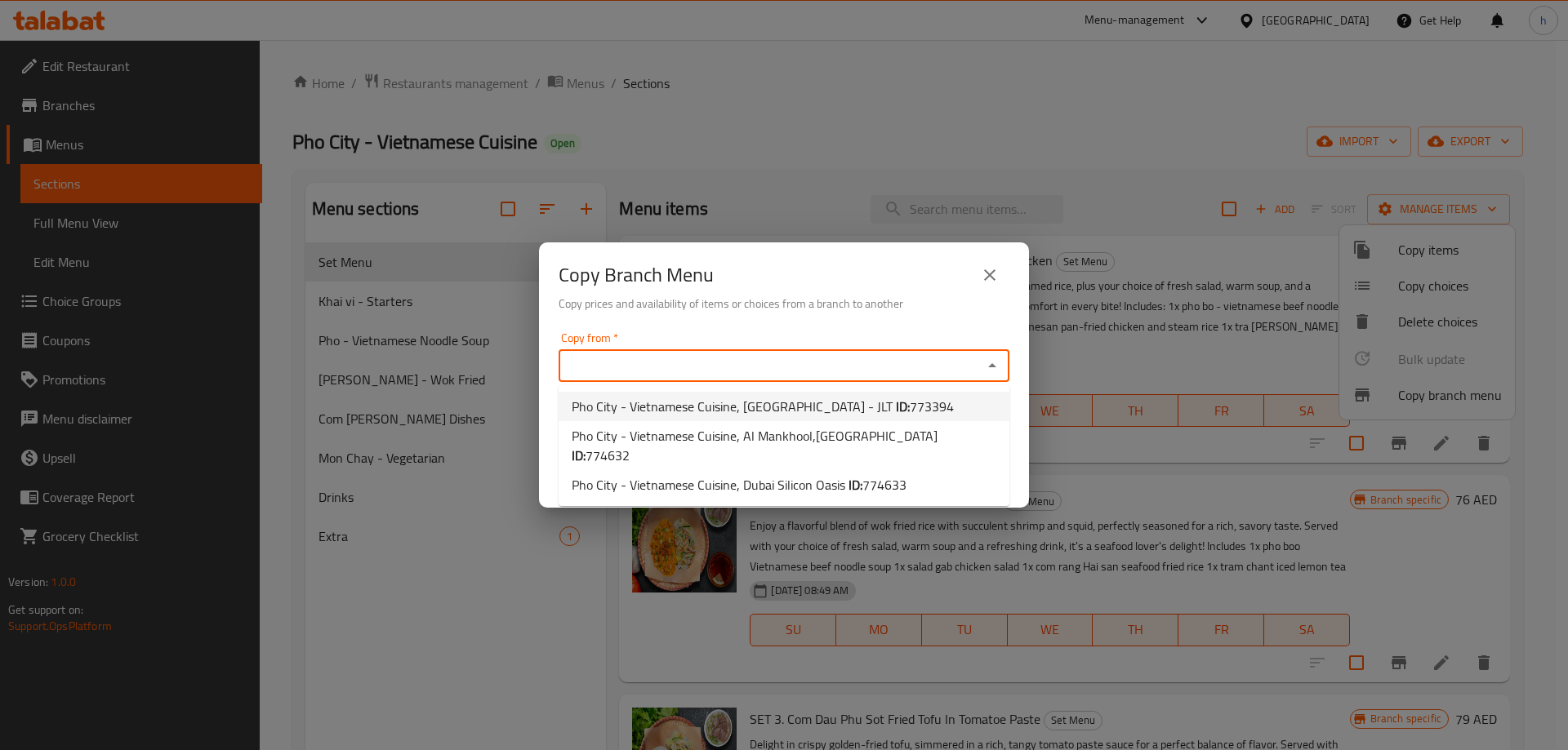
click at [813, 401] on span "Pho City - Vietnamese Cuisine, [GEOGRAPHIC_DATA] - JLT ID: 773394" at bounding box center [762, 407] width 382 height 19
type input "Pho City - Vietnamese Cuisine, [GEOGRAPHIC_DATA] - JLT"
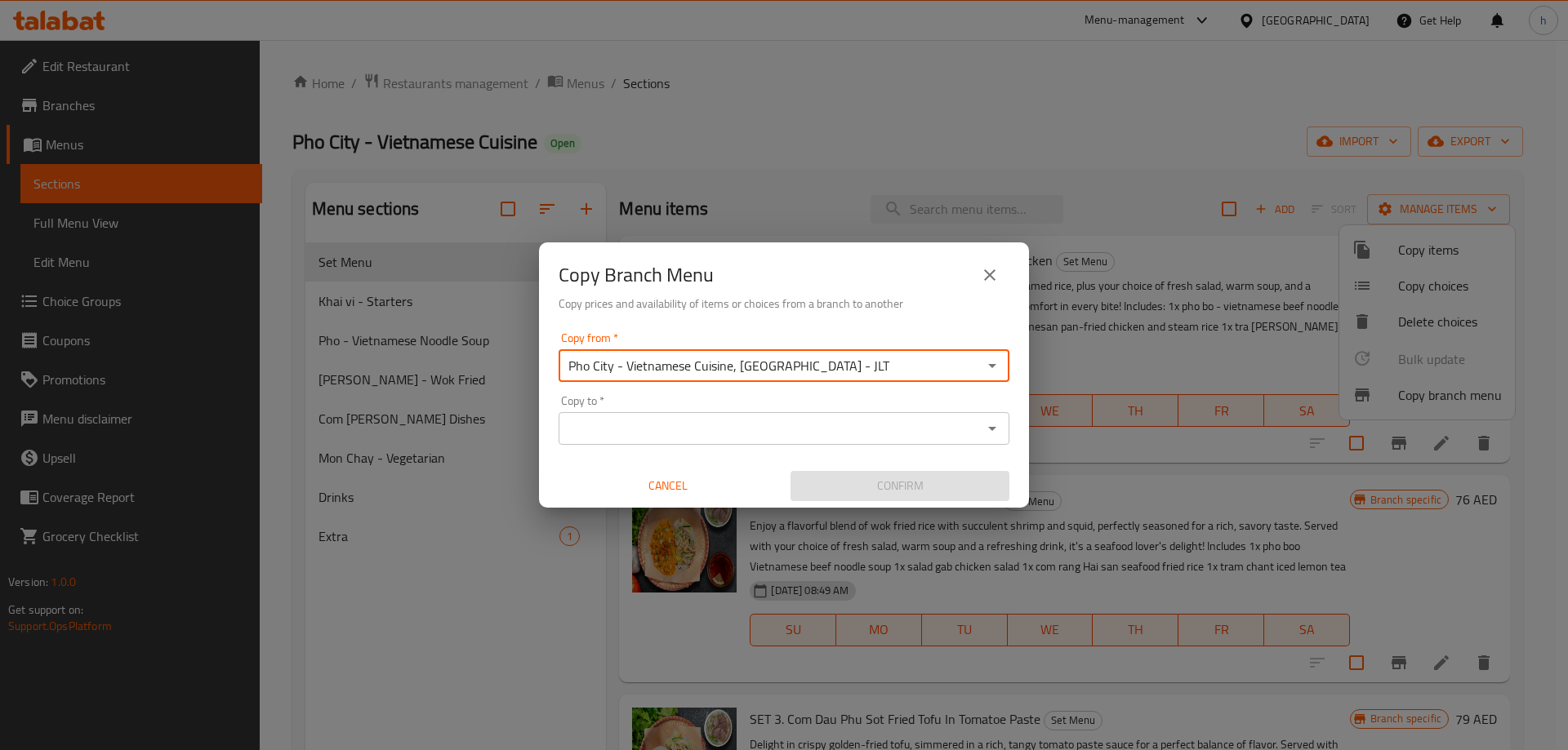
click at [833, 422] on input "Copy to   *" at bounding box center [770, 429] width 414 height 23
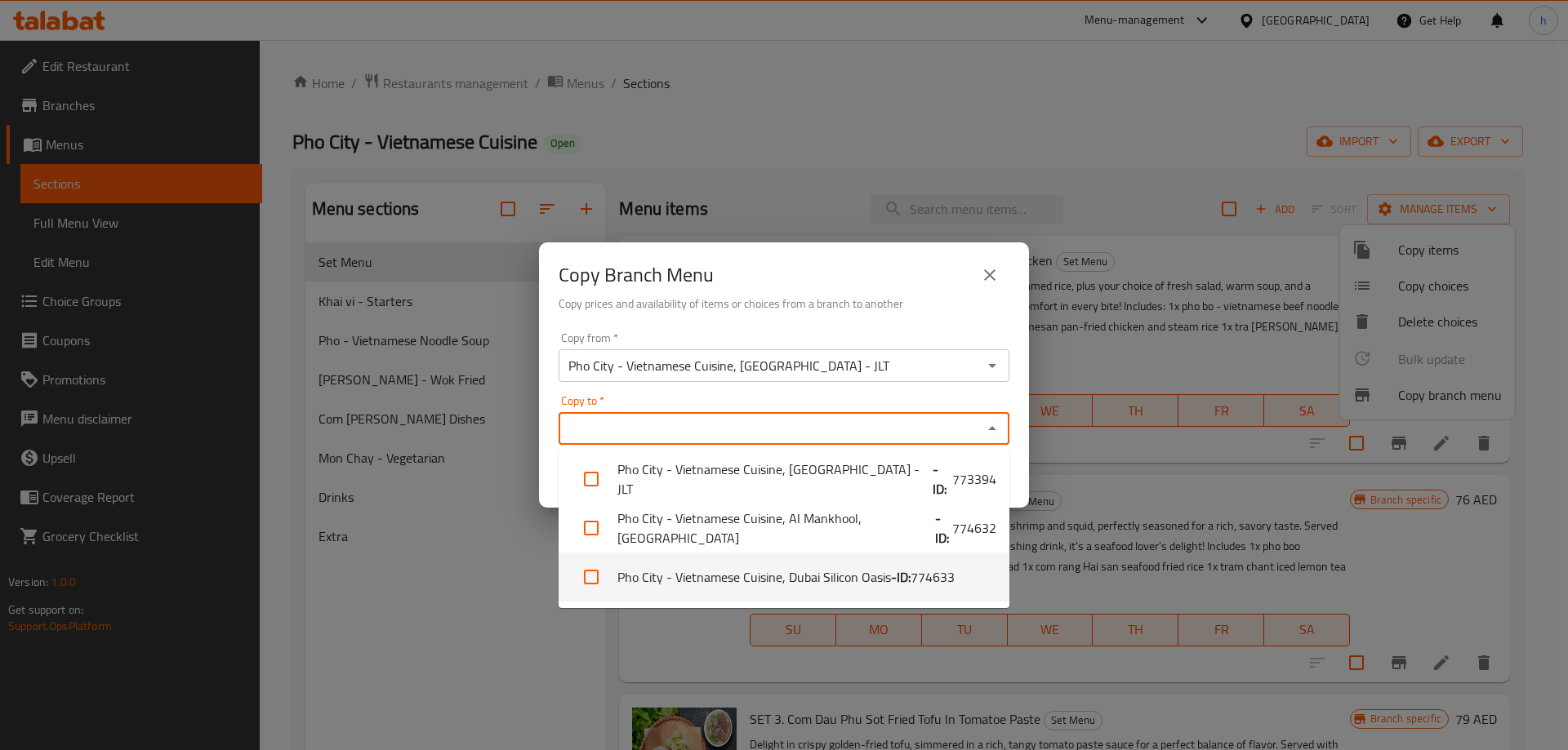
click at [835, 576] on li "Pho City - Vietnamese Cuisine, Dubai Silicon Oasis - ID: 774633" at bounding box center [784, 577] width 450 height 49
checkbox input "true"
click at [1021, 401] on div "Copy from   * Pho City - Vietnamese Cuisine, [GEOGRAPHIC_DATA] - JLT Copy from …" at bounding box center [783, 417] width 490 height 182
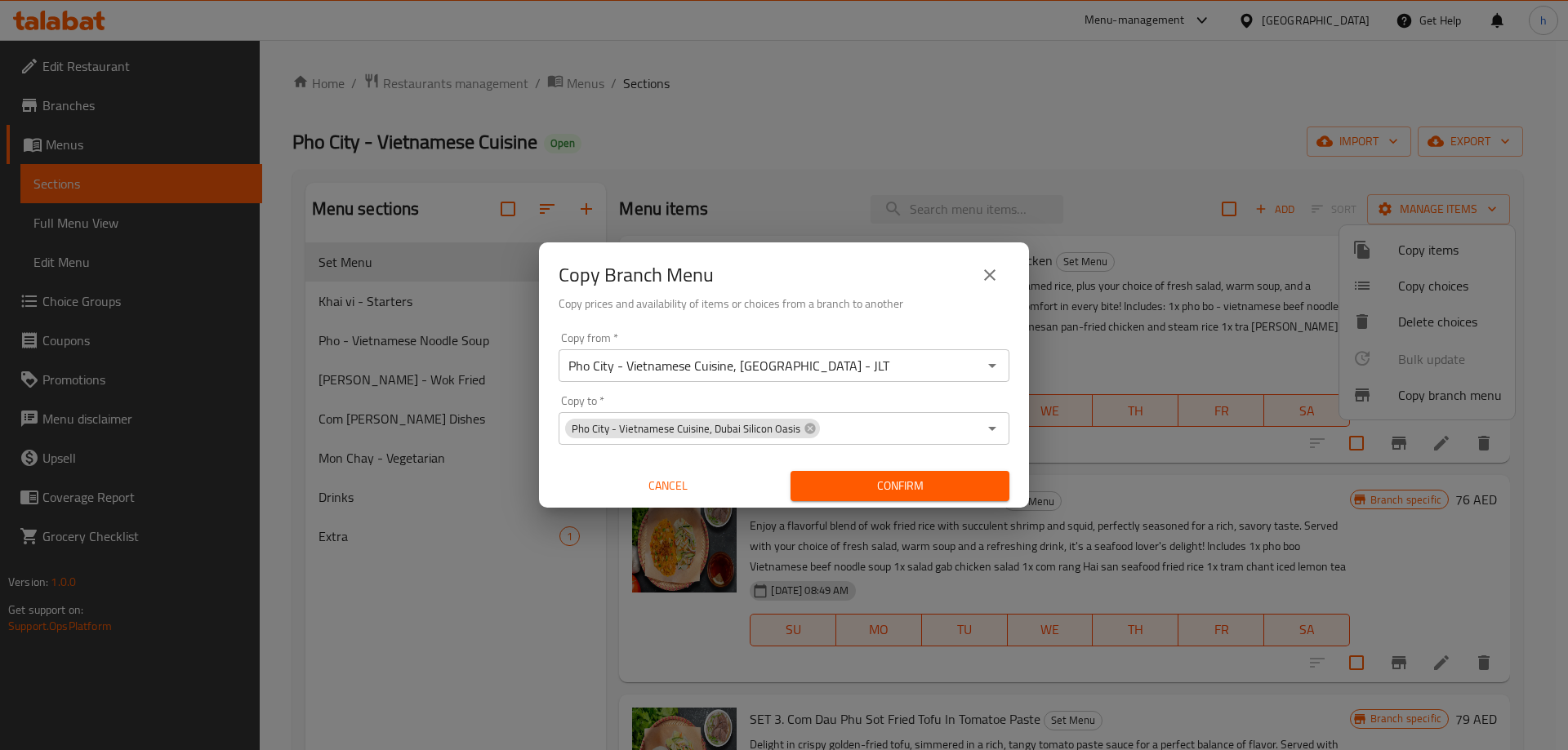
click at [965, 491] on span "Confirm" at bounding box center [899, 485] width 192 height 20
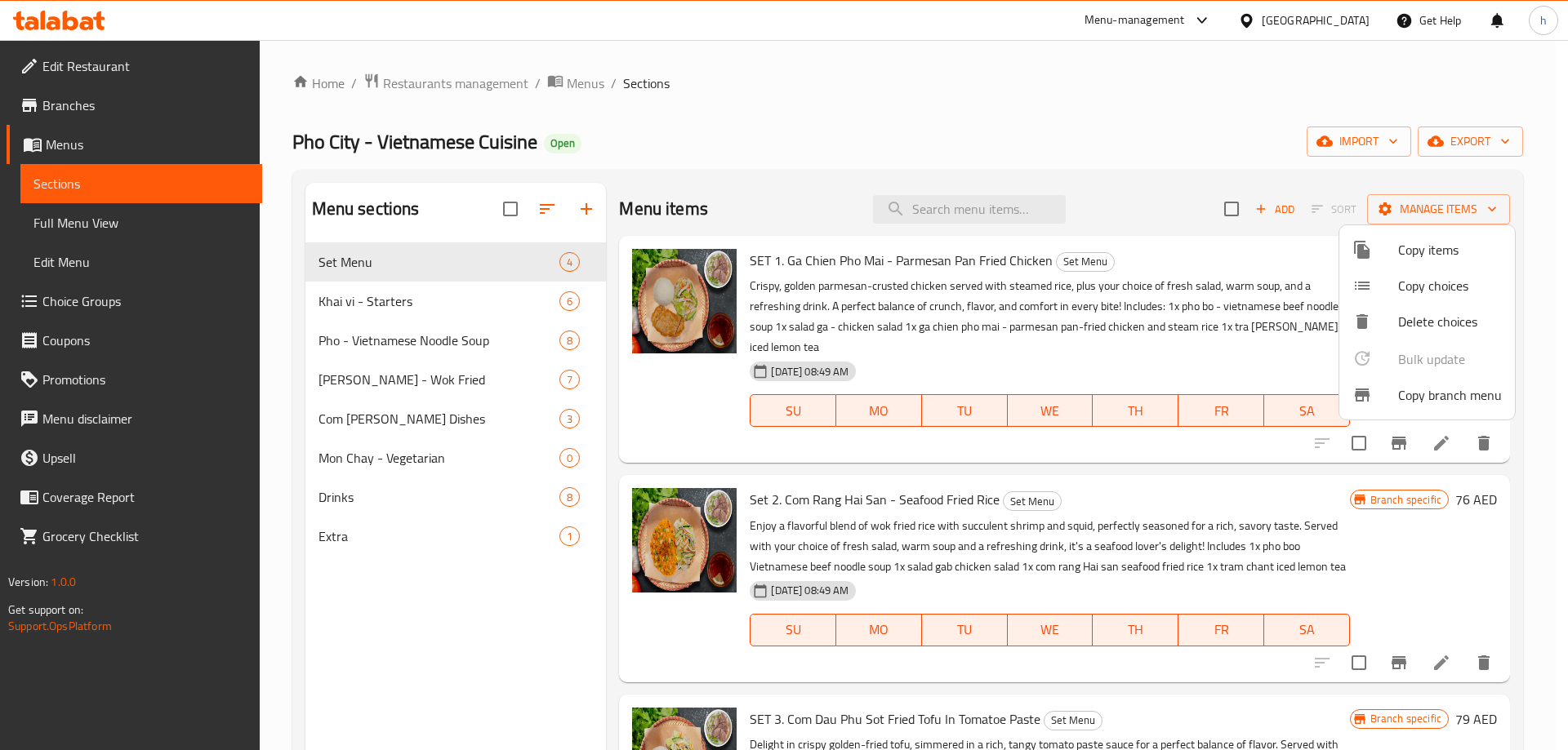
click at [204, 109] on div at bounding box center [784, 375] width 1568 height 750
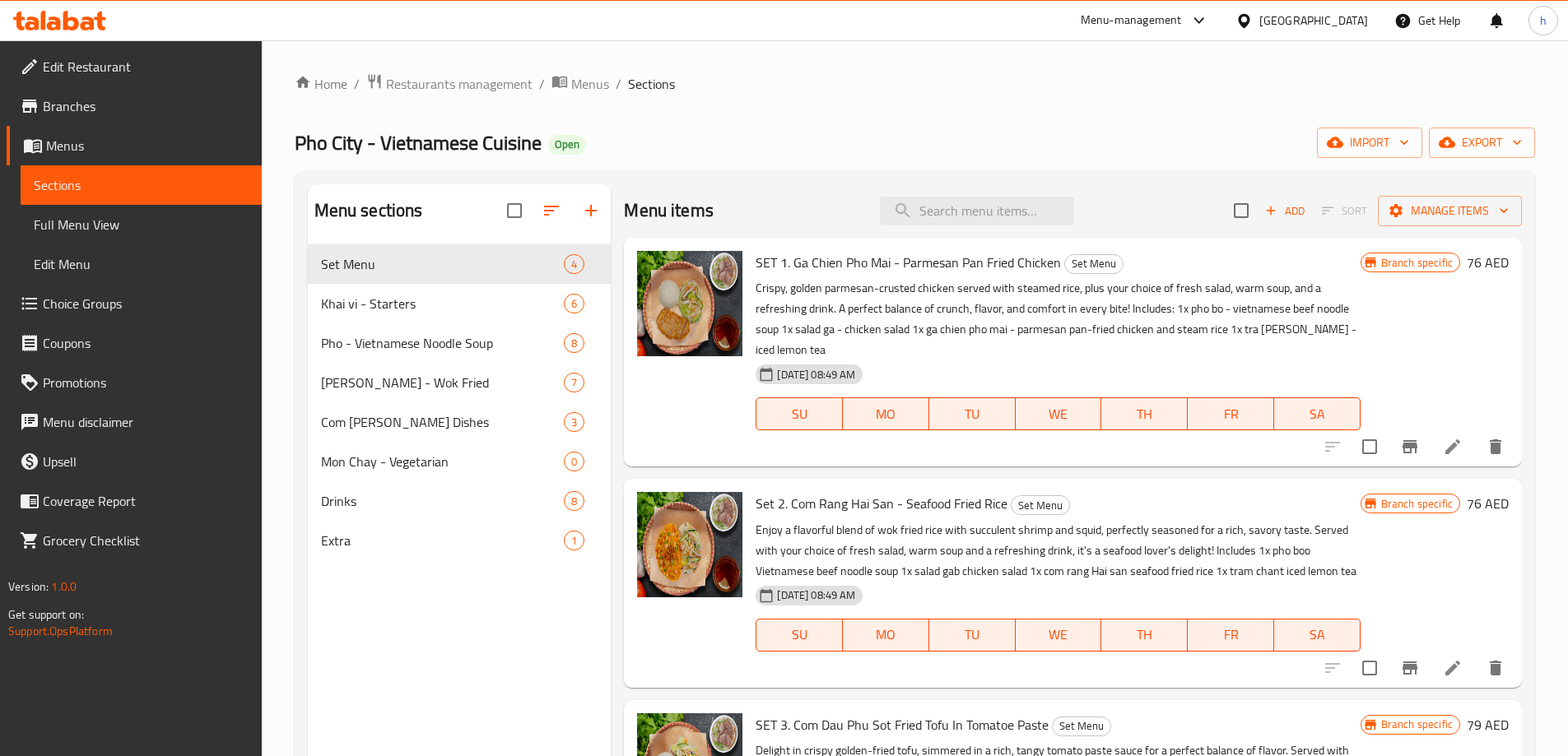
click at [206, 110] on span "Branches" at bounding box center [145, 106] width 206 height 19
